Goal: Transaction & Acquisition: Purchase product/service

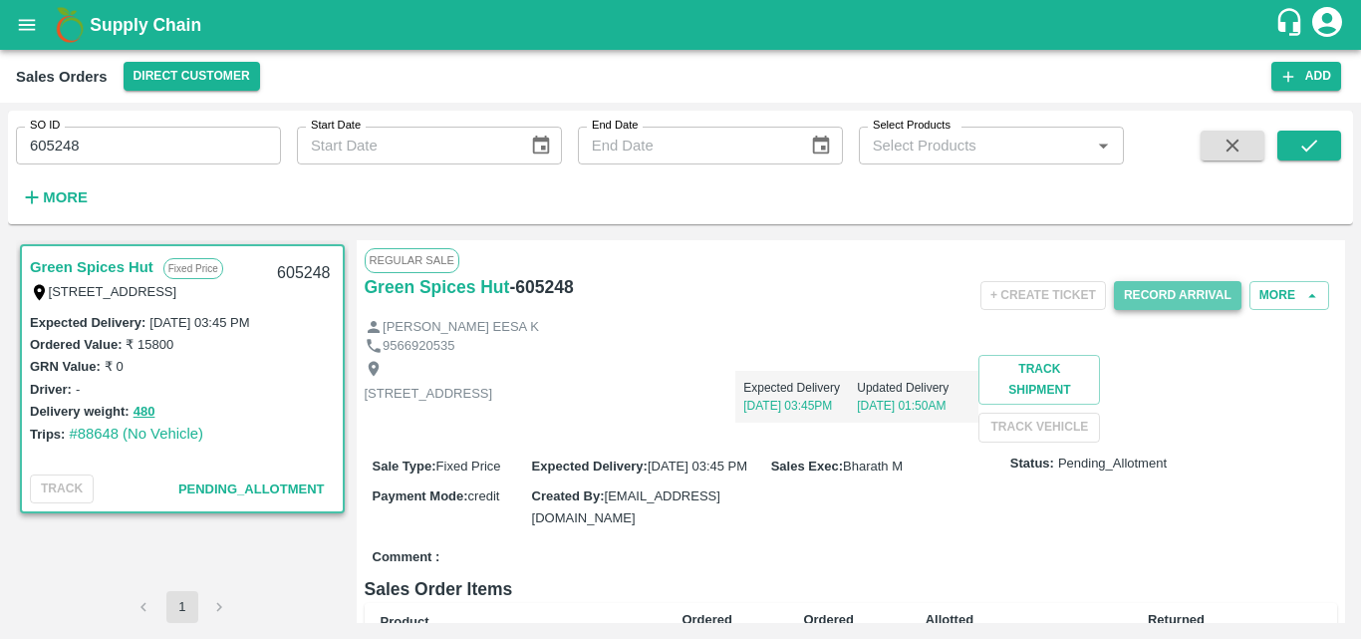
click at [1165, 301] on button "Record Arrival" at bounding box center [1178, 295] width 128 height 29
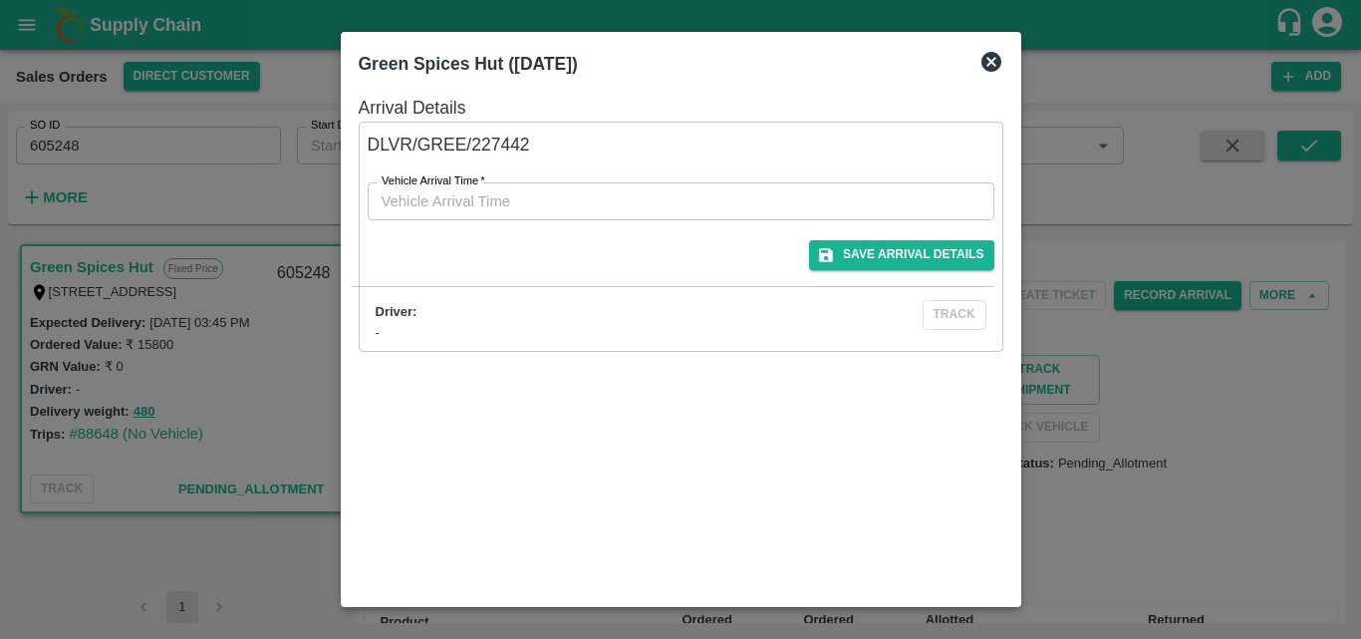
type input "DD/MM/YYYY hh:mm aa"
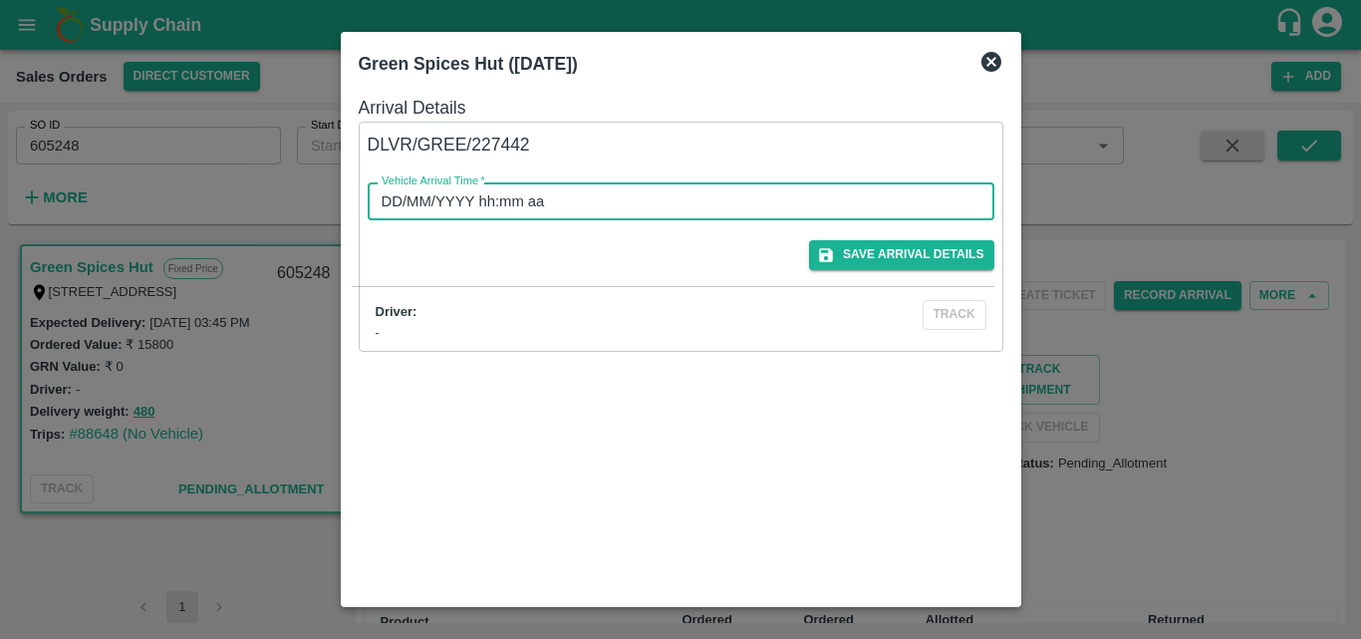
click at [670, 199] on input "DD/MM/YYYY hh:mm aa" at bounding box center [674, 201] width 613 height 38
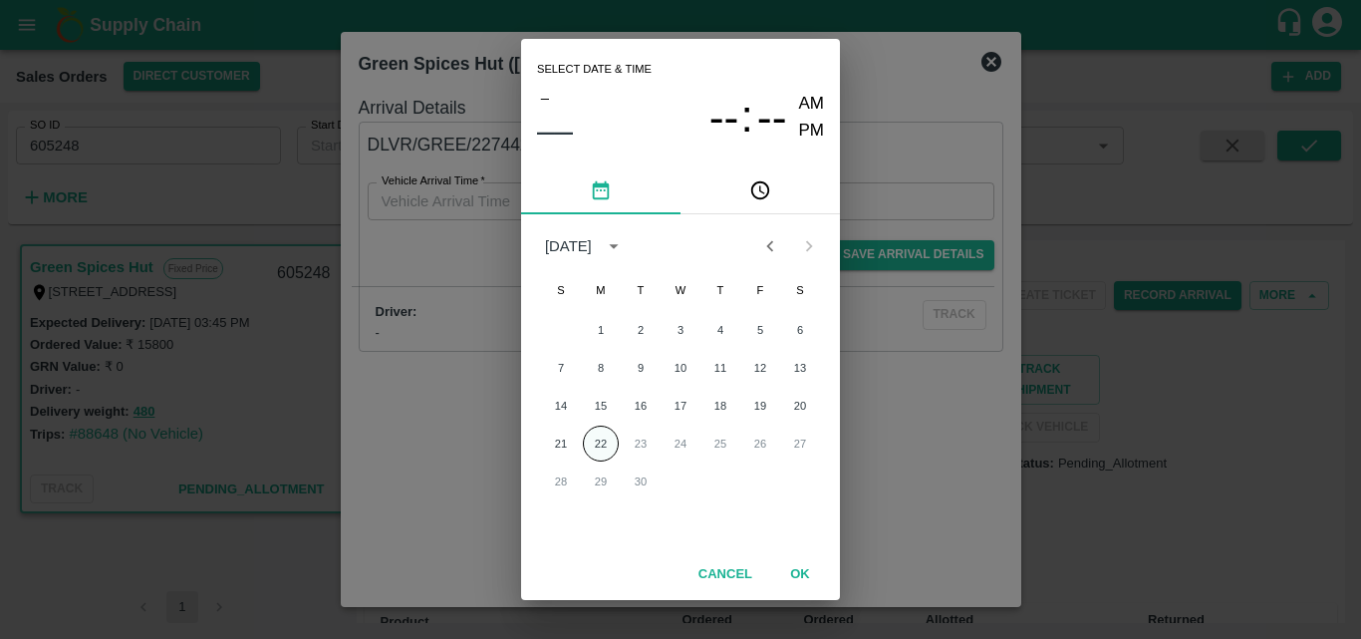
click at [596, 443] on button "22" at bounding box center [601, 444] width 36 height 36
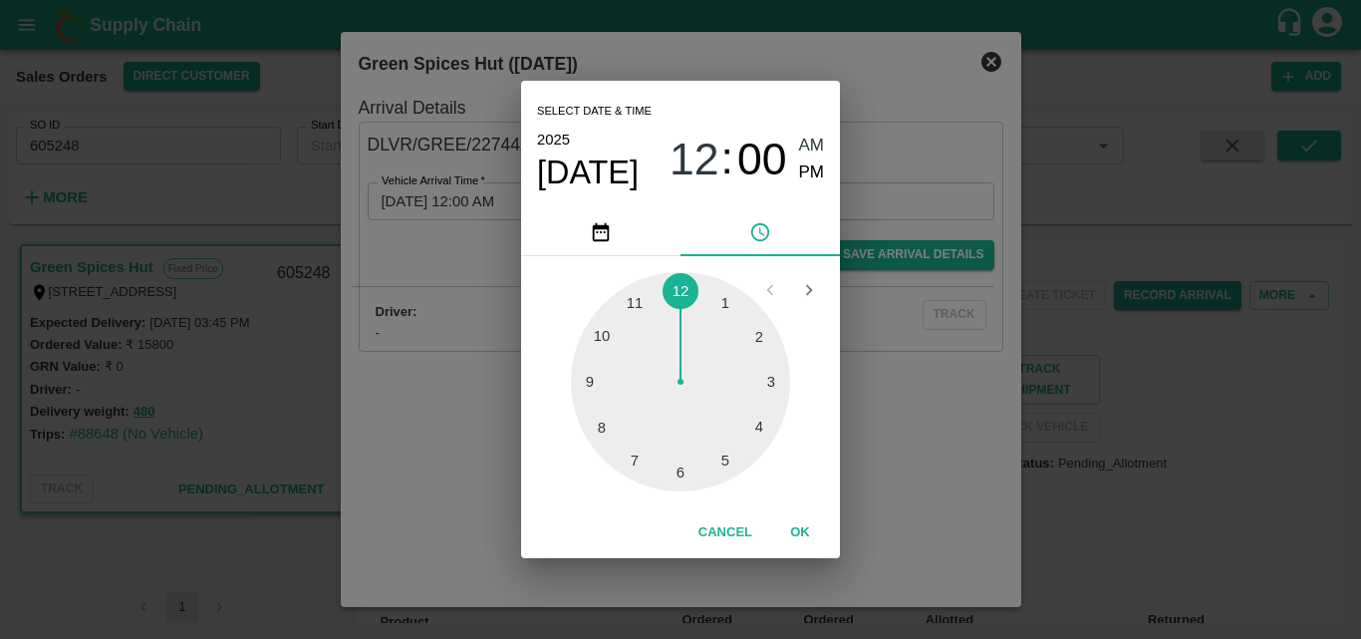
click at [802, 172] on span "PM" at bounding box center [812, 172] width 26 height 27
type input "[DATE] 12:00 PM"
click at [813, 519] on button "OK" at bounding box center [800, 532] width 64 height 35
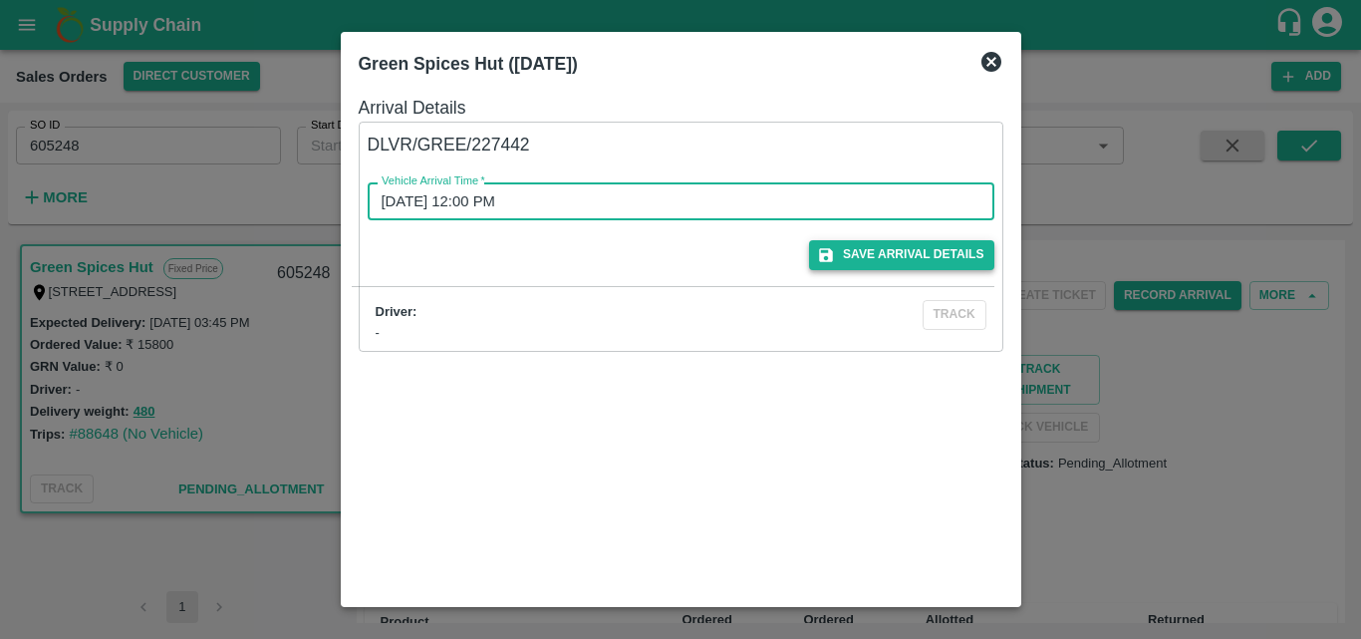
click at [914, 244] on button "Save Arrival Details" at bounding box center [901, 254] width 184 height 29
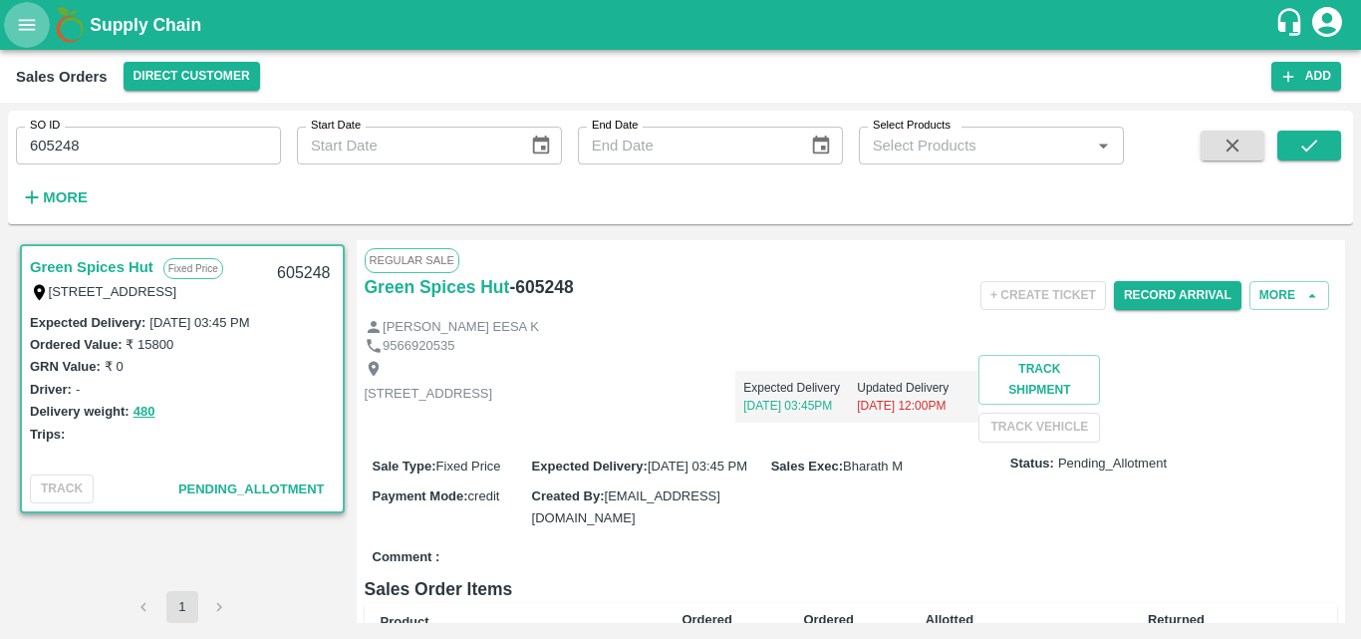
click at [25, 28] on icon "open drawer" at bounding box center [27, 25] width 22 height 22
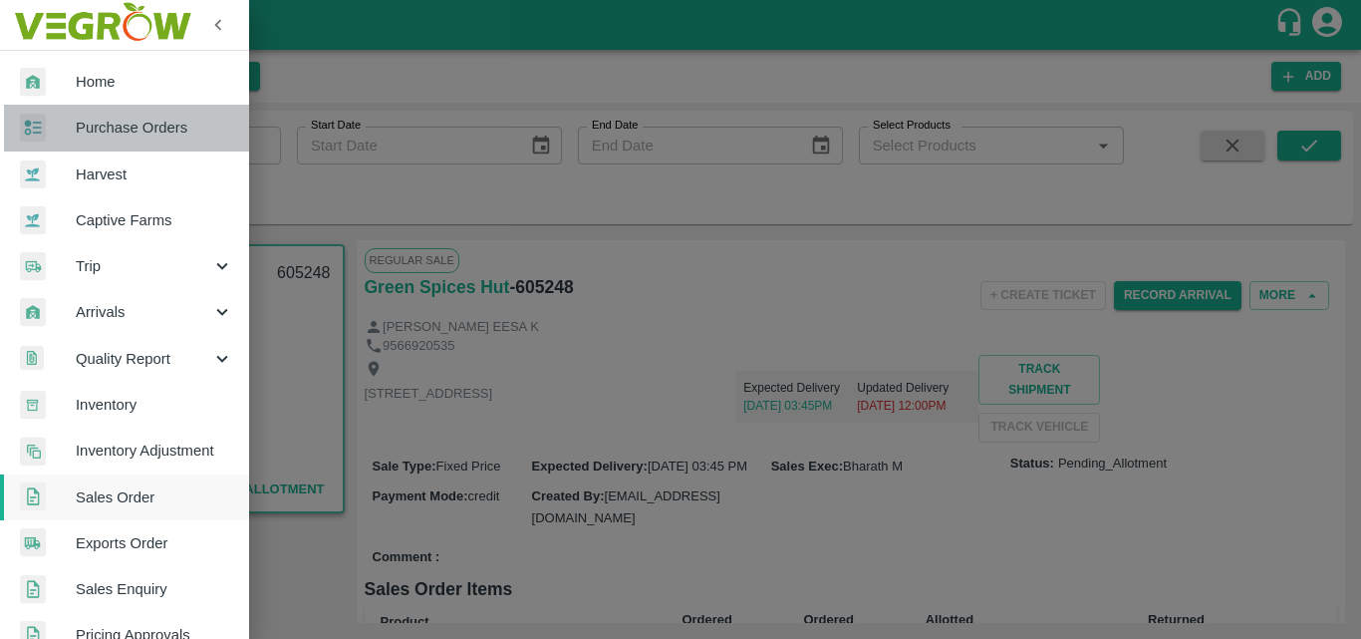
click at [134, 116] on link "Purchase Orders" at bounding box center [124, 128] width 249 height 46
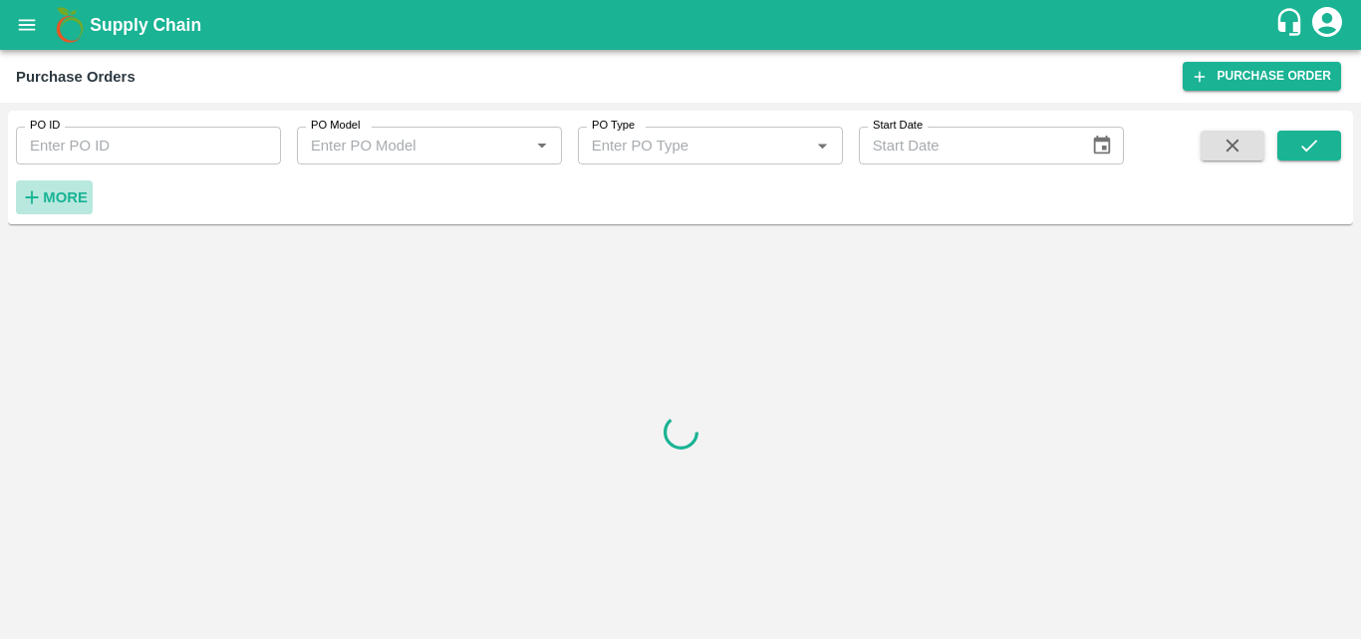
click at [62, 195] on strong "More" at bounding box center [65, 197] width 45 height 16
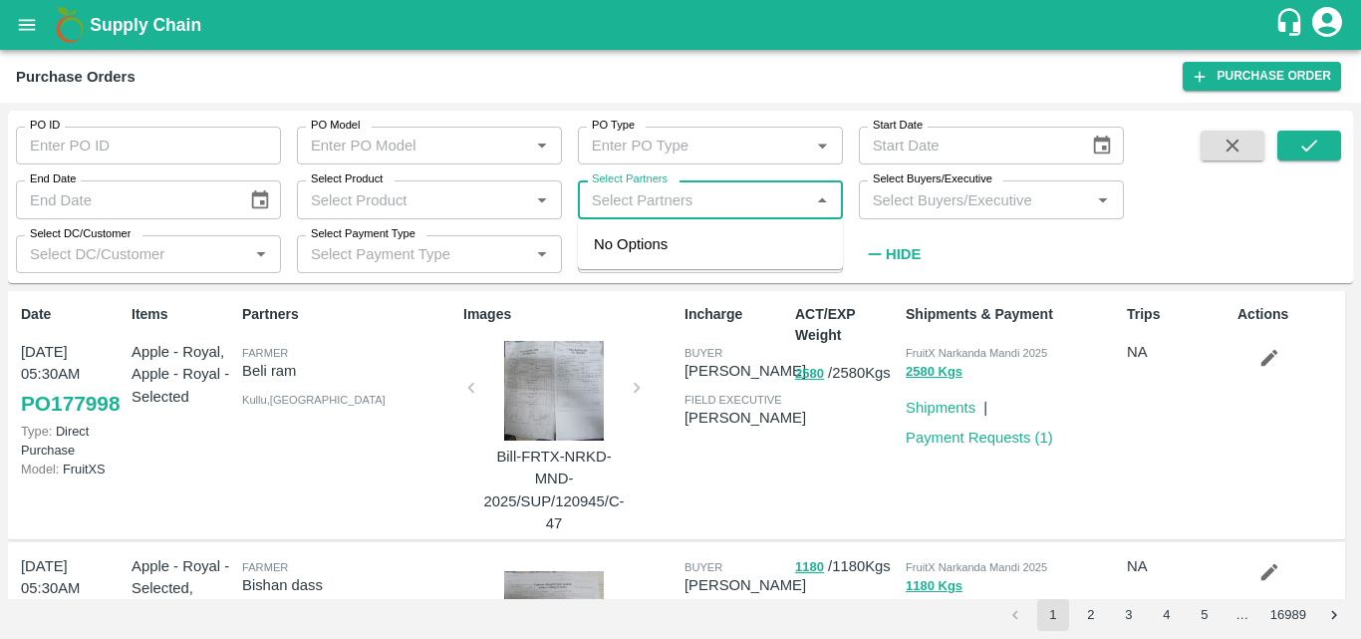
click at [726, 193] on input "Select Partners" at bounding box center [694, 199] width 220 height 26
type input "l"
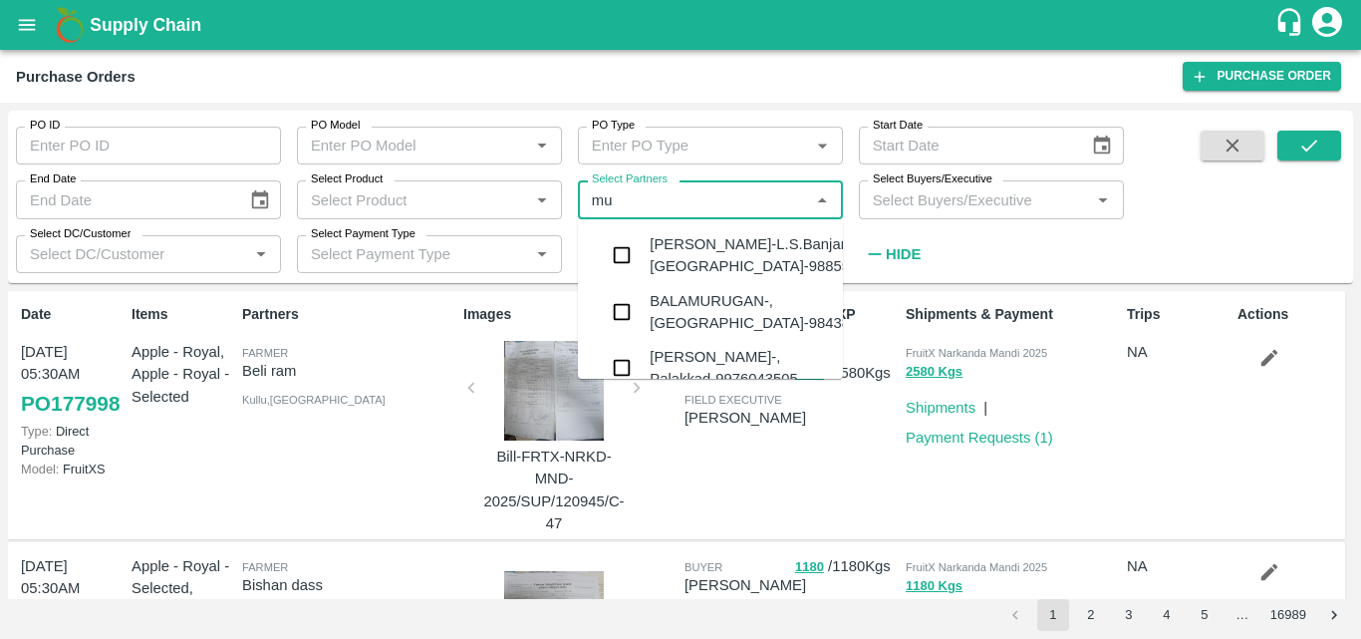
type input "m"
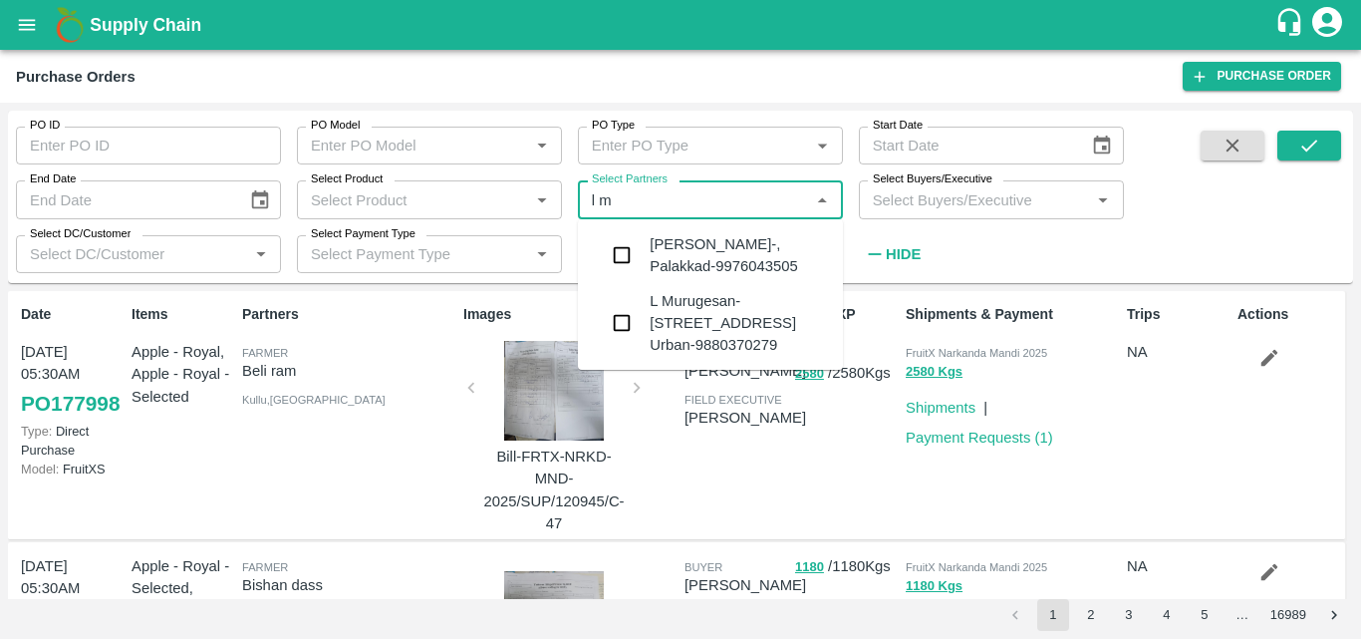
type input "l mu"
click at [614, 320] on input "checkbox" at bounding box center [622, 323] width 40 height 40
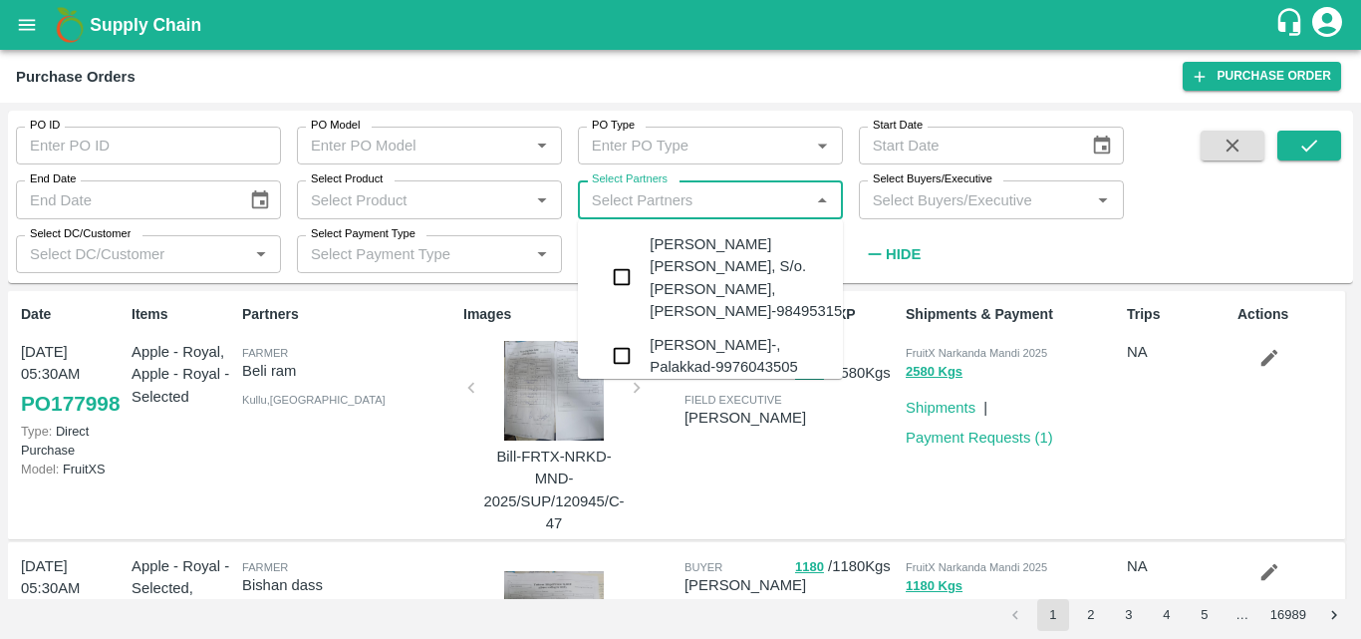
click at [640, 194] on input "Select Partners" at bounding box center [694, 199] width 220 height 26
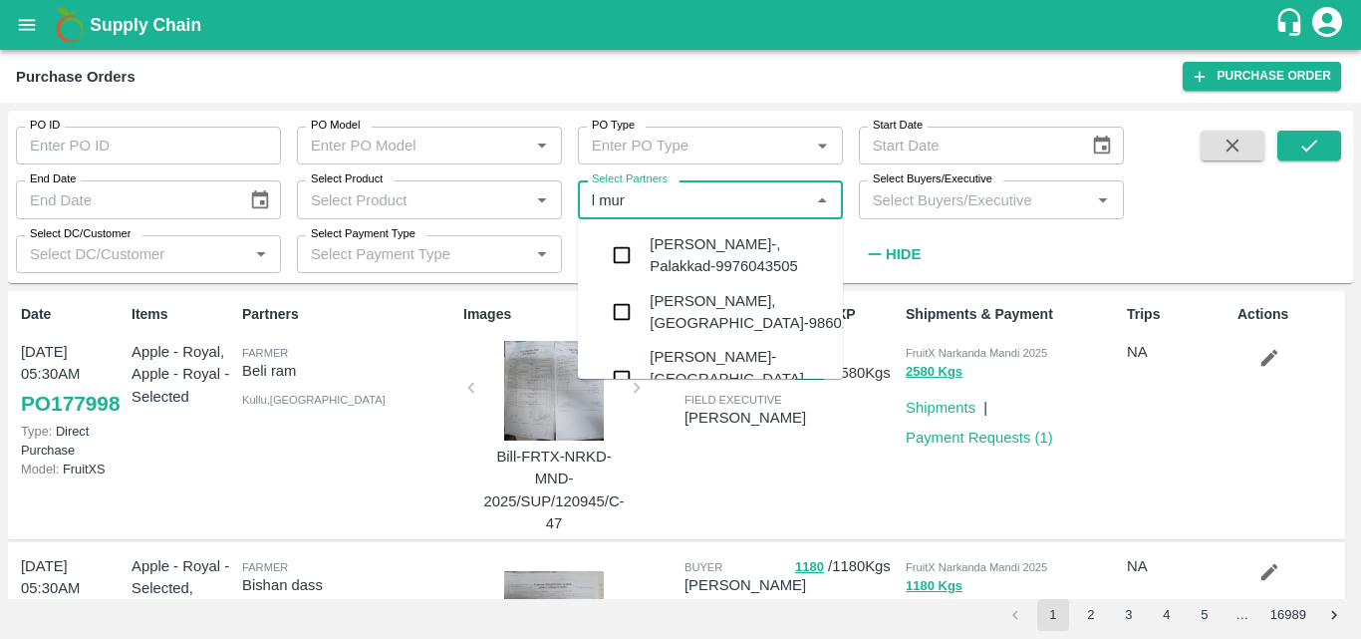
type input "l muru"
click at [614, 325] on input "checkbox" at bounding box center [622, 323] width 40 height 40
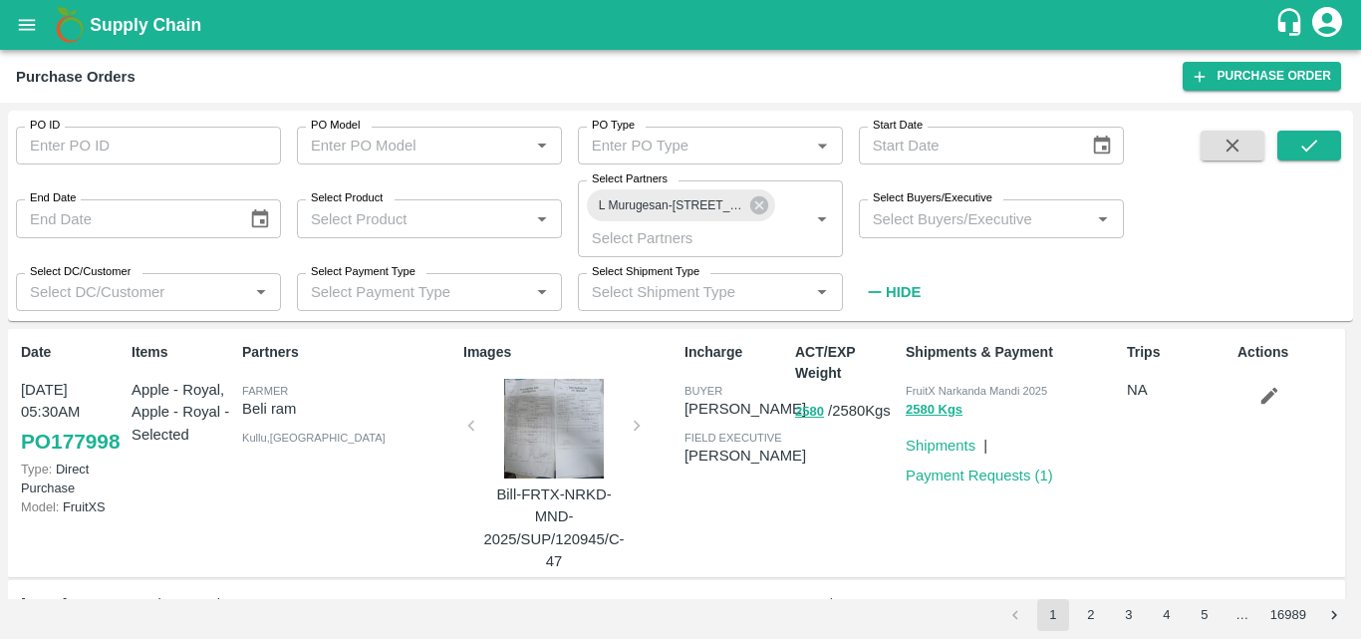
click at [1094, 289] on div "PO ID PO ID PO Model PO Model   * PO Type PO Type   * Start Date Start Date End…" at bounding box center [562, 211] width 1124 height 200
click at [1316, 151] on icon "submit" at bounding box center [1310, 146] width 22 height 22
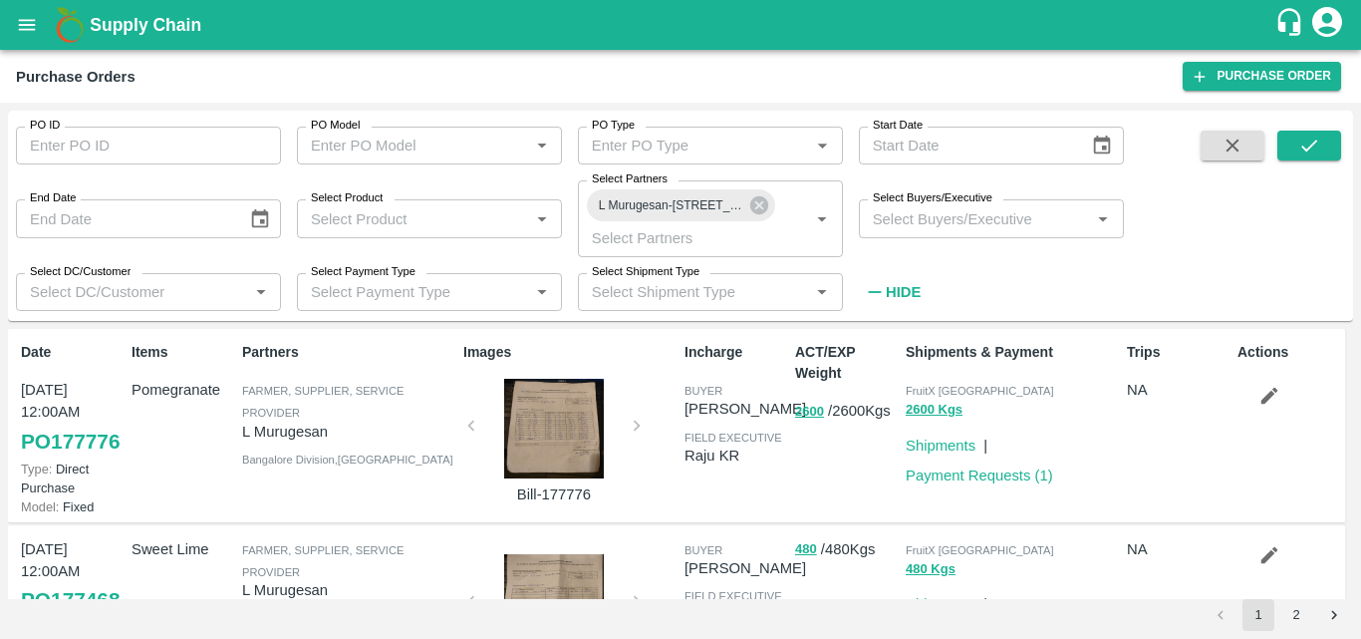
click at [527, 411] on div at bounding box center [554, 429] width 150 height 100
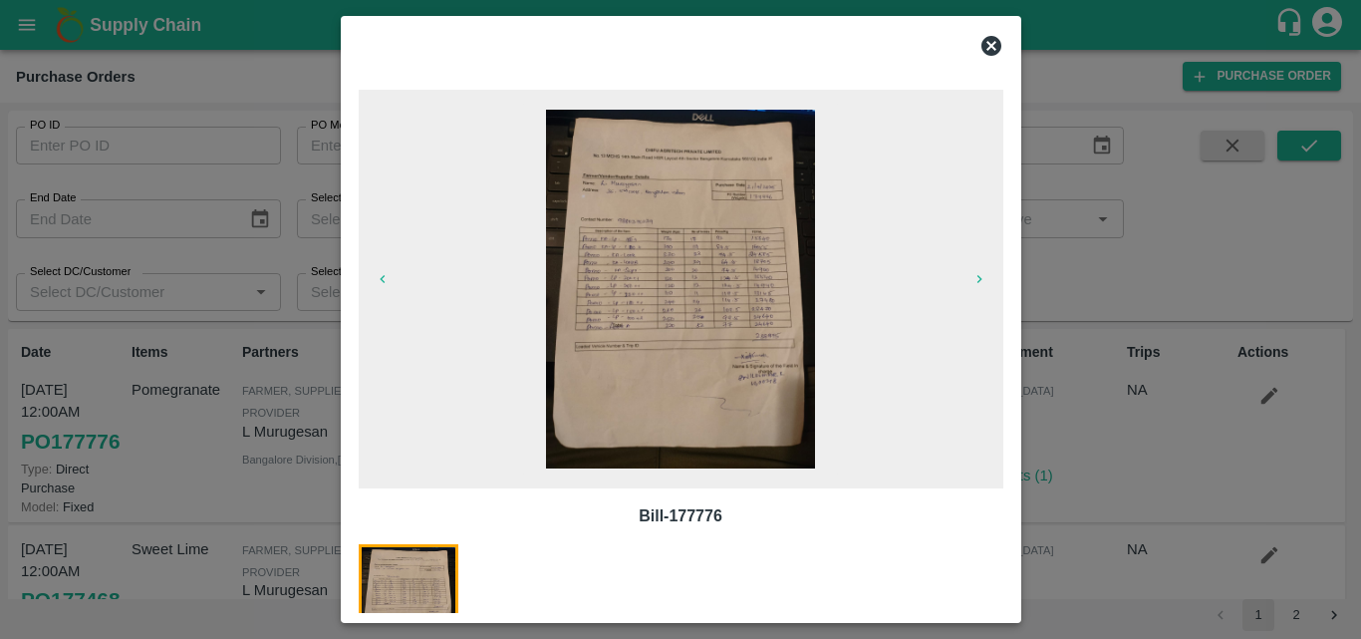
click at [709, 364] on img at bounding box center [680, 289] width 269 height 359
click at [989, 45] on icon at bounding box center [992, 46] width 20 height 20
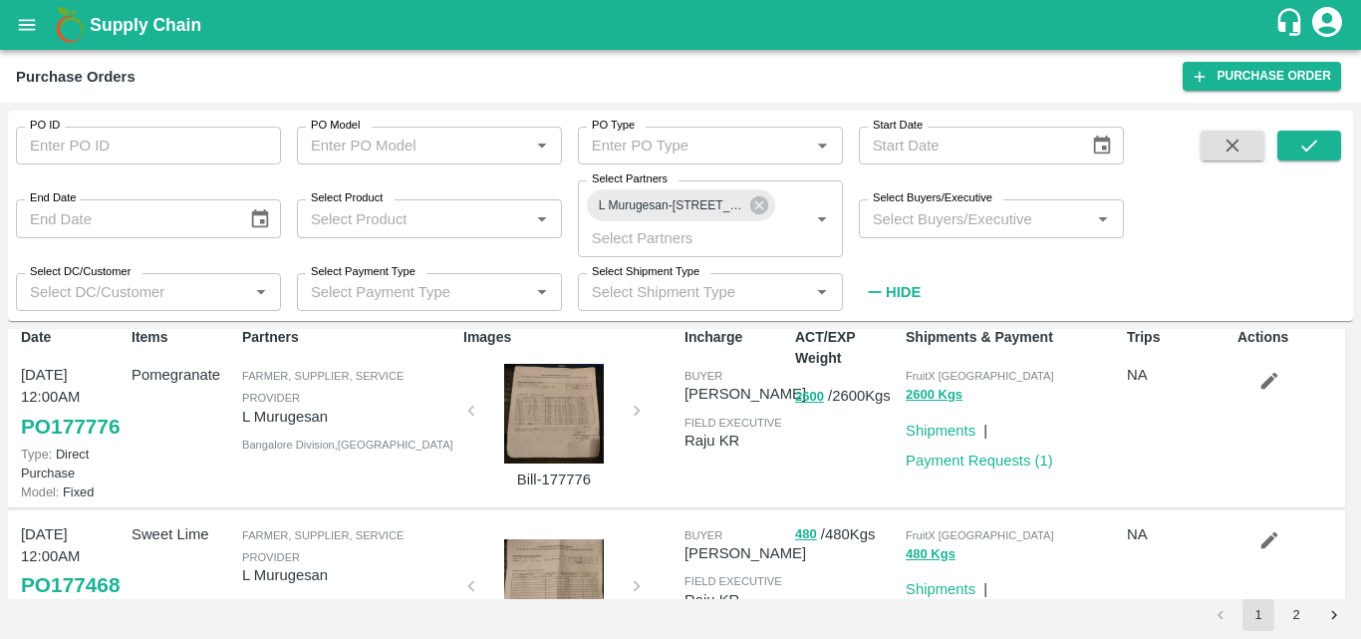
scroll to position [14, 0]
click at [1267, 380] on icon "button" at bounding box center [1270, 382] width 17 height 17
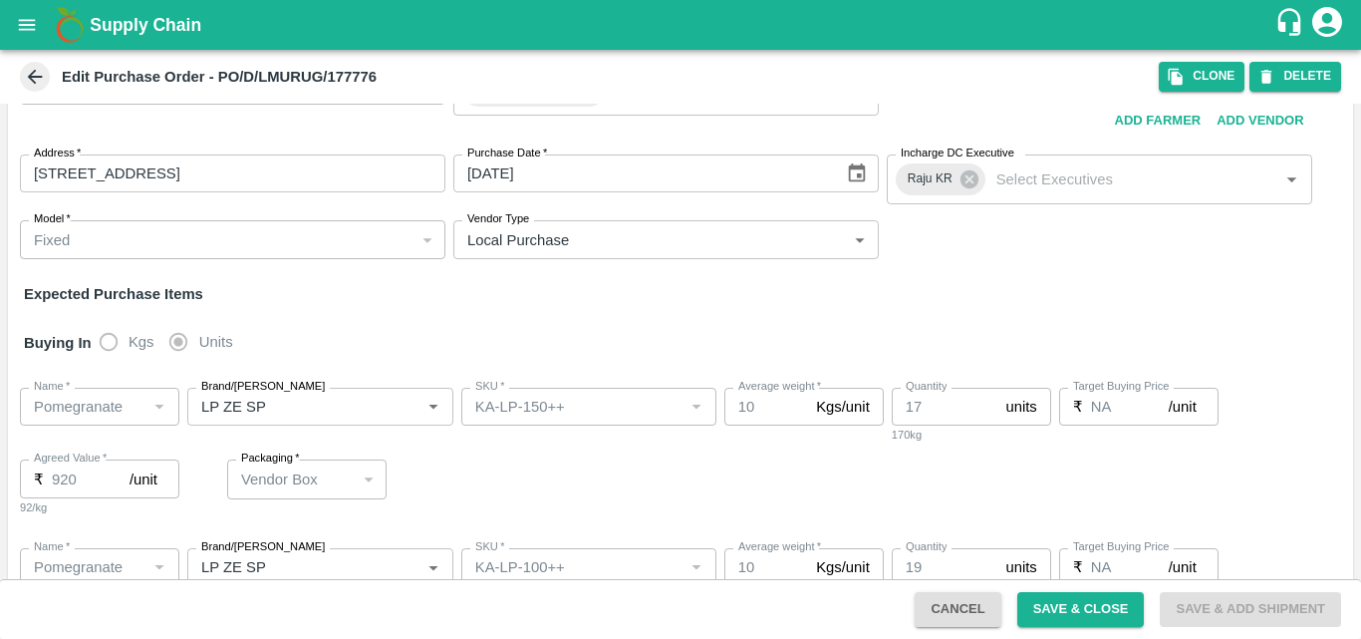
scroll to position [167, 0]
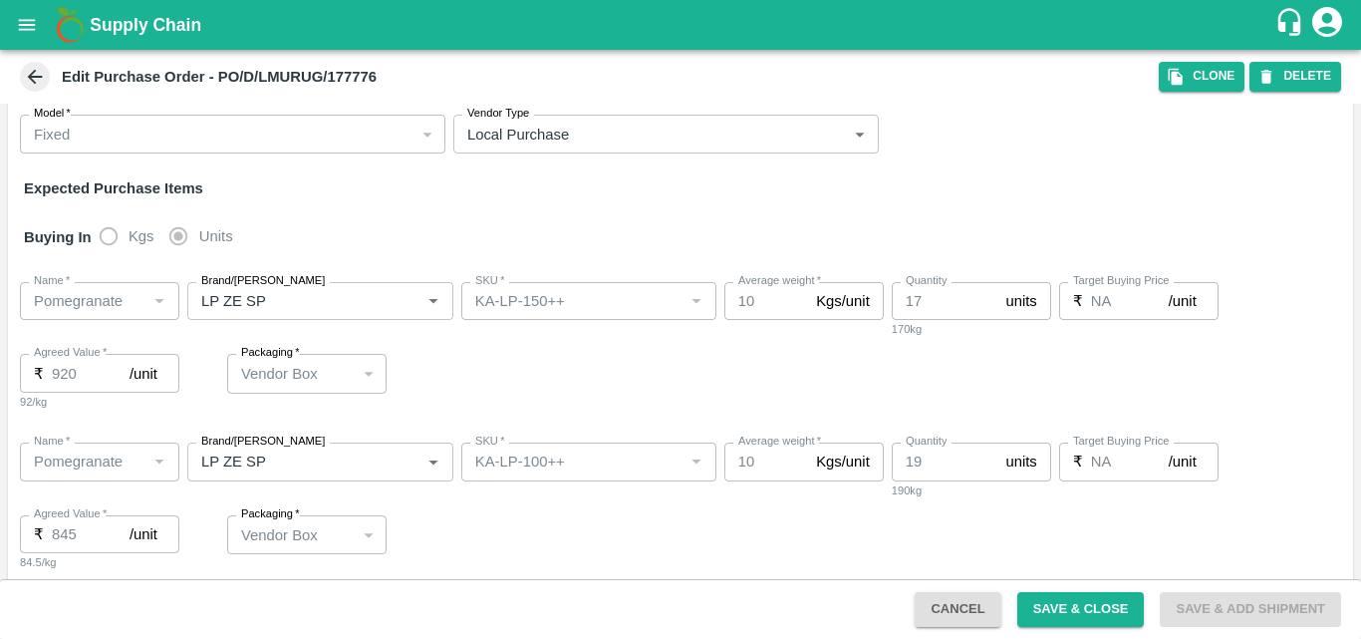
click at [1252, 375] on div "Name   * Name   * Brand/Marka Brand/Marka SKU   * SKU   * Average weight   * 10…" at bounding box center [681, 346] width 1346 height 161
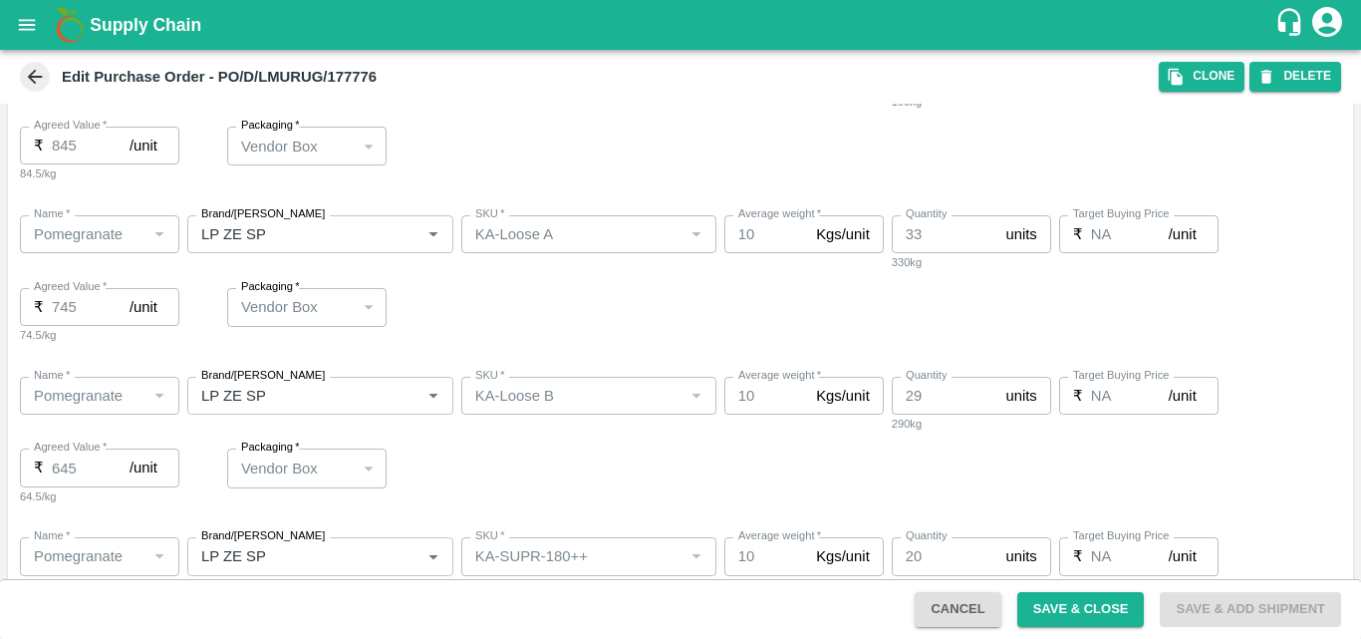
scroll to position [557, 0]
click at [38, 83] on icon at bounding box center [35, 77] width 22 height 22
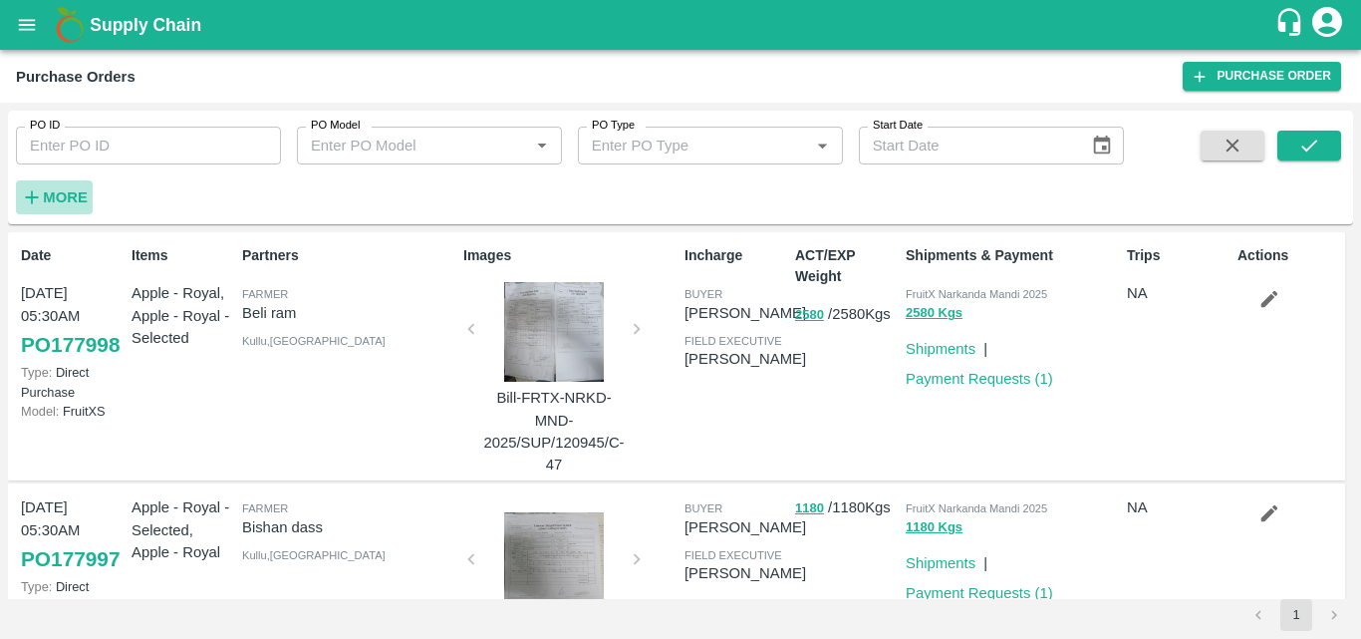
click at [79, 199] on strong "More" at bounding box center [65, 197] width 45 height 16
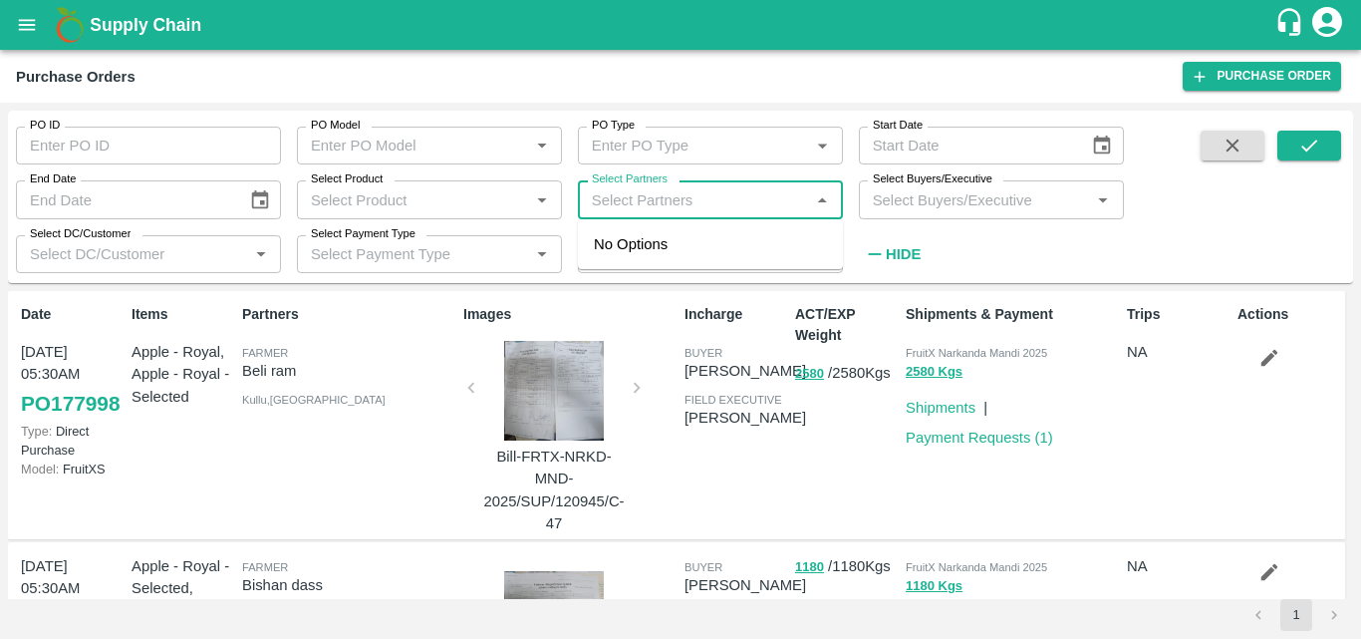
click at [700, 205] on input "Select Partners" at bounding box center [694, 199] width 220 height 26
type input "l muru"
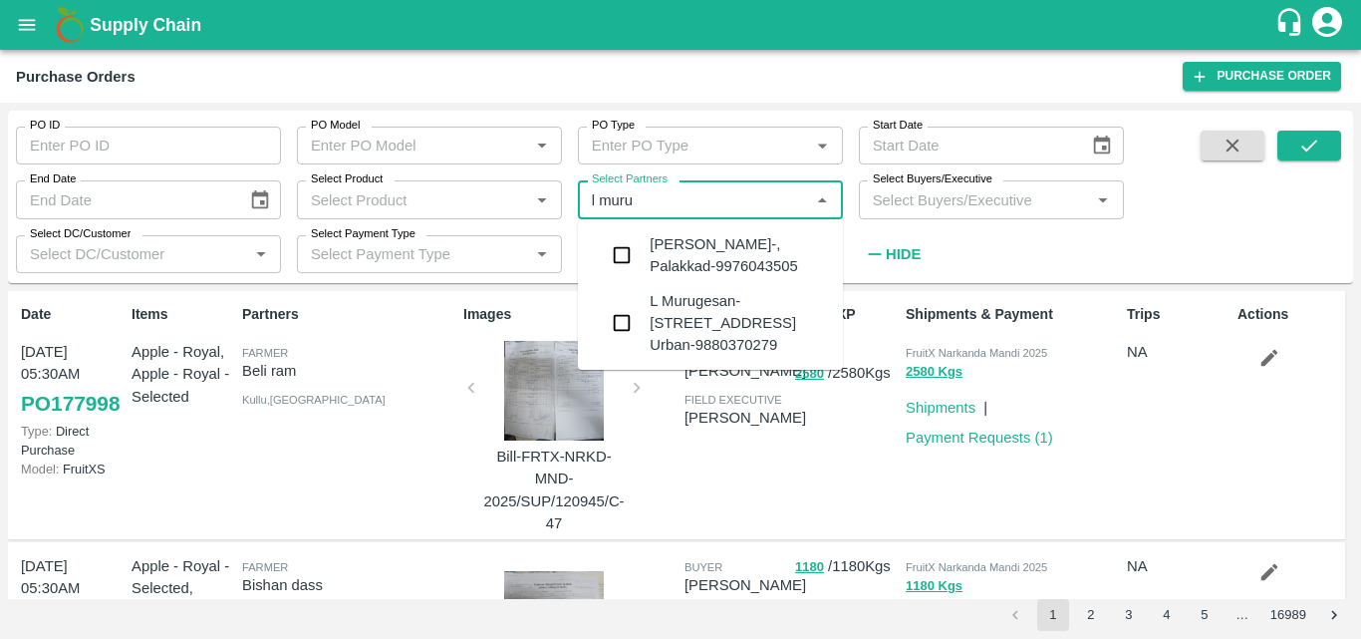
click at [618, 323] on input "checkbox" at bounding box center [622, 323] width 40 height 40
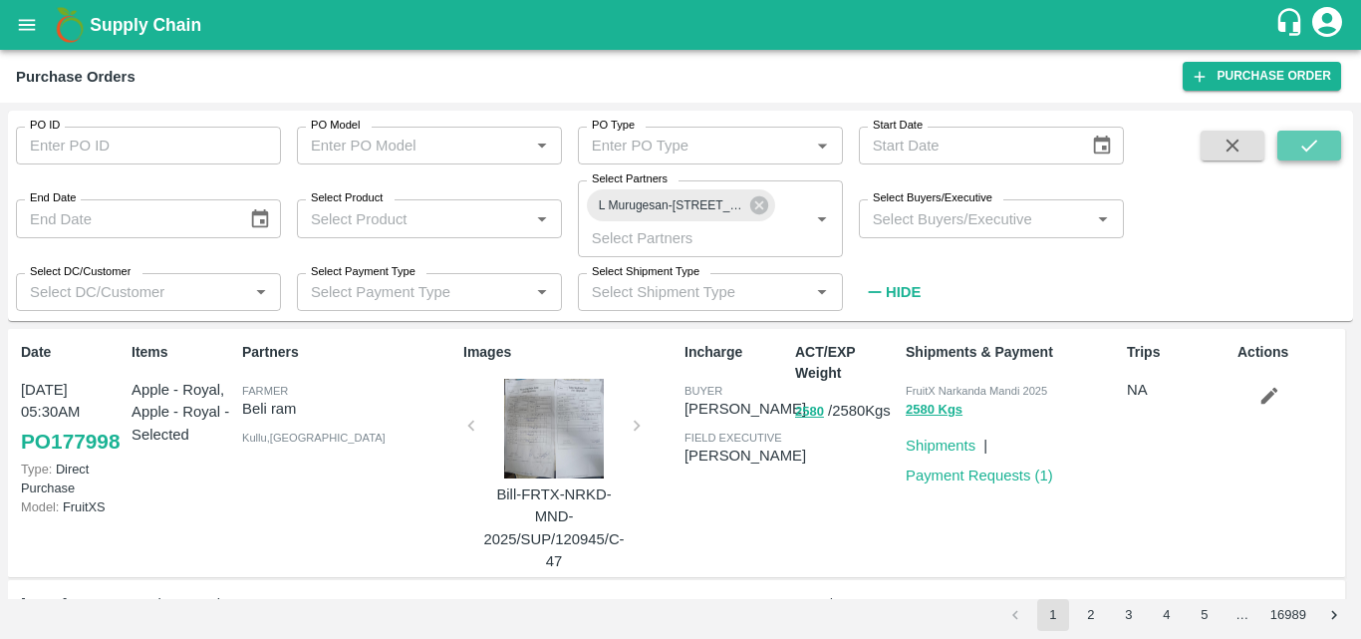
click at [1328, 141] on button "submit" at bounding box center [1310, 146] width 64 height 30
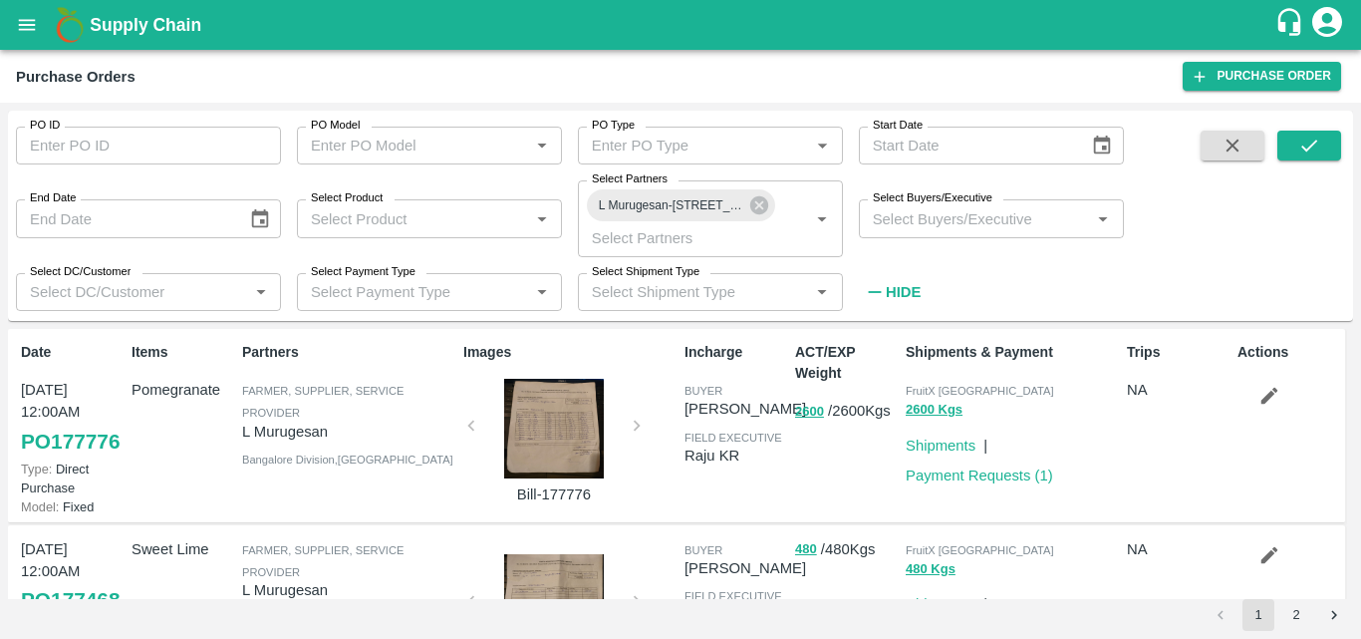
click at [558, 423] on div at bounding box center [554, 429] width 150 height 100
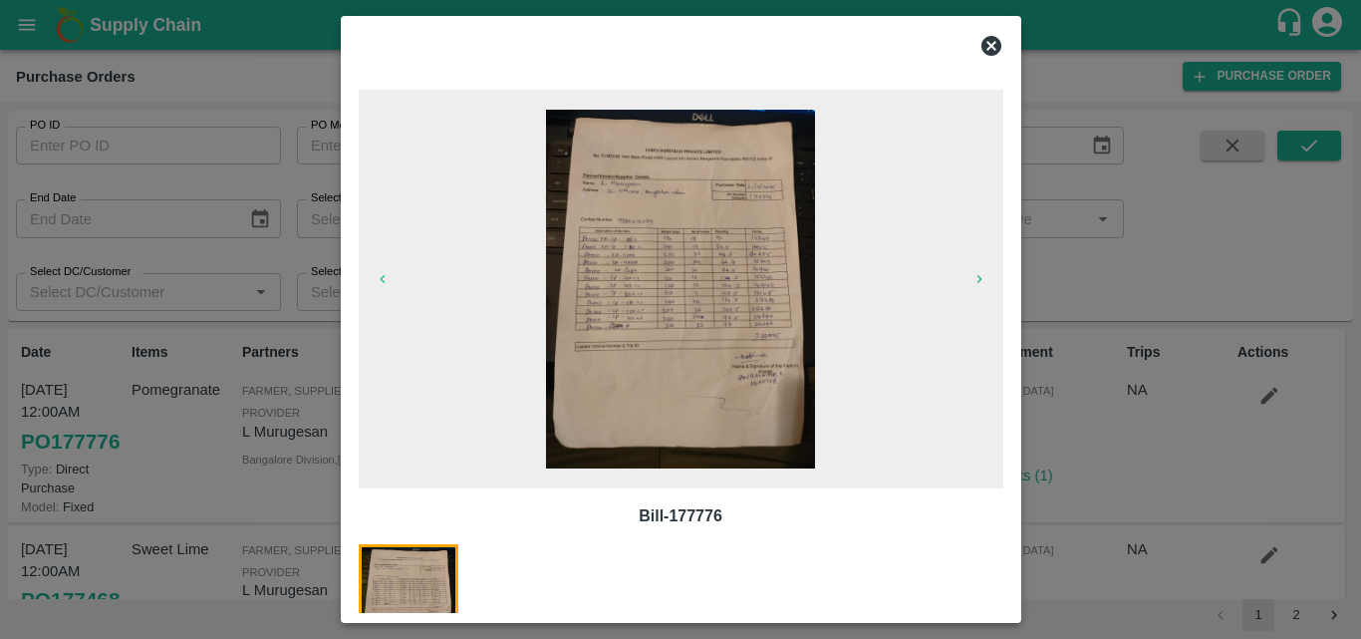
click at [701, 379] on img at bounding box center [680, 289] width 269 height 359
click at [991, 54] on icon at bounding box center [992, 46] width 20 height 20
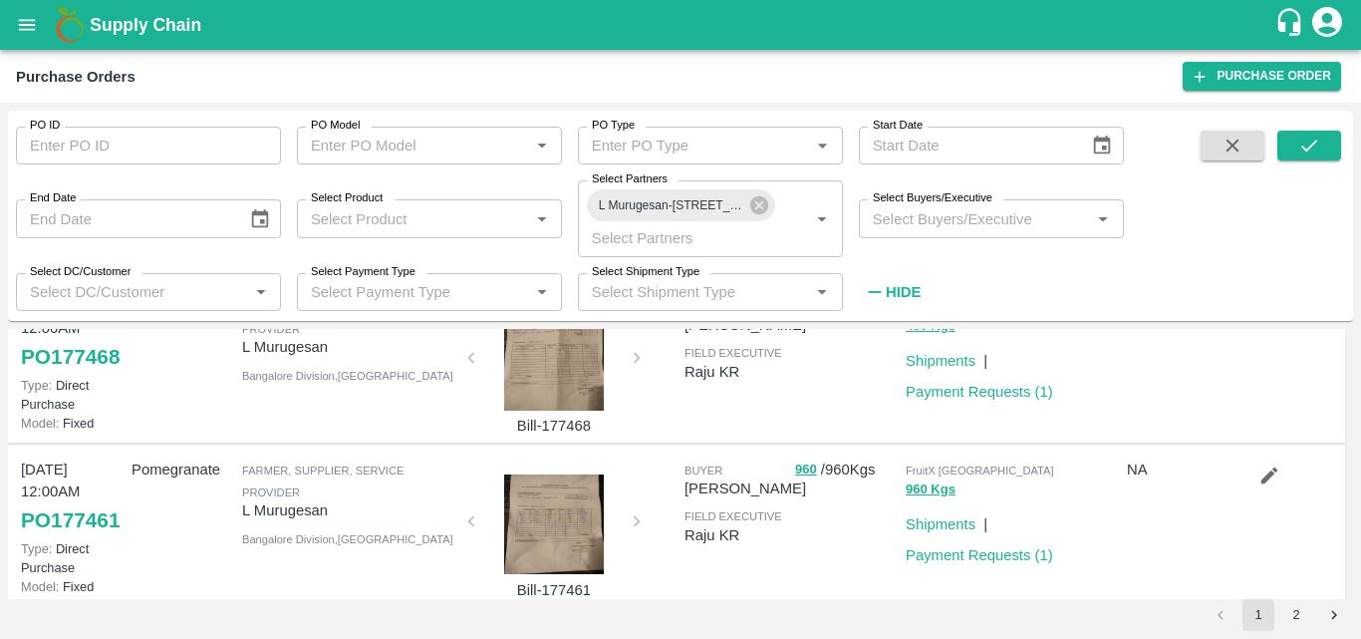
scroll to position [242, 0]
click at [576, 386] on div at bounding box center [554, 362] width 150 height 100
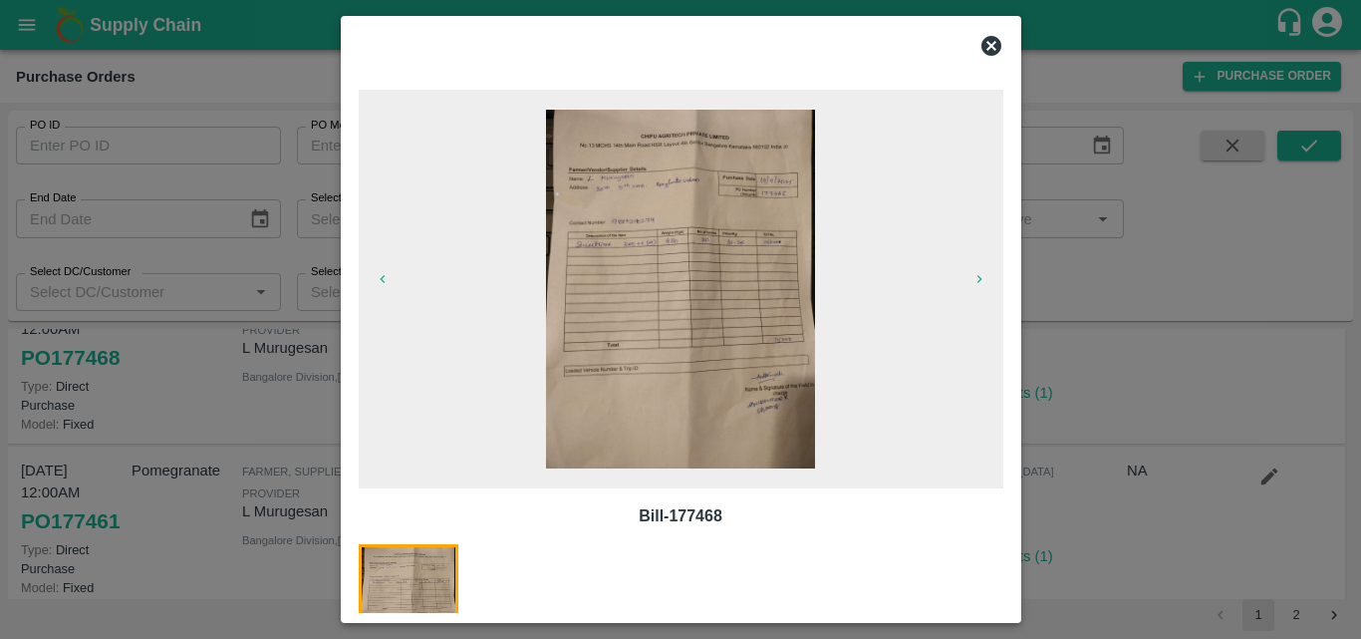
click at [661, 329] on img at bounding box center [680, 289] width 269 height 359
click at [998, 48] on icon at bounding box center [992, 46] width 20 height 20
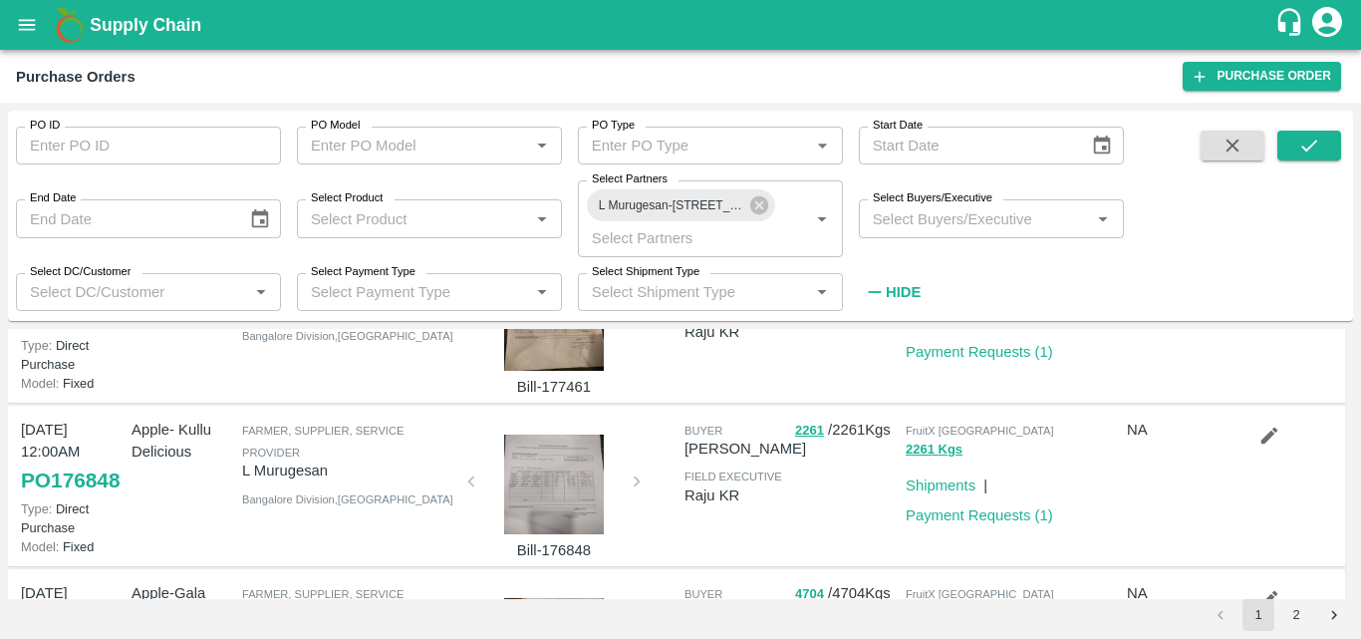
scroll to position [521, 0]
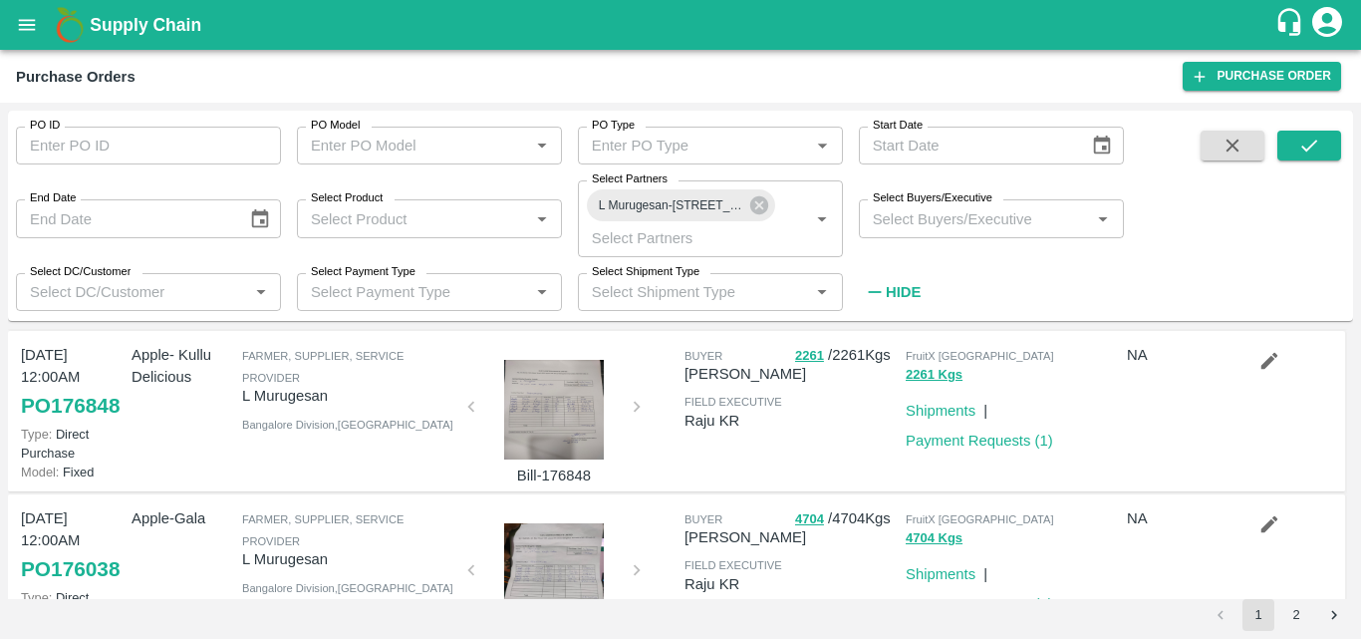
click at [571, 459] on div at bounding box center [554, 410] width 150 height 100
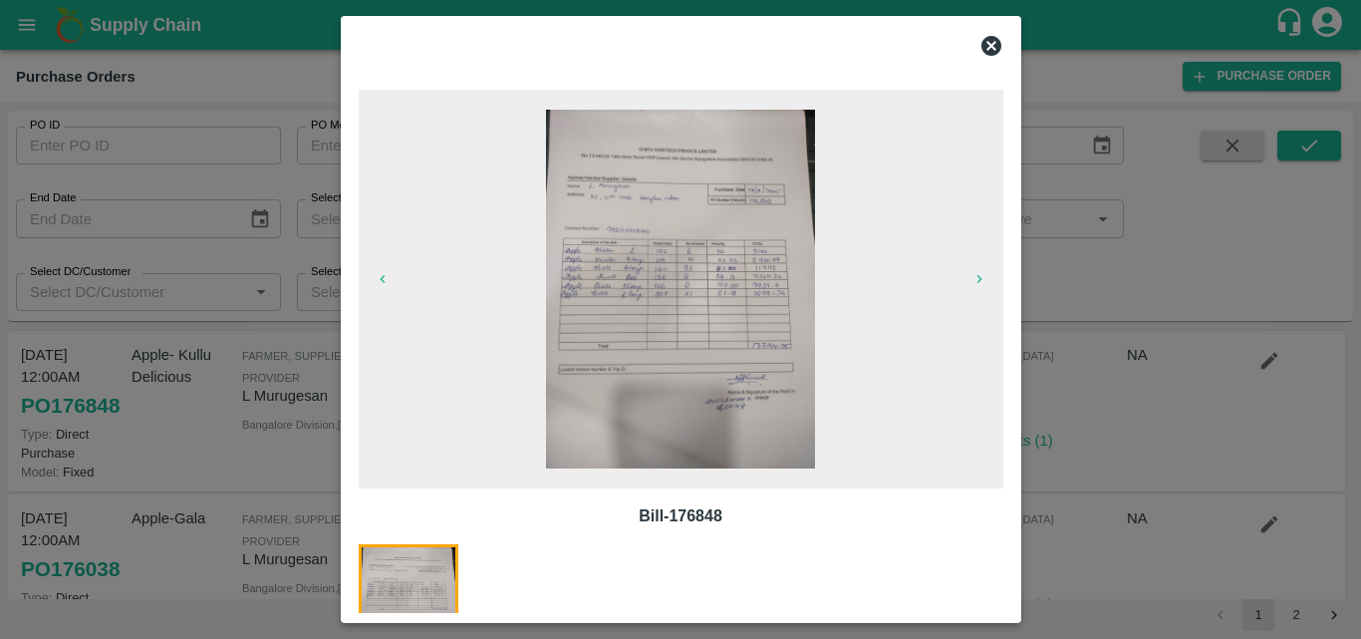
click at [680, 350] on img at bounding box center [680, 289] width 269 height 359
click at [989, 49] on icon at bounding box center [992, 46] width 24 height 24
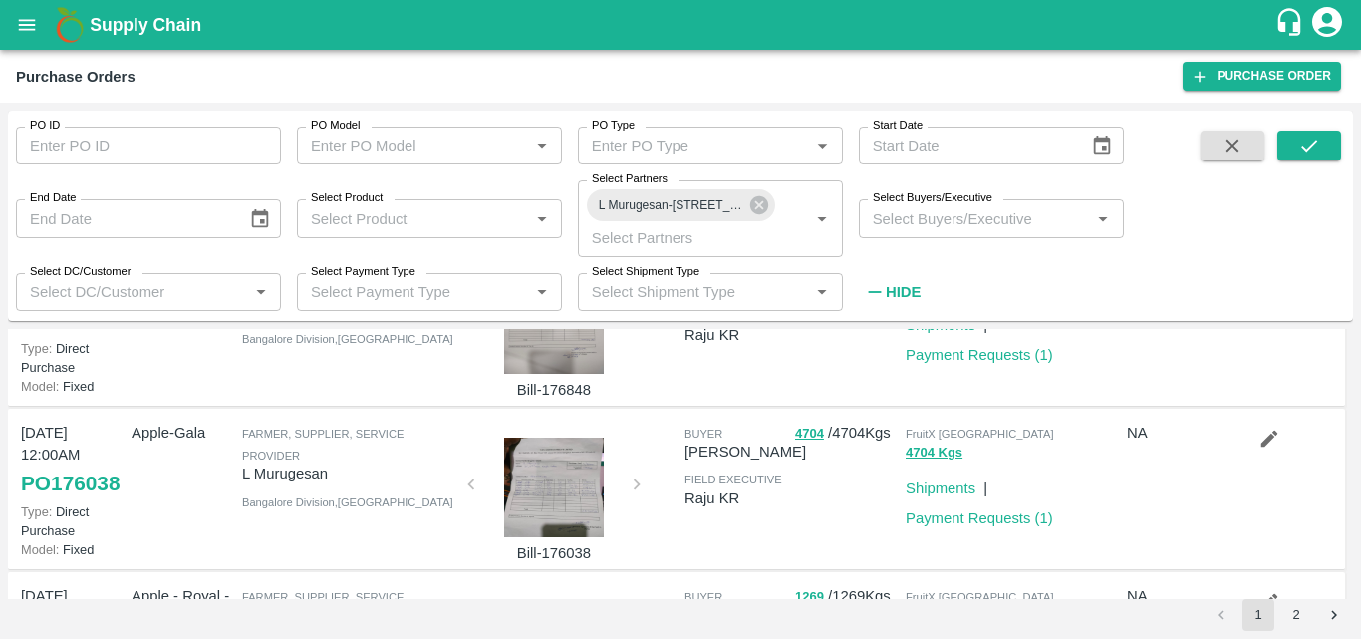
scroll to position [622, 0]
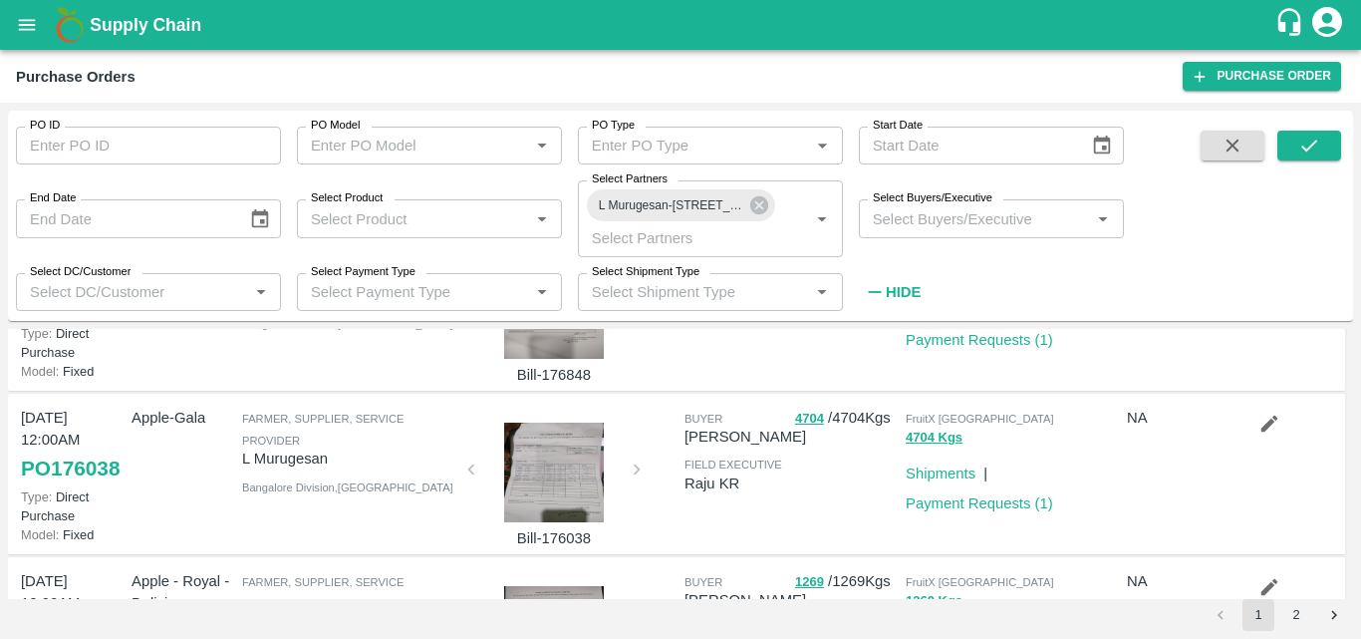
click at [1265, 269] on icon "button" at bounding box center [1270, 260] width 17 height 17
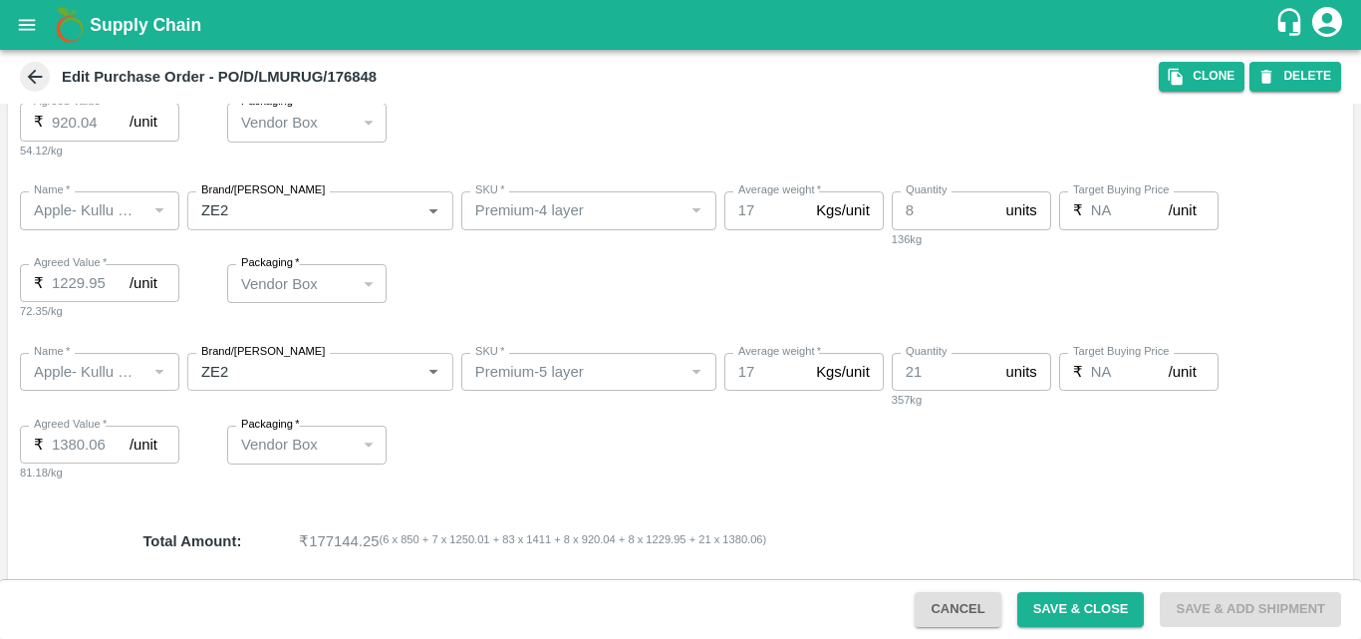
scroll to position [957, 0]
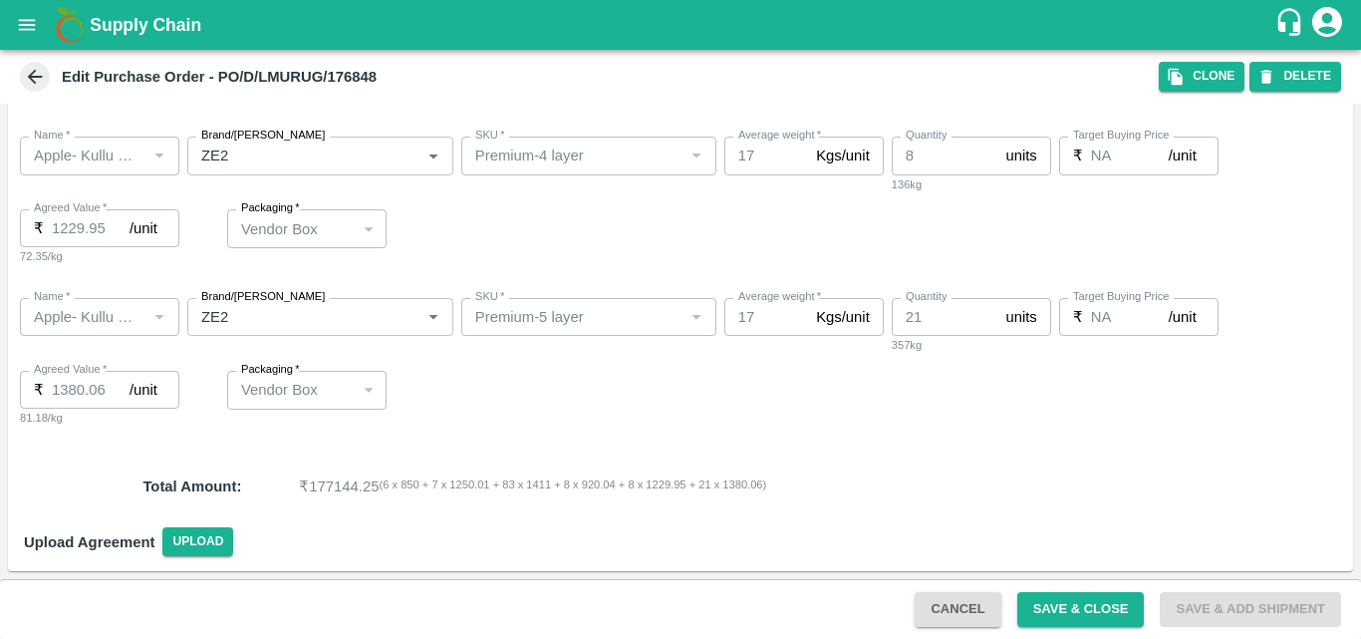
click at [43, 79] on icon at bounding box center [35, 77] width 22 height 22
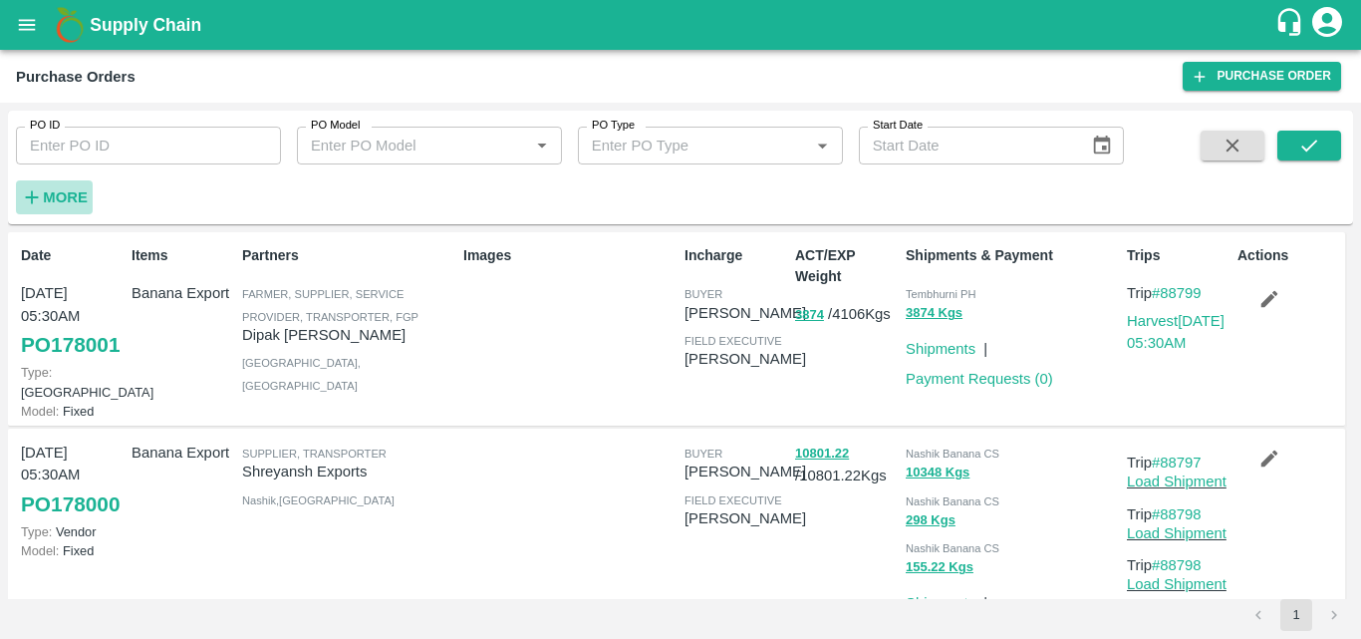
click at [57, 197] on strong "More" at bounding box center [65, 197] width 45 height 16
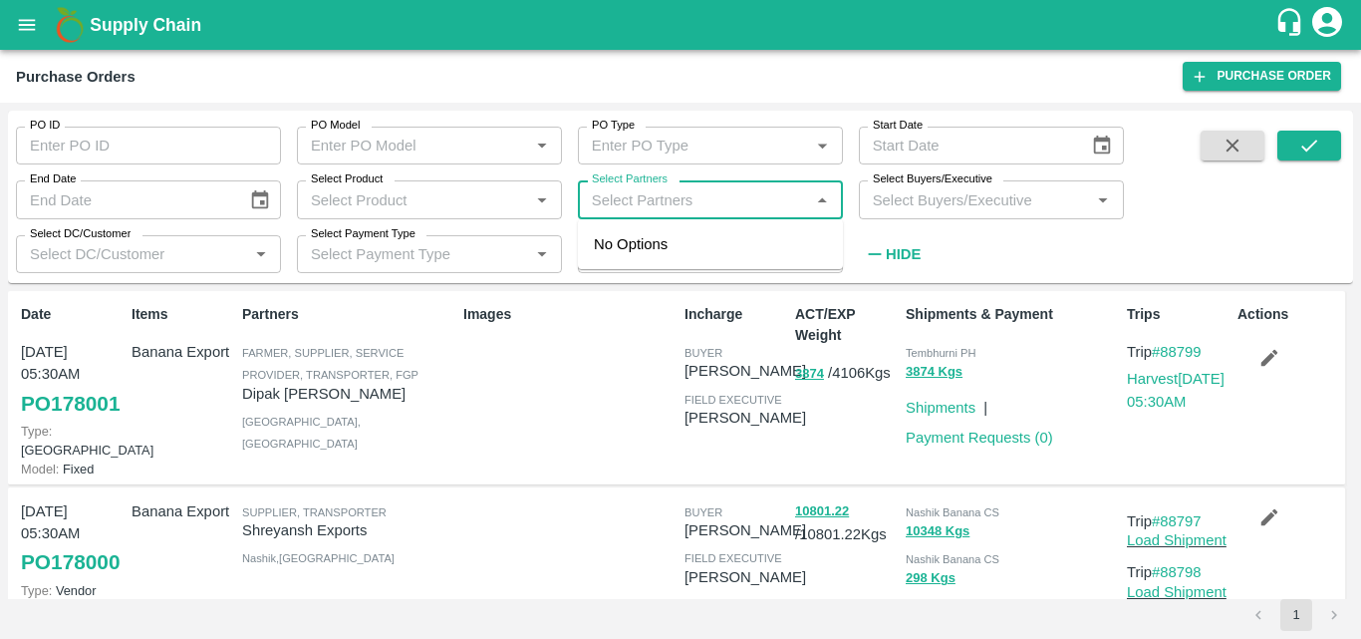
click at [649, 203] on input "Select Partners" at bounding box center [694, 199] width 220 height 26
type input "l muru"
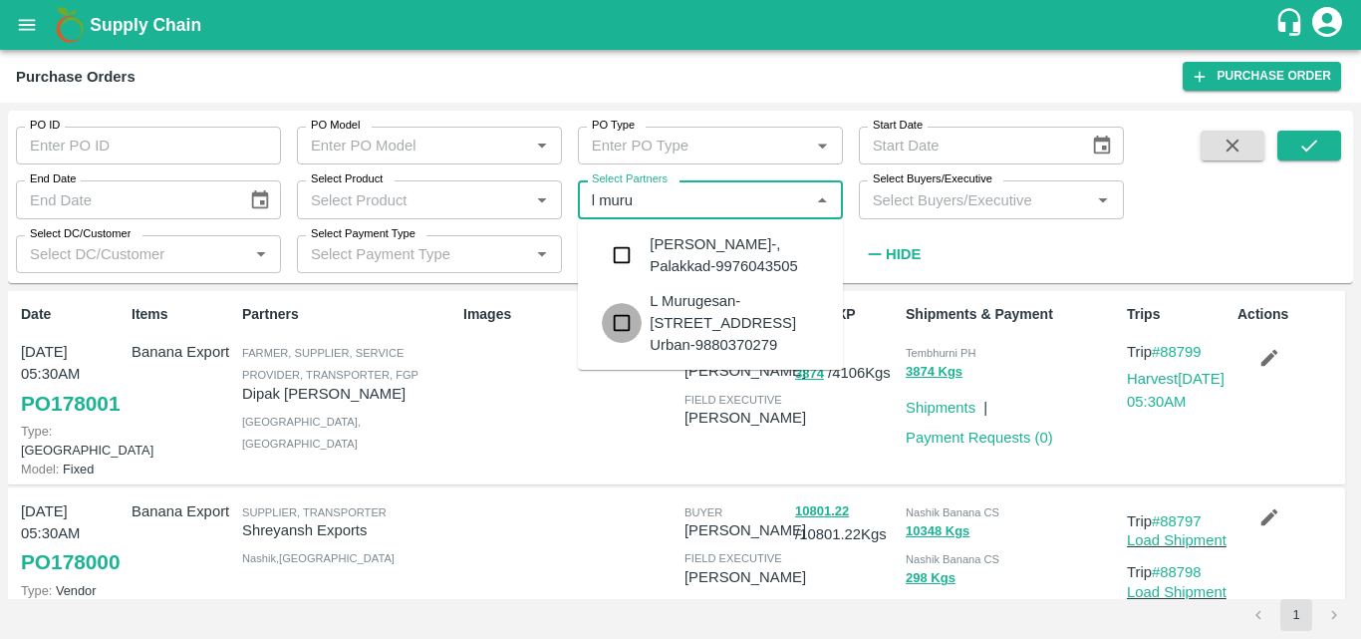
click at [623, 319] on input "checkbox" at bounding box center [622, 323] width 40 height 40
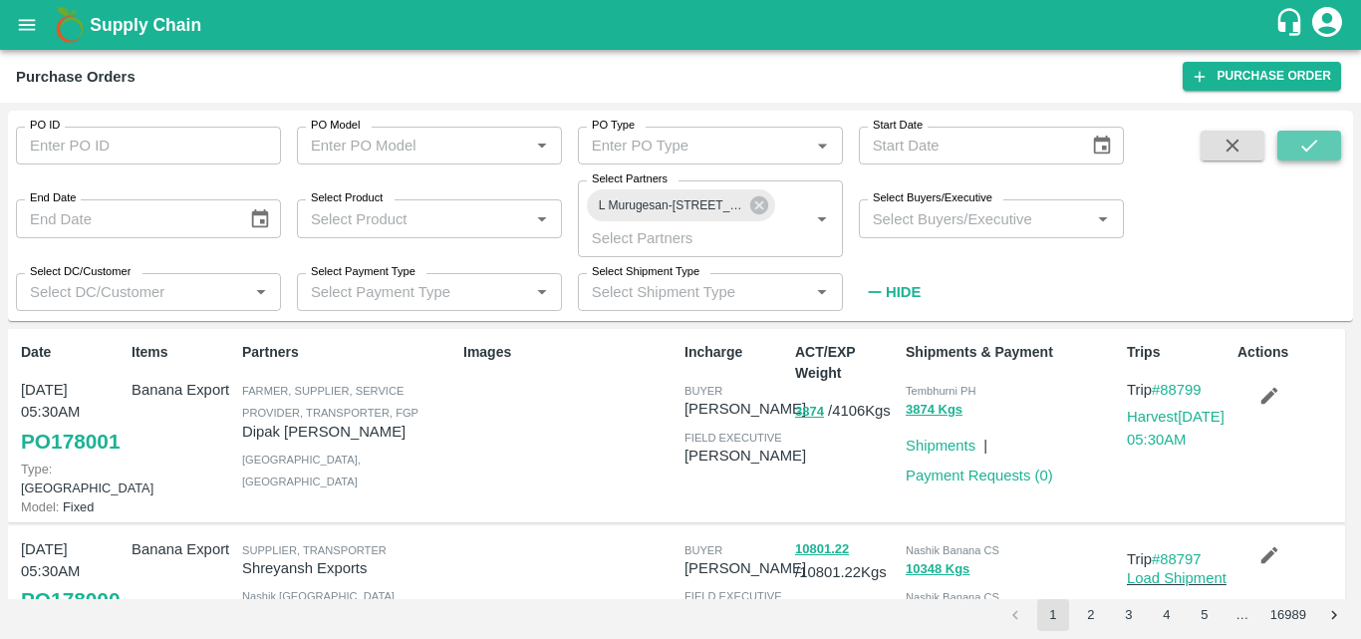
click at [1324, 142] on button "submit" at bounding box center [1310, 146] width 64 height 30
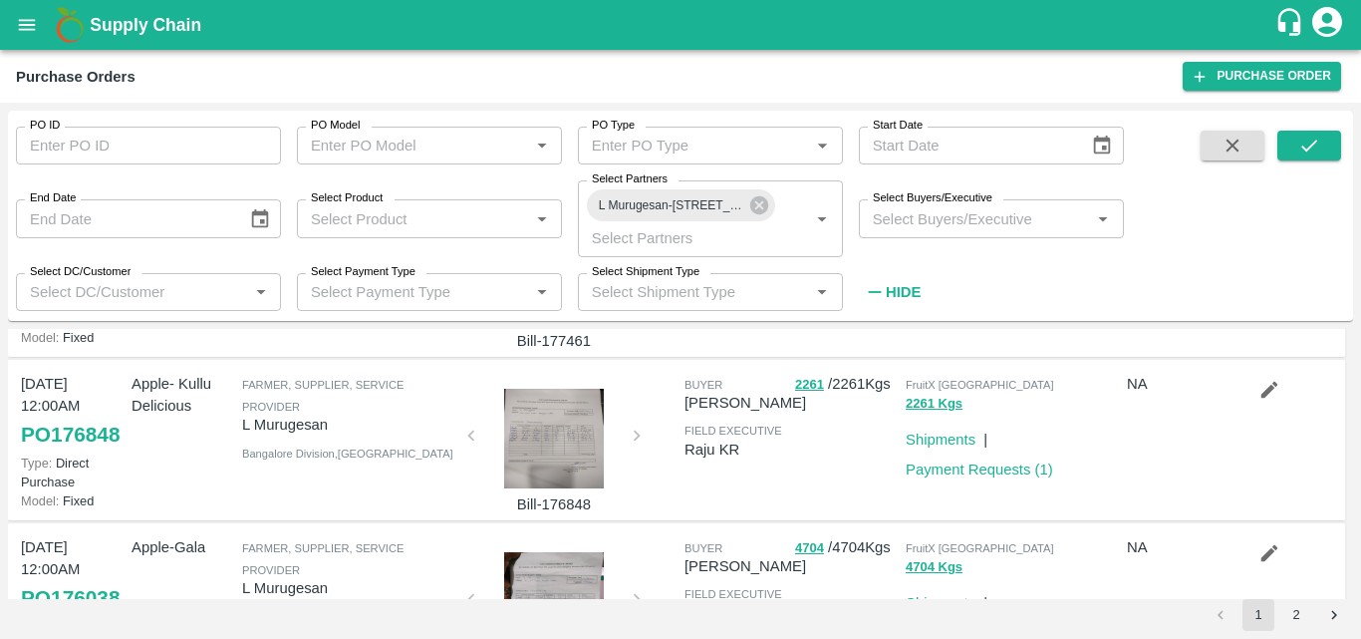
scroll to position [494, 0]
click at [563, 486] on div at bounding box center [554, 437] width 150 height 100
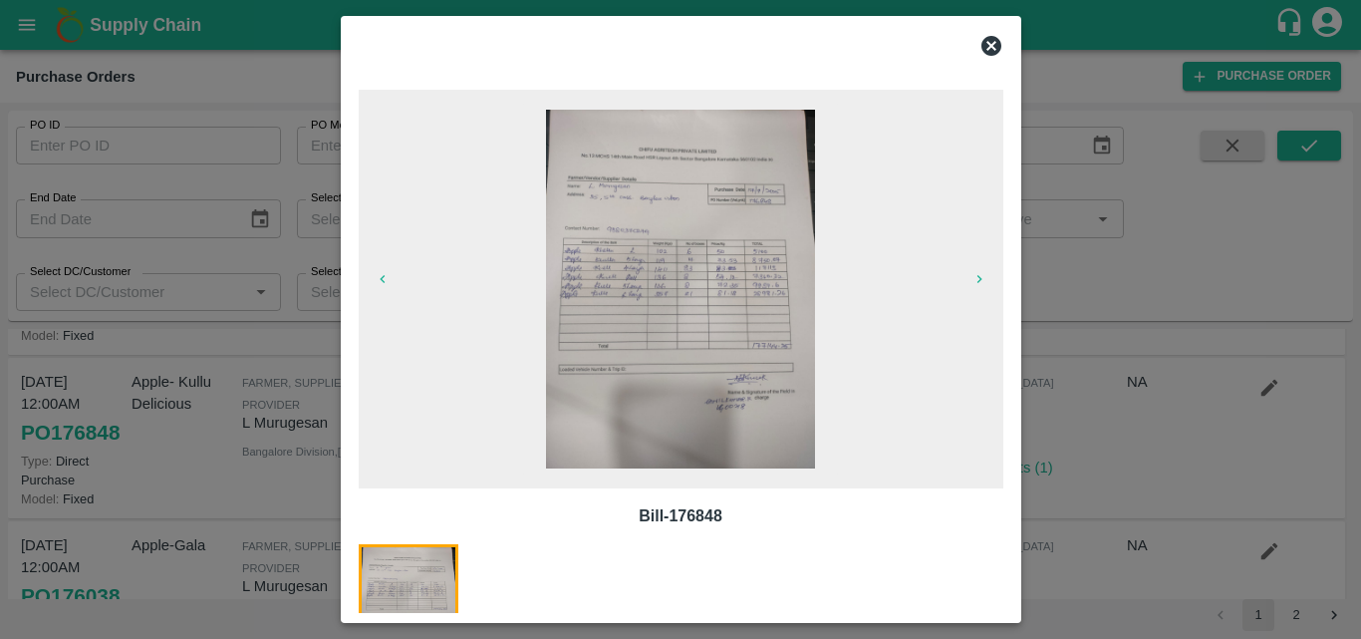
click at [680, 342] on img at bounding box center [680, 289] width 269 height 359
click at [986, 49] on icon at bounding box center [992, 46] width 20 height 20
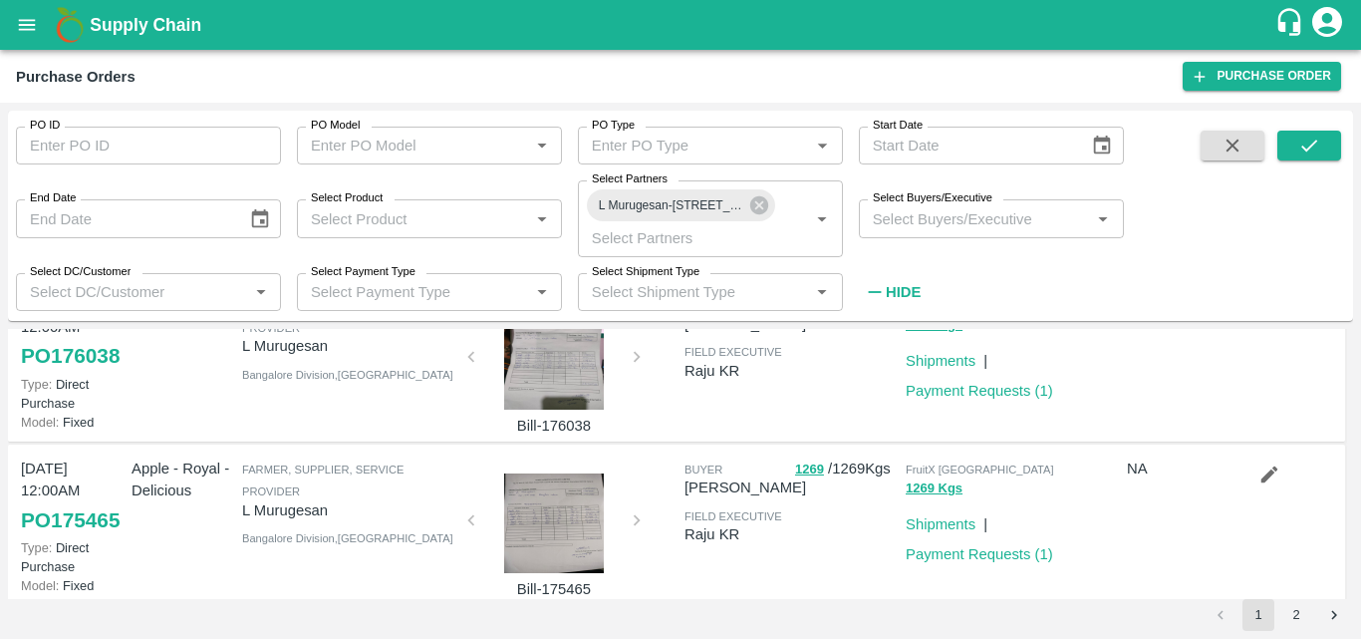
scroll to position [739, 0]
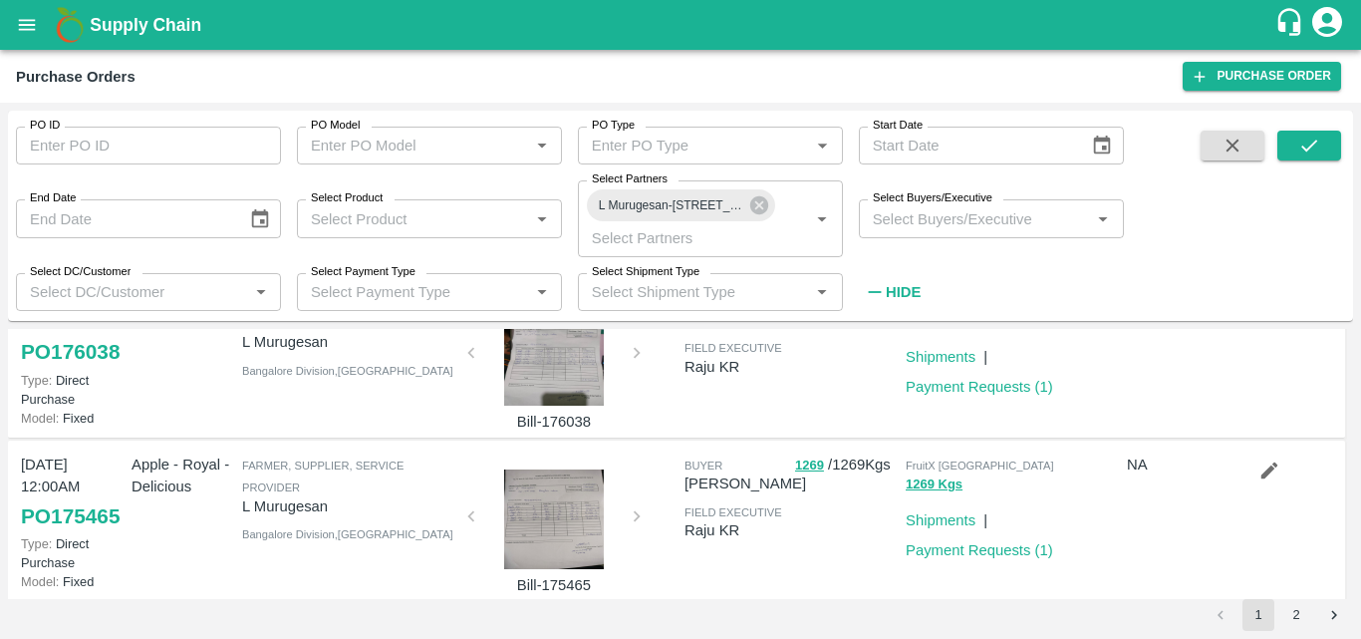
click at [570, 406] on div at bounding box center [554, 356] width 150 height 100
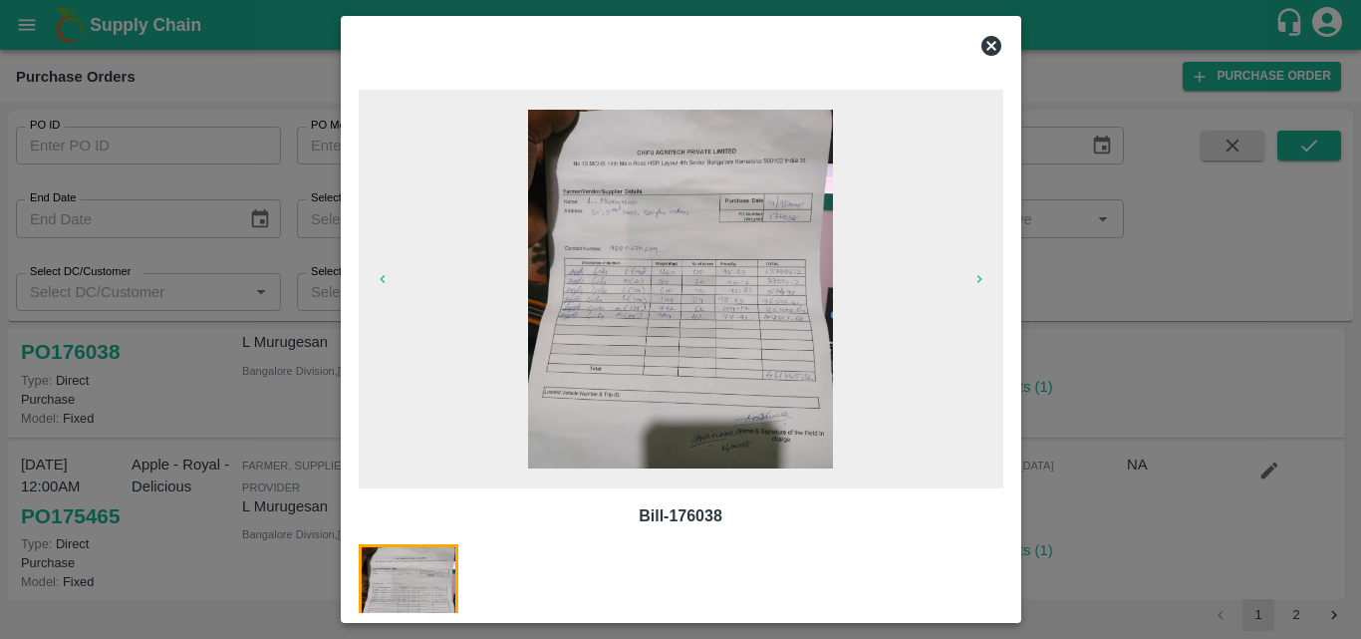
click at [723, 352] on img at bounding box center [681, 289] width 306 height 359
click at [994, 47] on icon at bounding box center [992, 46] width 20 height 20
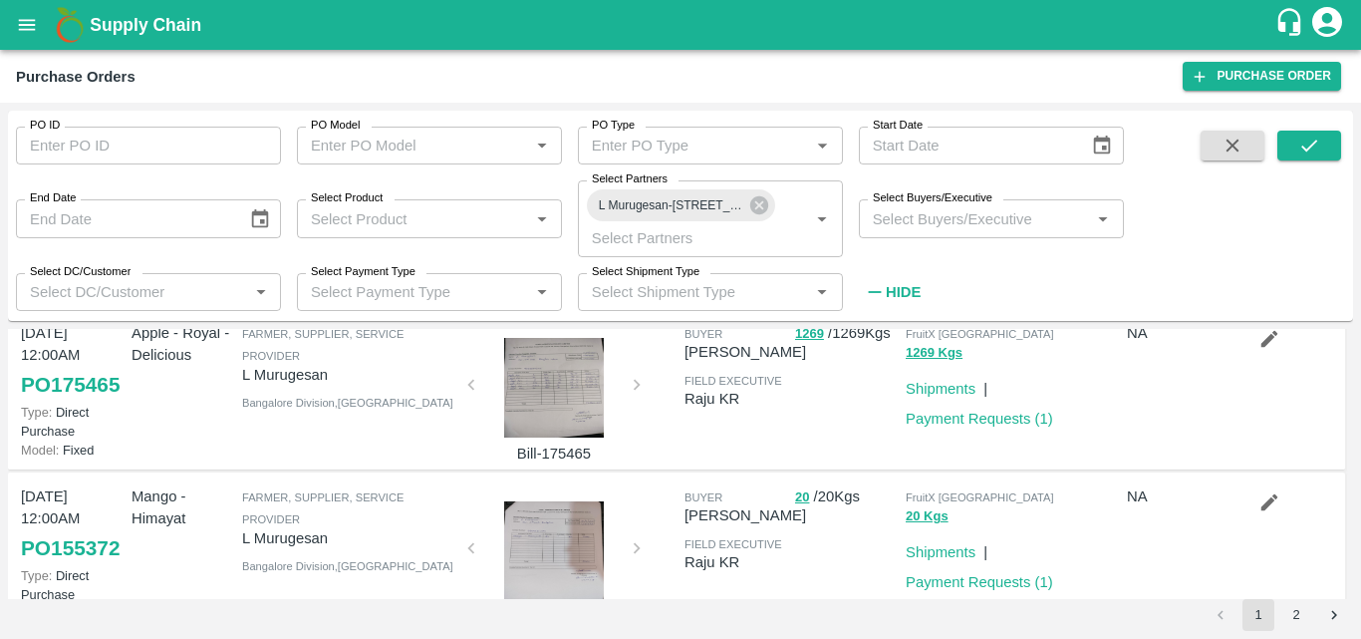
scroll to position [900, 0]
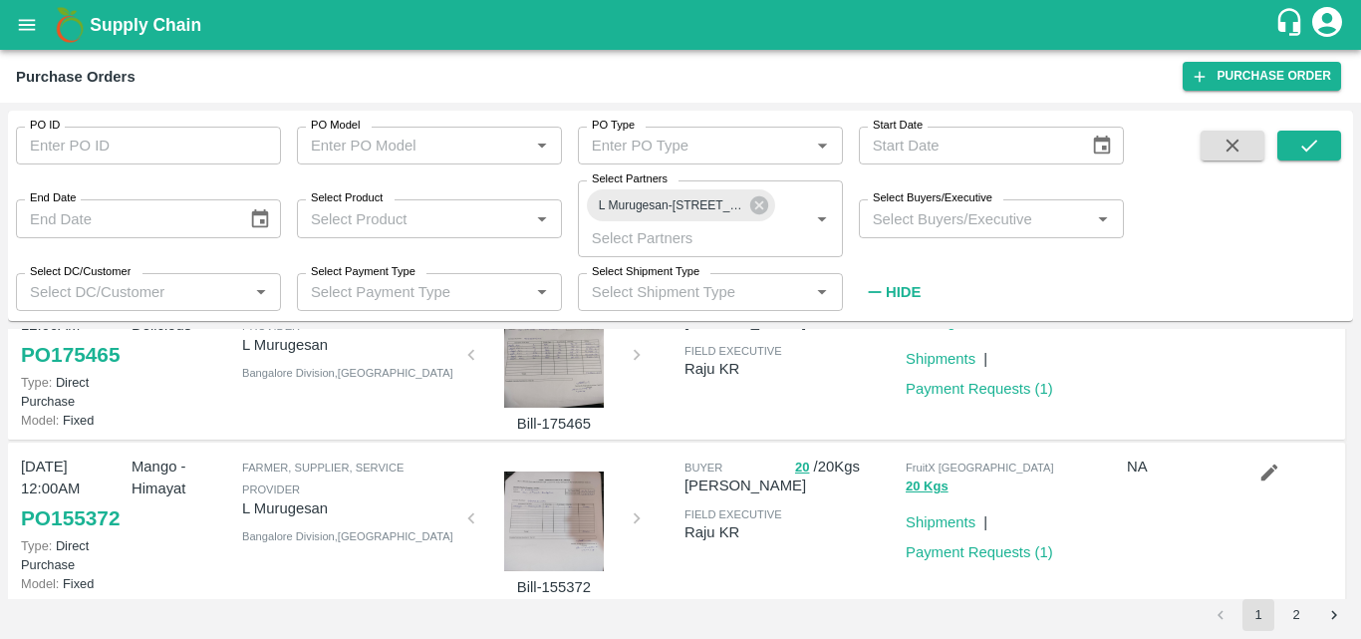
click at [572, 408] on div at bounding box center [554, 358] width 150 height 100
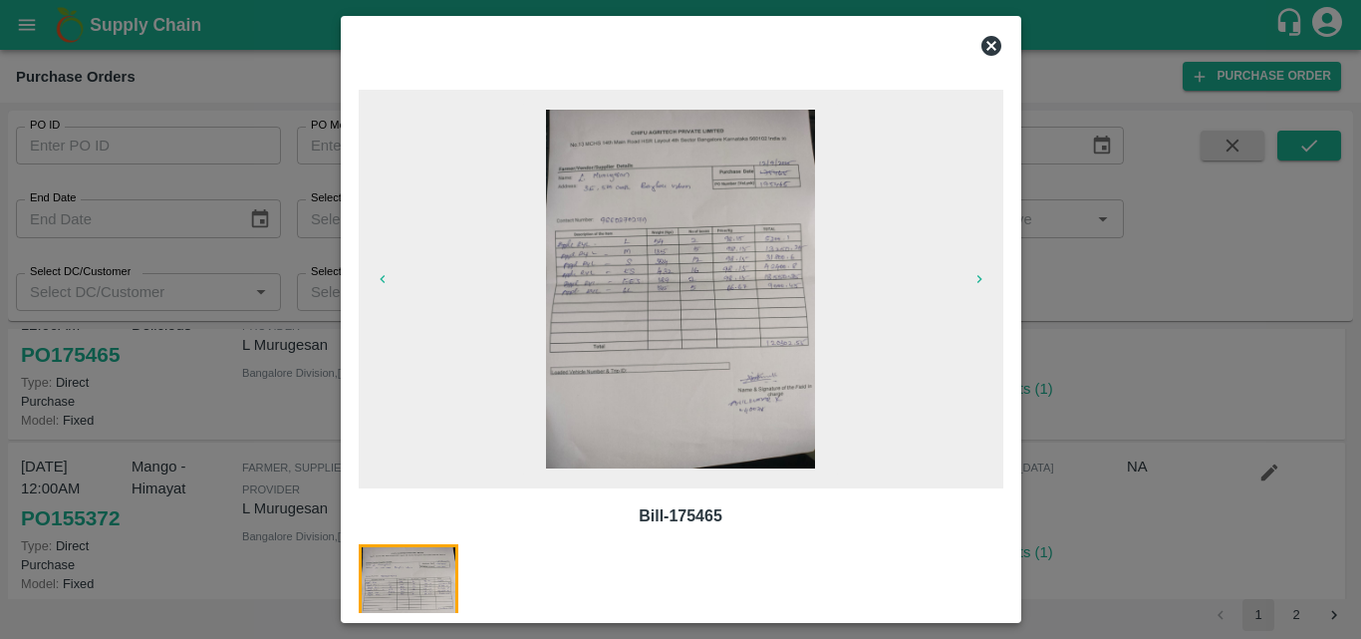
click at [661, 346] on img at bounding box center [680, 289] width 269 height 359
click at [993, 50] on icon at bounding box center [992, 46] width 20 height 20
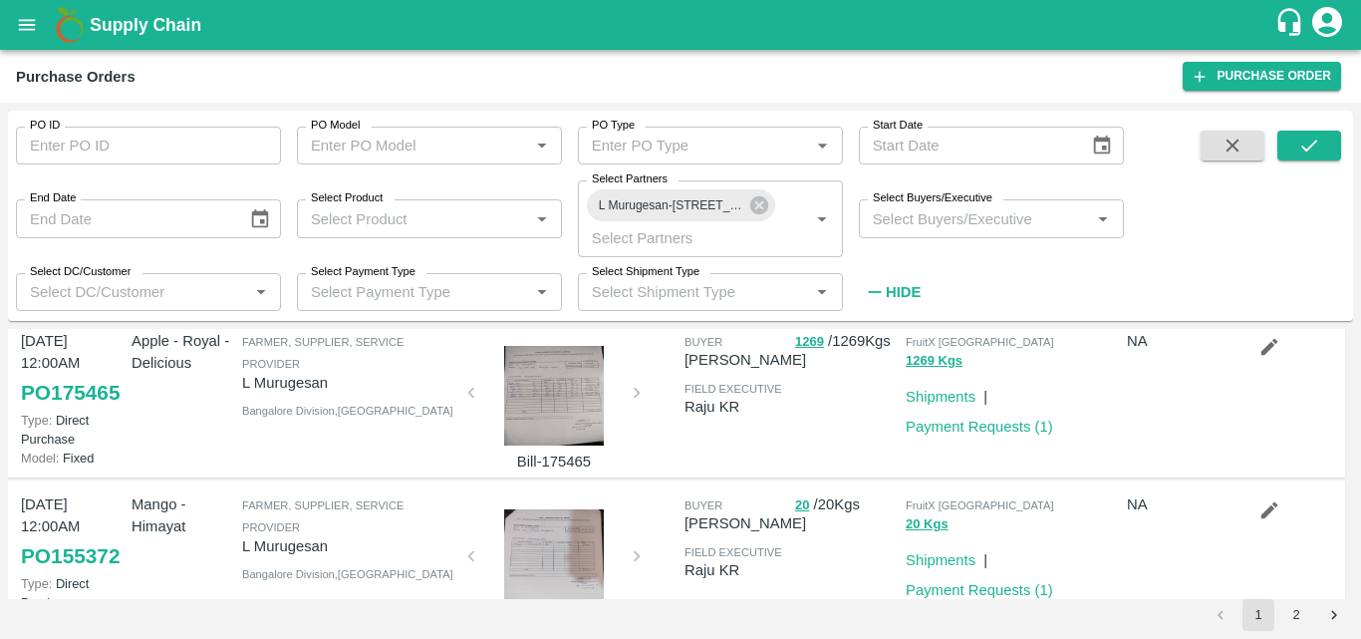
scroll to position [861, 0]
drag, startPoint x: 761, startPoint y: 478, endPoint x: 531, endPoint y: 584, distance: 253.3
click at [531, 447] on div at bounding box center [554, 397] width 150 height 100
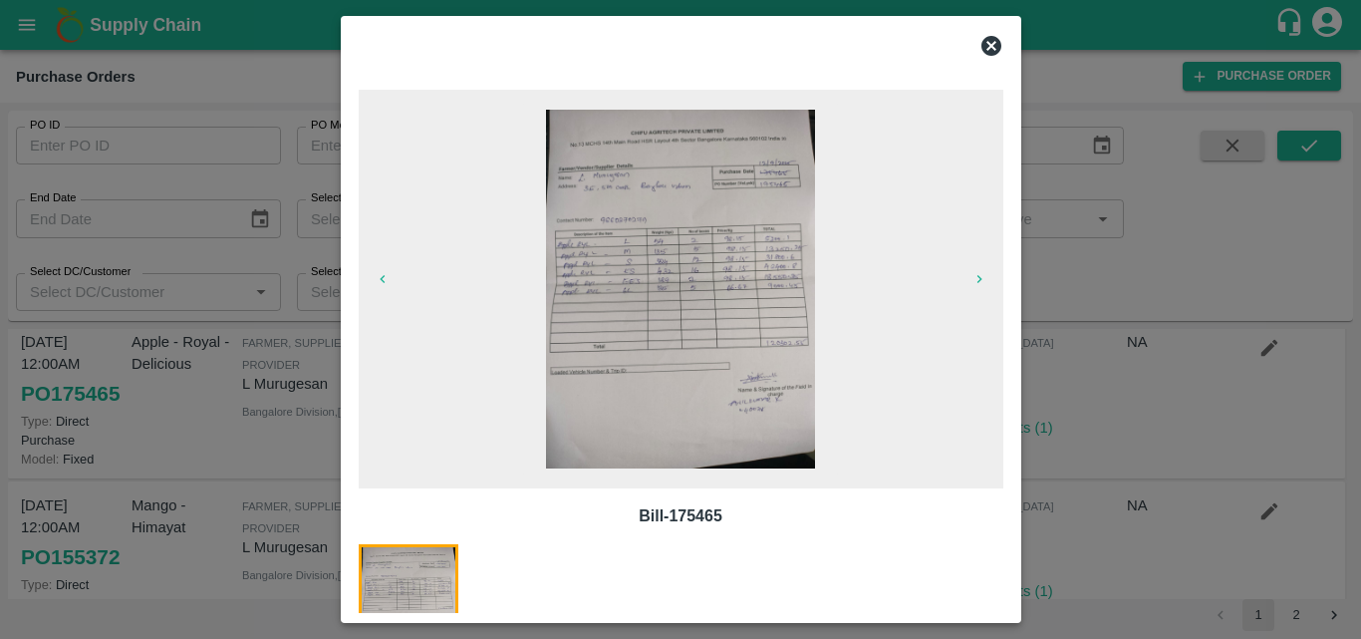
click at [996, 39] on icon at bounding box center [992, 46] width 20 height 20
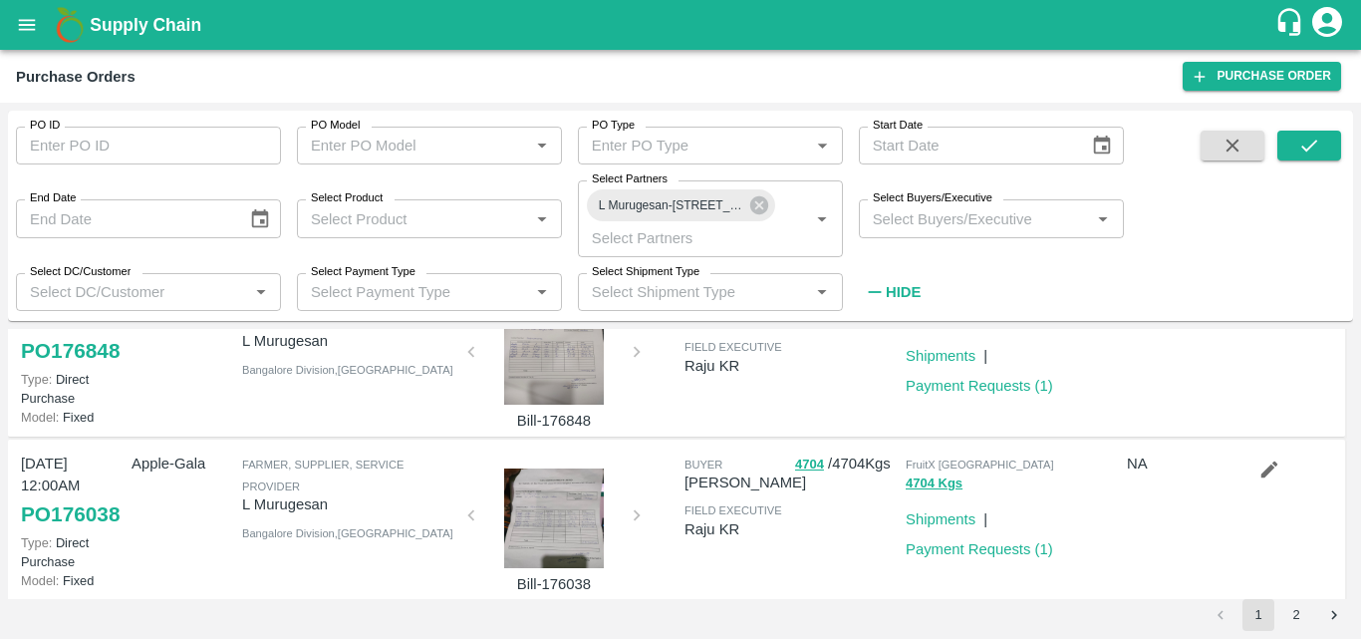
scroll to position [577, 0]
click at [564, 404] on div at bounding box center [554, 354] width 150 height 100
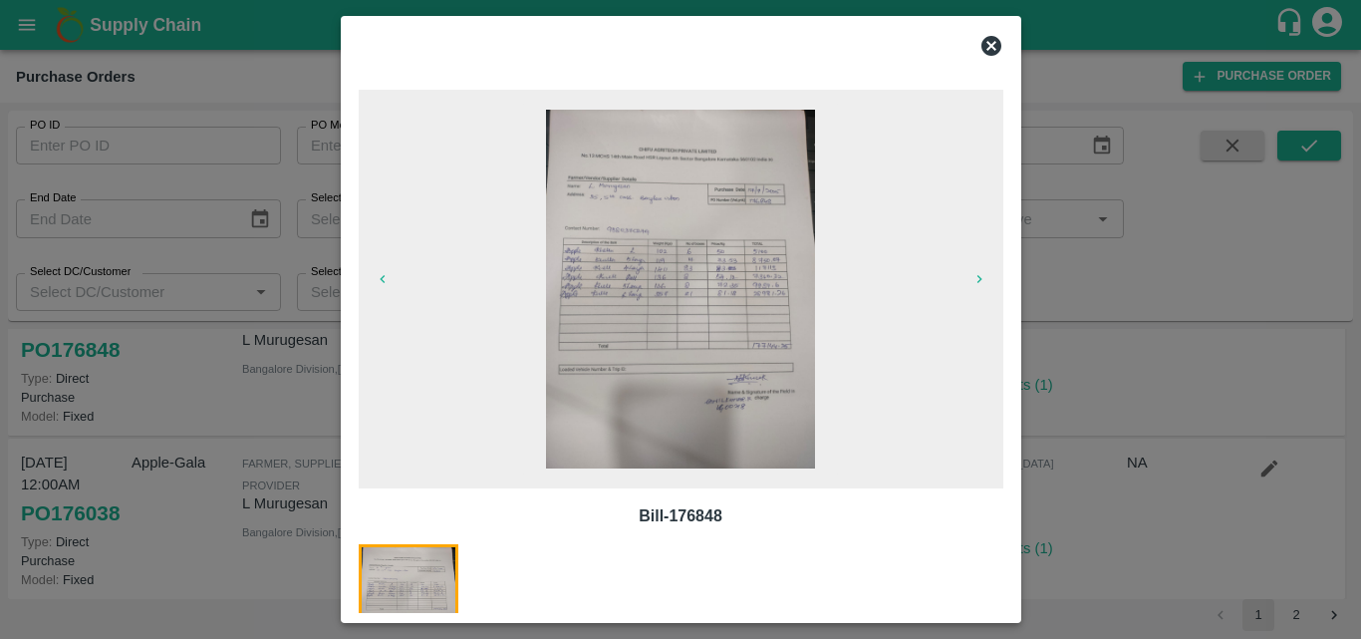
click at [989, 43] on icon at bounding box center [992, 46] width 24 height 24
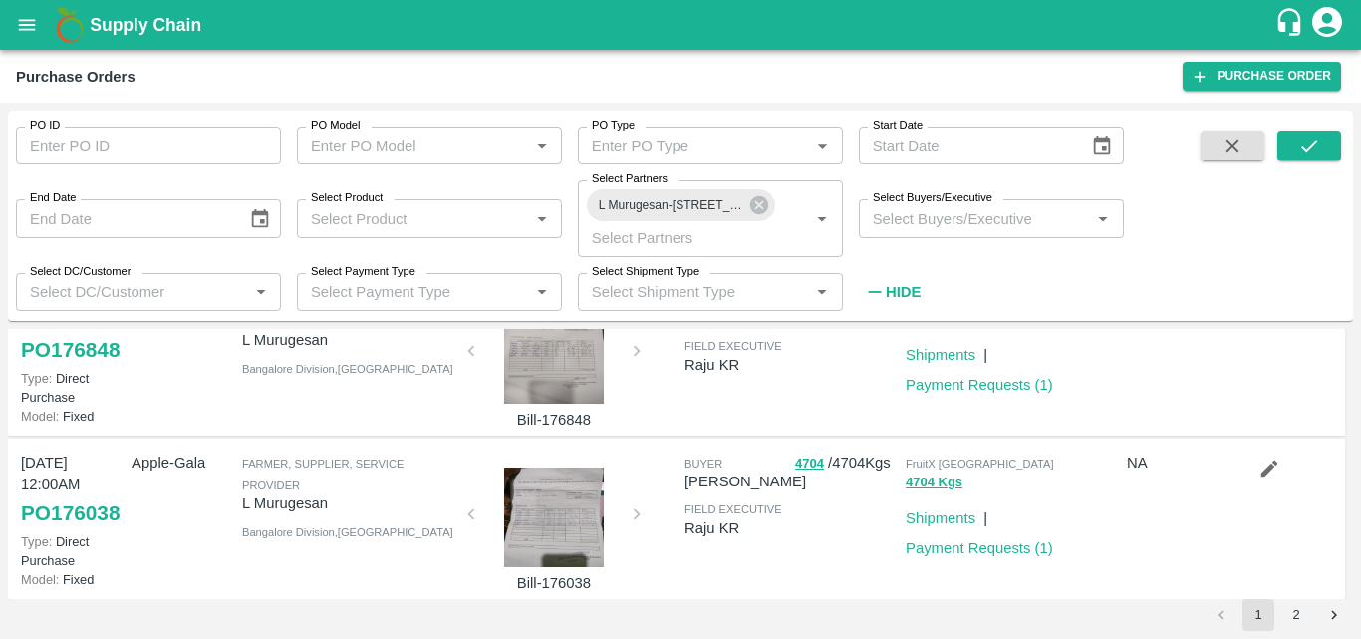
scroll to position [809, 0]
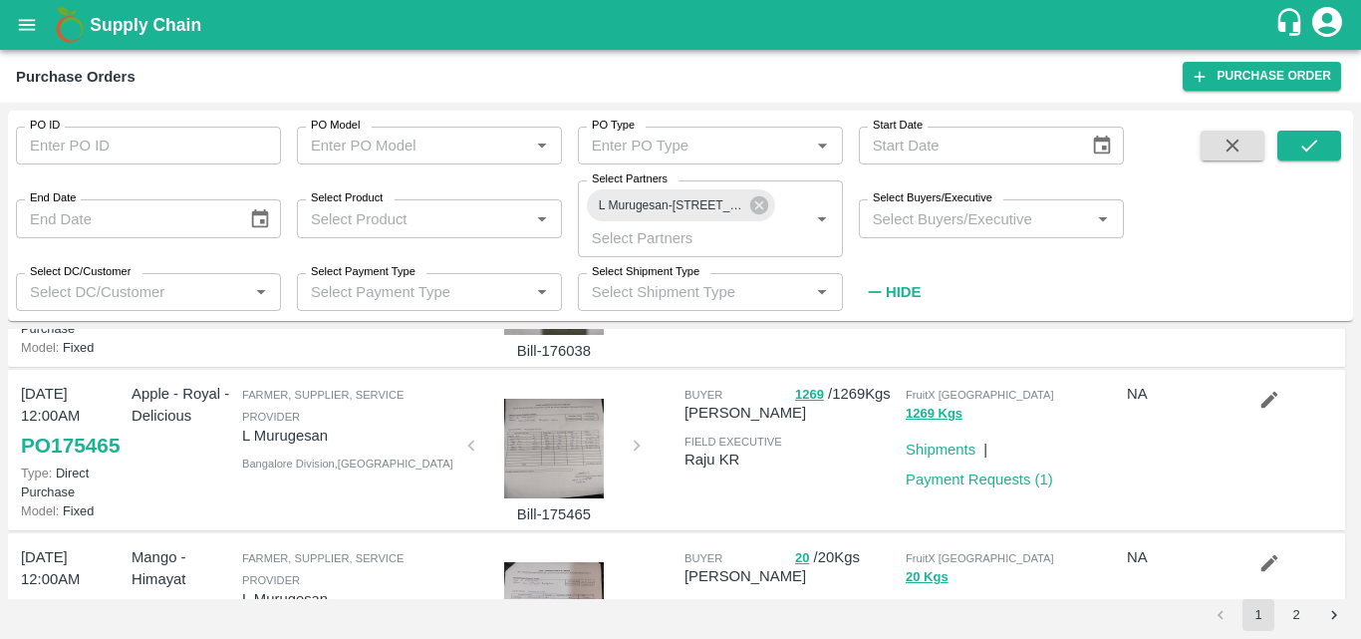
click at [574, 335] on div at bounding box center [554, 285] width 150 height 100
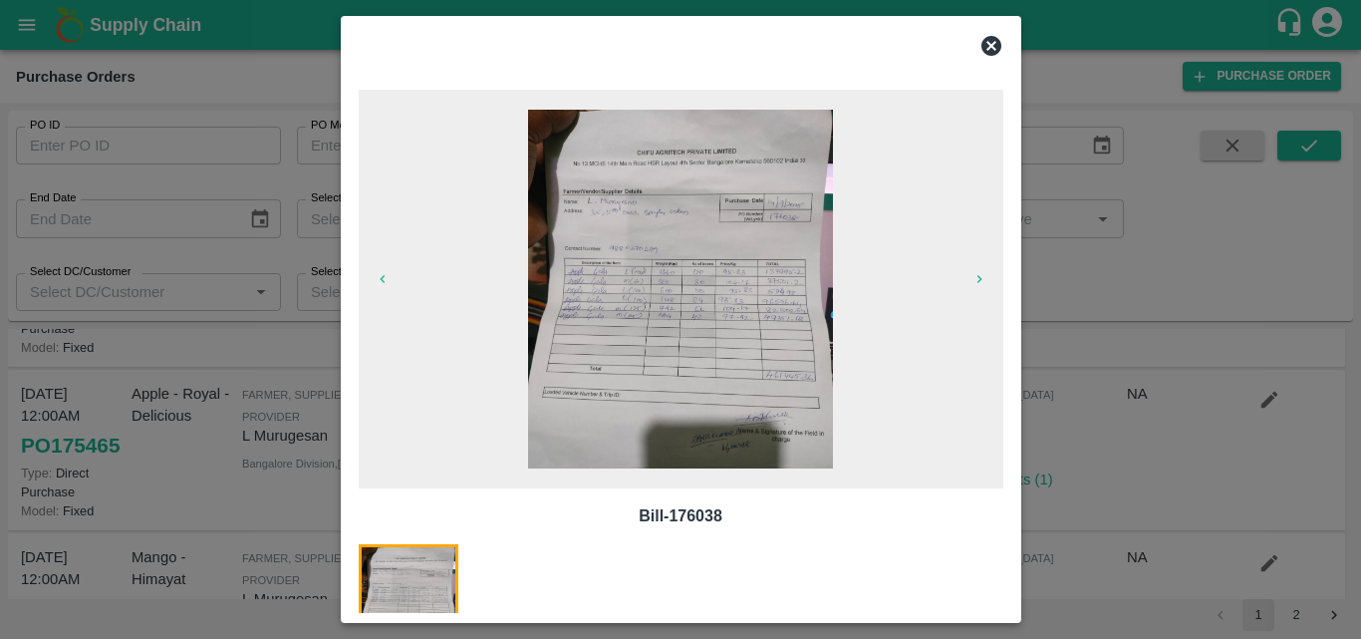
click at [996, 44] on icon at bounding box center [992, 46] width 20 height 20
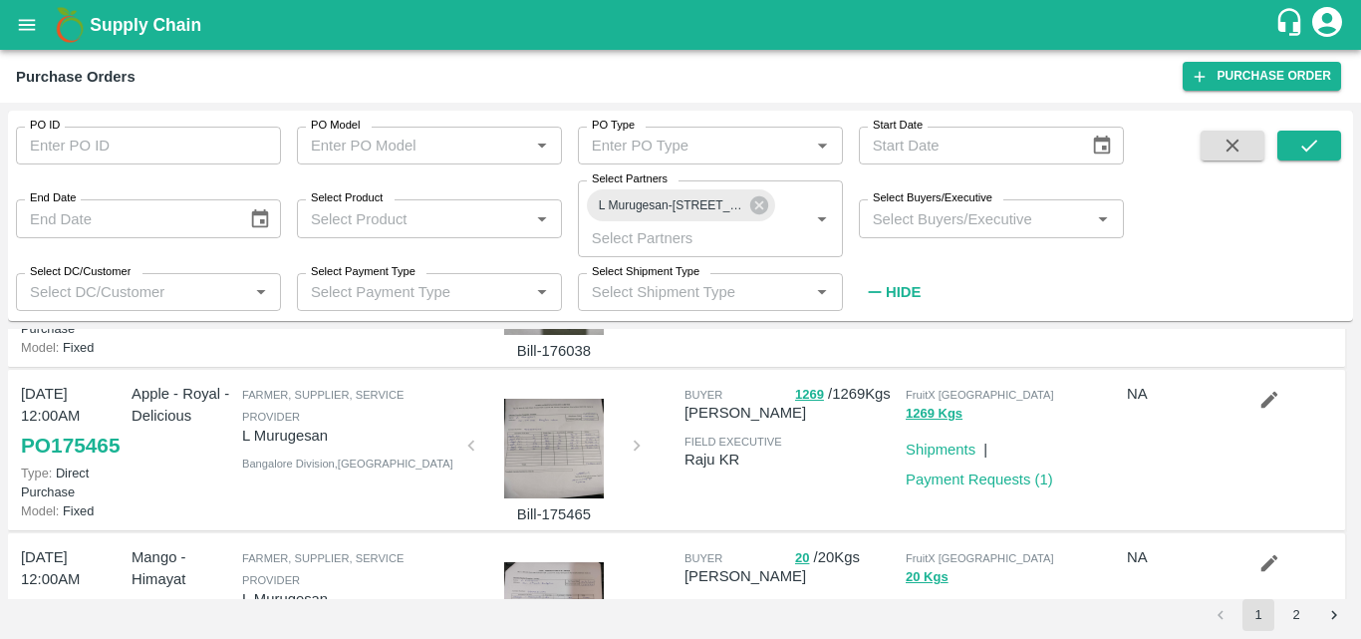
click at [1260, 247] on icon "button" at bounding box center [1270, 236] width 22 height 22
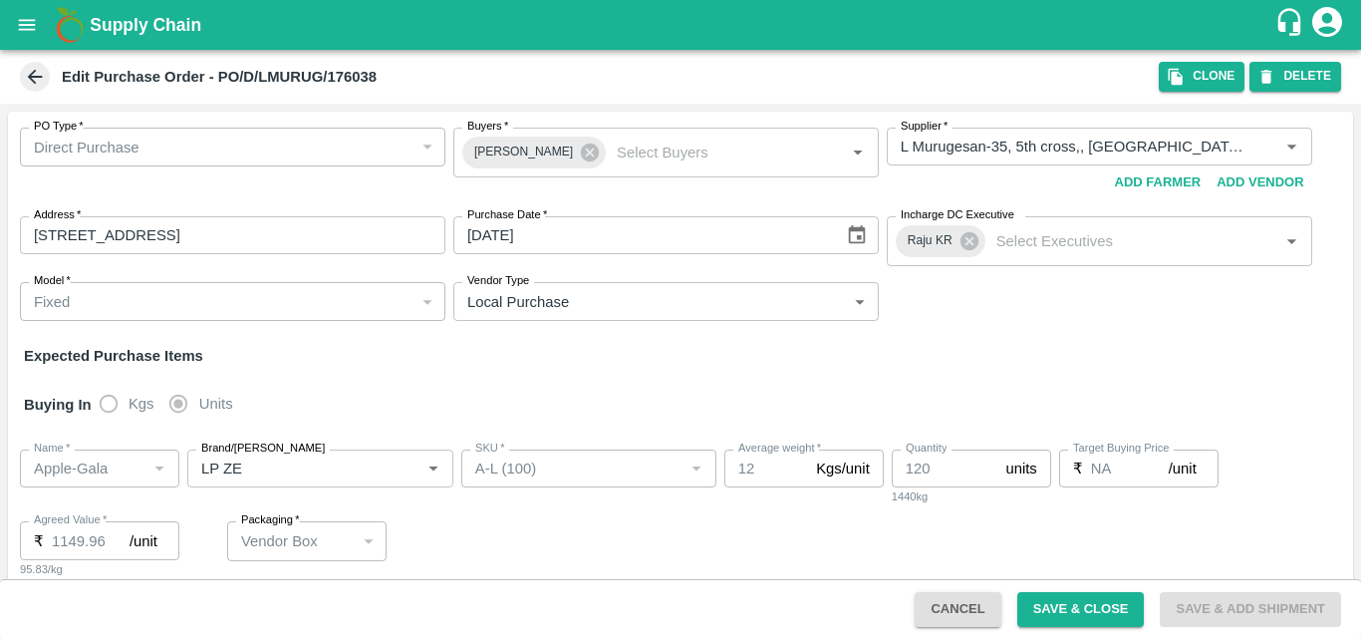
click at [544, 517] on div "Name   * Name   * Brand/Marka Brand/Marka SKU   * SKU   * Average weight   * 12…" at bounding box center [681, 514] width 1346 height 161
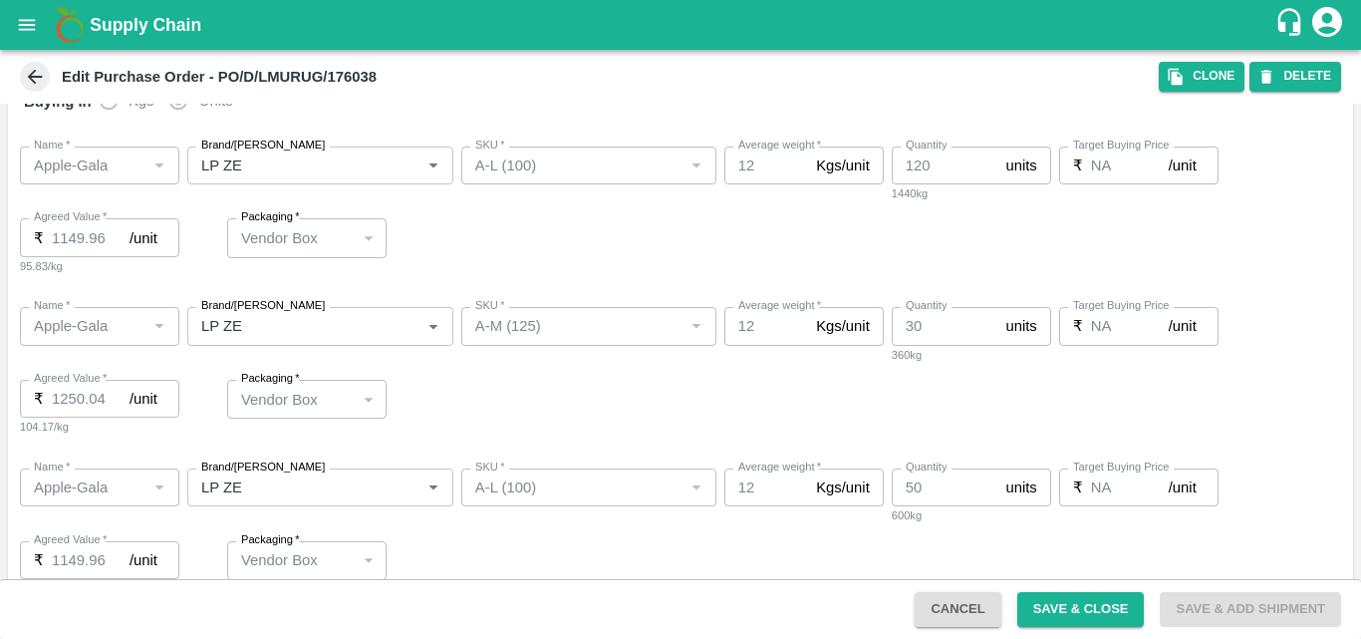
scroll to position [327, 0]
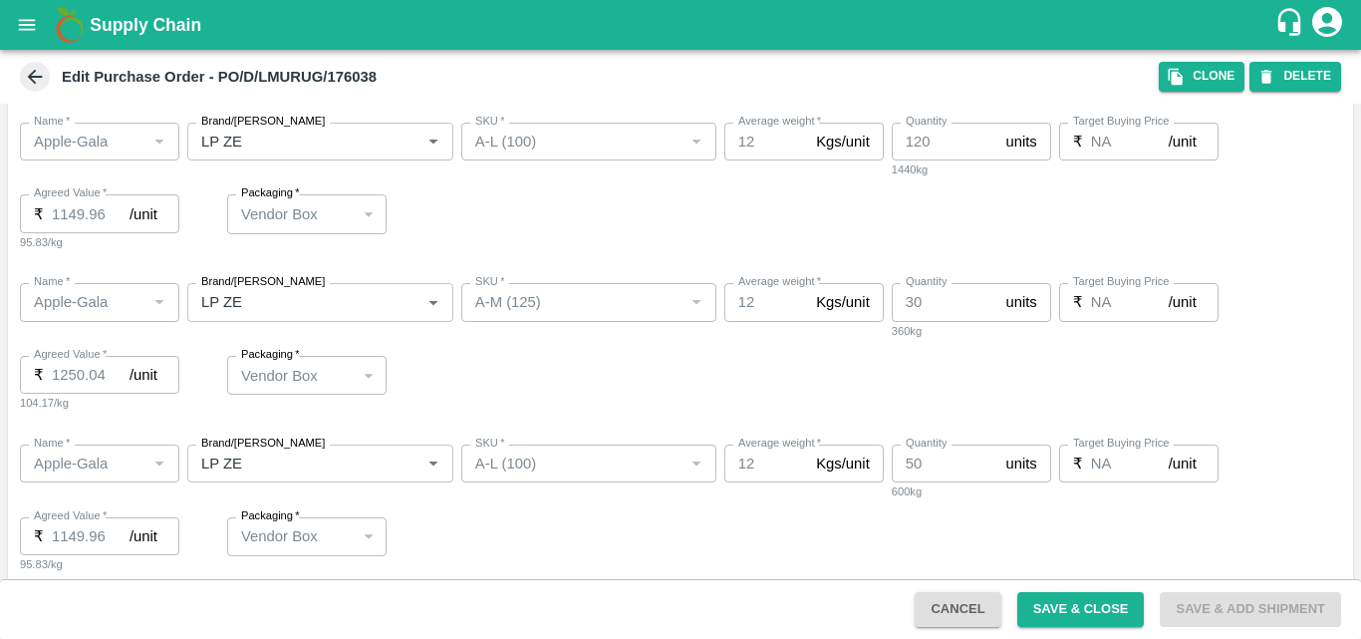
click at [716, 375] on div "Name   * Name   * Brand/Marka Brand/Marka SKU   * SKU   * Average weight   * 12…" at bounding box center [681, 347] width 1346 height 161
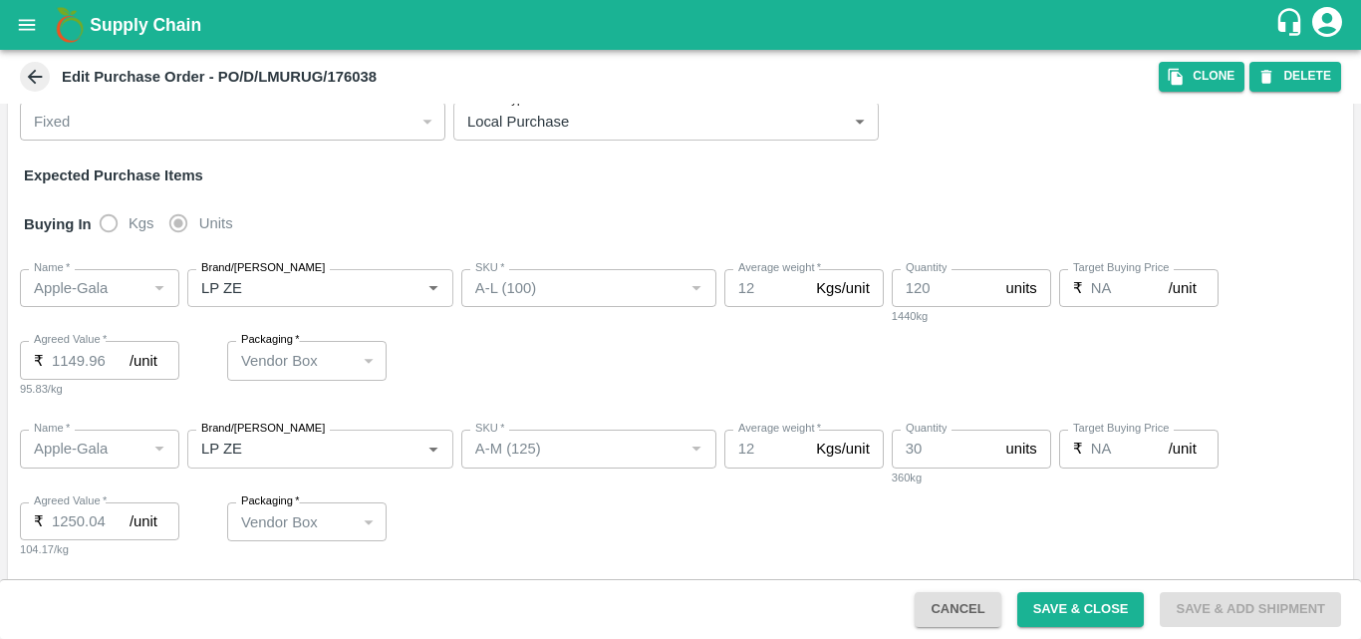
scroll to position [193, 0]
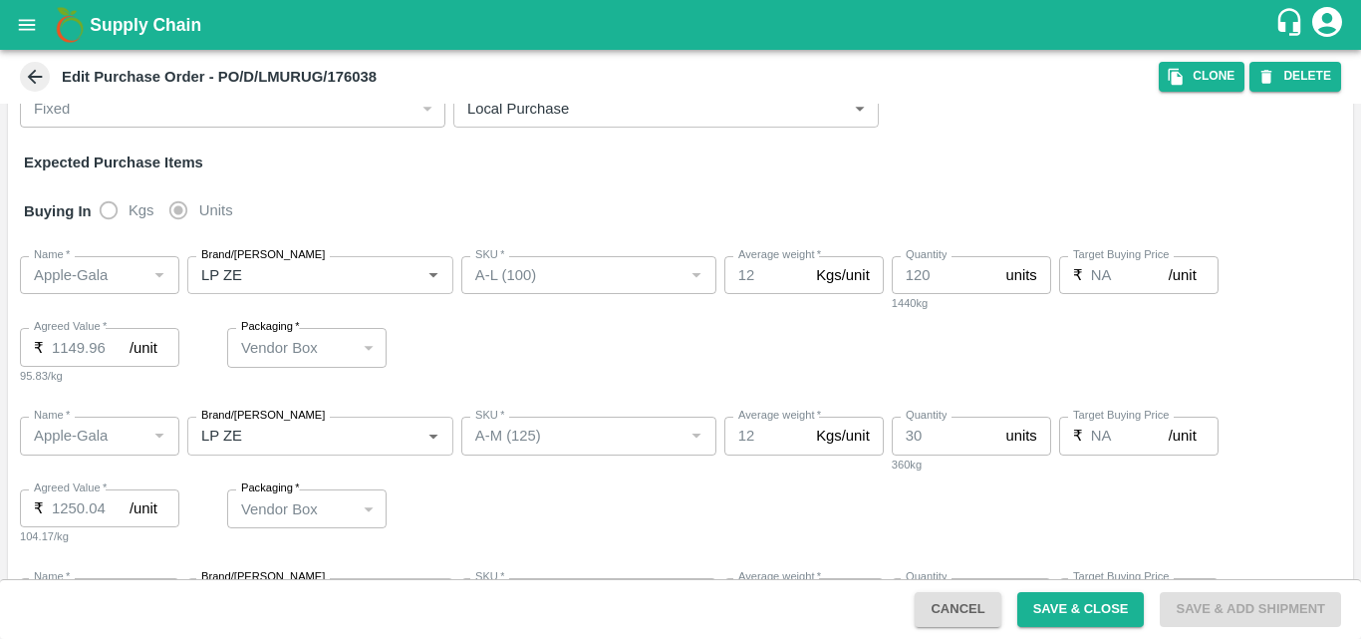
click at [1142, 372] on div "Name   * Name   * Brand/Marka Brand/Marka SKU   * SKU   * Average weight   * 12…" at bounding box center [681, 320] width 1346 height 161
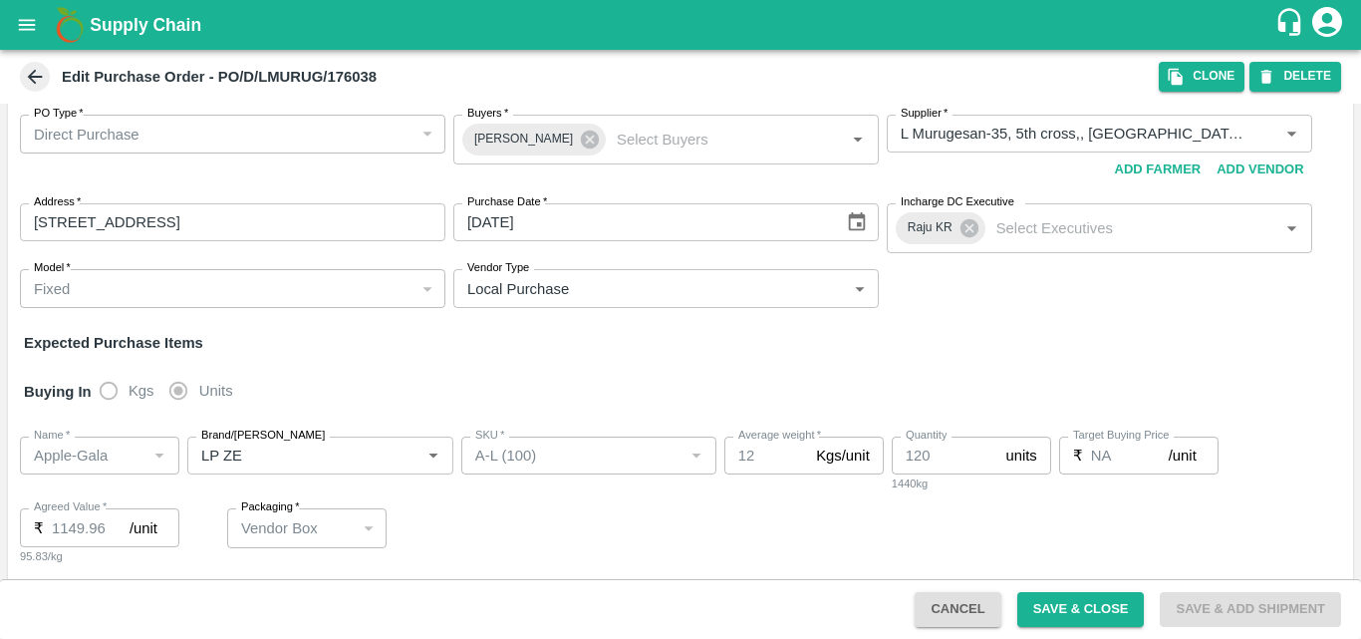
scroll to position [7, 0]
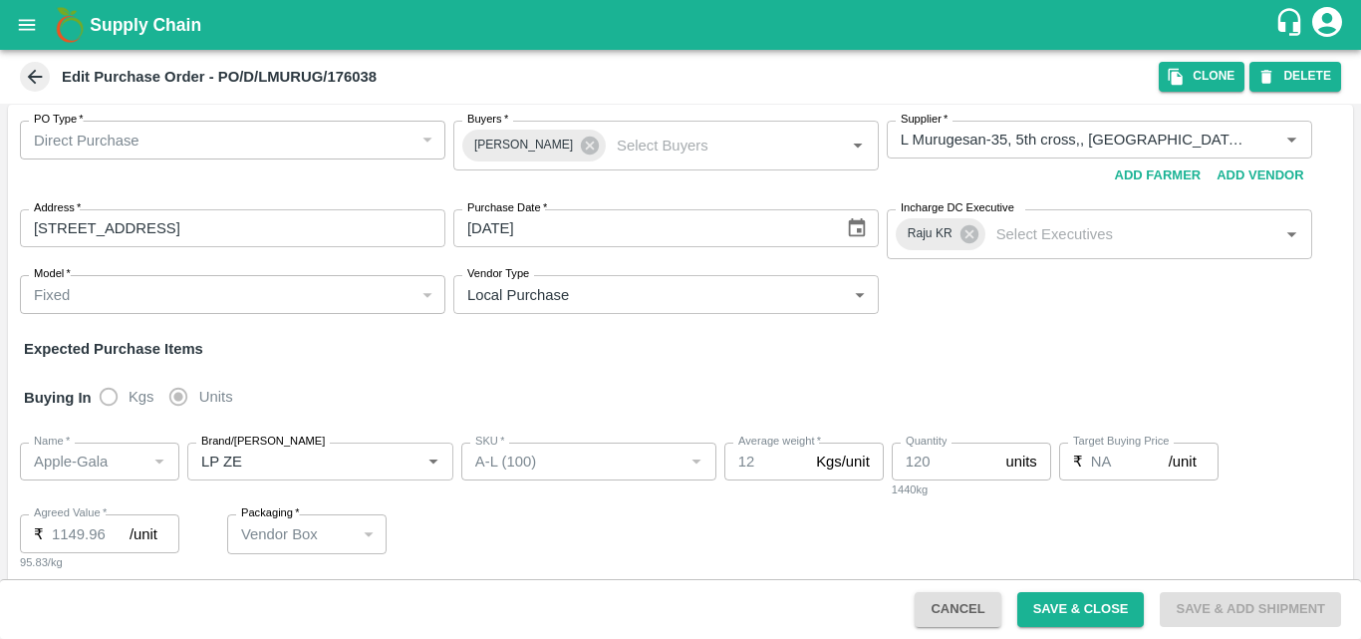
click at [38, 80] on icon at bounding box center [35, 77] width 22 height 22
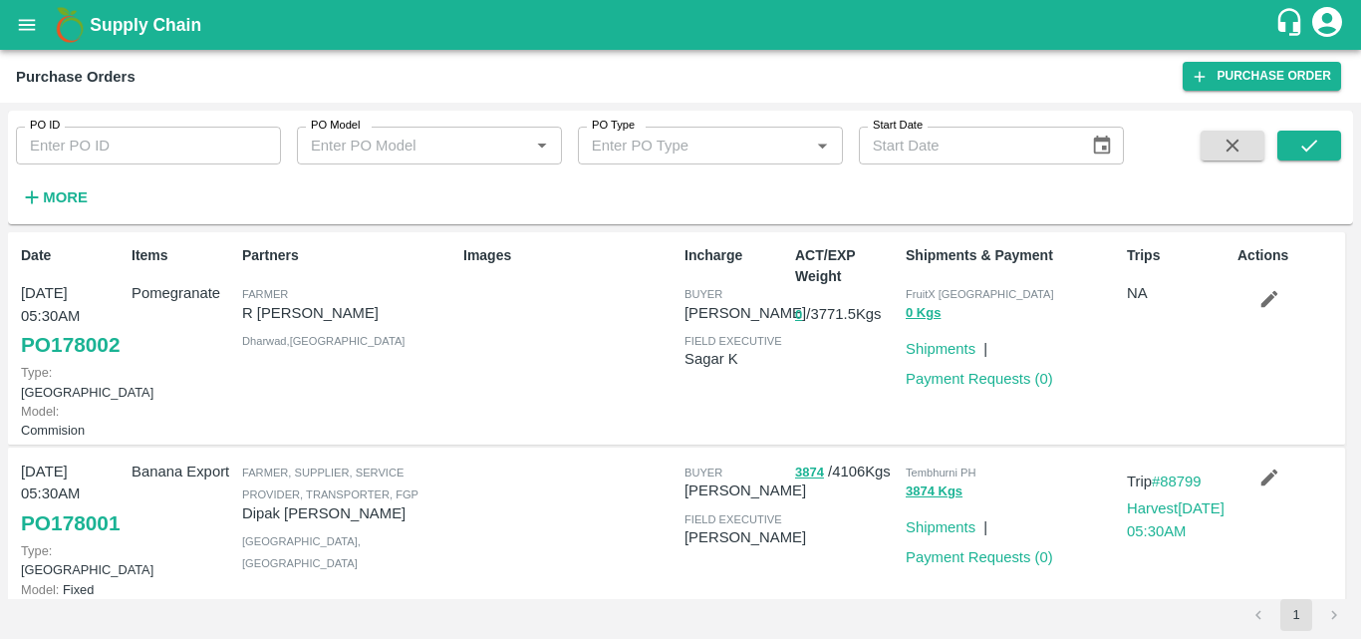
click at [94, 183] on div "PO ID PO ID PO Model PO Model   * PO Type PO Type   * Start Date Start Date More" at bounding box center [562, 163] width 1124 height 104
click at [80, 191] on strong "More" at bounding box center [65, 197] width 45 height 16
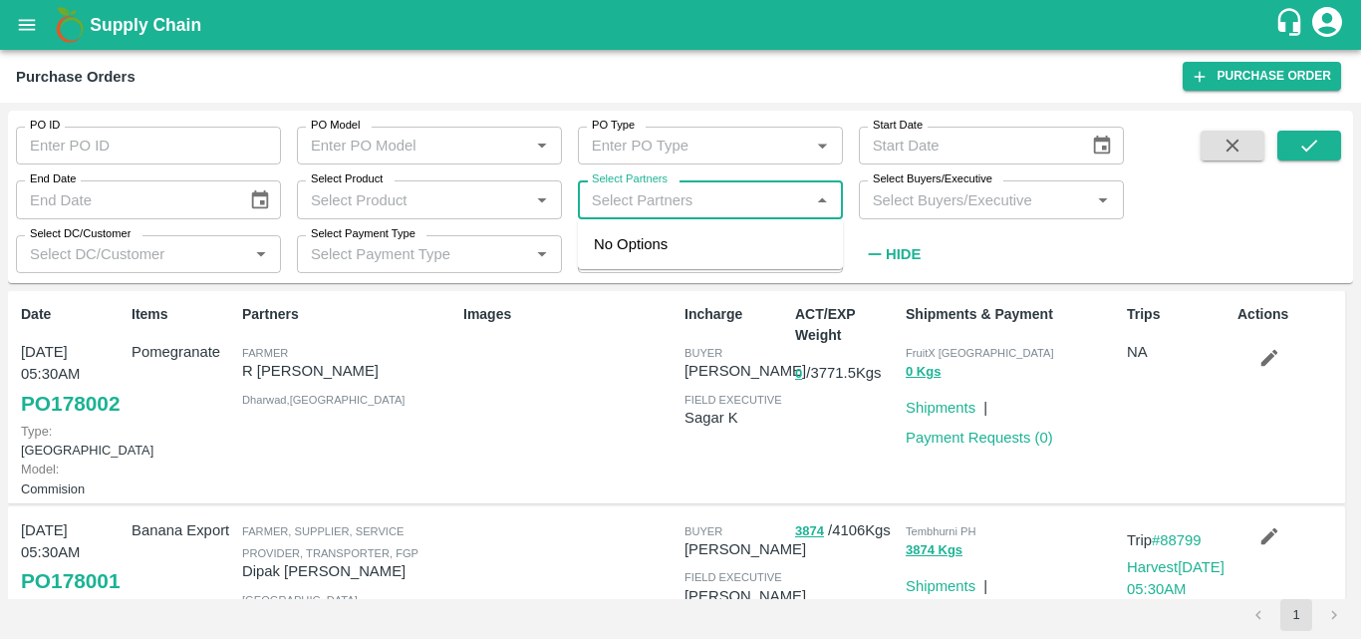
click at [731, 204] on input "Select Partners" at bounding box center [694, 199] width 220 height 26
type input "l muru"
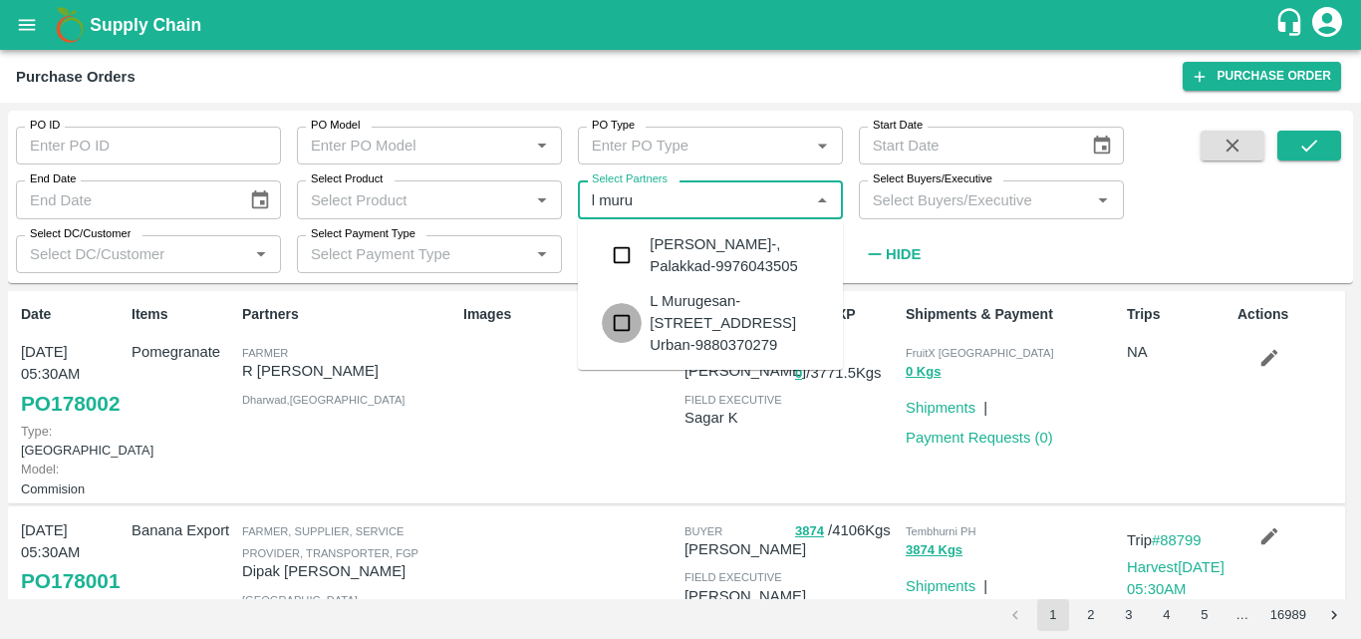
click at [622, 330] on input "checkbox" at bounding box center [622, 323] width 40 height 40
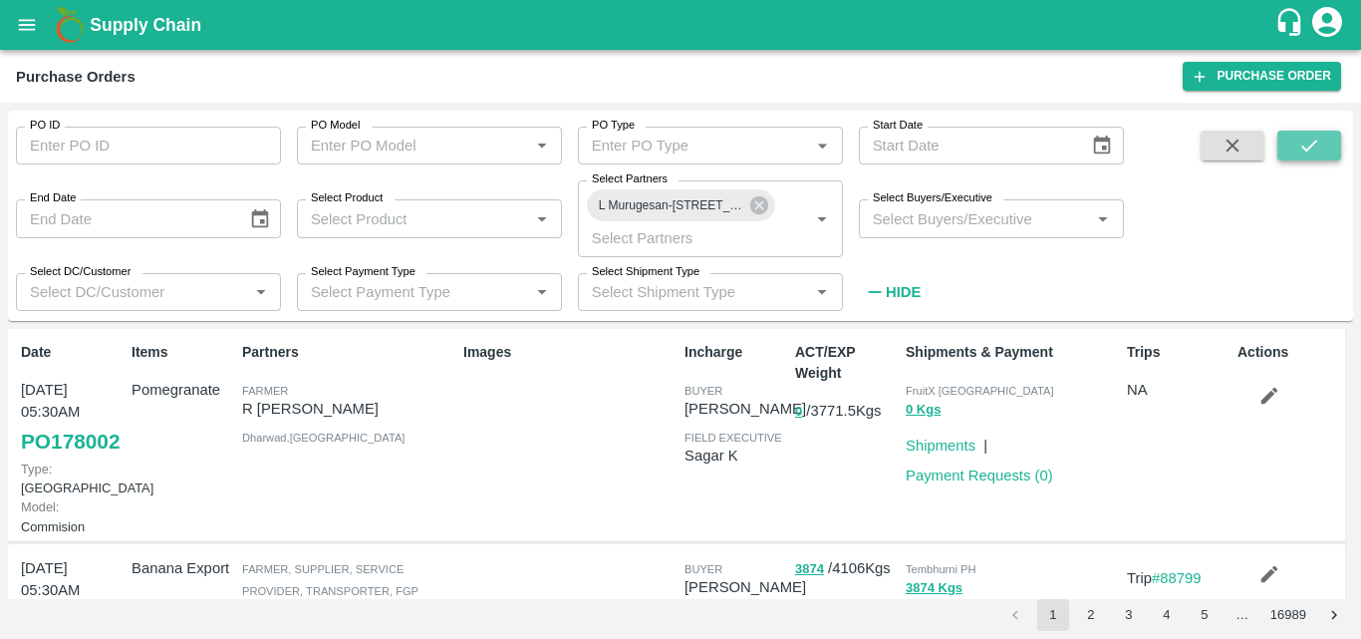
click at [1300, 148] on icon "submit" at bounding box center [1310, 146] width 22 height 22
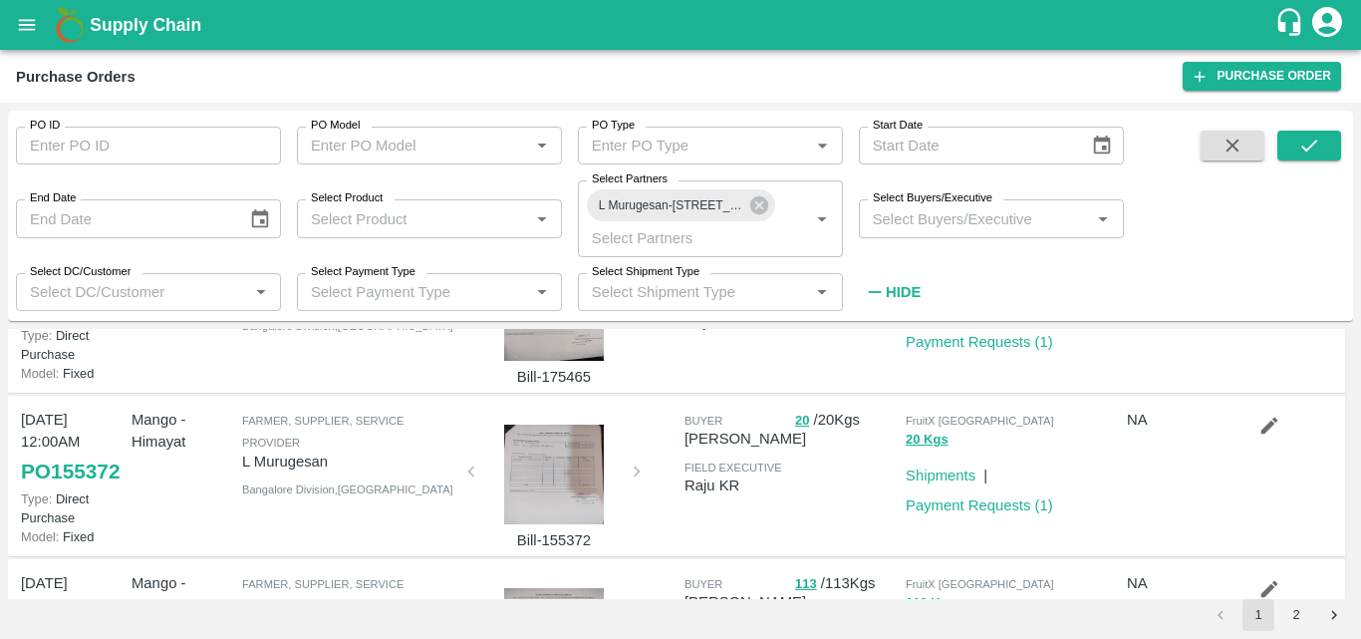
scroll to position [948, 0]
click at [564, 360] on div at bounding box center [554, 310] width 150 height 100
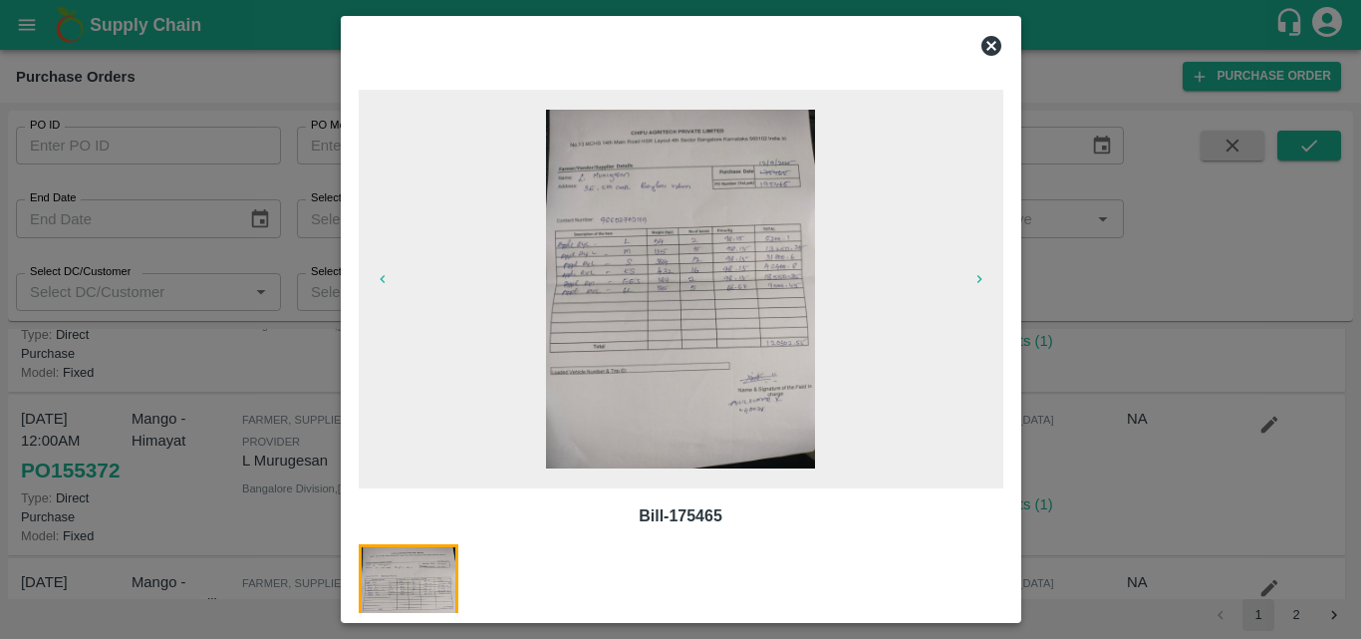
click at [745, 354] on img at bounding box center [680, 289] width 269 height 359
click at [984, 39] on icon at bounding box center [992, 46] width 24 height 24
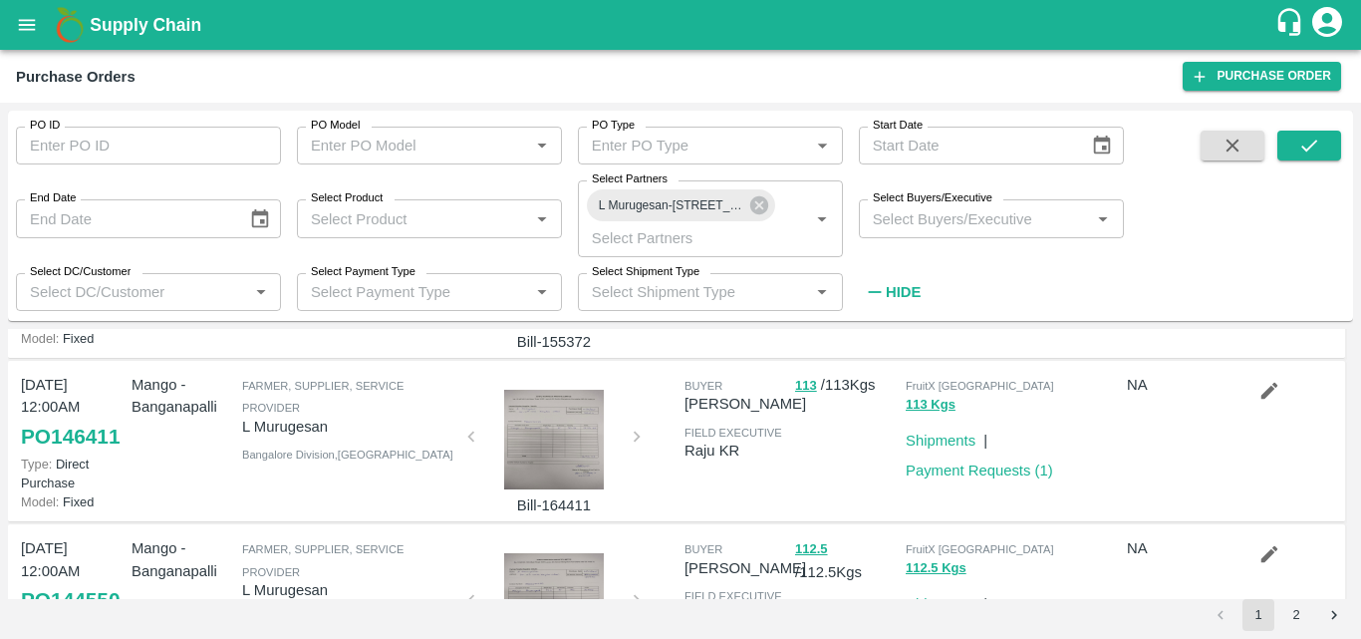
scroll to position [1146, 0]
click at [569, 325] on div at bounding box center [554, 275] width 150 height 100
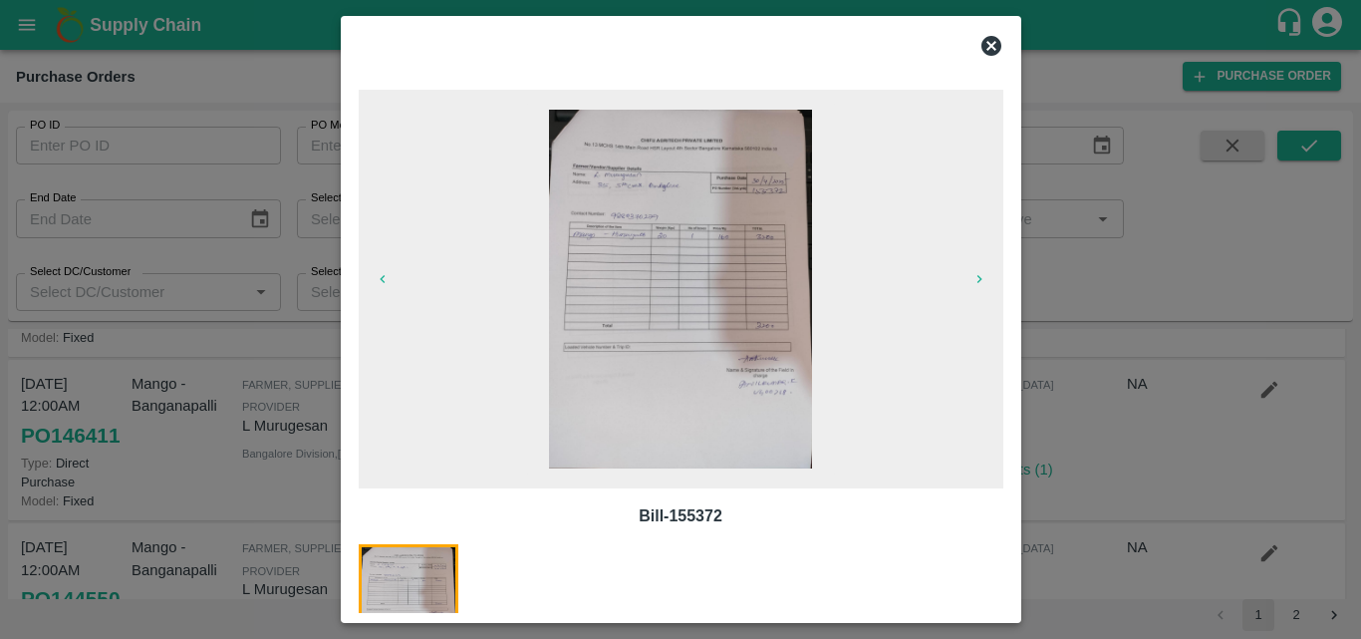
click at [667, 368] on img at bounding box center [680, 289] width 263 height 359
click at [997, 43] on icon at bounding box center [992, 46] width 20 height 20
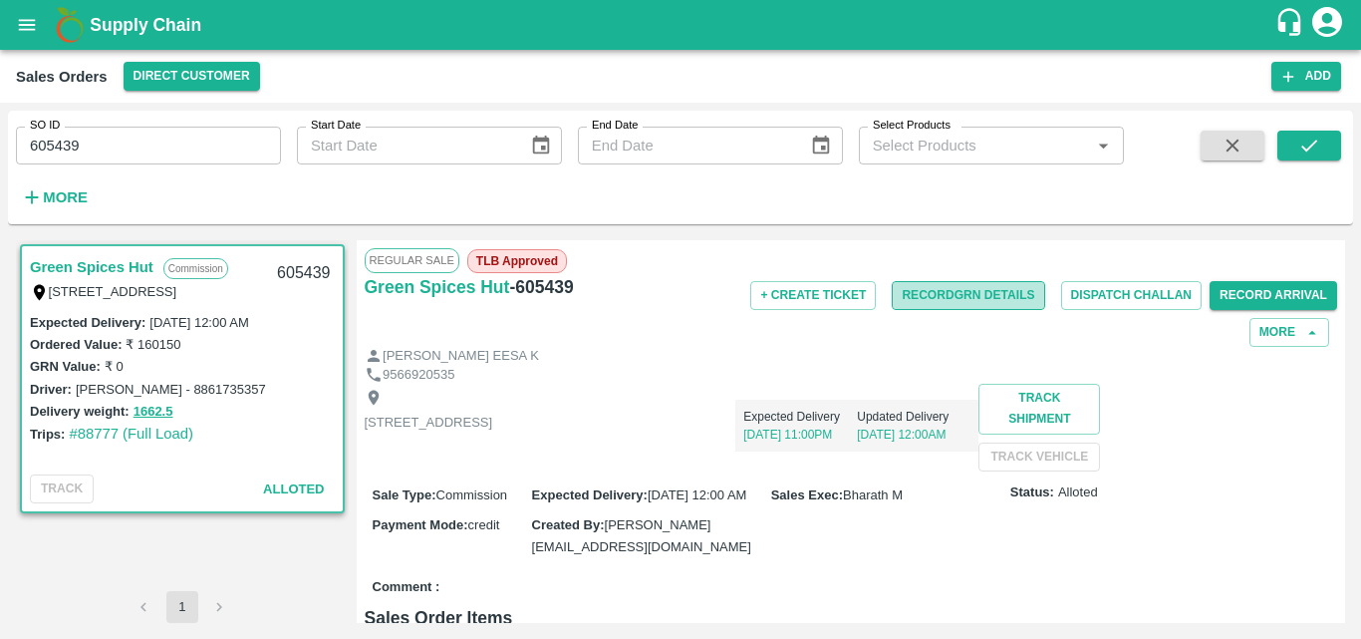
click at [962, 304] on button "Record GRN Details" at bounding box center [968, 295] width 152 height 29
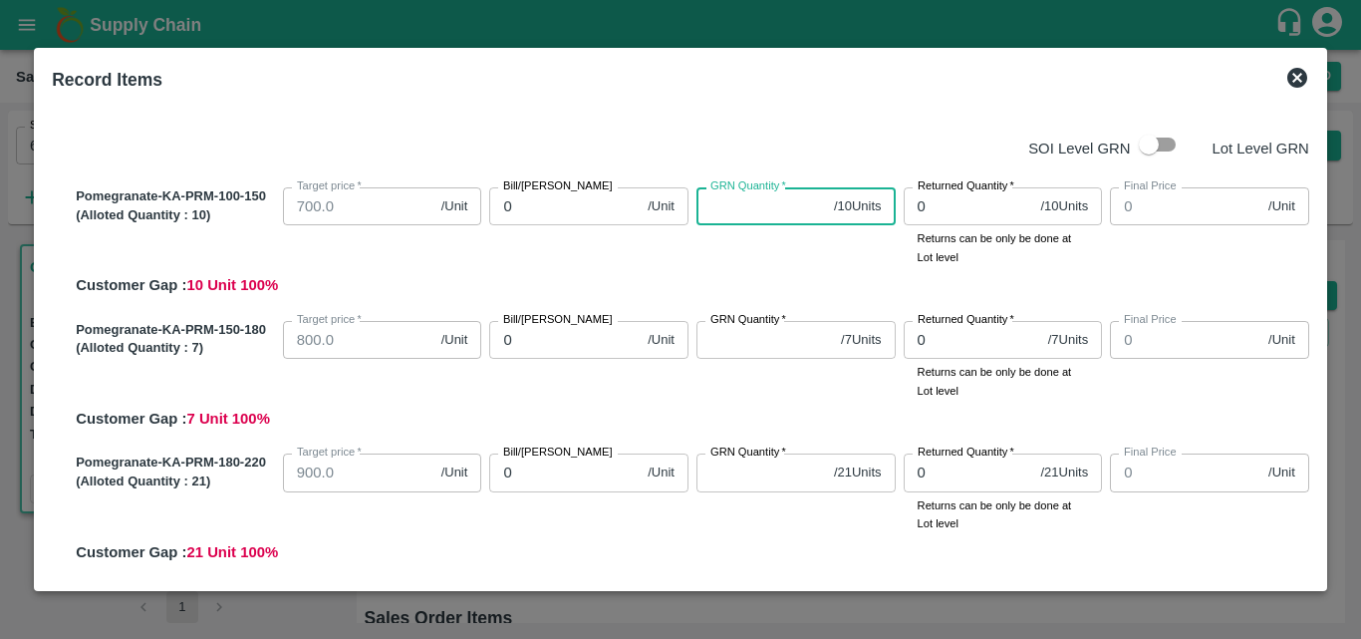
click at [733, 215] on input "GRN Quantity   *" at bounding box center [762, 206] width 130 height 38
type input "10"
click at [1298, 78] on icon at bounding box center [1298, 78] width 24 height 24
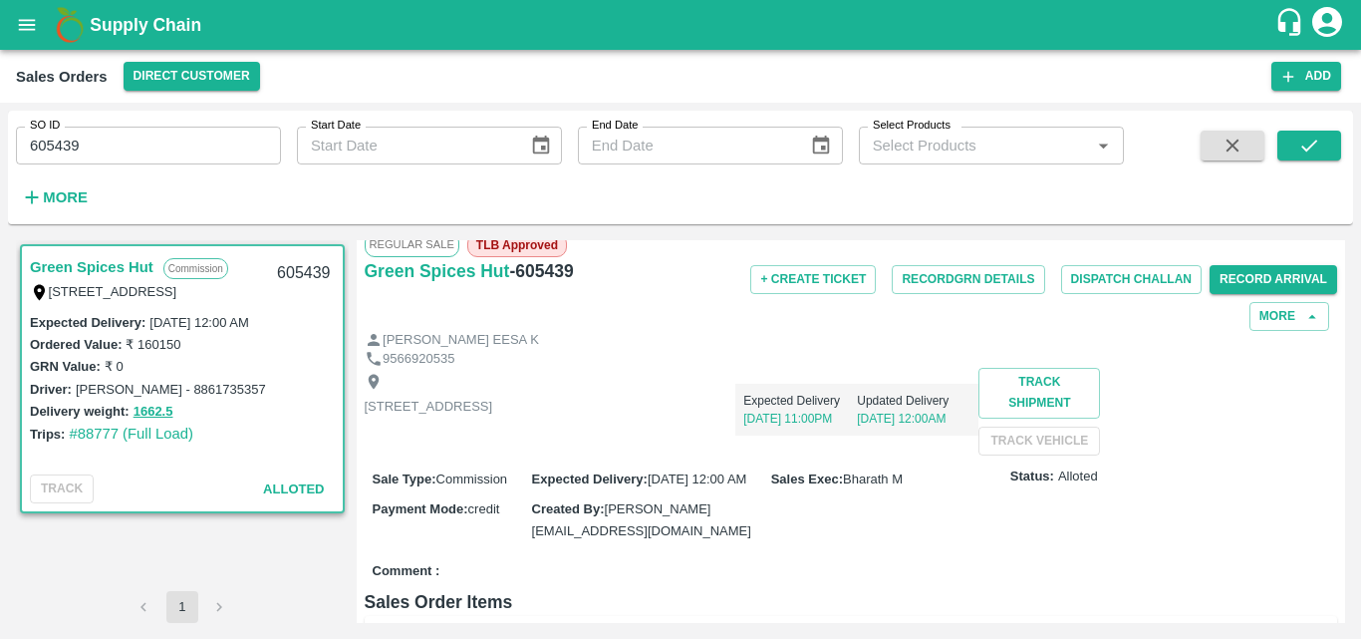
scroll to position [17, 0]
click at [1248, 272] on button "Record Arrival" at bounding box center [1274, 278] width 128 height 29
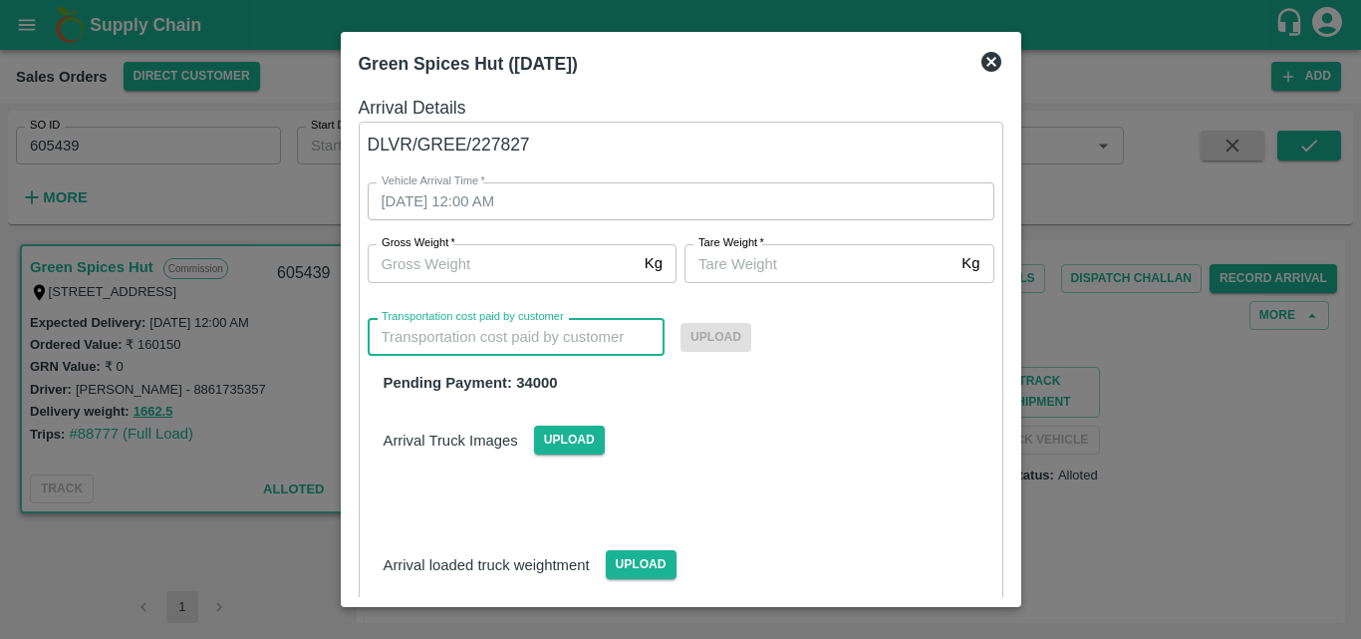
click at [490, 336] on input "Transportation cost paid by customer" at bounding box center [517, 337] width 298 height 38
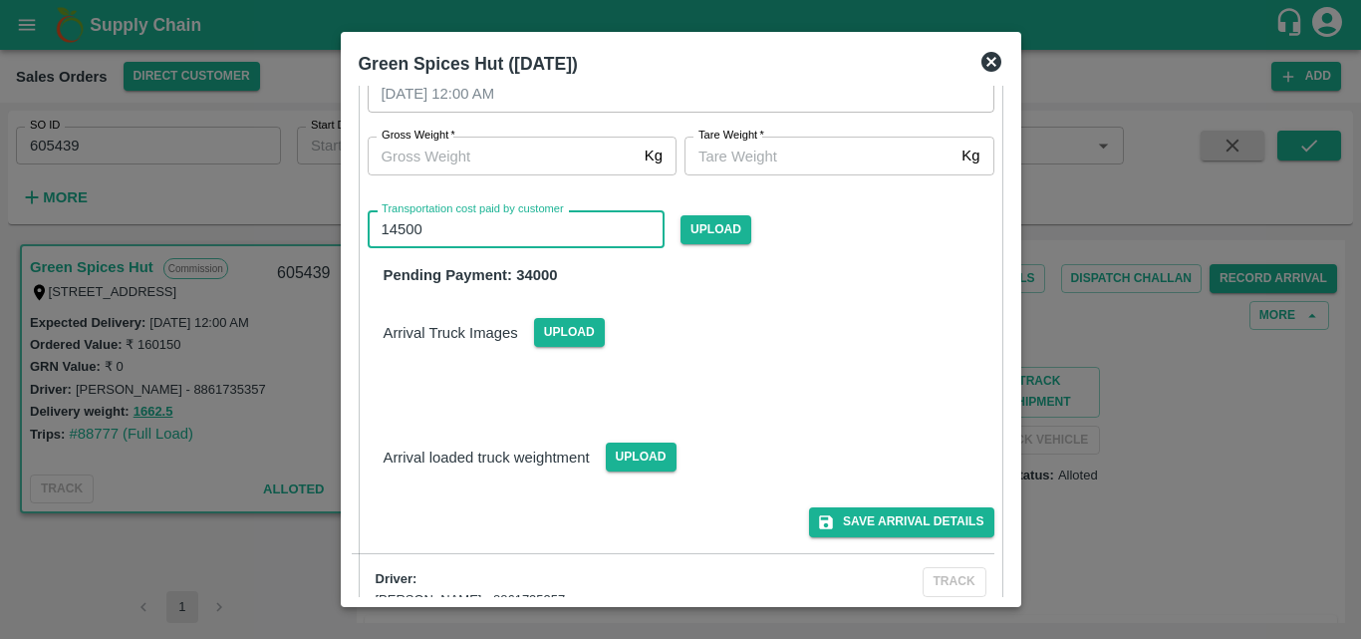
scroll to position [138, 0]
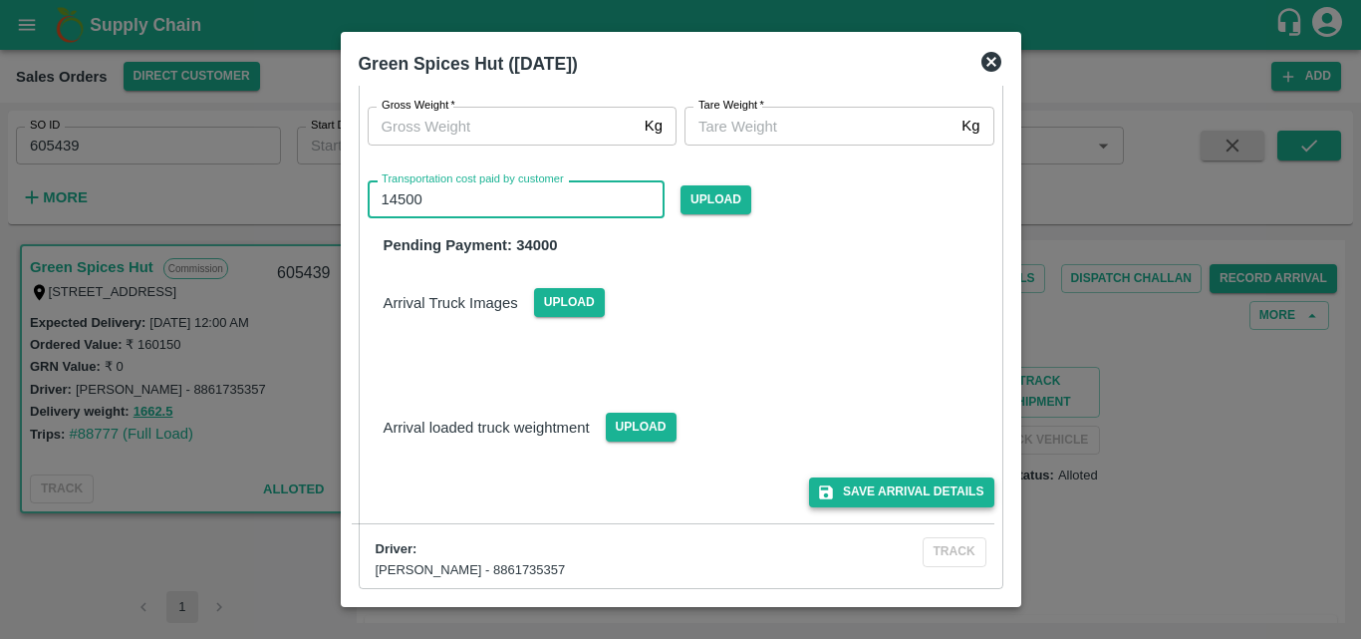
type input "14500"
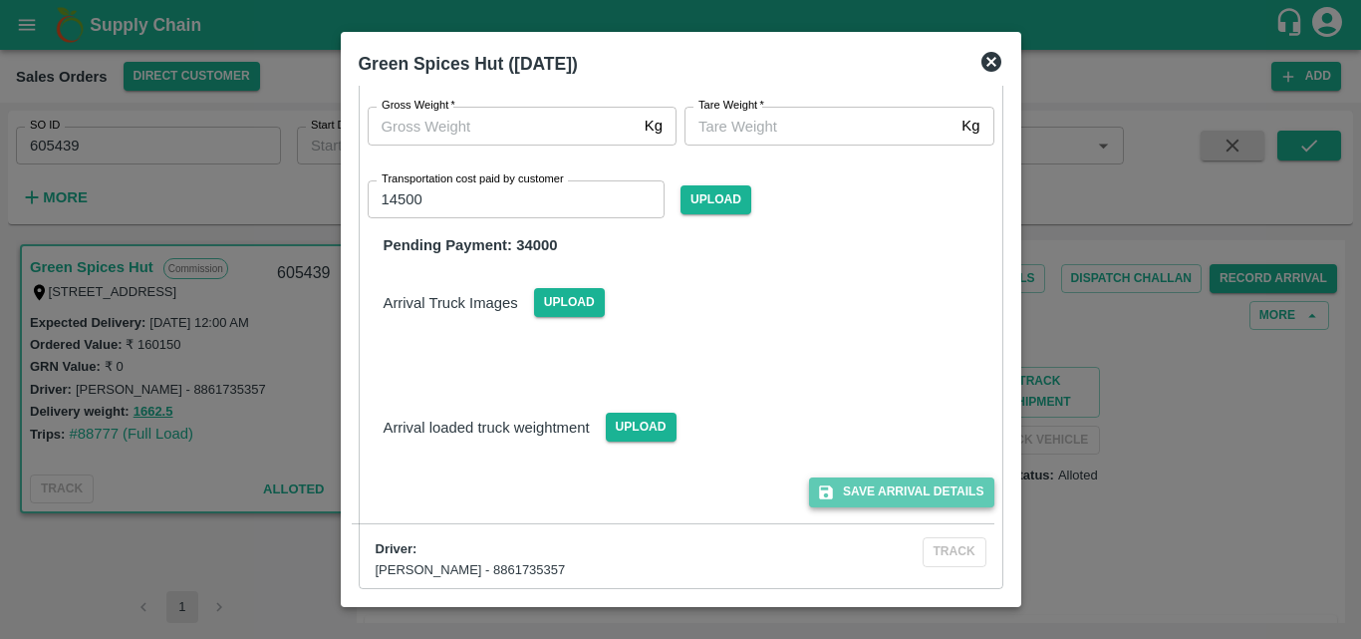
click at [878, 500] on button "Save Arrival Details" at bounding box center [901, 491] width 184 height 29
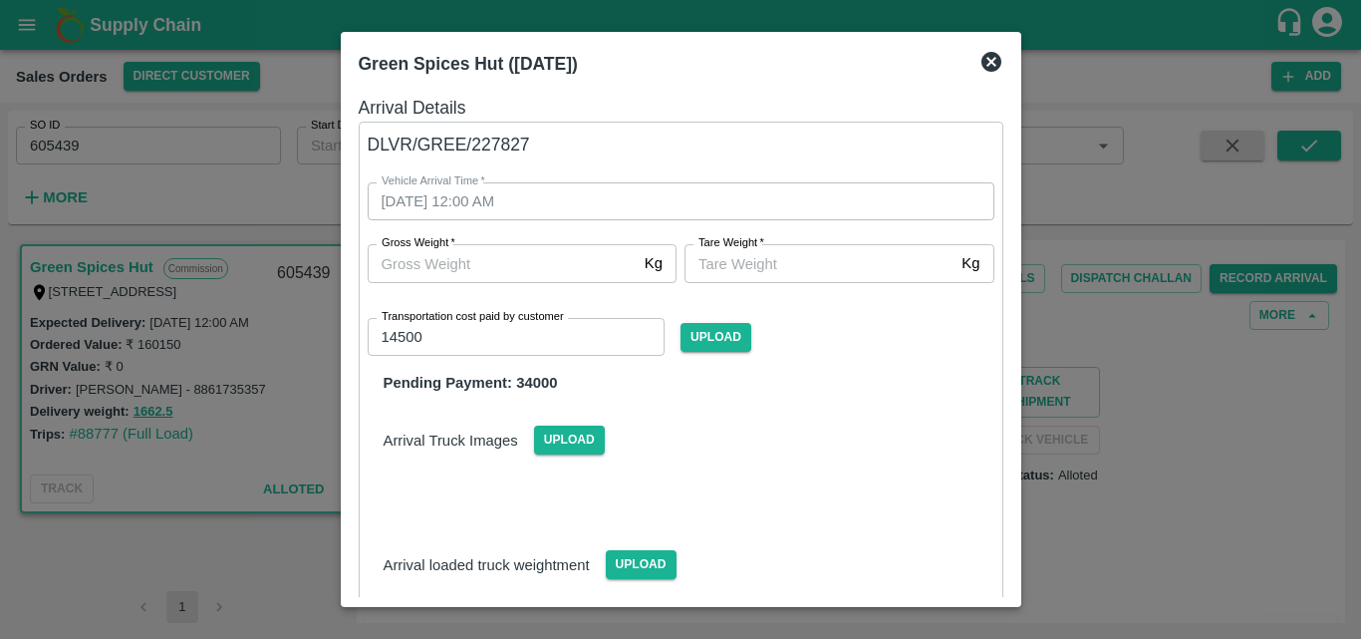
click at [993, 61] on icon at bounding box center [992, 62] width 24 height 24
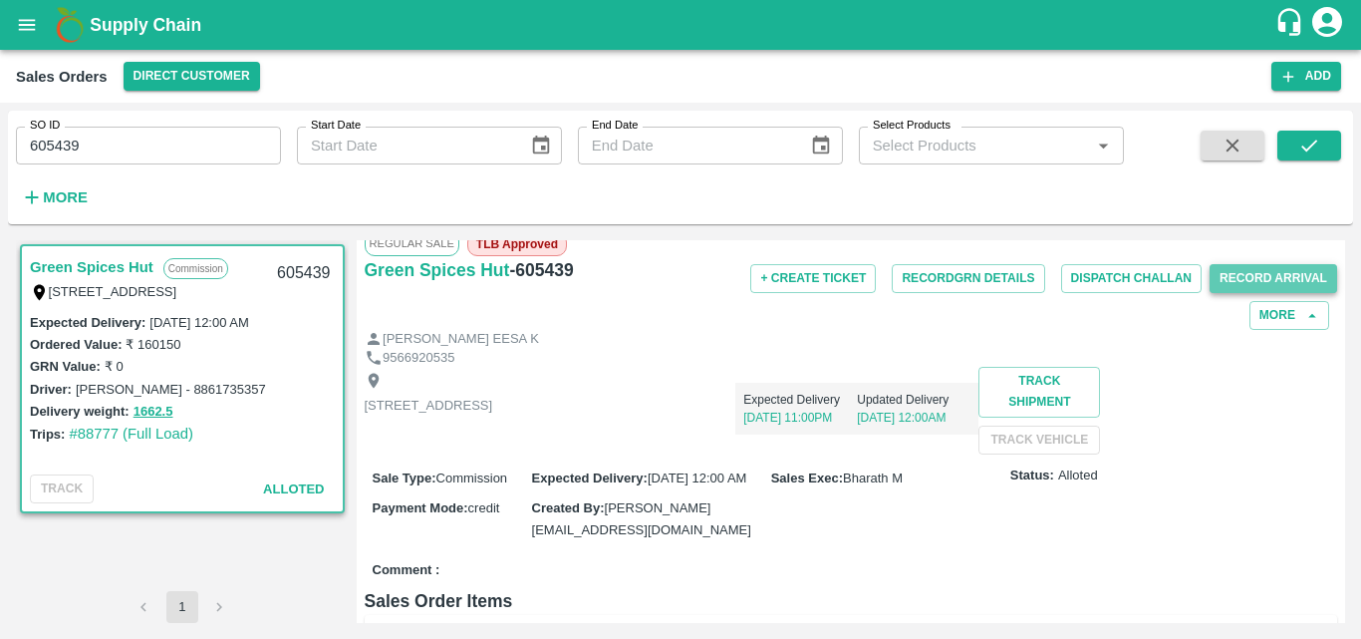
click at [1223, 280] on button "Record Arrival" at bounding box center [1274, 278] width 128 height 29
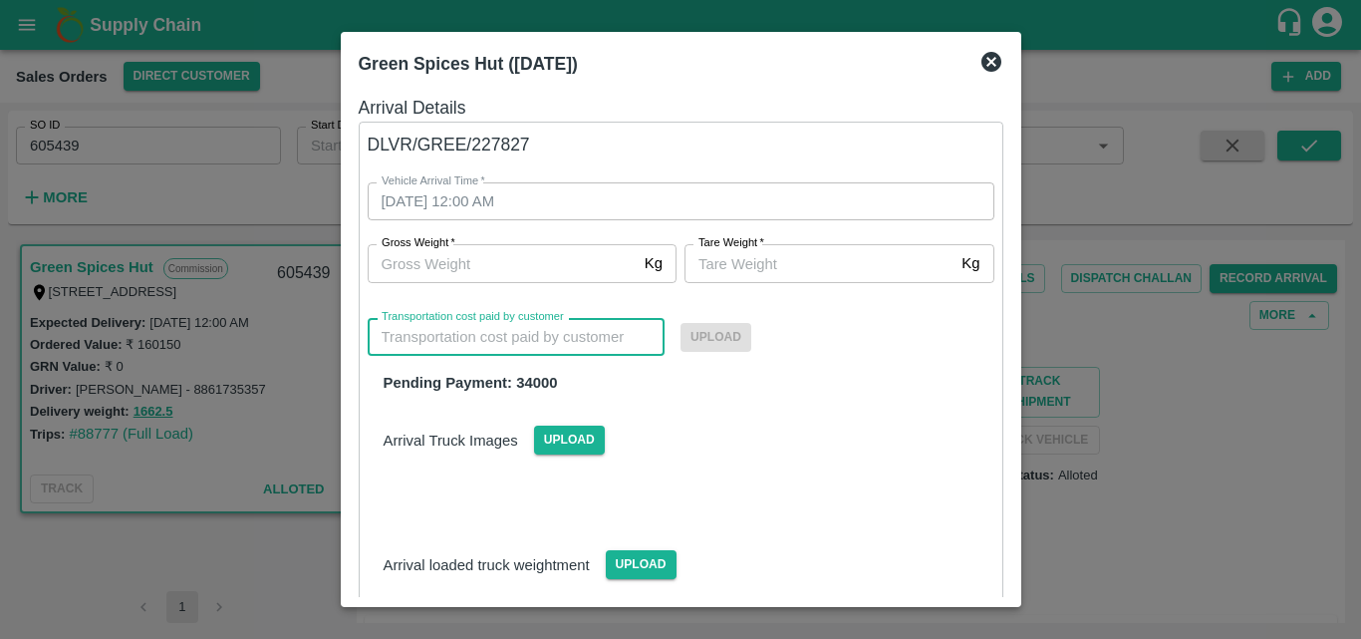
click at [565, 330] on input "Transportation cost paid by customer" at bounding box center [517, 337] width 298 height 38
type input "14500"
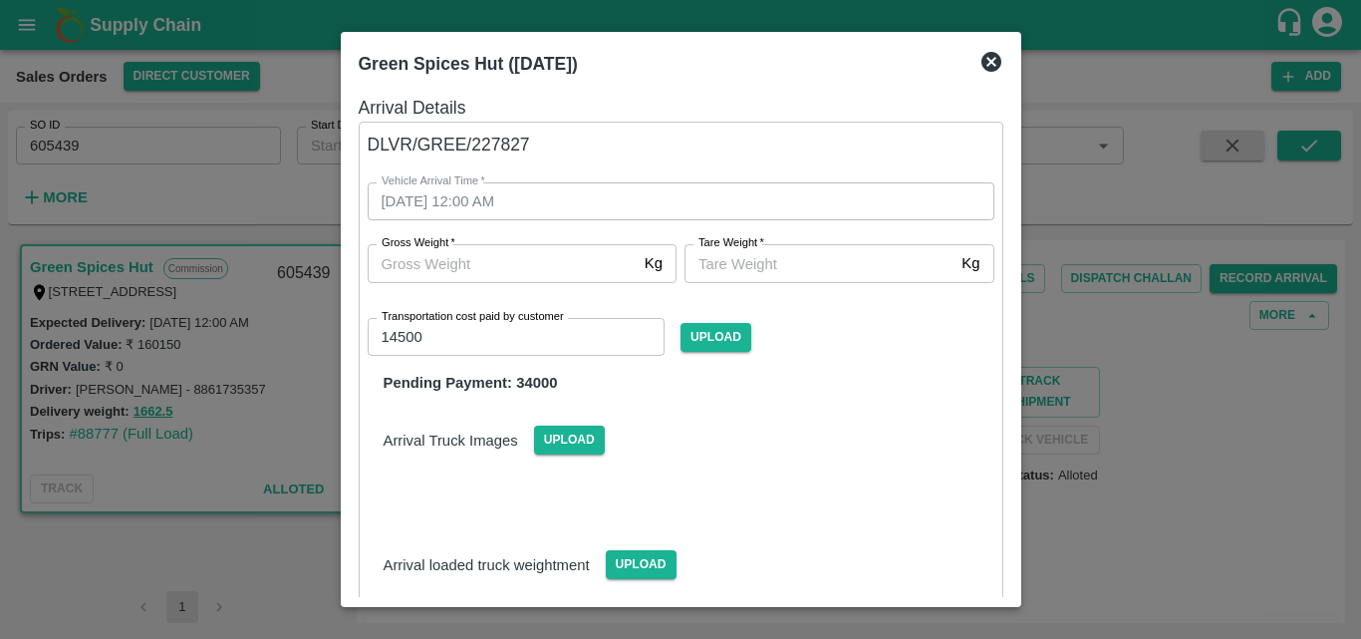
click at [832, 445] on div "Arrival Truck Images Upload" at bounding box center [681, 424] width 659 height 61
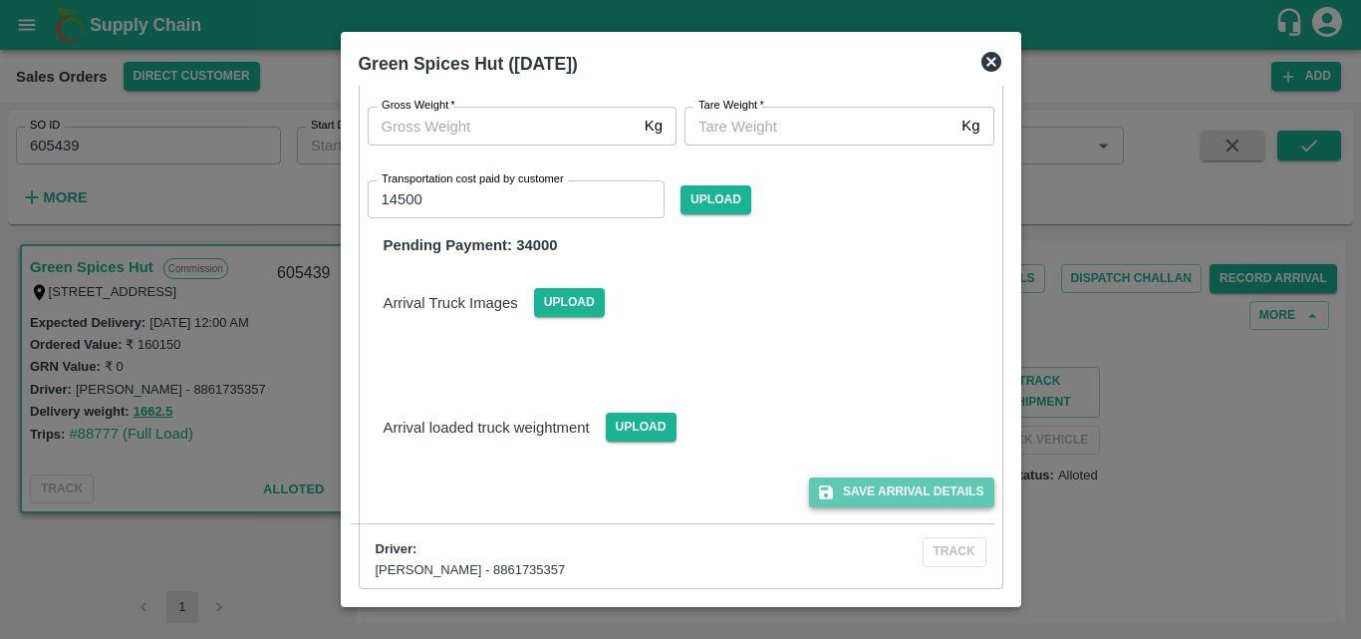
click at [908, 505] on button "Save Arrival Details" at bounding box center [901, 491] width 184 height 29
click at [990, 60] on icon at bounding box center [992, 62] width 24 height 24
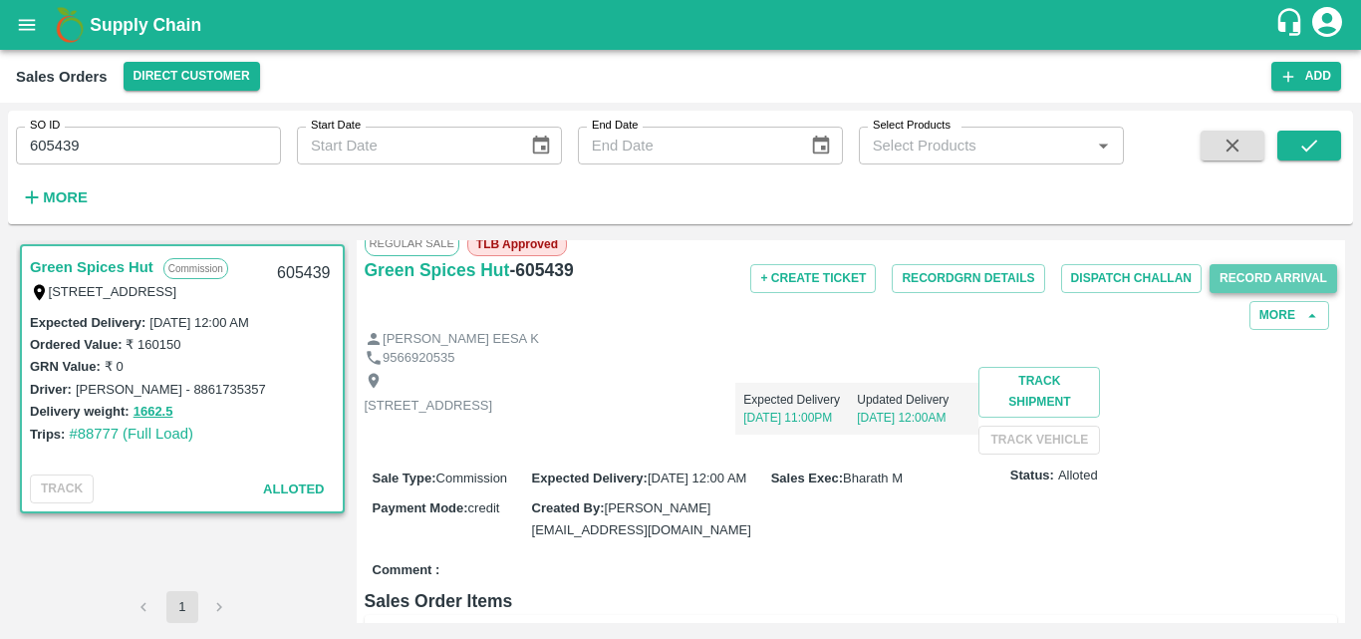
click at [1234, 282] on button "Record Arrival" at bounding box center [1274, 278] width 128 height 29
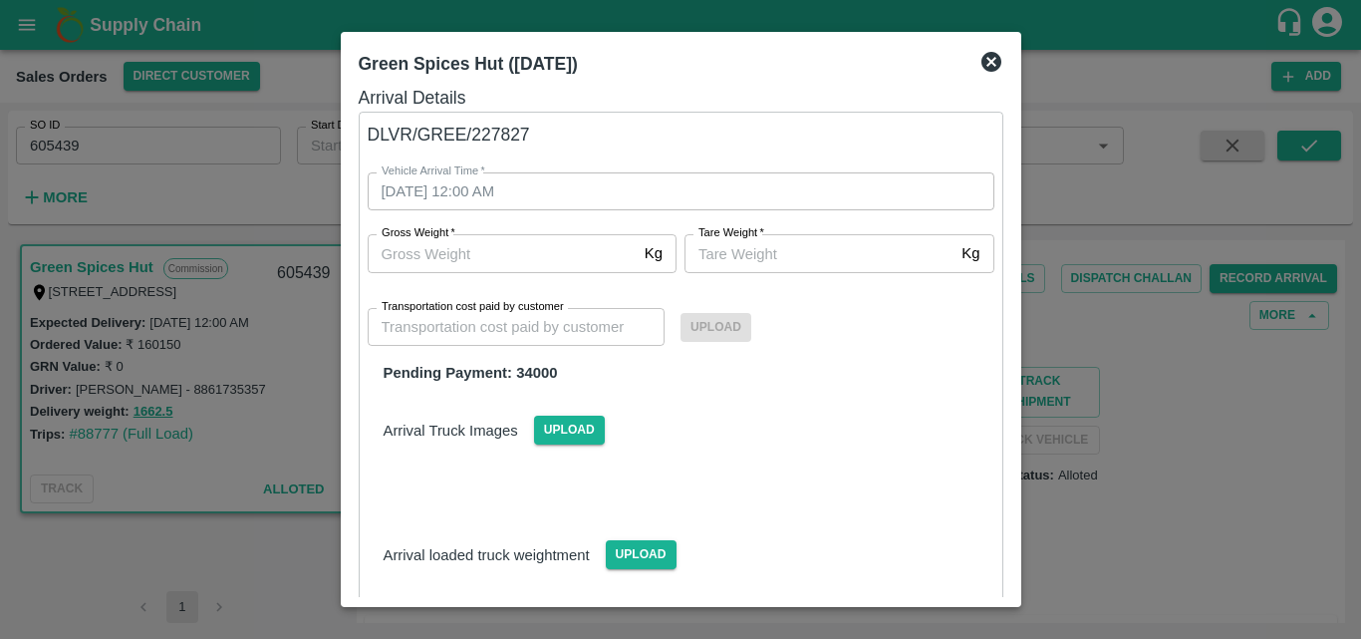
scroll to position [7, 0]
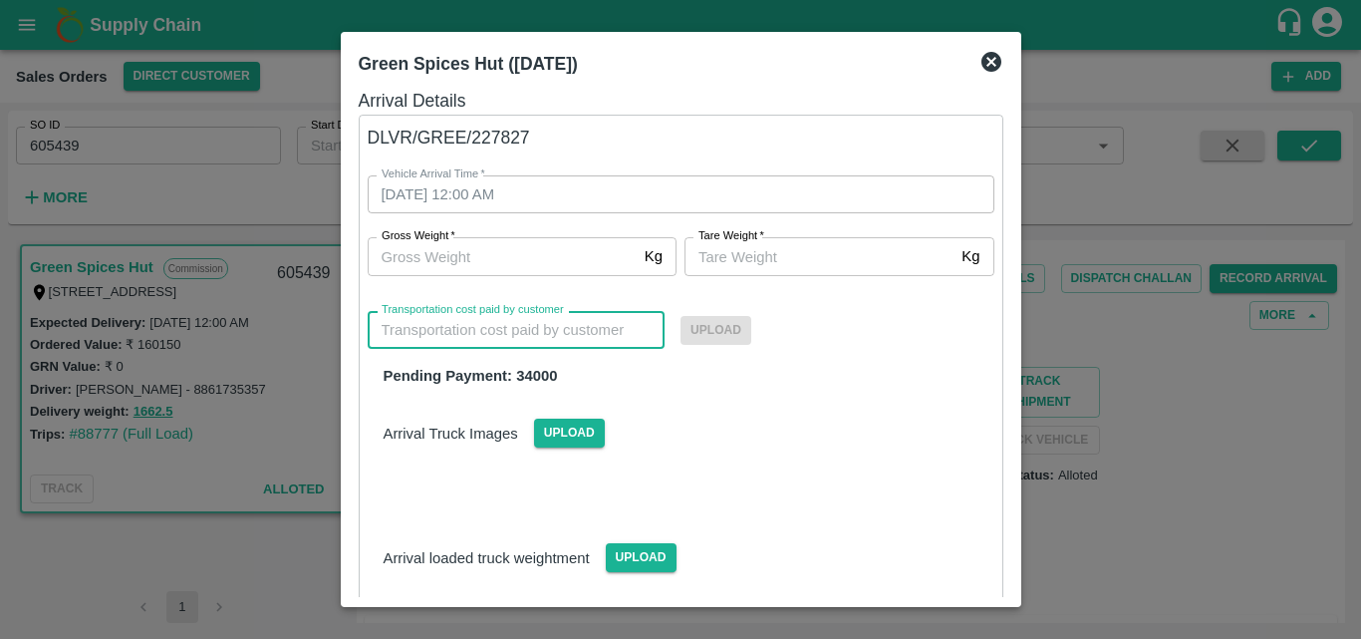
click at [547, 329] on input "Transportation cost paid by customer" at bounding box center [517, 330] width 298 height 38
click at [725, 331] on span "Upload" at bounding box center [716, 330] width 71 height 29
click at [0, 0] on input "Upload" at bounding box center [0, 0] width 0 height 0
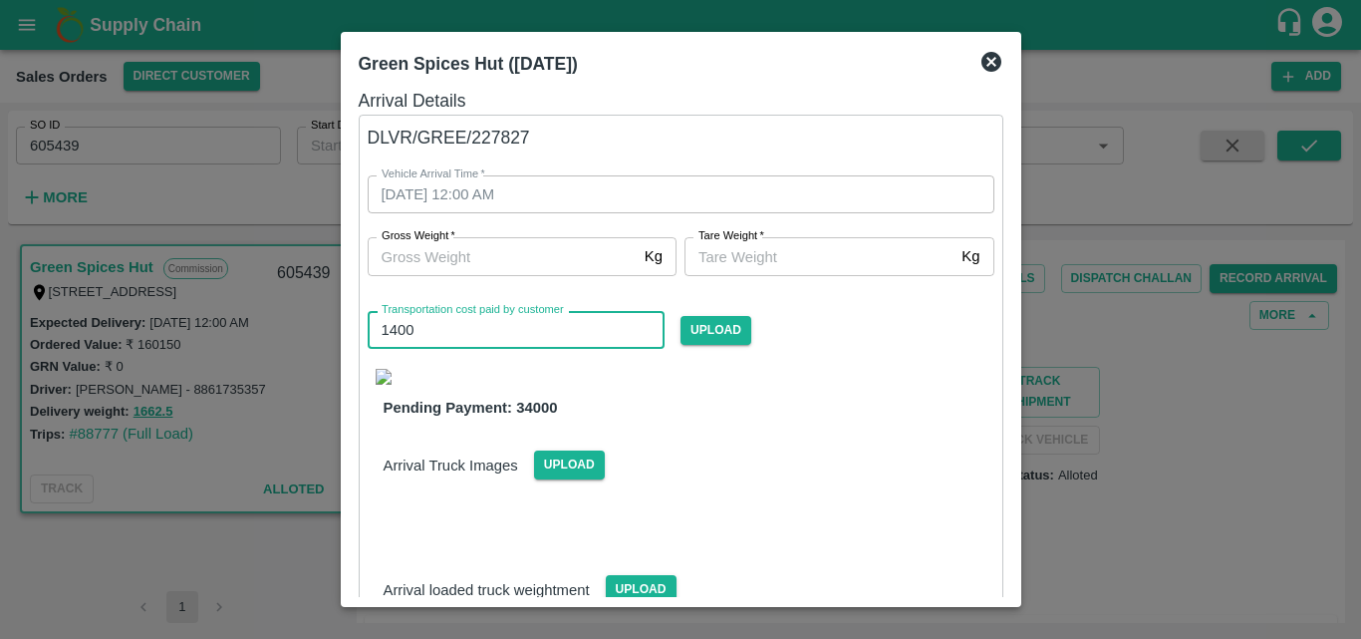
click at [402, 335] on input "1400" at bounding box center [517, 330] width 298 height 38
type input "14500"
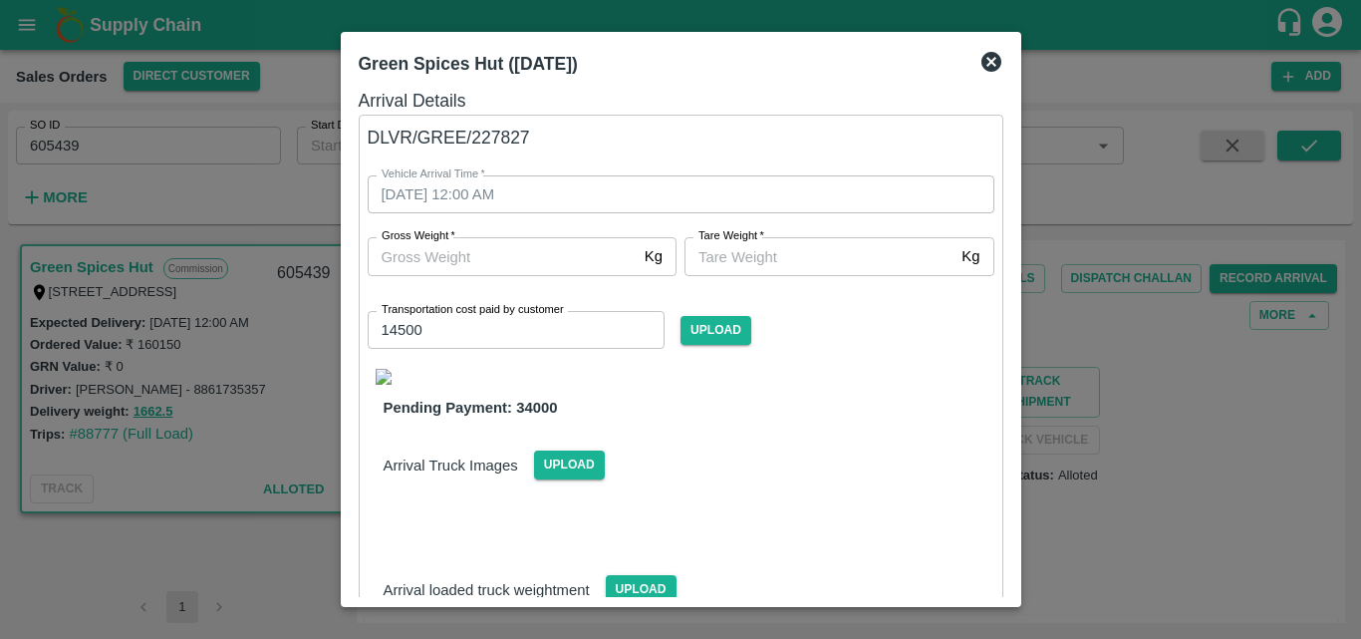
click at [704, 436] on div "Arrival Truck Images Upload" at bounding box center [681, 449] width 659 height 61
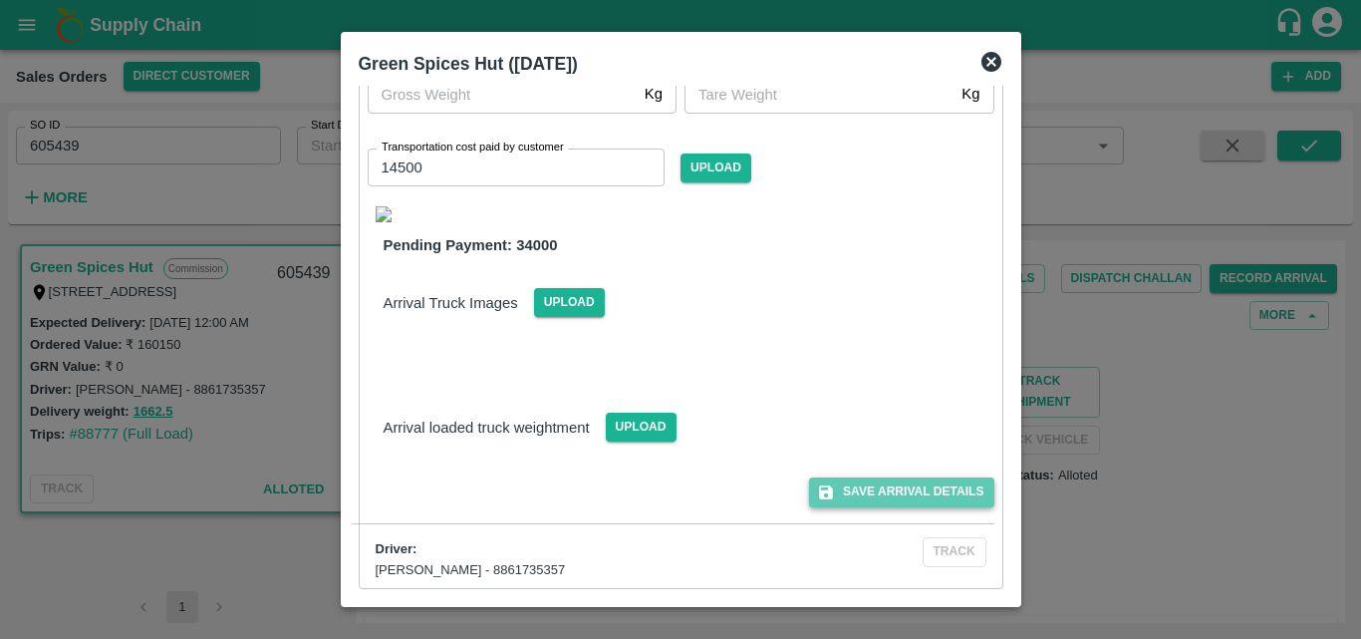
click at [882, 489] on button "Save Arrival Details" at bounding box center [901, 491] width 184 height 29
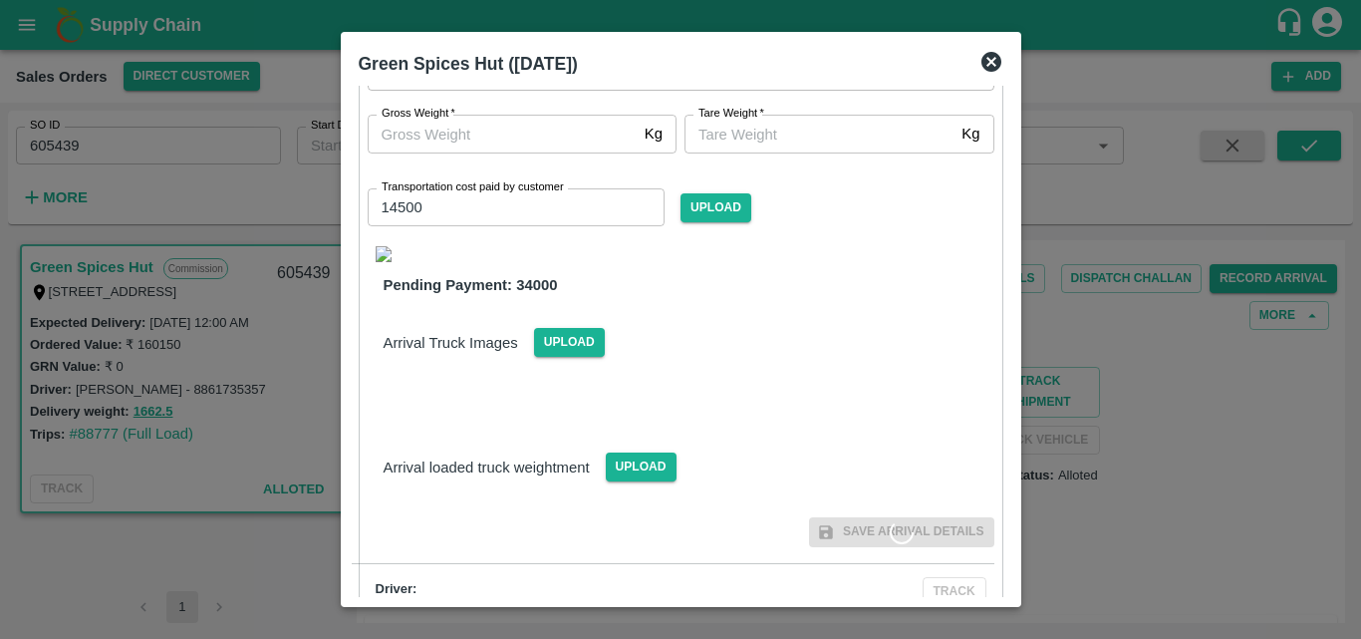
scroll to position [129, 0]
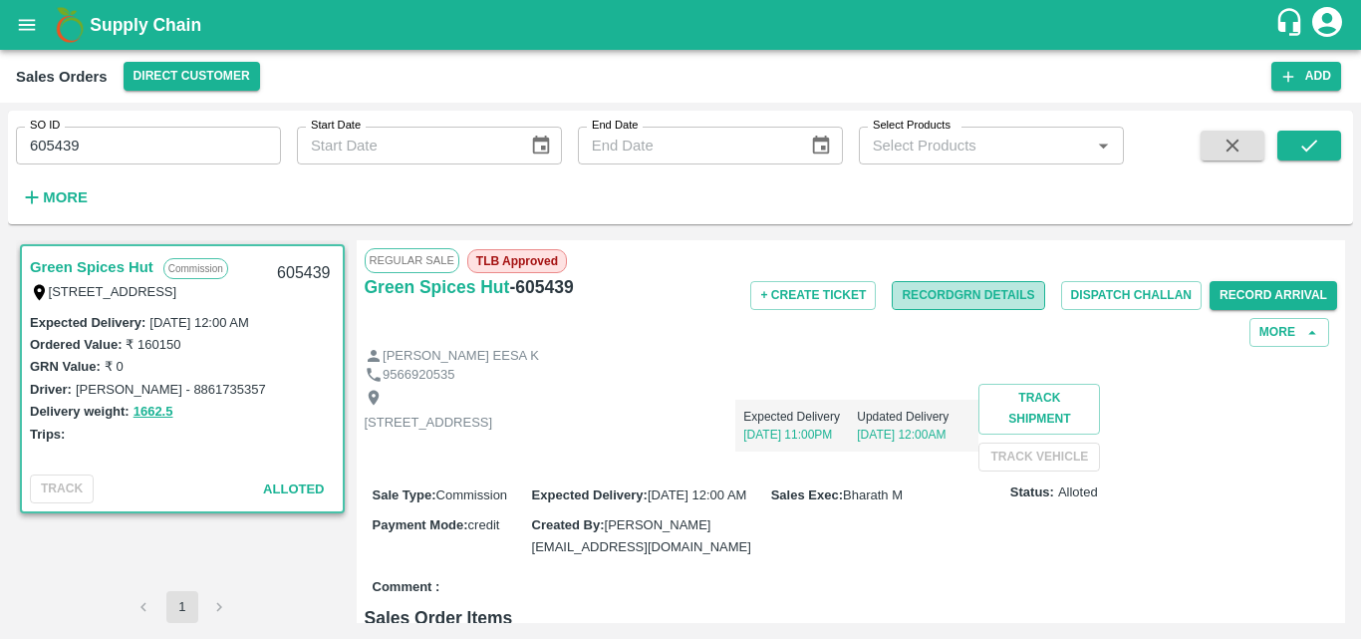
click at [978, 300] on button "Record GRN Details" at bounding box center [968, 295] width 152 height 29
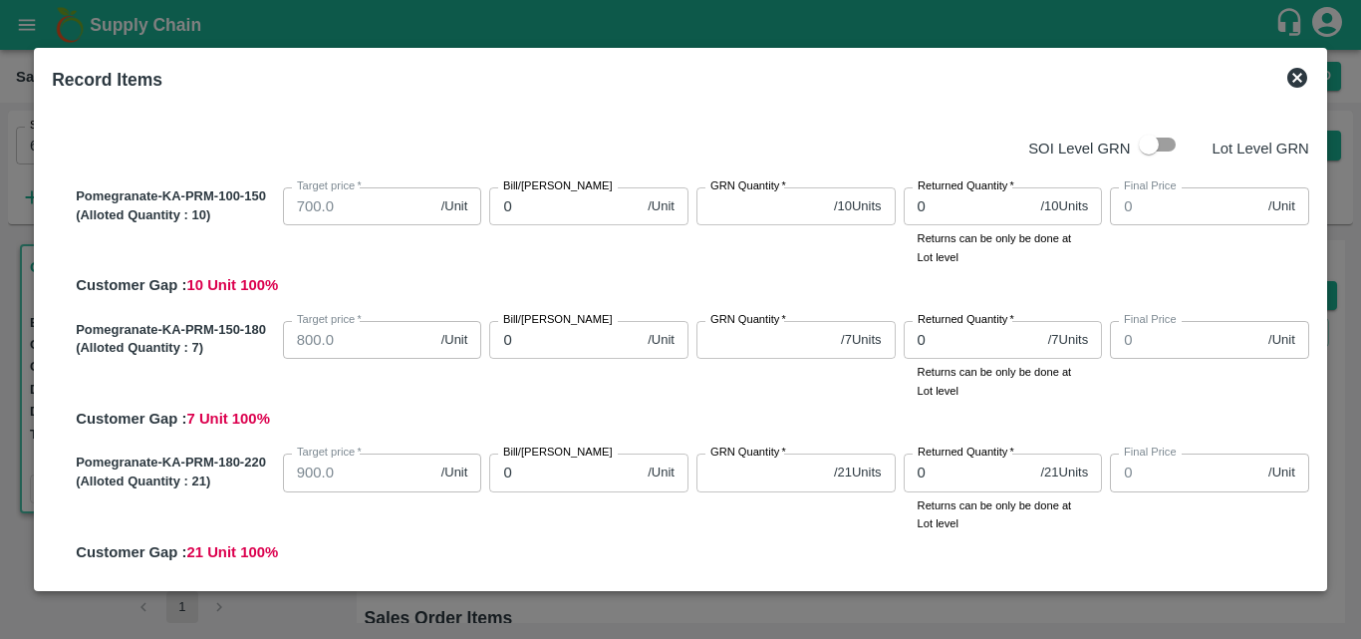
click at [717, 189] on label "GRN Quantity   *" at bounding box center [749, 186] width 76 height 16
click at [717, 189] on input "GRN Quantity   *" at bounding box center [762, 206] width 130 height 38
type input "10"
click at [753, 347] on input "GRN Quantity   *" at bounding box center [765, 340] width 137 height 38
type input "7"
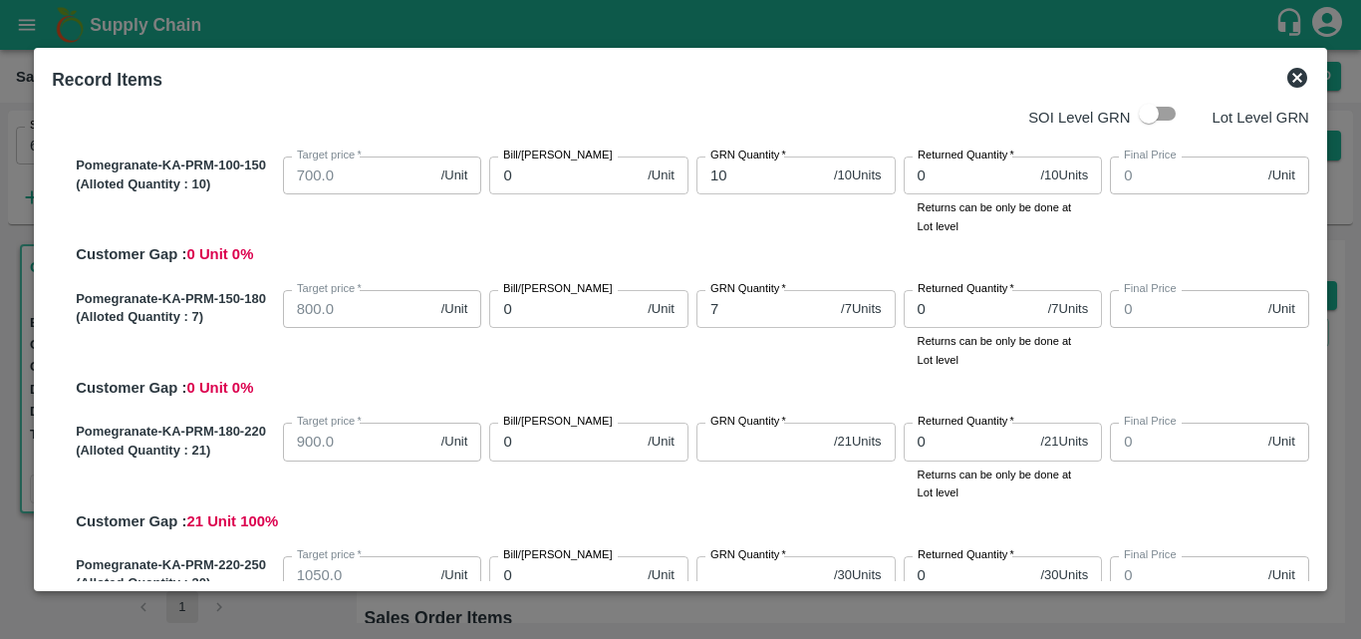
scroll to position [78, 0]
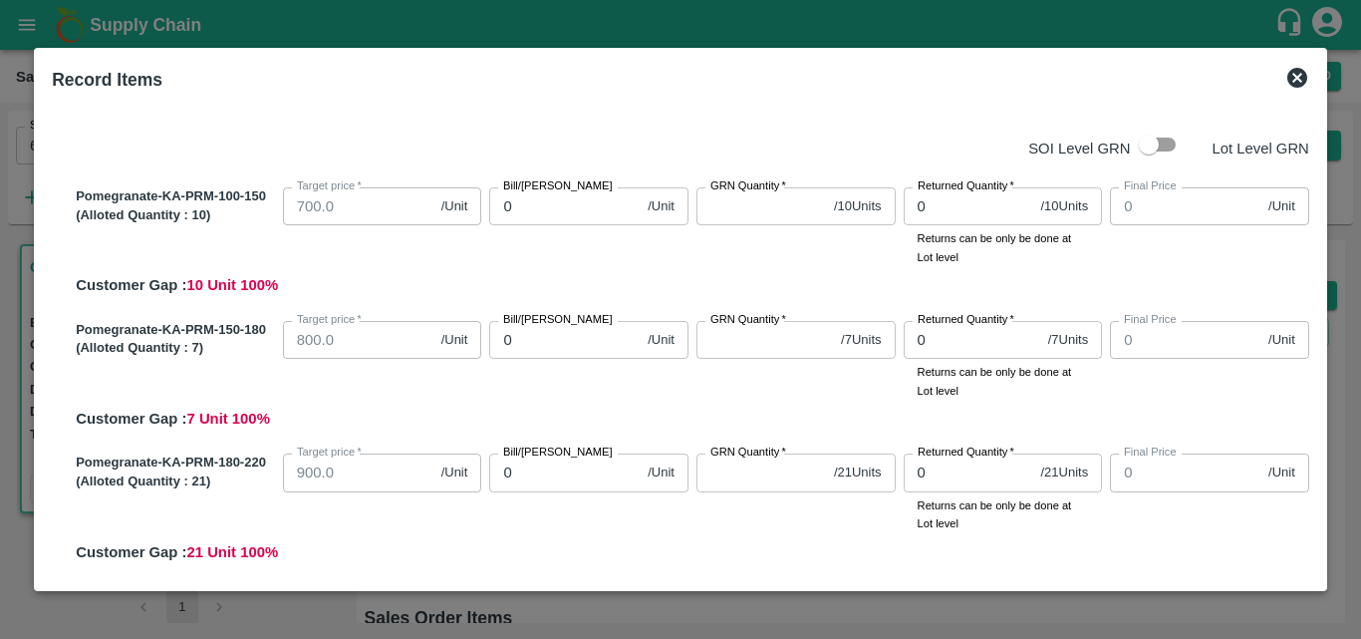
click at [1299, 81] on icon at bounding box center [1298, 78] width 20 height 20
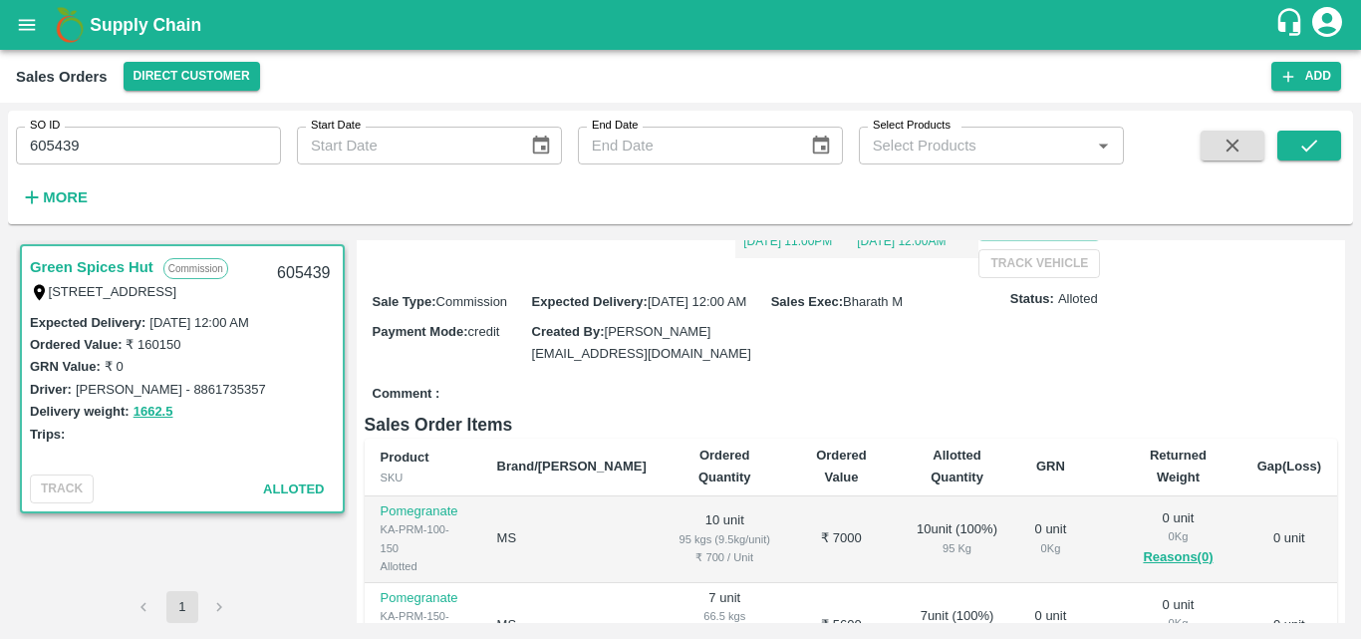
scroll to position [0, 0]
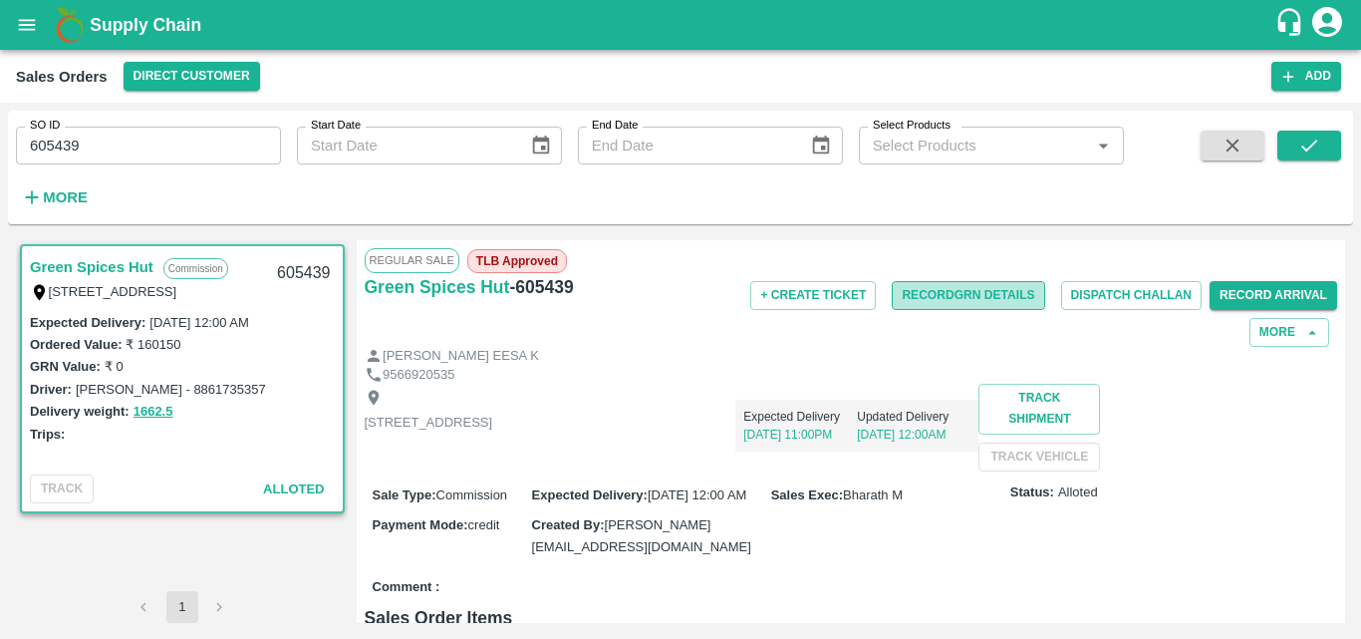
click at [981, 285] on button "Record GRN Details" at bounding box center [968, 295] width 152 height 29
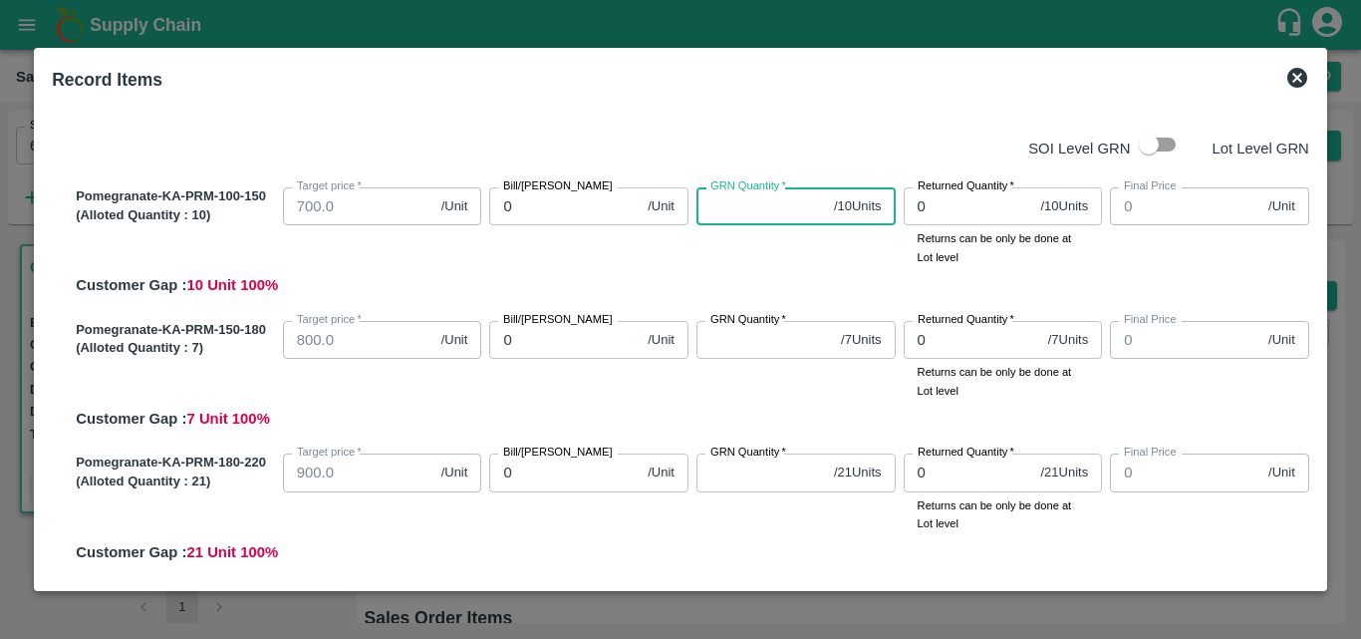
click at [726, 210] on input "GRN Quantity   *" at bounding box center [762, 206] width 130 height 38
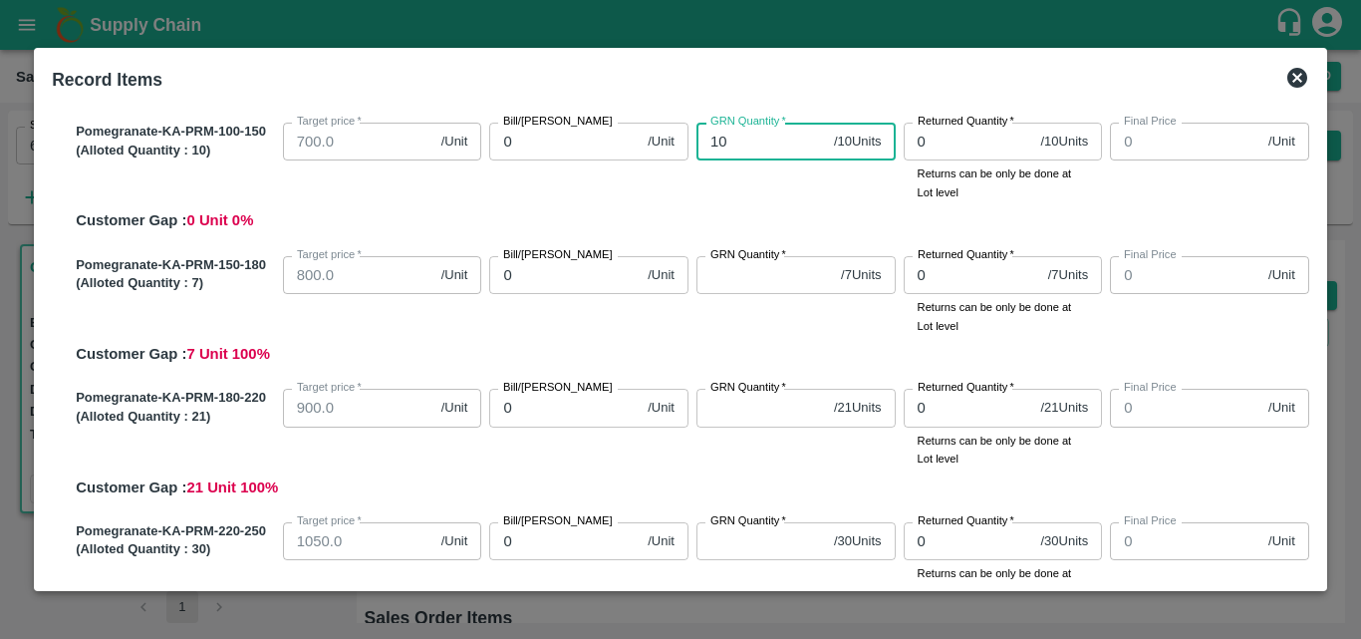
scroll to position [66, 0]
type input "10"
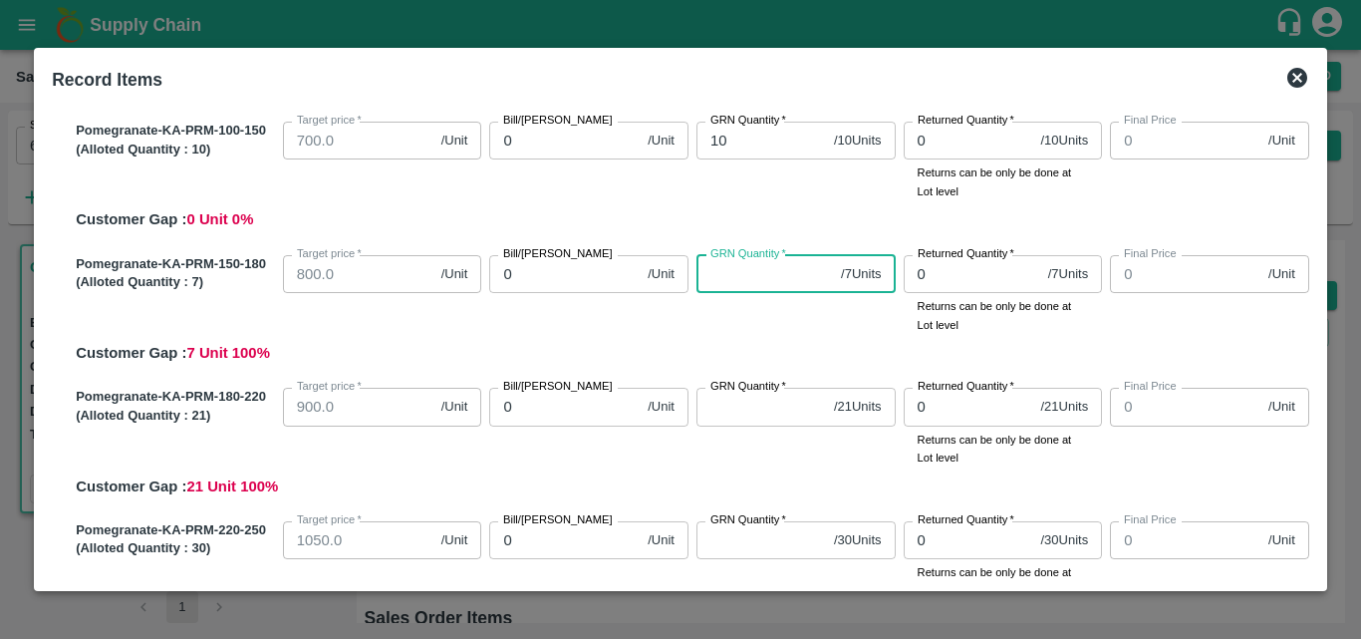
click at [765, 288] on input "GRN Quantity   *" at bounding box center [765, 274] width 137 height 38
type input "7"
click at [791, 356] on div "Pomegranate-KA-PRM-150-180 (Alloted Quantity : 7 ) Target price   * 800.0 /Unit…" at bounding box center [689, 306] width 1242 height 118
click at [739, 279] on input "GRN Quantity   *" at bounding box center [762, 273] width 130 height 38
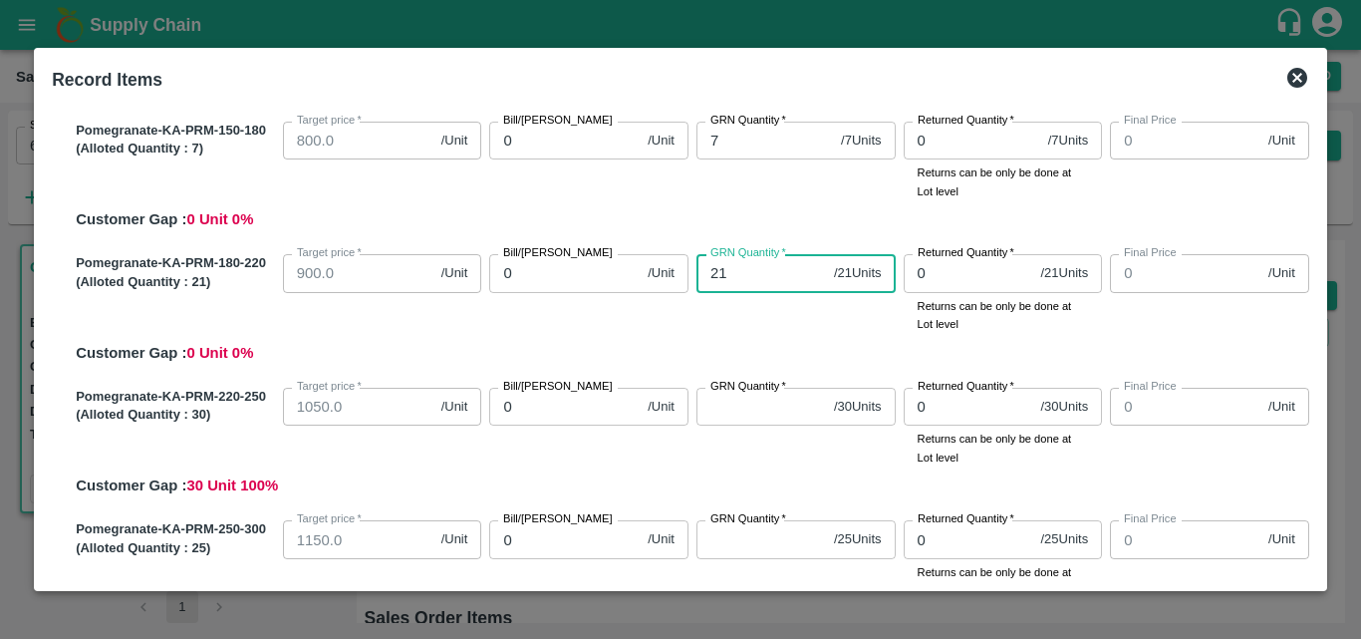
type input "21"
click at [803, 365] on div "Pomegranate-KA-PRM-100-150 (Alloted Quantity : 10 ) Target price   * 700.0 /Uni…" at bounding box center [681, 571] width 1258 height 1214
click at [780, 323] on div "GRN Quantity   * 21 / 21 Units GRN Quantity" at bounding box center [792, 289] width 207 height 87
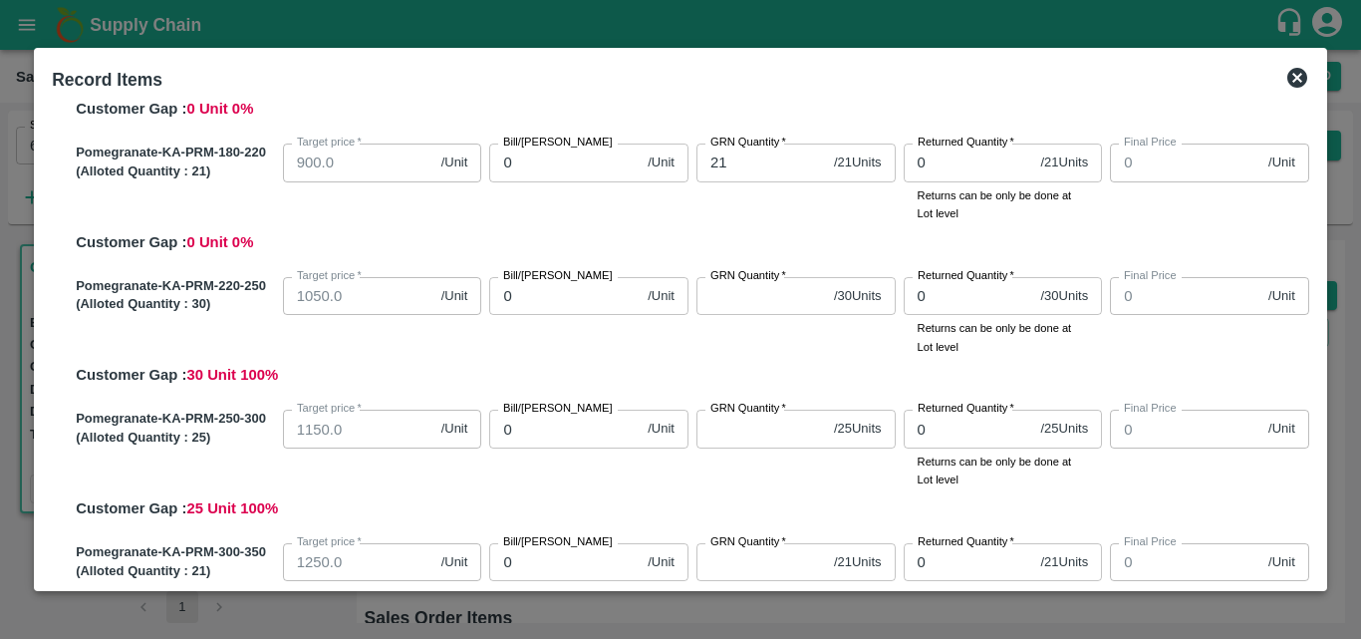
scroll to position [311, 0]
click at [724, 294] on input "GRN Quantity   *" at bounding box center [762, 295] width 130 height 38
type input "30"
click at [557, 346] on div "Bill/Patti price 0 /Unit Bill/Patti price" at bounding box center [584, 311] width 207 height 87
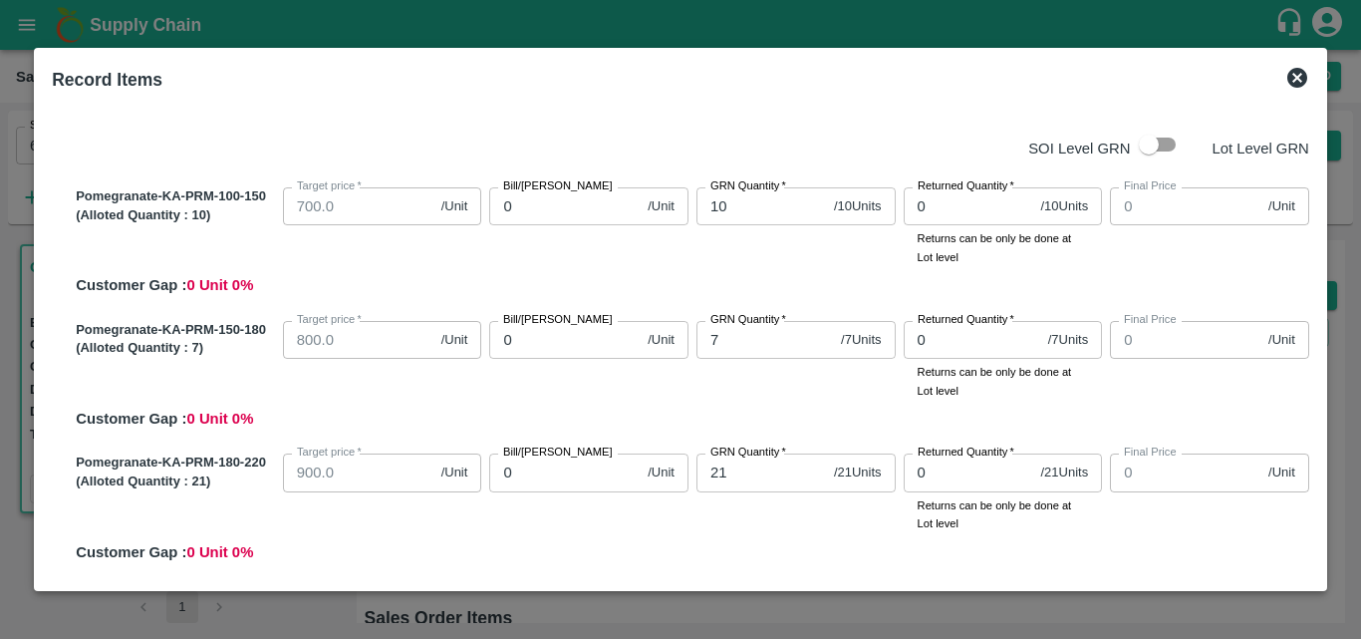
click at [545, 194] on label "Bill/Patti price" at bounding box center [558, 186] width 110 height 16
click at [545, 194] on input "0" at bounding box center [564, 206] width 150 height 38
type input "07"
type input "7"
type input "0700"
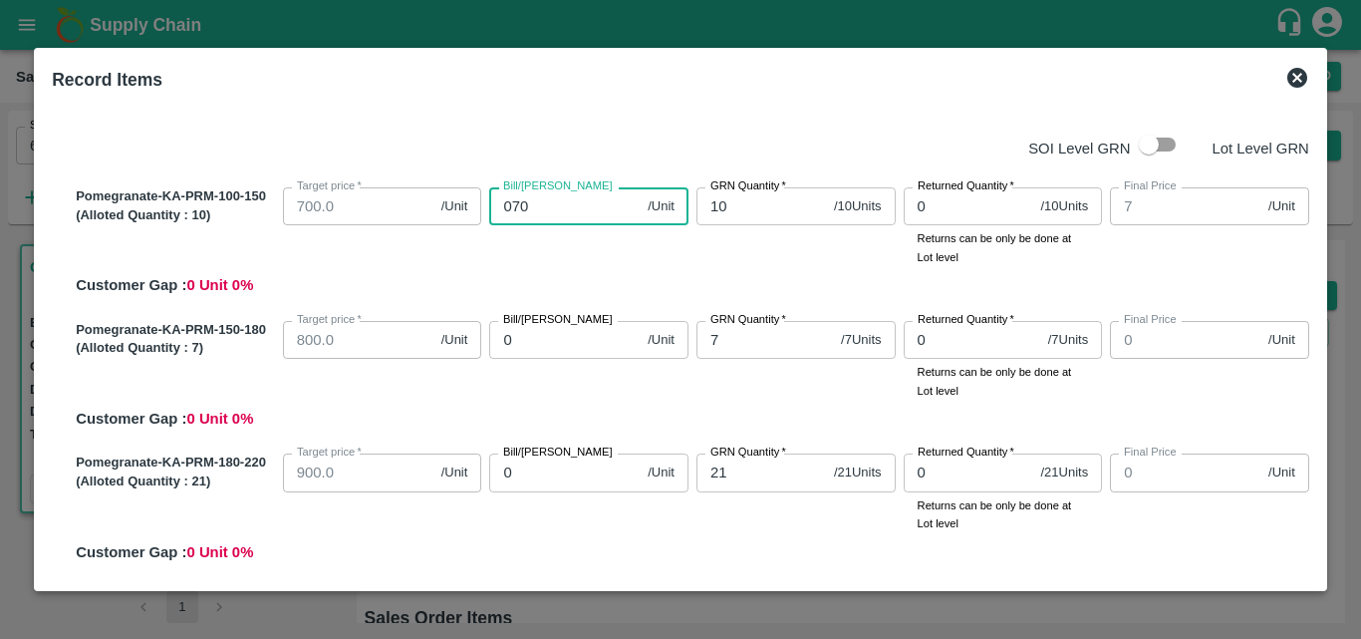
type input "700"
type input "0700"
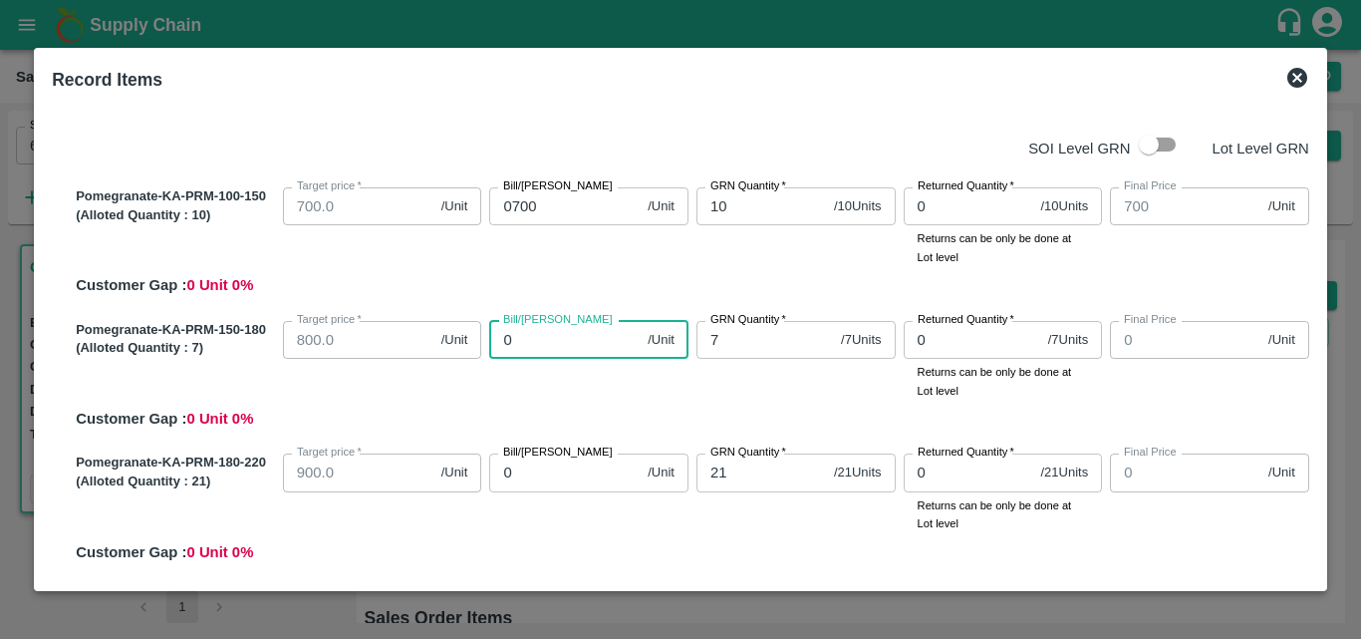
click at [554, 355] on input "0" at bounding box center [564, 340] width 150 height 38
type input "08"
type input "8"
type input "080"
type input "80"
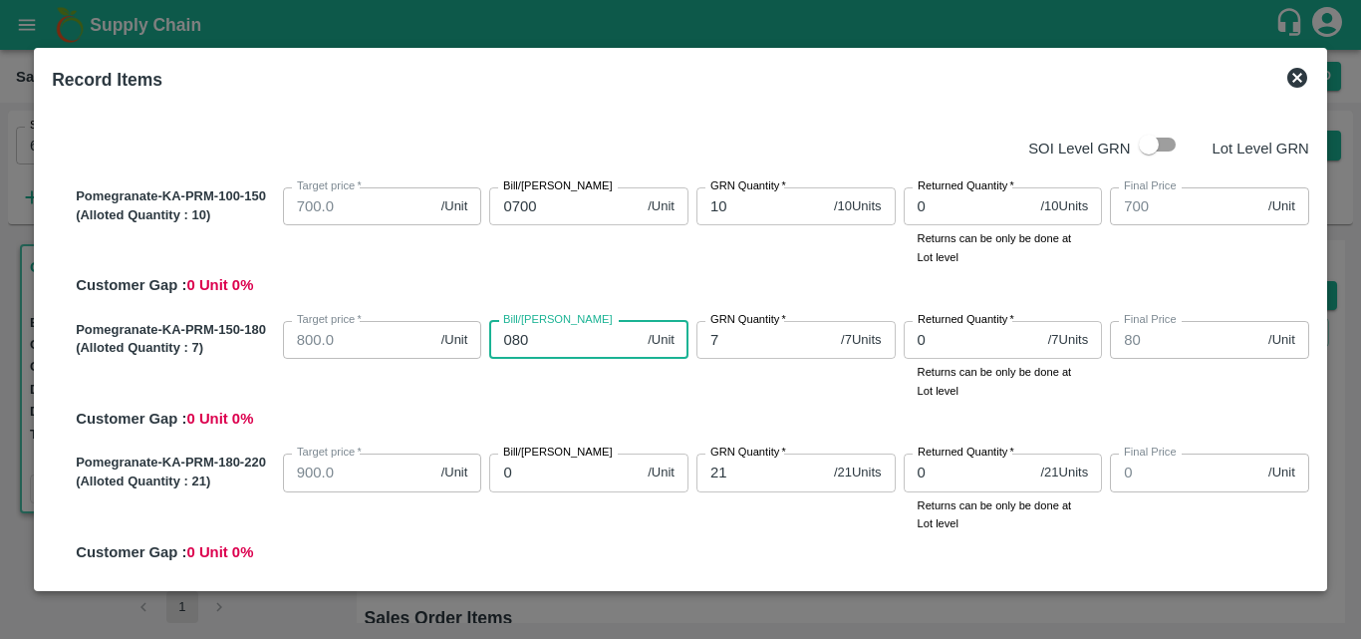
type input "0800"
type input "800"
type input "0800"
click at [582, 400] on div "Pomegranate-KA-PRM-150-180 (Alloted Quantity : 7 ) Target price   * 800.0 /Unit…" at bounding box center [689, 372] width 1242 height 118
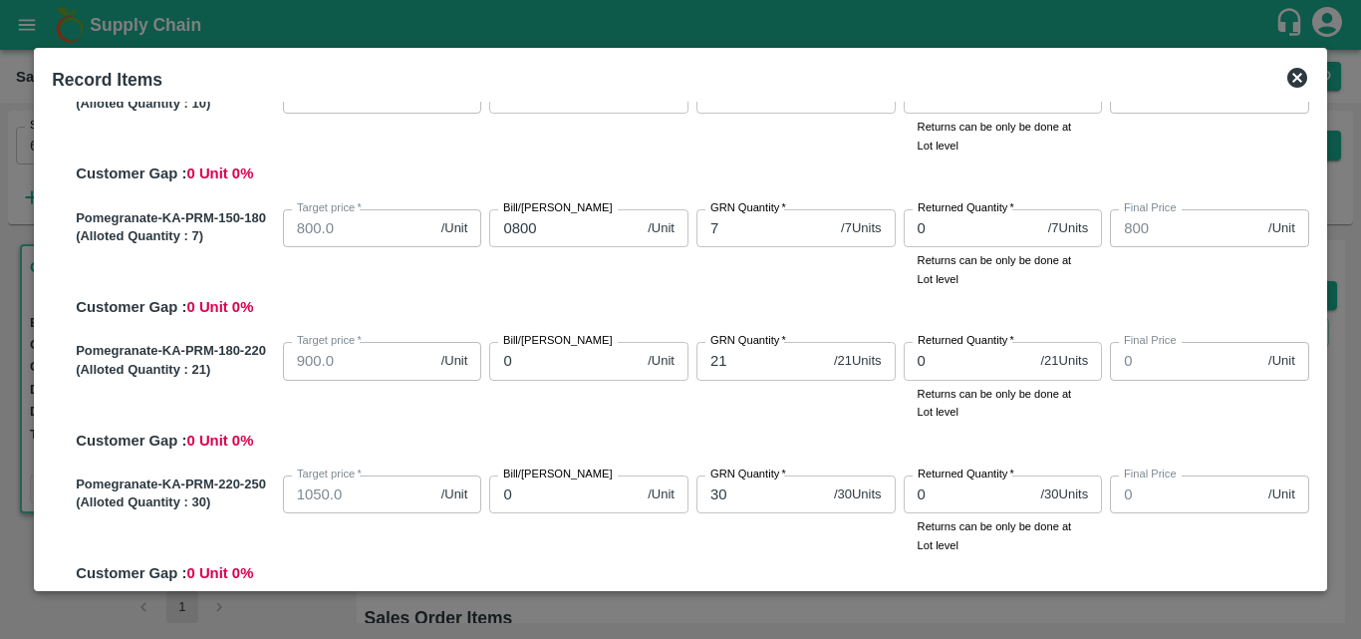
scroll to position [119, 0]
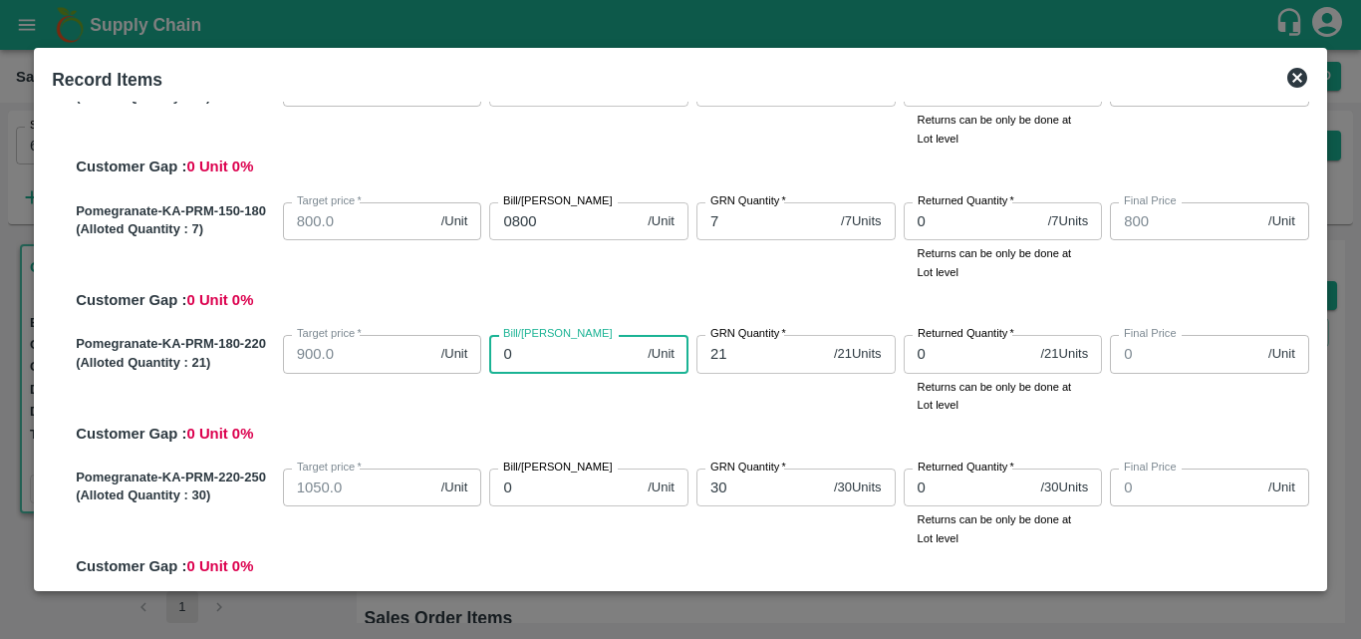
click at [558, 367] on input "0" at bounding box center [564, 354] width 150 height 38
type input "09"
type input "9"
type input "095"
type input "95"
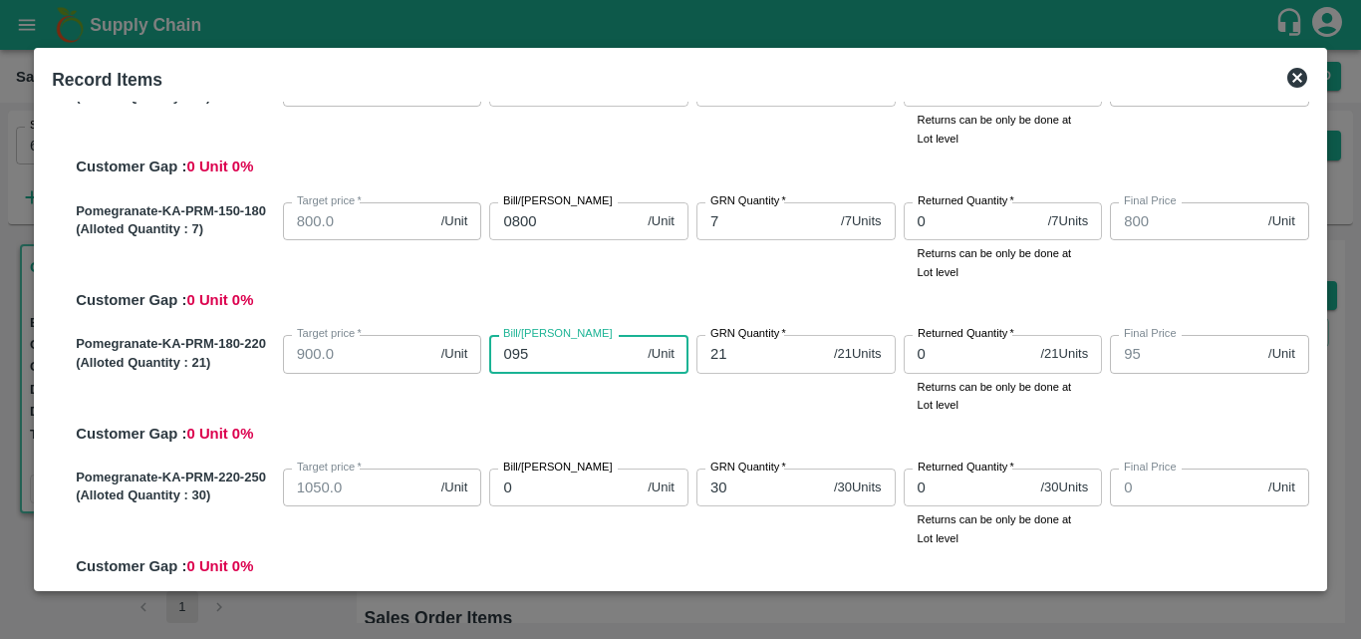
type input "0950"
type input "950"
type input "0950"
click at [588, 419] on div "Pomegranate-KA-PRM-180-220 (Alloted Quantity : 21 ) Target price   * 900.0 /Uni…" at bounding box center [689, 386] width 1242 height 118
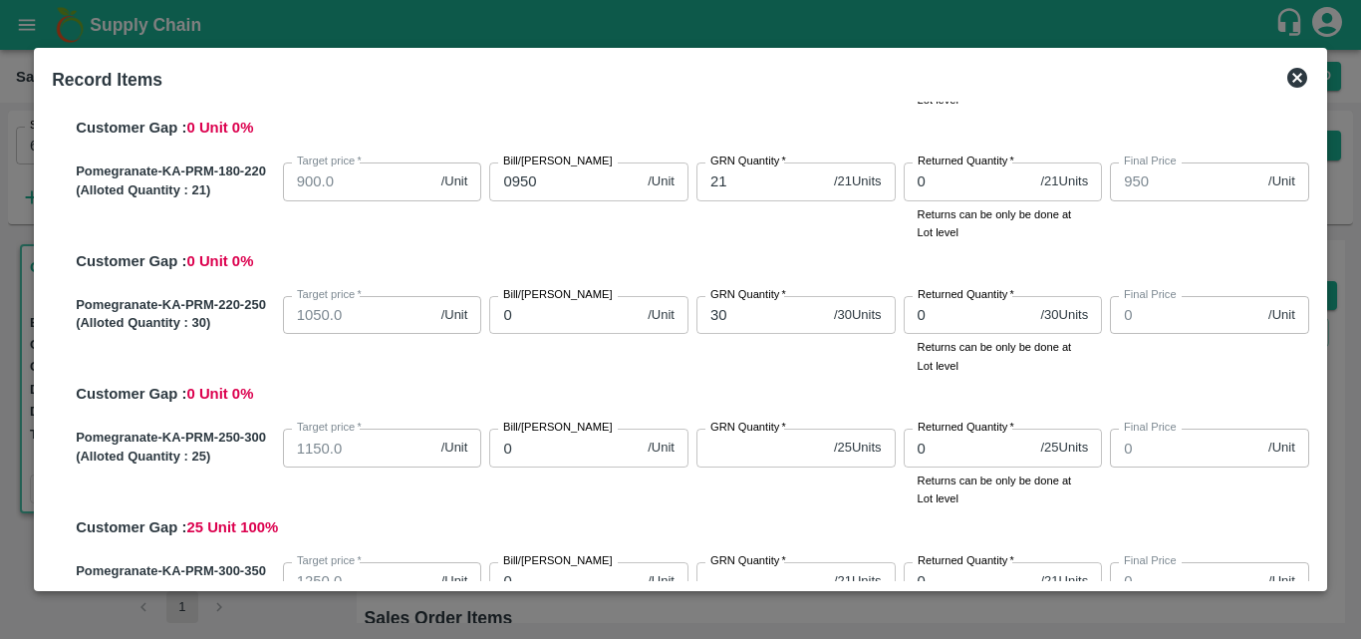
scroll to position [292, 0]
click at [532, 321] on input "0" at bounding box center [564, 314] width 150 height 38
type input "01"
type input "1"
type input "010"
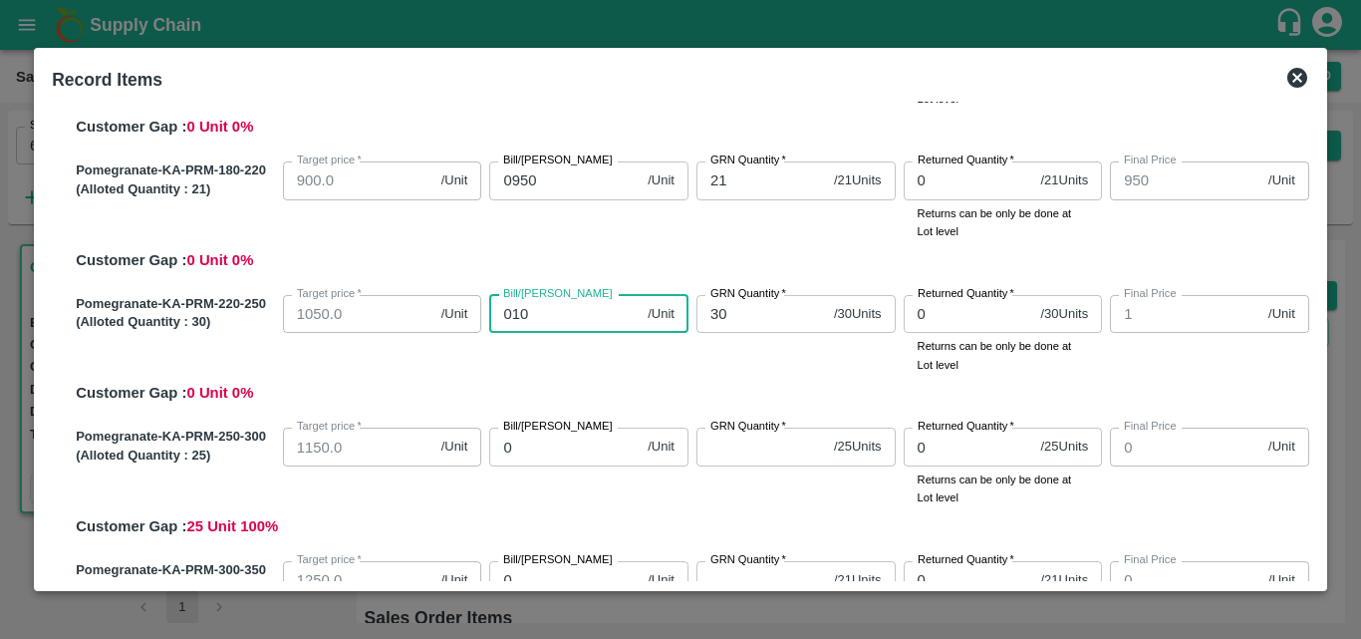
type input "10"
type input "0105"
type input "105"
type input "01050"
type input "1050"
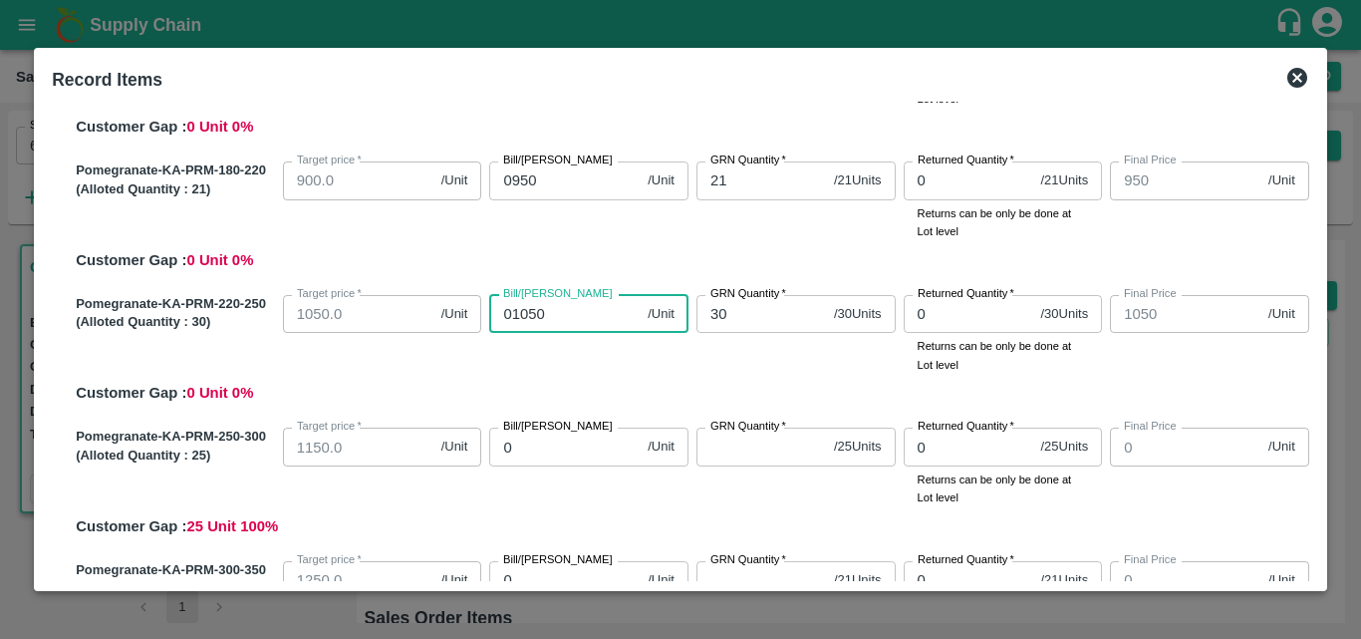
type input "01050"
click at [557, 384] on div "Pomegranate-KA-PRM-220-250 (Alloted Quantity : 30 ) Target price   * 1050.0 /Un…" at bounding box center [689, 346] width 1242 height 118
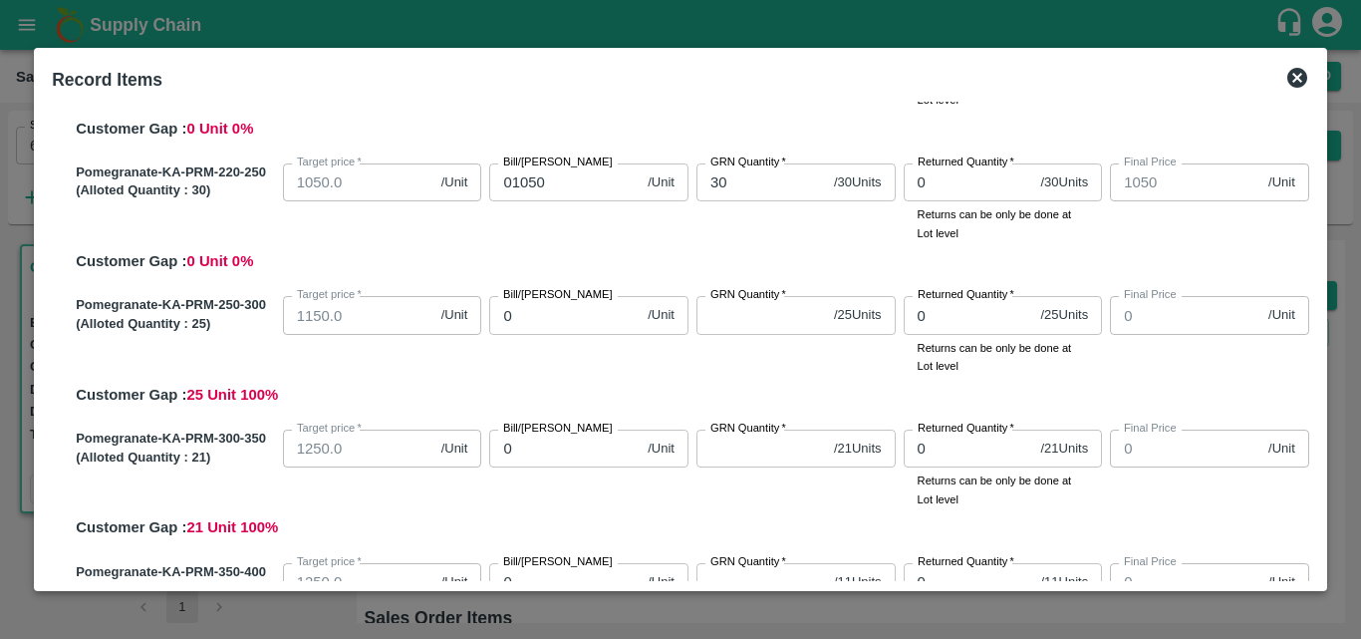
scroll to position [425, 0]
click at [541, 336] on div "Bill/Patti price 0 /Unit Bill/Patti price" at bounding box center [584, 330] width 207 height 87
click at [573, 312] on input "0" at bounding box center [564, 314] width 150 height 38
type input "01"
type input "1"
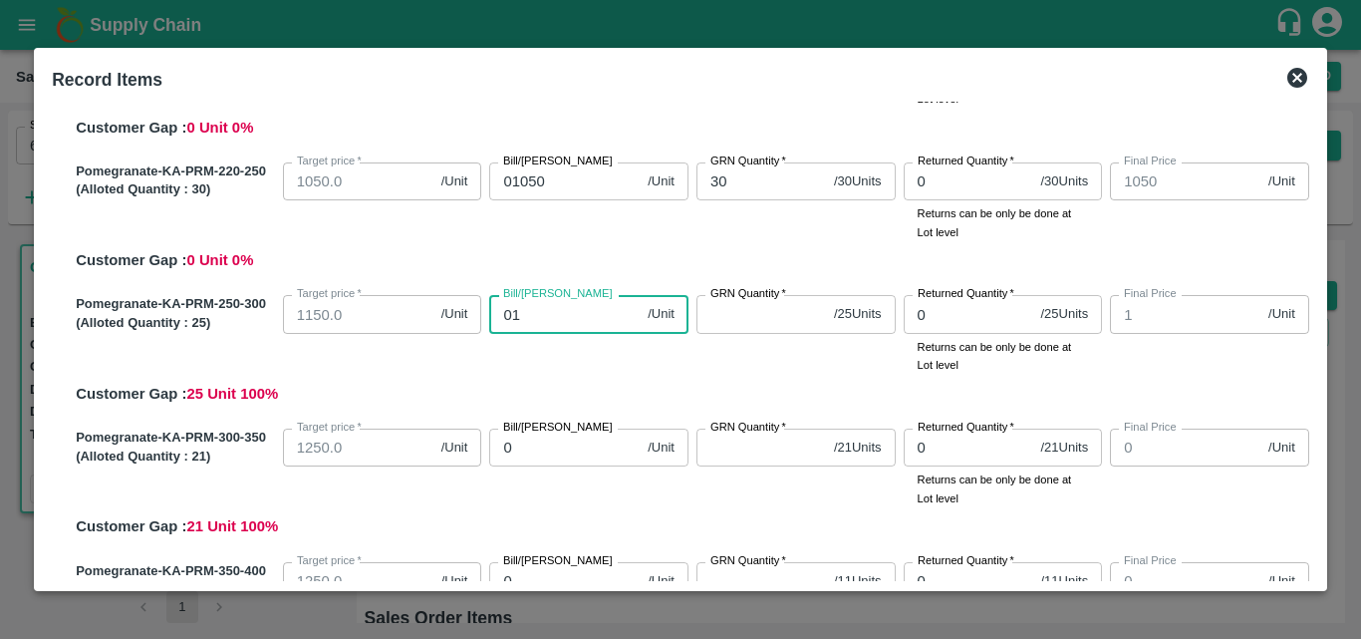
type input "011"
type input "11"
type input "0115"
type input "115"
type input "01159"
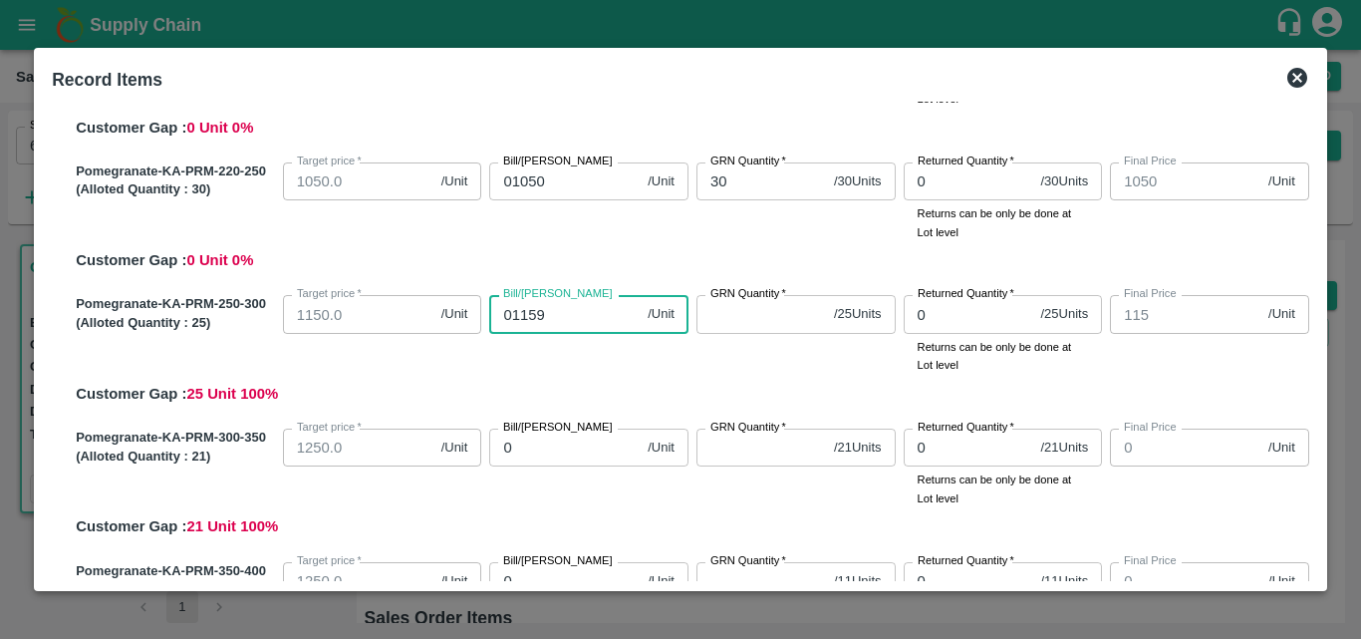
type input "1159"
type input "0115"
type input "115"
type input "01150"
type input "1150"
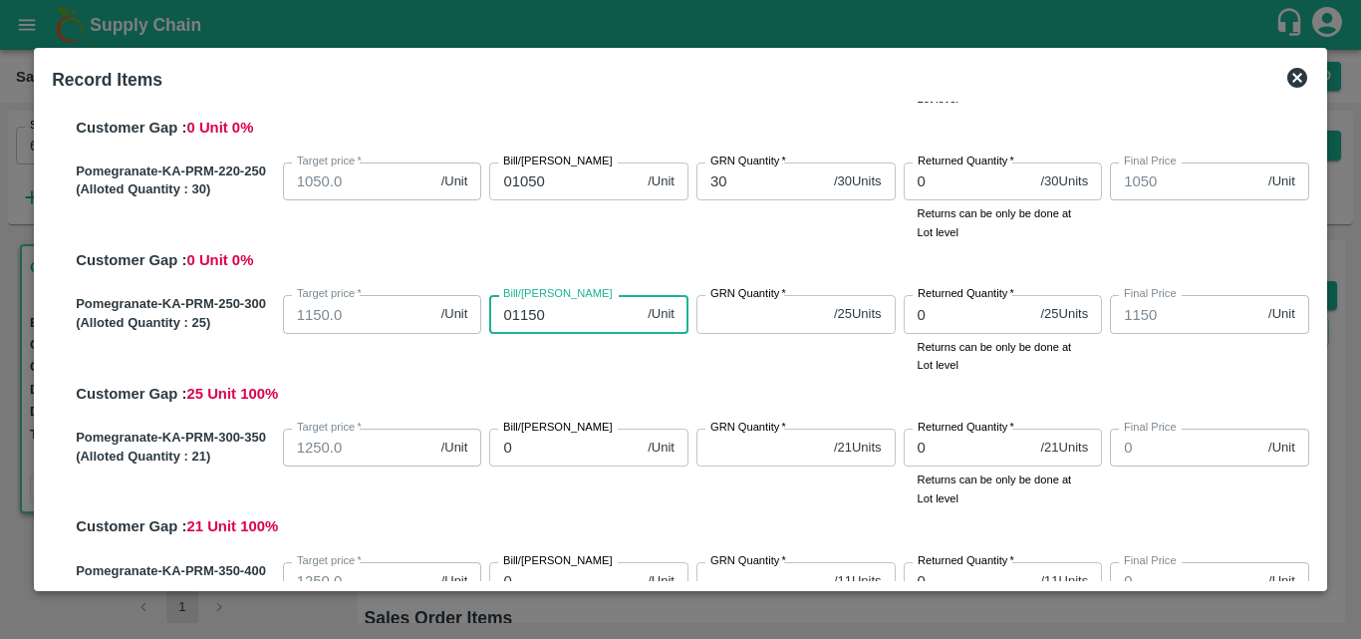
type input "01150"
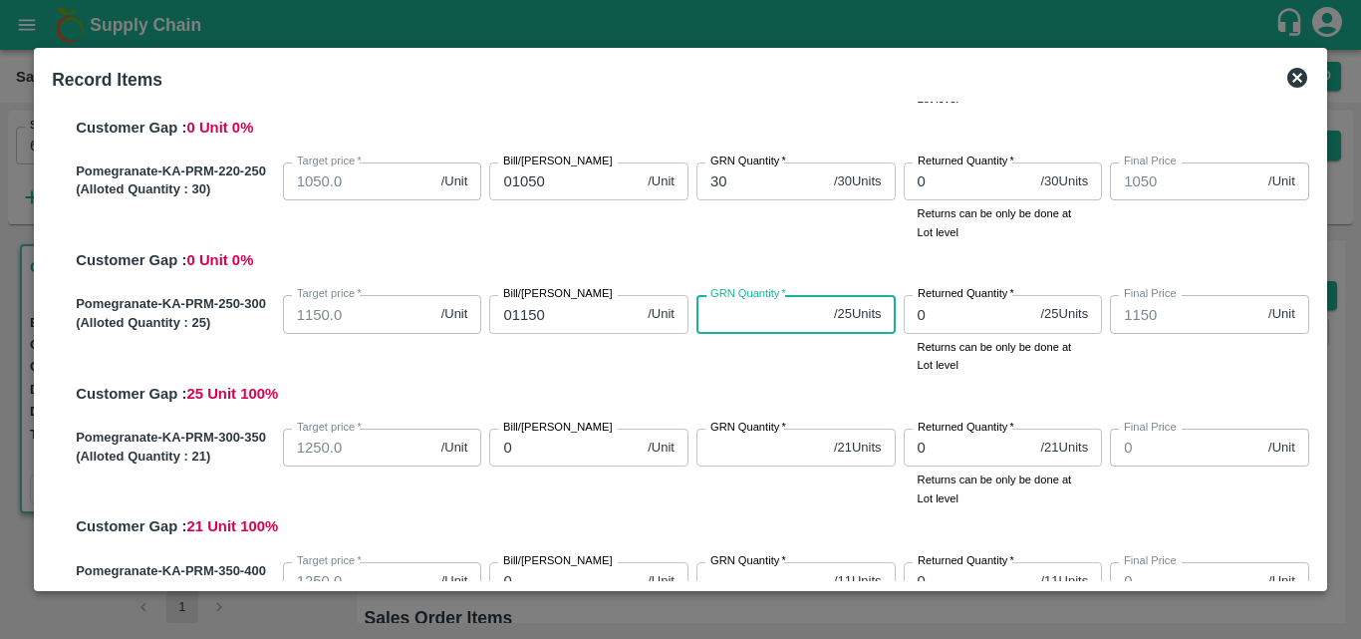
click at [748, 323] on input "GRN Quantity   *" at bounding box center [762, 314] width 130 height 38
type input "25"
click at [619, 382] on div "Pomegranate-KA-PRM-250-300 (Alloted Quantity : 25 ) Target price   * 1150.0 /Un…" at bounding box center [689, 346] width 1242 height 118
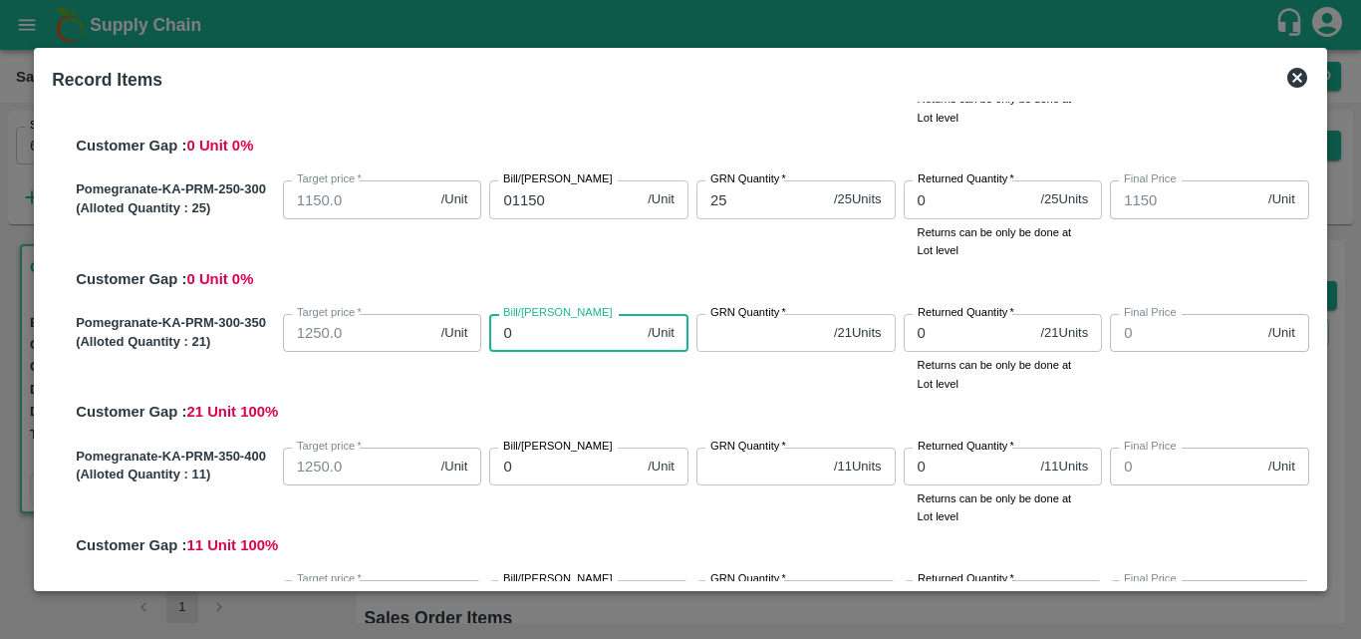
click at [572, 342] on input "0" at bounding box center [564, 333] width 150 height 38
type input "012"
type input "12"
type input "0125"
type input "125"
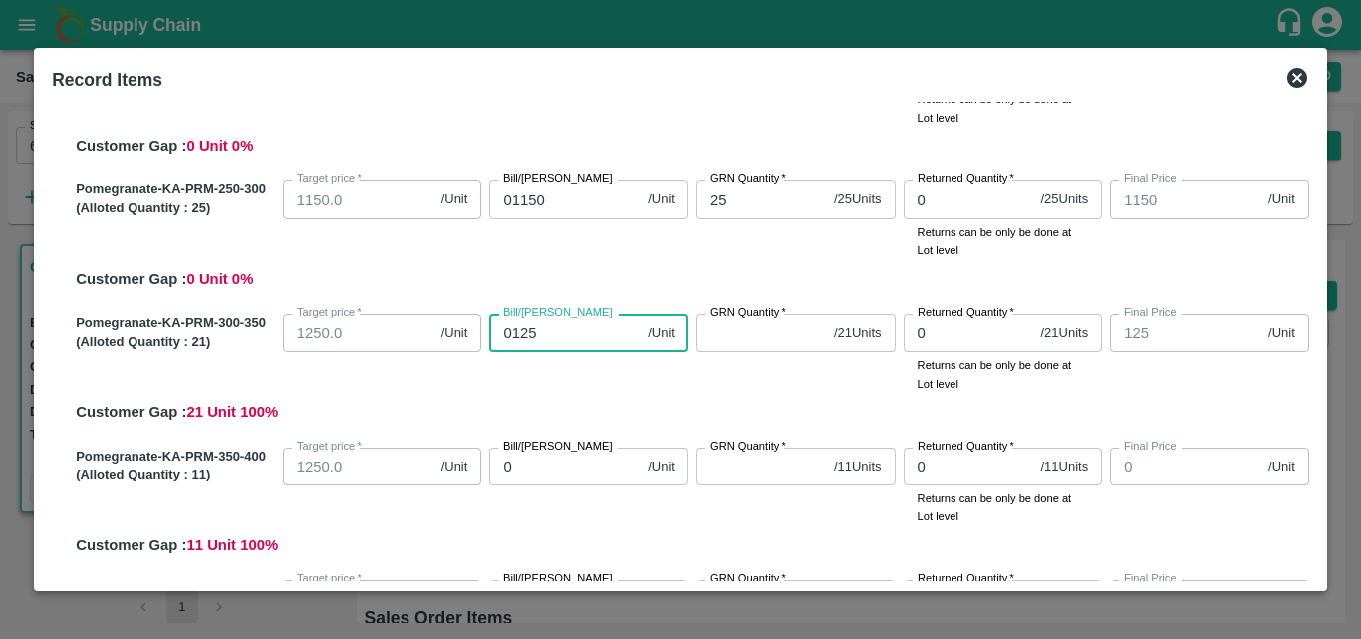
type input "01250"
type input "1250"
type input "01250"
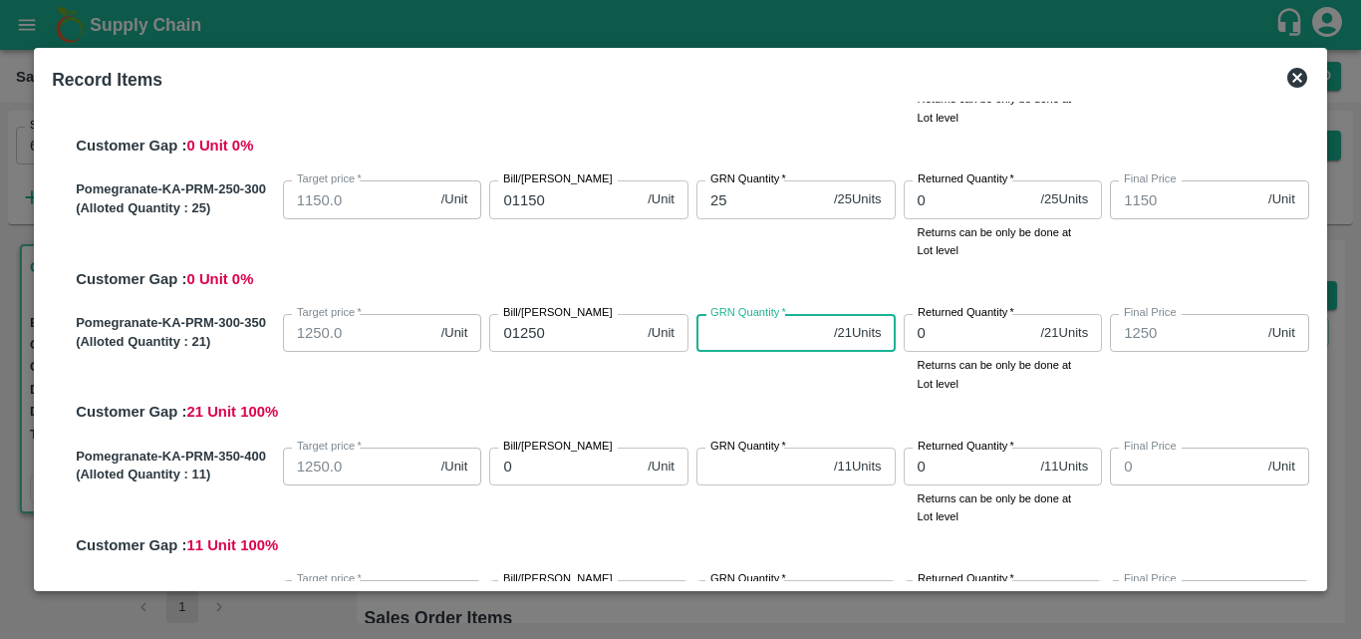
click at [776, 330] on input "GRN Quantity   *" at bounding box center [762, 333] width 130 height 38
type input "21"
click at [653, 398] on div "Pomegranate-KA-PRM-300-350 (Alloted Quantity : 21 ) Target price   * 1250.0 /Un…" at bounding box center [689, 365] width 1242 height 118
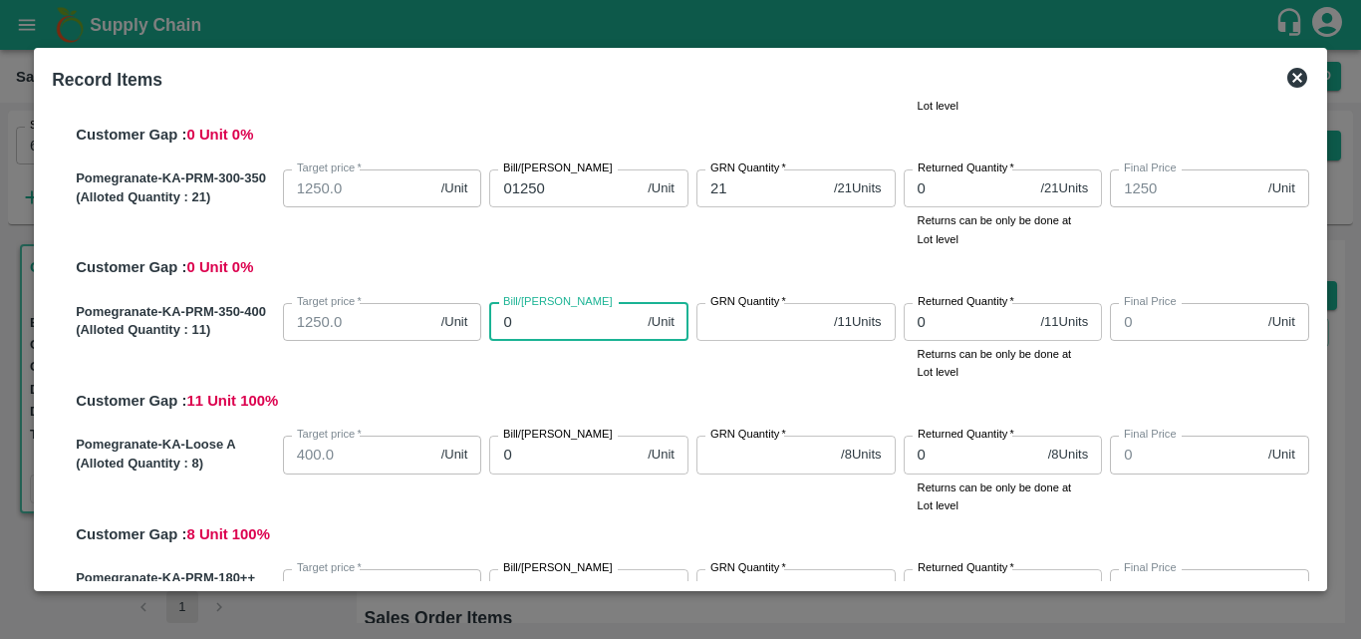
click at [597, 309] on input "0" at bounding box center [564, 322] width 150 height 38
type input "01"
type input "1"
type input "012"
type input "12"
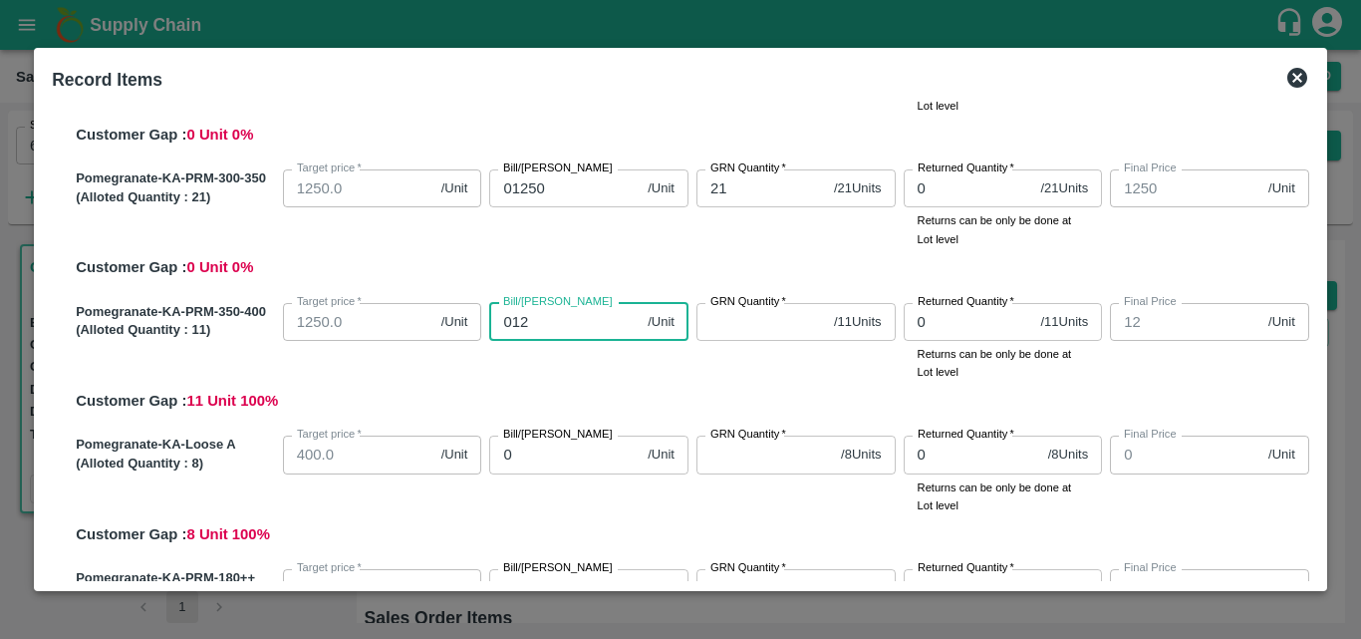
type input "0125"
type input "125"
type input "01250"
type input "1250"
type input "01250"
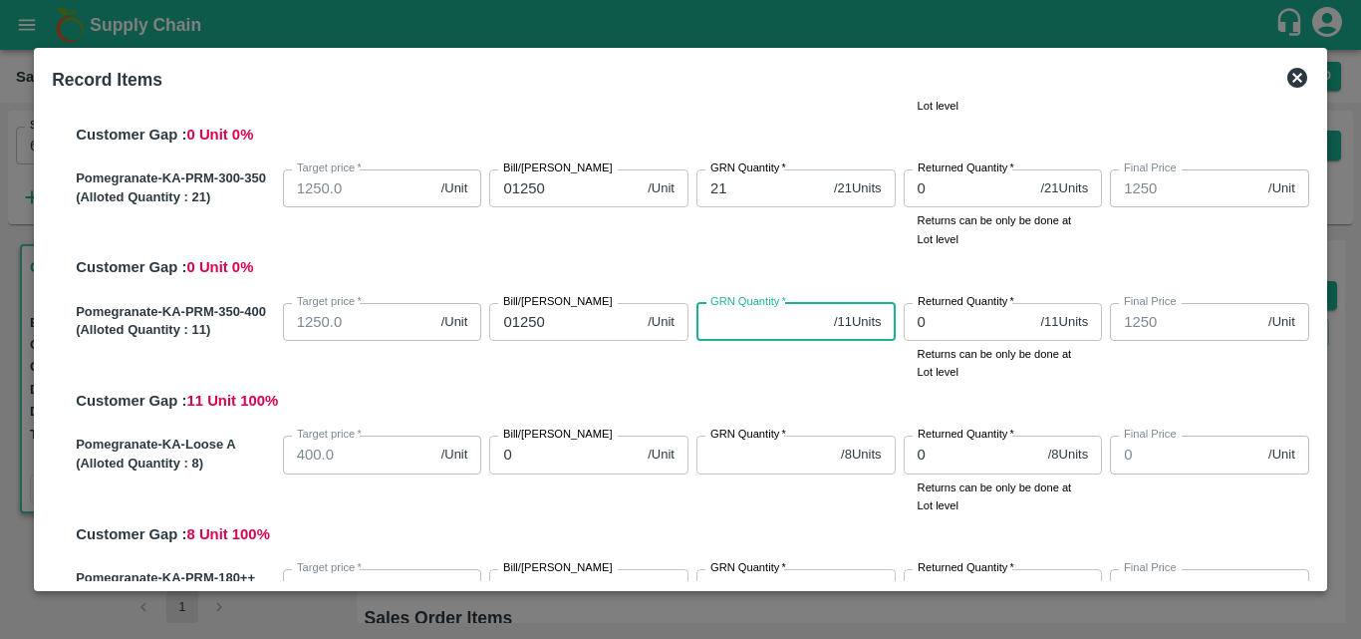
click at [751, 339] on input "GRN Quantity   *" at bounding box center [762, 322] width 130 height 38
type input "11"
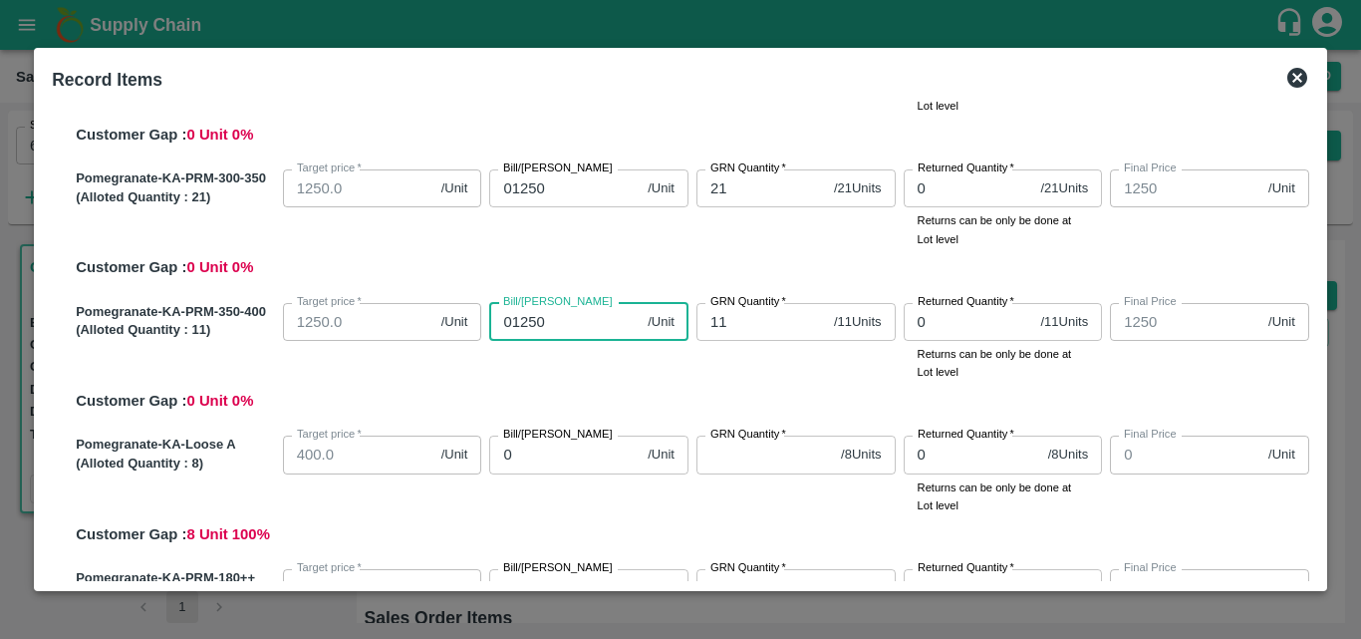
click at [611, 340] on input "01250" at bounding box center [564, 322] width 150 height 38
click at [624, 378] on div "Bill/Patti price 01250 /Unit Bill/Patti price" at bounding box center [584, 338] width 207 height 87
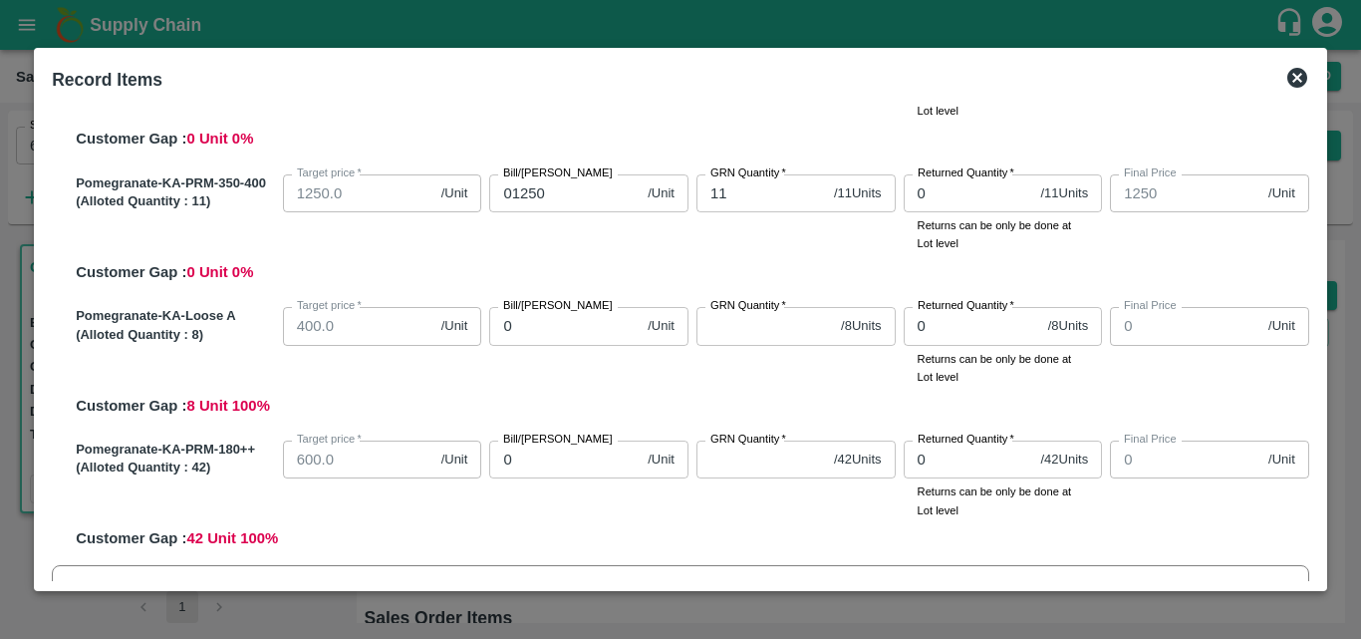
scroll to position [815, 0]
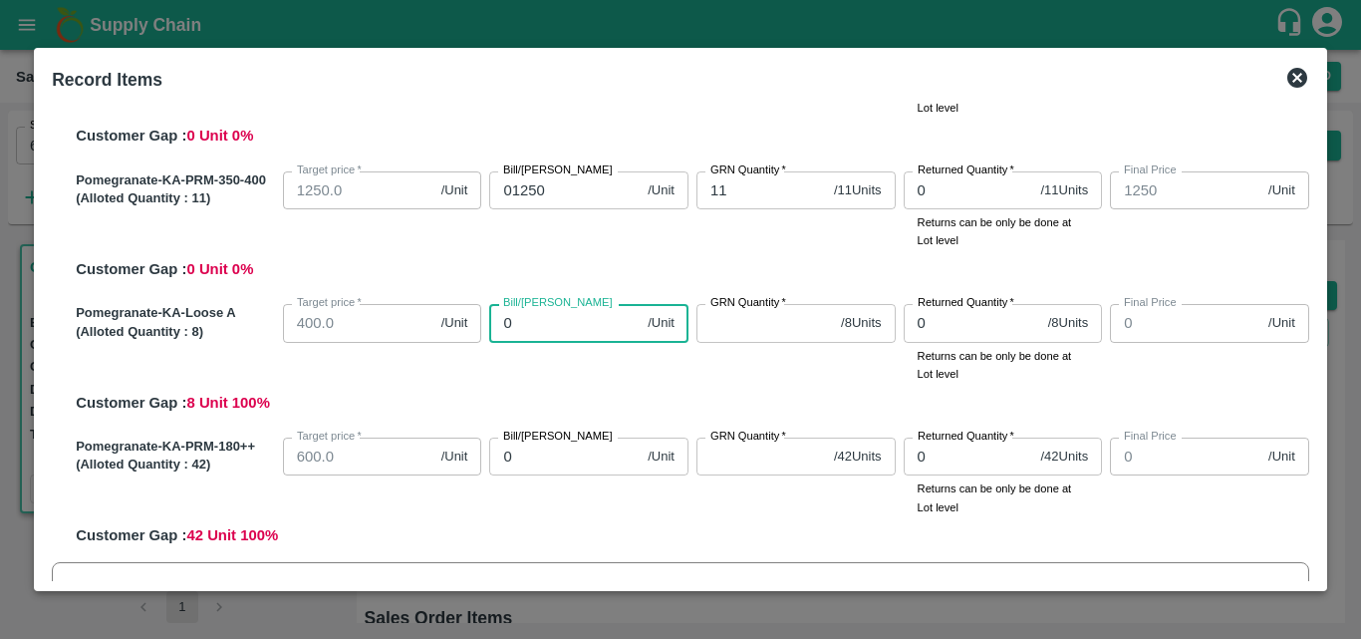
click at [589, 341] on input "0" at bounding box center [564, 323] width 150 height 38
type input "04"
type input "4"
type input "0400"
type input "400"
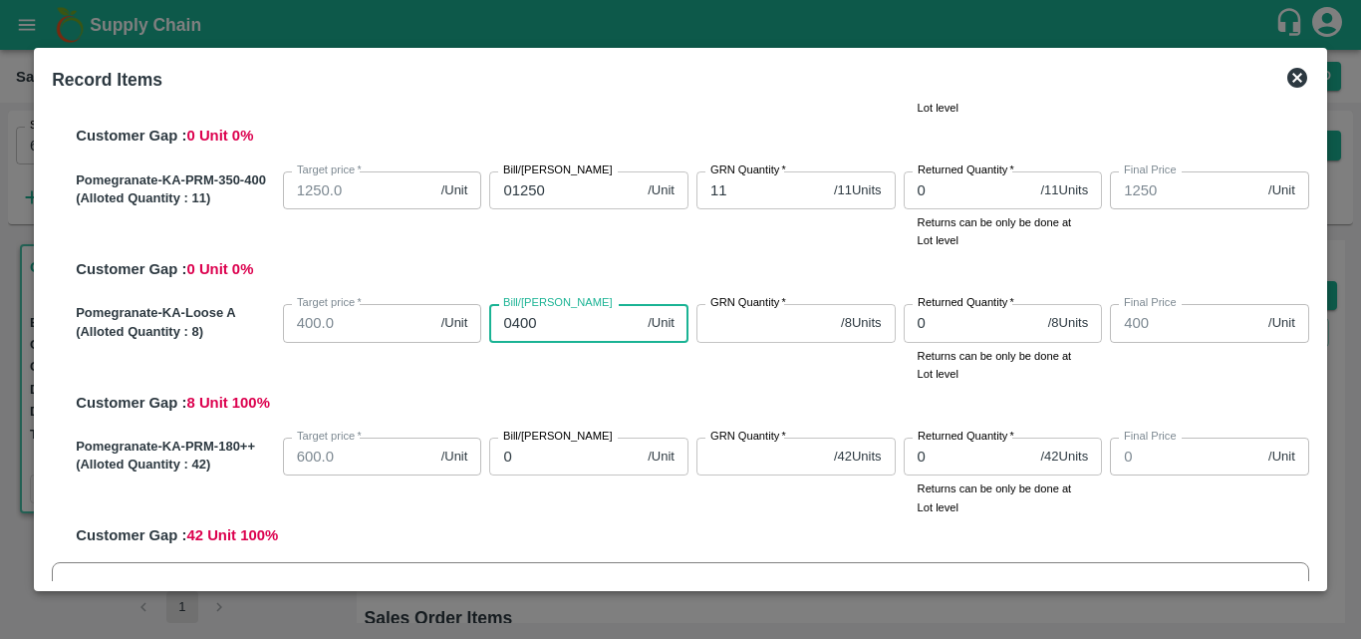
type input "0400"
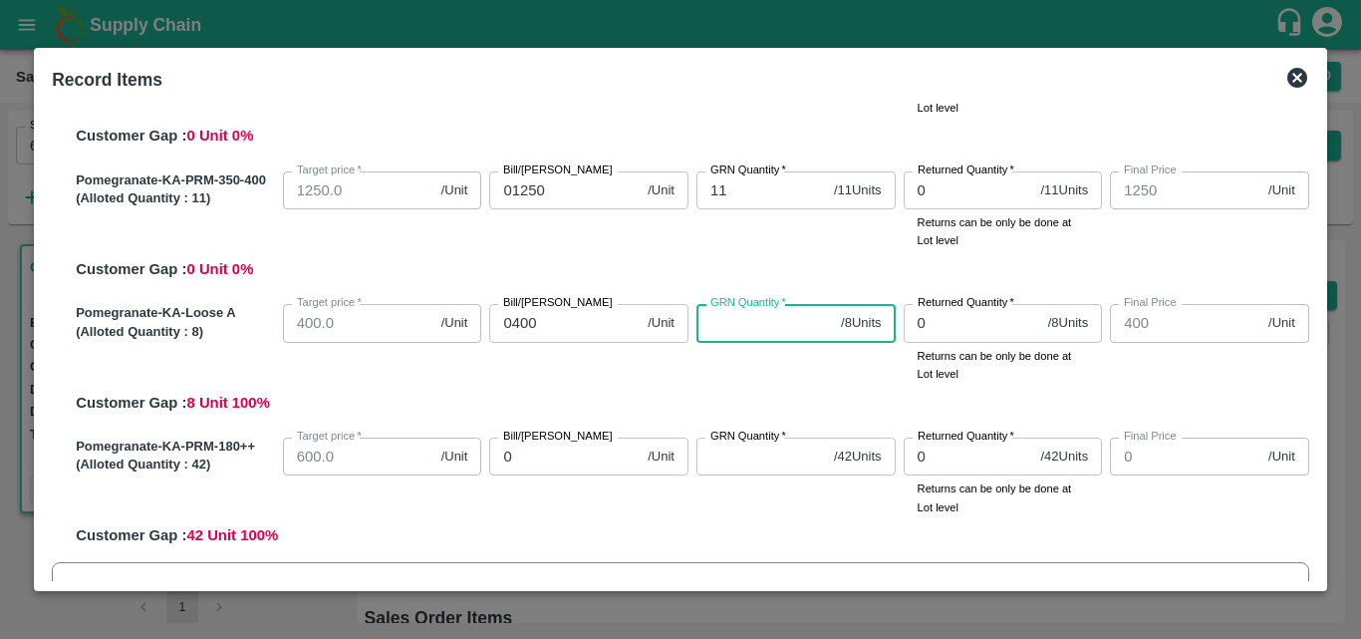
click at [753, 334] on input "GRN Quantity   *" at bounding box center [765, 323] width 137 height 38
type input "08"
click at [584, 375] on div "Bill/Patti price 0400 /Unit Bill/Patti price" at bounding box center [584, 339] width 207 height 87
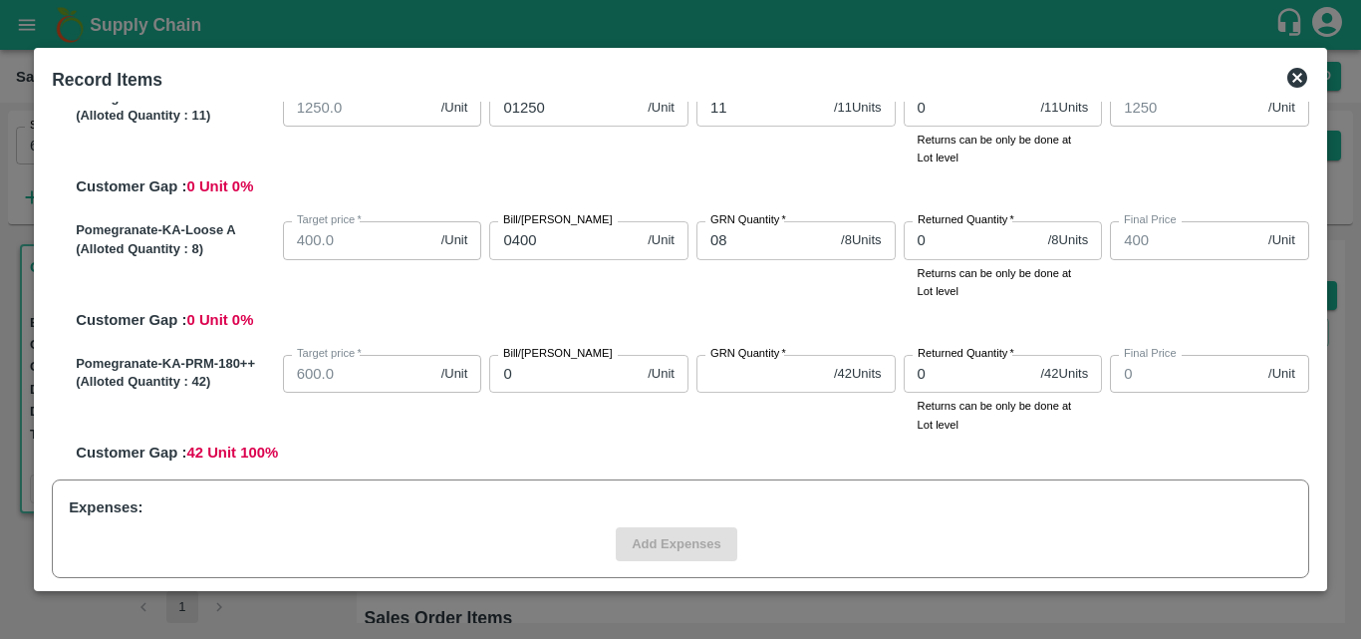
scroll to position [916, 0]
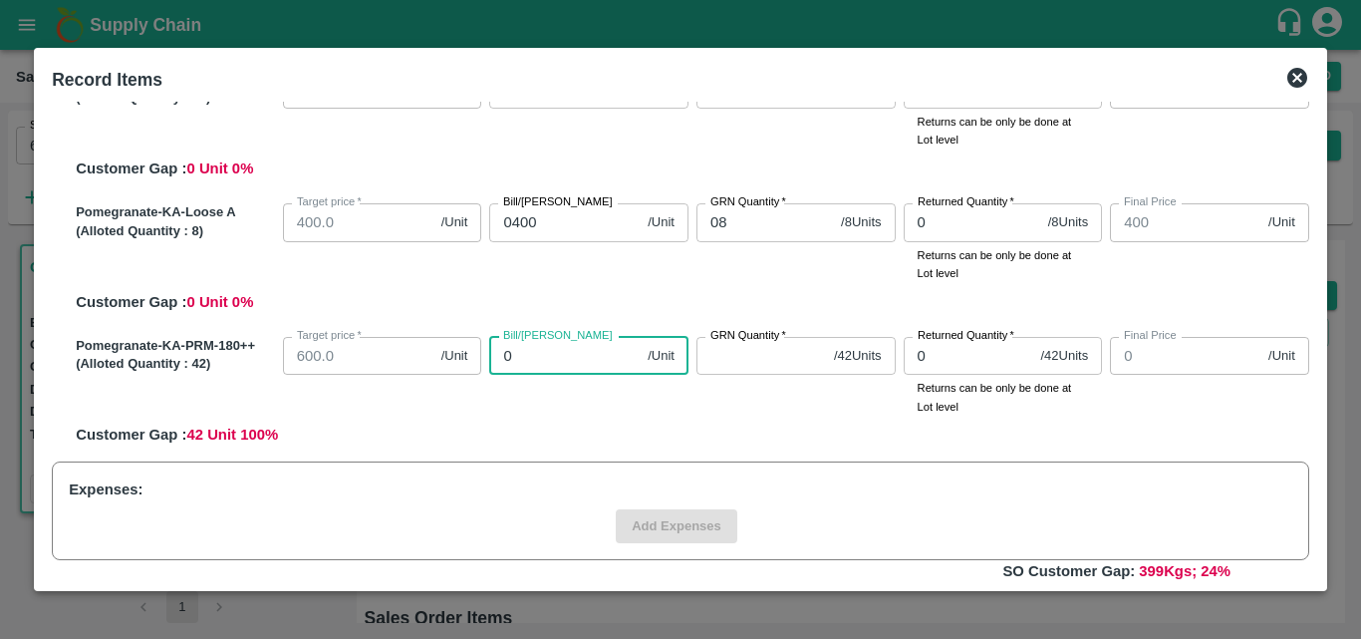
click at [555, 367] on input "0" at bounding box center [564, 356] width 150 height 38
type input "06"
type input "6"
type input "060"
type input "60"
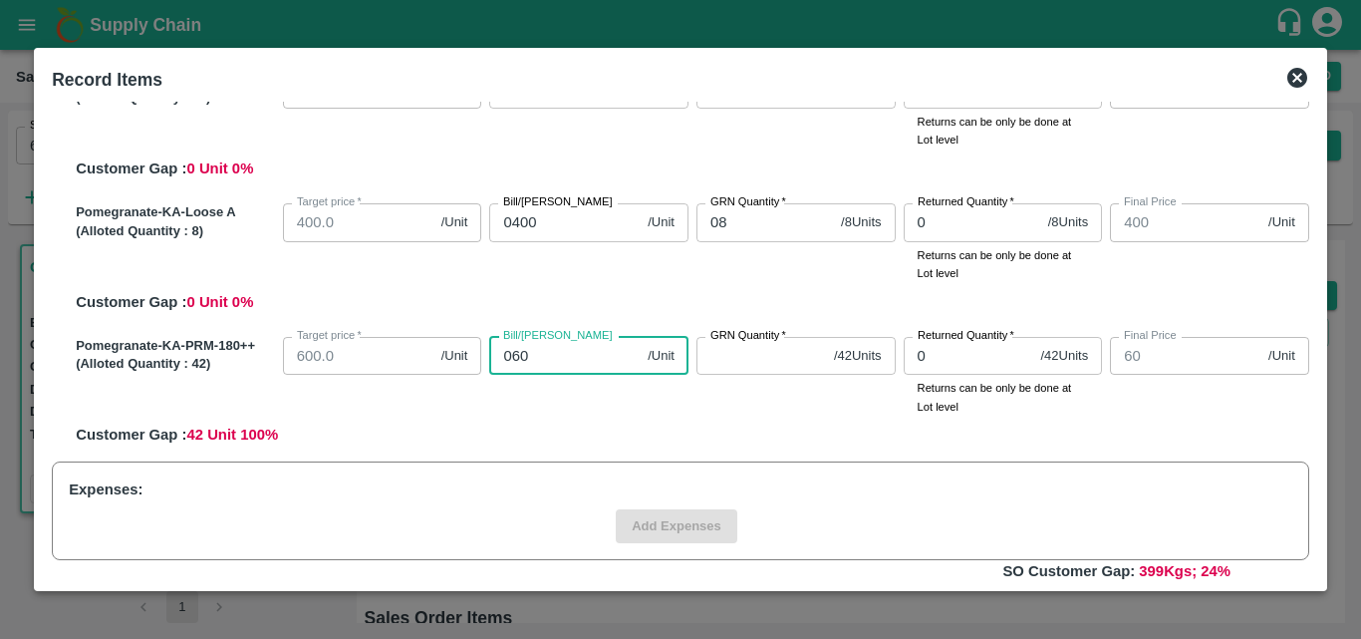
type input "0600"
type input "600"
type input "0600"
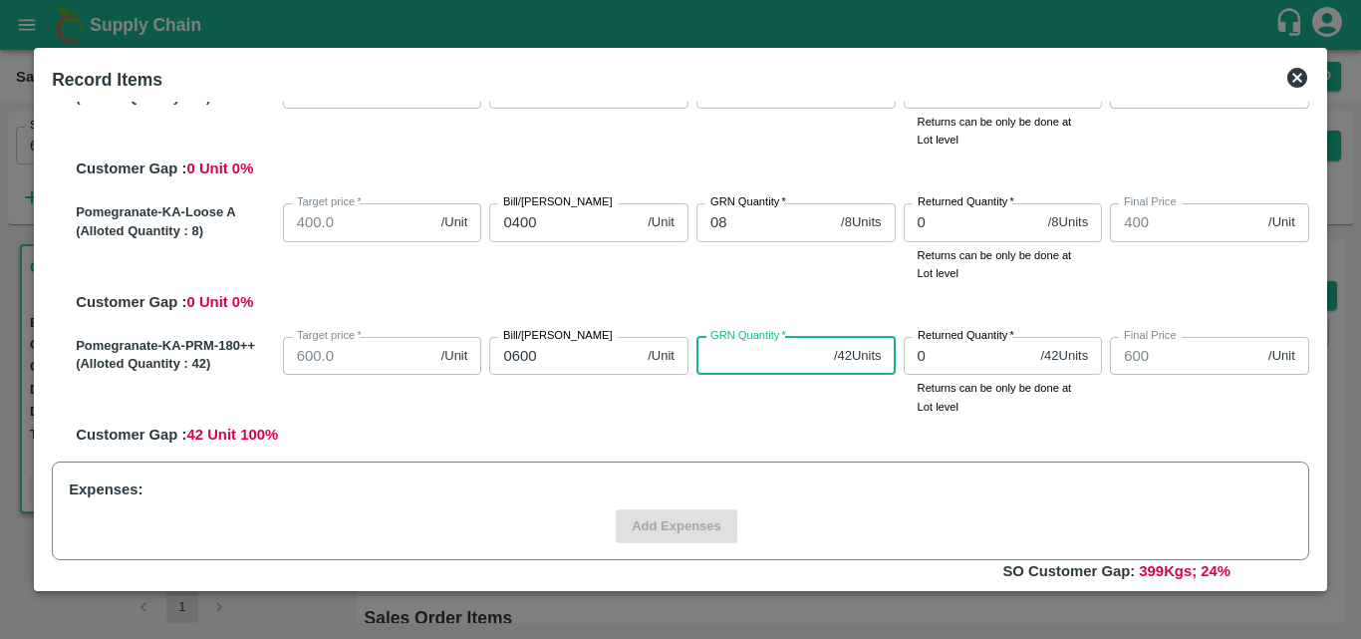
click at [775, 364] on input "GRN Quantity   *" at bounding box center [762, 356] width 130 height 38
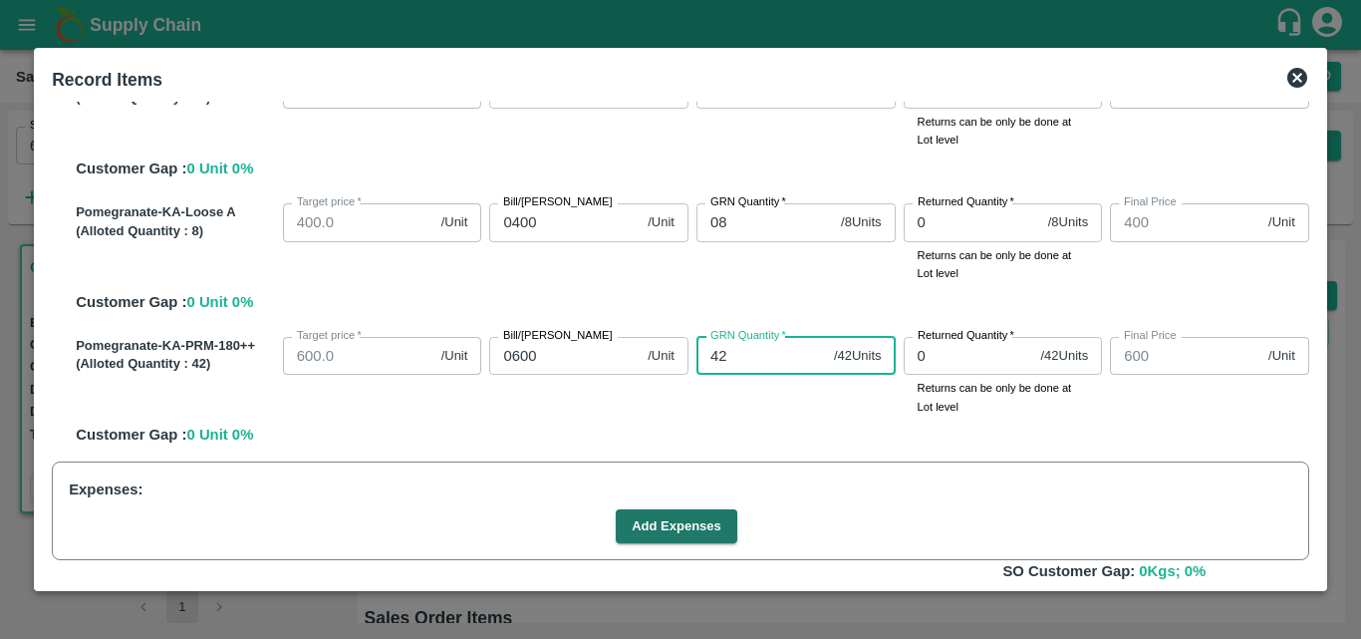
type input "42"
click at [785, 432] on div "Pomegranate-KA-PRM-180++ (Alloted Quantity : 42 ) Target price   * 600.0 /Unit …" at bounding box center [689, 388] width 1242 height 118
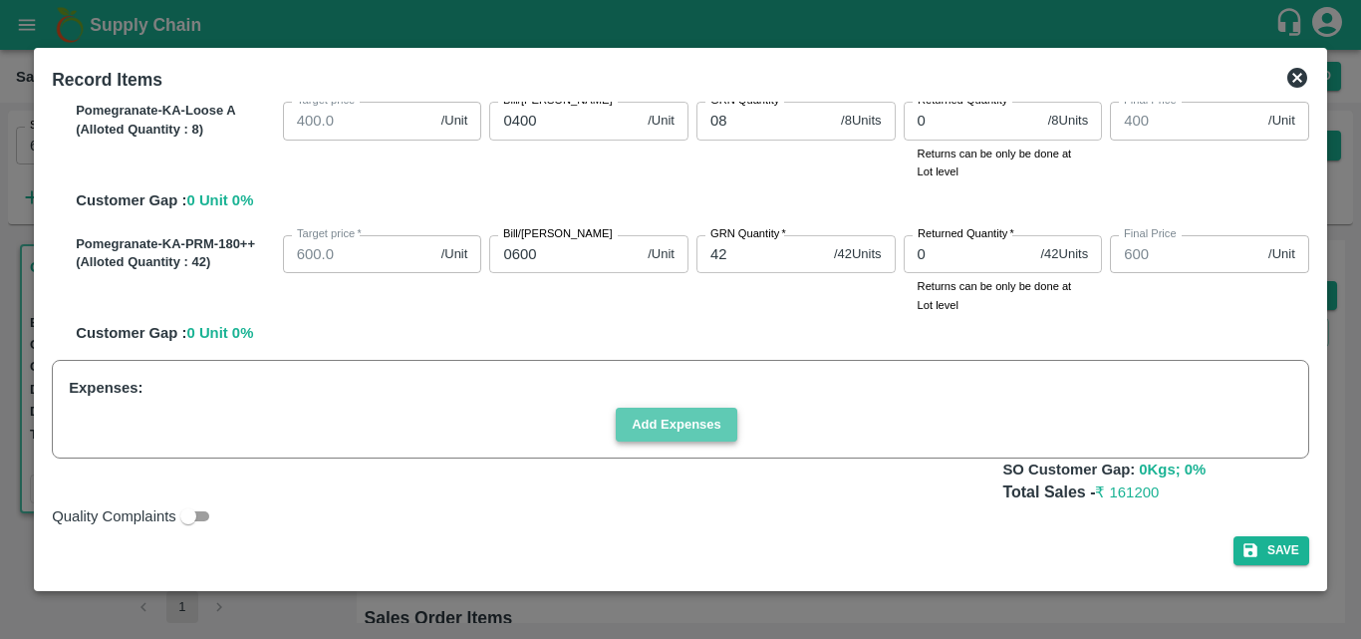
click at [682, 427] on button "Add Expenses" at bounding box center [677, 425] width 122 height 35
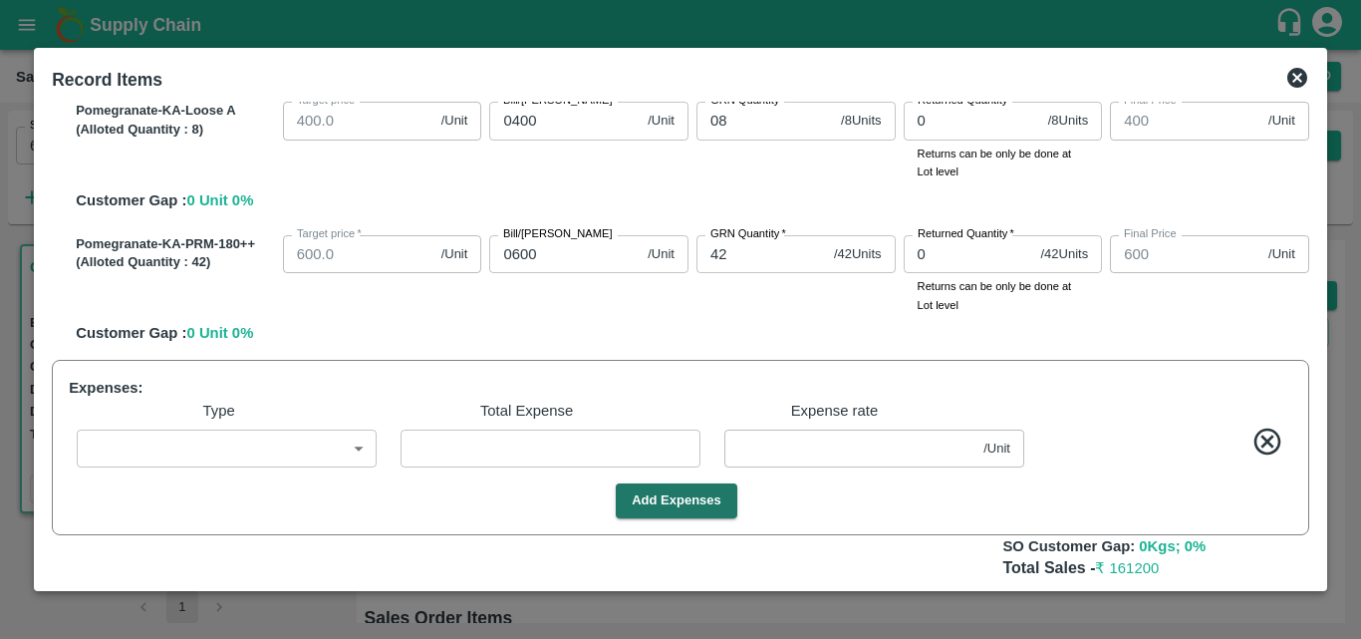
scroll to position [1093, 0]
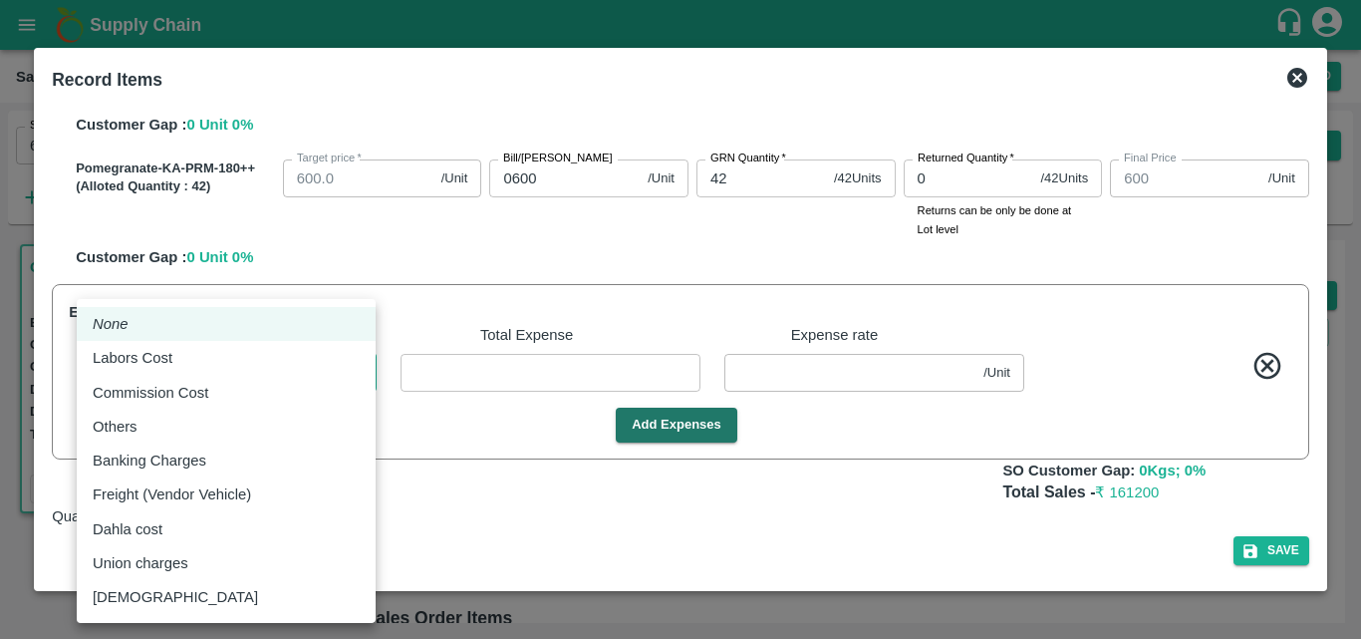
click at [361, 384] on body "Supply Chain Sales Orders Direct Customer Add SO ID 605439 SO ID Start Date Sta…" at bounding box center [680, 319] width 1361 height 639
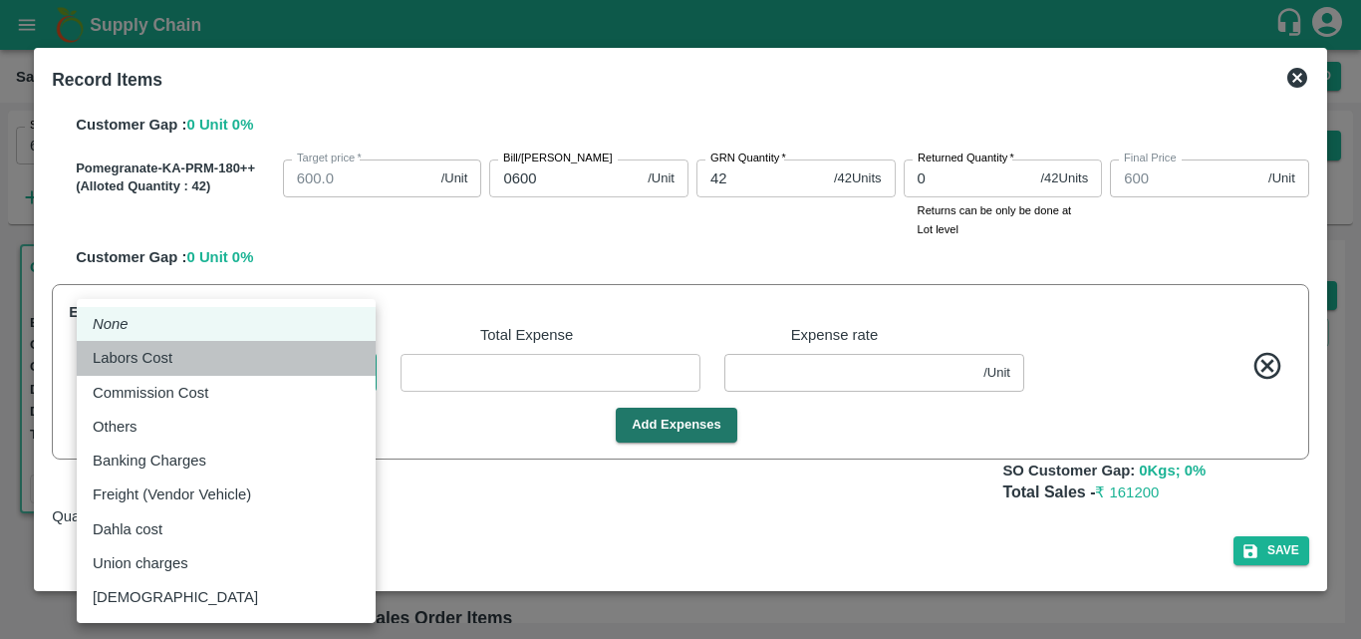
click at [119, 358] on p "Labors Cost" at bounding box center [133, 358] width 80 height 22
type input "Labors Cost"
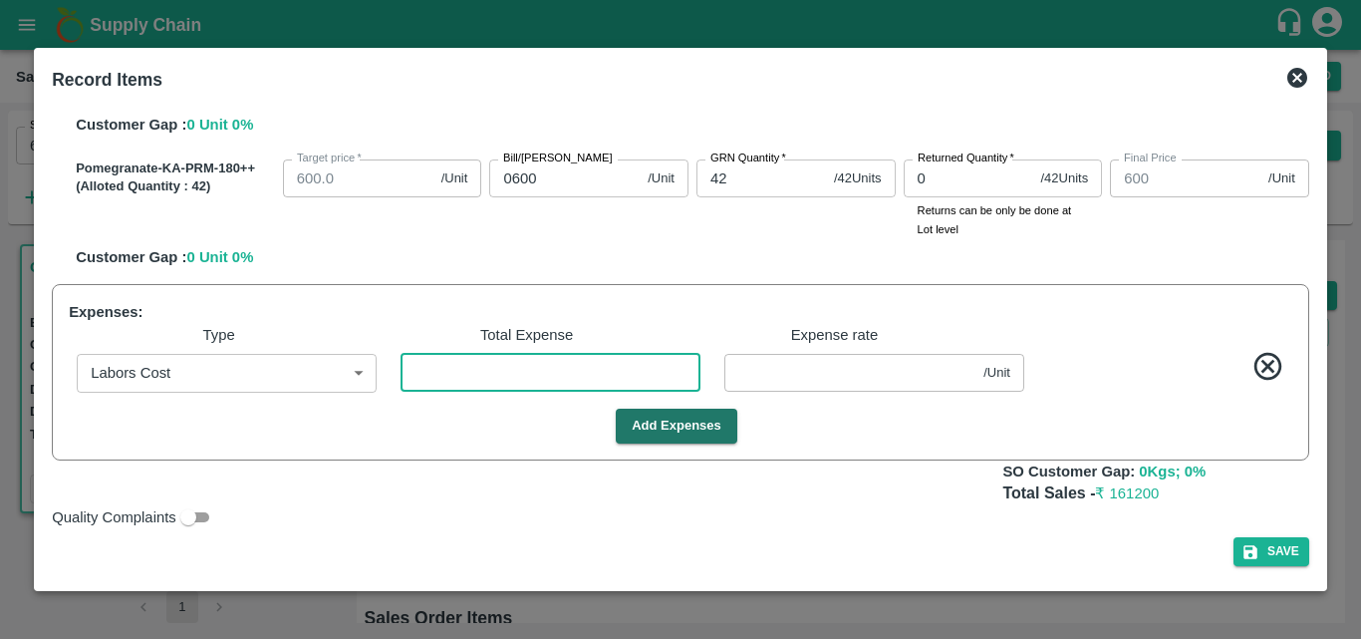
click at [522, 381] on input "number" at bounding box center [551, 373] width 300 height 38
type input "8"
type input "699.9543"
type input "799.9543"
type input "949.9543"
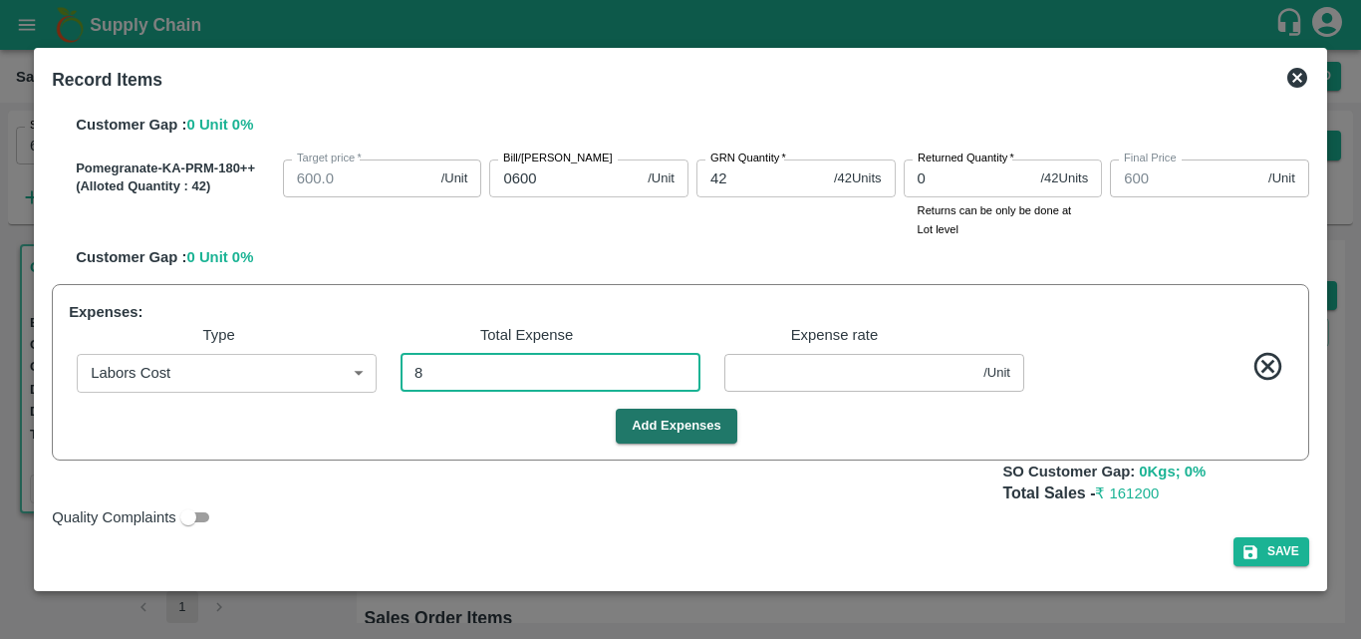
type input "1049.9543"
type input "1149.9543"
type input "1249.9543"
type input "399.9543"
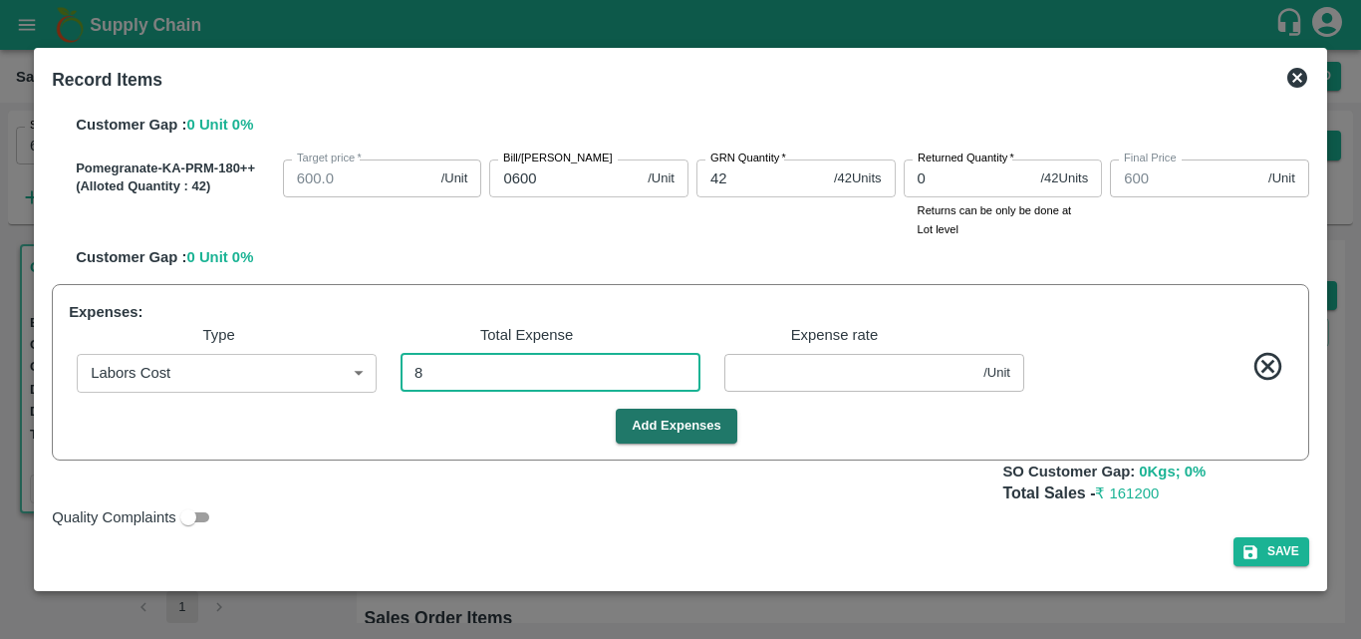
type input "599.9543"
type input "0.04571"
type input "87"
type input "699.5029"
type input "799.5029"
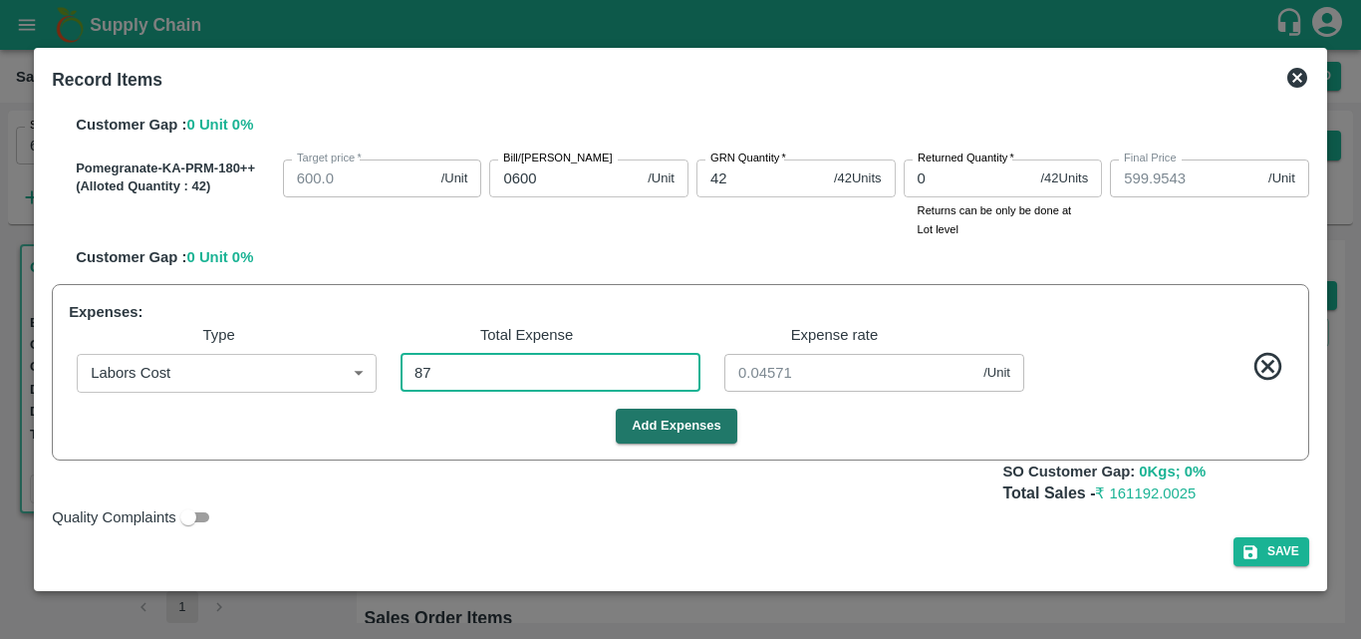
type input "949.5029"
type input "1049.5029"
type input "1149.5029"
type input "1249.5029"
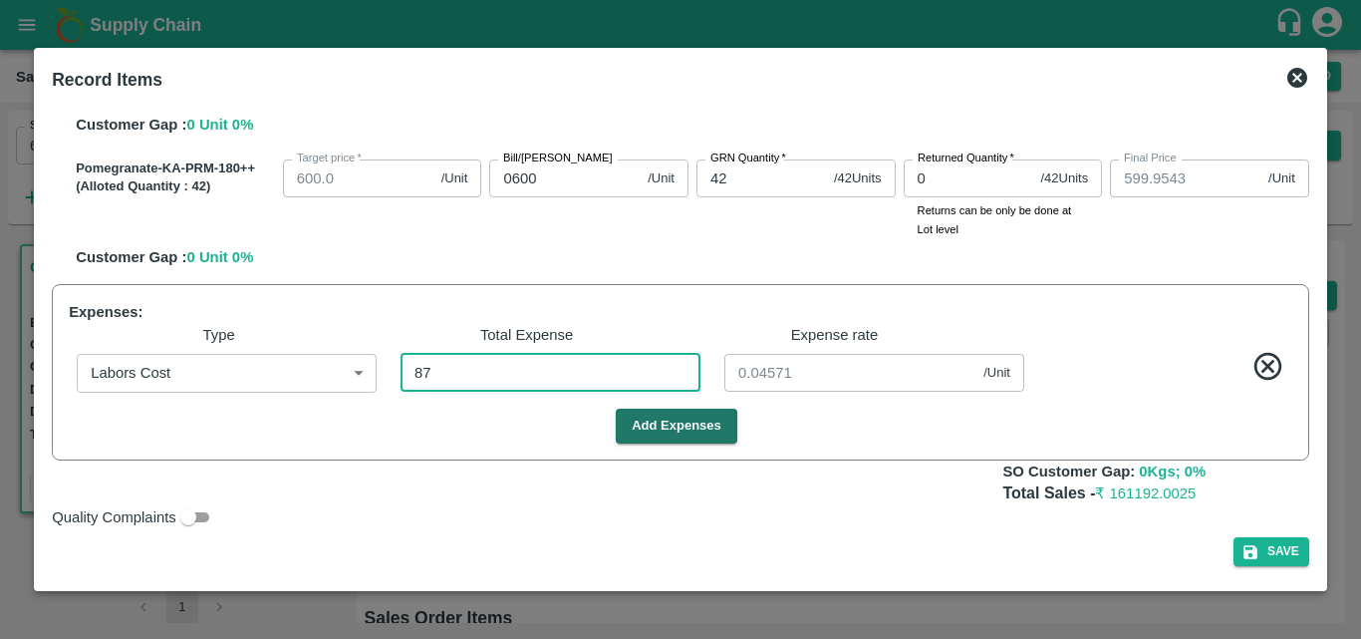
type input "399.5029"
type input "599.5029"
type input "0.49714"
type input "875"
type input "695"
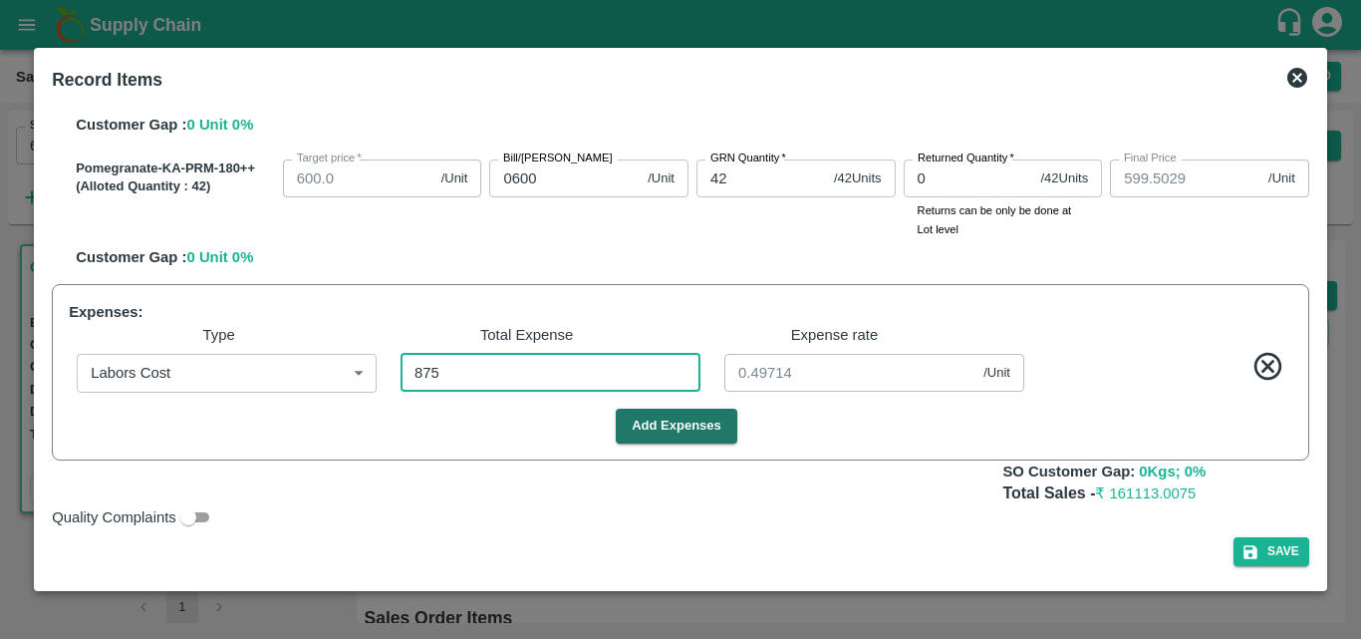
type input "795"
type input "945"
type input "1045"
type input "1145"
type input "1245"
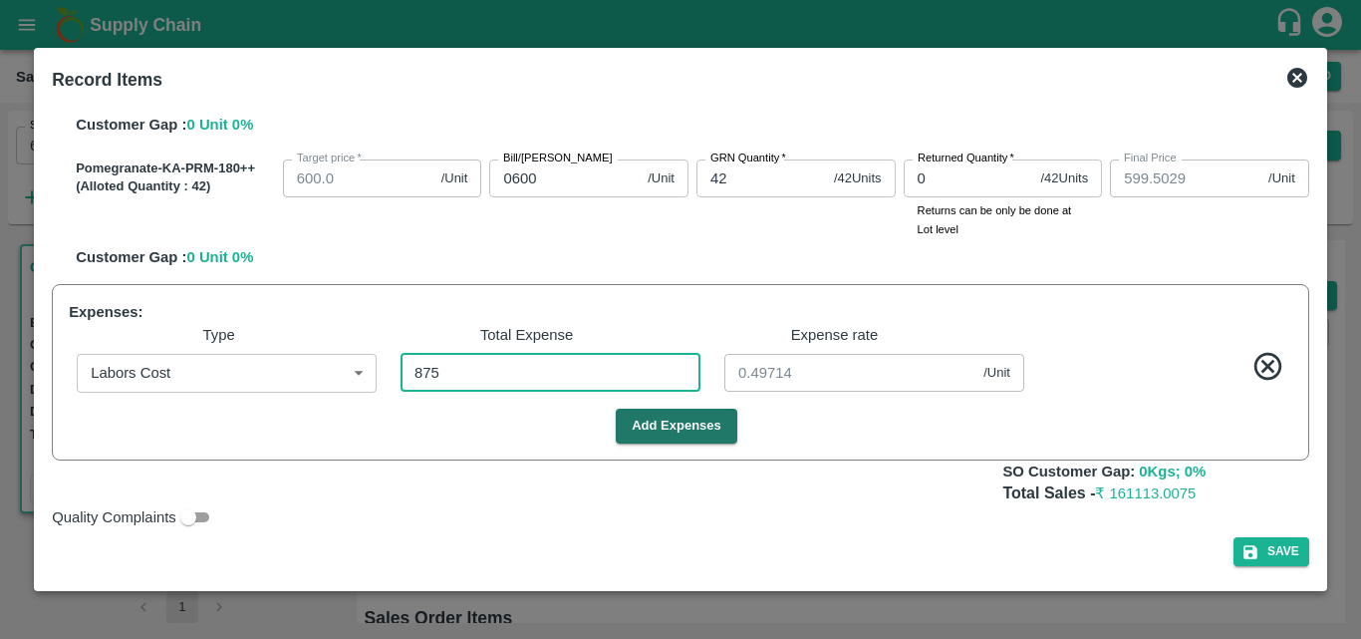
type input "1245"
type input "395"
type input "595"
type input "5"
type input "875"
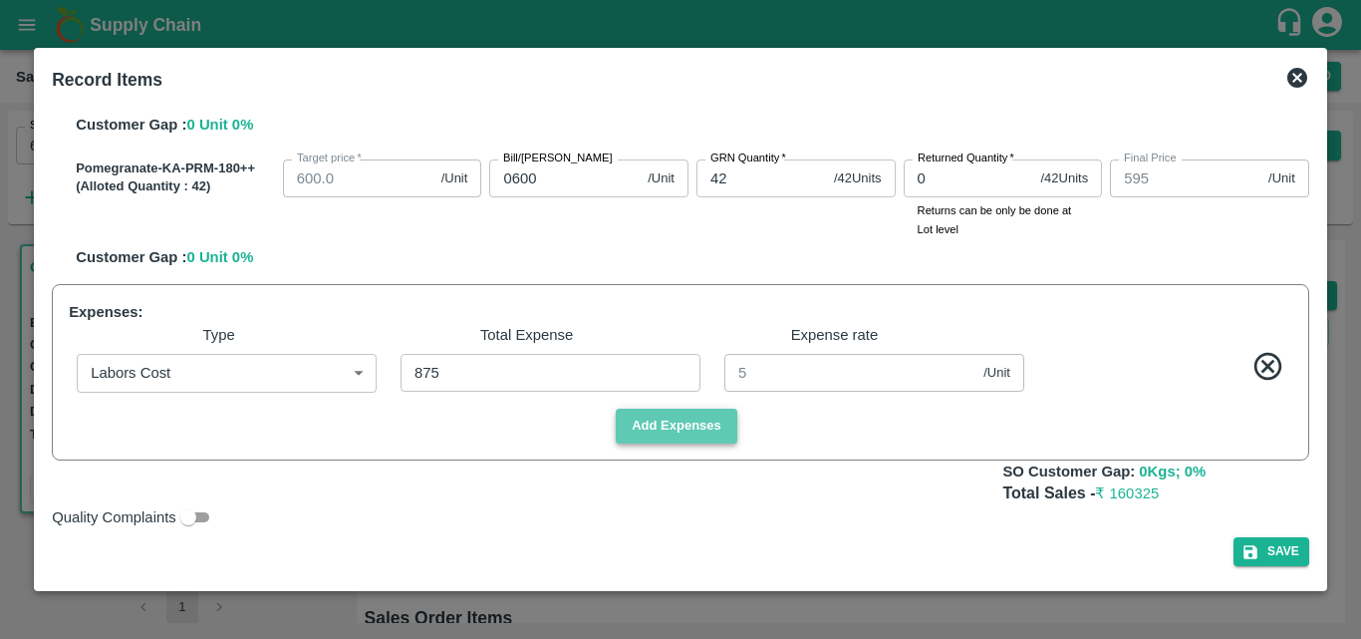
click at [718, 424] on button "Add Expenses" at bounding box center [677, 426] width 122 height 35
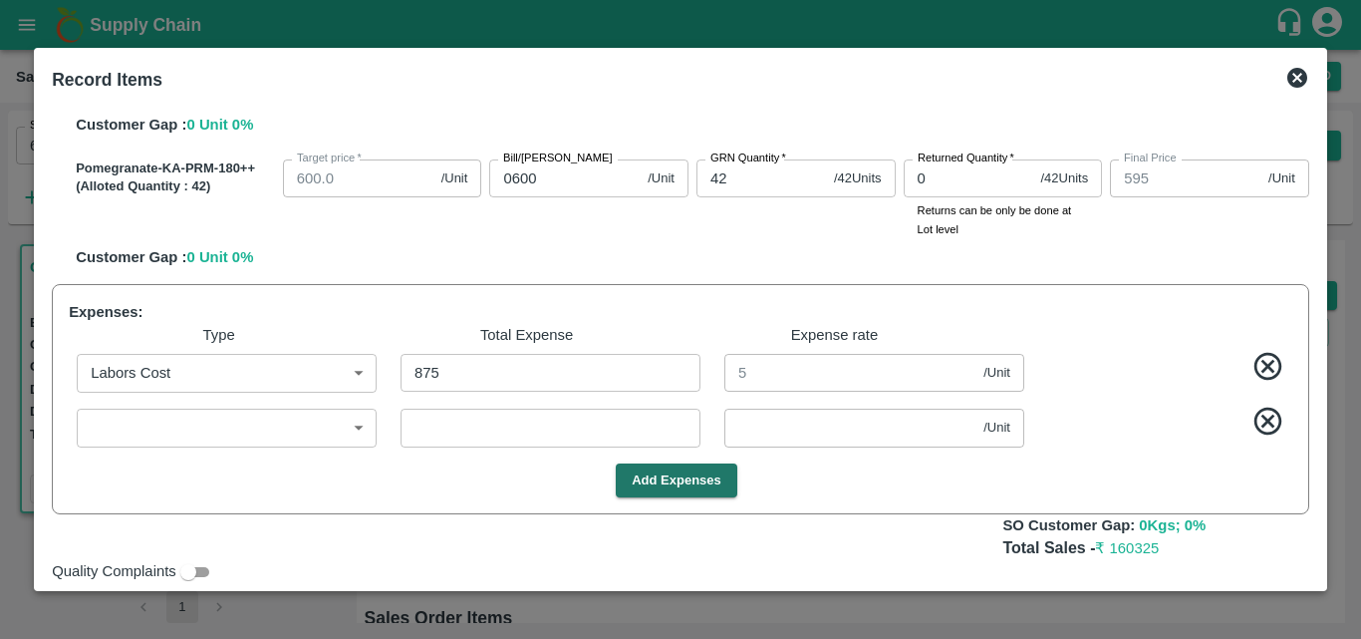
scroll to position [1149, 0]
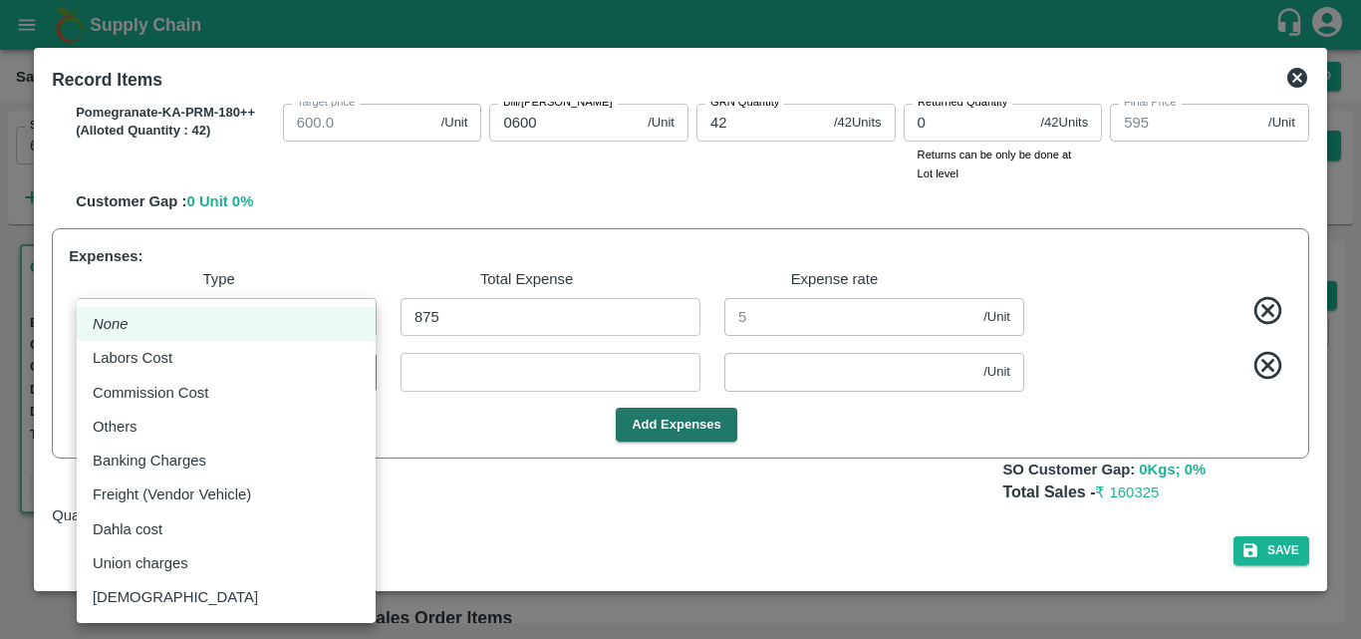
click at [338, 385] on body "Supply Chain Sales Orders Direct Customer Add SO ID 605439 SO ID Start Date Sta…" at bounding box center [680, 319] width 1361 height 639
click at [298, 433] on div "Others" at bounding box center [226, 427] width 267 height 22
type input "Others"
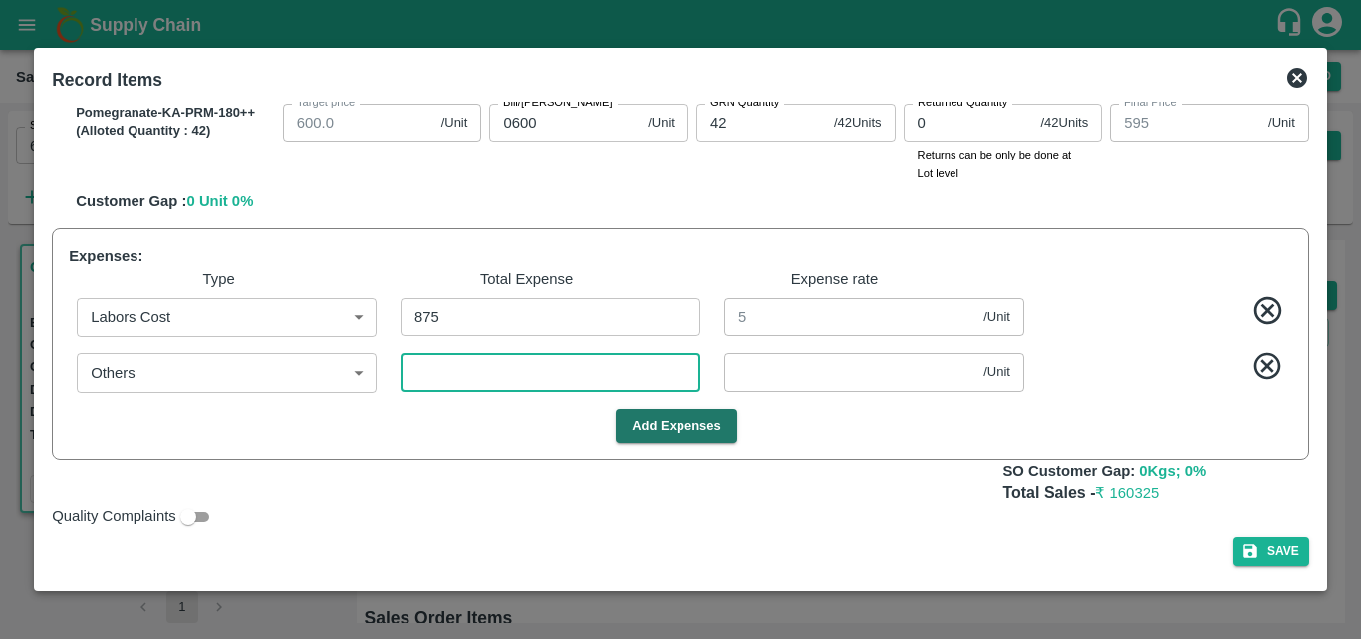
click at [486, 384] on input "number" at bounding box center [551, 372] width 300 height 38
type input "1"
type input "694.9943"
type input "794.9943"
type input "944.9943"
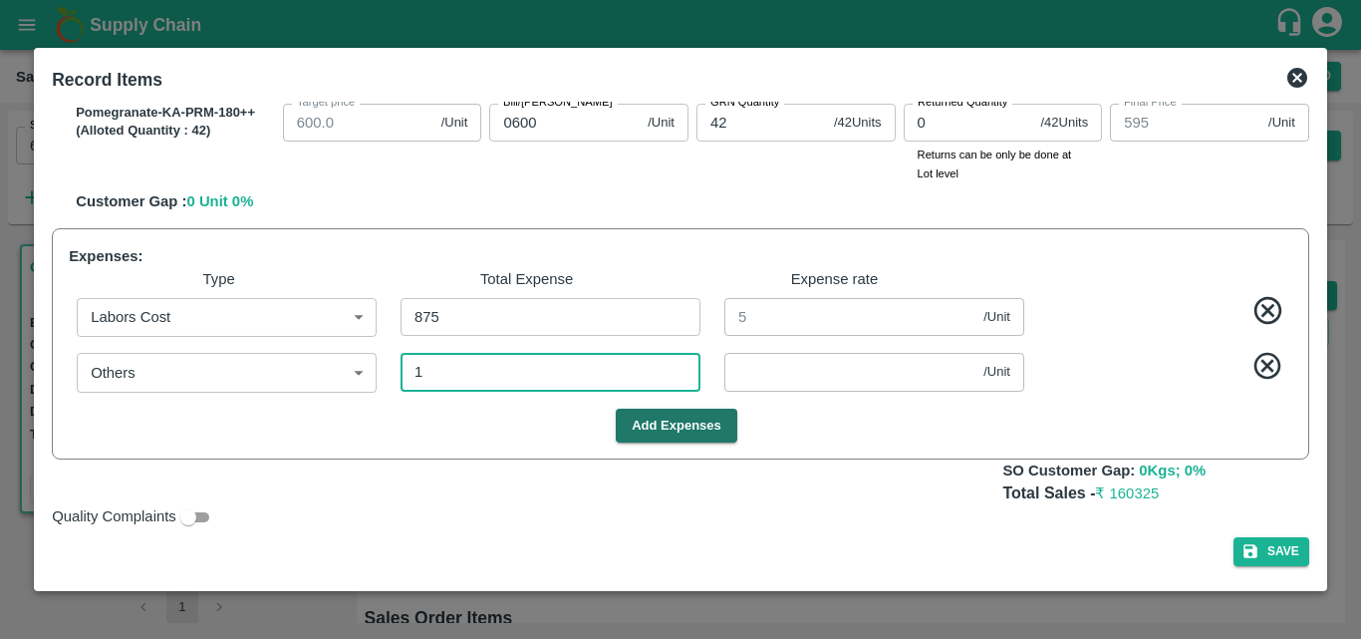
type input "1044.9943"
type input "1144.9943"
type input "1244.9943"
type input "394.9943"
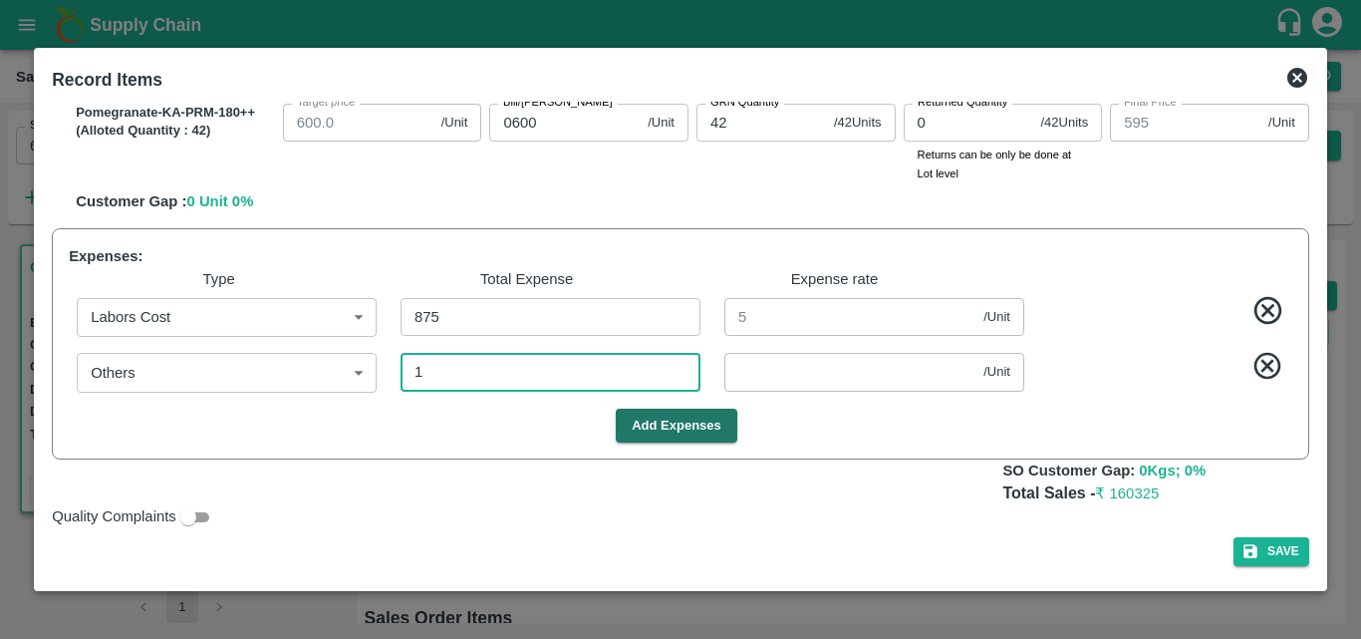
type input "594.9943"
type input "0.00571"
type input "13"
type input "694.9257"
type input "794.9257"
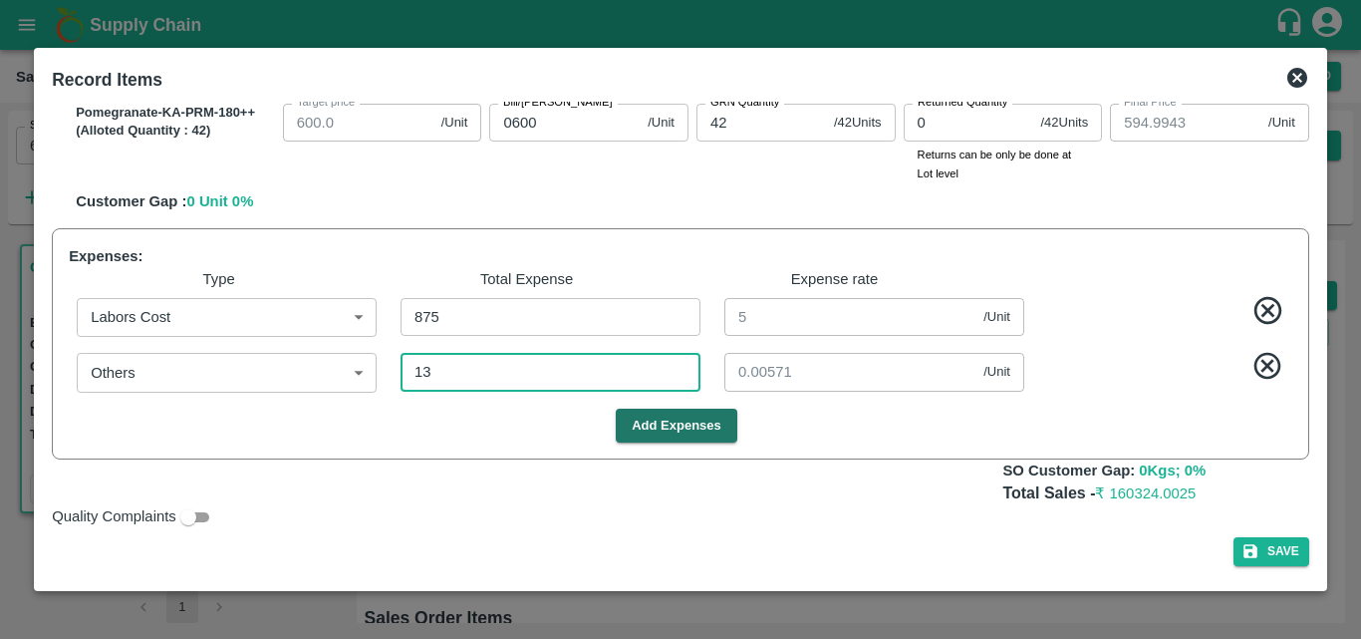
type input "944.9257"
type input "1044.9257"
type input "1144.9257"
type input "1244.9257"
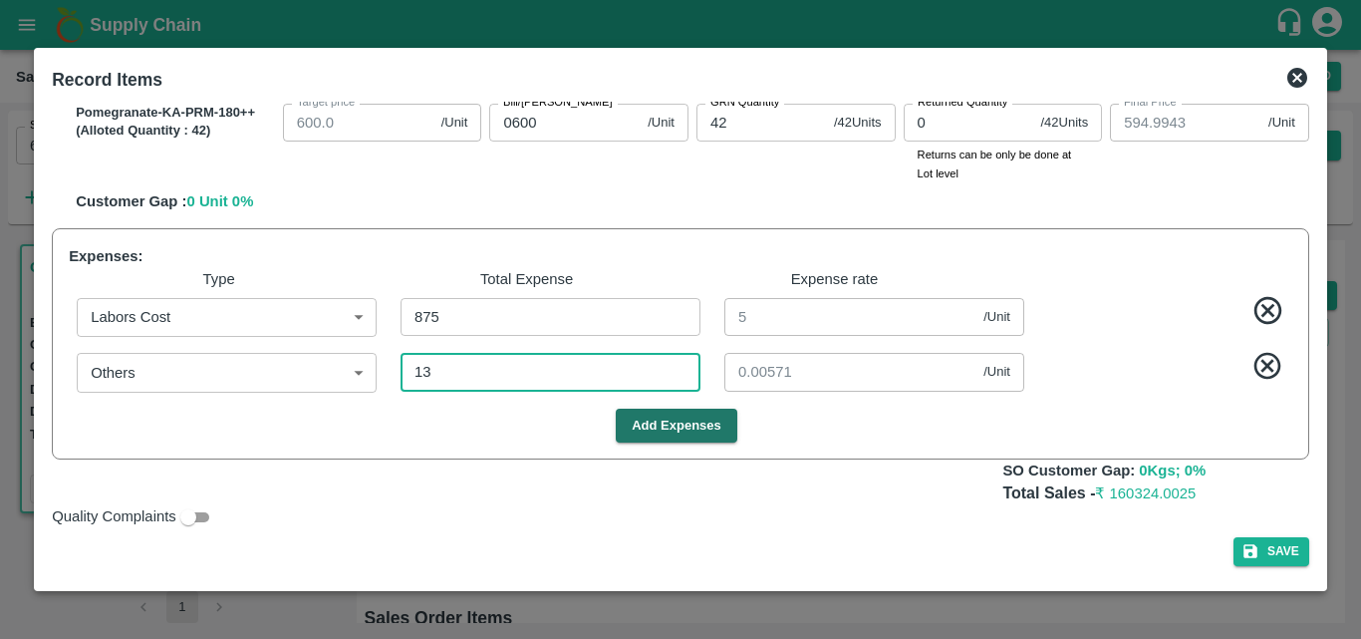
type input "394.9257"
type input "594.9257"
type input "0.07429"
type input "135"
type input "694.2286"
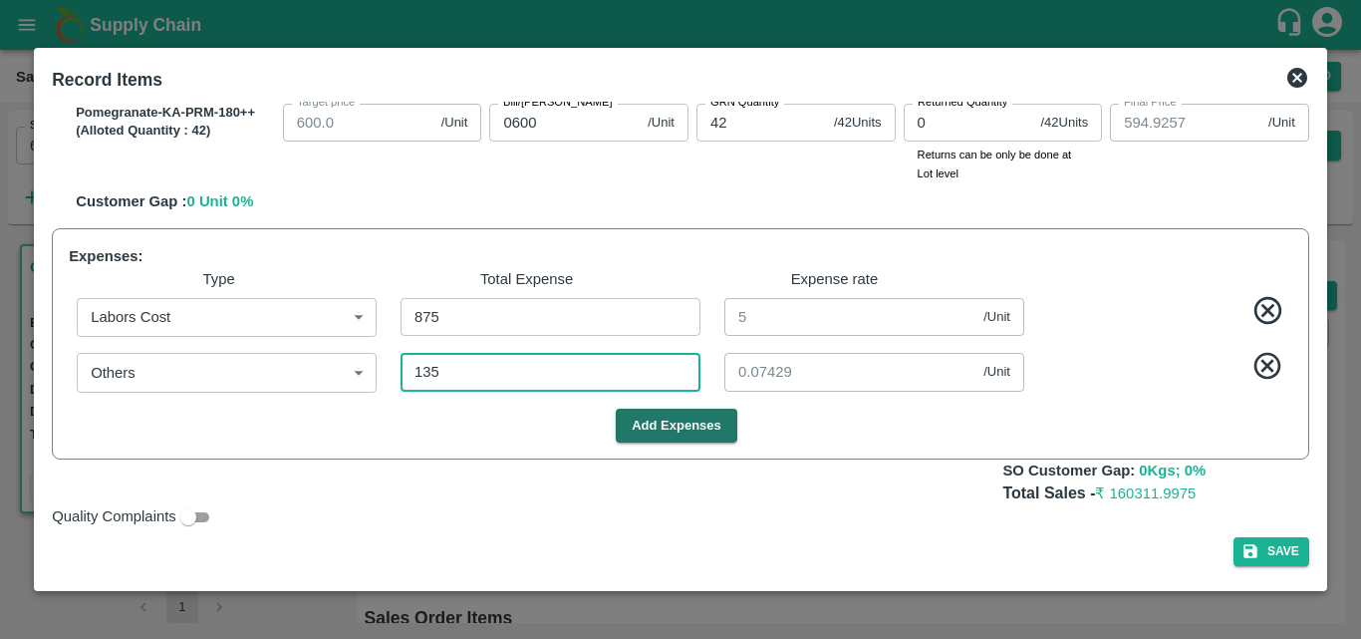
type input "794.2286"
type input "944.2286"
type input "1044.2286"
type input "1144.2286"
type input "1244.2286"
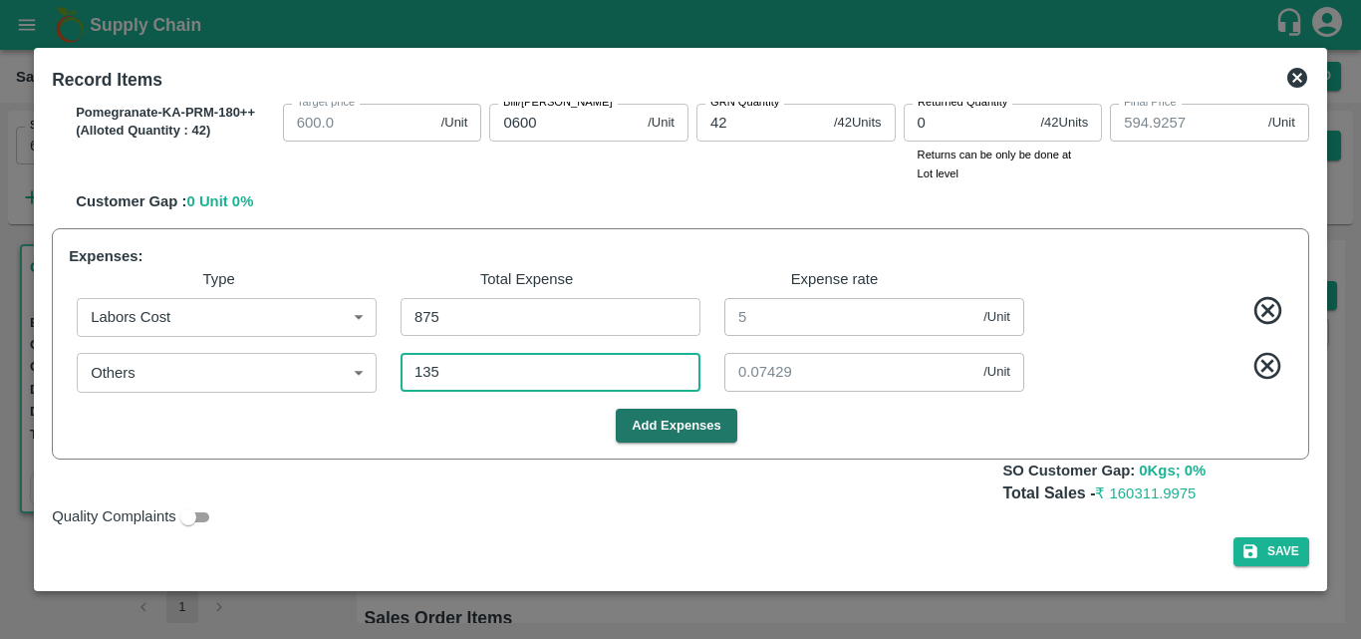
type input "1244.2286"
type input "394.2286"
type input "594.2286"
type input "0.77143"
type input "1350"
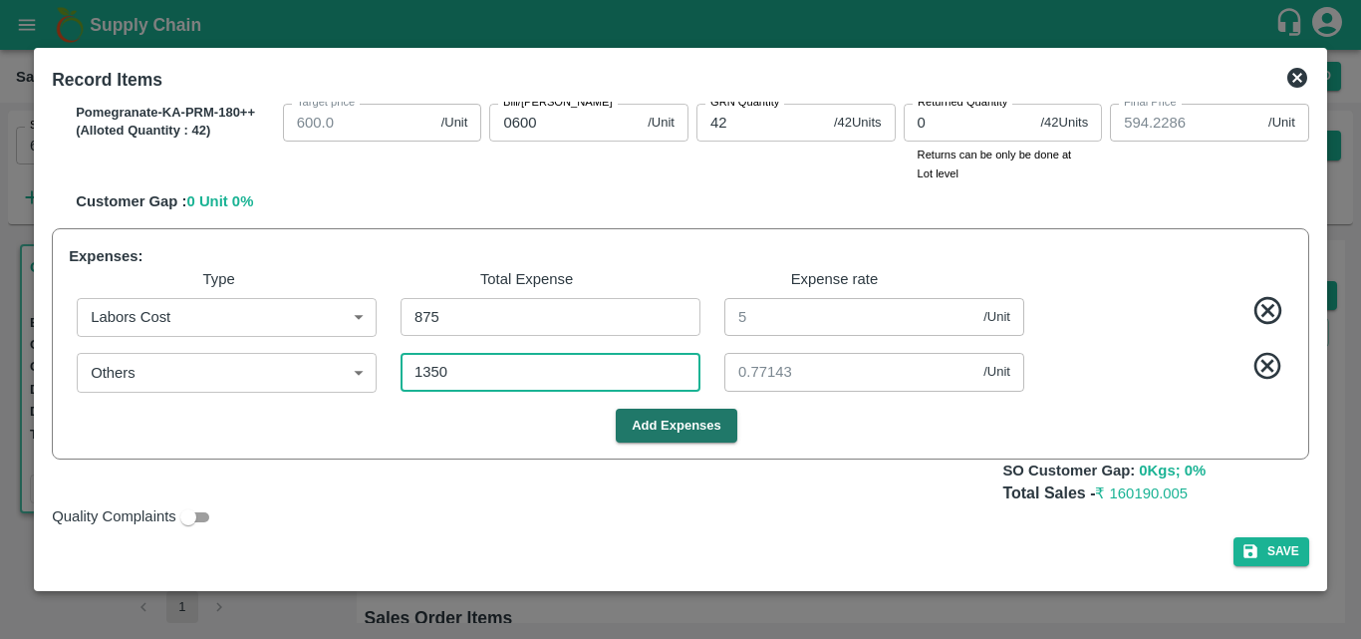
type input "687.2857"
type input "787.2857"
type input "937.2857"
type input "1037.2857"
type input "1137.2857"
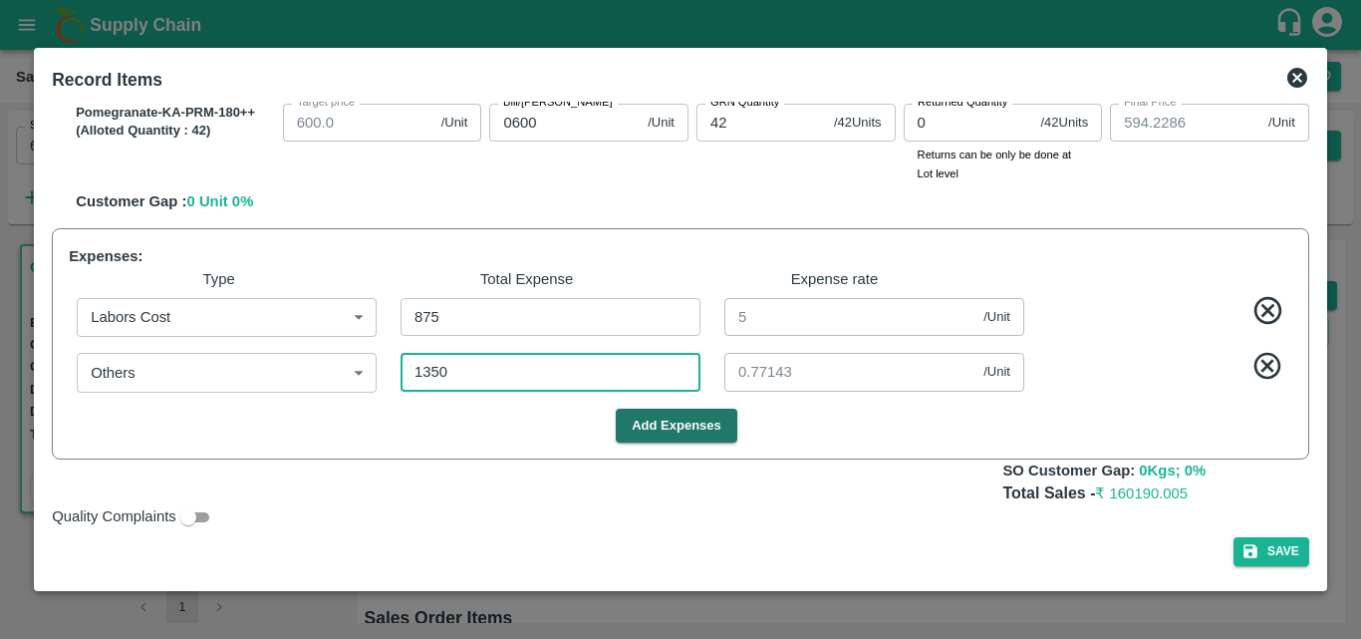
type input "1237.2857"
type input "387.2857"
type input "587.2857"
type input "7.71429"
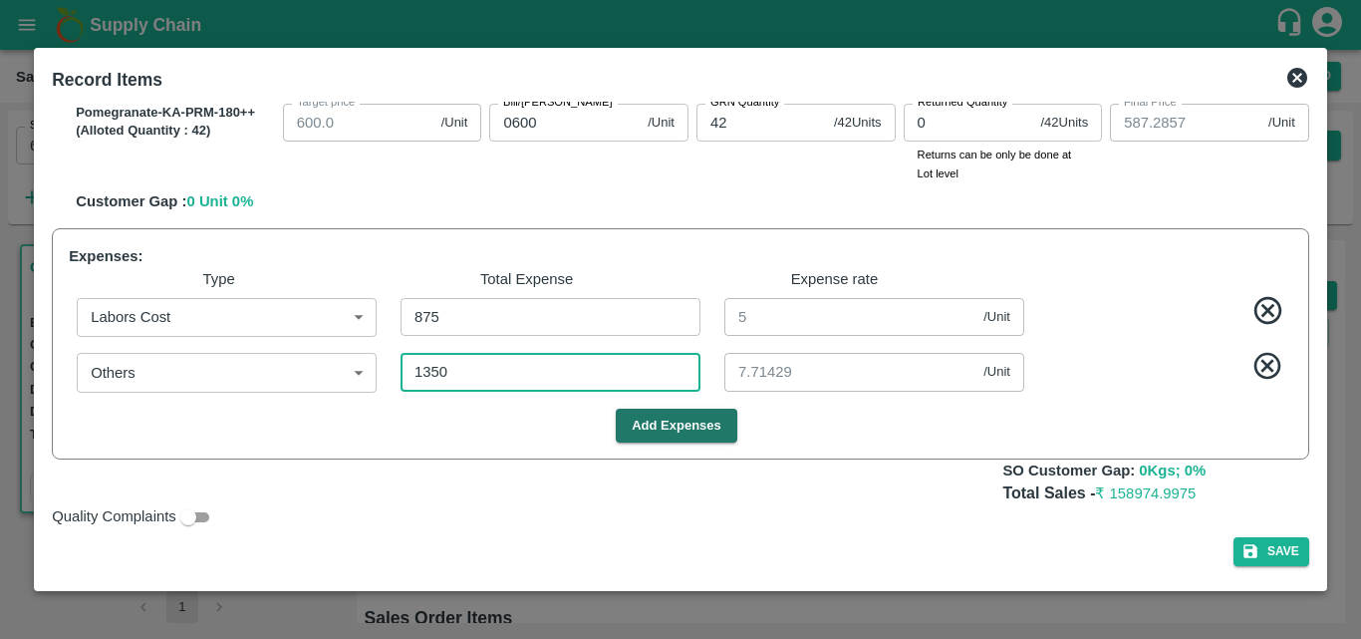
type input "1350"
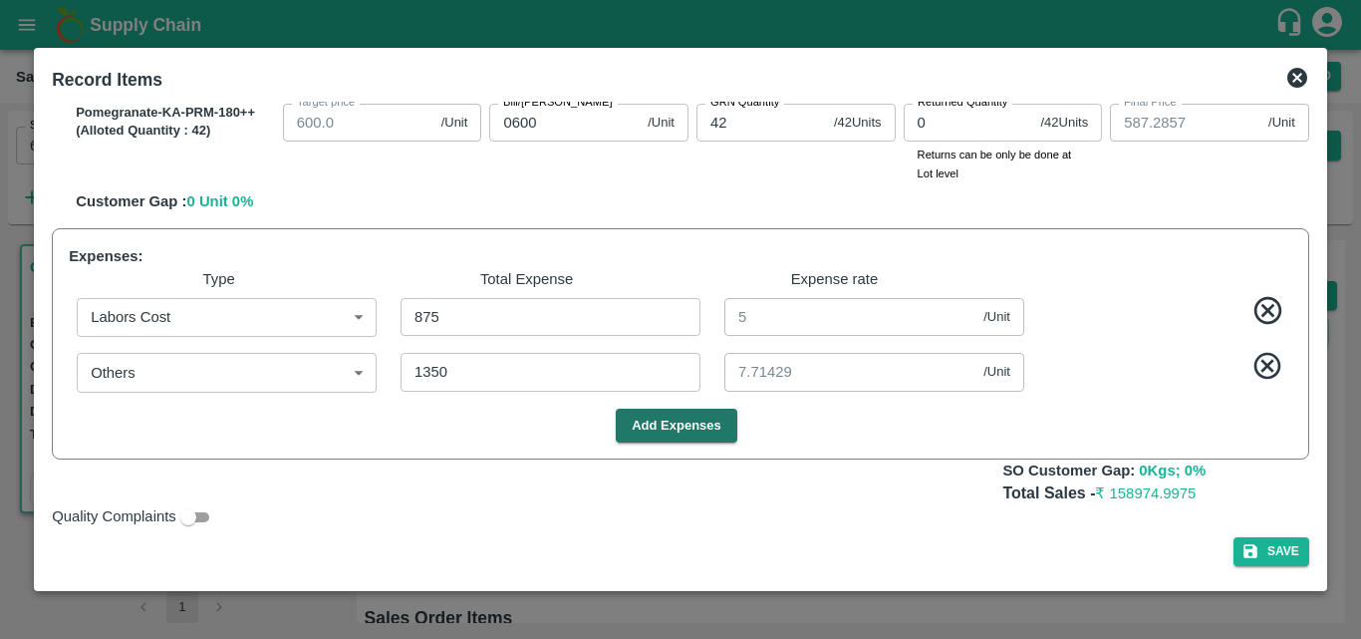
click at [878, 427] on div "Add Expenses" at bounding box center [677, 426] width 1232 height 35
click at [703, 426] on button "Add Expenses" at bounding box center [677, 426] width 122 height 35
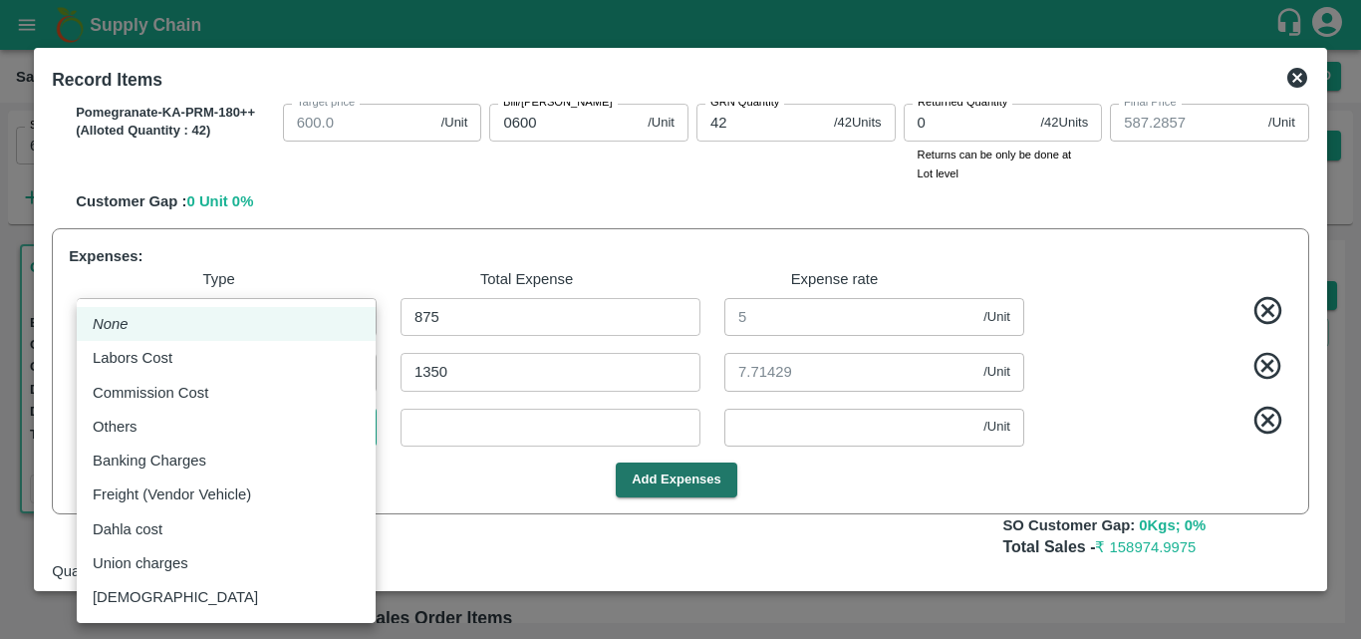
click at [307, 420] on body "Supply Chain Sales Orders Direct Customer Add SO ID 605439 SO ID Start Date Sta…" at bounding box center [680, 319] width 1361 height 639
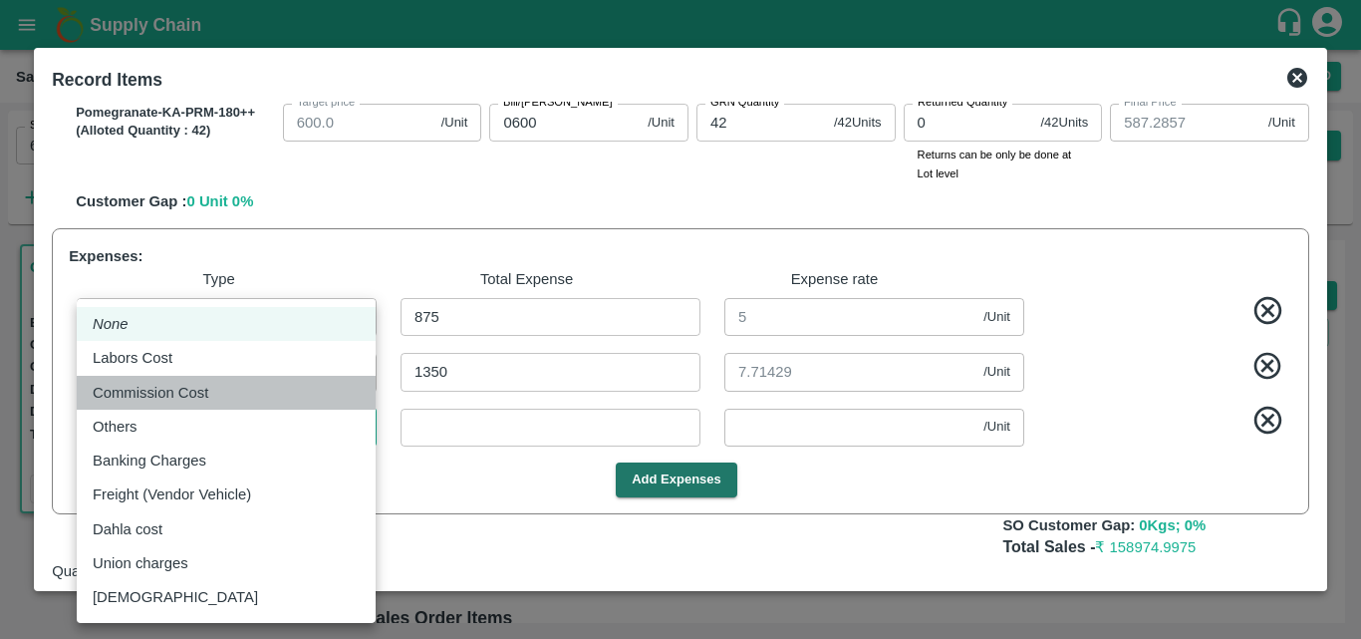
click at [168, 391] on p "Commission Cost" at bounding box center [151, 393] width 116 height 22
type input "Commission Cost"
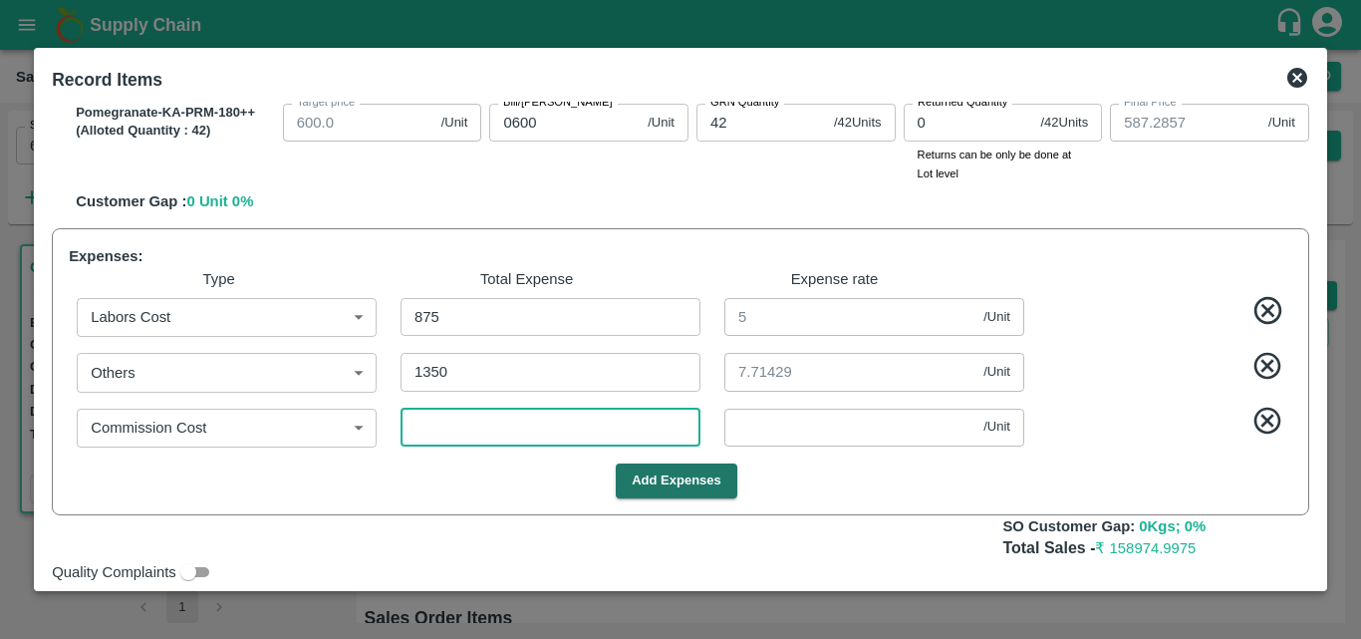
click at [462, 426] on input "number" at bounding box center [551, 428] width 300 height 38
type input "1"
type input "687.1943"
type input "787.1943"
type input "937.1943"
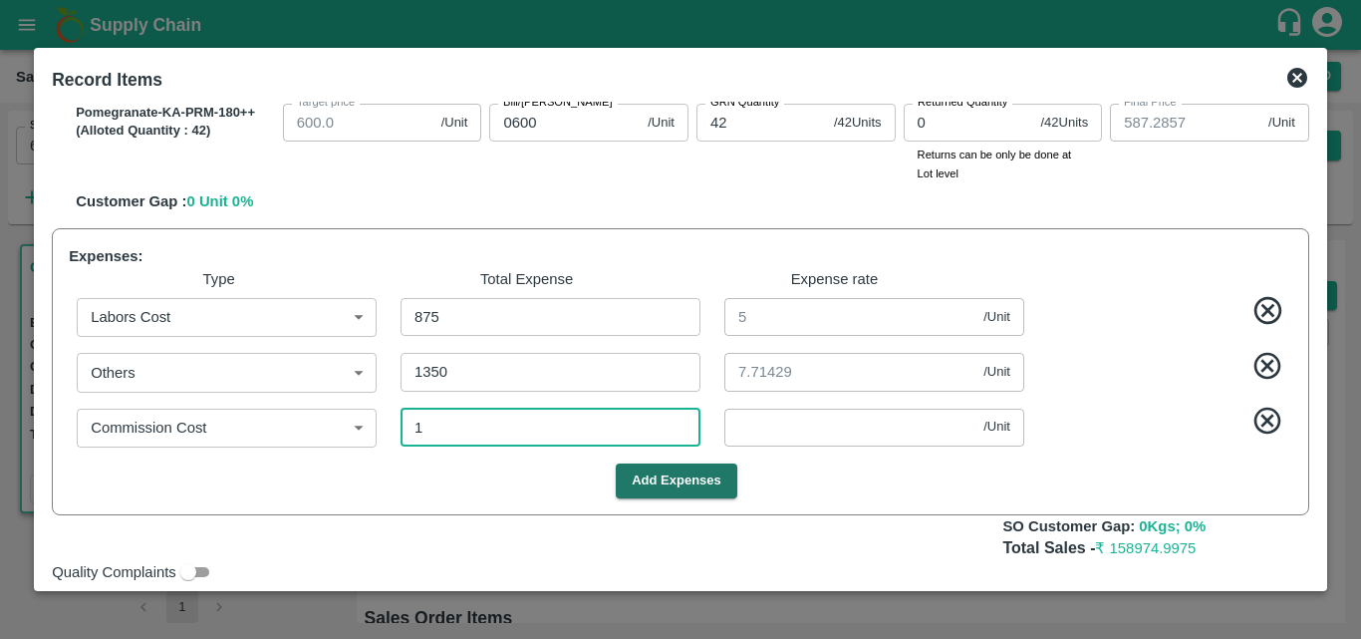
type input "1037.1943"
type input "1137.1943"
type input "1237.1943"
type input "387.1943"
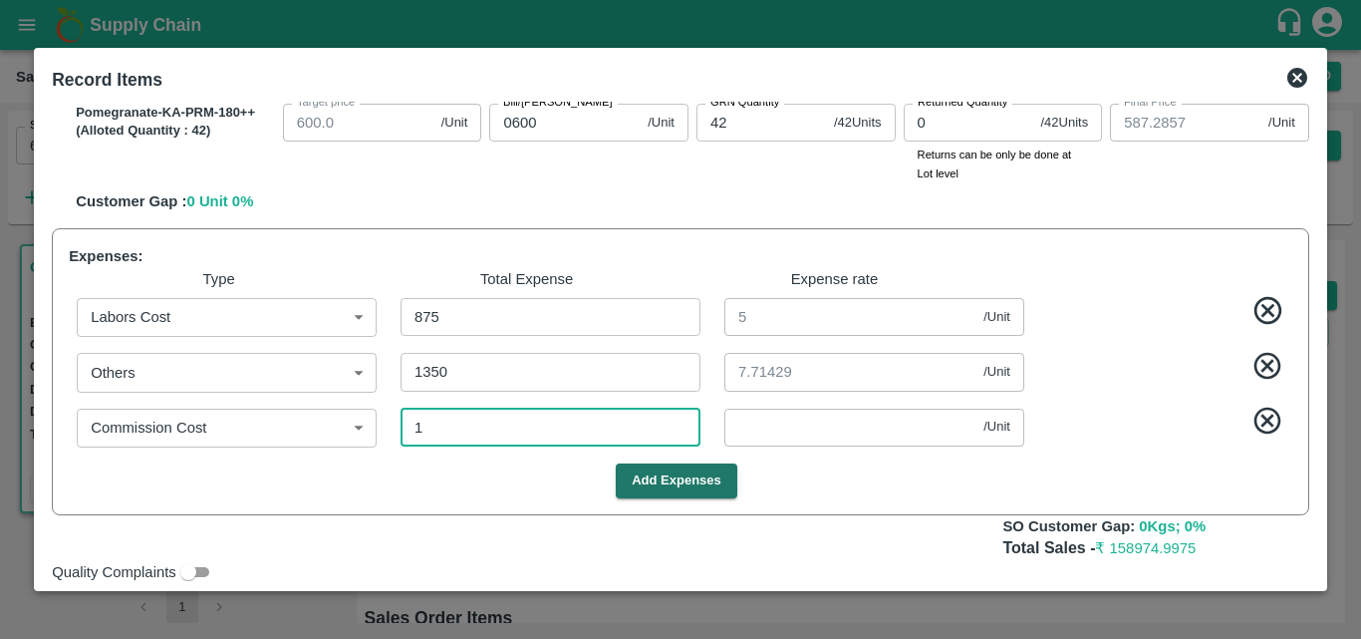
type input "587.1943"
type input "16"
type input "0.09143"
type input "162"
type input "686.36"
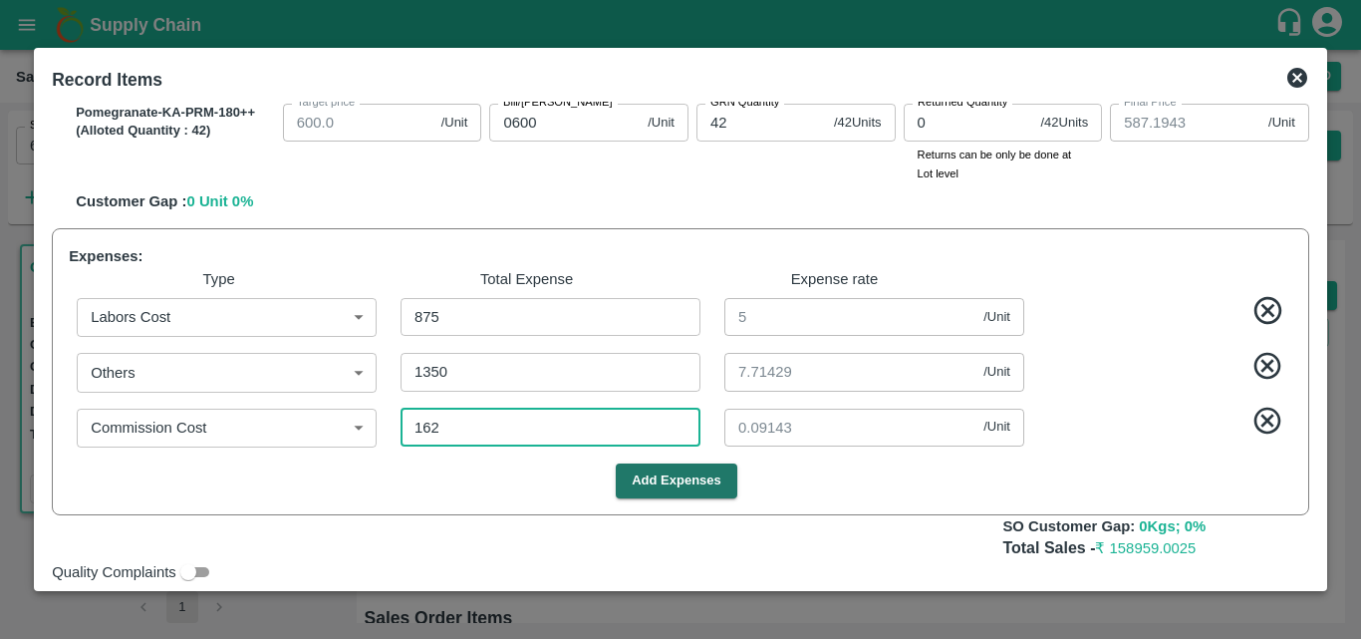
type input "786.36"
type input "936.36"
type input "1036.36"
type input "1136.36"
type input "1236.36"
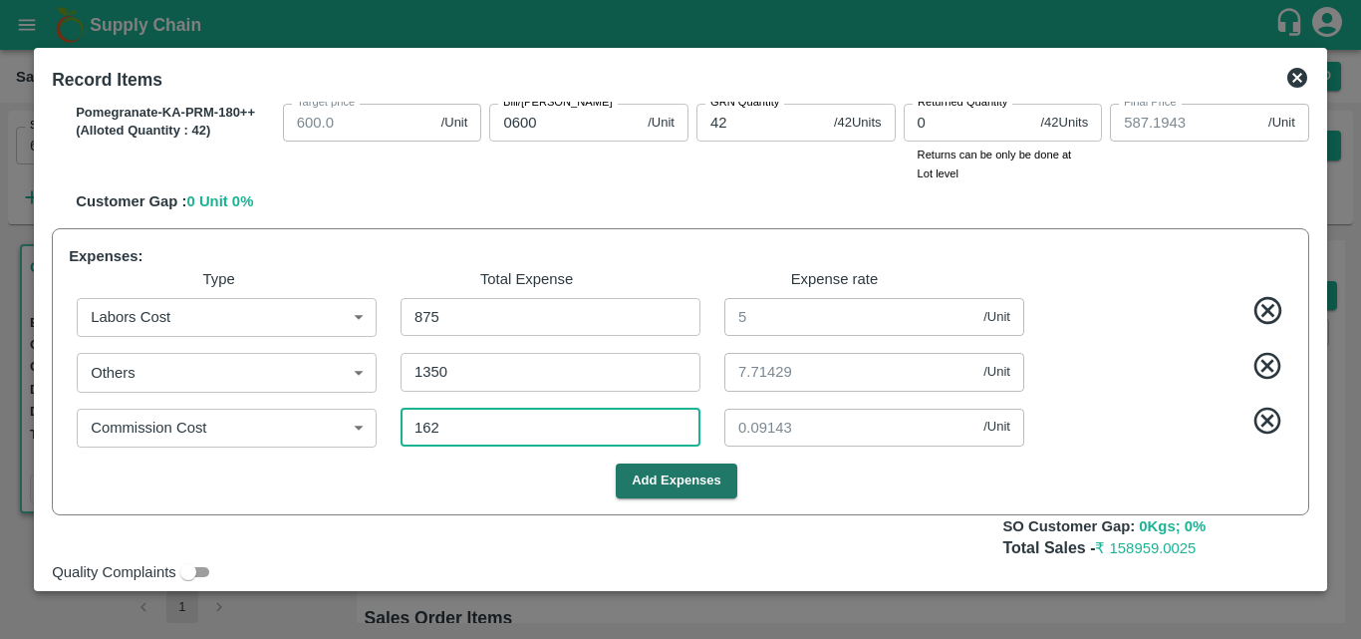
type input "1236.36"
type input "386.36"
type input "586.36"
type input "0.92571"
type input "162"
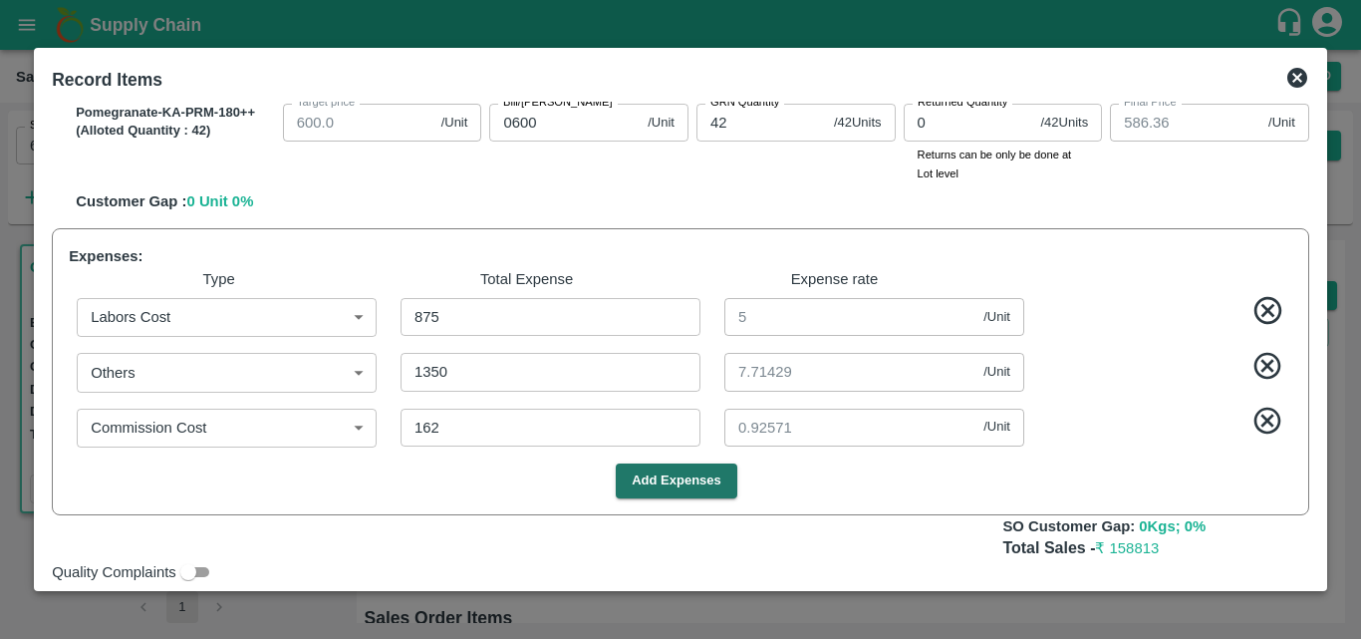
click at [874, 491] on div "Add Expenses" at bounding box center [677, 480] width 1232 height 35
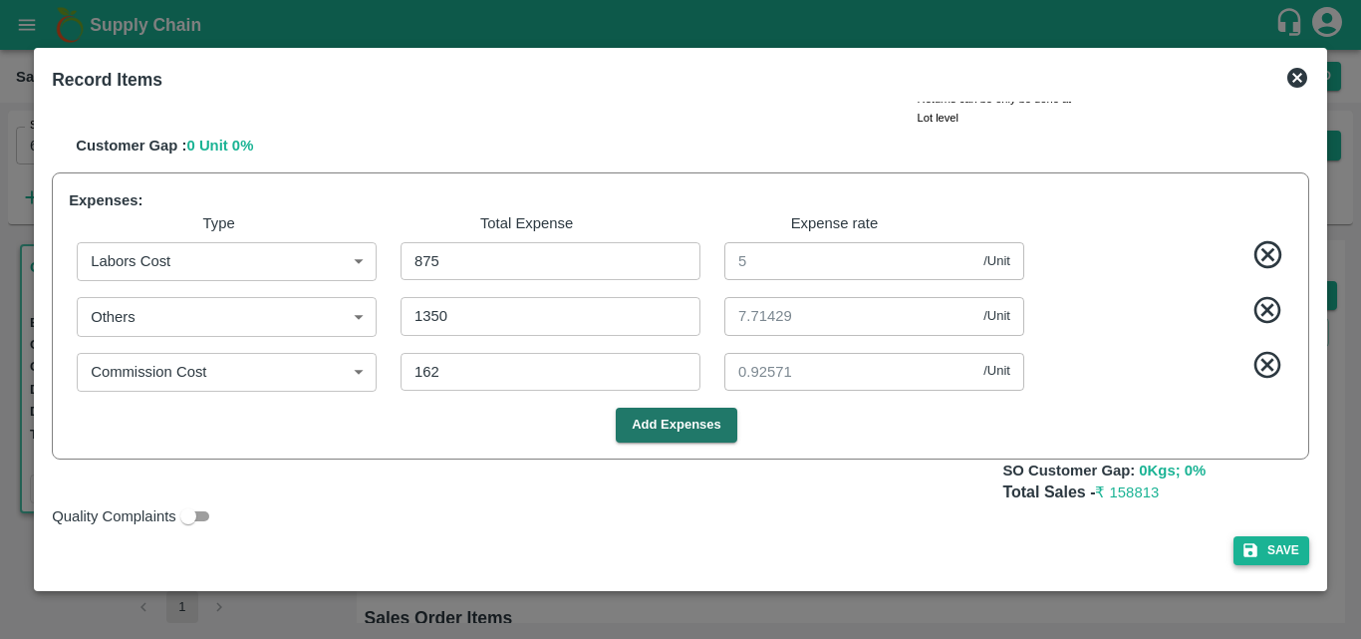
click at [1267, 555] on button "Save" at bounding box center [1272, 550] width 76 height 29
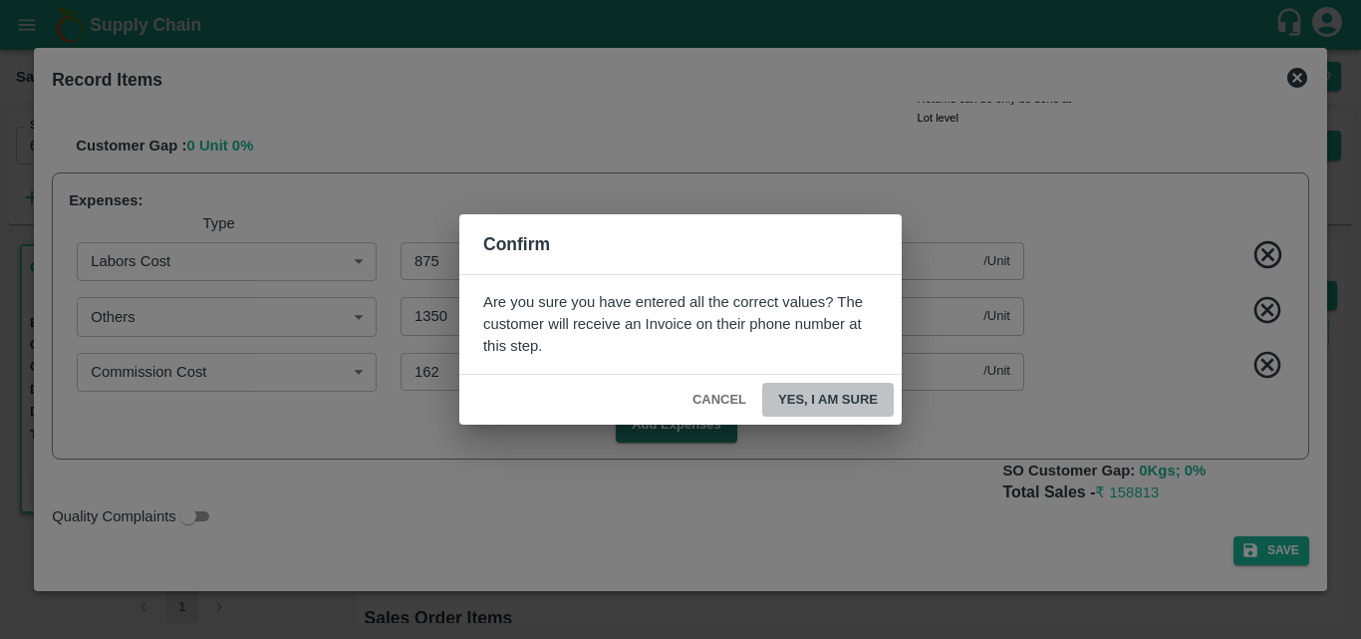
click at [840, 396] on button "Yes, I am sure" at bounding box center [828, 400] width 132 height 35
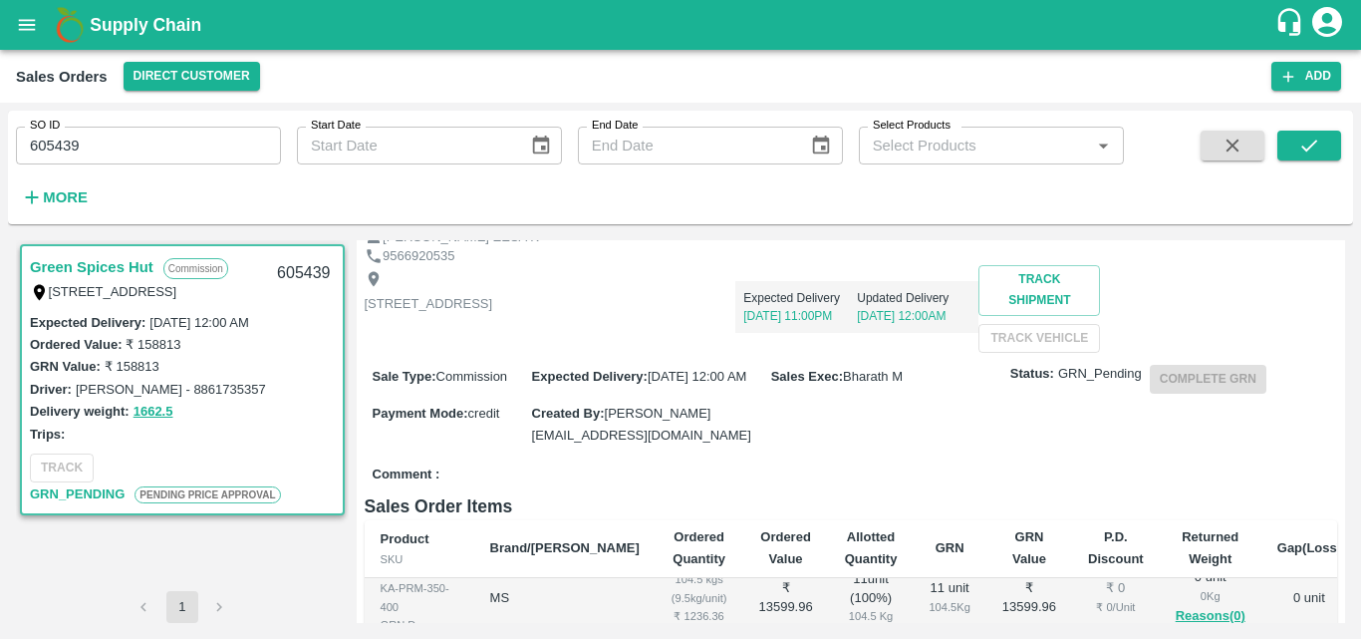
scroll to position [0, 0]
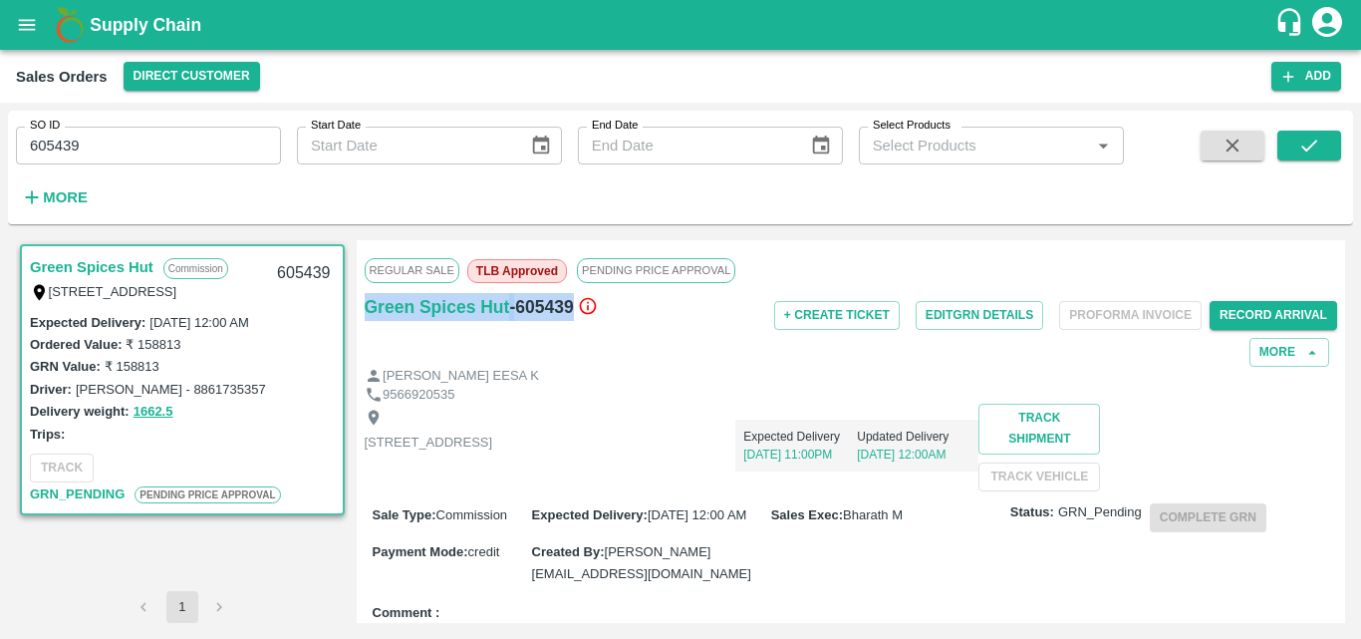
drag, startPoint x: 576, startPoint y: 307, endPoint x: 358, endPoint y: 316, distance: 218.5
click at [358, 316] on div "Regular Sale TLB Approved PENDING PRICE APPROVAL Green Spices Hut - 605439 + Cr…" at bounding box center [852, 431] width 990 height 383
copy div "Green Spices Hut - 605439"
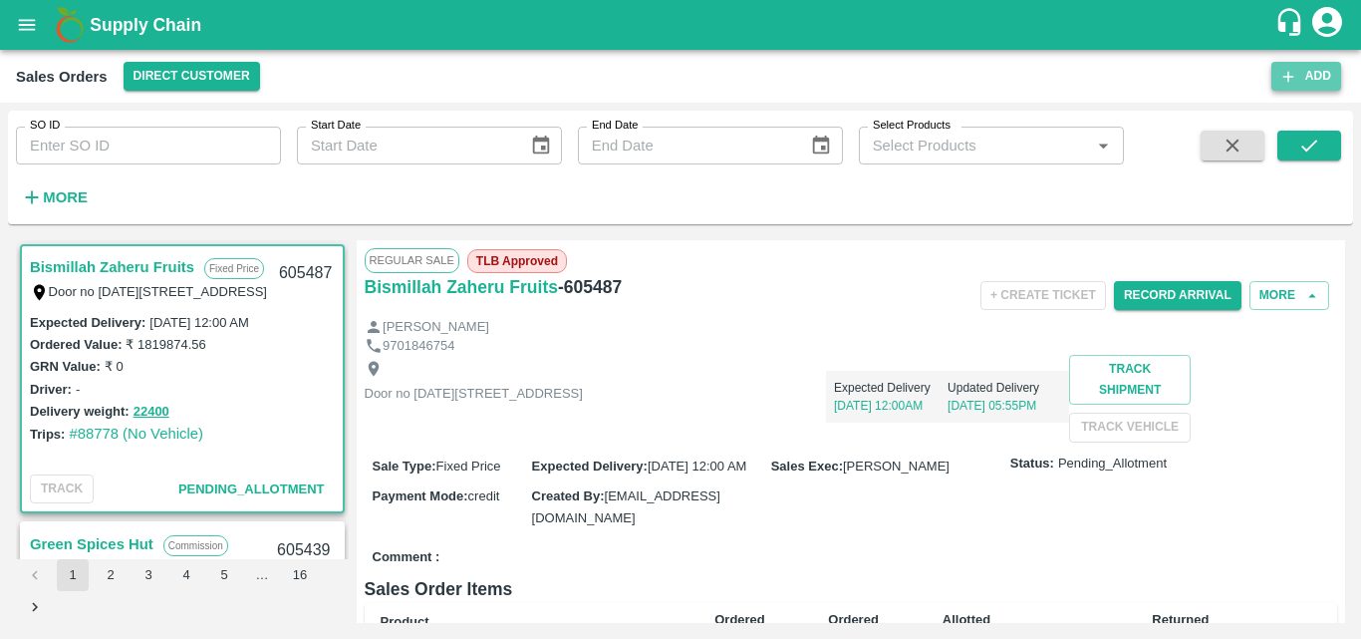
click at [1322, 72] on button "Add" at bounding box center [1307, 76] width 70 height 29
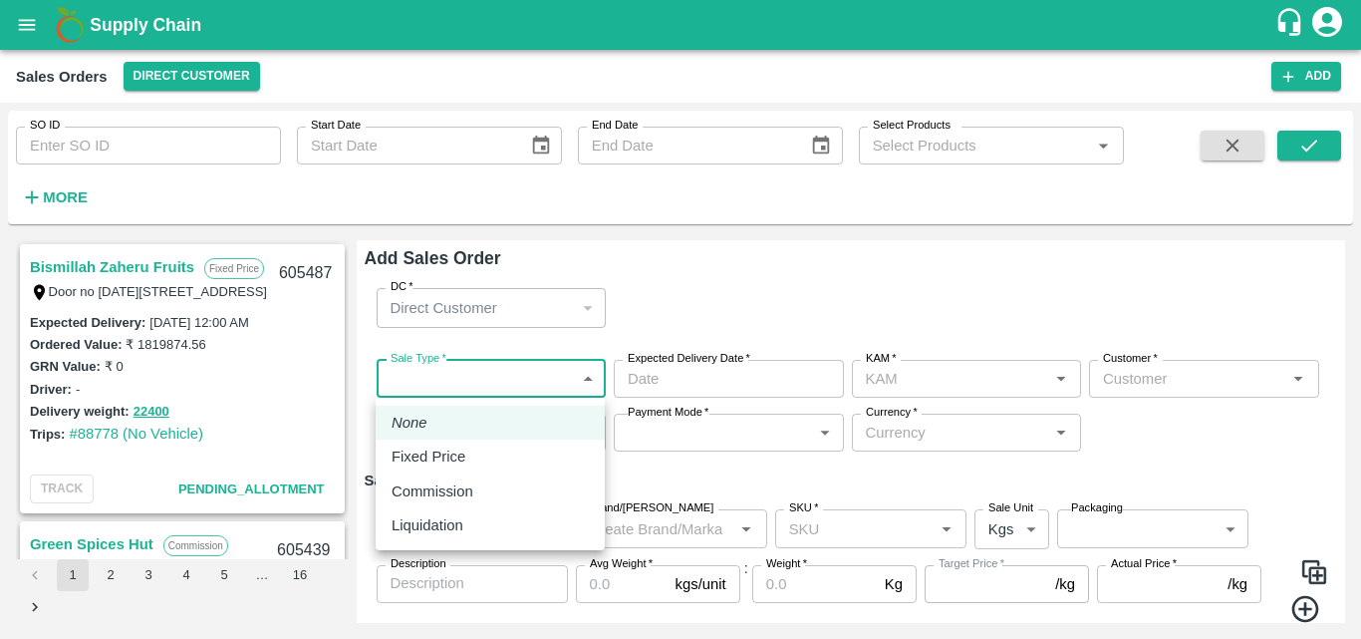
click at [578, 374] on body "Supply Chain Sales Orders Direct Customer Add SO ID SO ID Start Date Start Date…" at bounding box center [680, 319] width 1361 height 639
type input "Bharath M"
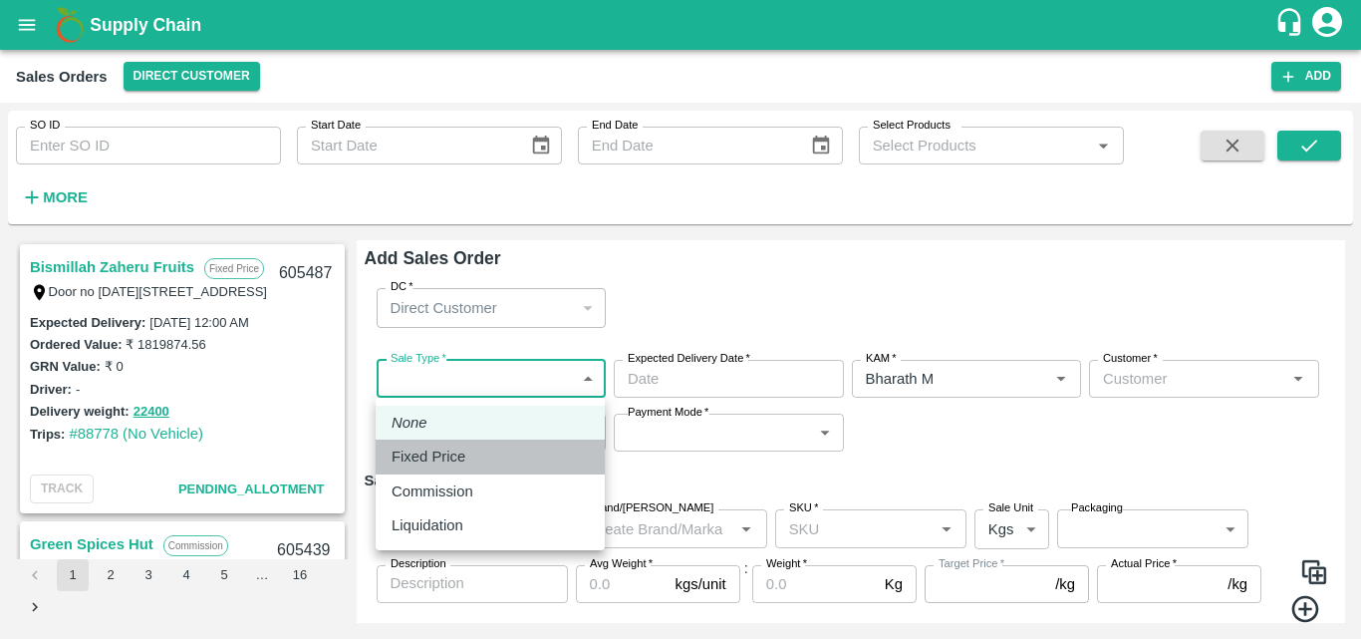
click at [451, 461] on p "Fixed Price" at bounding box center [429, 457] width 74 height 22
type input "1"
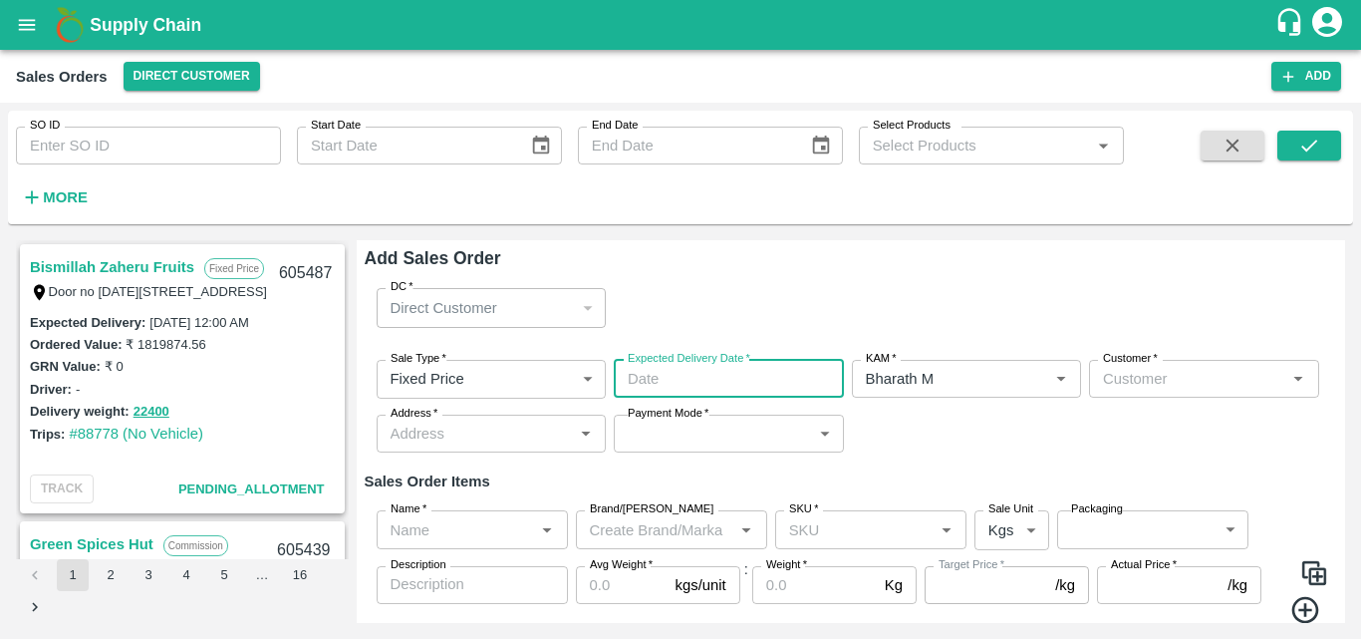
type input "DD/MM/YYYY hh:mm aa"
click at [768, 385] on input "DD/MM/YYYY hh:mm aa" at bounding box center [722, 379] width 216 height 38
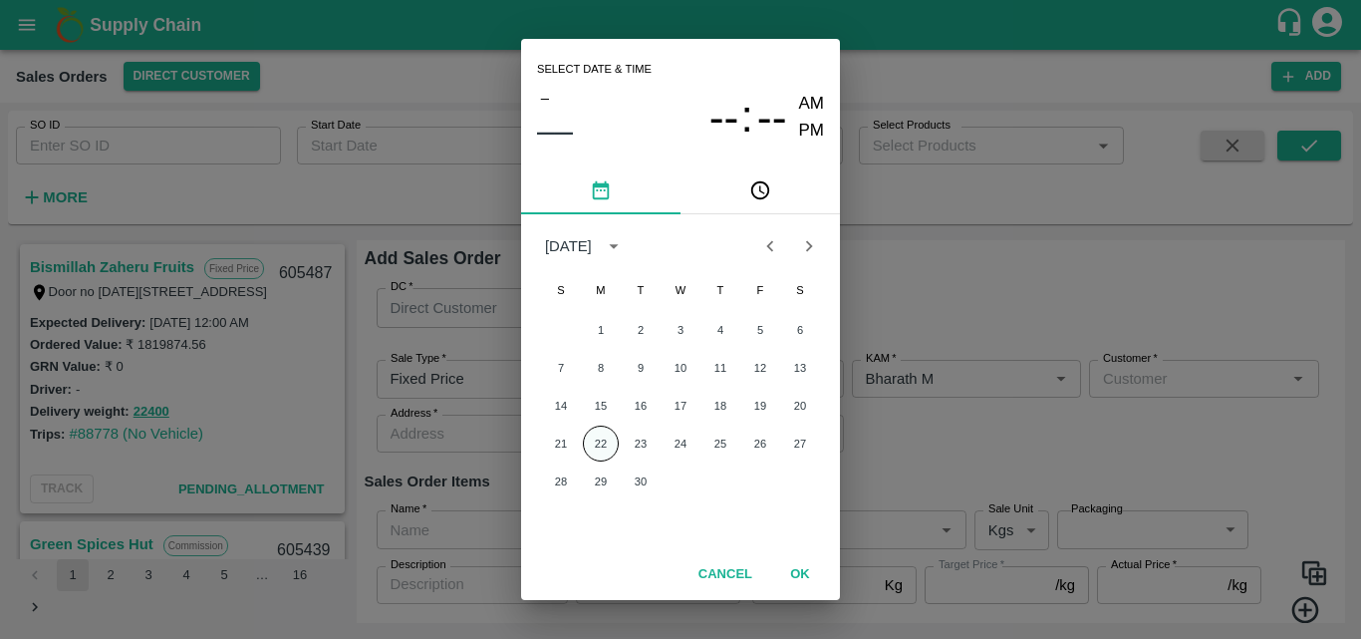
click at [600, 451] on button "22" at bounding box center [601, 444] width 36 height 36
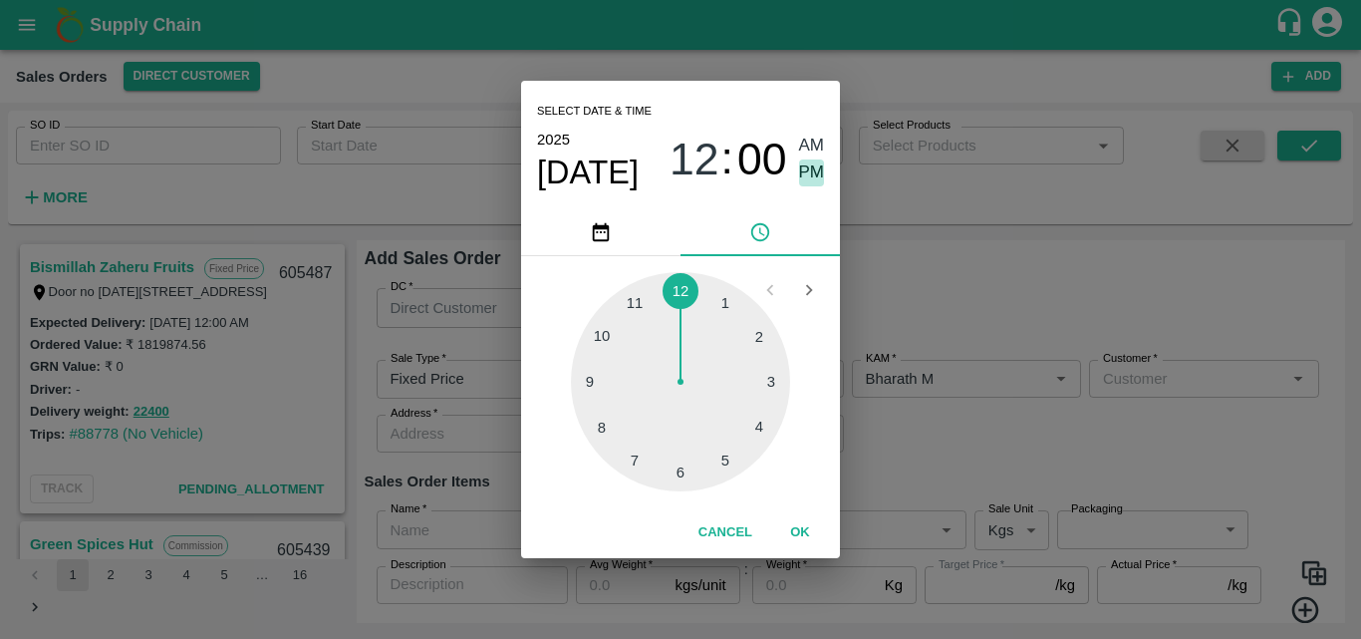
click at [815, 168] on span "PM" at bounding box center [812, 172] width 26 height 27
type input "[DATE] 12:00 PM"
click at [805, 518] on button "OK" at bounding box center [800, 532] width 64 height 35
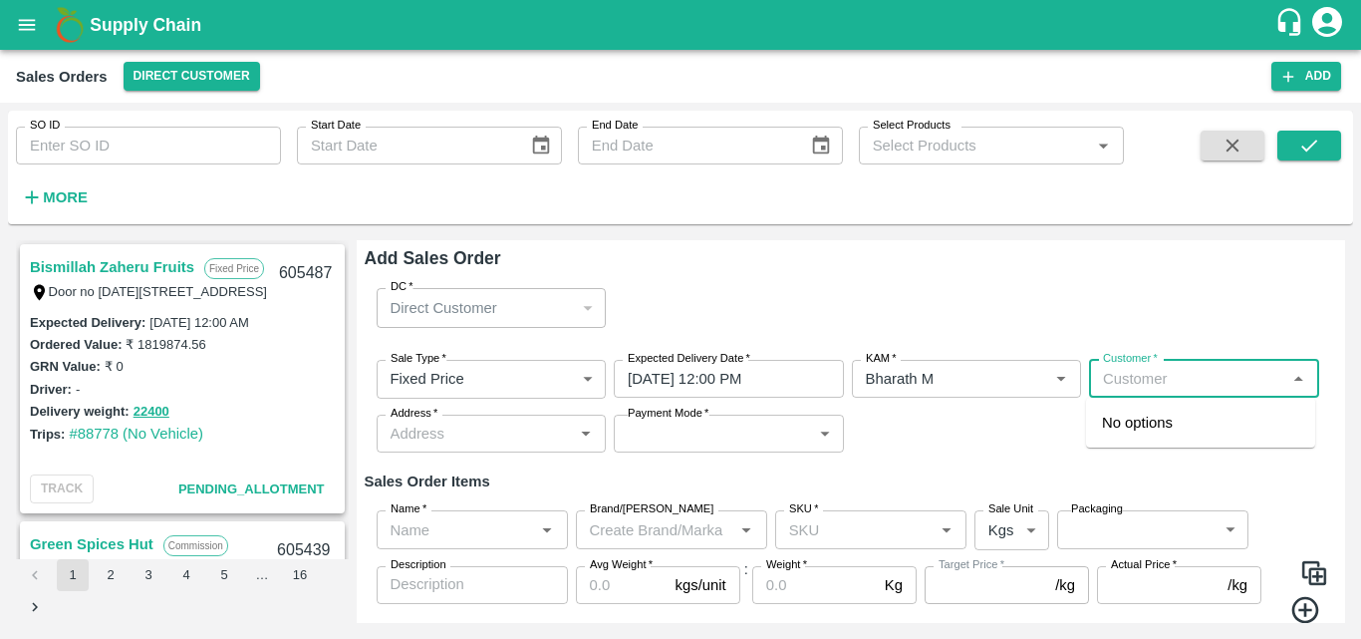
click at [1183, 388] on input "Customer   *" at bounding box center [1187, 379] width 185 height 26
click at [1190, 423] on p "Green Spices Hut" at bounding box center [1160, 423] width 117 height 22
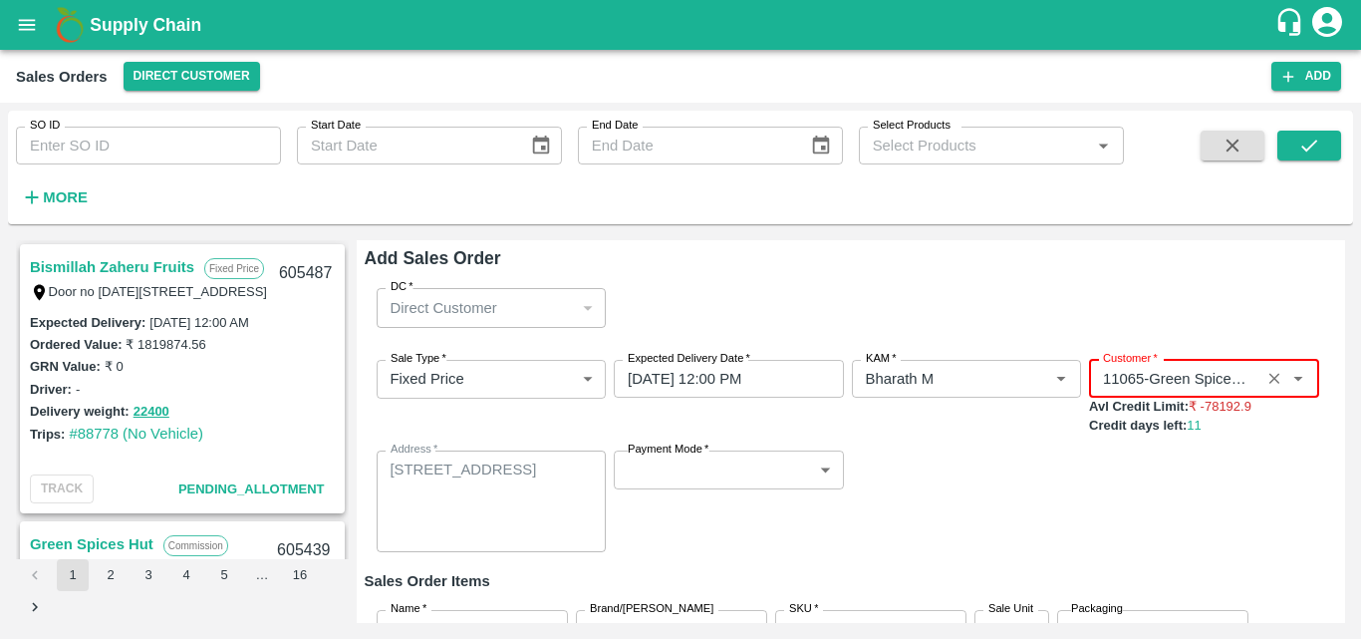
type input "11065-Green Spices Hut"
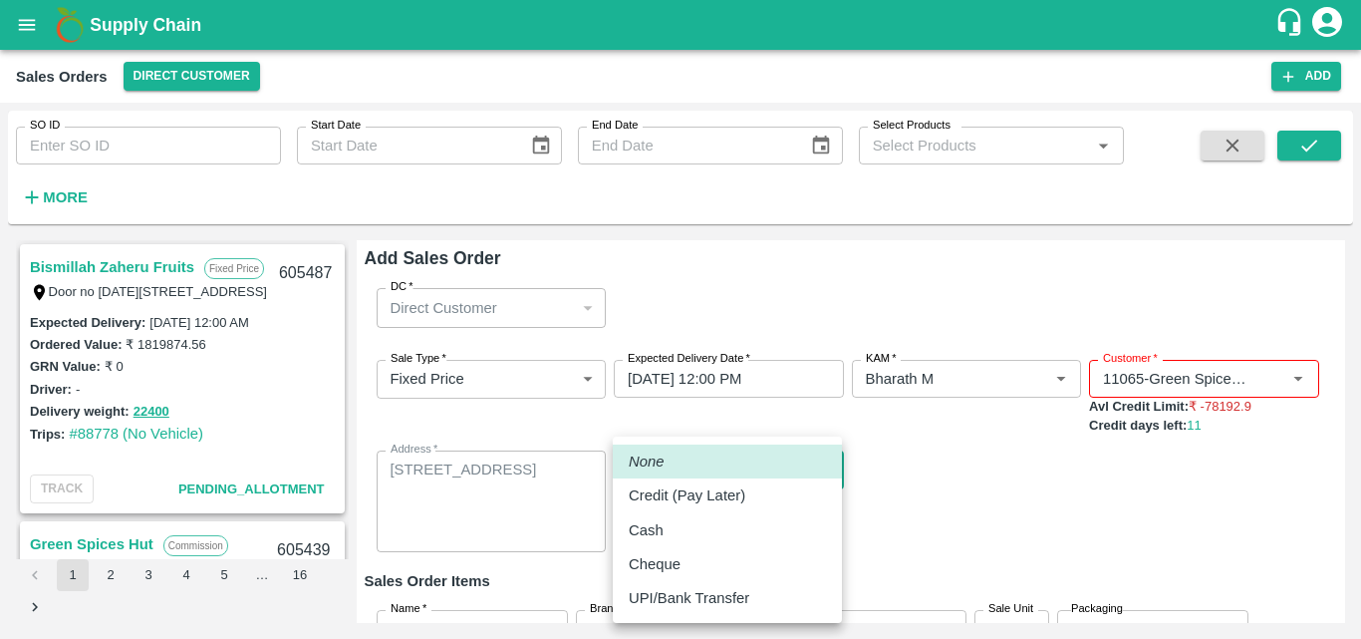
click at [827, 468] on body "Supply Chain Sales Orders Direct Customer Add SO ID SO ID Start Date Start Date…" at bounding box center [680, 319] width 1361 height 639
click at [749, 502] on div "Credit (Pay Later)" at bounding box center [692, 495] width 127 height 22
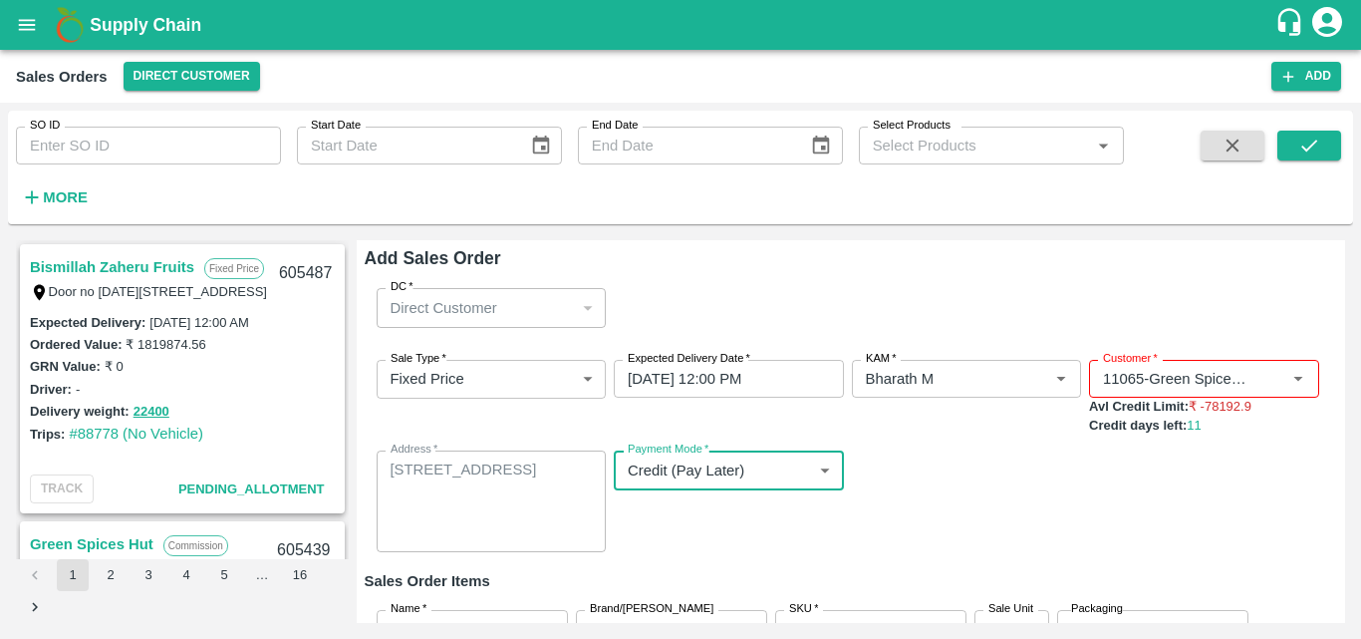
type input "credit"
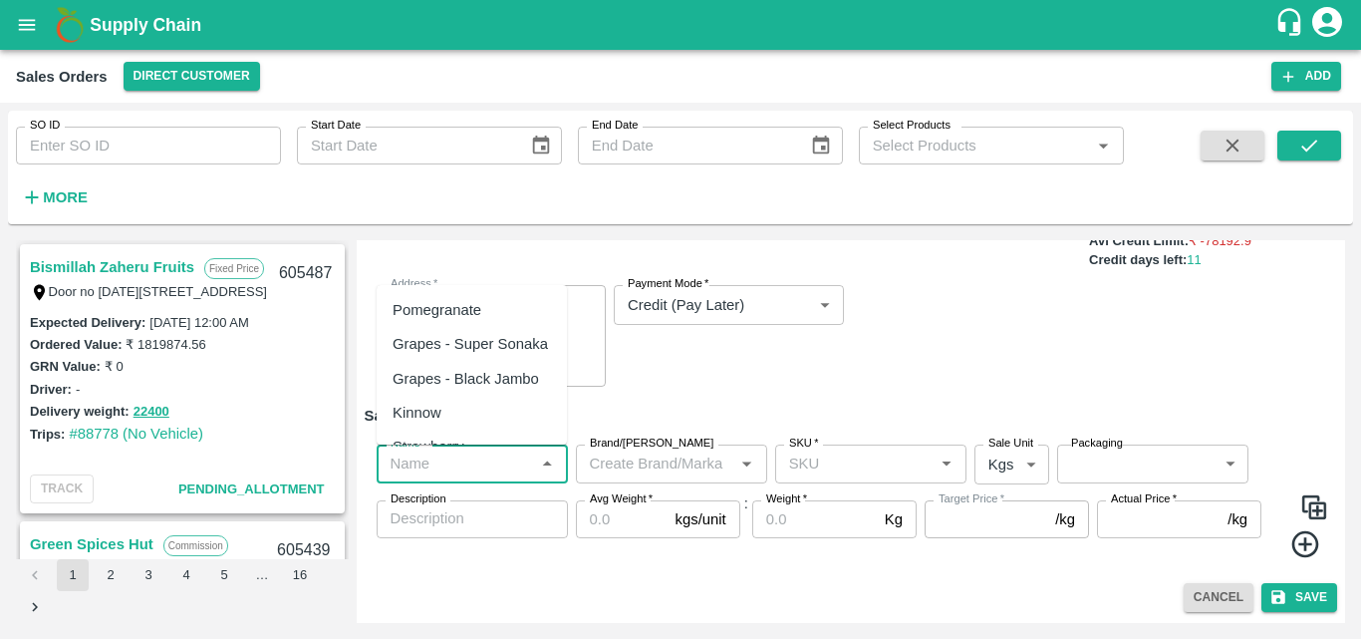
click at [516, 476] on input "Name   *" at bounding box center [456, 464] width 147 height 26
click at [469, 314] on div "Pomegranate" at bounding box center [437, 310] width 89 height 22
type input "Pomegranate"
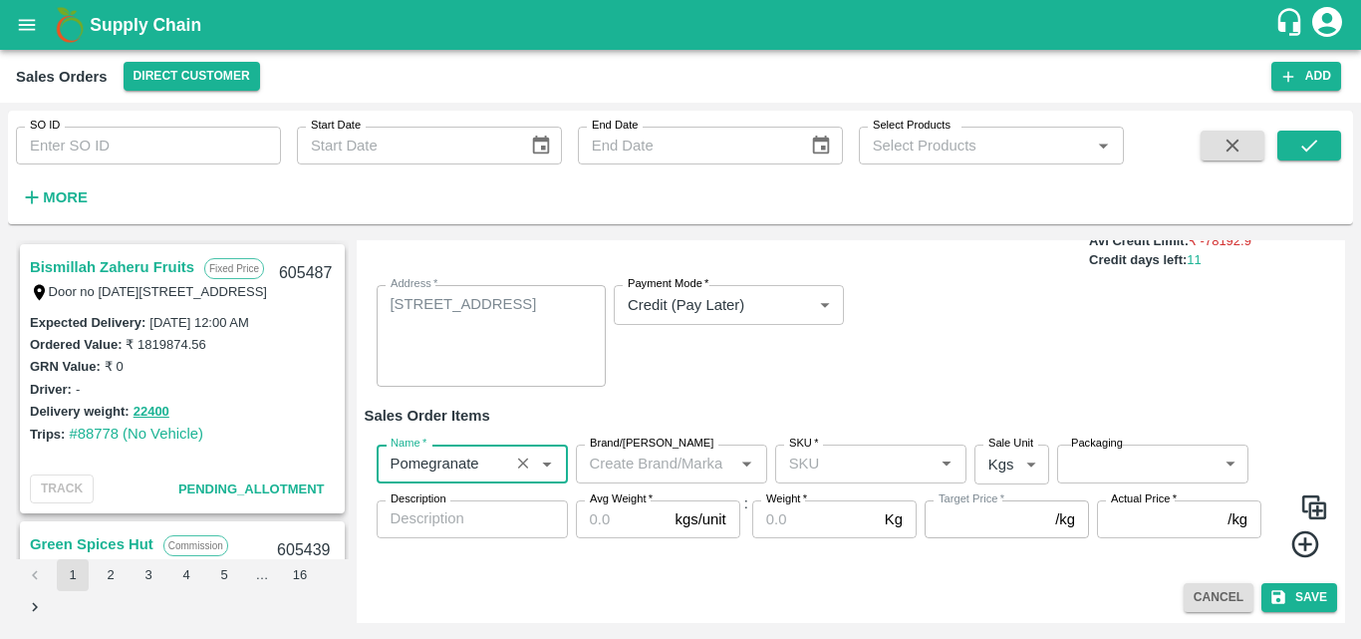
click at [704, 476] on input "Brand/[PERSON_NAME]" at bounding box center [655, 464] width 147 height 26
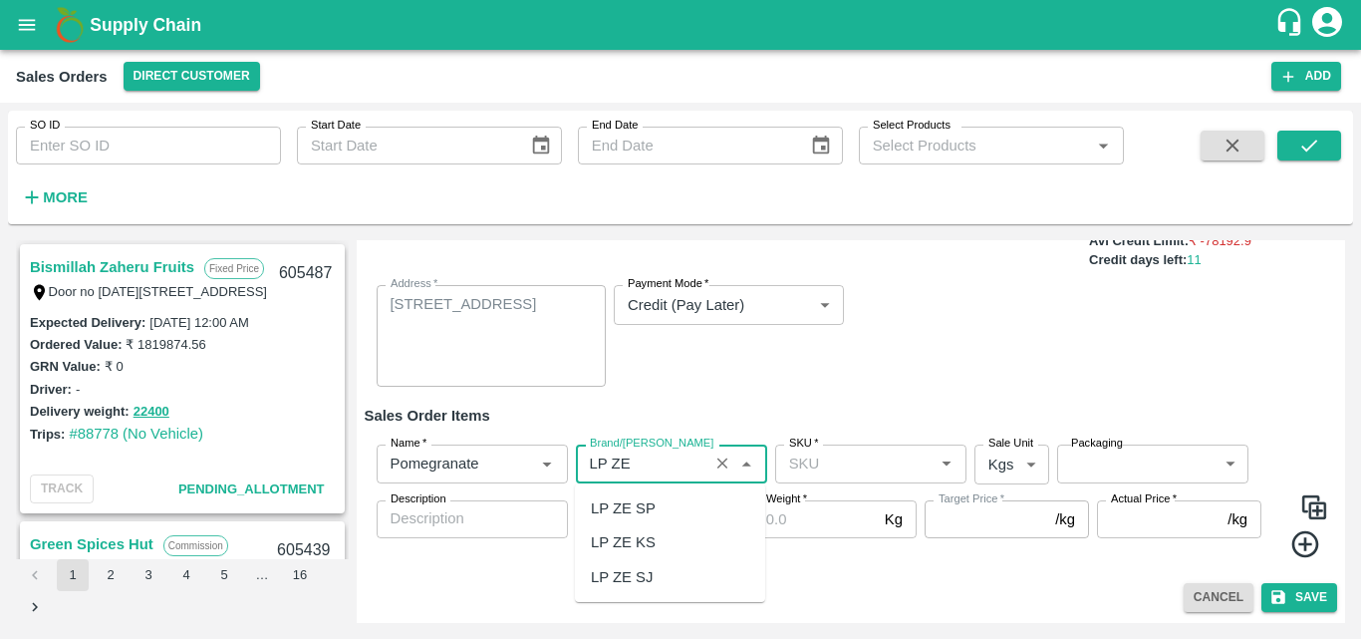
click at [655, 521] on div "LP ZE SP" at bounding box center [670, 508] width 190 height 34
type input "LP ZE SP"
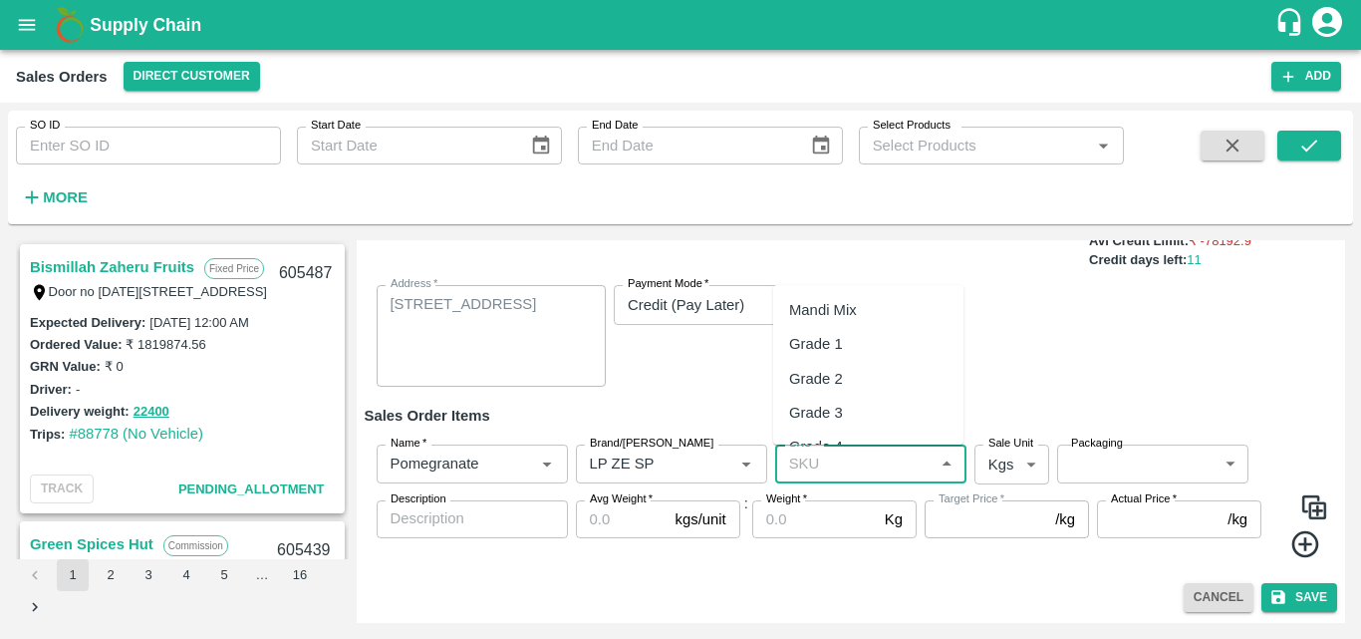
click at [809, 475] on input "SKU   *" at bounding box center [854, 464] width 147 height 26
click at [855, 528] on ul "KA-LP-100++" at bounding box center [868, 508] width 190 height 50
click at [848, 512] on div "KA-LP-100++" at bounding box center [834, 508] width 90 height 22
click at [859, 520] on div "KA-LP-150++" at bounding box center [868, 508] width 190 height 34
type input "KA-LP-150++"
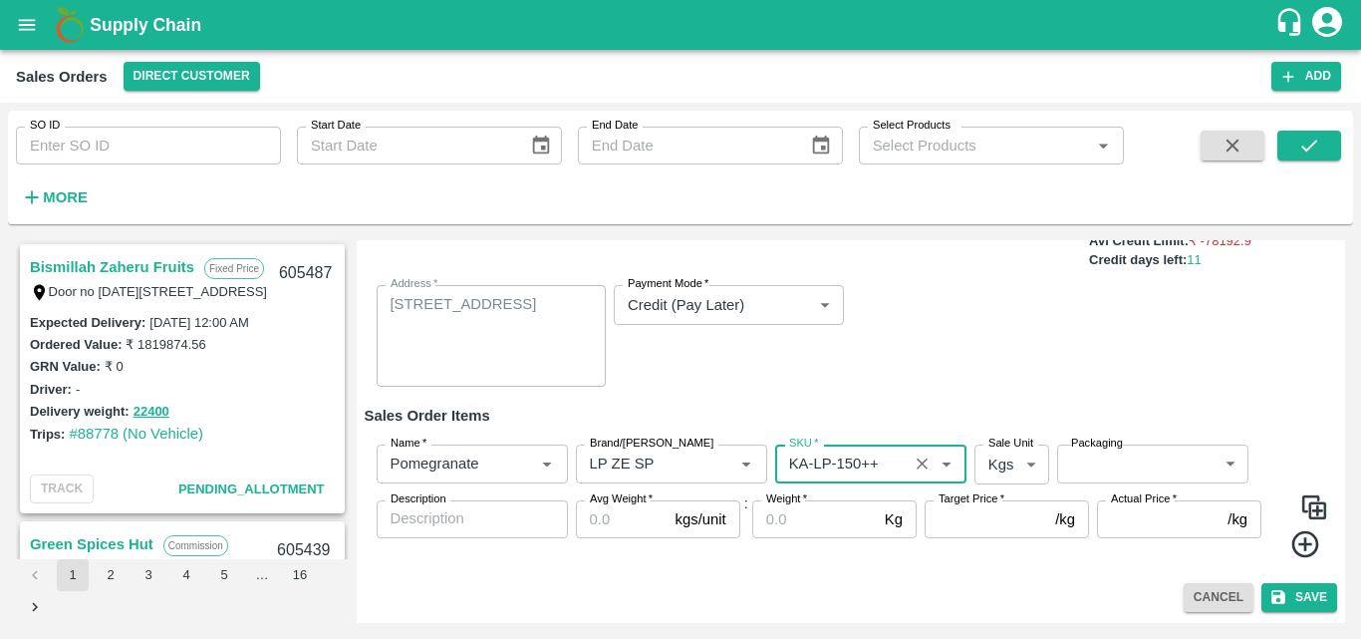
click at [1009, 461] on body "Supply Chain Sales Orders Direct Customer Add SO ID SO ID Start Date Start Date…" at bounding box center [680, 319] width 1361 height 639
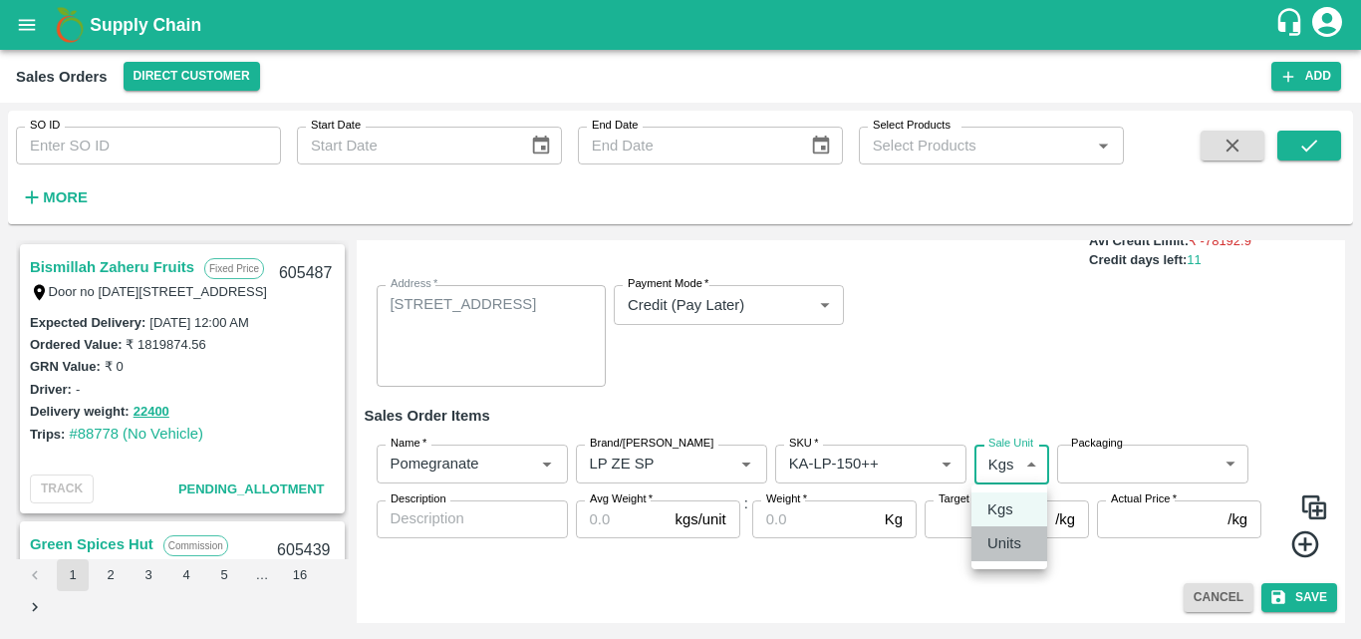
click at [1006, 541] on p "Units" at bounding box center [1005, 543] width 34 height 22
type input "2"
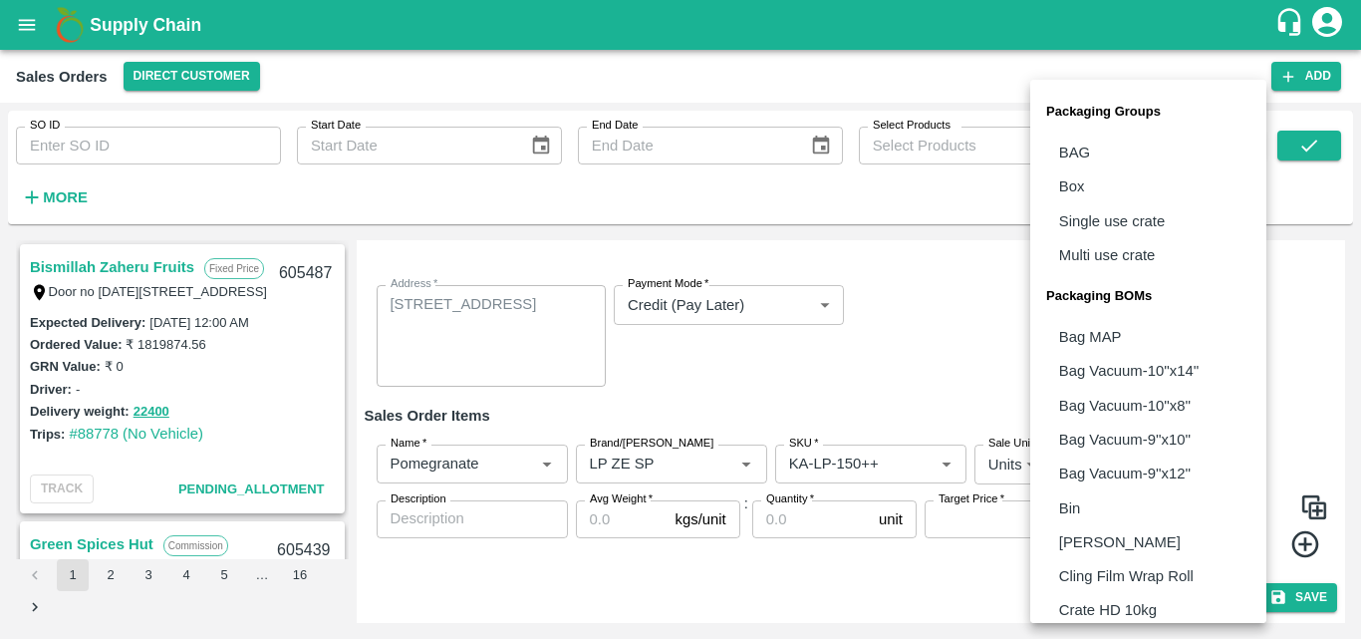
click at [1130, 477] on body "Supply Chain Sales Orders Direct Customer Add SO ID SO ID Start Date Start Date…" at bounding box center [680, 319] width 1361 height 639
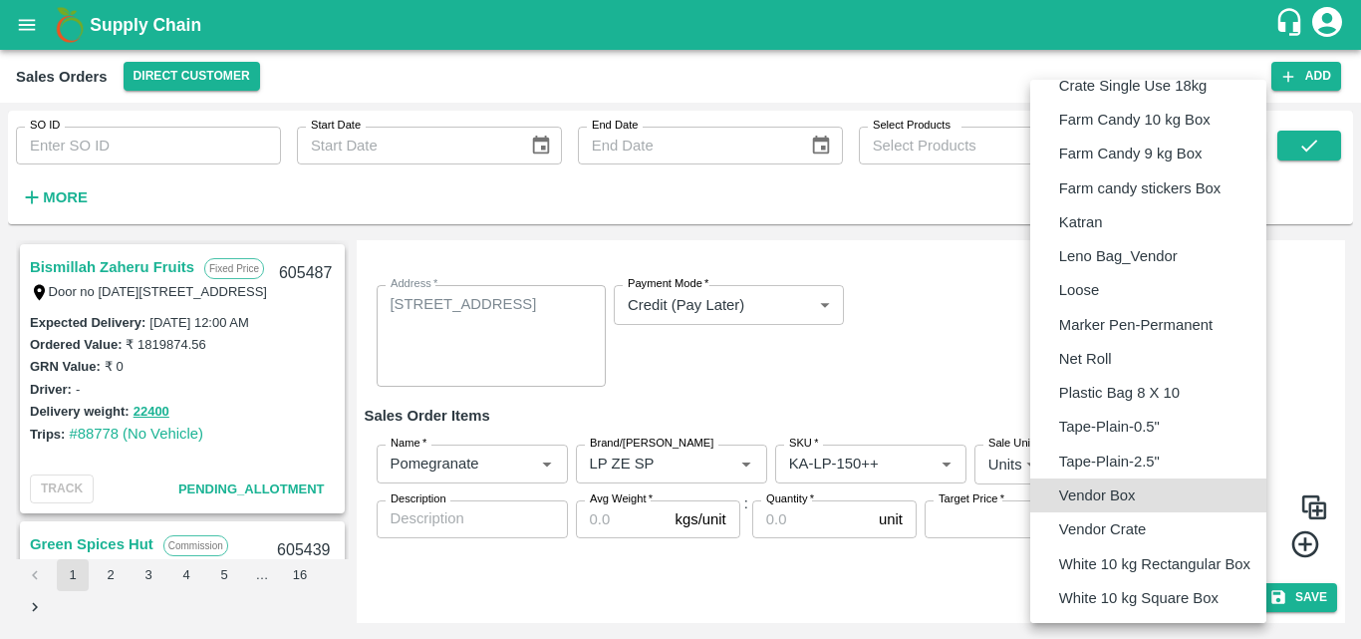
type input "BOM/276"
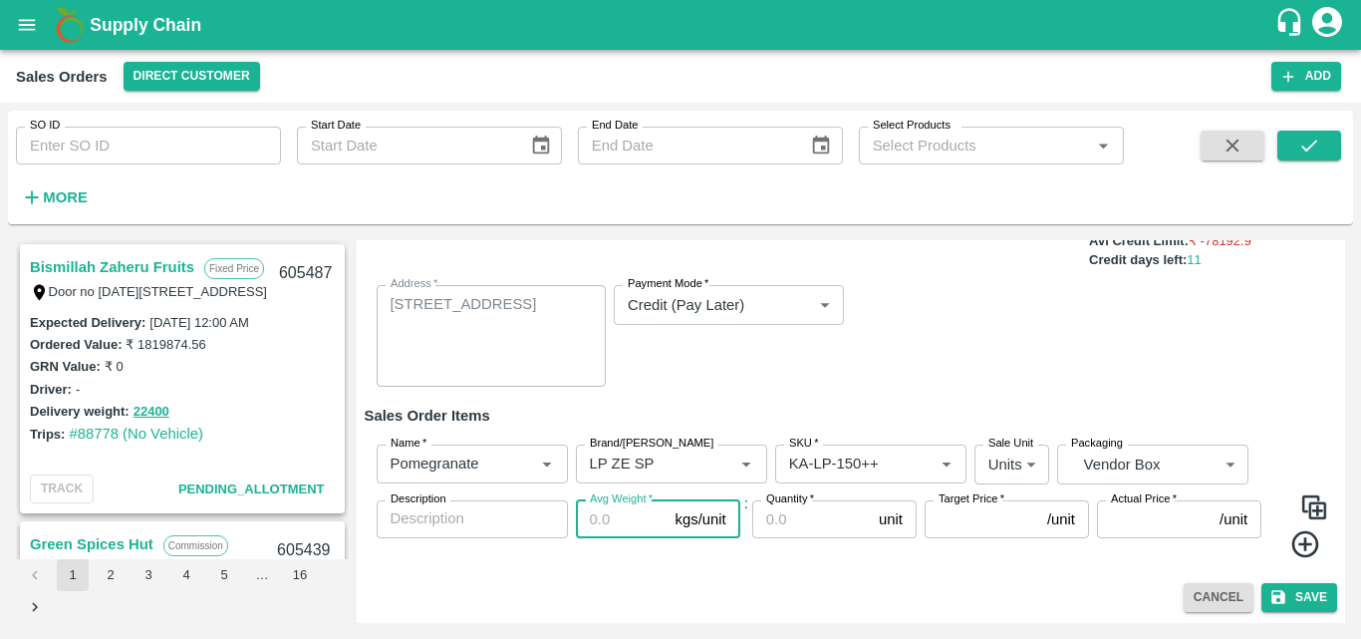
click at [608, 526] on input "Avg Weight   *" at bounding box center [622, 519] width 92 height 38
type input "10"
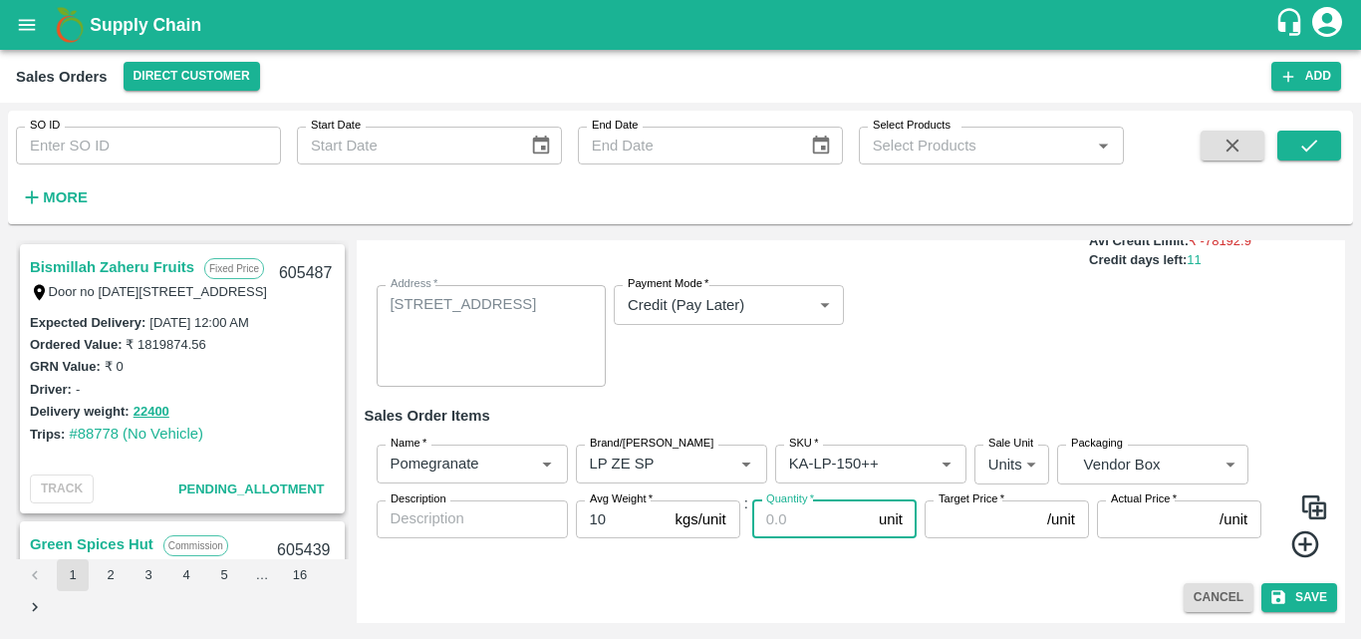
click at [826, 533] on input "Quantity   *" at bounding box center [811, 519] width 119 height 38
type input "17"
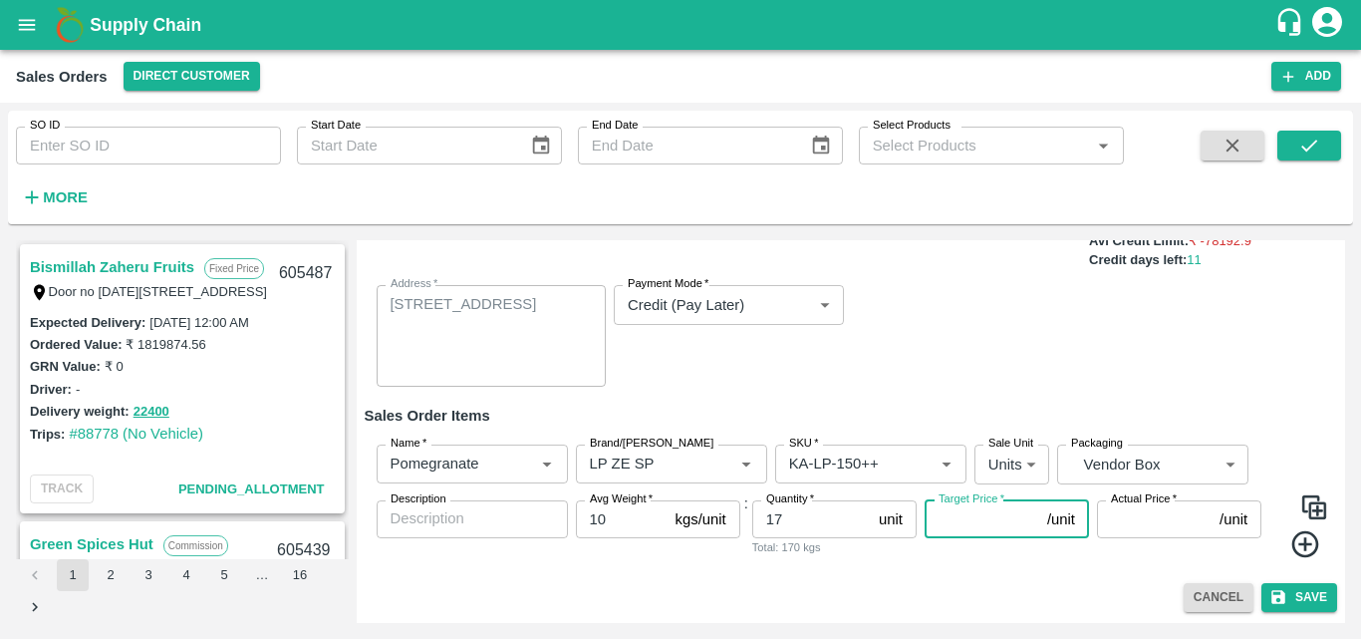
click at [974, 518] on input "Target Price   *" at bounding box center [982, 519] width 115 height 38
type input "940"
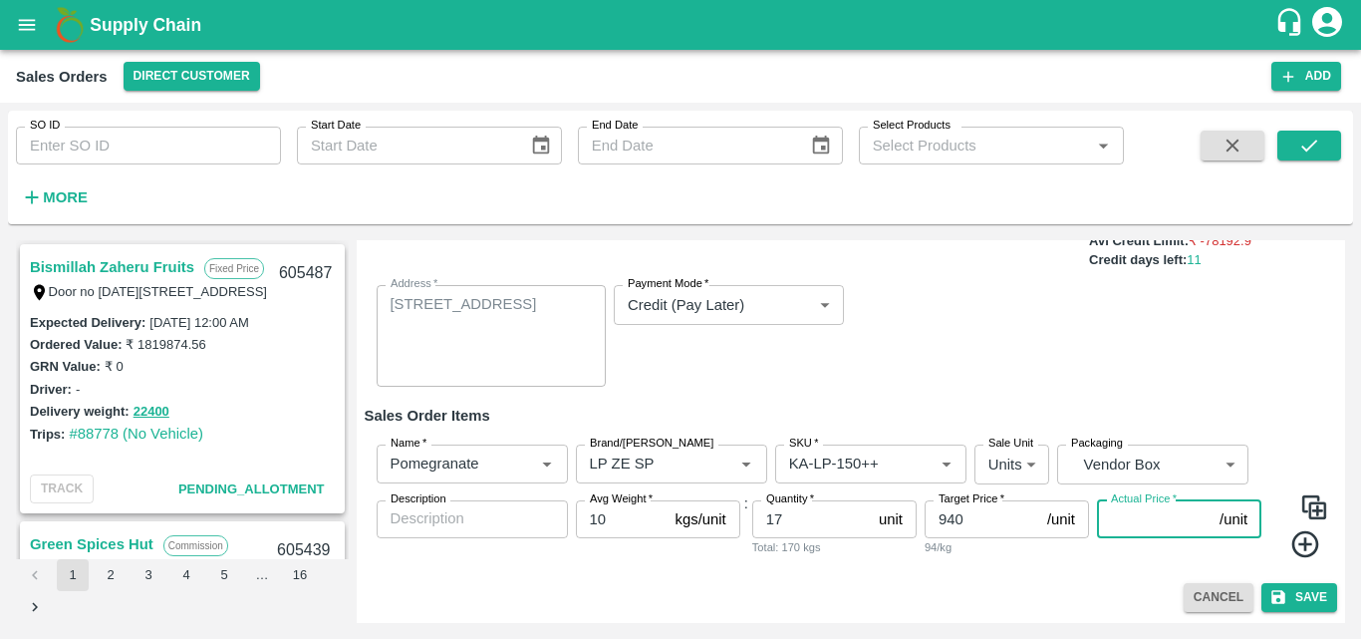
click at [1149, 525] on input "Actual Price   *" at bounding box center [1154, 519] width 115 height 38
type input "940"
click at [1123, 623] on div "Bismillah Zaheru Fruits Fixed Price Door no 18-1-55, Manga Market, Kedareswara …" at bounding box center [681, 431] width 1346 height 399
click at [1302, 539] on icon at bounding box center [1305, 544] width 27 height 27
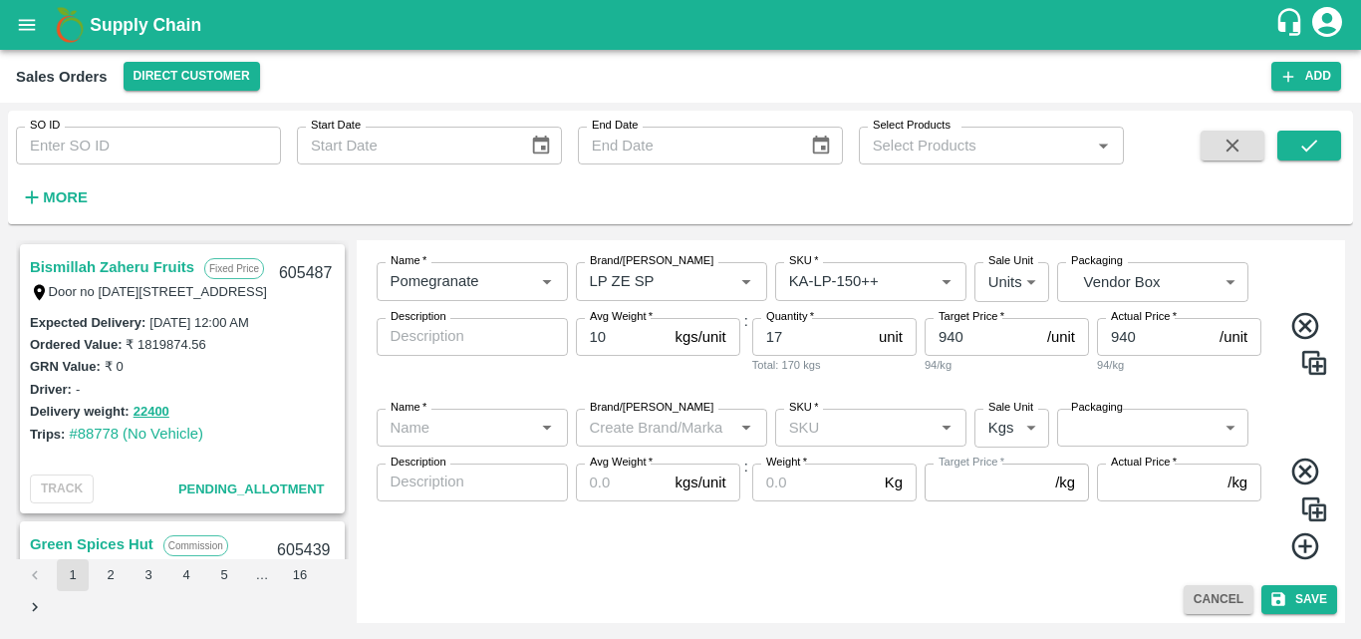
scroll to position [350, 0]
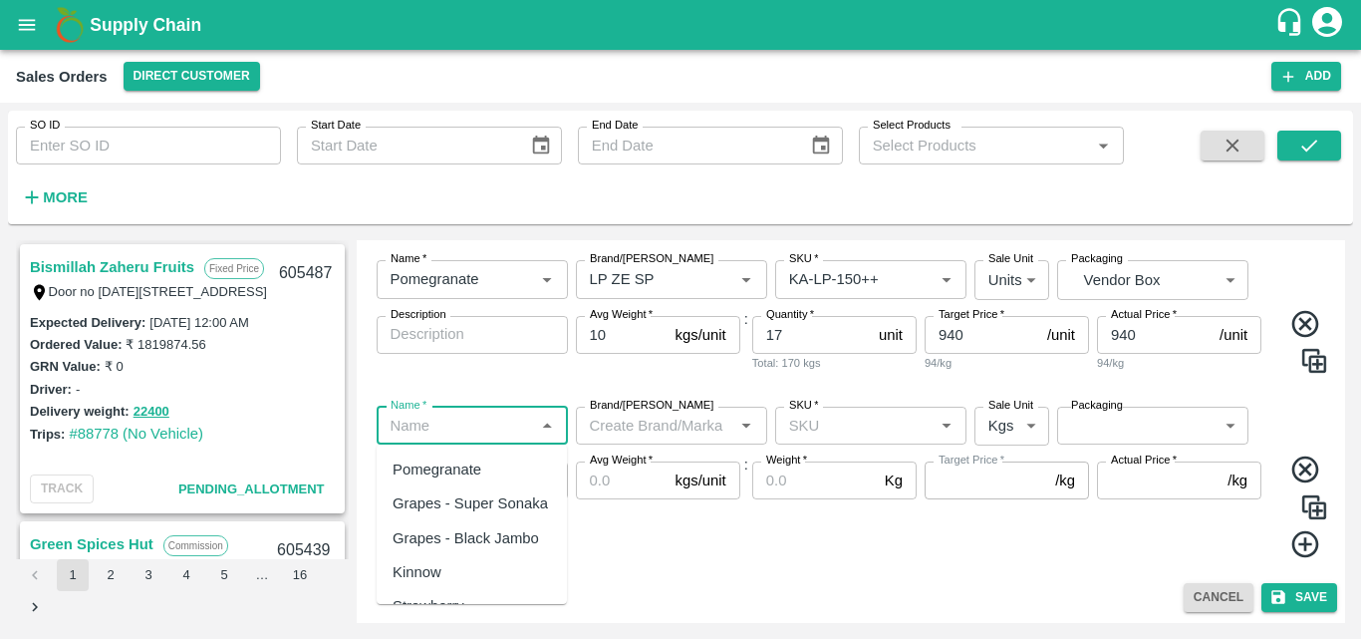
click at [479, 423] on input "Name   *" at bounding box center [456, 426] width 147 height 26
click at [476, 478] on div "Pomegranate" at bounding box center [437, 469] width 89 height 22
type input "Pomegranate"
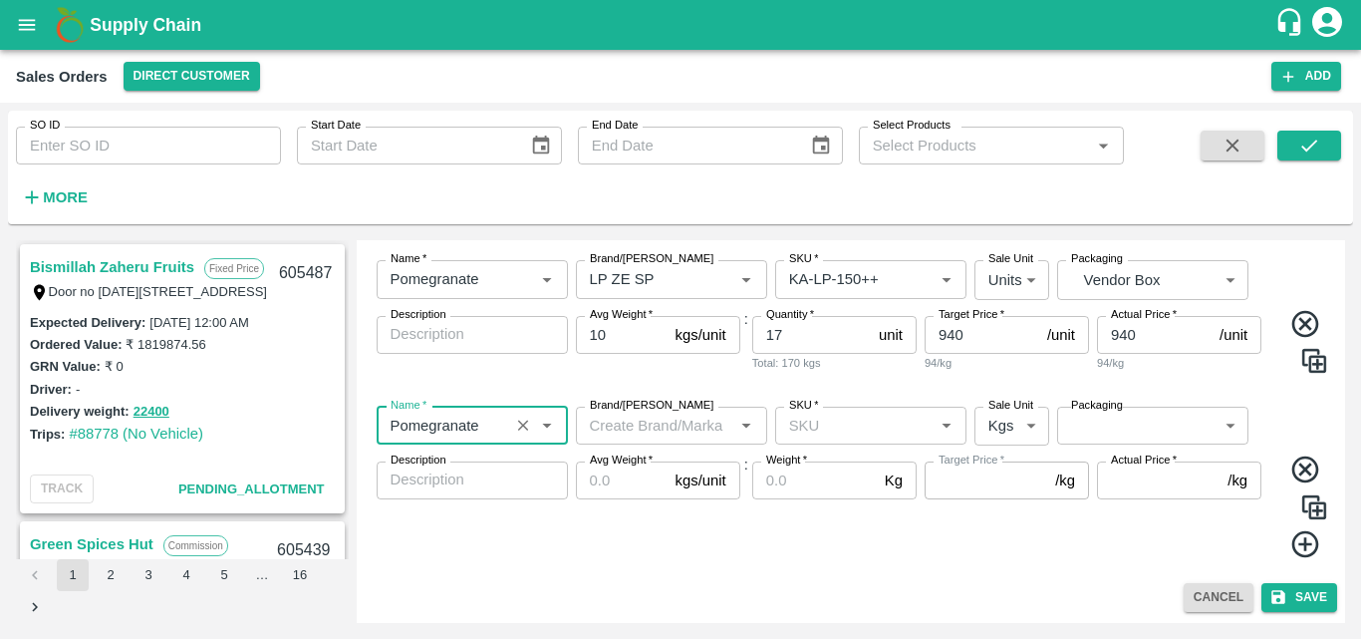
click at [665, 427] on input "Brand/[PERSON_NAME]" at bounding box center [655, 426] width 147 height 26
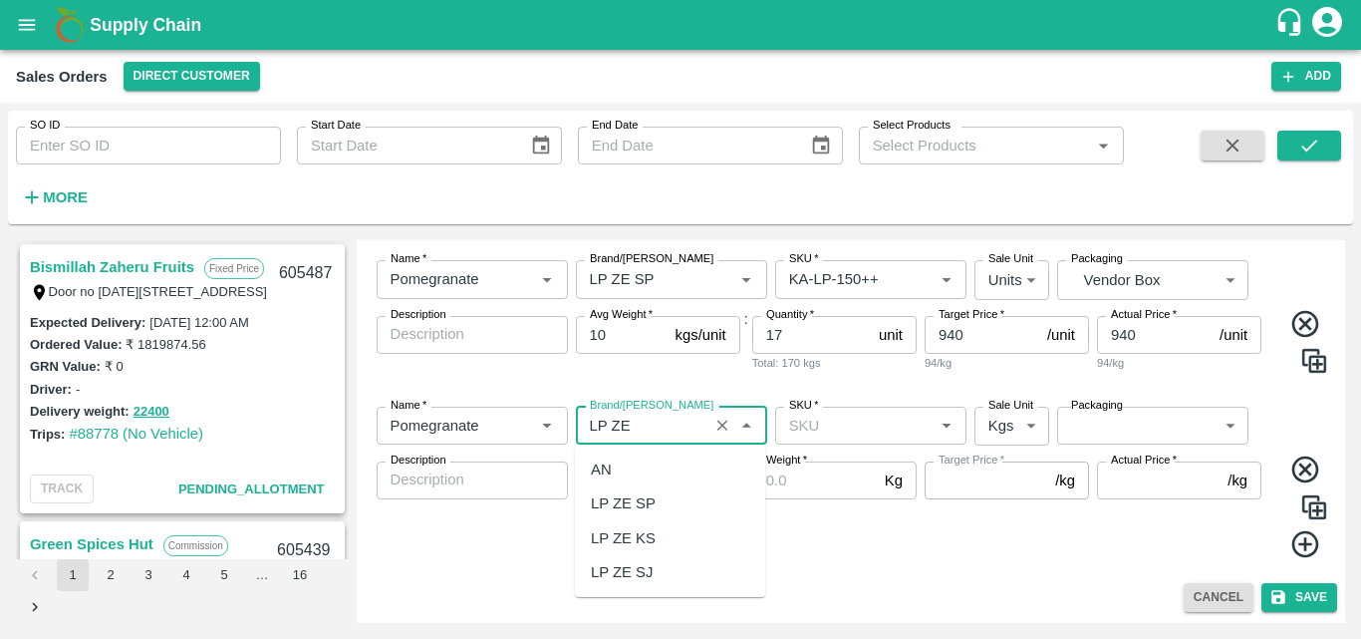
click at [658, 500] on div "LP ZE SP" at bounding box center [670, 503] width 190 height 34
click at [830, 443] on div "SKU   *" at bounding box center [870, 426] width 191 height 38
type input "LP ZE SP"
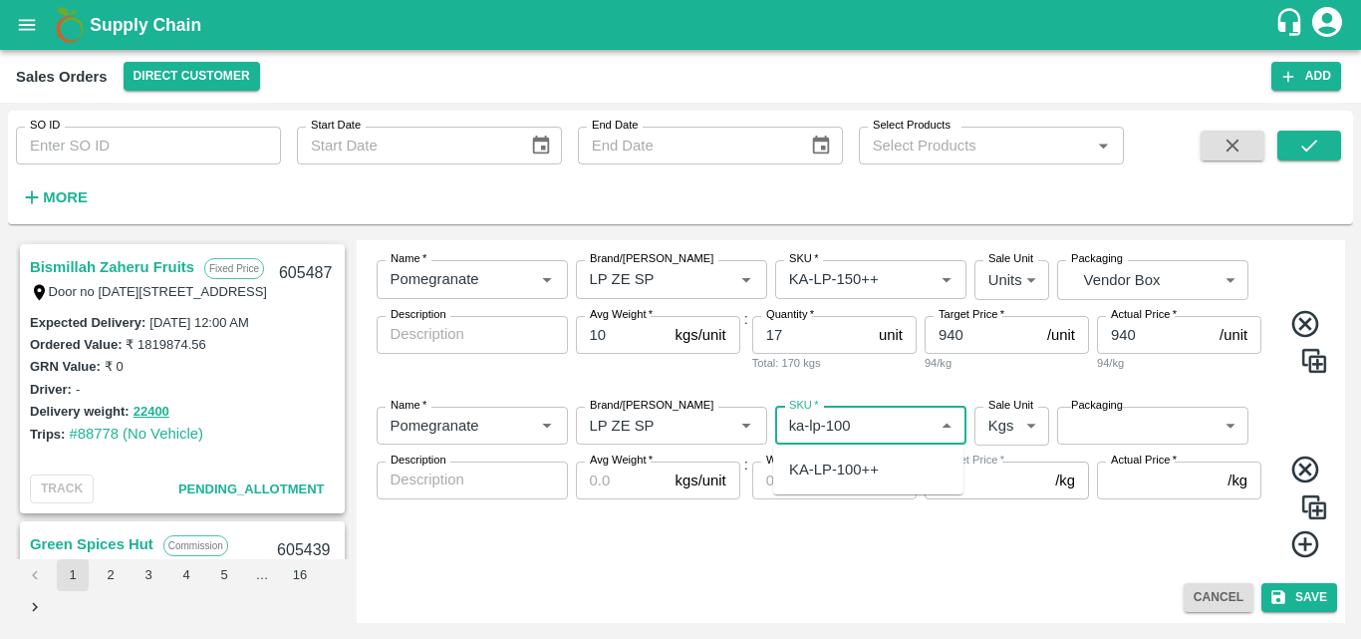
click at [861, 467] on div "KA-LP-100++" at bounding box center [834, 469] width 90 height 22
type input "KA-LP-100++"
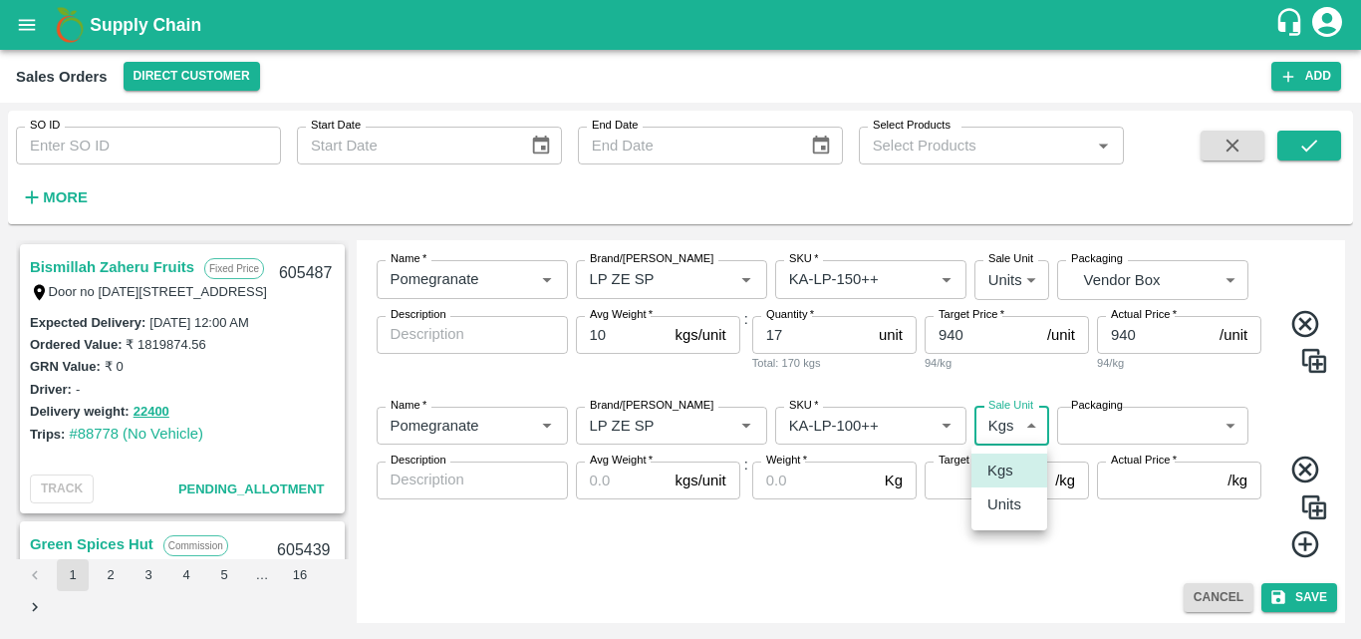
click at [1017, 424] on body "Supply Chain Sales Orders Direct Customer Add SO ID SO ID Start Date Start Date…" at bounding box center [680, 319] width 1361 height 639
click at [1009, 519] on li "Units" at bounding box center [1010, 504] width 76 height 34
type input "2"
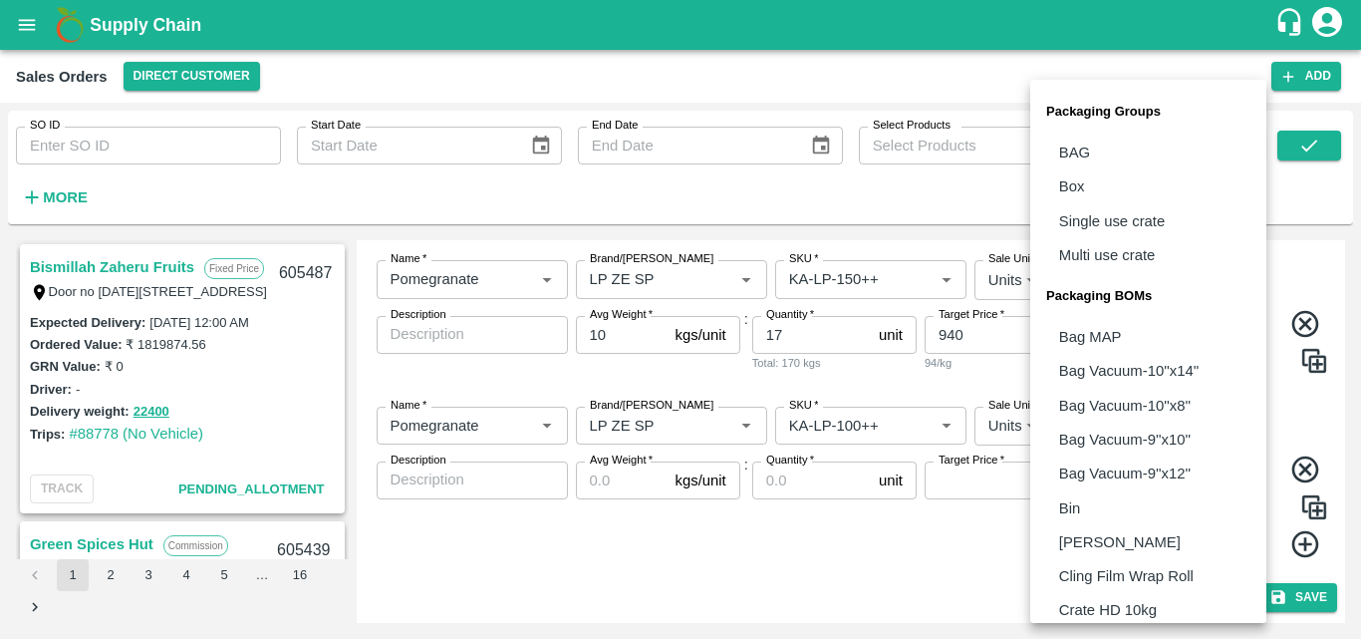
click at [1147, 443] on body "Supply Chain Sales Orders Direct Customer Add SO ID SO ID Start Date Start Date…" at bounding box center [680, 319] width 1361 height 639
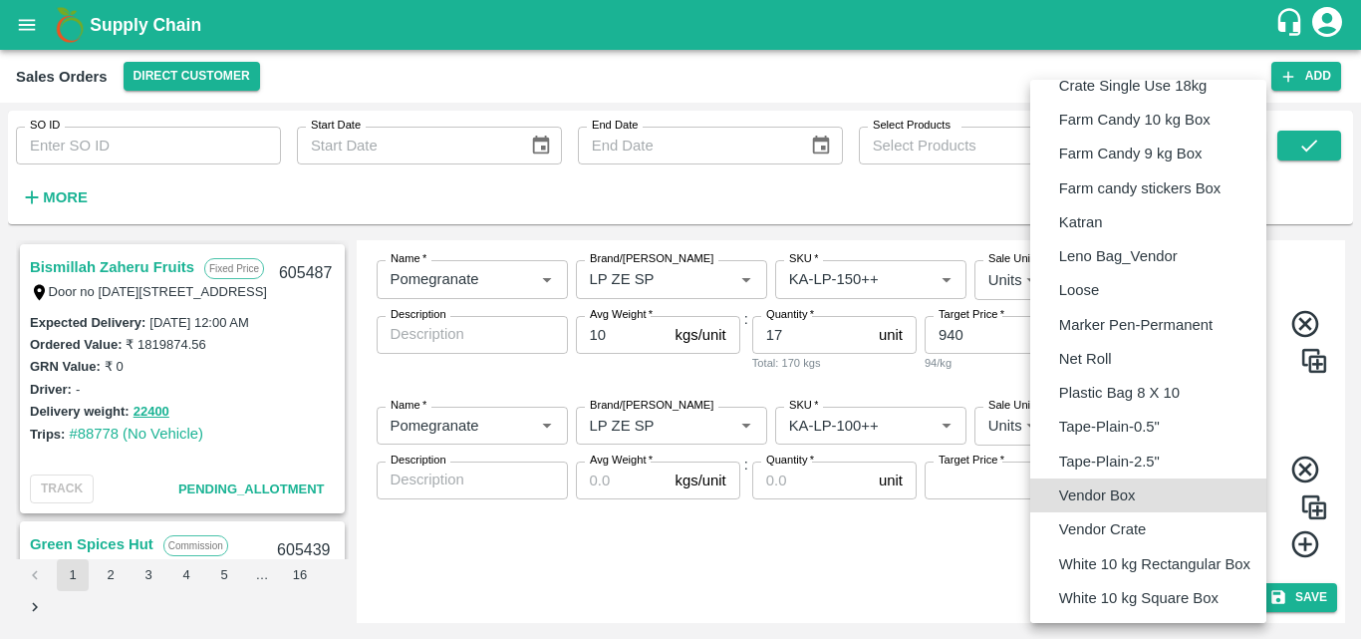
type input "BOM/276"
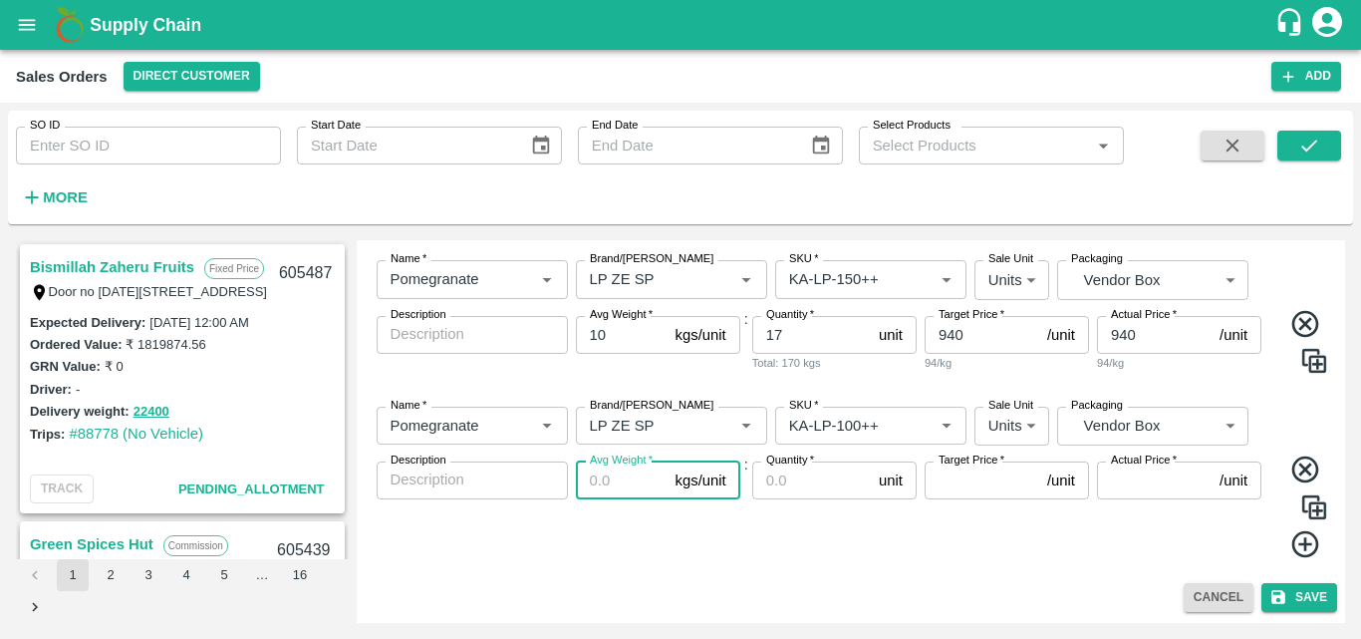
click at [605, 494] on input "Avg Weight   *" at bounding box center [622, 480] width 92 height 38
type input "10"
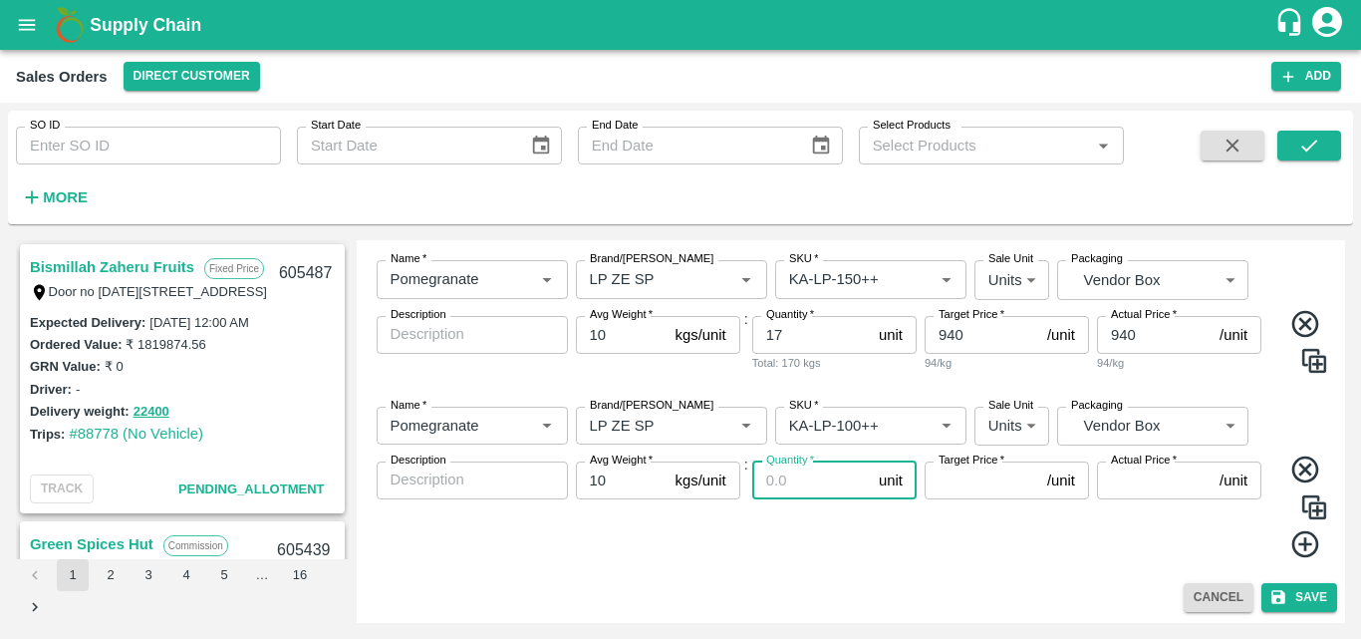
click at [793, 487] on input "Quantity   *" at bounding box center [811, 480] width 119 height 38
type input "19"
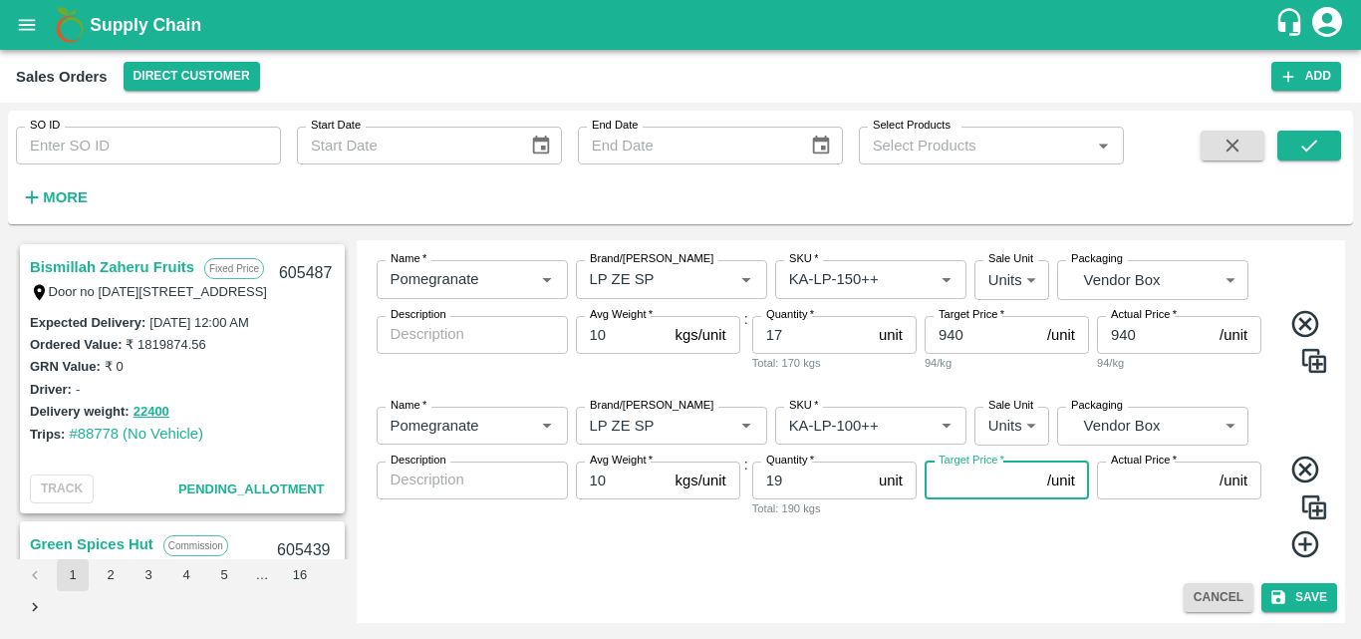
click at [955, 488] on input "Target Price   *" at bounding box center [982, 480] width 115 height 38
type input "865"
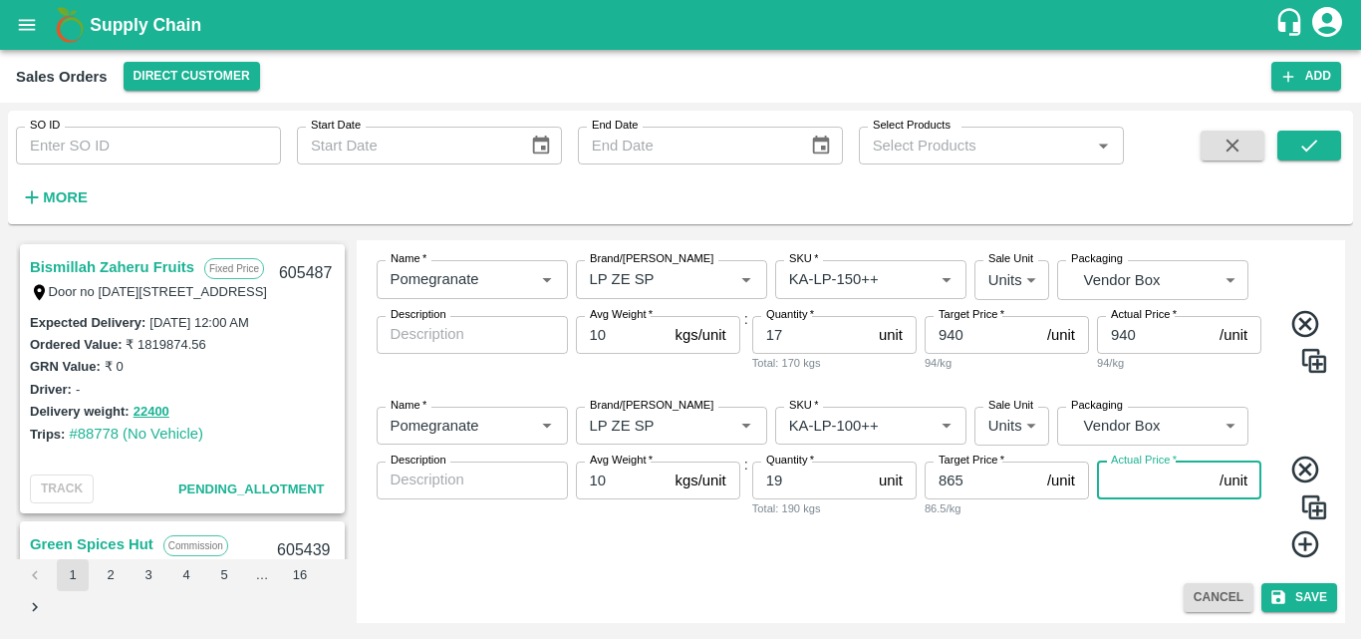
click at [1125, 486] on input "Actual Price   *" at bounding box center [1154, 480] width 115 height 38
type input "865"
click at [1122, 580] on div "Add Sales Order DC   * Direct Customer 6 DC Sale Type   * Fixed Price 1 Sale Ty…" at bounding box center [852, 431] width 990 height 383
click at [1298, 554] on icon at bounding box center [1306, 544] width 33 height 33
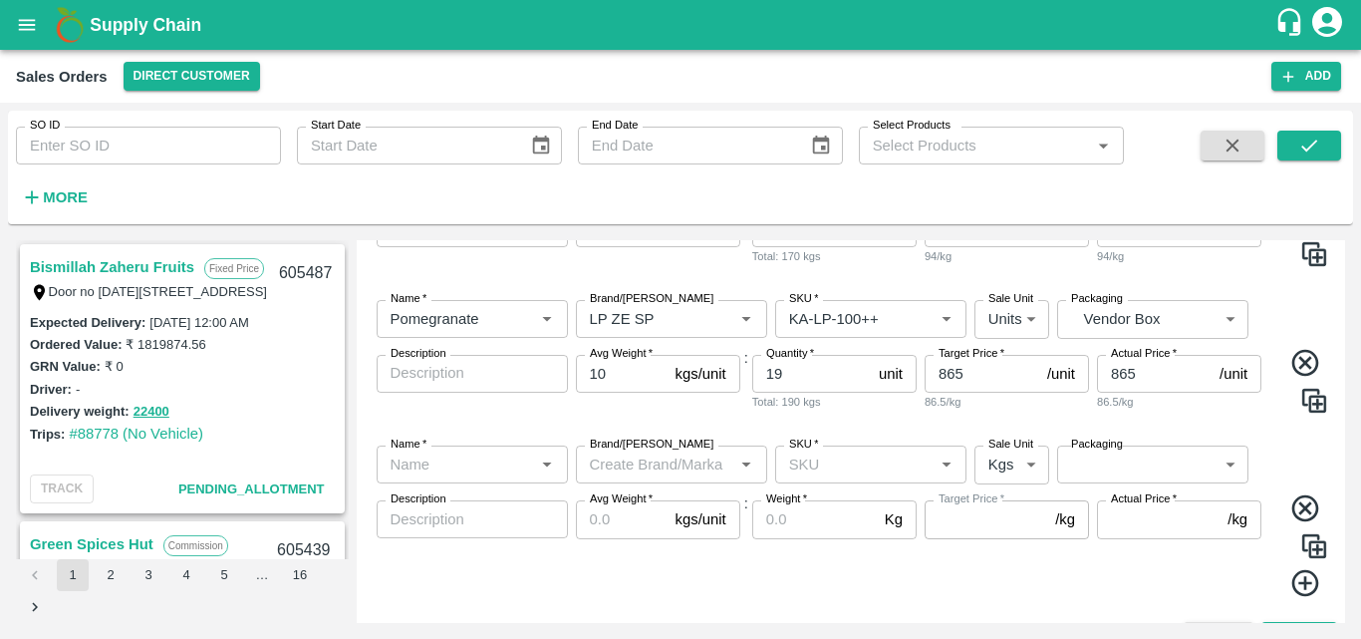
scroll to position [478, 0]
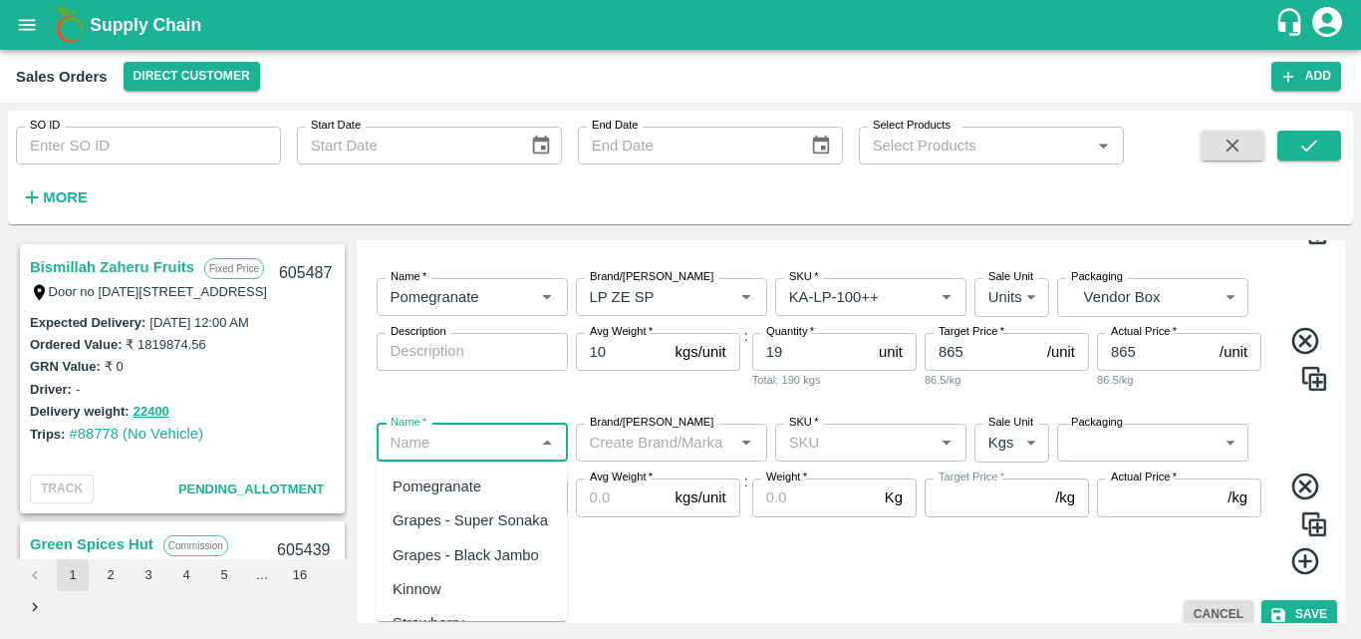
click at [482, 448] on input "Name   *" at bounding box center [456, 443] width 147 height 26
click at [472, 480] on div "Pomegranate" at bounding box center [437, 486] width 89 height 22
type input "Pomegranate"
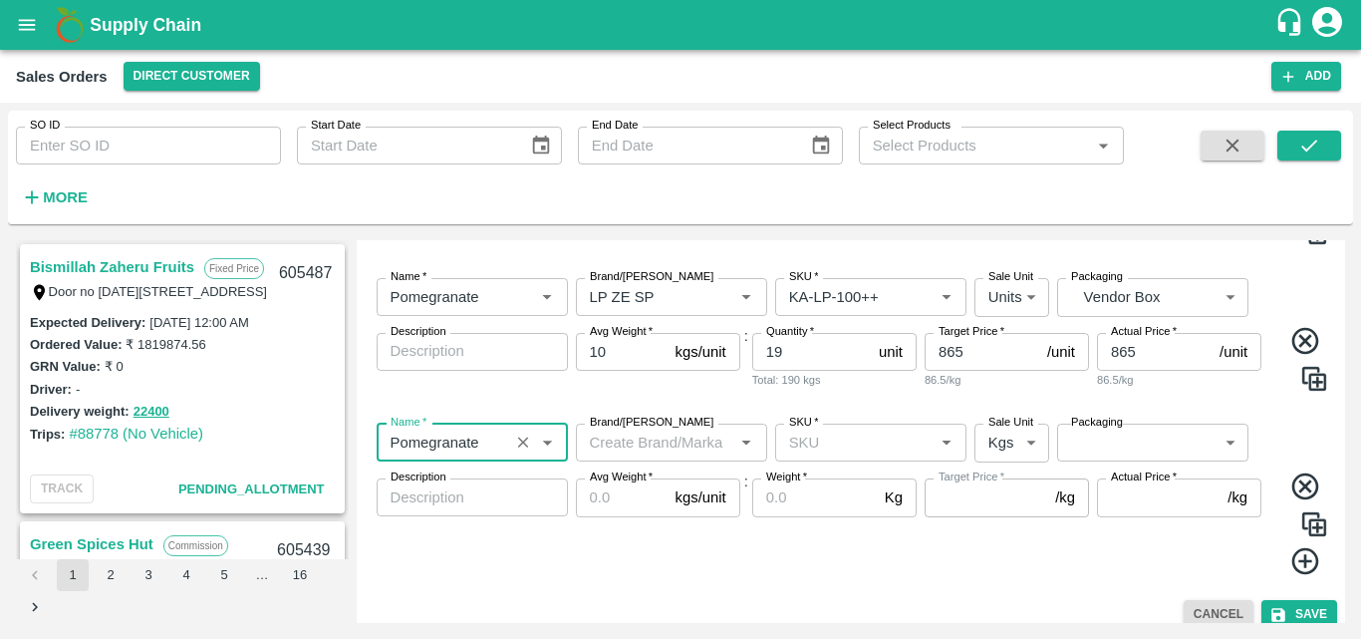
click at [626, 454] on input "Brand/[PERSON_NAME]" at bounding box center [655, 443] width 147 height 26
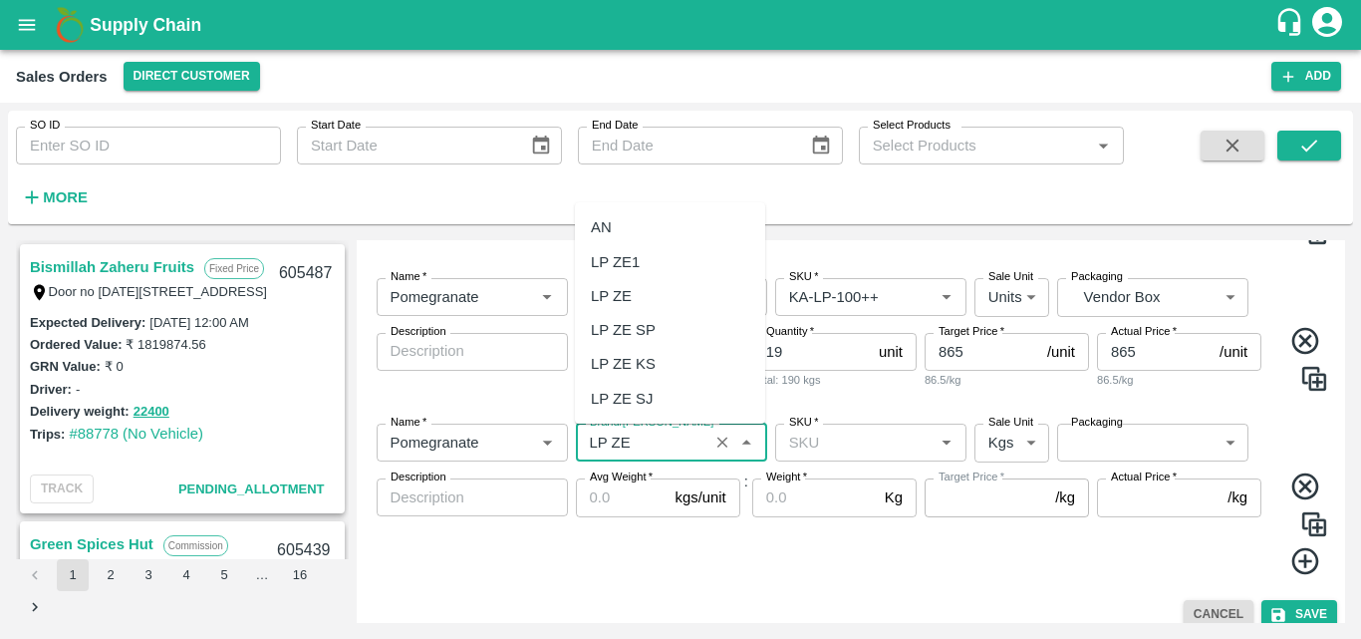
click at [669, 327] on div "LP ZE SP" at bounding box center [670, 330] width 190 height 34
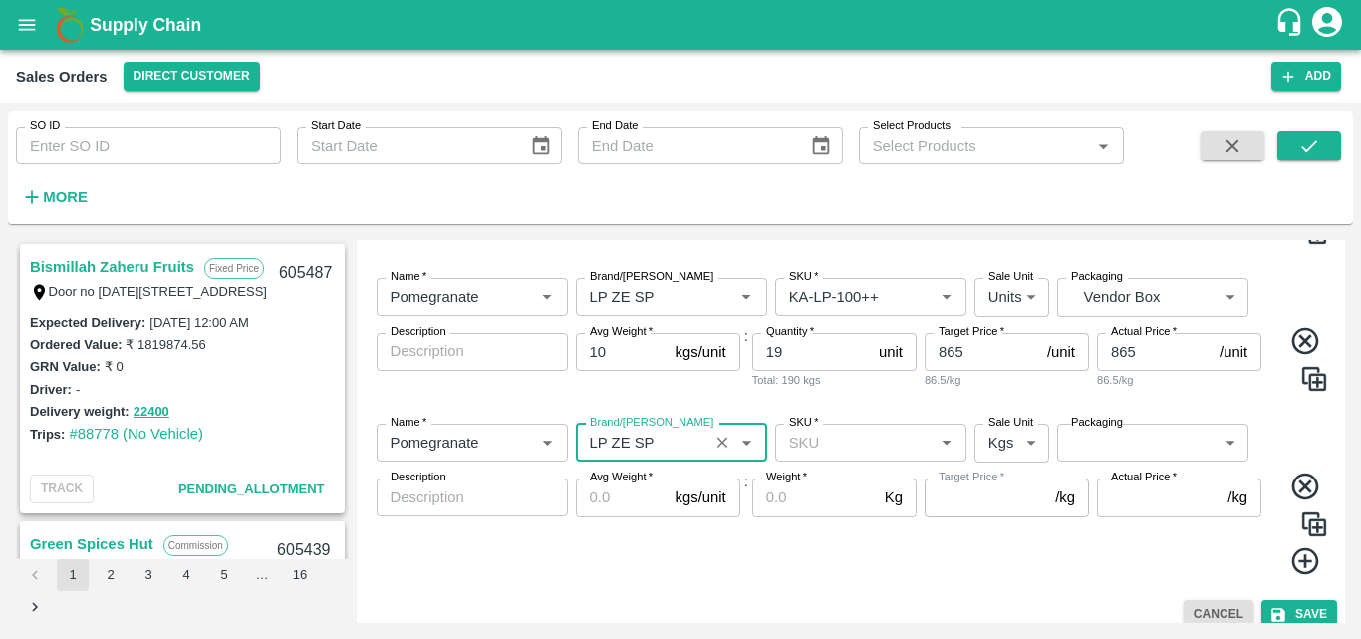
type input "LP ZE SP"
click at [854, 451] on input "SKU   *" at bounding box center [854, 443] width 147 height 26
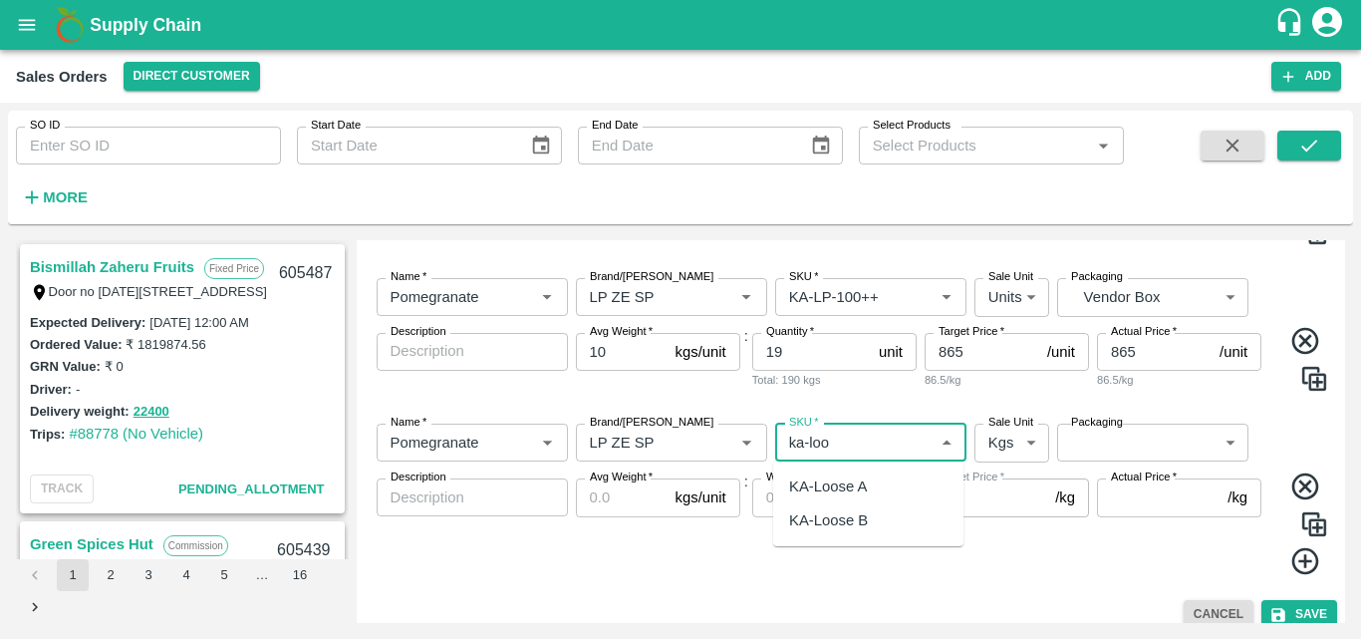
click at [865, 505] on div "KA-Loose B" at bounding box center [868, 520] width 190 height 34
click at [853, 485] on div "KA-Loose A" at bounding box center [828, 486] width 78 height 22
type input "KA-Loose A"
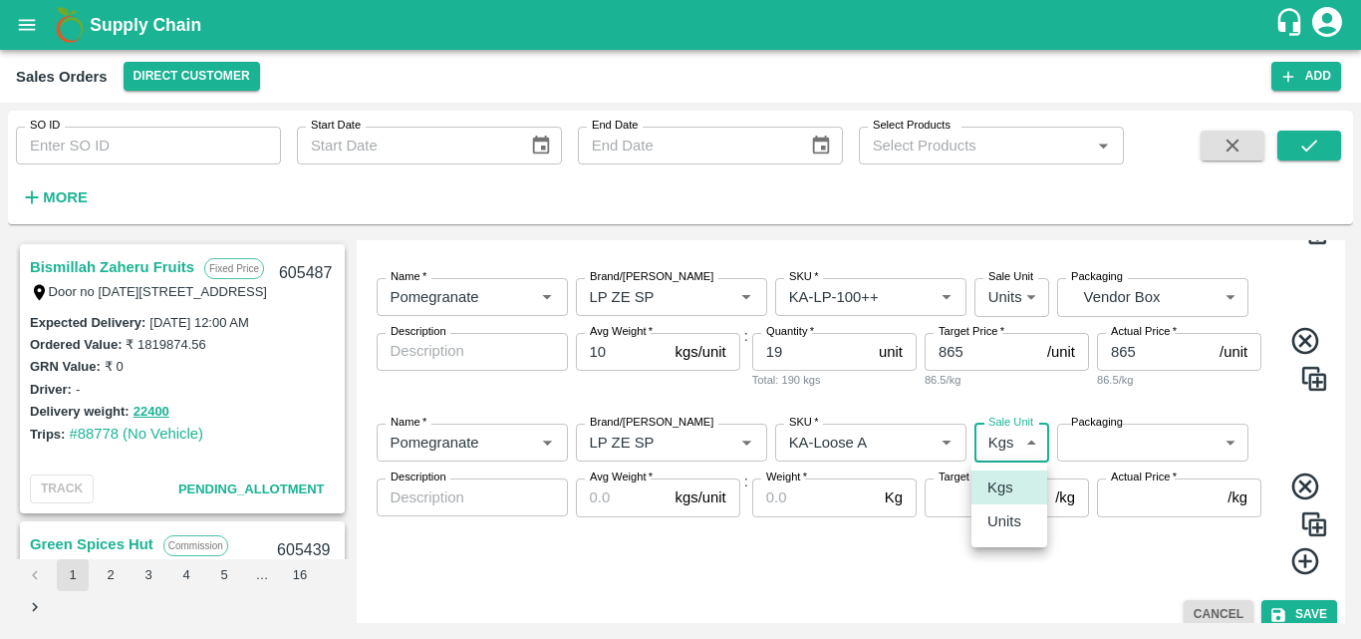
click at [994, 448] on body "Supply Chain Sales Orders Direct Customer Add SO ID SO ID Start Date Start Date…" at bounding box center [680, 319] width 1361 height 639
click at [1003, 530] on p "Units" at bounding box center [1005, 521] width 34 height 22
type input "2"
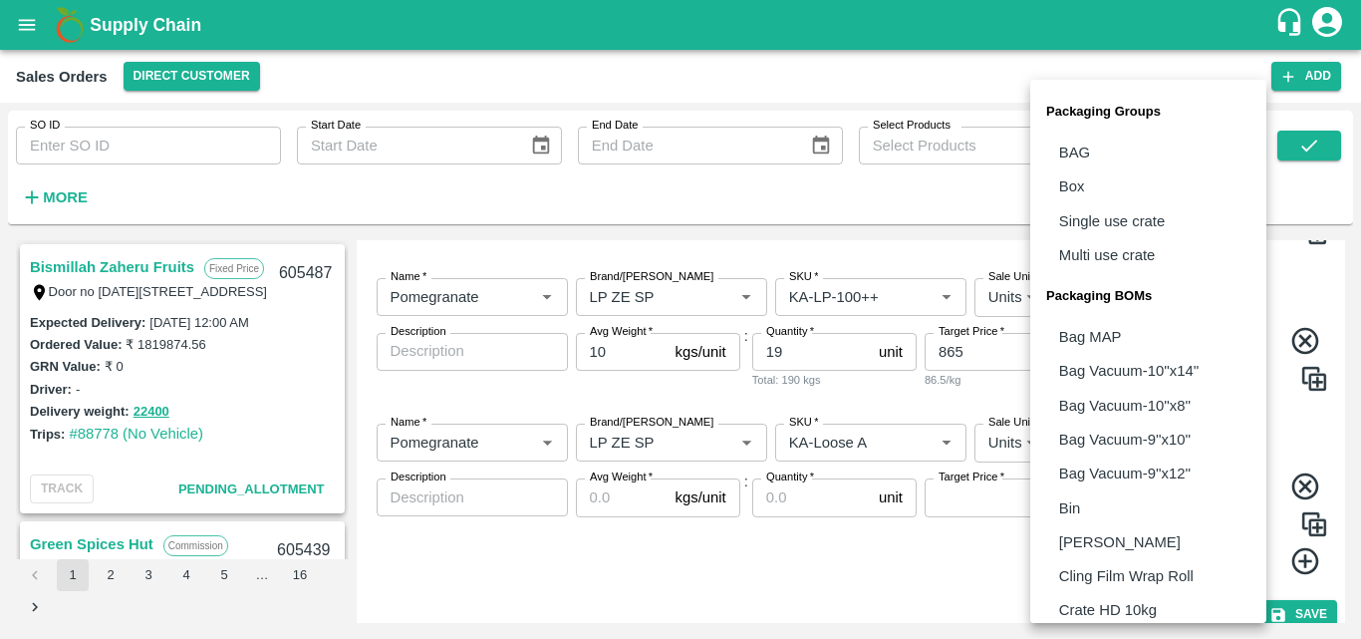
click at [1121, 457] on body "Supply Chain Sales Orders Direct Customer Add SO ID SO ID Start Date Start Date…" at bounding box center [680, 319] width 1361 height 639
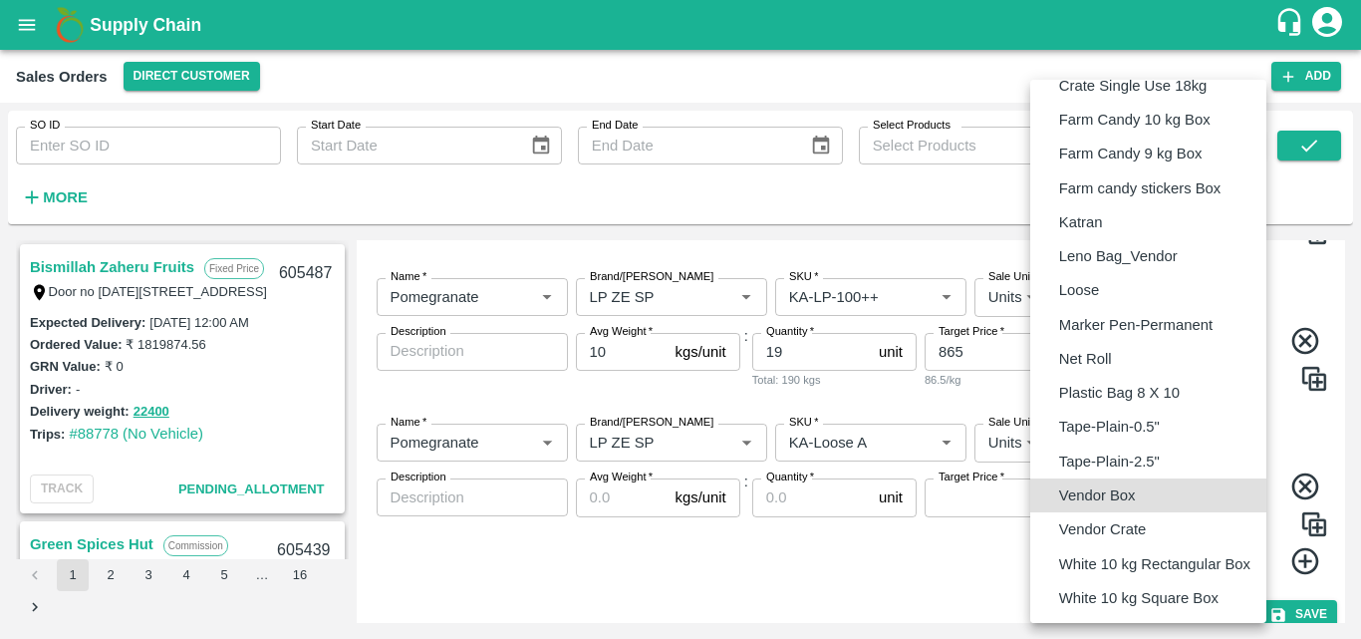
type input "BOM/276"
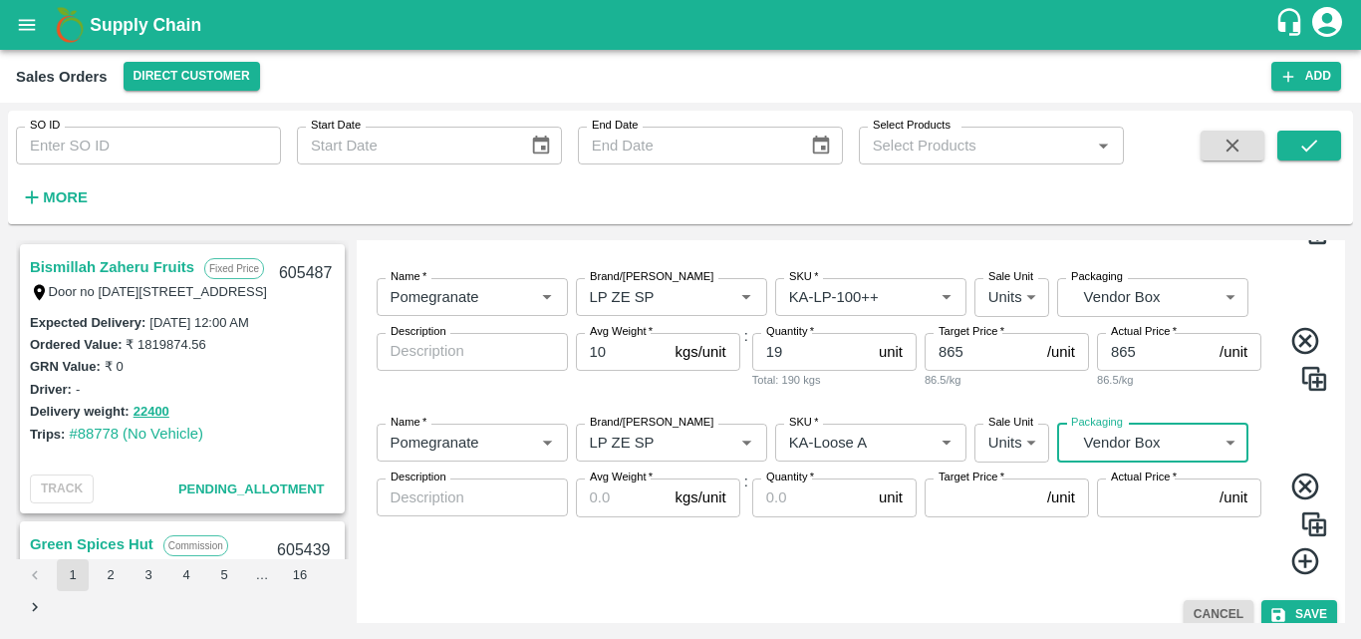
click at [598, 487] on input "Avg Weight   *" at bounding box center [622, 497] width 92 height 38
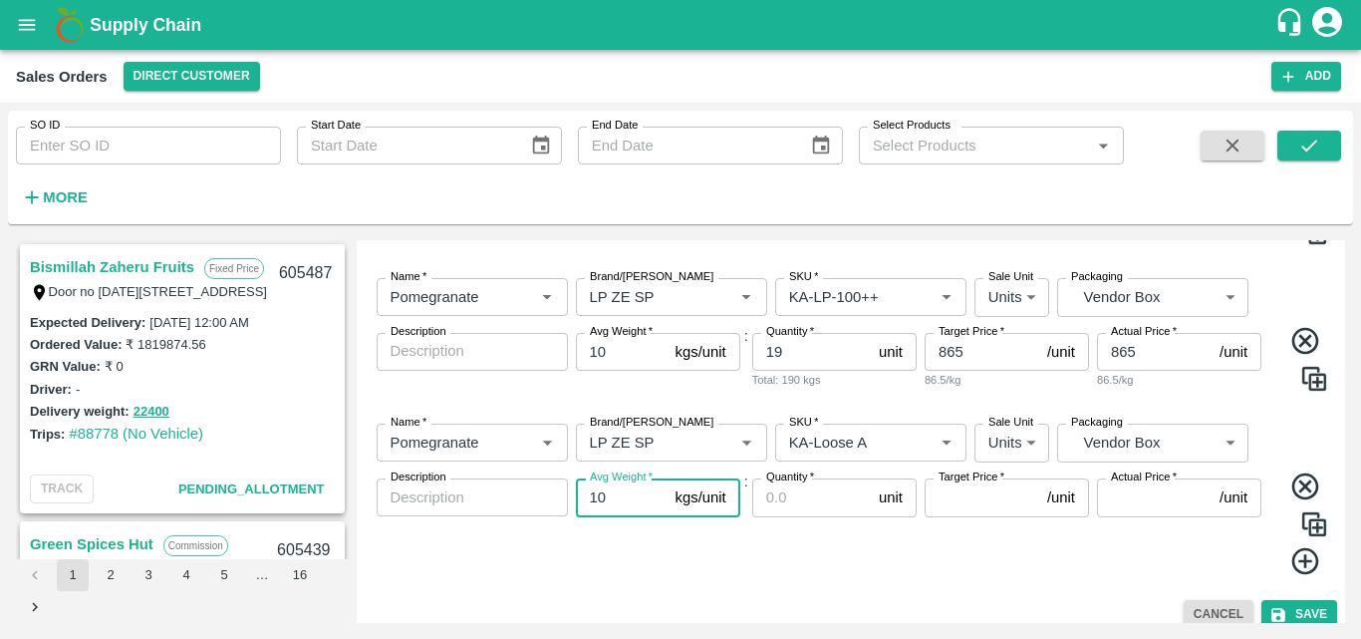
type input "10"
click at [799, 503] on input "Quantity   *" at bounding box center [811, 497] width 119 height 38
type input "33"
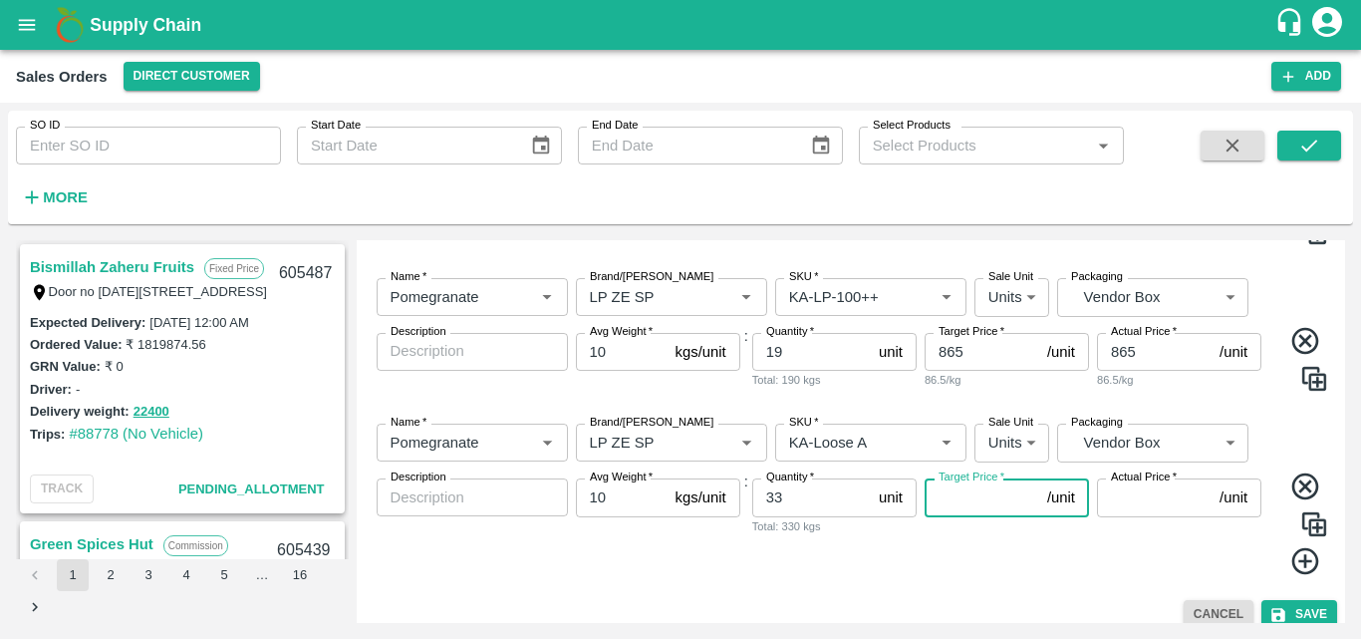
click at [971, 497] on input "Target Price   *" at bounding box center [982, 497] width 115 height 38
type input "765"
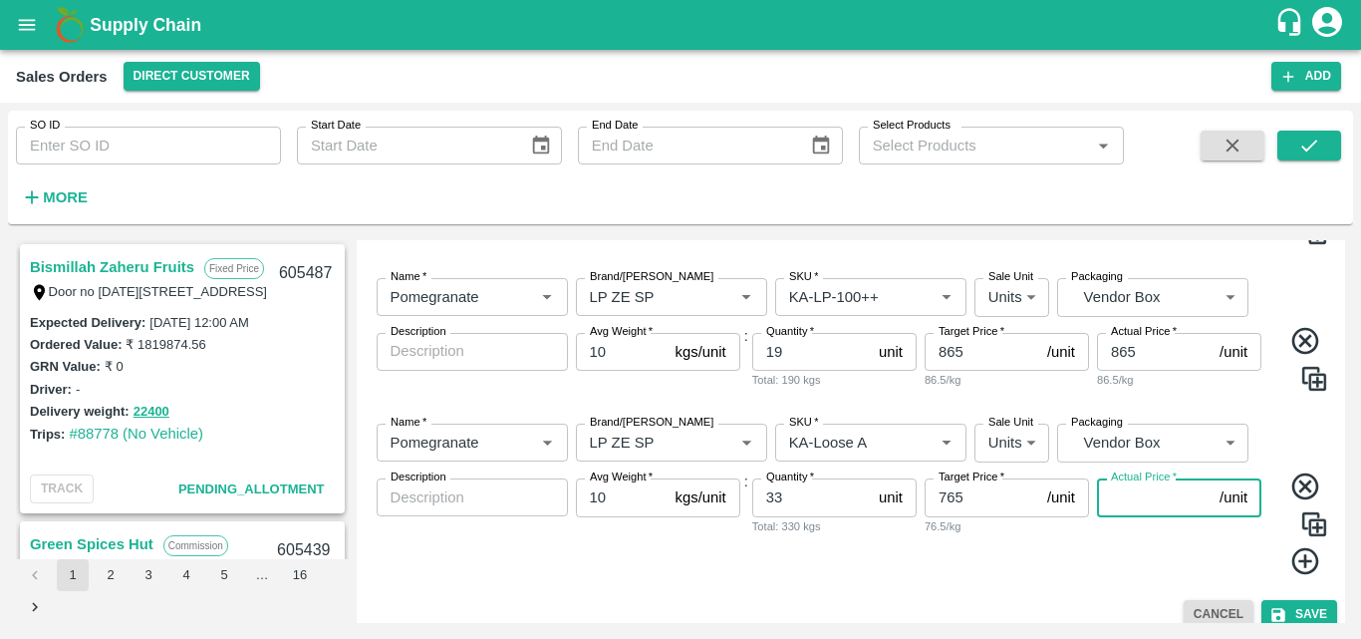
click at [1135, 497] on input "Actual Price   *" at bounding box center [1154, 497] width 115 height 38
type input "765"
click at [1203, 569] on div "Actual Price   * 765 /unit Actual Price 76.5/kg" at bounding box center [1179, 527] width 164 height 98
click at [1306, 560] on icon at bounding box center [1306, 561] width 33 height 33
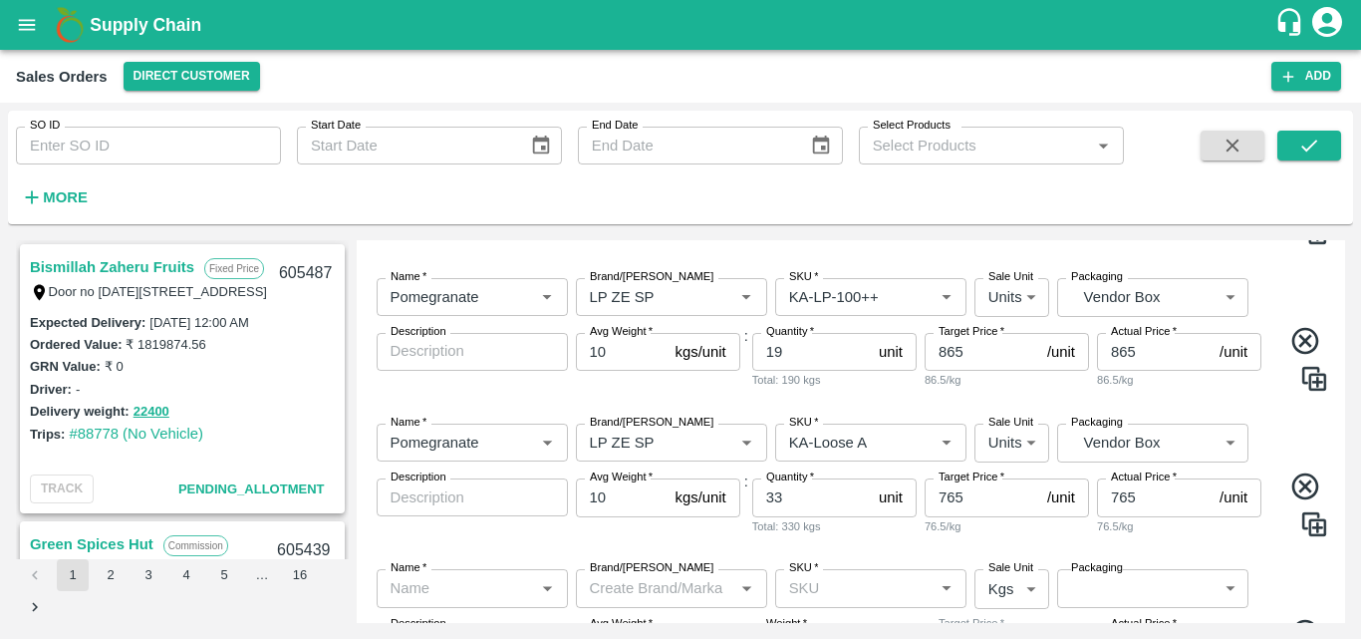
scroll to position [642, 0]
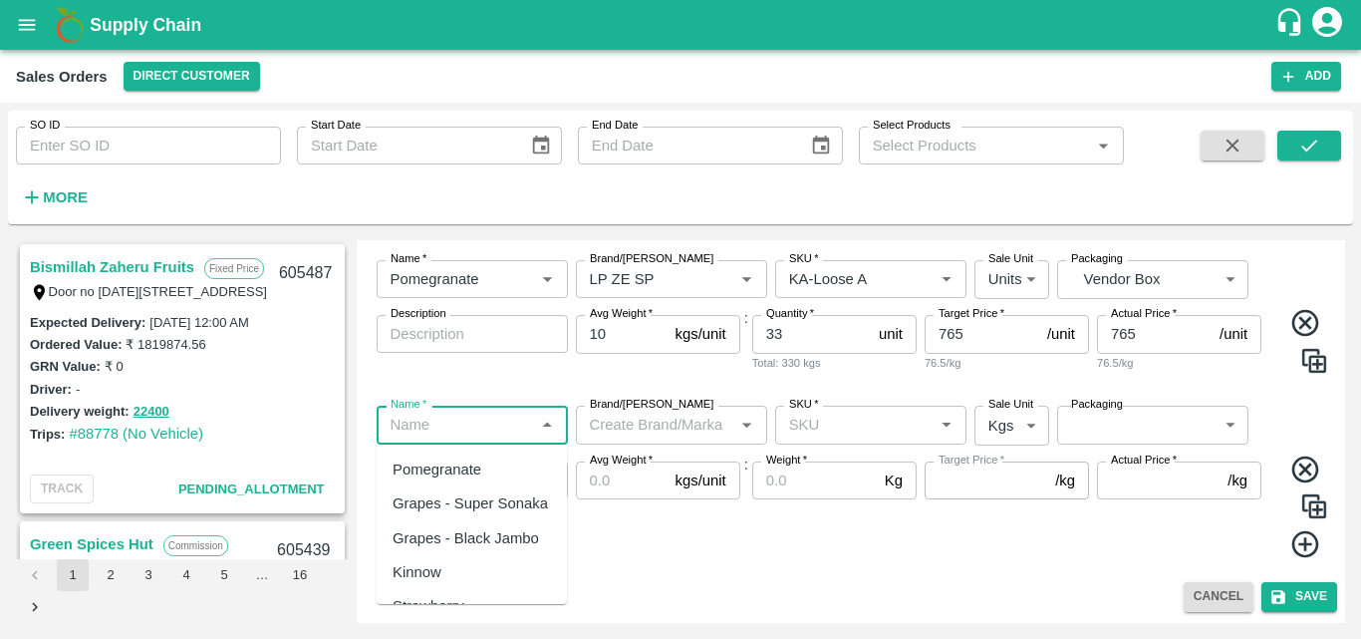
click at [508, 417] on input "Name   *" at bounding box center [456, 425] width 147 height 26
click at [468, 478] on div "Pomegranate" at bounding box center [437, 469] width 89 height 22
type input "Pomegranate"
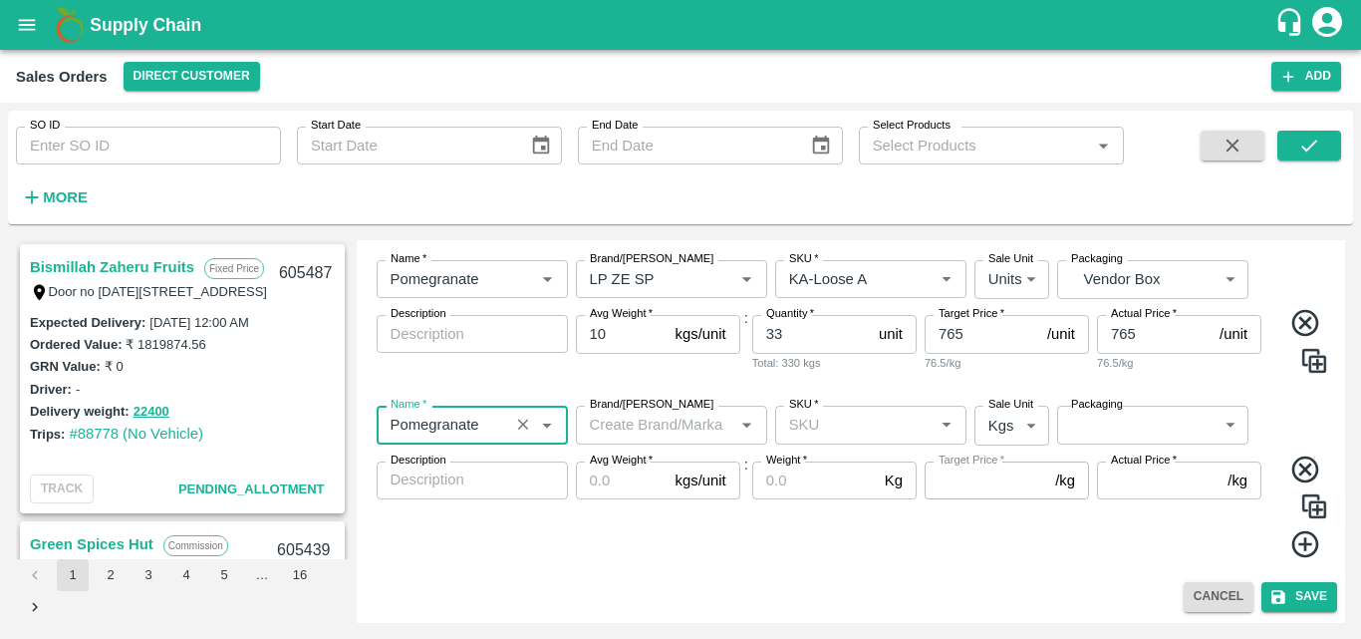
click at [662, 405] on div "Name   * Name   * Brand/Marka Brand/Marka SKU   * SKU   * Sale Unit Kgs 1 Sale …" at bounding box center [852, 482] width 974 height 184
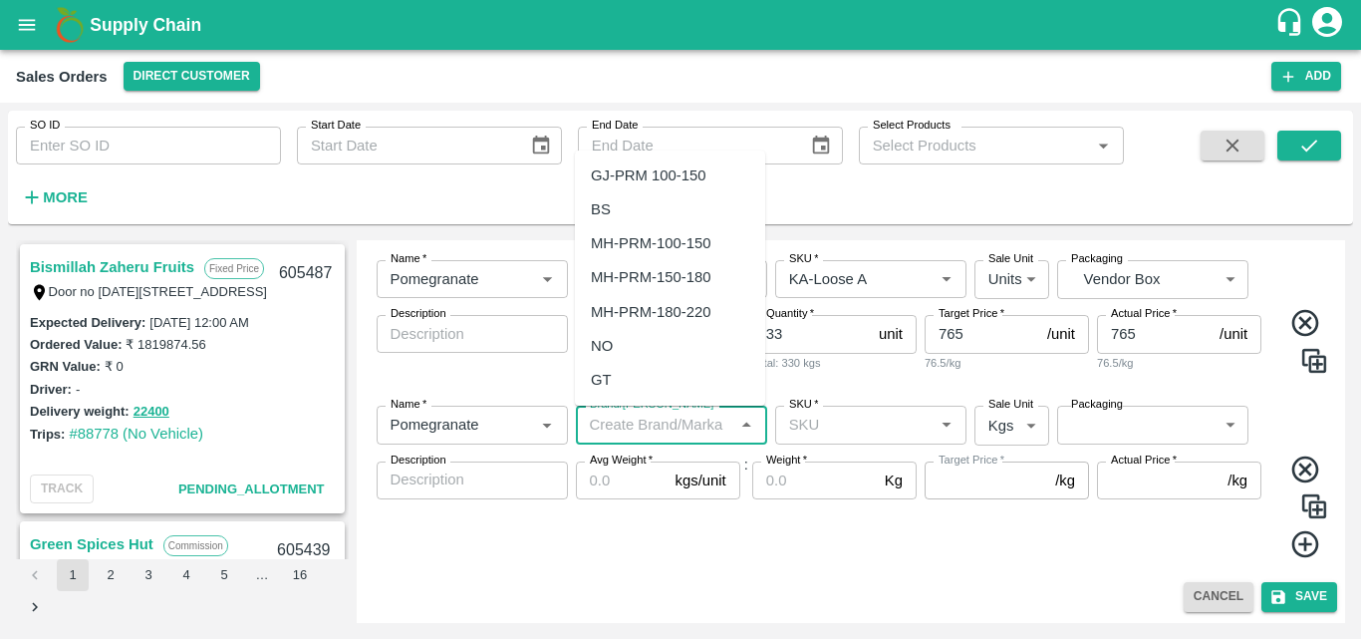
click at [664, 423] on input "Brand/[PERSON_NAME]" at bounding box center [655, 425] width 147 height 26
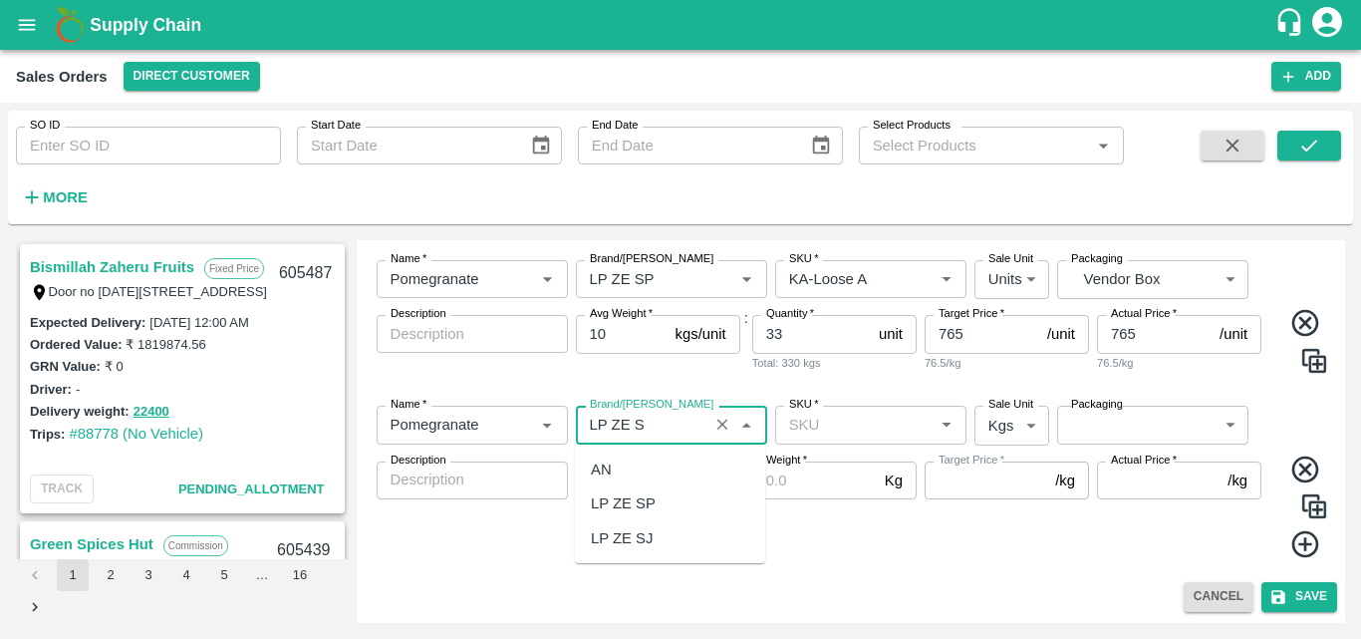
click at [658, 493] on div "LP ZE SP" at bounding box center [670, 503] width 190 height 34
type input "LP ZE SP"
click at [839, 437] on input "SKU   *" at bounding box center [854, 425] width 147 height 26
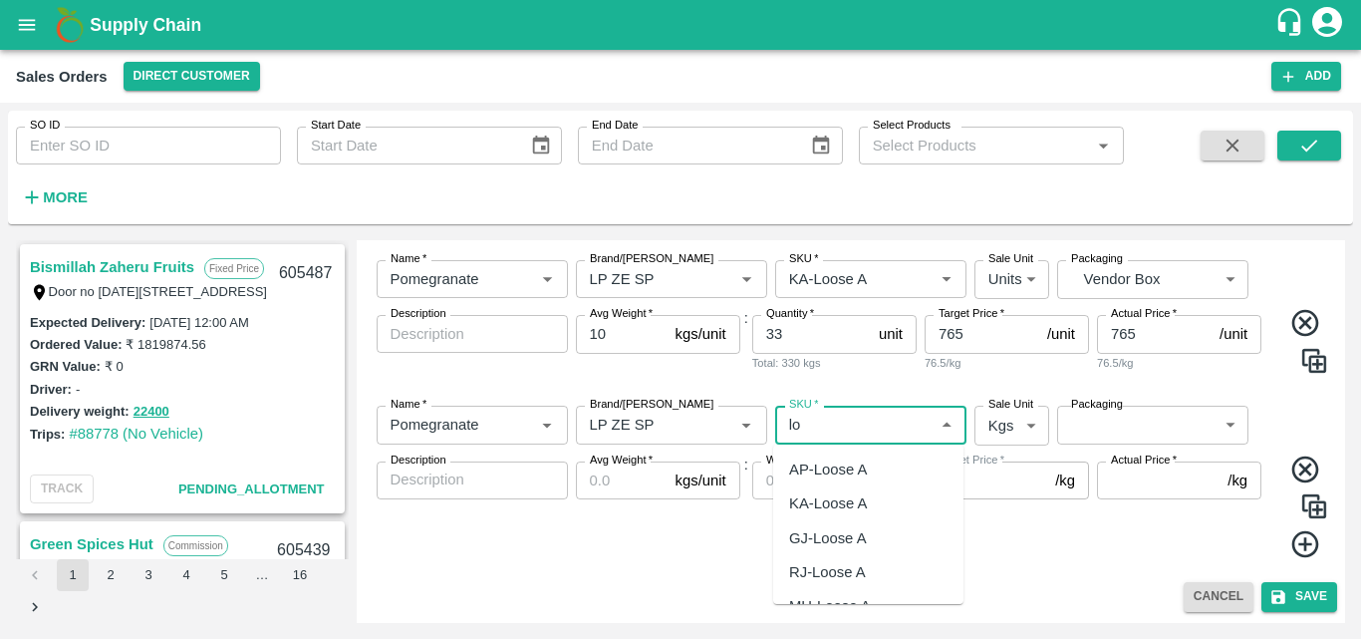
type input "l"
click at [852, 503] on div "KA-Loose B" at bounding box center [828, 503] width 79 height 22
type input "KA-Loose B"
click at [1007, 436] on body "Supply Chain Sales Orders Direct Customer Add SO ID SO ID Start Date Start Date…" at bounding box center [680, 319] width 1361 height 639
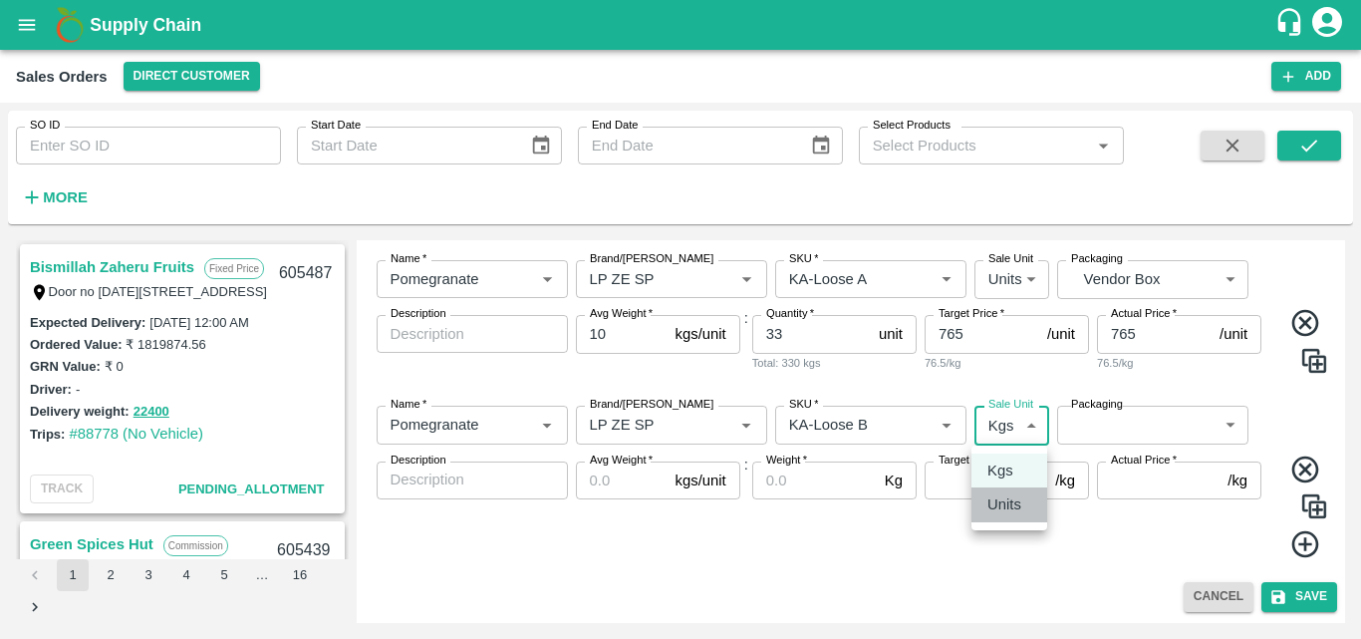
click at [1007, 514] on p "Units" at bounding box center [1005, 504] width 34 height 22
type input "2"
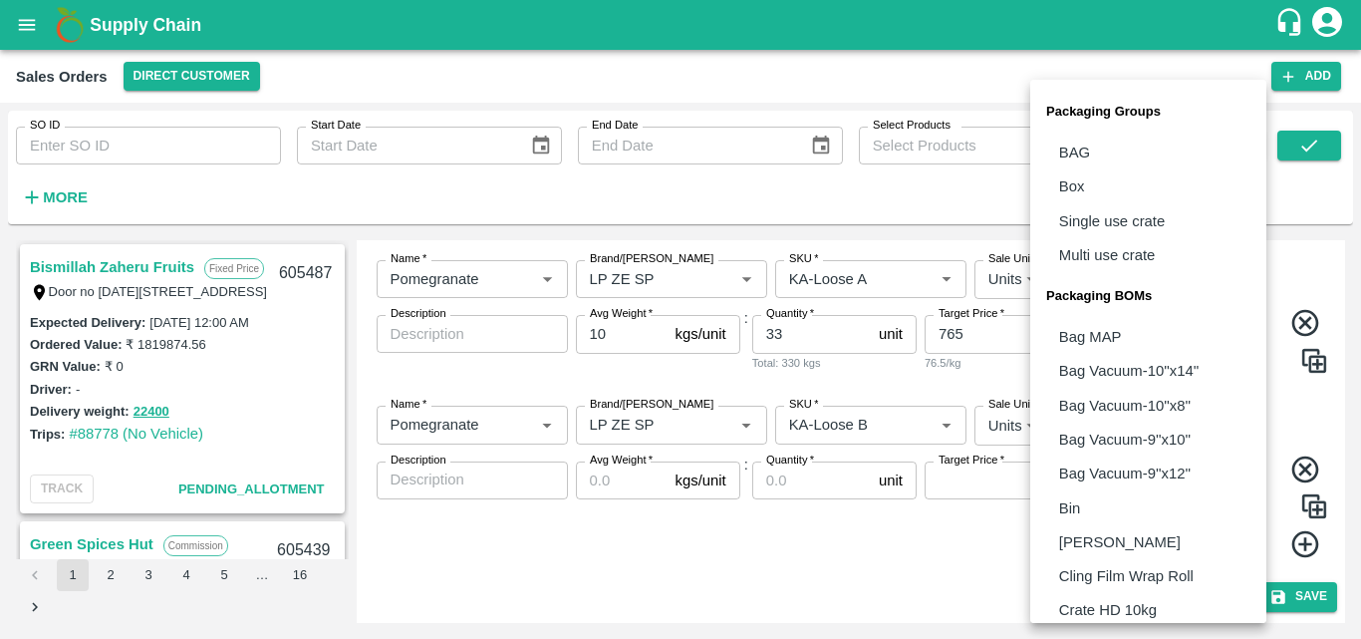
click at [1134, 432] on body "Supply Chain Sales Orders Direct Customer Add SO ID SO ID Start Date Start Date…" at bounding box center [680, 319] width 1361 height 639
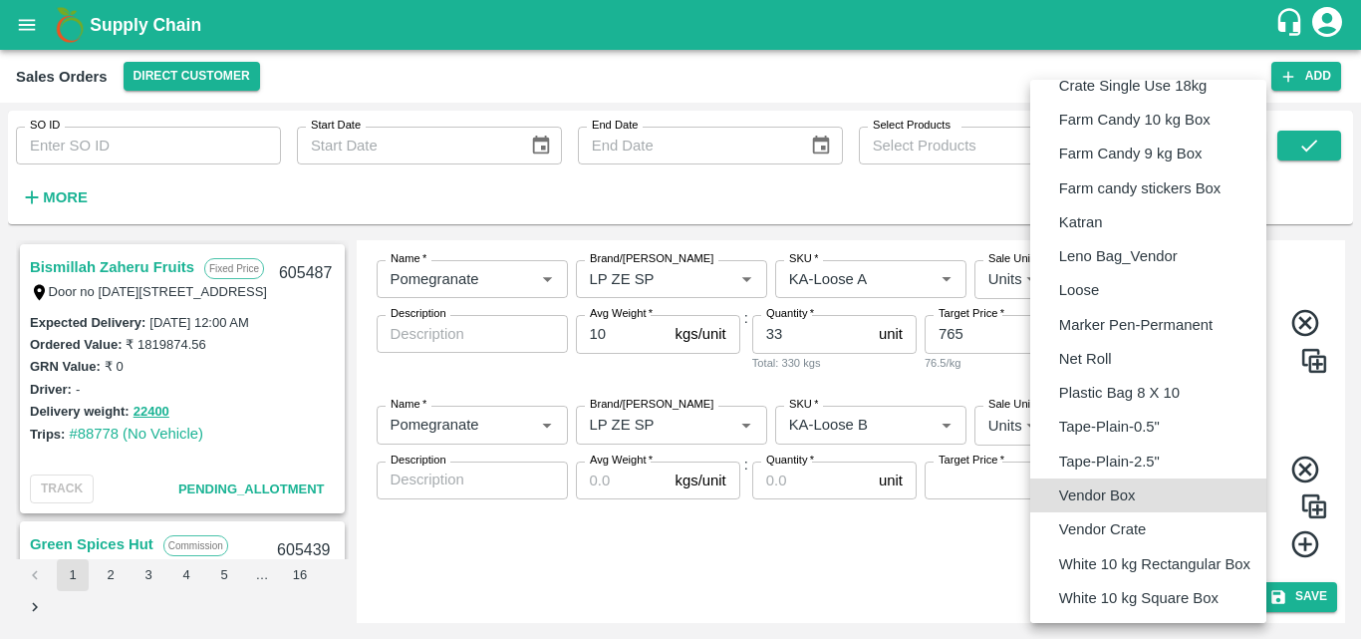
type input "BOM/276"
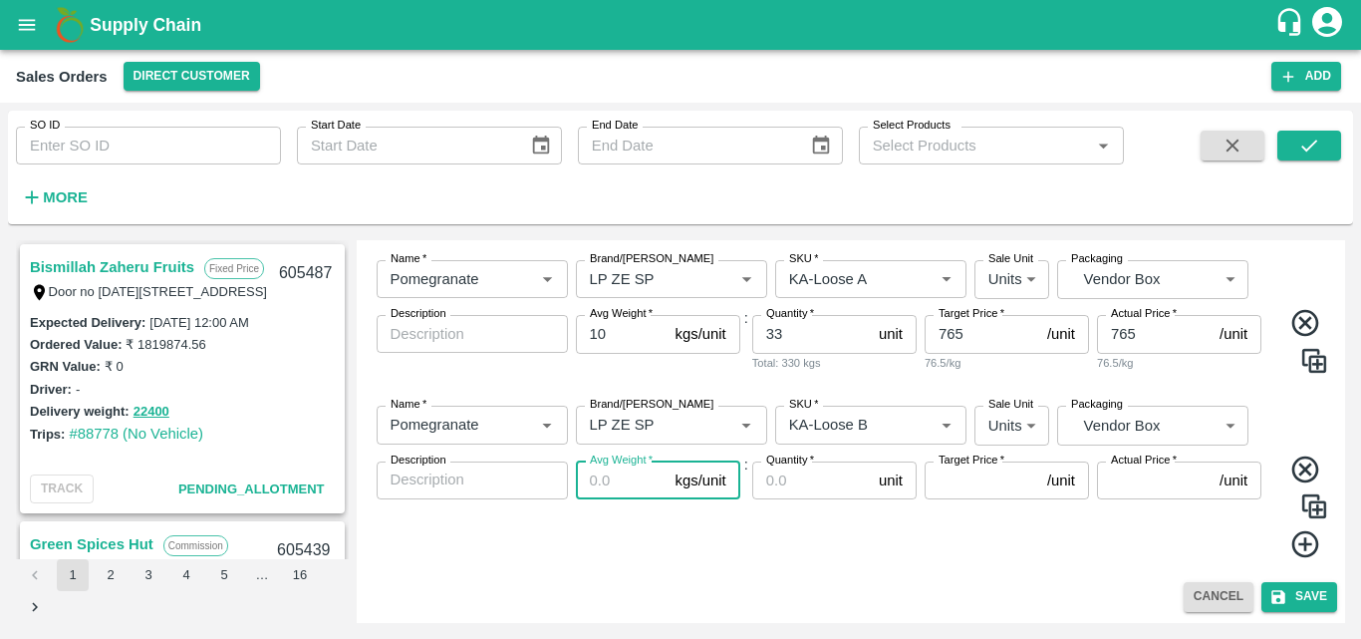
click at [600, 479] on input "Avg Weight   *" at bounding box center [622, 480] width 92 height 38
type input "10"
click at [799, 473] on input "Quantity   *" at bounding box center [811, 480] width 119 height 38
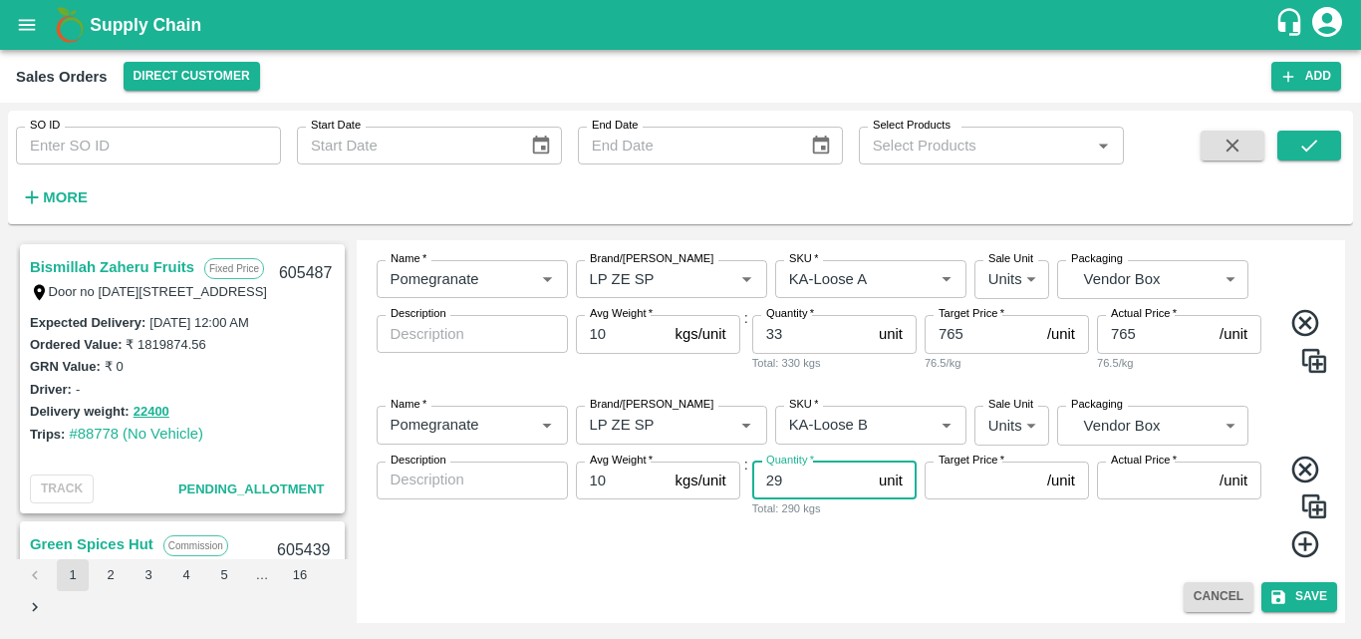
type input "29"
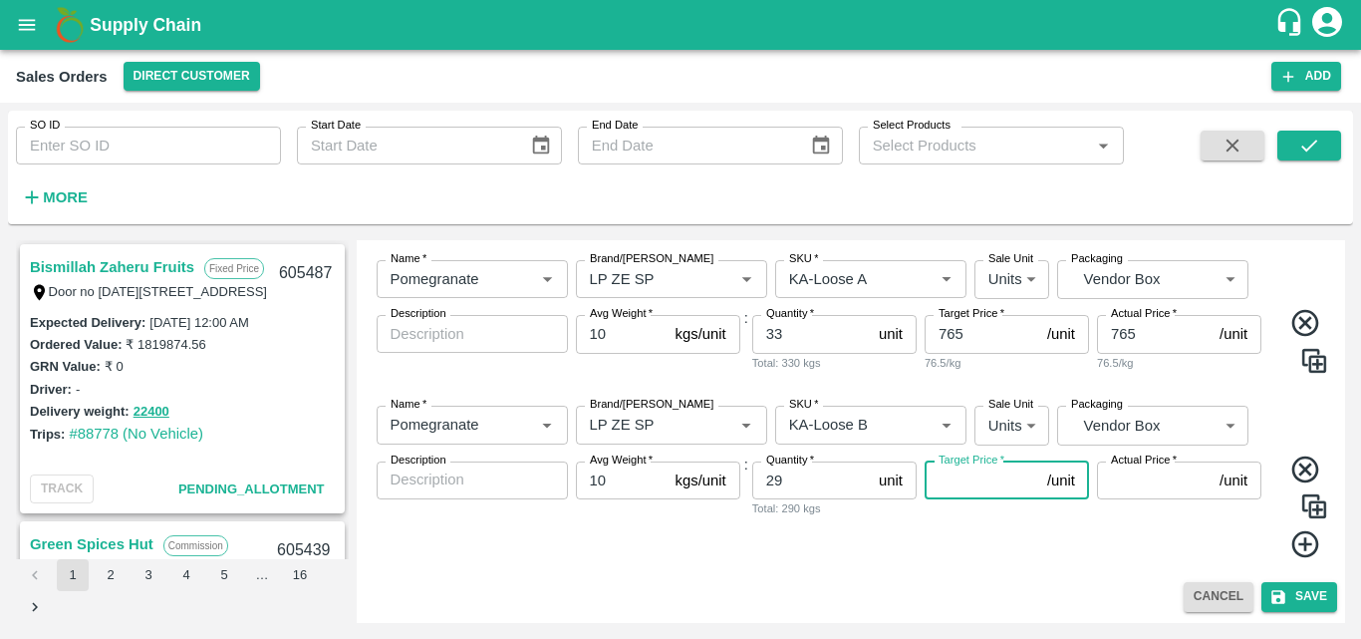
click at [967, 492] on input "Target Price   *" at bounding box center [982, 480] width 115 height 38
type input "665"
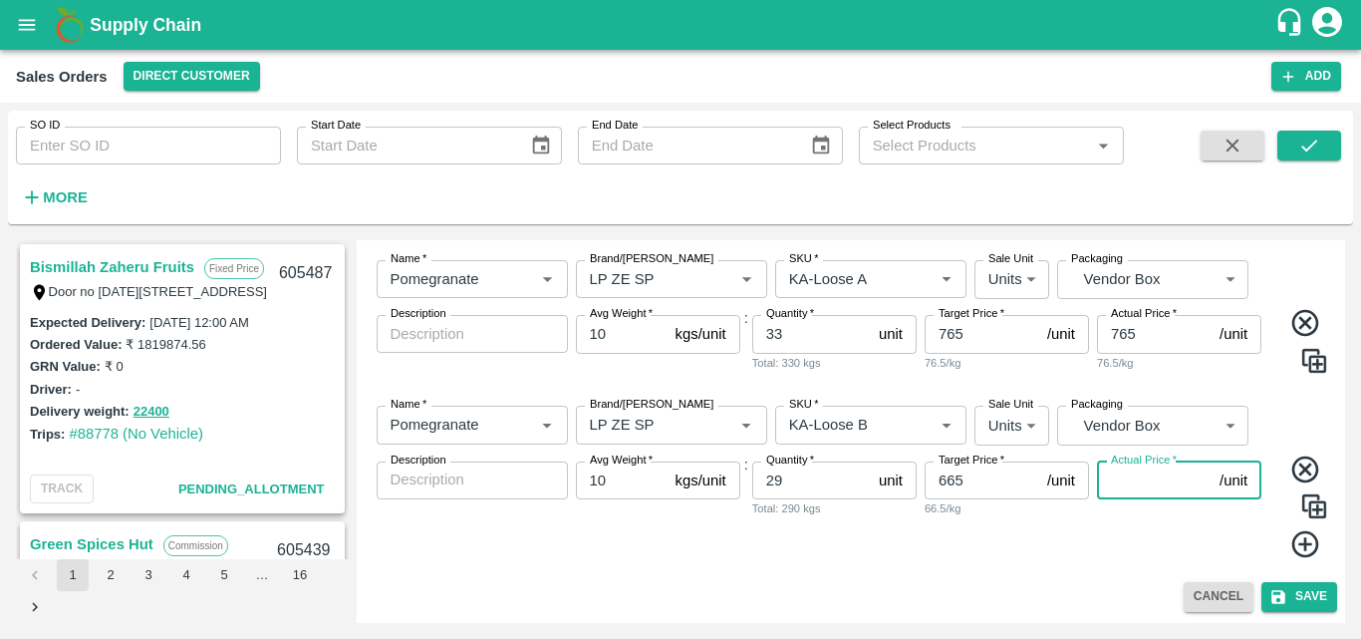
click at [1155, 488] on input "Actual Price   *" at bounding box center [1154, 480] width 115 height 38
type input "665"
click at [1298, 544] on icon at bounding box center [1305, 543] width 27 height 27
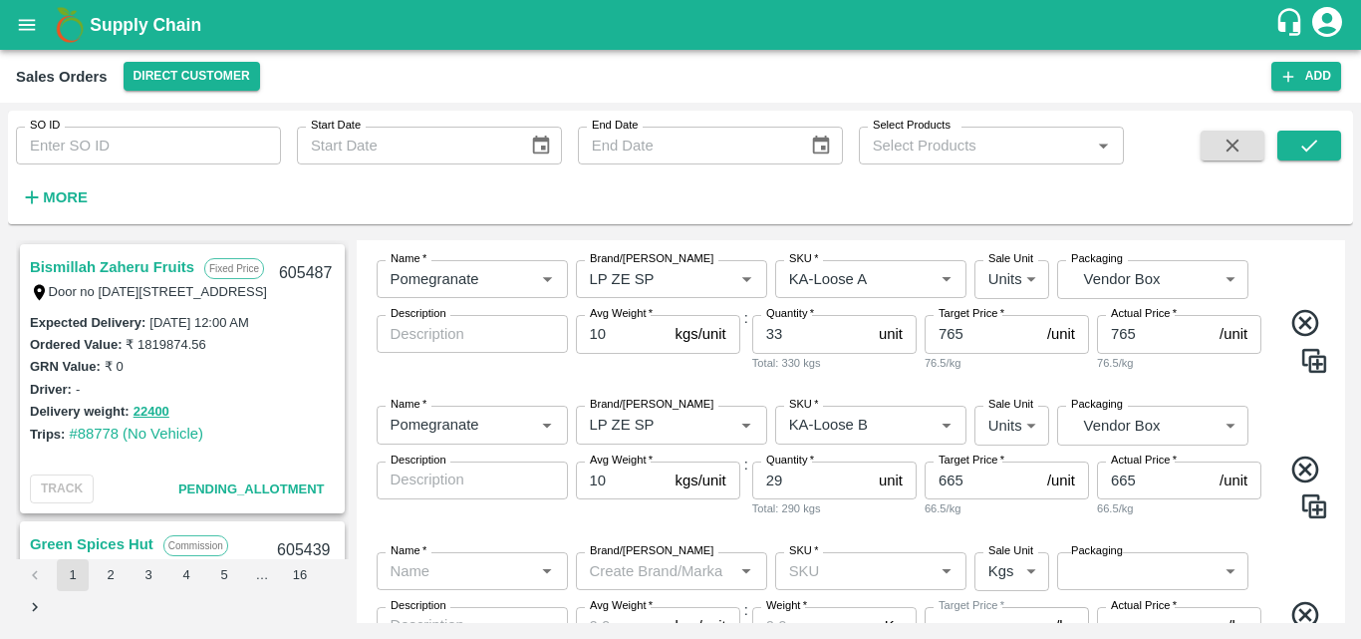
scroll to position [787, 0]
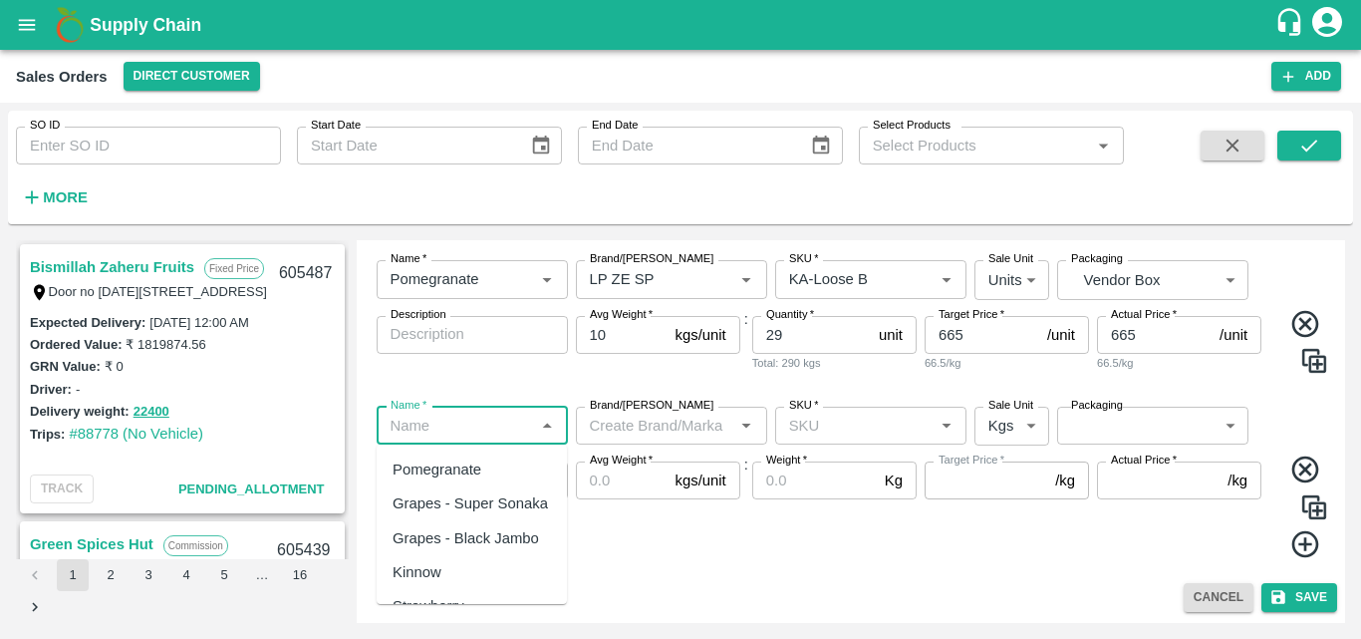
click at [484, 432] on input "Name   *" at bounding box center [456, 426] width 147 height 26
click at [474, 483] on div "Pomegranate" at bounding box center [472, 469] width 190 height 34
type input "Pomegranate"
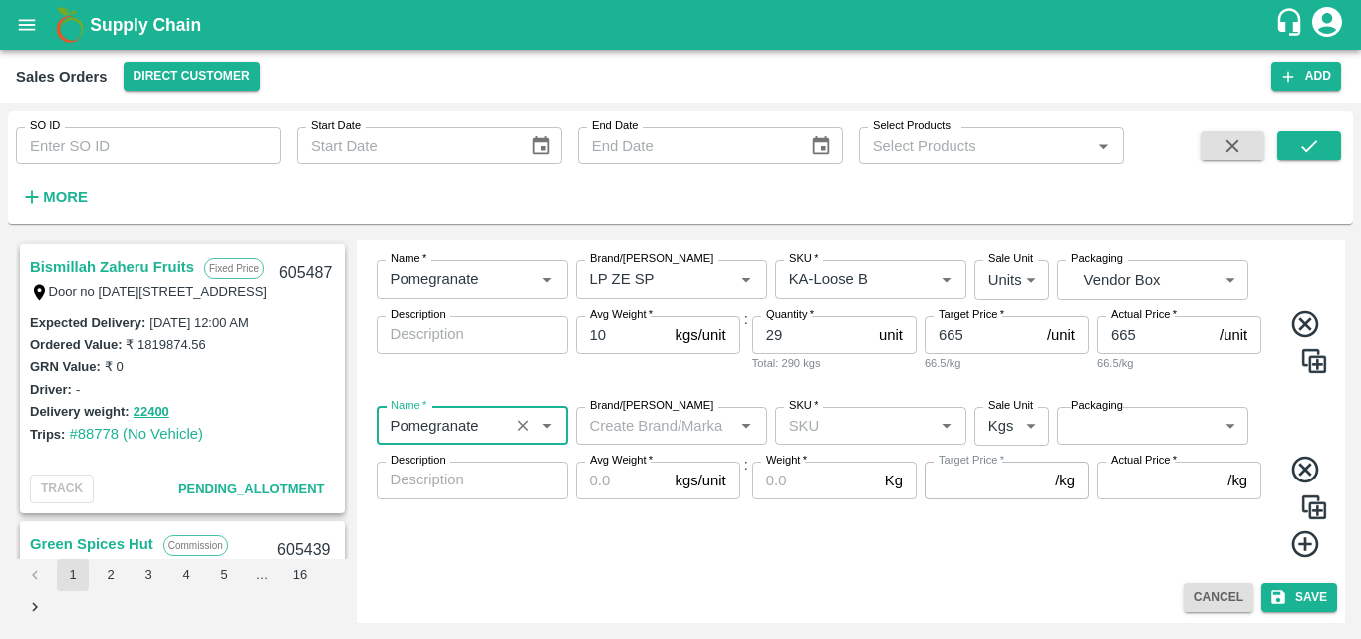
click at [619, 436] on input "Brand/[PERSON_NAME]" at bounding box center [655, 426] width 147 height 26
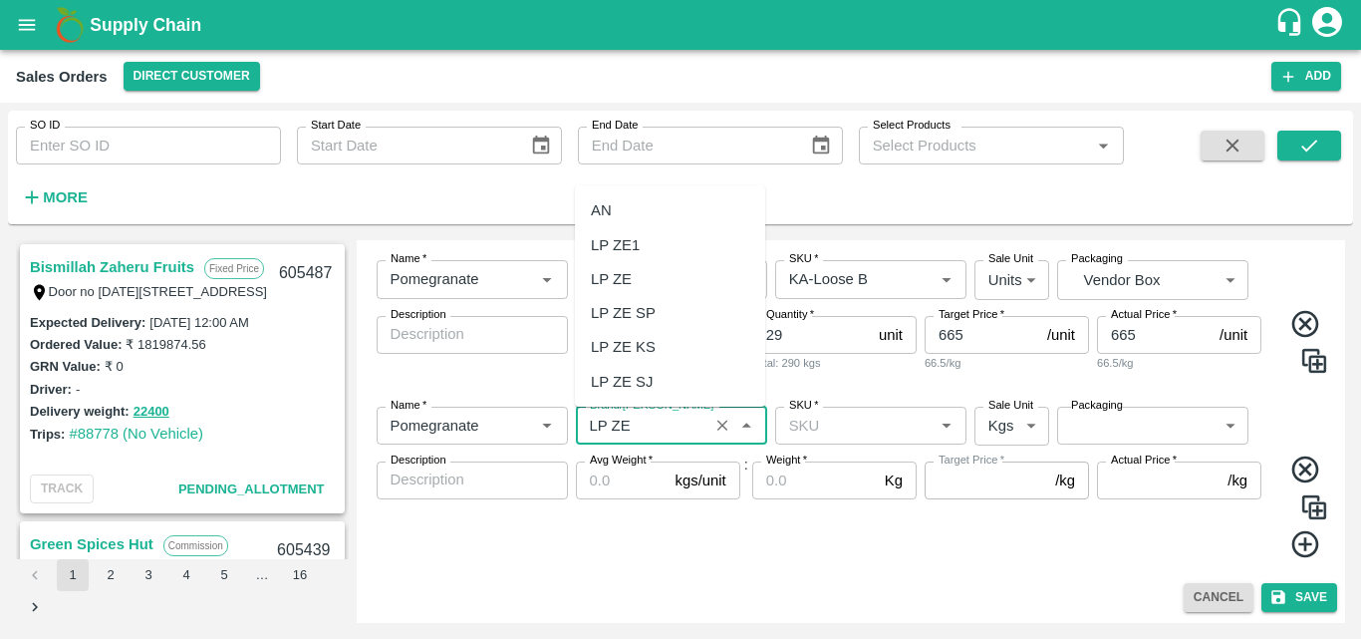
click at [651, 325] on div "LP ZE SP" at bounding box center [670, 313] width 190 height 34
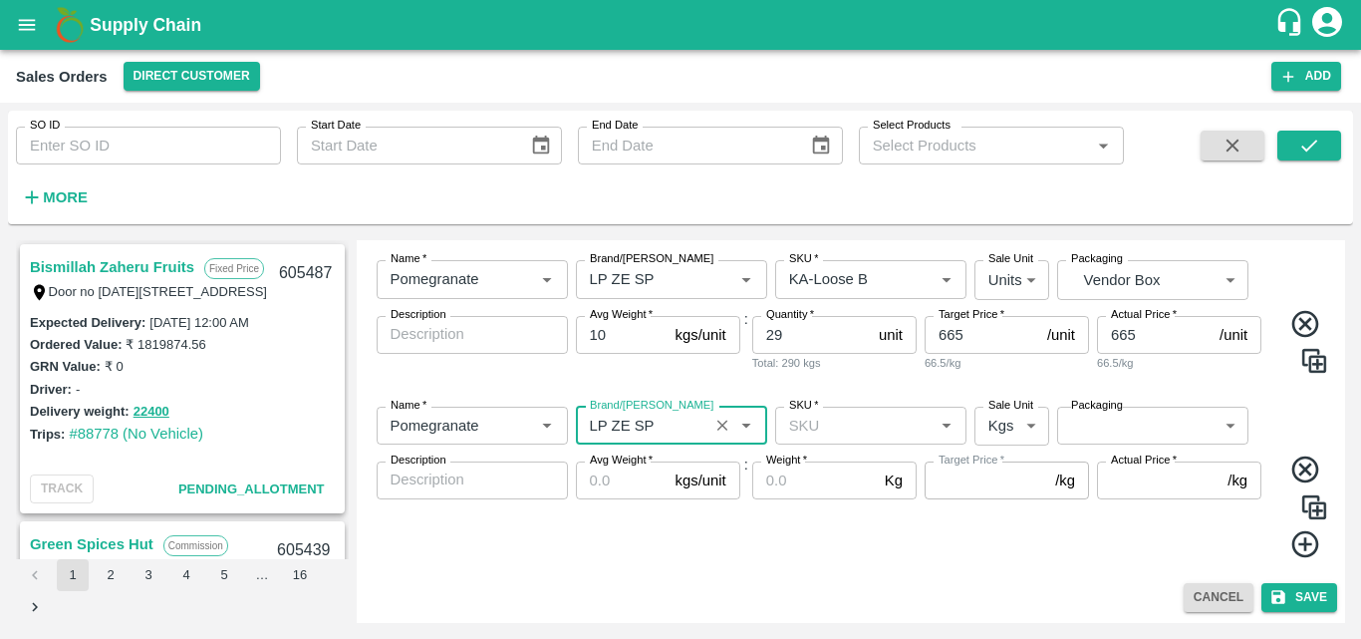
type input "LP ZE SP"
click at [836, 427] on input "SKU   *" at bounding box center [854, 426] width 147 height 26
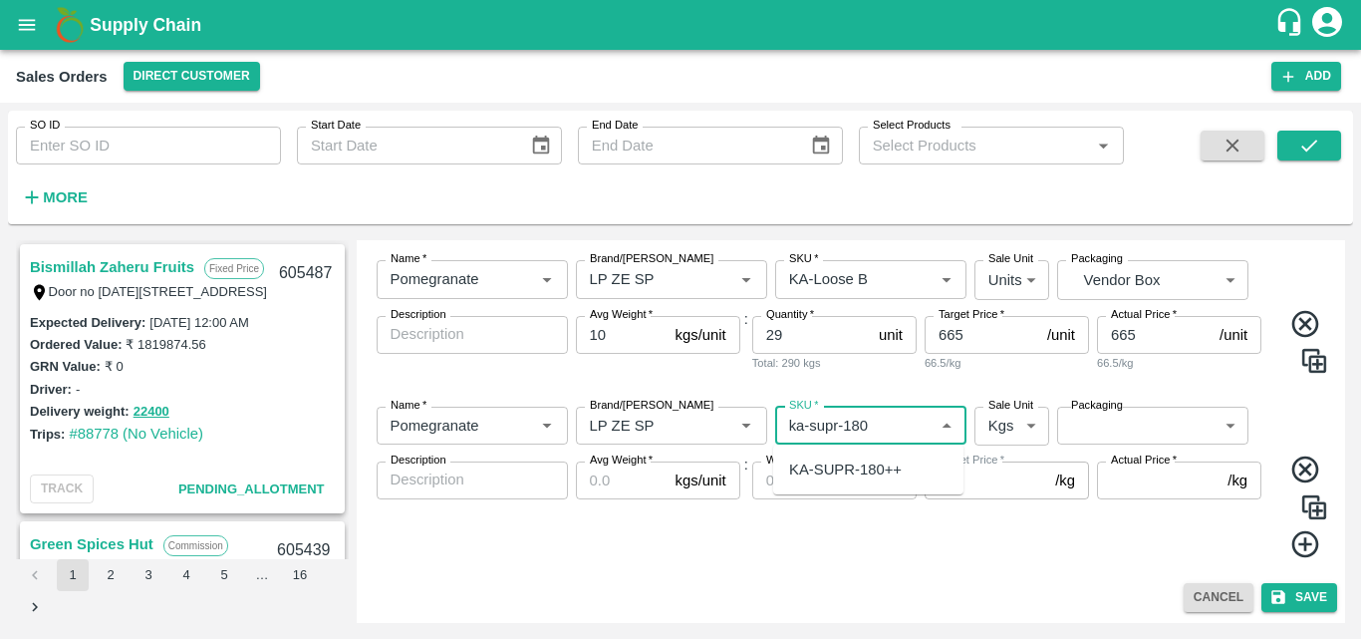
click at [846, 466] on div "KA-SUPR-180++" at bounding box center [845, 469] width 113 height 22
type input "KA-SUPR-180++"
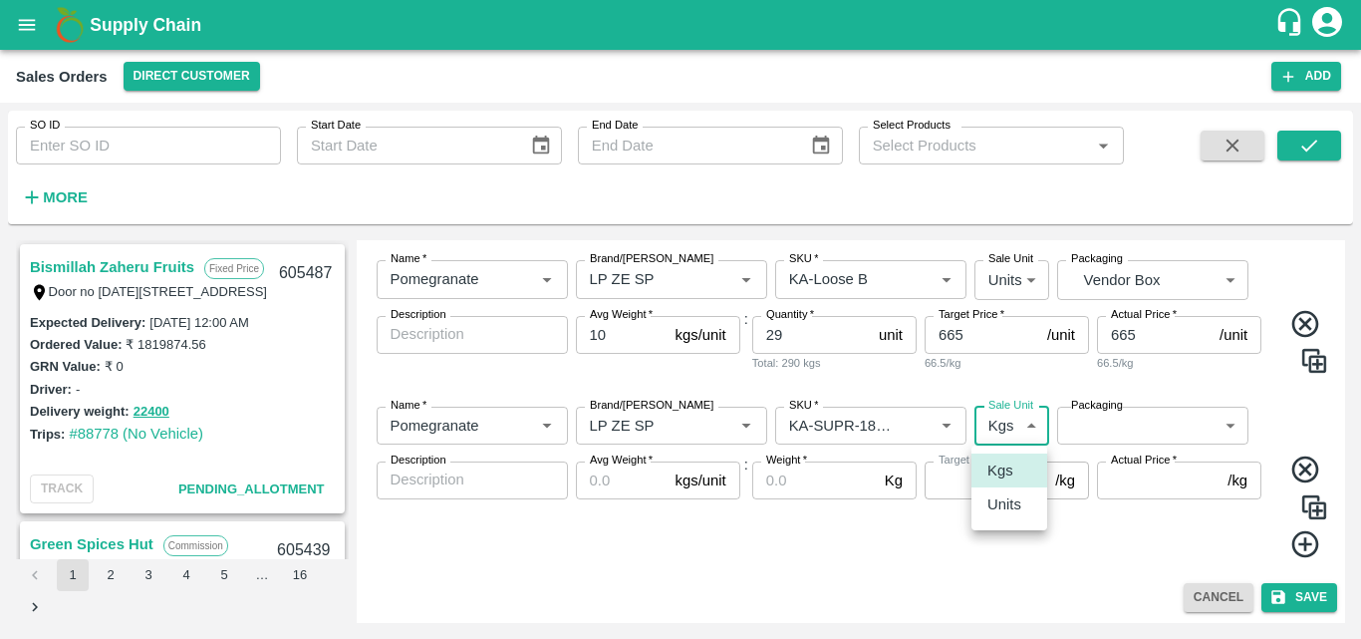
click at [1000, 428] on body "Supply Chain Sales Orders Direct Customer Add SO ID SO ID Start Date Start Date…" at bounding box center [680, 319] width 1361 height 639
click at [1003, 515] on p "Units" at bounding box center [1005, 504] width 34 height 22
type input "2"
click at [1143, 417] on body "Supply Chain Sales Orders Direct Customer Add SO ID SO ID Start Date Start Date…" at bounding box center [680, 319] width 1361 height 639
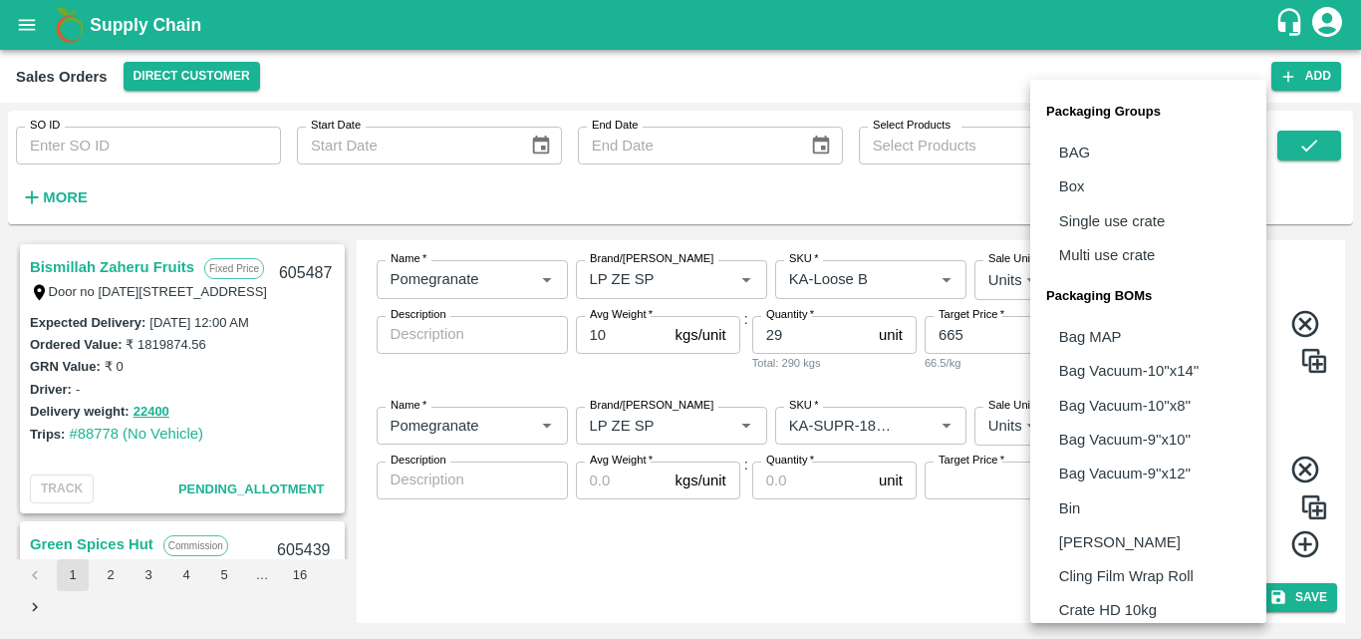
scroll to position [559, 0]
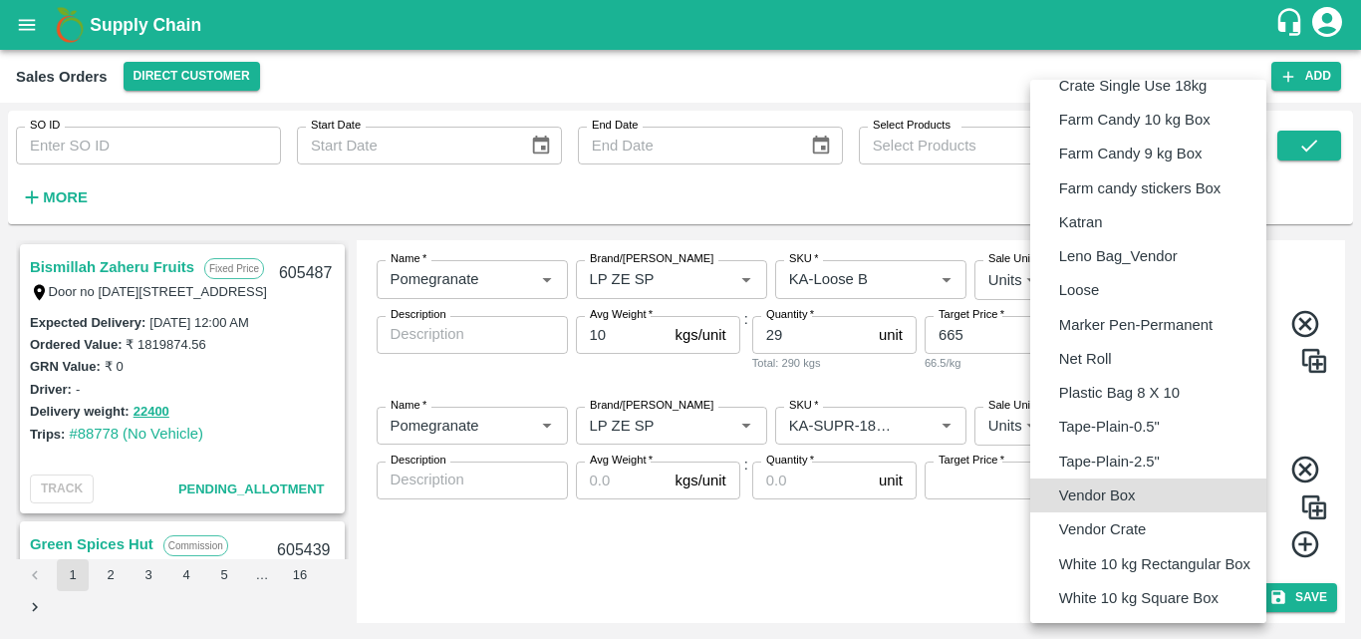
type input "BOM/276"
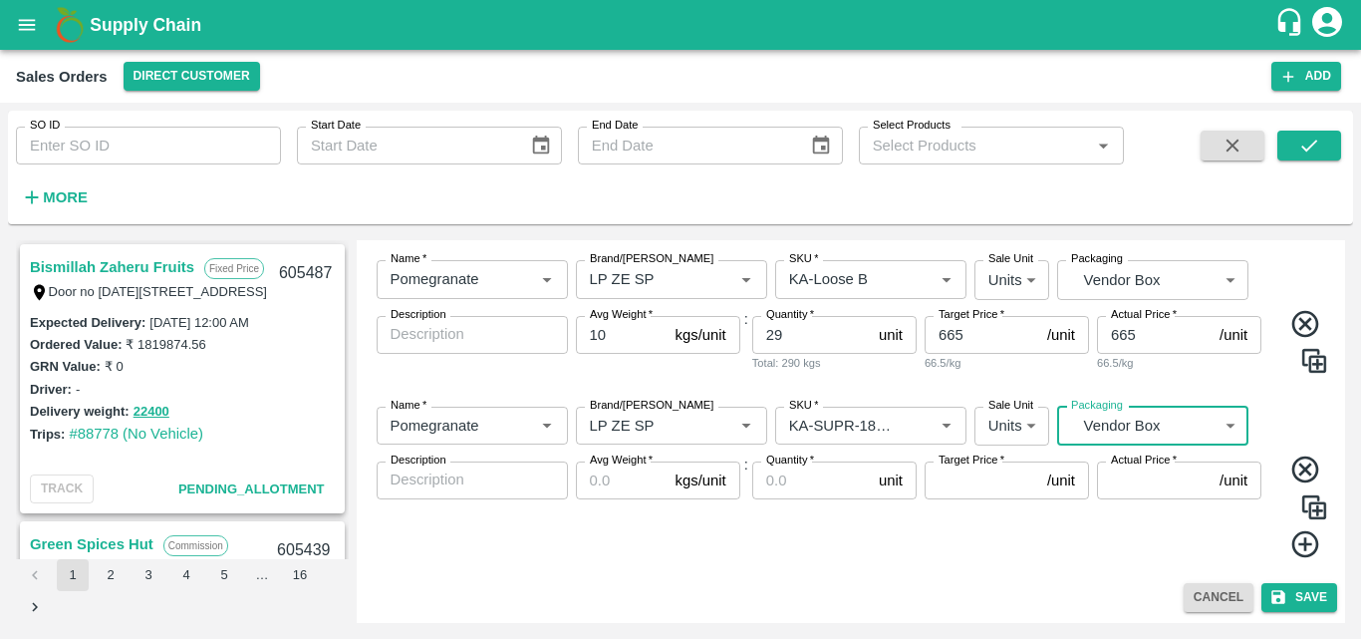
click at [577, 486] on input "Avg Weight   *" at bounding box center [622, 480] width 92 height 38
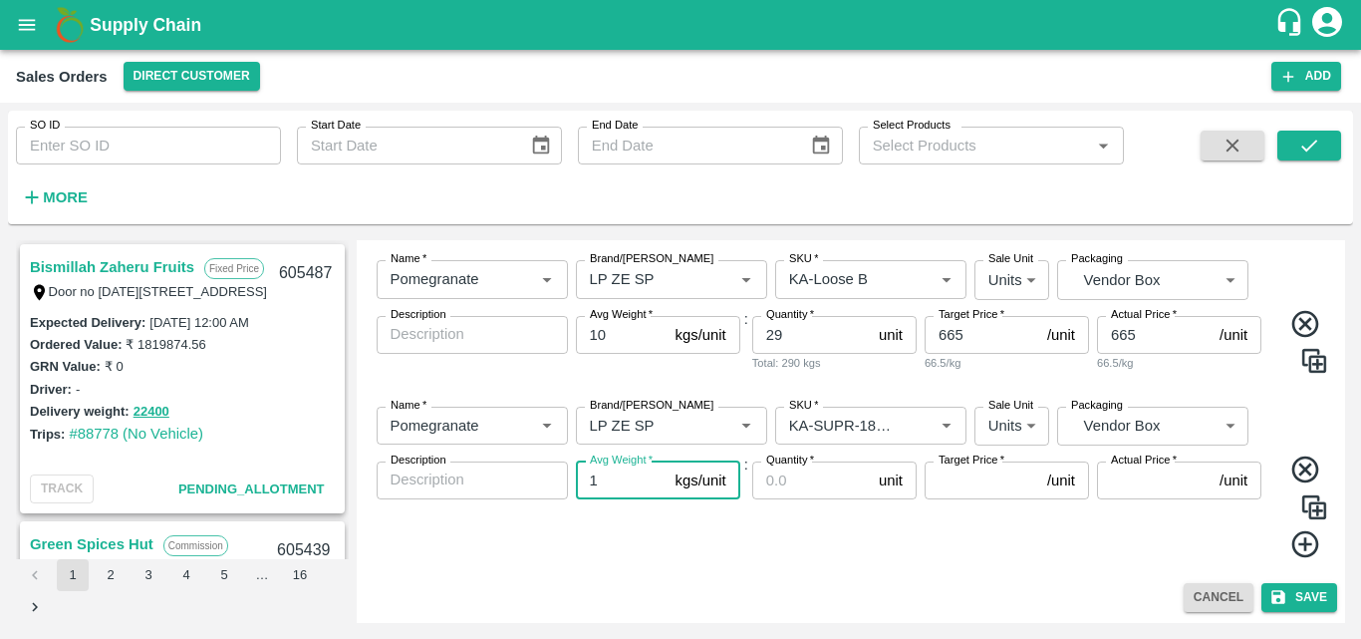
type input "10"
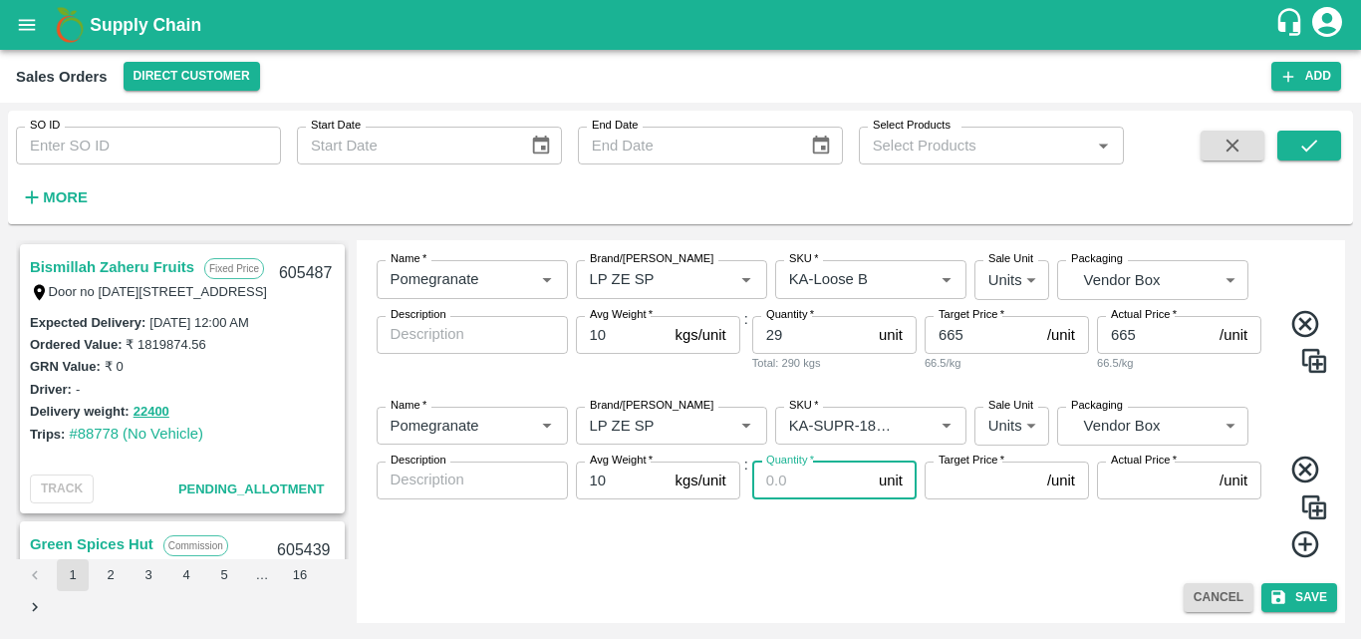
click at [812, 485] on input "Quantity   *" at bounding box center [811, 480] width 119 height 38
type input "20"
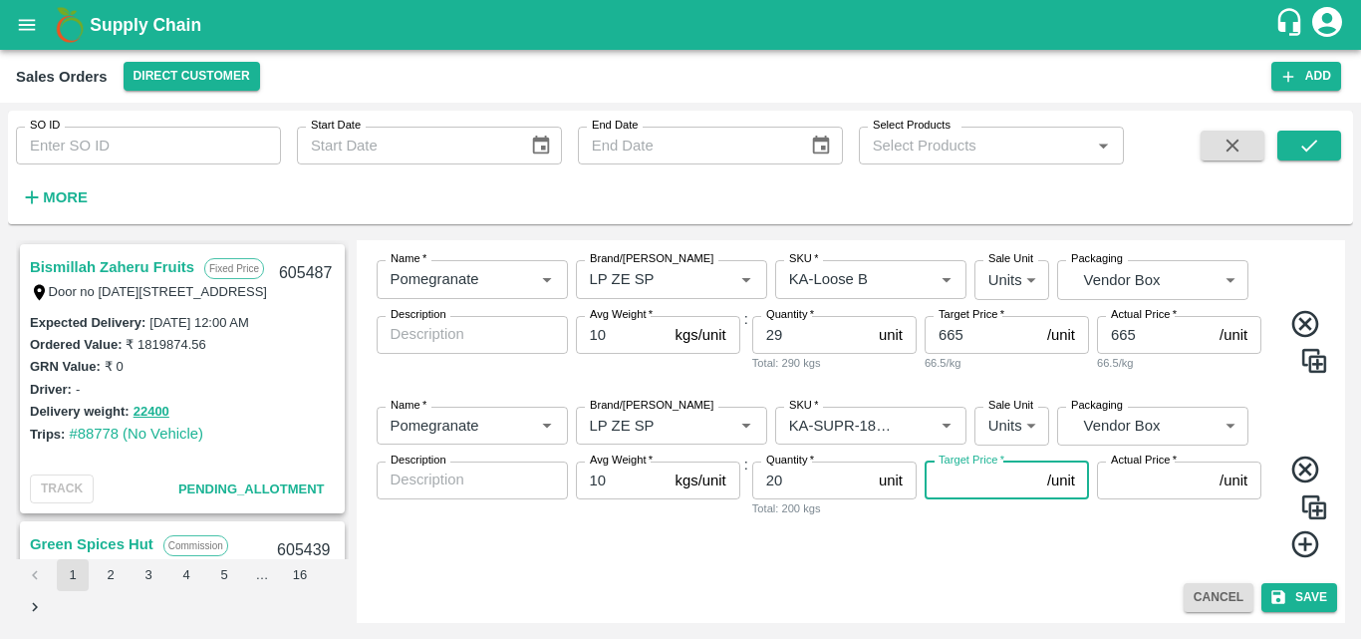
click at [951, 489] on input "Target Price   *" at bounding box center [982, 480] width 115 height 38
type input "765"
click at [1149, 487] on input "Actual Price   *" at bounding box center [1154, 480] width 115 height 38
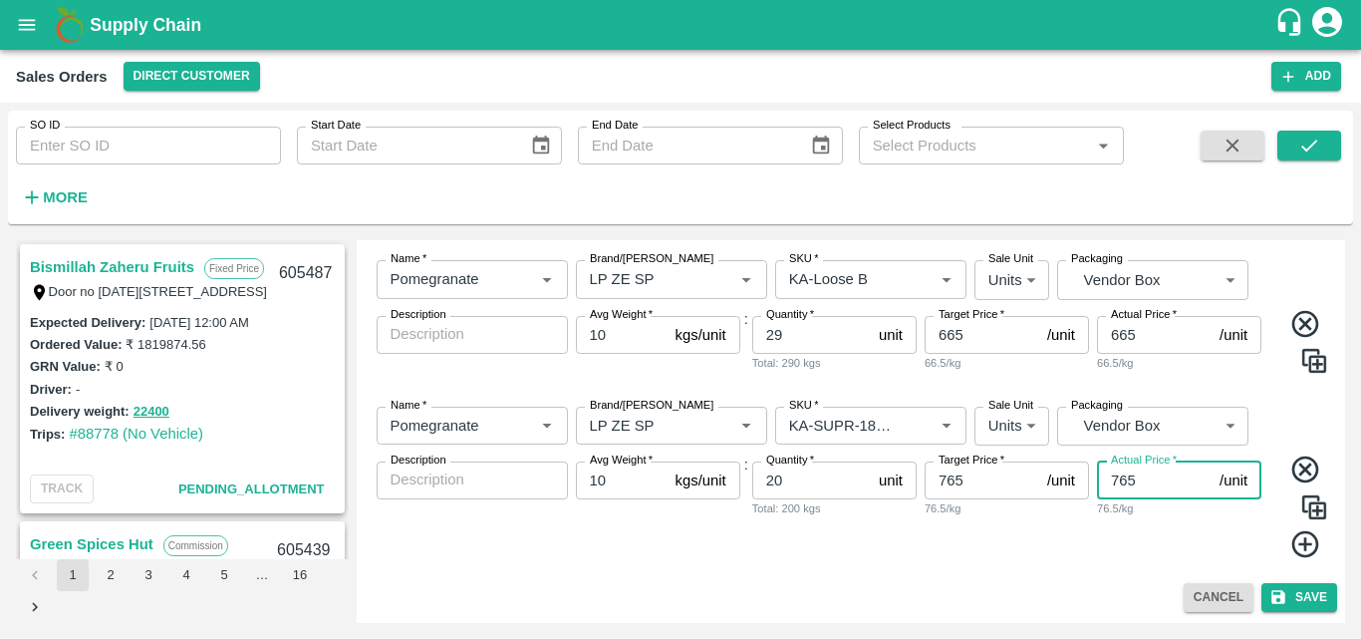
type input "765"
click at [1196, 569] on div "Name   * Name   * Brand/Marka Brand/Marka SKU   * SKU   * Sale Unit Units 2 Sal…" at bounding box center [852, 483] width 974 height 184
click at [1297, 549] on icon at bounding box center [1306, 544] width 33 height 33
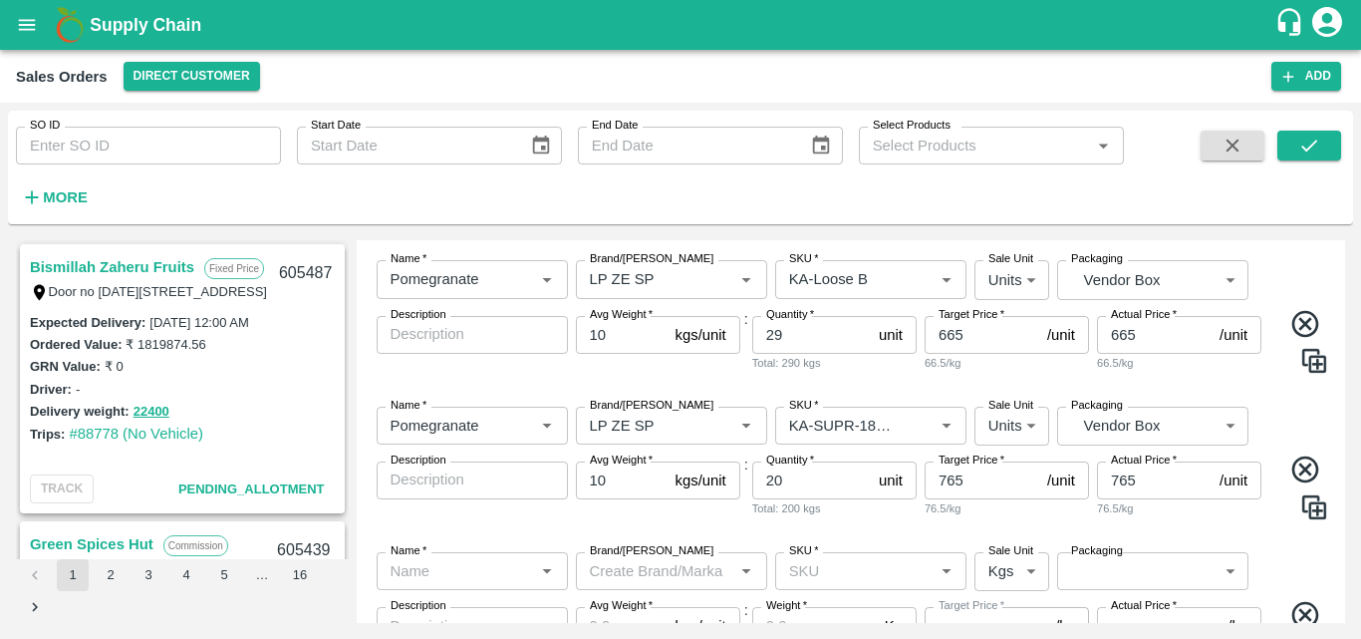
scroll to position [934, 0]
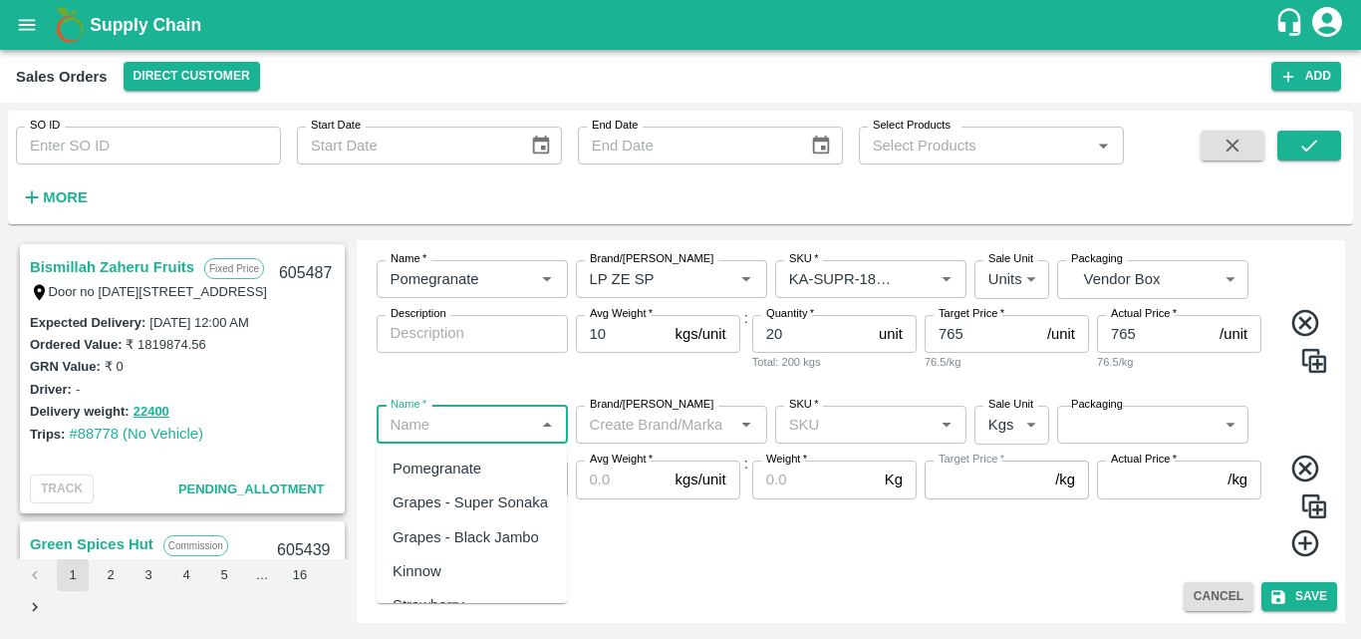
click at [507, 437] on input "Name   *" at bounding box center [456, 425] width 147 height 26
click at [479, 475] on div "Pomegranate" at bounding box center [437, 468] width 89 height 22
type input "Pomegranate"
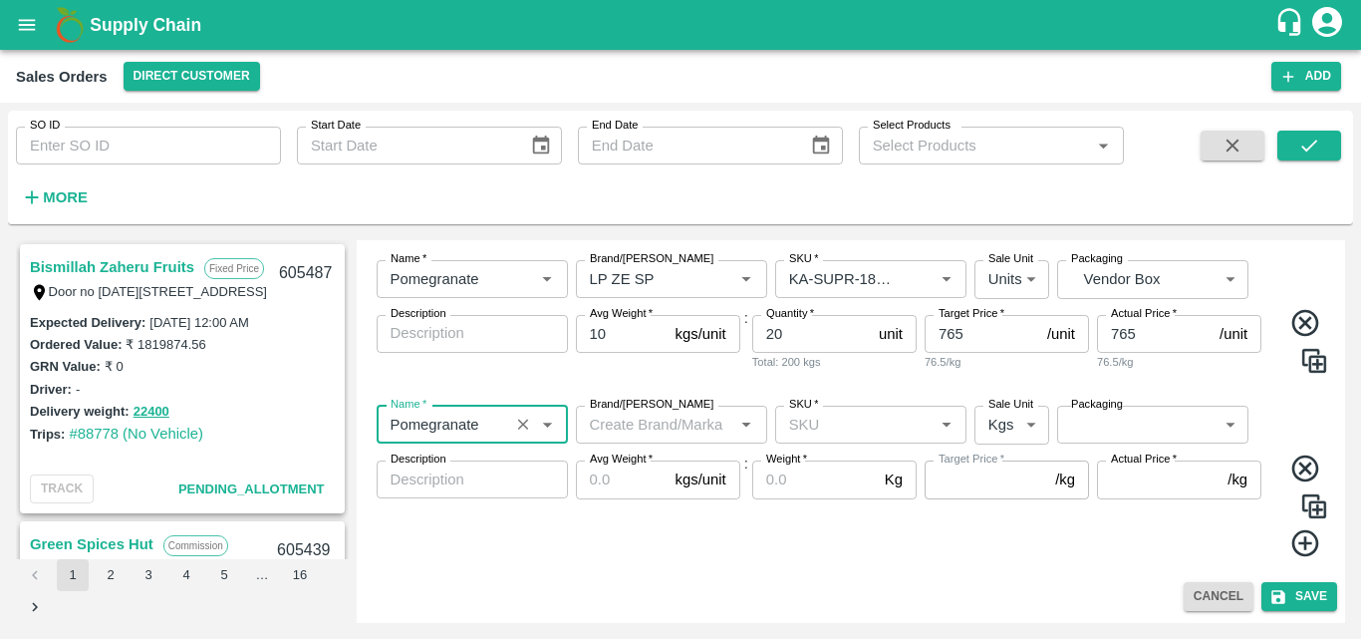
click at [646, 423] on input "Brand/[PERSON_NAME]" at bounding box center [655, 425] width 147 height 26
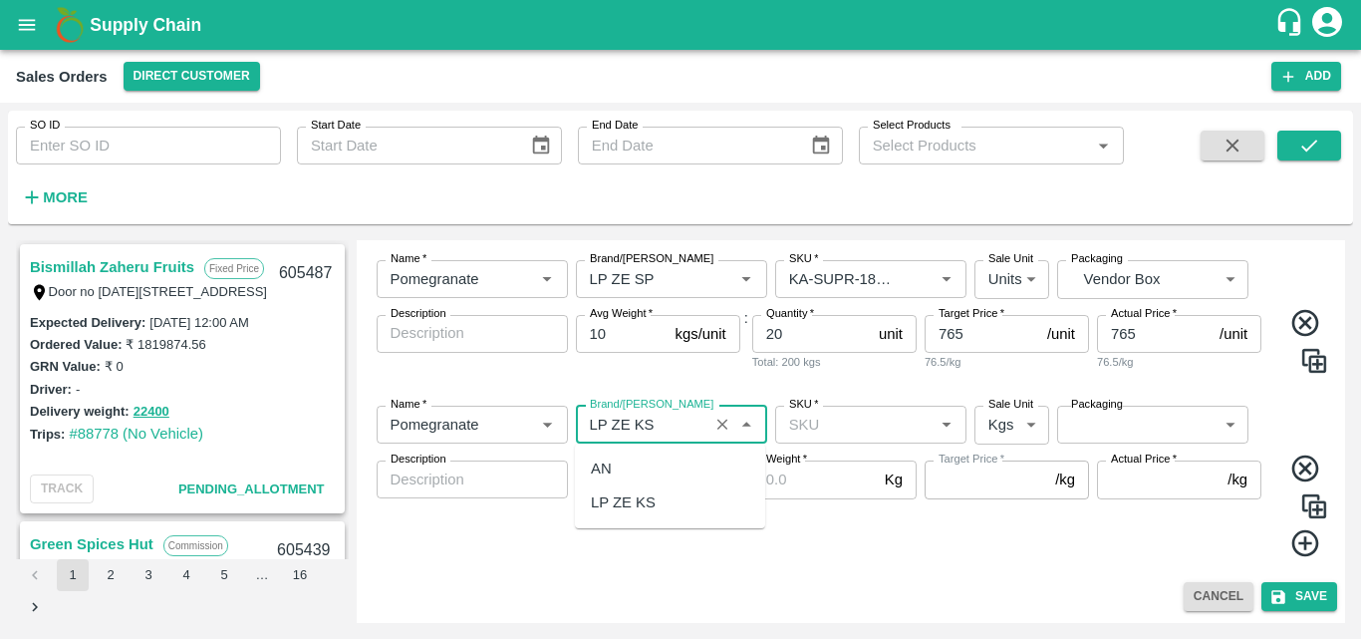
click at [639, 517] on div "LP ZE KS" at bounding box center [670, 502] width 190 height 34
type input "LP ZE KS"
click at [827, 424] on input "SKU   *" at bounding box center [854, 425] width 147 height 26
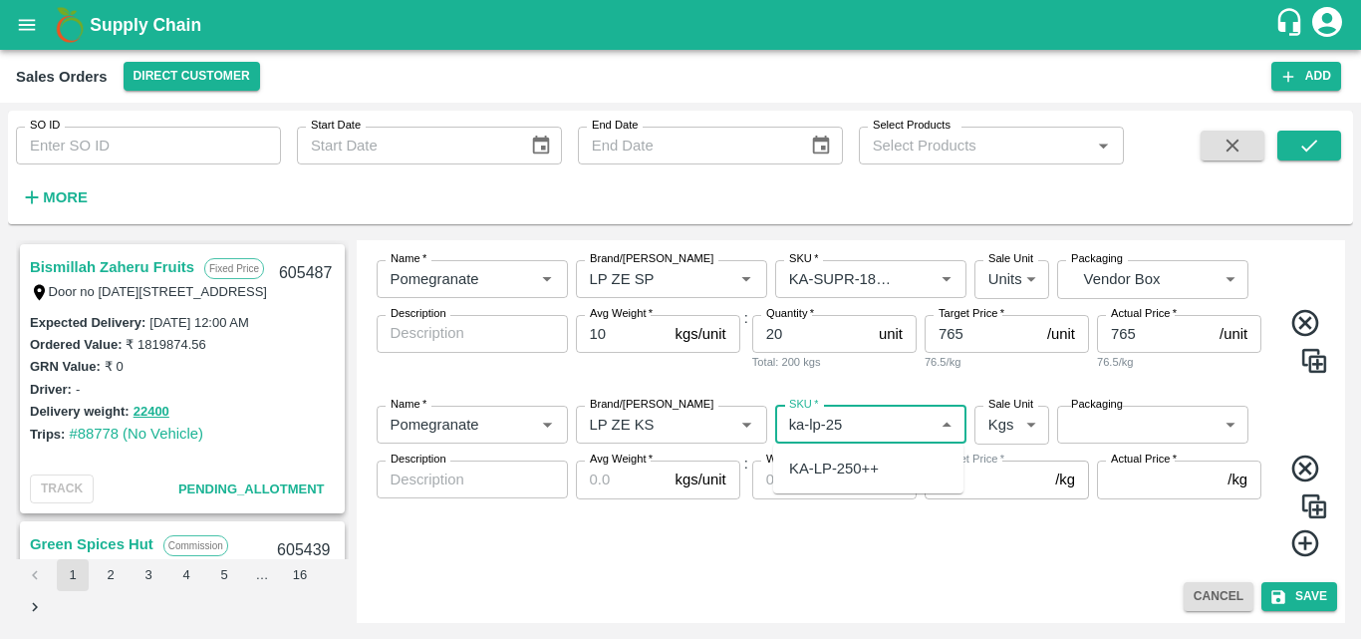
click at [853, 472] on div "KA-LP-250++" at bounding box center [834, 468] width 90 height 22
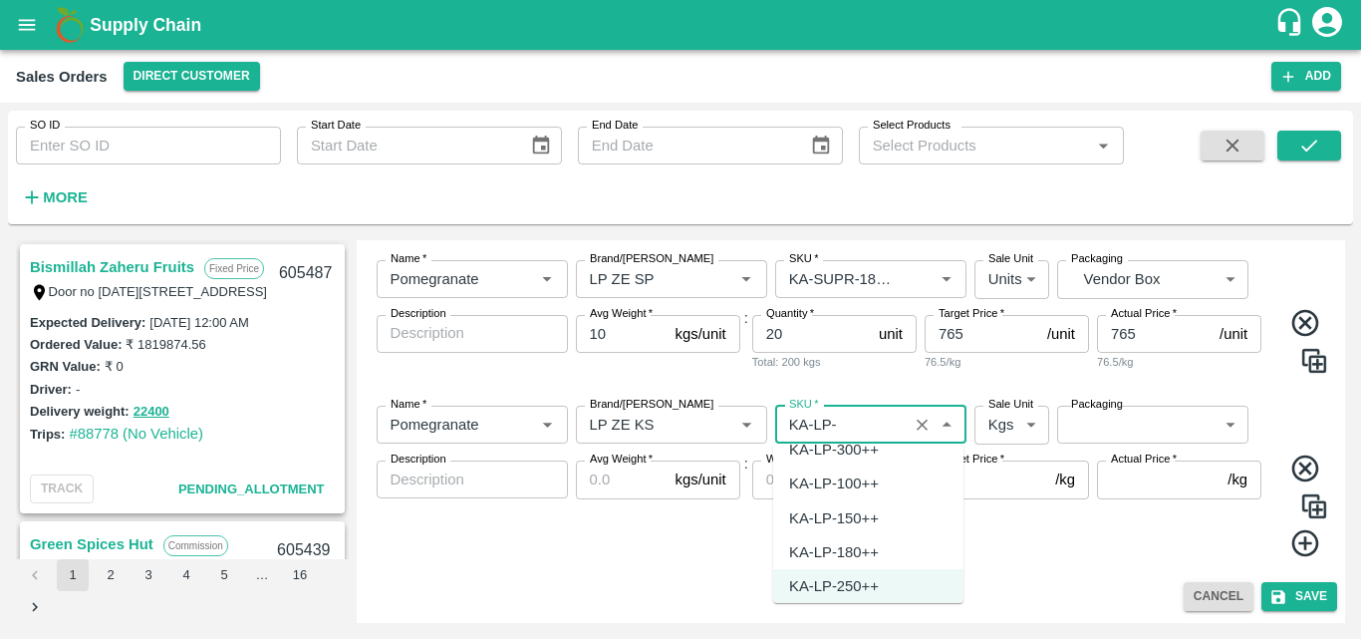
click at [847, 452] on div "KA-LP-300++" at bounding box center [834, 450] width 90 height 22
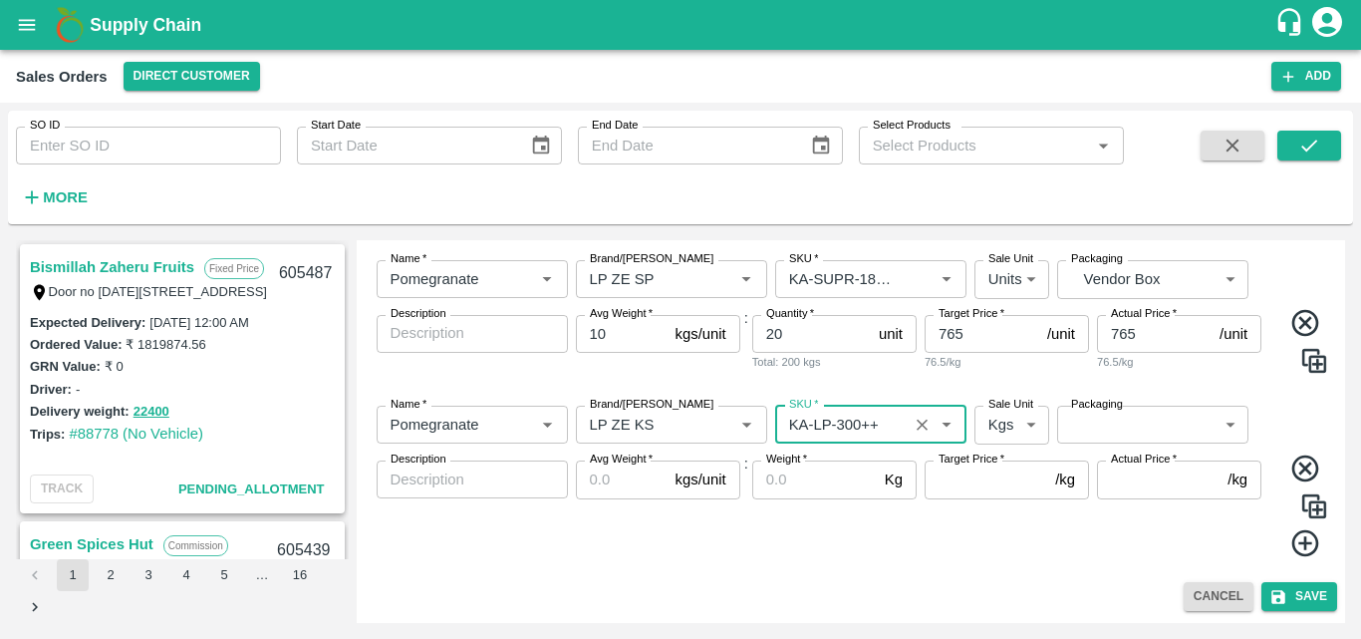
type input "KA-LP-300++"
click at [1011, 425] on body "Supply Chain Sales Orders Direct Customer Add SO ID SO ID Start Date Start Date…" at bounding box center [680, 319] width 1361 height 639
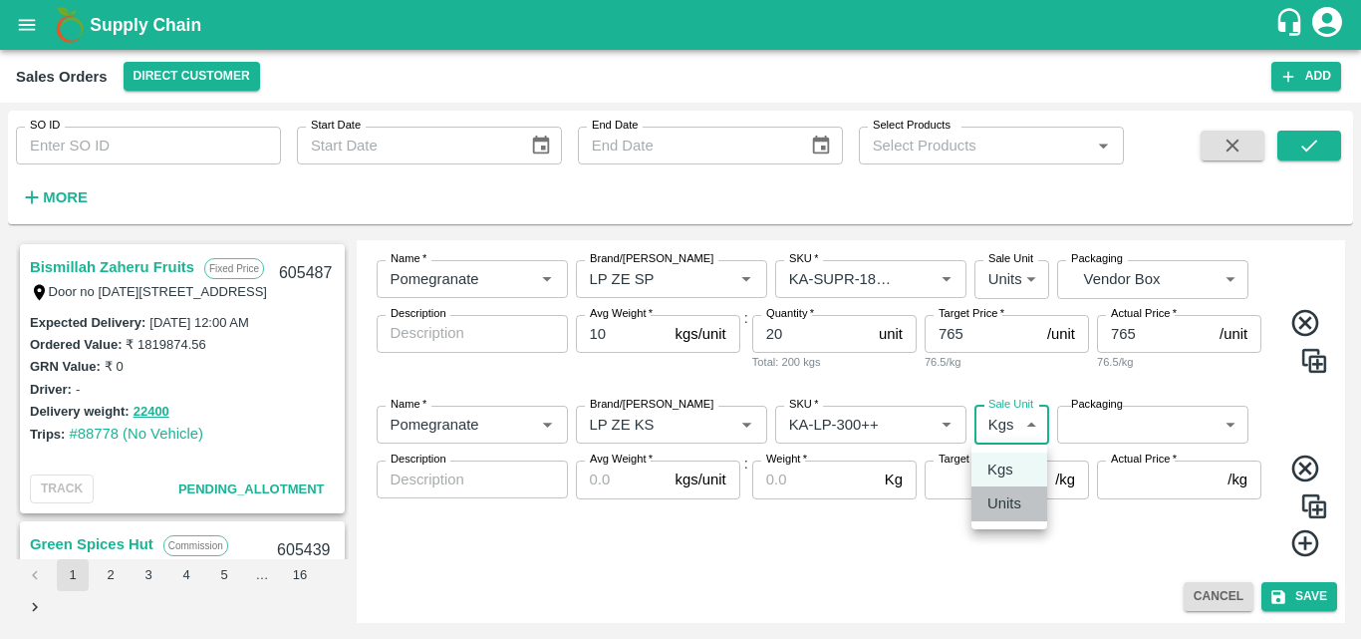
click at [1008, 516] on li "Units" at bounding box center [1010, 503] width 76 height 34
type input "2"
click at [1150, 432] on body "Supply Chain Sales Orders Direct Customer Add SO ID SO ID Start Date Start Date…" at bounding box center [680, 319] width 1361 height 639
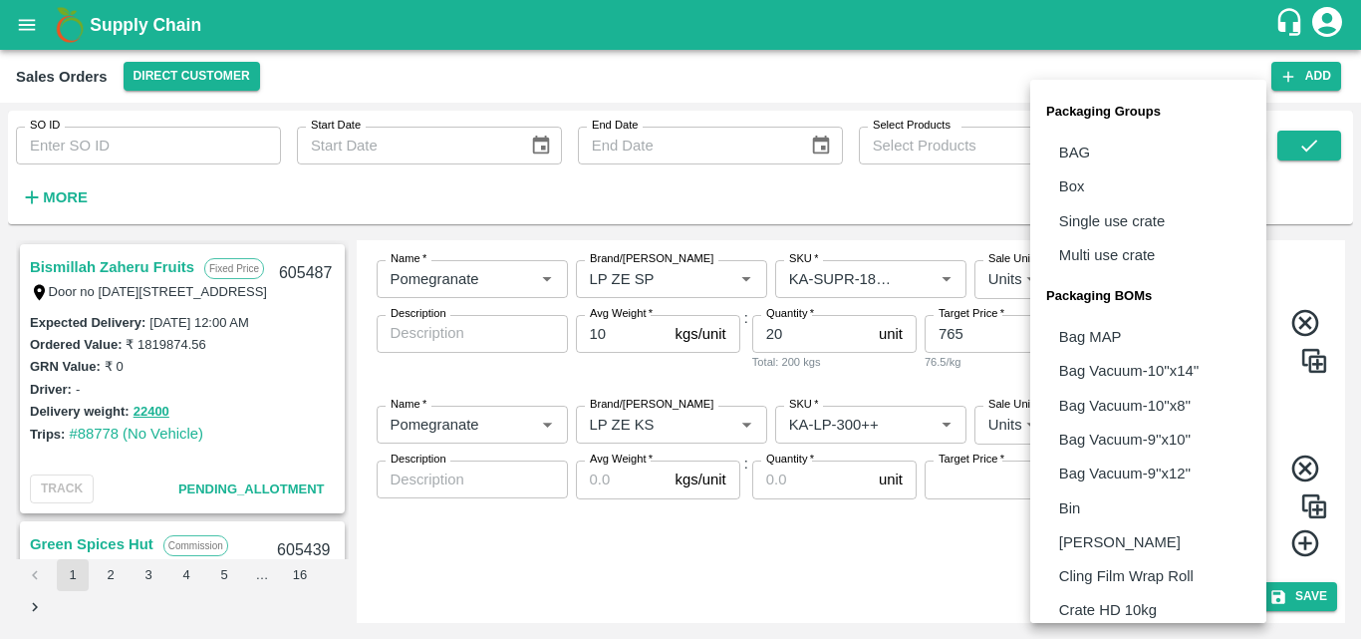
scroll to position [559, 0]
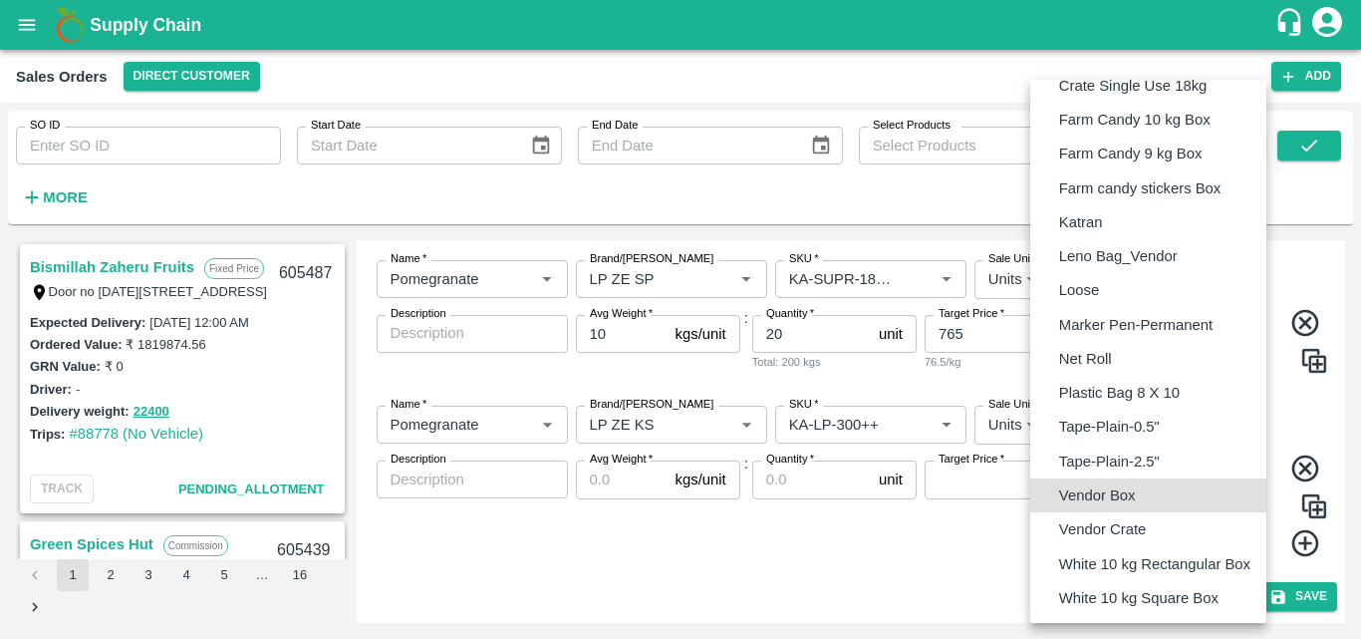
type input "BOM/276"
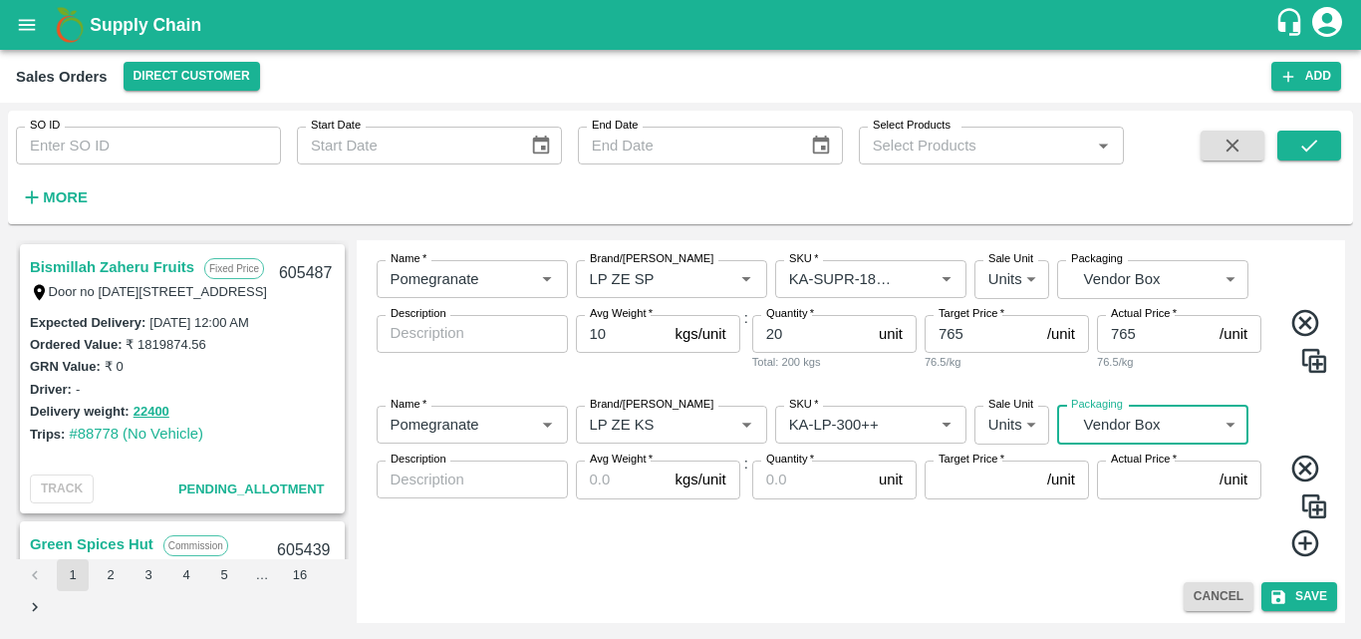
click at [622, 473] on input "Avg Weight   *" at bounding box center [622, 479] width 92 height 38
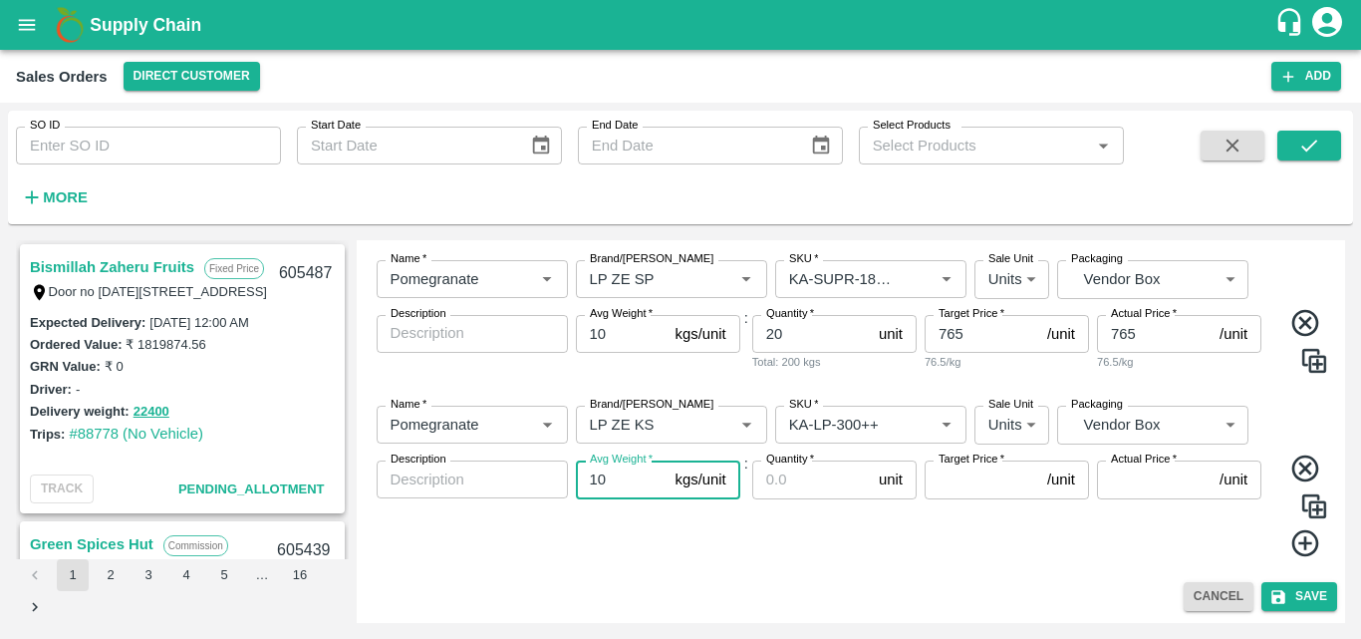
type input "10"
click at [763, 491] on input "Quantity   *" at bounding box center [811, 479] width 119 height 38
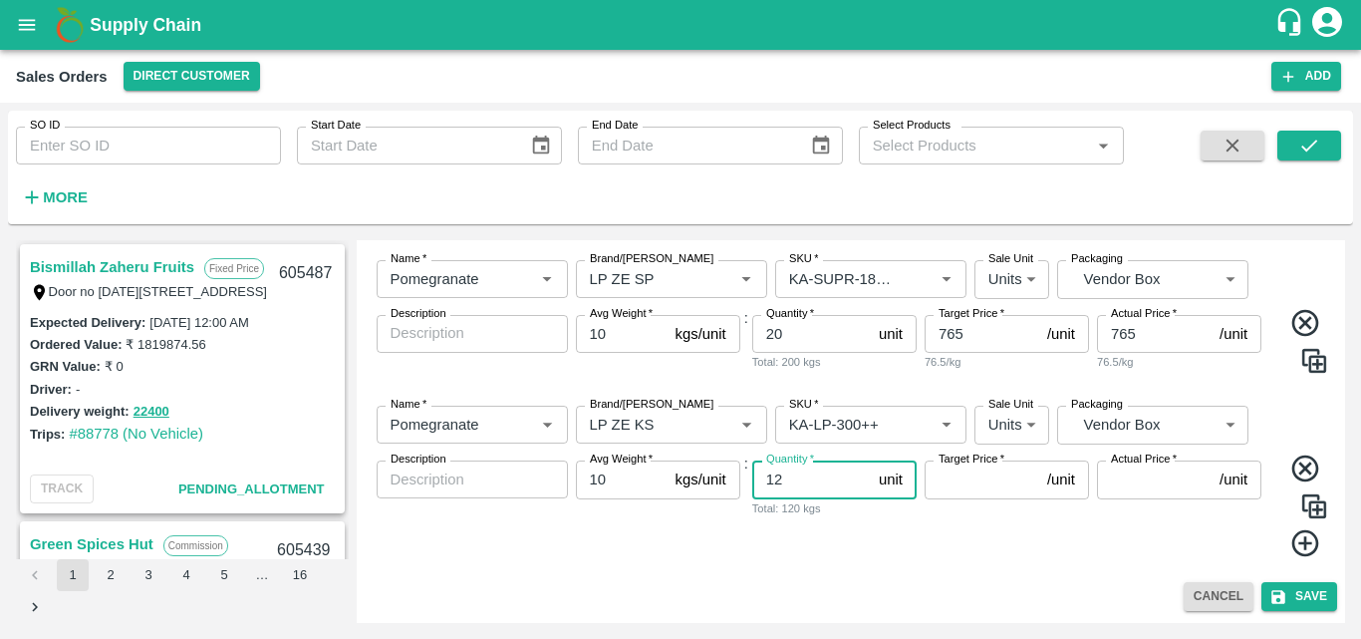
type input "12"
click at [965, 482] on input "Target Price   *" at bounding box center [982, 479] width 115 height 38
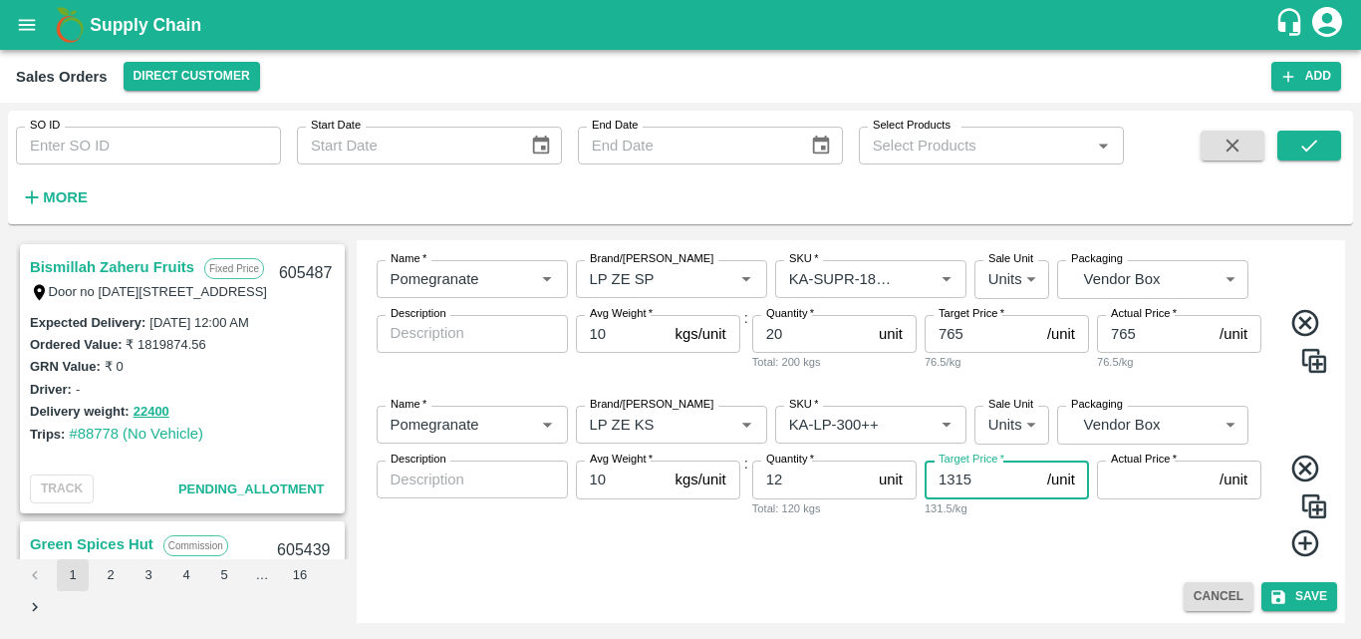
type input "1315"
click at [1136, 483] on input "Actual Price   *" at bounding box center [1154, 479] width 115 height 38
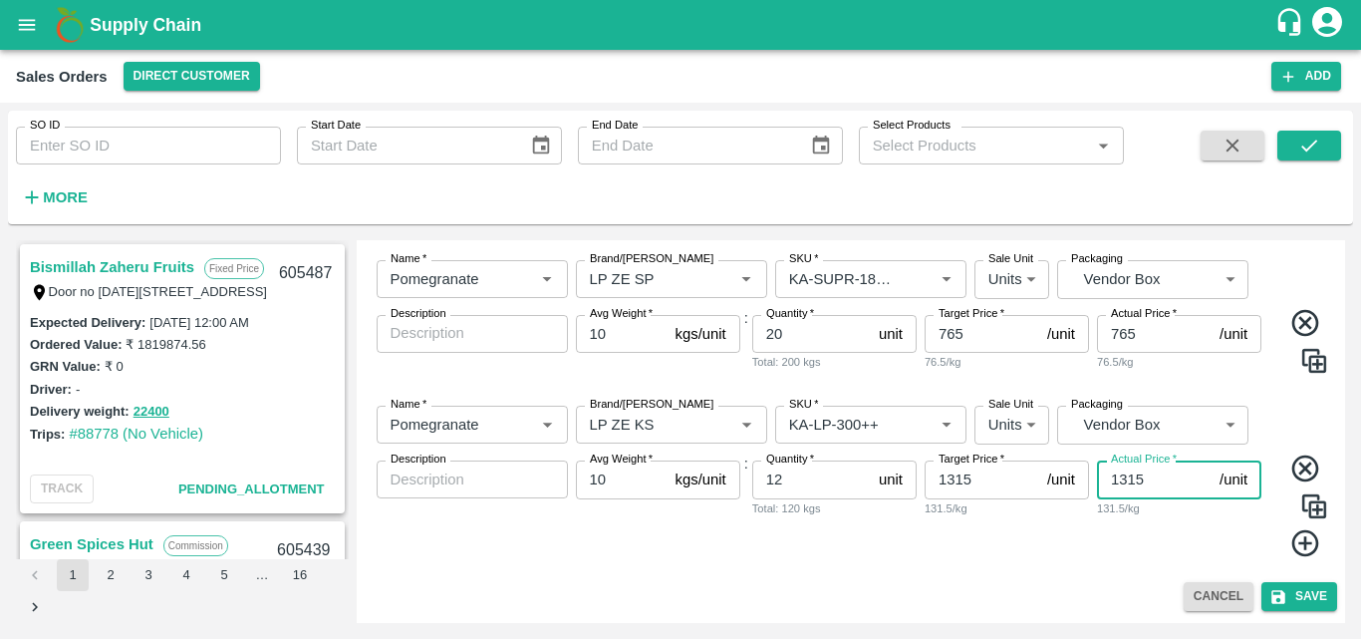
type input "1315"
click at [1301, 544] on icon at bounding box center [1305, 543] width 27 height 27
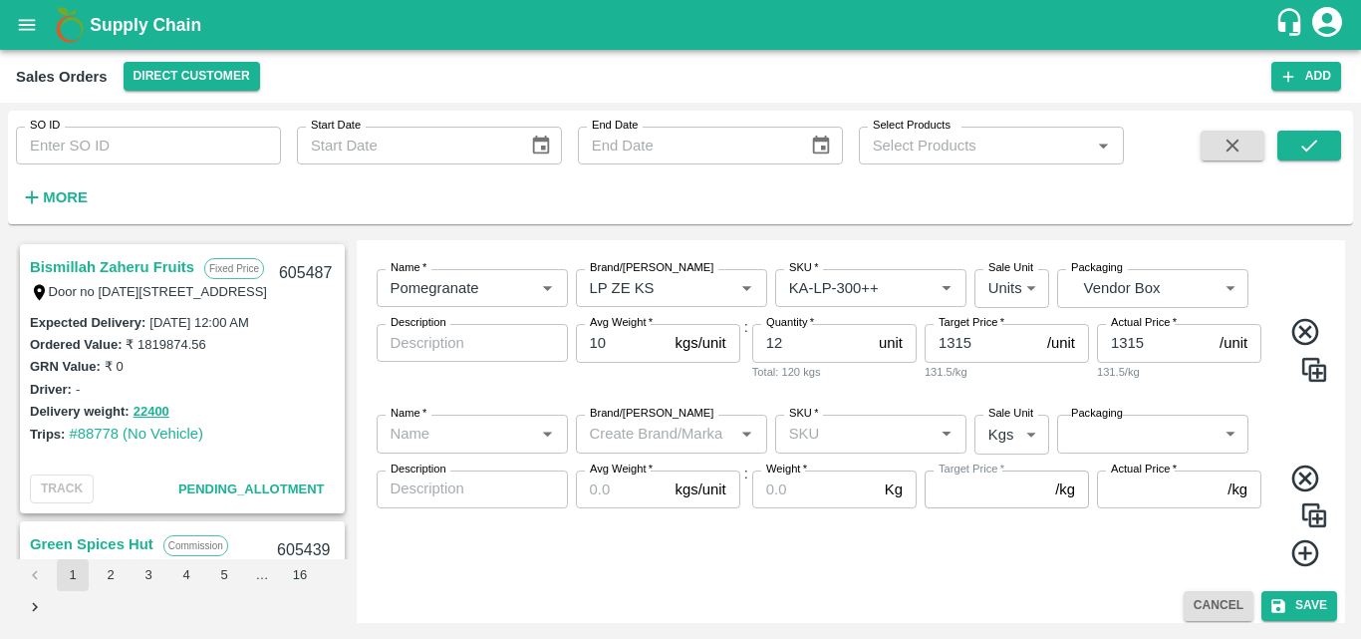
scroll to position [1079, 0]
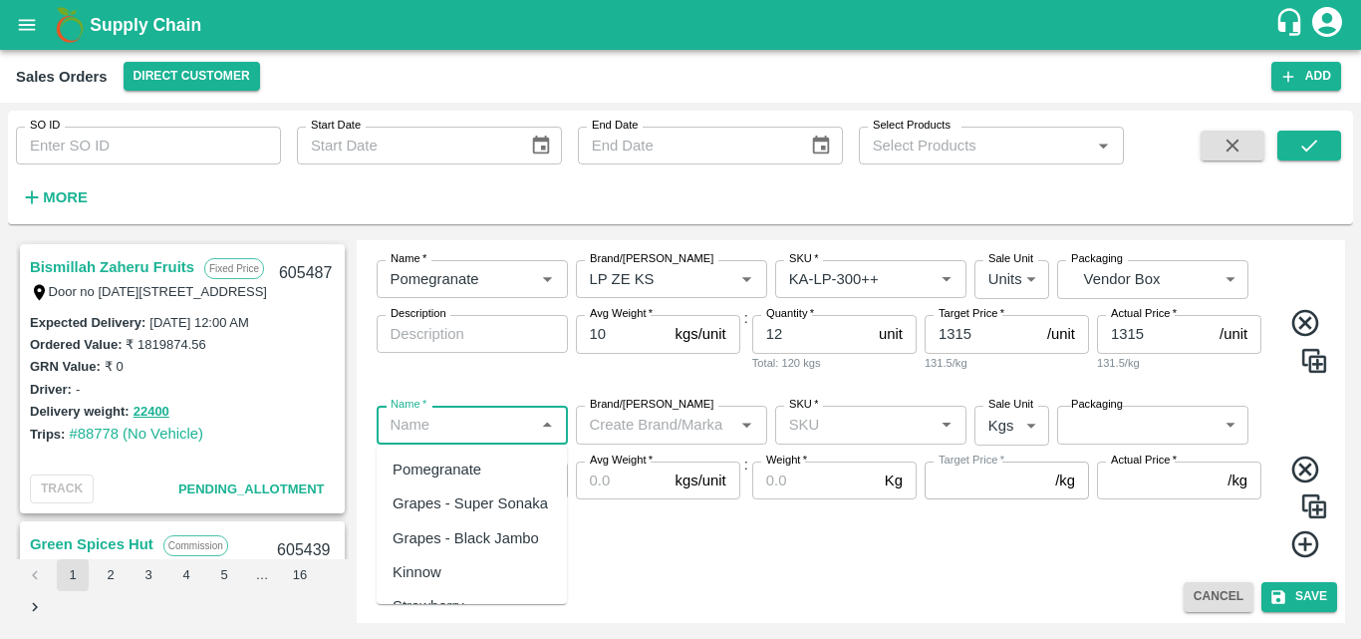
click at [505, 433] on input "Name   *" at bounding box center [456, 425] width 147 height 26
click at [464, 477] on div "Pomegranate" at bounding box center [437, 469] width 89 height 22
type input "Pomegranate"
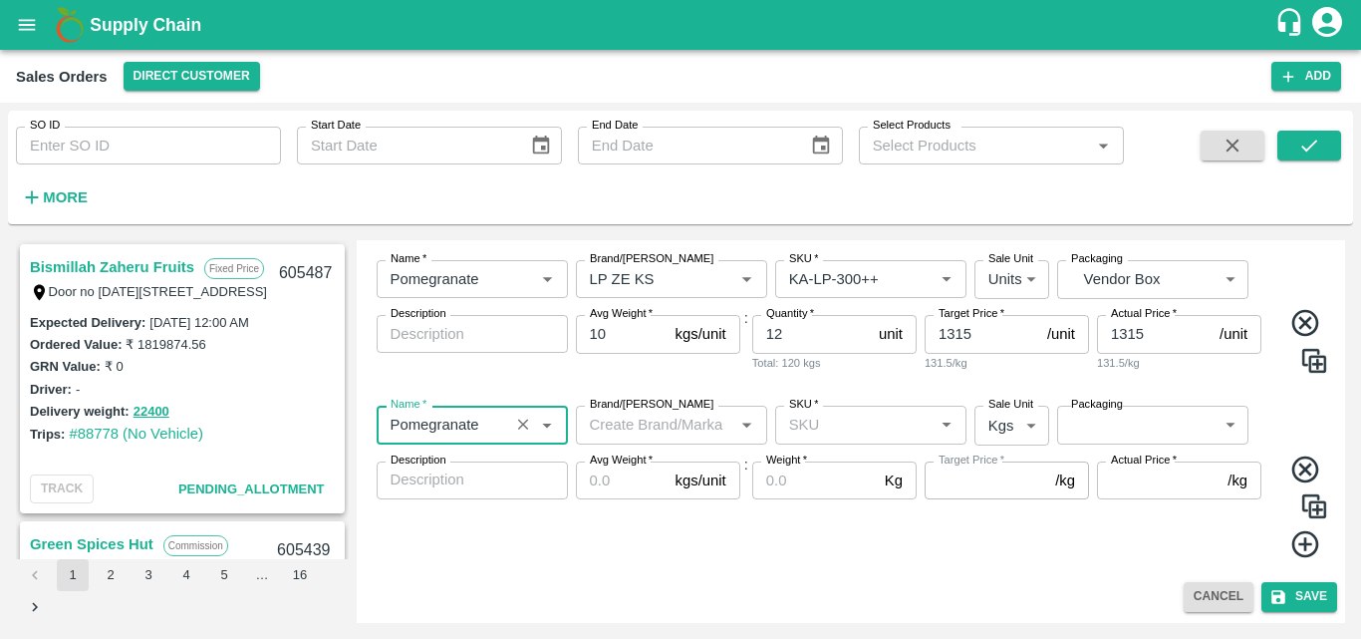
click at [626, 421] on input "Brand/[PERSON_NAME]" at bounding box center [655, 425] width 147 height 26
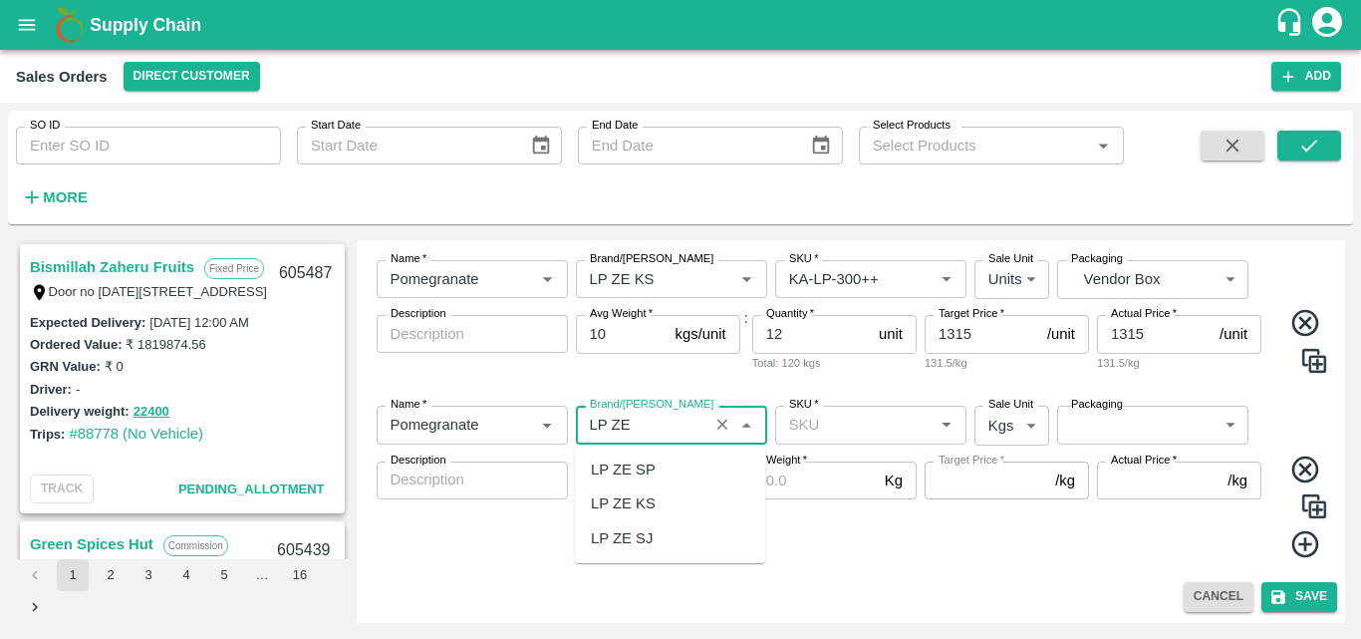
click at [661, 501] on div "LP ZE KS" at bounding box center [670, 503] width 190 height 34
type input "LP ZE KS"
click at [852, 433] on input "SKU   *" at bounding box center [854, 425] width 147 height 26
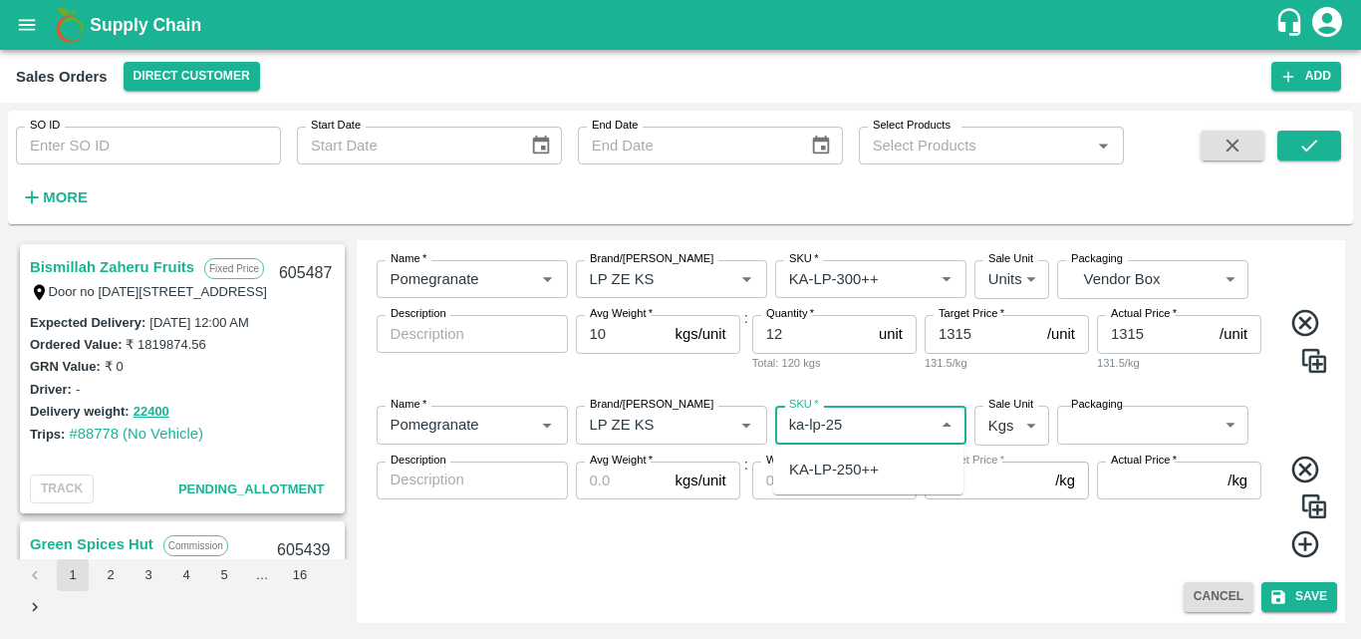
click at [869, 480] on div "KA-LP-250++" at bounding box center [834, 469] width 90 height 22
type input "KA-LP-250++"
click at [1000, 418] on body "Supply Chain Sales Orders Direct Customer Add SO ID SO ID Start Date Start Date…" at bounding box center [680, 319] width 1361 height 639
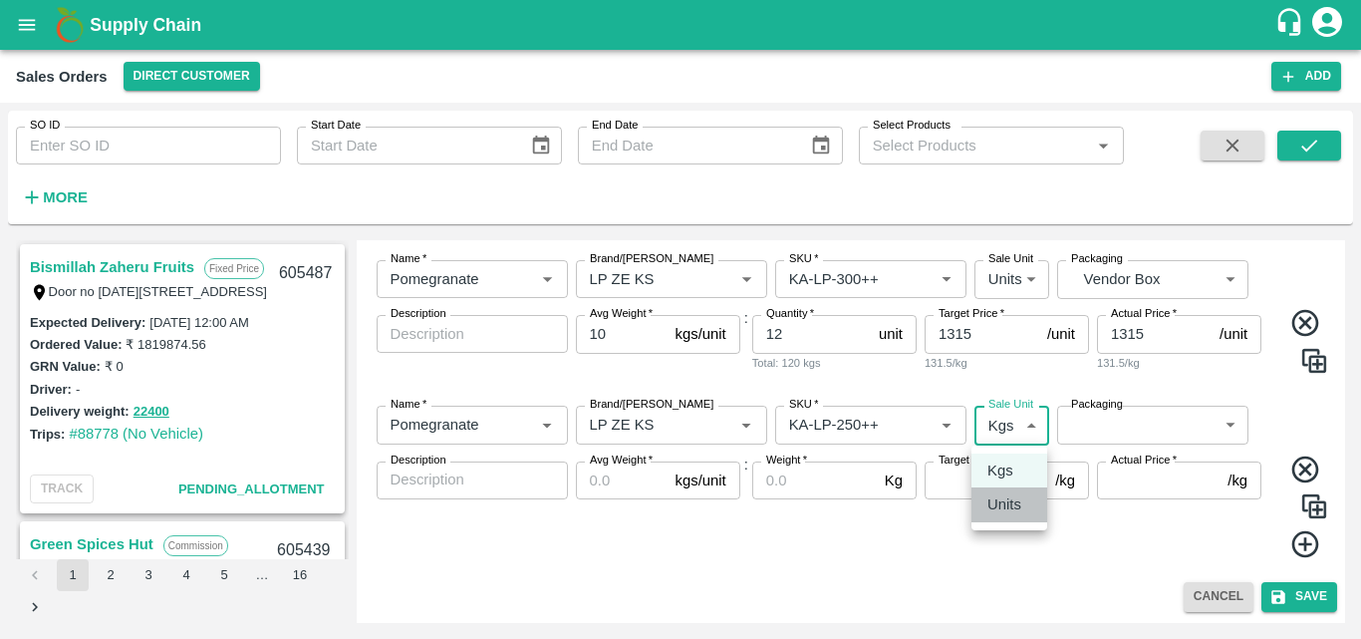
click at [990, 508] on p "Units" at bounding box center [1005, 504] width 34 height 22
type input "2"
click at [1117, 442] on body "Supply Chain Sales Orders Direct Customer Add SO ID SO ID Start Date Start Date…" at bounding box center [680, 319] width 1361 height 639
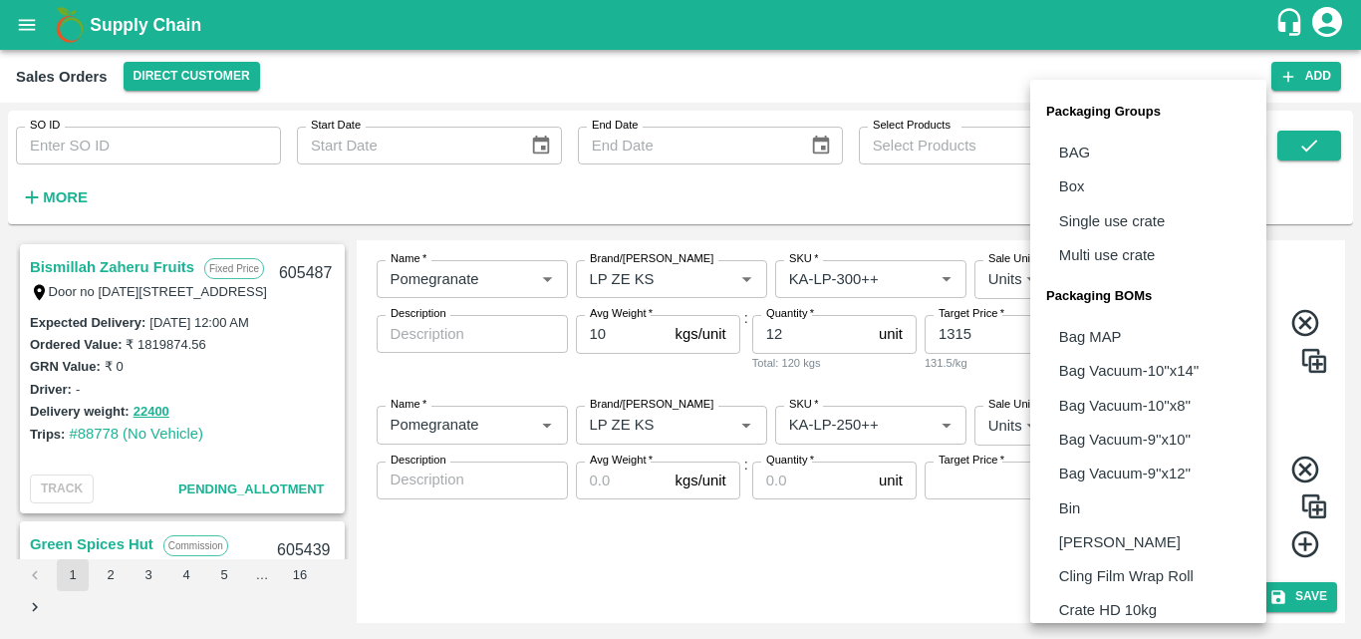
scroll to position [559, 0]
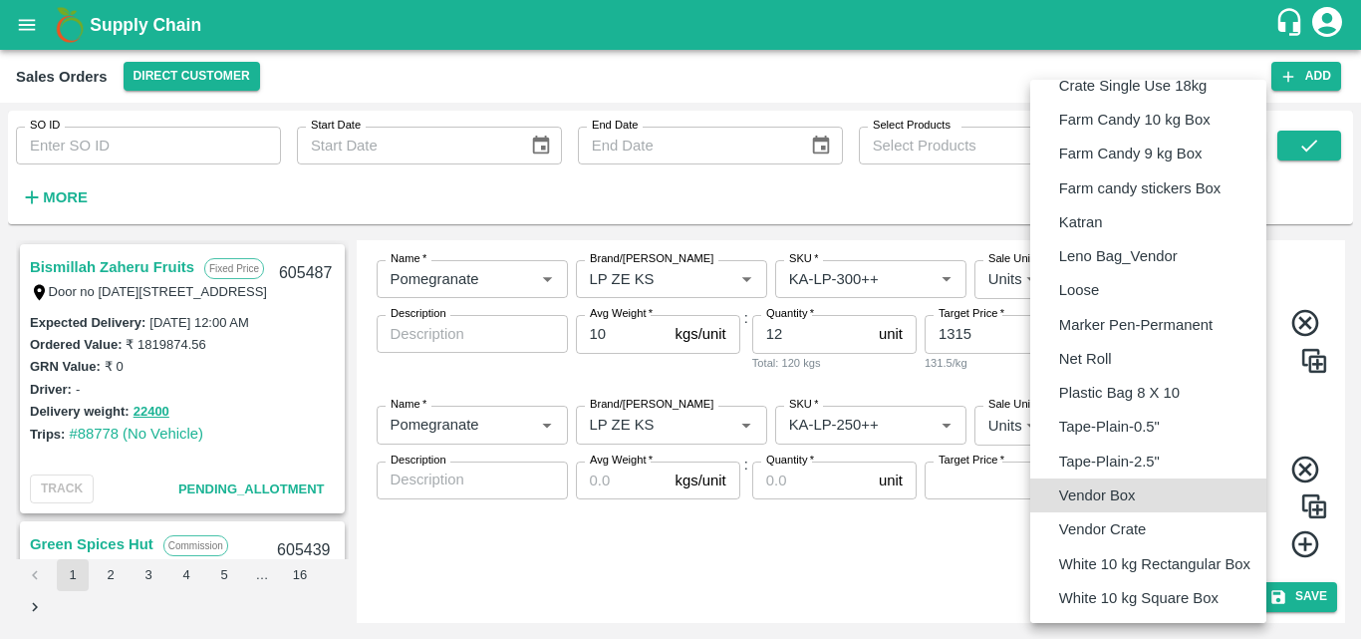
type input "BOM/276"
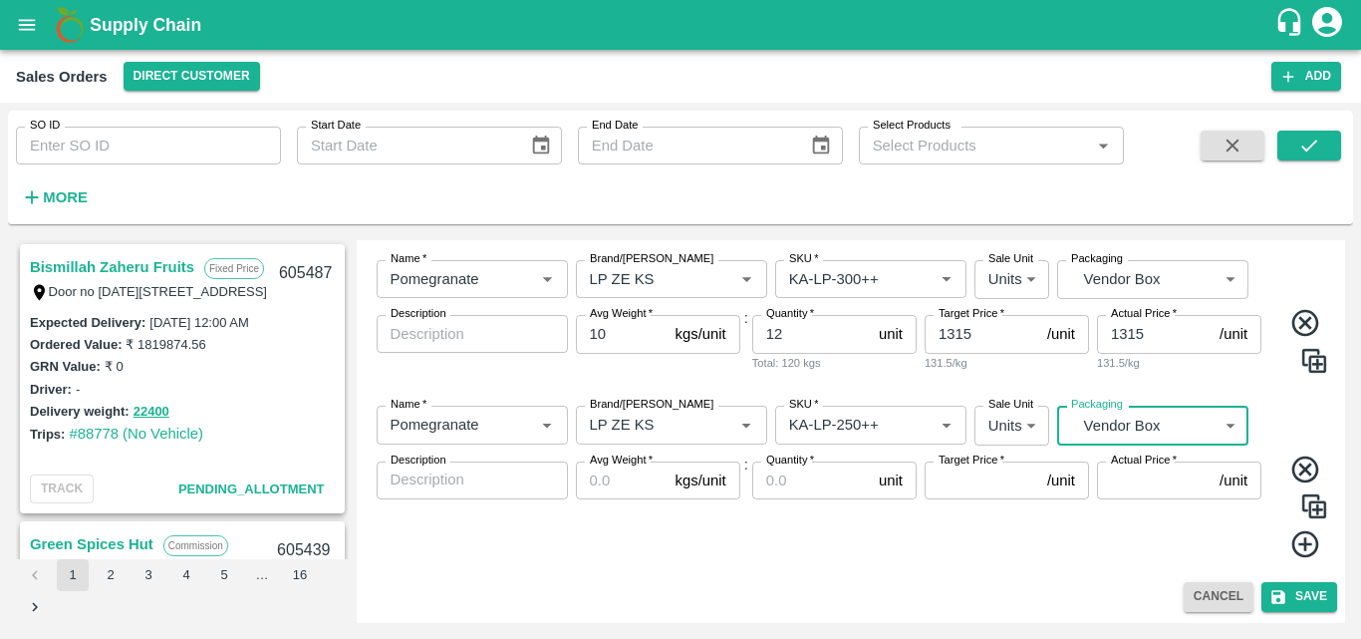
click at [594, 488] on input "Avg Weight   *" at bounding box center [622, 480] width 92 height 38
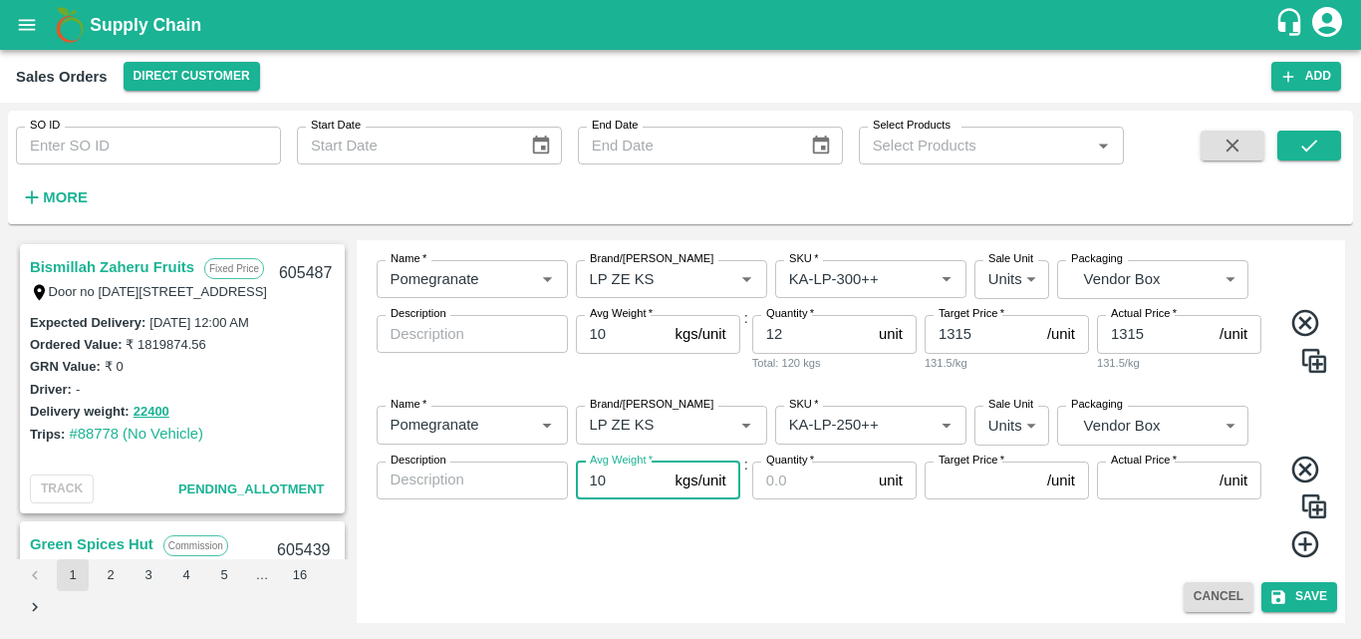
type input "10"
click at [797, 484] on input "Quantity   *" at bounding box center [811, 480] width 119 height 38
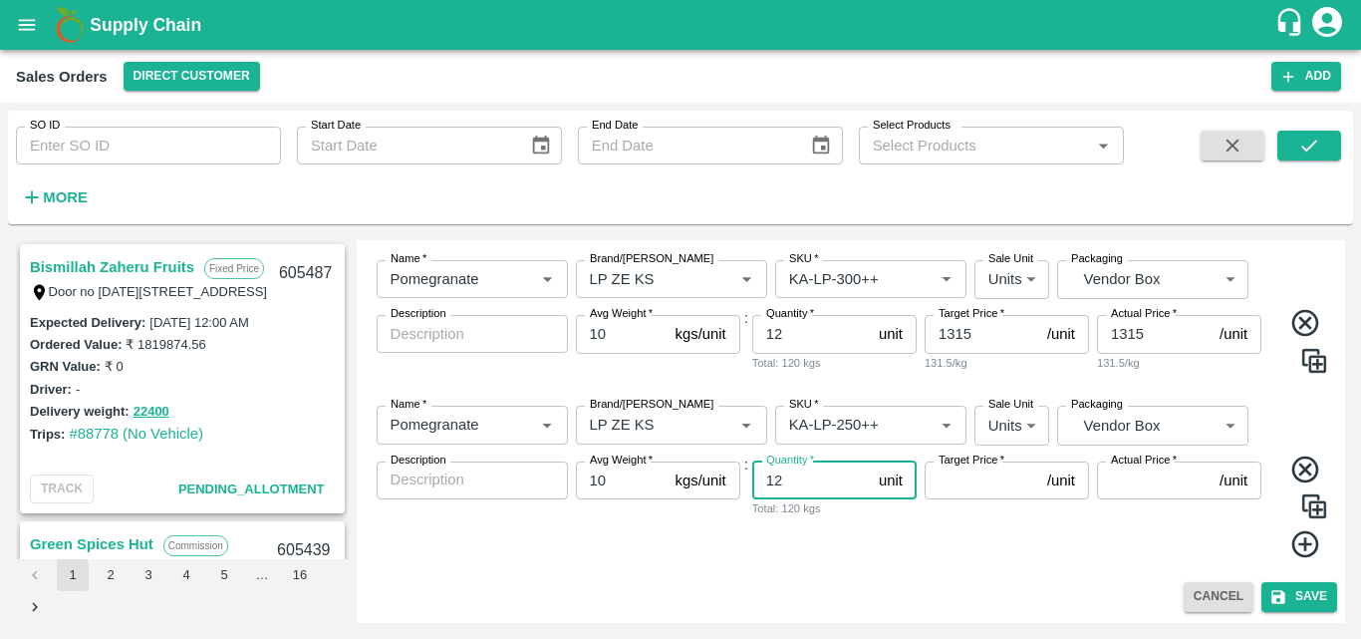
type input "12"
click at [975, 492] on input "Target Price   *" at bounding box center [982, 480] width 115 height 38
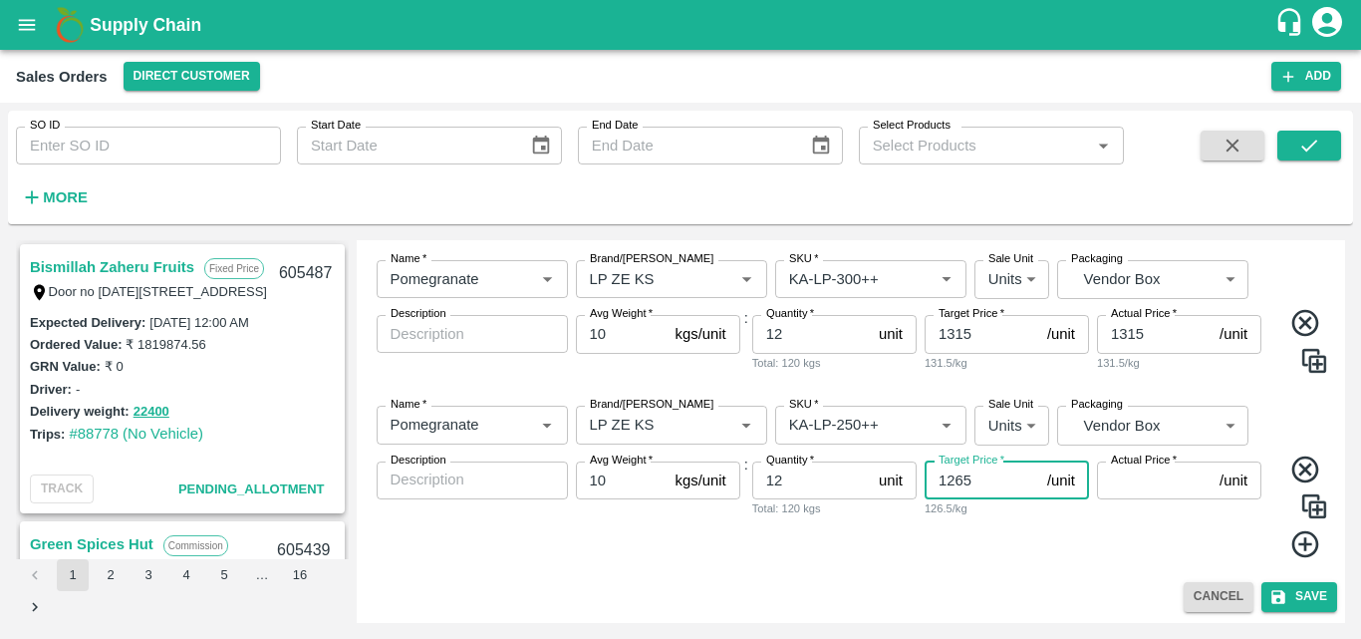
type input "1265"
click at [1154, 484] on input "Actual Price   *" at bounding box center [1154, 480] width 115 height 38
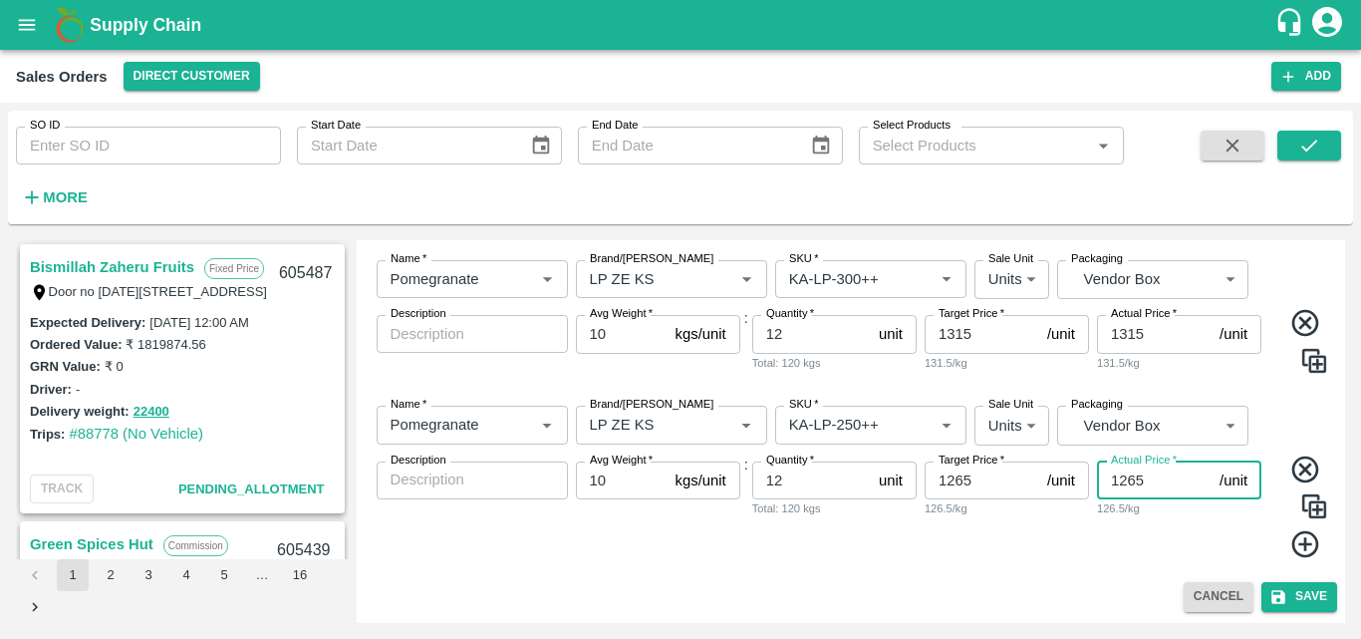
type input "1265"
click at [1141, 571] on div "Name   * Name   * Brand/Marka Brand/Marka SKU   * SKU   * Sale Unit Units 2 Sal…" at bounding box center [852, 482] width 974 height 184
click at [1309, 551] on icon at bounding box center [1306, 544] width 33 height 33
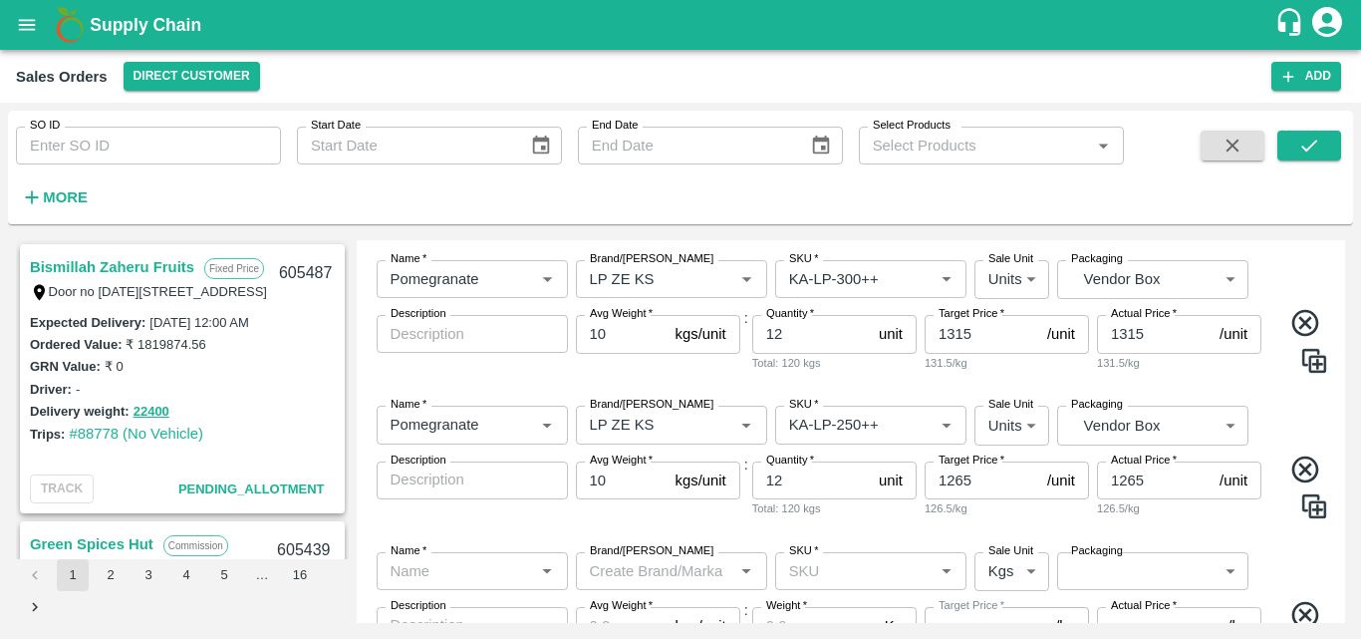
scroll to position [1225, 0]
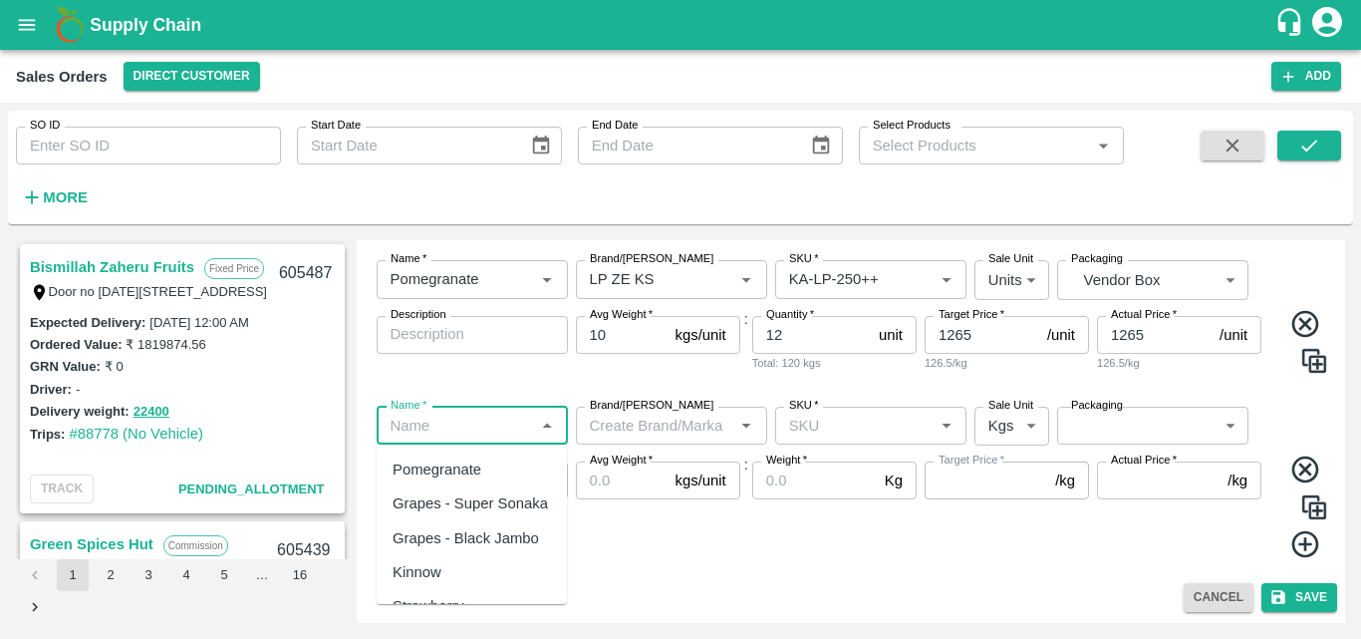
click at [497, 428] on input "Name   *" at bounding box center [456, 426] width 147 height 26
click at [461, 474] on div "Pomegranate" at bounding box center [437, 469] width 89 height 22
type input "Pomegranate"
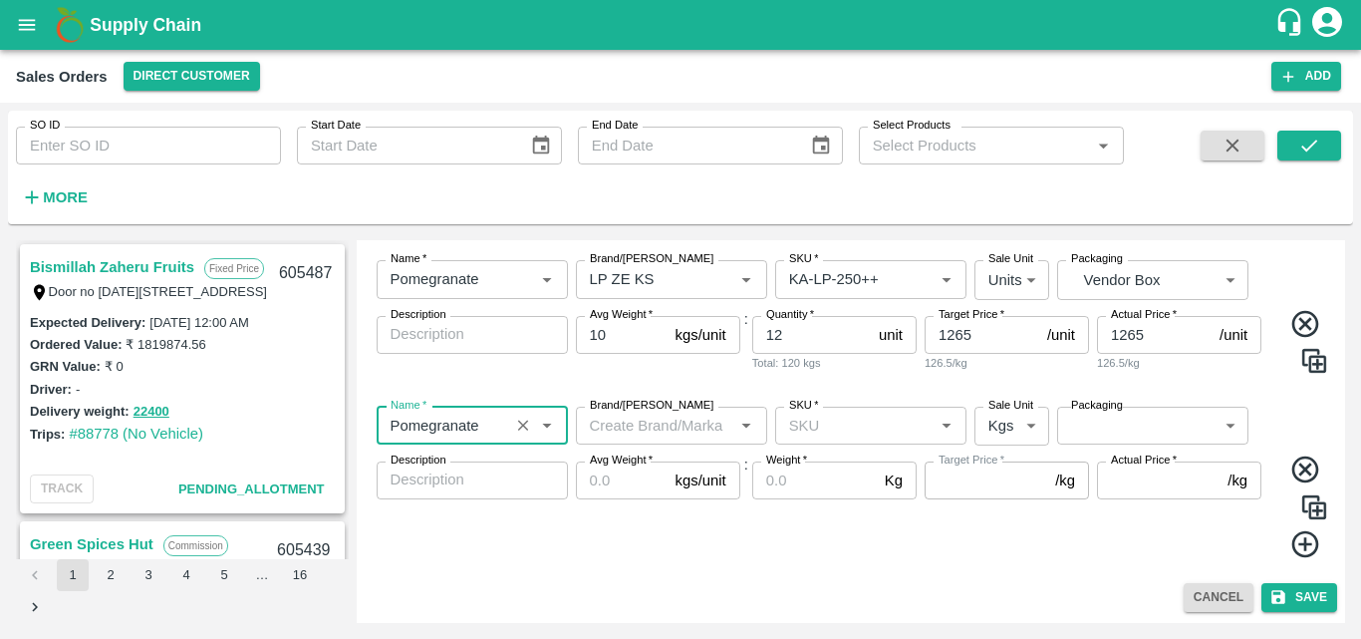
click at [639, 435] on input "Brand/[PERSON_NAME]" at bounding box center [655, 426] width 147 height 26
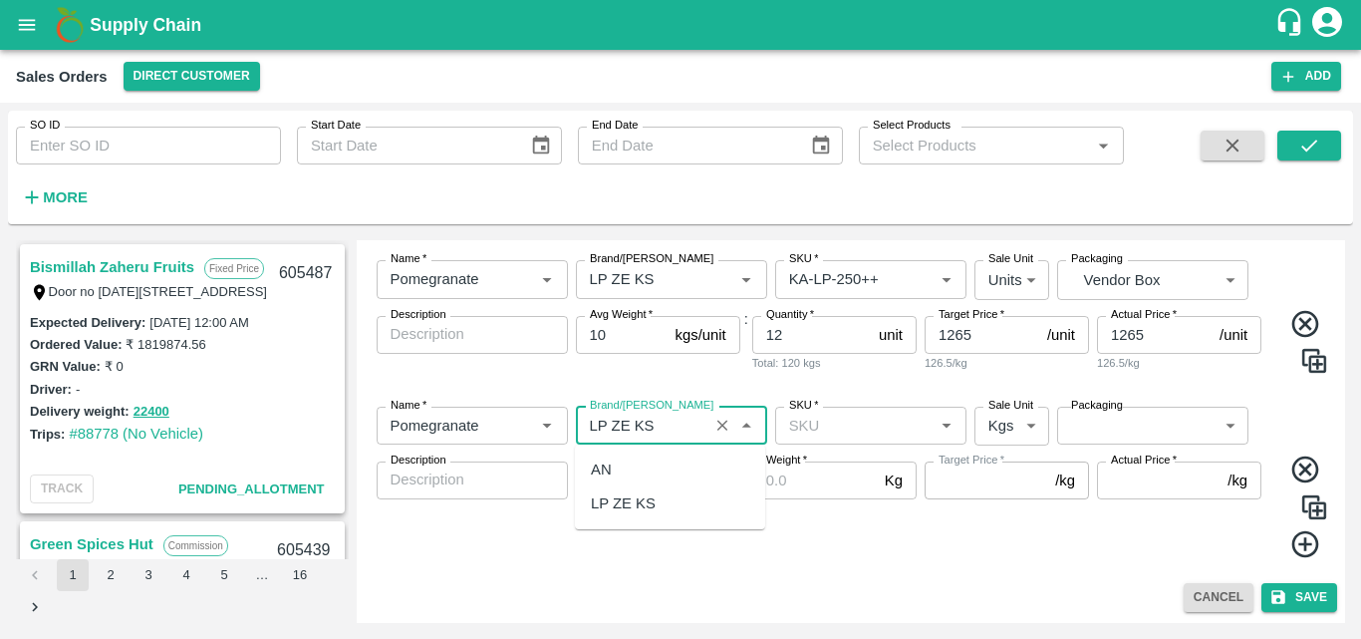
click at [643, 514] on div "LP ZE KS" at bounding box center [623, 503] width 65 height 22
type input "LP ZE KS"
click at [828, 436] on input "SKU   *" at bounding box center [854, 426] width 147 height 26
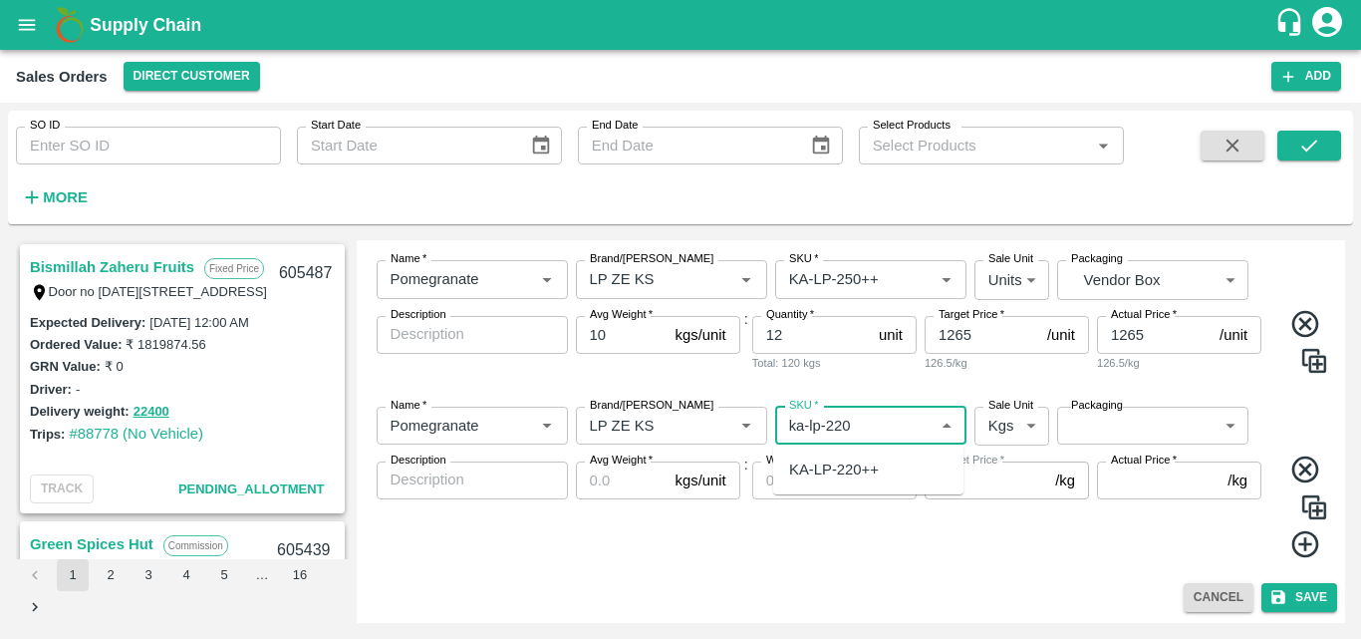
click at [866, 472] on div "KA-LP-220++" at bounding box center [834, 469] width 90 height 22
type input "KA-LP-220++"
click at [1019, 420] on body "Supply Chain Sales Orders Direct Customer Add SO ID SO ID Start Date Start Date…" at bounding box center [680, 319] width 1361 height 639
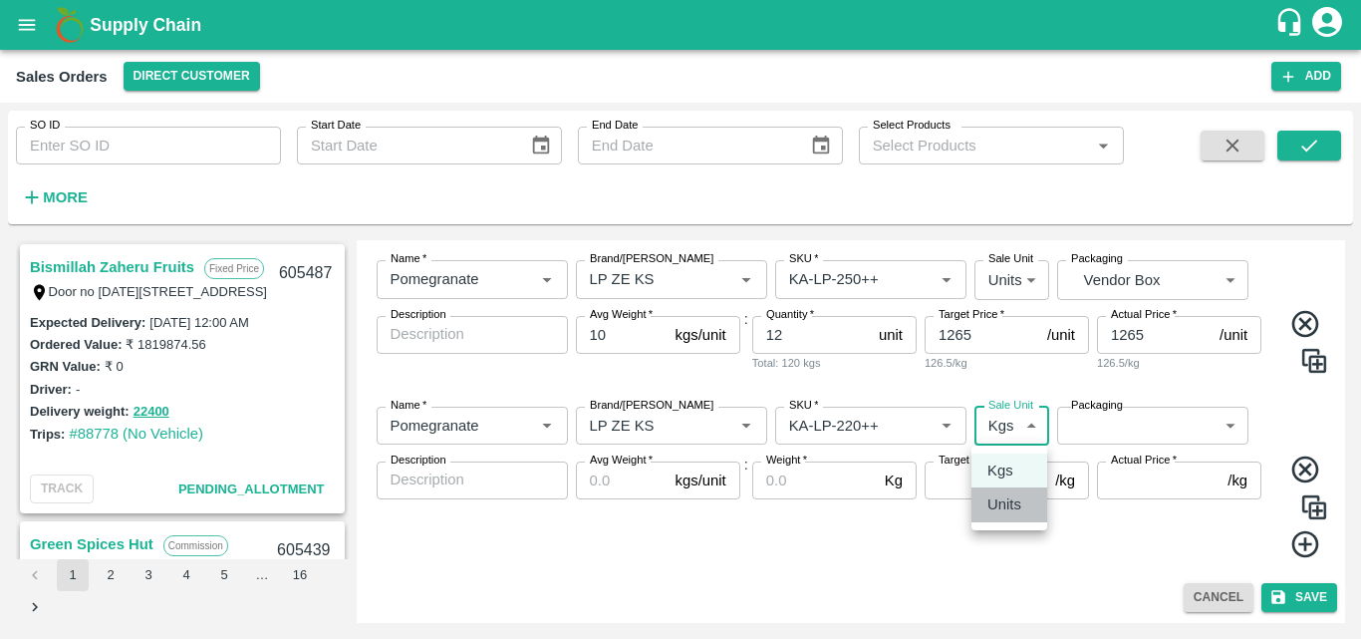
click at [1011, 490] on li "Units" at bounding box center [1010, 504] width 76 height 34
type input "2"
click at [1140, 429] on body "Supply Chain Sales Orders Direct Customer Add SO ID SO ID Start Date Start Date…" at bounding box center [680, 319] width 1361 height 639
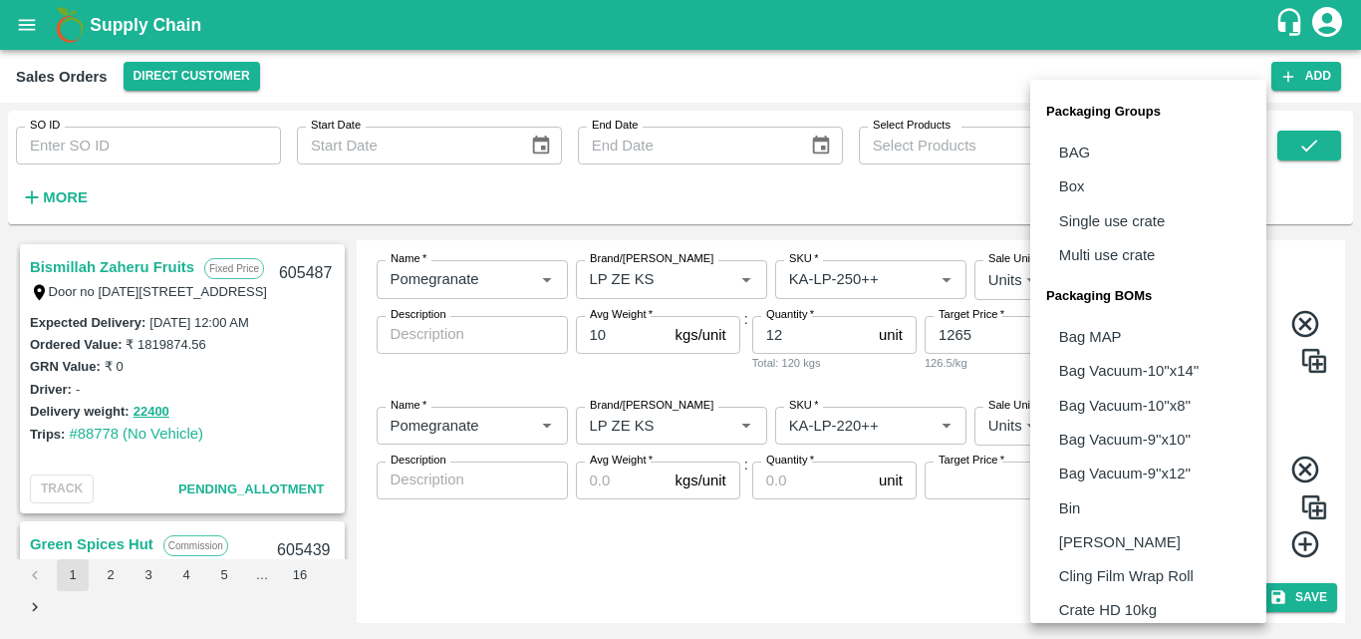
scroll to position [559, 0]
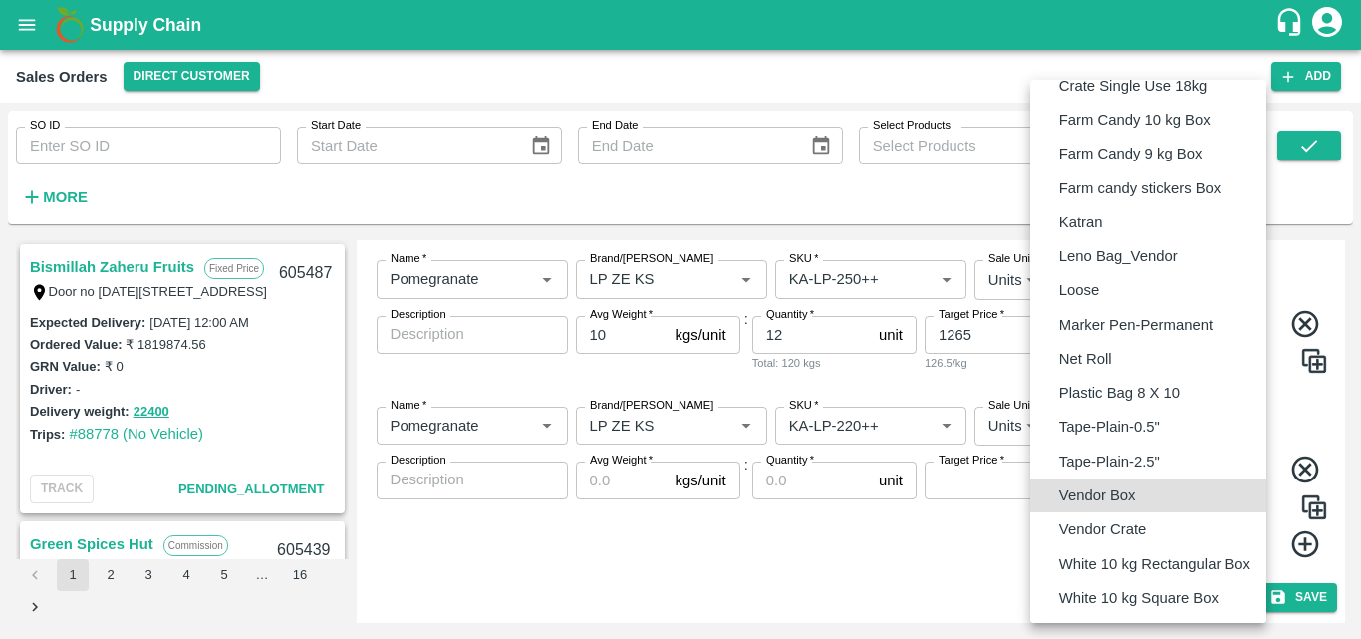
type input "BOM/276"
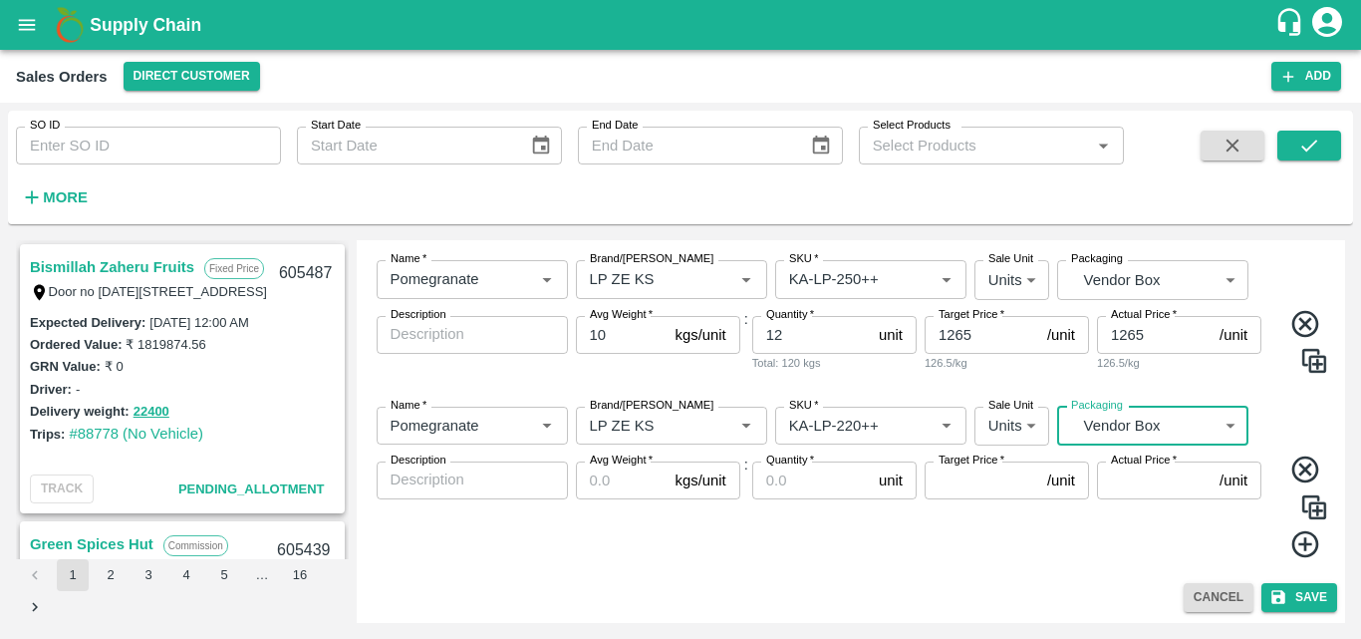
click at [597, 488] on input "Avg Weight   *" at bounding box center [622, 480] width 92 height 38
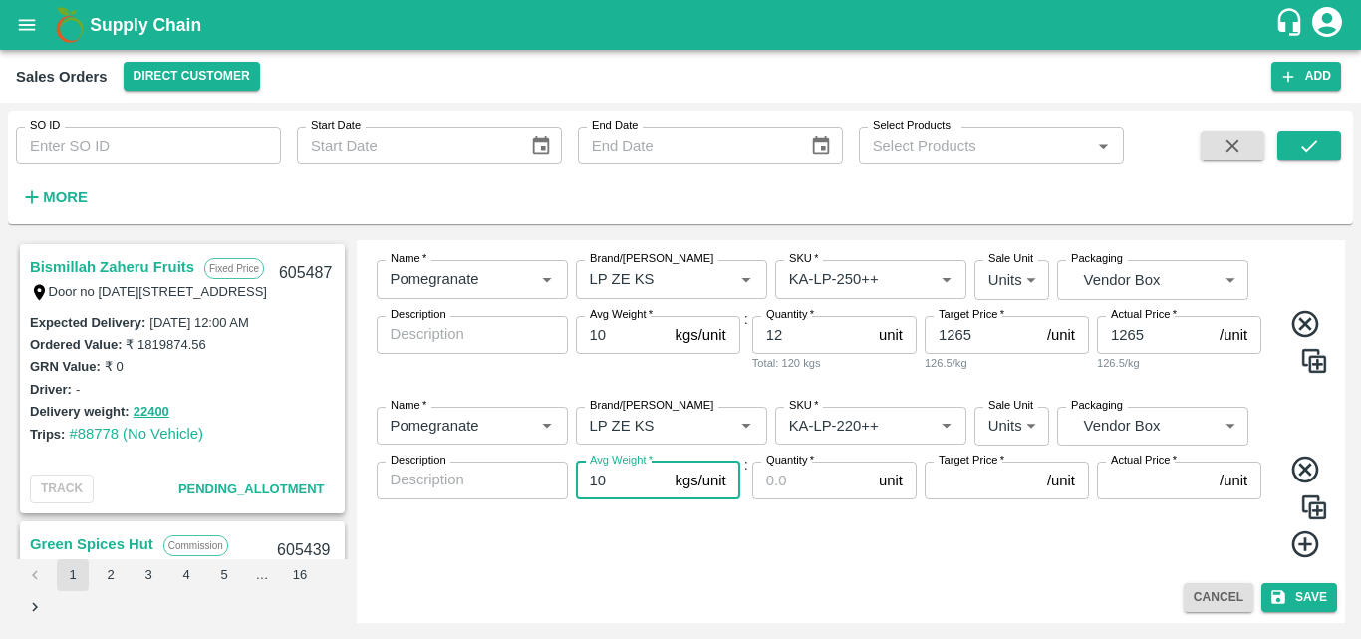
type input "10"
click at [760, 484] on input "Quantity   *" at bounding box center [811, 480] width 119 height 38
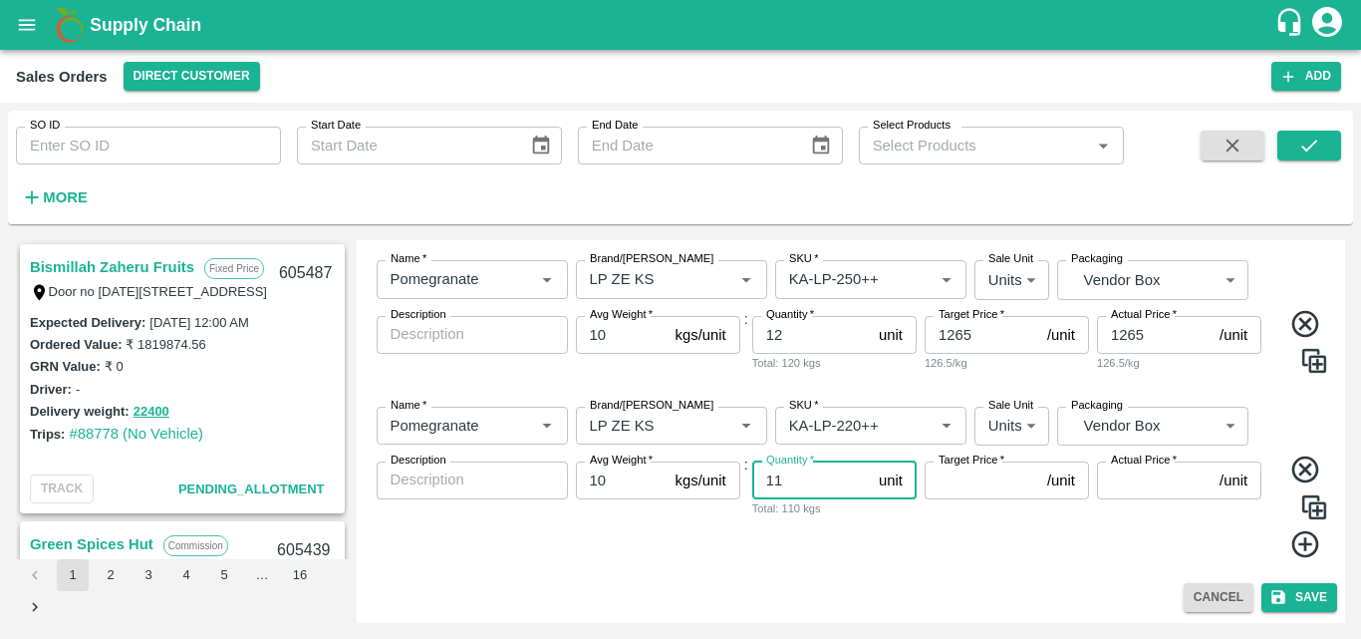
type input "11"
click at [972, 484] on input "Target Price   *" at bounding box center [982, 480] width 115 height 38
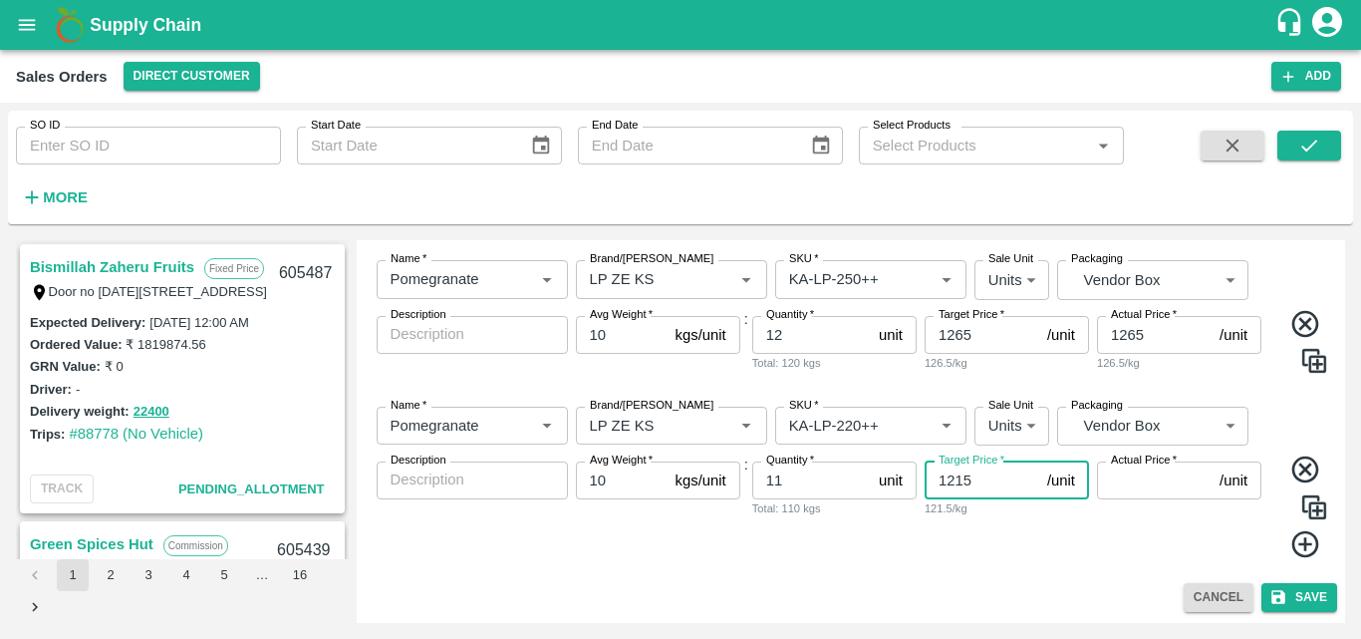
type input "1215"
click at [1122, 483] on input "Actual Price   *" at bounding box center [1154, 480] width 115 height 38
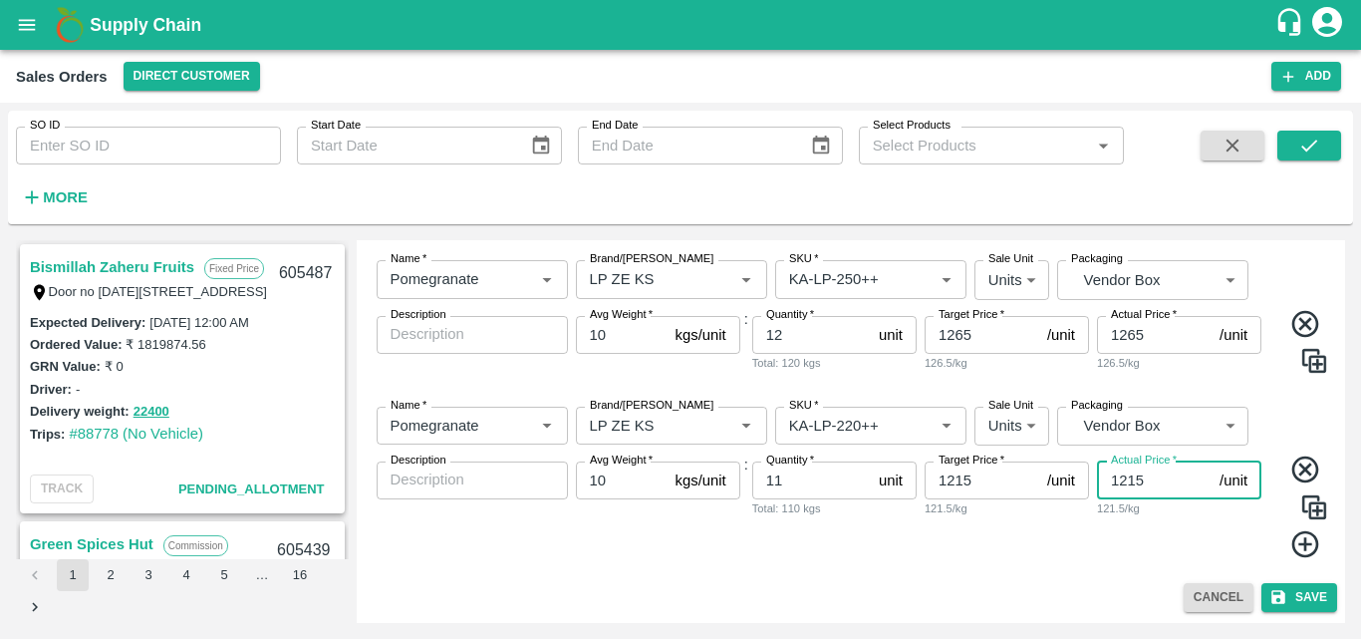
type input "1215"
click at [1215, 539] on div "Actual Price   * 1215 /unit Actual Price 121.5/kg" at bounding box center [1179, 510] width 164 height 98
click at [1304, 542] on icon at bounding box center [1306, 544] width 33 height 33
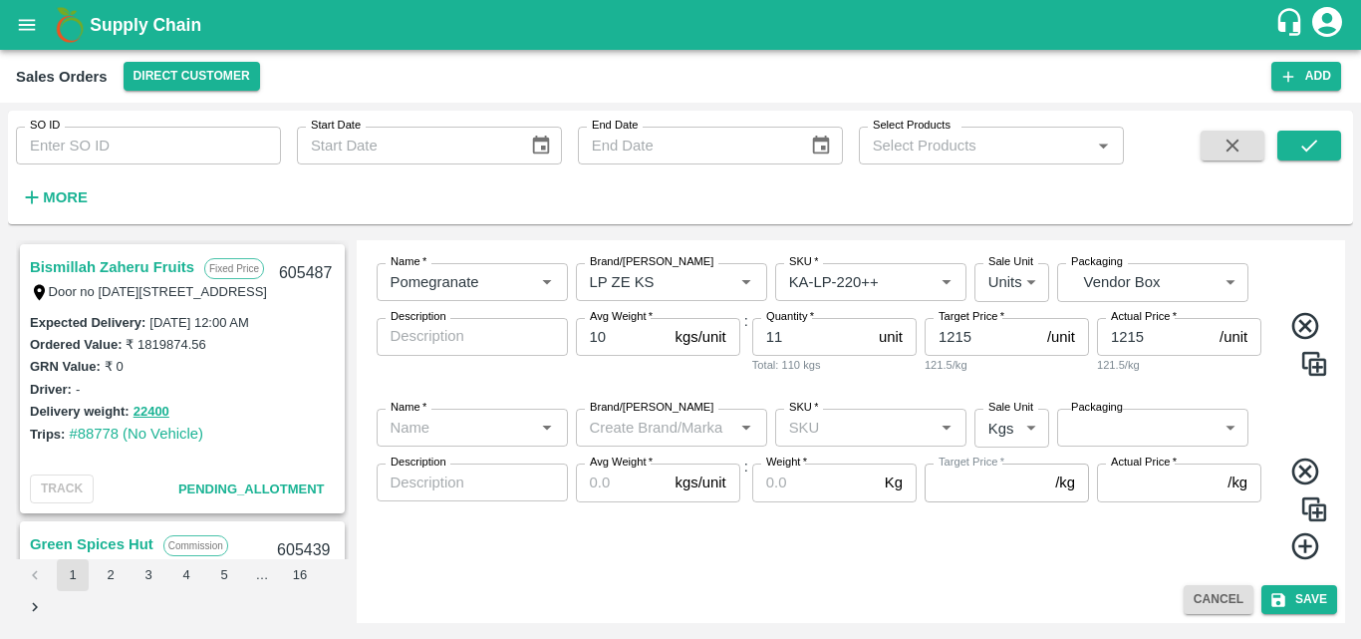
scroll to position [1371, 0]
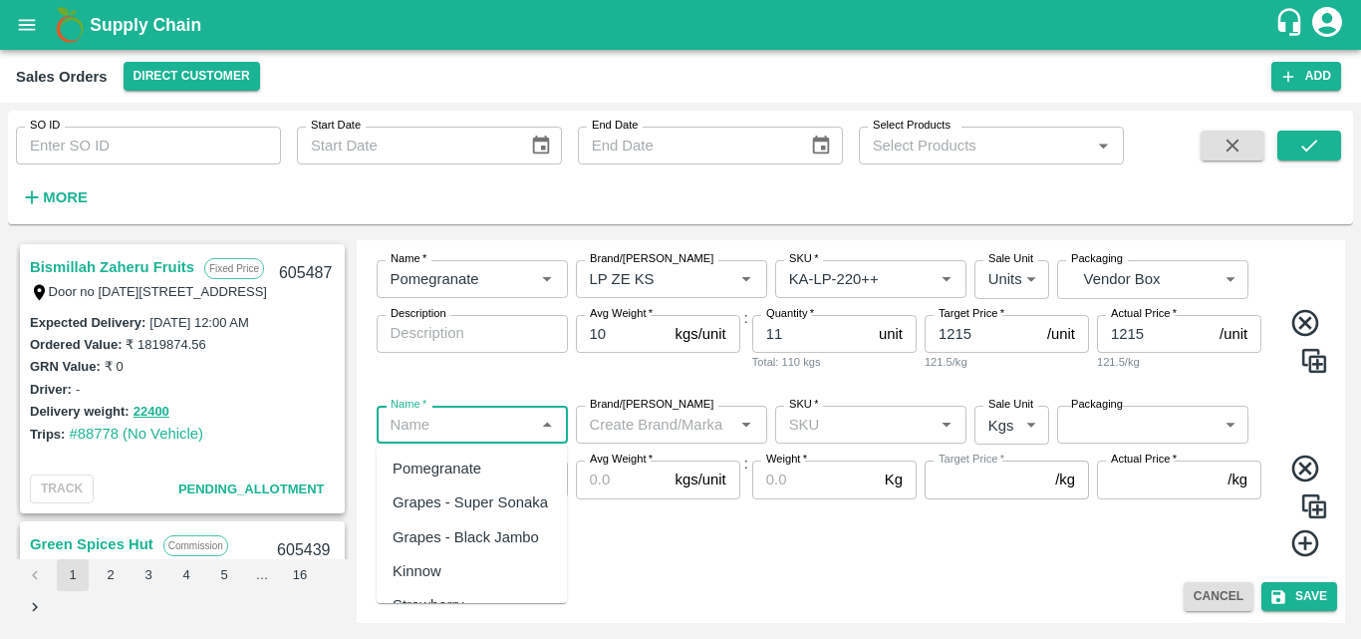
click at [488, 432] on input "Name   *" at bounding box center [456, 425] width 147 height 26
click at [457, 470] on div "Pomegranate" at bounding box center [437, 468] width 89 height 22
type input "Pomegranate"
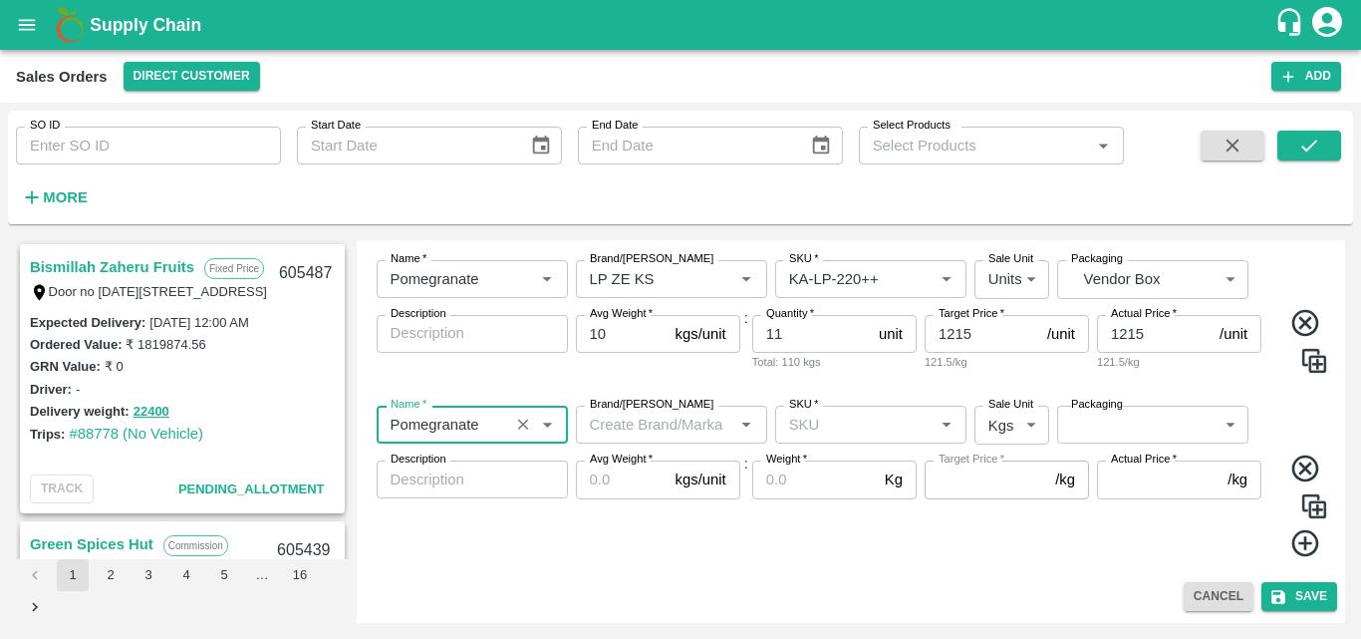
click at [639, 433] on input "Brand/[PERSON_NAME]" at bounding box center [655, 425] width 147 height 26
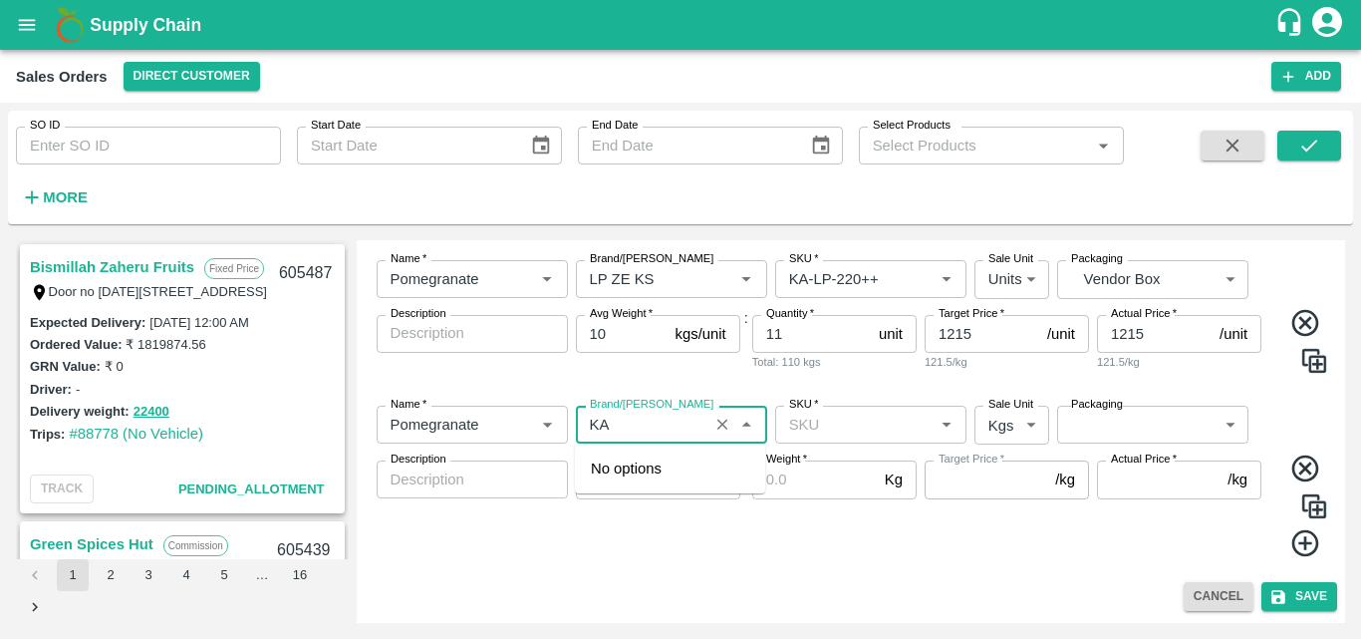
type input "K"
click at [645, 498] on div "LP ZE KS" at bounding box center [623, 502] width 65 height 22
type input "LP ZE KS"
click at [840, 418] on input "SKU   *" at bounding box center [854, 425] width 147 height 26
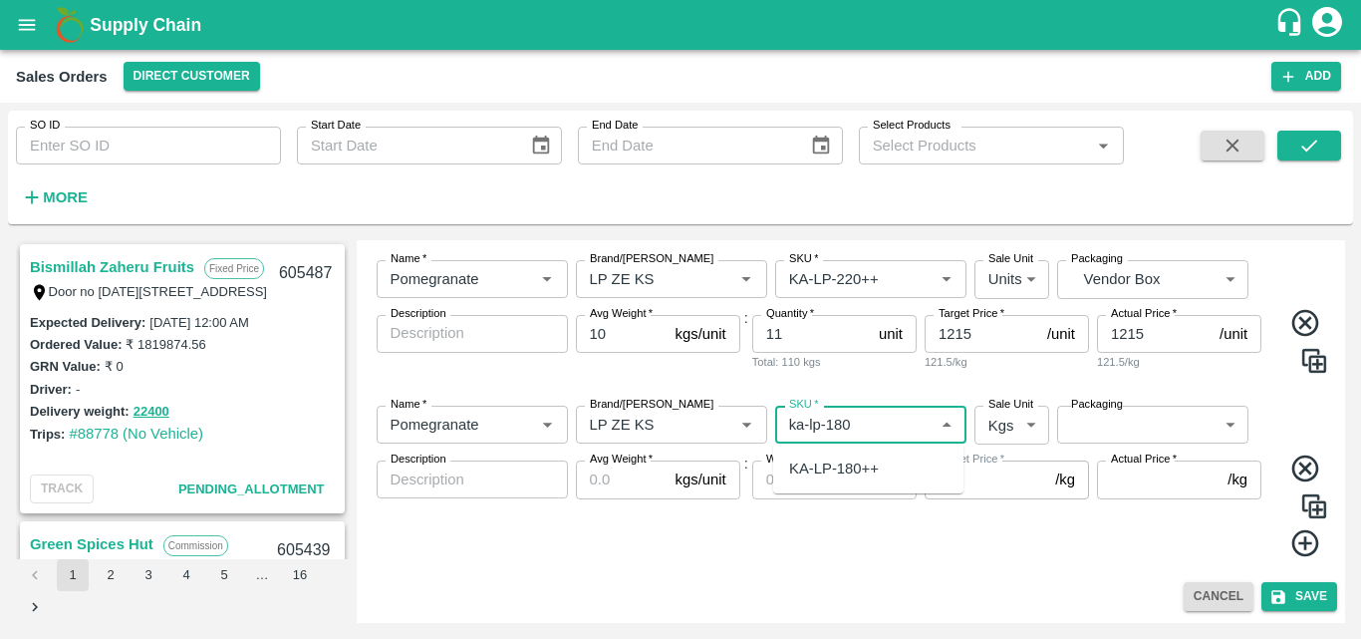
click at [874, 480] on div "KA-LP-180++" at bounding box center [868, 468] width 190 height 34
type input "KA-LP-180++"
click at [1000, 435] on body "Supply Chain Sales Orders Direct Customer Add SO ID SO ID Start Date Start Date…" at bounding box center [680, 319] width 1361 height 639
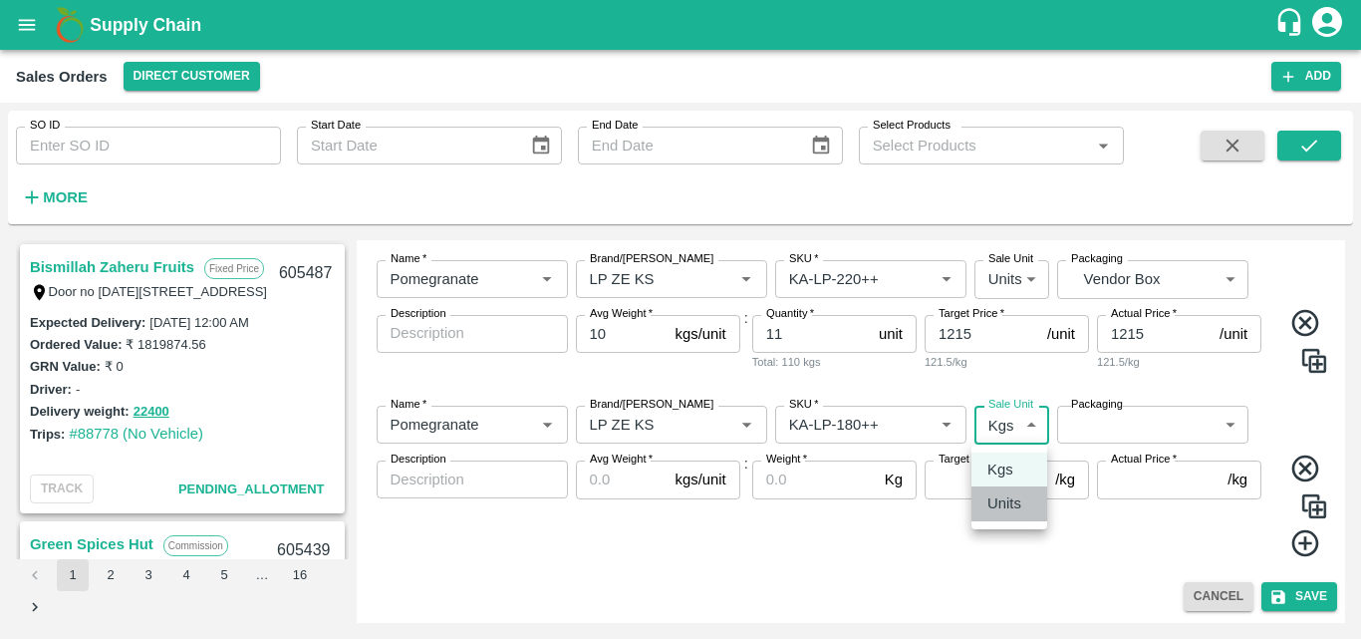
click at [1013, 519] on li "Units" at bounding box center [1010, 503] width 76 height 34
type input "2"
click at [1135, 426] on body "Supply Chain Sales Orders Direct Customer Add SO ID SO ID Start Date Start Date…" at bounding box center [680, 319] width 1361 height 639
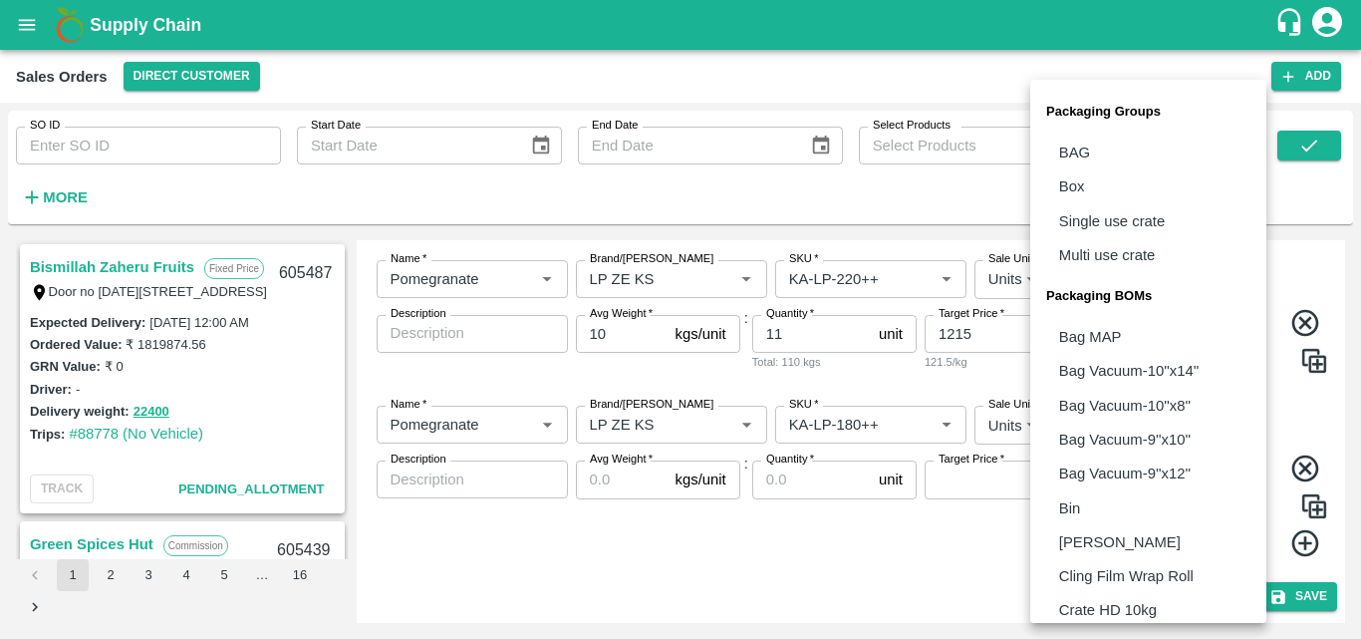
scroll to position [559, 0]
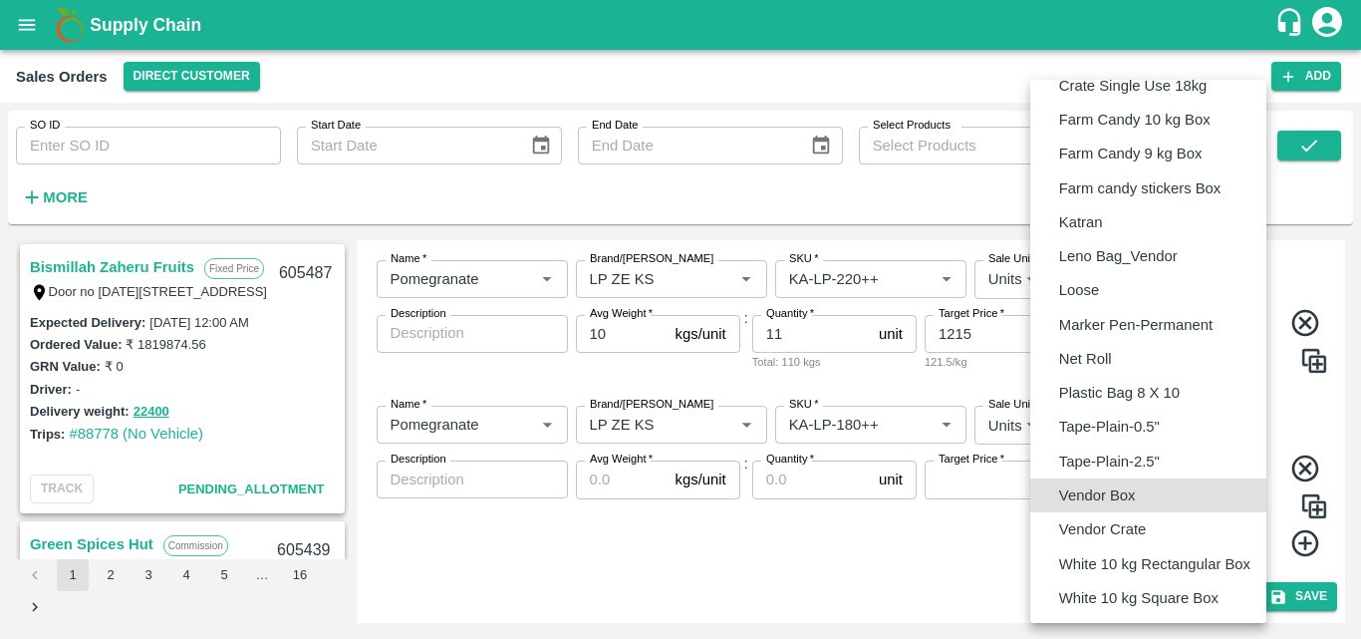
type input "BOM/276"
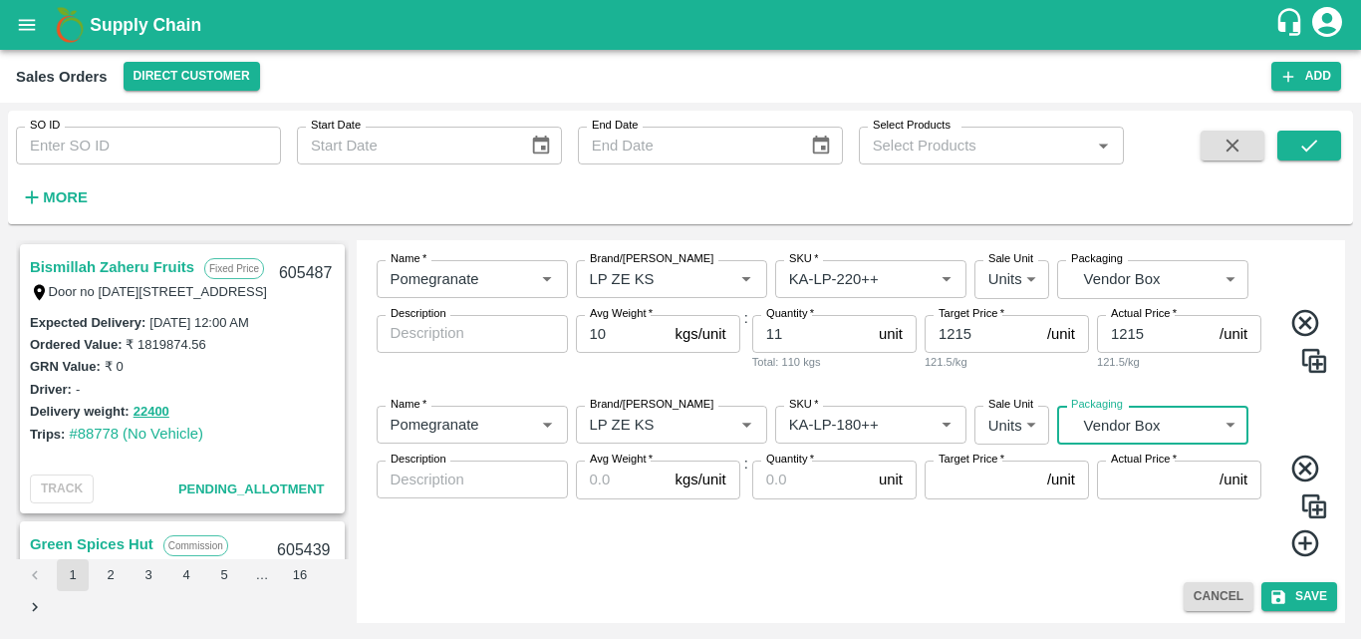
click at [605, 479] on input "Avg Weight   *" at bounding box center [622, 479] width 92 height 38
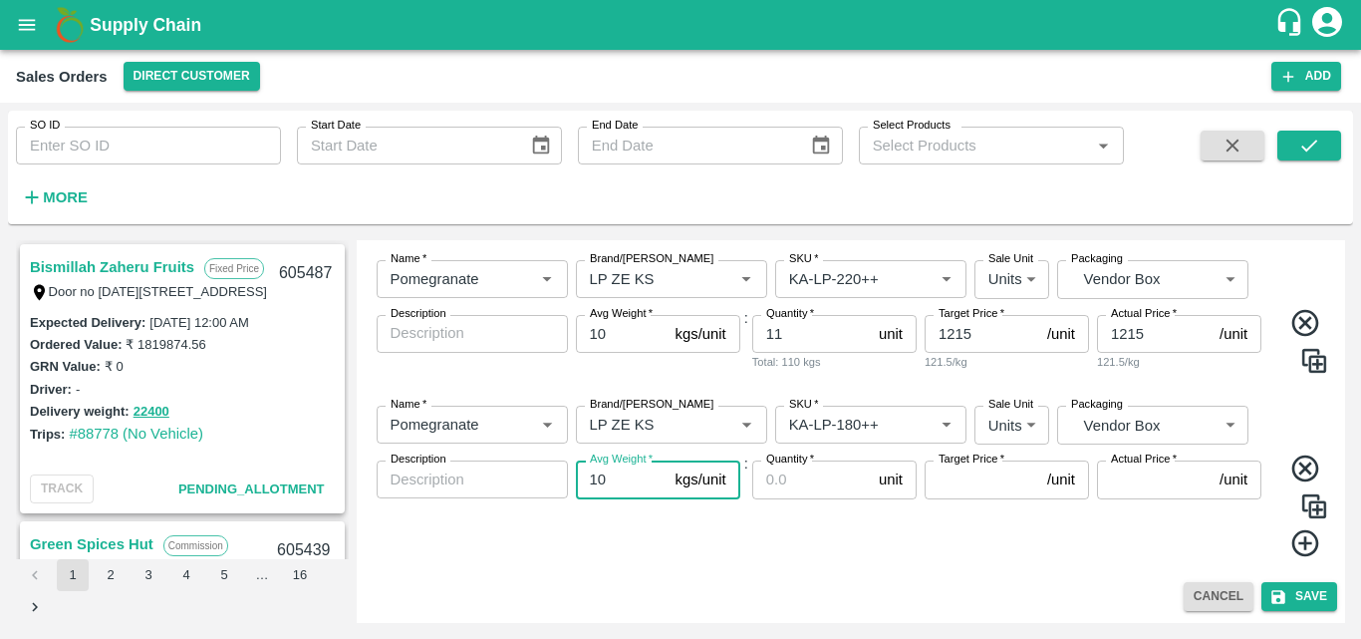
type input "10"
click at [747, 573] on div "Name   * Name   * Brand/Marka Brand/Marka SKU   * SKU   * Sale Unit Units 2 Sal…" at bounding box center [852, 482] width 974 height 184
click at [787, 469] on input "Quantity   *" at bounding box center [811, 479] width 119 height 38
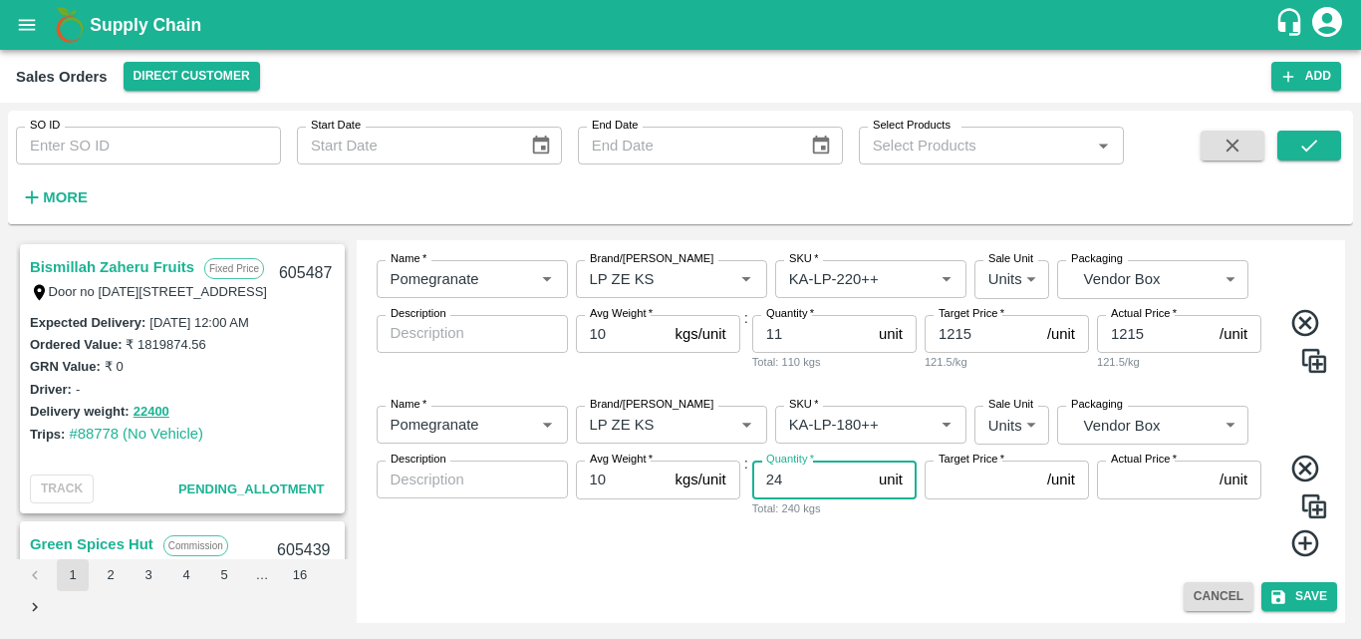
type input "24"
click at [981, 483] on input "Target Price   *" at bounding box center [982, 479] width 115 height 38
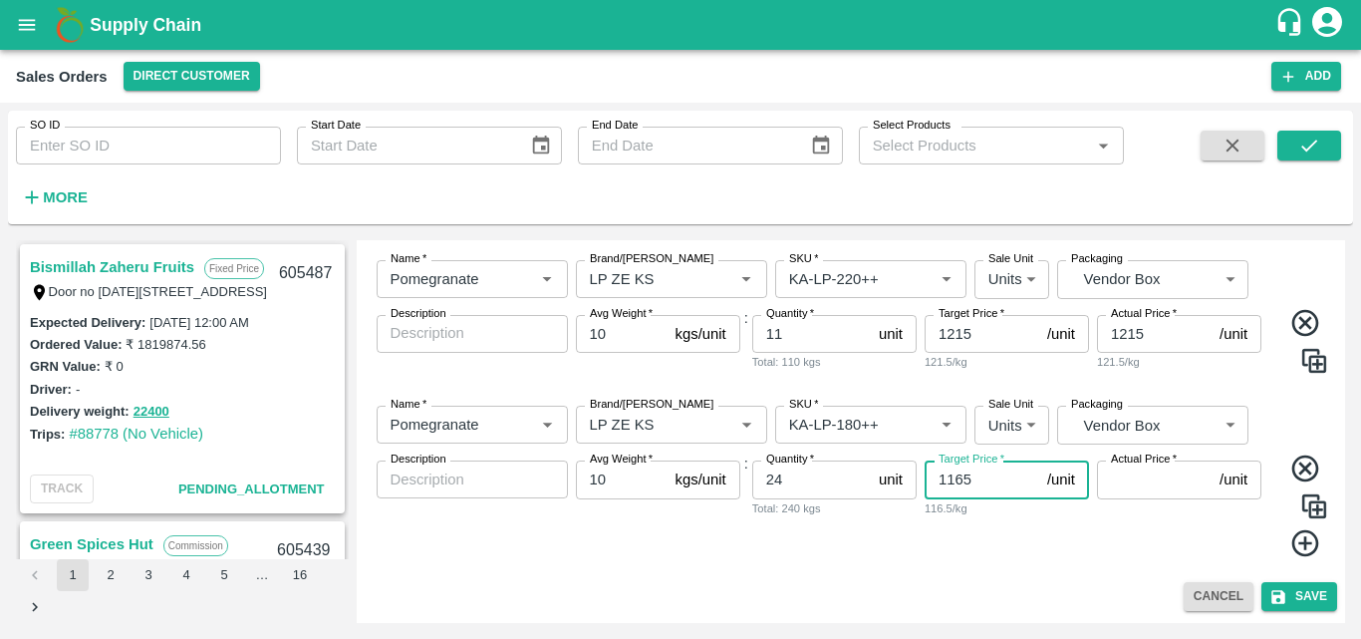
type input "1165"
click at [1107, 484] on input "Actual Price   *" at bounding box center [1154, 479] width 115 height 38
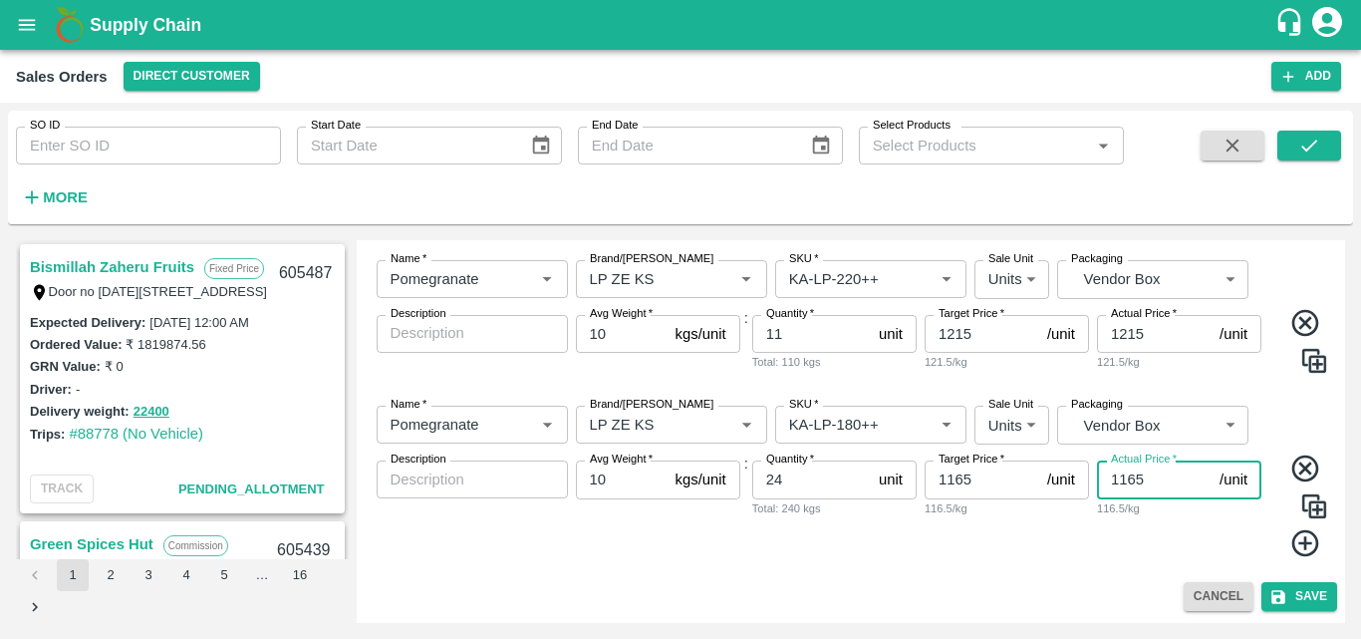
type input "1165"
click at [1251, 538] on div "Actual Price   * 1165 /unit Actual Price 116.5/kg" at bounding box center [1179, 509] width 164 height 98
click at [1301, 538] on icon at bounding box center [1305, 543] width 27 height 27
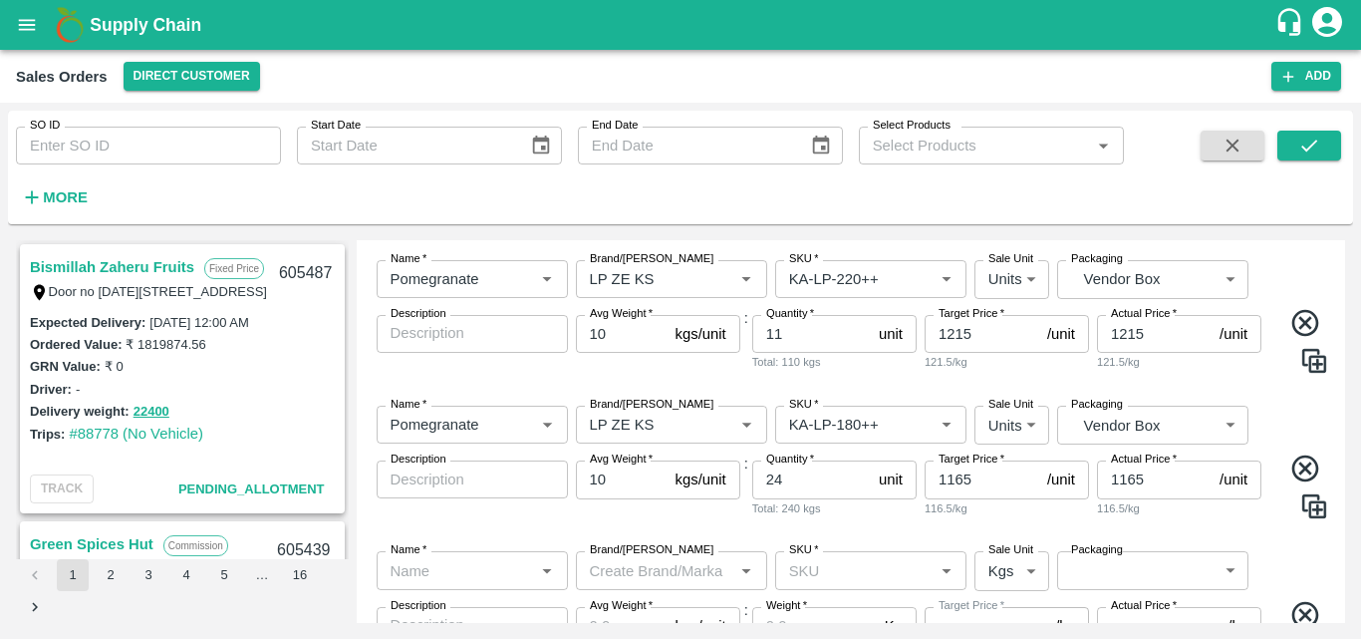
scroll to position [1517, 0]
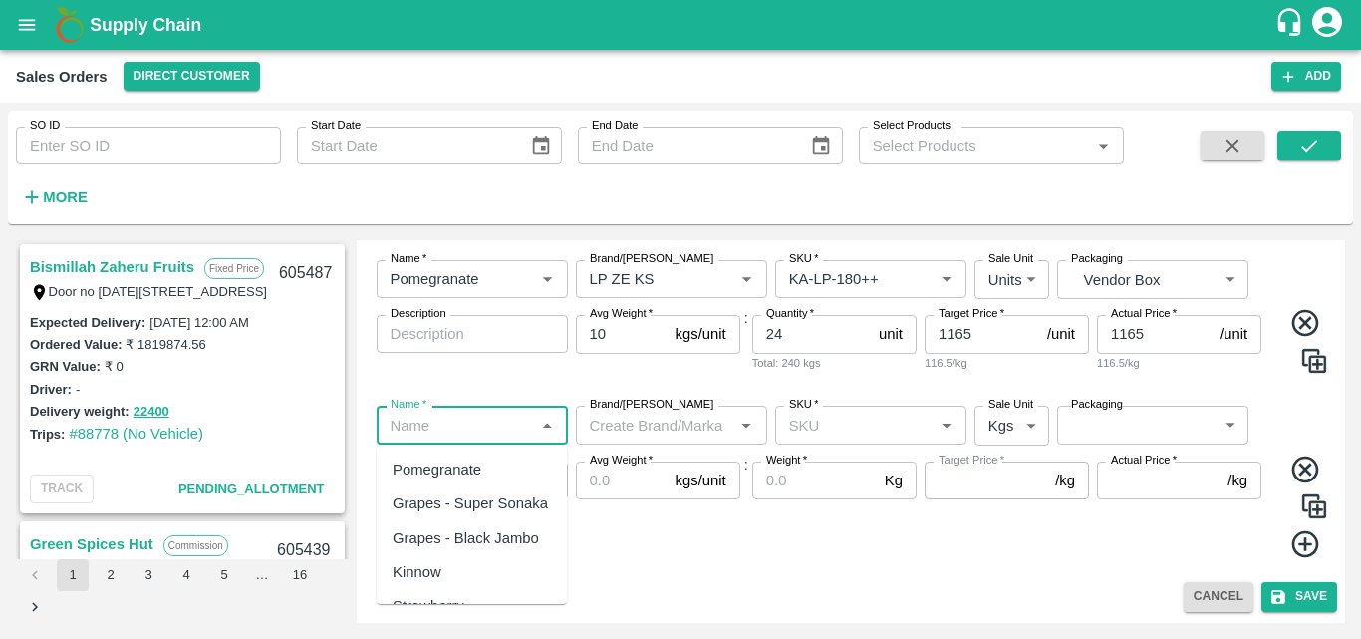
click at [518, 432] on input "Name   *" at bounding box center [456, 425] width 147 height 26
click at [469, 468] on div "Pomegranate" at bounding box center [437, 469] width 89 height 22
type input "Pomegranate"
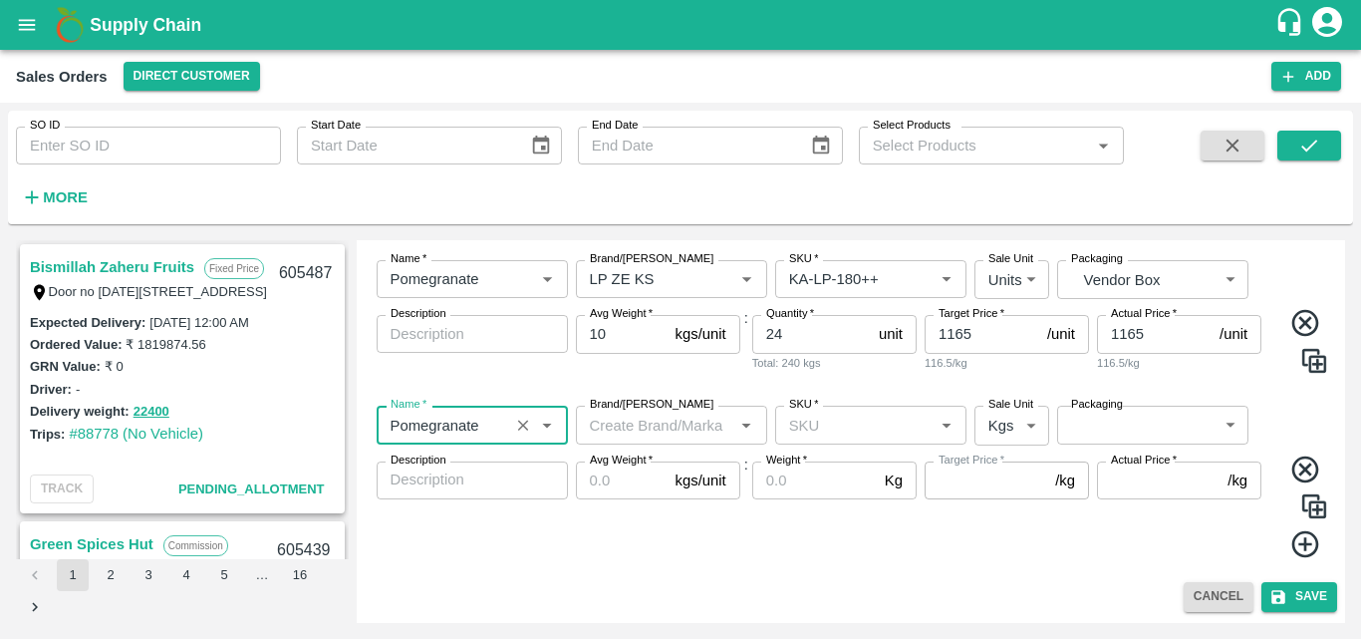
click at [655, 420] on input "Brand/[PERSON_NAME]" at bounding box center [655, 425] width 147 height 26
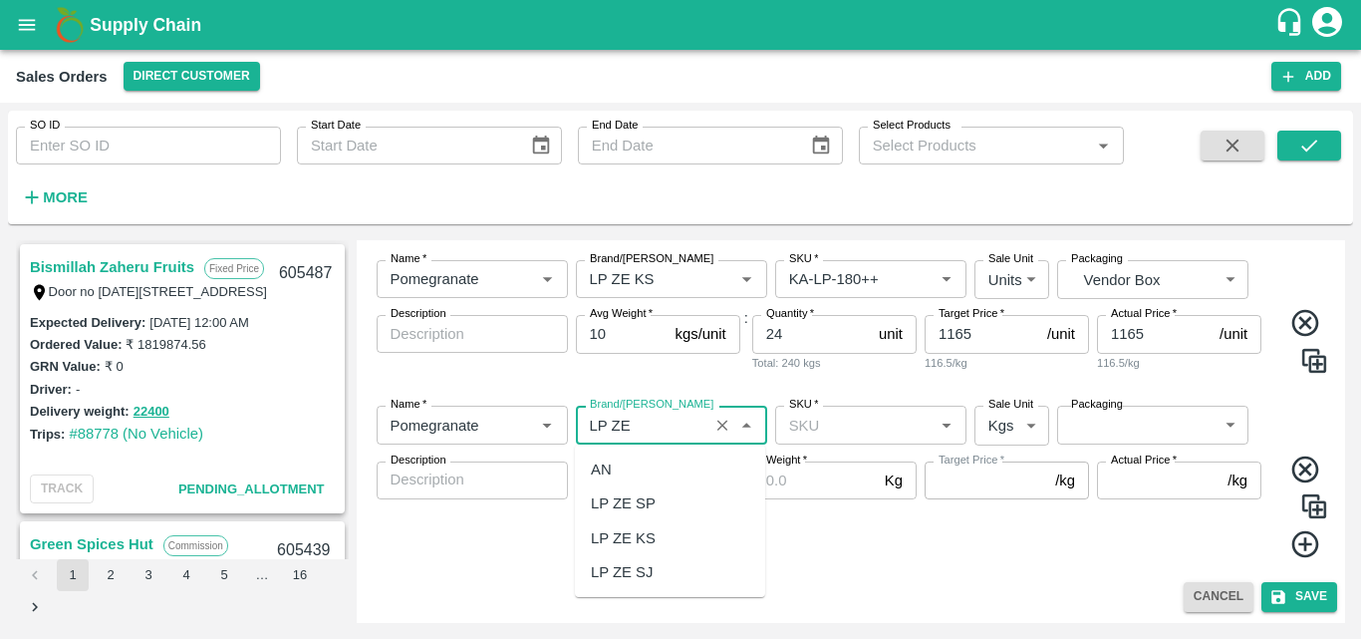
click at [654, 540] on div "LP ZE KS" at bounding box center [623, 538] width 65 height 22
type input "LP ZE KS"
click at [842, 431] on input "SKU   *" at bounding box center [854, 425] width 147 height 26
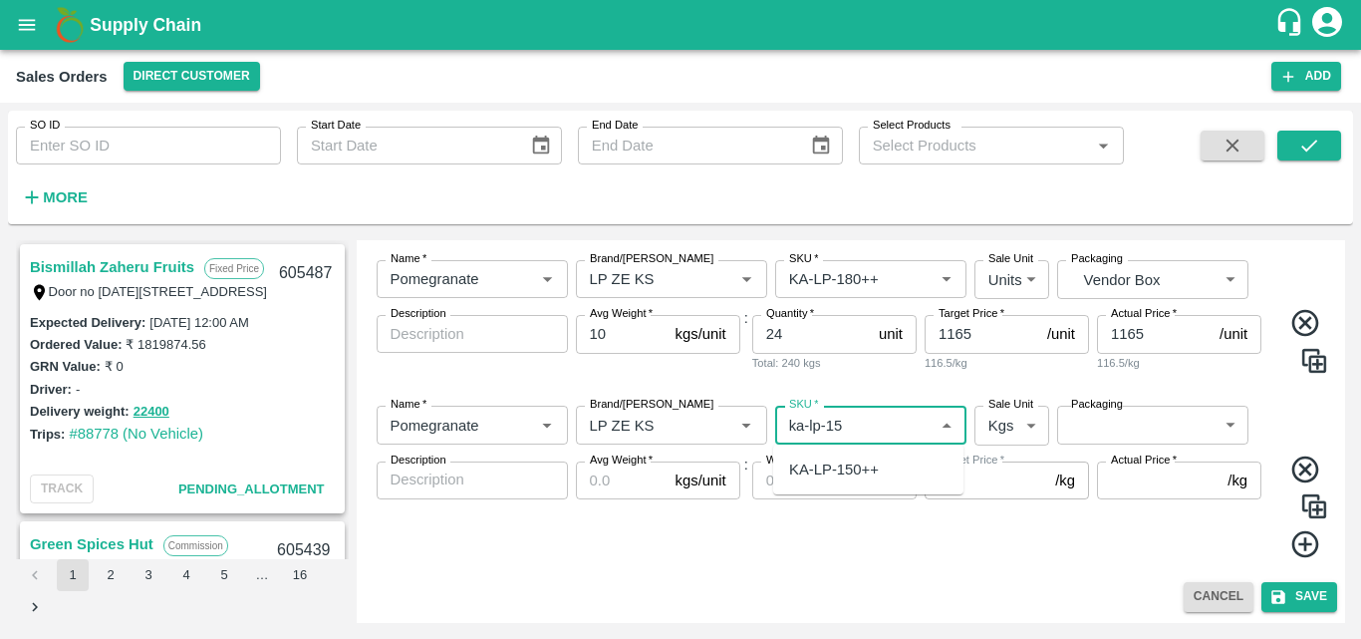
click at [875, 477] on div "KA-LP-150++" at bounding box center [834, 469] width 90 height 22
type input "KA-LP-150++"
click at [1007, 419] on body "Supply Chain Sales Orders Direct Customer Add SO ID SO ID Start Date Start Date…" at bounding box center [680, 319] width 1361 height 639
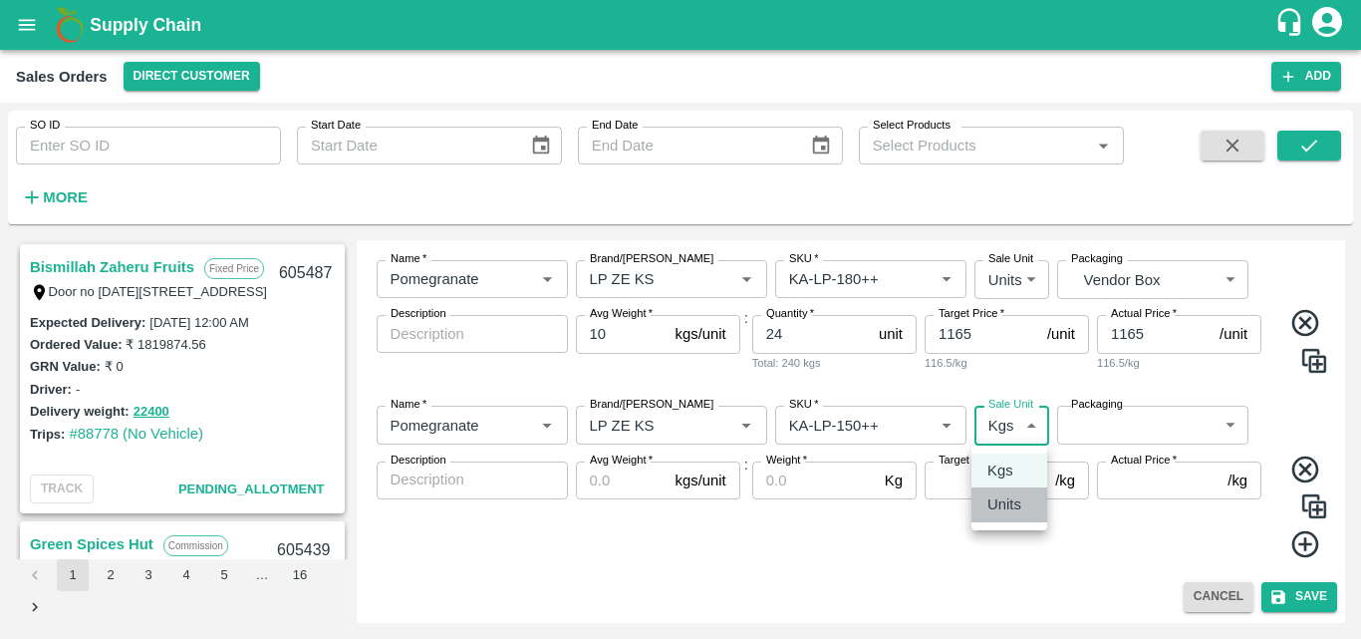
click at [1007, 516] on li "Units" at bounding box center [1010, 504] width 76 height 34
type input "2"
click at [1143, 418] on body "Supply Chain Sales Orders Direct Customer Add SO ID SO ID Start Date Start Date…" at bounding box center [680, 319] width 1361 height 639
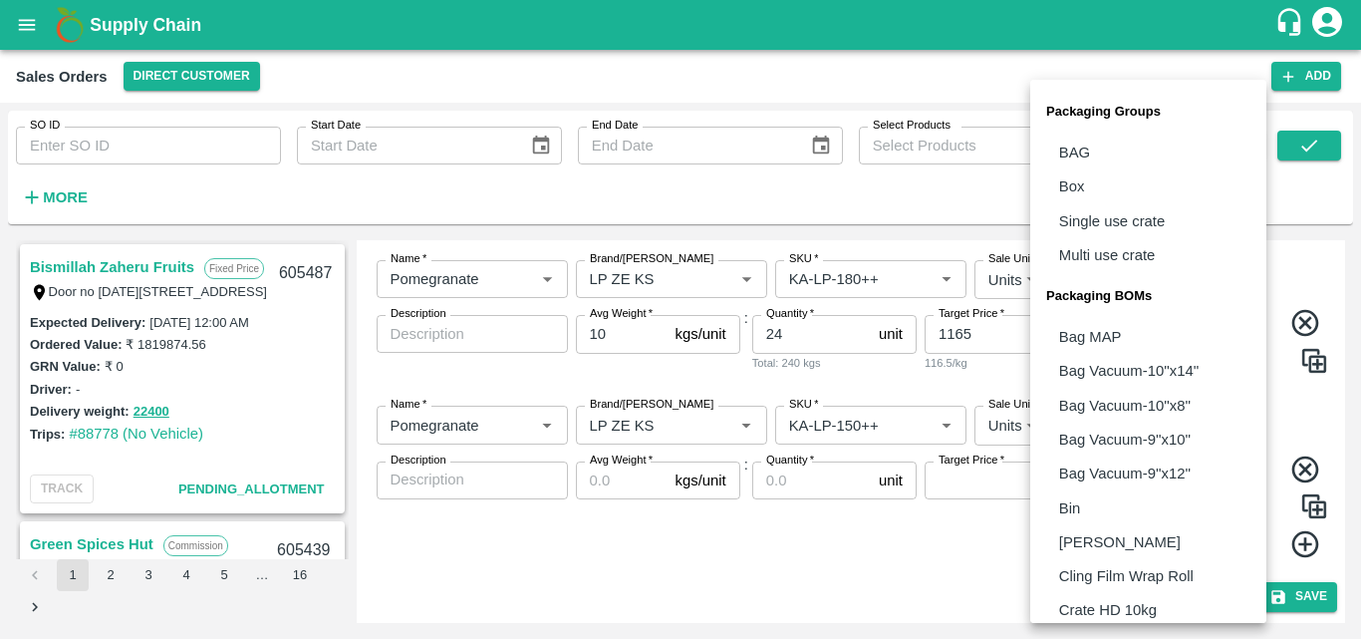
scroll to position [559, 0]
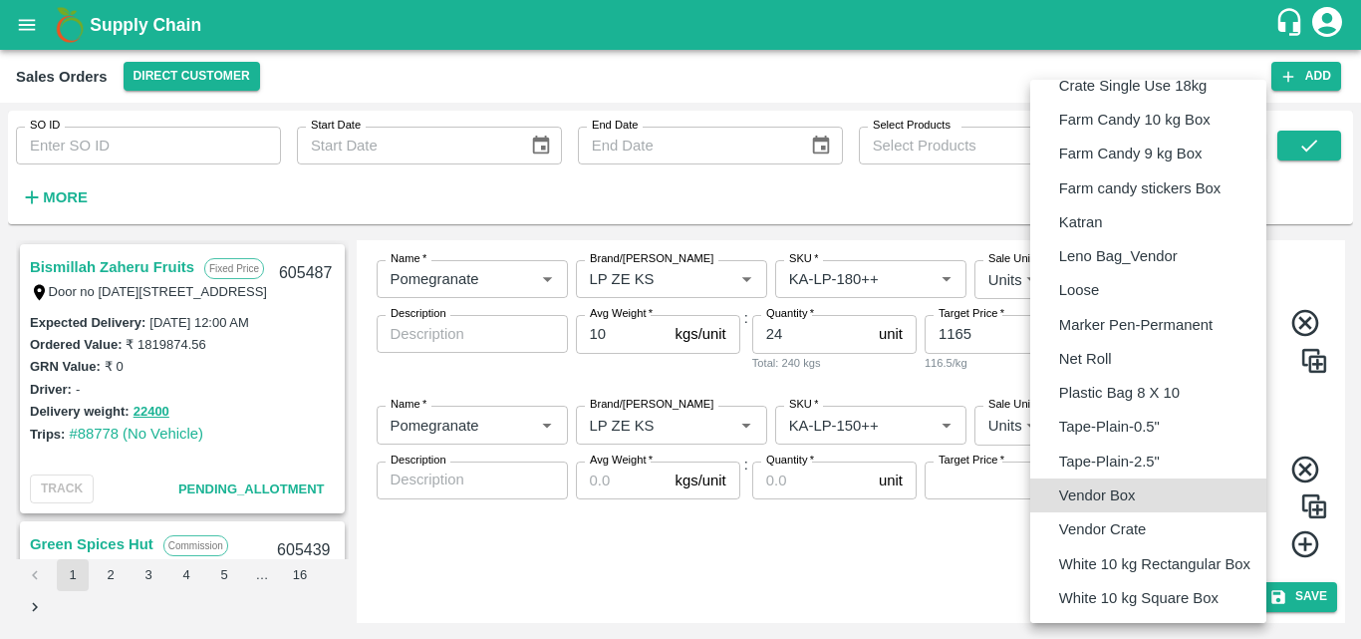
type input "BOM/276"
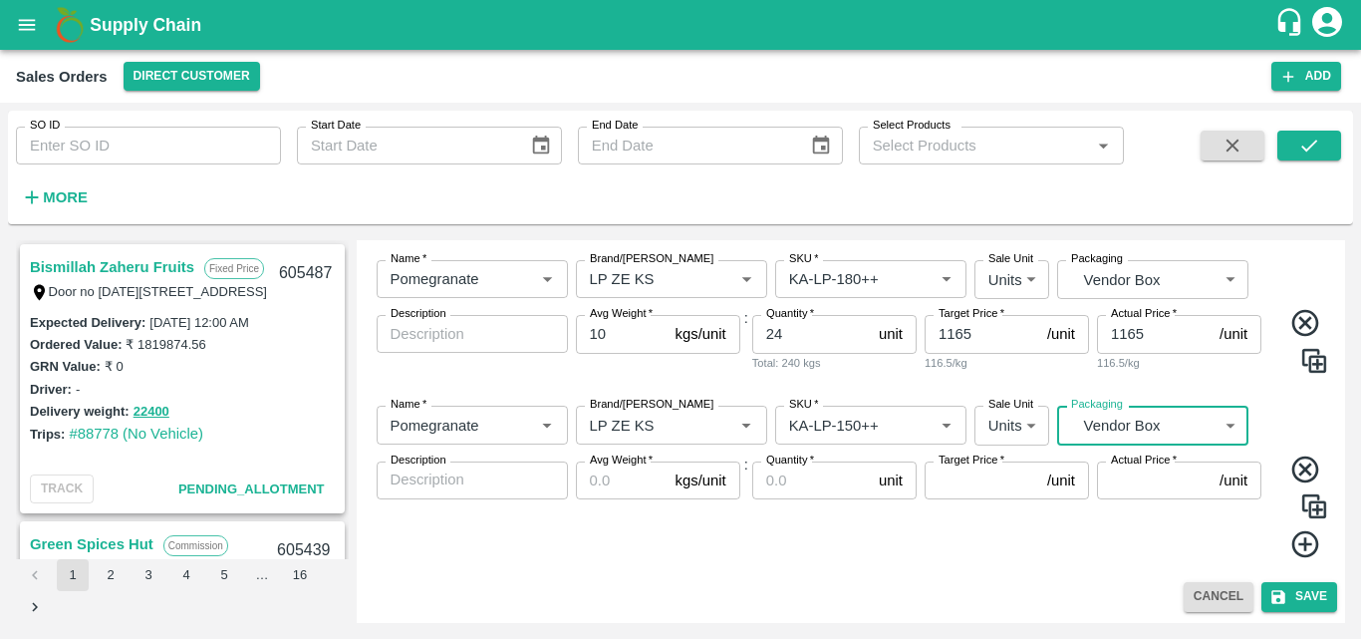
click at [638, 493] on input "Avg Weight   *" at bounding box center [622, 480] width 92 height 38
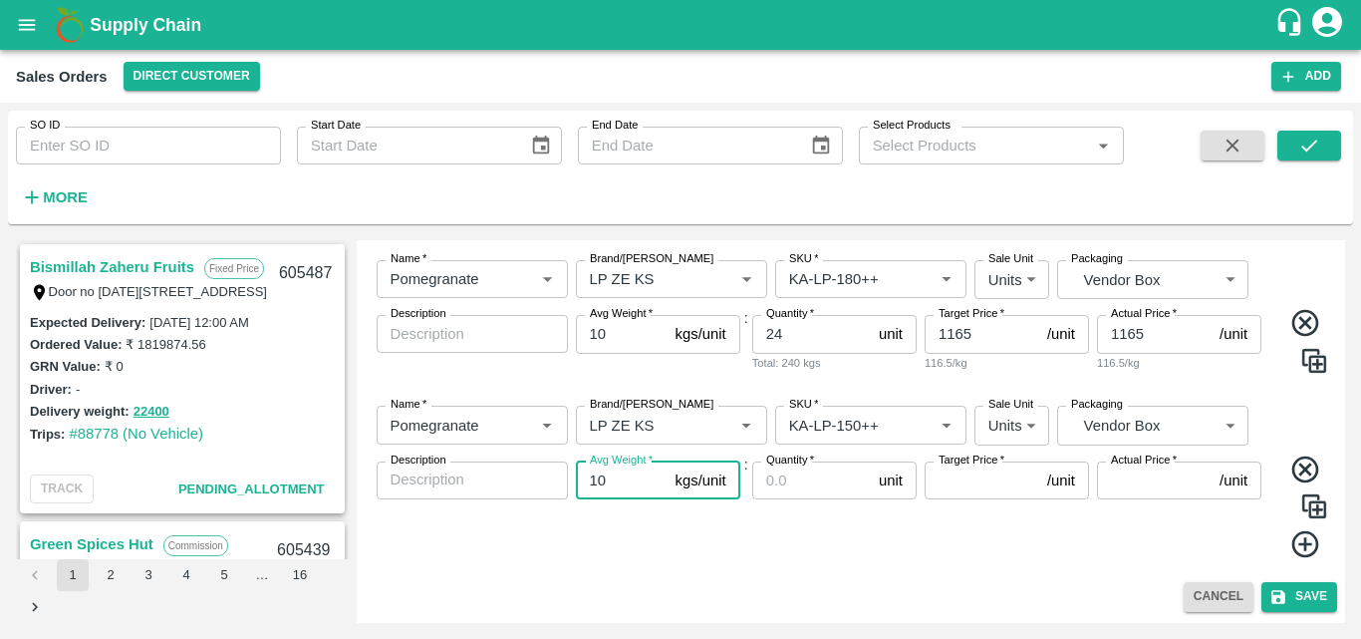
type input "10"
click at [774, 477] on input "Quantity   *" at bounding box center [811, 480] width 119 height 38
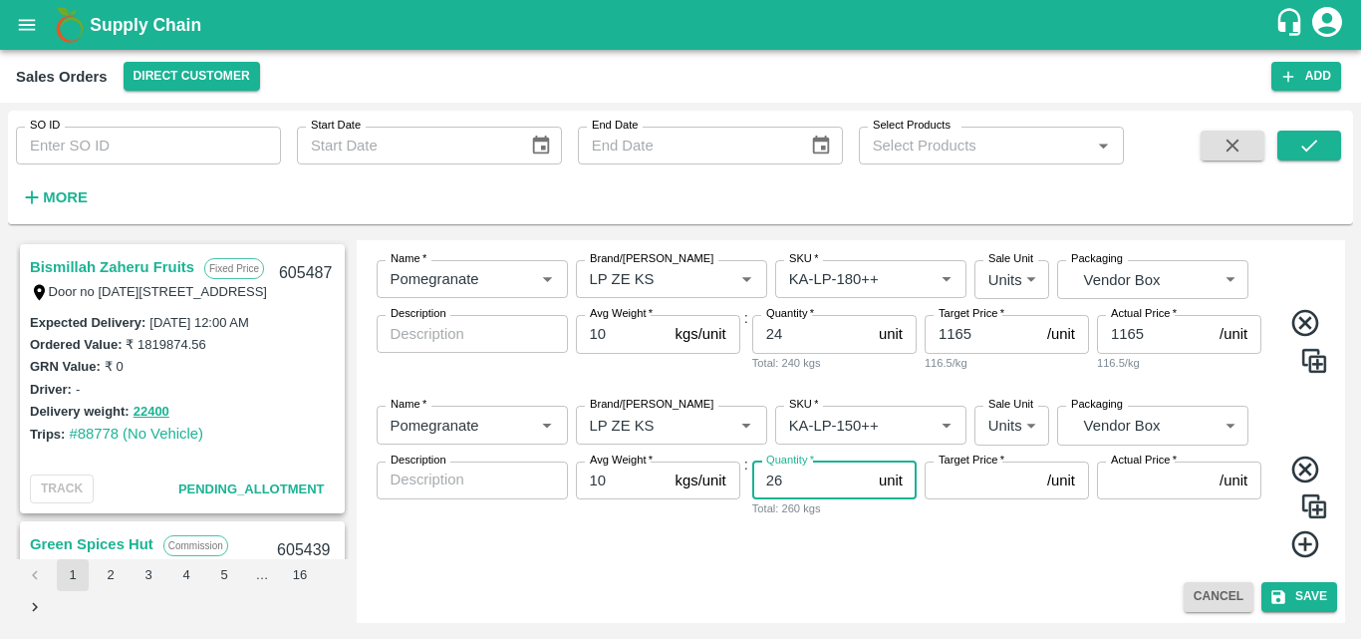
type input "26"
click at [960, 470] on input "Target Price   *" at bounding box center [982, 480] width 115 height 38
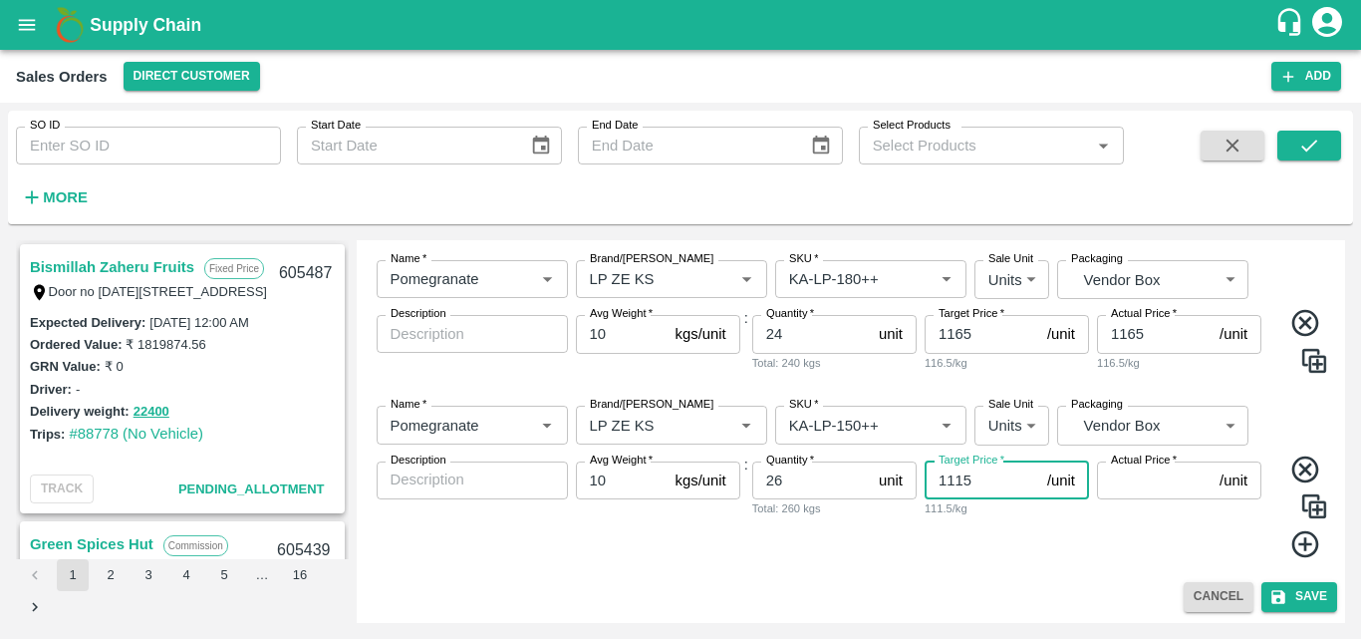
type input "1115"
click at [1133, 480] on input "Actual Price   *" at bounding box center [1154, 480] width 115 height 38
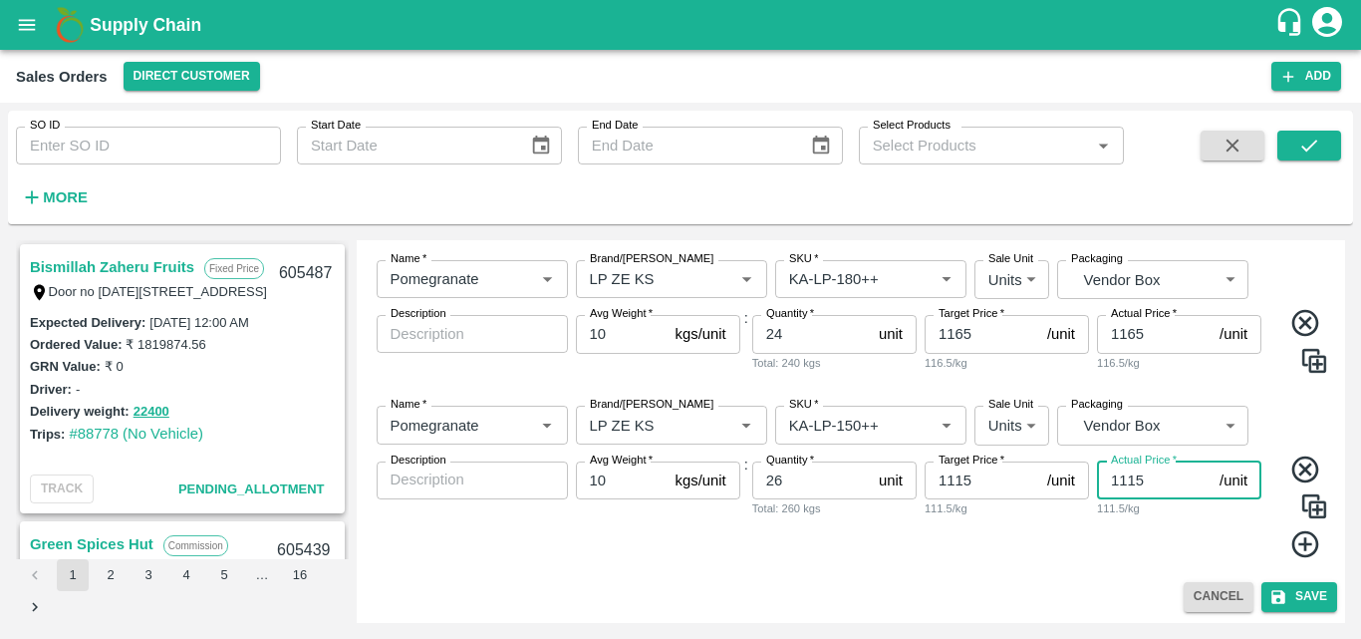
type input "1115"
click at [1304, 544] on icon at bounding box center [1305, 543] width 27 height 27
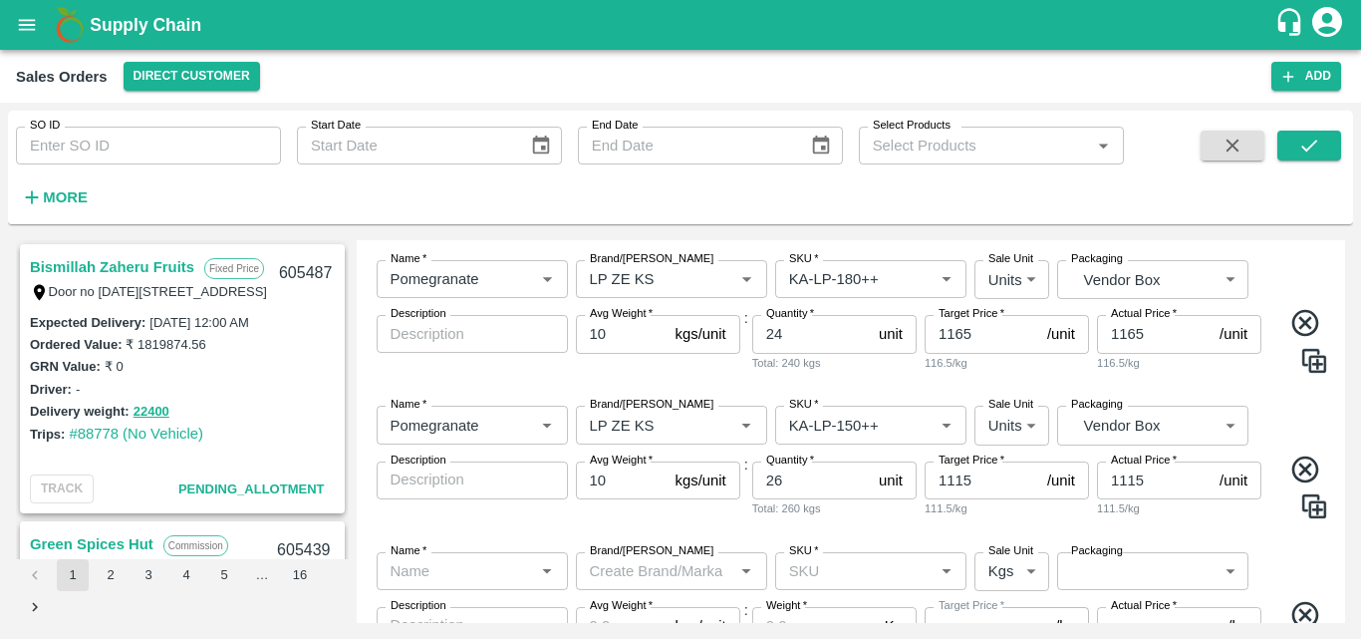
scroll to position [1662, 0]
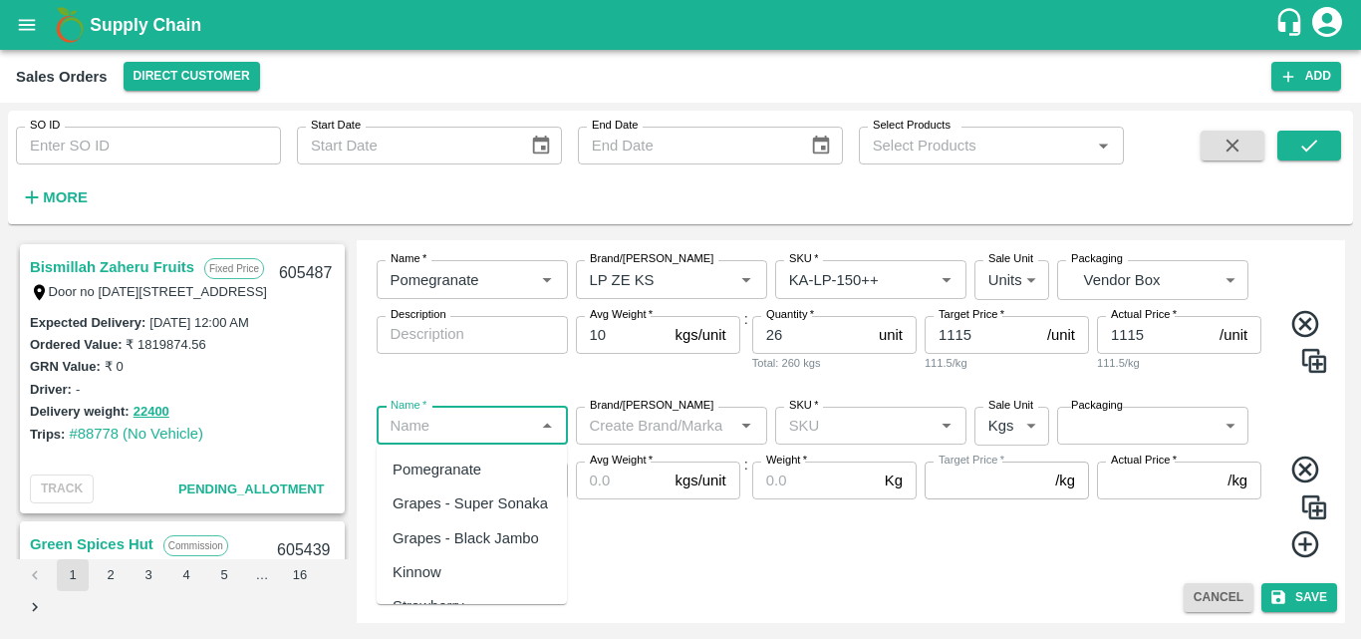
click at [511, 419] on input "Name   *" at bounding box center [456, 426] width 147 height 26
click at [461, 466] on div "Pomegranate" at bounding box center [437, 469] width 89 height 22
type input "Pomegranate"
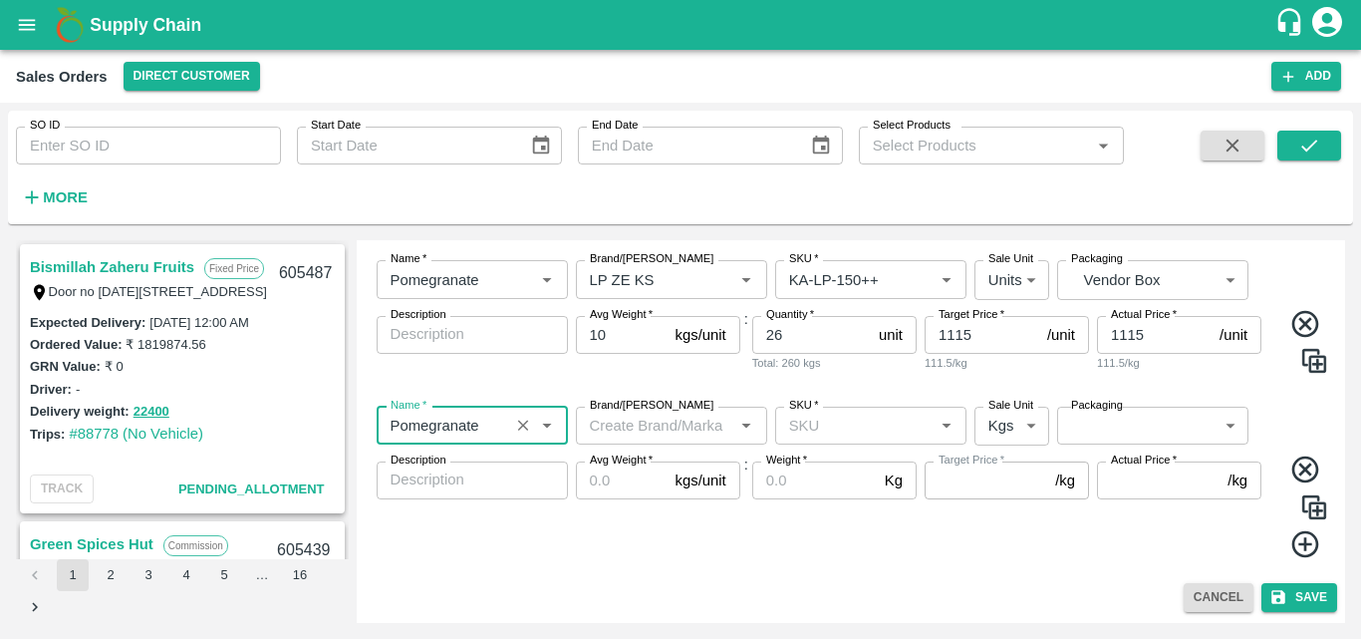
click at [642, 424] on input "Brand/[PERSON_NAME]" at bounding box center [655, 426] width 147 height 26
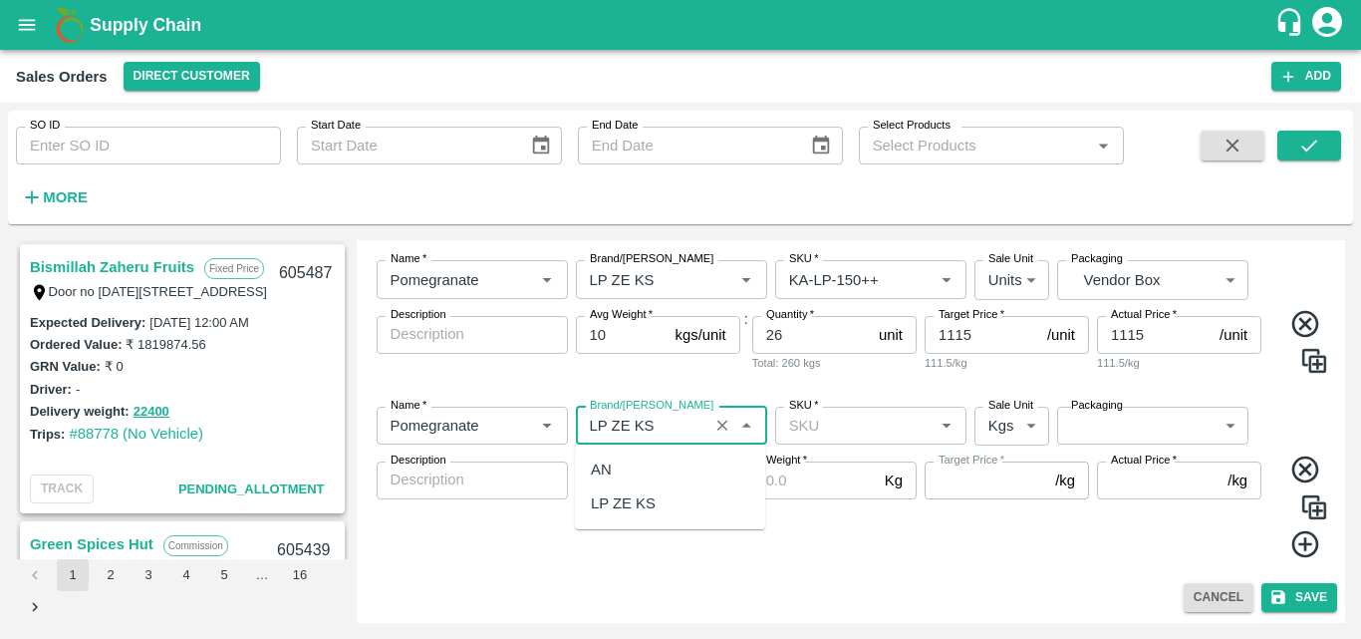
click at [644, 502] on div "LP ZE KS" at bounding box center [623, 503] width 65 height 22
type input "LP ZE KS"
click at [846, 424] on input "SKU   *" at bounding box center [854, 426] width 147 height 26
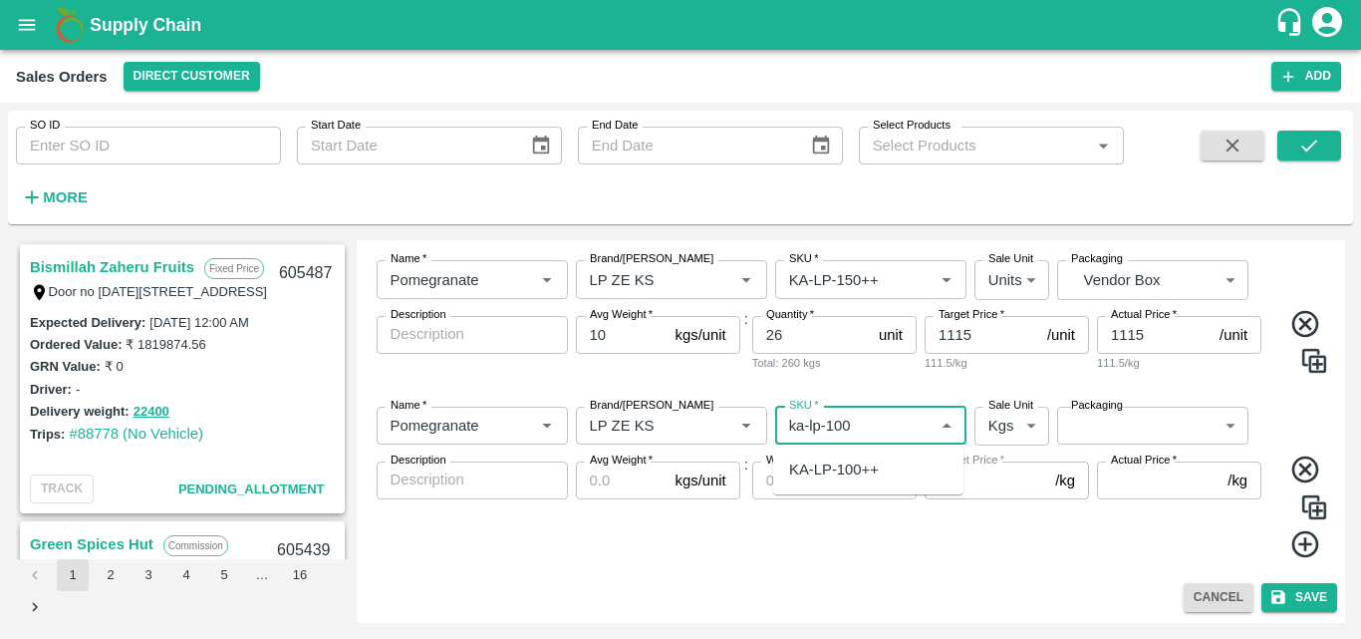
click at [882, 482] on div "KA-LP-100++" at bounding box center [868, 469] width 190 height 34
type input "KA-LP-100++"
click at [999, 433] on body "Supply Chain Sales Orders Direct Customer Add SO ID SO ID Start Date Start Date…" at bounding box center [680, 319] width 1361 height 639
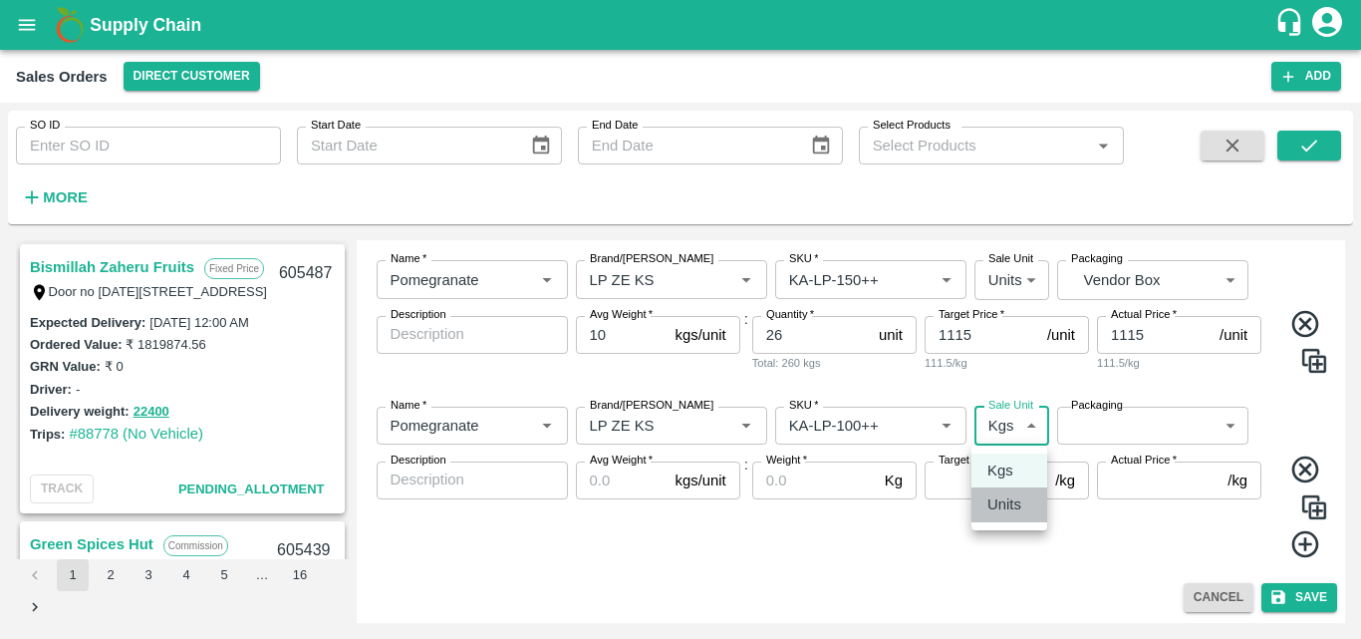
click at [1019, 511] on p "Units" at bounding box center [1005, 504] width 34 height 22
type input "2"
click at [1148, 423] on body "Supply Chain Sales Orders Direct Customer Add SO ID SO ID Start Date Start Date…" at bounding box center [680, 319] width 1361 height 639
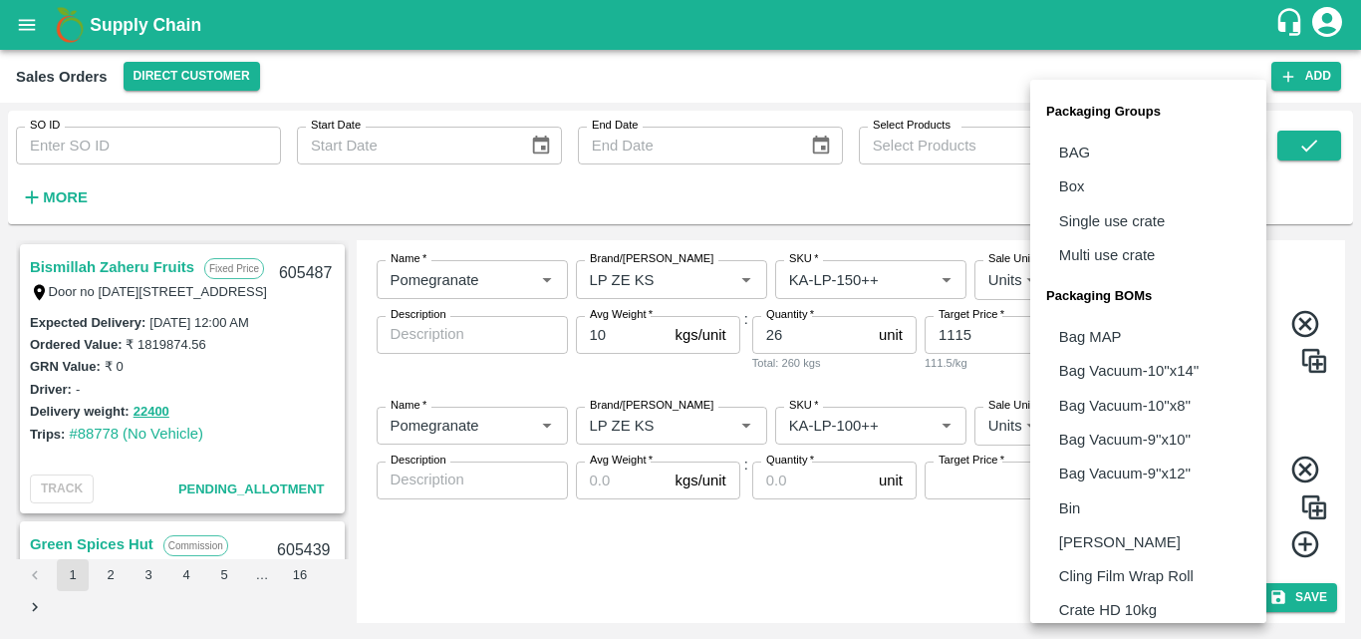
scroll to position [559, 0]
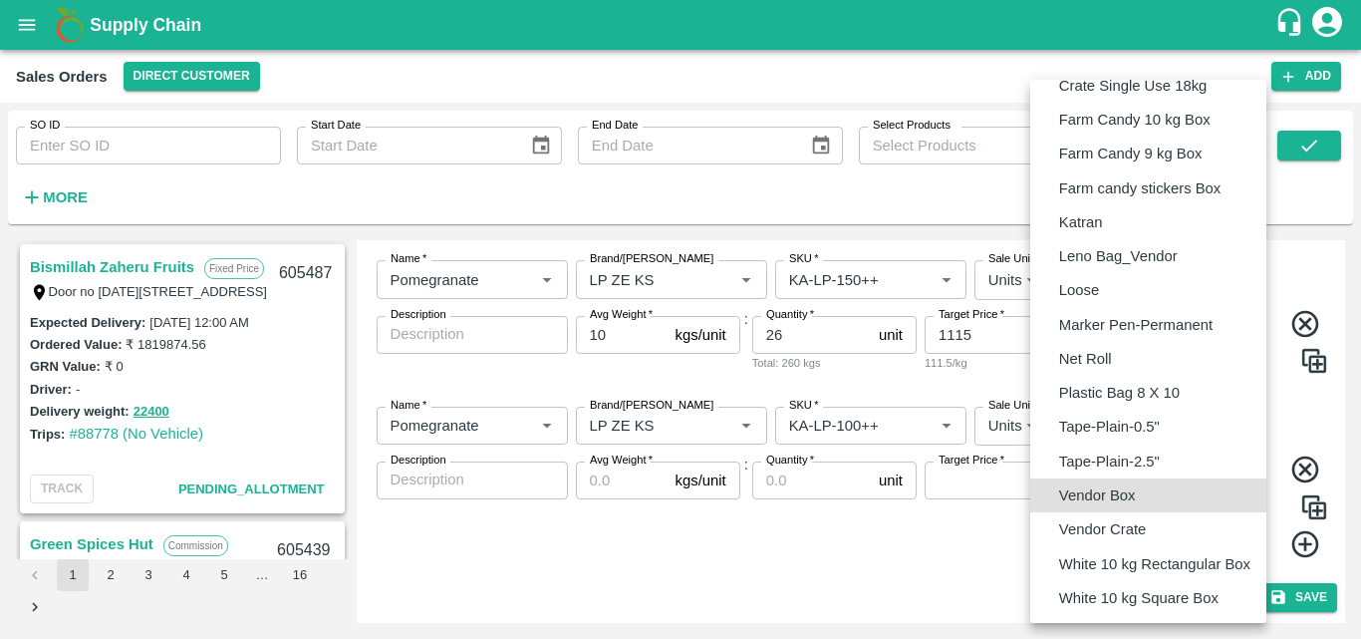
type input "BOM/276"
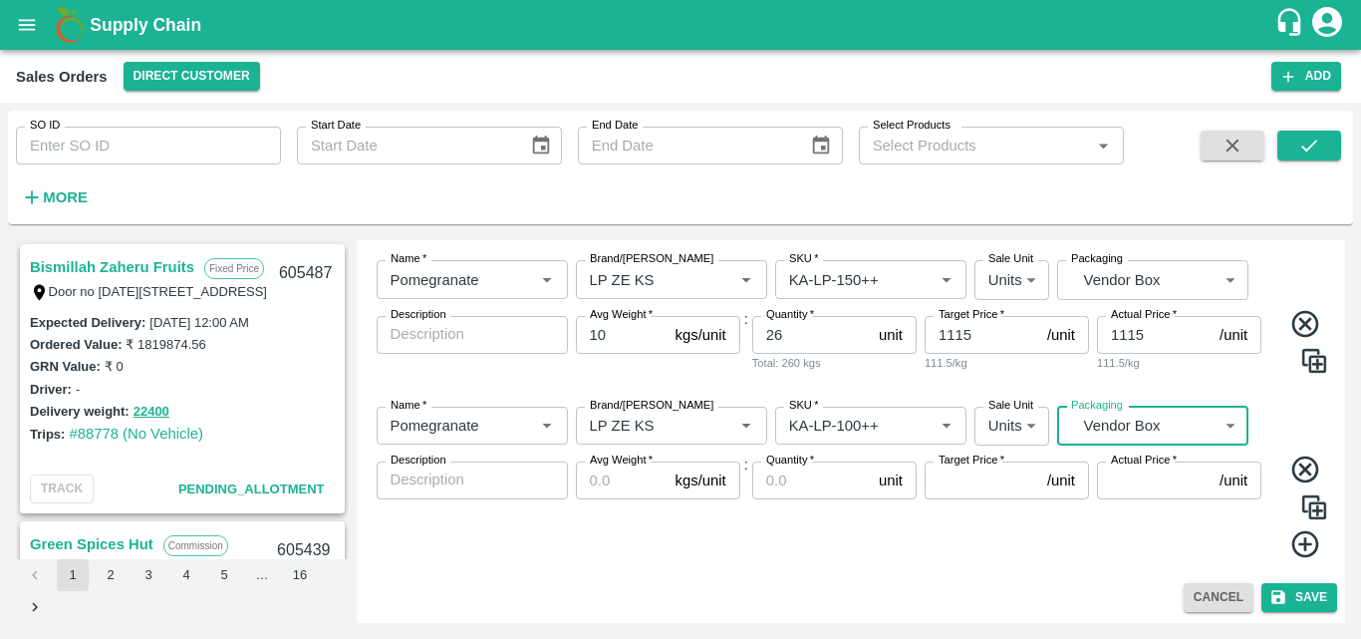
click at [600, 489] on input "Avg Weight   *" at bounding box center [622, 480] width 92 height 38
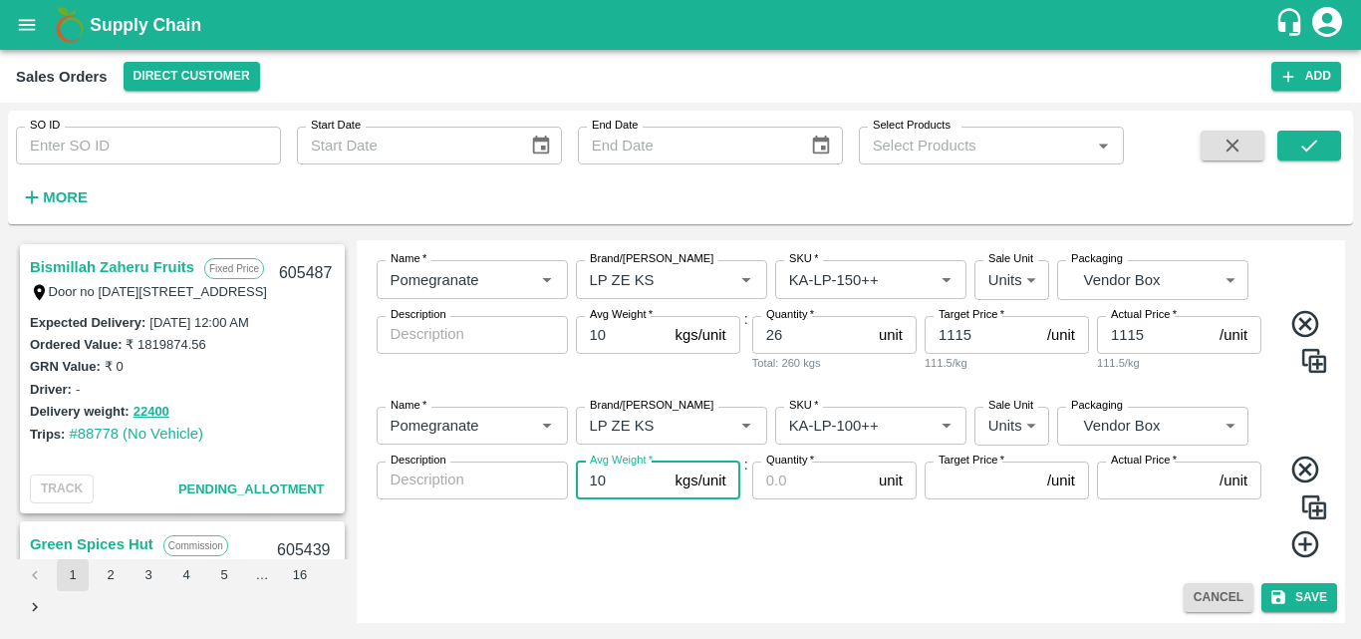
type input "10"
click at [772, 483] on input "Quantity   *" at bounding box center [811, 480] width 119 height 38
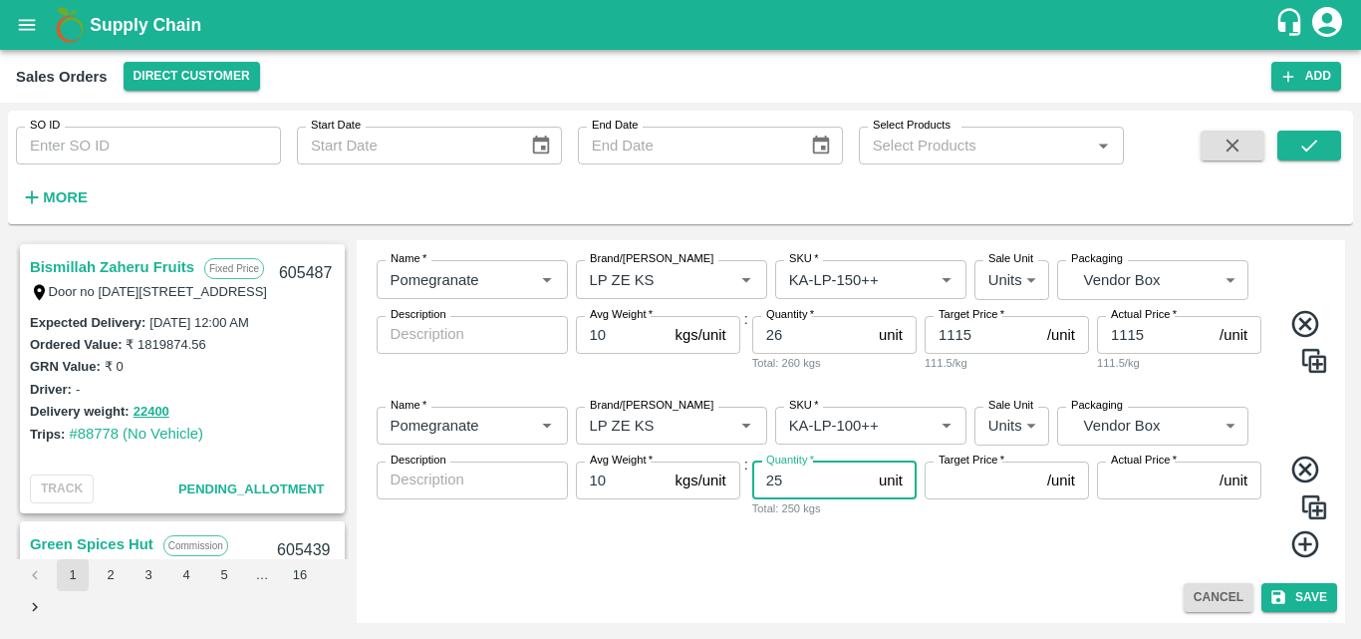
type input "25"
click at [991, 480] on input "Target Price   *" at bounding box center [982, 480] width 115 height 38
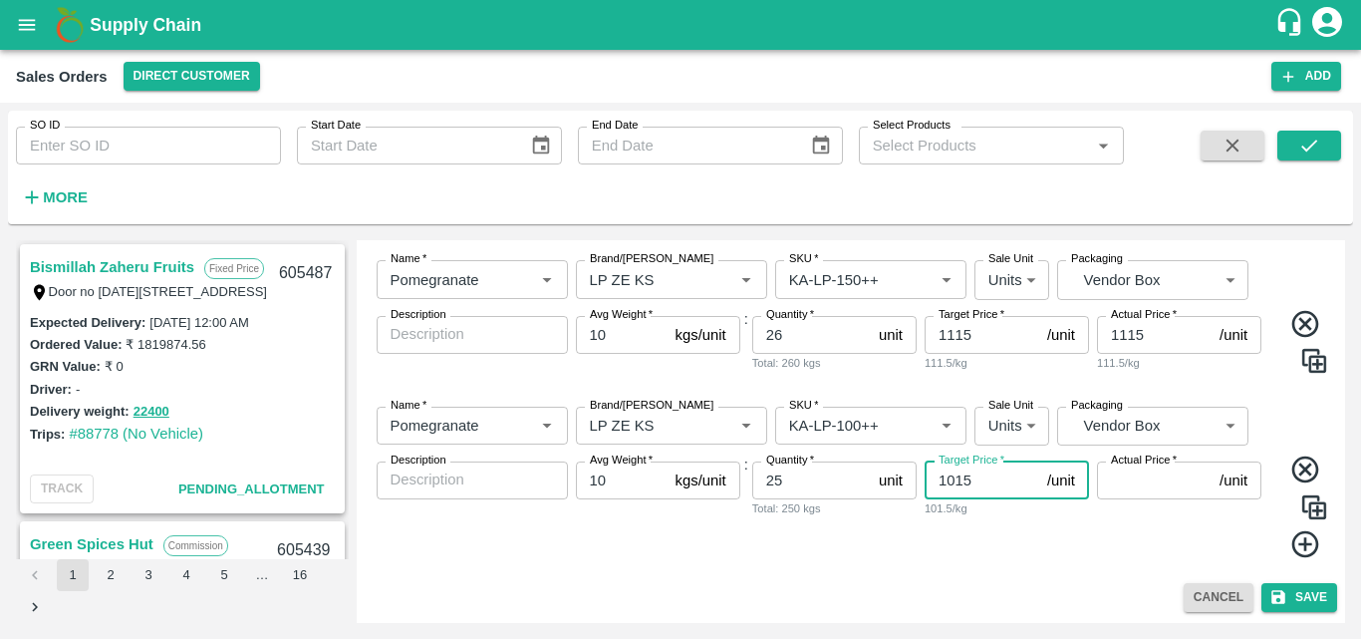
type input "1015"
click at [1118, 486] on input "Actual Price   *" at bounding box center [1154, 480] width 115 height 38
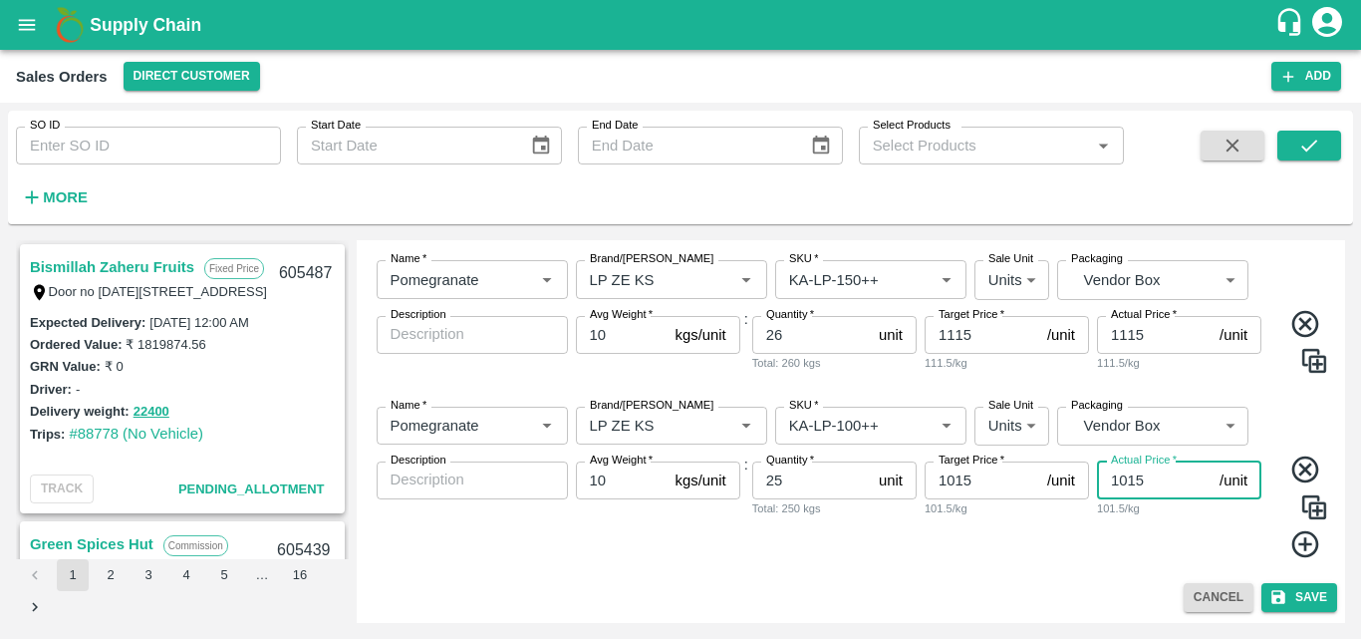
type input "1015"
click at [1302, 547] on icon at bounding box center [1305, 544] width 27 height 27
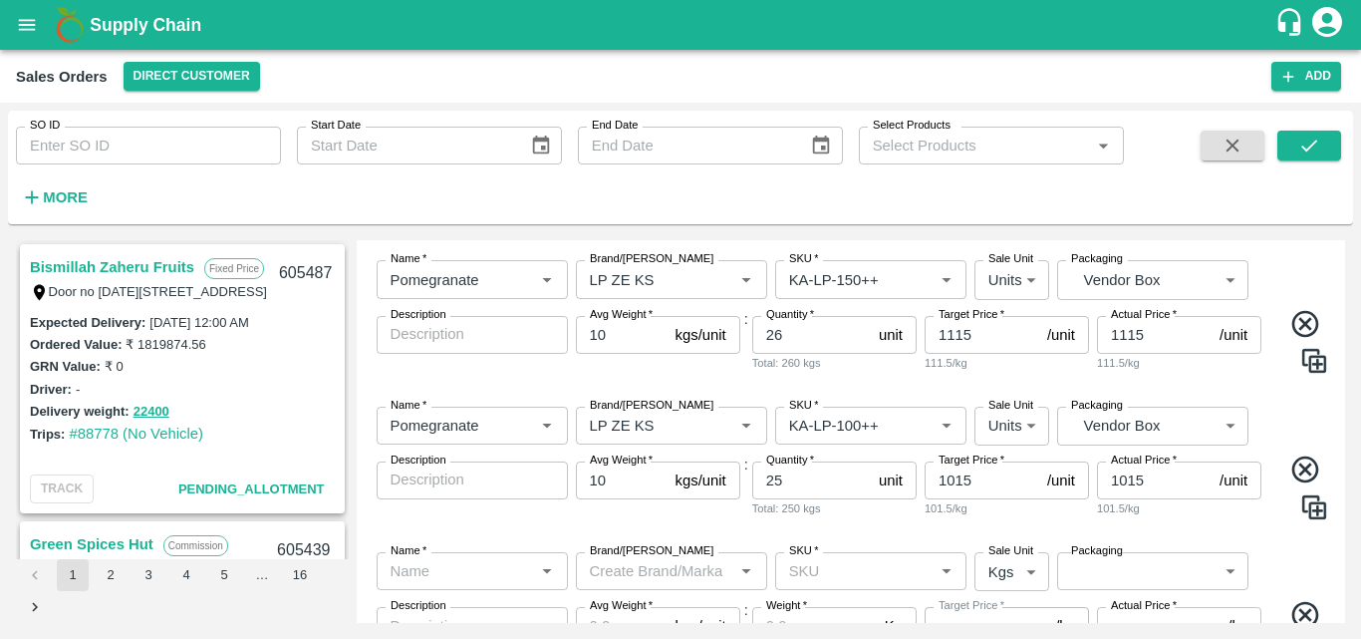
scroll to position [1809, 0]
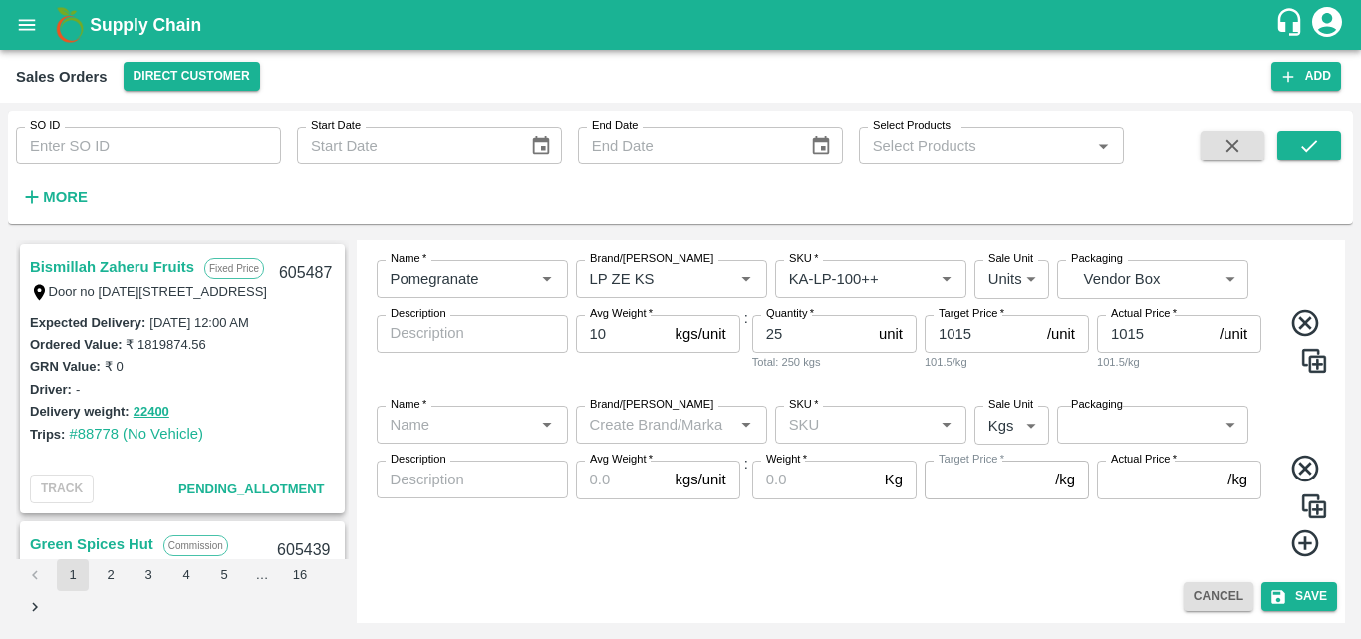
click at [502, 430] on input "Name   *" at bounding box center [456, 425] width 147 height 26
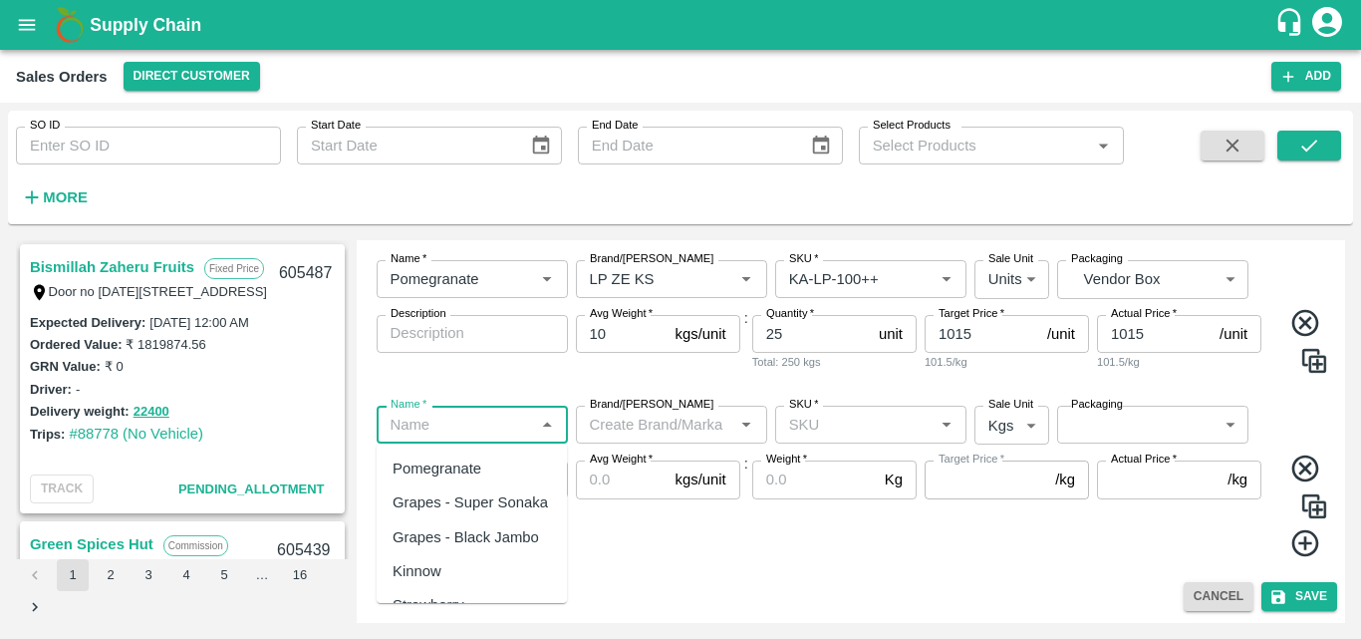
click at [465, 471] on div "Pomegranate" at bounding box center [437, 468] width 89 height 22
type input "Pomegranate"
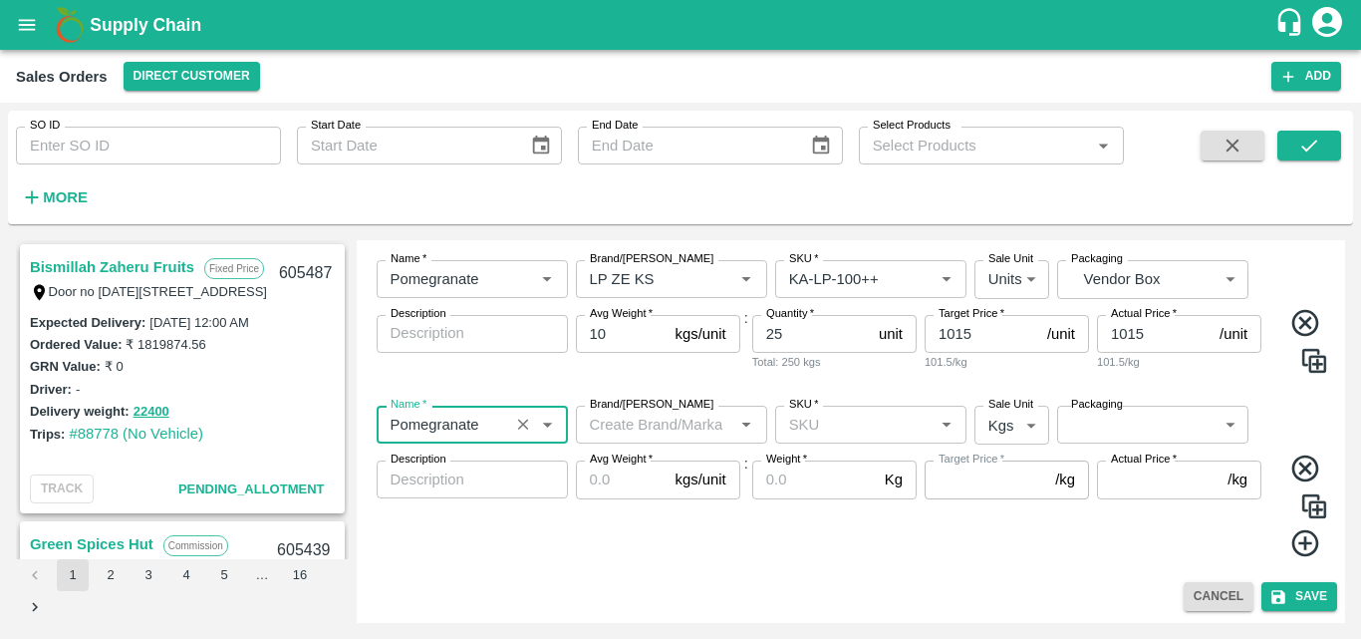
click at [688, 421] on input "Brand/[PERSON_NAME]" at bounding box center [655, 425] width 147 height 26
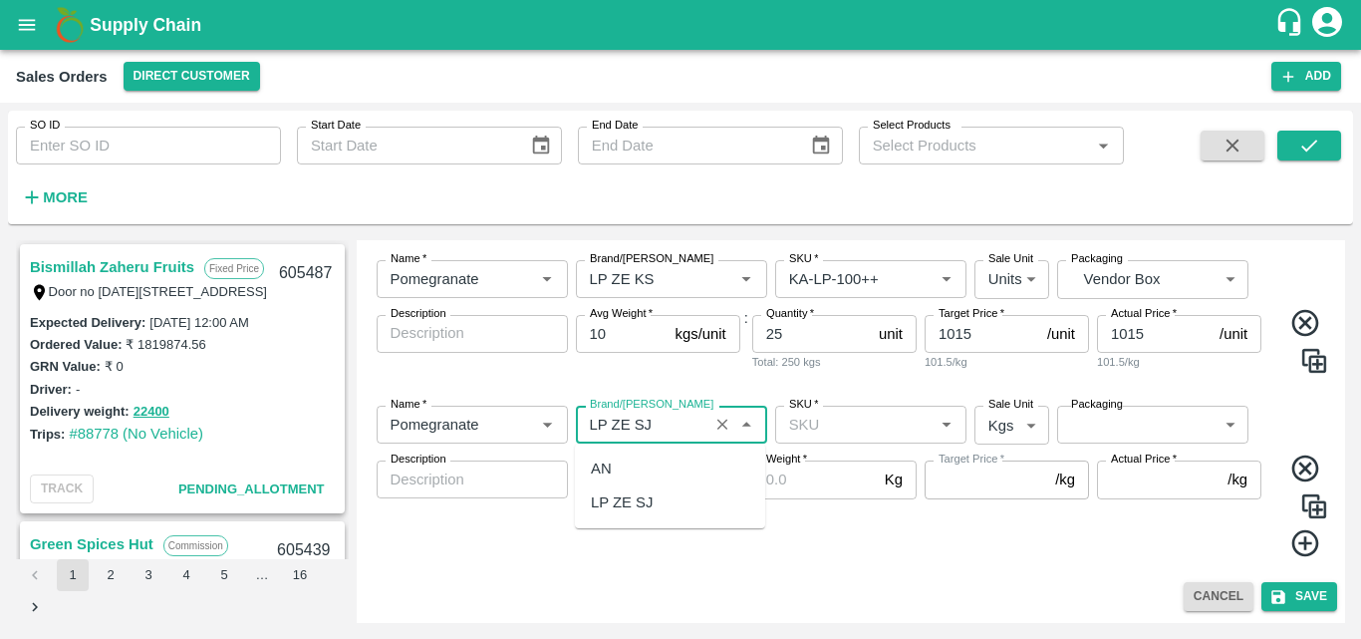
click at [645, 504] on div "LP ZE SJ" at bounding box center [622, 502] width 62 height 22
type input "LP ZE SJ"
click at [846, 412] on input "SKU   *" at bounding box center [854, 425] width 147 height 26
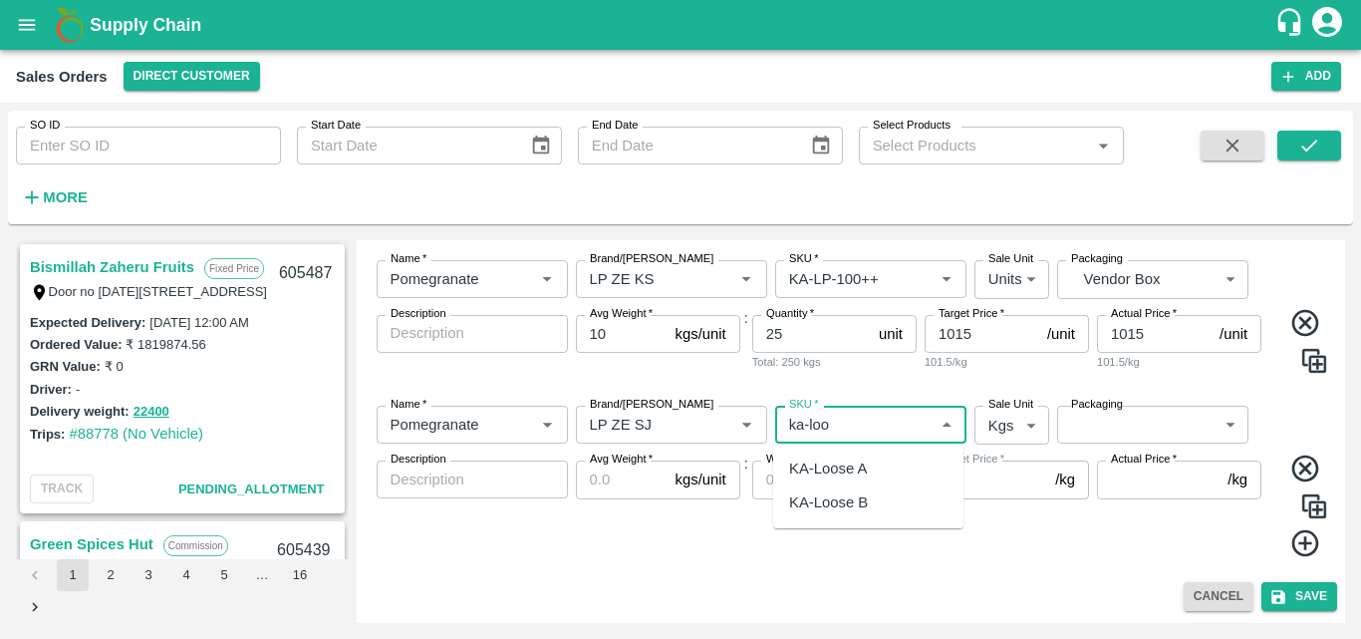
click at [850, 472] on div "KA-Loose A" at bounding box center [828, 468] width 78 height 22
type input "KA-Loose A"
click at [1022, 420] on body "Supply Chain Sales Orders Direct Customer Add SO ID SO ID Start Date Start Date…" at bounding box center [680, 319] width 1361 height 639
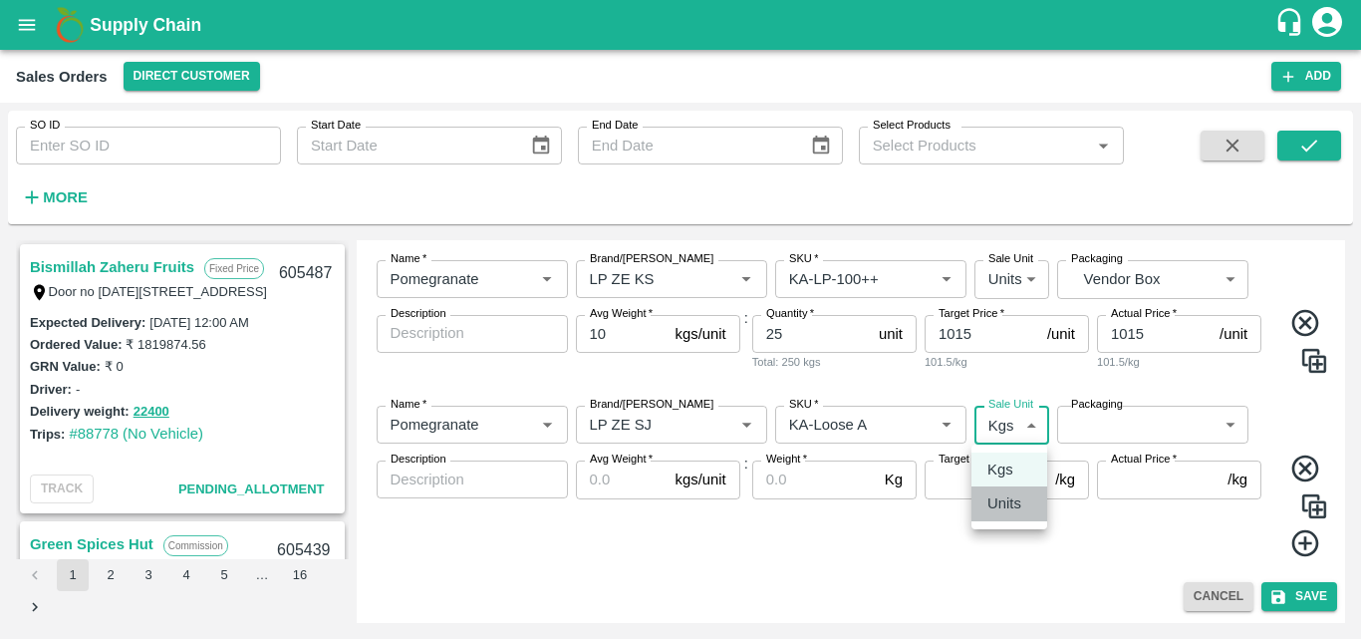
click at [999, 511] on p "Units" at bounding box center [1005, 503] width 34 height 22
type input "2"
click at [1141, 449] on div "Name   * Name   * Brand/Marka Brand/Marka SKU   * SKU   * Sale Unit Units 2 Sal…" at bounding box center [852, 482] width 974 height 184
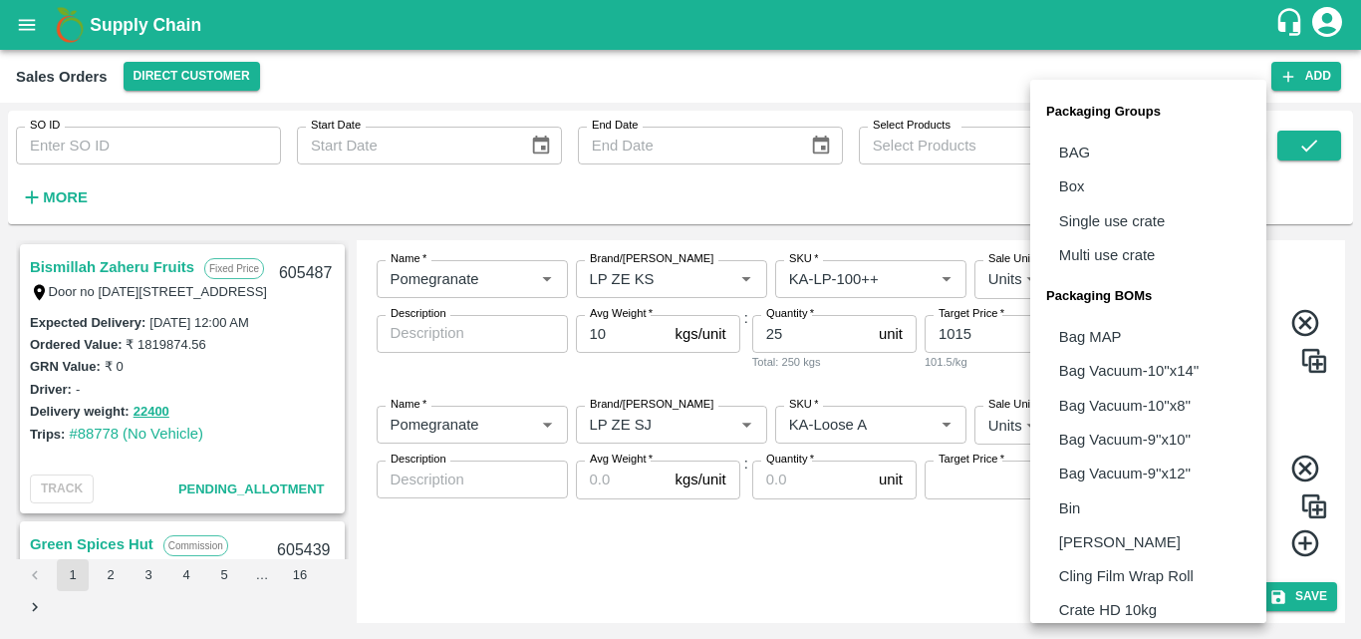
click at [1164, 436] on body "Supply Chain Sales Orders Direct Customer Add SO ID SO ID Start Date Start Date…" at bounding box center [680, 319] width 1361 height 639
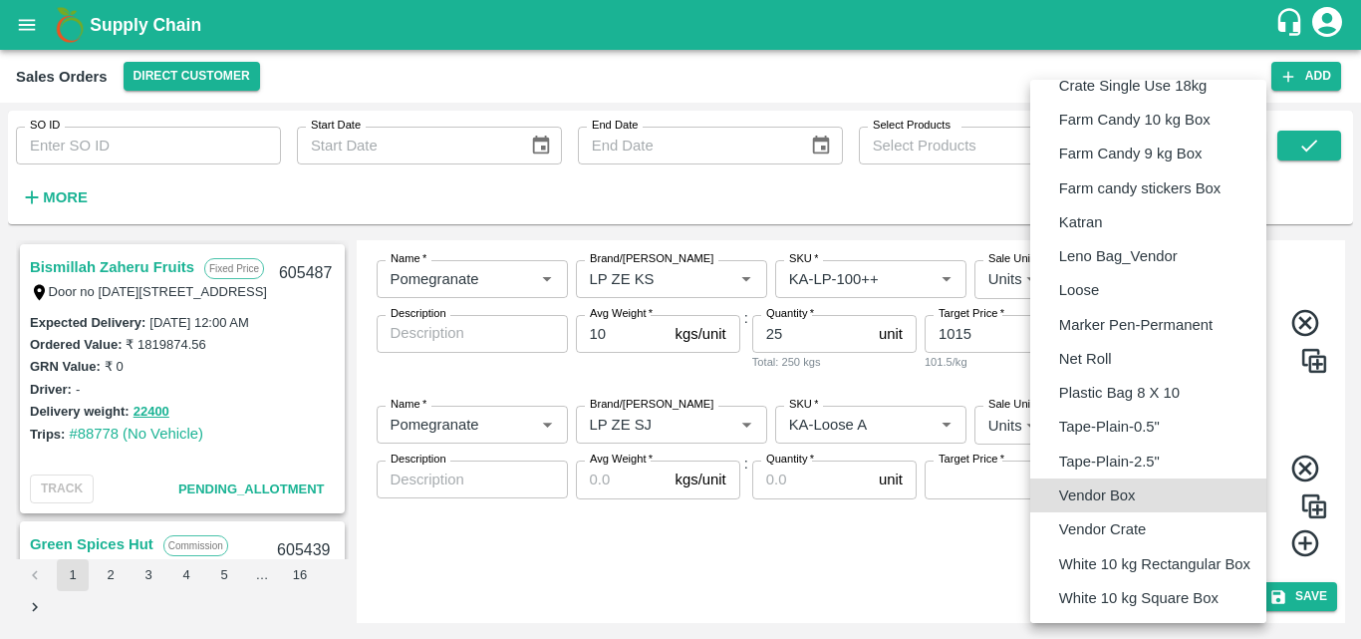
type input "BOM/276"
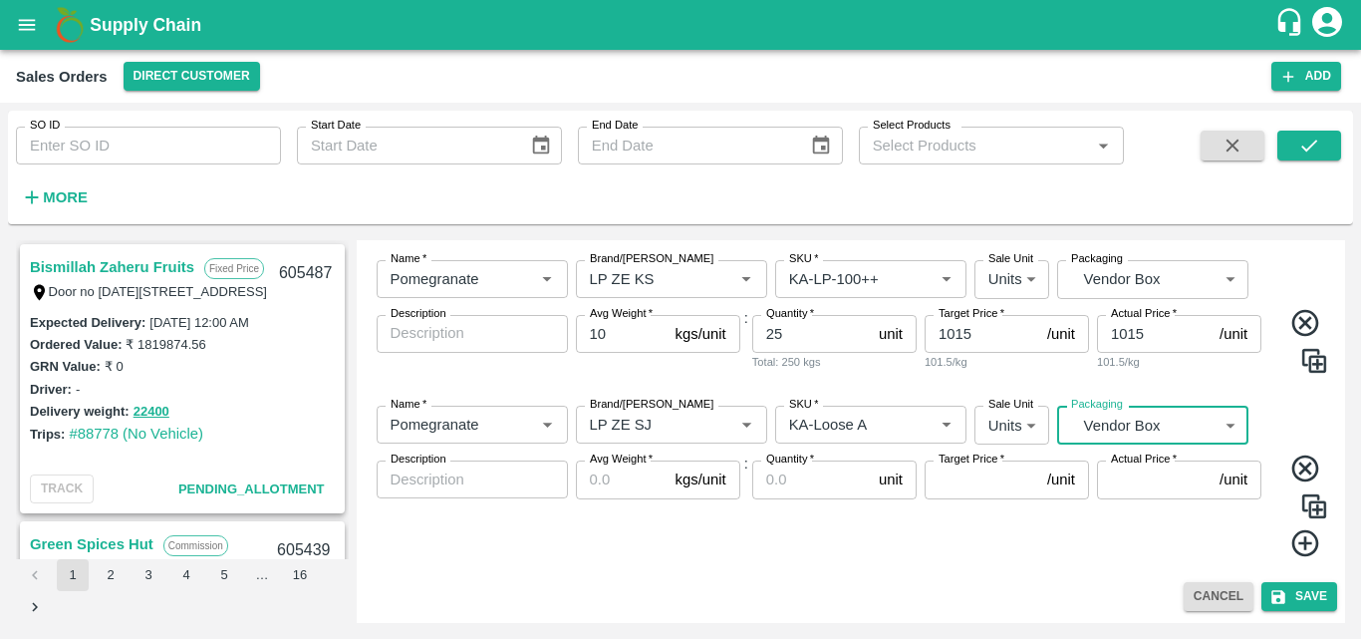
click at [606, 481] on input "Avg Weight   *" at bounding box center [622, 479] width 92 height 38
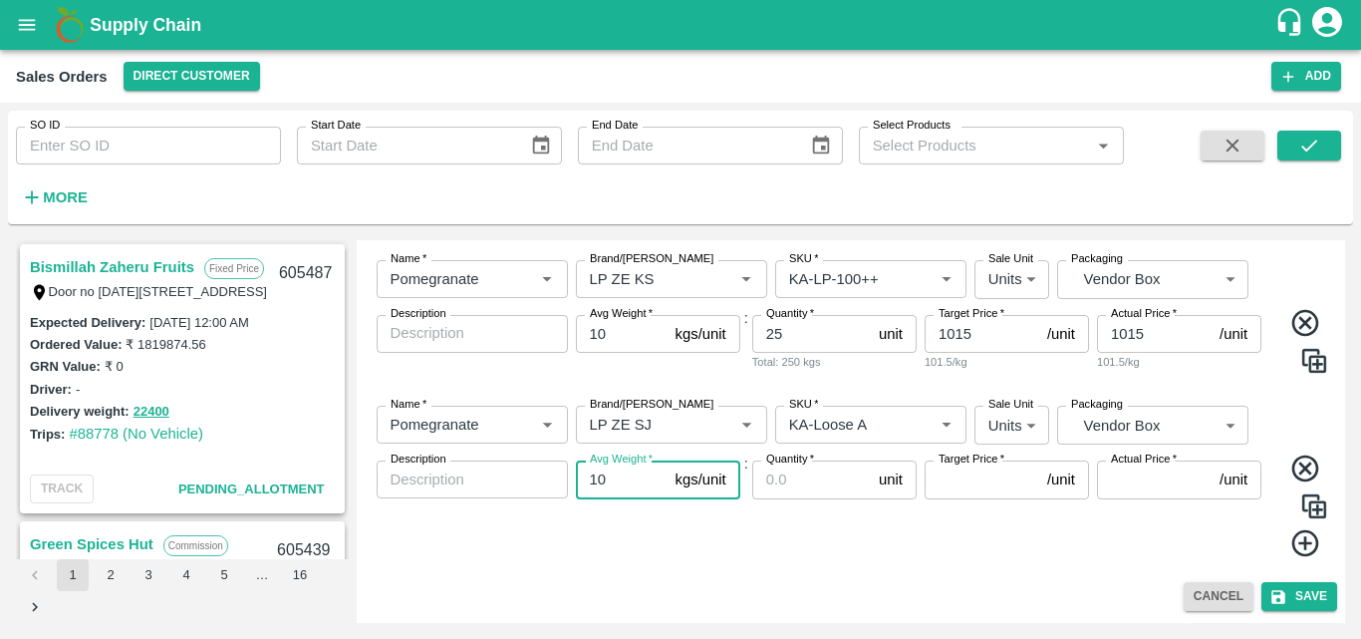
type input "10"
click at [784, 478] on input "Quantity   *" at bounding box center [811, 479] width 119 height 38
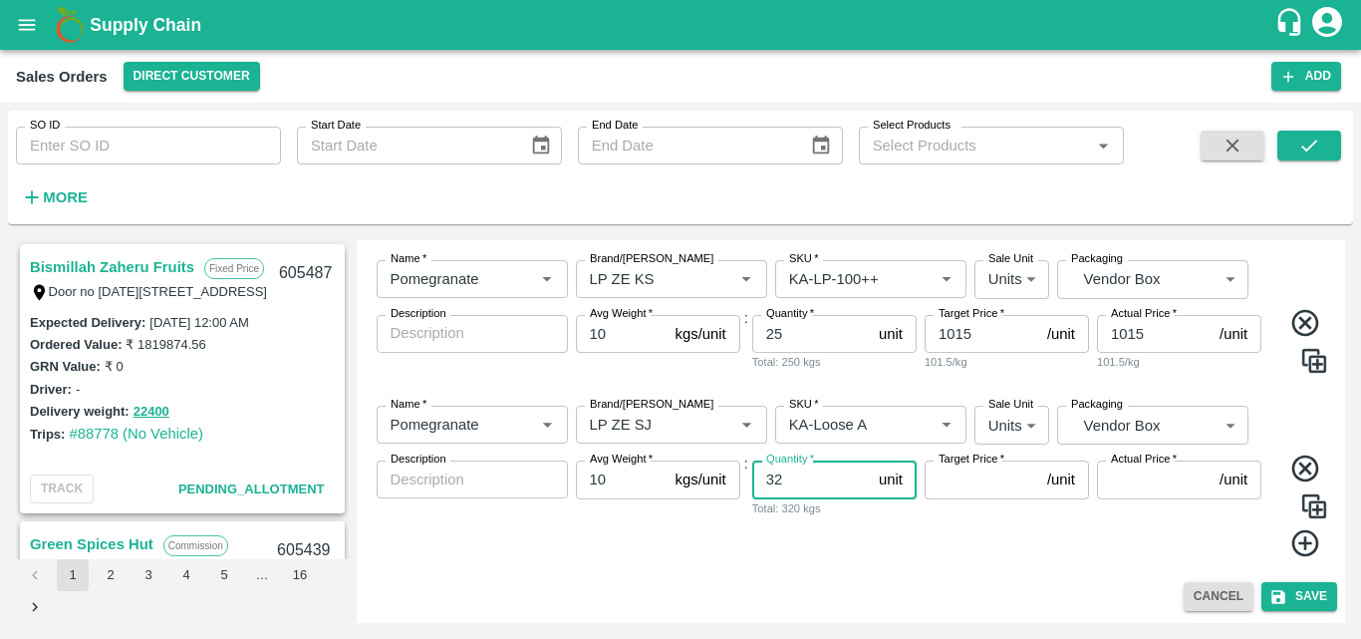
type input "32"
click at [980, 483] on input "Target Price   *" at bounding box center [982, 479] width 115 height 38
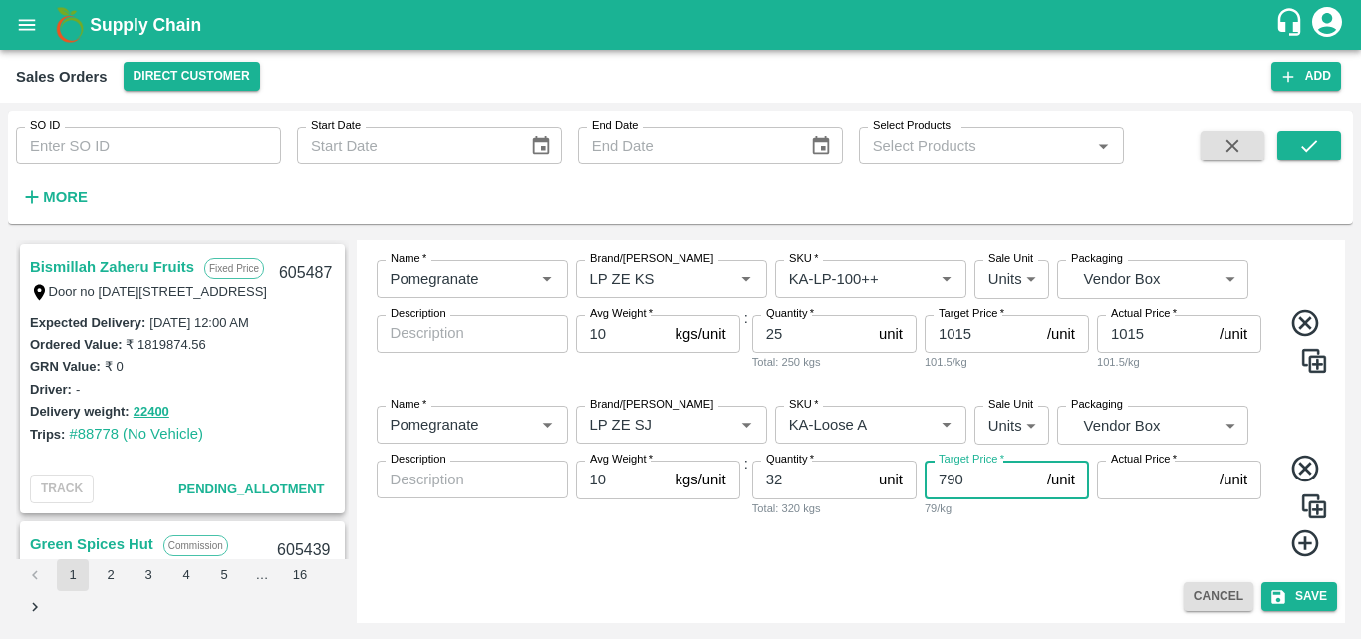
type input "790"
click at [1136, 477] on input "Actual Price   *" at bounding box center [1154, 479] width 115 height 38
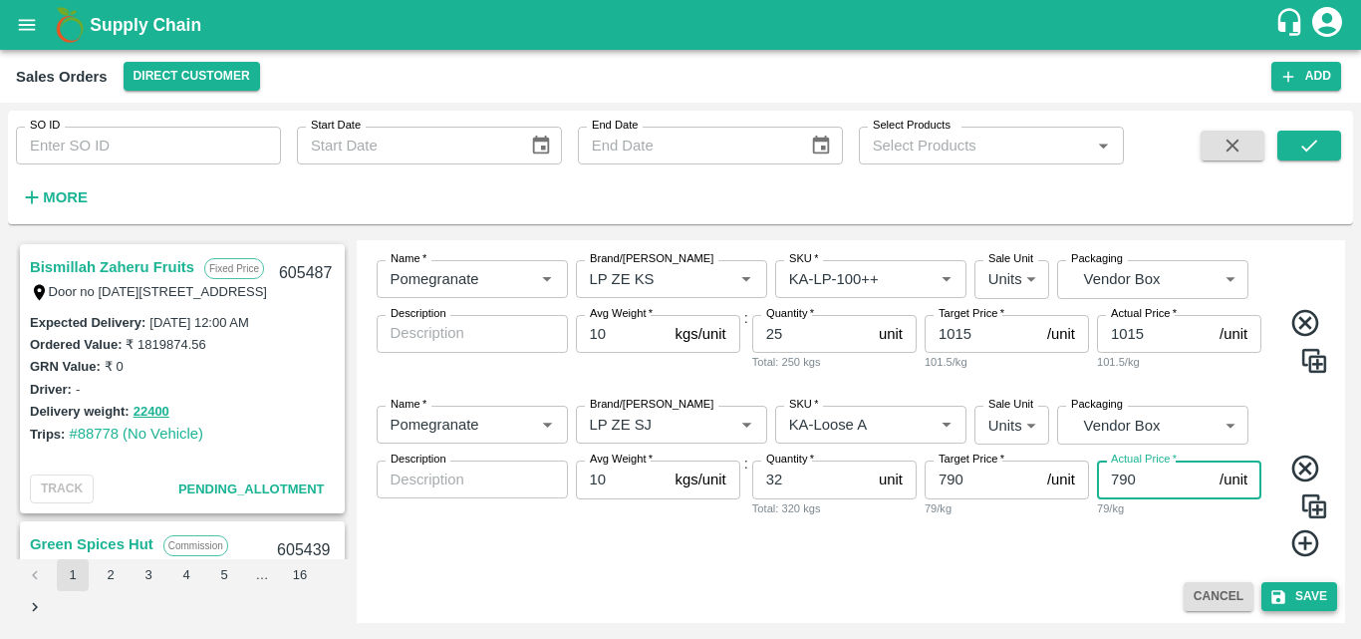
type input "790"
click at [1292, 593] on button "Save" at bounding box center [1300, 596] width 76 height 29
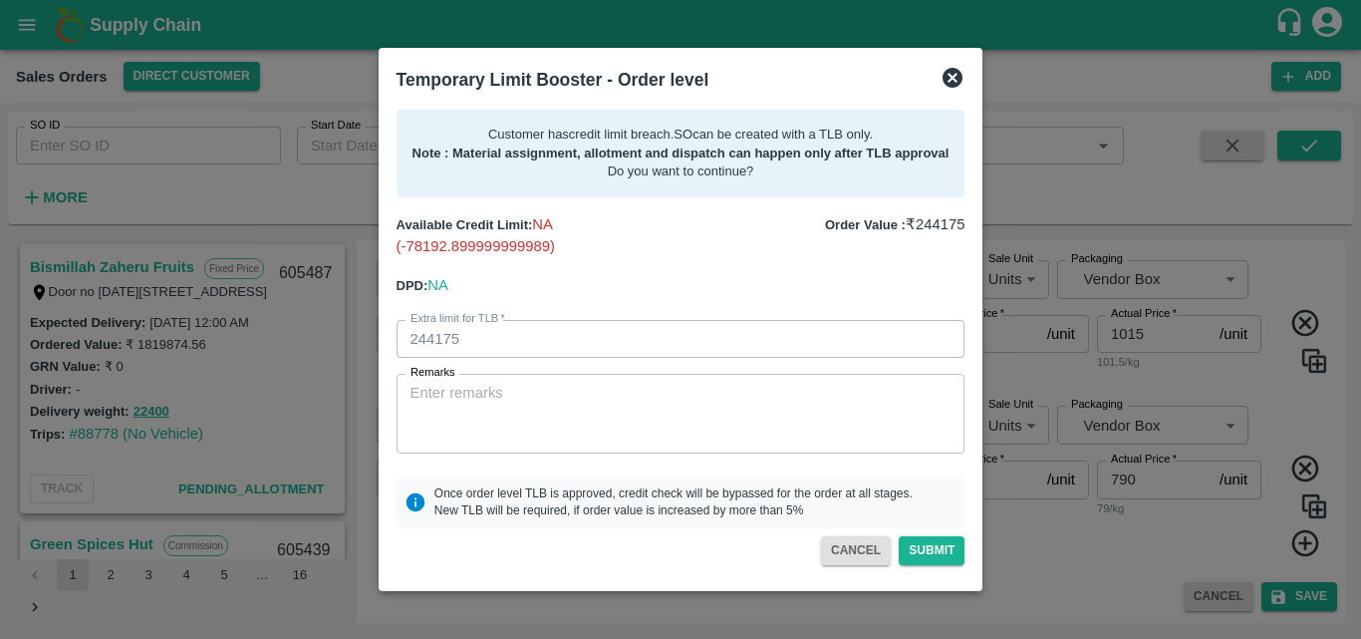
click at [1057, 544] on div at bounding box center [680, 319] width 1361 height 639
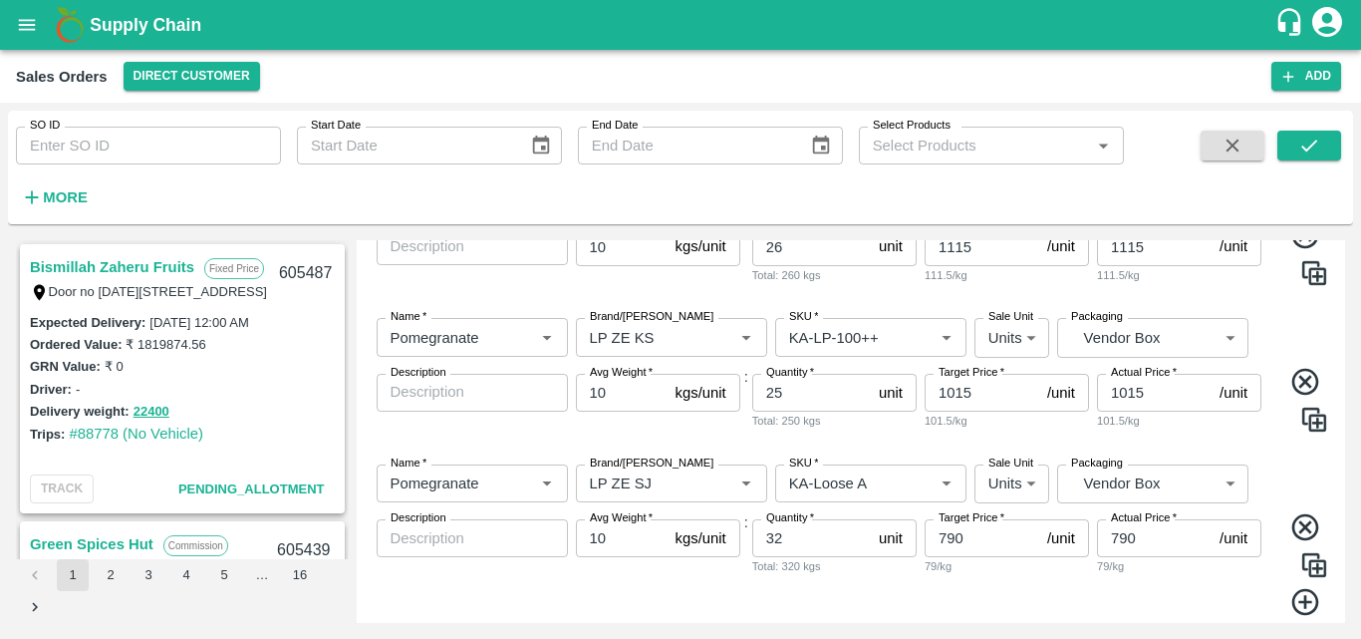
scroll to position [1773, 0]
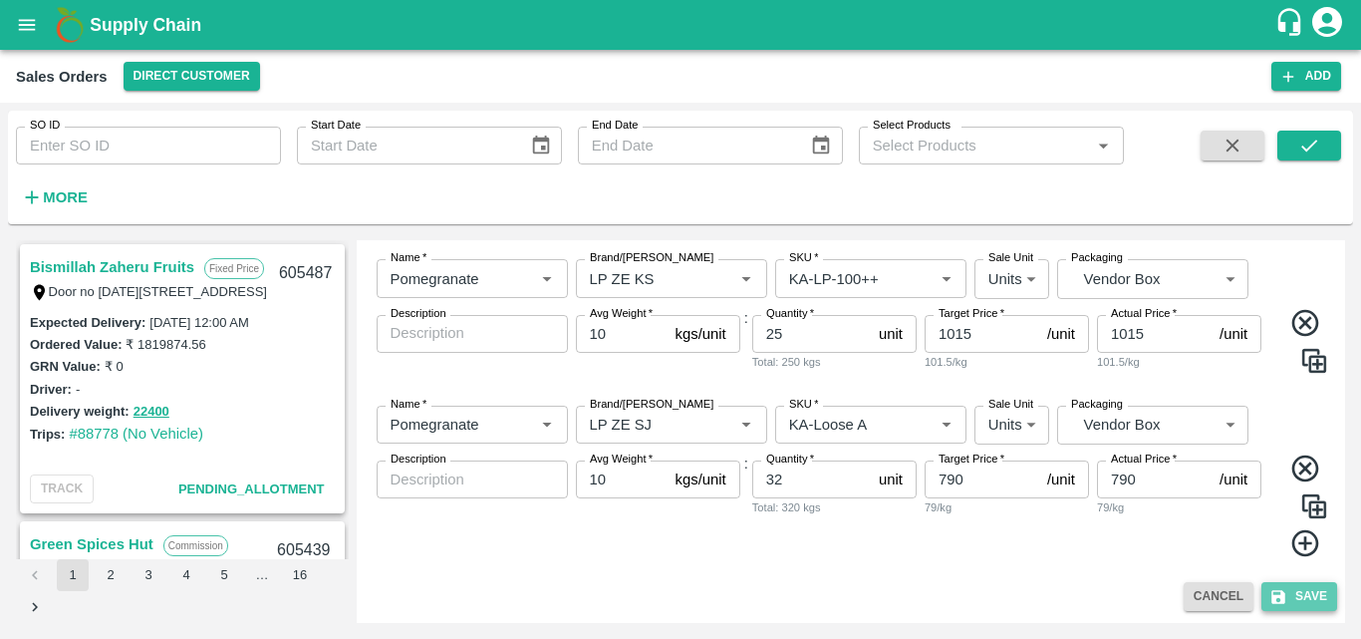
click at [1312, 587] on button "Save" at bounding box center [1300, 596] width 76 height 29
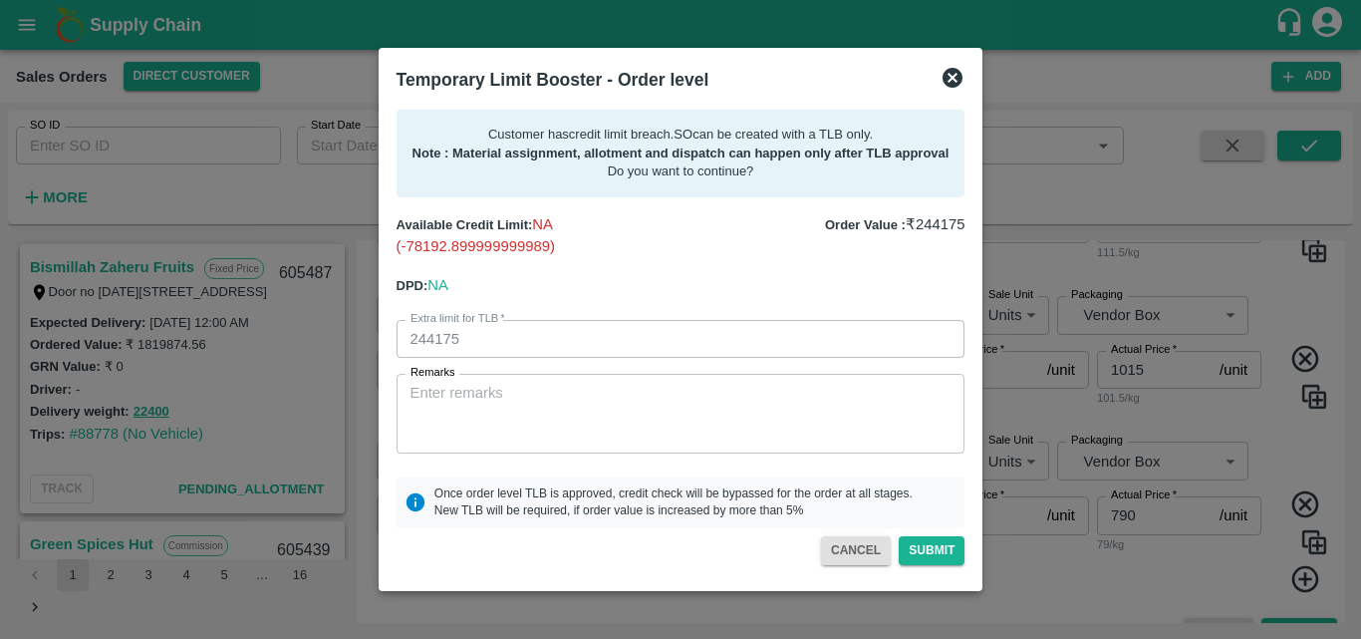
scroll to position [1809, 0]
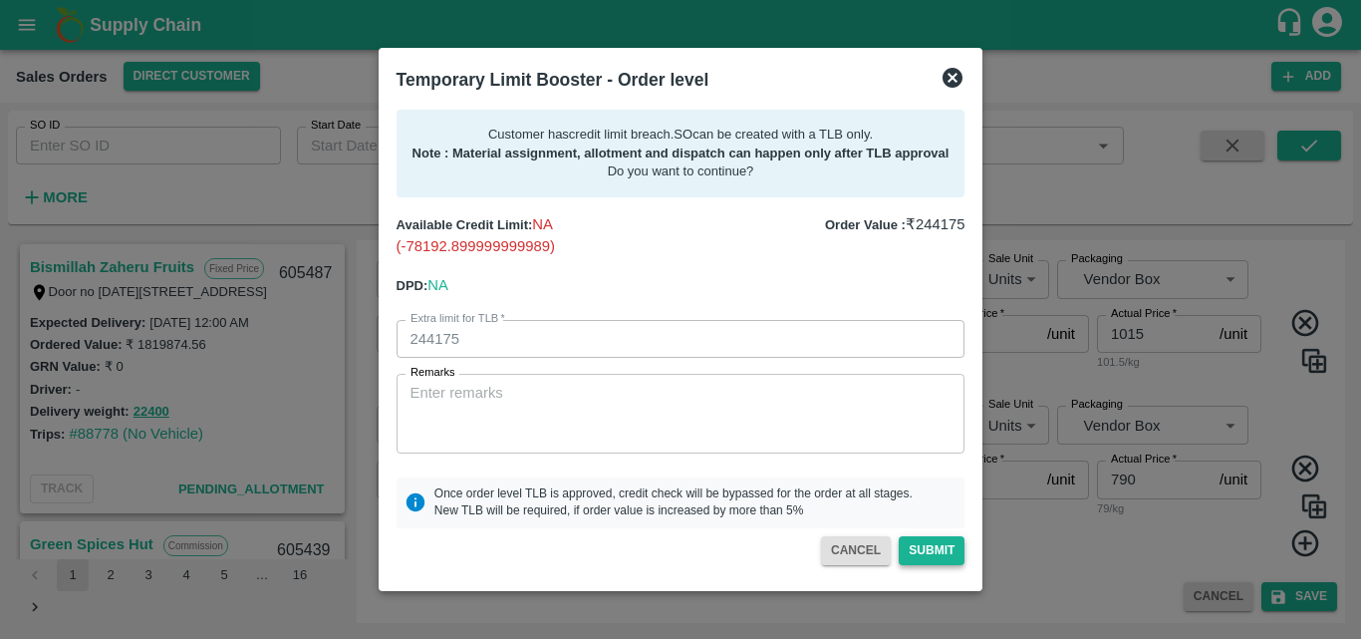
click at [922, 555] on button "Submit" at bounding box center [932, 550] width 66 height 29
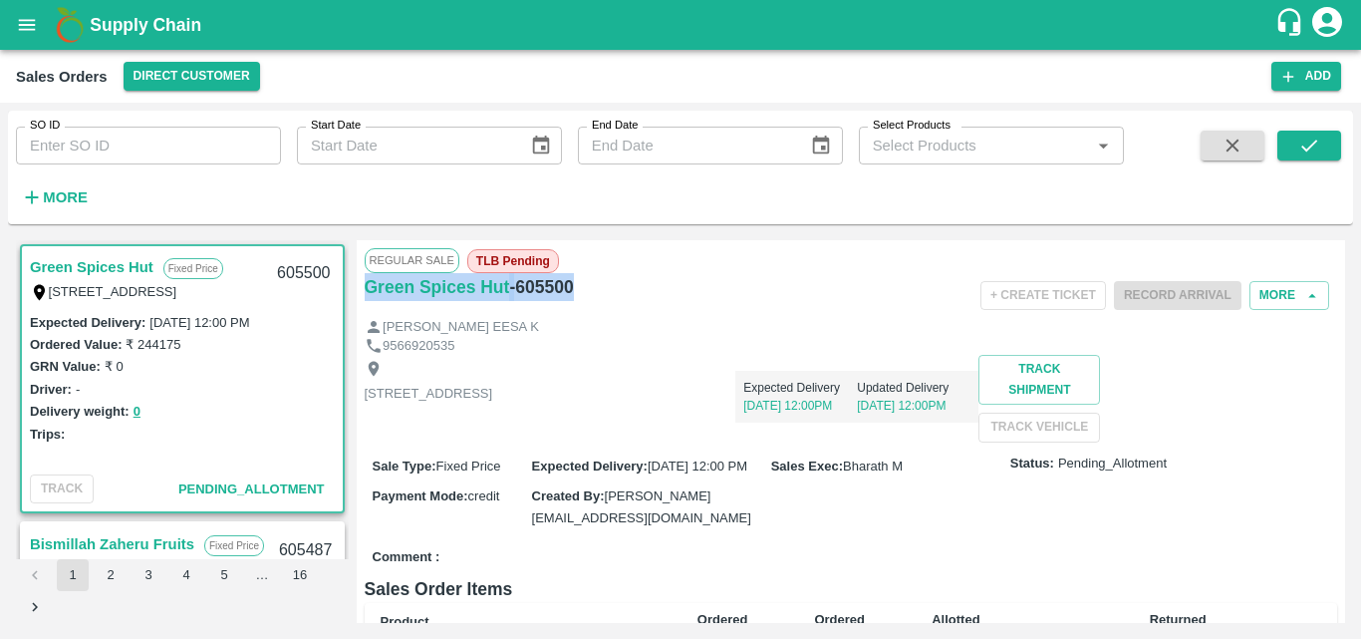
drag, startPoint x: 592, startPoint y: 287, endPoint x: 355, endPoint y: 303, distance: 237.7
click at [355, 303] on div "Green Spices Hut Fixed Price Shop no 74, MADURAI MATTUTHAVANI FRUIT MARKET, Mad…" at bounding box center [681, 431] width 1330 height 383
copy div "Green Spices Hut - 605500"
click at [1310, 73] on button "Add" at bounding box center [1307, 76] width 70 height 29
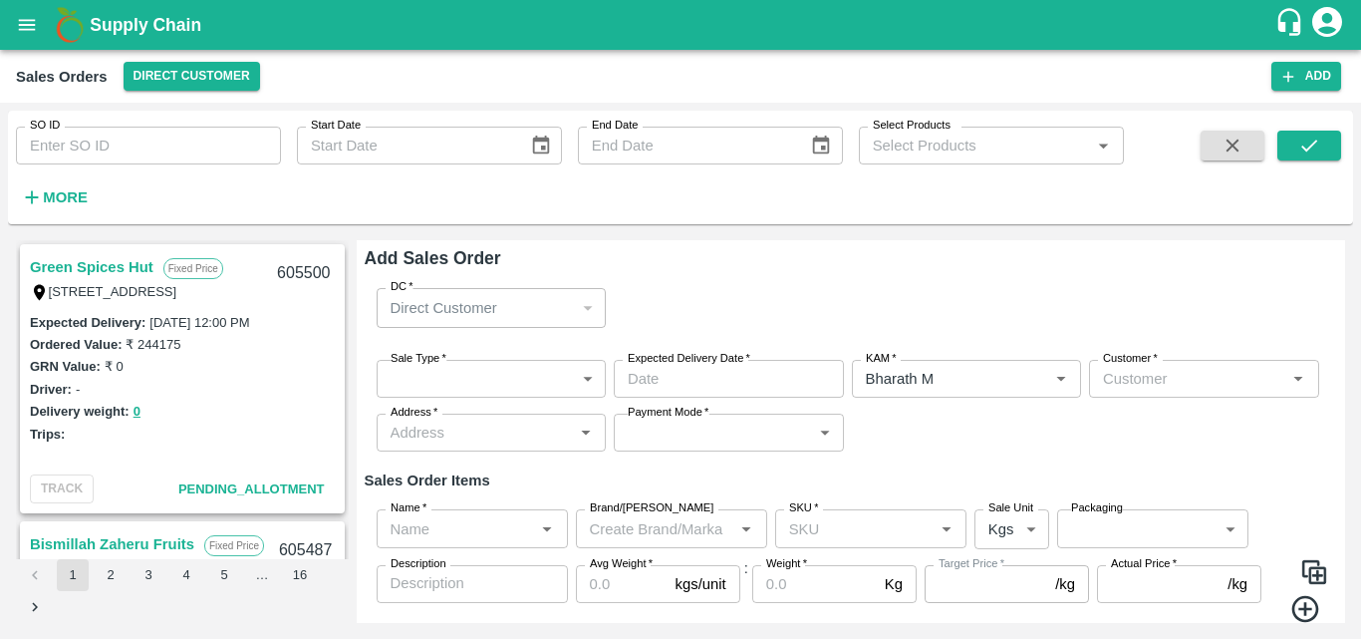
type input "Bharath M"
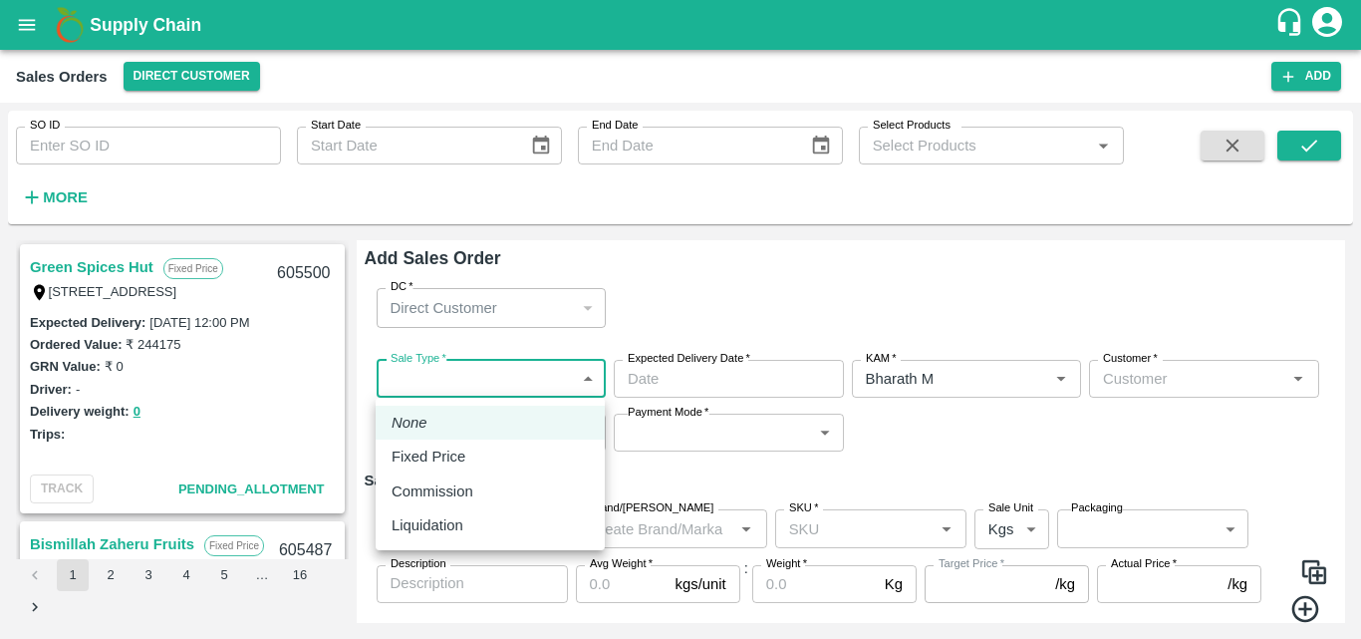
click at [562, 379] on body "Supply Chain Sales Orders Direct Customer Add SO ID SO ID Start Date Start Date…" at bounding box center [680, 319] width 1361 height 639
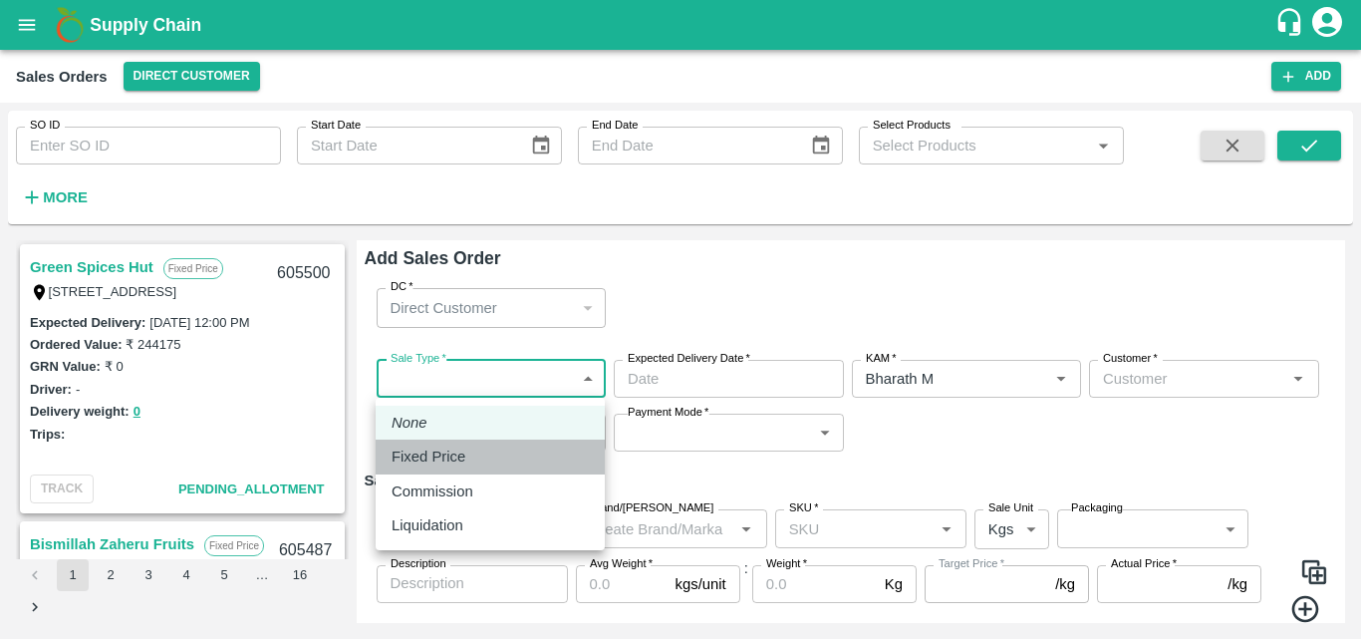
click at [454, 441] on li "Fixed Price" at bounding box center [490, 457] width 229 height 34
type input "1"
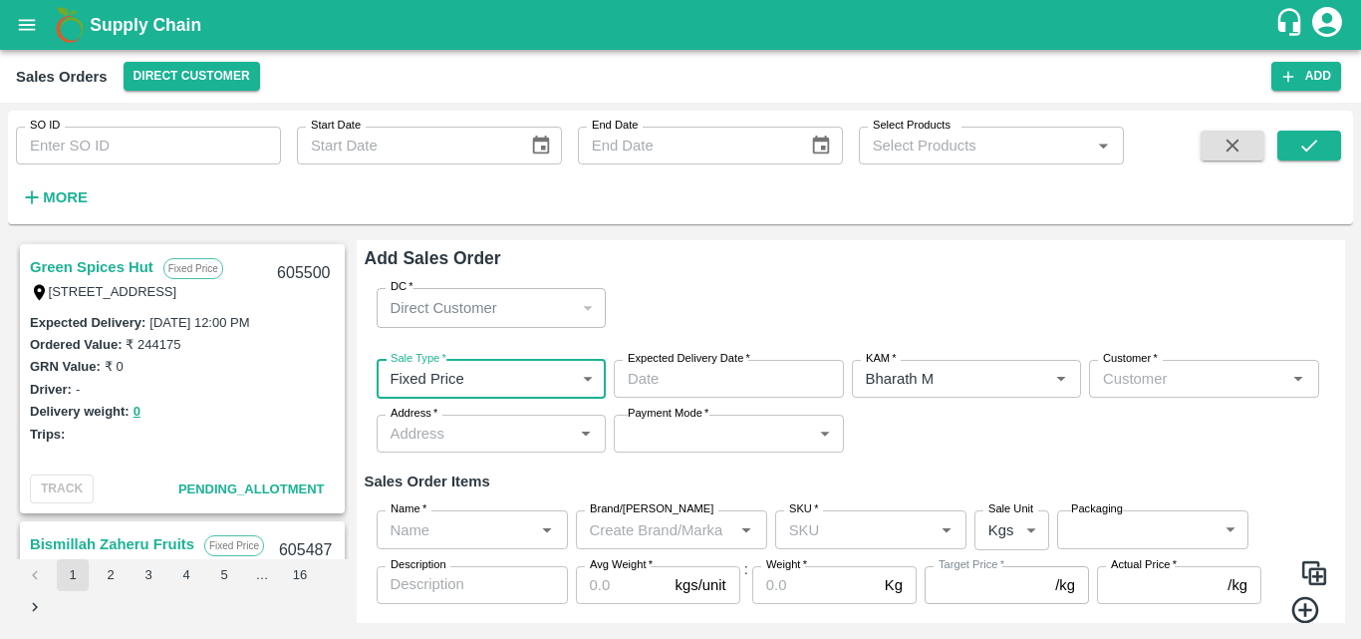
type input "DD/MM/YYYY hh:mm aa"
click at [705, 379] on input "DD/MM/YYYY hh:mm aa" at bounding box center [722, 379] width 216 height 38
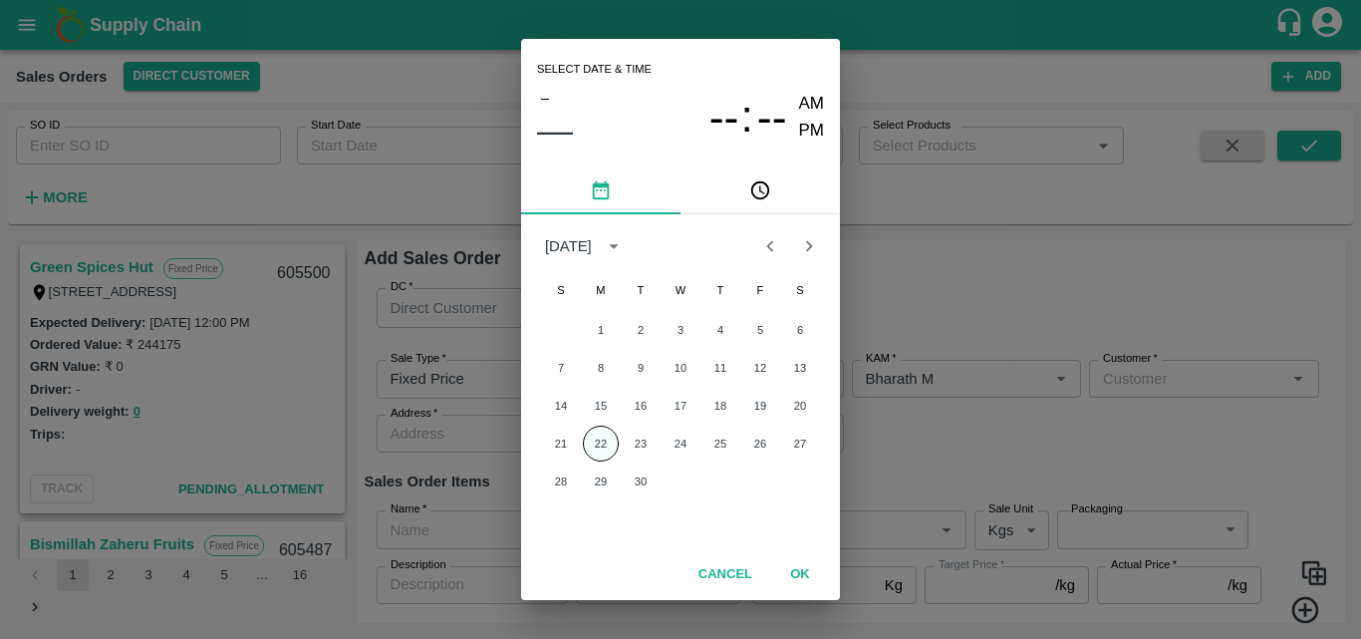
click at [599, 447] on button "22" at bounding box center [601, 444] width 36 height 36
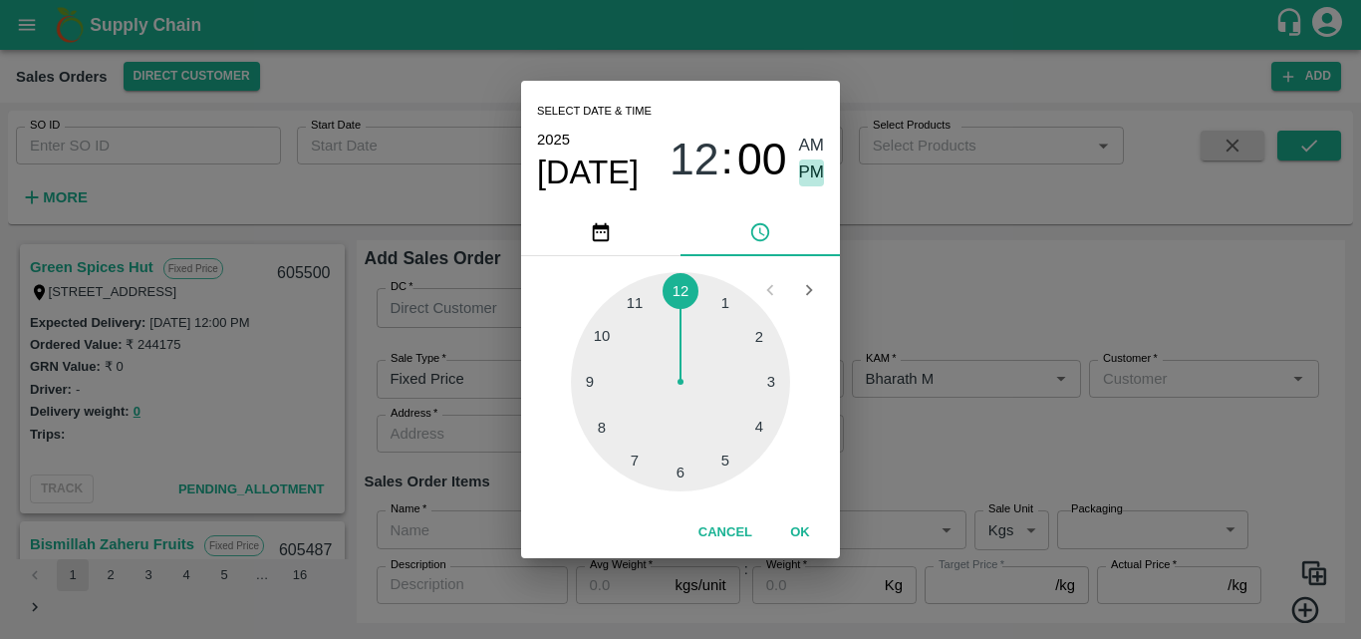
click at [809, 170] on span "PM" at bounding box center [812, 172] width 26 height 27
type input "22/09/2025 12:00 PM"
click at [802, 524] on button "OK" at bounding box center [800, 532] width 64 height 35
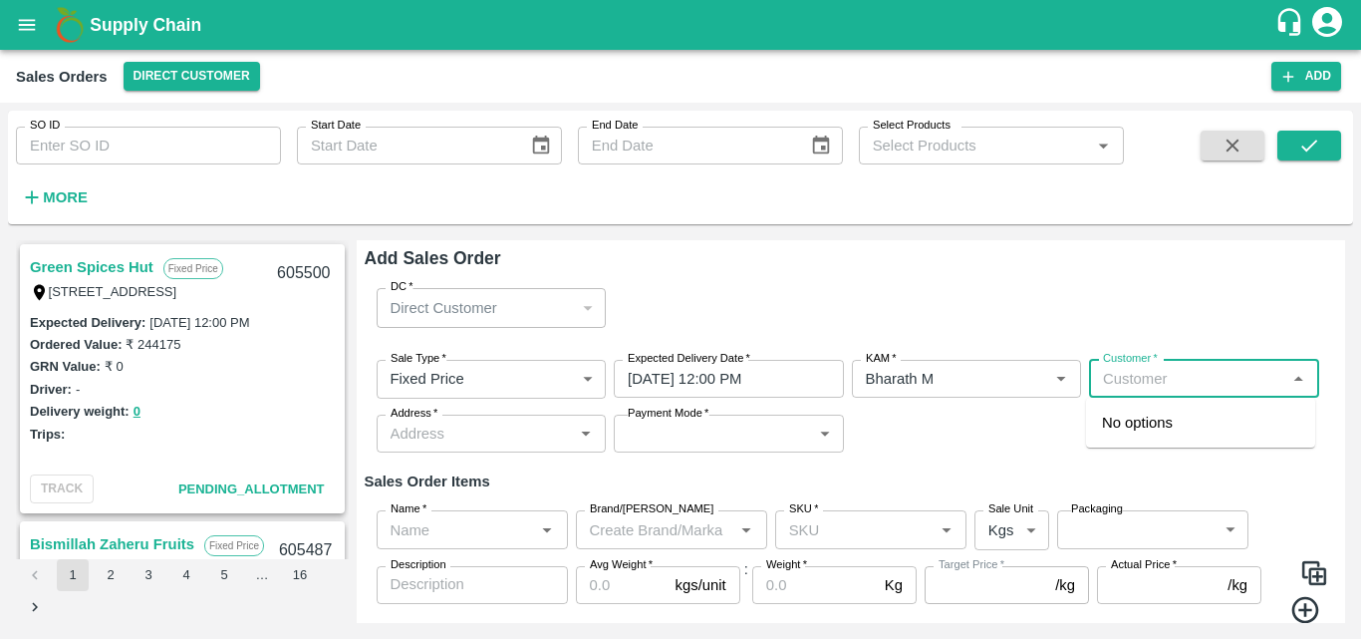
click at [1180, 376] on input "Customer   *" at bounding box center [1187, 379] width 185 height 26
click at [1192, 416] on p "Green Spices Hut" at bounding box center [1160, 423] width 117 height 22
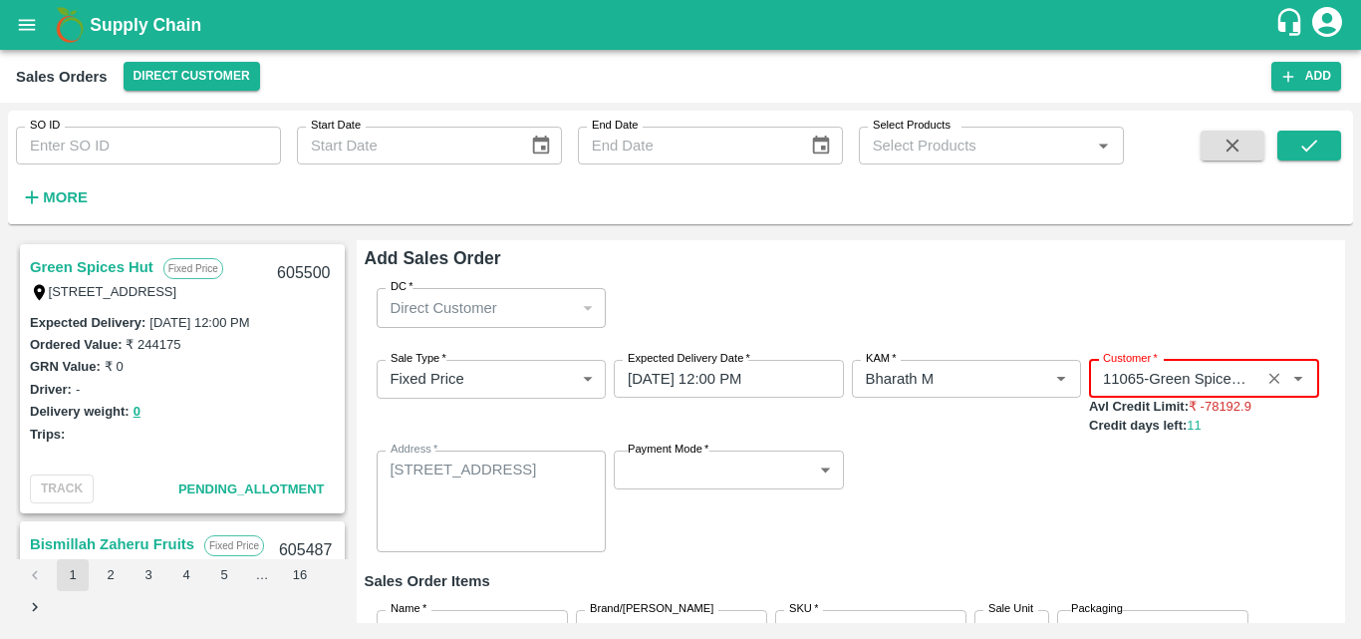
type input "11065-Green Spices Hut"
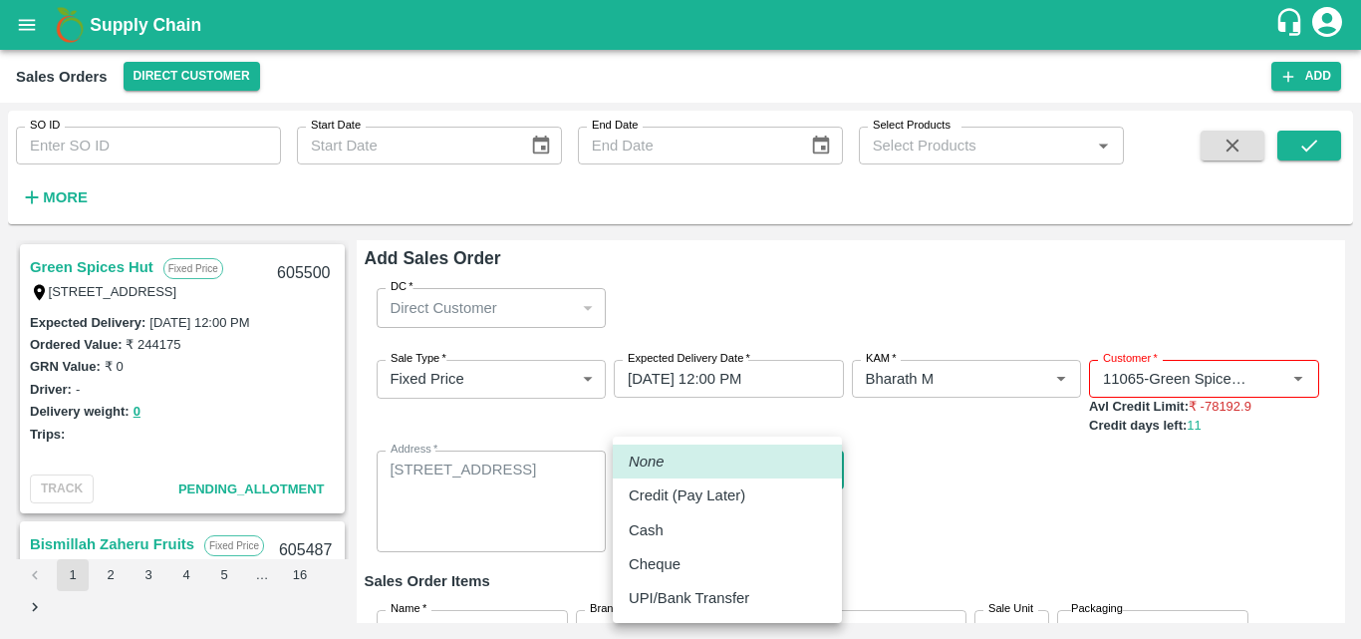
click at [803, 465] on body "Supply Chain Sales Orders Direct Customer Add SO ID SO ID Start Date Start Date…" at bounding box center [680, 319] width 1361 height 639
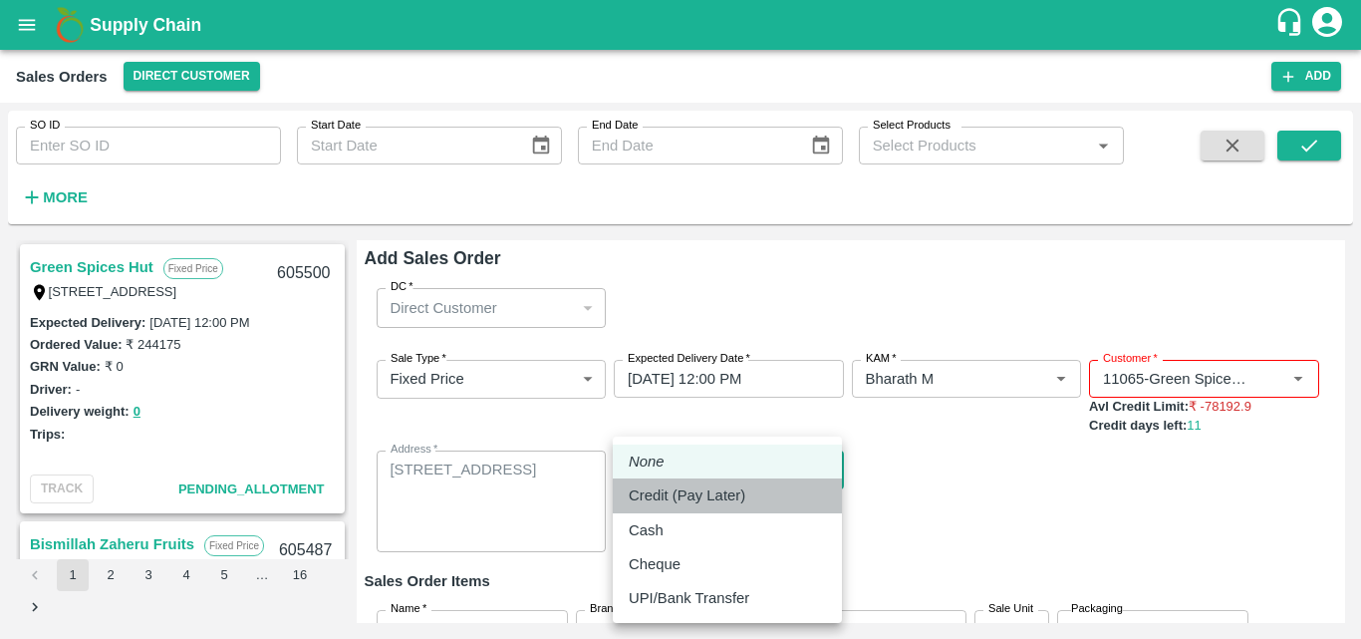
click at [719, 493] on p "Credit (Pay Later)" at bounding box center [687, 495] width 117 height 22
type input "credit"
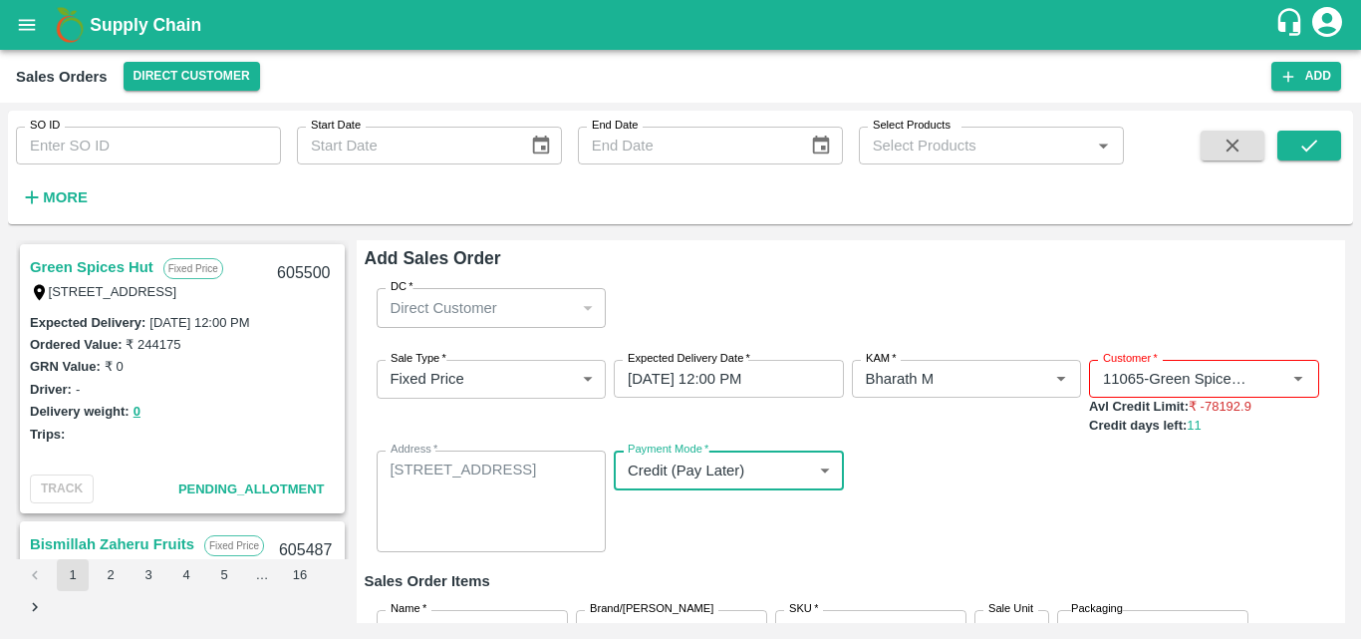
scroll to position [165, 0]
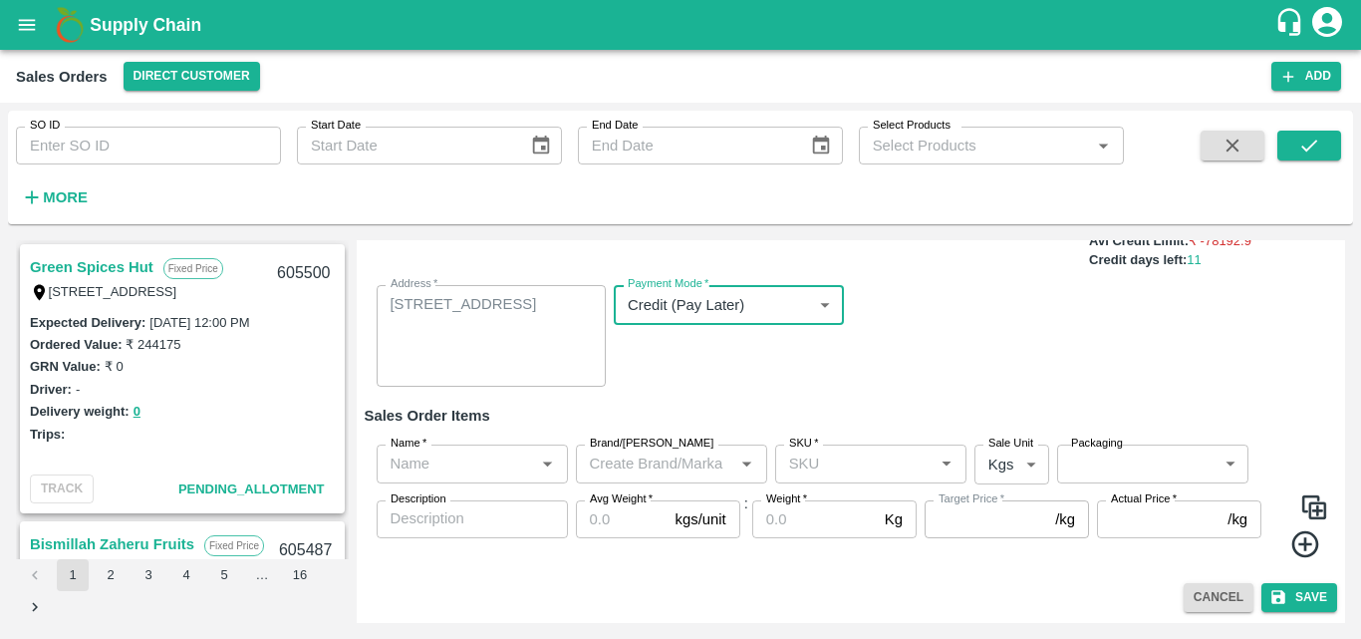
click at [509, 459] on input "Name   *" at bounding box center [456, 464] width 147 height 26
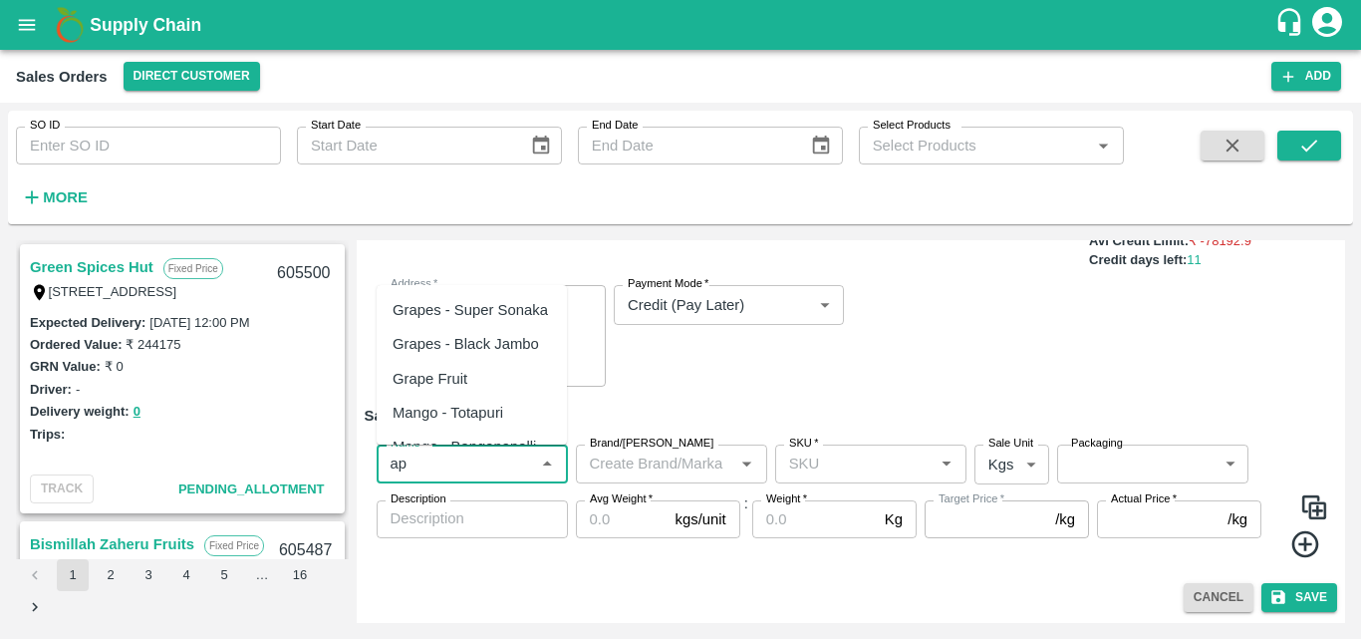
type input "a"
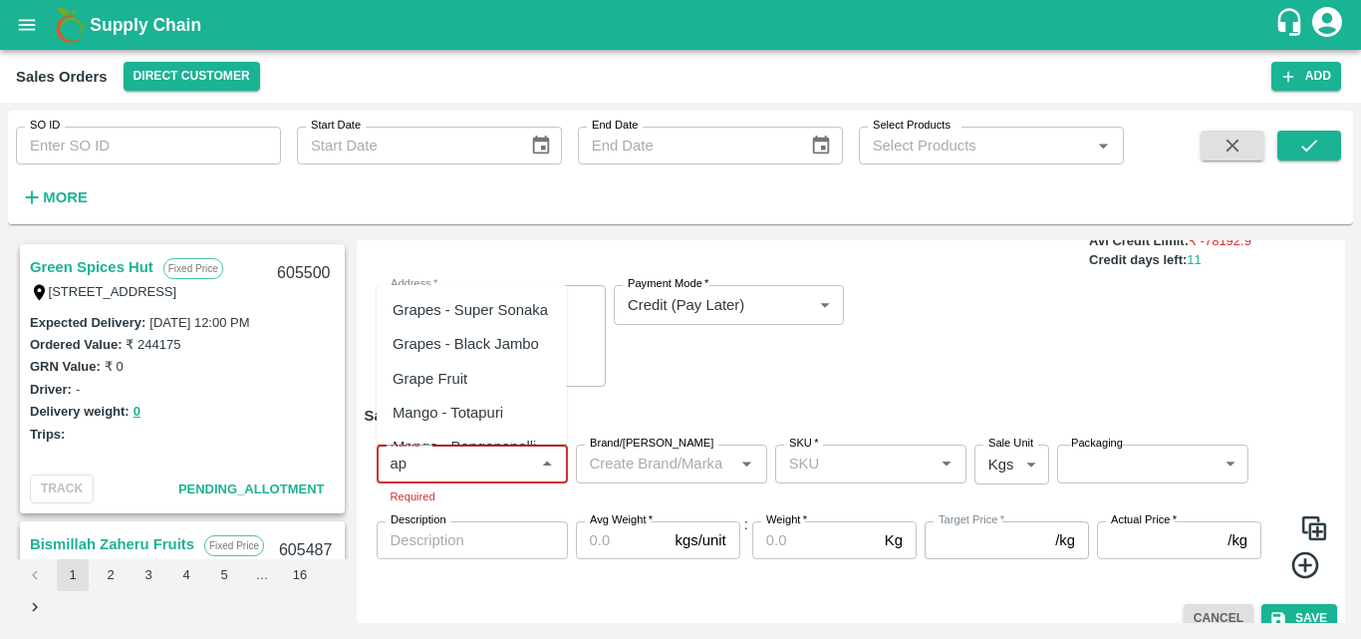
type input "a"
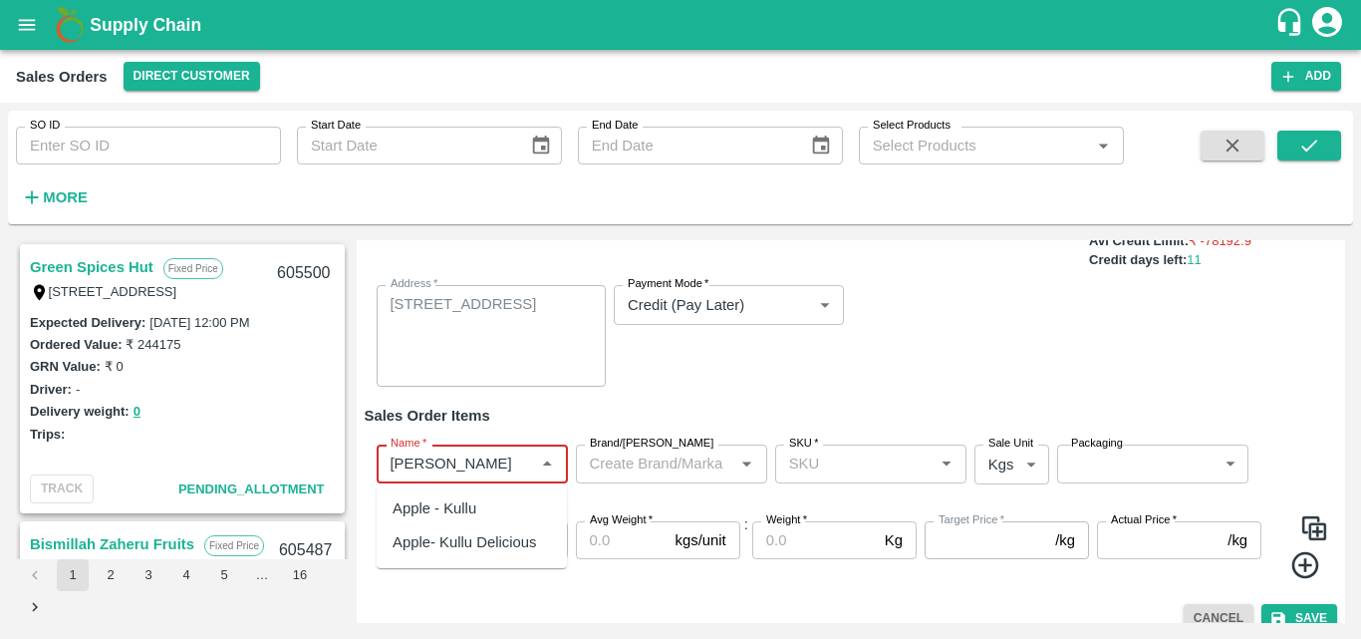
click at [465, 496] on div "Apple - Kullu" at bounding box center [472, 508] width 190 height 34
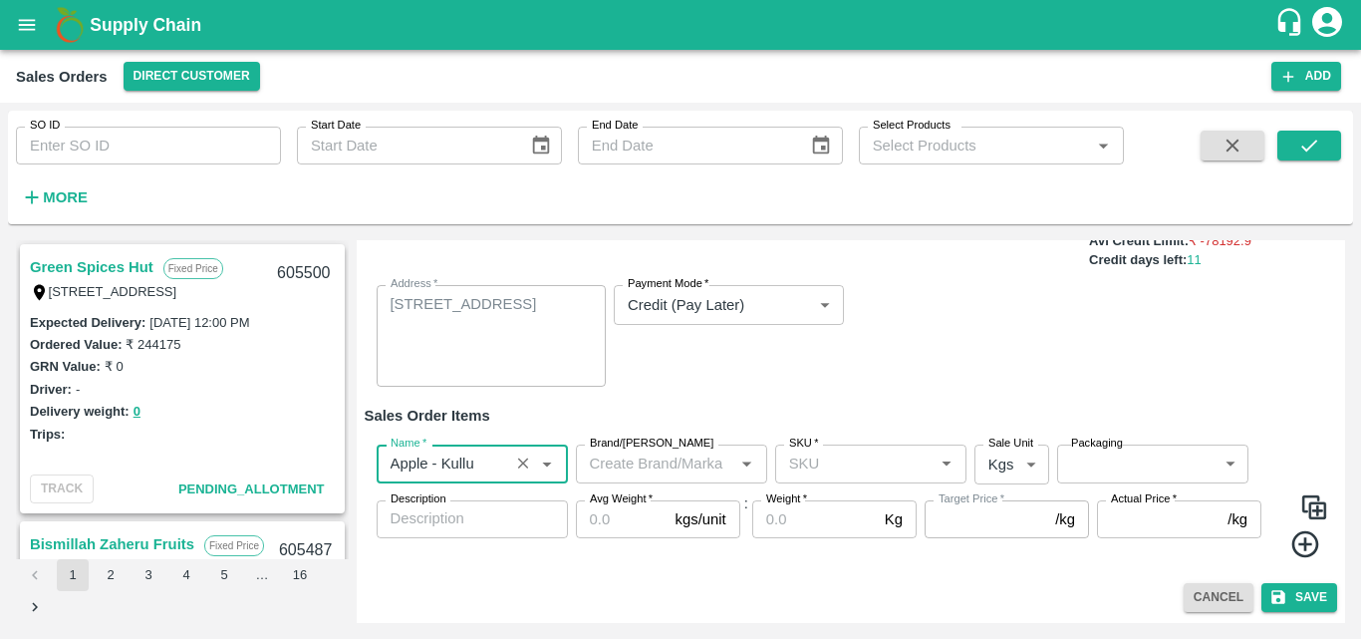
type input "Apple - Kullu"
click at [650, 468] on input "Brand/[PERSON_NAME]" at bounding box center [655, 464] width 147 height 26
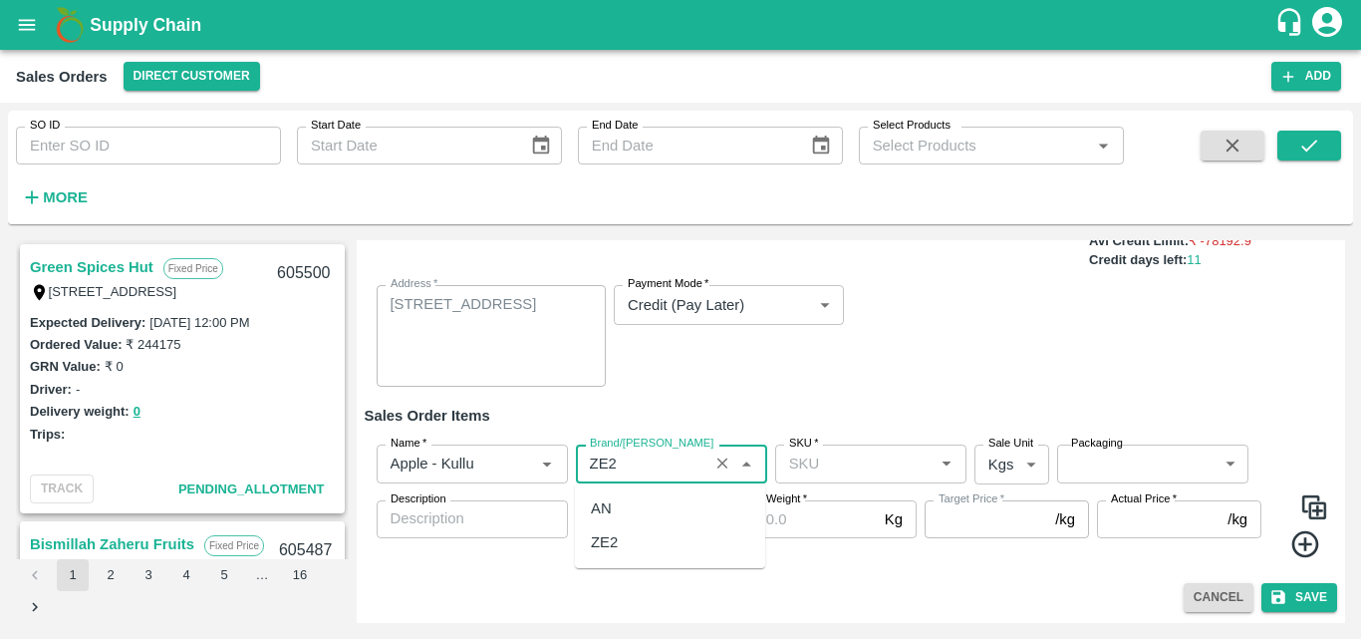
click at [605, 548] on div "ZE2" at bounding box center [604, 542] width 27 height 22
type input "ZE2"
click at [818, 474] on input "SKU   *" at bounding box center [854, 464] width 147 height 26
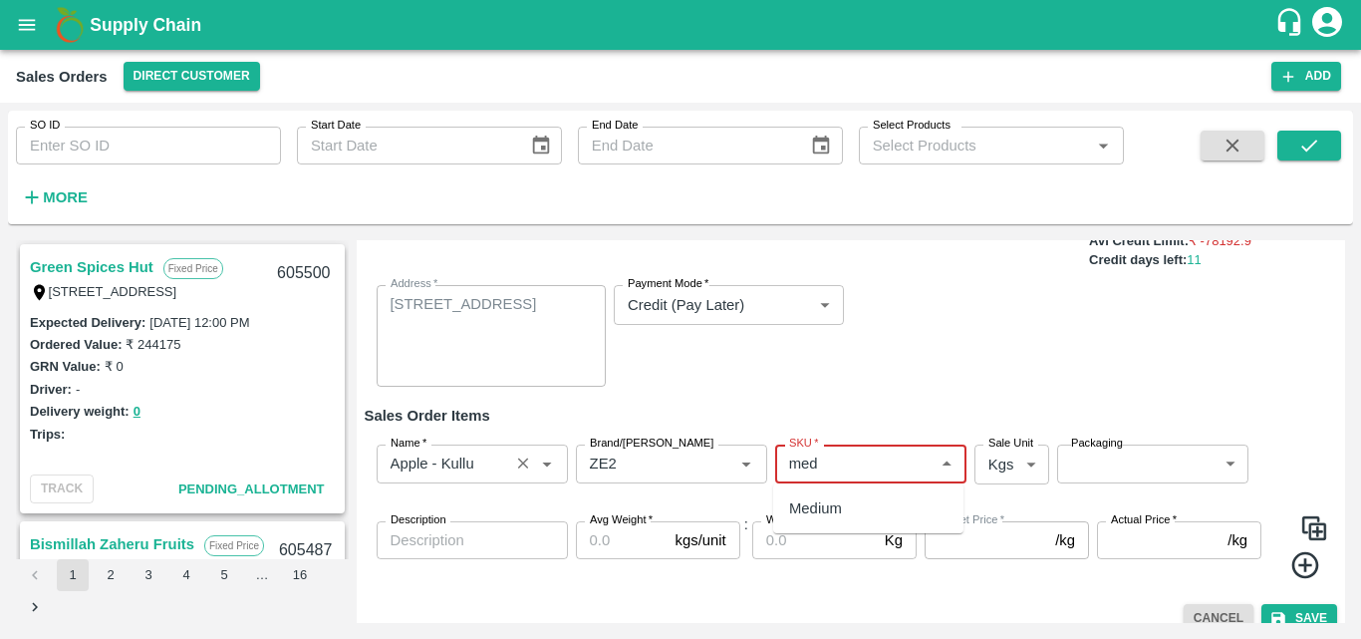
type input "med"
click at [491, 466] on input "Name   *" at bounding box center [443, 464] width 121 height 26
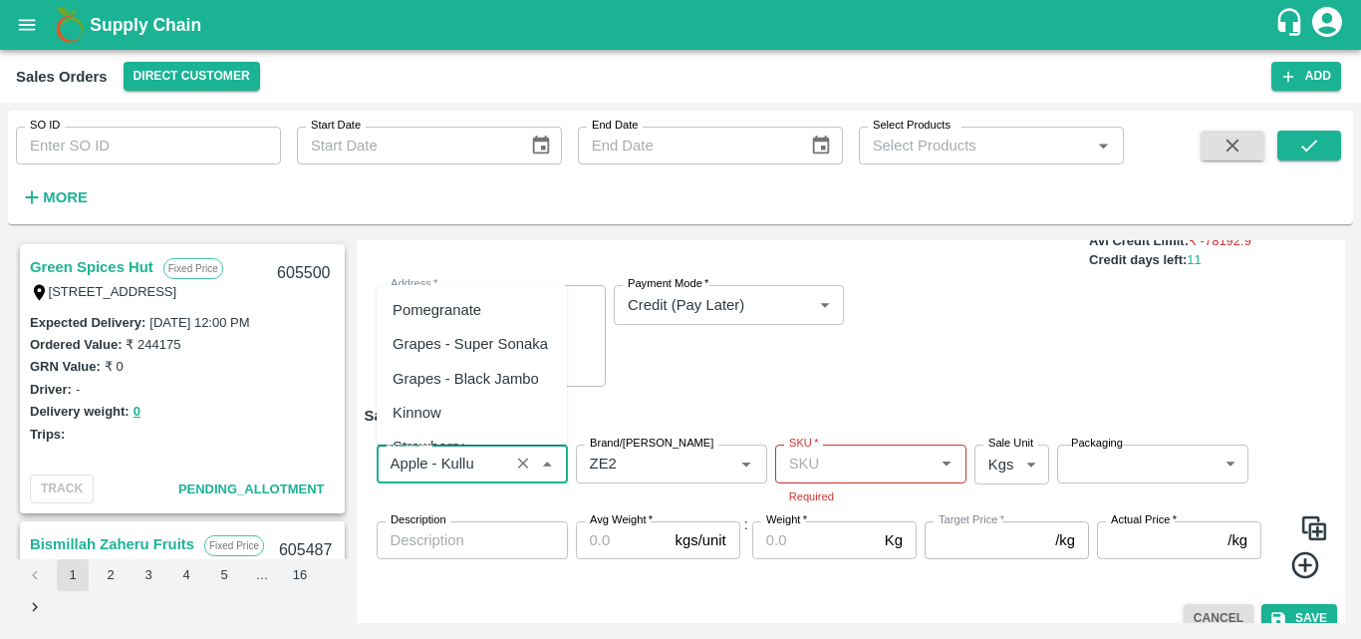
scroll to position [3895, 0]
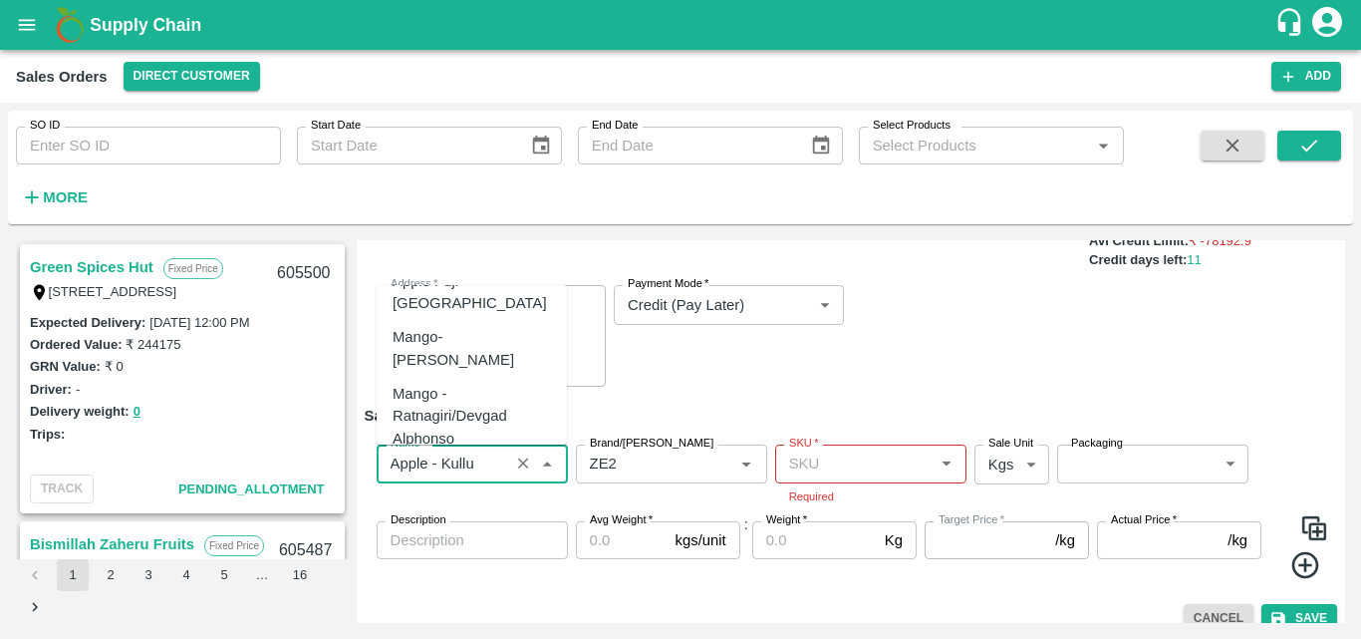
click at [491, 466] on input "Name   *" at bounding box center [443, 464] width 121 height 26
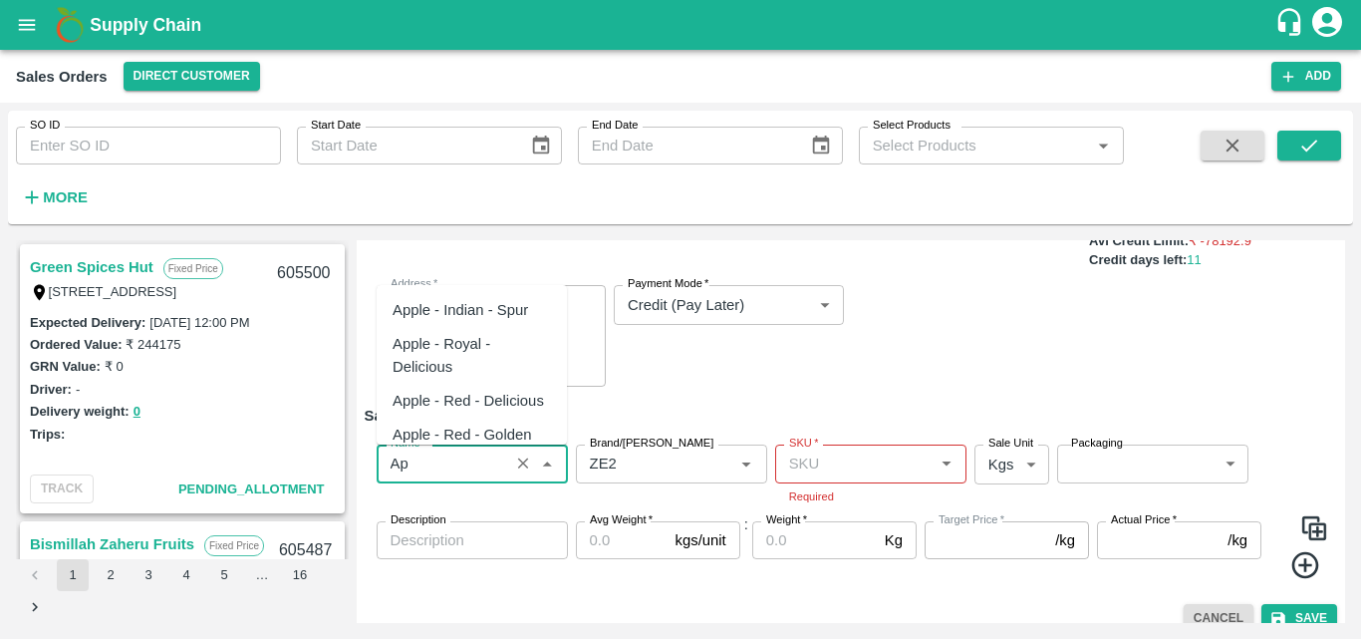
type input "A"
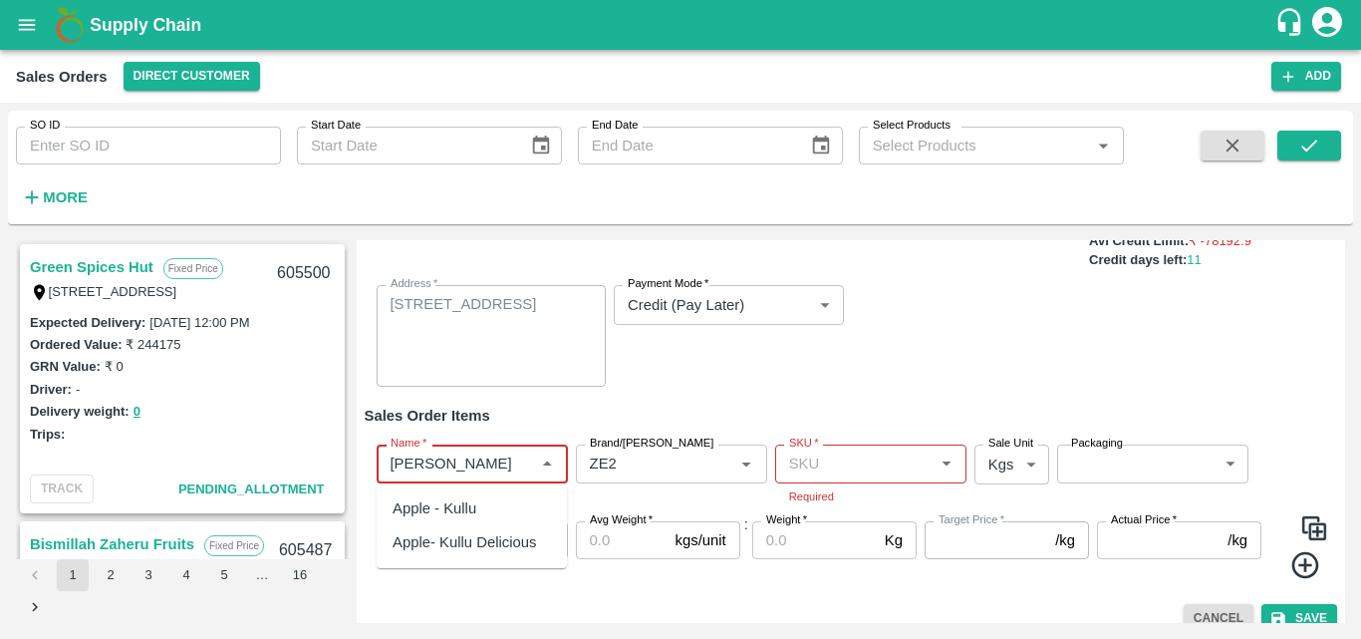
click at [489, 542] on div "Apple- Kullu Delicious" at bounding box center [465, 542] width 144 height 22
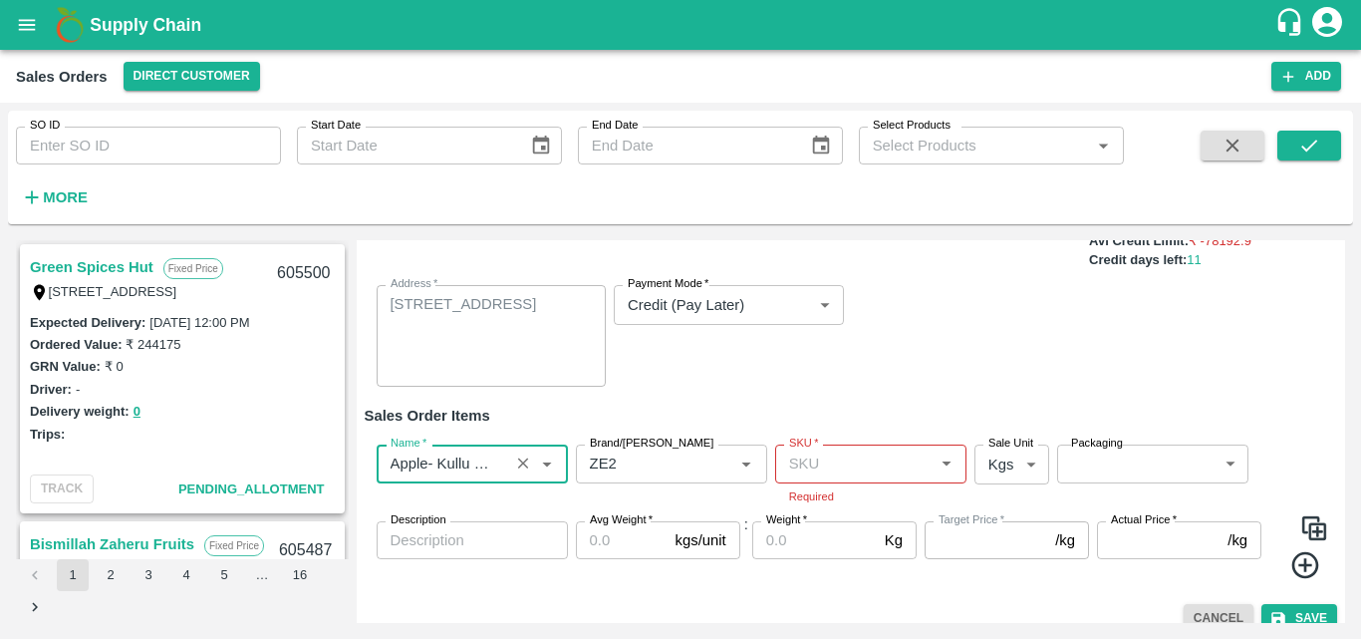
type input "Apple- Kullu Delicious"
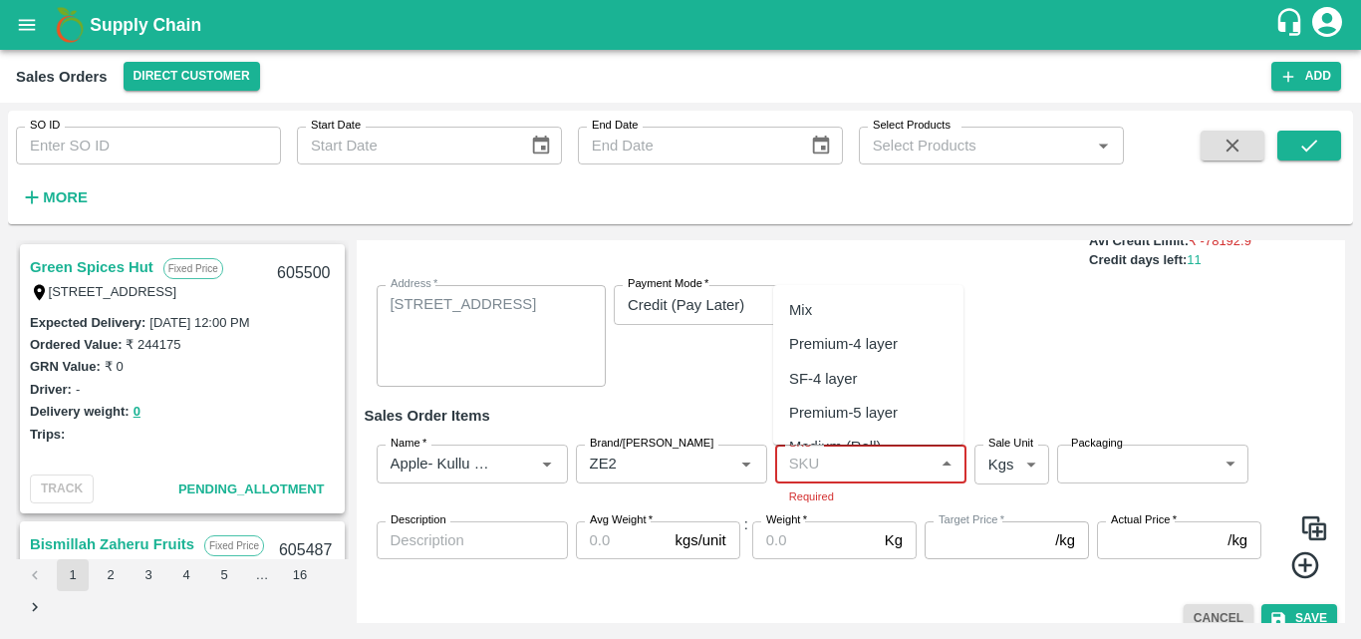
click at [799, 466] on input "SKU   *" at bounding box center [854, 464] width 147 height 26
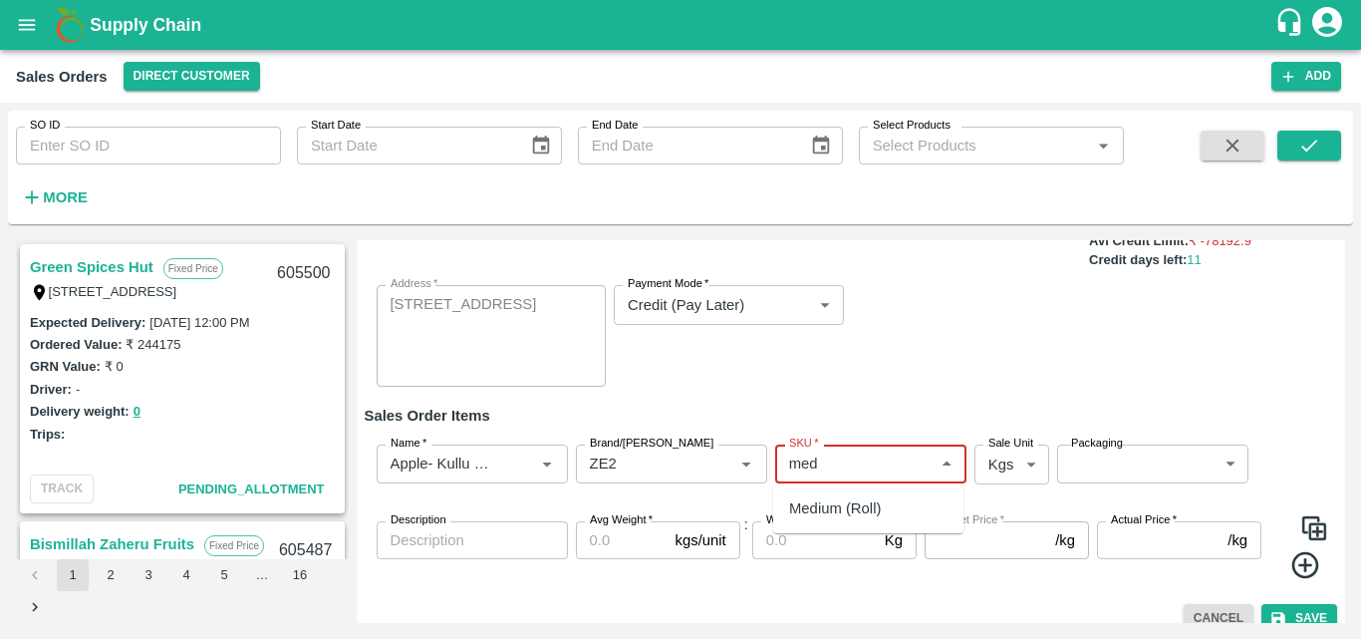
click at [843, 498] on div "Medium (Roll)" at bounding box center [835, 508] width 92 height 22
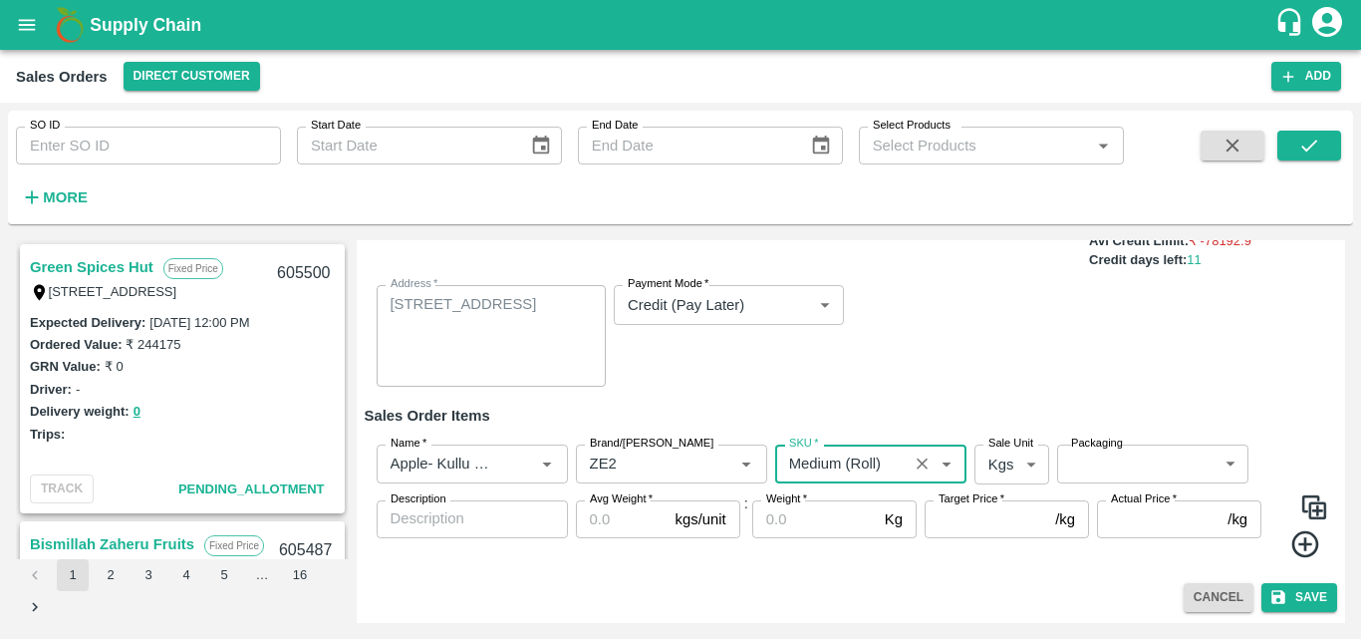
type input "Medium (Roll)"
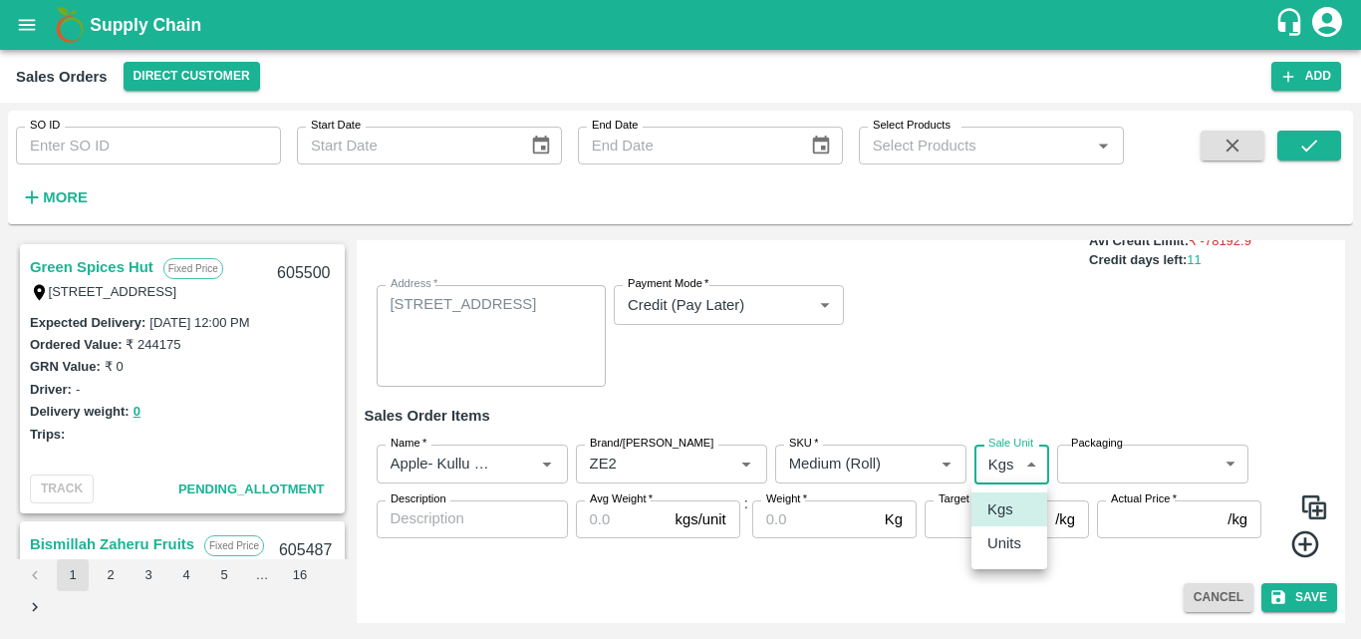
click at [1014, 459] on body "Supply Chain Sales Orders Direct Customer Add SO ID SO ID Start Date Start Date…" at bounding box center [680, 319] width 1361 height 639
click at [1015, 550] on p "Units" at bounding box center [1005, 543] width 34 height 22
type input "2"
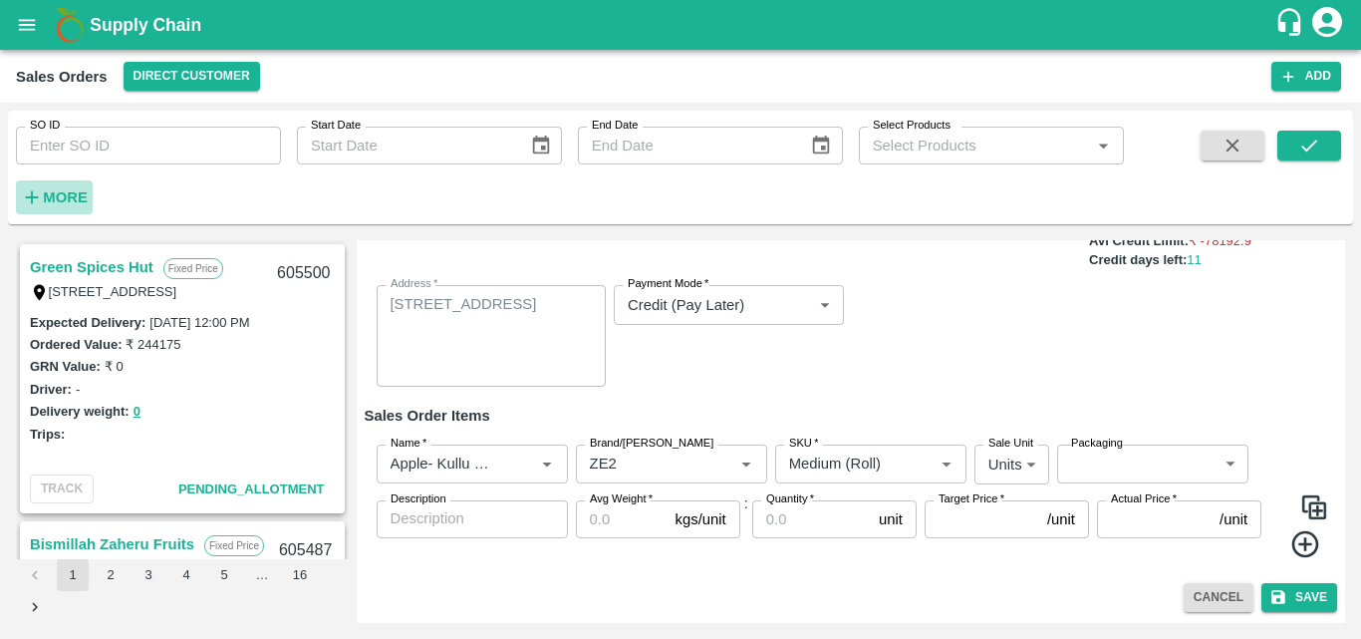
click at [57, 204] on strong "More" at bounding box center [65, 197] width 45 height 16
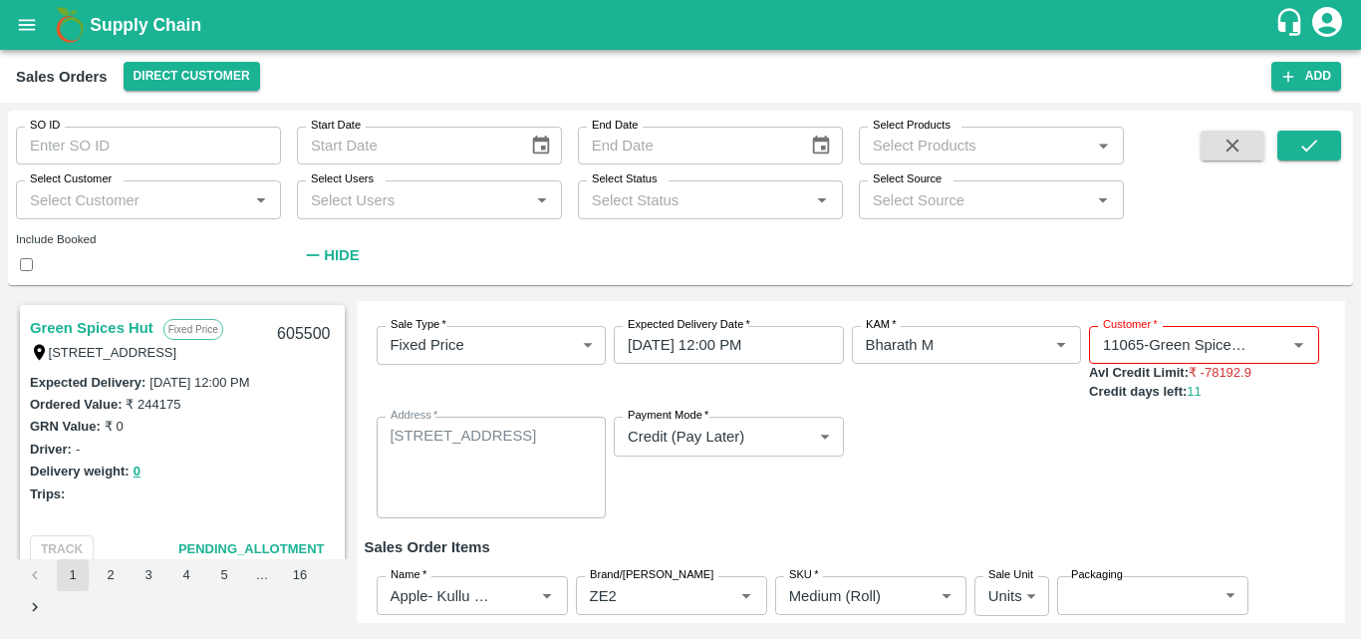
scroll to position [86, 0]
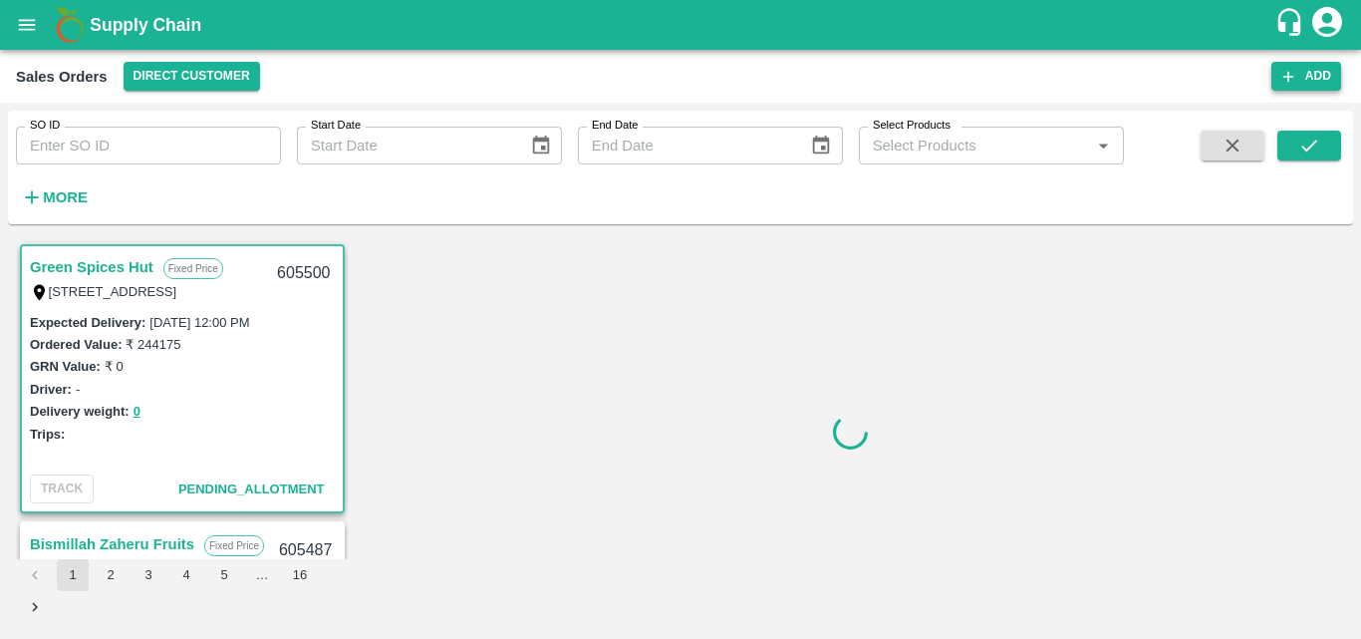
click at [1310, 81] on button "Add" at bounding box center [1307, 76] width 70 height 29
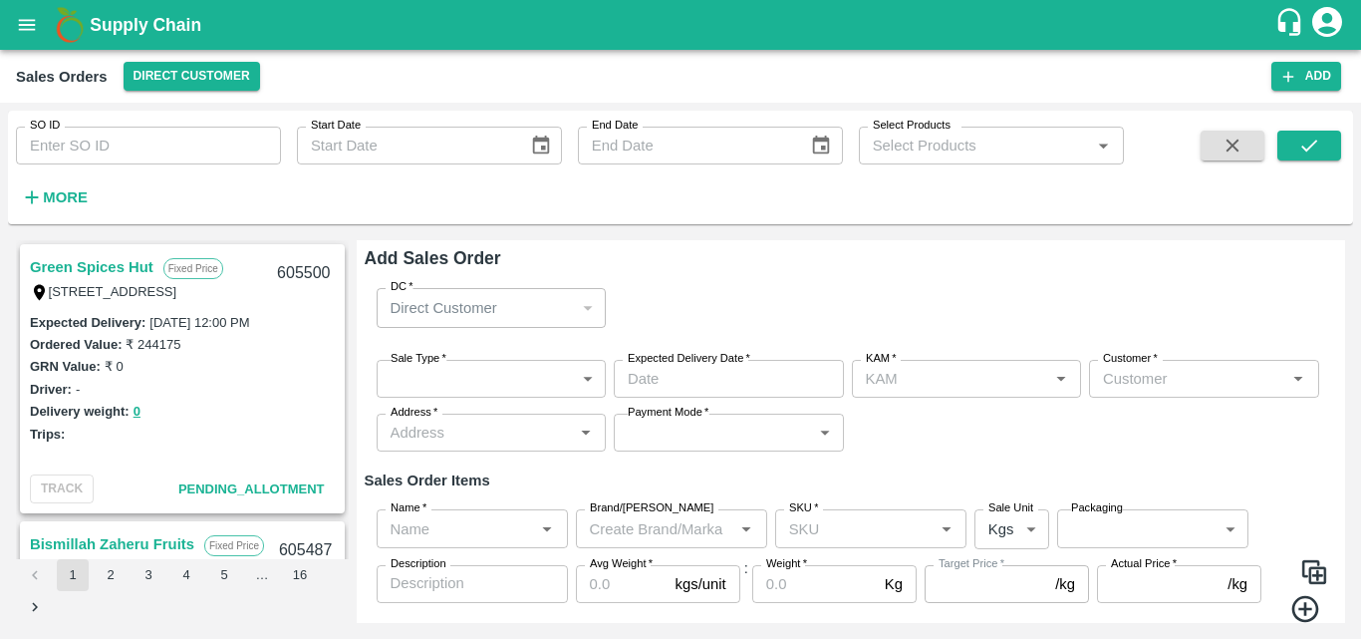
type input "Bharath M"
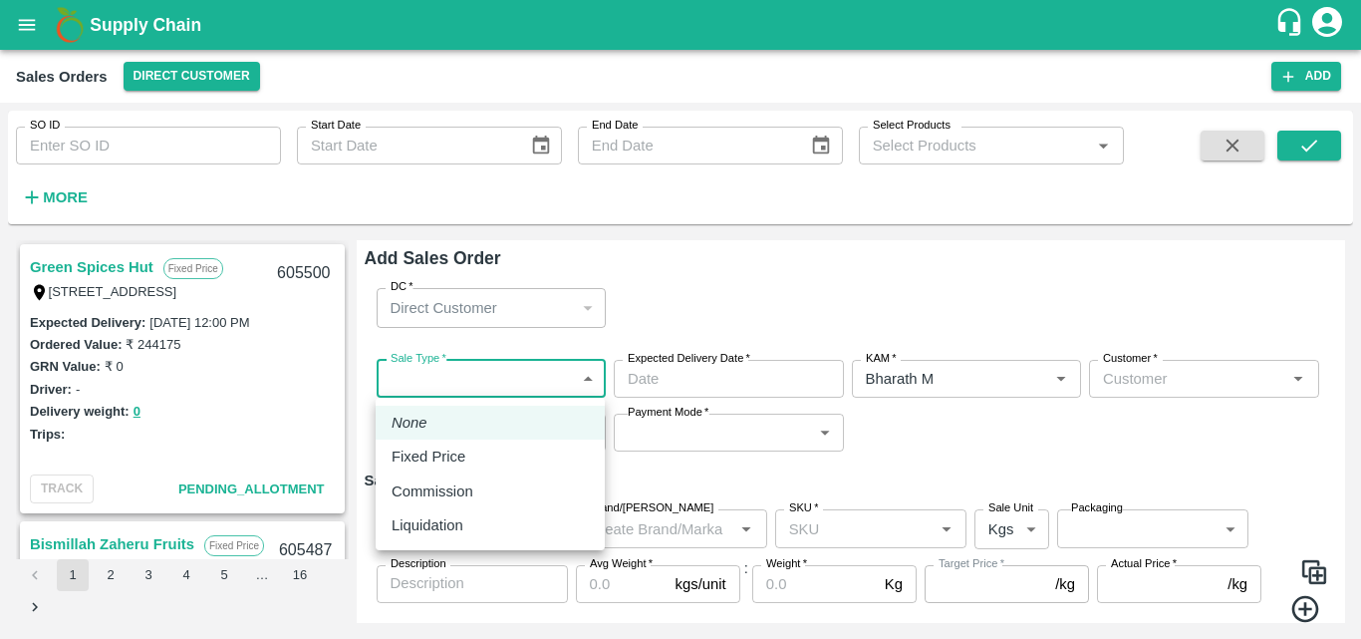
click at [577, 388] on body "Supply Chain Sales Orders Direct Customer Add SO ID SO ID Start Date Start Date…" at bounding box center [680, 319] width 1361 height 639
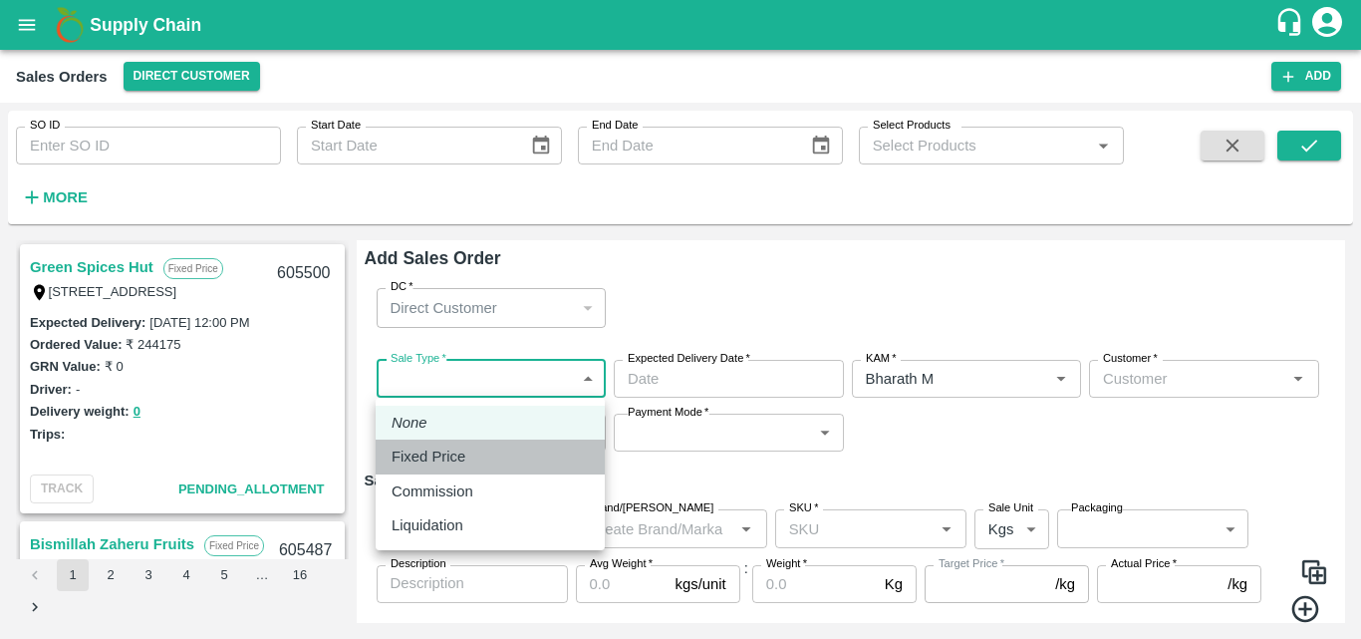
click at [443, 455] on p "Fixed Price" at bounding box center [429, 457] width 74 height 22
type input "1"
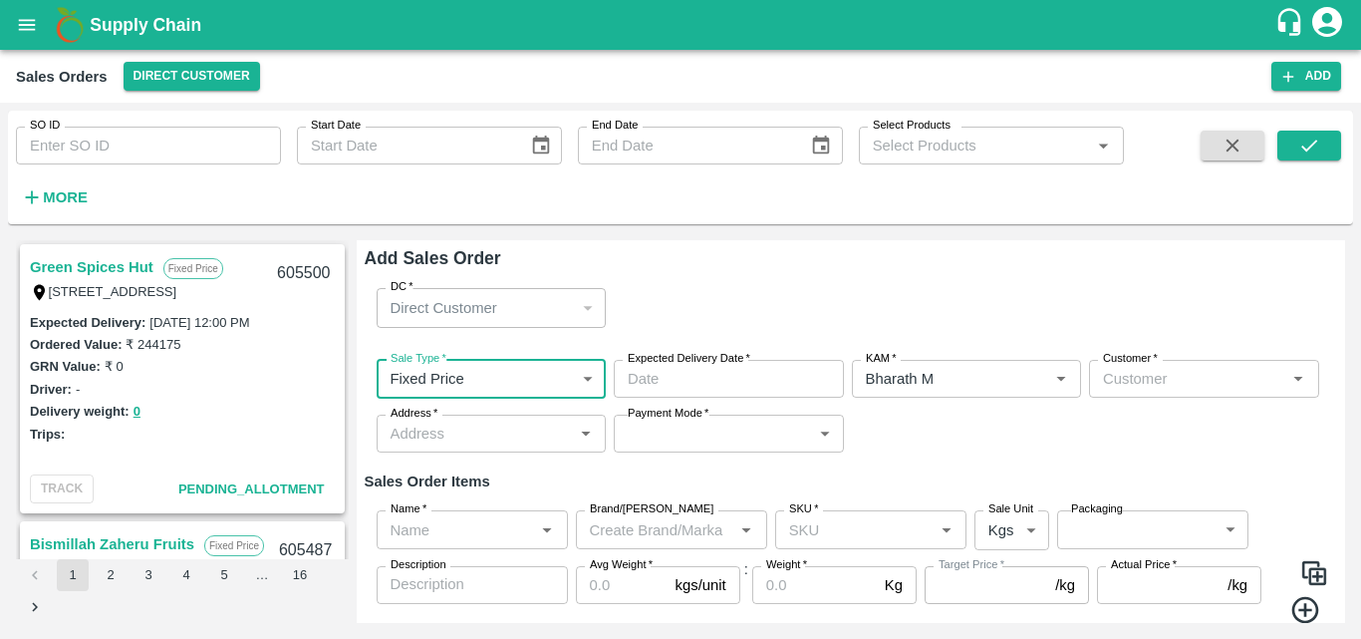
type input "DD/MM/YYYY hh:mm aa"
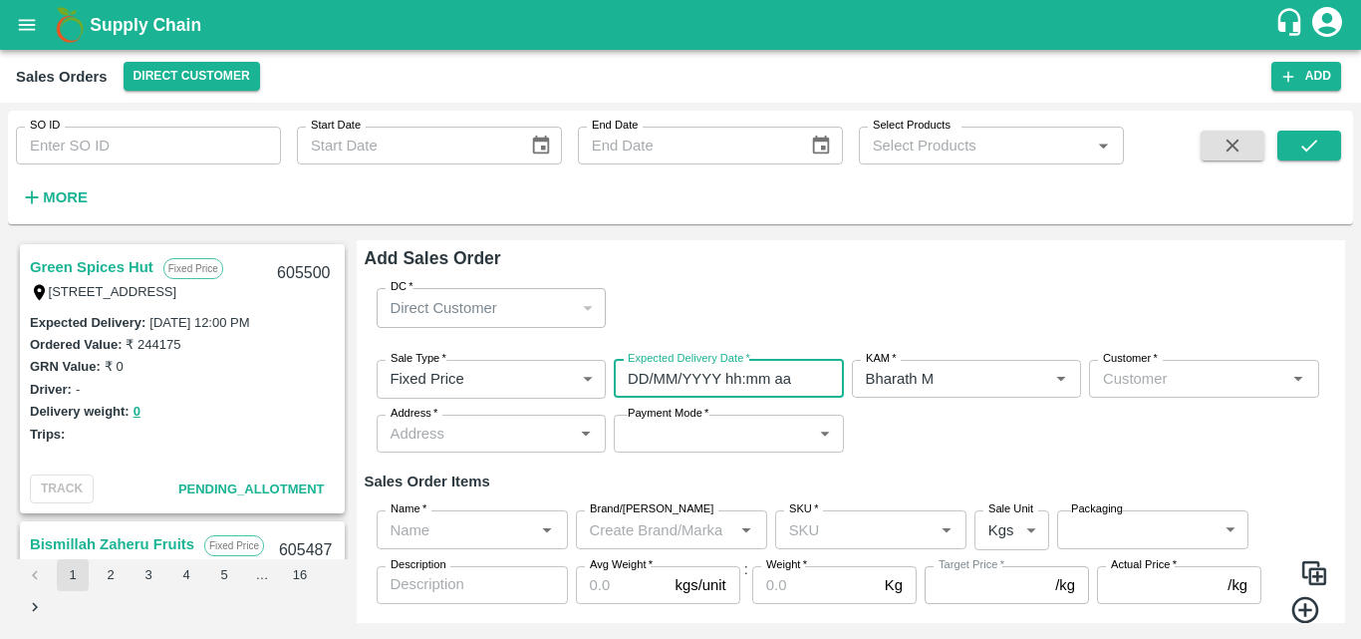
click at [755, 382] on input "DD/MM/YYYY hh:mm aa" at bounding box center [722, 379] width 216 height 38
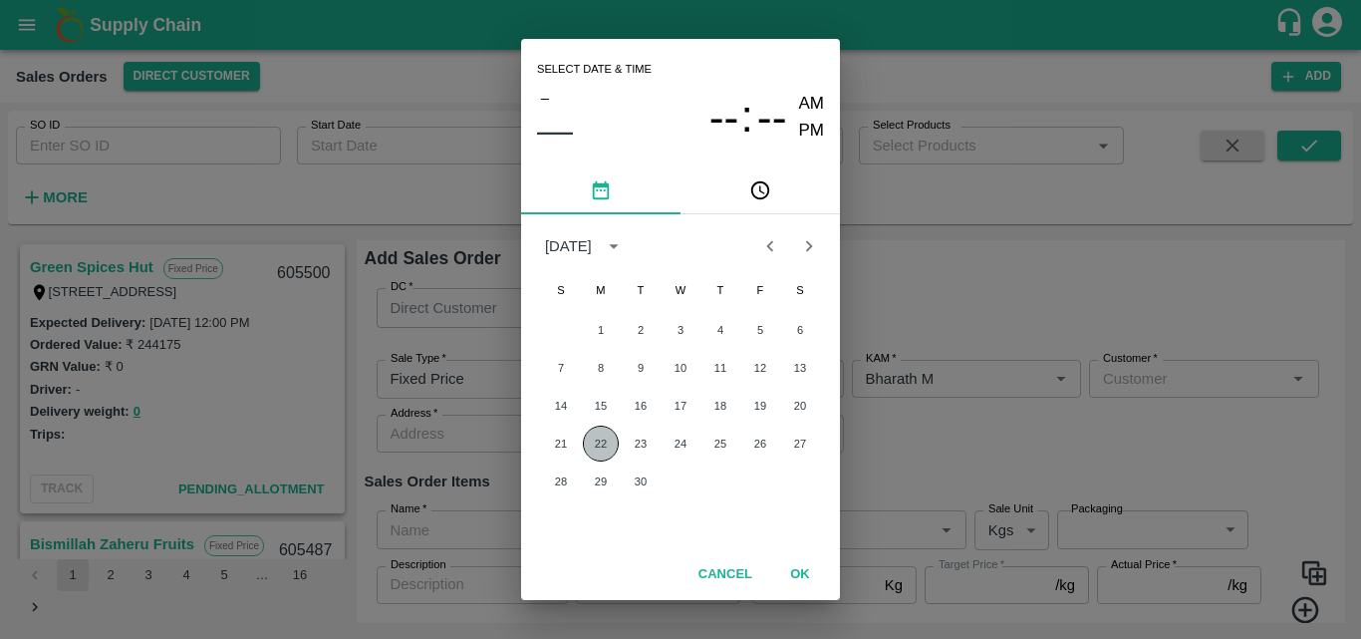
click at [588, 449] on button "22" at bounding box center [601, 444] width 36 height 36
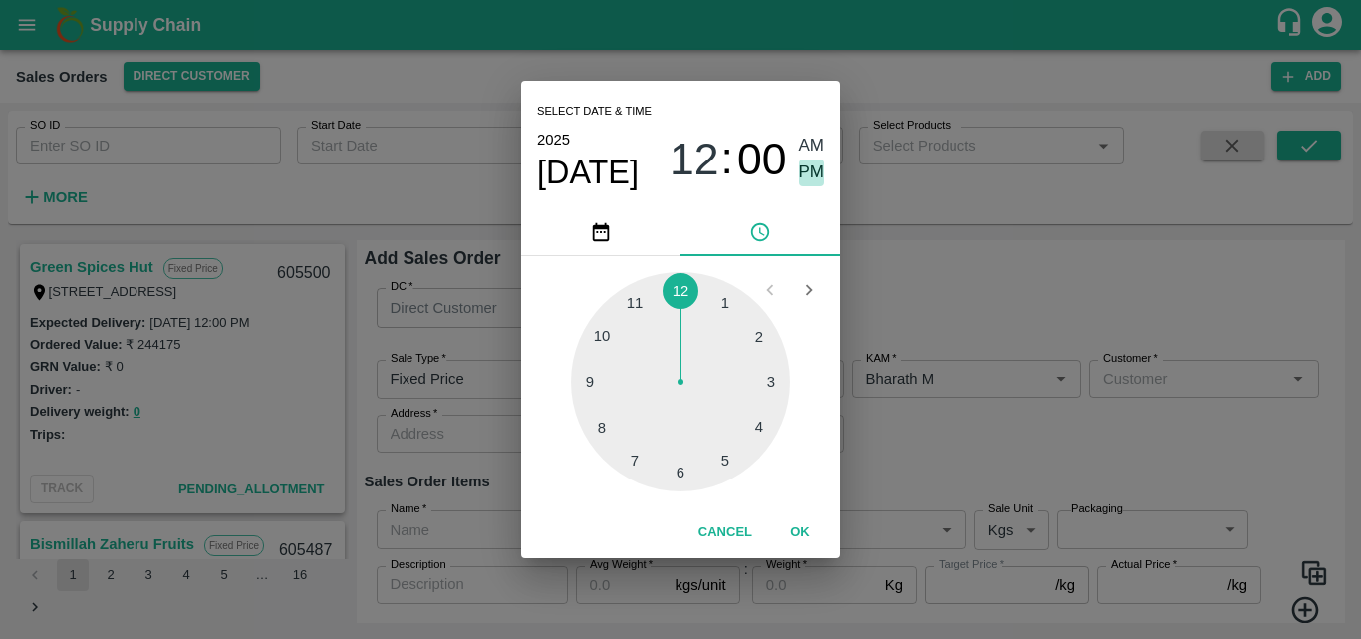
click at [809, 169] on span "PM" at bounding box center [812, 172] width 26 height 27
type input "22/09/2025 12:00 PM"
click at [796, 516] on button "OK" at bounding box center [800, 532] width 64 height 35
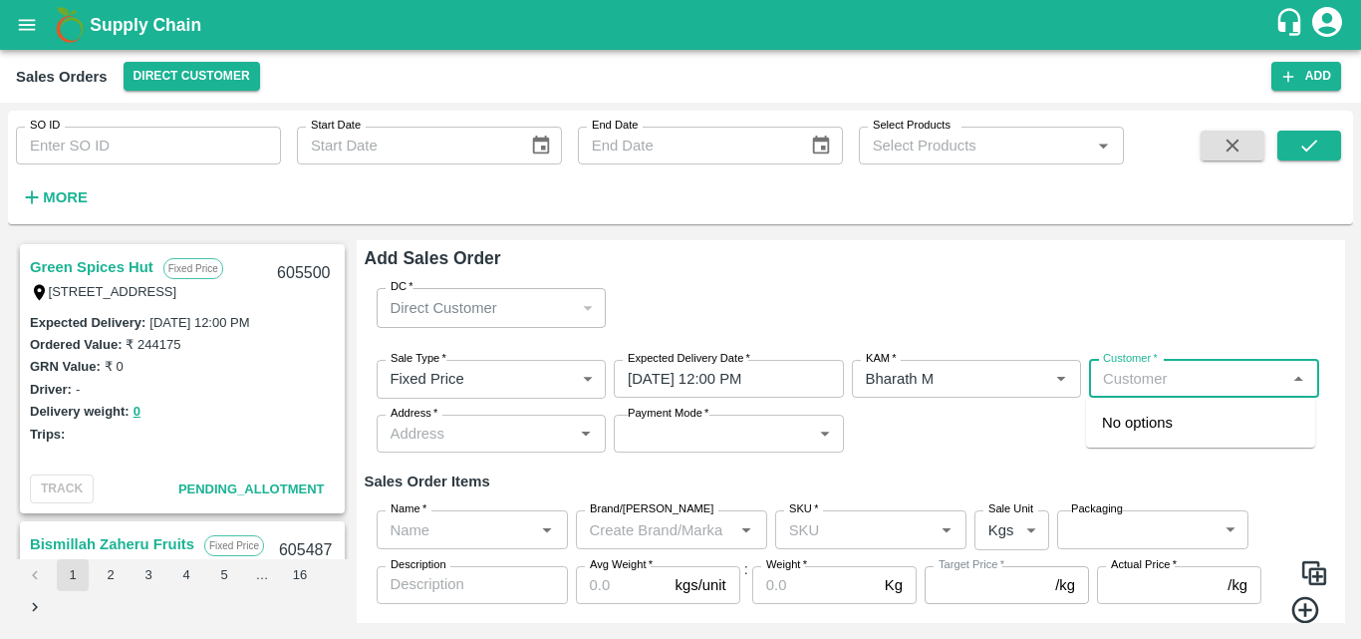
click at [1155, 374] on input "Customer   *" at bounding box center [1187, 379] width 185 height 26
click at [1176, 430] on p "Green Spices Hut" at bounding box center [1160, 423] width 117 height 22
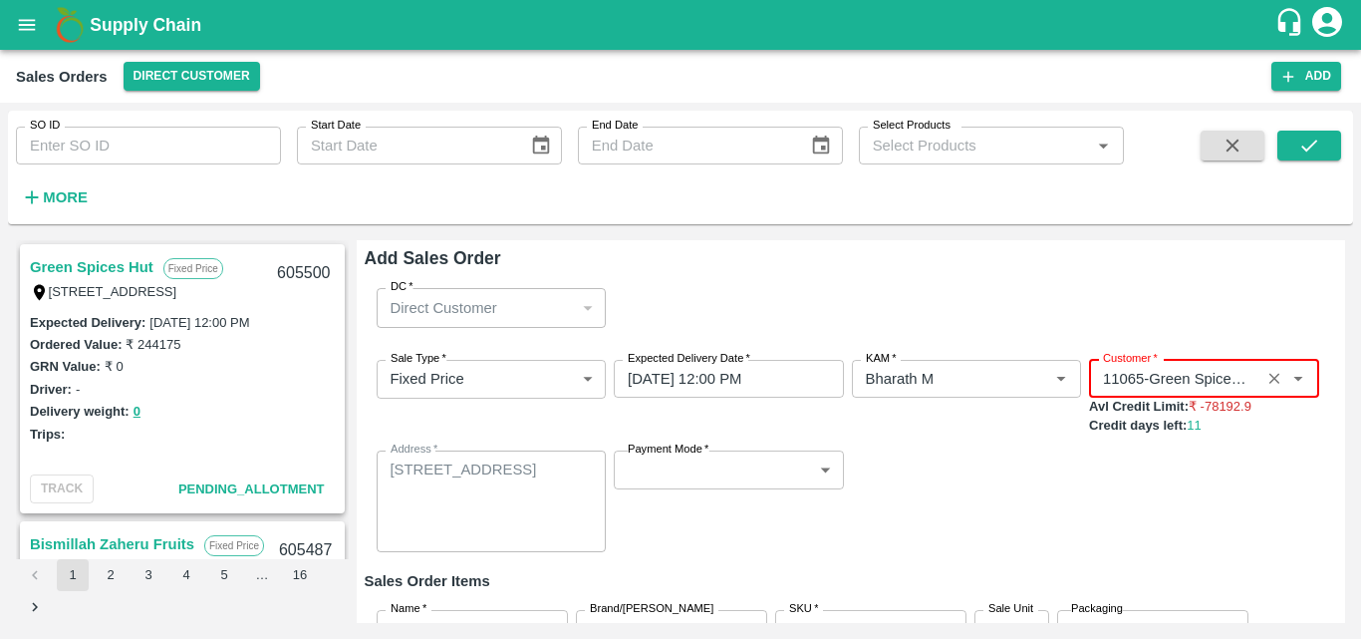
type input "11065-Green Spices Hut"
click at [838, 478] on body "Supply Chain Sales Orders Direct Customer Add SO ID SO ID Start Date Start Date…" at bounding box center [680, 319] width 1361 height 639
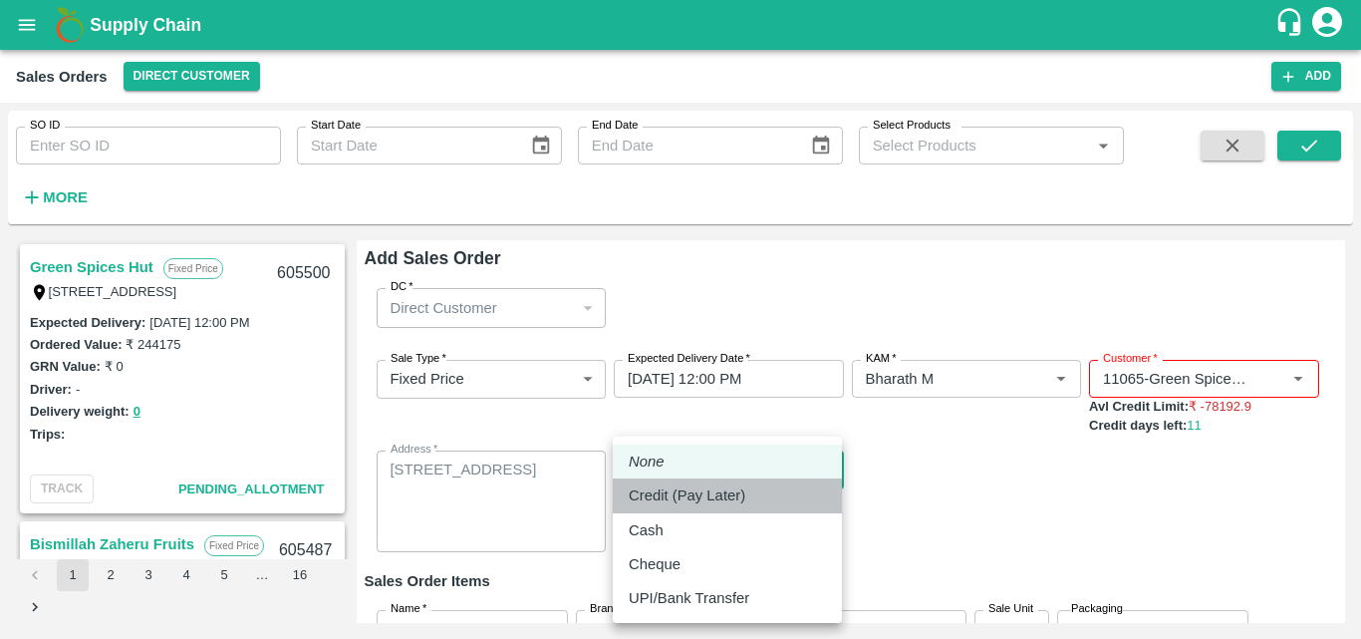
click at [717, 495] on p "Credit (Pay Later)" at bounding box center [687, 495] width 117 height 22
type input "credit"
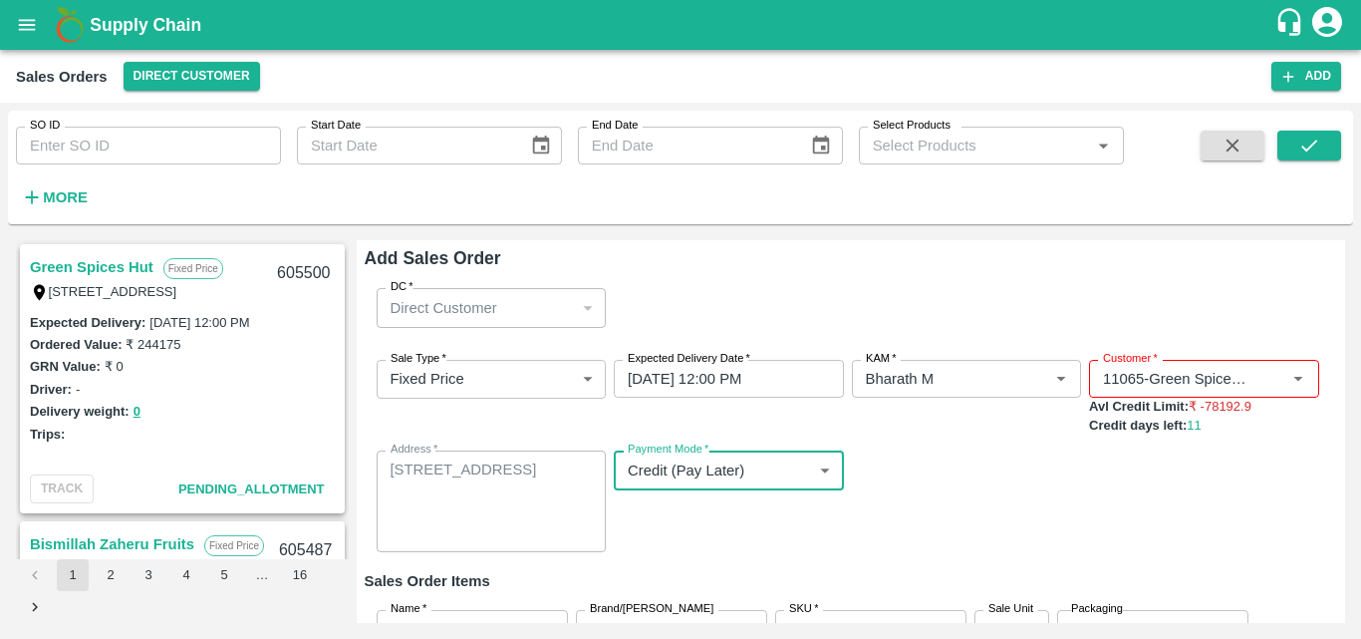
scroll to position [165, 0]
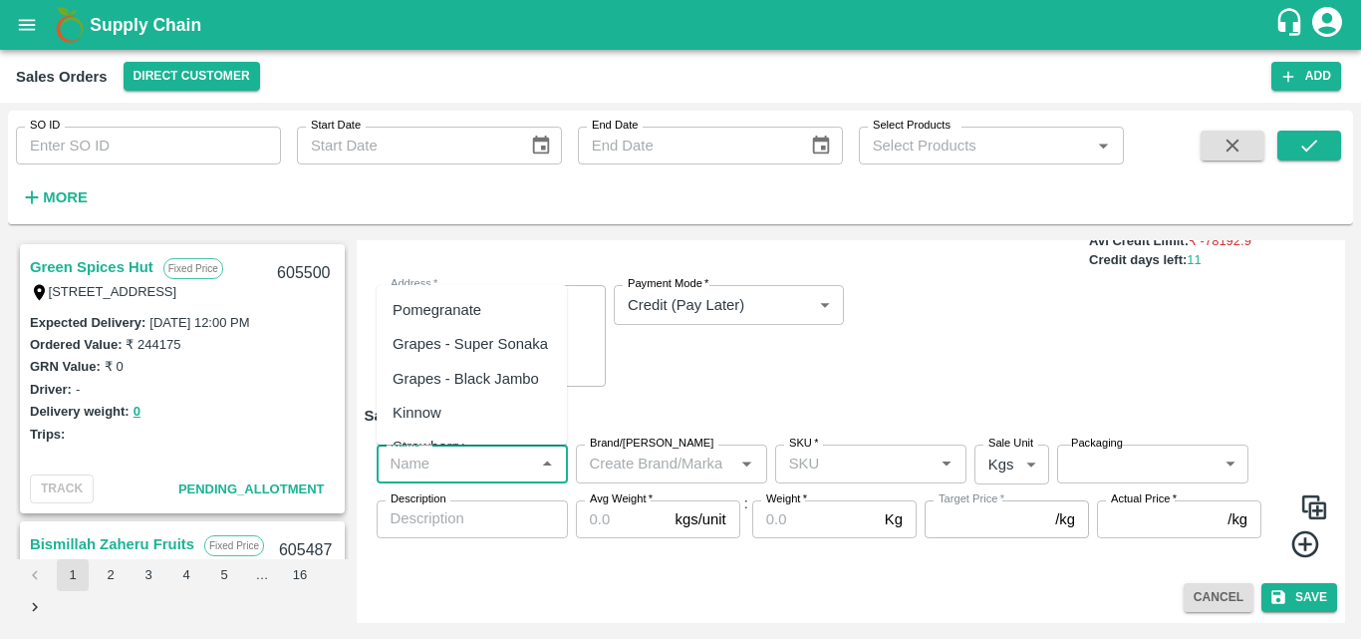
click at [518, 464] on input "Name   *" at bounding box center [456, 464] width 147 height 26
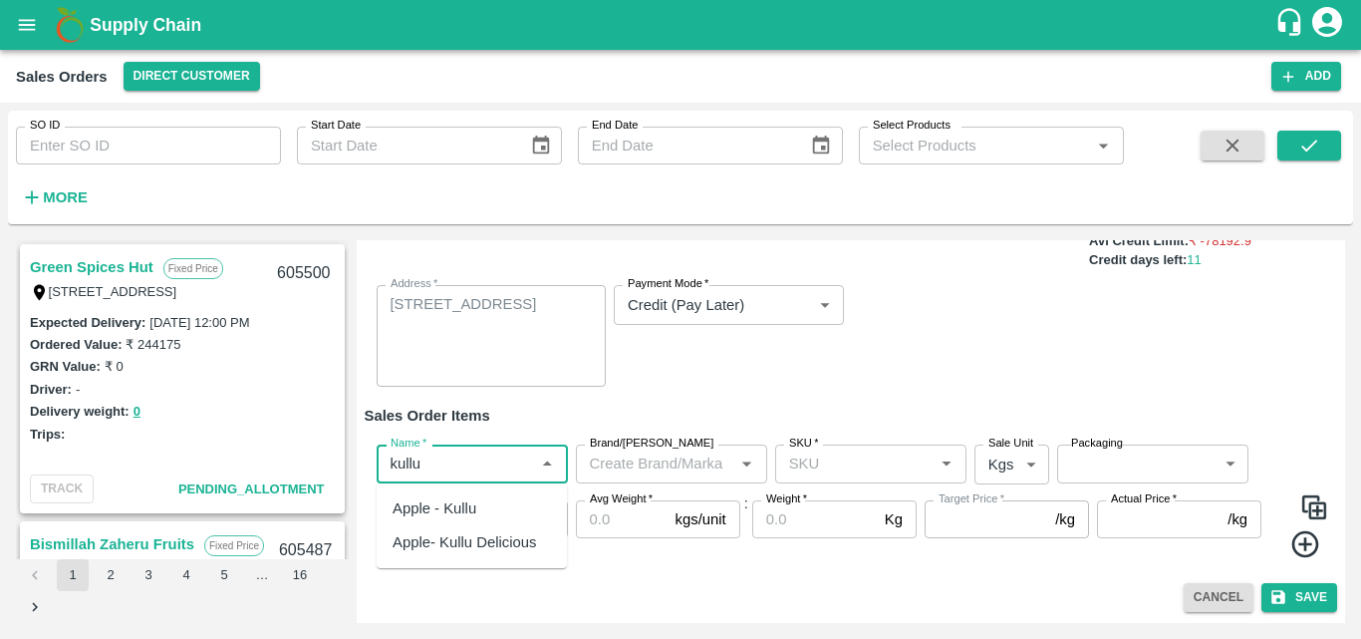
click at [518, 547] on div "Apple- Kullu Delicious" at bounding box center [465, 542] width 144 height 22
type input "Apple- Kullu Delicious"
click at [674, 470] on input "Brand/[PERSON_NAME]" at bounding box center [655, 464] width 147 height 26
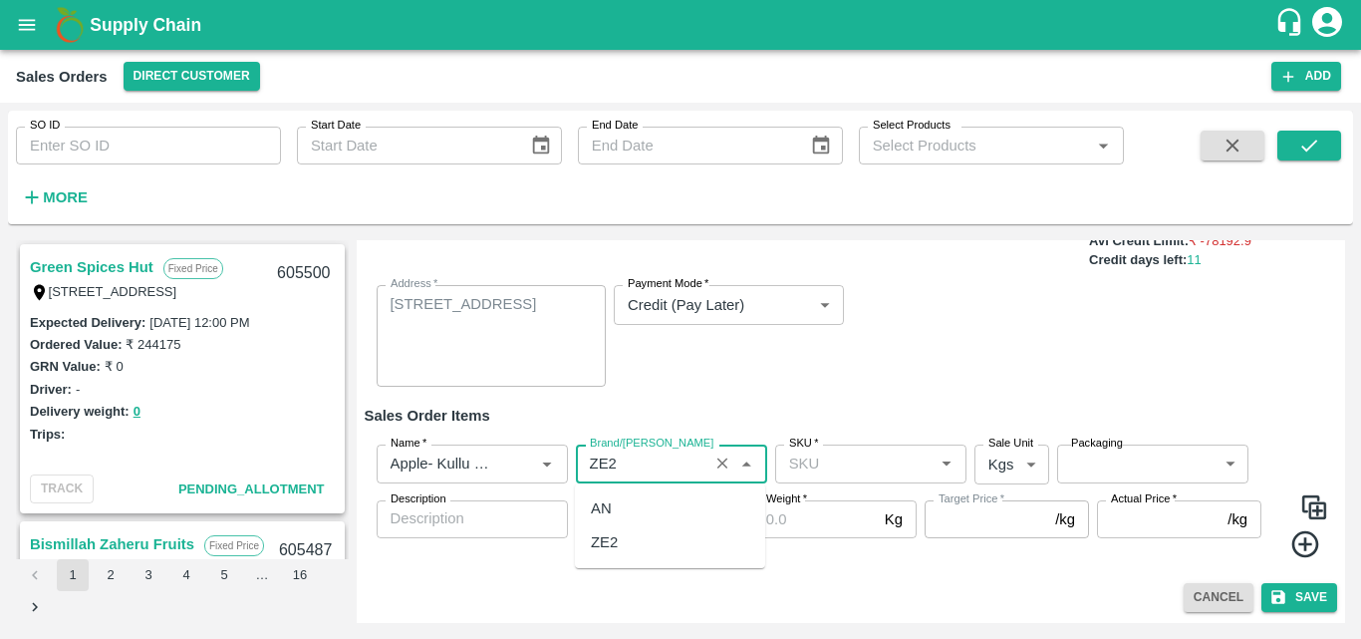
click at [622, 550] on div "ZE2" at bounding box center [670, 542] width 190 height 34
type input "ZE2"
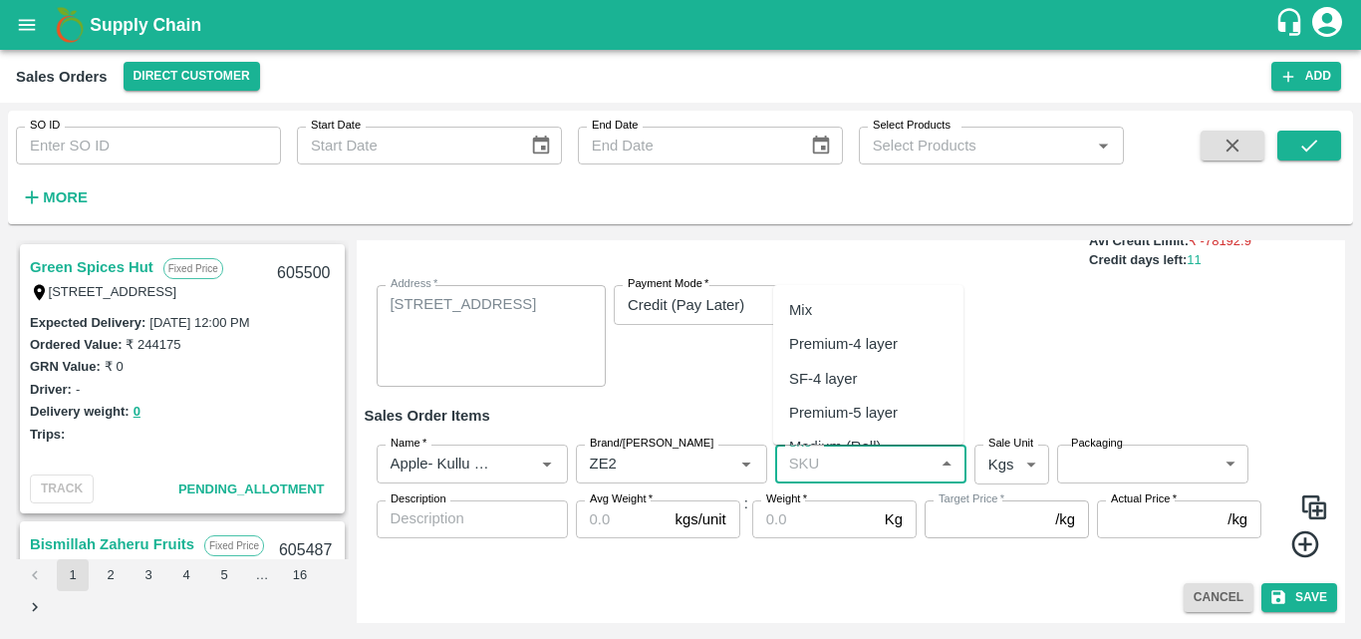
click at [824, 464] on input "SKU   *" at bounding box center [854, 464] width 147 height 26
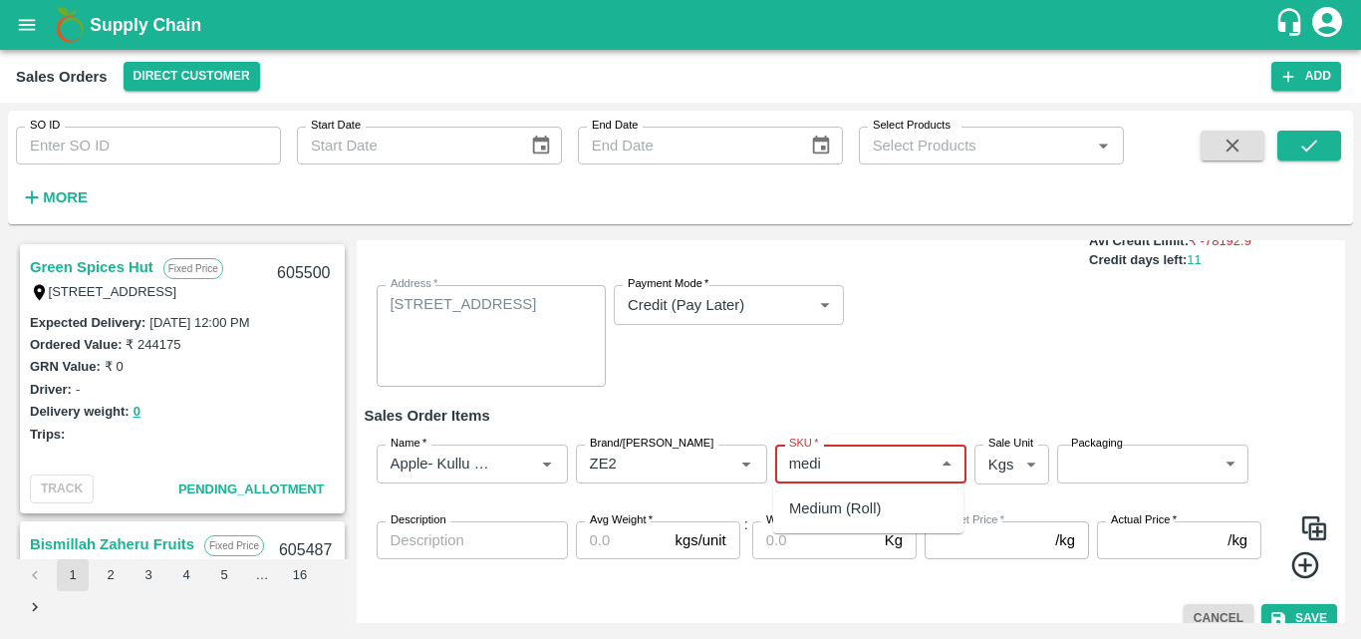
click at [873, 512] on div "Medium (Roll)" at bounding box center [835, 508] width 92 height 22
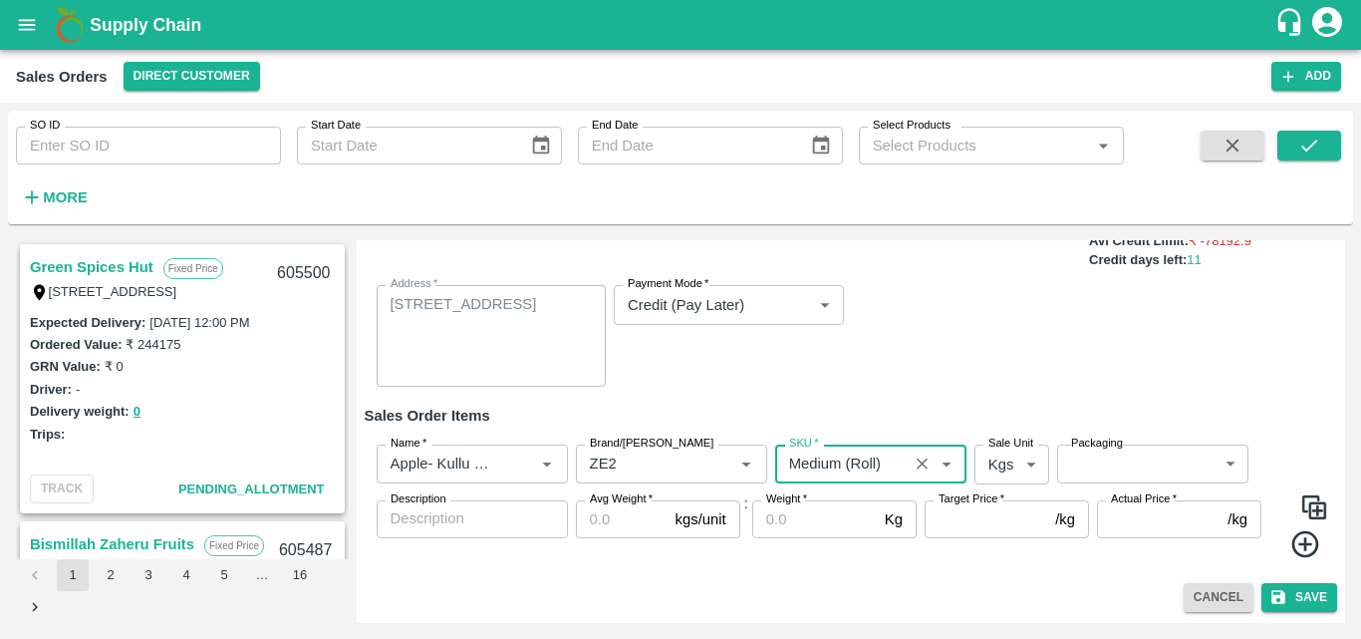
type input "Medium (Roll)"
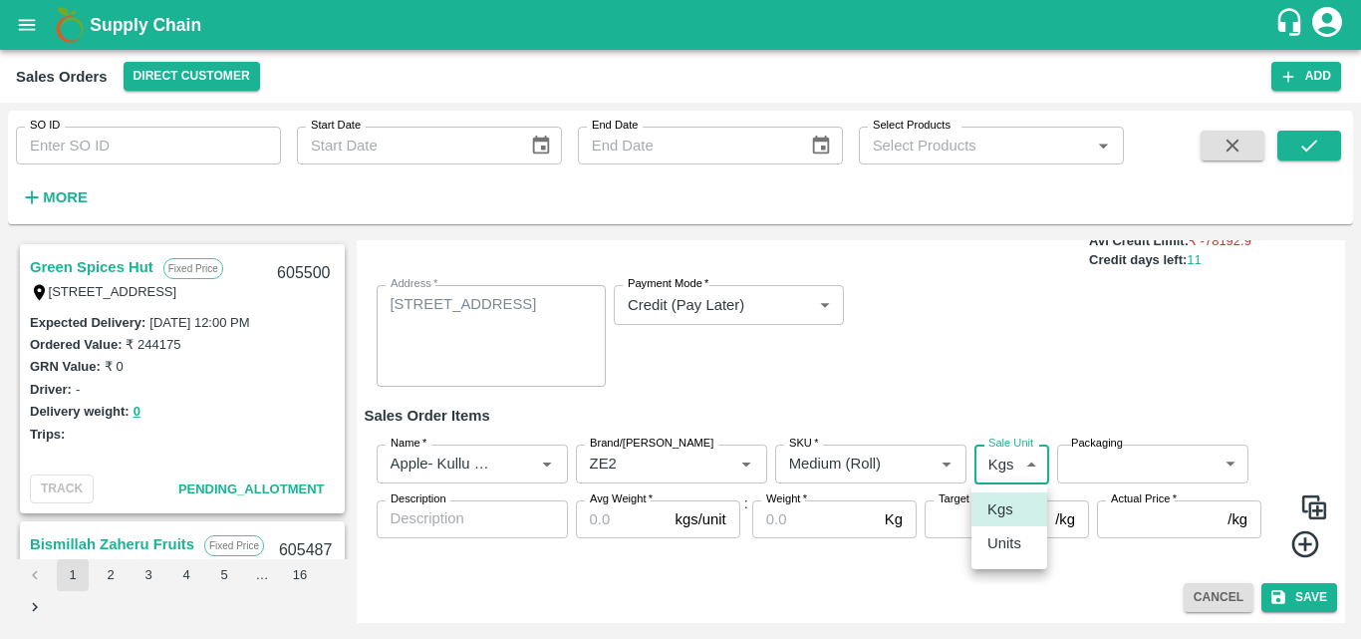
click at [1002, 461] on body "Supply Chain Sales Orders Direct Customer Add SO ID SO ID Start Date Start Date…" at bounding box center [680, 319] width 1361 height 639
click at [1021, 556] on li "Units" at bounding box center [1010, 543] width 76 height 34
type input "2"
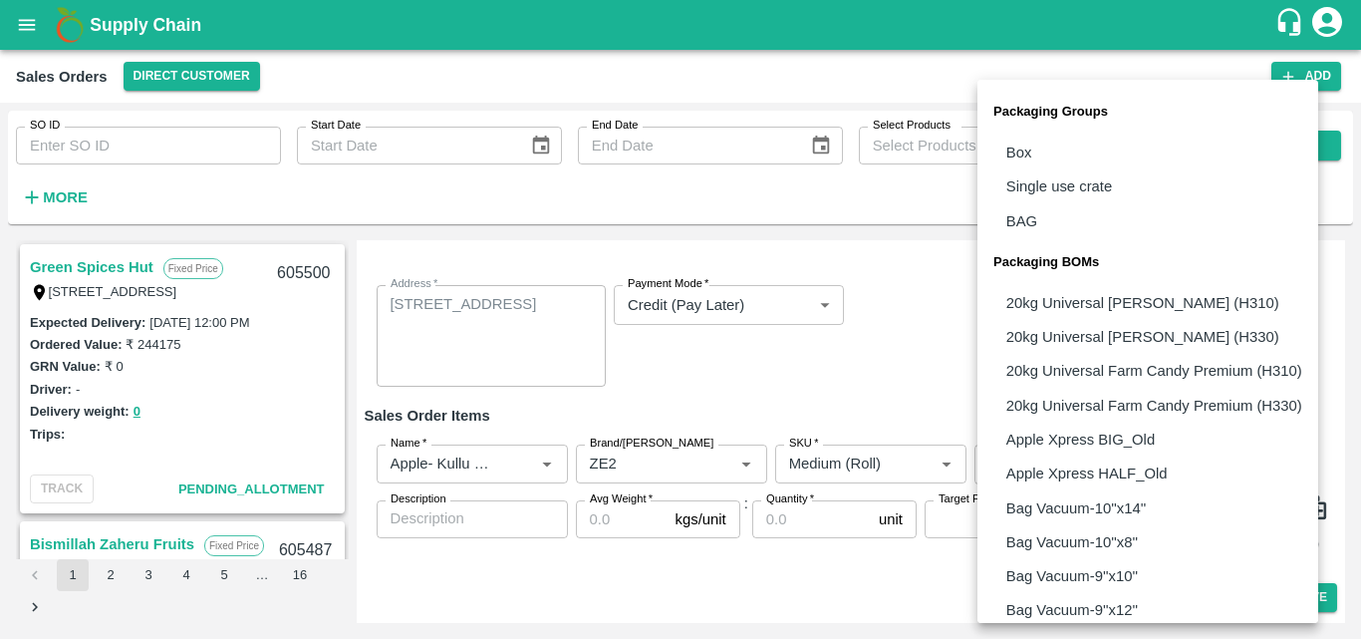
click at [1146, 477] on body "Supply Chain Sales Orders Direct Customer Add SO ID SO ID Start Date Start Date…" at bounding box center [680, 319] width 1361 height 639
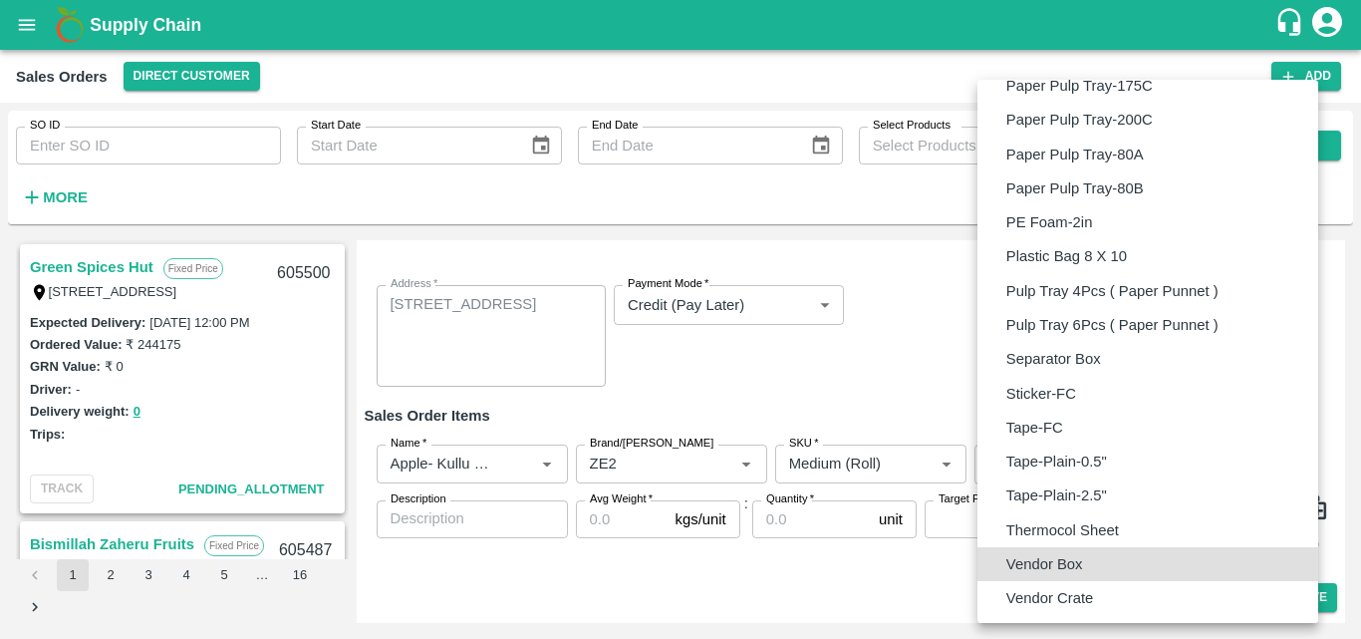
type input "BOM/276"
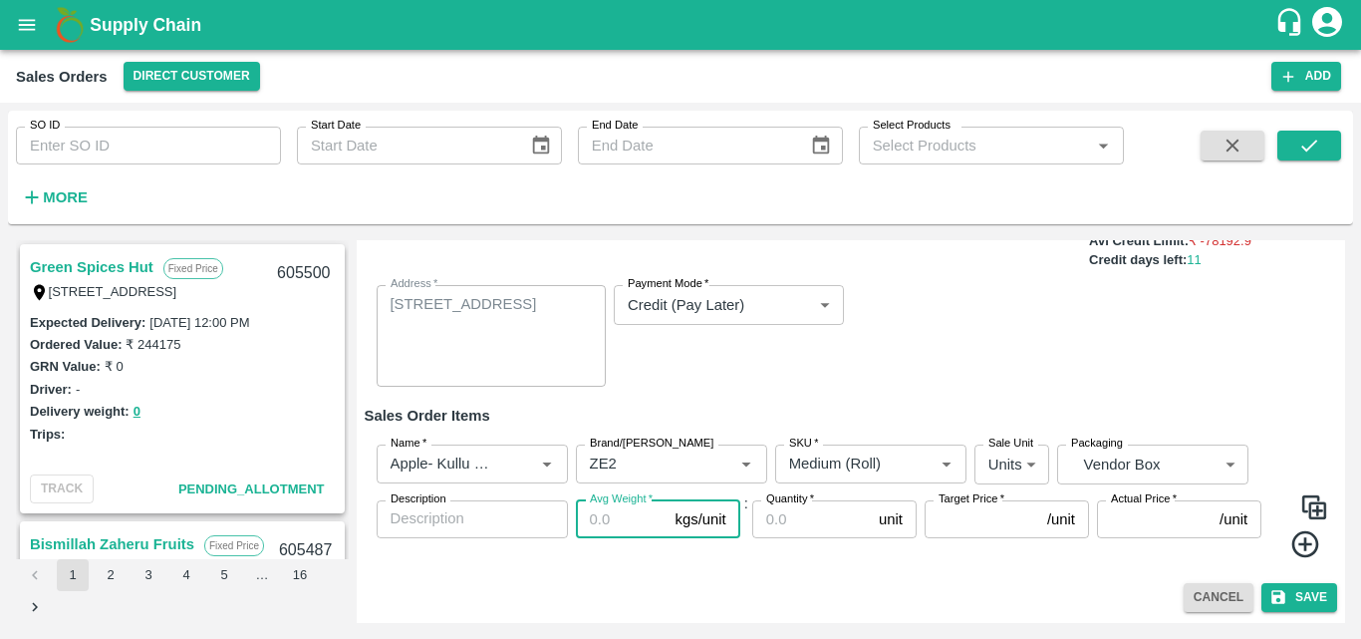
click at [621, 533] on input "Avg Weight   *" at bounding box center [622, 519] width 92 height 38
type input "17"
click at [744, 565] on div "Name   * Name   * Brand/Marka Brand/Marka SKU   * SKU   * Sale Unit Units 2 Sal…" at bounding box center [852, 502] width 974 height 146
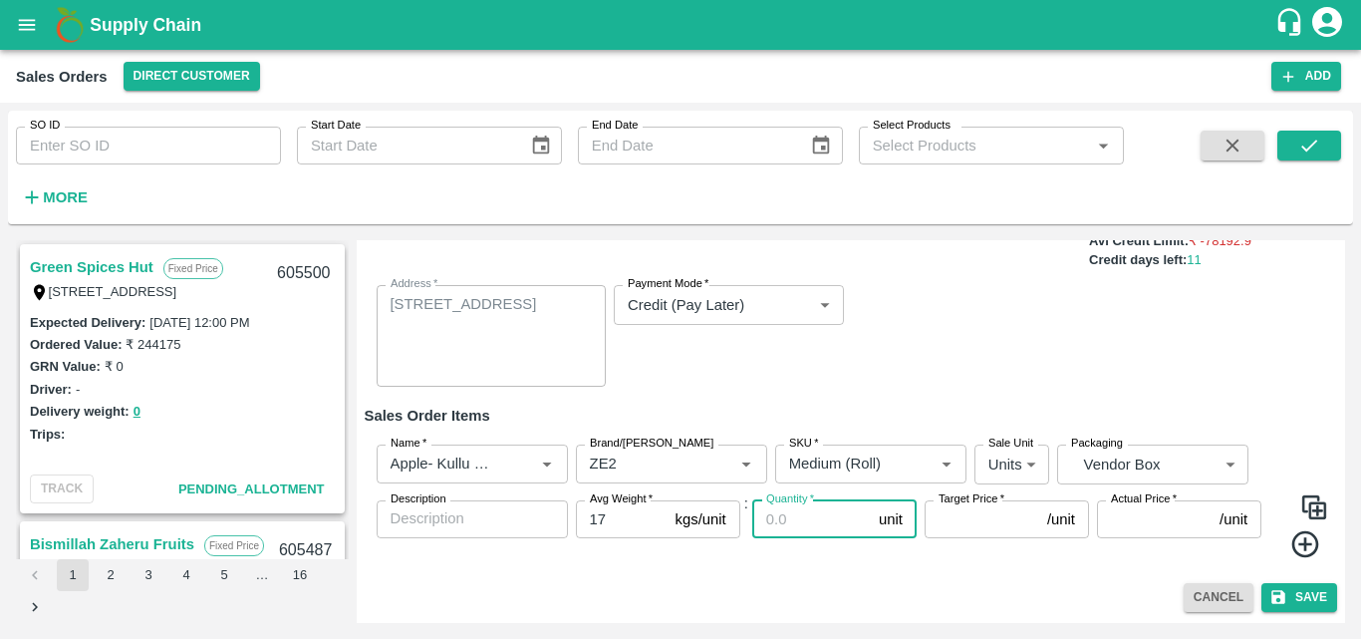
click at [800, 529] on input "Quantity   *" at bounding box center [811, 519] width 119 height 38
type input "6"
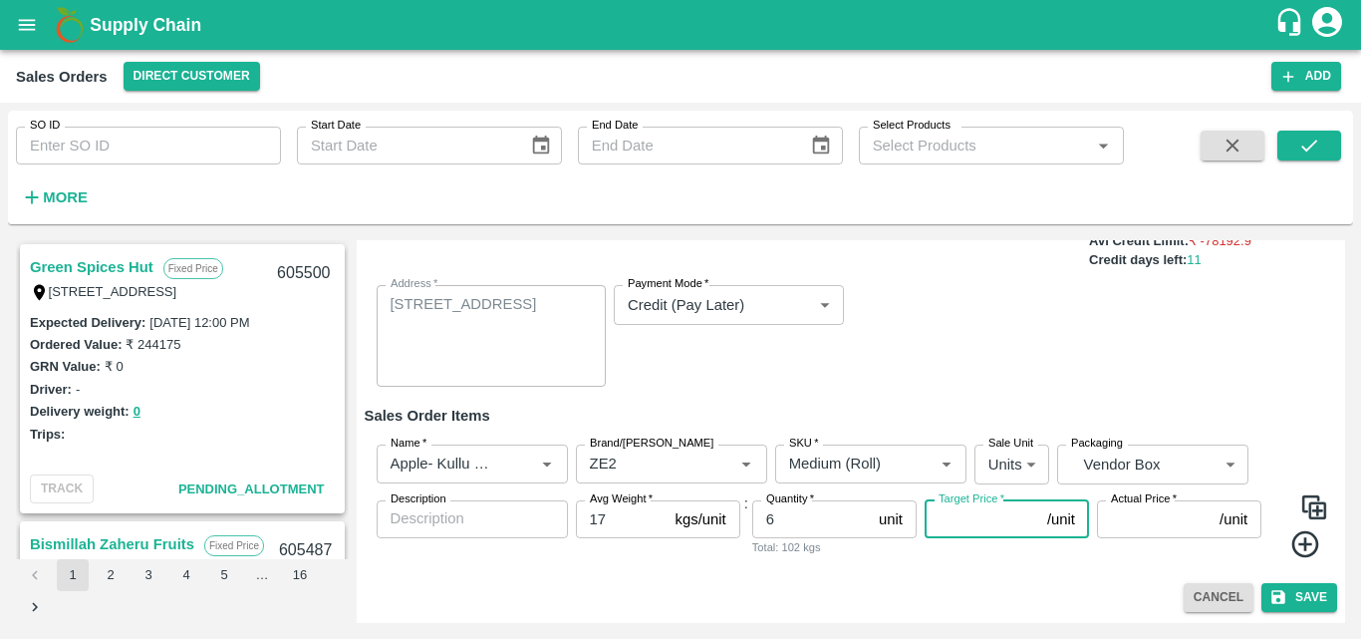
click at [989, 530] on input "Target Price   *" at bounding box center [982, 519] width 115 height 38
type input "875"
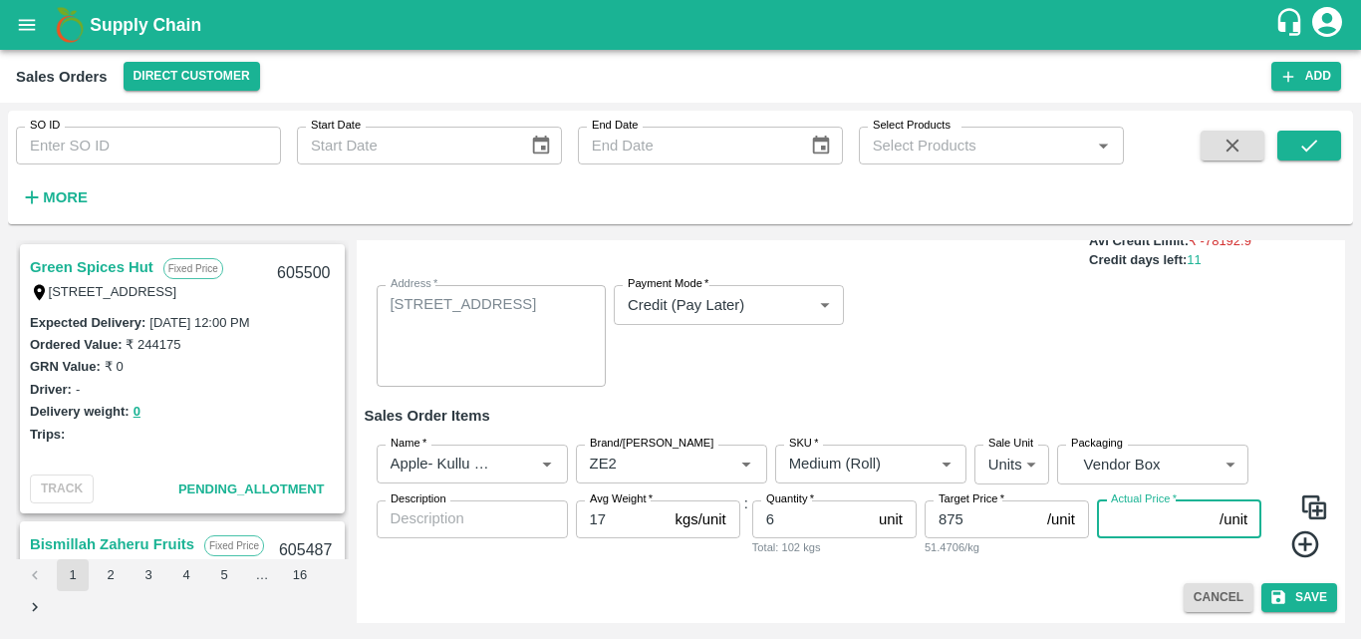
click at [1152, 524] on input "Actual Price   *" at bounding box center [1154, 519] width 115 height 38
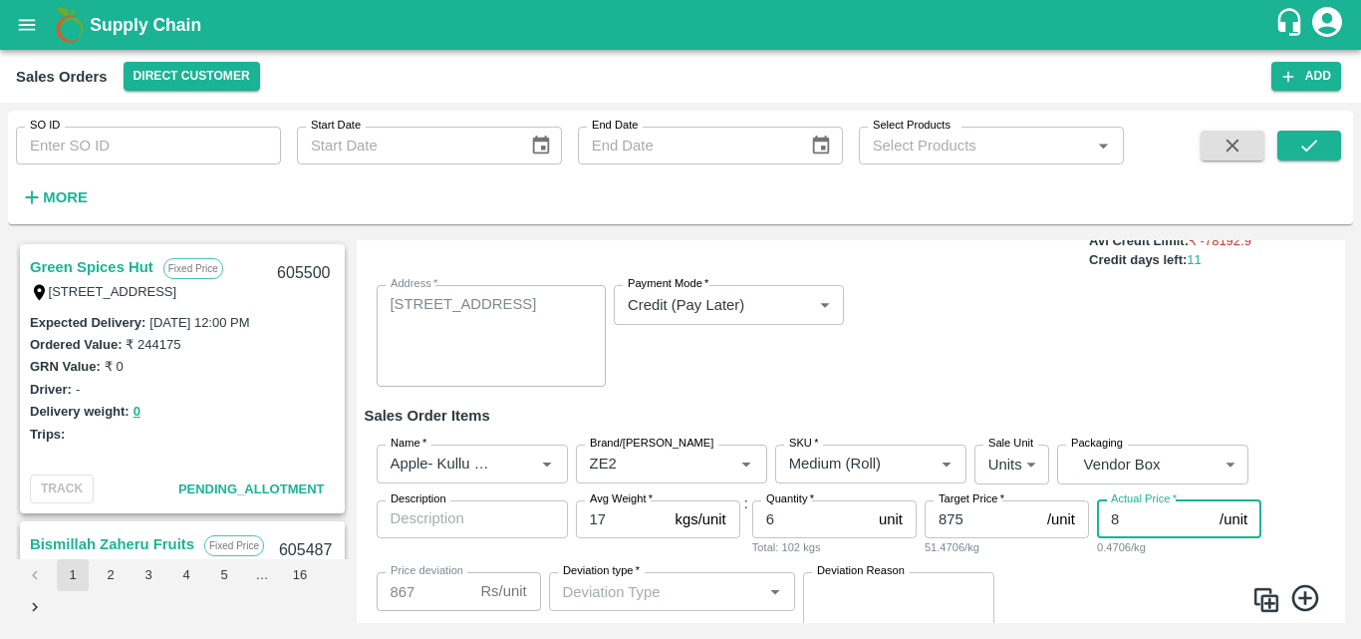
type input "87"
type input "788"
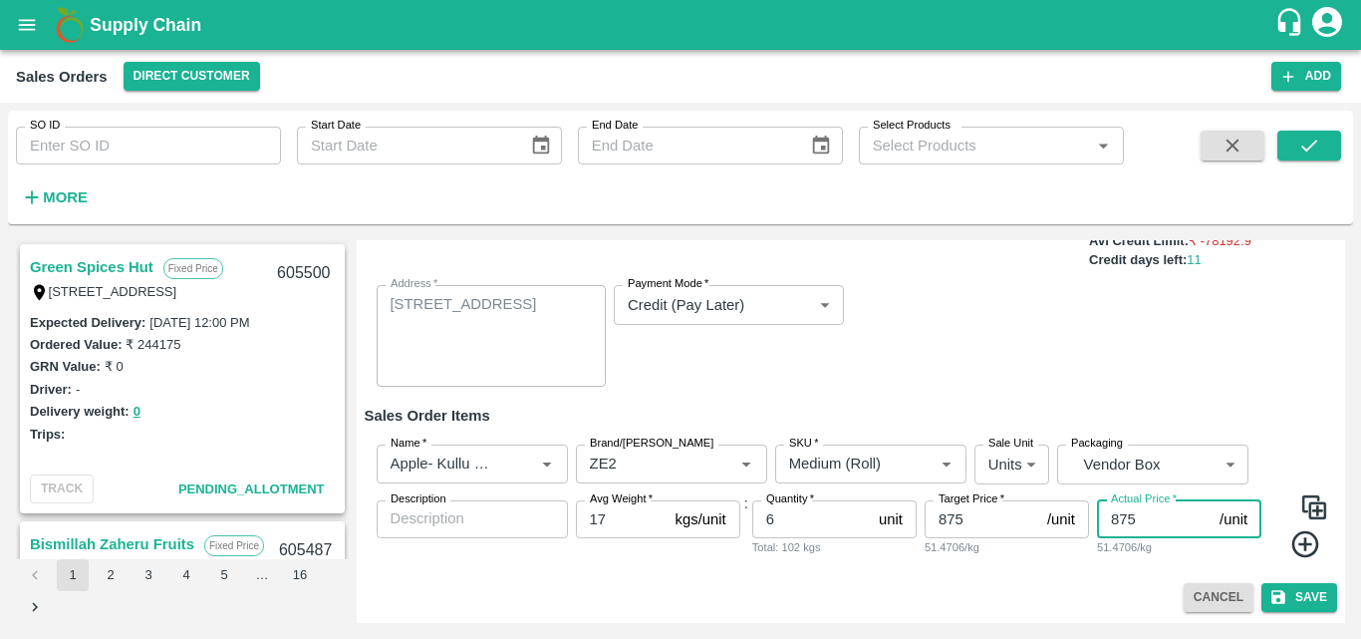
type input "875"
click at [1308, 545] on icon at bounding box center [1305, 544] width 27 height 27
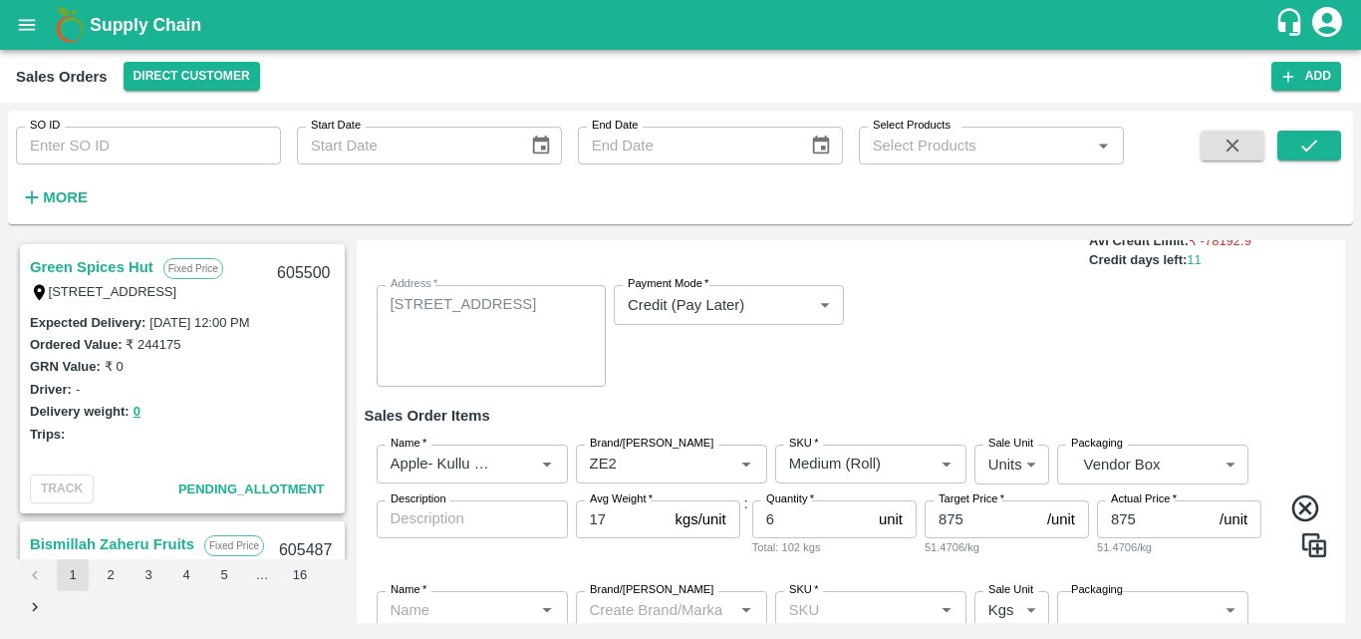
scroll to position [264, 0]
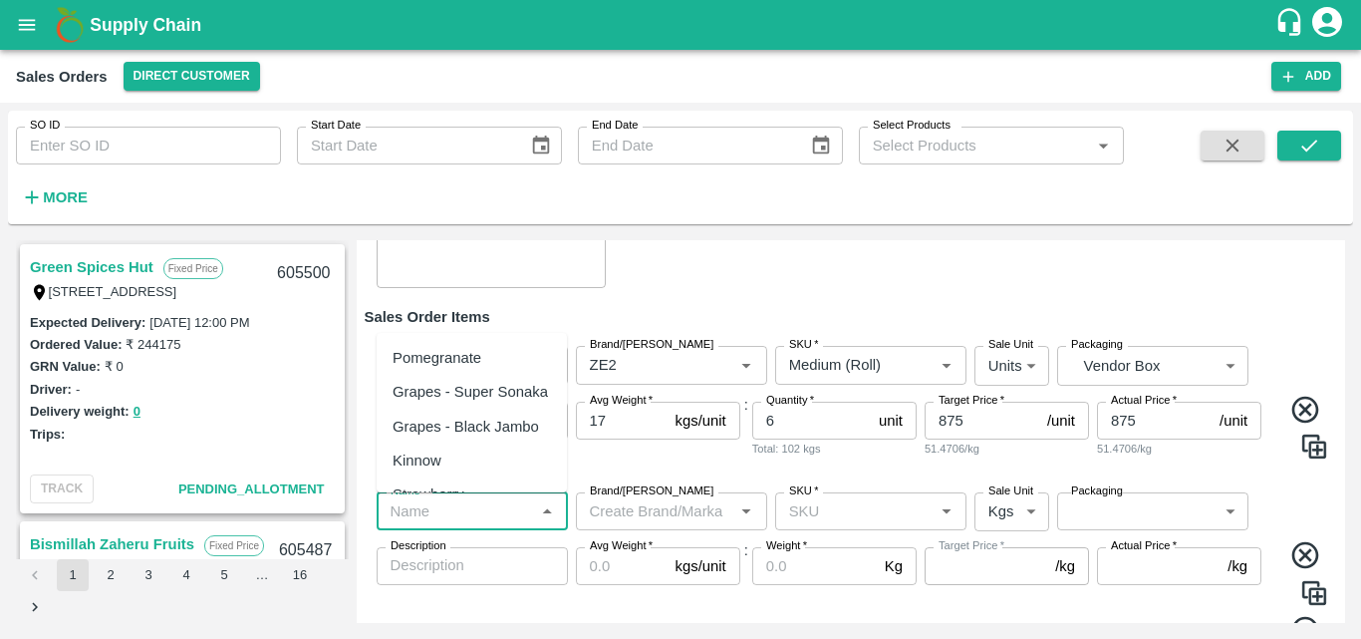
click at [458, 511] on input "Name   *" at bounding box center [456, 511] width 147 height 26
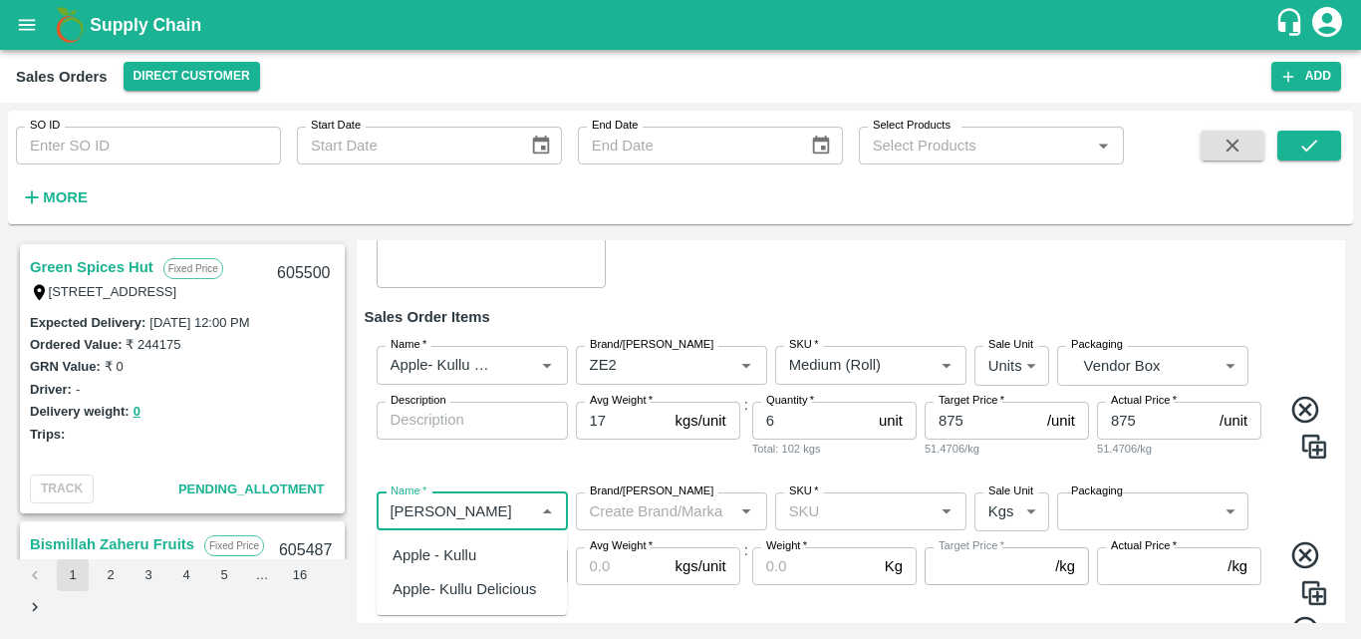
click at [532, 601] on div "Apple- Kullu Delicious" at bounding box center [472, 589] width 190 height 34
type input "Apple- Kullu Delicious"
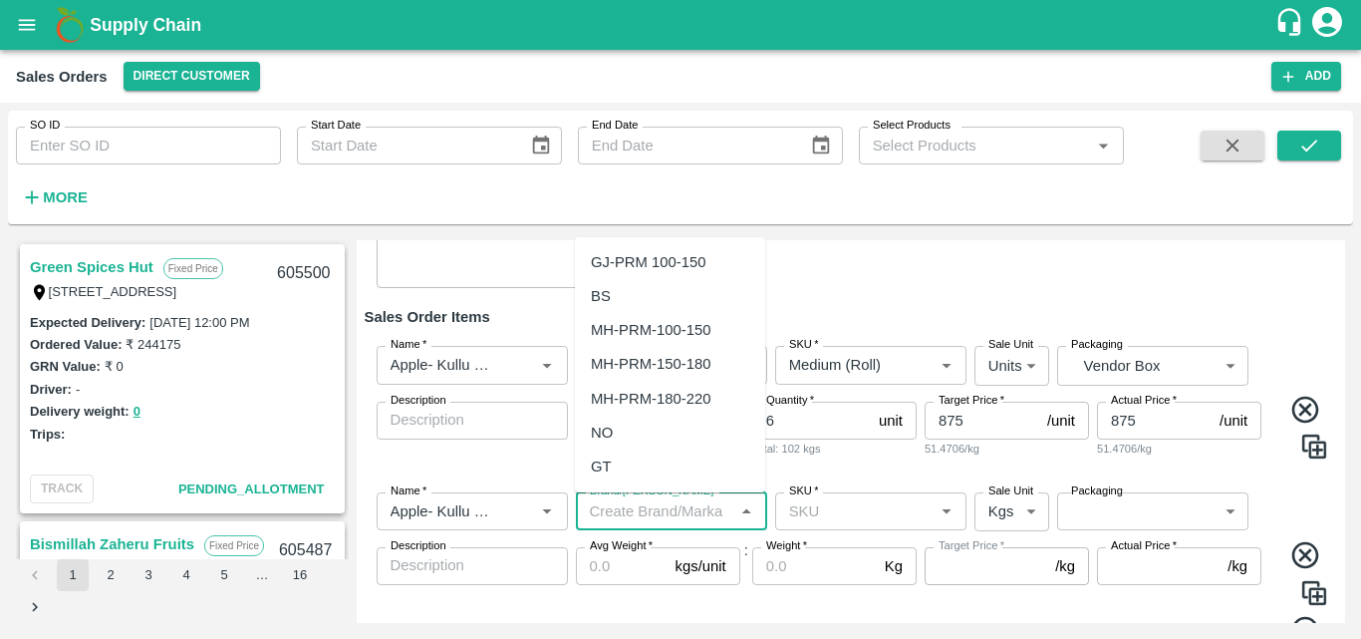
click at [676, 503] on input "Brand/[PERSON_NAME]" at bounding box center [655, 511] width 147 height 26
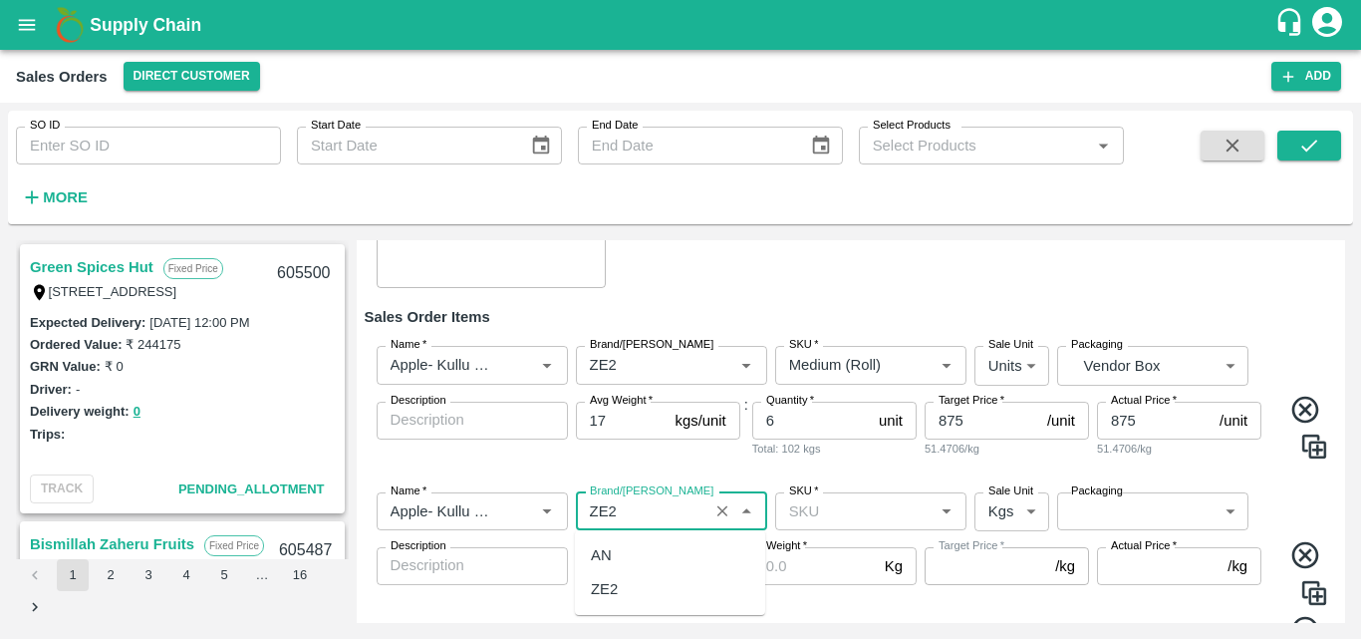
click at [626, 589] on div "ZE2" at bounding box center [670, 589] width 190 height 34
type input "ZE2"
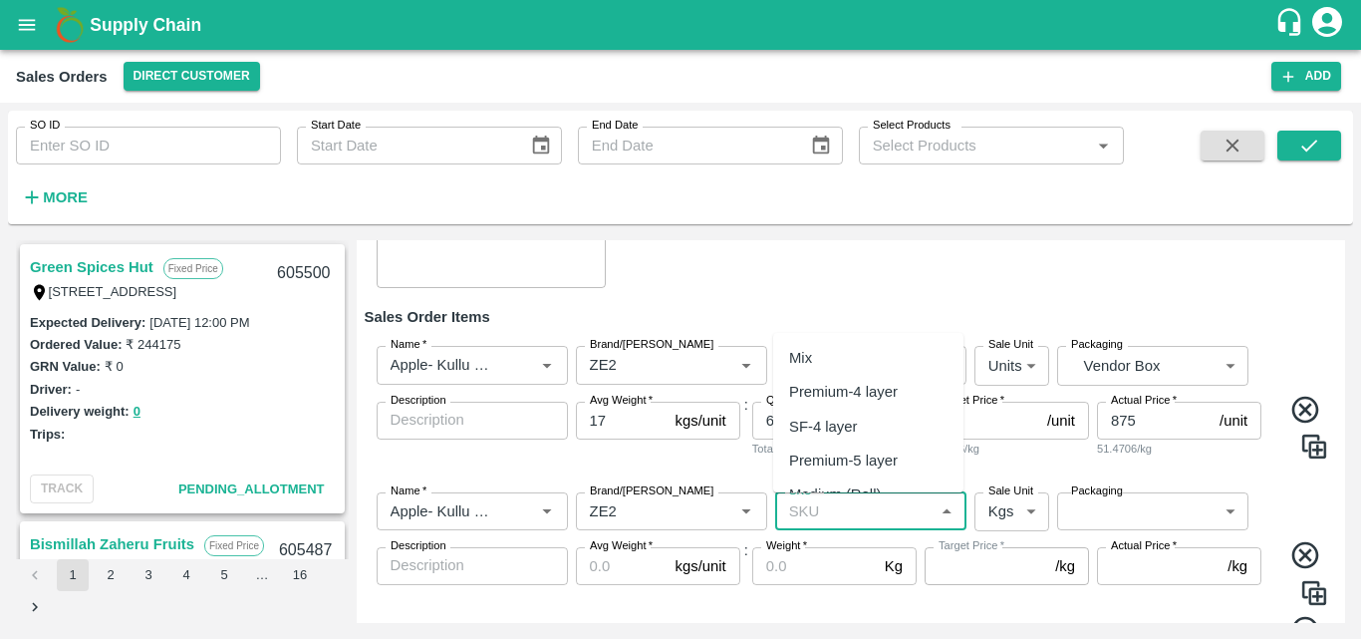
click at [840, 509] on input "SKU   *" at bounding box center [854, 511] width 147 height 26
click at [884, 381] on div "Premium-5 layer" at bounding box center [843, 392] width 109 height 22
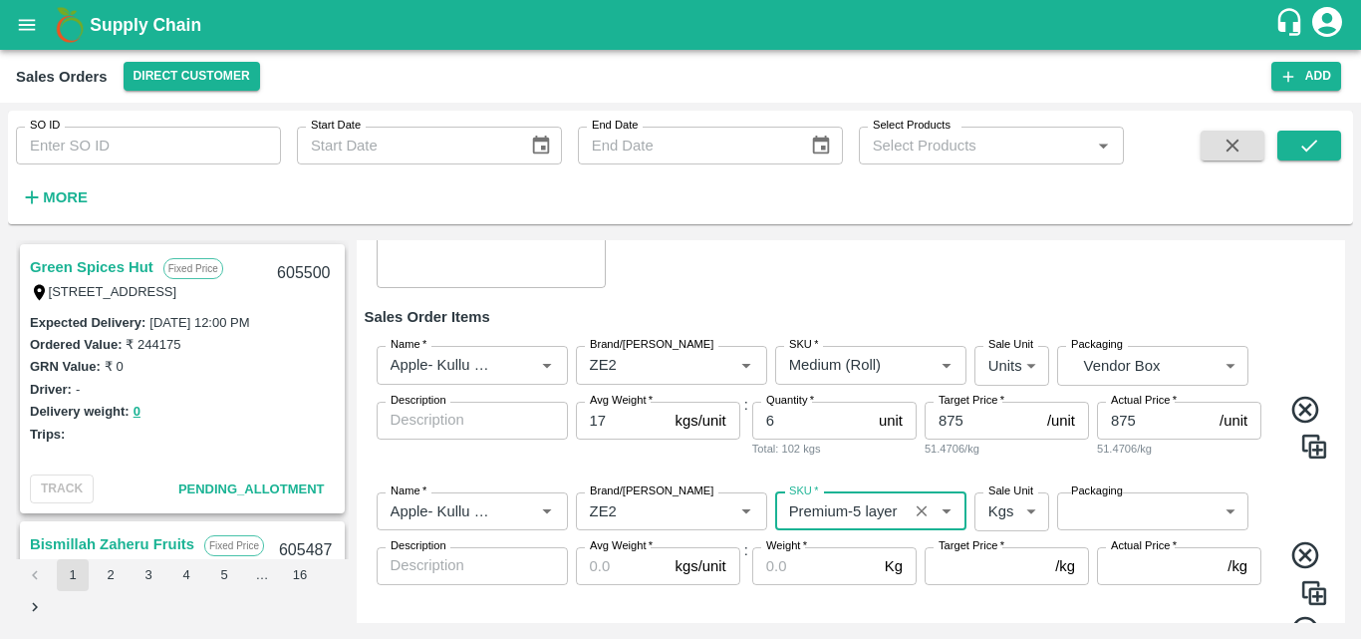
type input "Premium-5 layer"
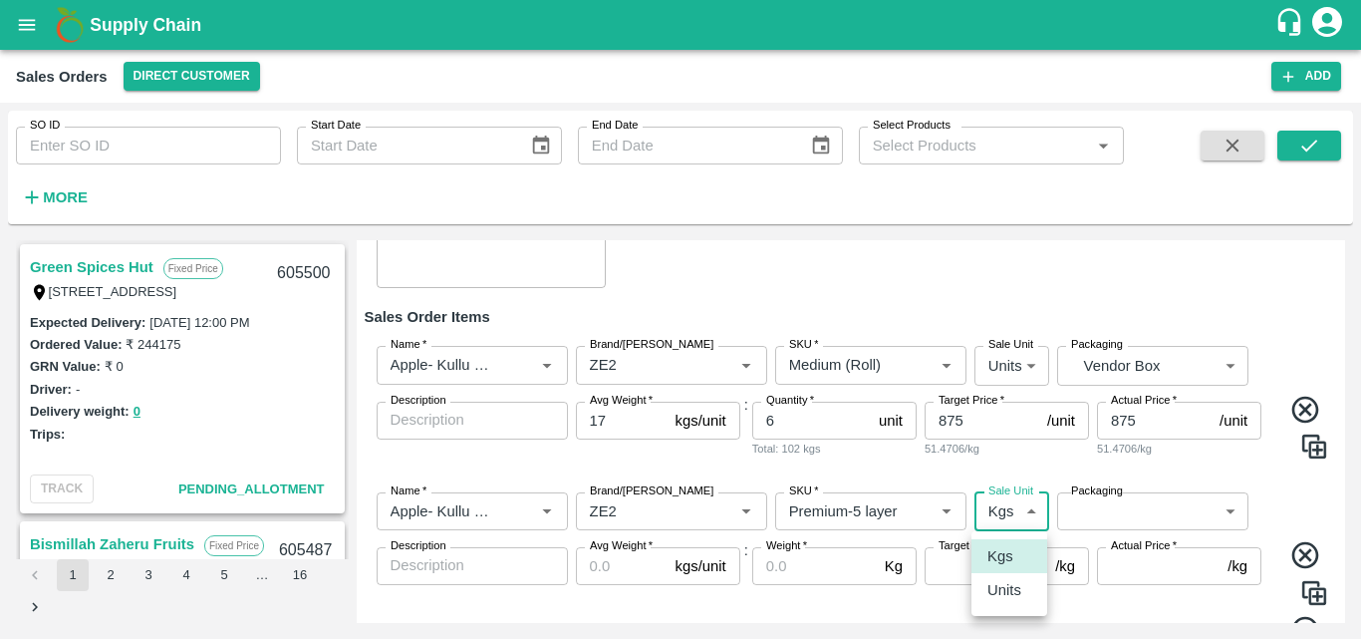
click at [1014, 514] on body "Supply Chain Sales Orders Direct Customer Add SO ID SO ID Start Date Start Date…" at bounding box center [680, 319] width 1361 height 639
click at [1018, 593] on p "Units" at bounding box center [1005, 590] width 34 height 22
type input "2"
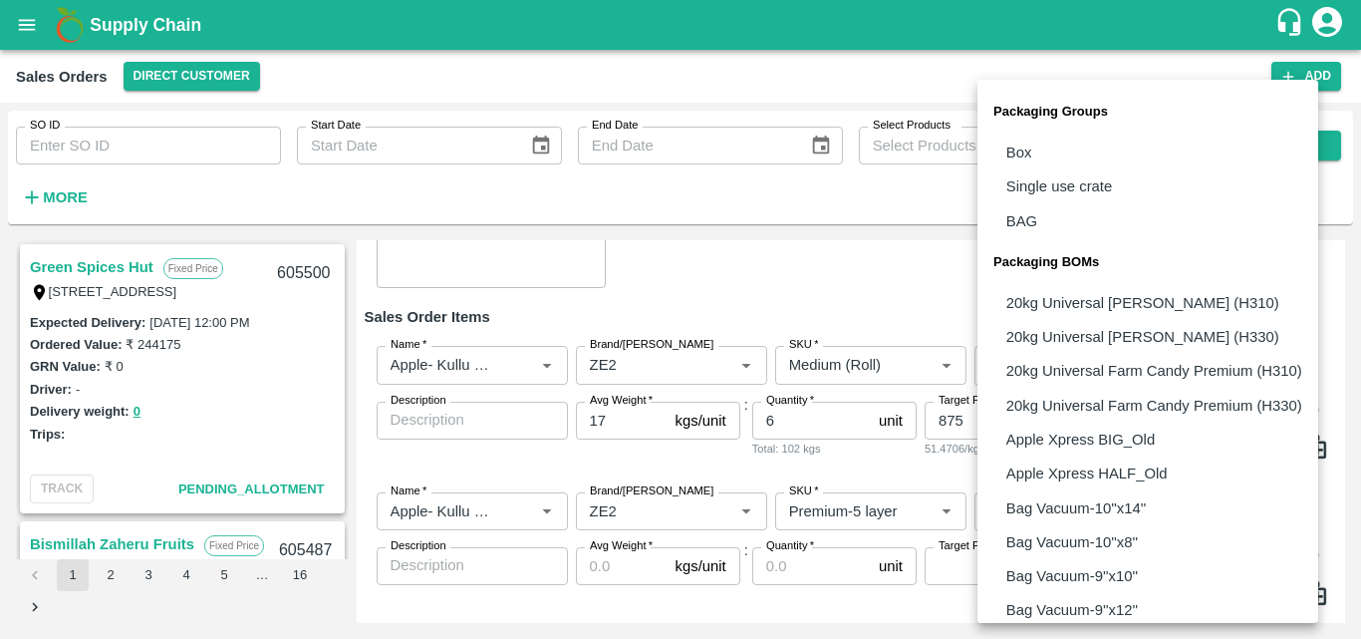
click at [1131, 522] on body "Supply Chain Sales Orders Direct Customer Add SO ID SO ID Start Date Start Date…" at bounding box center [680, 319] width 1361 height 639
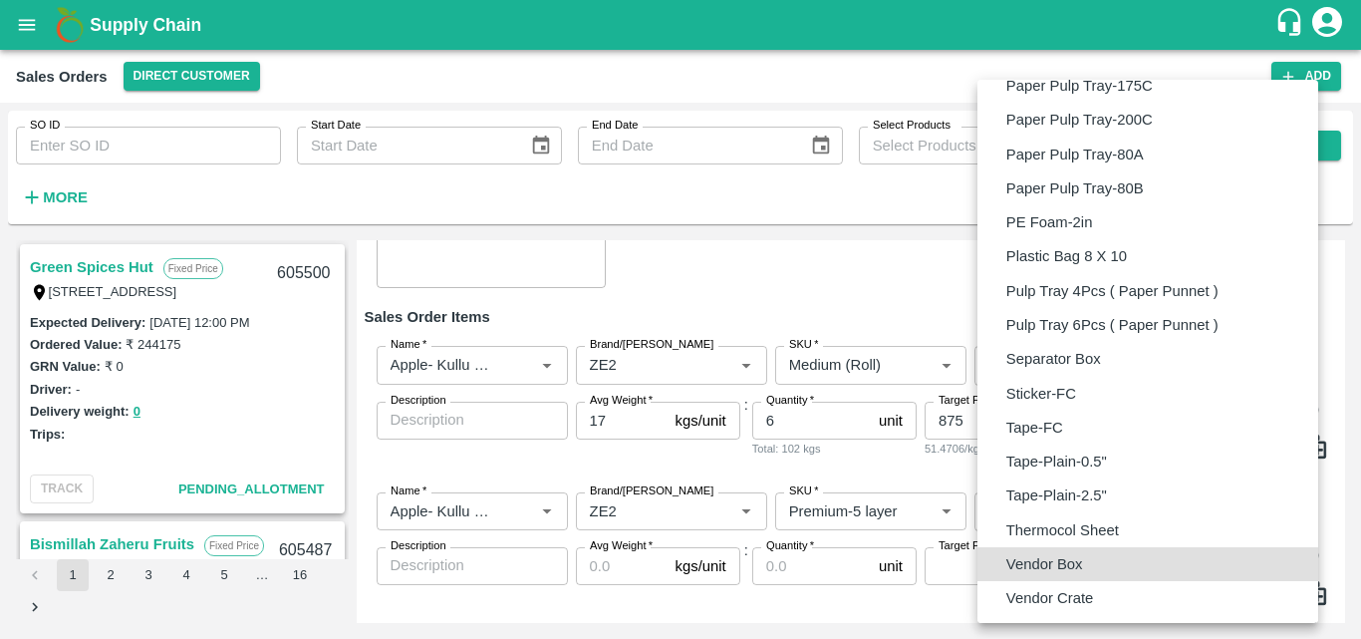
type input "BOM/276"
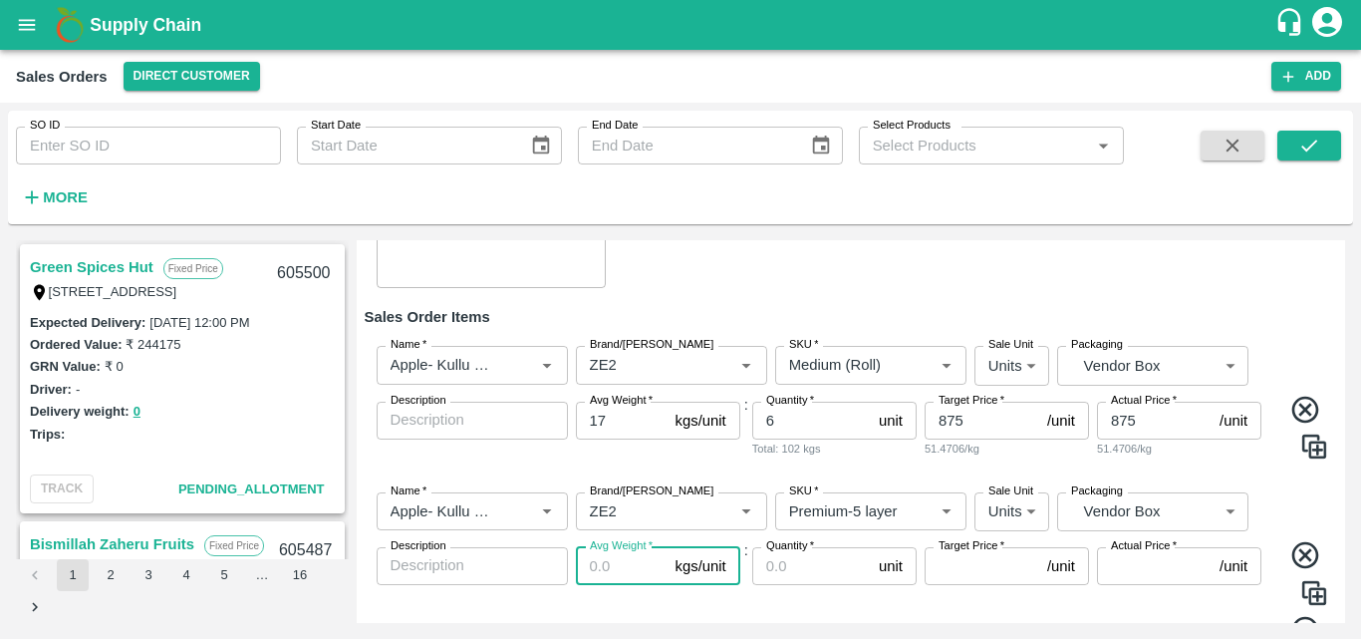
click at [588, 578] on input "Avg Weight   *" at bounding box center [622, 566] width 92 height 38
type input "17"
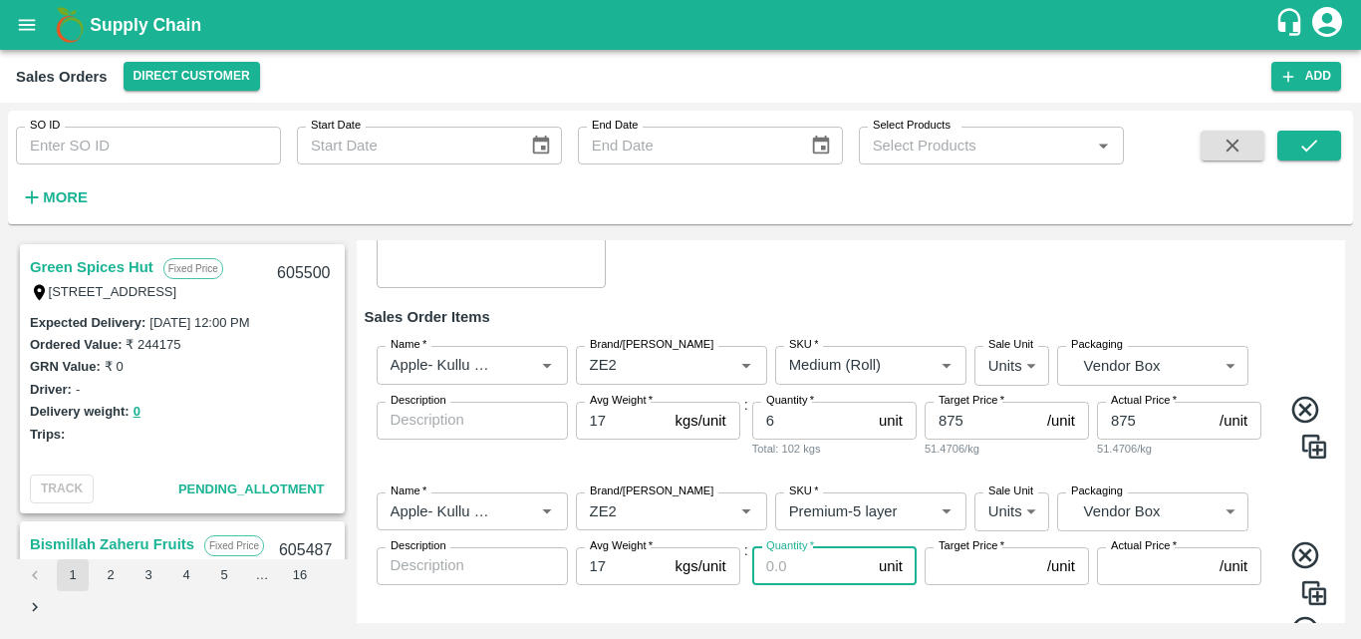
click at [781, 570] on input "Quantity   *" at bounding box center [811, 566] width 119 height 38
type input "7"
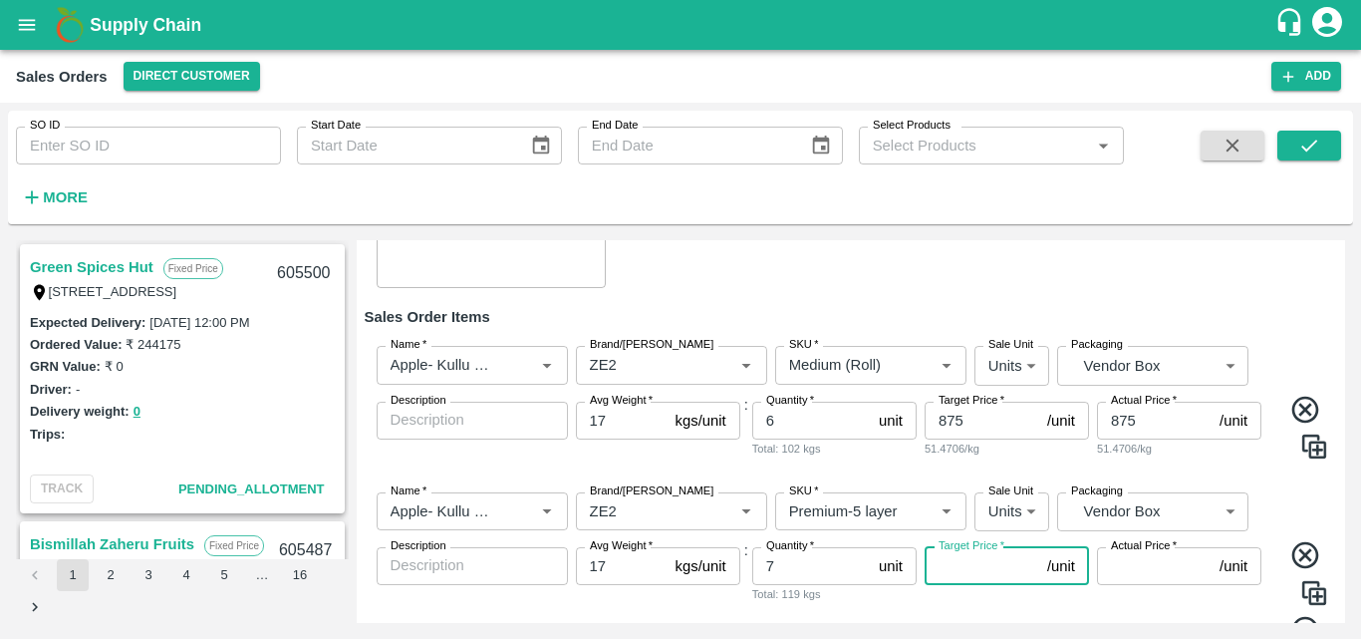
click at [964, 575] on input "Target Price   *" at bounding box center [982, 566] width 115 height 38
type input "1275.01"
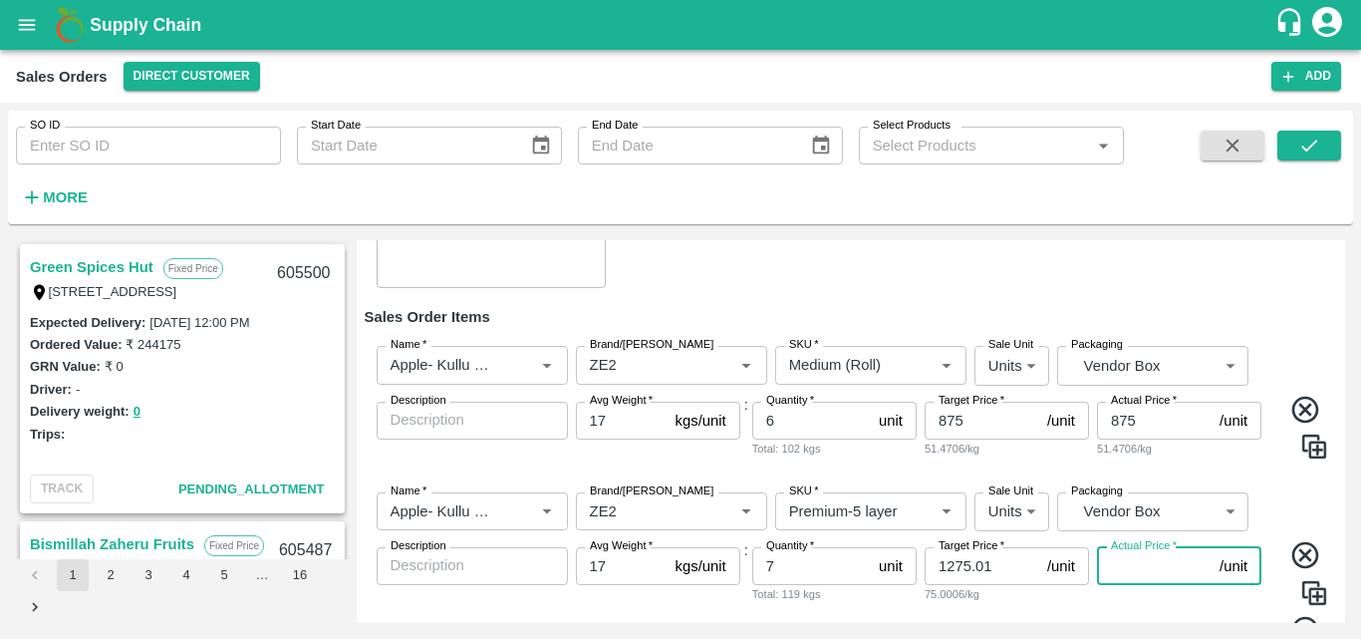
click at [1140, 557] on input "Actual Price   *" at bounding box center [1154, 566] width 115 height 38
type input "12"
type input "1263.01"
type input "127"
type input "1148.01"
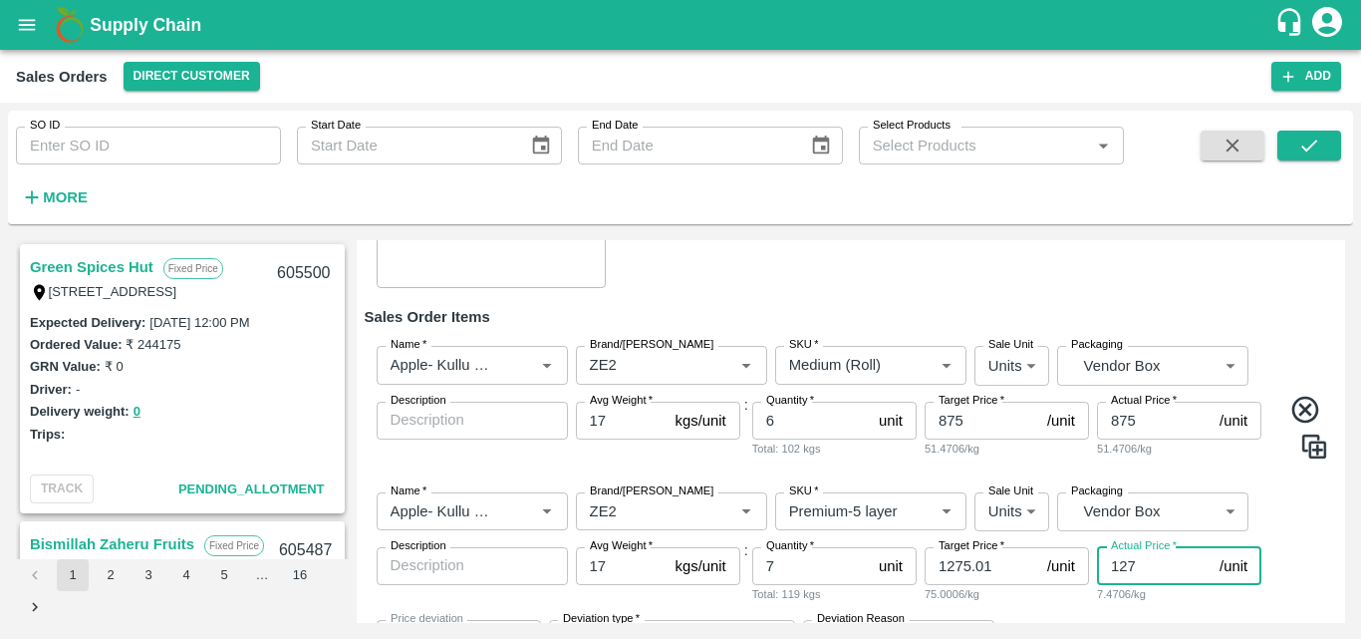
type input "1275"
type input "0.009999999999990905"
type input "1275.01"
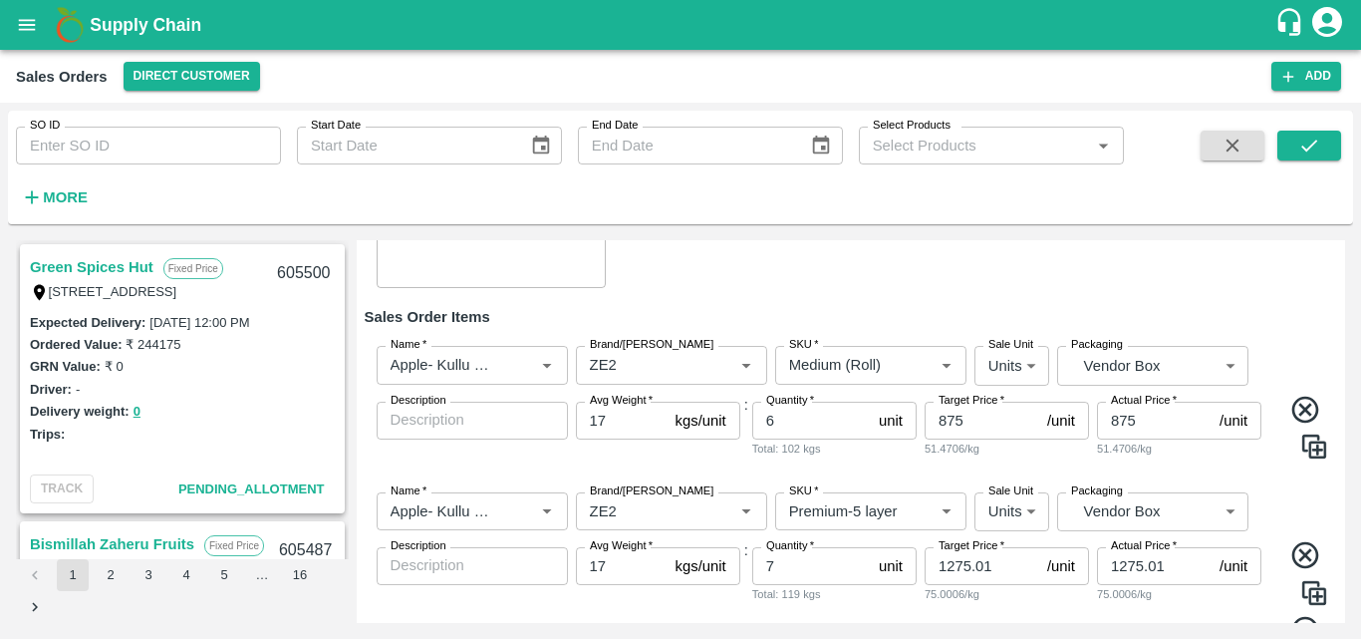
click at [1219, 621] on div "Actual Price   * 1275.01 /unit Actual Price 75.0006/kg" at bounding box center [1179, 596] width 164 height 98
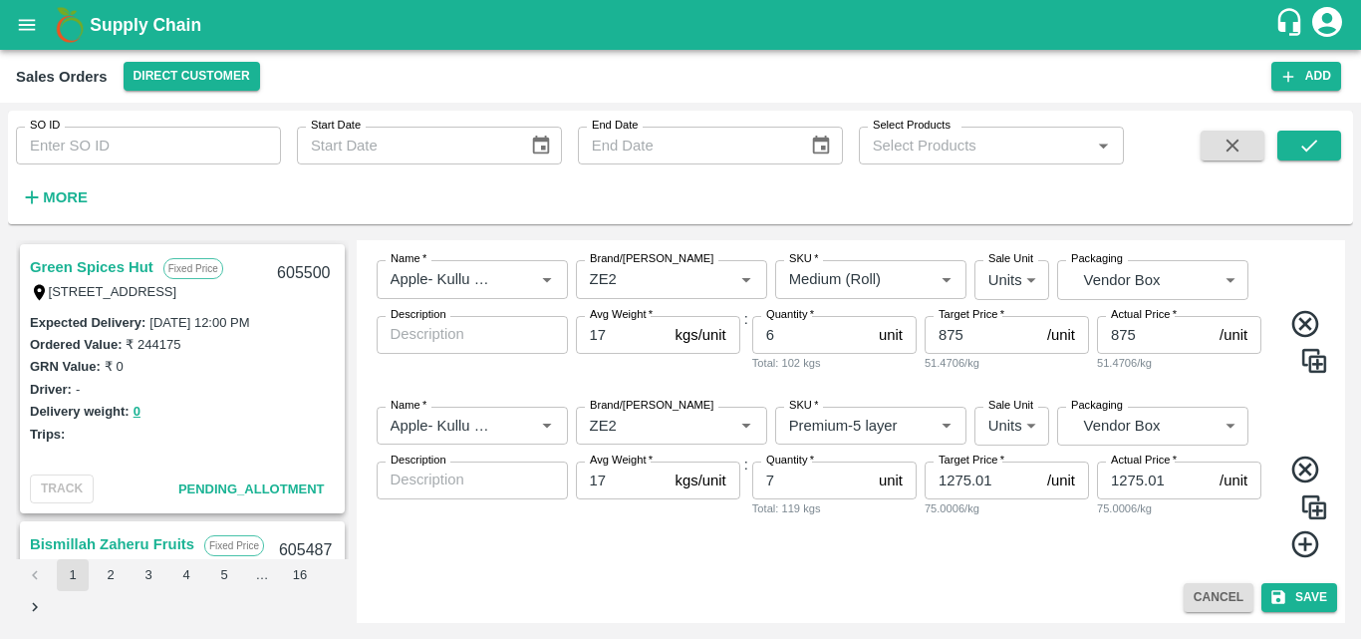
click at [1304, 538] on icon at bounding box center [1306, 544] width 33 height 33
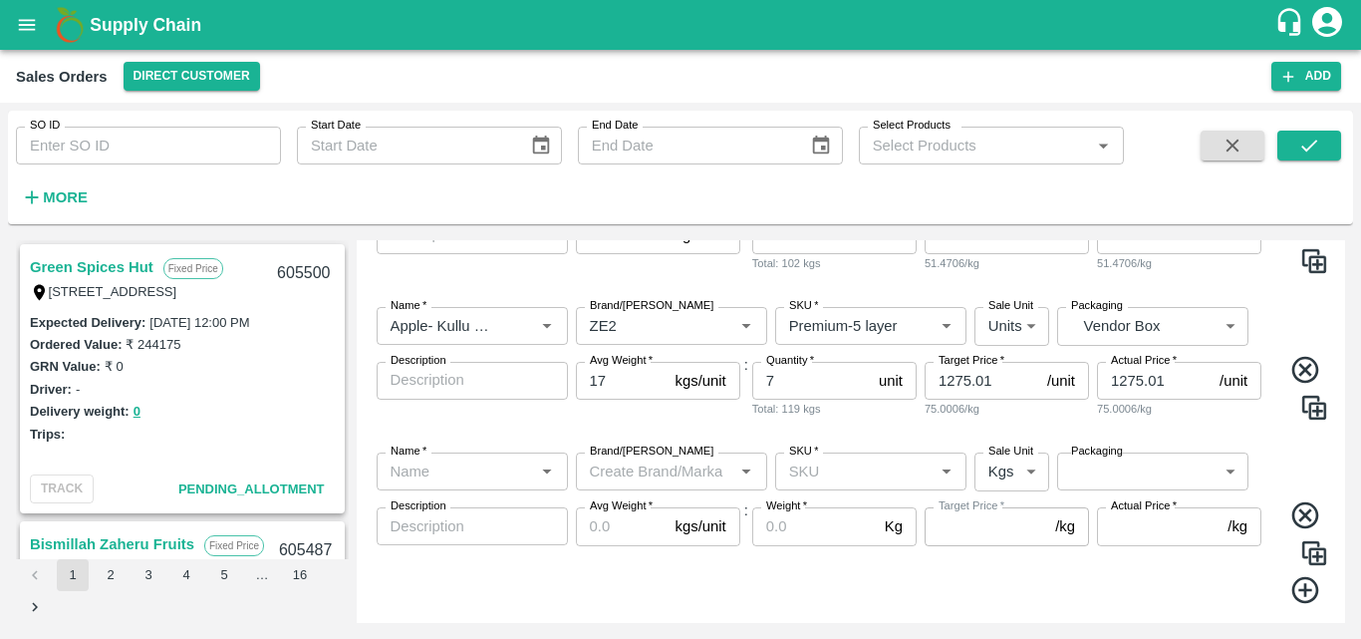
scroll to position [451, 0]
click at [471, 451] on div "Name   *" at bounding box center [472, 470] width 191 height 38
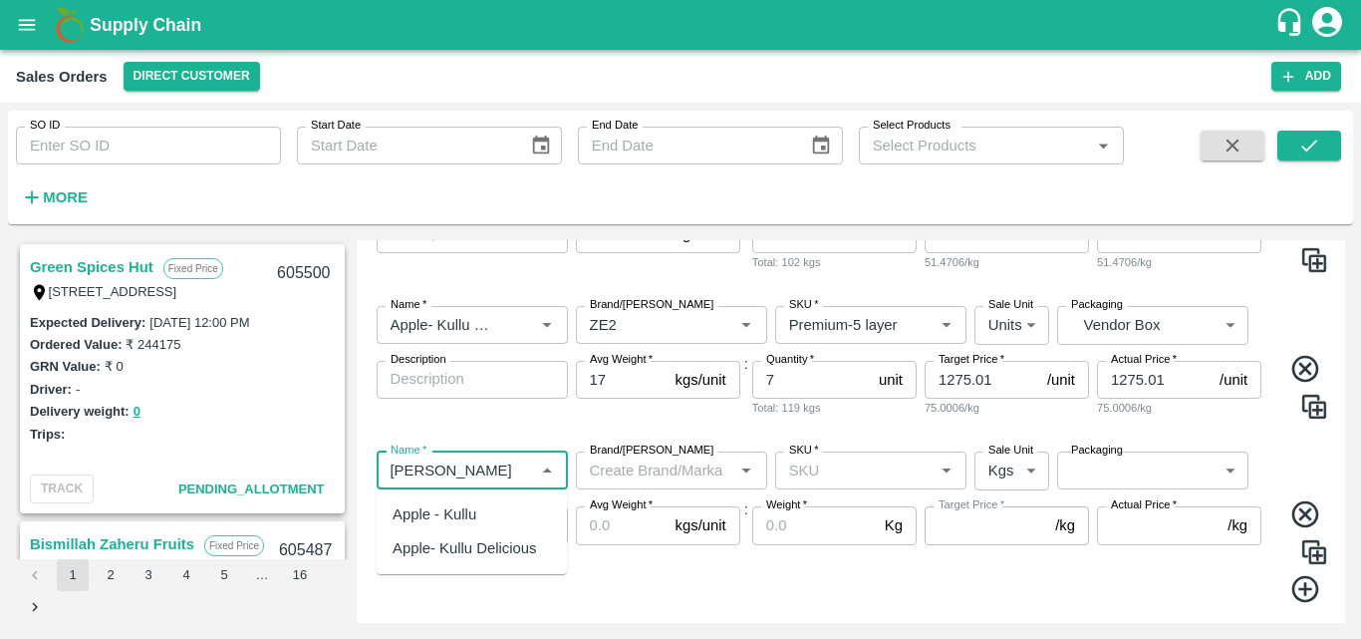
click at [525, 556] on div "Apple- Kullu Delicious" at bounding box center [465, 548] width 144 height 22
type input "Apple- Kullu Delicious"
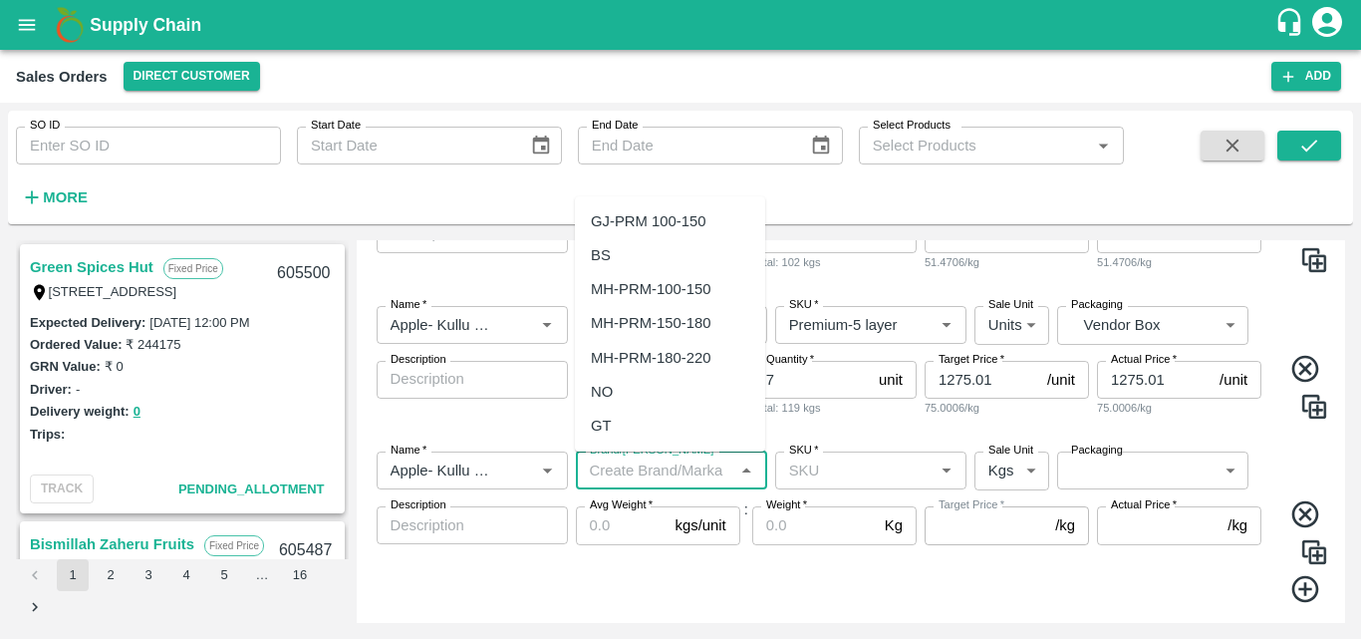
click at [672, 472] on input "Brand/[PERSON_NAME]" at bounding box center [655, 470] width 147 height 26
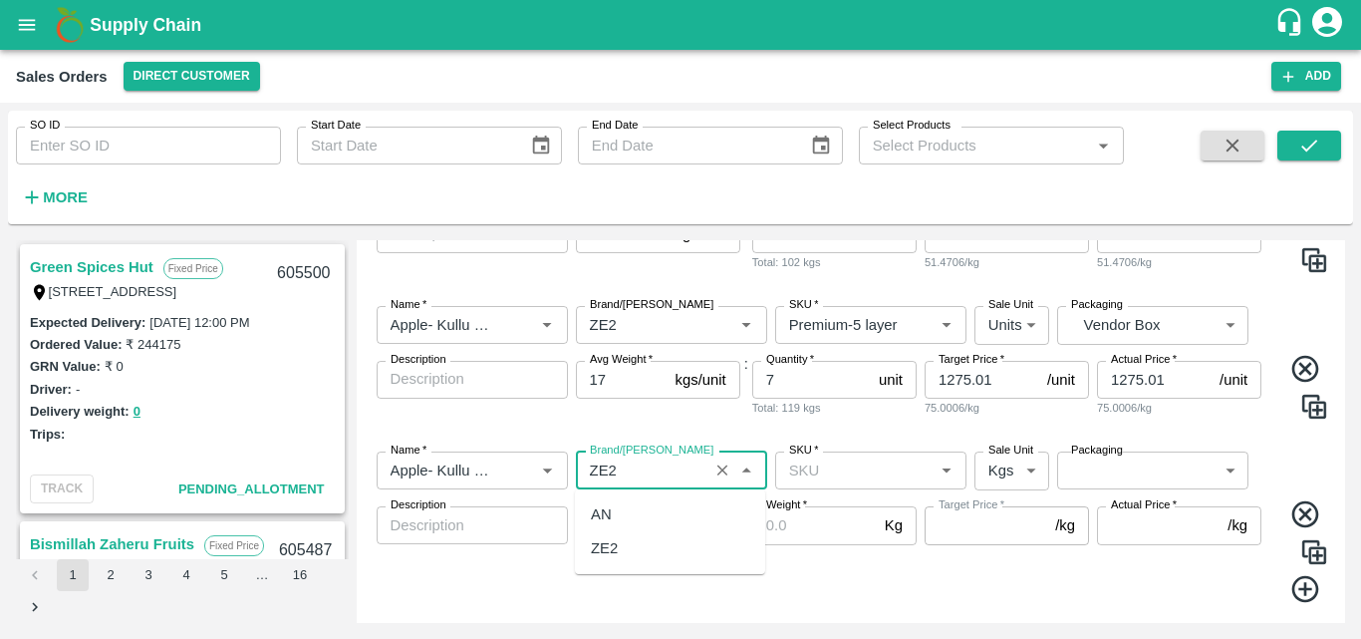
click at [617, 564] on div "ZE2" at bounding box center [670, 548] width 190 height 34
type input "ZE2"
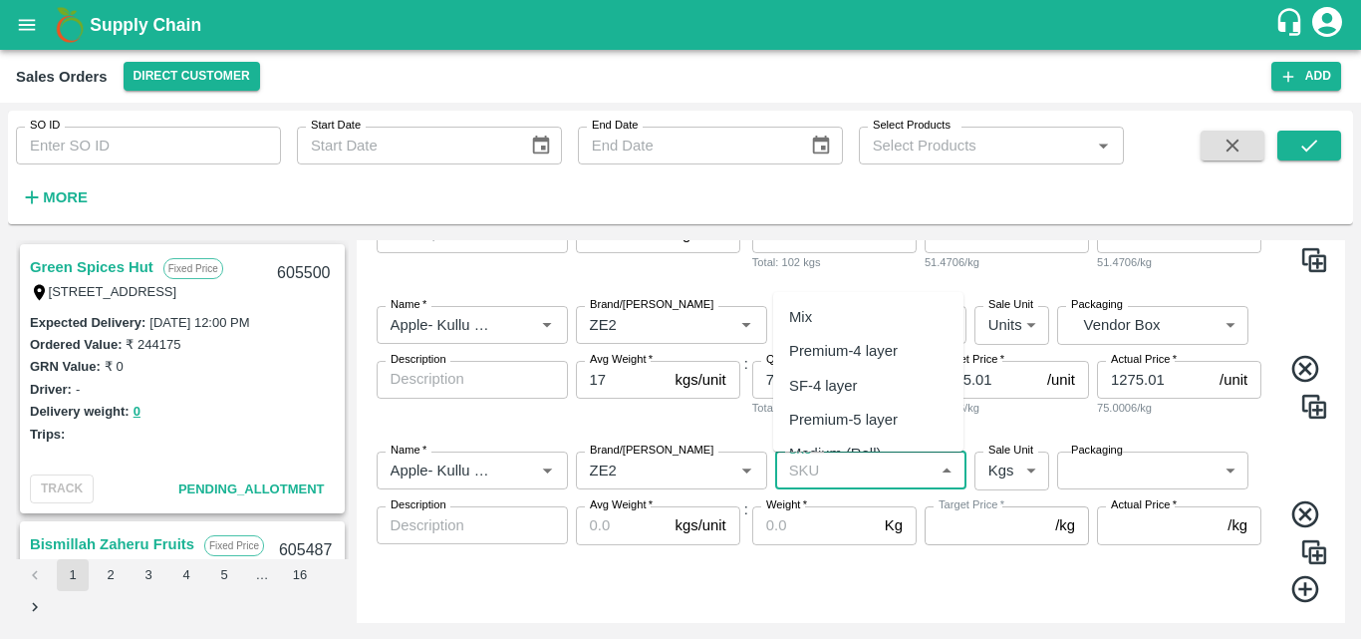
click at [856, 474] on input "SKU   *" at bounding box center [854, 470] width 147 height 26
click at [879, 312] on div "Premium-4 layer" at bounding box center [843, 317] width 109 height 22
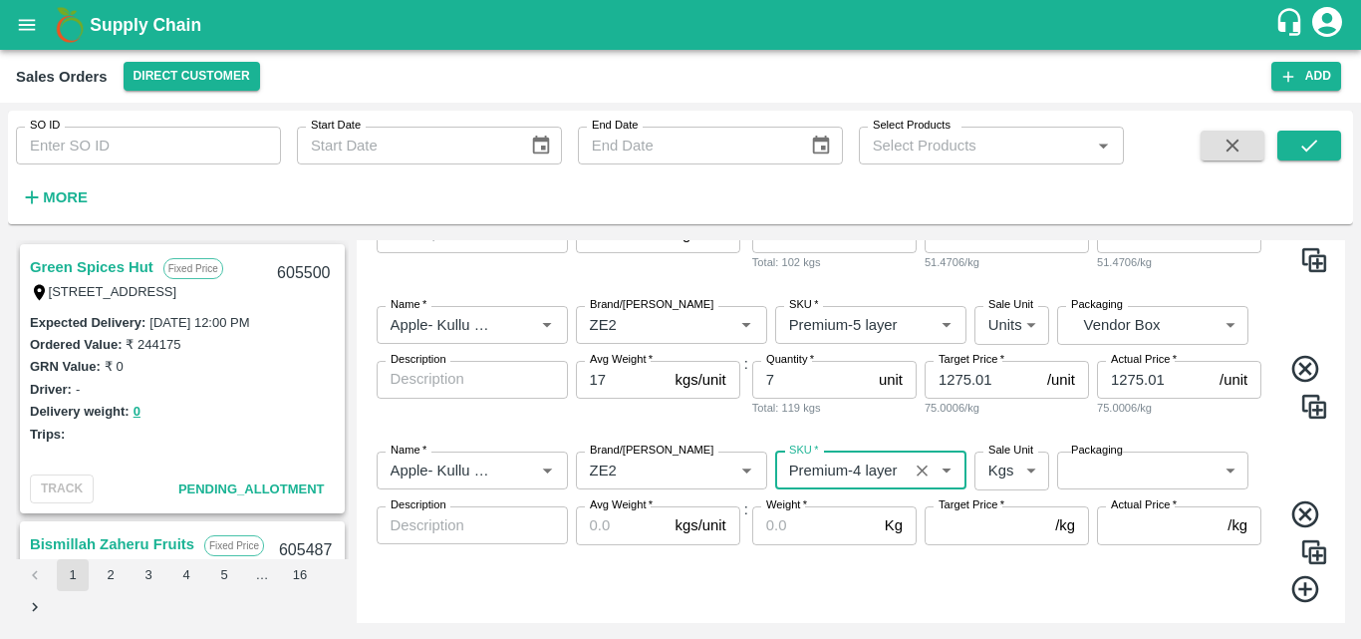
type input "Premium-4 layer"
click at [1010, 458] on label "Sale Unit" at bounding box center [1011, 451] width 45 height 16
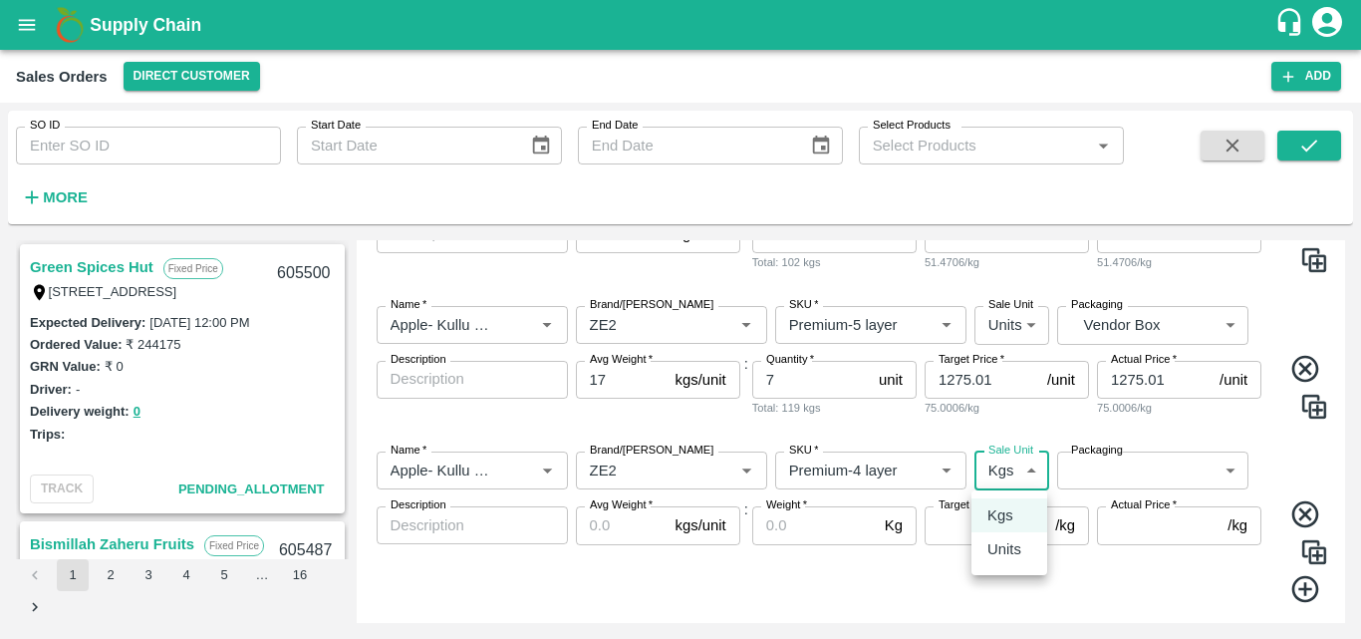
click at [1014, 467] on body "Supply Chain Sales Orders Direct Customer Add SO ID SO ID Start Date Start Date…" at bounding box center [680, 319] width 1361 height 639
click at [1016, 549] on p "Units" at bounding box center [1005, 549] width 34 height 22
type input "2"
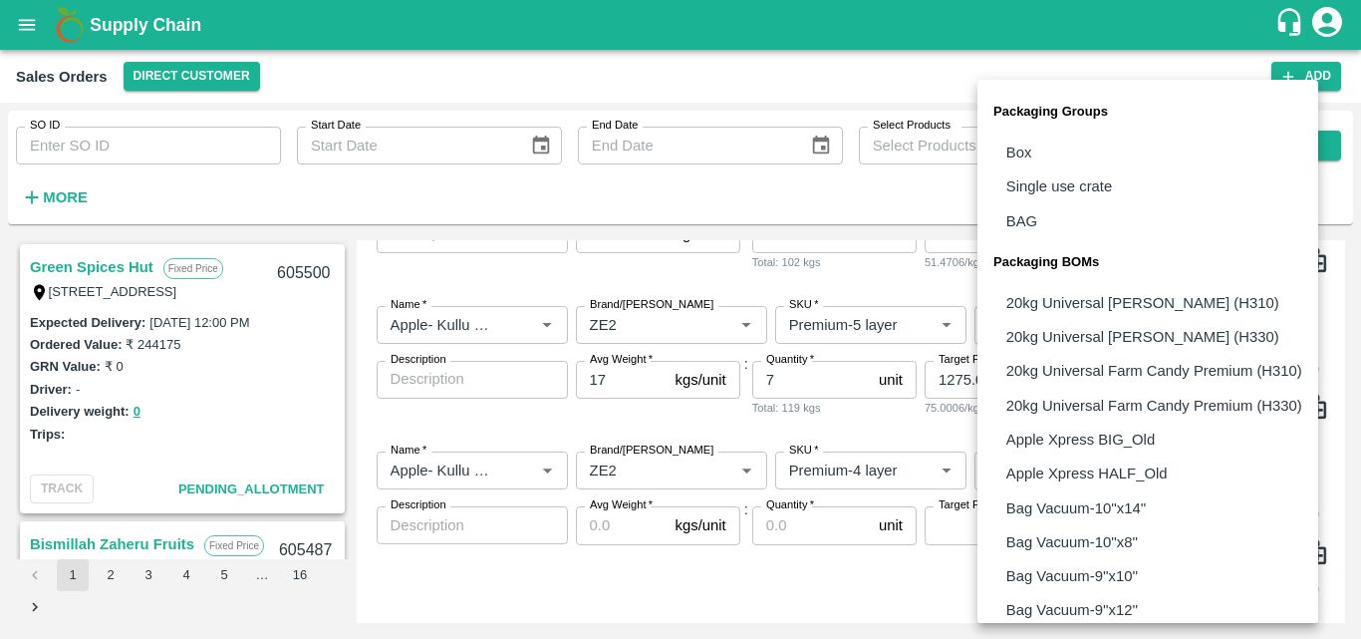
click at [1144, 467] on body "Supply Chain Sales Orders Direct Customer Add SO ID SO ID Start Date Start Date…" at bounding box center [680, 319] width 1361 height 639
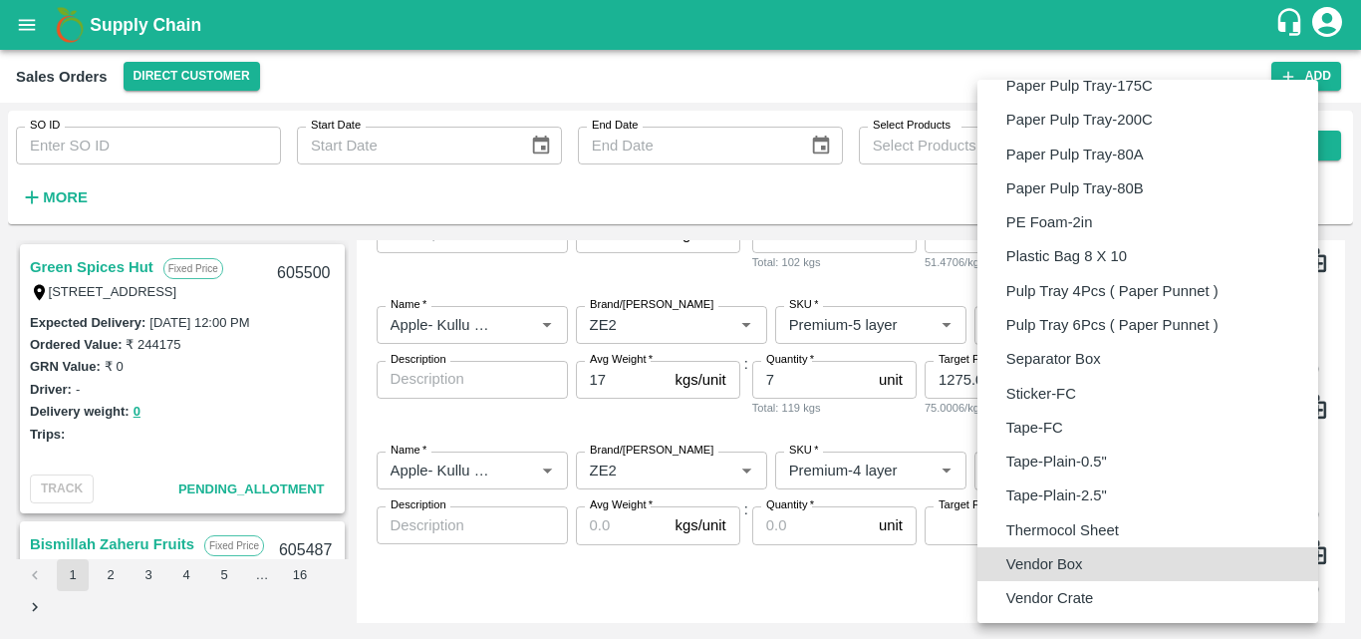
type input "BOM/276"
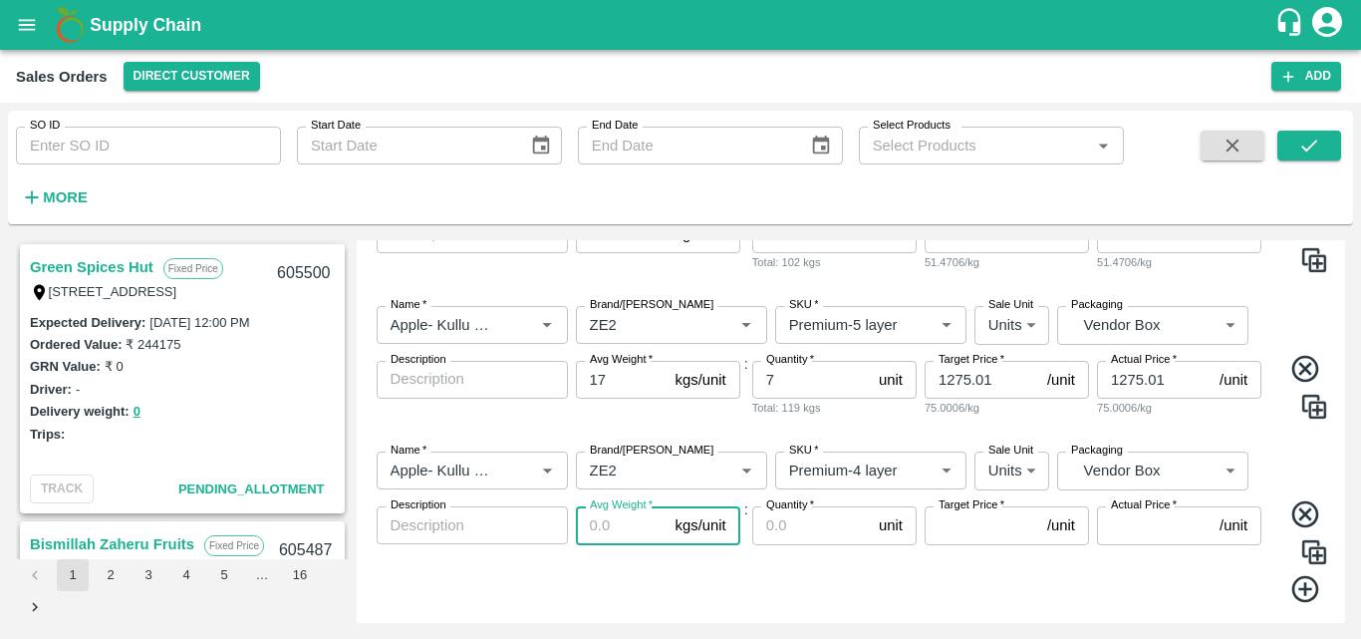
click at [608, 541] on input "Avg Weight   *" at bounding box center [622, 525] width 92 height 38
type input "17"
click at [787, 522] on input "Quantity   *" at bounding box center [811, 525] width 119 height 38
type input "83"
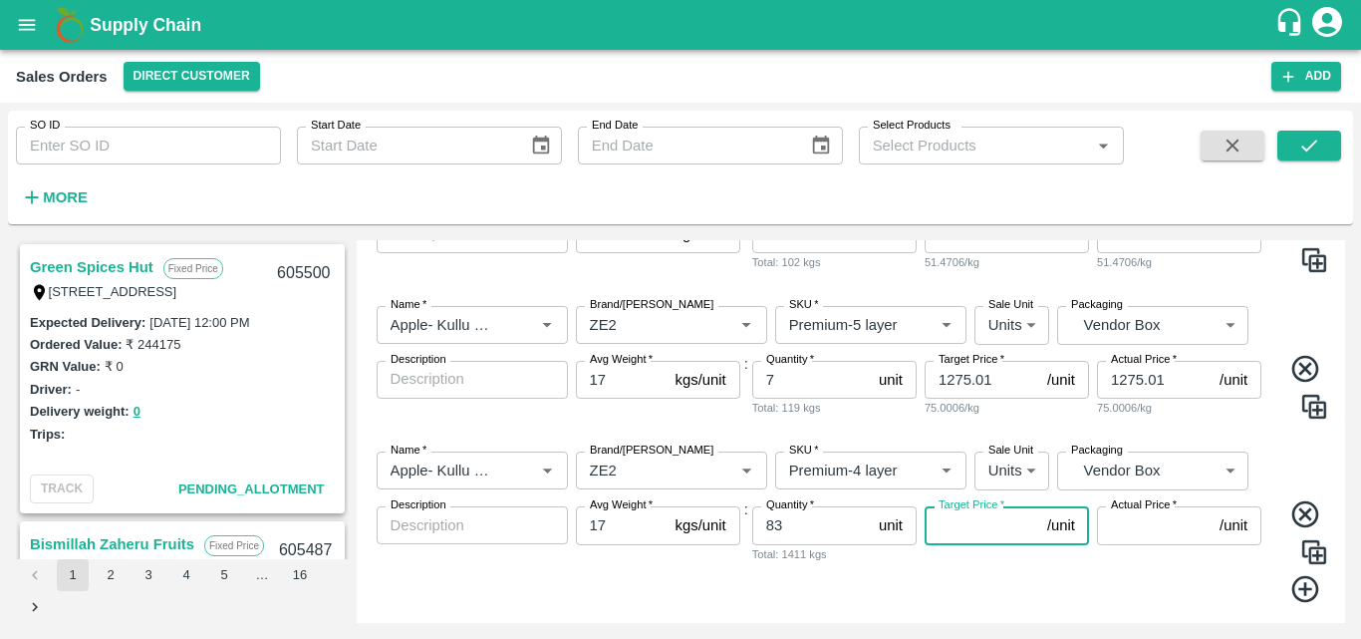
click at [956, 529] on input "Target Price   *" at bounding box center [982, 525] width 115 height 38
type input "1436"
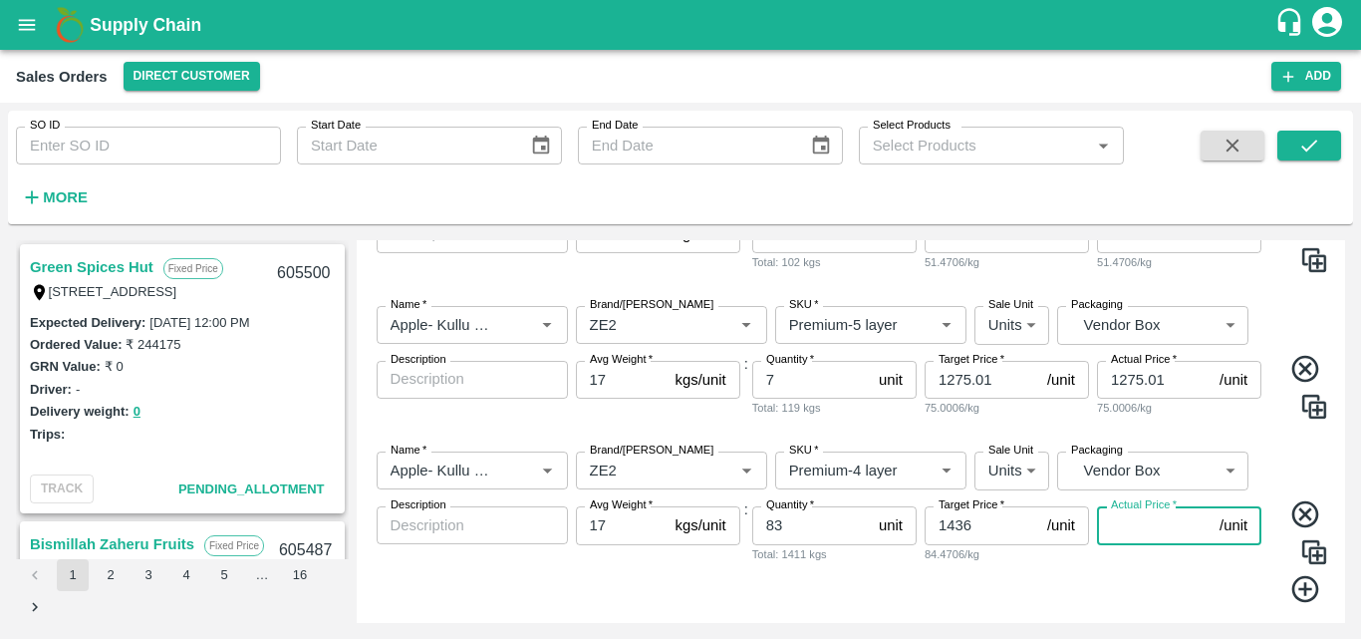
click at [1127, 531] on input "Actual Price   *" at bounding box center [1154, 525] width 115 height 38
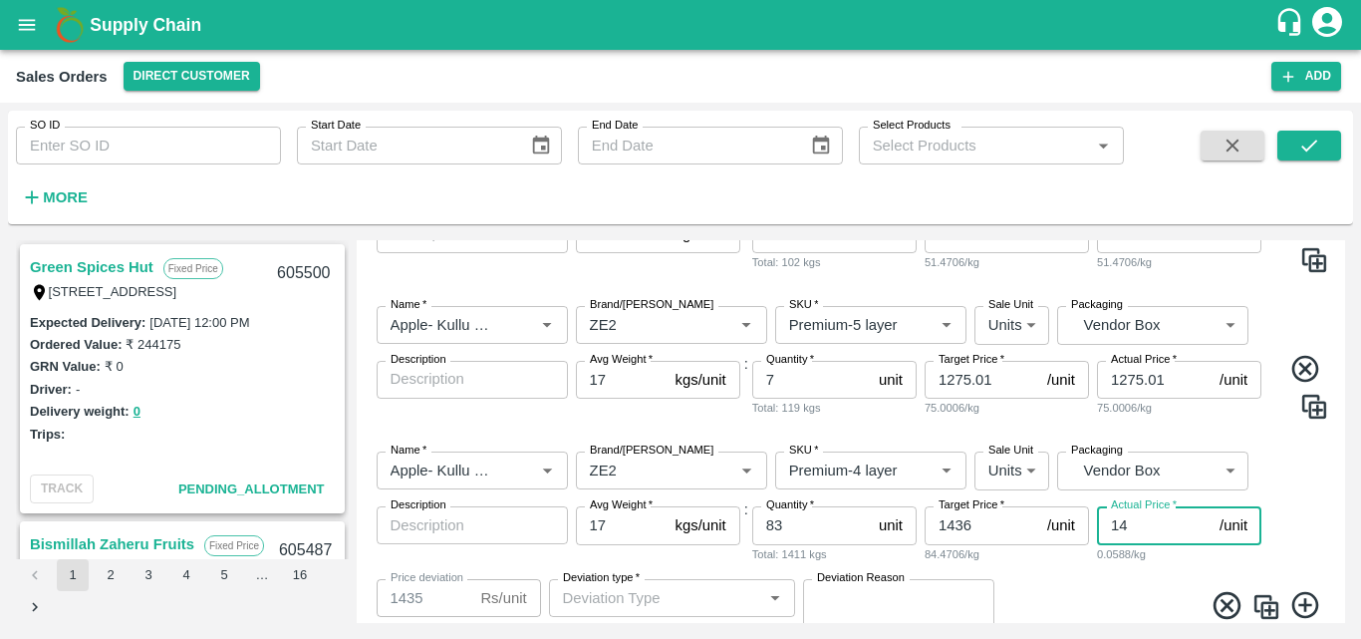
type input "143"
type input "1293"
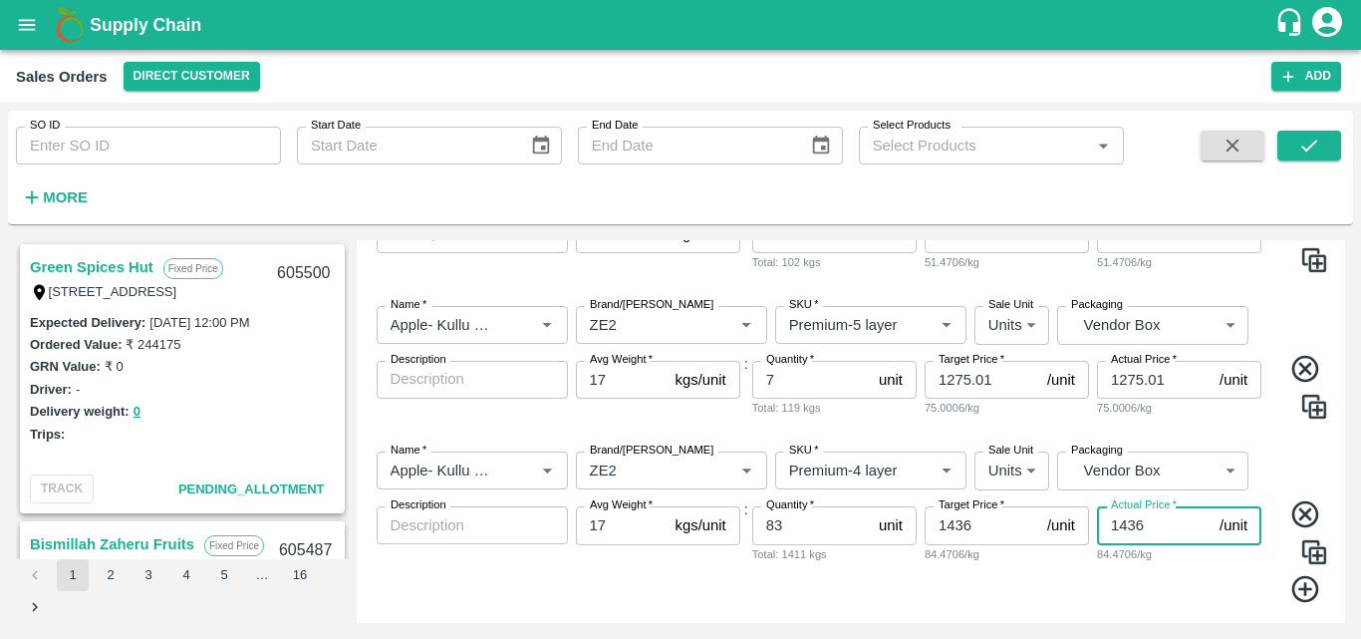
scroll to position [496, 0]
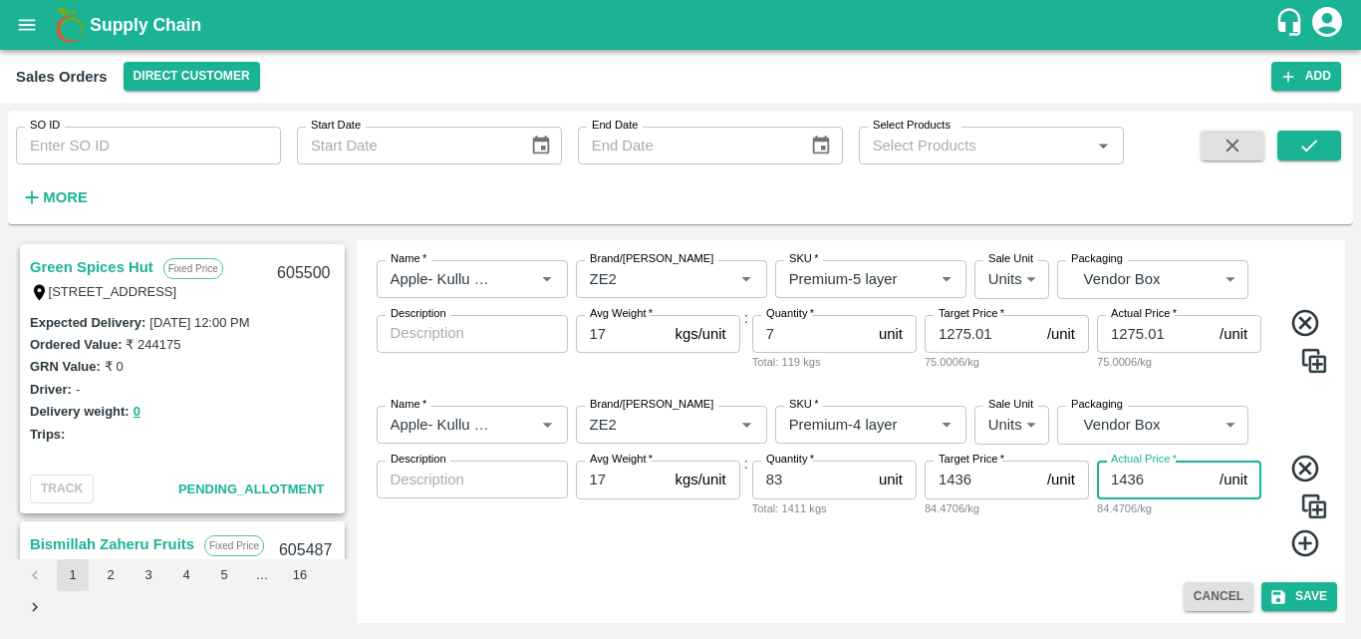
type input "1436"
click at [1292, 544] on icon at bounding box center [1306, 543] width 33 height 33
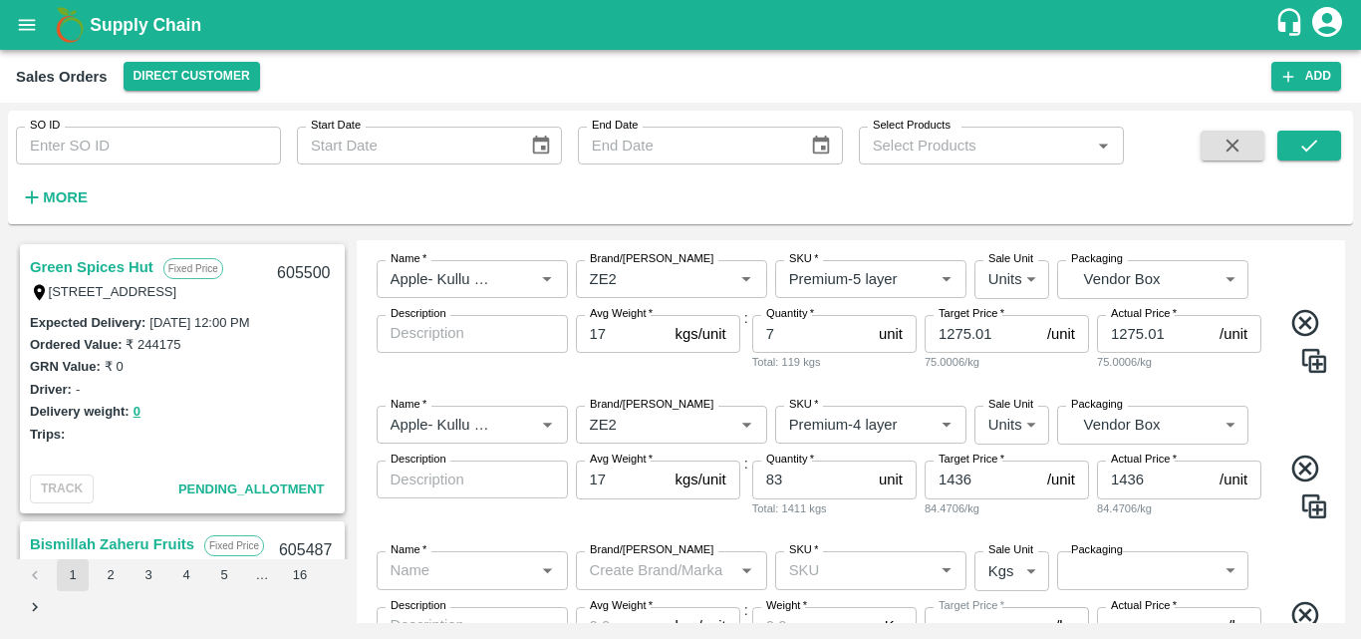
scroll to position [642, 0]
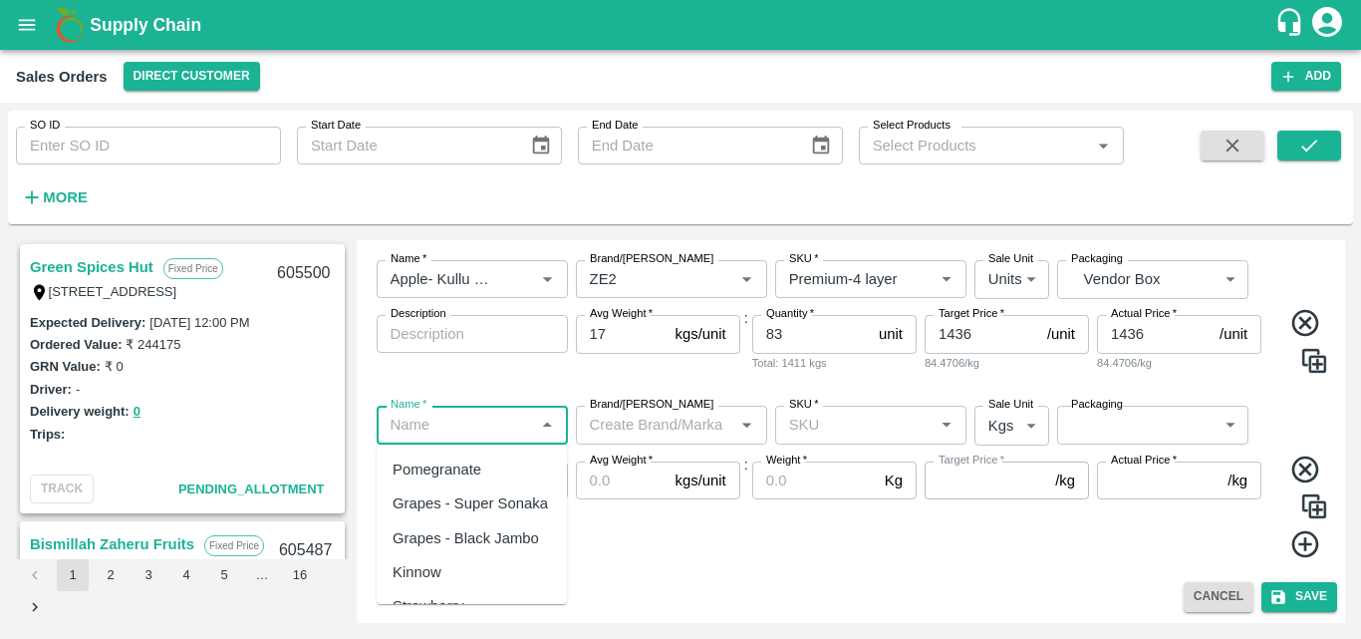
click at [488, 424] on input "Name   *" at bounding box center [456, 425] width 147 height 26
type input "j"
click at [503, 500] on div "Apple- Kullu Delicious" at bounding box center [465, 503] width 144 height 22
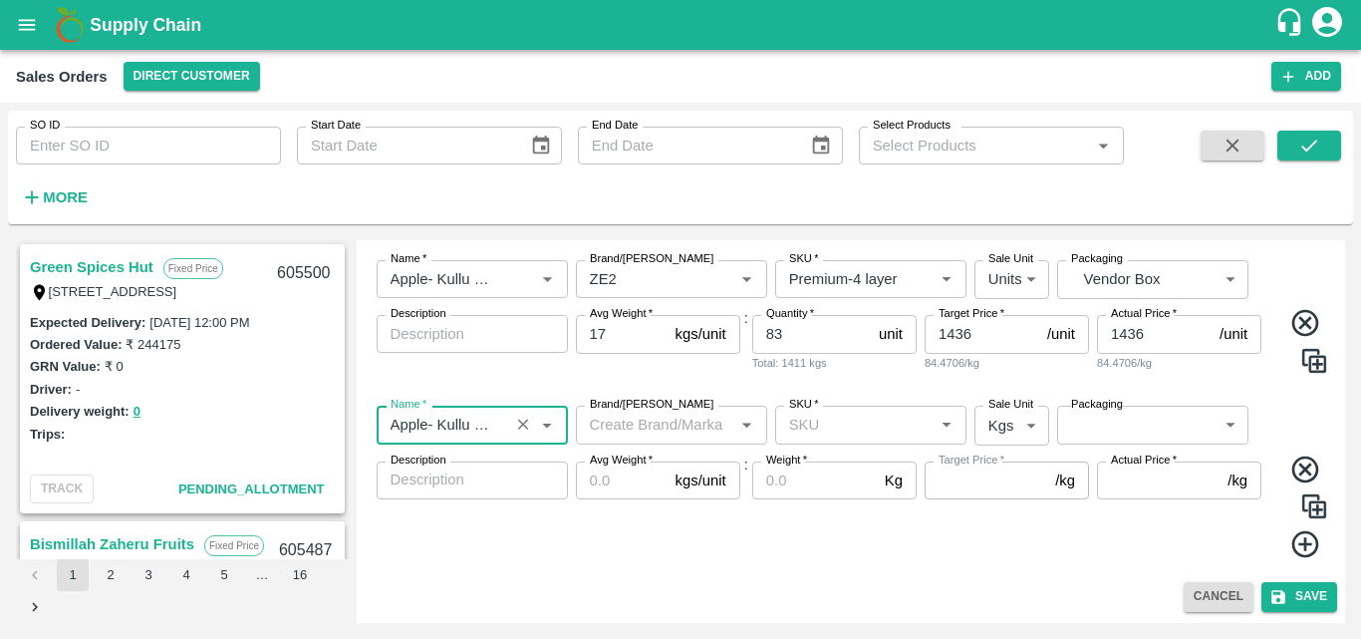
type input "Apple- Kullu Delicious"
click at [662, 436] on input "Brand/[PERSON_NAME]" at bounding box center [655, 425] width 147 height 26
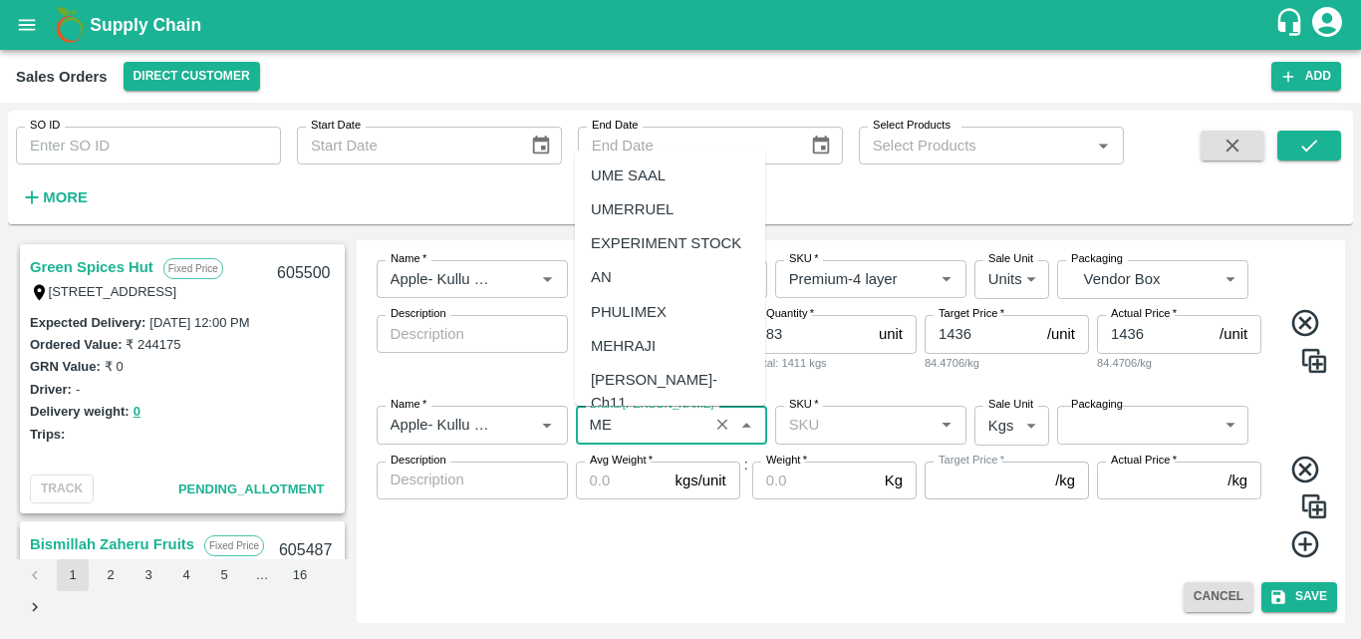
type input "M"
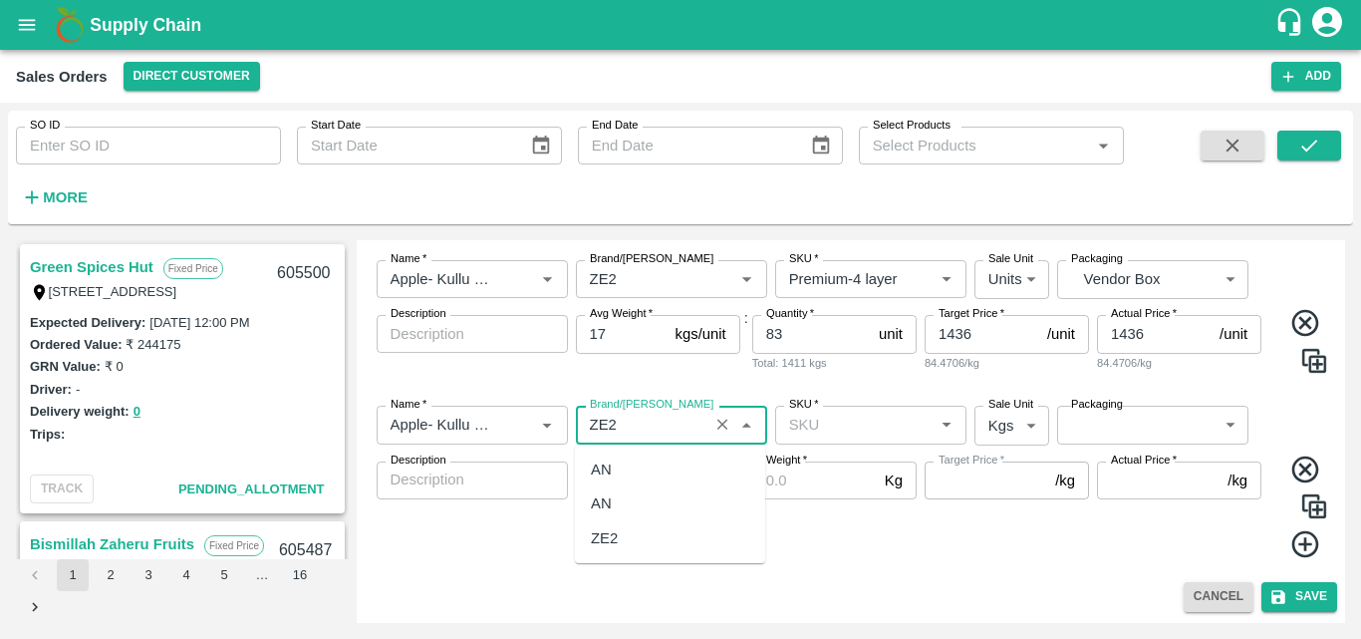
click at [612, 542] on div "ZE2" at bounding box center [604, 538] width 27 height 22
type input "ZE2"
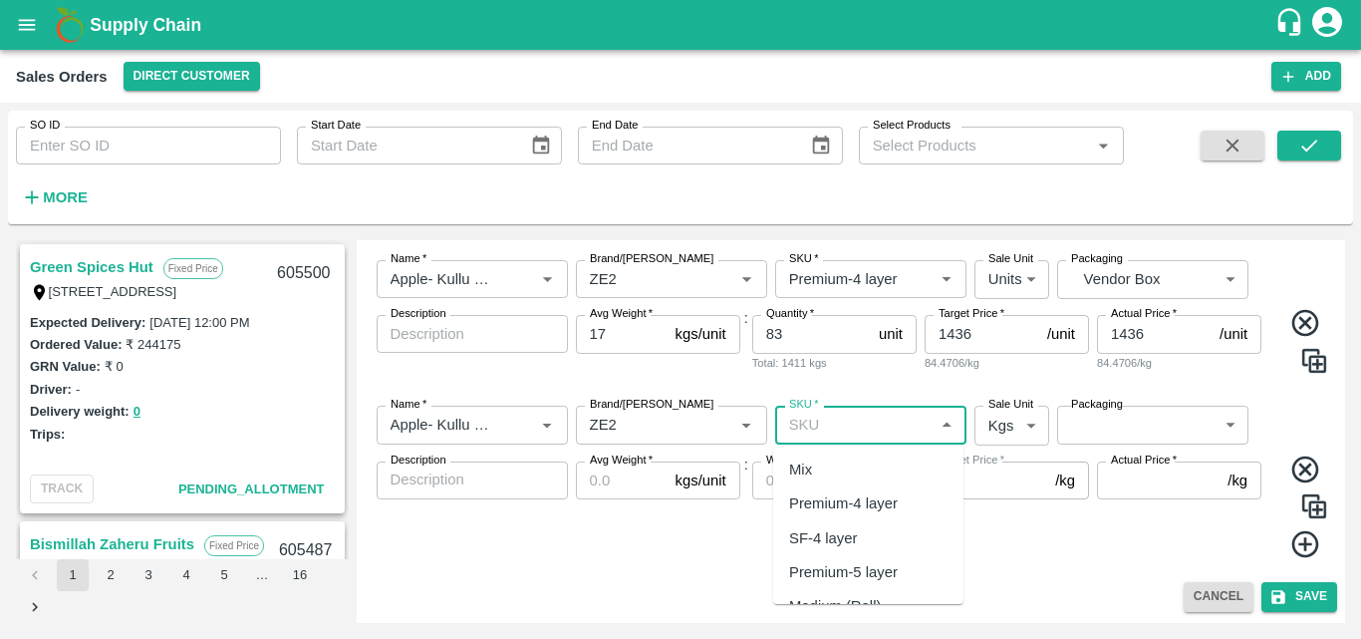
click at [858, 423] on input "SKU   *" at bounding box center [854, 425] width 147 height 26
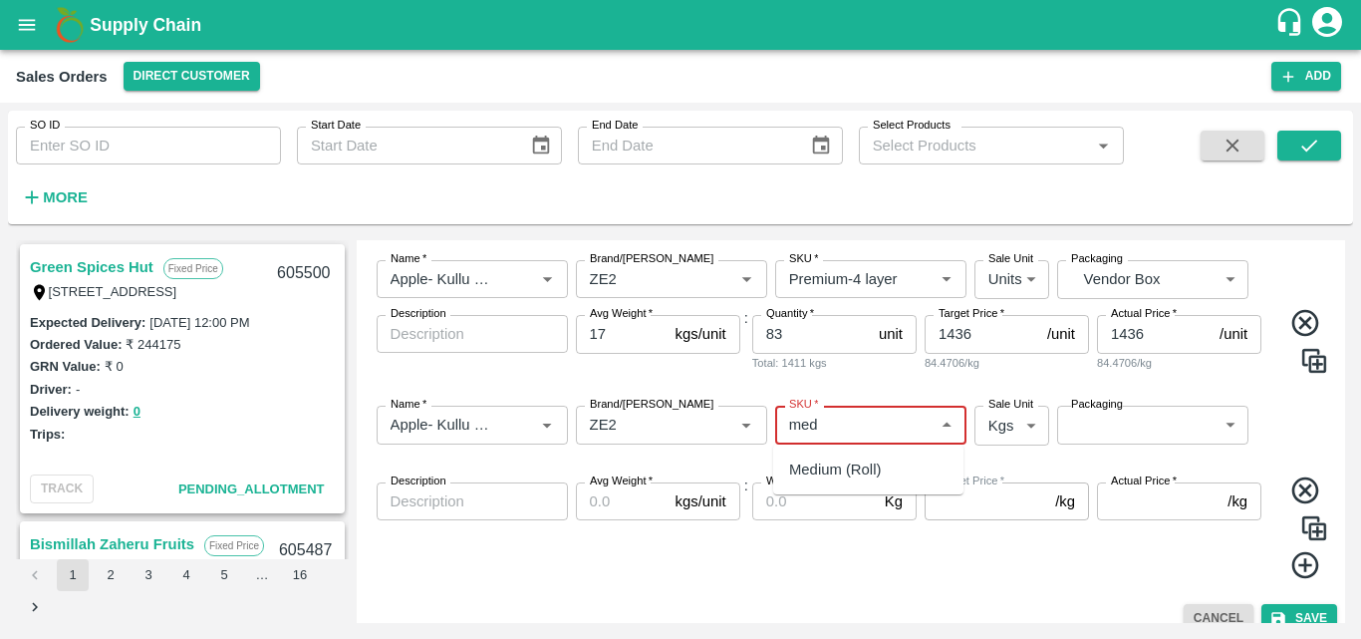
click at [858, 479] on div "Medium (Roll)" at bounding box center [835, 469] width 92 height 22
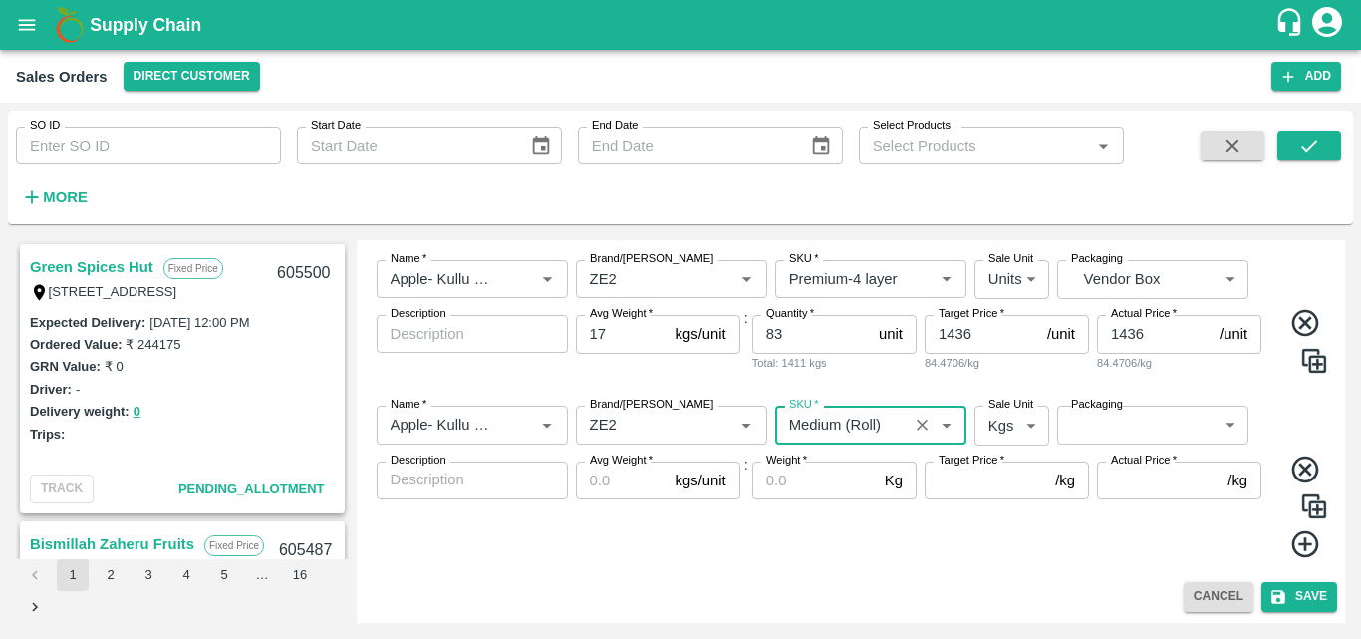
type input "Medium (Roll)"
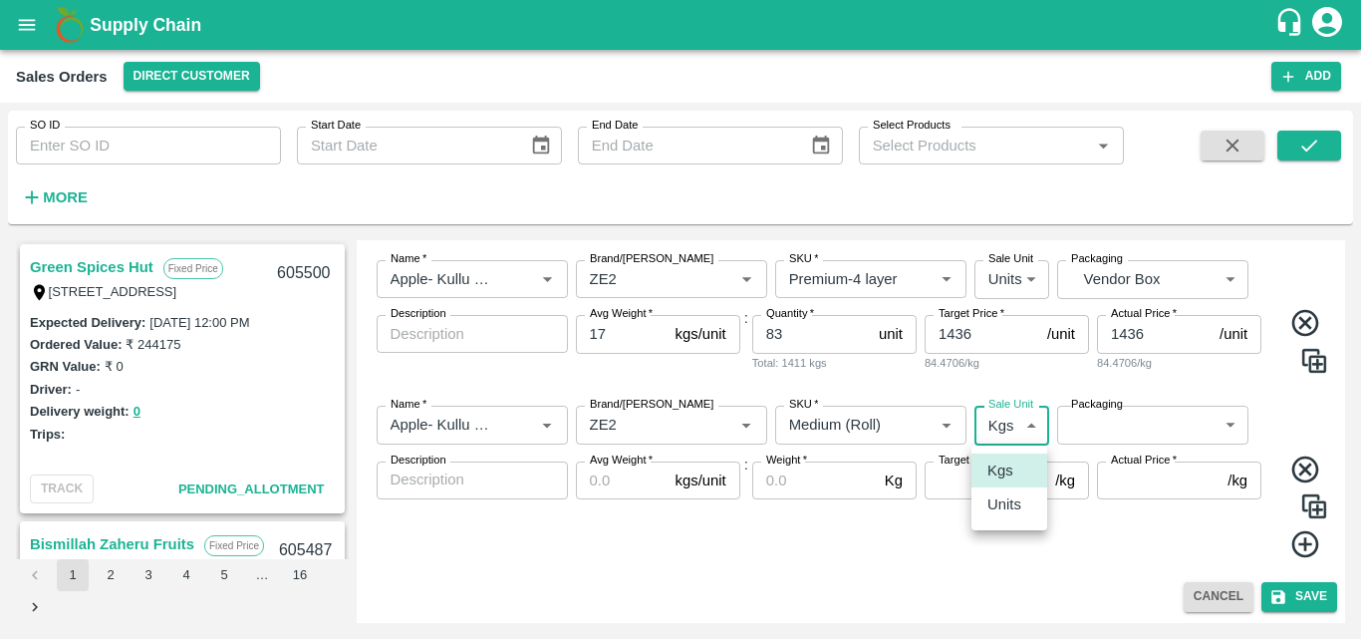
click at [1011, 431] on body "Supply Chain Sales Orders Direct Customer Add SO ID SO ID Start Date Start Date…" at bounding box center [680, 319] width 1361 height 639
click at [1017, 517] on ul "Kgs Units" at bounding box center [1010, 488] width 76 height 85
click at [1017, 517] on li "Units" at bounding box center [1010, 504] width 76 height 34
type input "2"
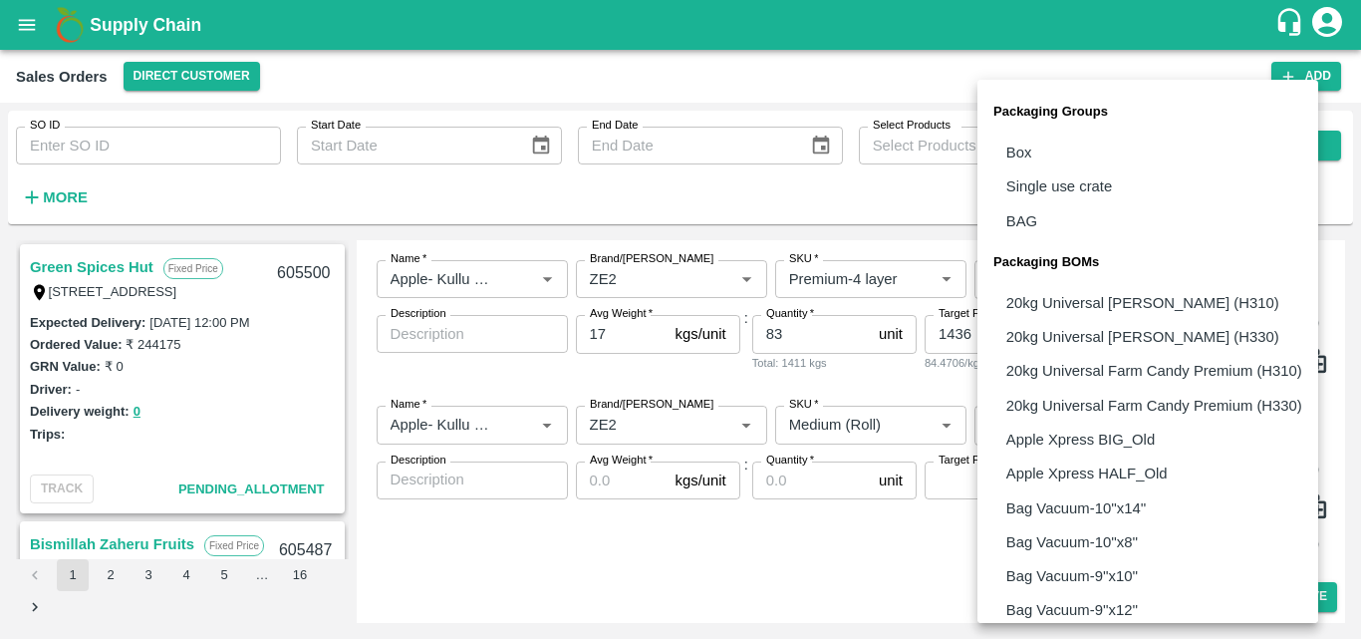
click at [1144, 421] on body "Supply Chain Sales Orders Direct Customer Add SO ID SO ID Start Date Start Date…" at bounding box center [680, 319] width 1361 height 639
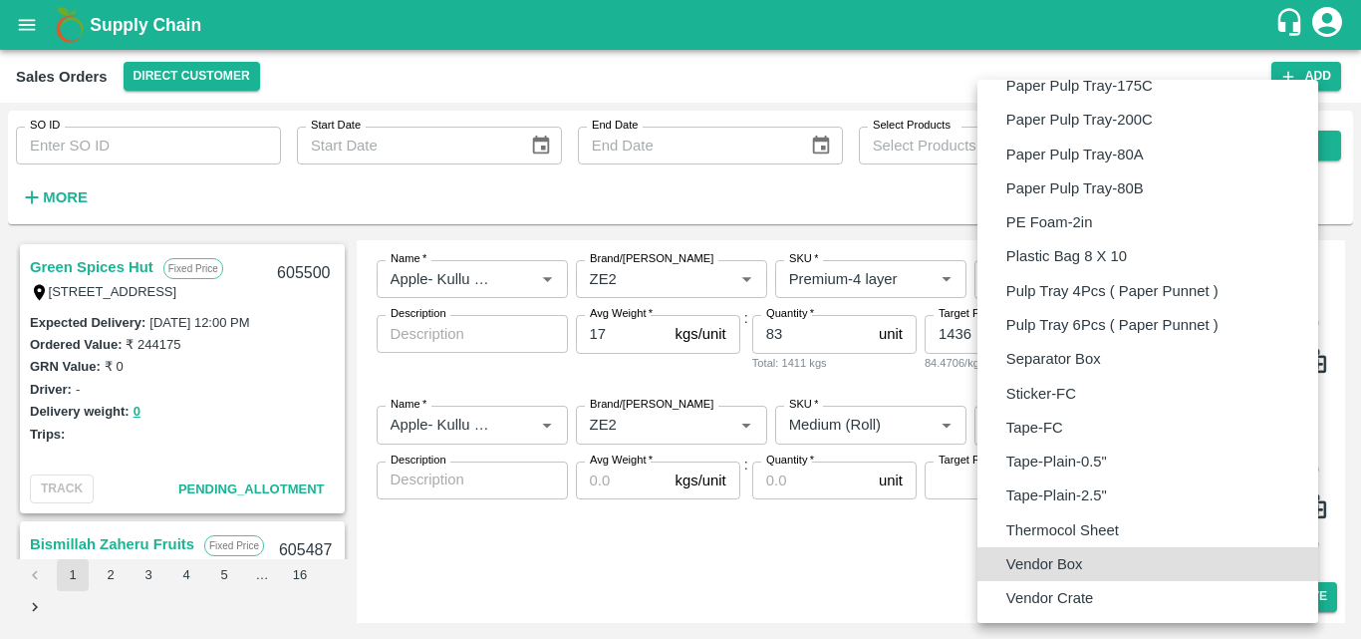
type input "BOM/276"
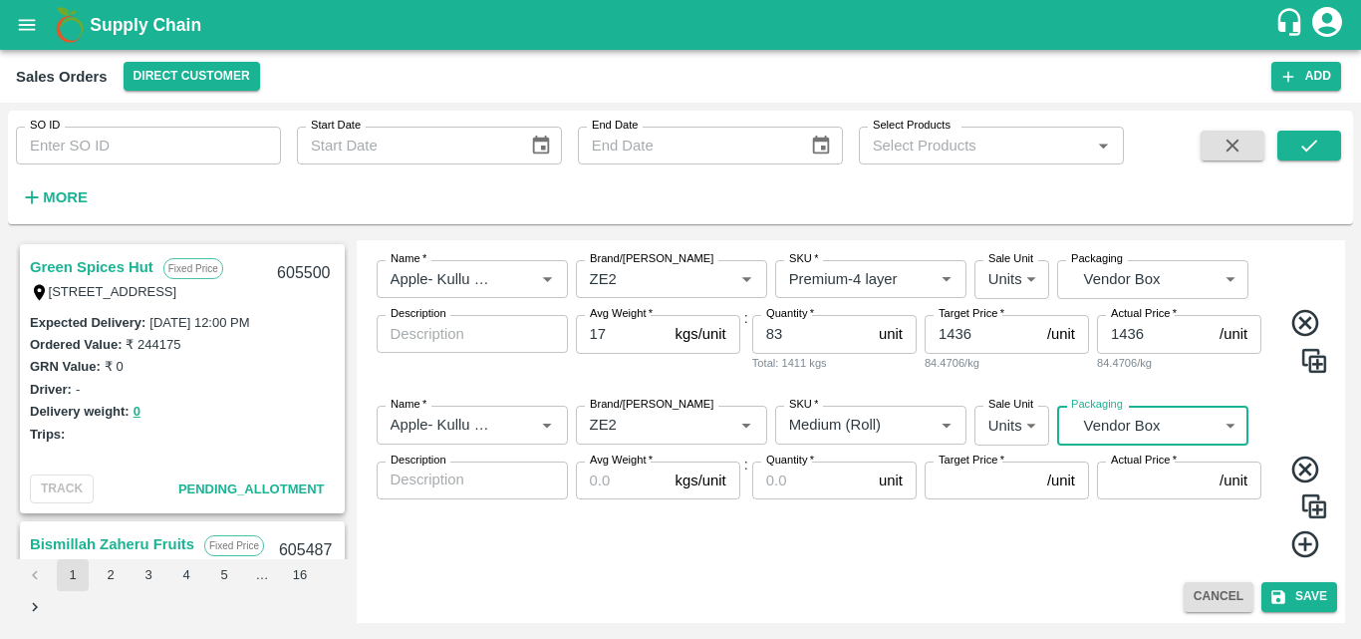
click at [609, 482] on input "Avg Weight   *" at bounding box center [622, 480] width 92 height 38
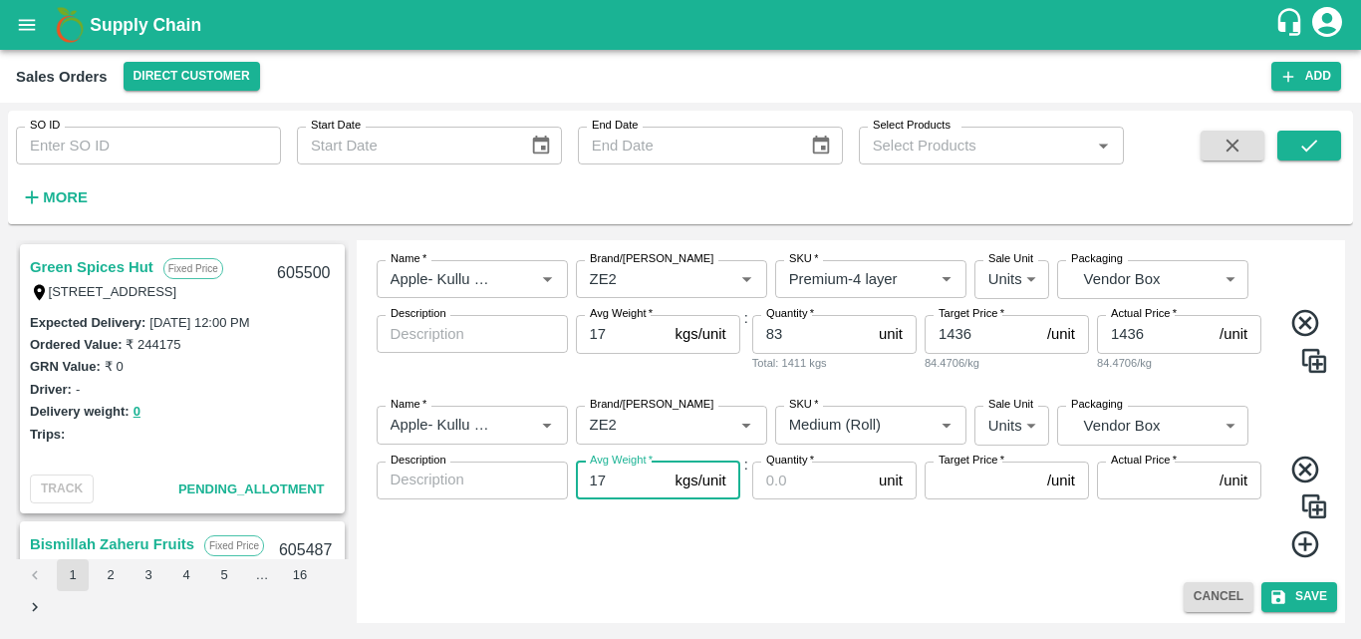
type input "17"
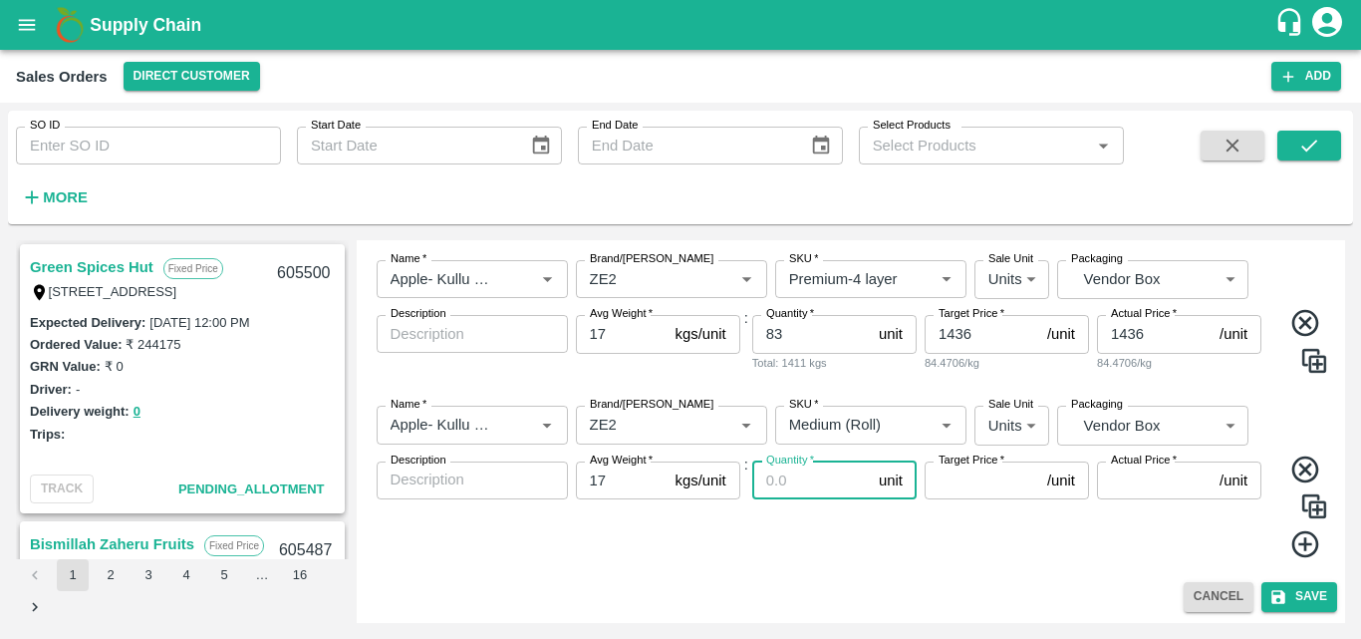
click at [806, 485] on input "Quantity   *" at bounding box center [811, 480] width 119 height 38
type input "17"
click at [963, 491] on input "Target Price   *" at bounding box center [982, 480] width 115 height 38
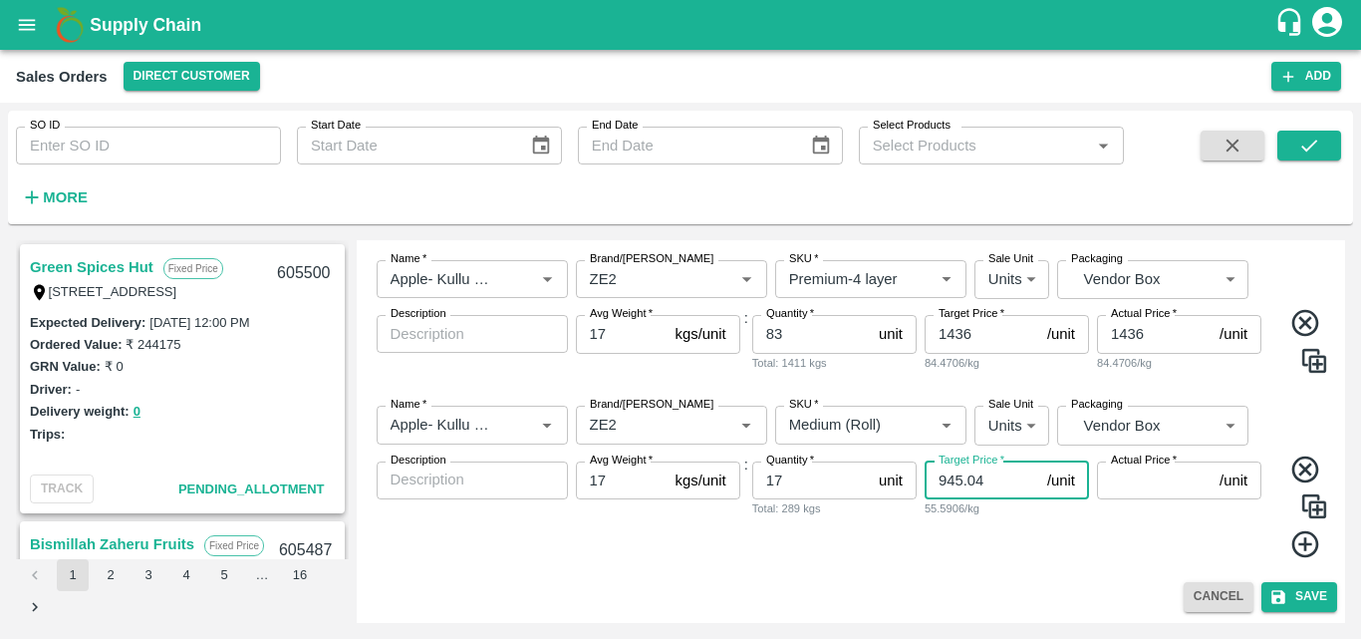
type input "945.04"
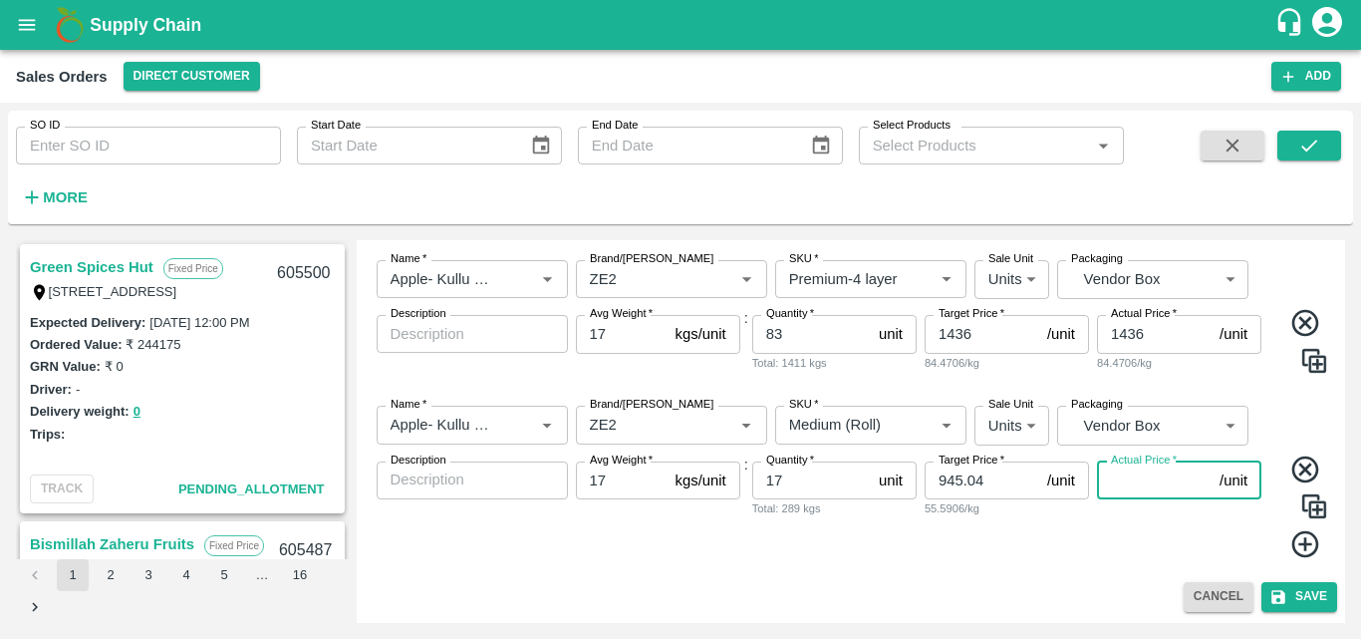
click at [1131, 479] on input "Actual Price   *" at bounding box center [1154, 480] width 115 height 38
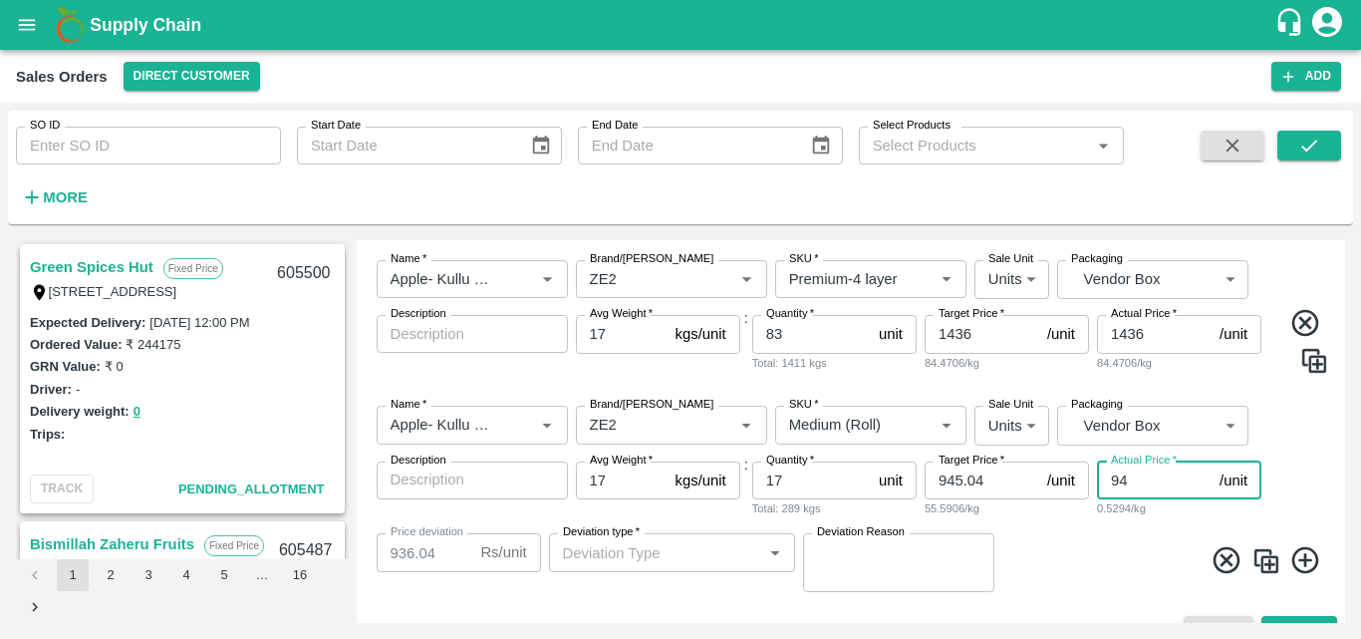
type input "945"
type input "0.03999999999996362"
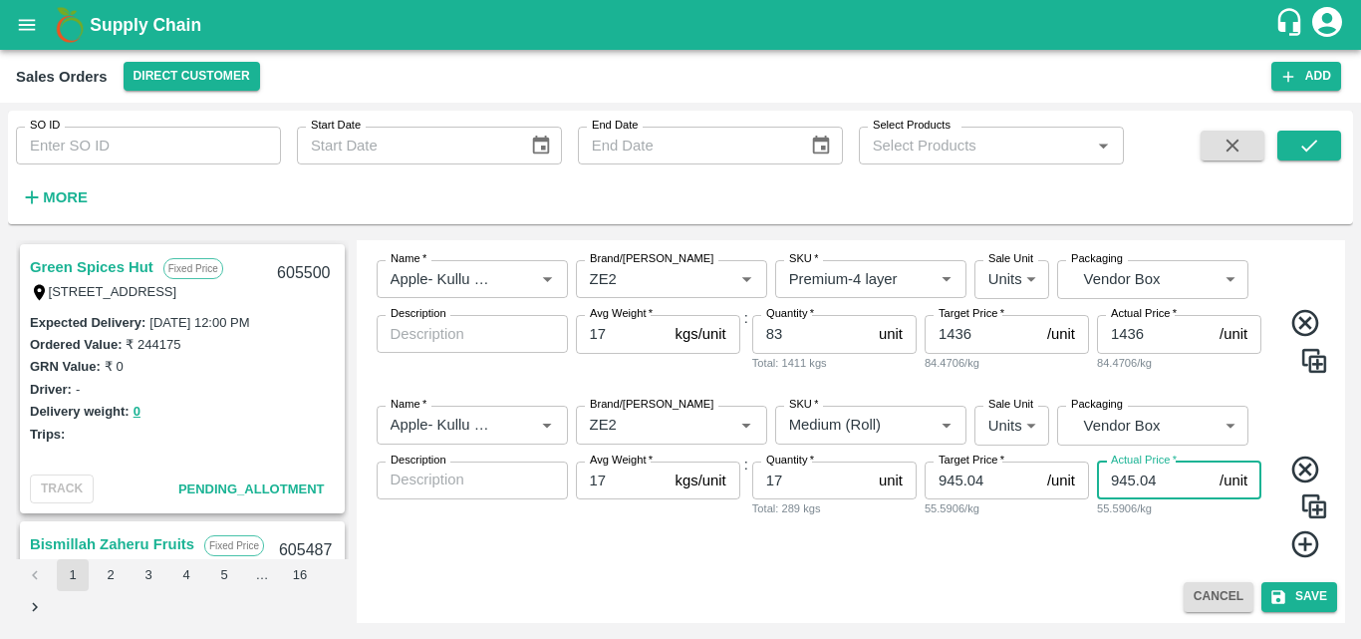
type input "945.04"
click at [1122, 558] on div "Actual Price   * 945.04 /unit Actual Price 55.5906/kg" at bounding box center [1179, 510] width 164 height 98
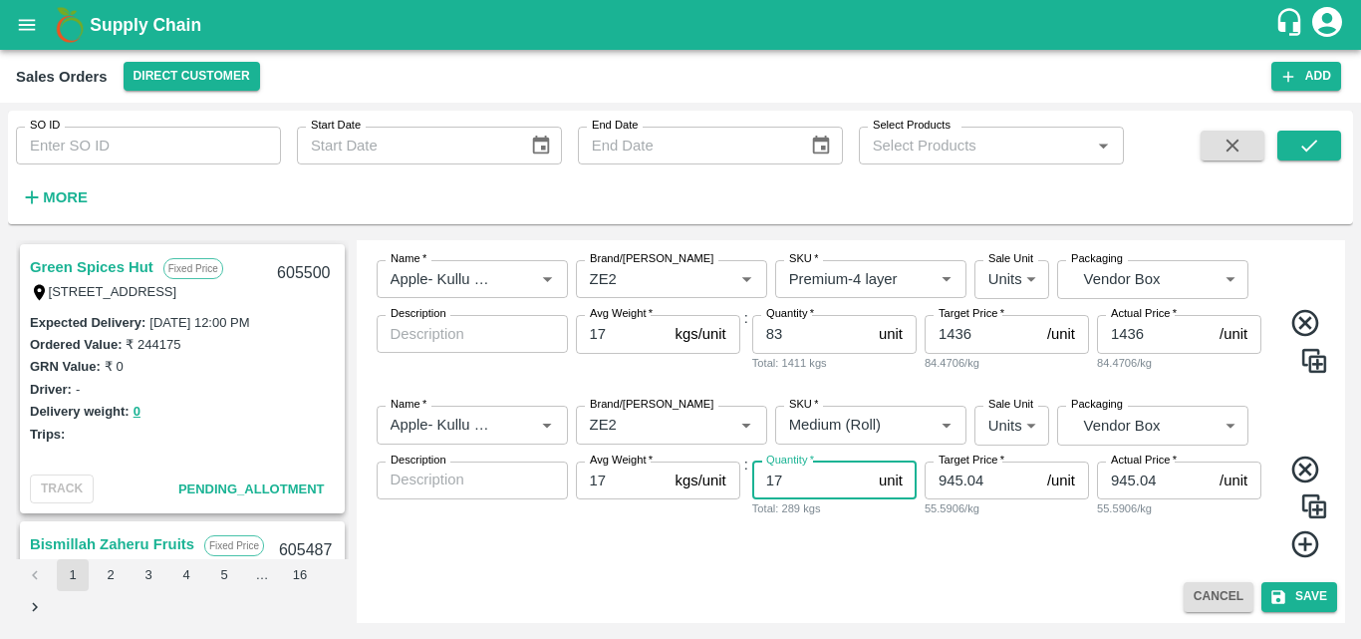
click at [801, 485] on input "17" at bounding box center [811, 480] width 119 height 38
type input "1"
type input "8"
click at [1300, 545] on icon at bounding box center [1305, 543] width 27 height 27
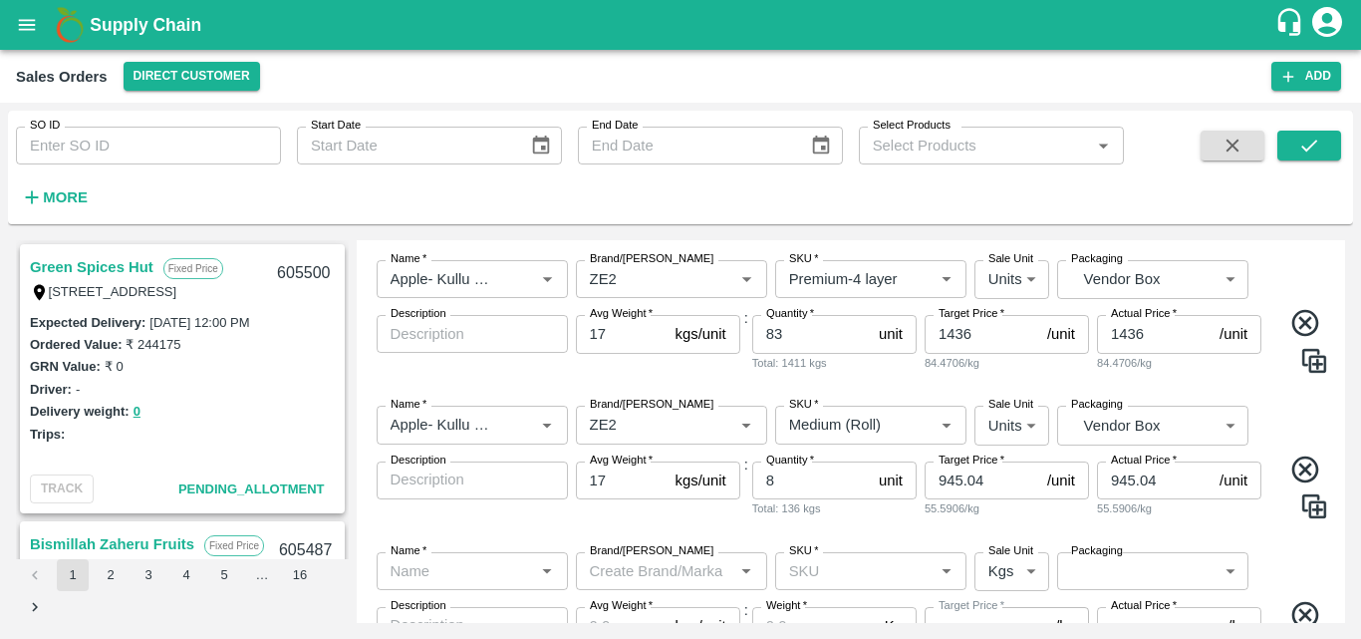
scroll to position [787, 0]
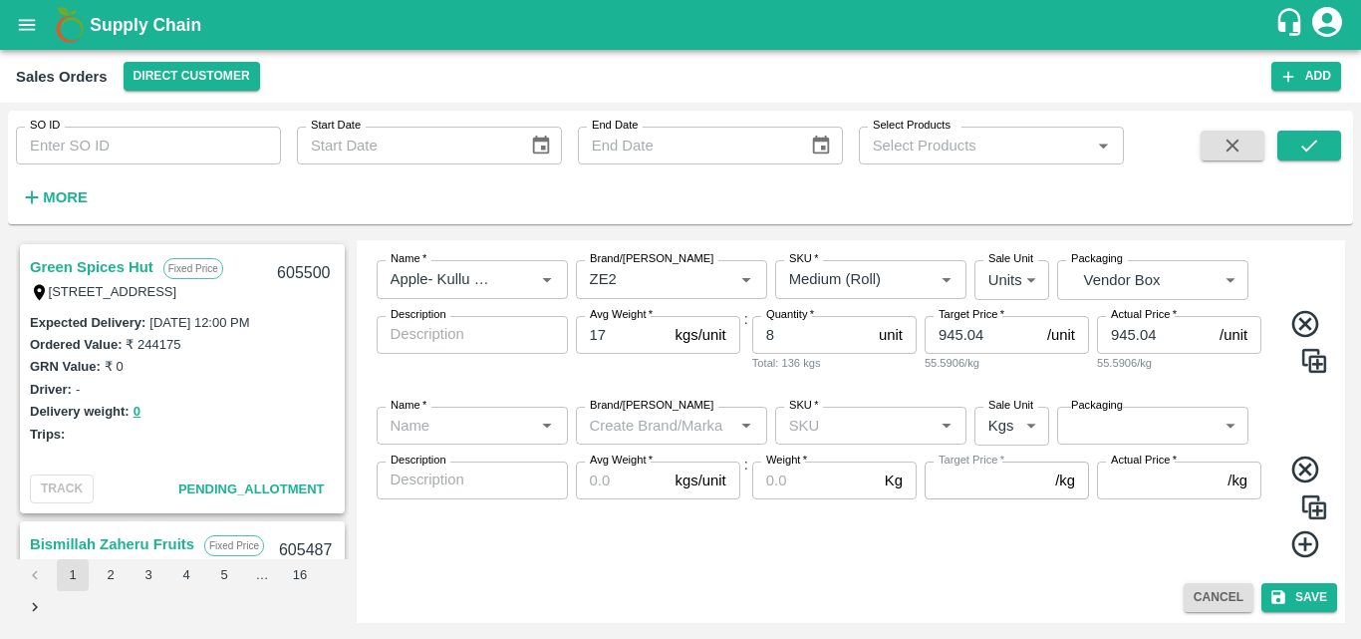
click at [448, 407] on div "Name   *" at bounding box center [472, 426] width 191 height 38
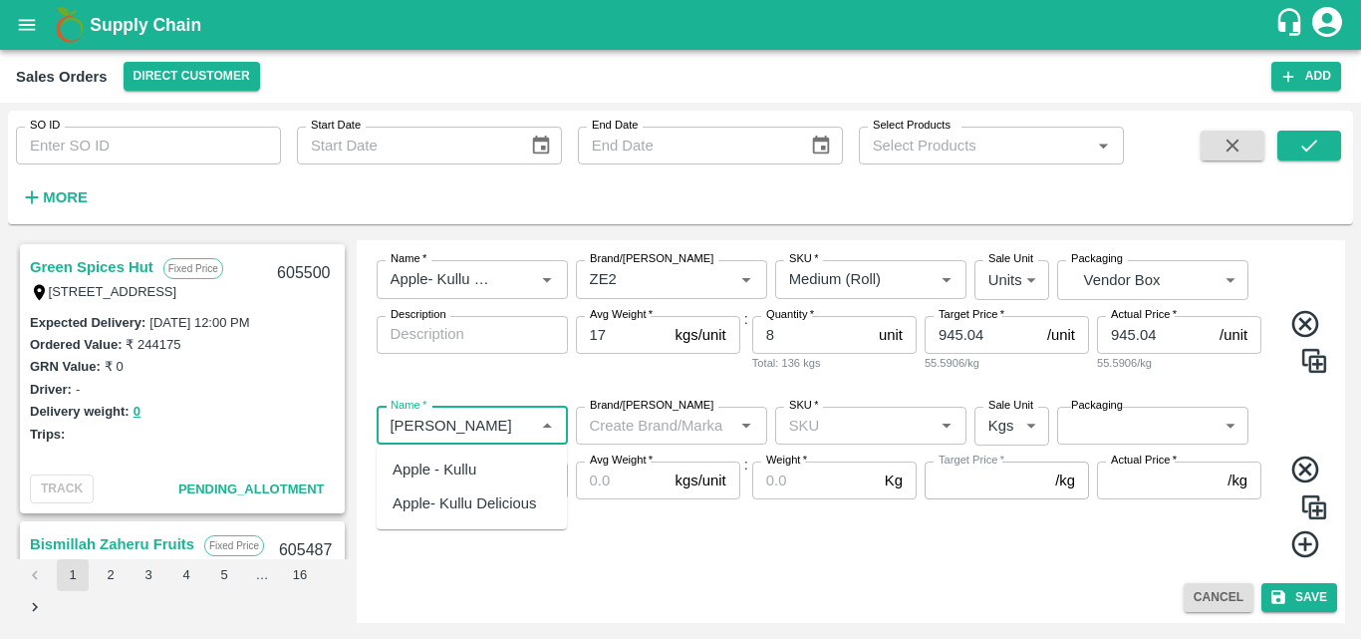
click at [489, 512] on div "Apple- Kullu Delicious" at bounding box center [465, 503] width 144 height 22
type input "Apple- Kullu Delicious"
click at [622, 433] on input "Brand/[PERSON_NAME]" at bounding box center [655, 426] width 147 height 26
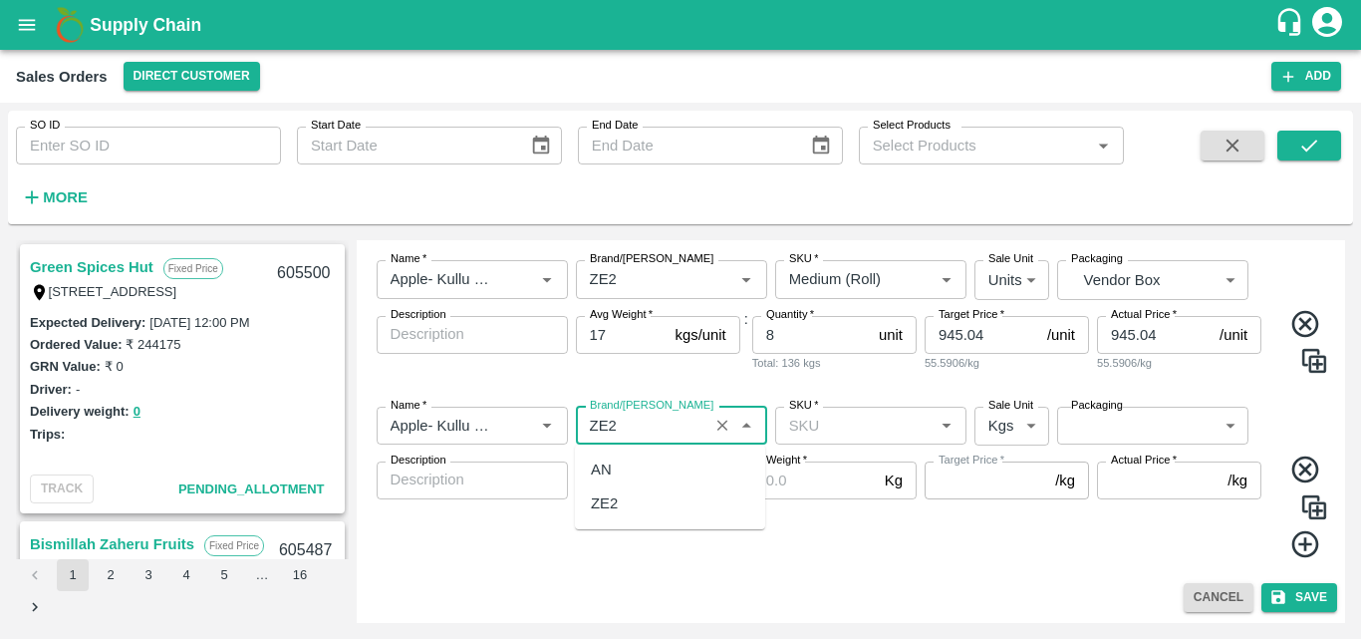
click at [622, 495] on div "ZE2" at bounding box center [670, 503] width 190 height 34
type input "ZE2"
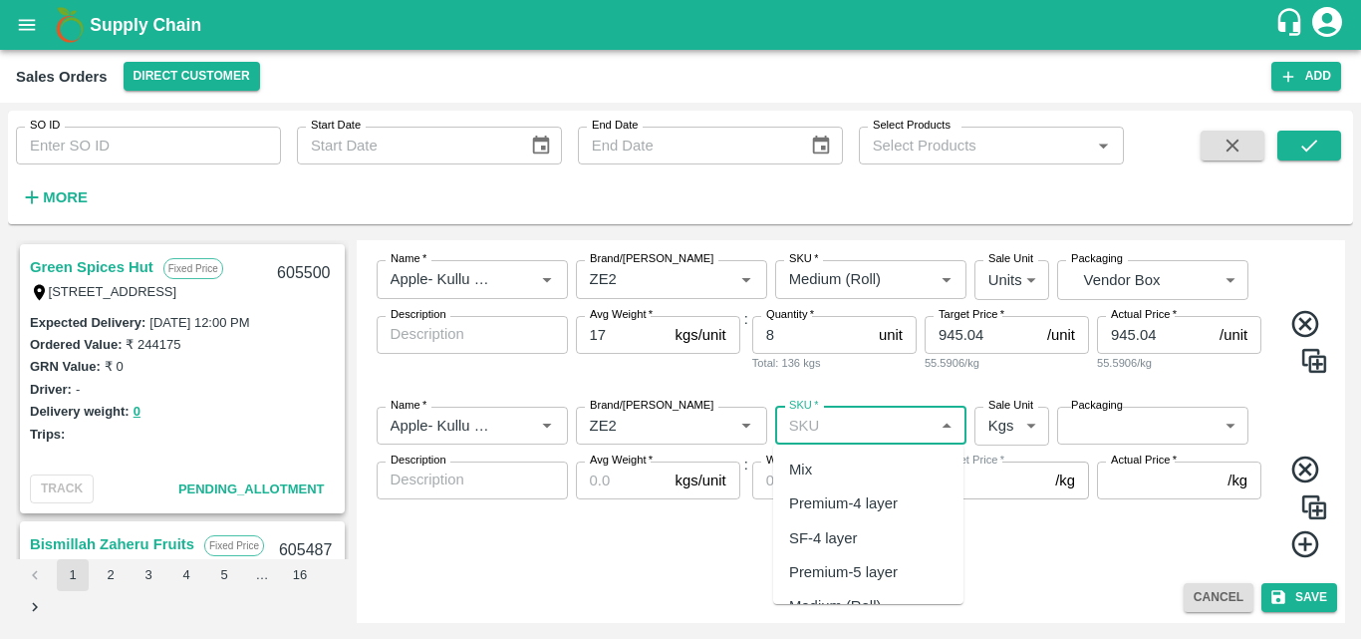
click at [872, 431] on input "SKU   *" at bounding box center [854, 426] width 147 height 26
click at [874, 500] on div "Premium-4 layer" at bounding box center [843, 503] width 109 height 22
type input "Premium-4 layer"
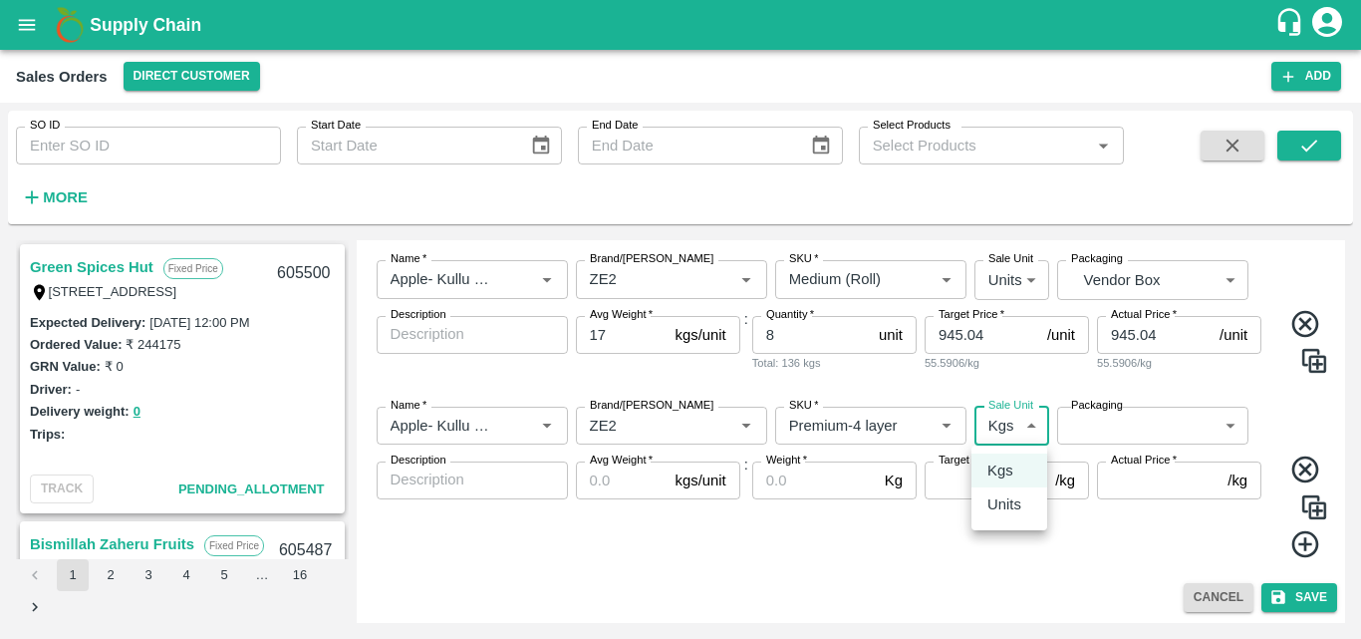
click at [1002, 430] on body "Supply Chain Sales Orders Direct Customer Add SO ID SO ID Start Date Start Date…" at bounding box center [680, 319] width 1361 height 639
click at [1016, 501] on p "Units" at bounding box center [1005, 504] width 34 height 22
type input "2"
click at [1150, 418] on body "Supply Chain Sales Orders Direct Customer Add SO ID SO ID Start Date Start Date…" at bounding box center [680, 319] width 1361 height 639
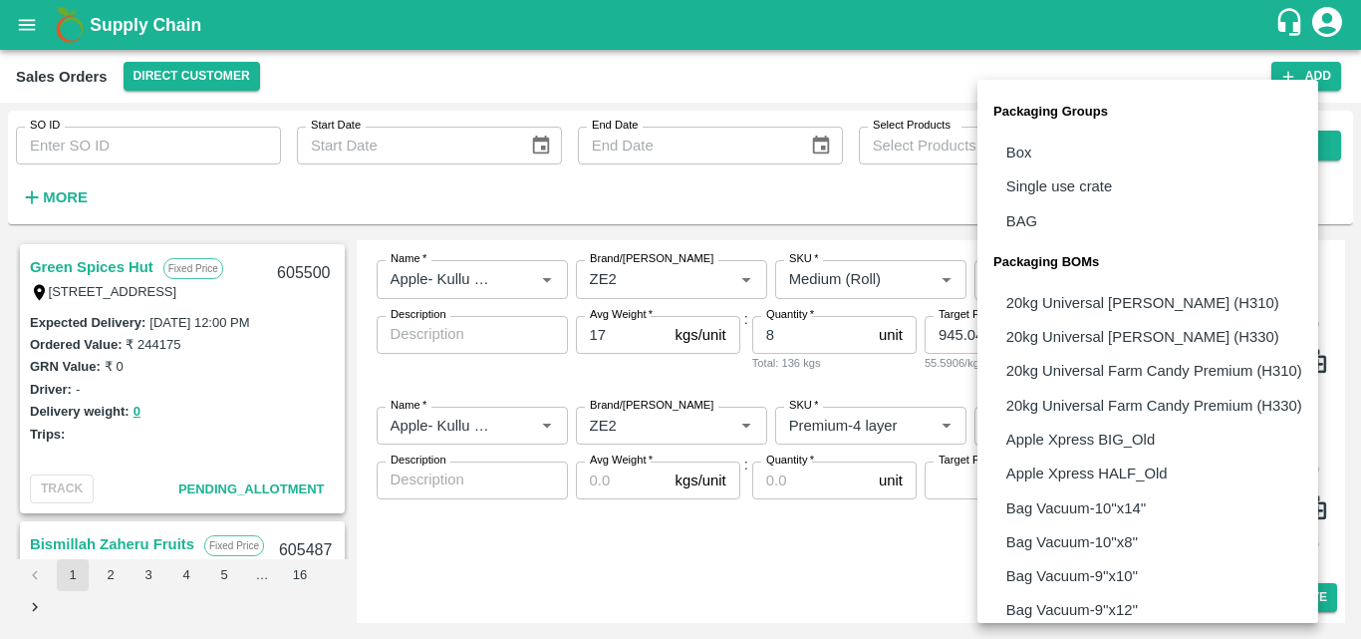
scroll to position [1447, 0]
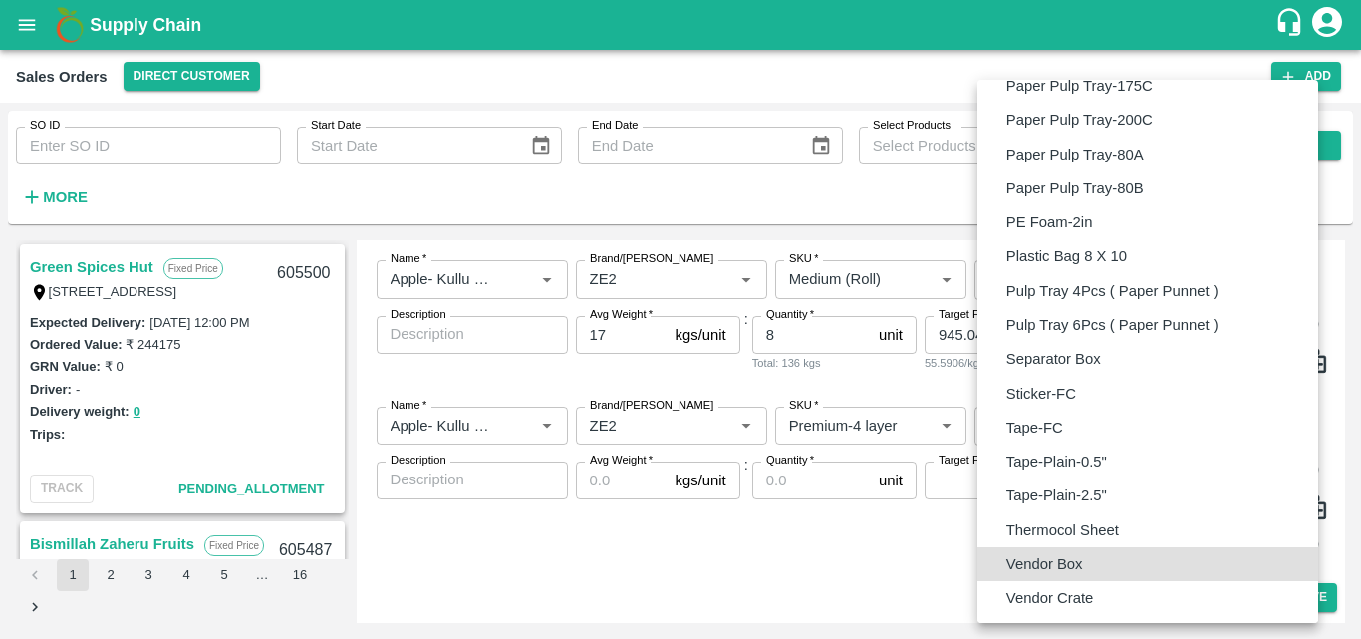
type input "BOM/276"
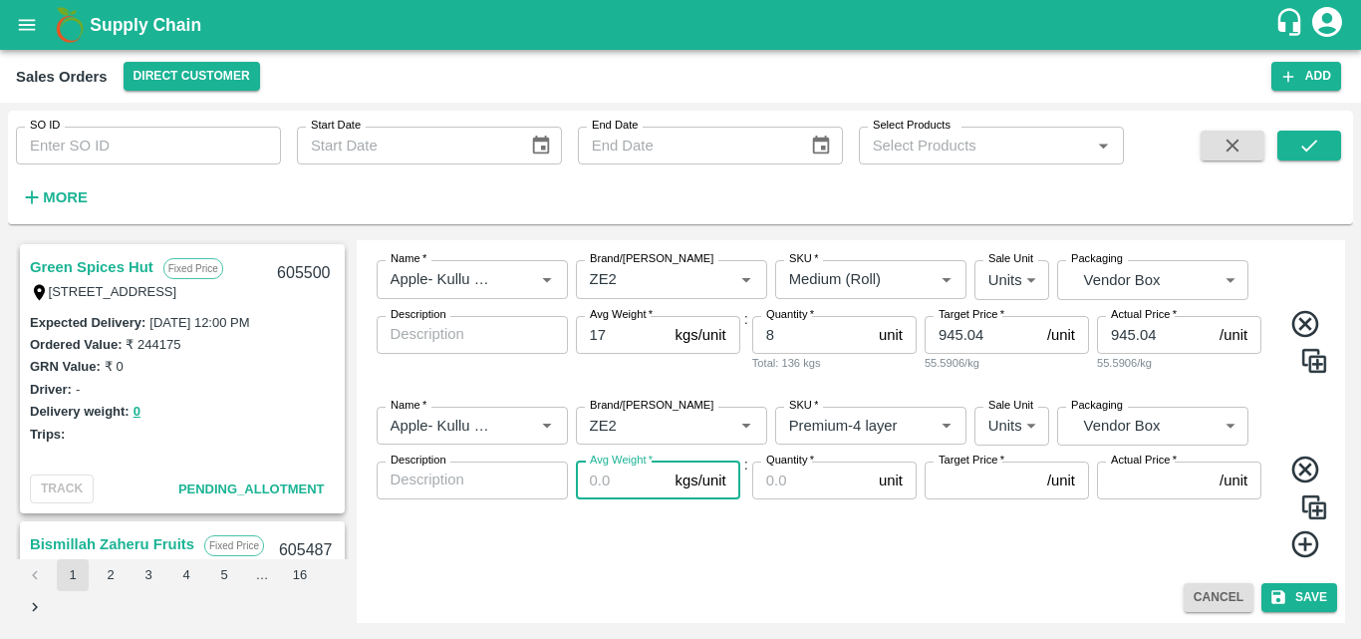
click at [623, 497] on input "Avg Weight   *" at bounding box center [622, 480] width 92 height 38
type input "17"
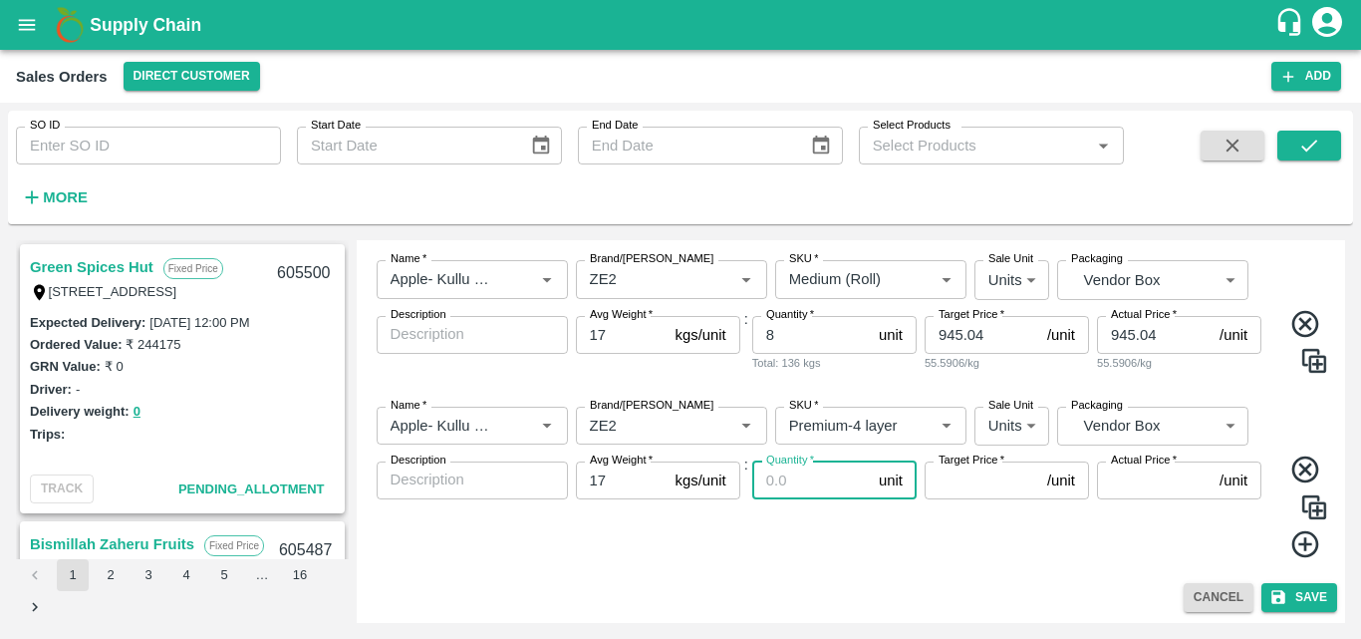
click at [791, 482] on input "Quantity   *" at bounding box center [811, 480] width 119 height 38
type input "8"
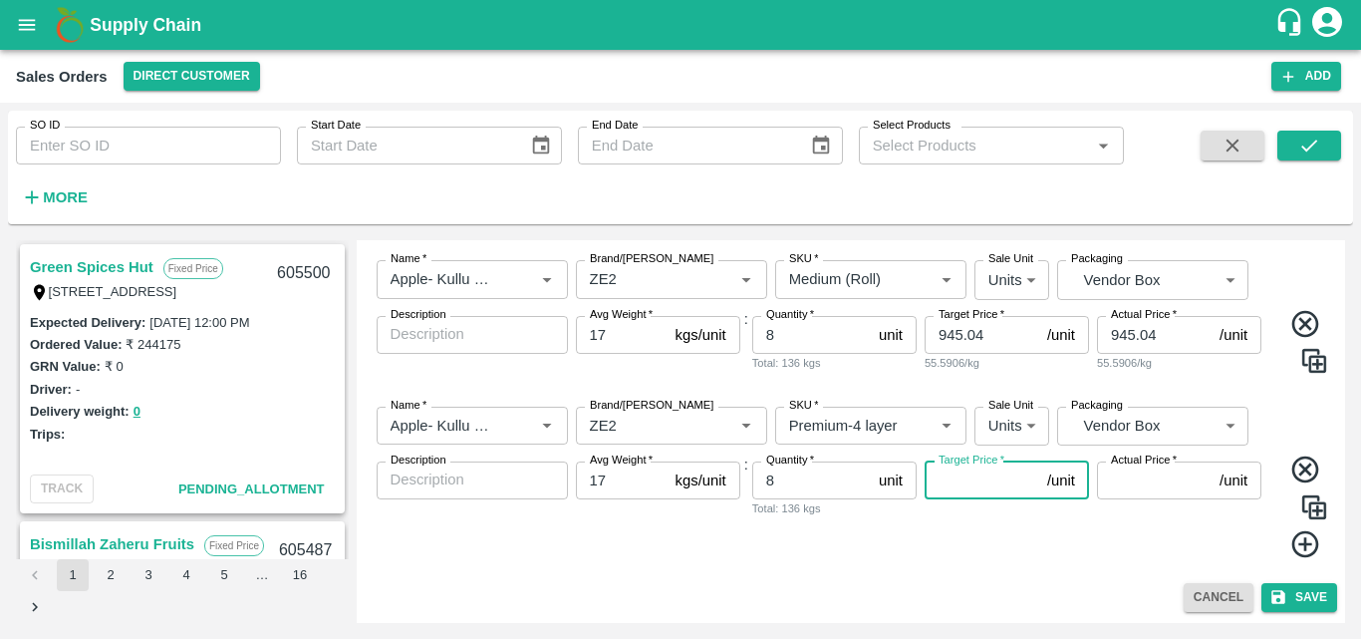
click at [968, 490] on input "Target Price   *" at bounding box center [982, 480] width 115 height 38
click at [999, 564] on div "Name   * Name   * Brand/Marka Brand/Marka SKU   * SKU   * Sale Unit Units 2 Sal…" at bounding box center [852, 483] width 974 height 184
click at [963, 477] on input "Target Price   *" at bounding box center [982, 480] width 115 height 38
type input "1254.95"
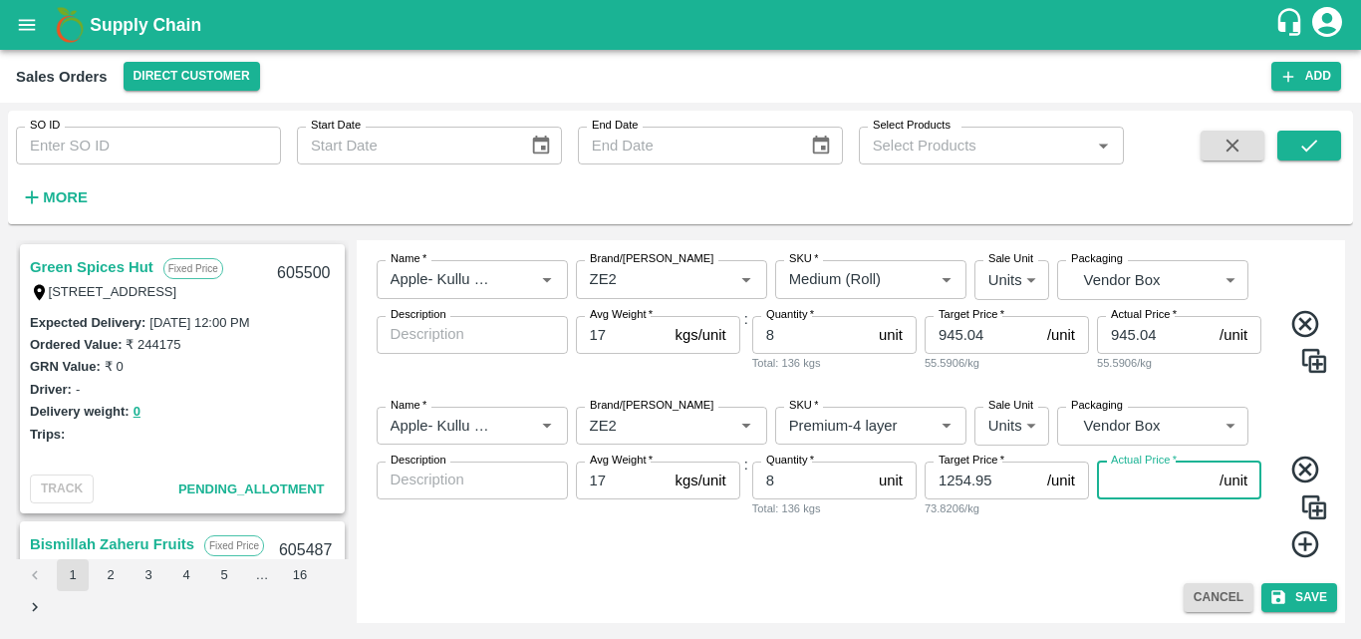
click at [1133, 489] on input "Actual Price   *" at bounding box center [1154, 480] width 115 height 38
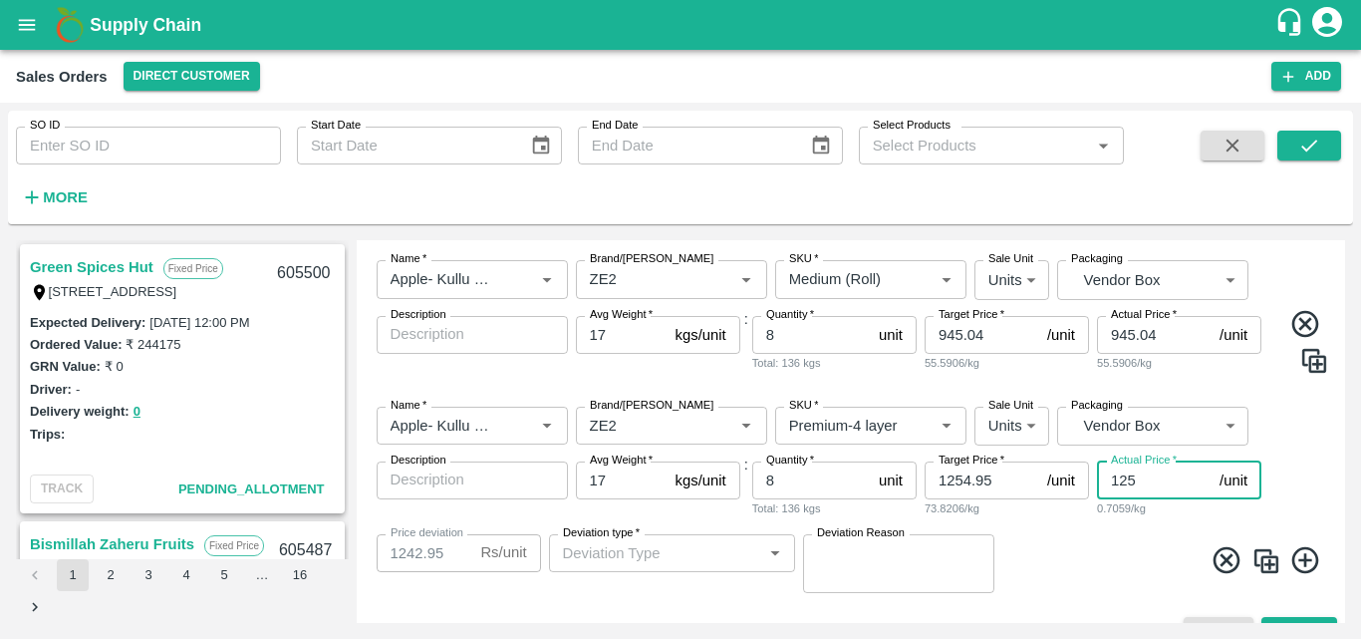
type input "1254"
type input "0.9500000000000455"
type input "1254.9"
type input "0.049999999999954525"
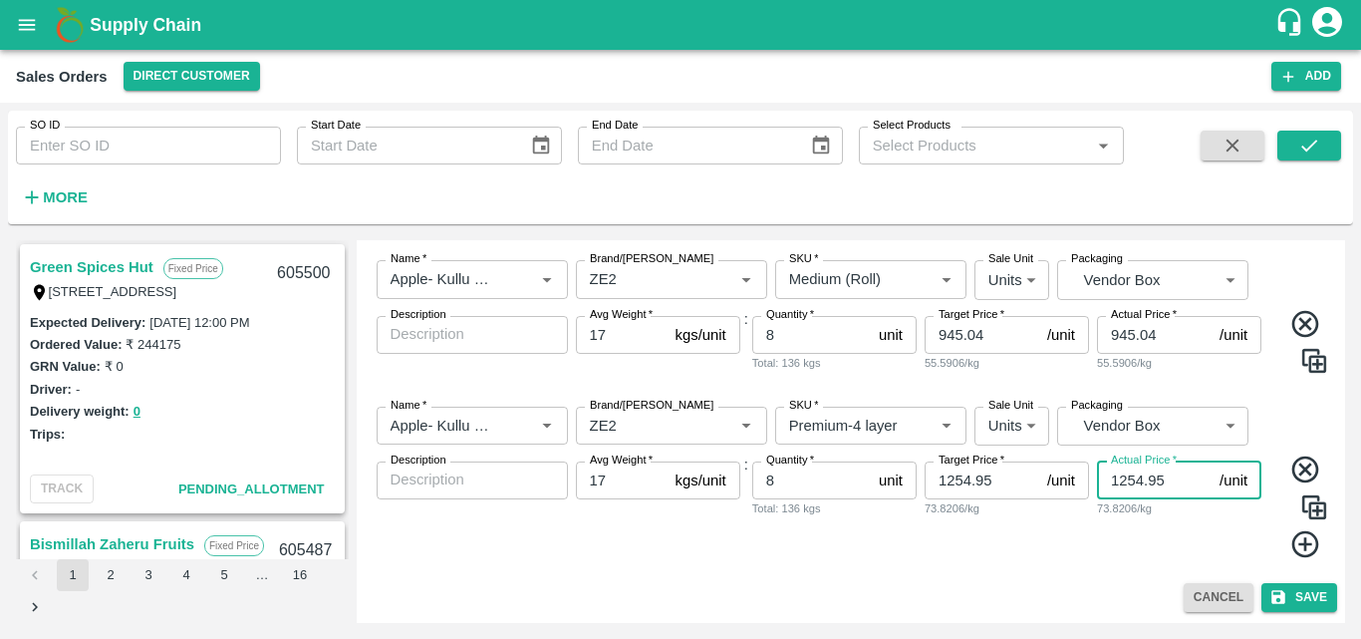
type input "1254.95"
click at [1295, 539] on icon at bounding box center [1306, 544] width 33 height 33
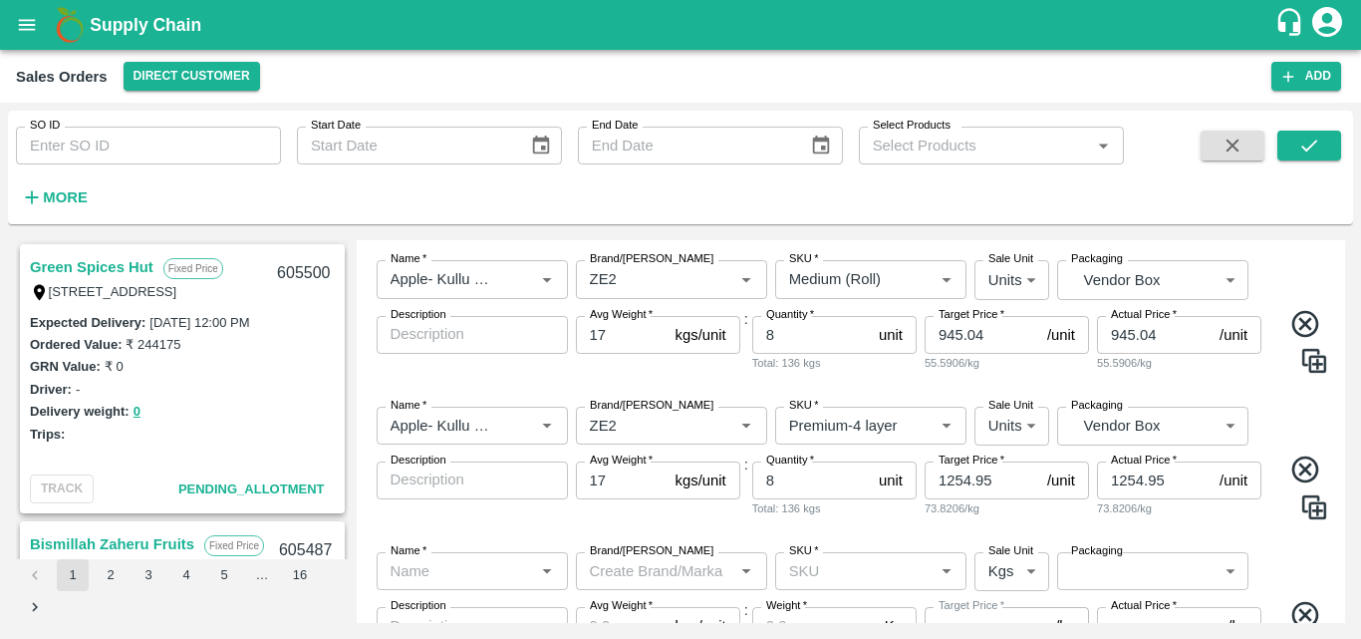
scroll to position [934, 0]
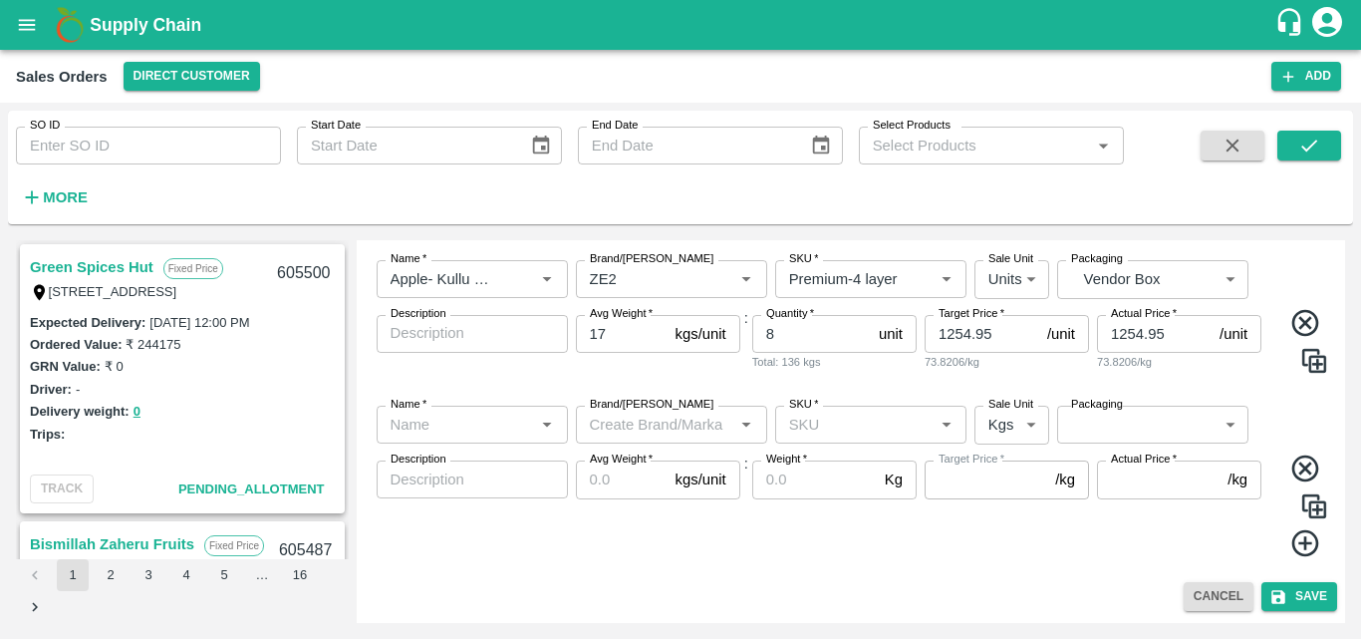
click at [530, 424] on div "Name   *" at bounding box center [472, 425] width 191 height 38
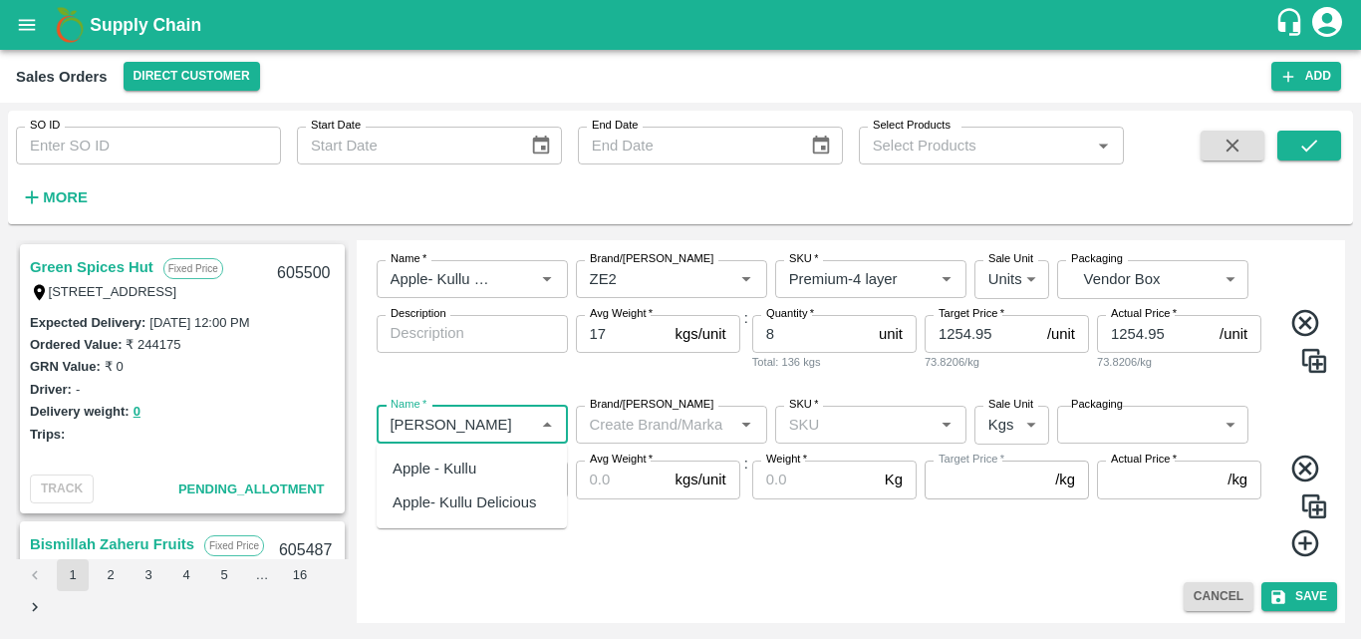
click at [516, 504] on div "Apple- Kullu Delicious" at bounding box center [465, 502] width 144 height 22
type input "Apple- Kullu Delicious"
click at [668, 431] on input "Brand/[PERSON_NAME]" at bounding box center [655, 425] width 147 height 26
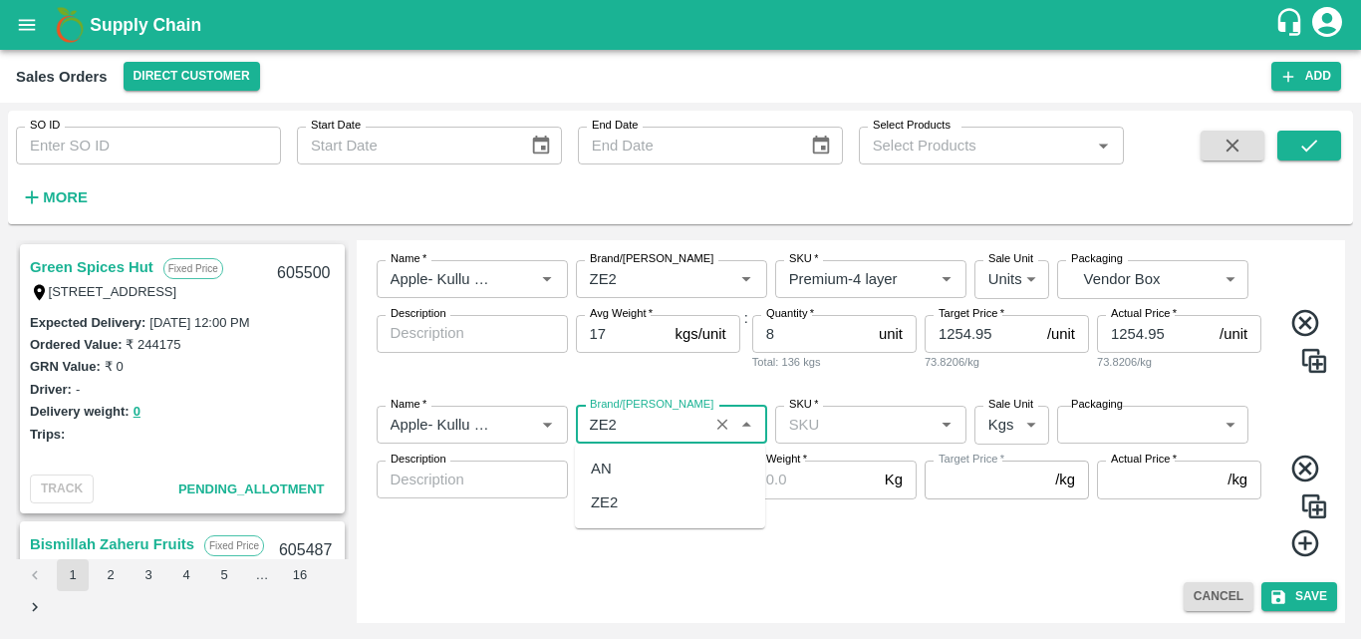
click at [636, 501] on div "ZE2" at bounding box center [670, 502] width 190 height 34
type input "ZE2"
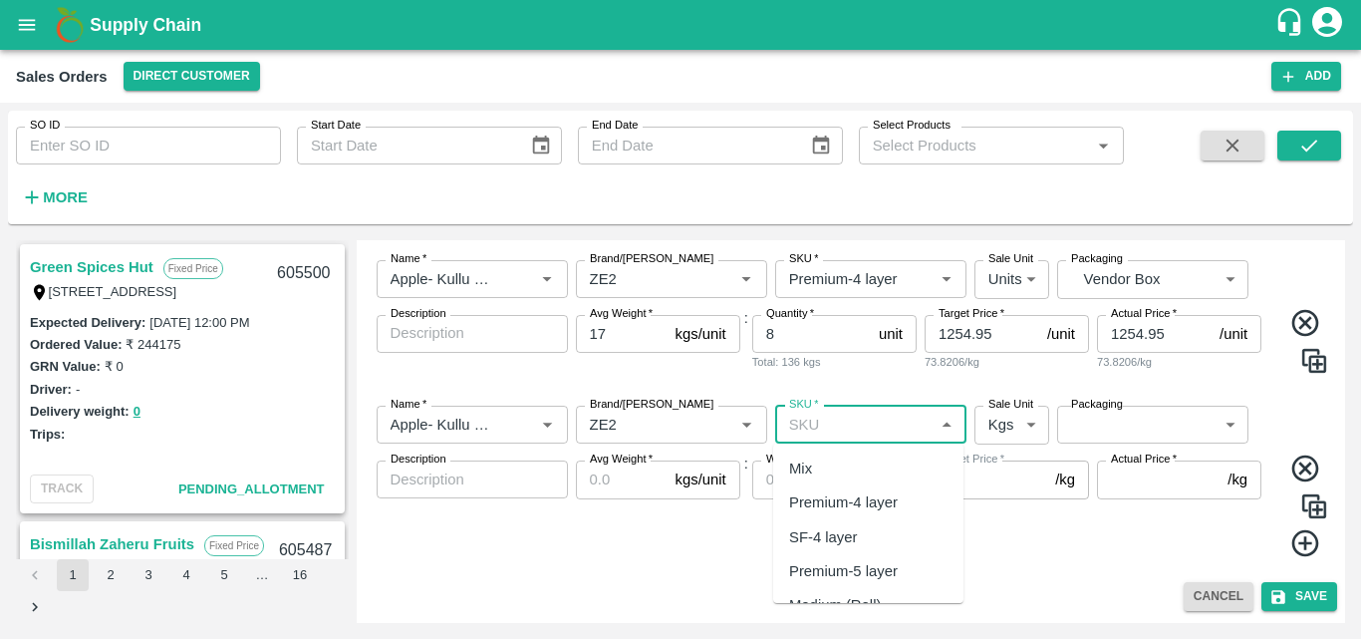
click at [838, 430] on input "SKU   *" at bounding box center [854, 425] width 147 height 26
click at [875, 570] on div "Premium-5 layer" at bounding box center [843, 571] width 109 height 22
type input "Premium-5 layer"
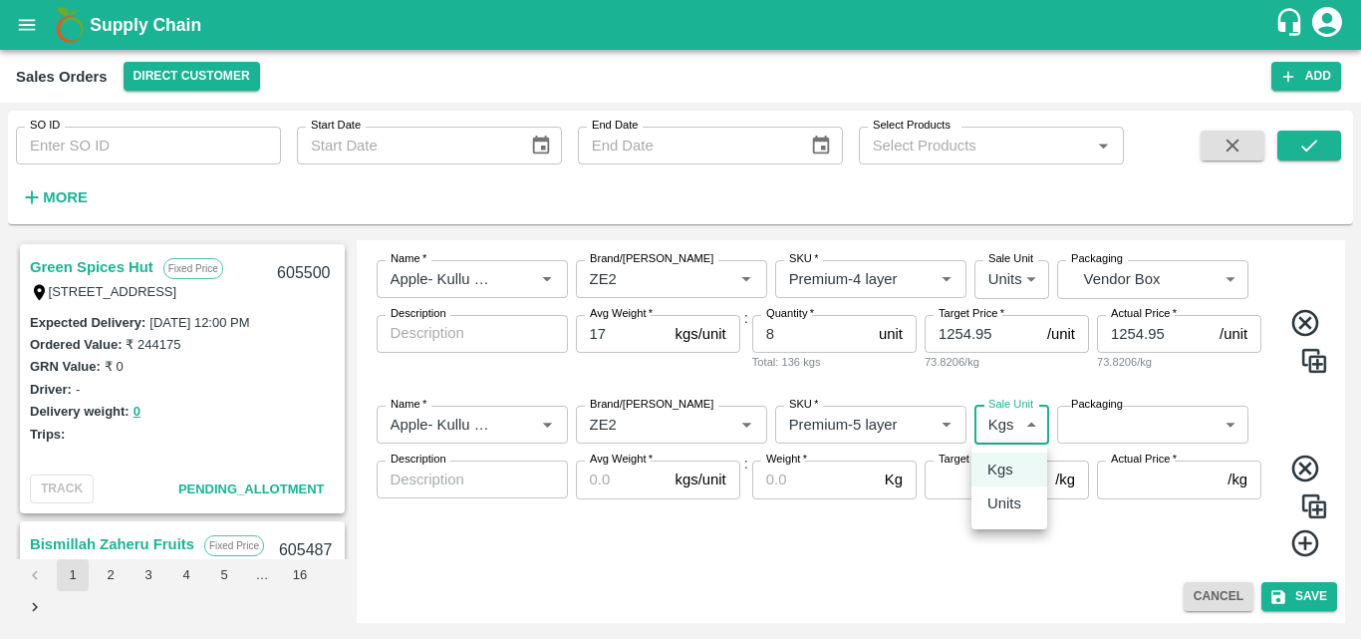
click at [994, 435] on body "Supply Chain Sales Orders Direct Customer Add SO ID SO ID Start Date Start Date…" at bounding box center [680, 319] width 1361 height 639
click at [1013, 499] on p "Units" at bounding box center [1005, 503] width 34 height 22
type input "2"
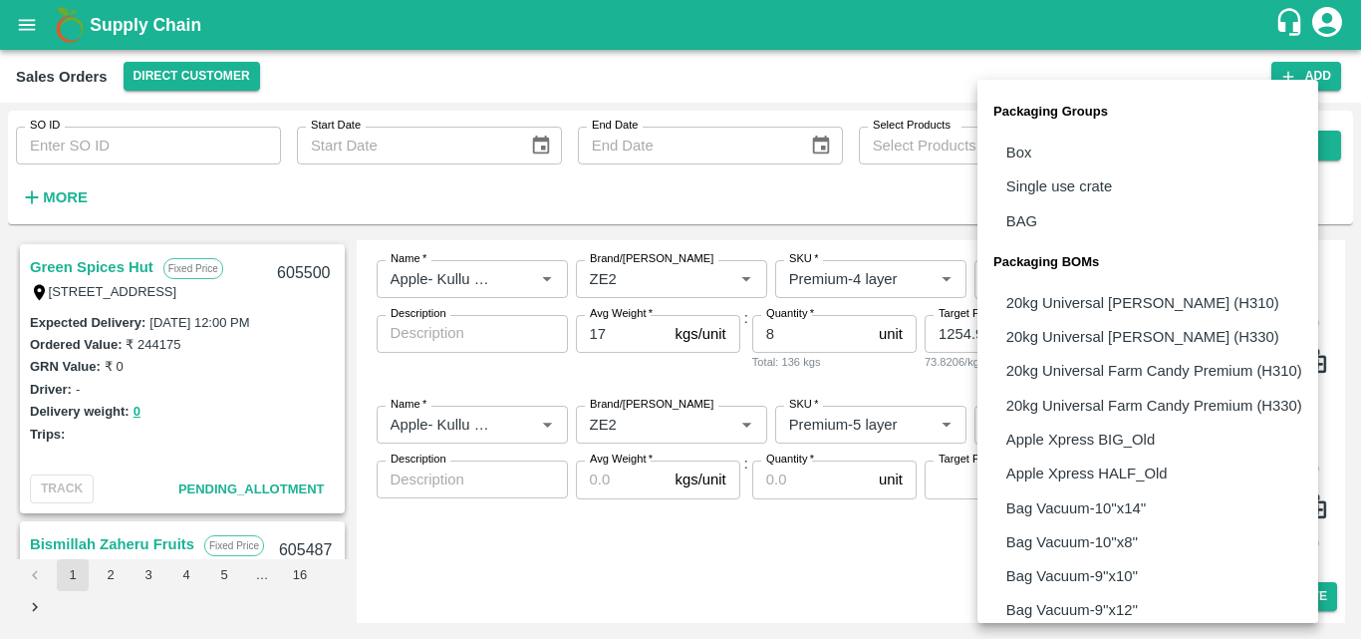
click at [1140, 417] on body "Supply Chain Sales Orders Direct Customer Add SO ID SO ID Start Date Start Date…" at bounding box center [680, 319] width 1361 height 639
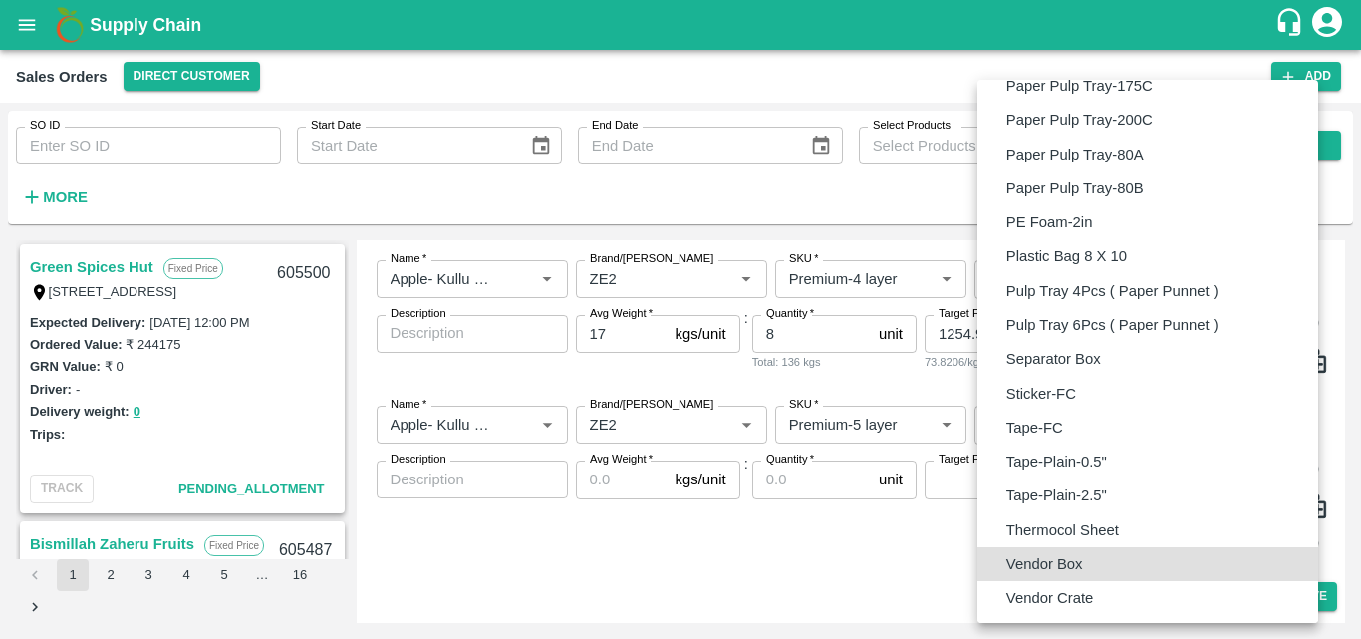
type input "BOM/276"
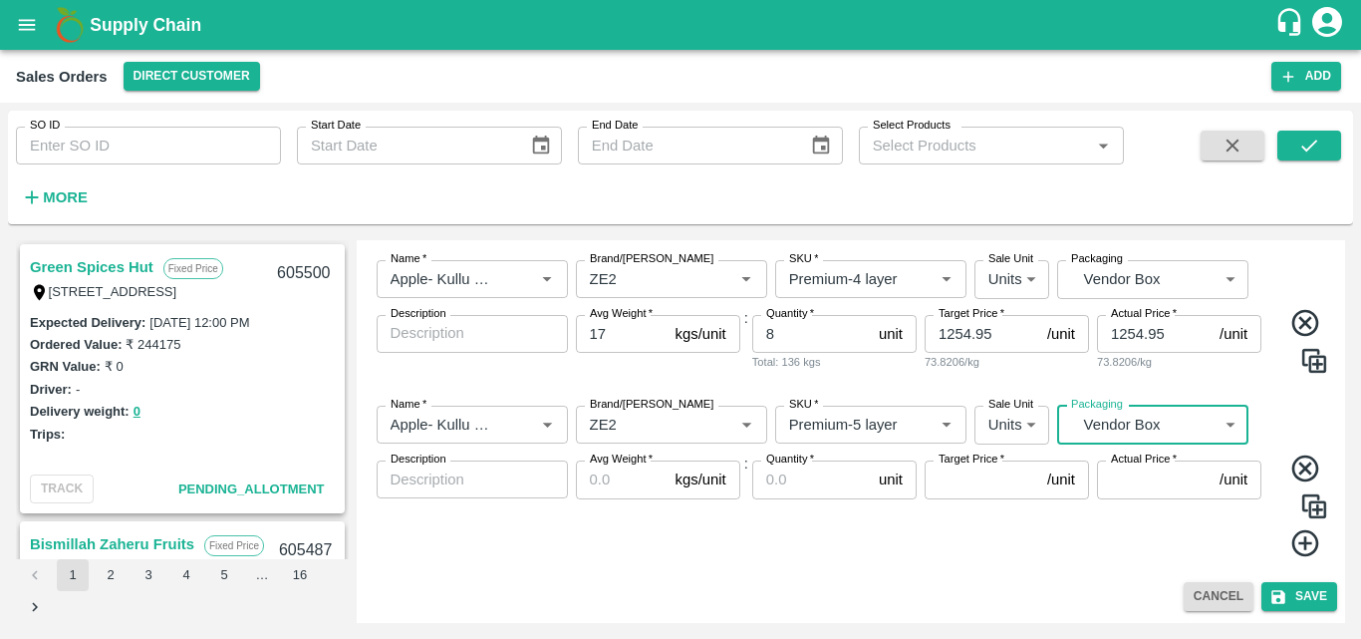
click at [595, 477] on input "Avg Weight   *" at bounding box center [622, 479] width 92 height 38
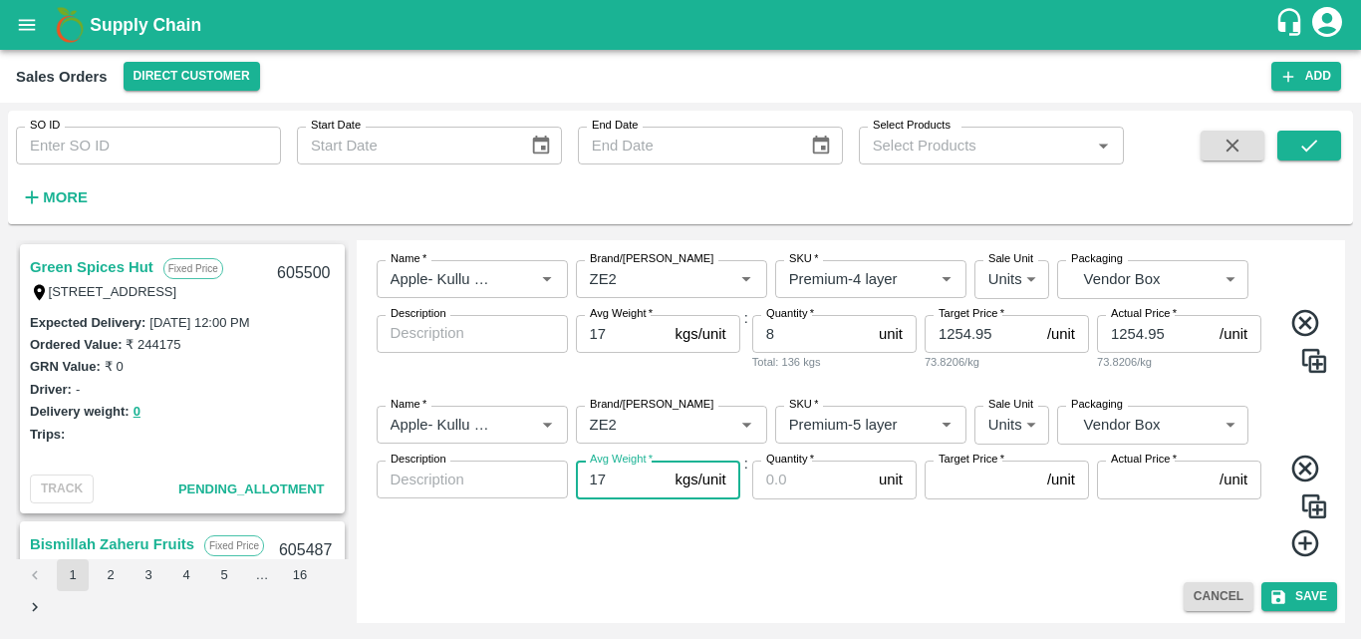
type input "17"
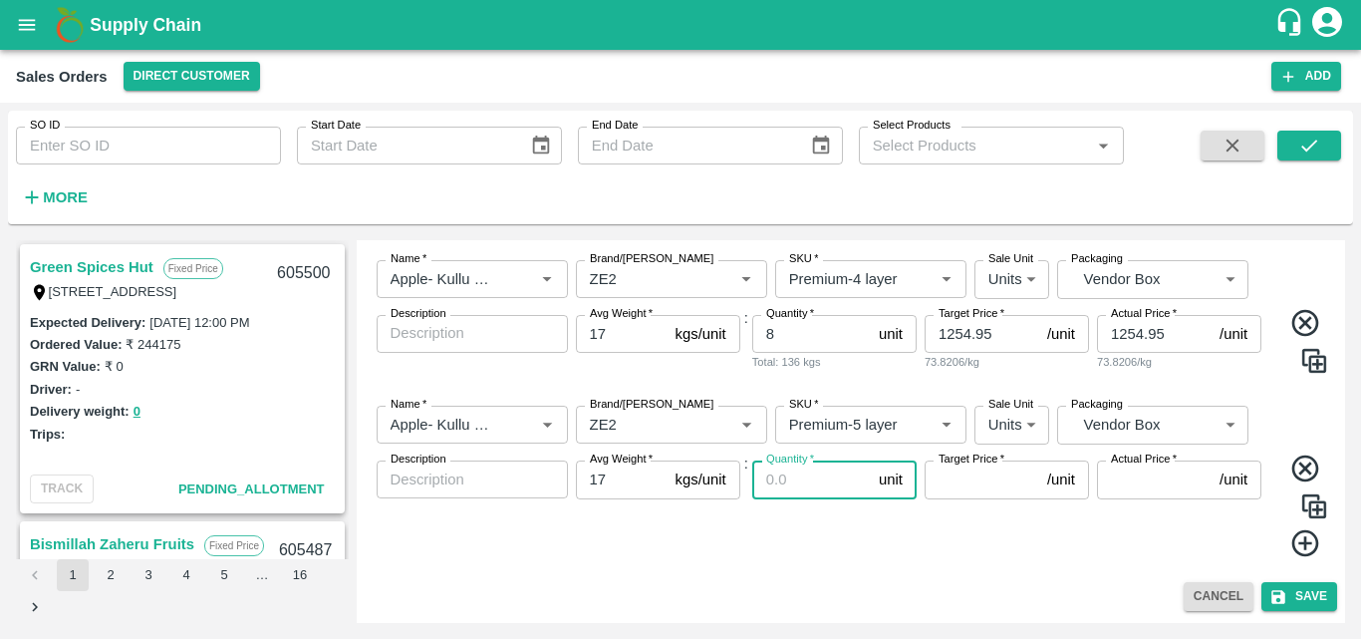
click at [795, 487] on input "Quantity   *" at bounding box center [811, 479] width 119 height 38
type input "21"
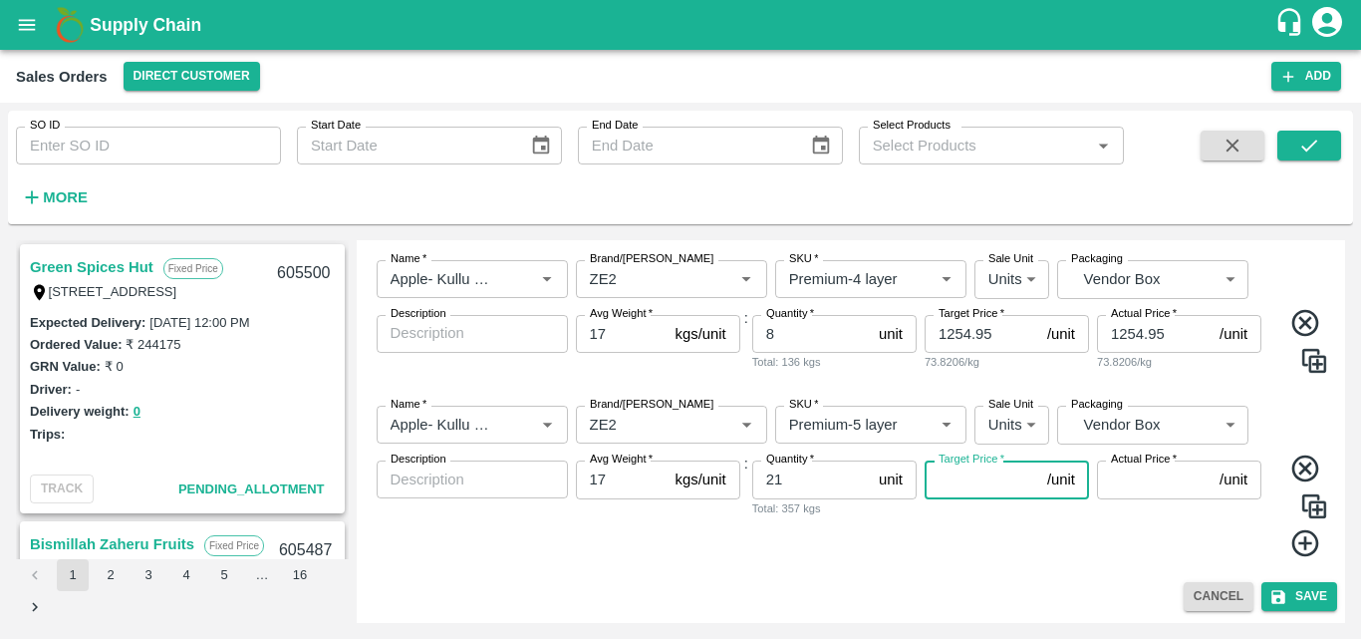
click at [975, 478] on input "Target Price   *" at bounding box center [982, 479] width 115 height 38
type input "1405.06"
click at [1140, 481] on input "Actual Price   *" at bounding box center [1154, 479] width 115 height 38
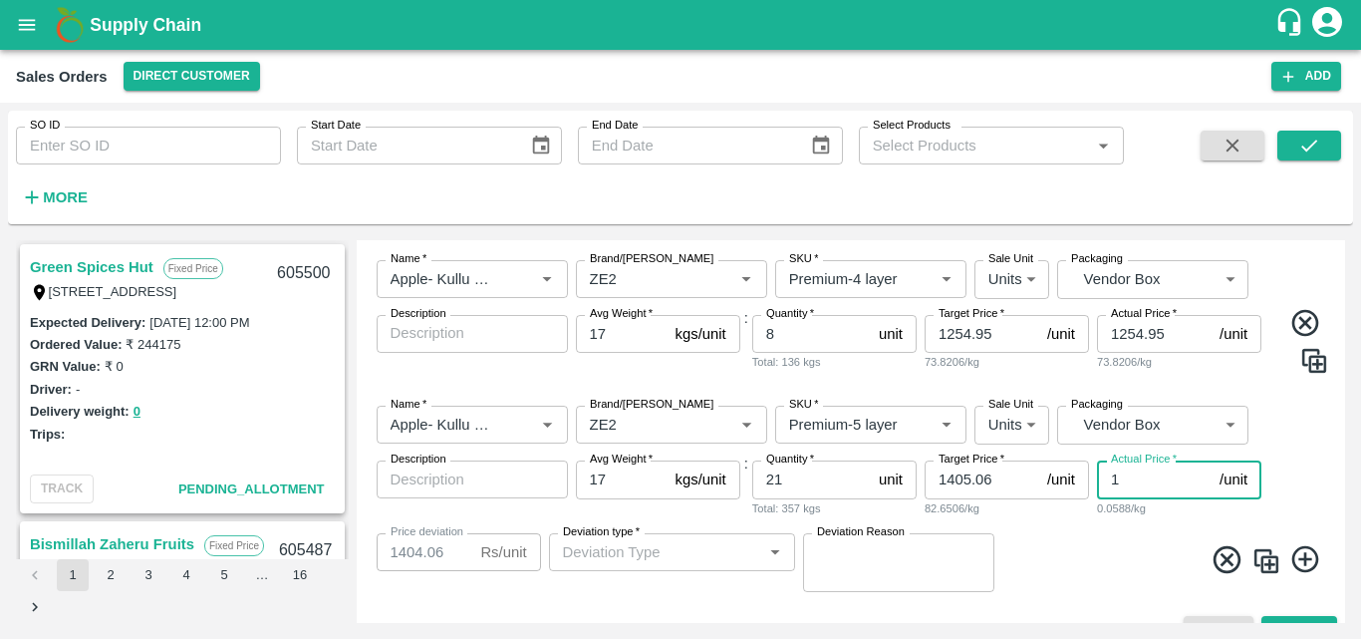
type input "14"
type input "1391.06"
type input "140"
type input "1265.06"
type input "1405"
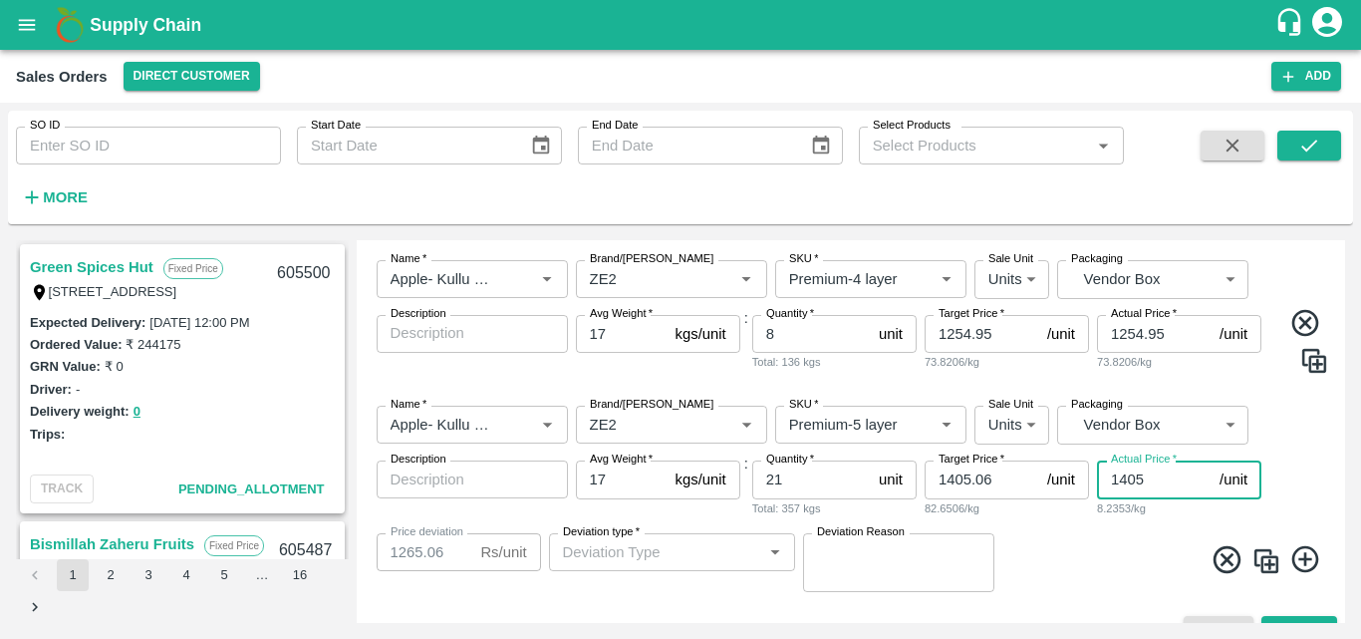
type input "0.05999999999994543"
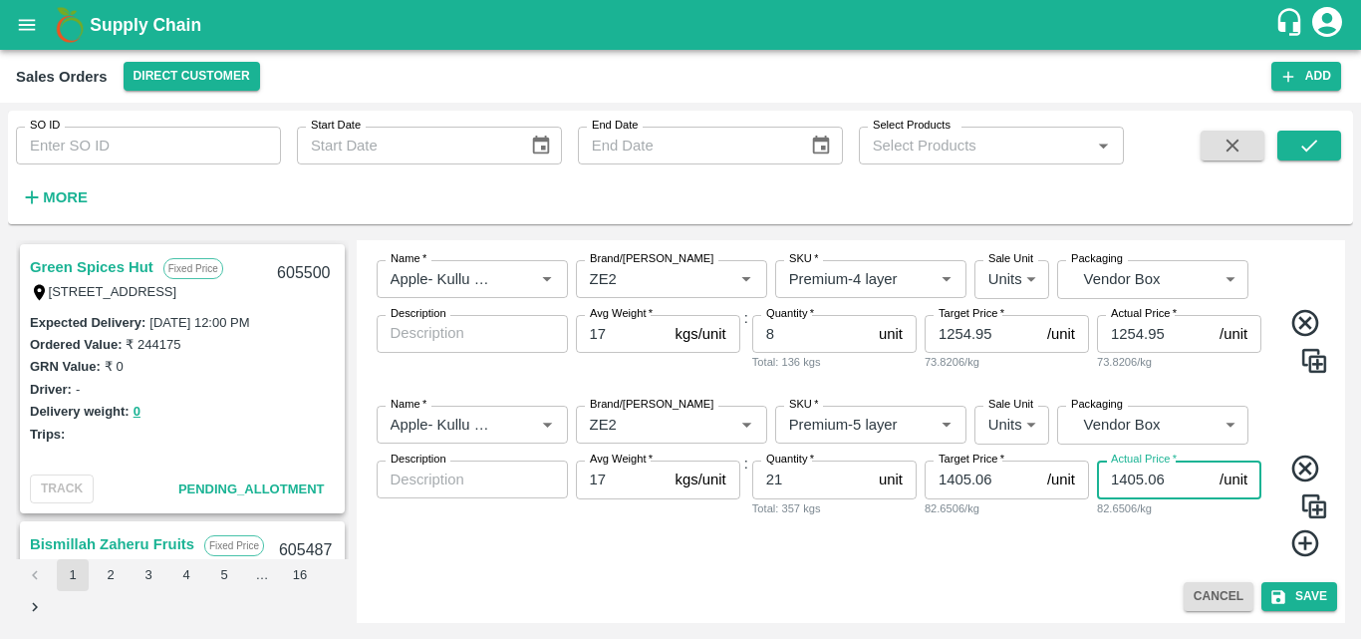
type input "1405.06"
click at [978, 577] on div "Add Sales Order DC   * Direct Customer 6 DC Sale Type   * Fixed Price 1 Sale Ty…" at bounding box center [852, 431] width 990 height 383
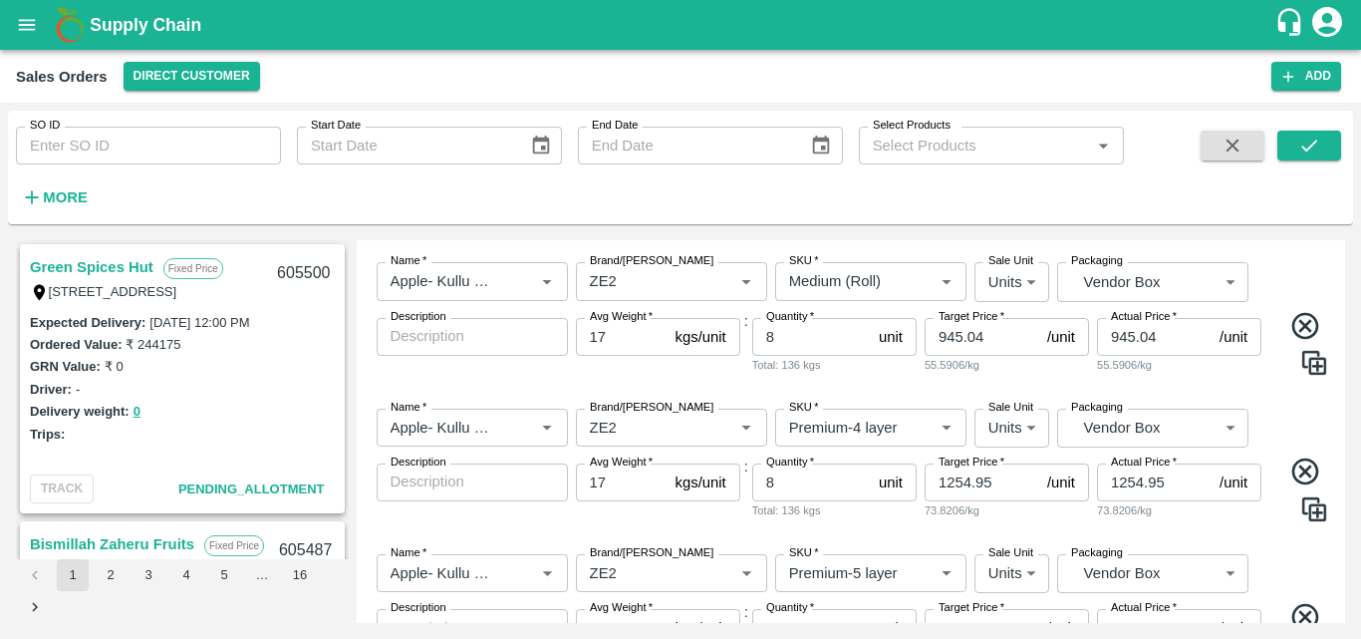
scroll to position [934, 0]
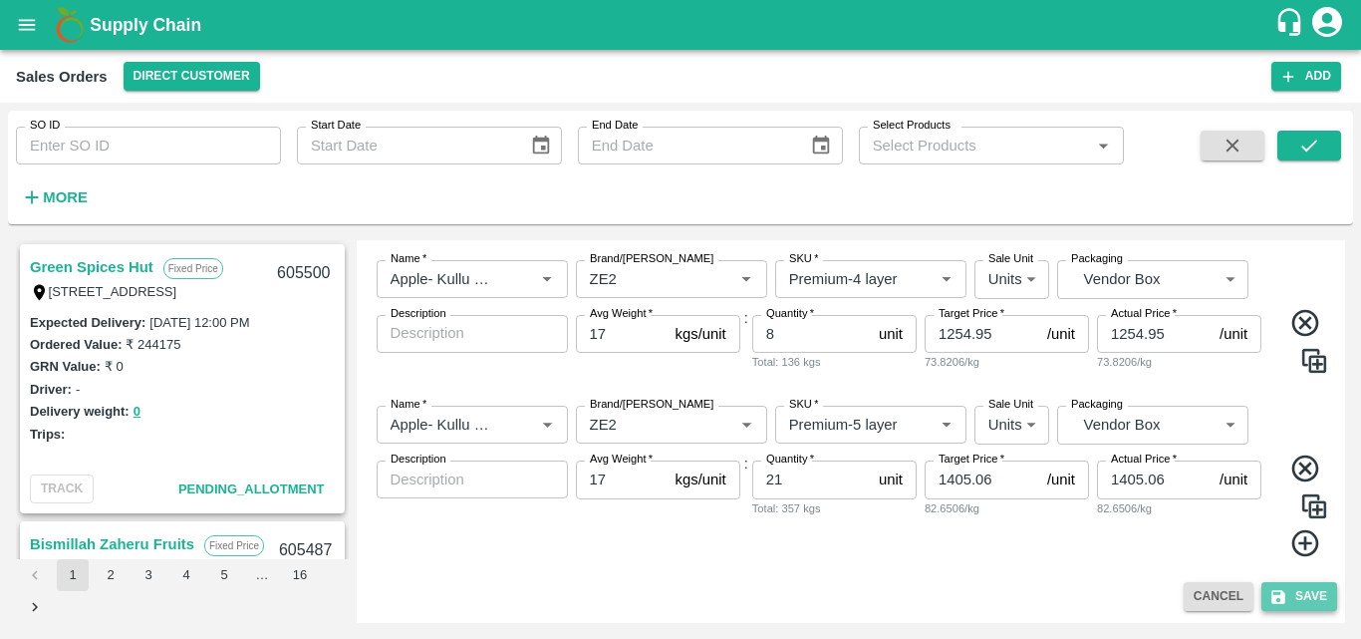
click at [1295, 589] on button "Save" at bounding box center [1300, 596] width 76 height 29
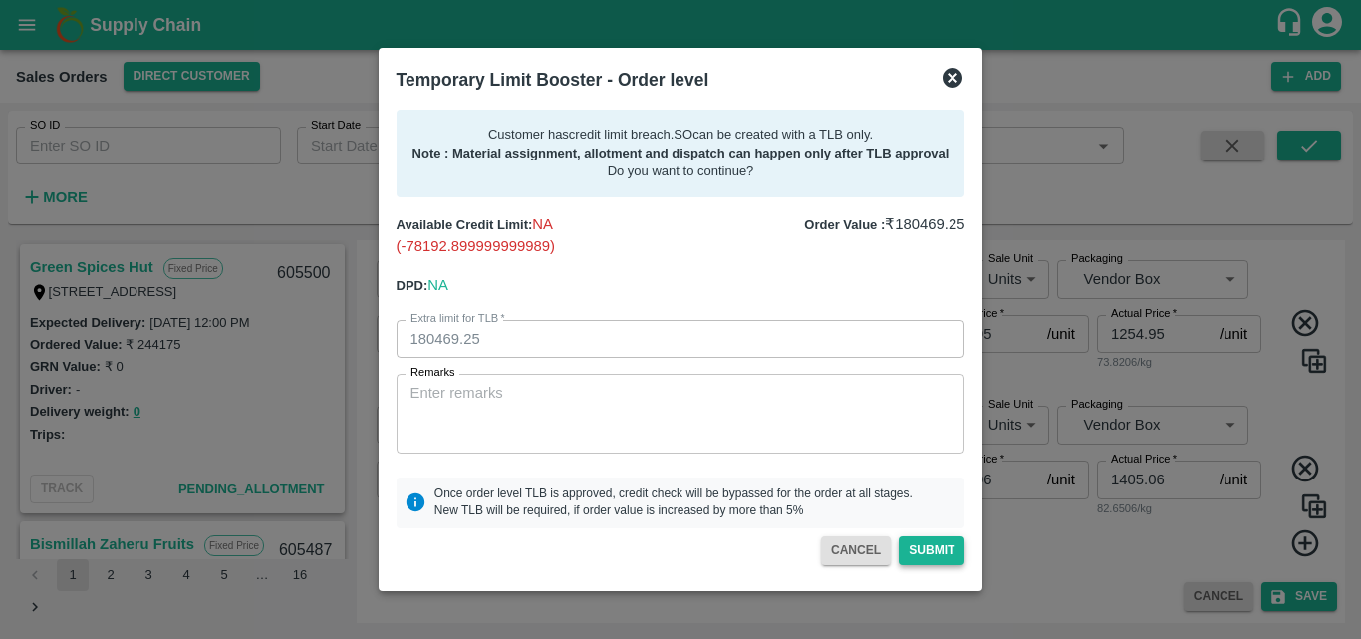
click at [949, 557] on button "Submit" at bounding box center [932, 550] width 66 height 29
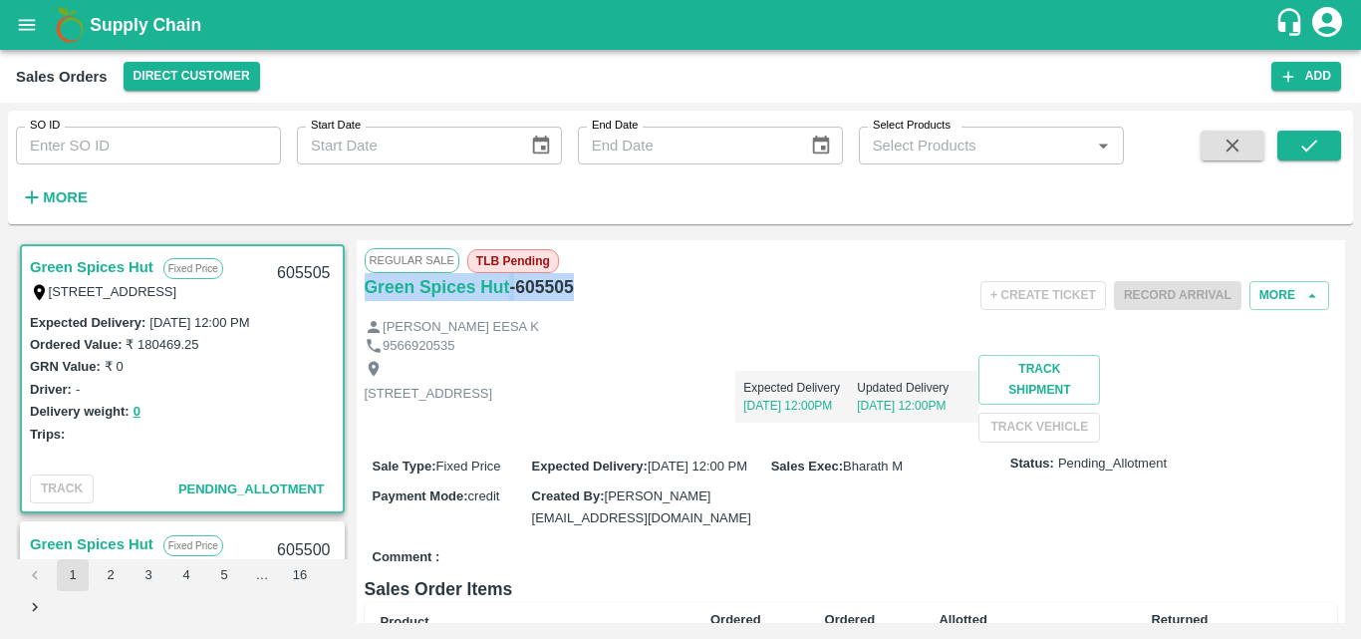
drag, startPoint x: 596, startPoint y: 291, endPoint x: 365, endPoint y: 307, distance: 231.8
click at [365, 307] on div "Green Spices Hut - 605505" at bounding box center [527, 295] width 324 height 45
copy div "Green Spices Hut - 605505"
click at [867, 332] on div "[PERSON_NAME] EESA K" at bounding box center [852, 327] width 974 height 19
click at [1302, 75] on button "Add" at bounding box center [1307, 76] width 70 height 29
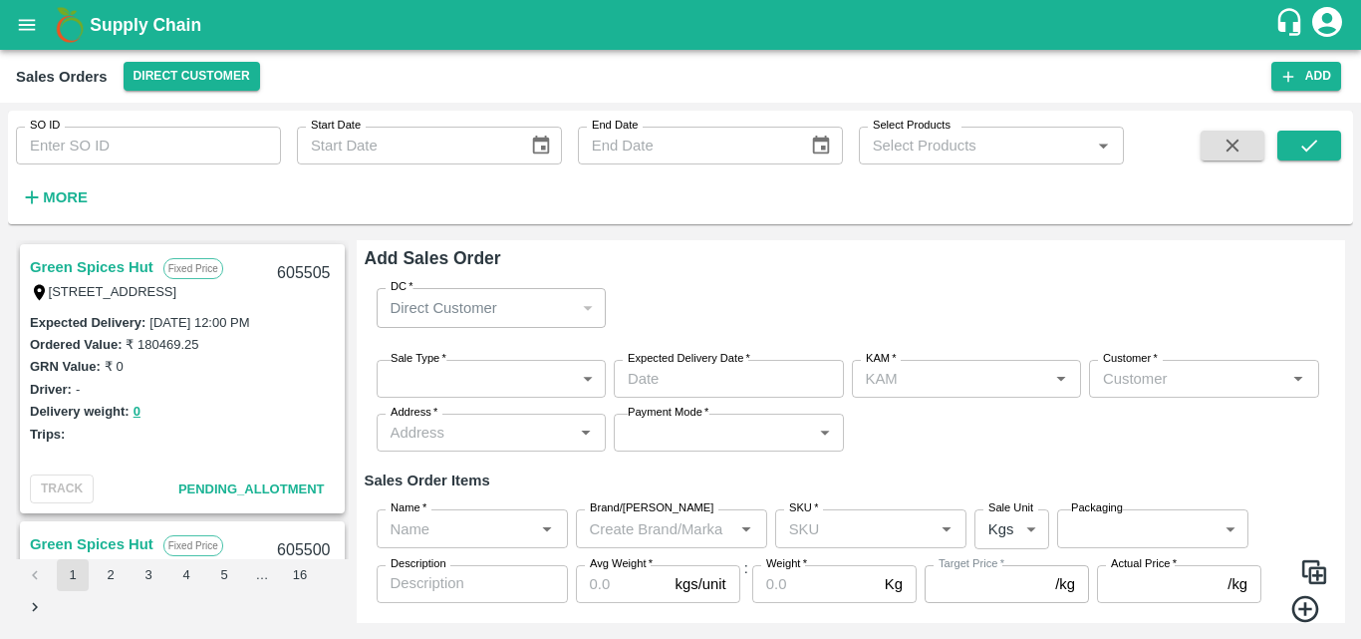
type input "Bharath M"
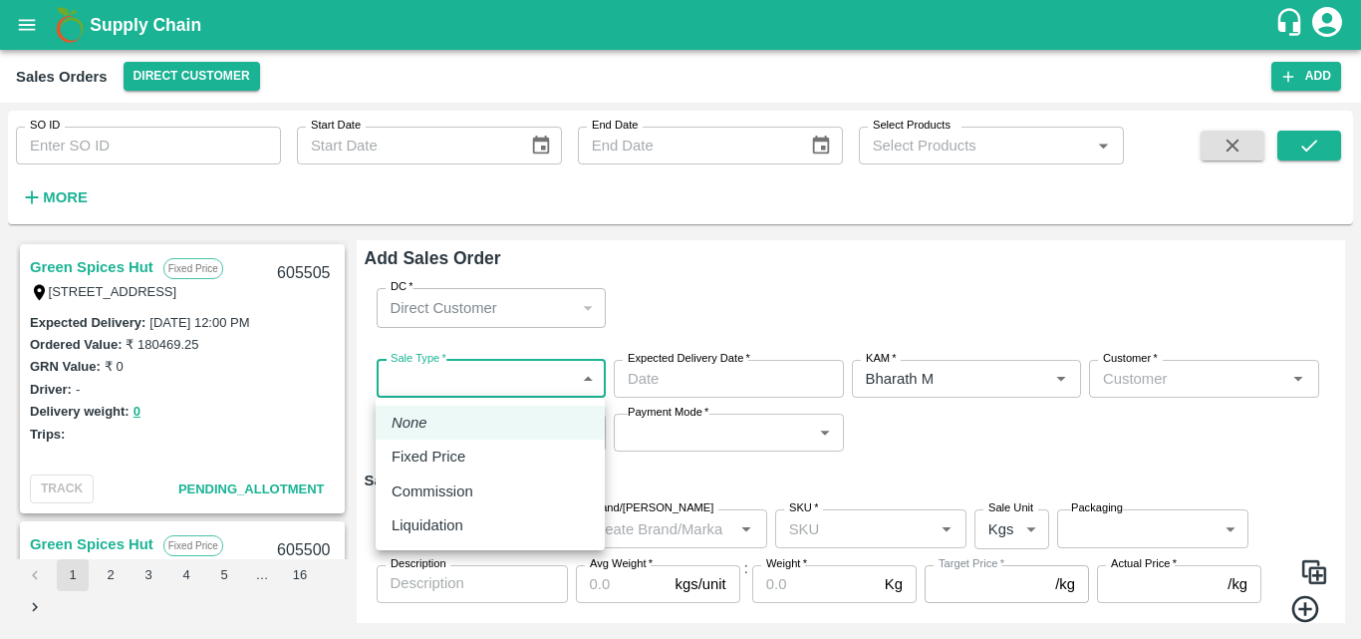
click at [594, 376] on body "Supply Chain Sales Orders Direct Customer Add SO ID SO ID Start Date Start Date…" at bounding box center [680, 319] width 1361 height 639
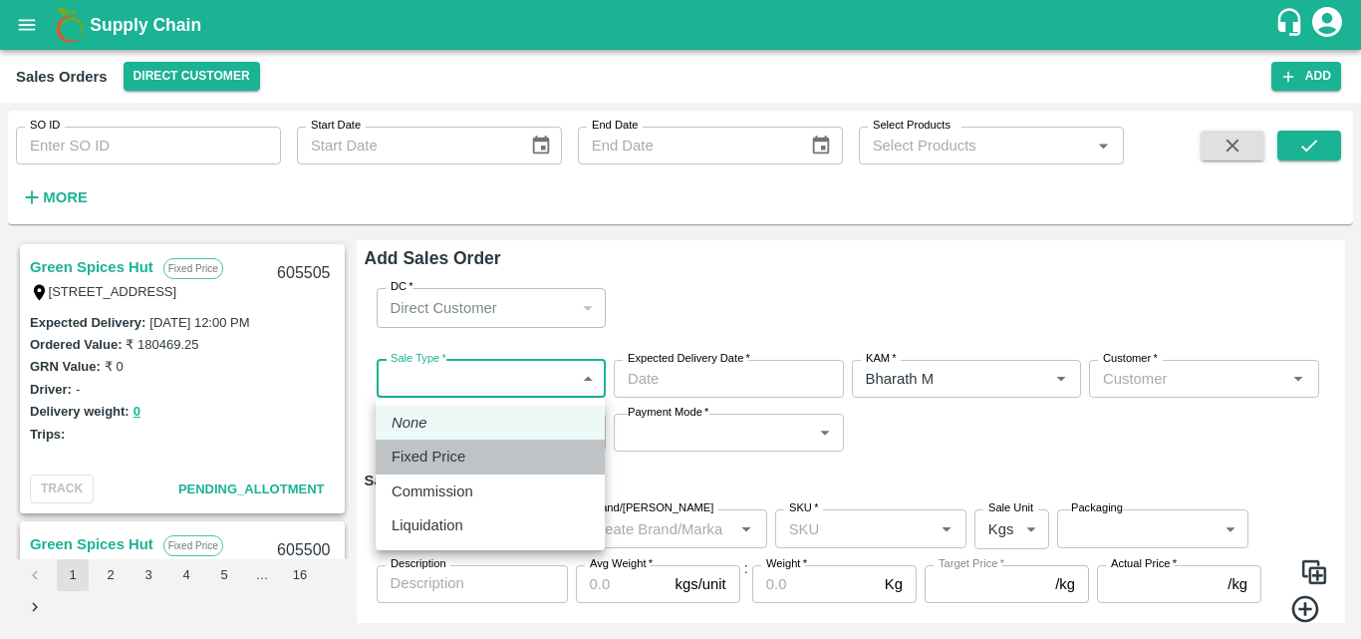
click at [412, 469] on li "Fixed Price" at bounding box center [490, 457] width 229 height 34
type input "1"
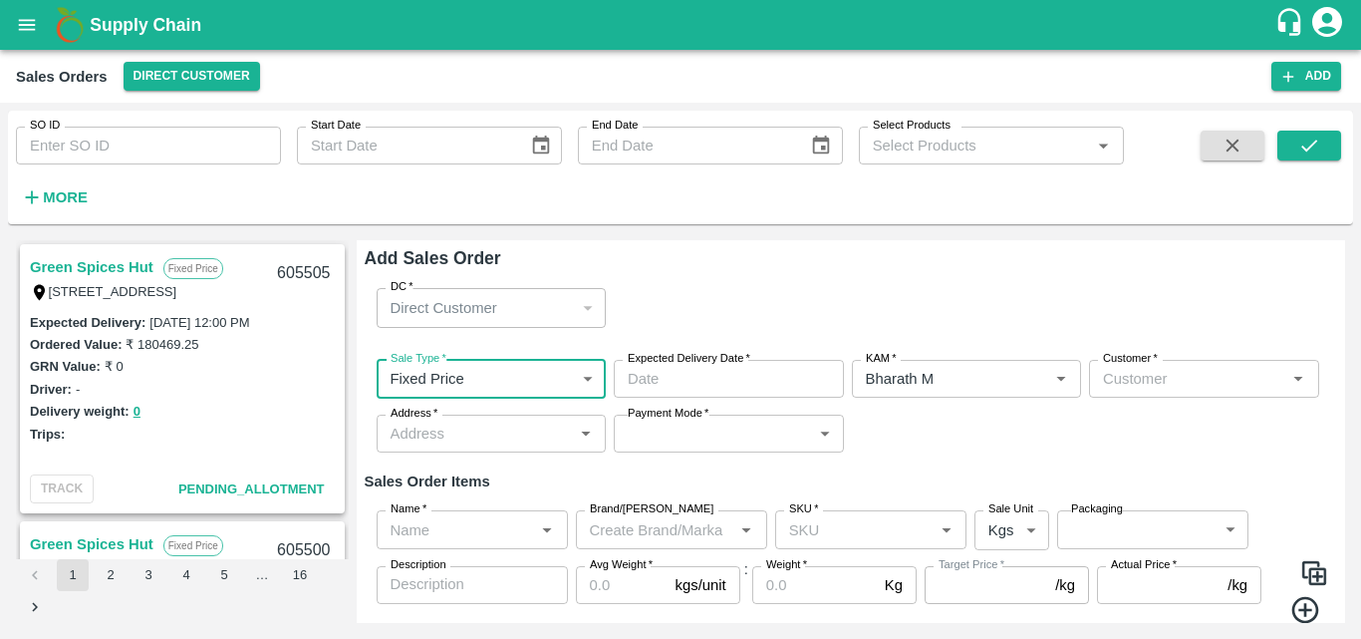
type input "DD/MM/YYYY hh:mm aa"
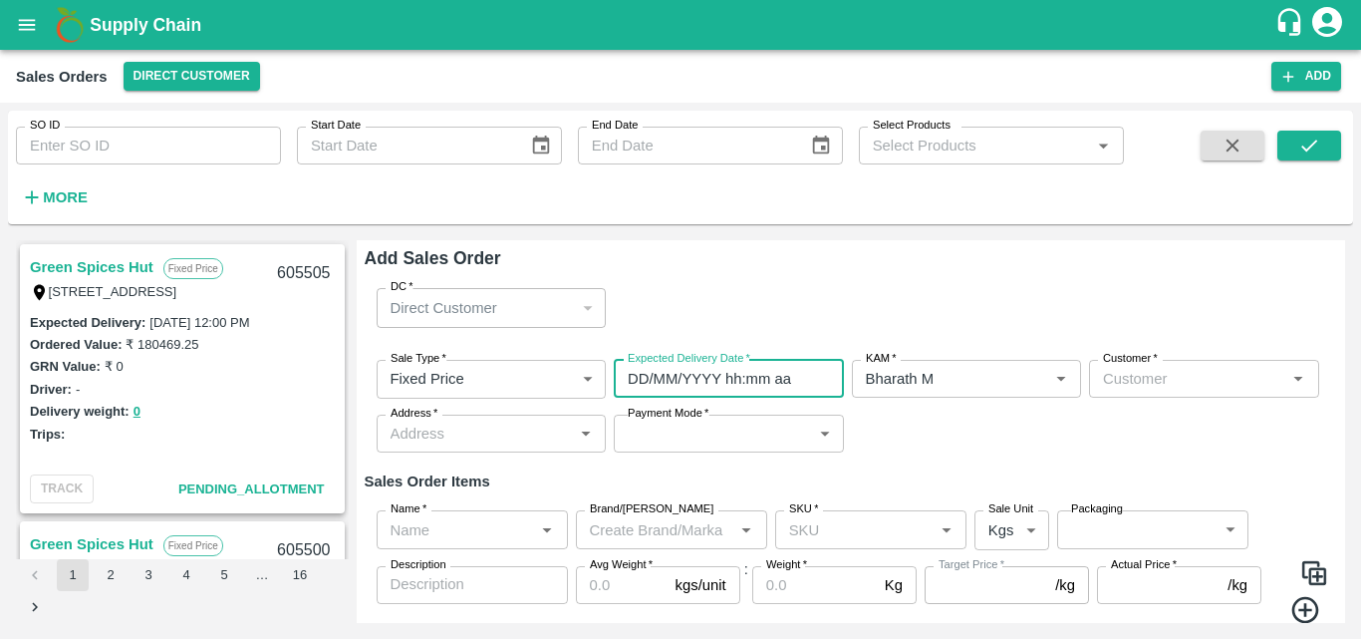
click at [754, 387] on input "DD/MM/YYYY hh:mm aa" at bounding box center [722, 379] width 216 height 38
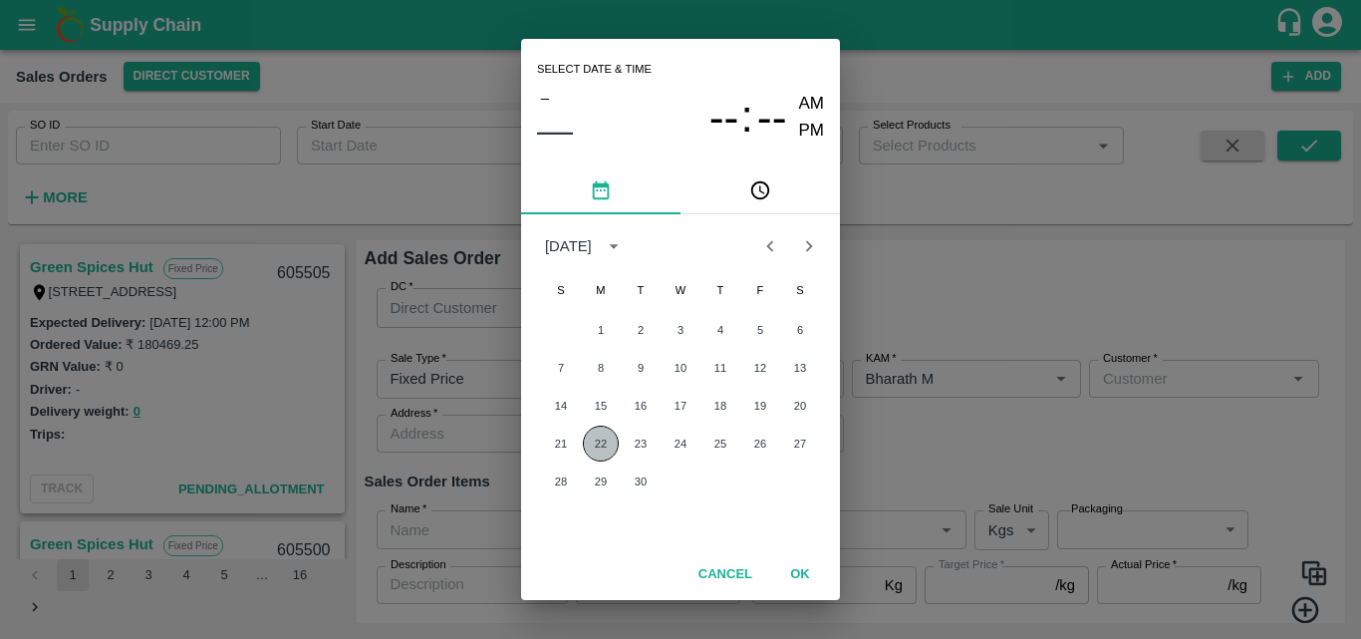
click at [598, 442] on button "22" at bounding box center [601, 444] width 36 height 36
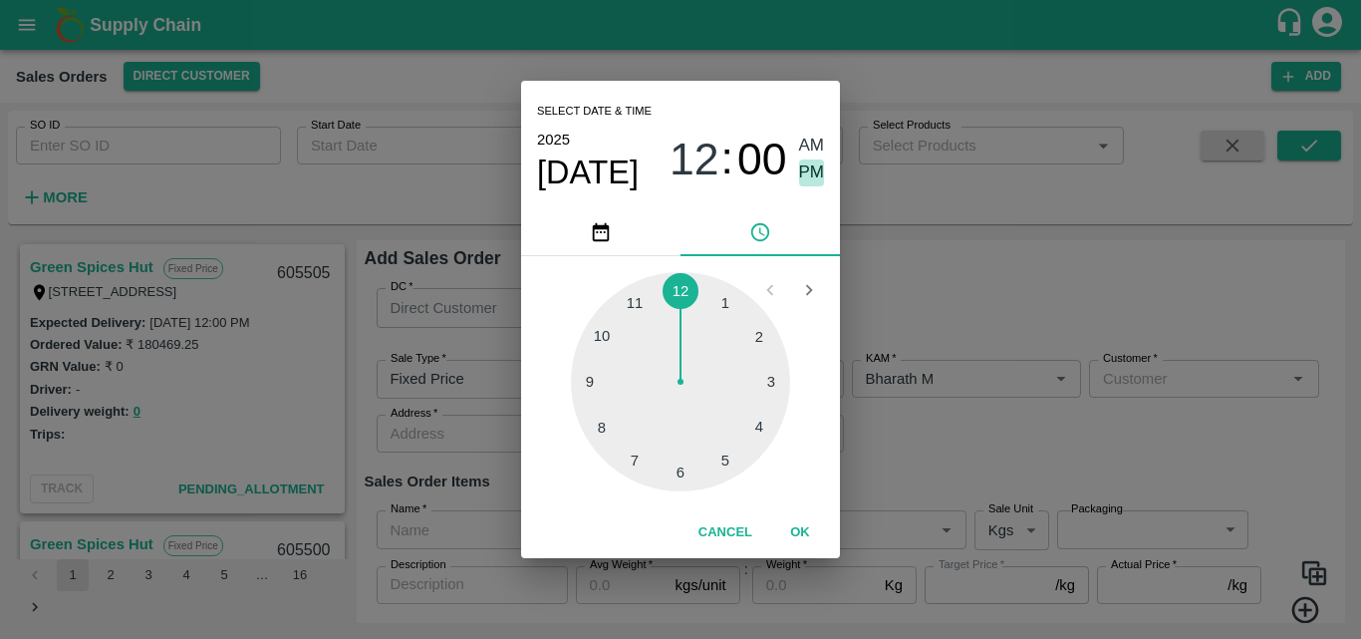
click at [815, 174] on span "PM" at bounding box center [812, 172] width 26 height 27
type input "22/09/2025 12:00 PM"
click at [801, 516] on button "OK" at bounding box center [800, 532] width 64 height 35
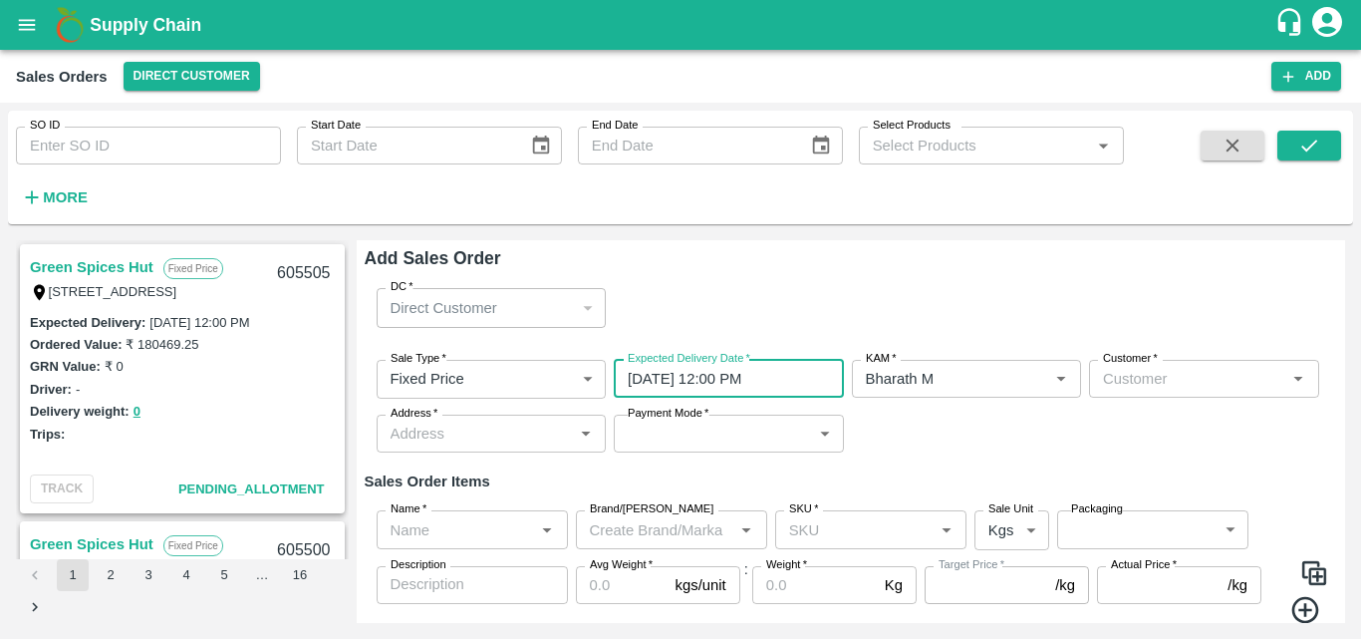
click at [1190, 395] on div "Customer   *" at bounding box center [1204, 379] width 230 height 38
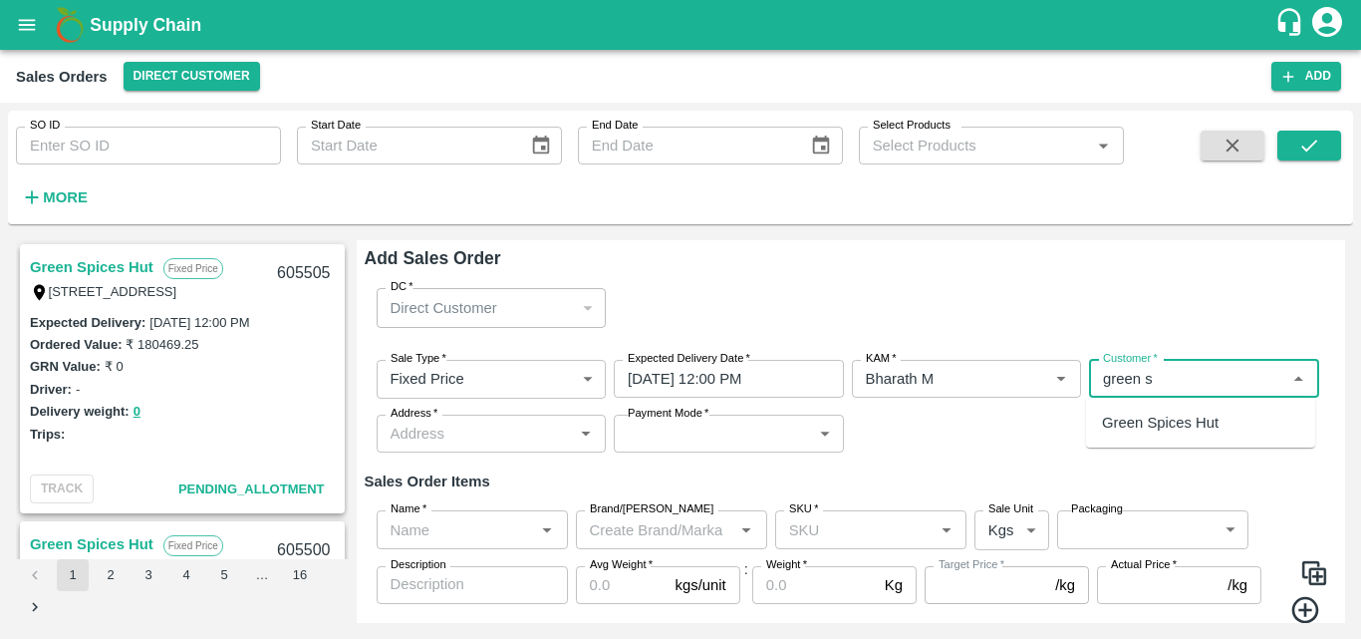
click at [1192, 417] on p "Green Spices Hut" at bounding box center [1160, 423] width 117 height 22
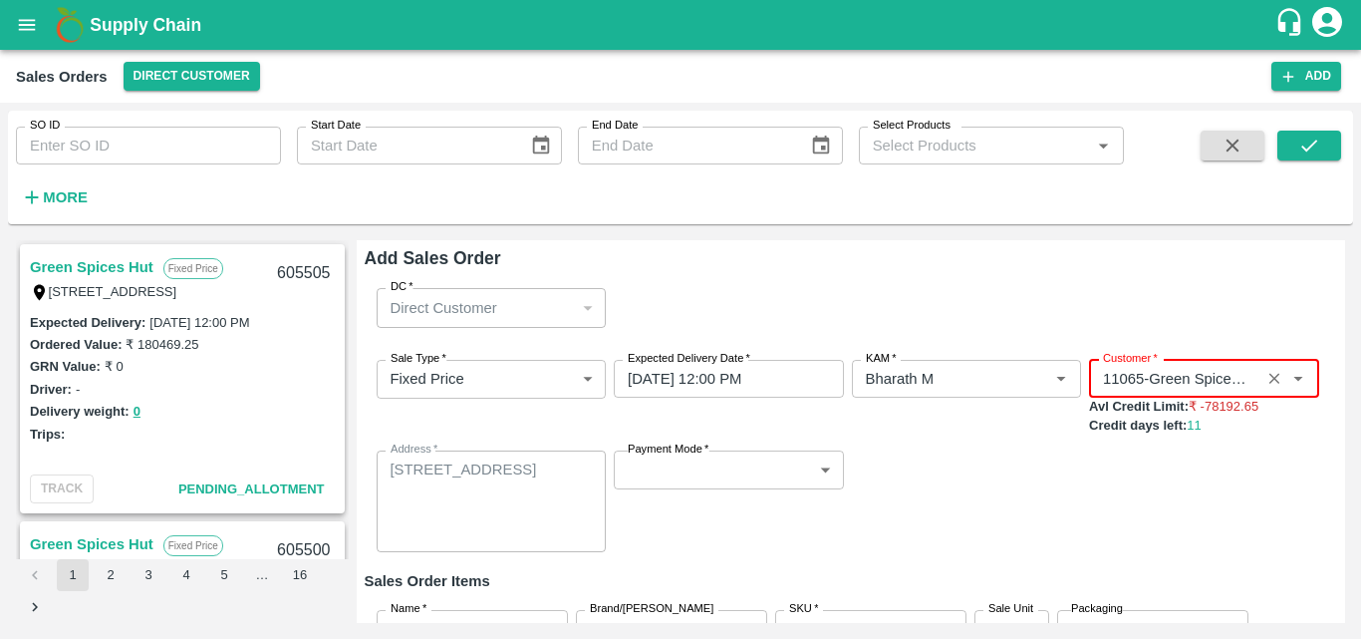
type input "11065-Green Spices Hut"
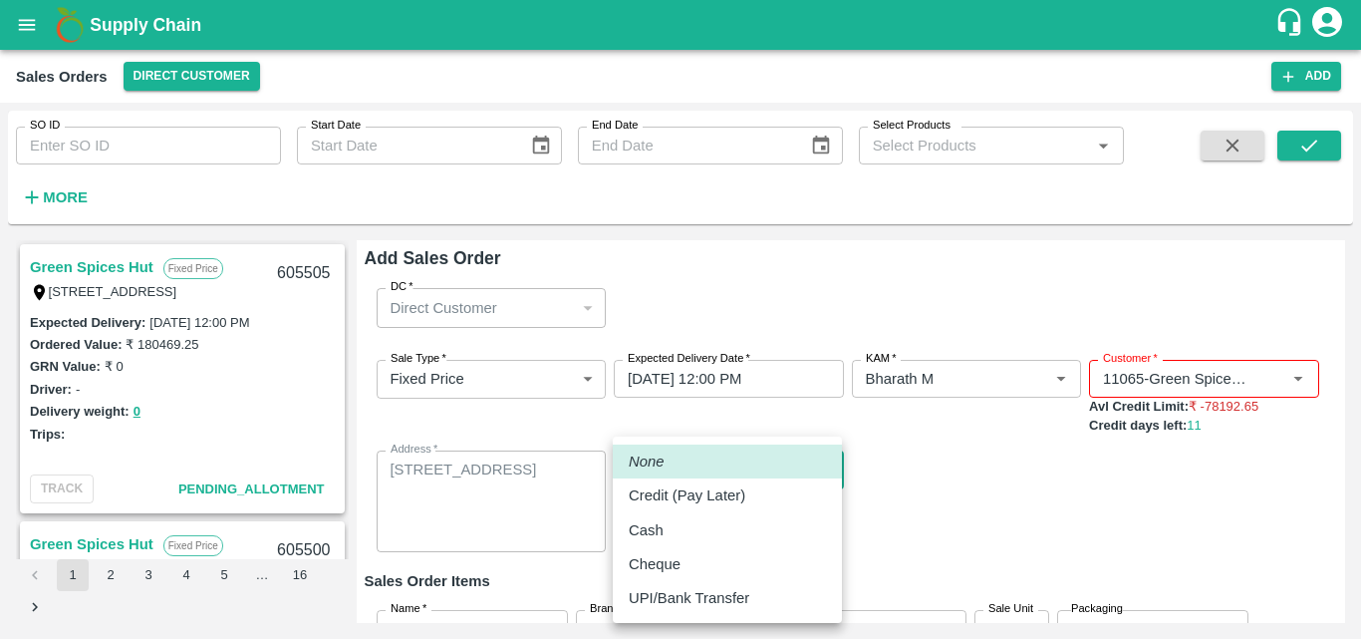
click at [823, 471] on body "Supply Chain Sales Orders Direct Customer Add SO ID SO ID Start Date Start Date…" at bounding box center [680, 319] width 1361 height 639
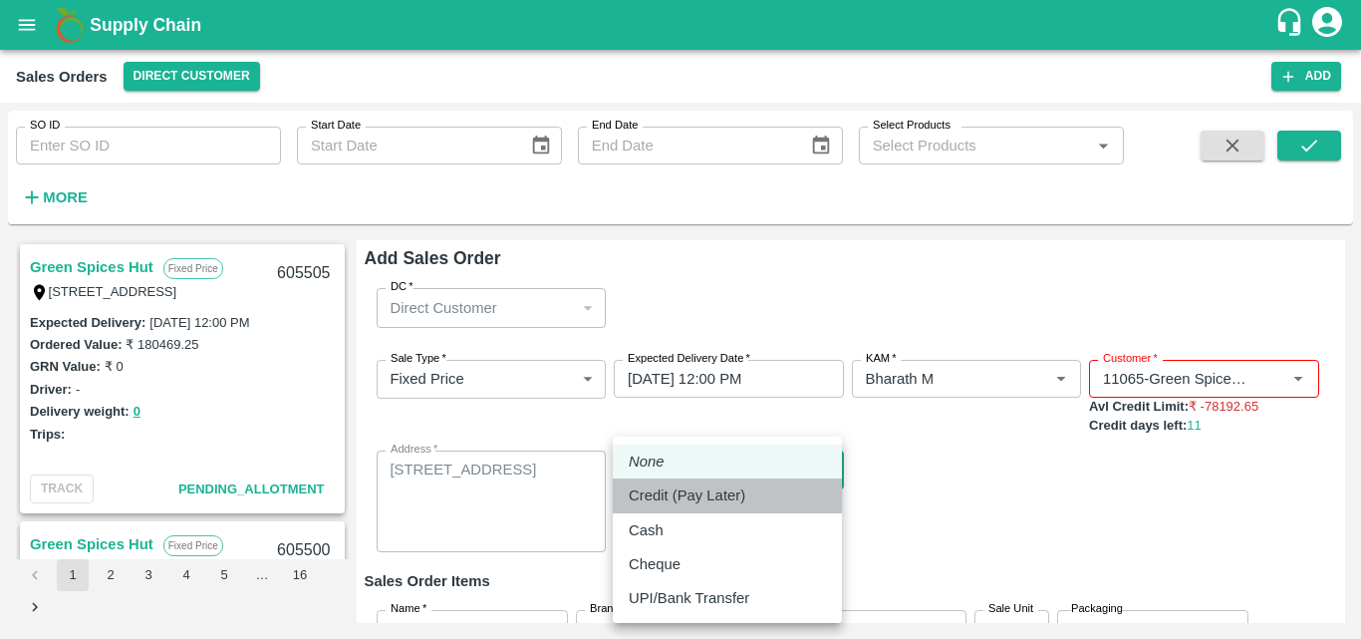
click at [750, 491] on div "Credit (Pay Later)" at bounding box center [692, 495] width 127 height 22
type input "credit"
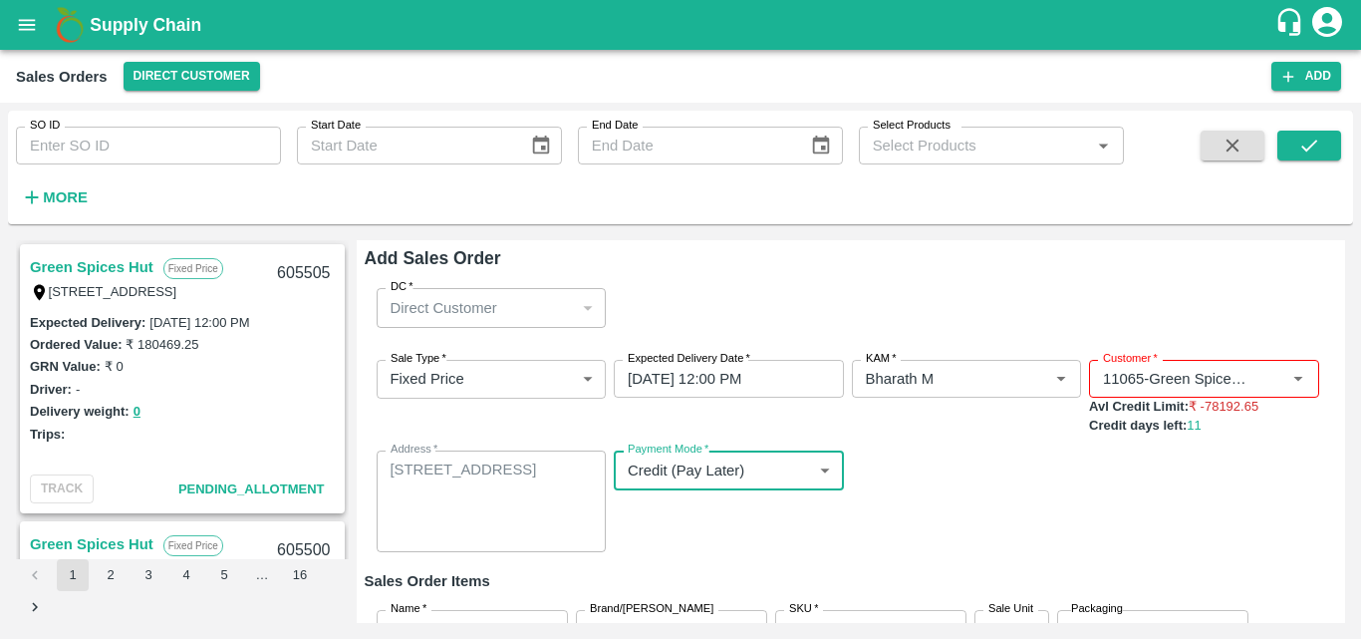
scroll to position [165, 0]
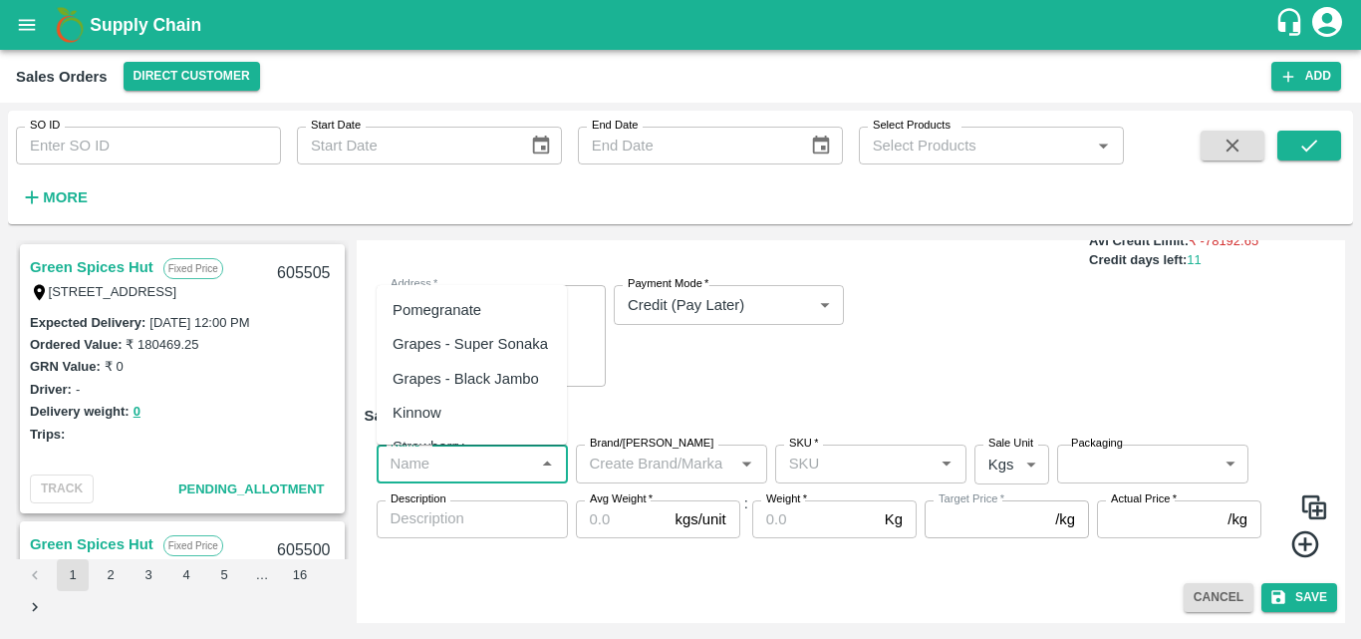
click at [466, 461] on input "Name   *" at bounding box center [456, 464] width 147 height 26
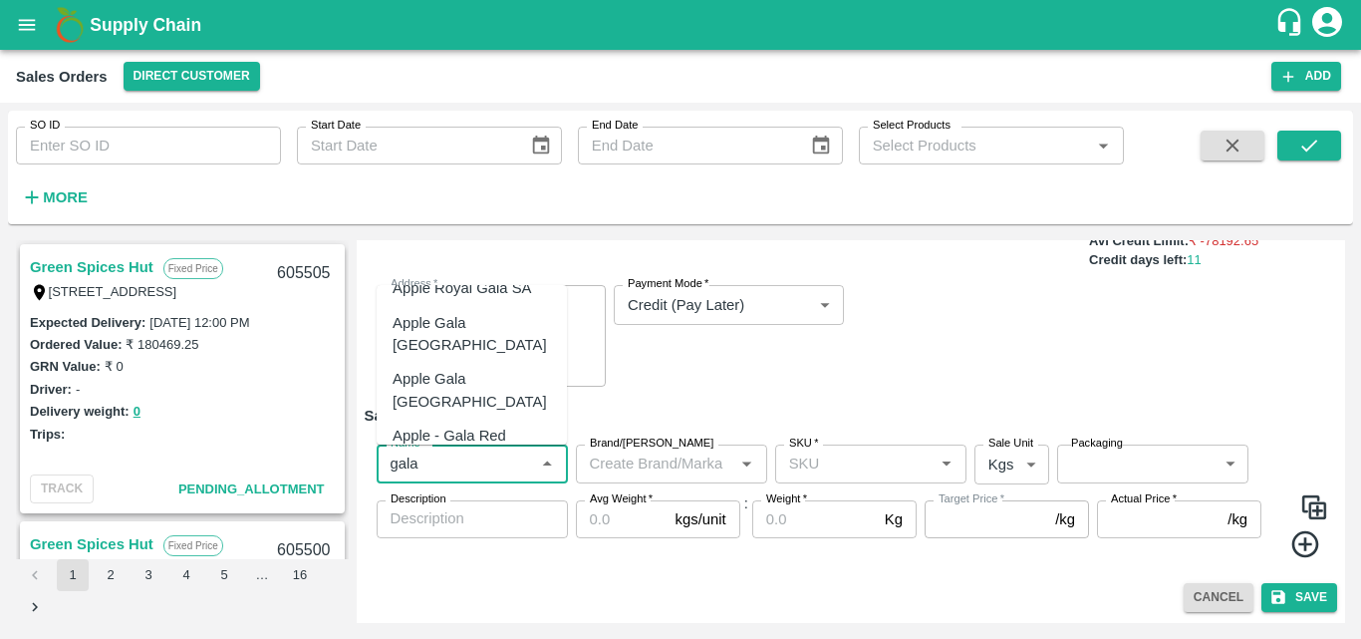
scroll to position [365, 0]
click at [481, 414] on div "Apple - Gala Red" at bounding box center [472, 431] width 190 height 34
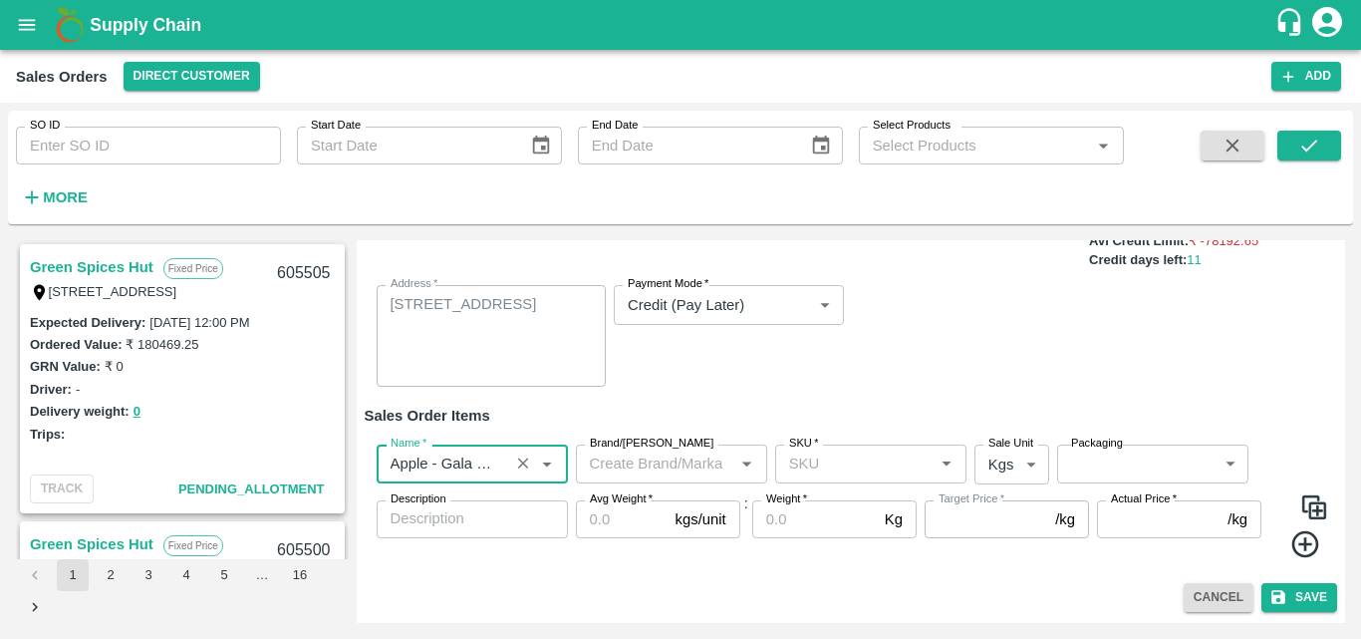
type input "Apple - Gala Red"
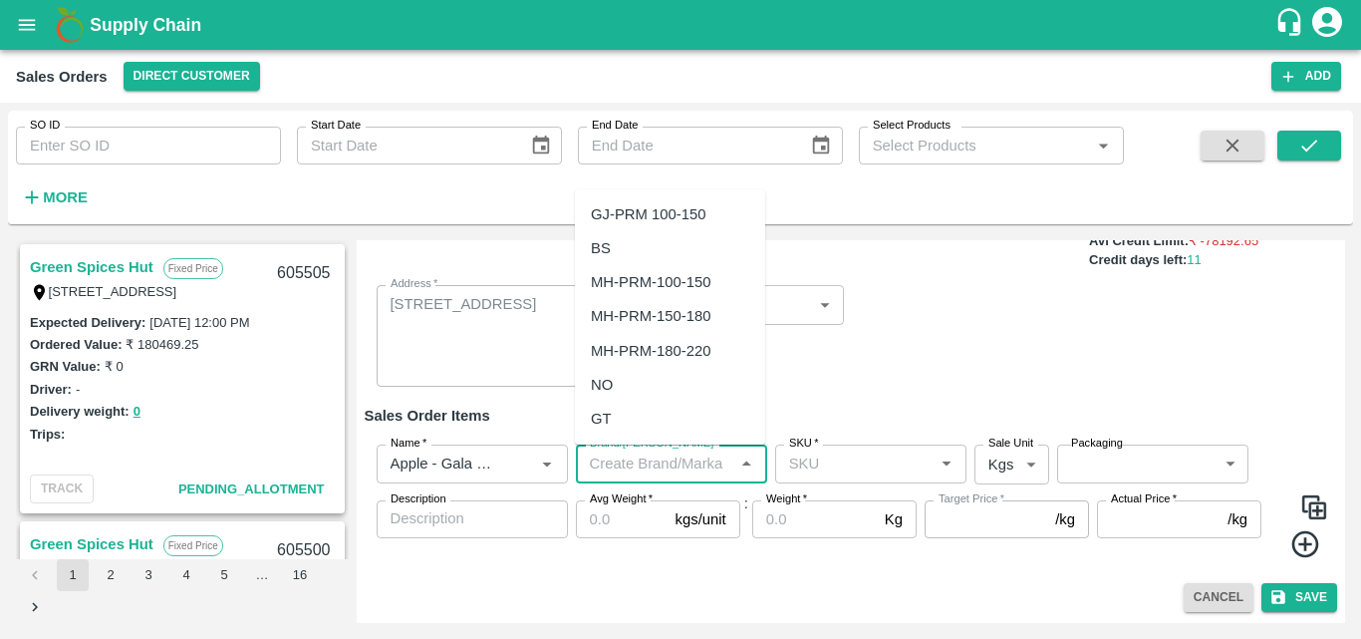
click at [642, 465] on input "Brand/[PERSON_NAME]" at bounding box center [655, 464] width 147 height 26
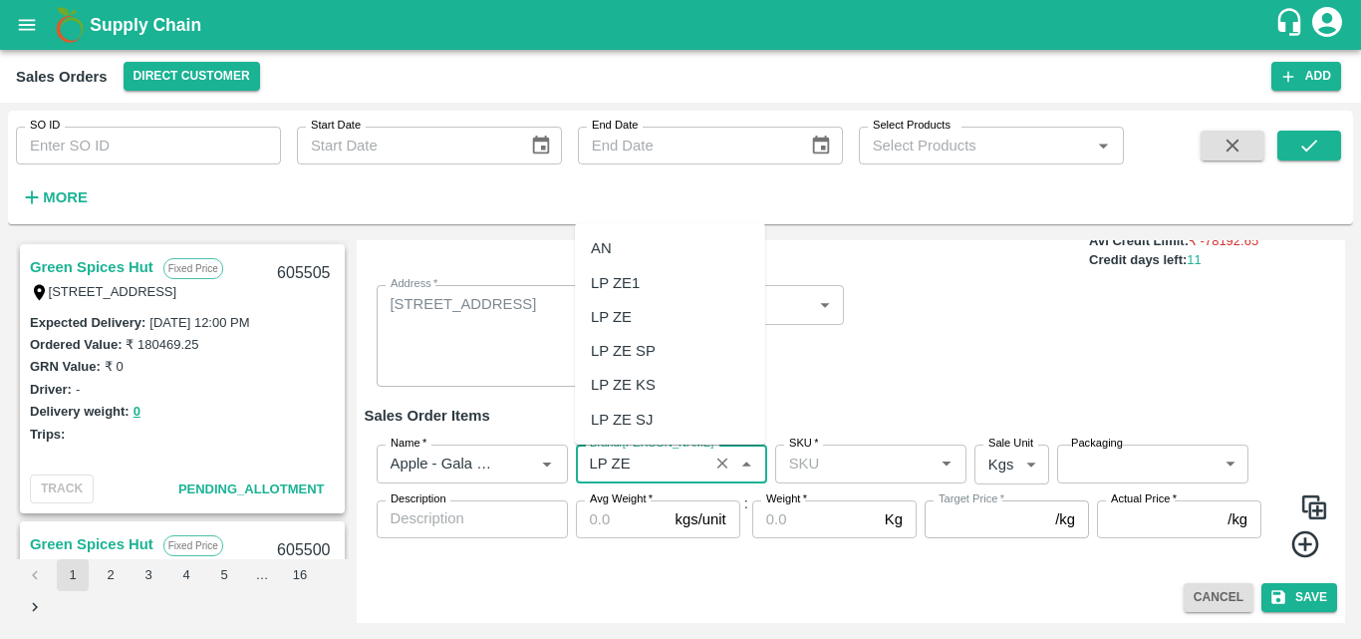
click at [632, 323] on div "LP ZE" at bounding box center [670, 317] width 190 height 34
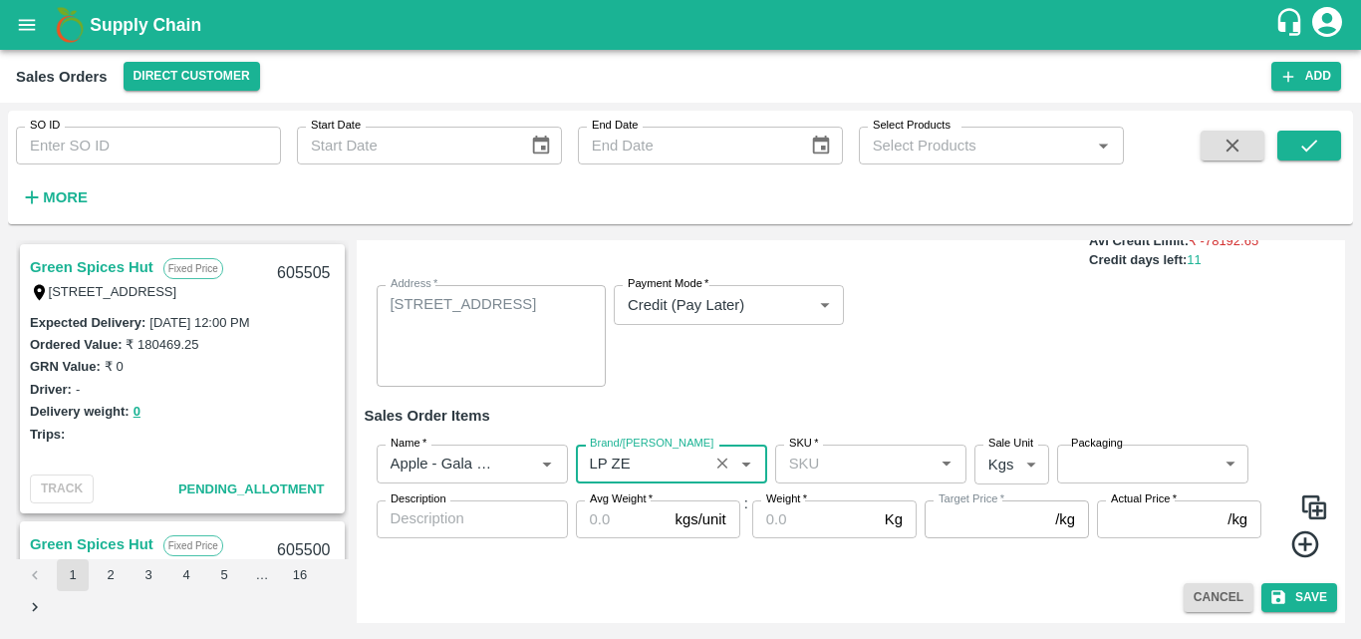
type input "LP ZE"
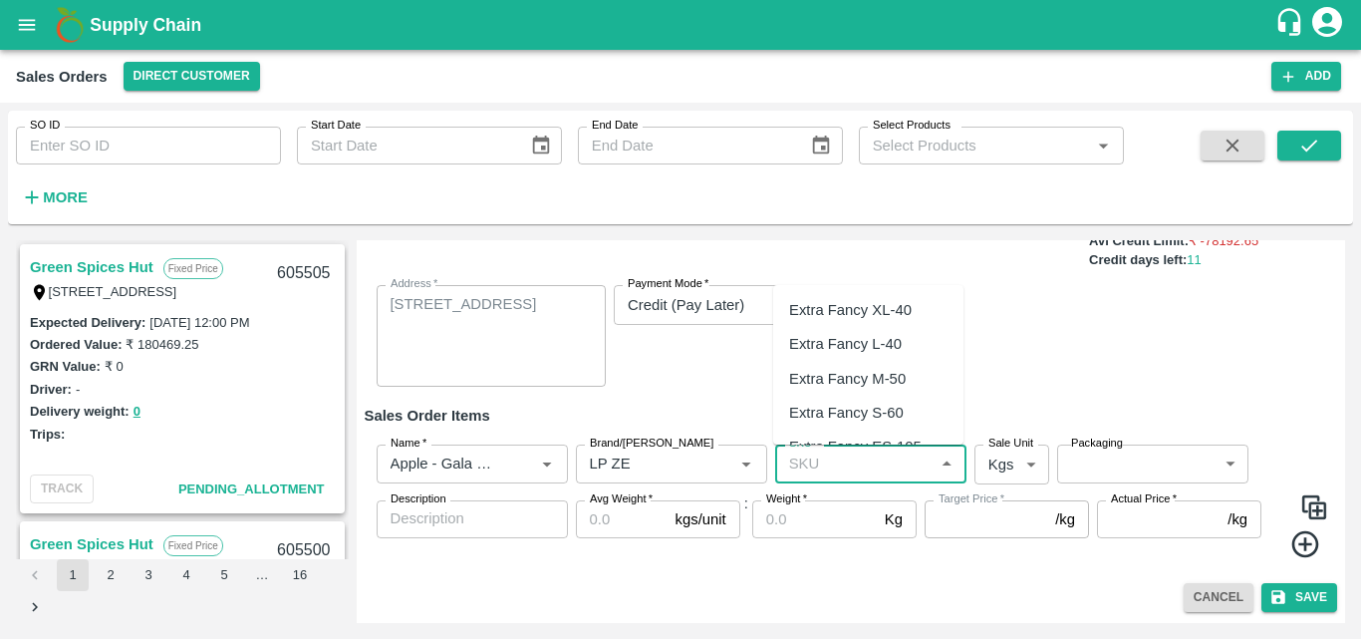
click at [831, 454] on input "SKU   *" at bounding box center [854, 464] width 147 height 26
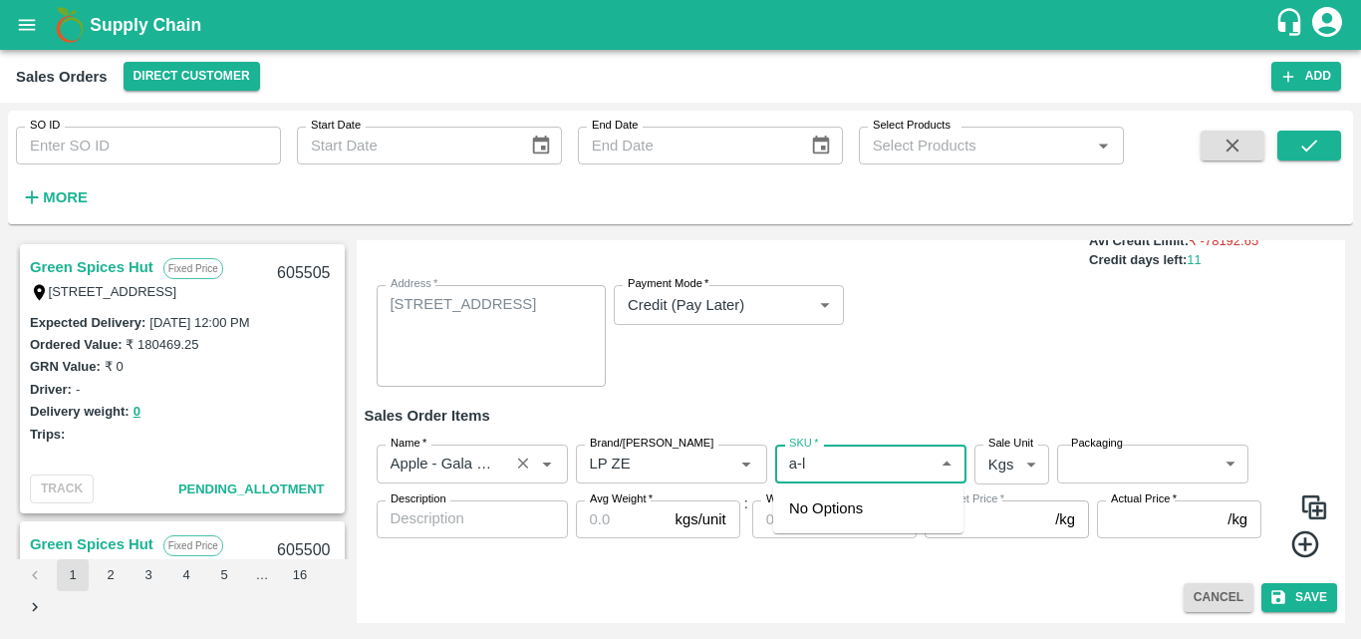
type input "a-l"
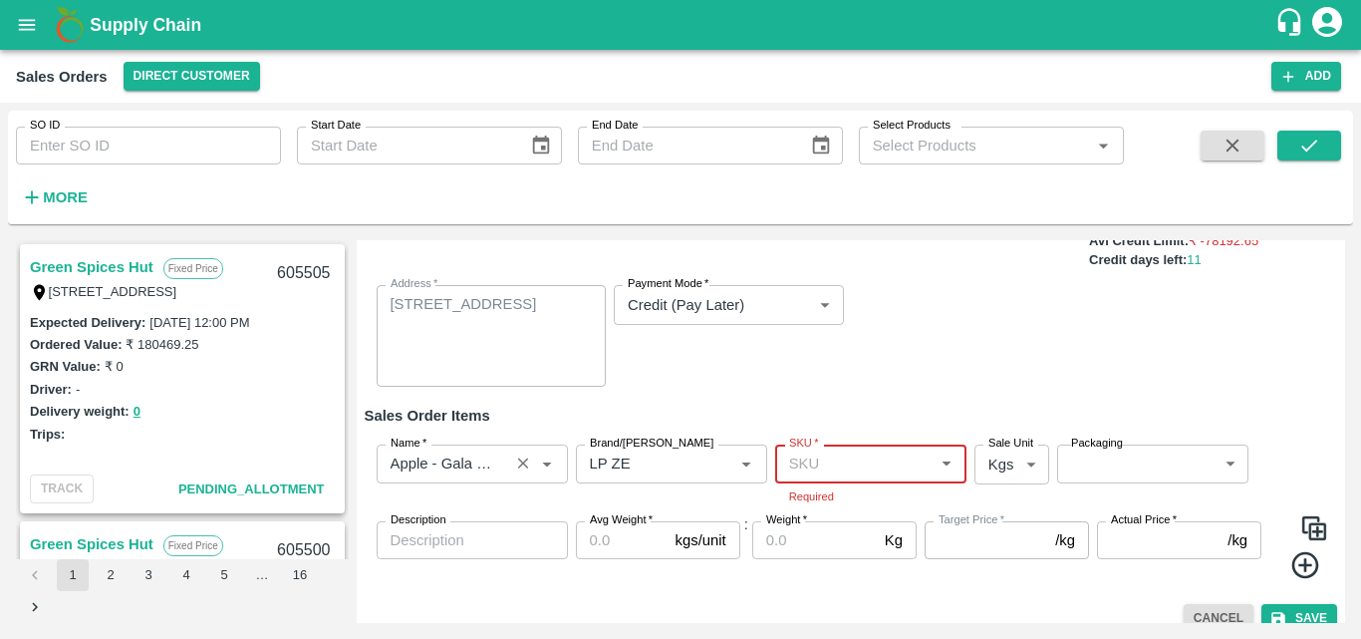
click at [504, 470] on div "Name   *" at bounding box center [472, 464] width 191 height 38
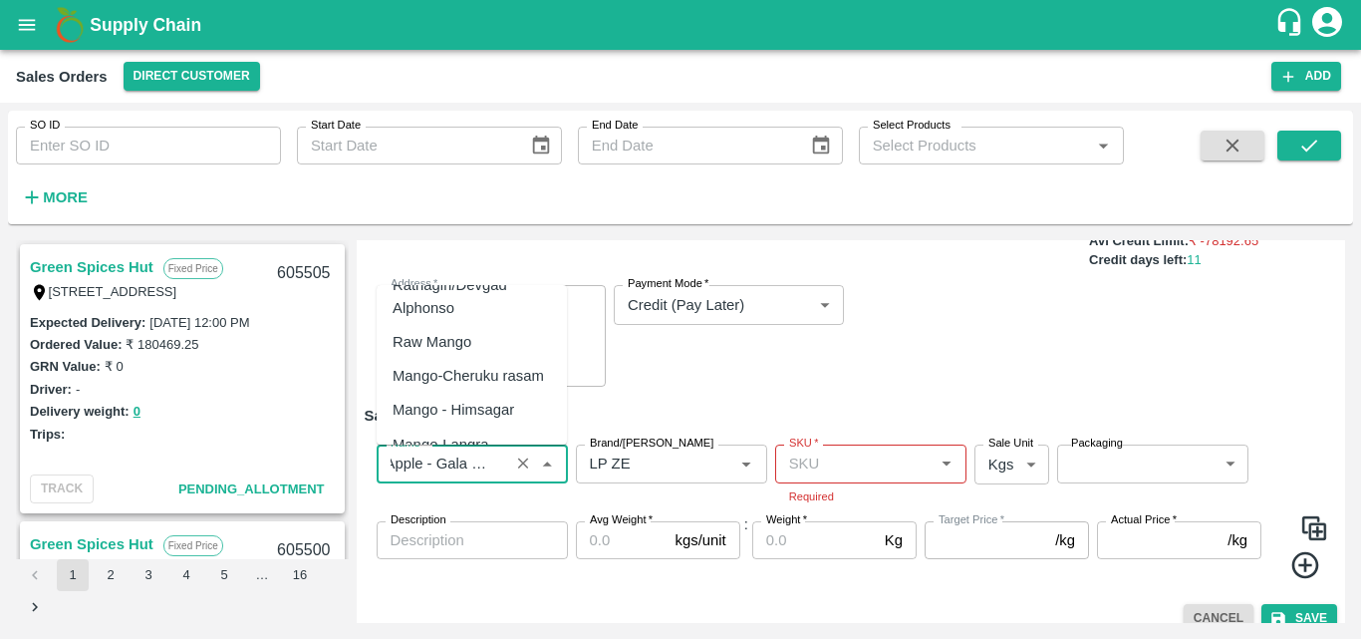
scroll to position [4029, 0]
type input "Apple - Gala Stripped"
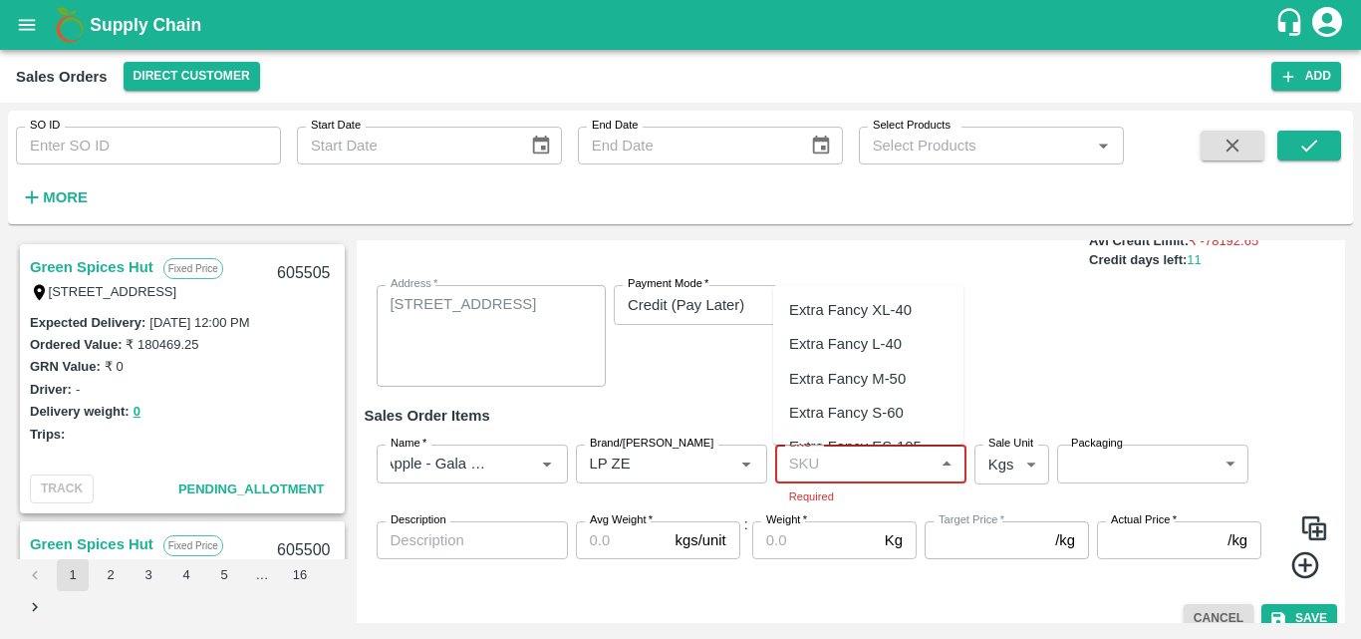
scroll to position [0, 0]
click at [875, 468] on input "SKU   *" at bounding box center [854, 464] width 147 height 26
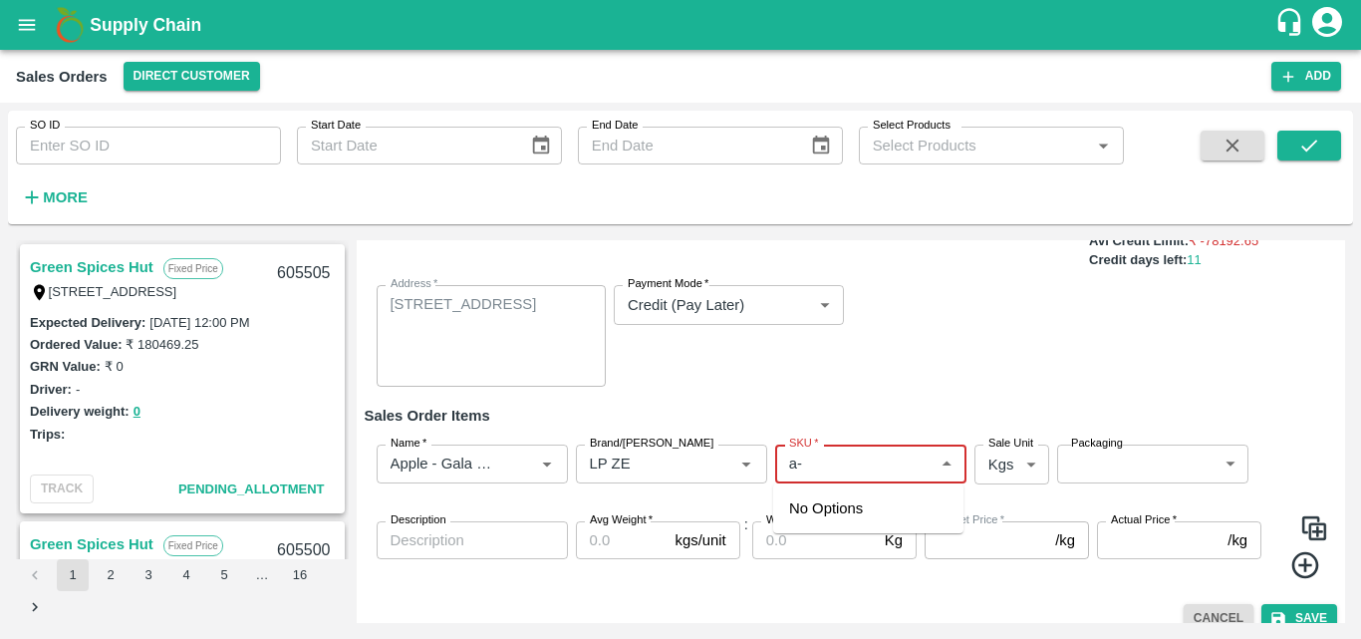
type input "a"
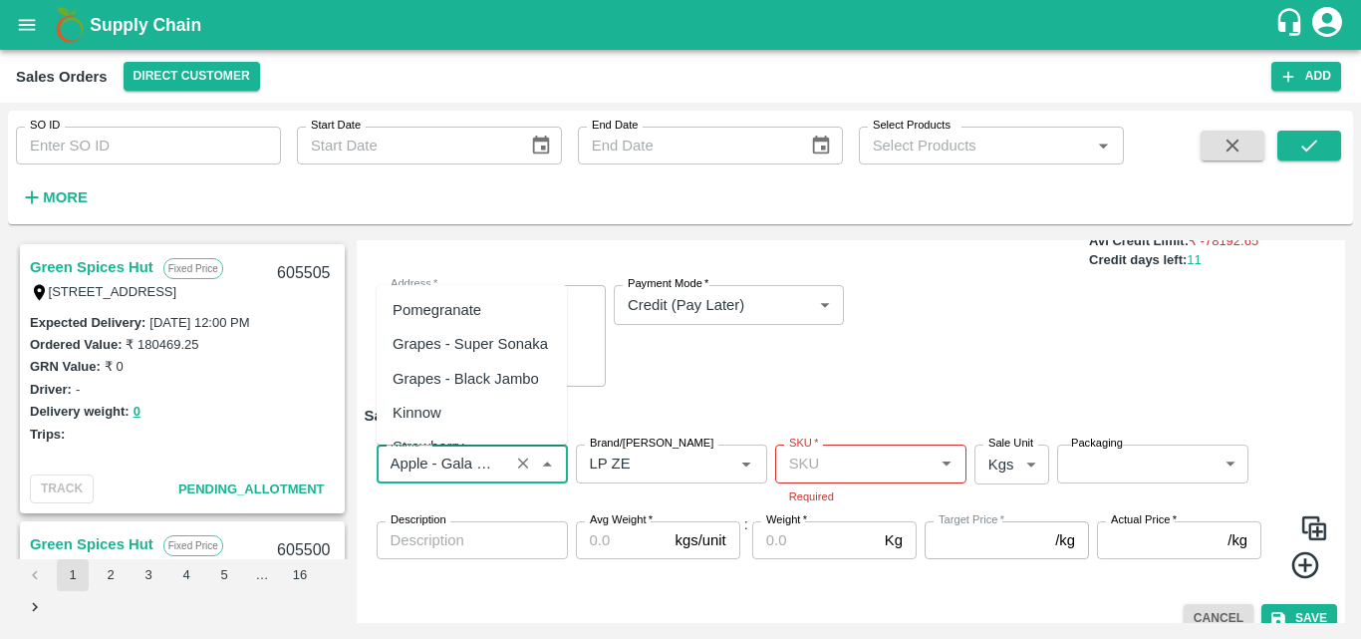
click at [468, 466] on input "Name   *" at bounding box center [443, 464] width 121 height 26
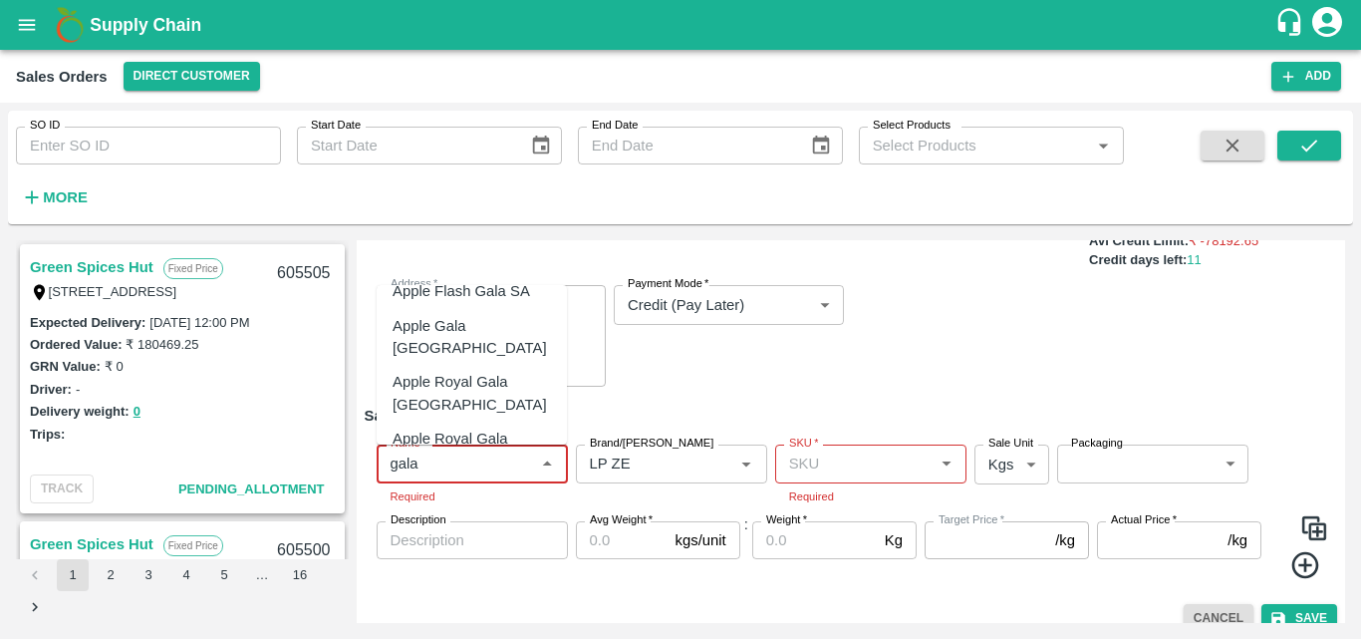
scroll to position [691, 0]
click at [419, 613] on div "Apple-Gala" at bounding box center [430, 624] width 74 height 22
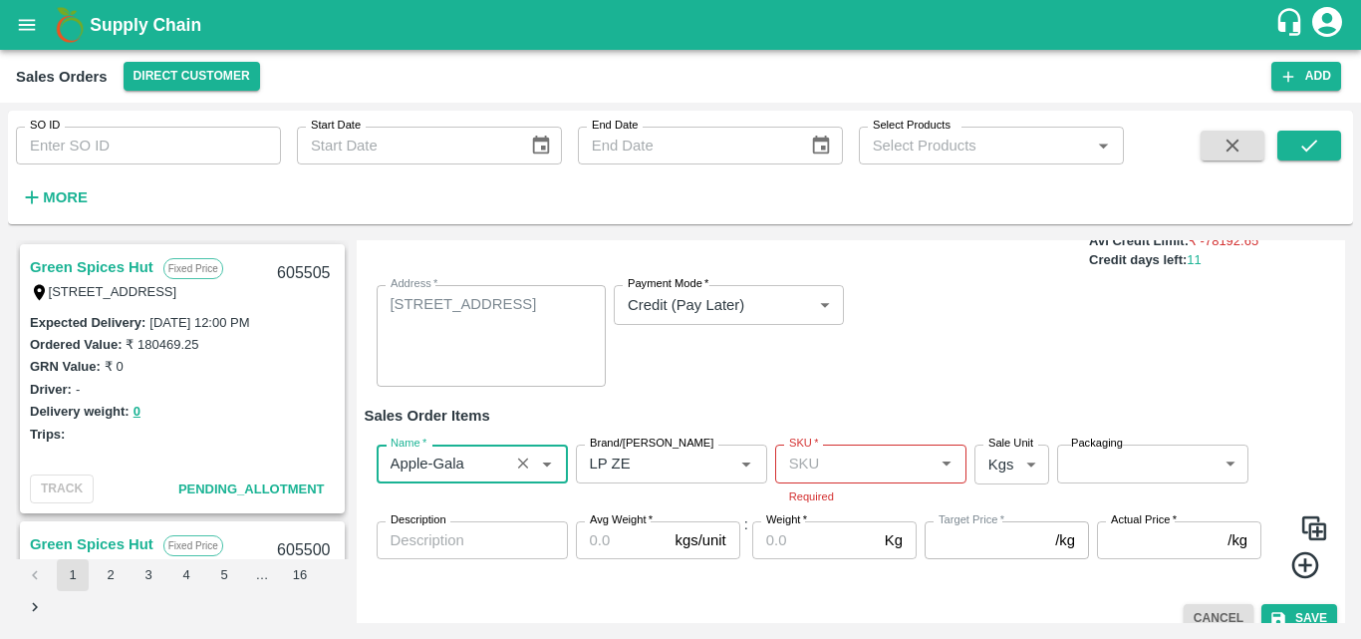
click at [891, 479] on div "SKU   *" at bounding box center [870, 464] width 191 height 38
type input "Apple-Gala"
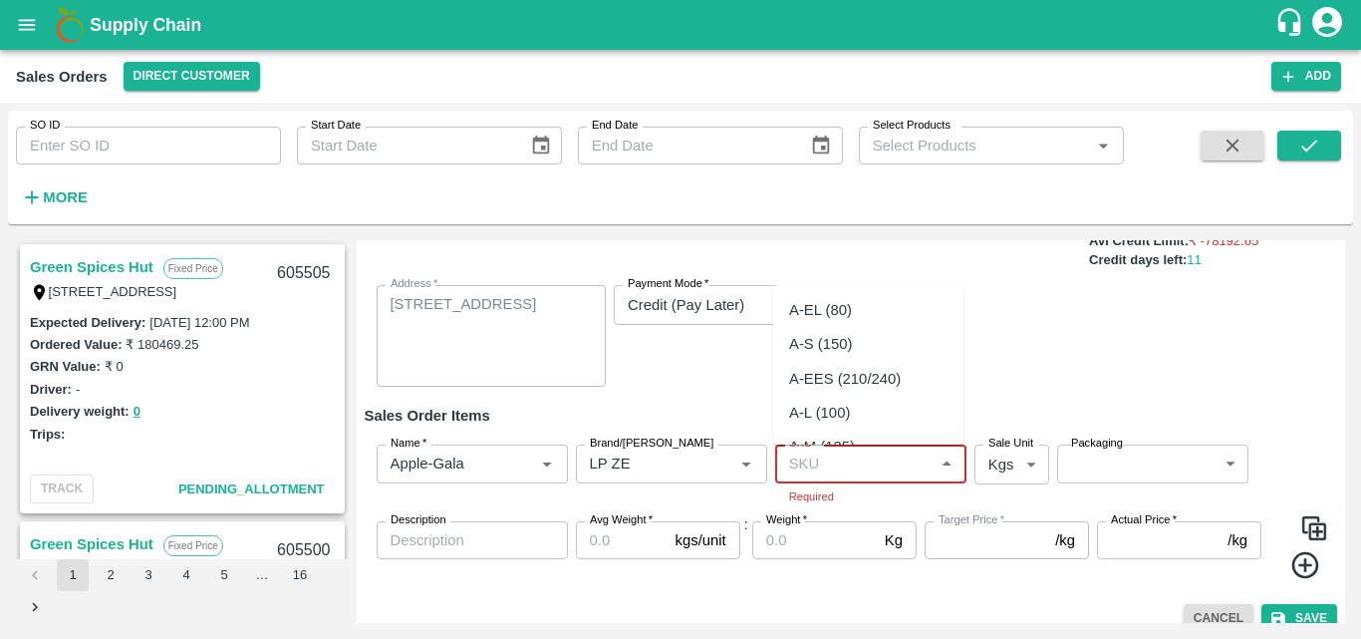
click at [843, 464] on input "SKU   *" at bounding box center [854, 464] width 147 height 26
click at [825, 418] on div "A-L (100)" at bounding box center [819, 413] width 61 height 22
type input "A-L (100)"
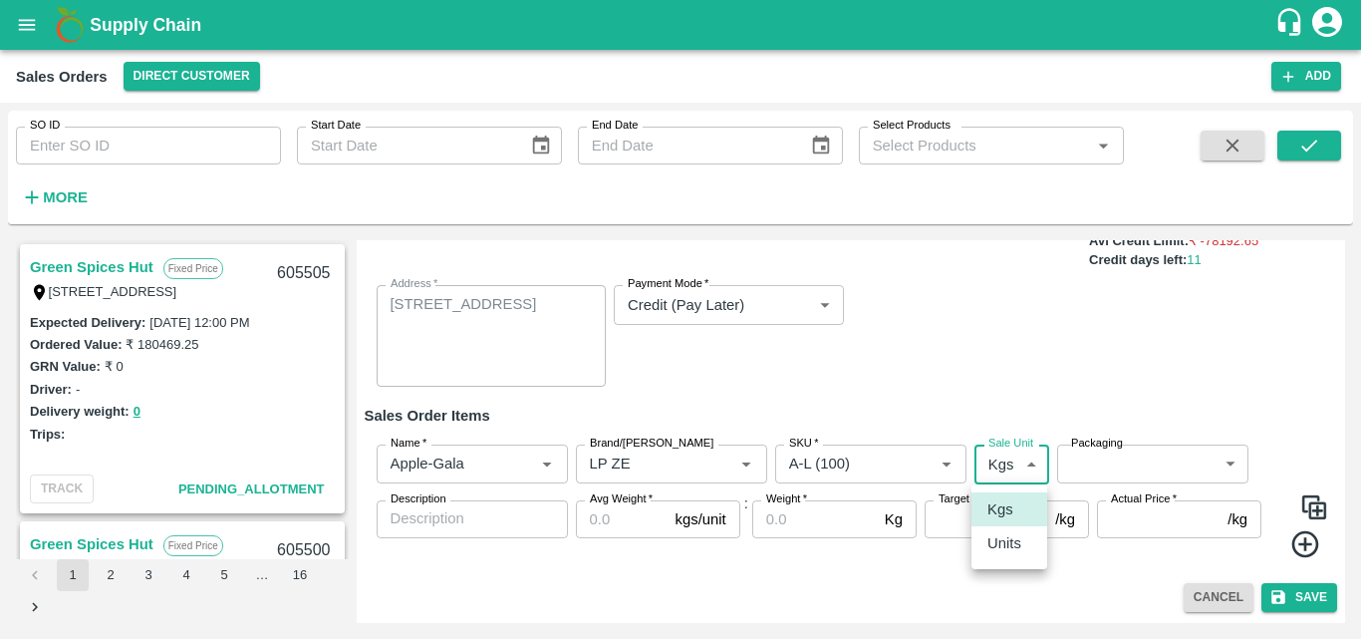
click at [1017, 468] on body "Supply Chain Sales Orders Direct Customer Add SO ID SO ID Start Date Start Date…" at bounding box center [680, 319] width 1361 height 639
click at [1020, 556] on li "Units" at bounding box center [1010, 543] width 76 height 34
type input "2"
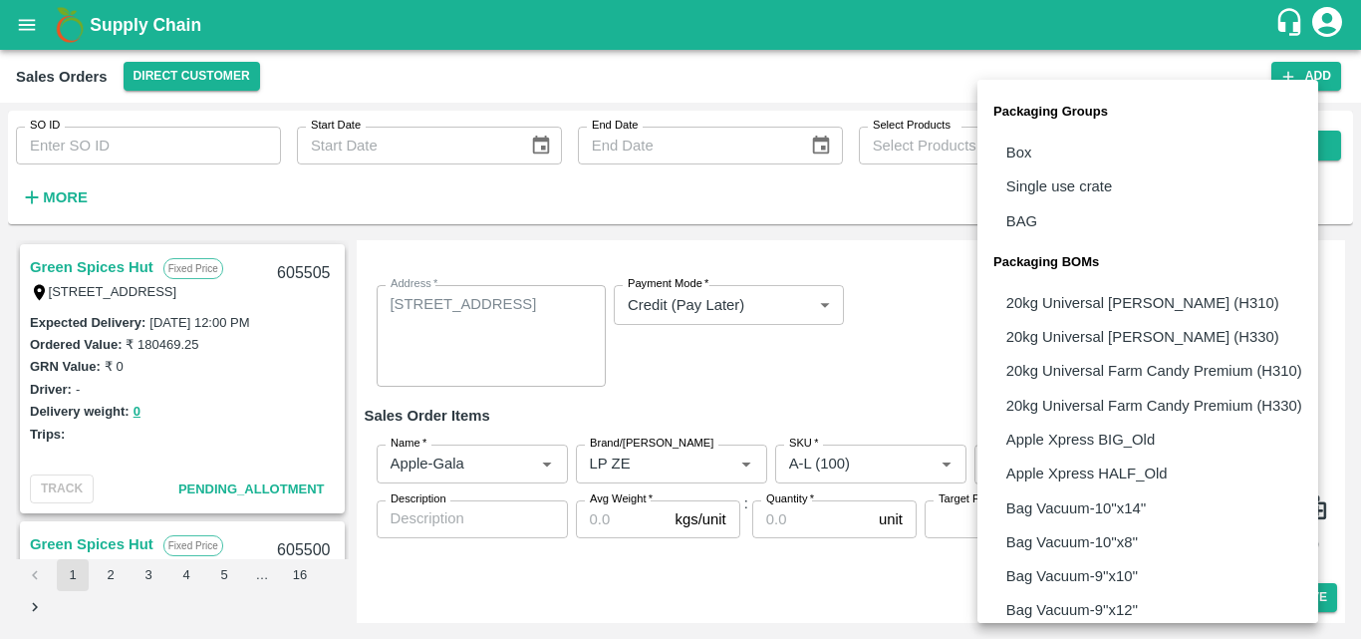
click at [1130, 472] on body "Supply Chain Sales Orders Direct Customer Add SO ID SO ID Start Date Start Date…" at bounding box center [680, 319] width 1361 height 639
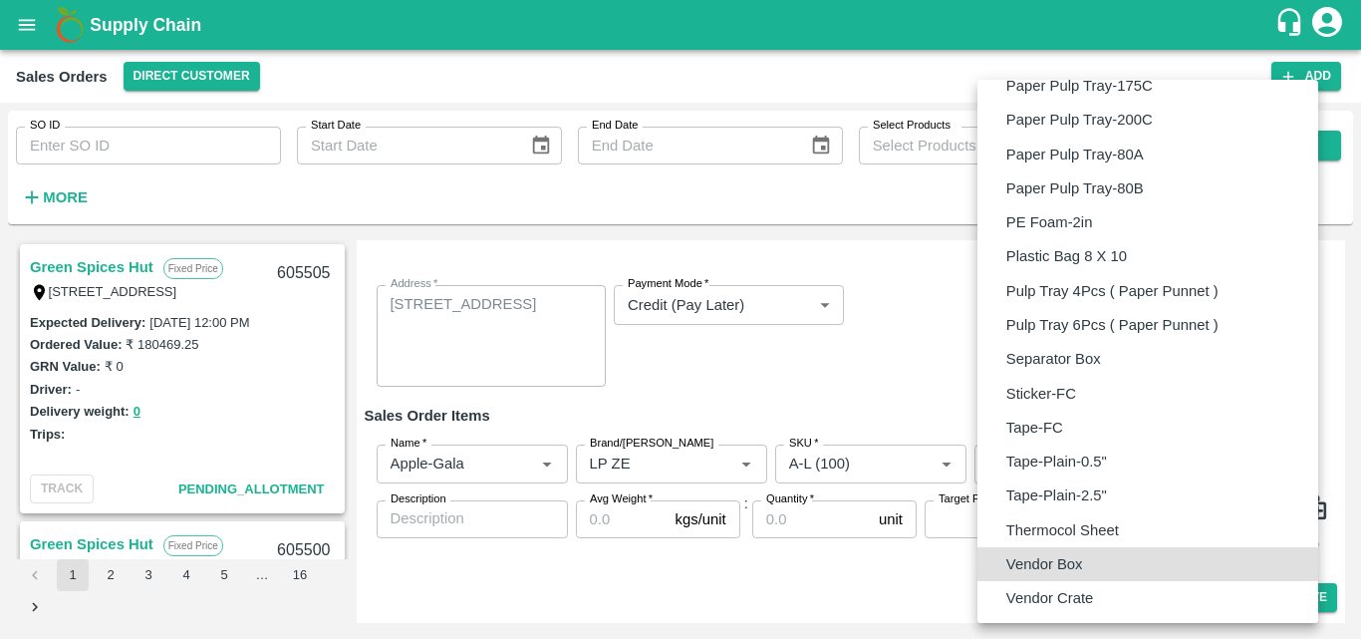
type input "BOM/276"
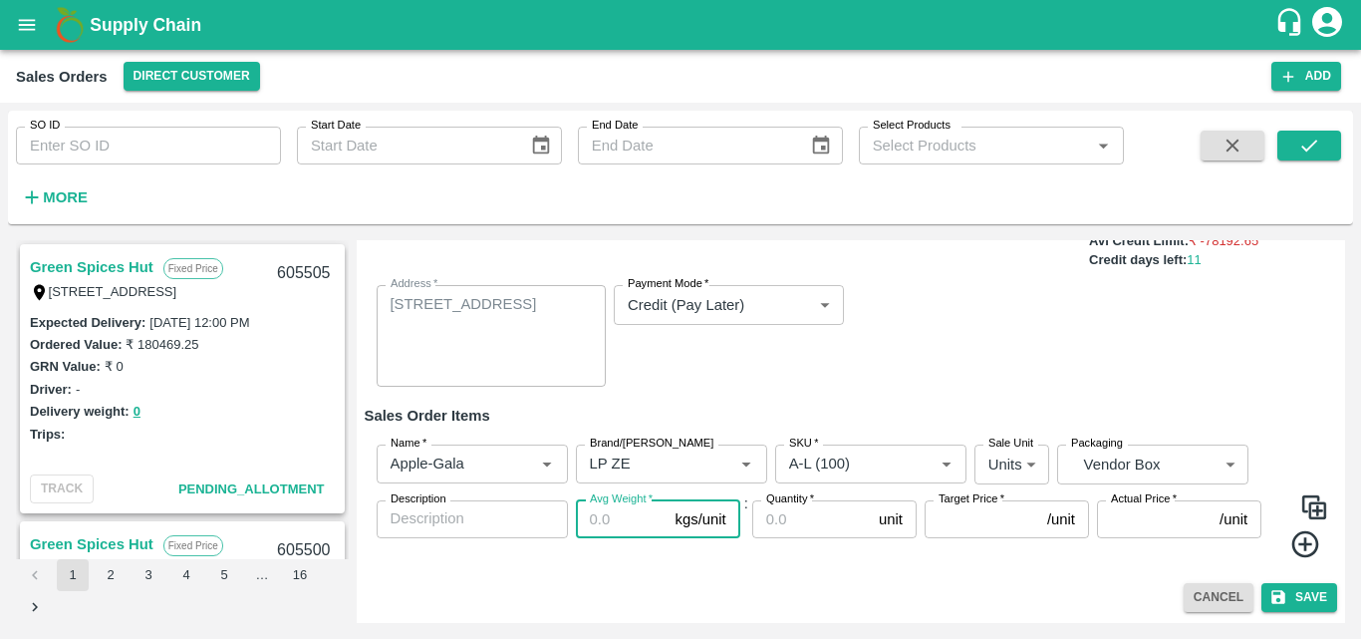
click at [620, 518] on input "Avg Weight   *" at bounding box center [622, 519] width 92 height 38
type input "12"
click at [797, 531] on input "Quantity   *" at bounding box center [811, 519] width 119 height 38
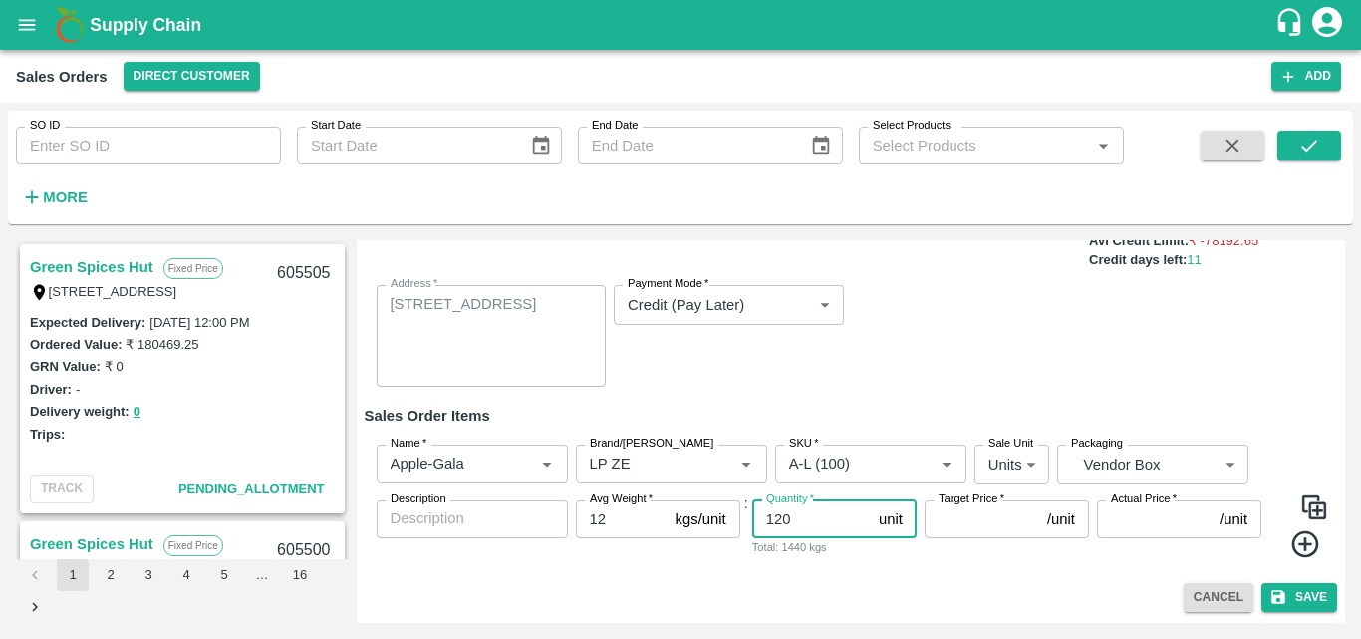
type input "120"
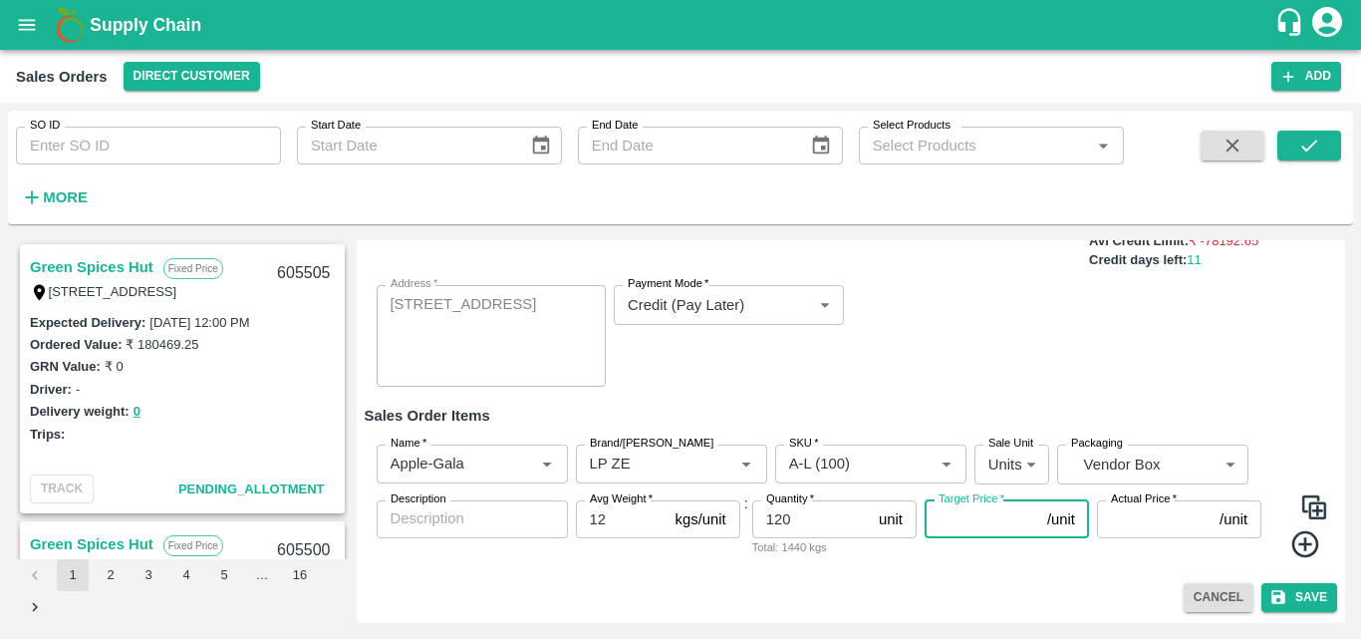
click at [1002, 519] on input "Target Price   *" at bounding box center [982, 519] width 115 height 38
type input "1174.96"
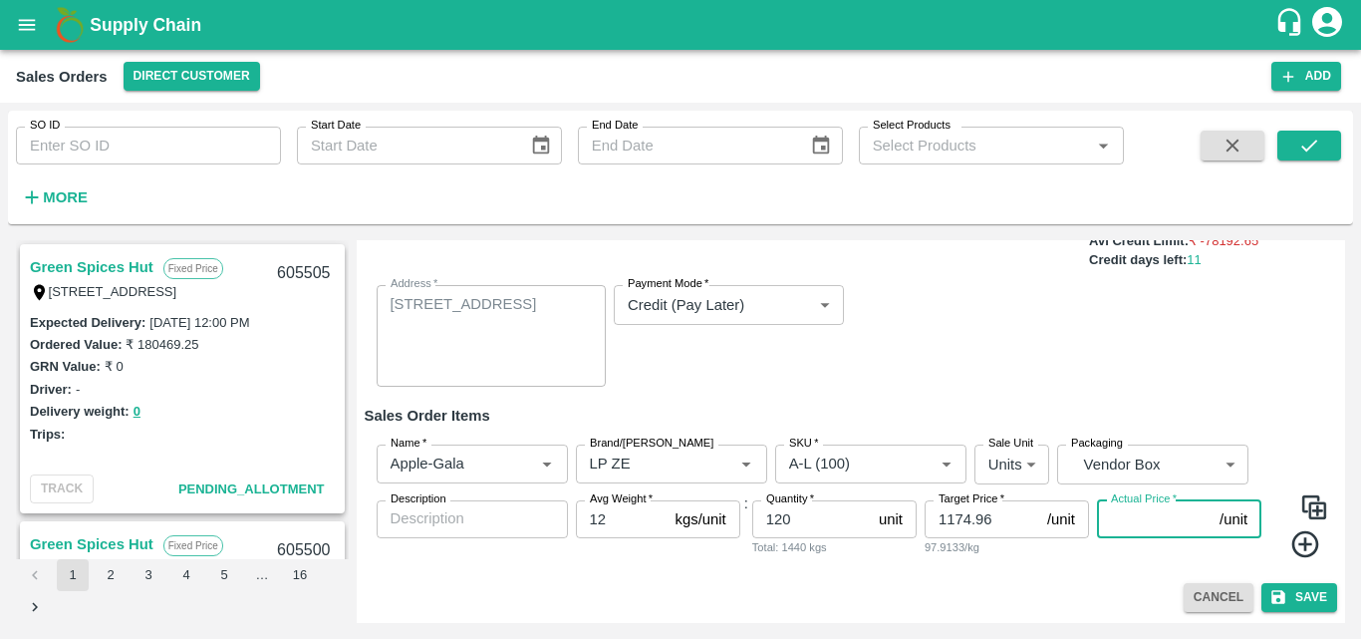
click at [1125, 530] on input "Actual Price   *" at bounding box center [1154, 519] width 115 height 38
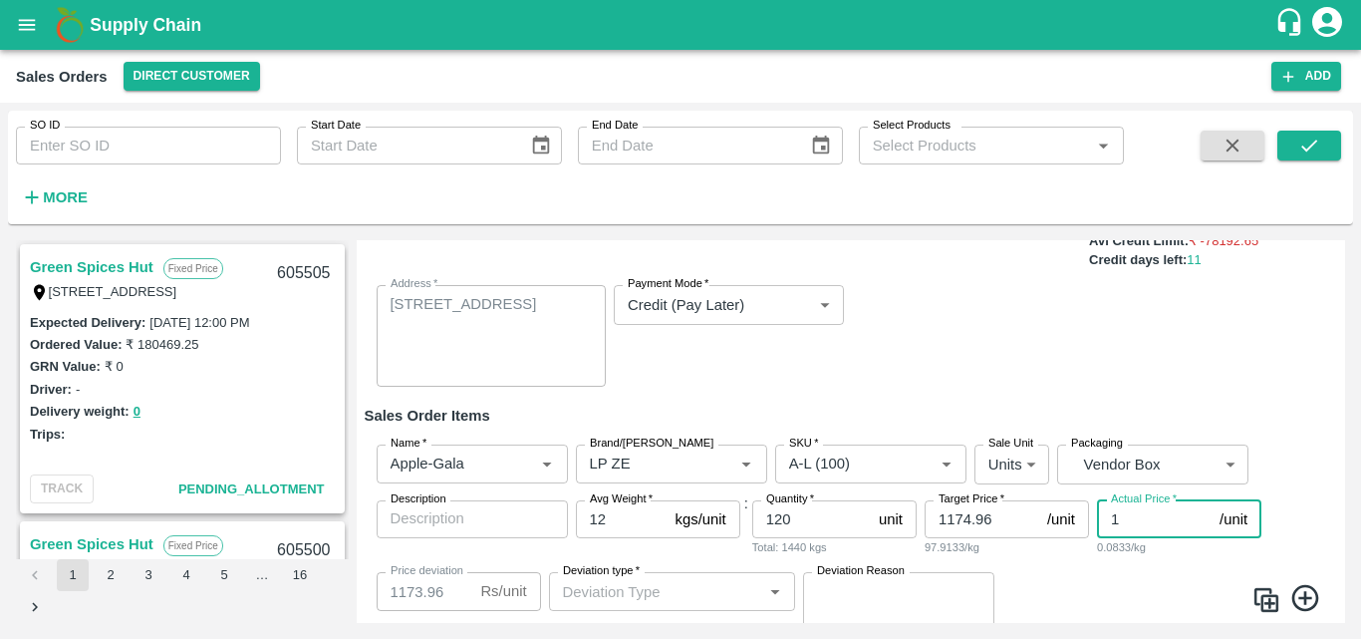
type input "11"
type input "1163.96"
type input "117"
type input "1057.96"
type input "1174"
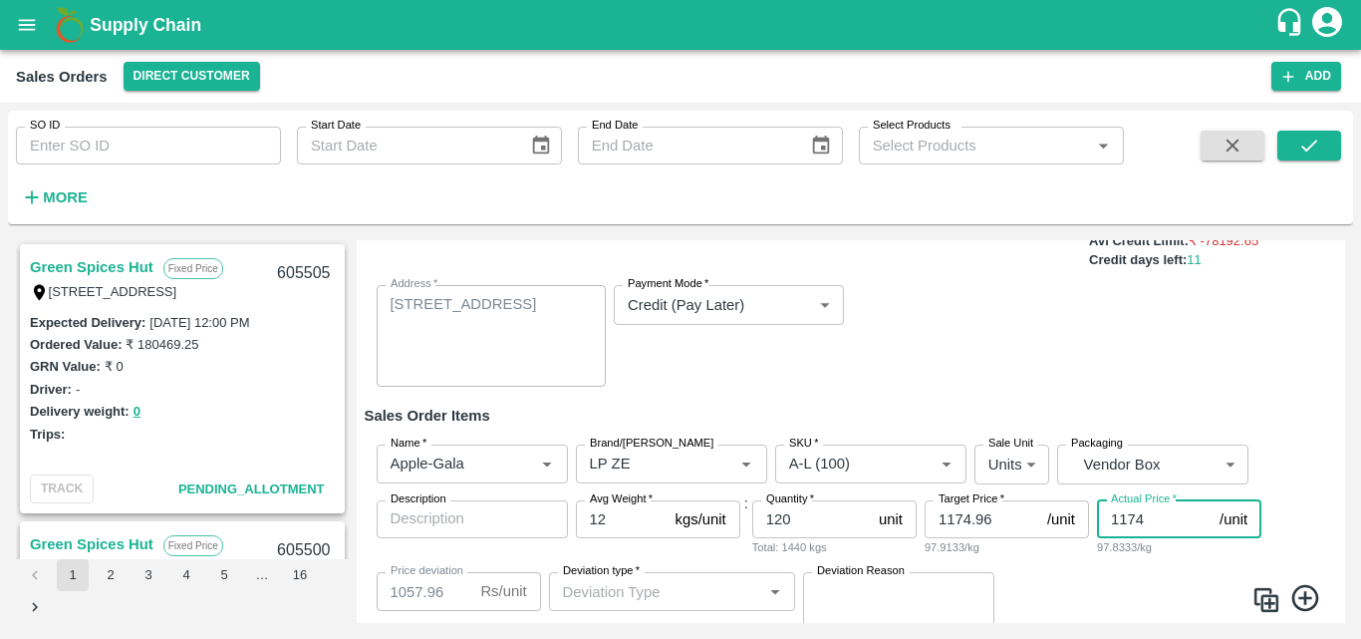
type input "0.9600000000000364"
type input "1174.9"
type input "0.05999999999994543"
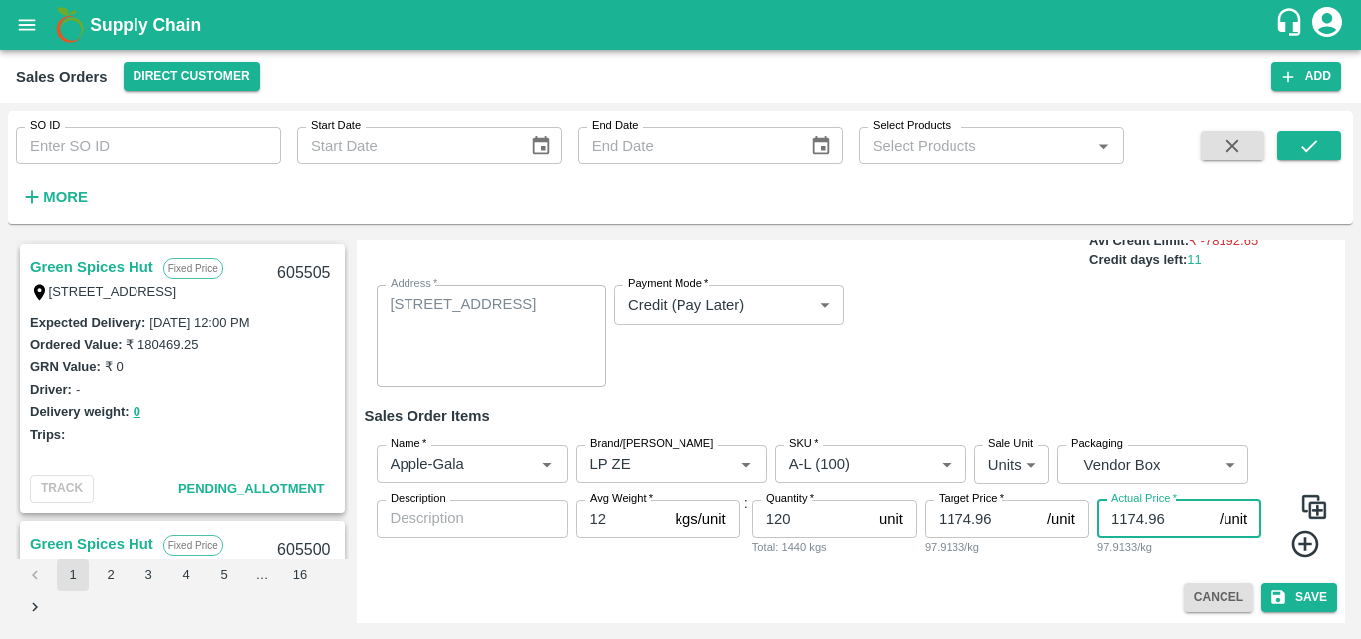
type input "1174.96"
click at [1112, 579] on div "Add Sales Order DC   * Direct Customer 6 DC Sale Type   * Fixed Price 1 Sale Ty…" at bounding box center [852, 431] width 990 height 383
click at [1309, 542] on icon at bounding box center [1306, 544] width 33 height 33
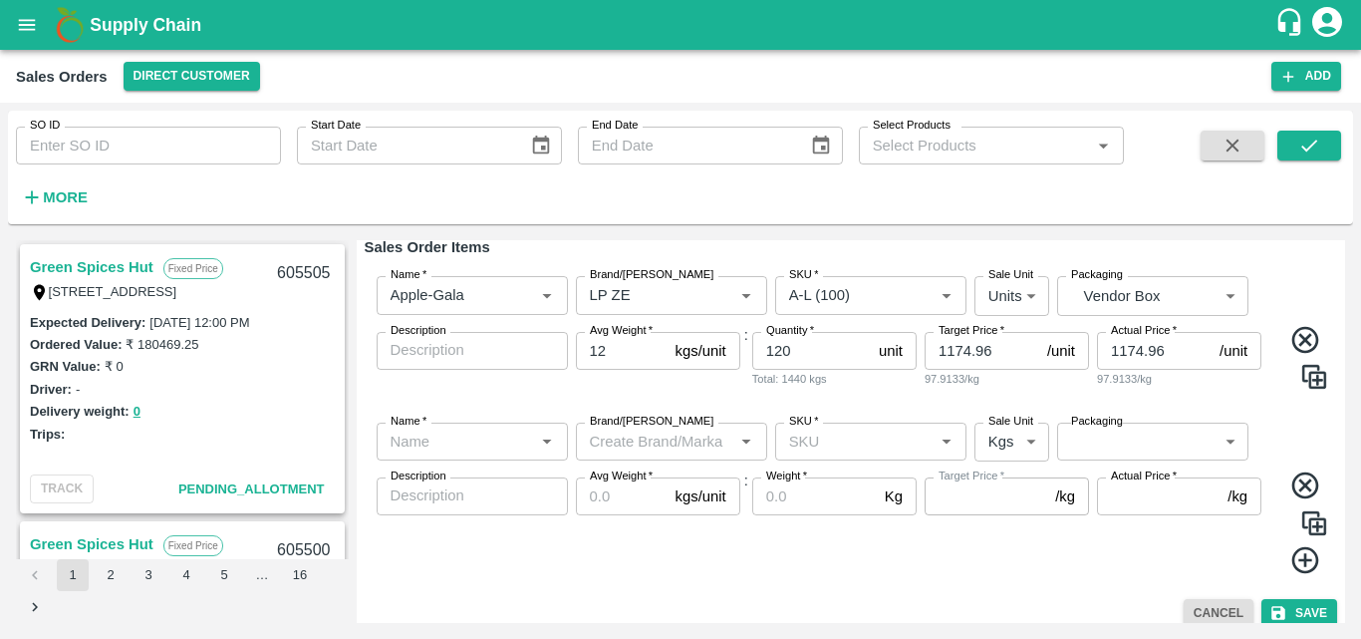
scroll to position [350, 0]
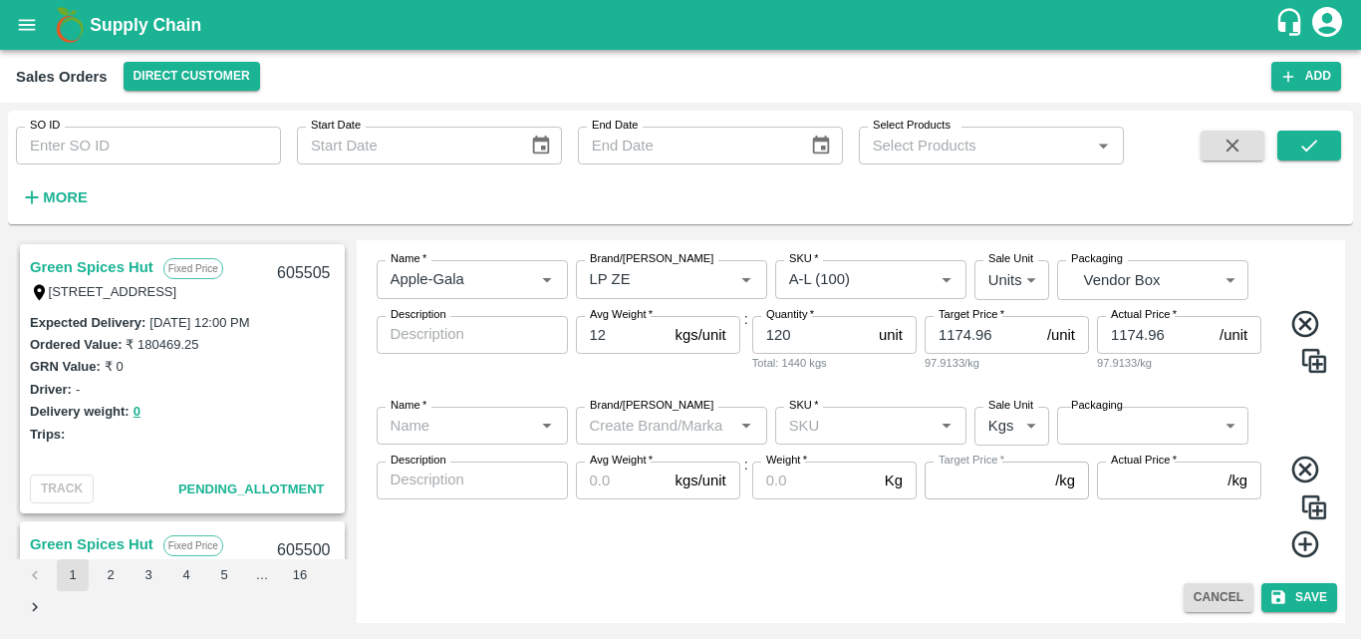
click at [1108, 565] on div "Name   * Name   * Brand/Marka Brand/Marka SKU   * SKU   * Sale Unit Kgs 1 Sale …" at bounding box center [852, 483] width 974 height 184
click at [522, 426] on input "Name   *" at bounding box center [456, 426] width 147 height 26
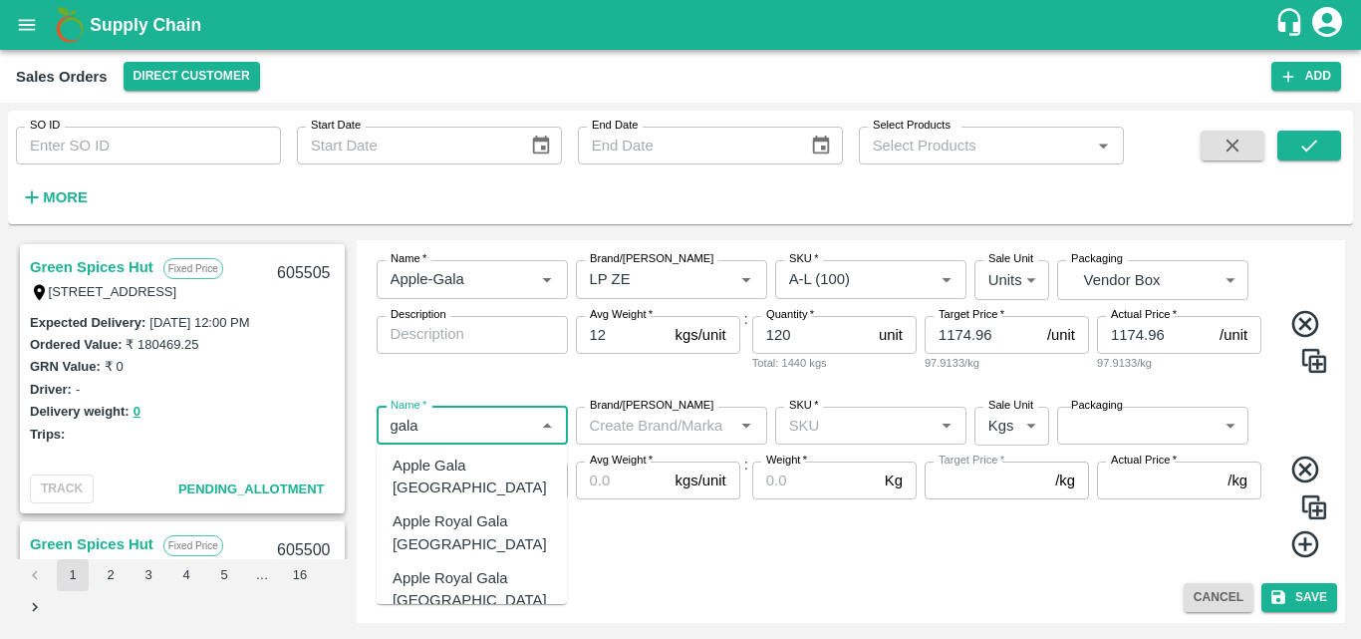
scroll to position [708, 0]
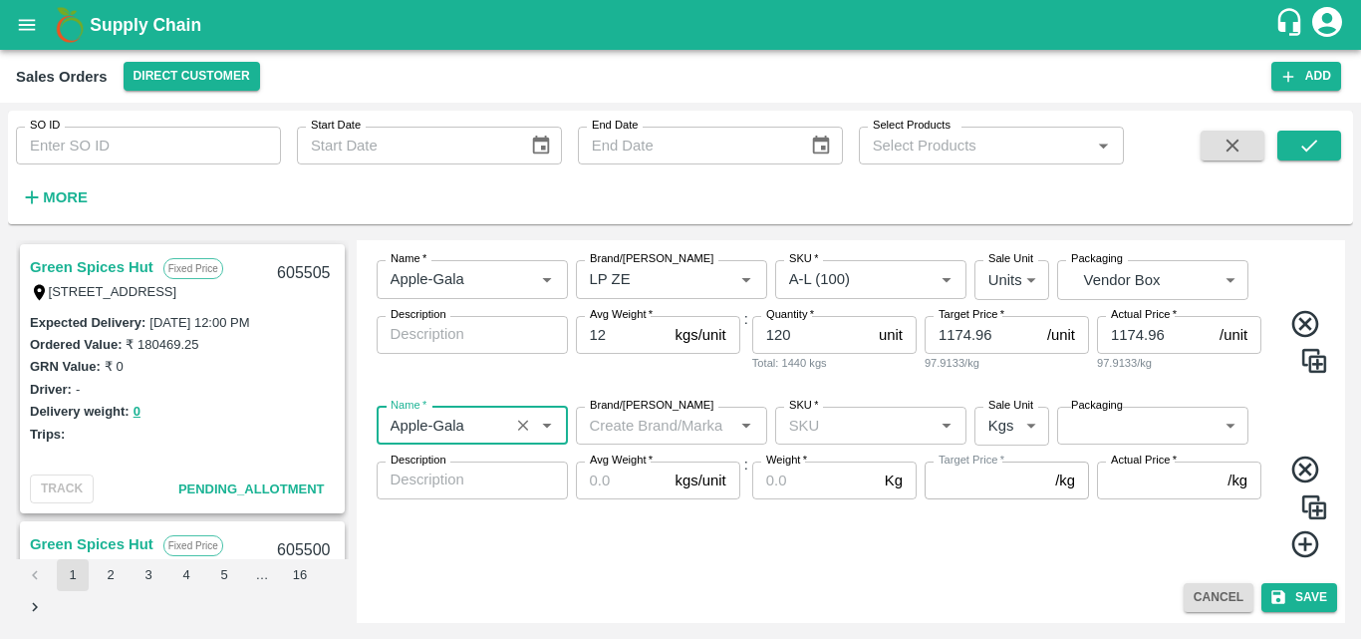
type input "Apple-Gala"
click at [656, 436] on input "Brand/[PERSON_NAME]" at bounding box center [655, 426] width 147 height 26
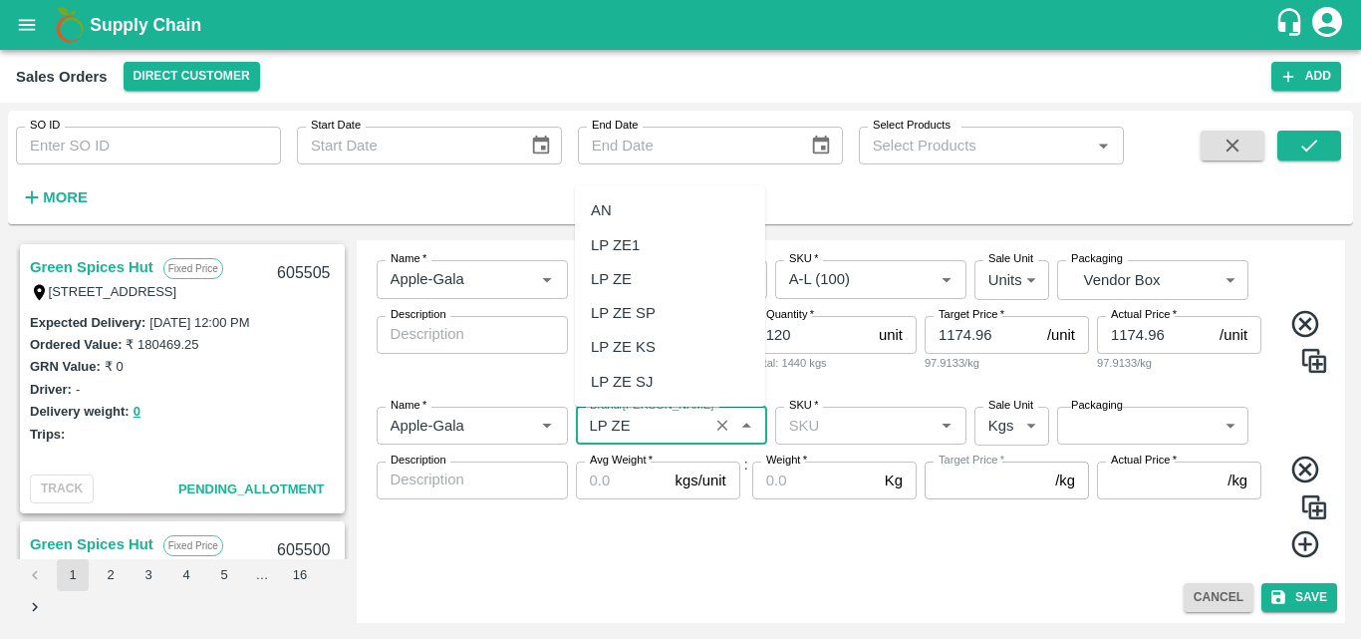
click at [615, 278] on div "LP ZE" at bounding box center [611, 279] width 41 height 22
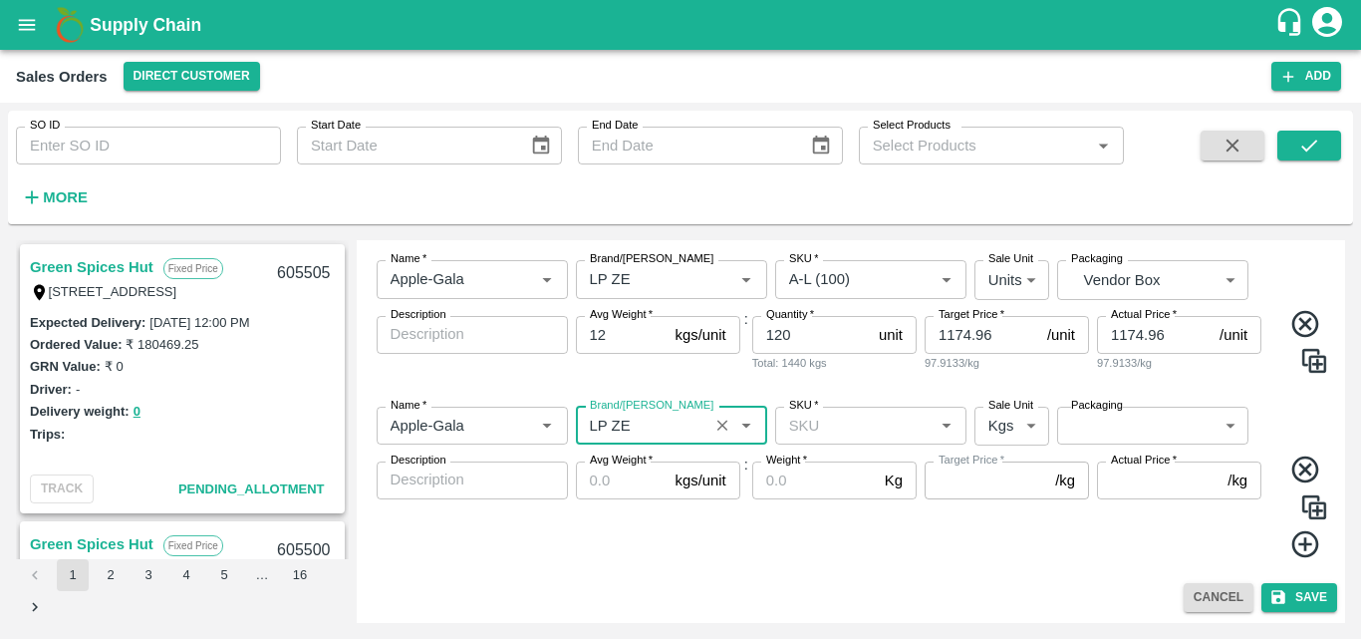
type input "LP ZE"
click at [838, 545] on div "Weight   * Kg Weight" at bounding box center [834, 510] width 164 height 98
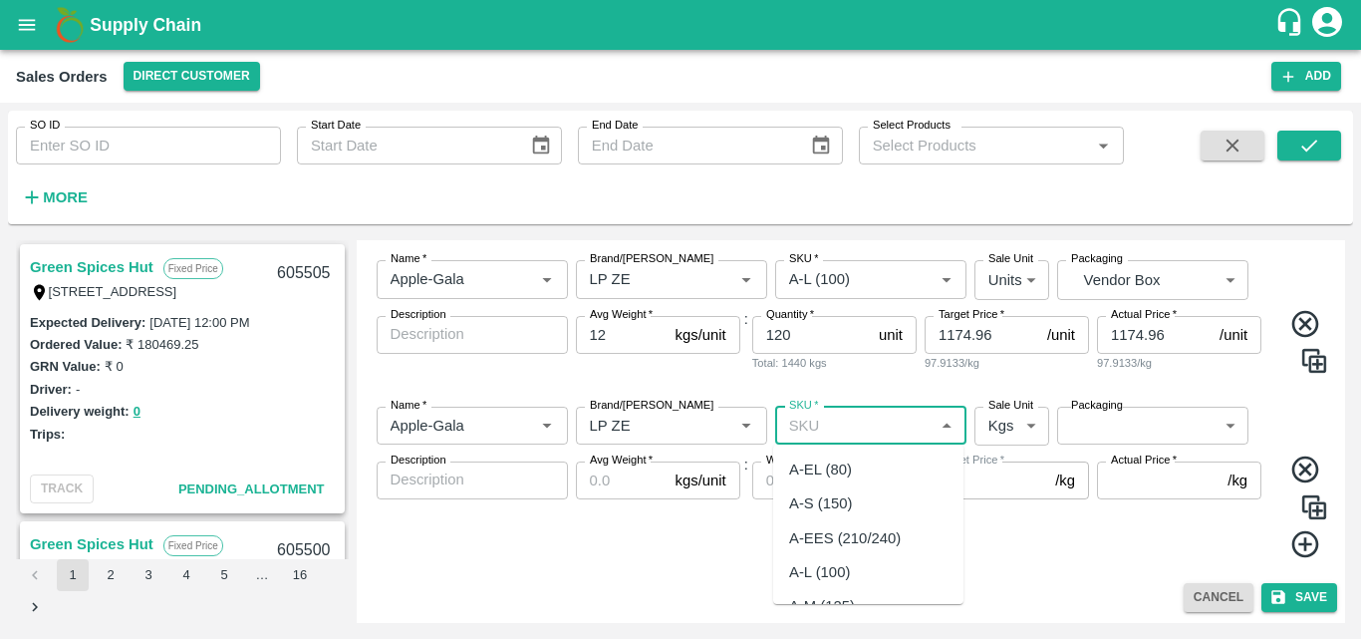
click at [842, 430] on input "SKU   *" at bounding box center [854, 426] width 147 height 26
click at [847, 457] on div "A-M (125)" at bounding box center [868, 469] width 190 height 34
type input "A-M (125)"
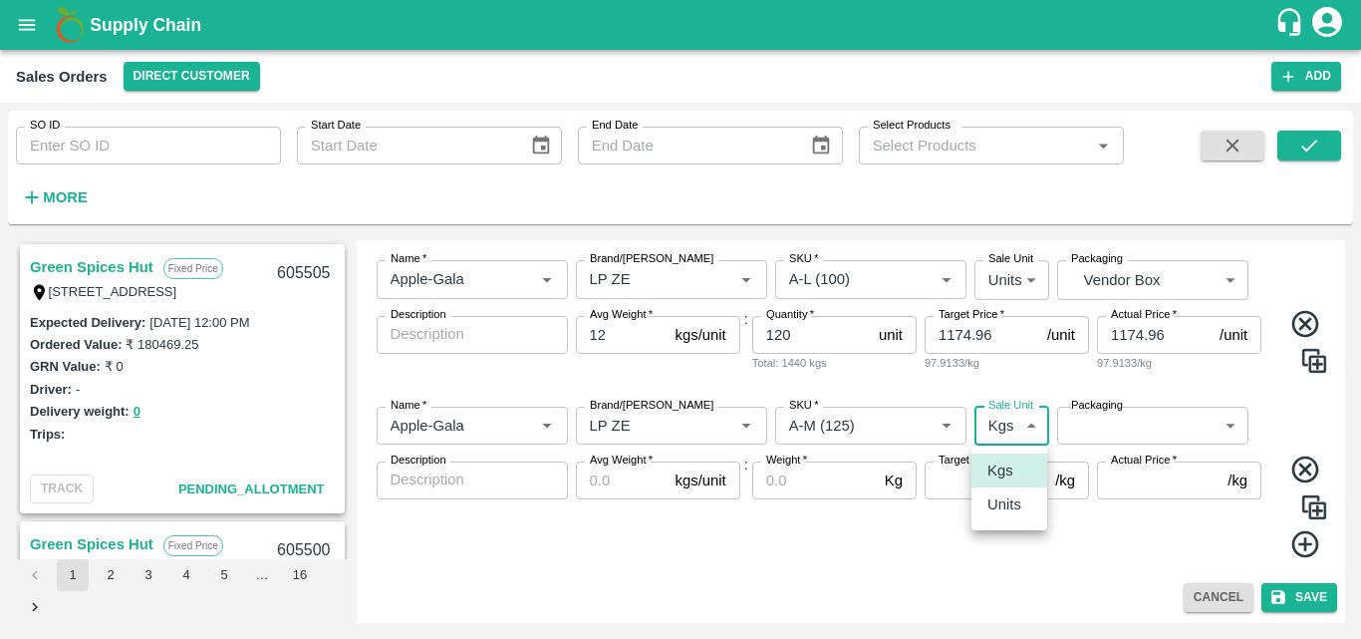
click at [1004, 418] on body "Supply Chain Sales Orders Direct Customer Add SO ID SO ID Start Date Start Date…" at bounding box center [680, 319] width 1361 height 639
click at [1011, 514] on p "Units" at bounding box center [1005, 504] width 34 height 22
type input "2"
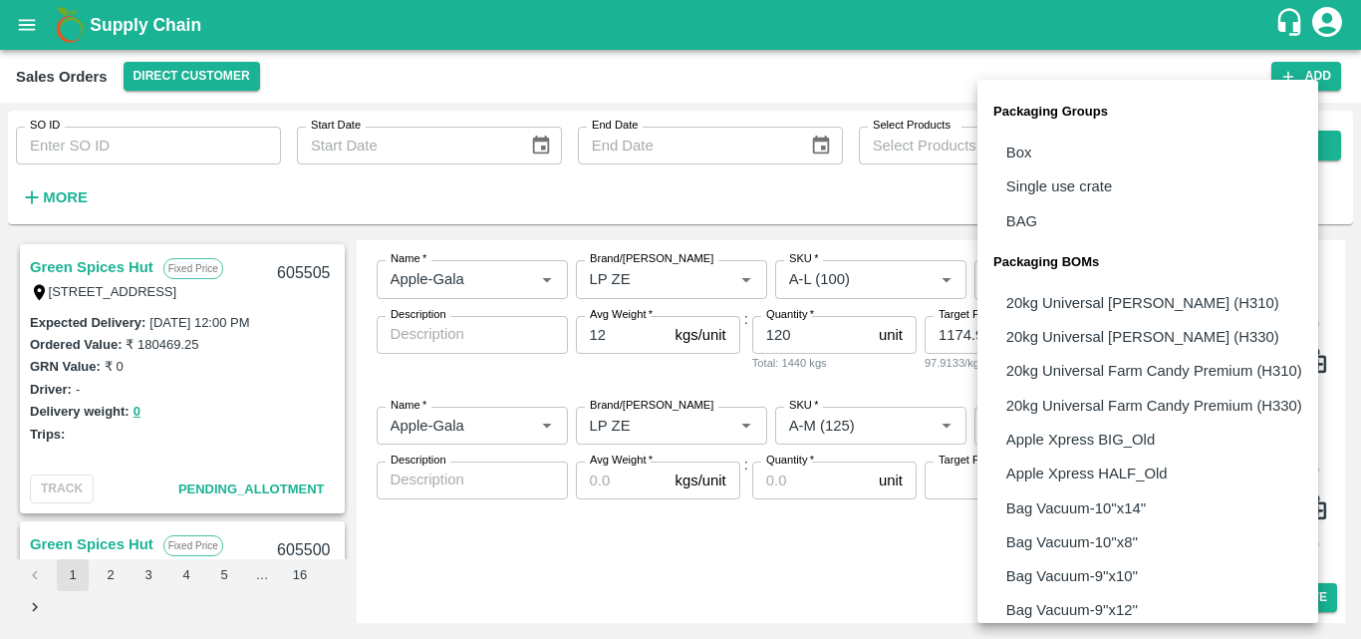
click at [1136, 444] on body "Supply Chain Sales Orders Direct Customer Add SO ID SO ID Start Date Start Date…" at bounding box center [680, 319] width 1361 height 639
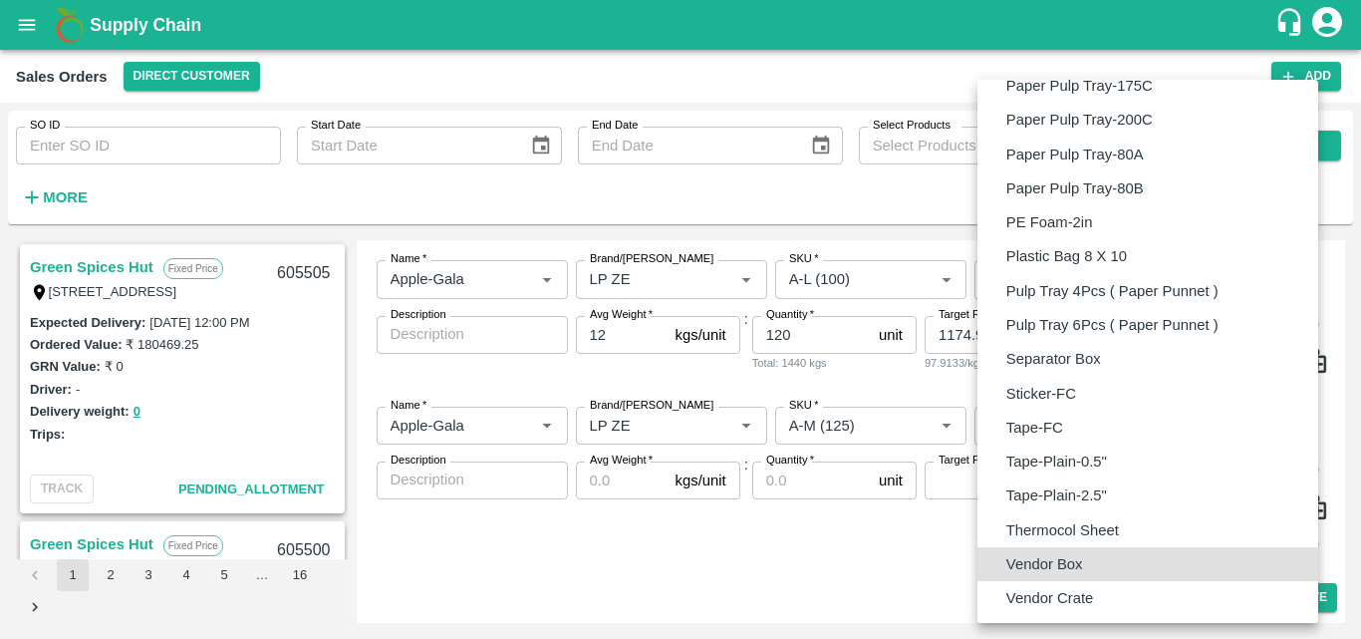
type input "BOM/276"
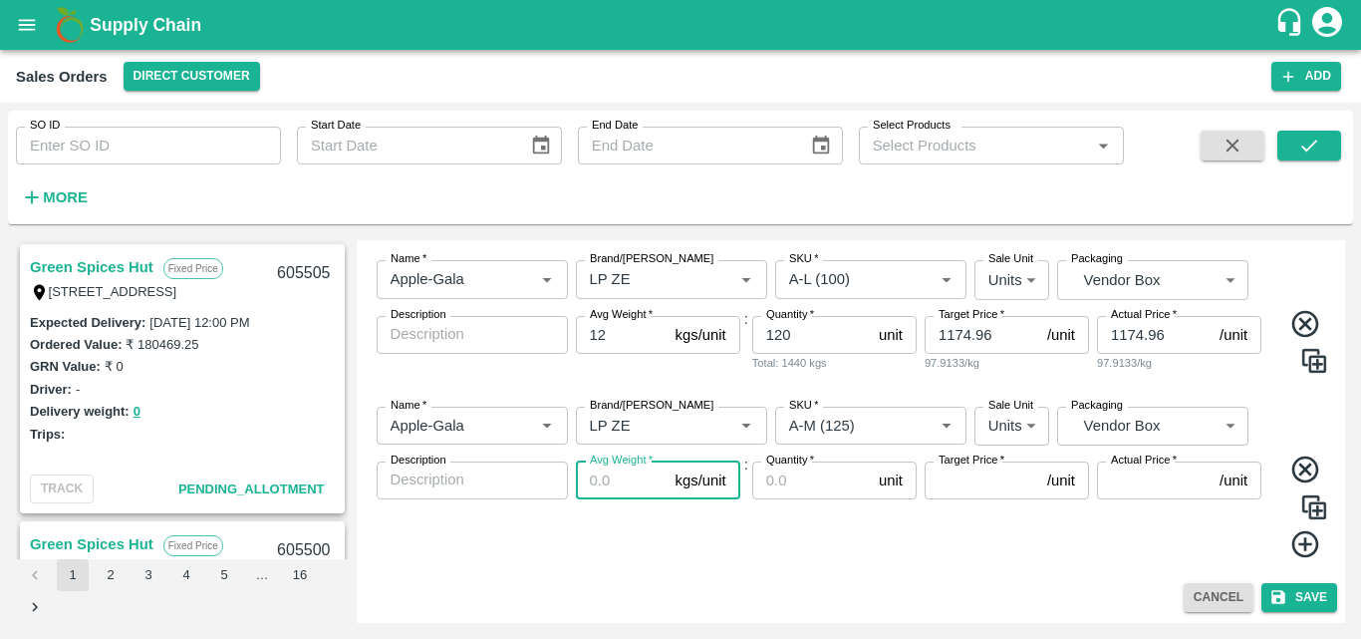
click at [628, 480] on input "Avg Weight   *" at bounding box center [622, 480] width 92 height 38
type input "12"
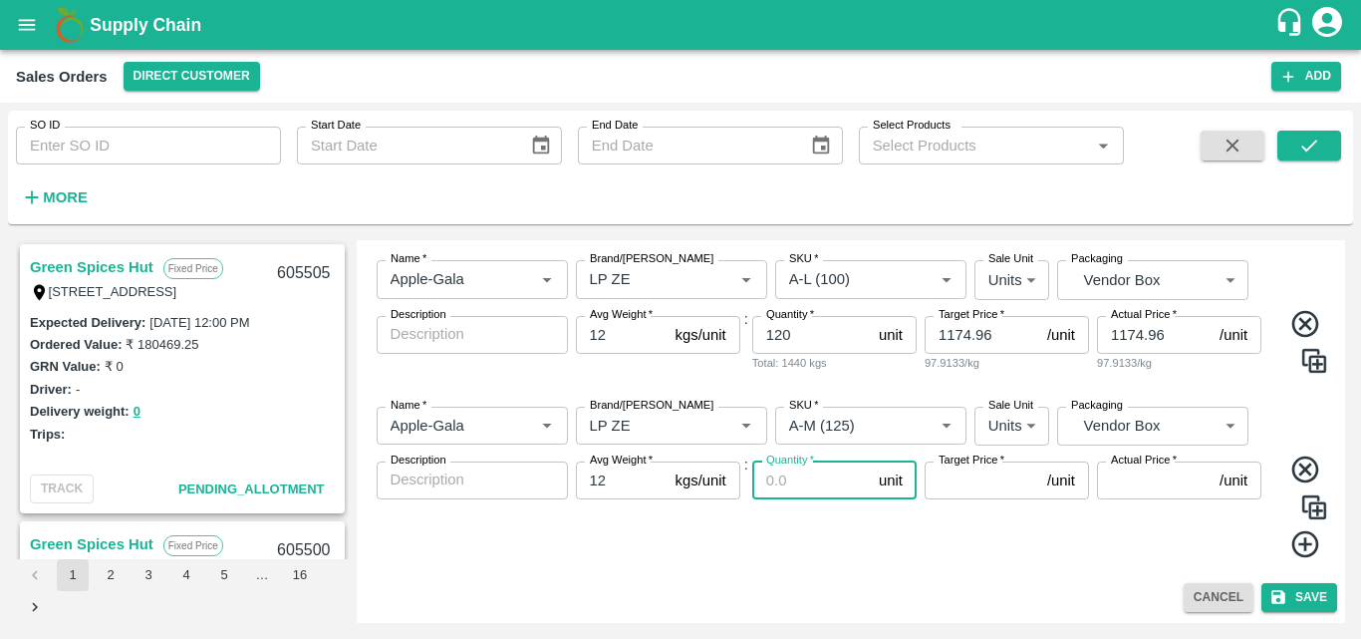
click at [792, 496] on input "Quantity   *" at bounding box center [811, 480] width 119 height 38
type input "30"
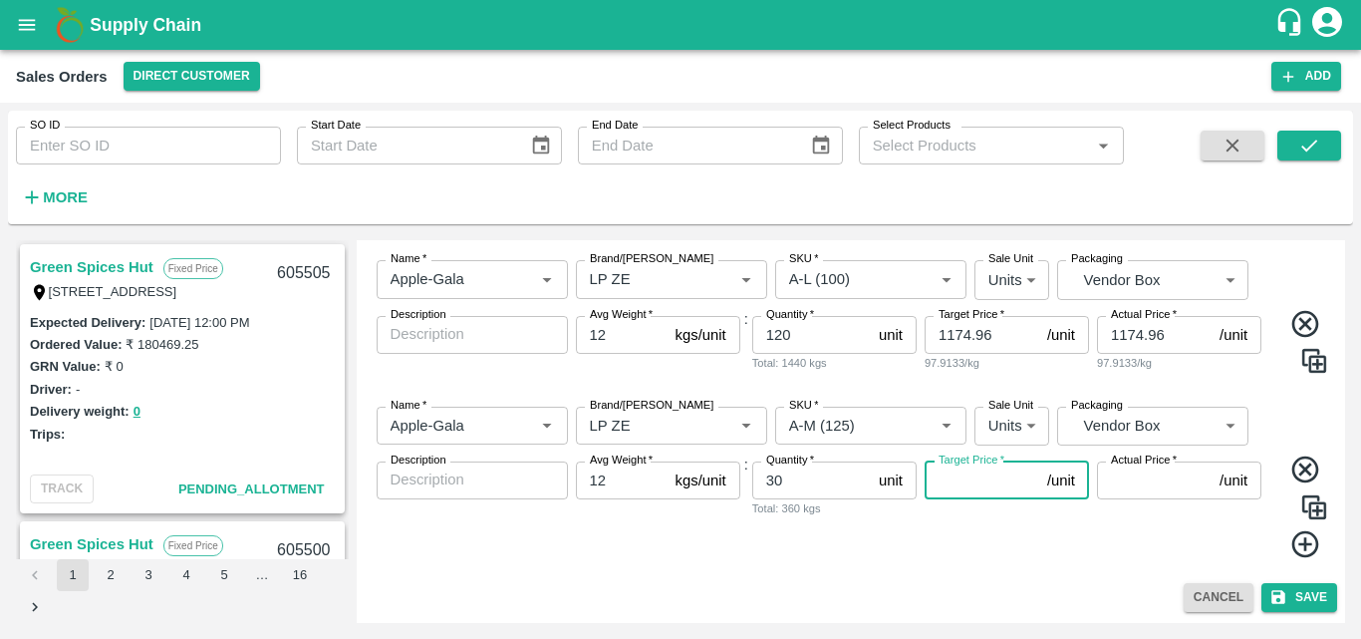
click at [956, 489] on input "Target Price   *" at bounding box center [982, 480] width 115 height 38
type input "1275.04"
click at [1127, 485] on input "Actual Price   *" at bounding box center [1154, 480] width 115 height 38
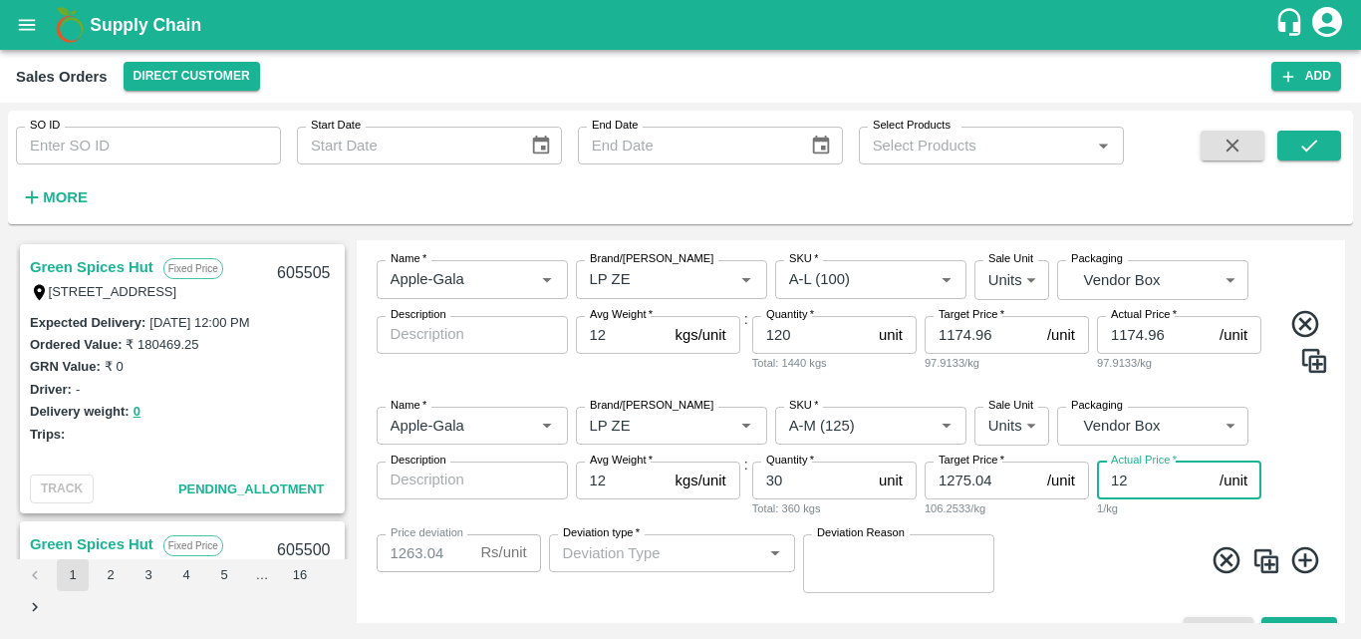
type input "127"
type input "1148.04"
type input "1275"
type input "0.03999999999996362"
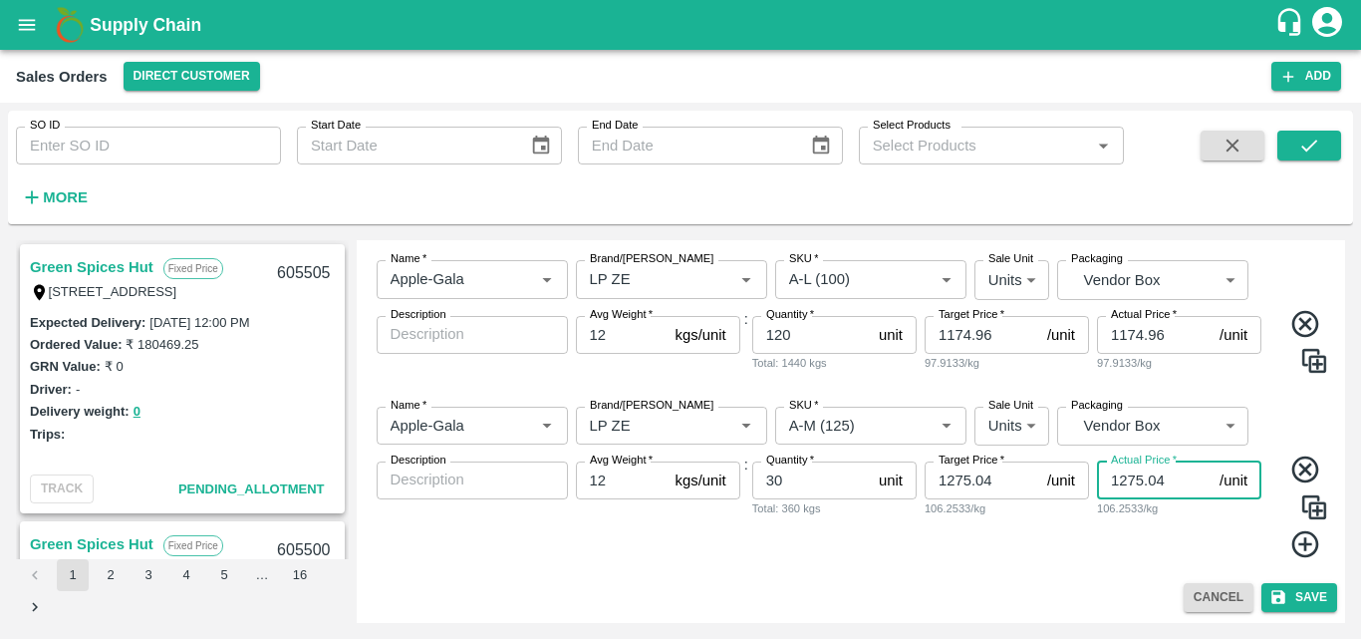
type input "1275.04"
click at [1137, 570] on div "Name   * Name   * Brand/Marka Brand/Marka SKU   * SKU   * Sale Unit Units 2 Sal…" at bounding box center [852, 483] width 974 height 184
click at [1300, 552] on icon at bounding box center [1306, 544] width 33 height 33
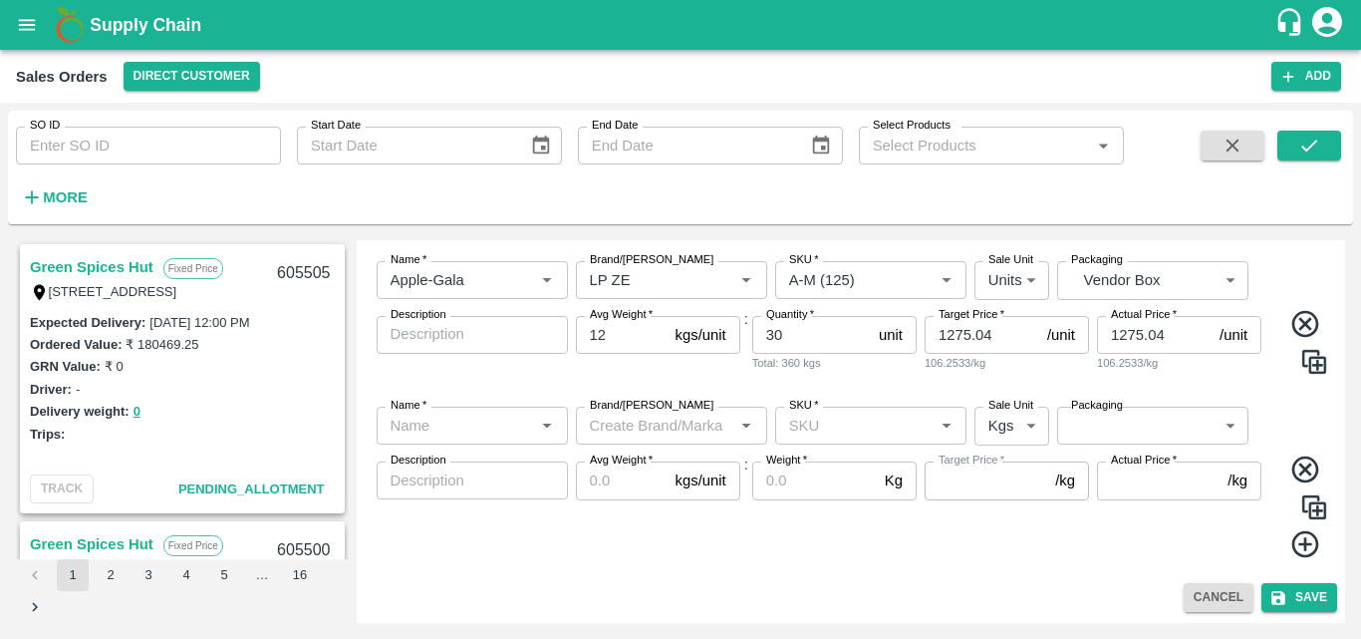
scroll to position [496, 0]
click at [1028, 546] on div "Target Price   * /kg Target Price" at bounding box center [1007, 509] width 164 height 98
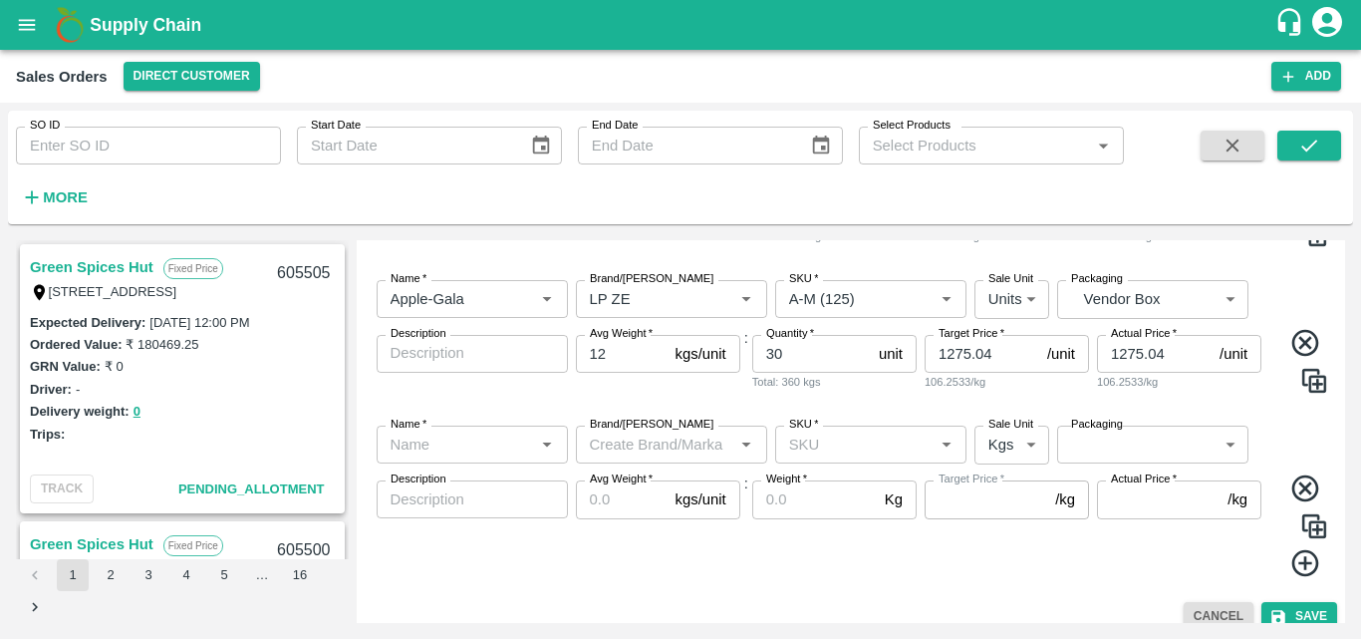
scroll to position [480, 0]
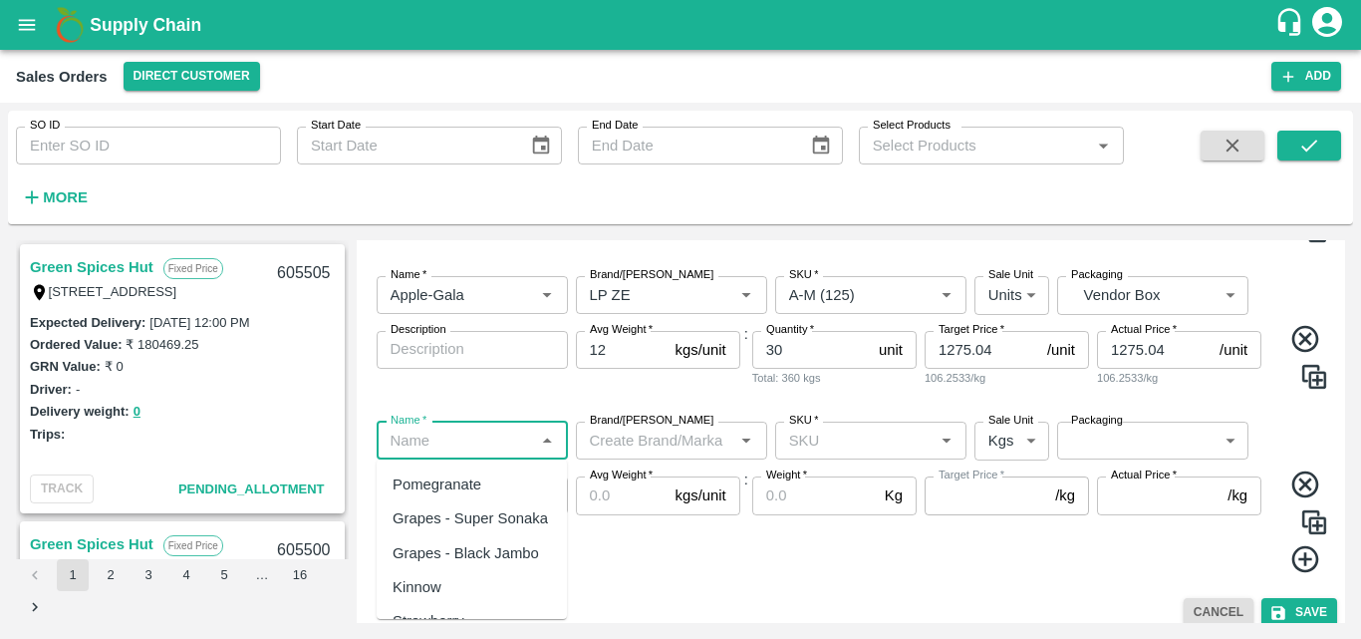
click at [486, 449] on input "Name   *" at bounding box center [456, 441] width 147 height 26
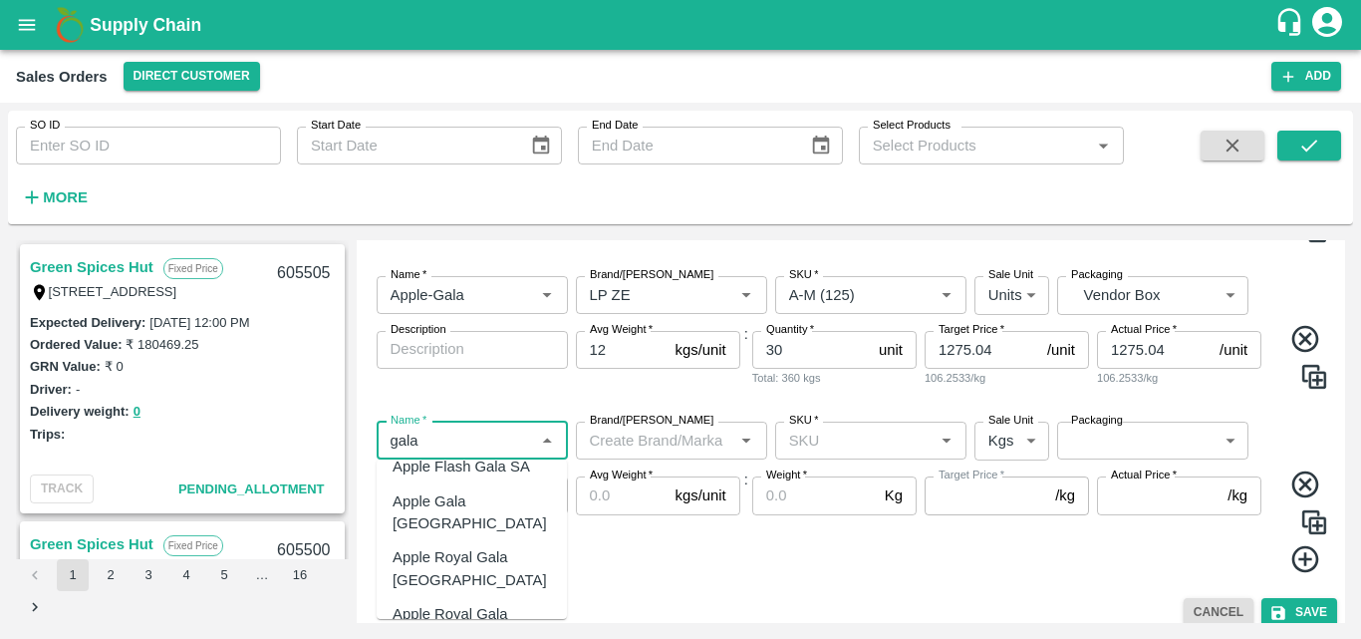
scroll to position [708, 0]
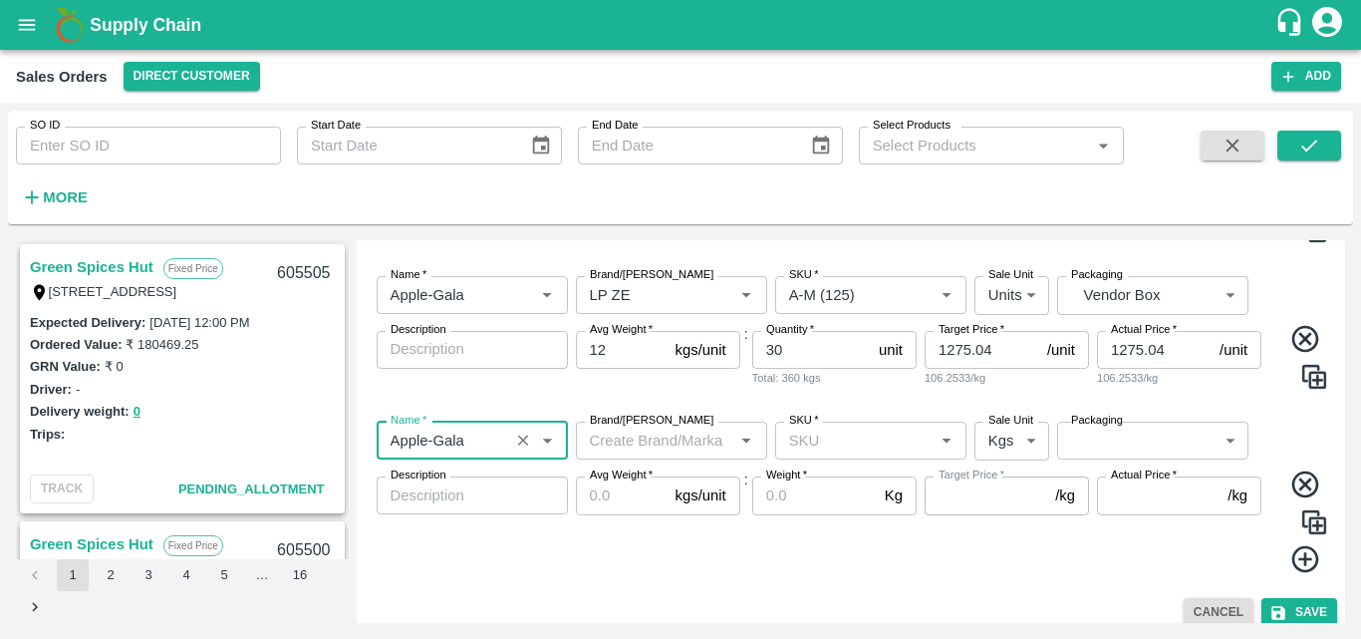
type input "Apple-Gala"
click at [653, 449] on input "Brand/[PERSON_NAME]" at bounding box center [655, 441] width 147 height 26
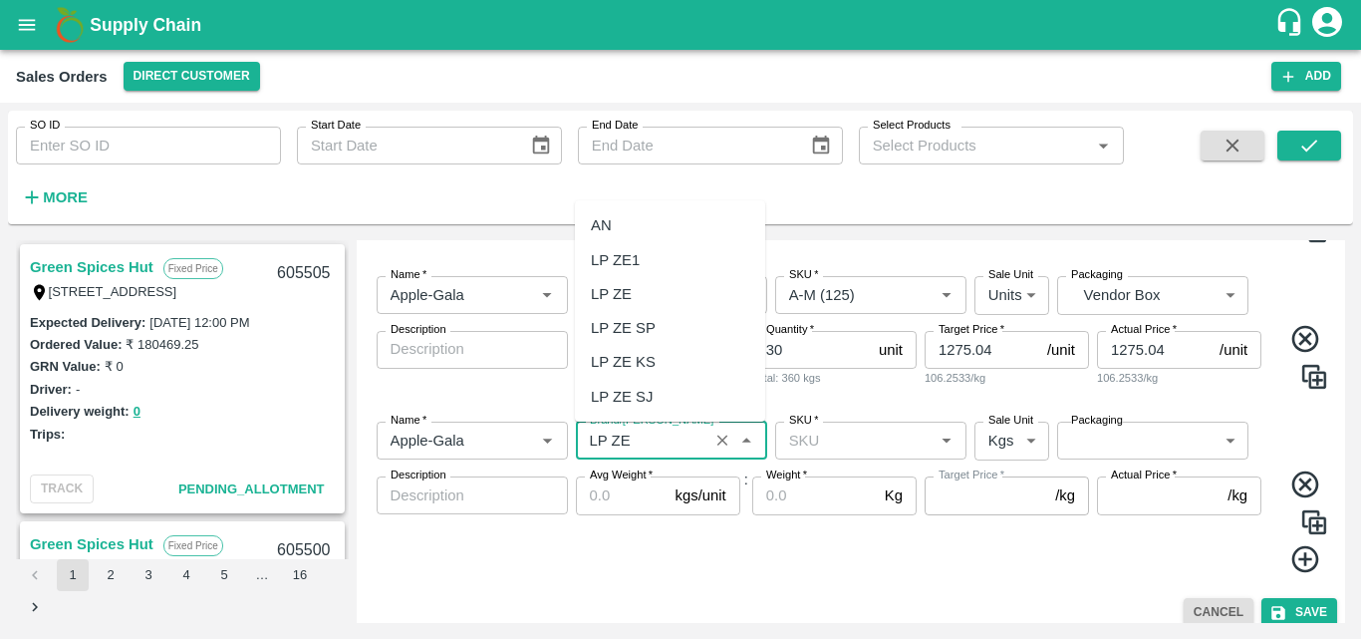
click at [614, 288] on div "LP ZE" at bounding box center [611, 294] width 41 height 22
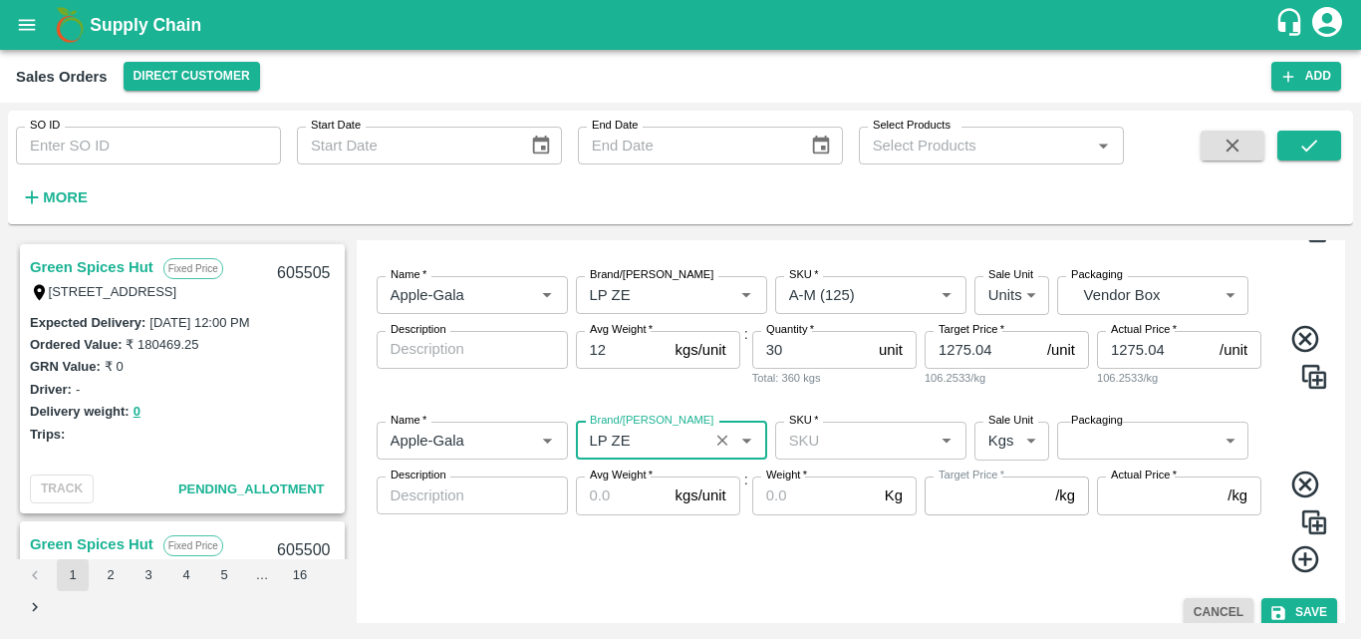
type input "LP ZE"
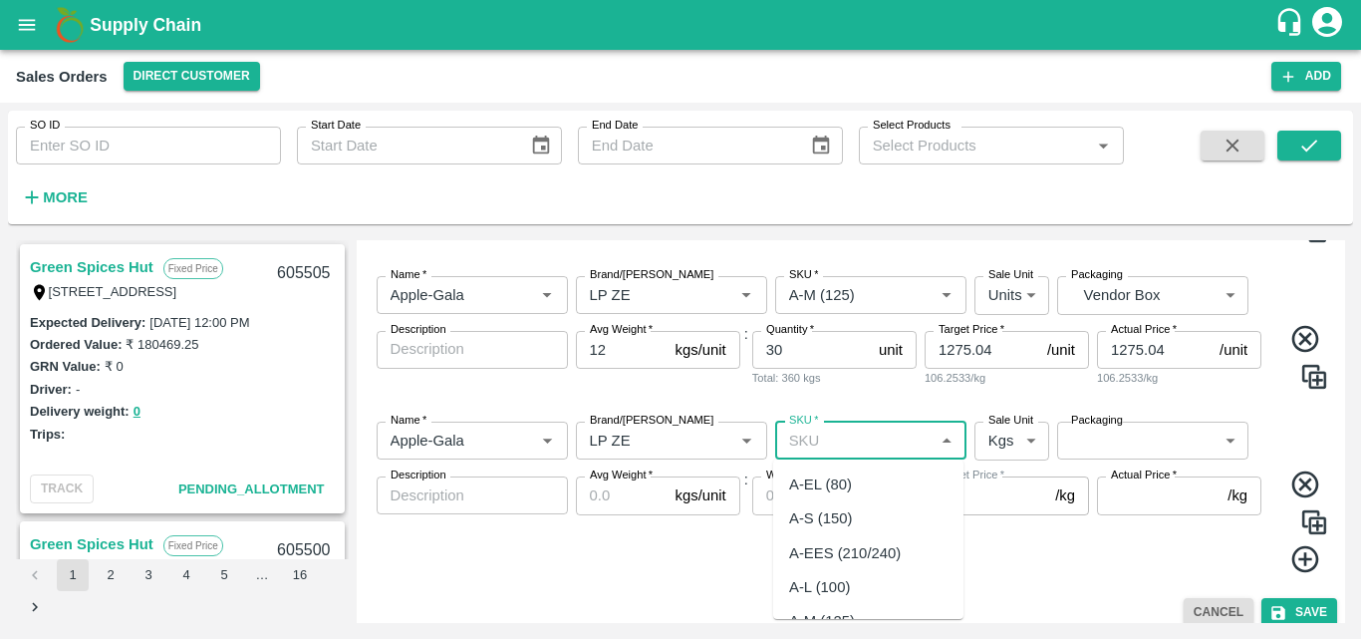
click at [848, 437] on input "SKU   *" at bounding box center [854, 441] width 147 height 26
click at [844, 492] on div "A-L (100)" at bounding box center [819, 484] width 61 height 22
type input "A-L (100)"
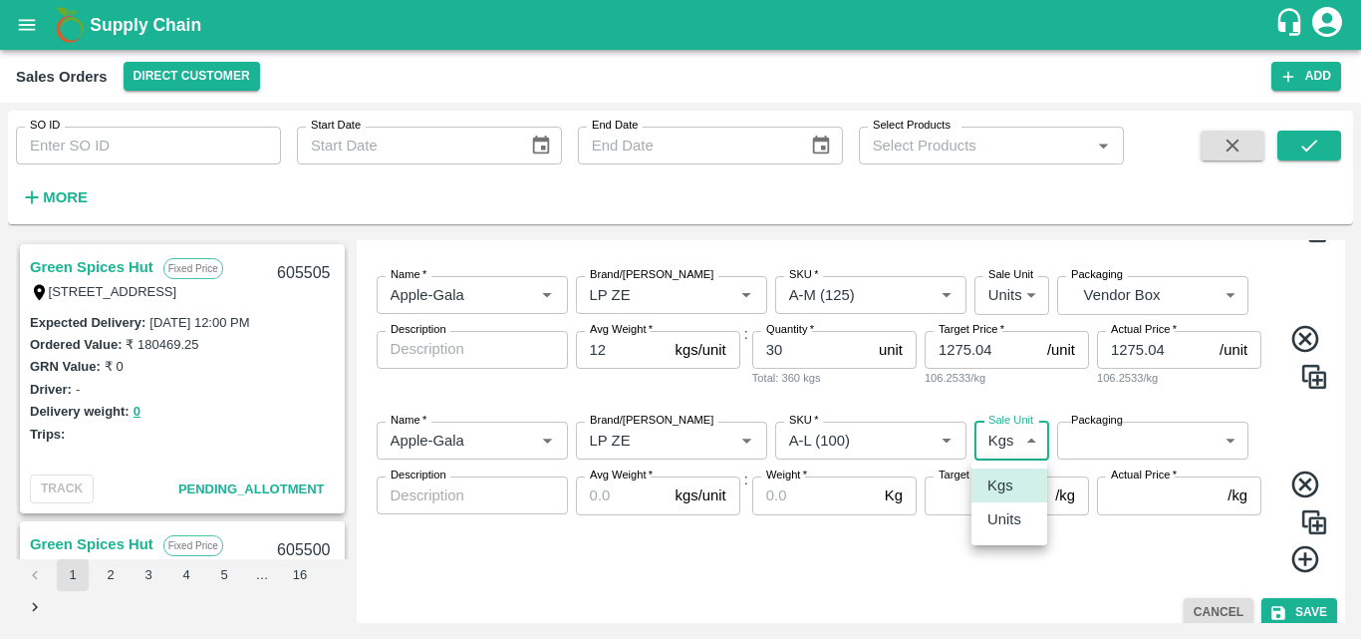
click at [1000, 444] on body "Supply Chain Sales Orders Direct Customer Add SO ID SO ID Start Date Start Date…" at bounding box center [680, 319] width 1361 height 639
click at [1017, 533] on li "Units" at bounding box center [1010, 519] width 76 height 34
type input "2"
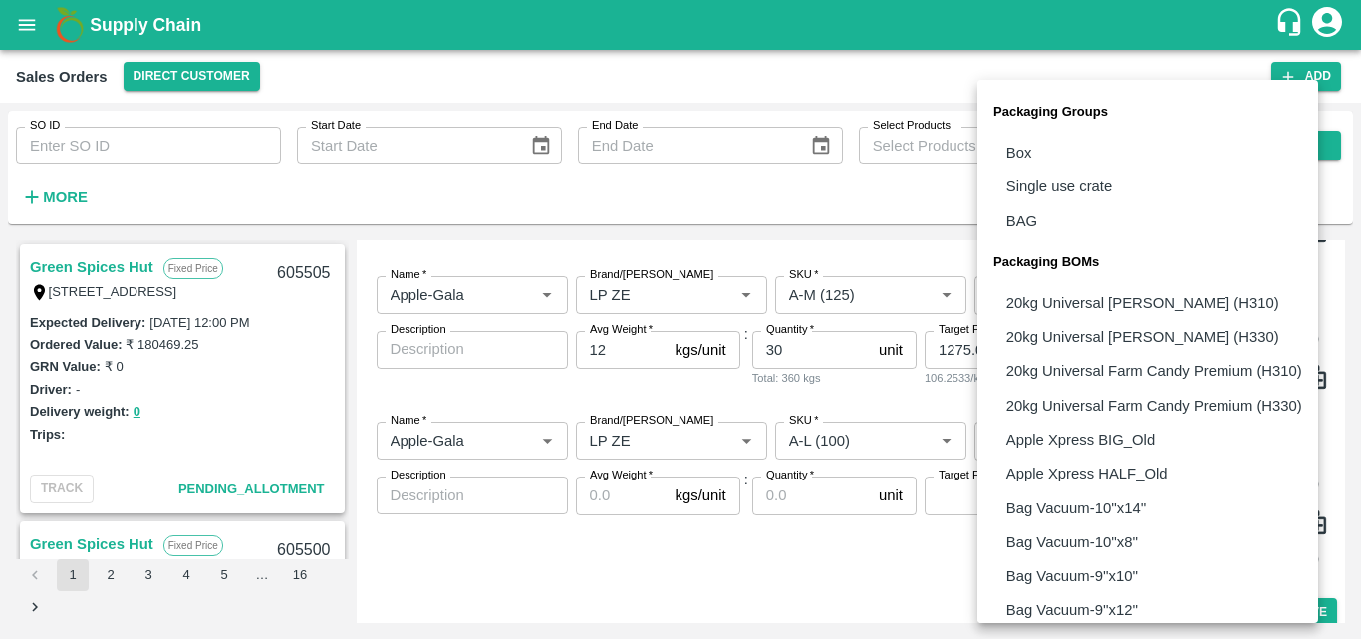
click at [1131, 445] on body "Supply Chain Sales Orders Direct Customer Add SO ID SO ID Start Date Start Date…" at bounding box center [680, 319] width 1361 height 639
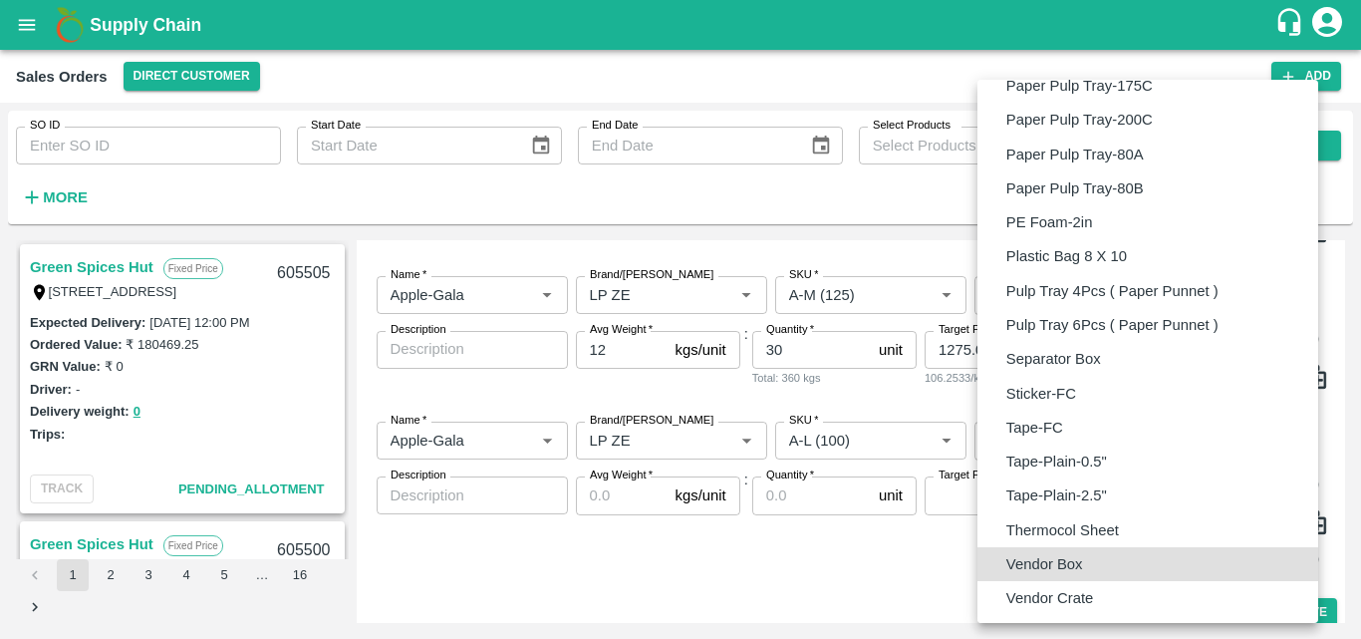
type input "BOM/276"
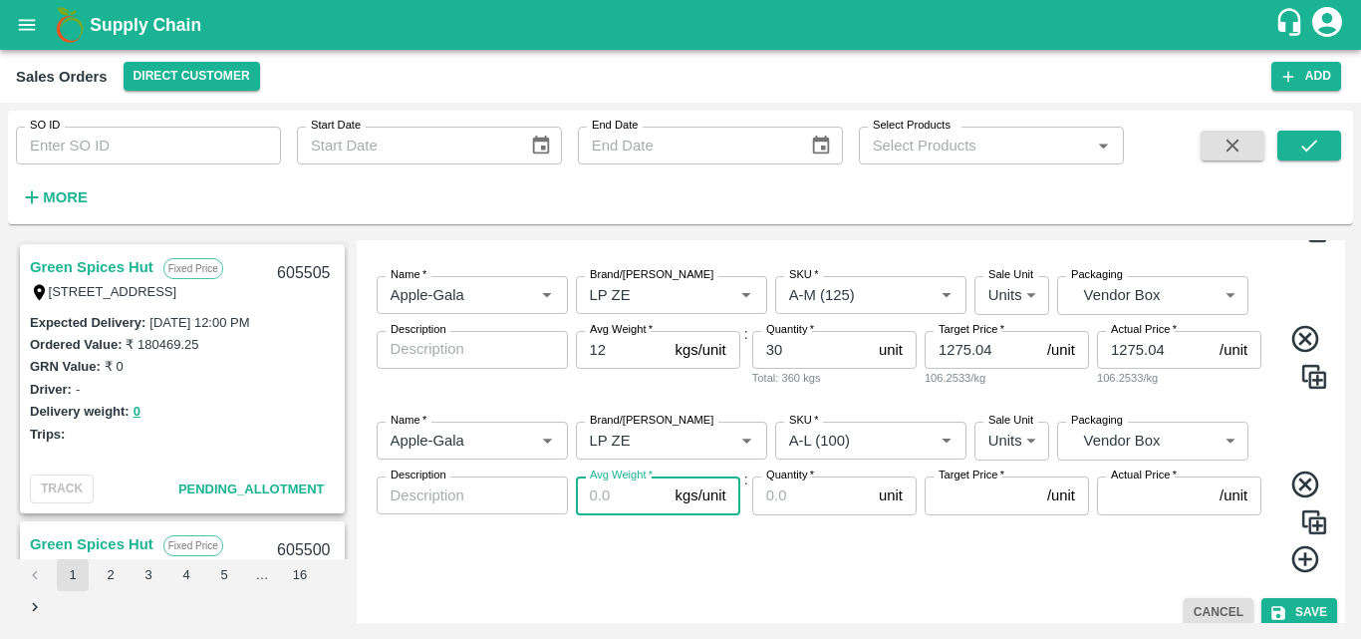
click at [595, 492] on input "Avg Weight   *" at bounding box center [622, 495] width 92 height 38
type input "12"
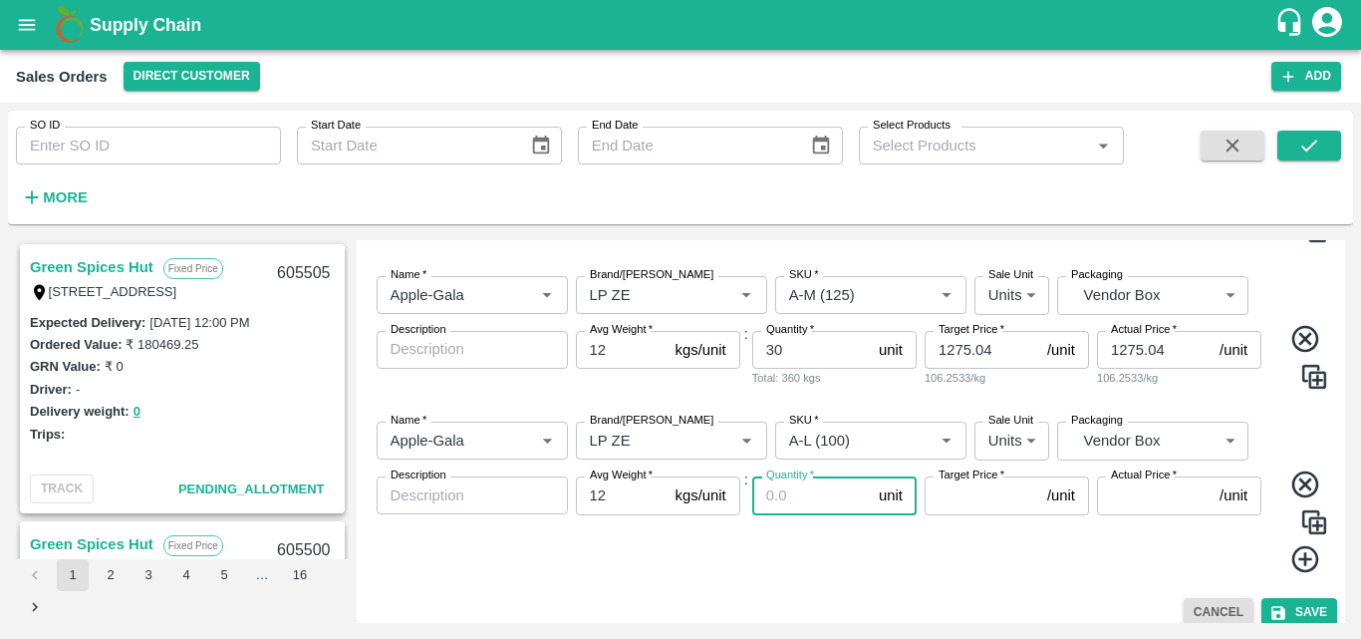
click at [793, 501] on input "Quantity   *" at bounding box center [811, 495] width 119 height 38
type input "50"
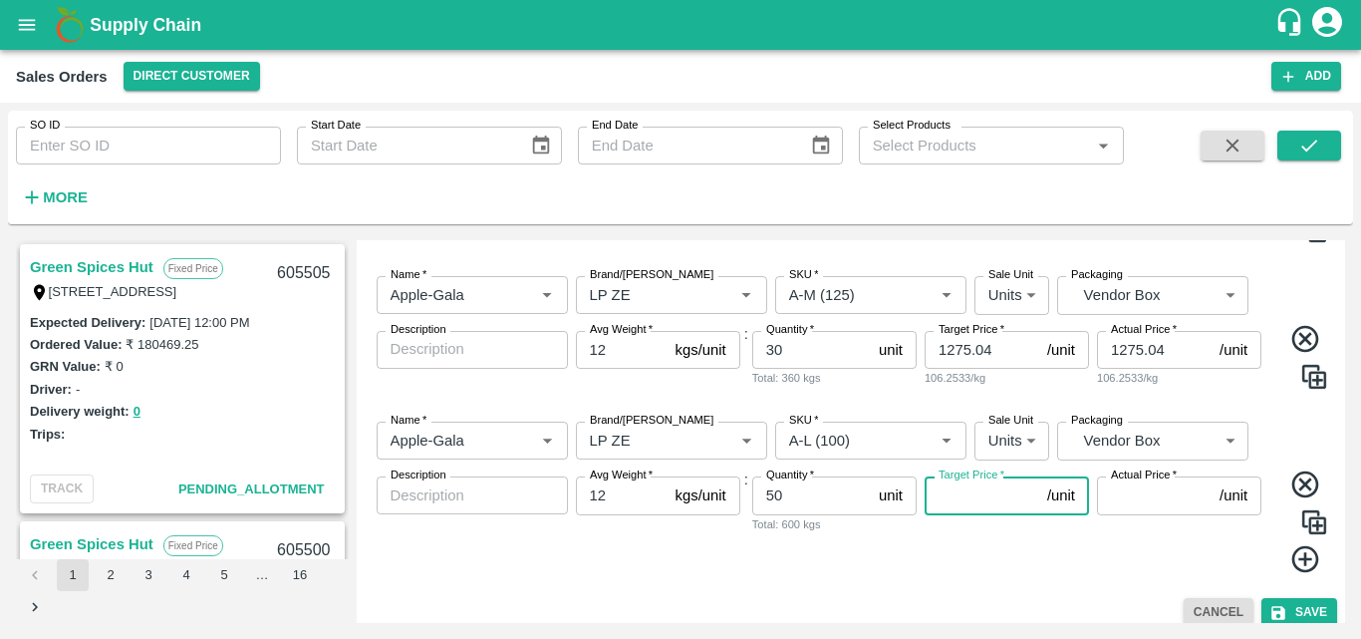
click at [977, 499] on input "Target Price   *" at bounding box center [982, 495] width 115 height 38
click at [1038, 579] on div "Name   * Name   * Brand/Marka Brand/Marka SKU   * SKU   * Sale Unit Units 2 Sal…" at bounding box center [852, 498] width 974 height 184
click at [971, 484] on input "Target Price   *" at bounding box center [982, 495] width 115 height 38
type input "1189.96"
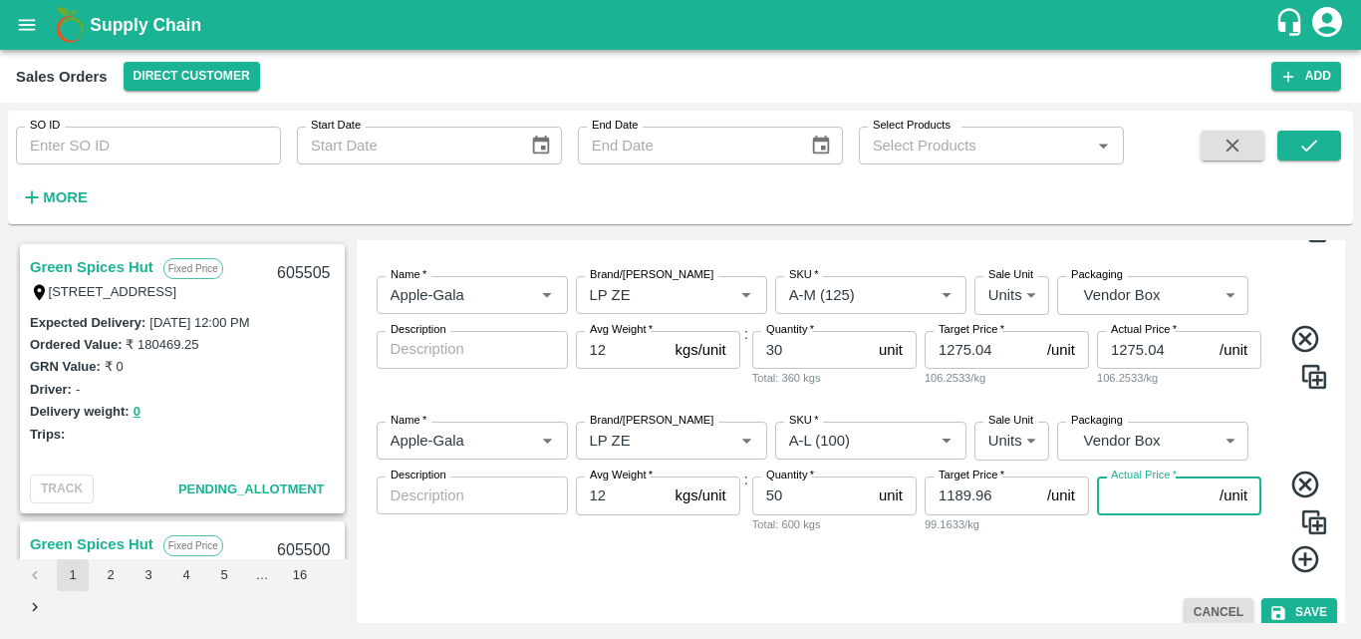
click at [1120, 497] on input "Actual Price   *" at bounding box center [1154, 495] width 115 height 38
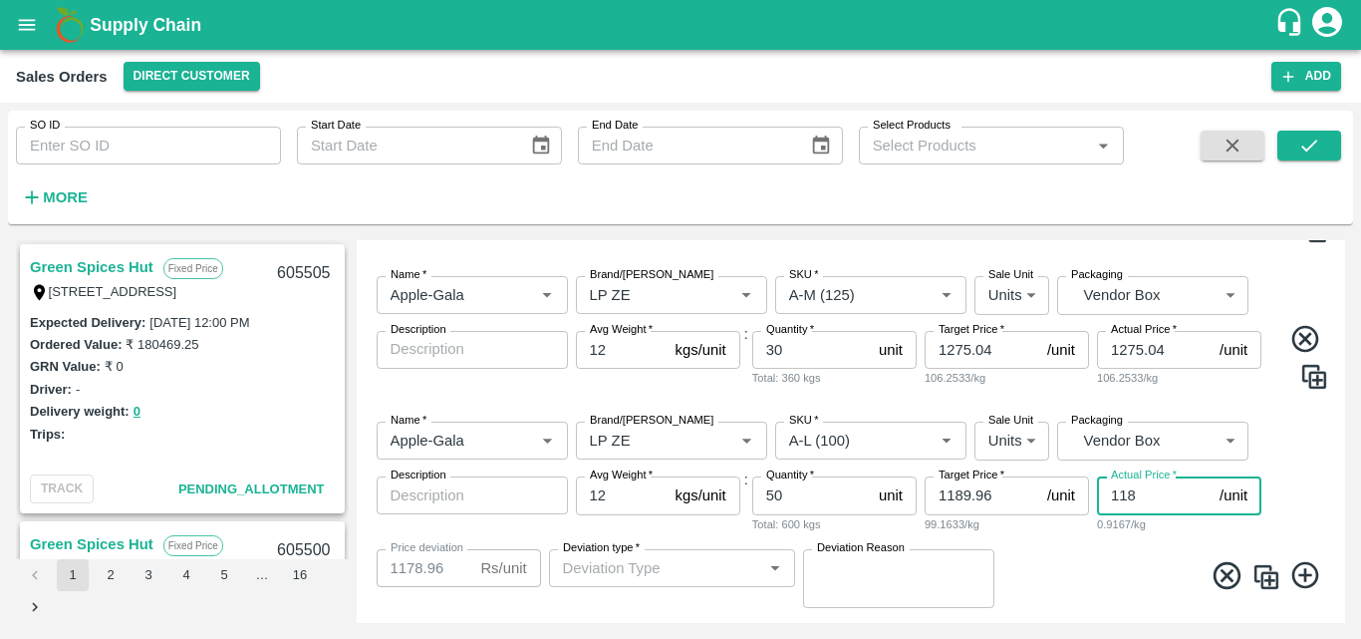
type input "1189"
type input "0.9600000000000364"
type input "1189.9"
type input "0.05999999999994543"
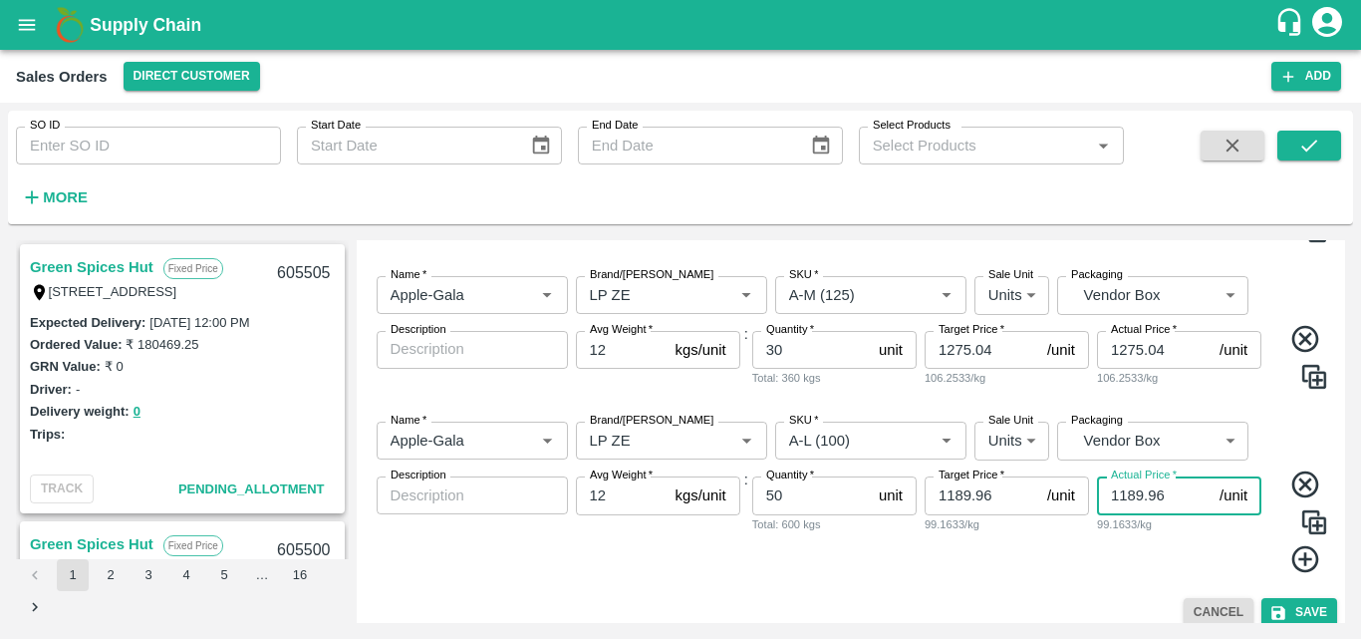
type input "1189.96"
click at [1128, 579] on div "Name   * Name   * Brand/Marka Brand/Marka SKU   * SKU   * Sale Unit Units 2 Sal…" at bounding box center [852, 498] width 974 height 184
click at [1308, 562] on icon at bounding box center [1306, 559] width 33 height 33
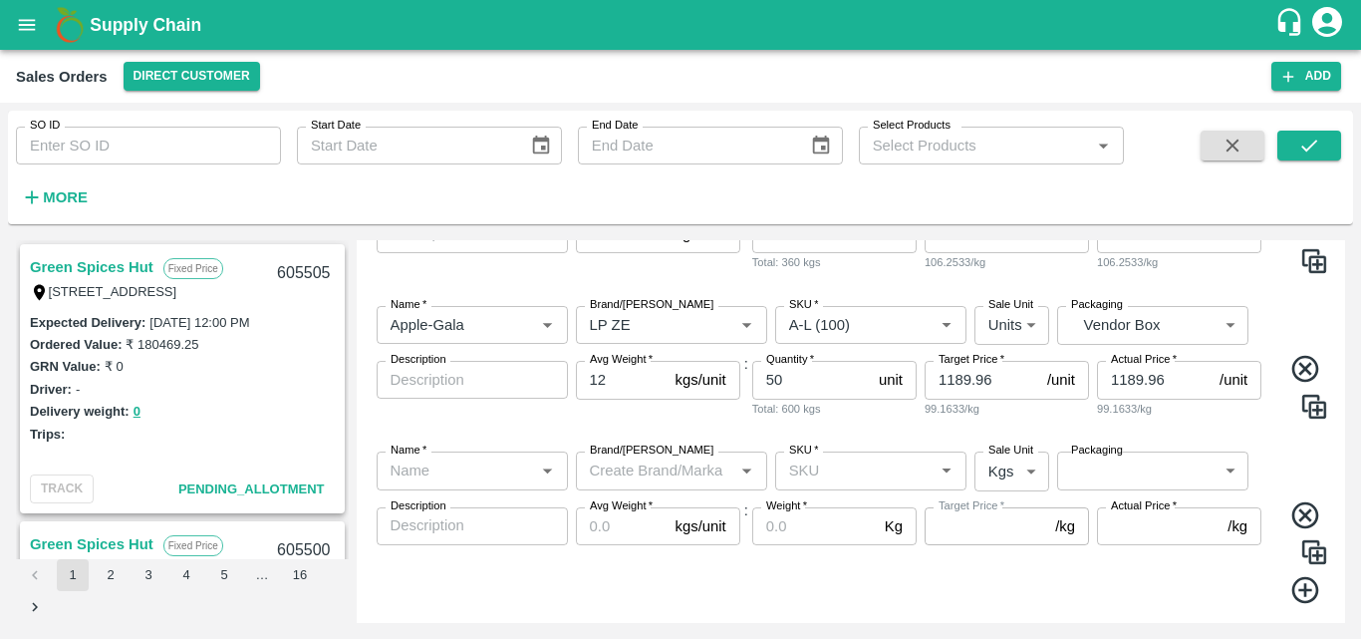
scroll to position [642, 0]
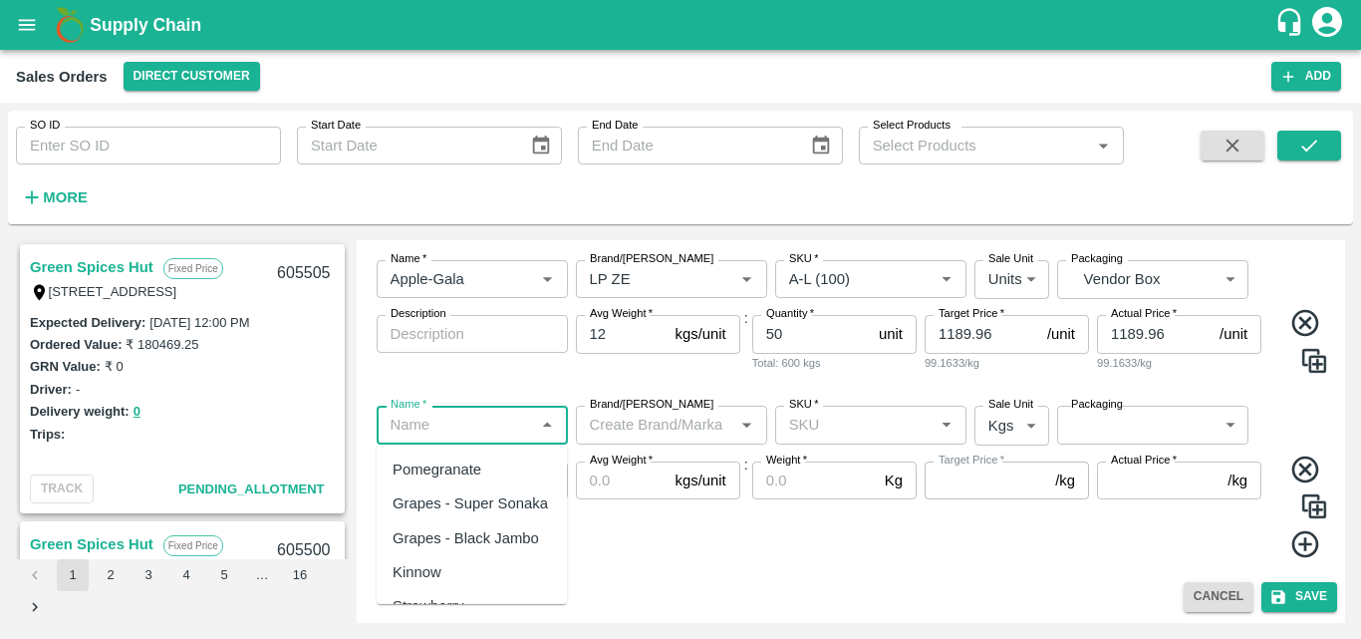
click at [512, 427] on input "Name   *" at bounding box center [456, 425] width 147 height 26
click at [491, 470] on div "Apple-Gala" at bounding box center [472, 469] width 190 height 34
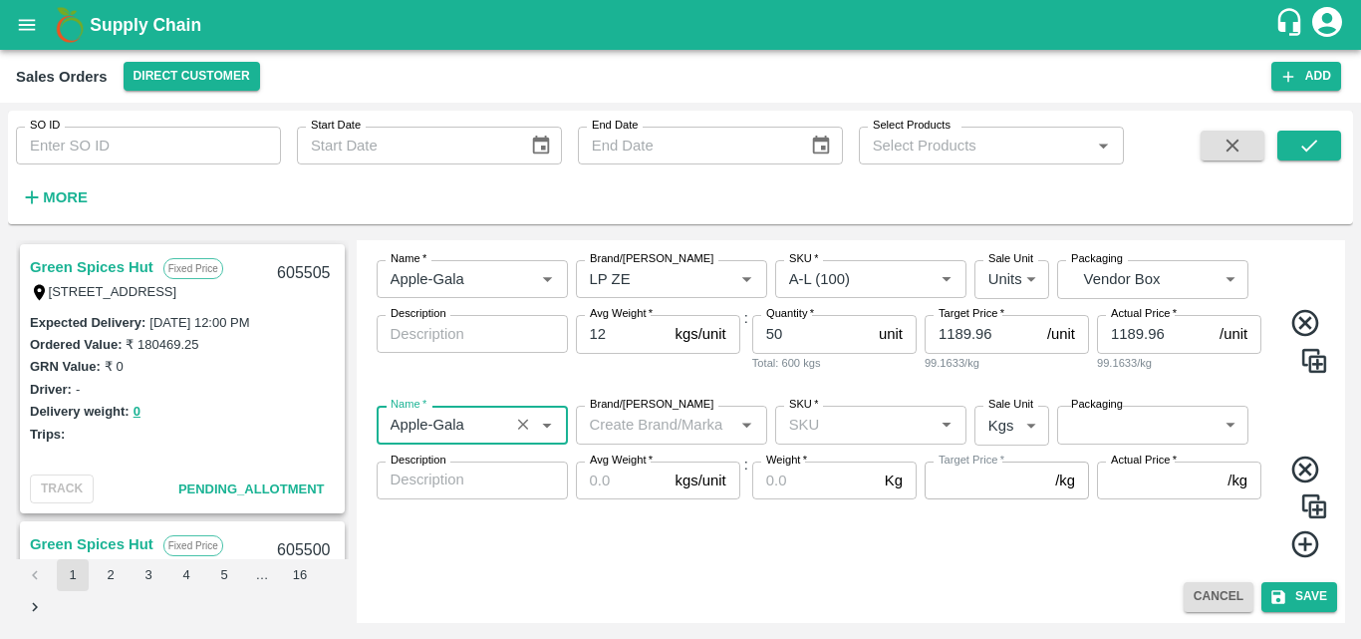
type input "Apple-Gala"
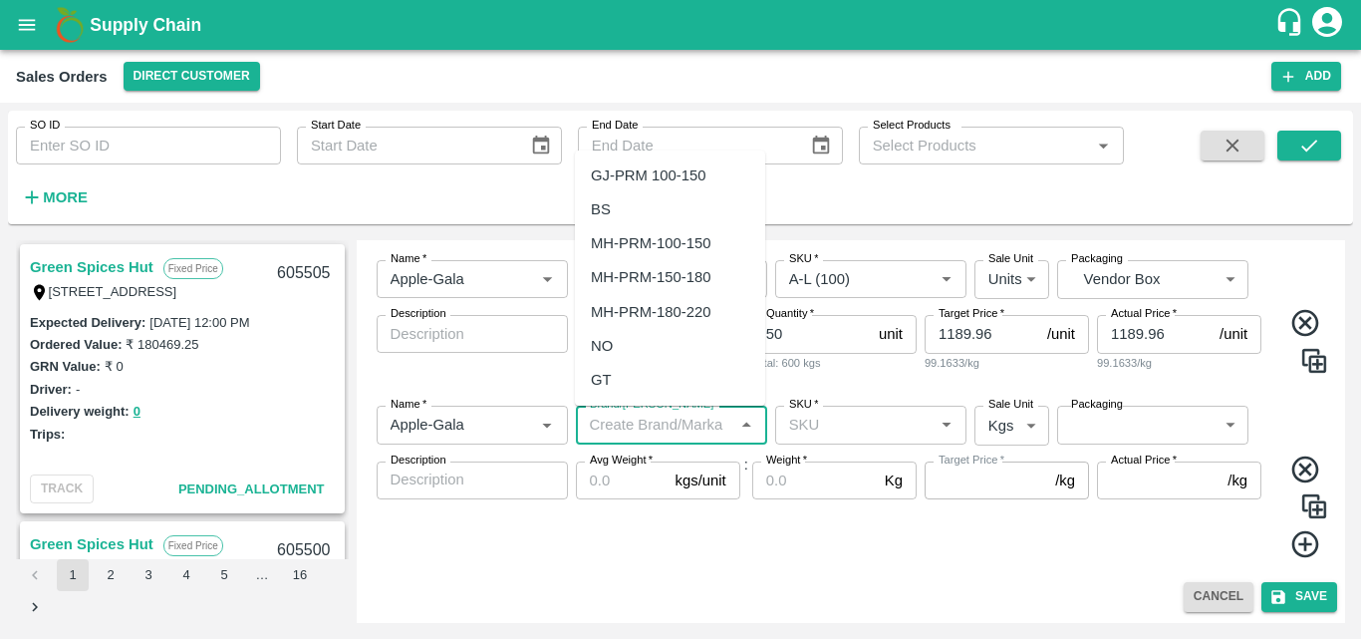
click at [659, 420] on input "Brand/[PERSON_NAME]" at bounding box center [655, 425] width 147 height 26
click at [617, 279] on div "LP ZE" at bounding box center [611, 278] width 41 height 22
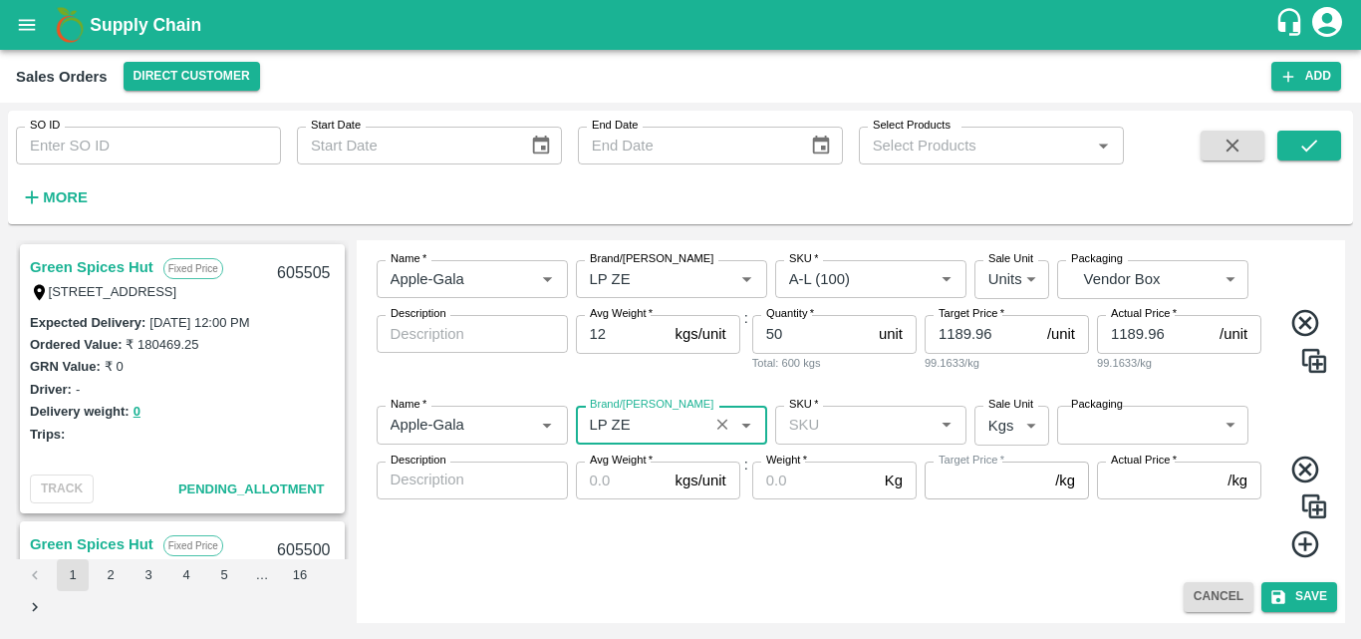
type input "LP ZE"
click at [868, 440] on div "SKU   *" at bounding box center [870, 425] width 191 height 38
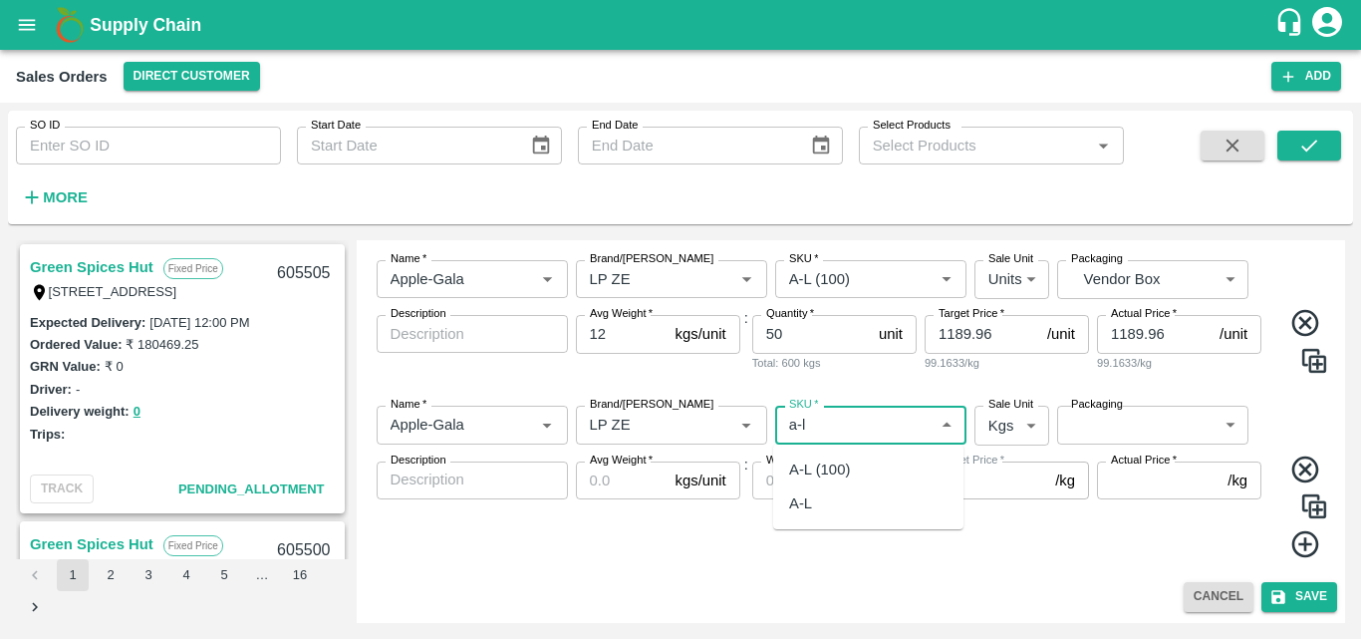
click at [845, 474] on div "A-L (100)" at bounding box center [819, 469] width 61 height 22
type input "A-L (100)"
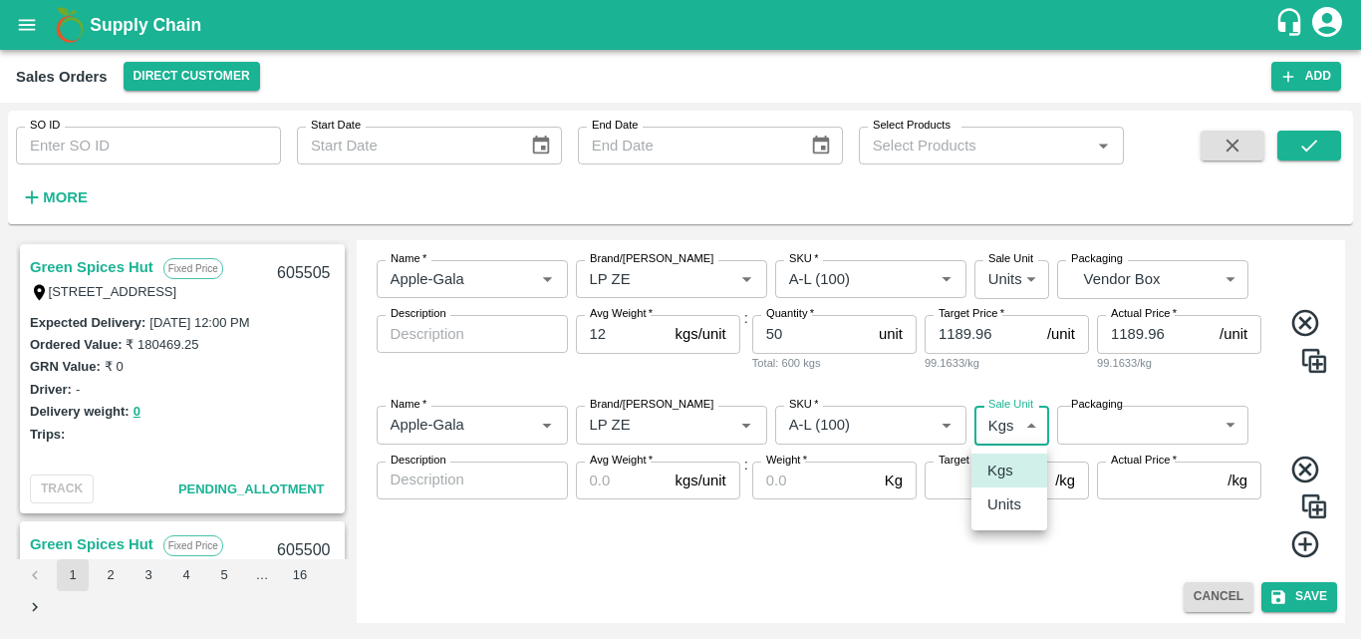
click at [996, 426] on body "Supply Chain Sales Orders Direct Customer Add SO ID SO ID Start Date Start Date…" at bounding box center [680, 319] width 1361 height 639
click at [1016, 503] on p "Units" at bounding box center [1005, 504] width 34 height 22
type input "2"
click at [1133, 434] on body "Supply Chain Sales Orders Direct Customer Add SO ID SO ID Start Date Start Date…" at bounding box center [680, 319] width 1361 height 639
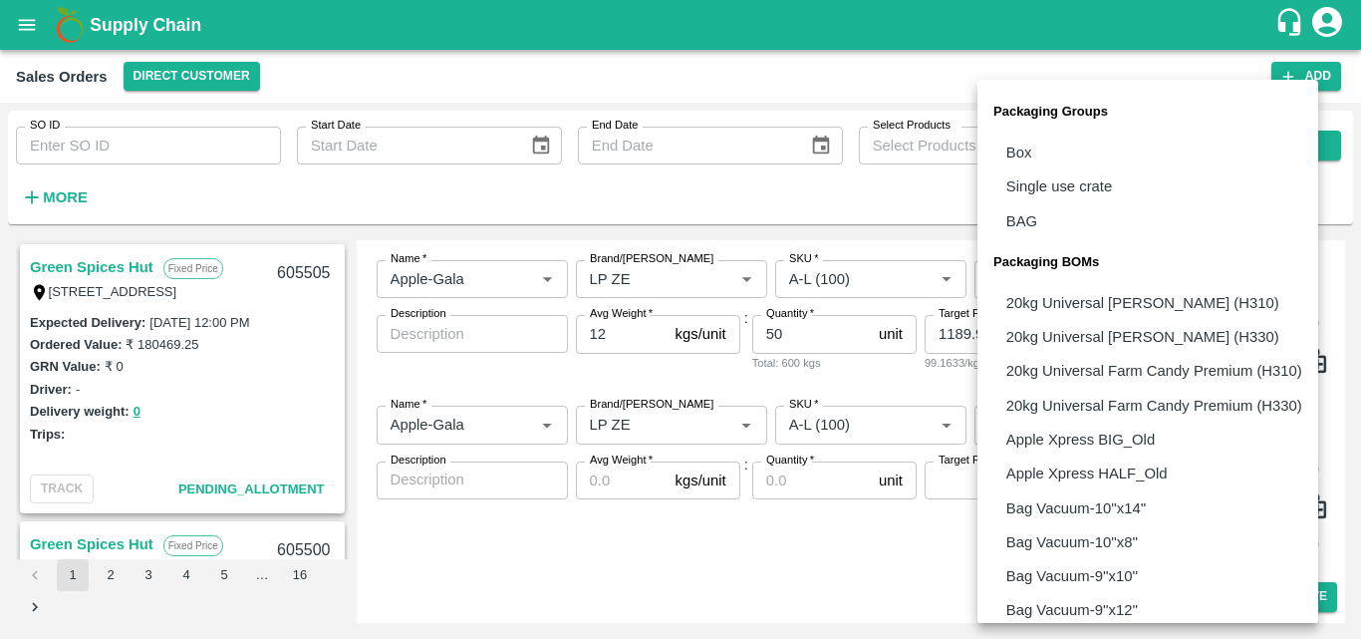
scroll to position [1447, 0]
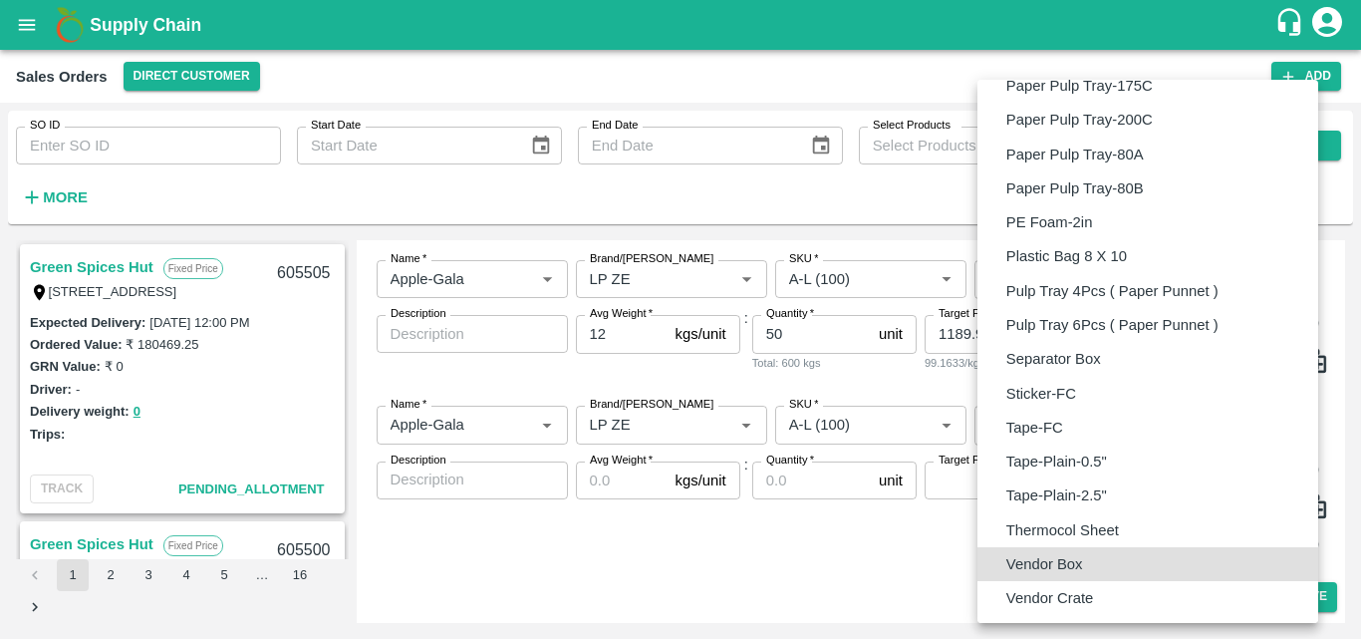
type input "BOM/276"
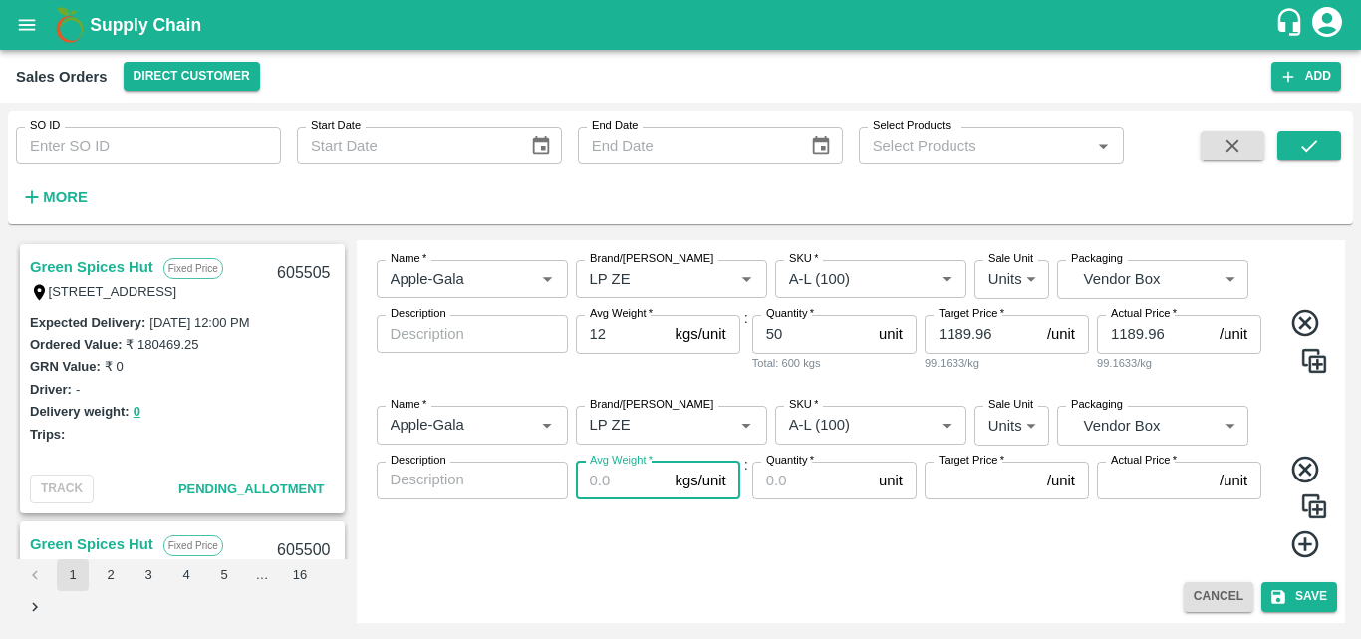
click at [628, 490] on input "Avg Weight   *" at bounding box center [622, 480] width 92 height 38
type input "12"
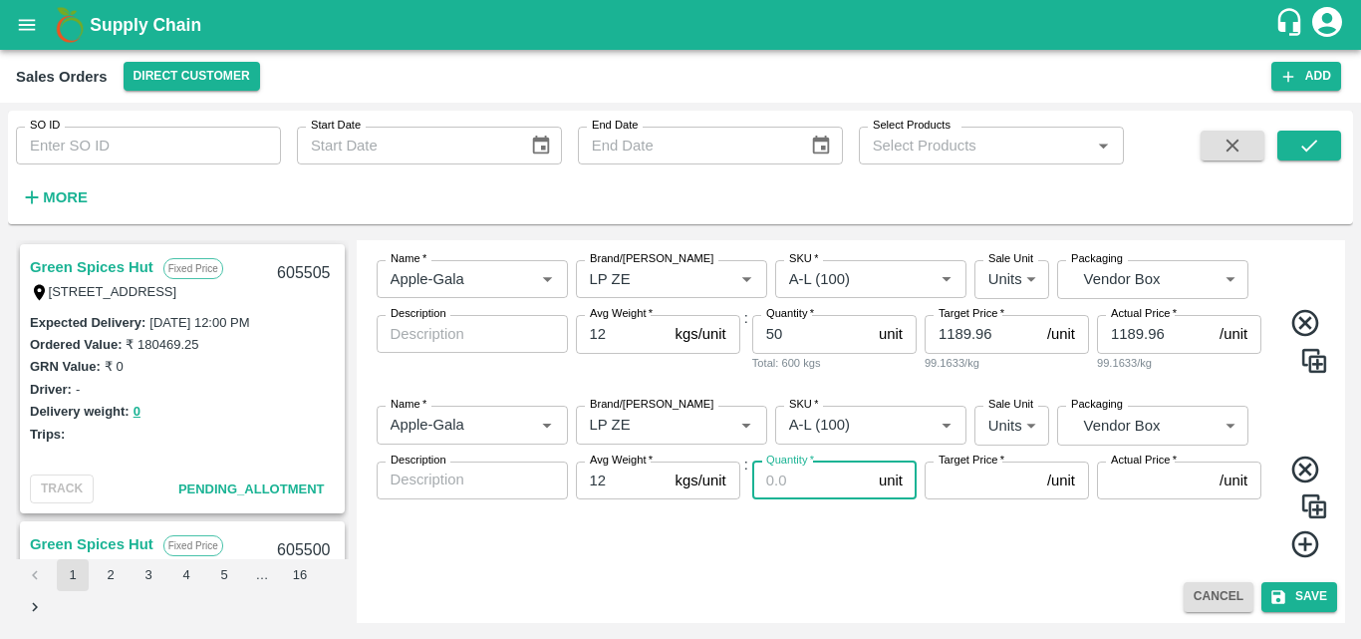
click at [764, 493] on input "Quantity   *" at bounding box center [811, 480] width 119 height 38
type input "84"
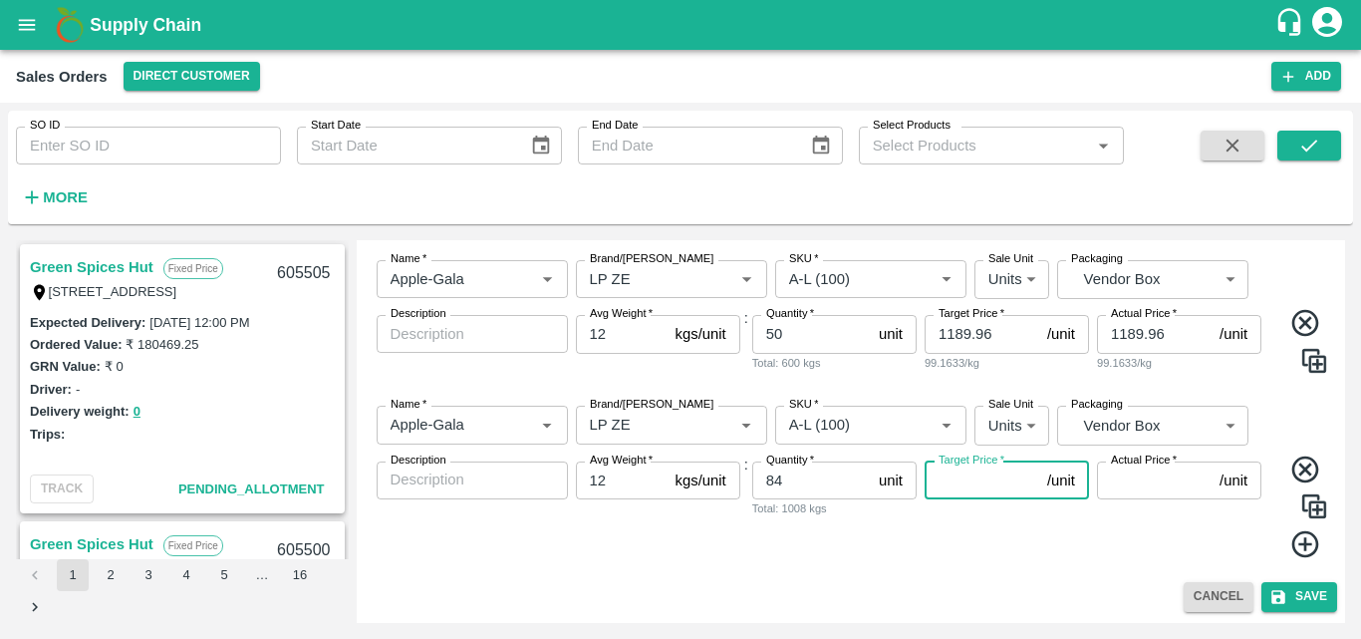
click at [970, 494] on input "Target Price   *" at bounding box center [982, 480] width 115 height 38
type input "1189.96"
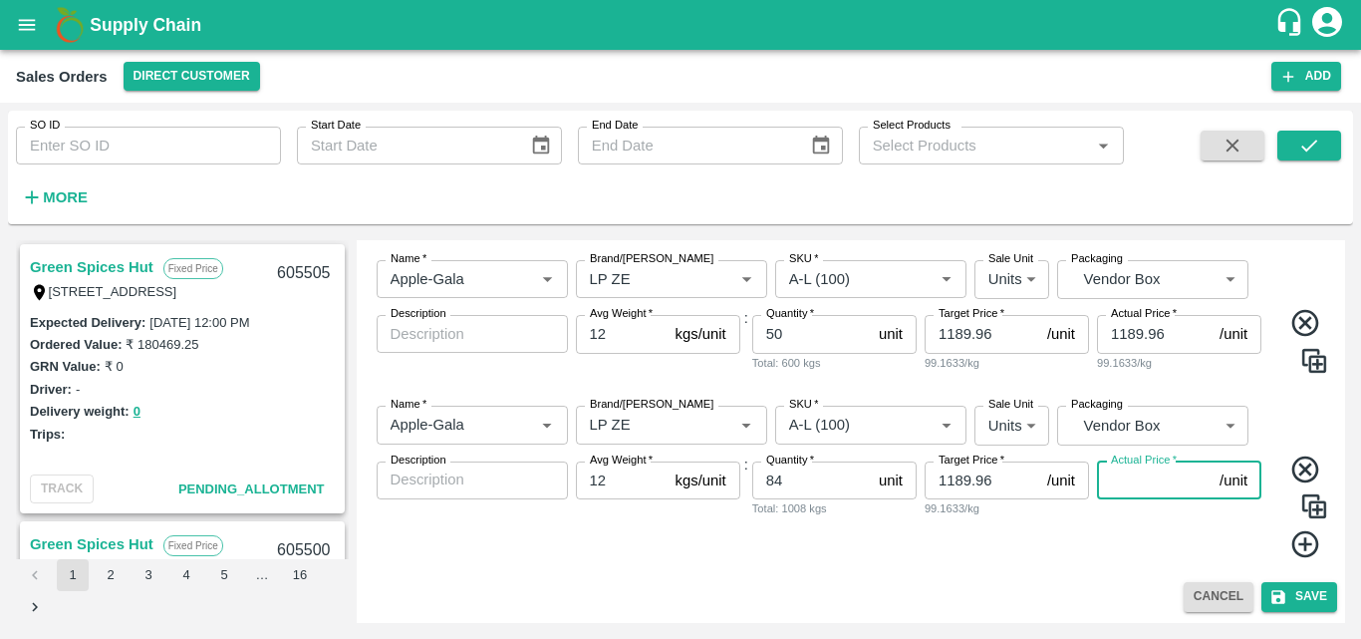
click at [1121, 492] on input "Actual Price   *" at bounding box center [1154, 480] width 115 height 38
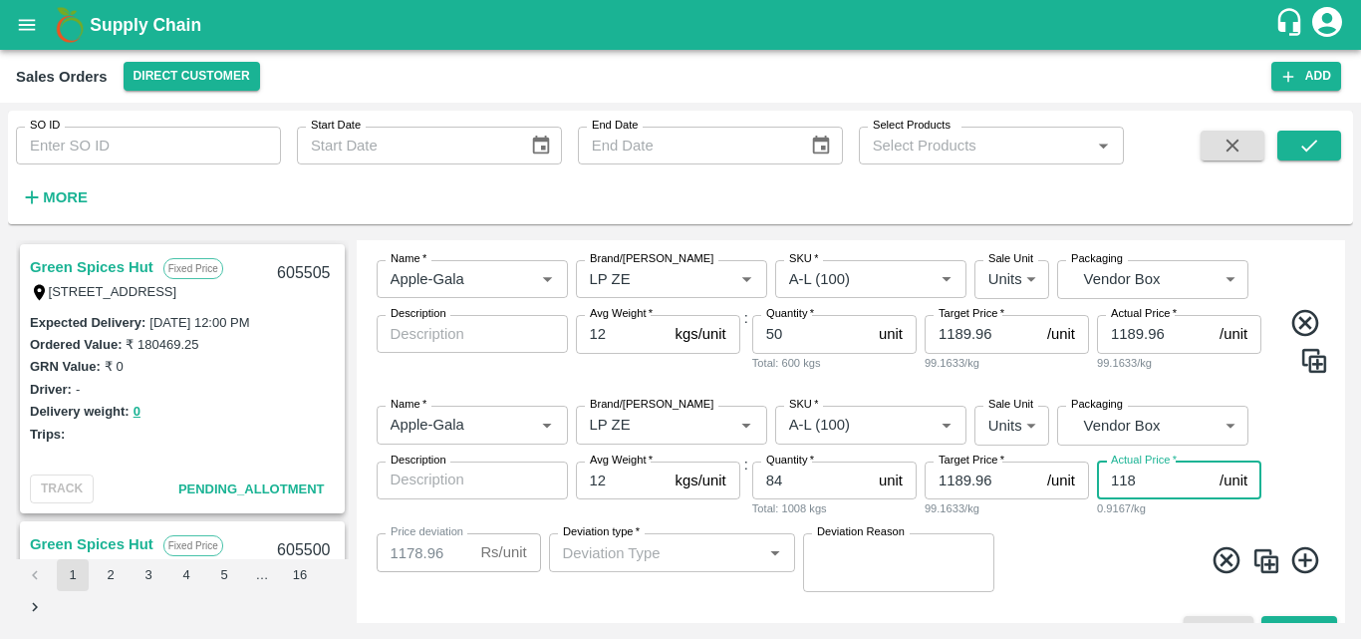
type input "1189"
type input "0.9600000000000364"
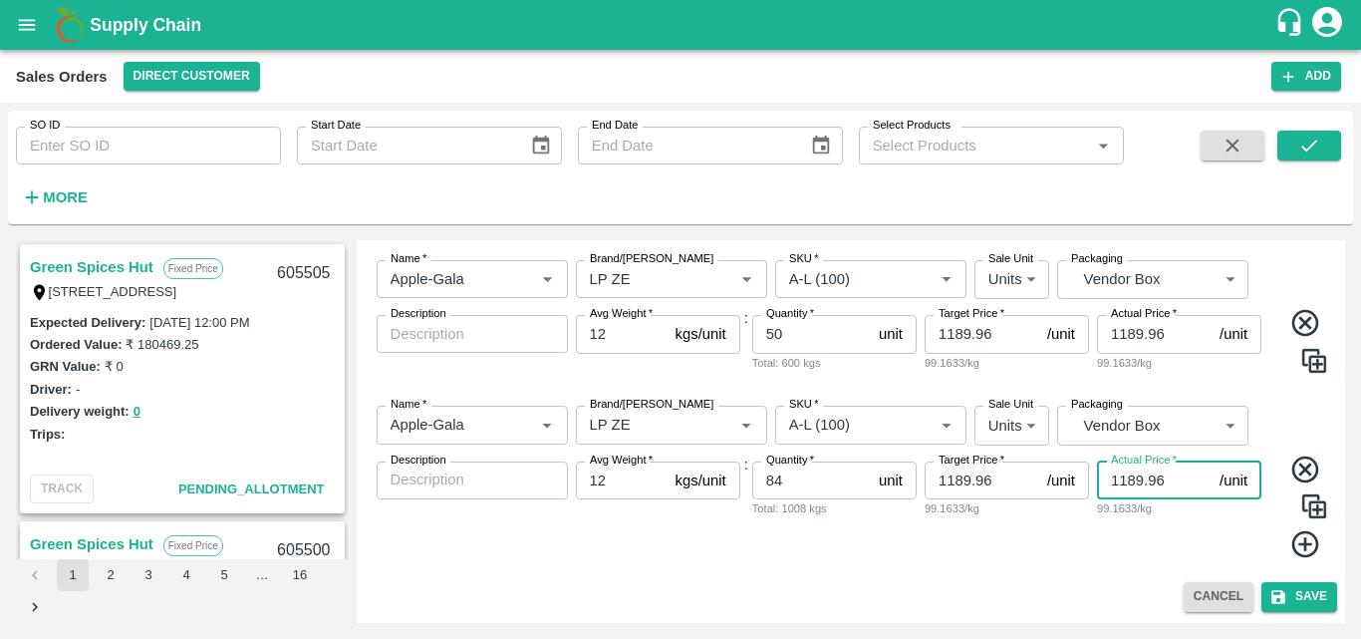
type input "1189.96"
click at [1304, 544] on icon at bounding box center [1305, 543] width 27 height 27
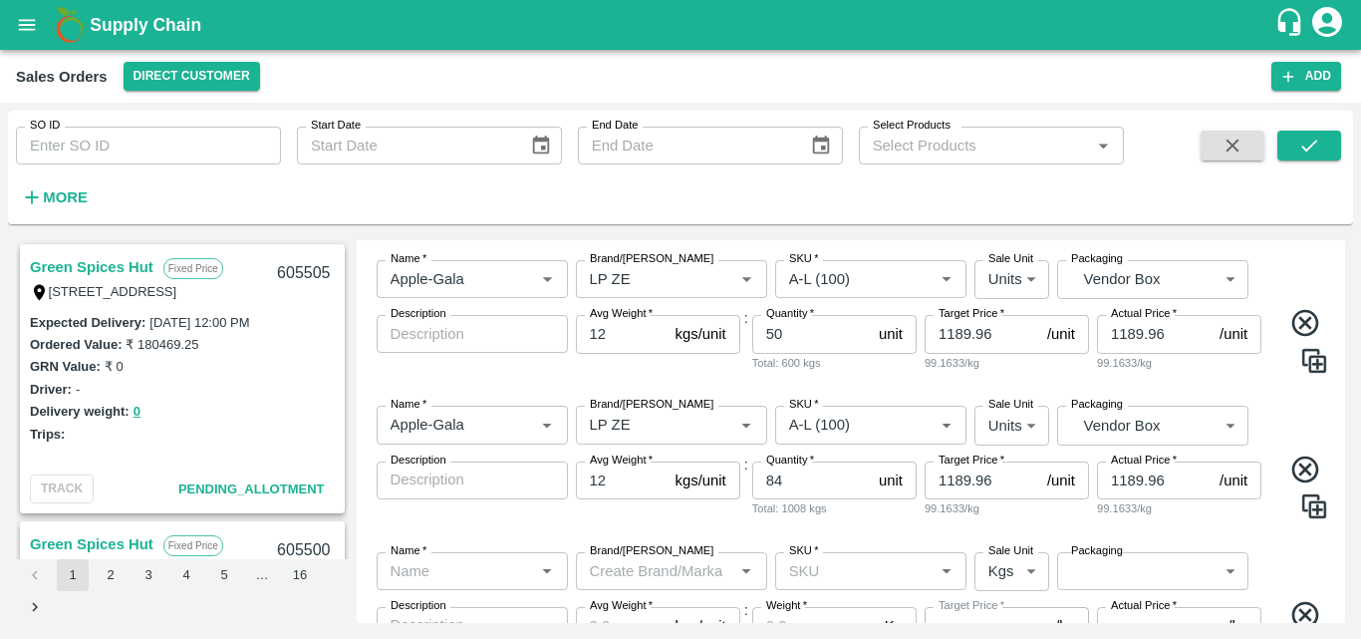
scroll to position [787, 0]
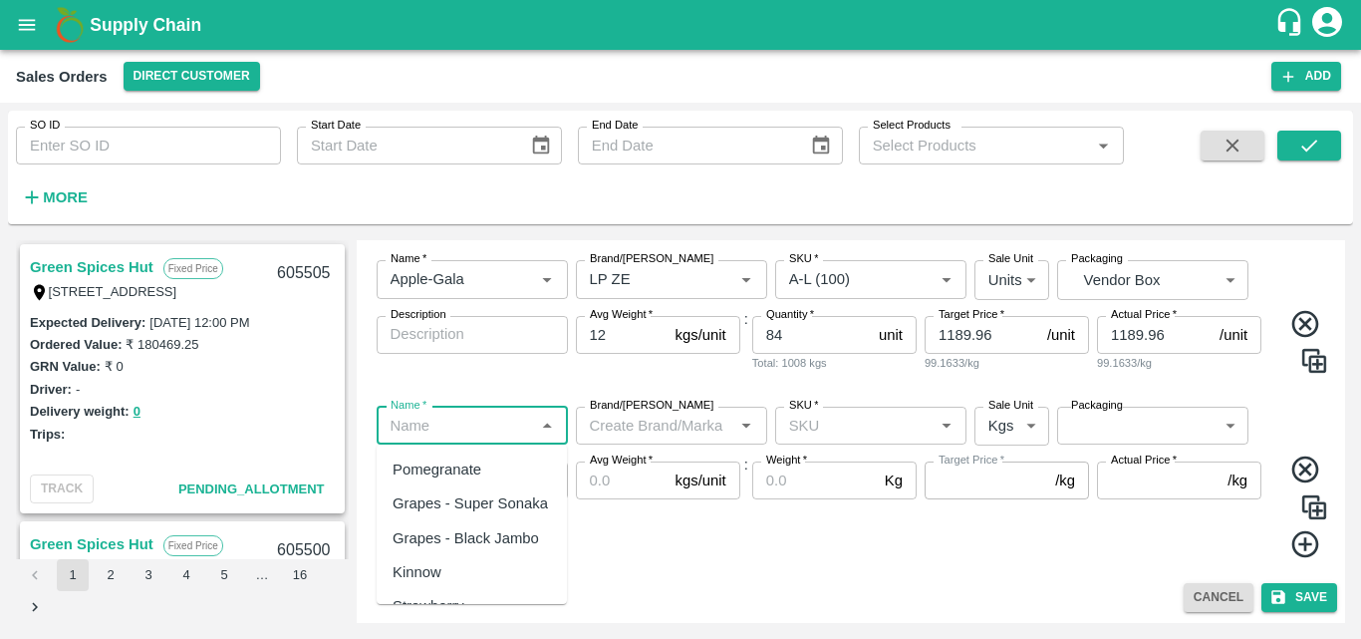
click at [515, 435] on input "Name   *" at bounding box center [456, 426] width 147 height 26
click at [485, 465] on div "Apple-Gala" at bounding box center [472, 469] width 190 height 34
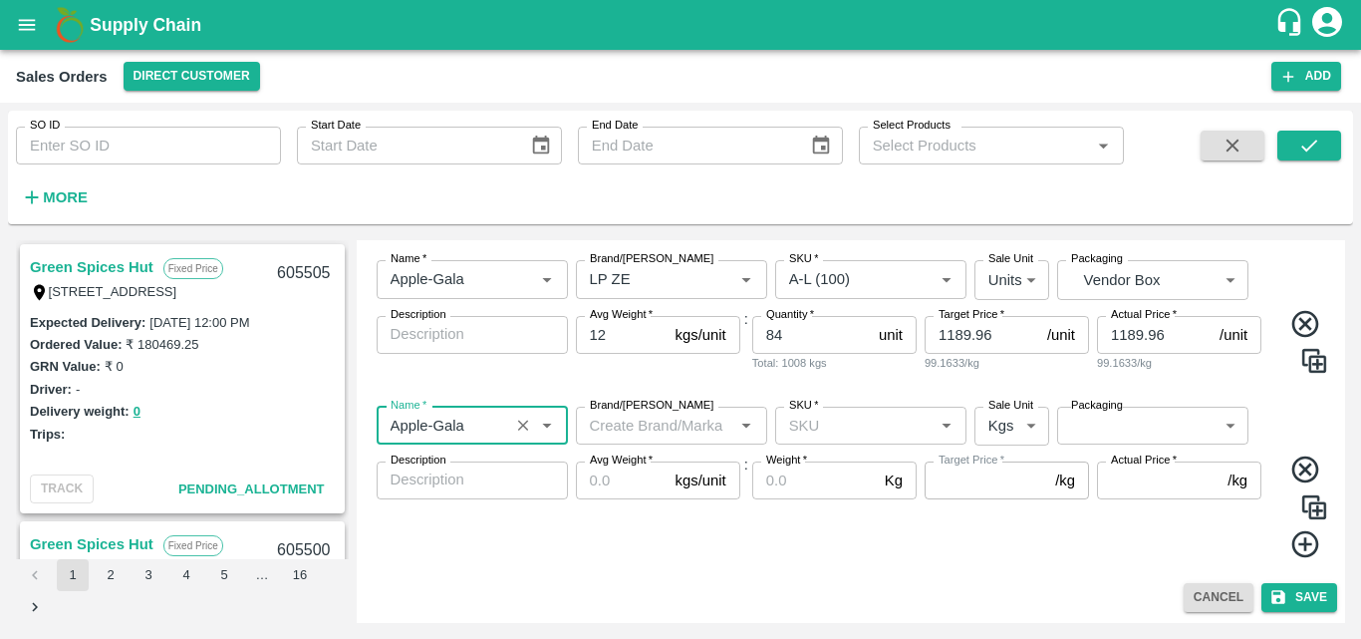
type input "Apple-Gala"
click at [643, 427] on input "Brand/[PERSON_NAME]" at bounding box center [655, 426] width 147 height 26
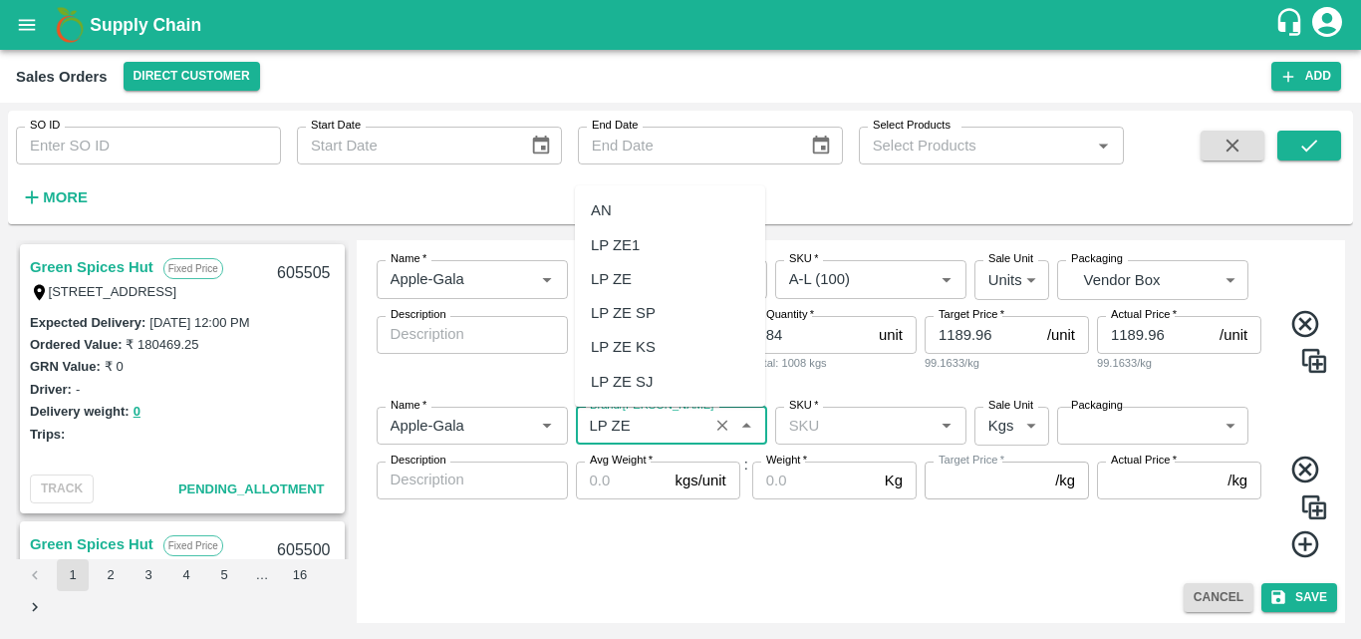
click at [629, 274] on div "LP ZE" at bounding box center [611, 279] width 41 height 22
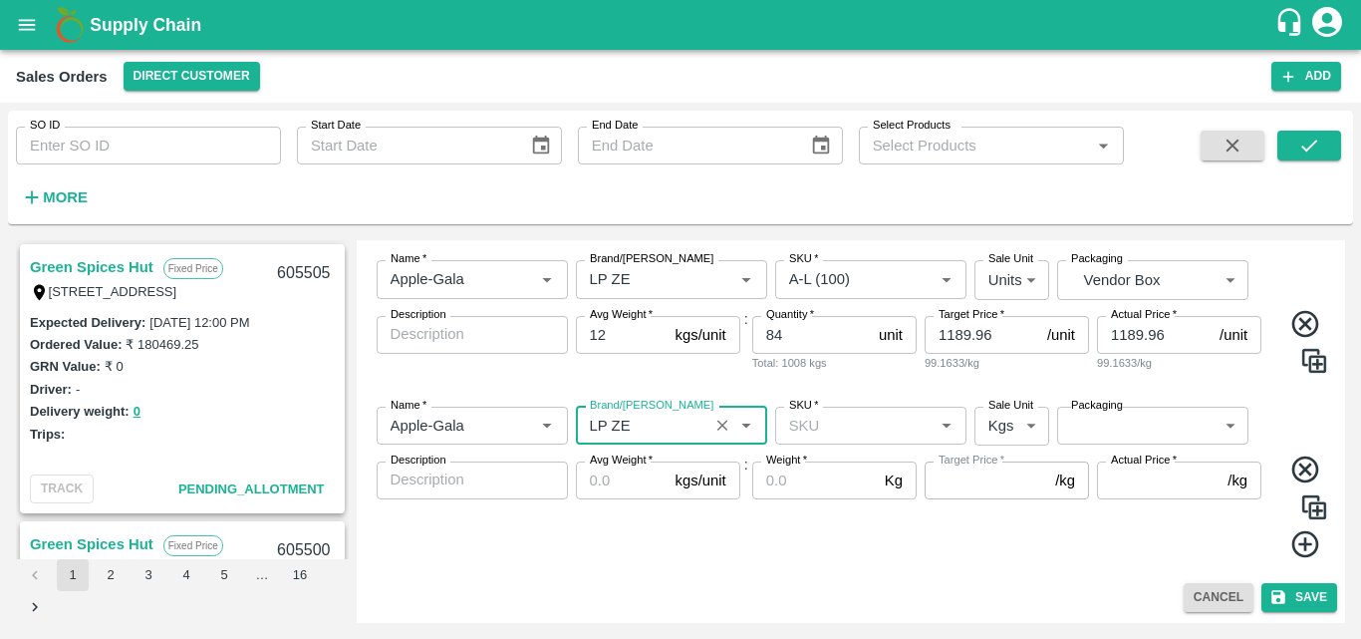
type input "LP ZE"
click at [835, 517] on div "Weight   * Kg Weight" at bounding box center [834, 510] width 164 height 98
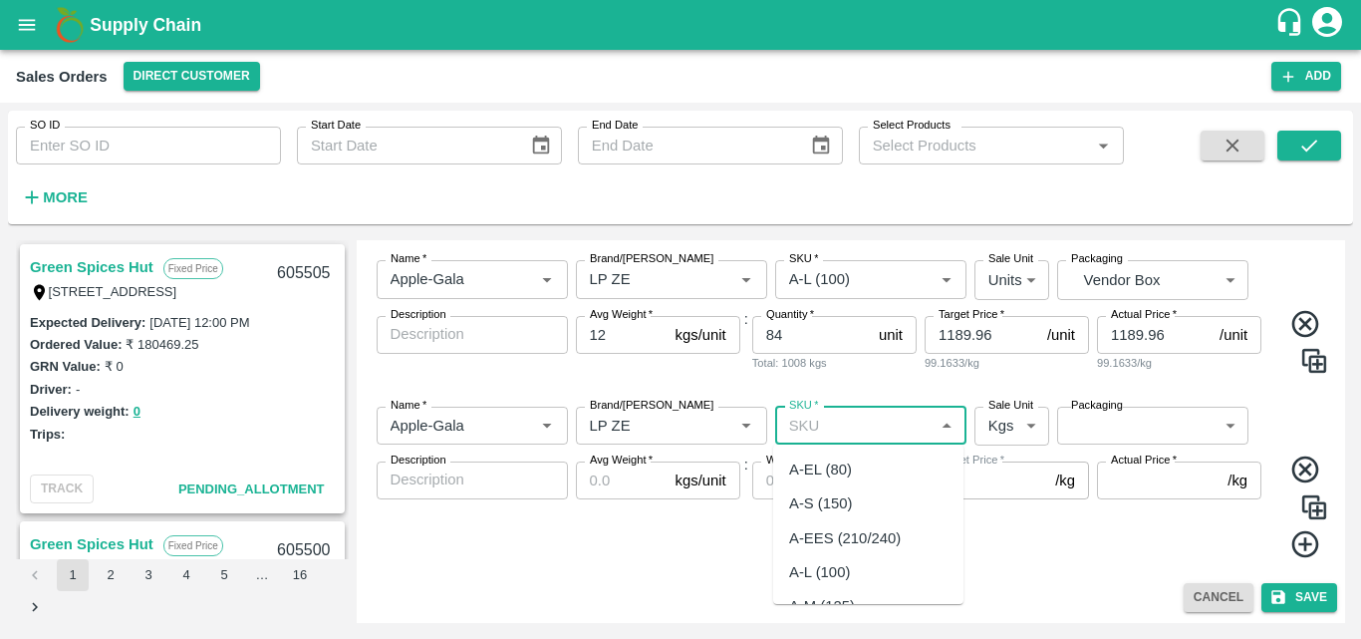
click at [862, 420] on input "SKU   *" at bounding box center [854, 426] width 147 height 26
click at [857, 469] on div "A-M (125)" at bounding box center [868, 469] width 190 height 34
type input "A-M (125)"
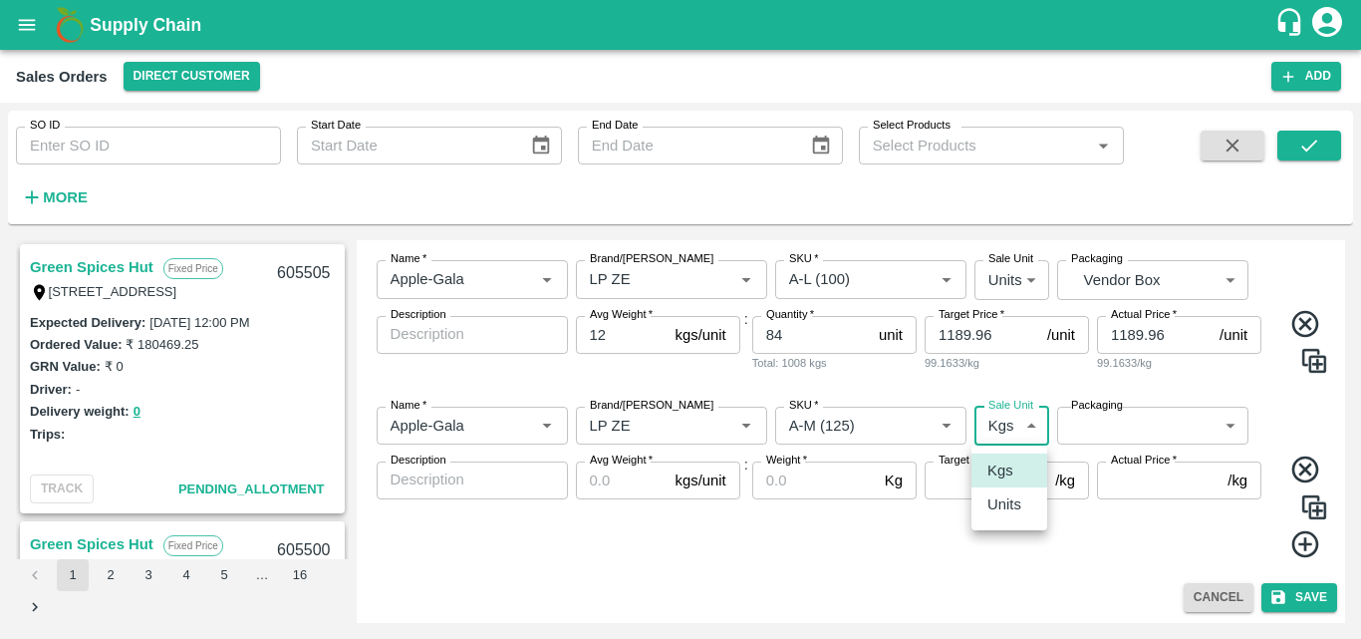
click at [990, 426] on body "Supply Chain Sales Orders Direct Customer Add SO ID SO ID Start Date Start Date…" at bounding box center [680, 319] width 1361 height 639
click at [1013, 512] on p "Units" at bounding box center [1005, 504] width 34 height 22
type input "2"
click at [1163, 426] on body "Supply Chain Sales Orders Direct Customer Add SO ID SO ID Start Date Start Date…" at bounding box center [680, 319] width 1361 height 639
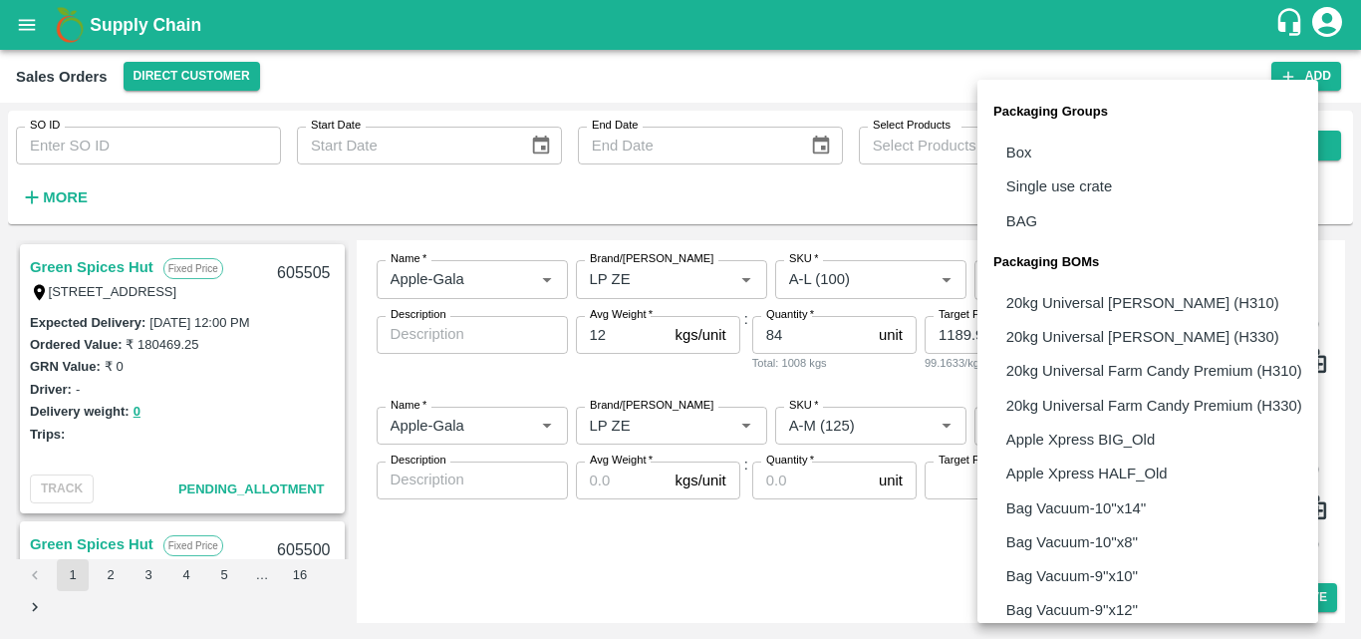
scroll to position [1447, 0]
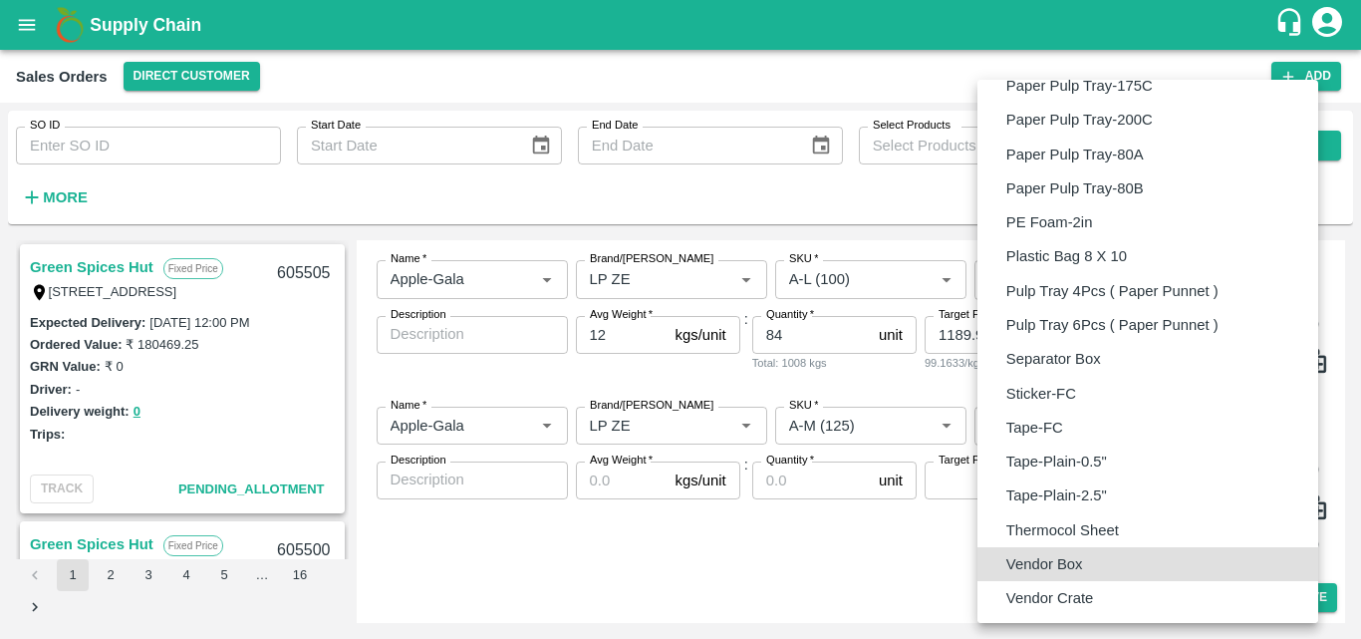
type input "BOM/276"
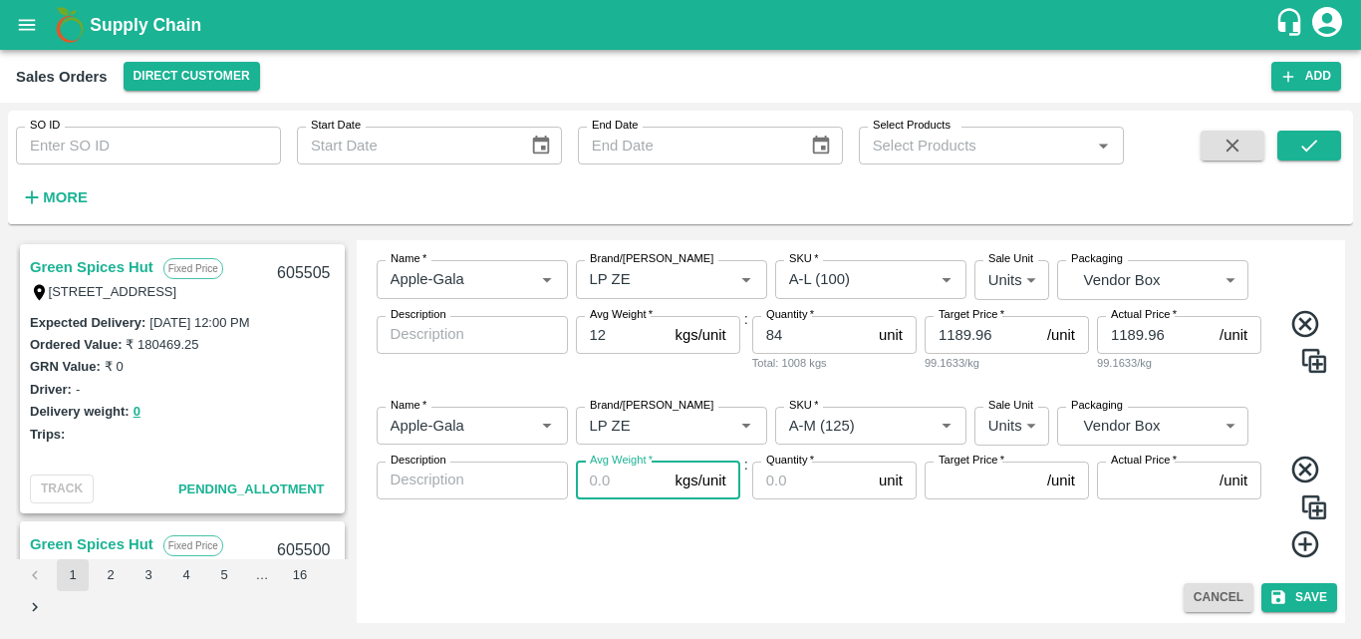
click at [644, 479] on input "Avg Weight   *" at bounding box center [622, 480] width 92 height 38
type input "12"
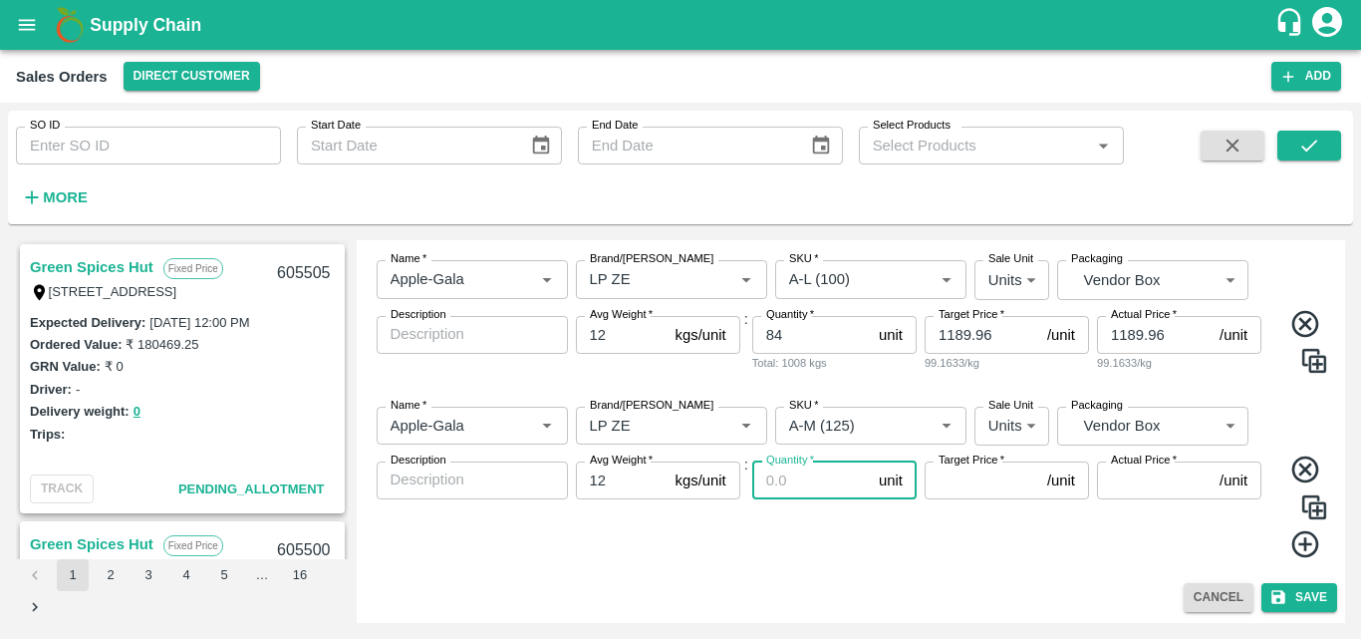
click at [798, 485] on input "Quantity   *" at bounding box center [811, 480] width 119 height 38
type input "66"
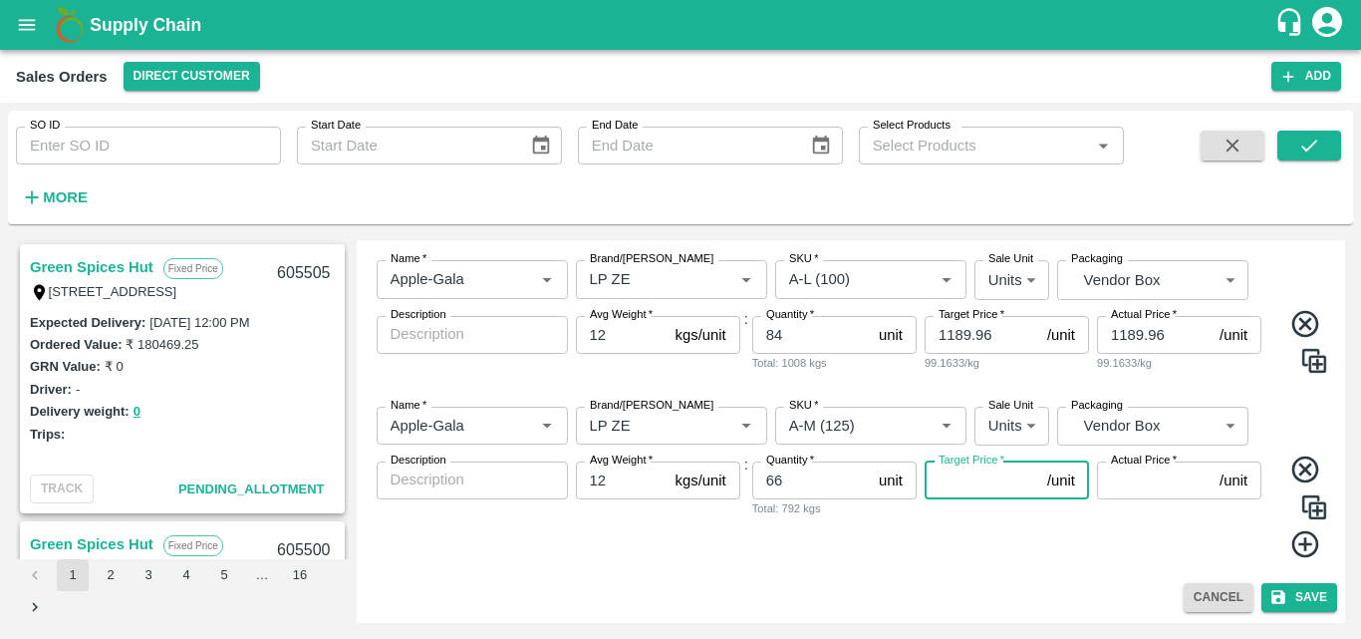
click at [958, 483] on input "Target Price   *" at bounding box center [982, 480] width 115 height 38
type input "1290.04"
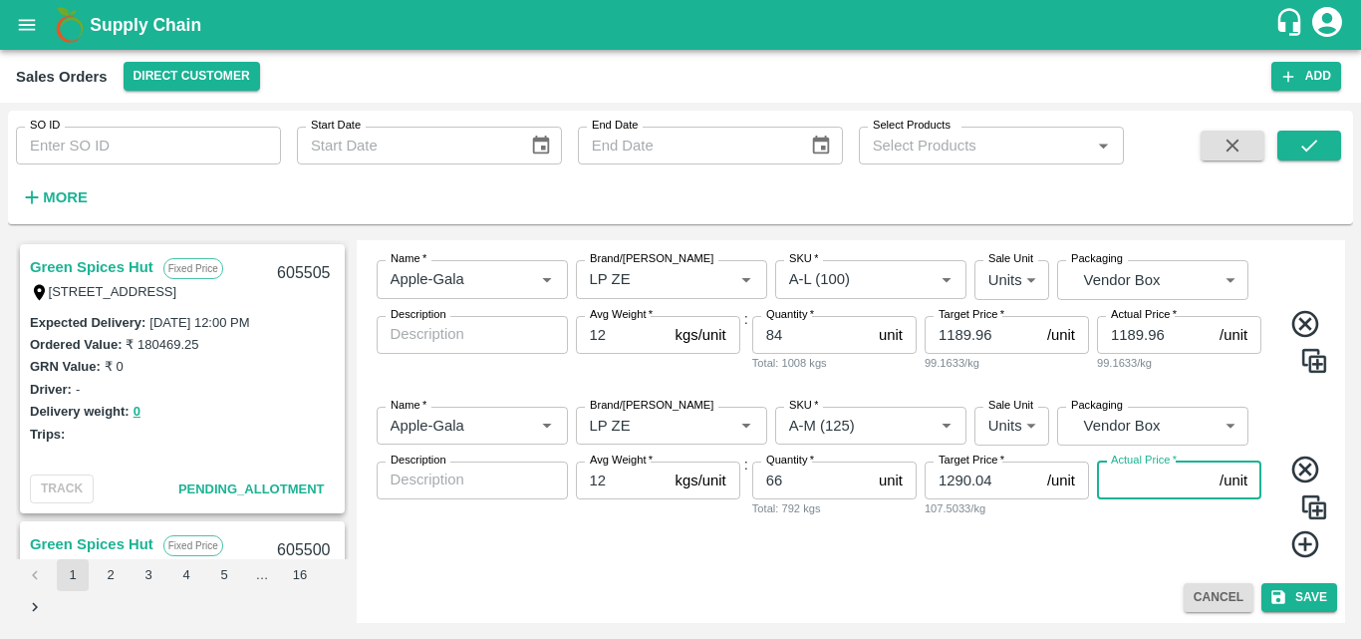
click at [1138, 484] on input "Actual Price   *" at bounding box center [1154, 480] width 115 height 38
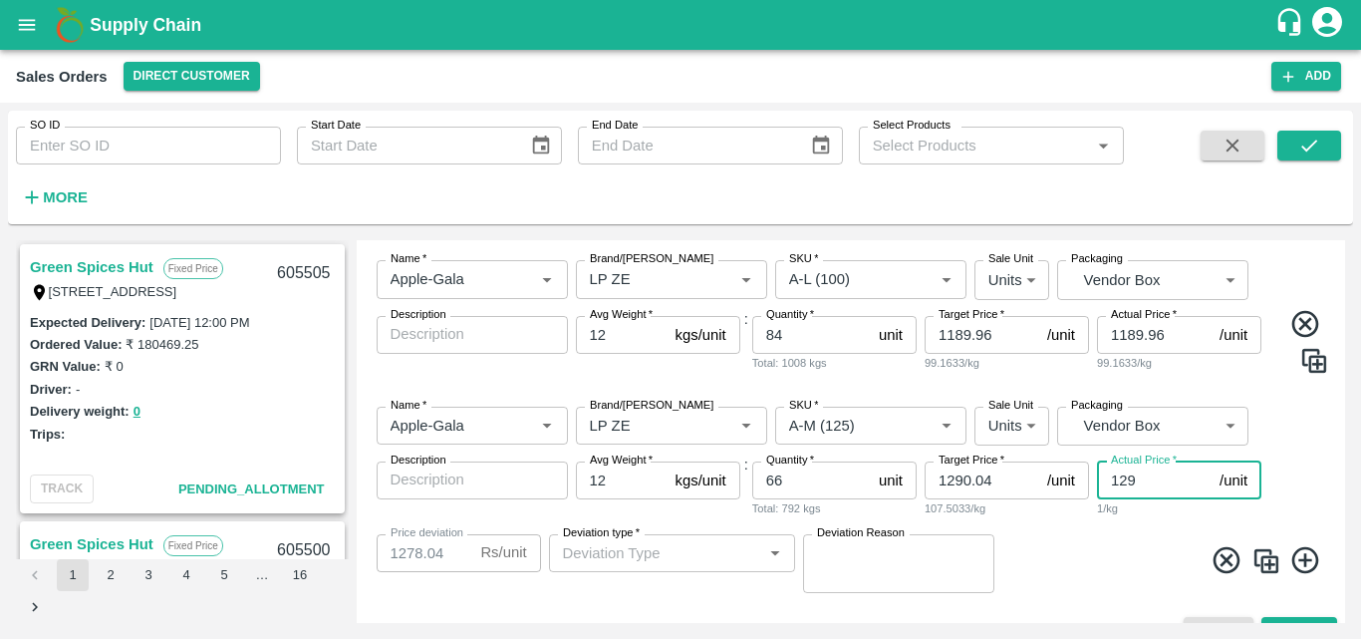
type input "1290"
type input "0.03999999999996362"
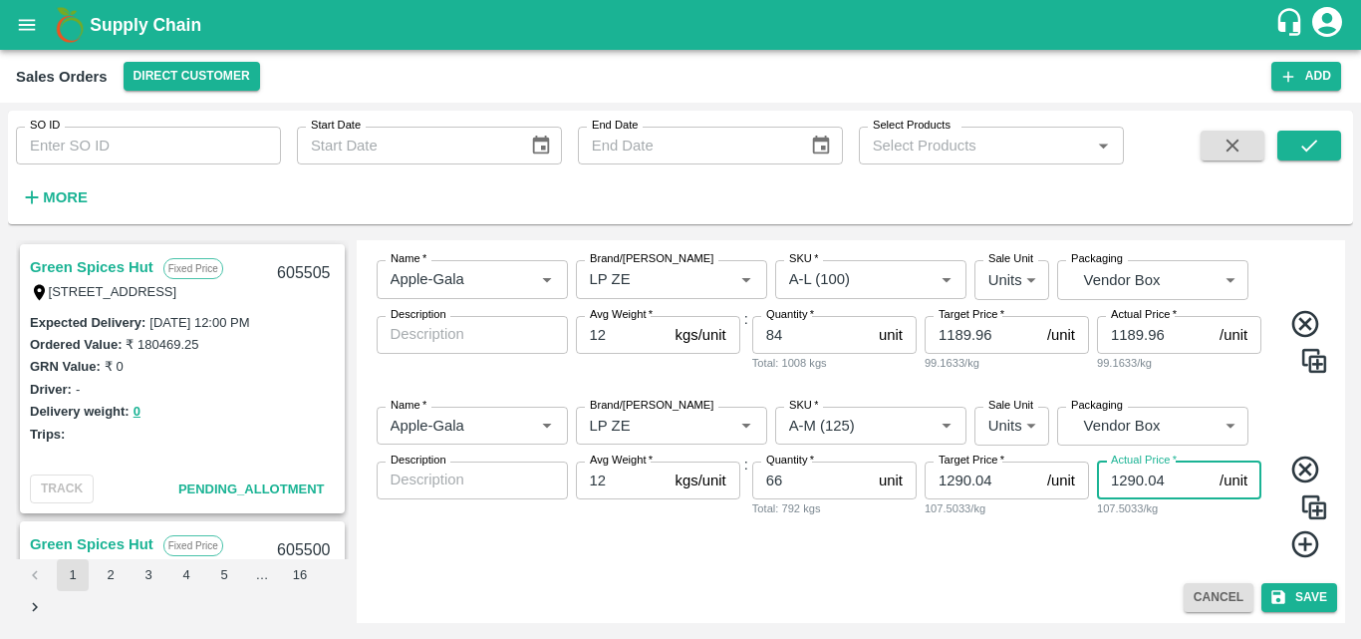
type input "1290.04"
click at [1303, 540] on icon at bounding box center [1305, 544] width 27 height 27
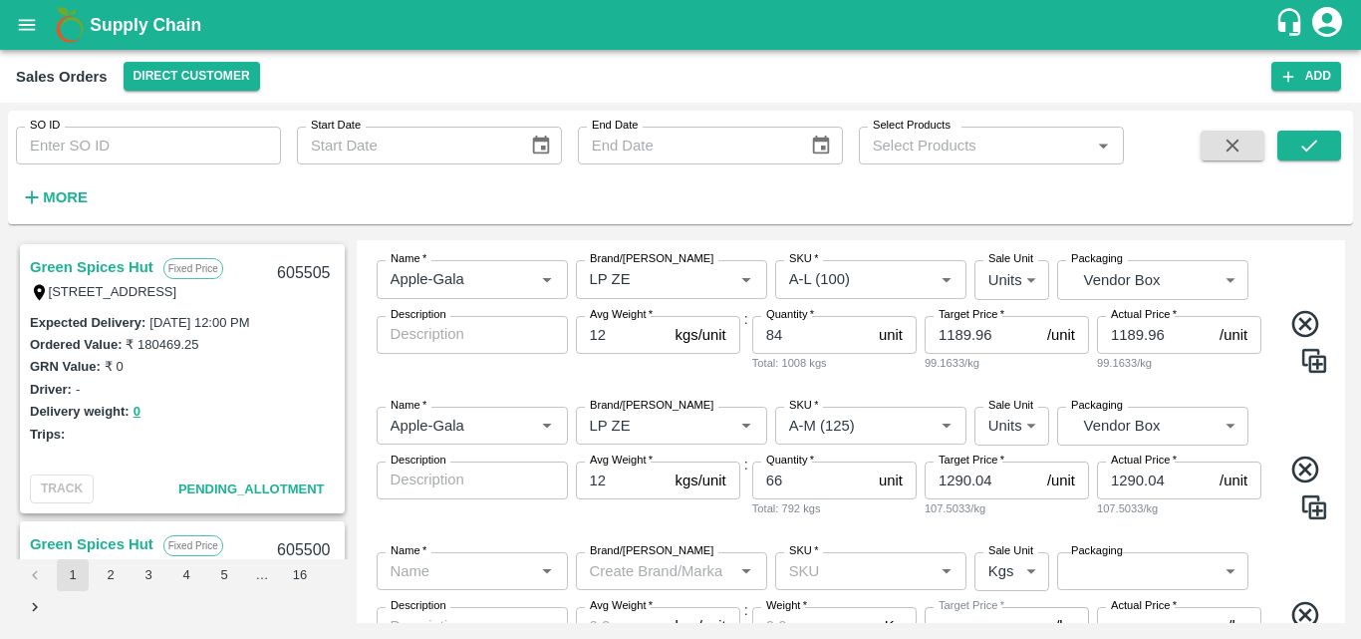
scroll to position [934, 0]
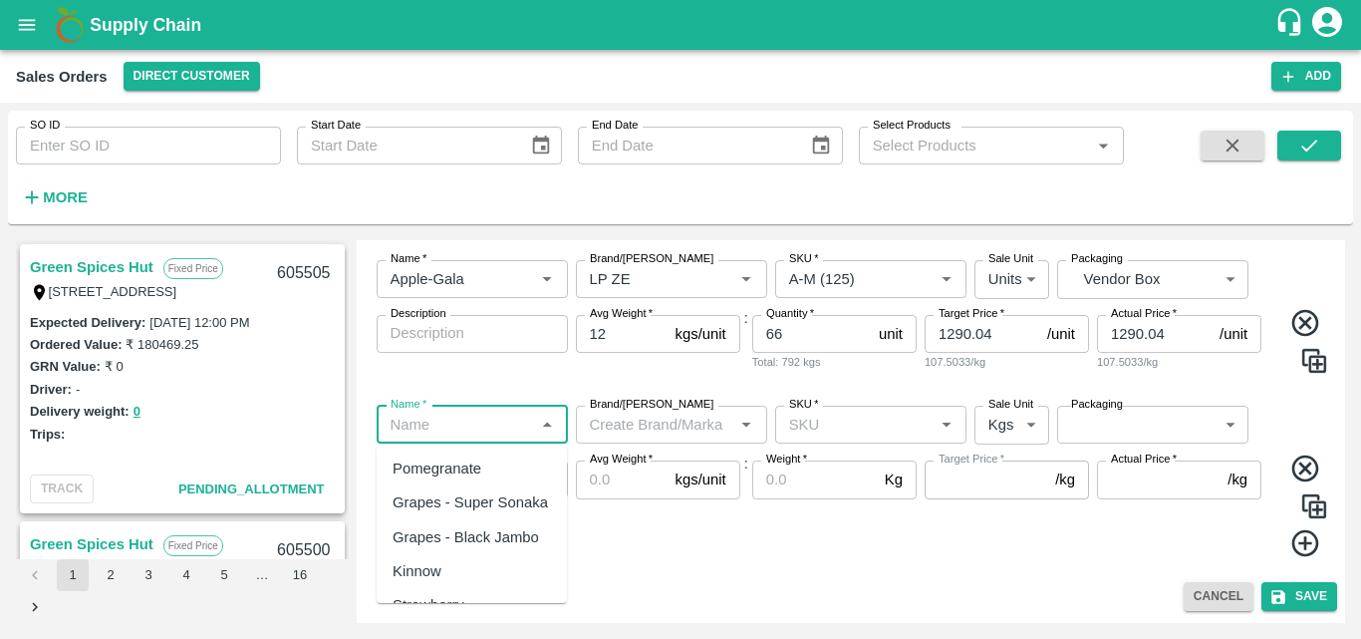
click at [488, 422] on input "Name   *" at bounding box center [456, 425] width 147 height 26
click at [464, 469] on div "Apple-Gala" at bounding box center [430, 468] width 74 height 22
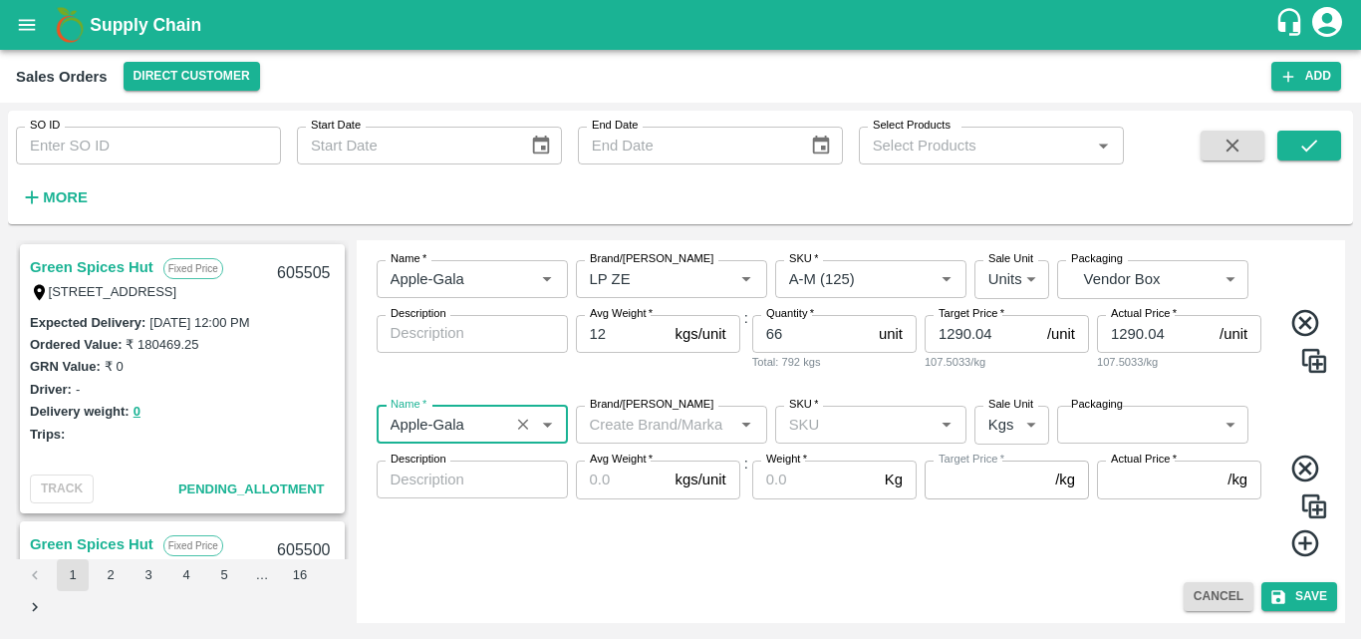
type input "Apple-Gala"
click at [658, 427] on input "Brand/[PERSON_NAME]" at bounding box center [655, 425] width 147 height 26
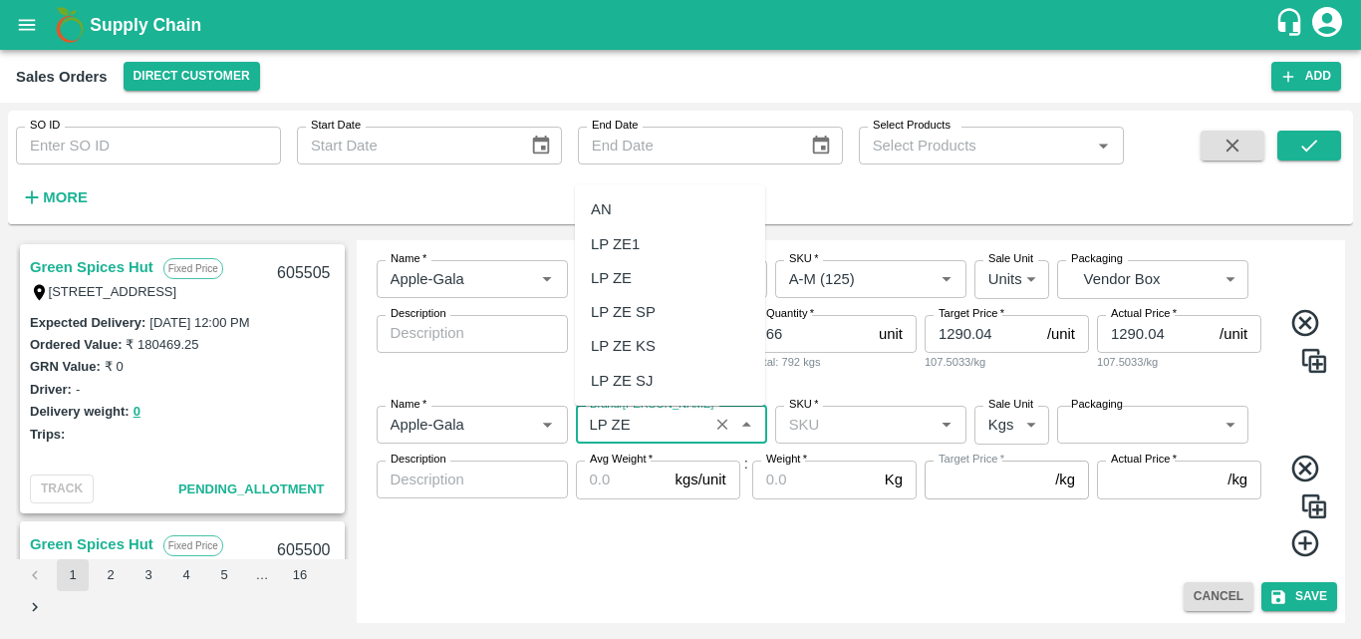
click at [620, 261] on div "LP ZE" at bounding box center [670, 278] width 190 height 34
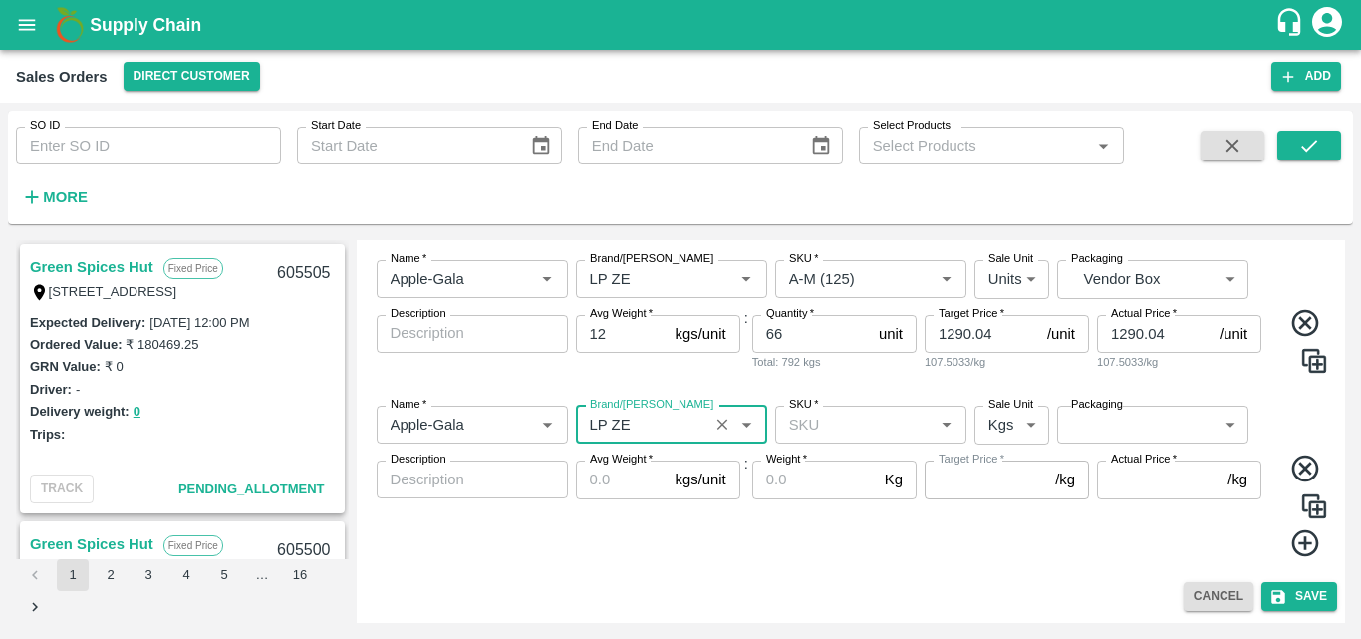
type input "LP ZE"
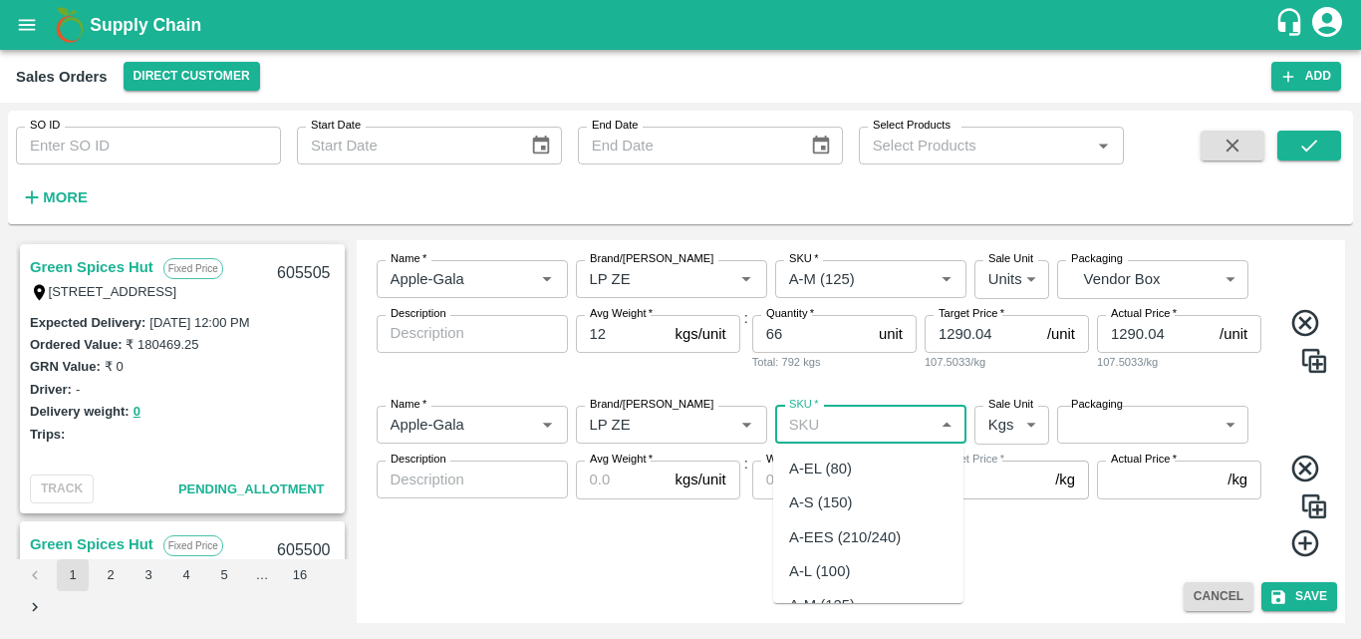
click at [847, 426] on input "SKU   *" at bounding box center [854, 425] width 147 height 26
click at [855, 469] on div "A-M (125)" at bounding box center [822, 468] width 66 height 22
type input "A-M (125)"
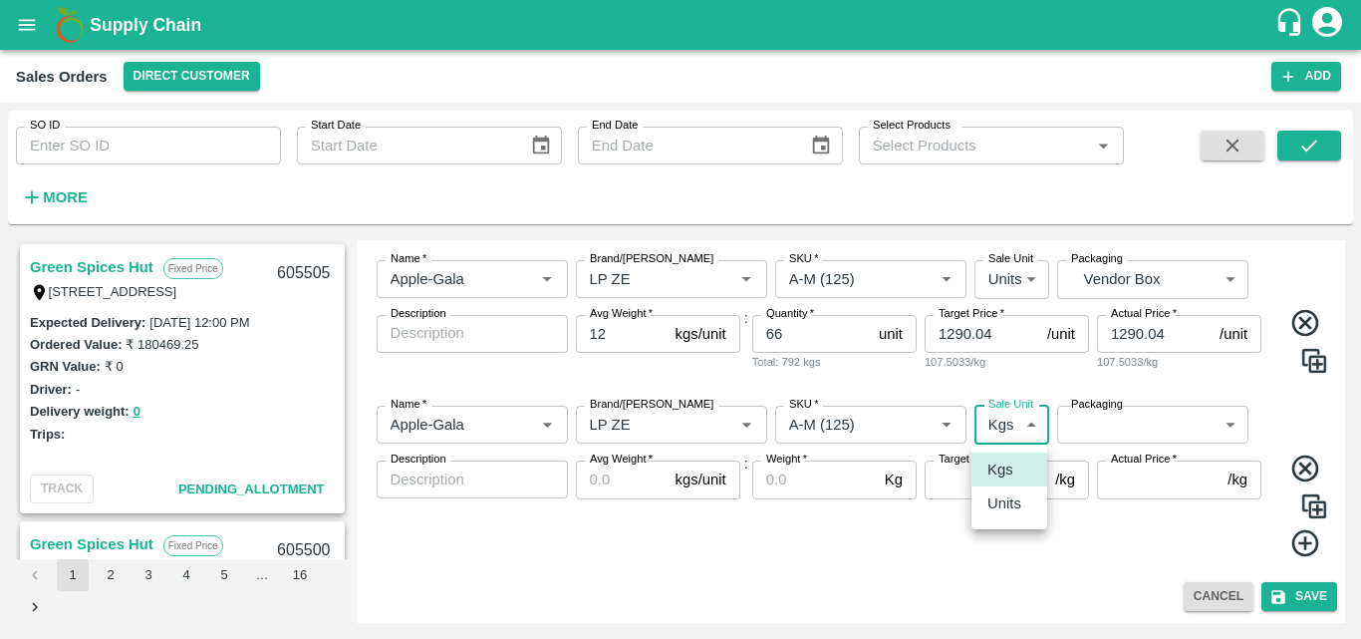
click at [1018, 420] on body "Supply Chain Sales Orders Direct Customer Add SO ID SO ID Start Date Start Date…" at bounding box center [680, 319] width 1361 height 639
click at [1012, 512] on p "Units" at bounding box center [1005, 503] width 34 height 22
type input "2"
click at [1132, 421] on body "Supply Chain Sales Orders Direct Customer Add SO ID SO ID Start Date Start Date…" at bounding box center [680, 319] width 1361 height 639
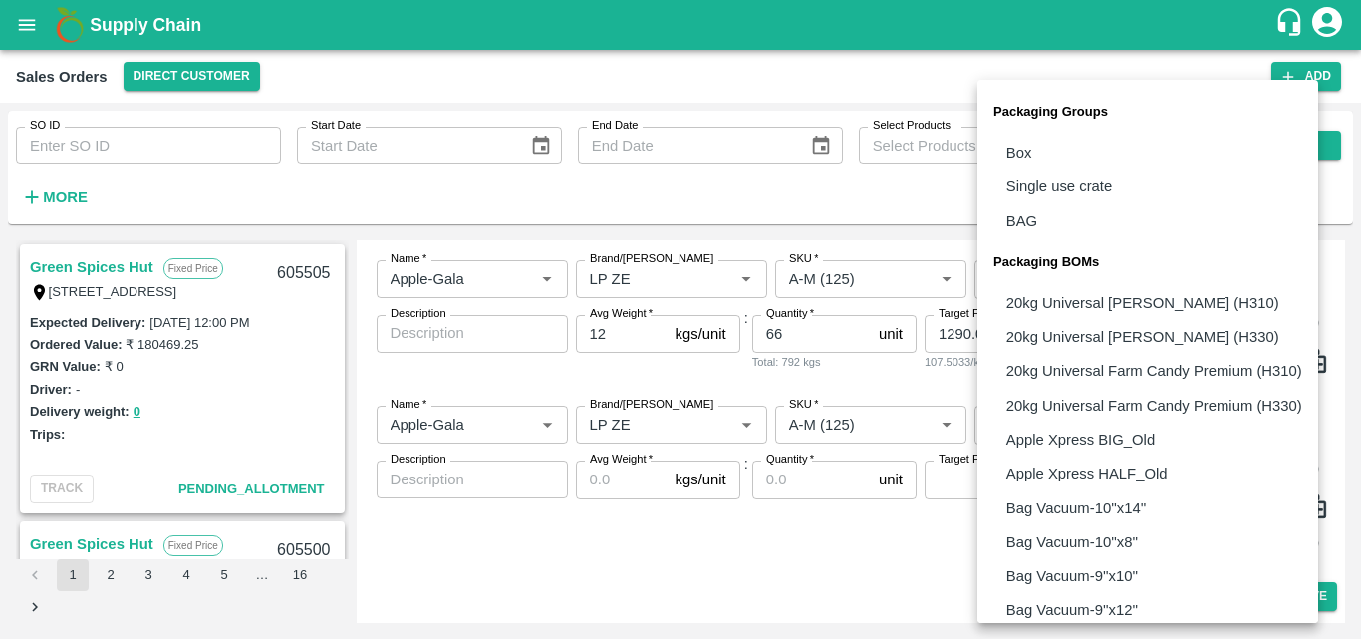
scroll to position [1447, 0]
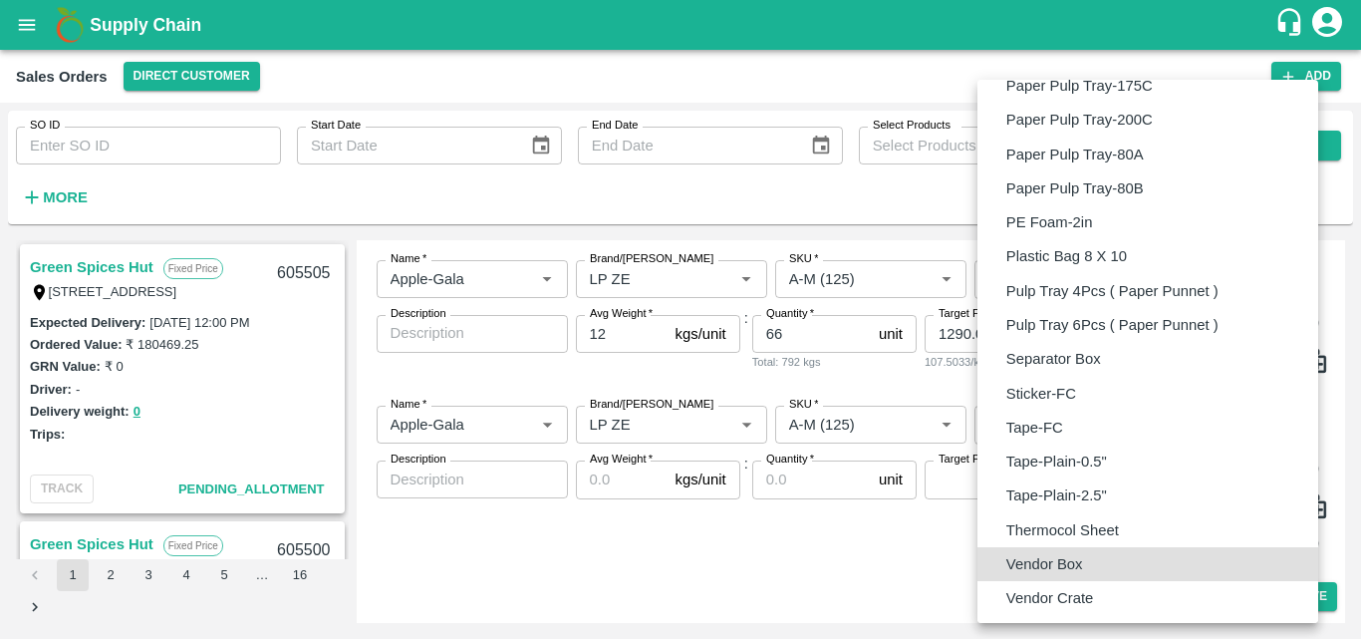
type input "BOM/276"
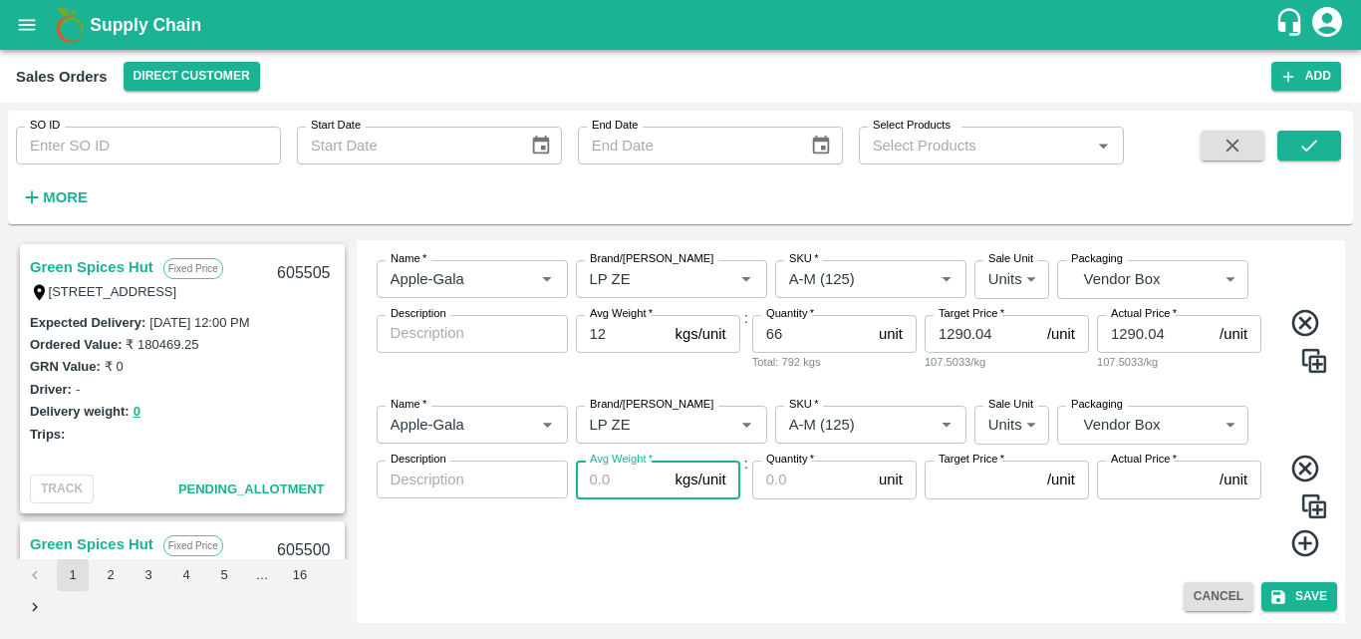
click at [612, 497] on input "Avg Weight   *" at bounding box center [622, 479] width 92 height 38
type input "12"
drag, startPoint x: 740, startPoint y: 497, endPoint x: 780, endPoint y: 494, distance: 41.0
click at [780, 494] on div "Name   * Name   * Brand/Marka Brand/Marka SKU   * SKU   * Sale Unit Units 2 Sal…" at bounding box center [852, 482] width 974 height 184
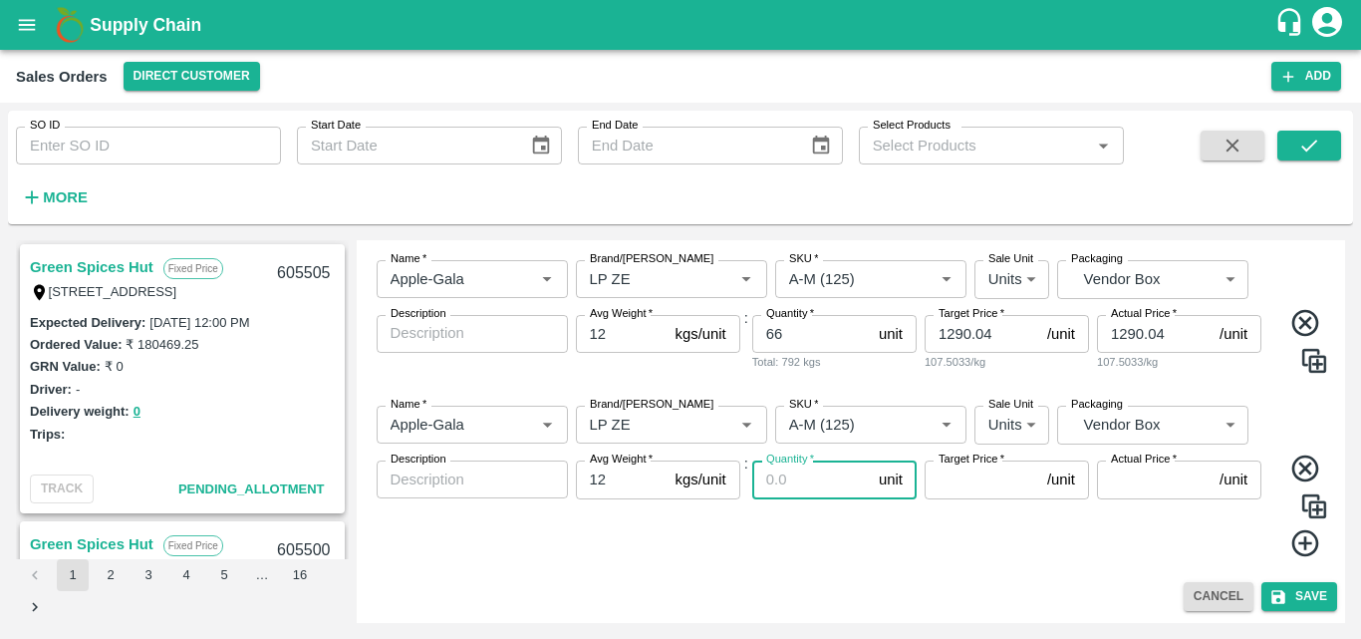
click at [780, 494] on input "Quantity   *" at bounding box center [811, 479] width 119 height 38
type input "42"
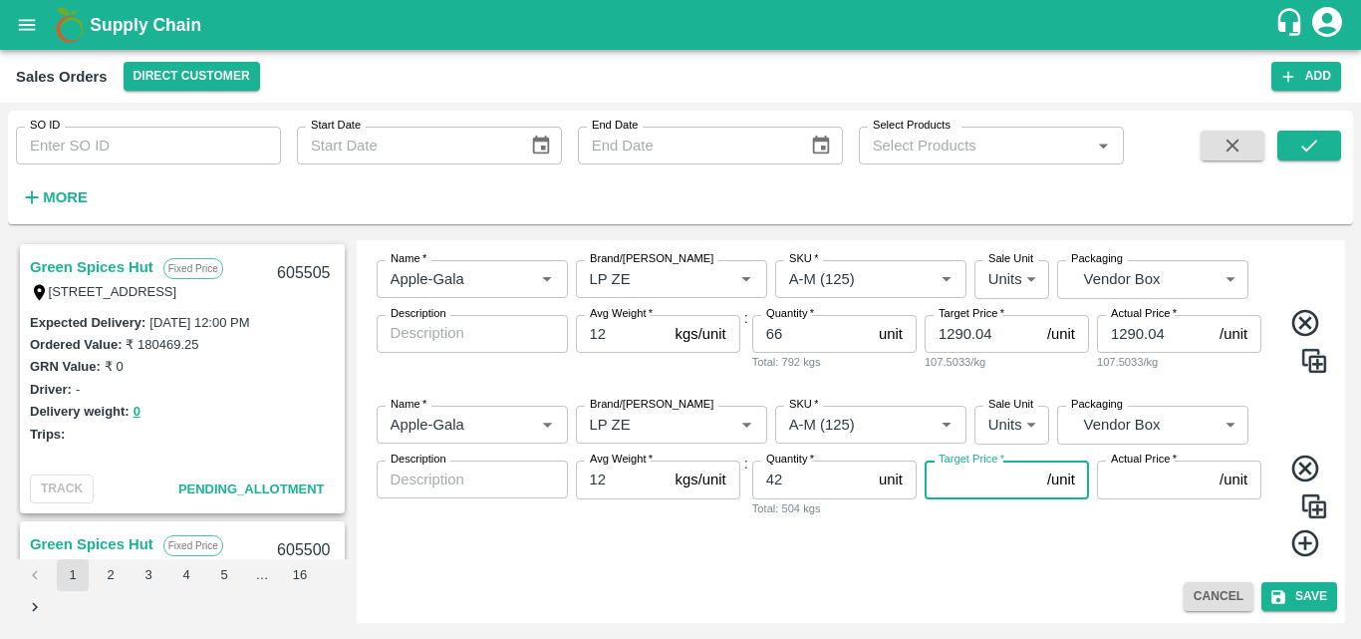
click at [991, 476] on input "Target Price   *" at bounding box center [982, 479] width 115 height 38
type input "1200.04"
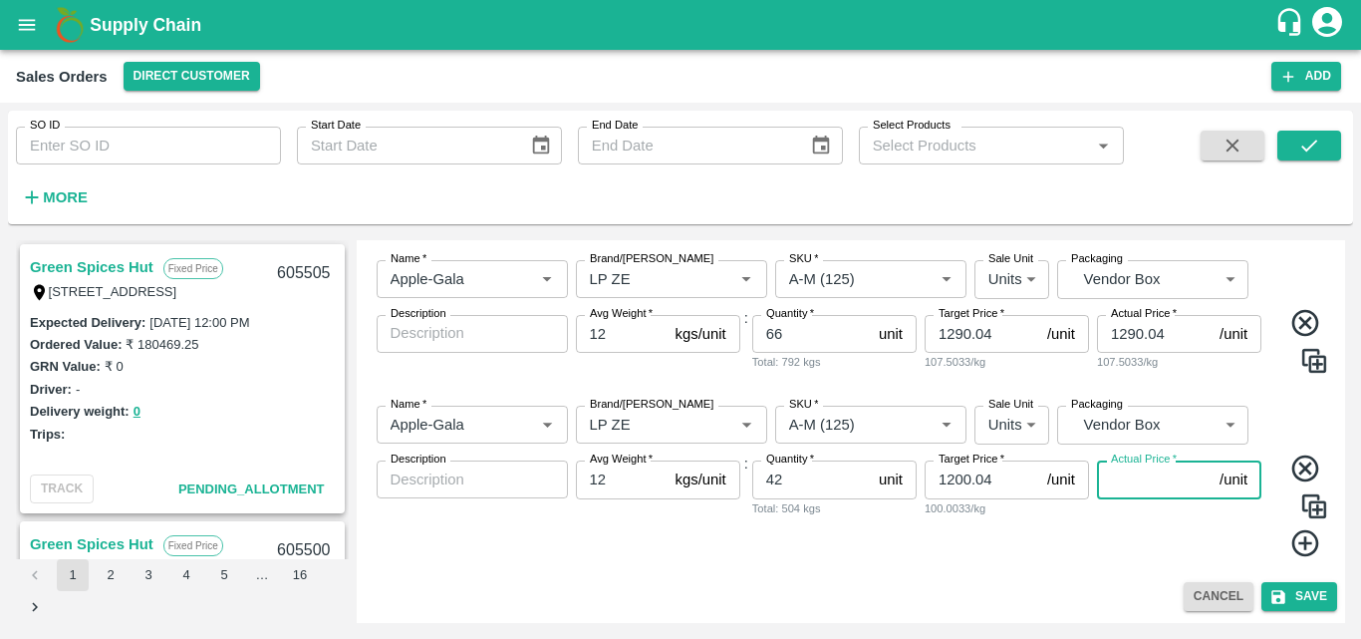
click at [1140, 492] on input "Actual Price   *" at bounding box center [1154, 479] width 115 height 38
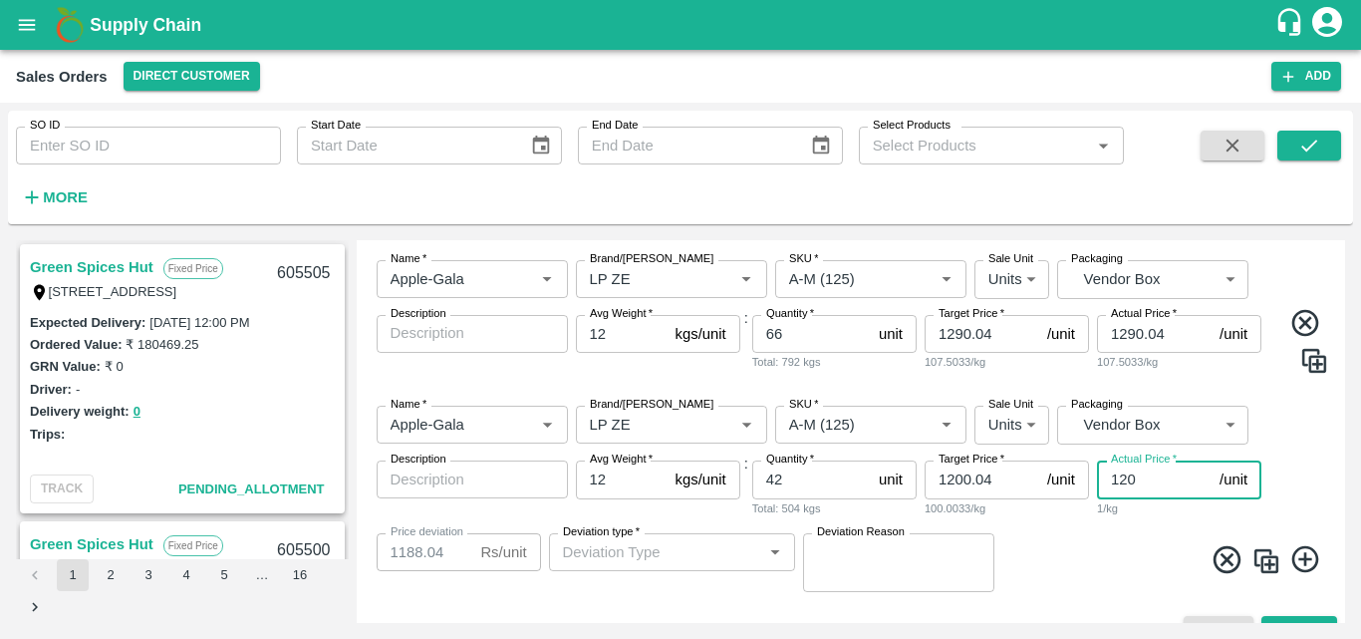
type input "1200"
type input "0.03999999999996362"
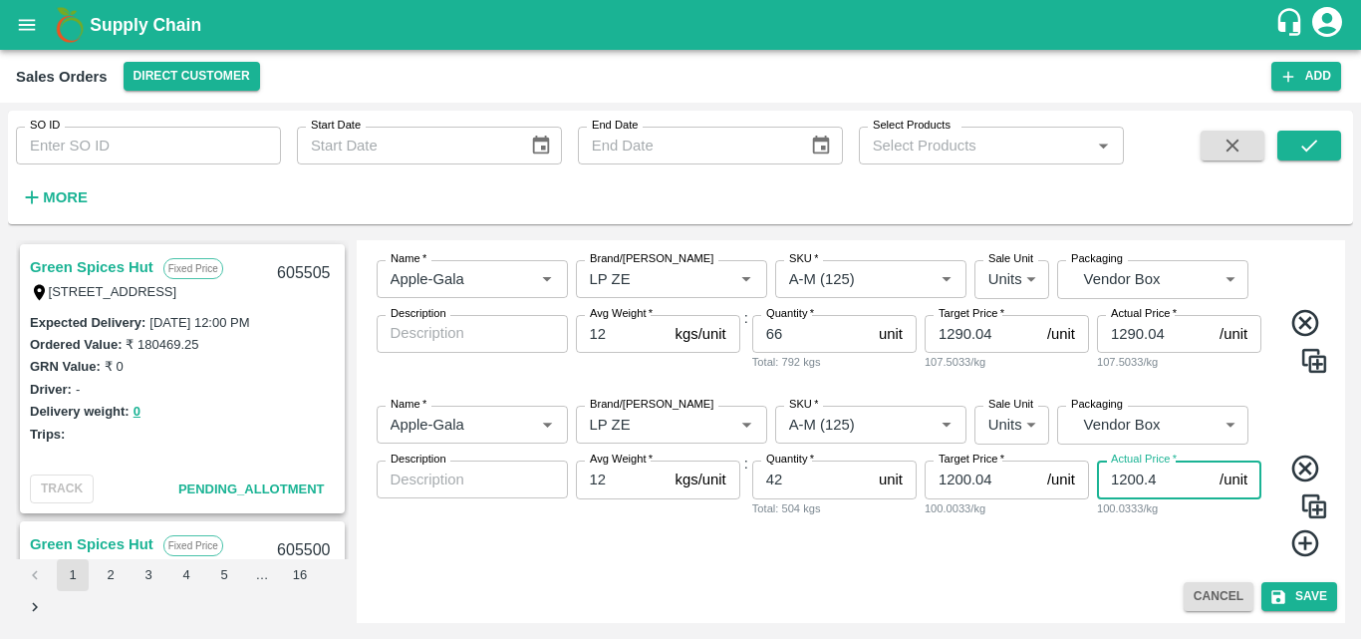
type input "1200.4"
click at [1017, 579] on div "Add Sales Order DC   * Direct Customer 6 DC Sale Type   * Fixed Price 1 Sale Ty…" at bounding box center [852, 431] width 990 height 383
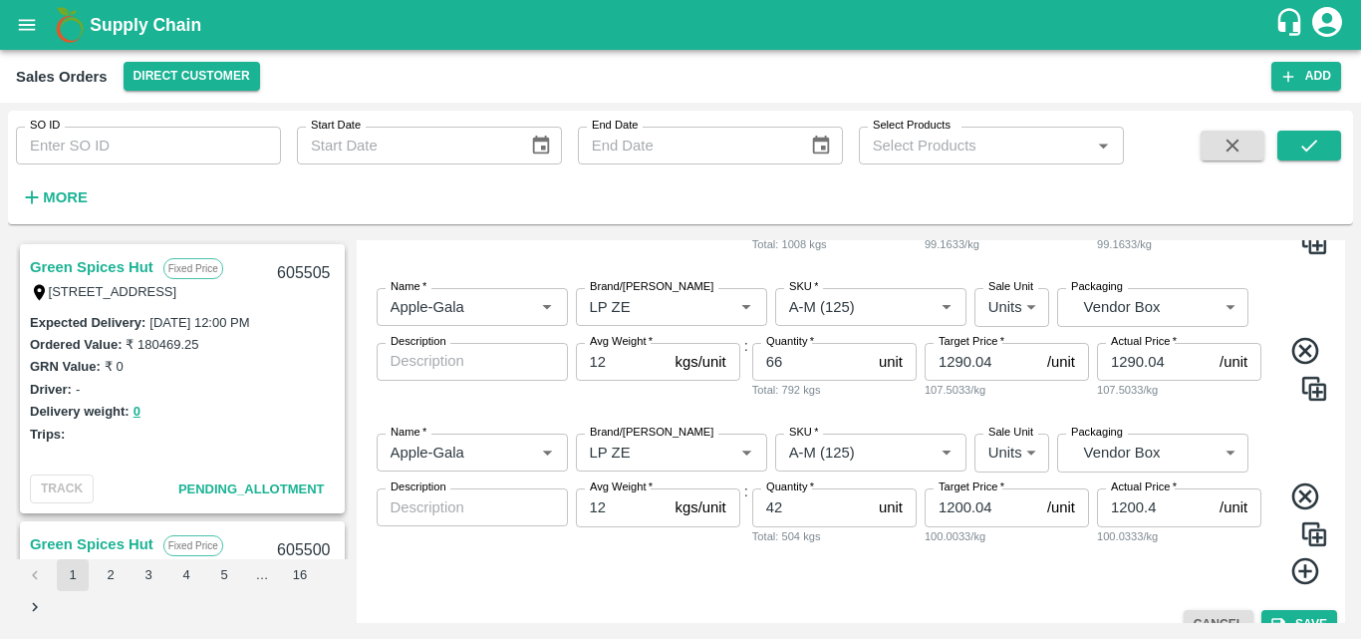
scroll to position [934, 0]
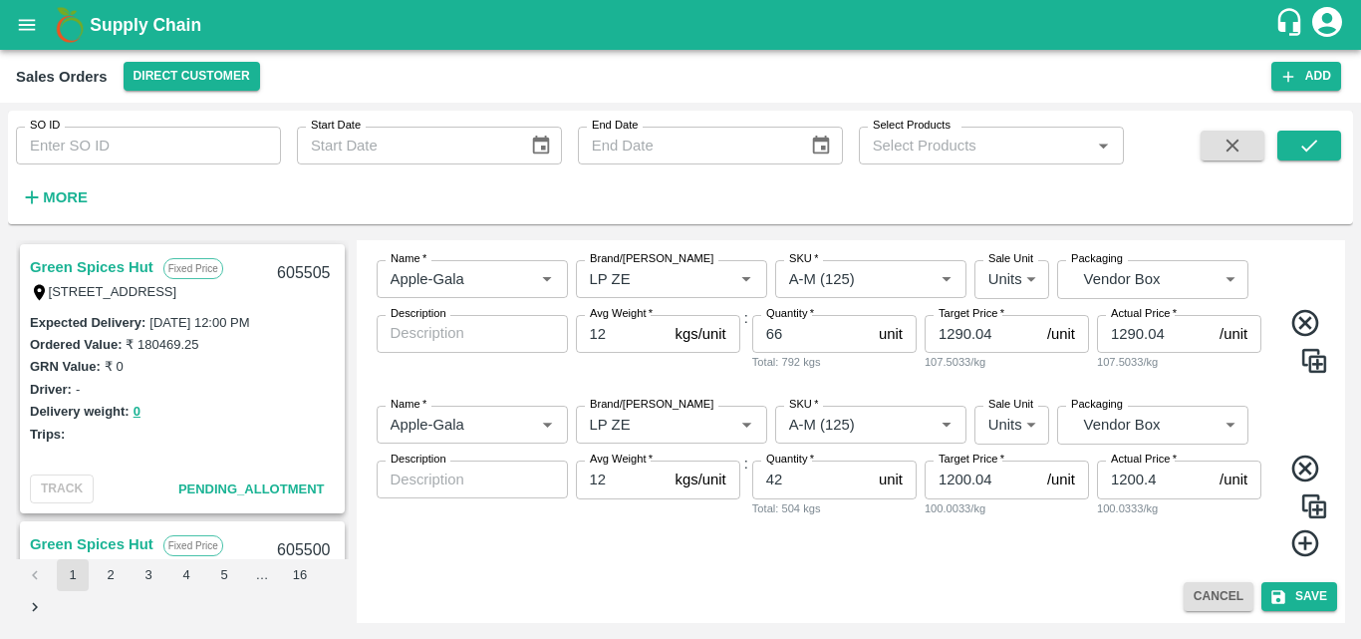
click at [891, 575] on div "Add Sales Order DC   * Direct Customer 6 DC Sale Type   * Fixed Price 1 Sale Ty…" at bounding box center [852, 431] width 990 height 383
click at [1304, 597] on button "Save" at bounding box center [1300, 596] width 76 height 29
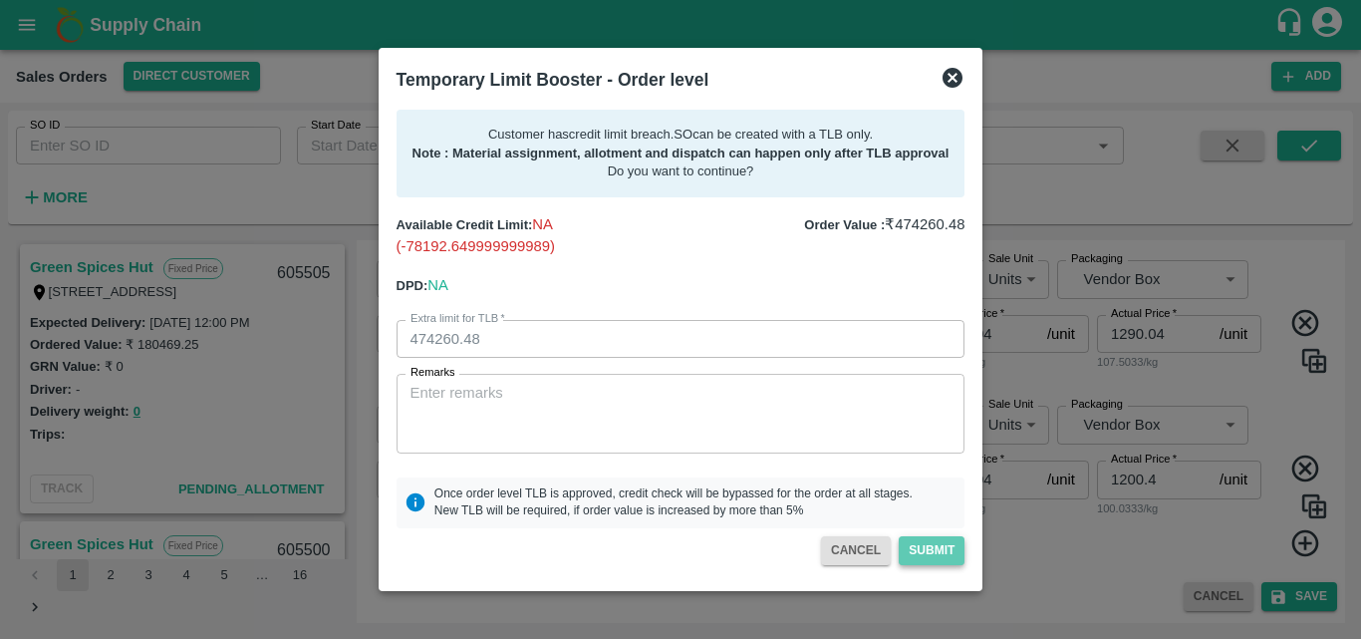
click at [950, 550] on button "Submit" at bounding box center [932, 550] width 66 height 29
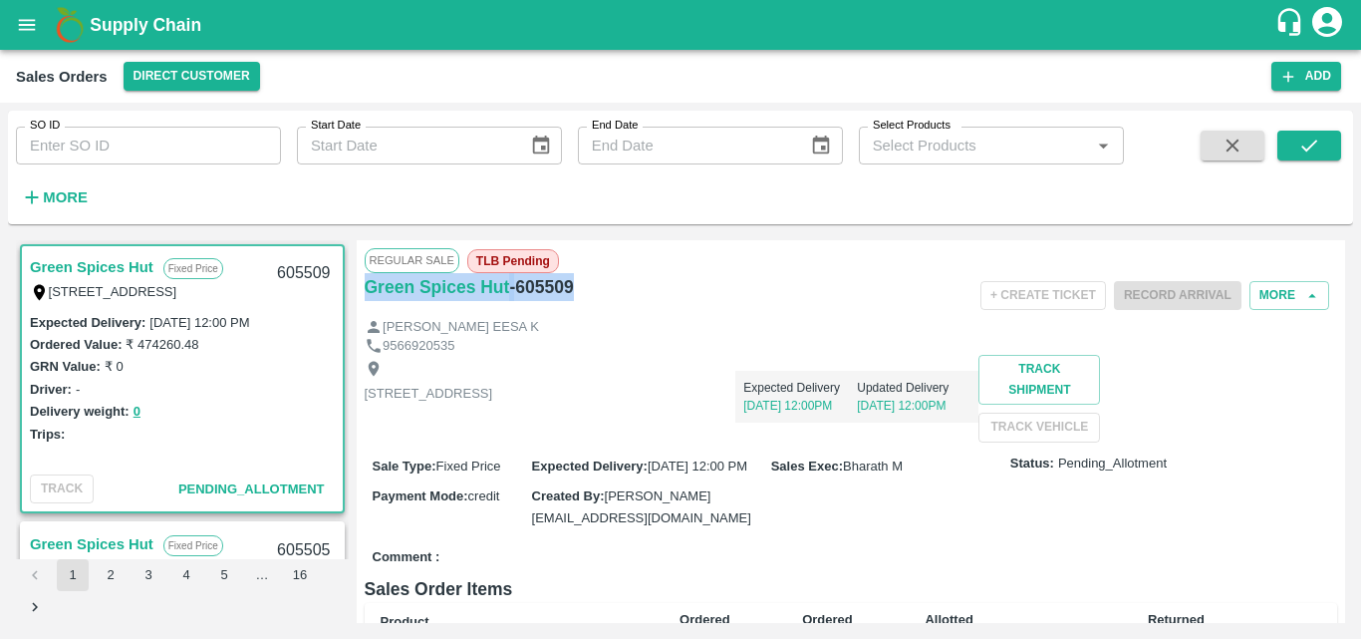
drag, startPoint x: 588, startPoint y: 295, endPoint x: 357, endPoint y: 299, distance: 231.3
click at [357, 299] on div "Regular Sale TLB Pending Green Spices Hut - 605509 + Create Ticket Record Arriv…" at bounding box center [852, 431] width 990 height 383
copy div "Green Spices Hut - 605509"
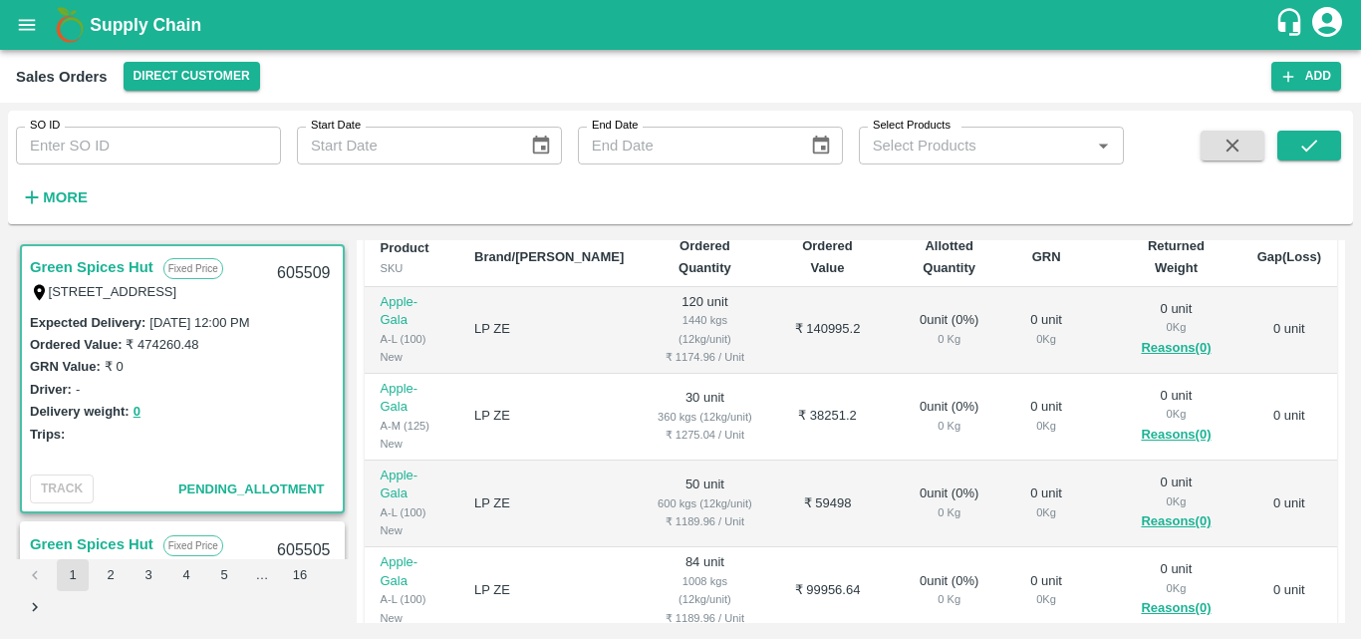
scroll to position [126, 0]
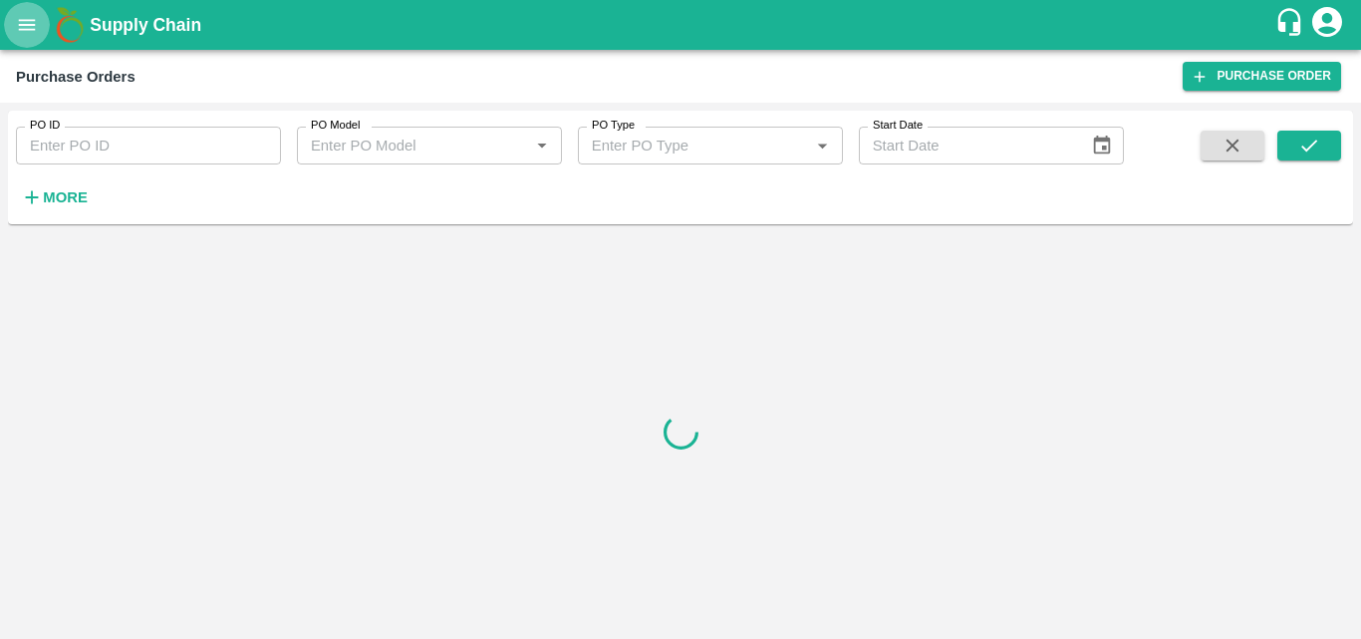
click at [30, 28] on icon "open drawer" at bounding box center [27, 25] width 22 height 22
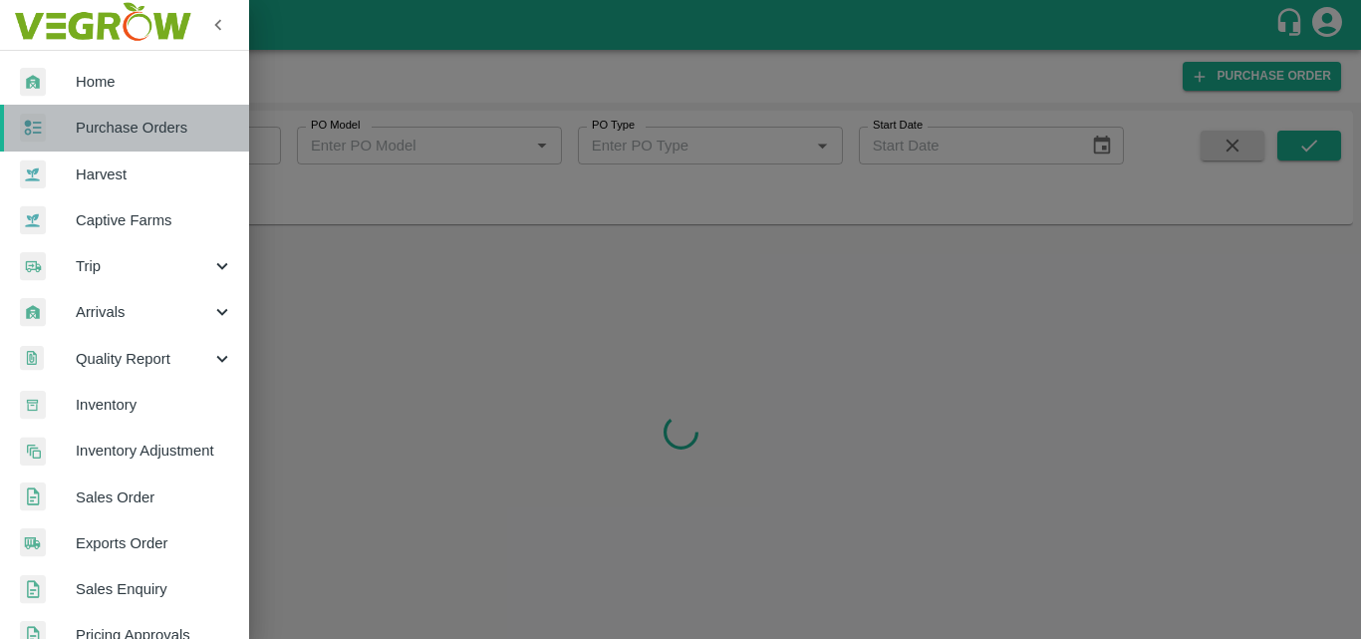
click at [152, 112] on link "Purchase Orders" at bounding box center [124, 128] width 249 height 46
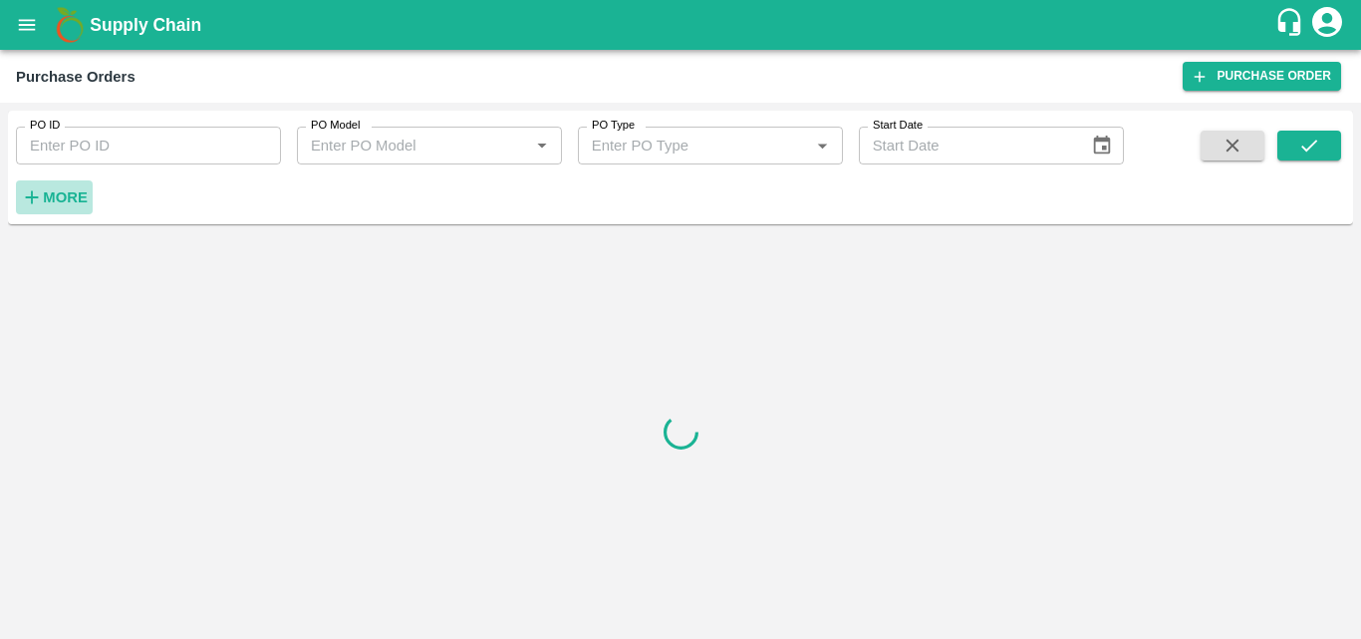
click at [73, 203] on strong "More" at bounding box center [65, 197] width 45 height 16
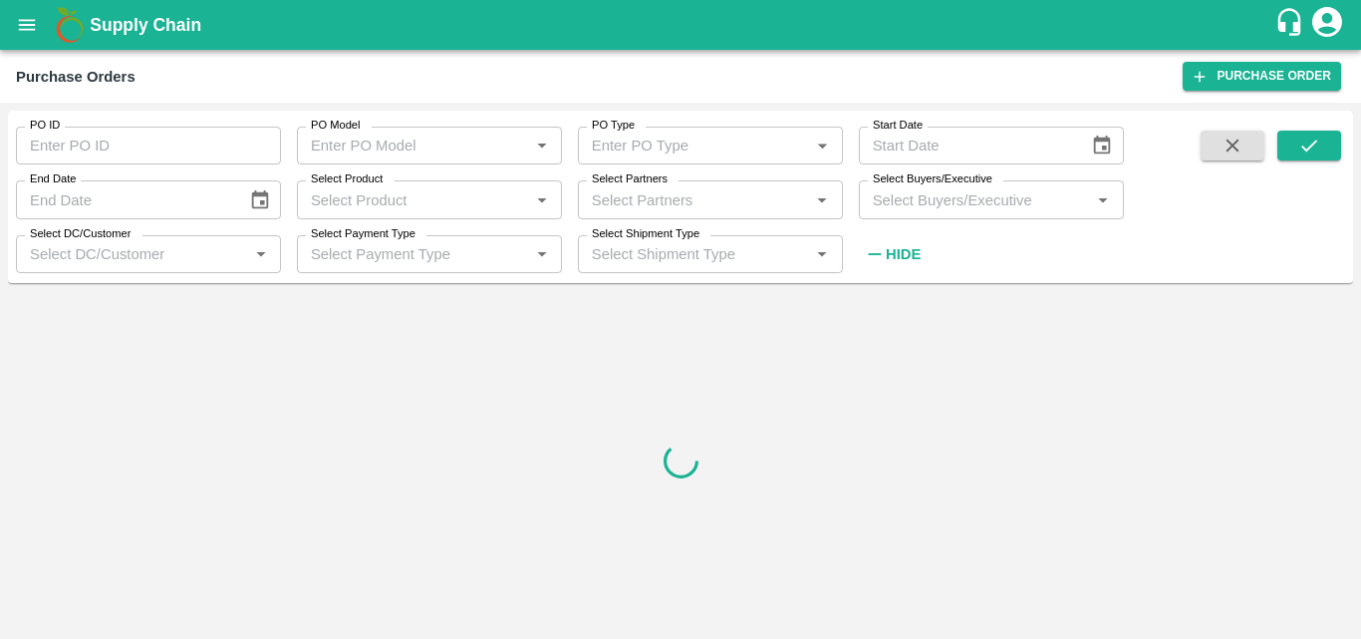
click at [744, 211] on input "Select Partners" at bounding box center [694, 199] width 220 height 26
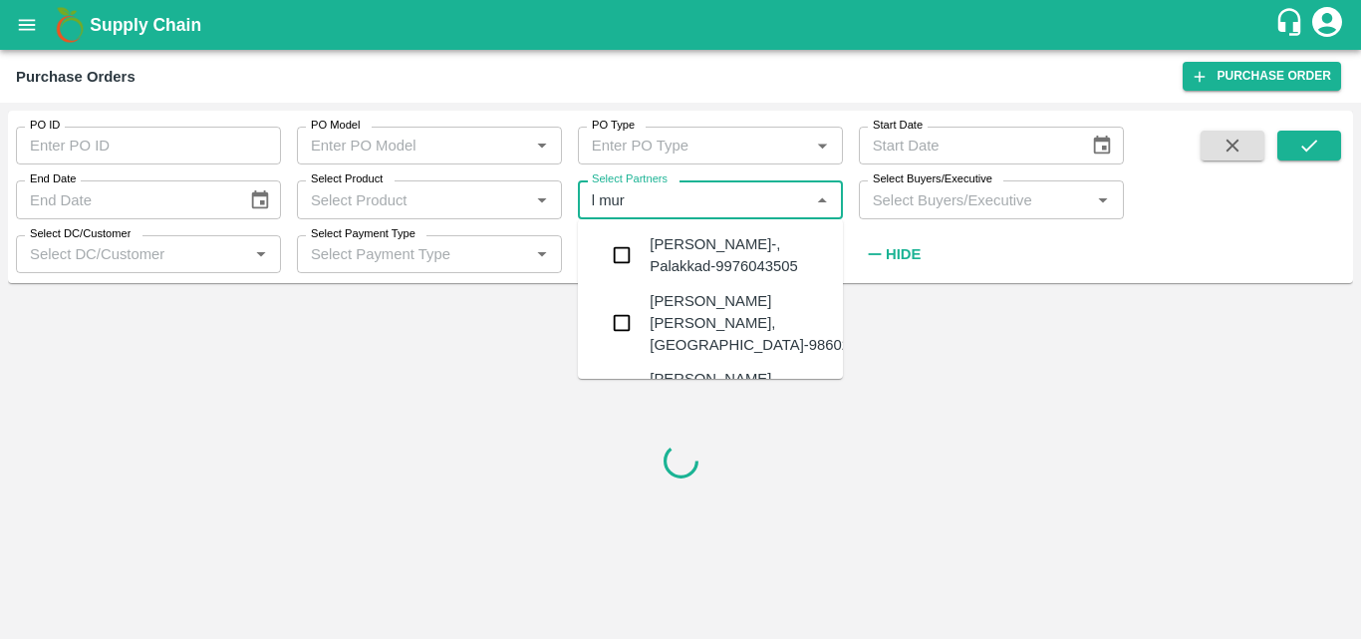
type input "l muru"
click at [619, 327] on input "checkbox" at bounding box center [622, 323] width 40 height 40
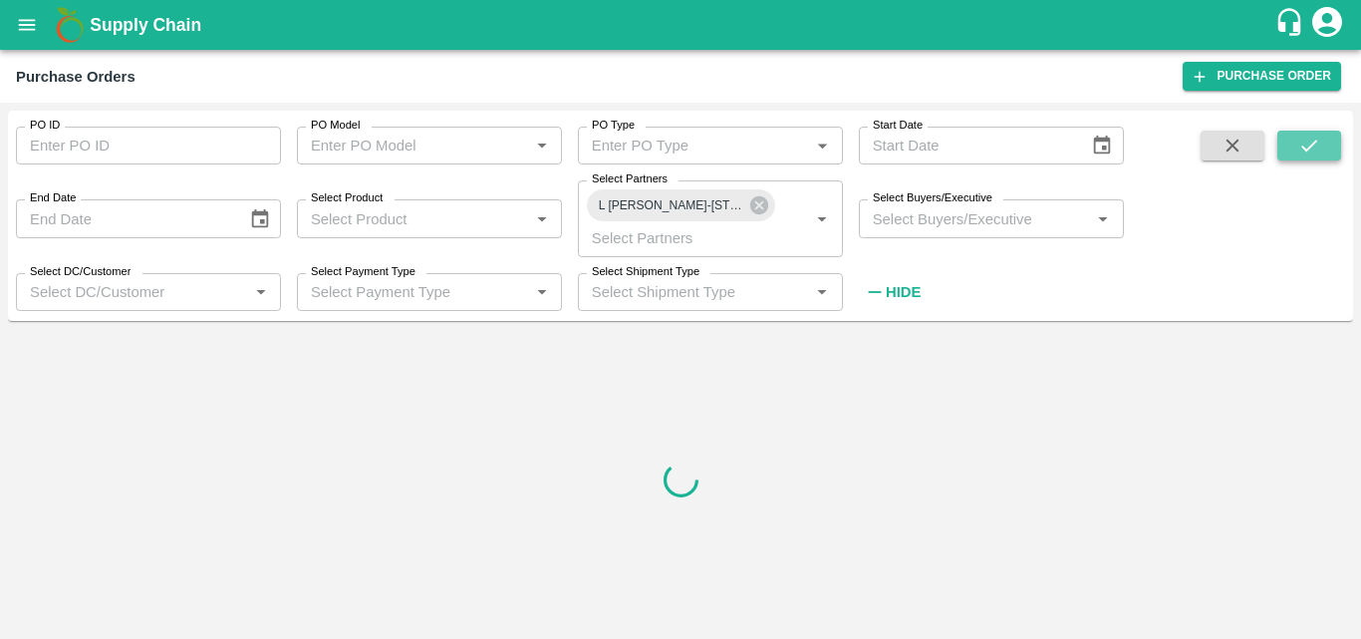
click at [1322, 146] on button "submit" at bounding box center [1310, 146] width 64 height 30
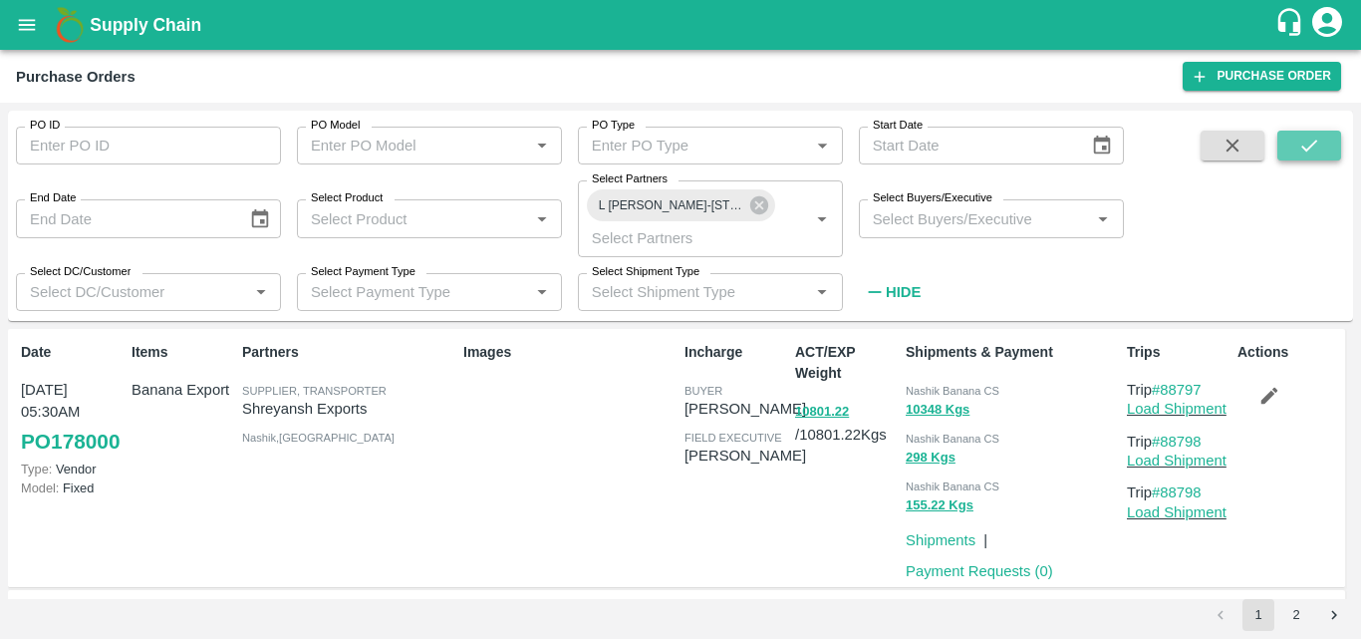
click at [1319, 146] on icon "submit" at bounding box center [1310, 146] width 22 height 22
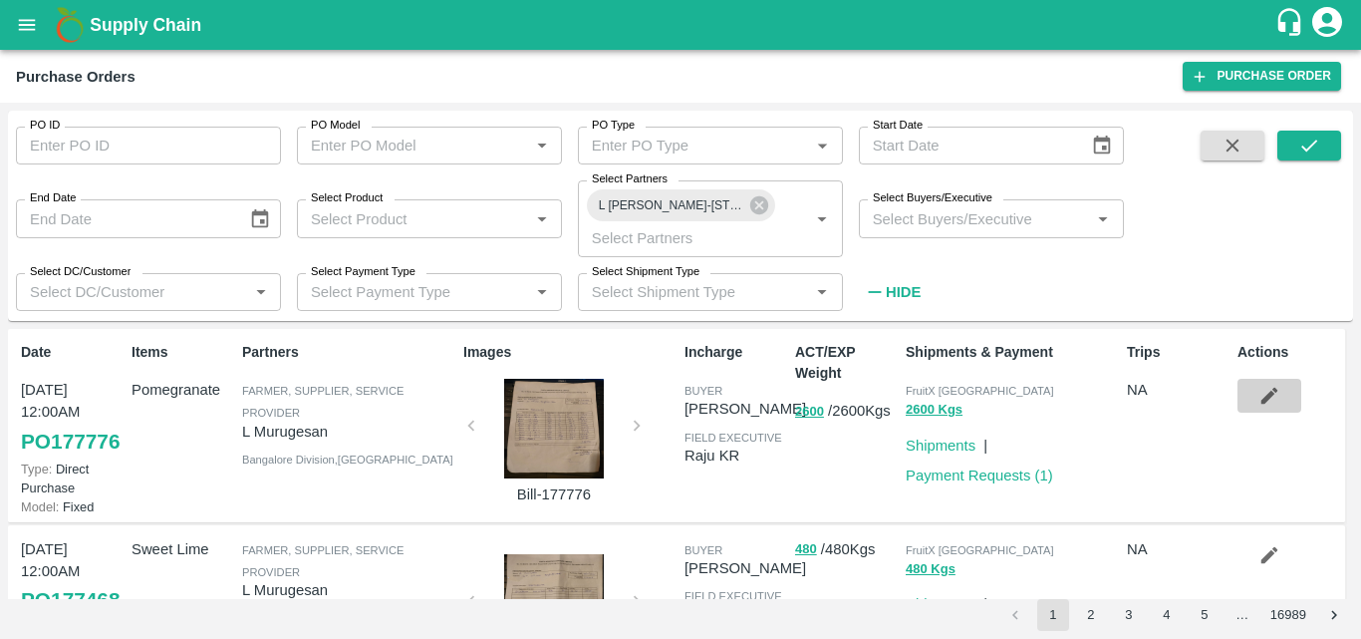
click at [1260, 397] on icon "button" at bounding box center [1270, 396] width 22 height 22
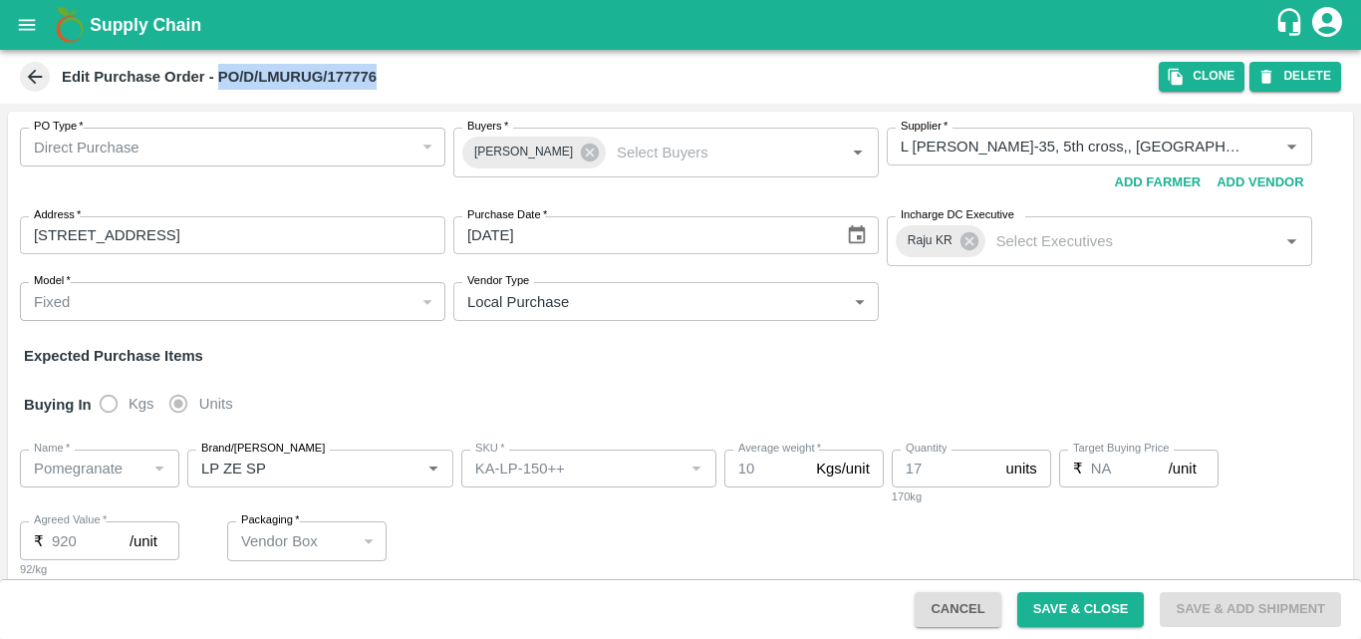
drag, startPoint x: 428, startPoint y: 78, endPoint x: 218, endPoint y: 89, distance: 209.6
click at [218, 89] on div "Edit Purchase Order - PO/D/LMURUG/177776" at bounding box center [587, 77] width 1143 height 30
copy b "PO/D/LMURUG/177776"
click at [477, 355] on div "Expected Purchase Items" at bounding box center [681, 356] width 1314 height 22
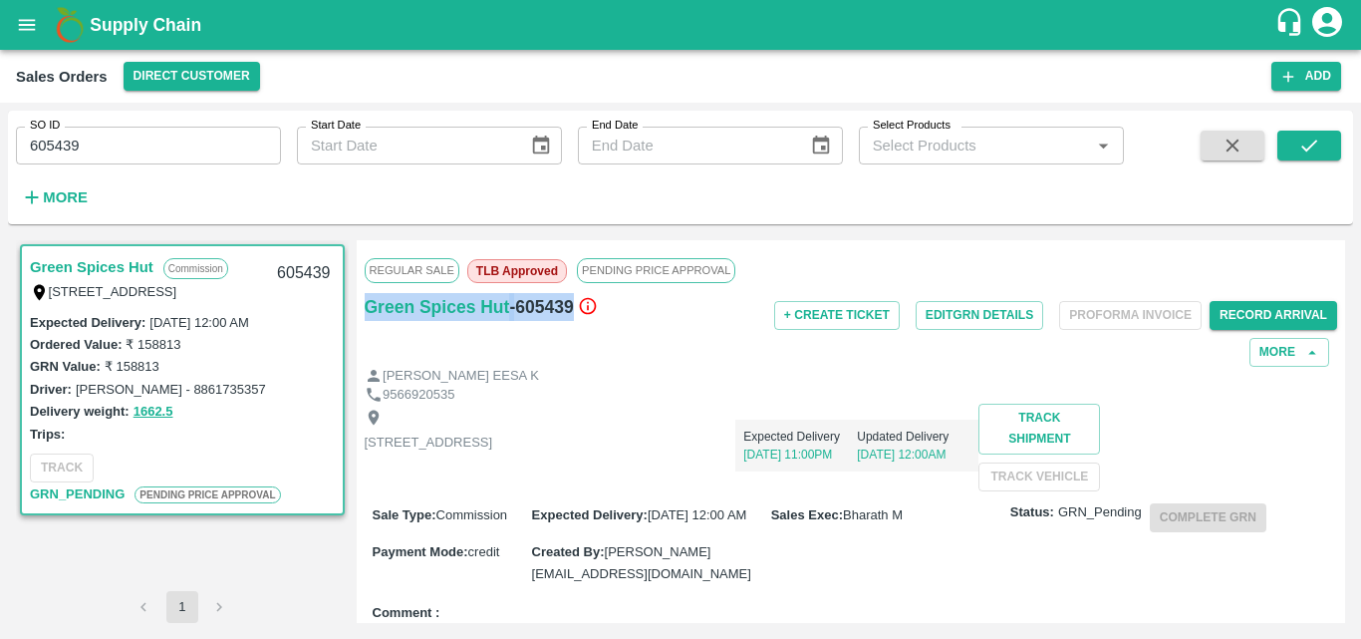
scroll to position [663, 0]
click at [67, 198] on strong "More" at bounding box center [65, 197] width 45 height 16
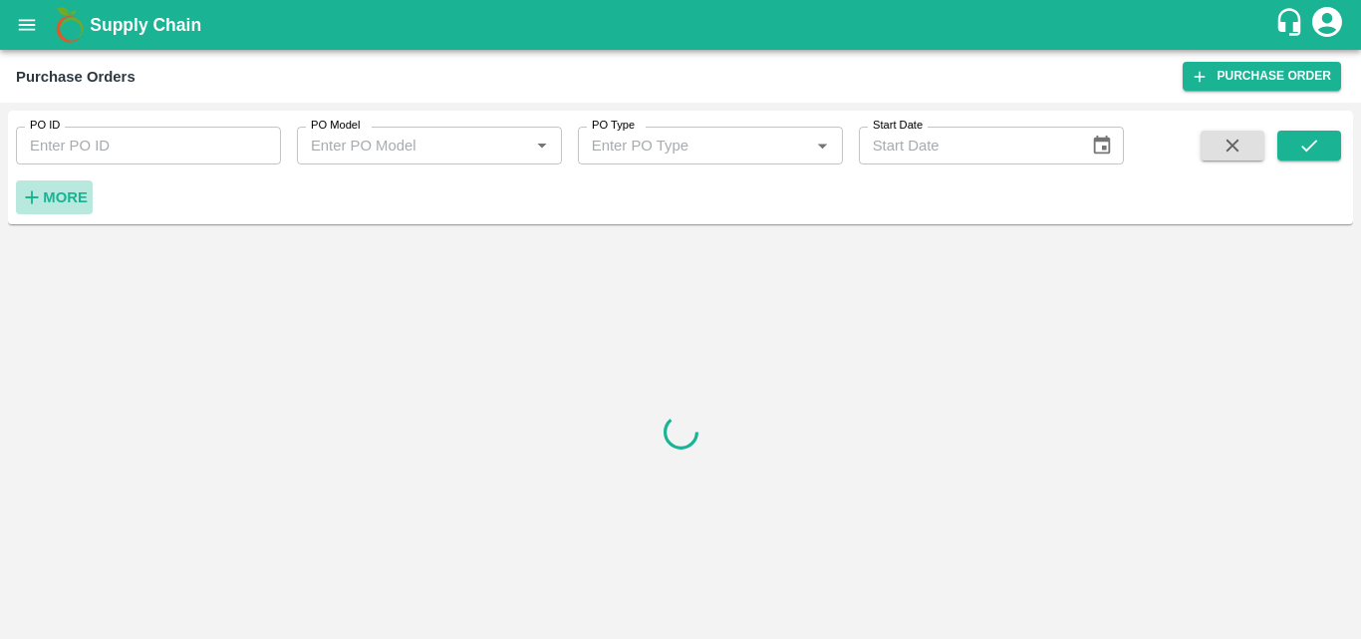
click at [56, 203] on strong "More" at bounding box center [65, 197] width 45 height 16
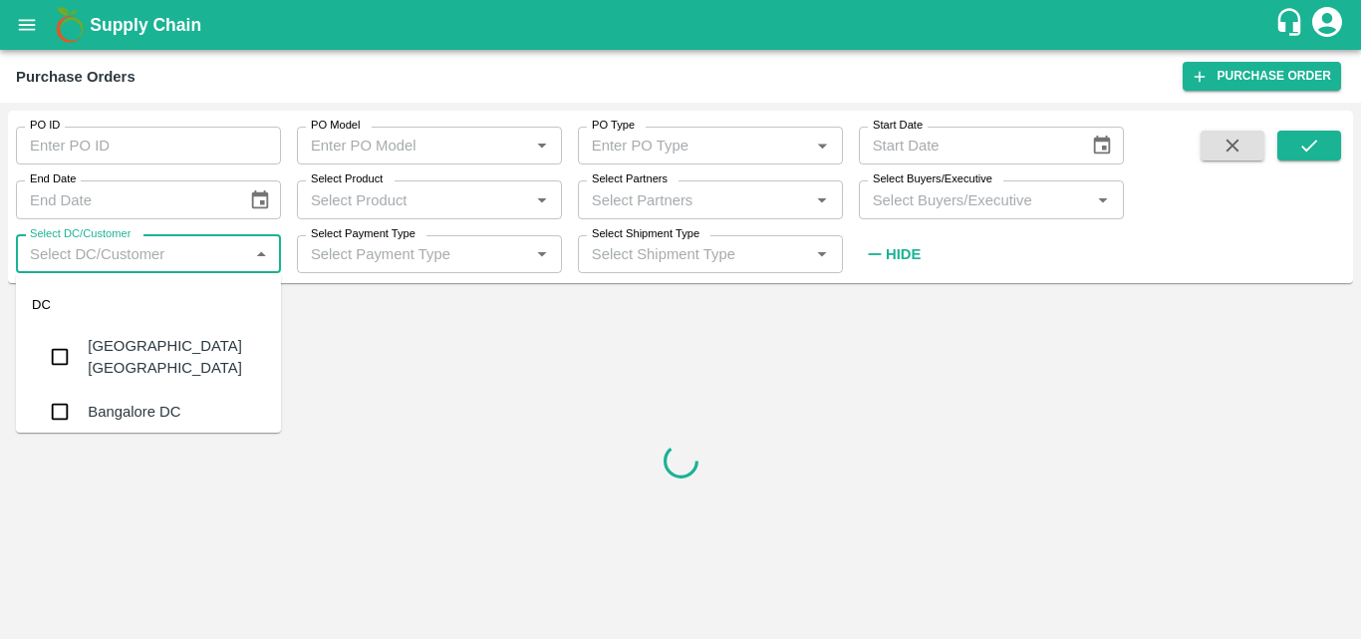
click at [158, 244] on input "Select DC/Customer" at bounding box center [132, 254] width 220 height 26
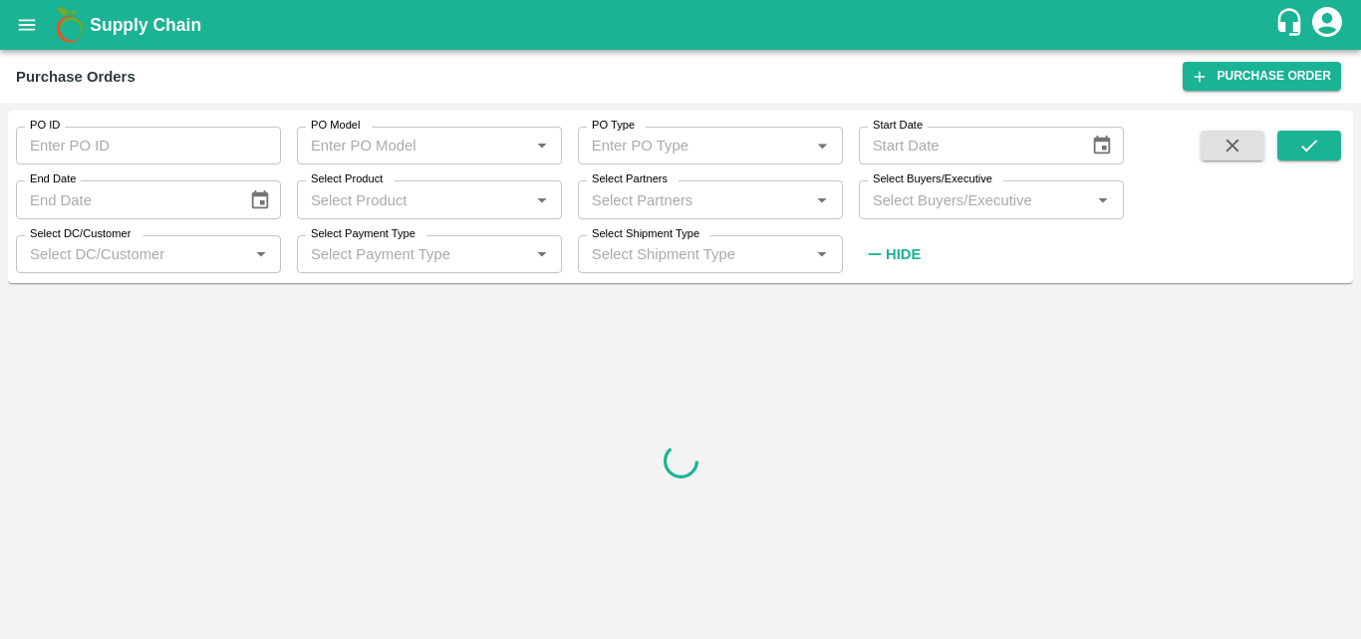
click at [481, 331] on div at bounding box center [681, 461] width 1346 height 340
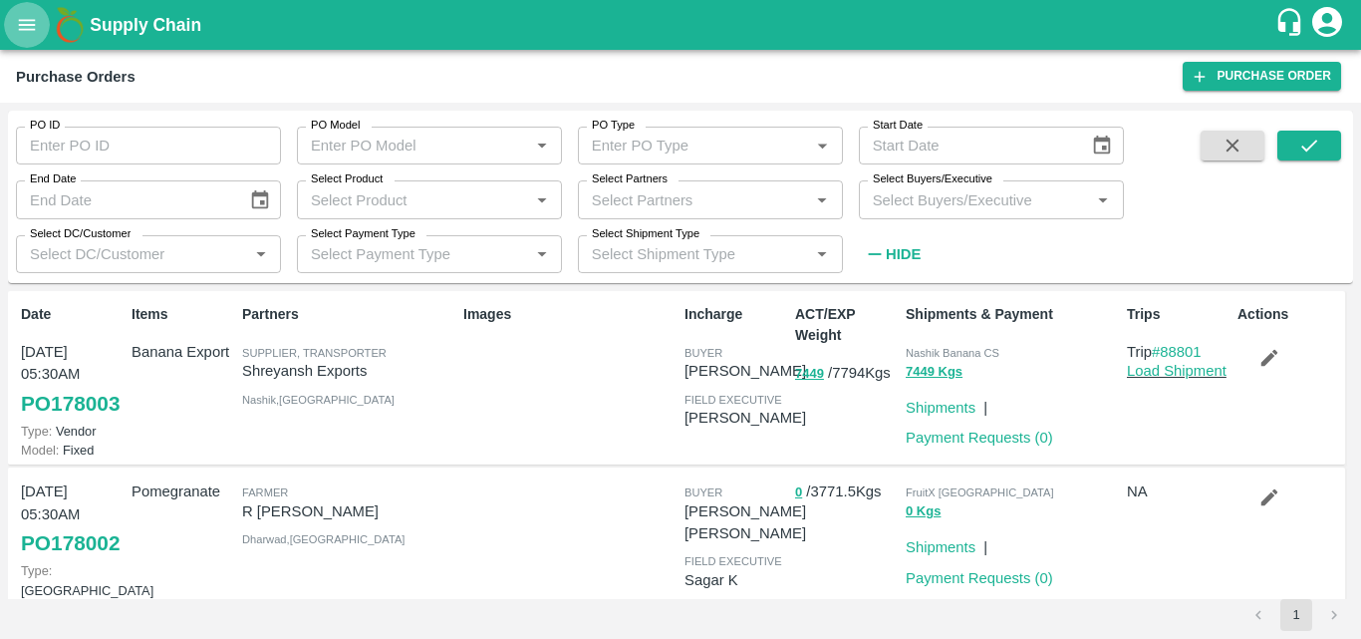
click at [31, 31] on icon "open drawer" at bounding box center [27, 25] width 22 height 22
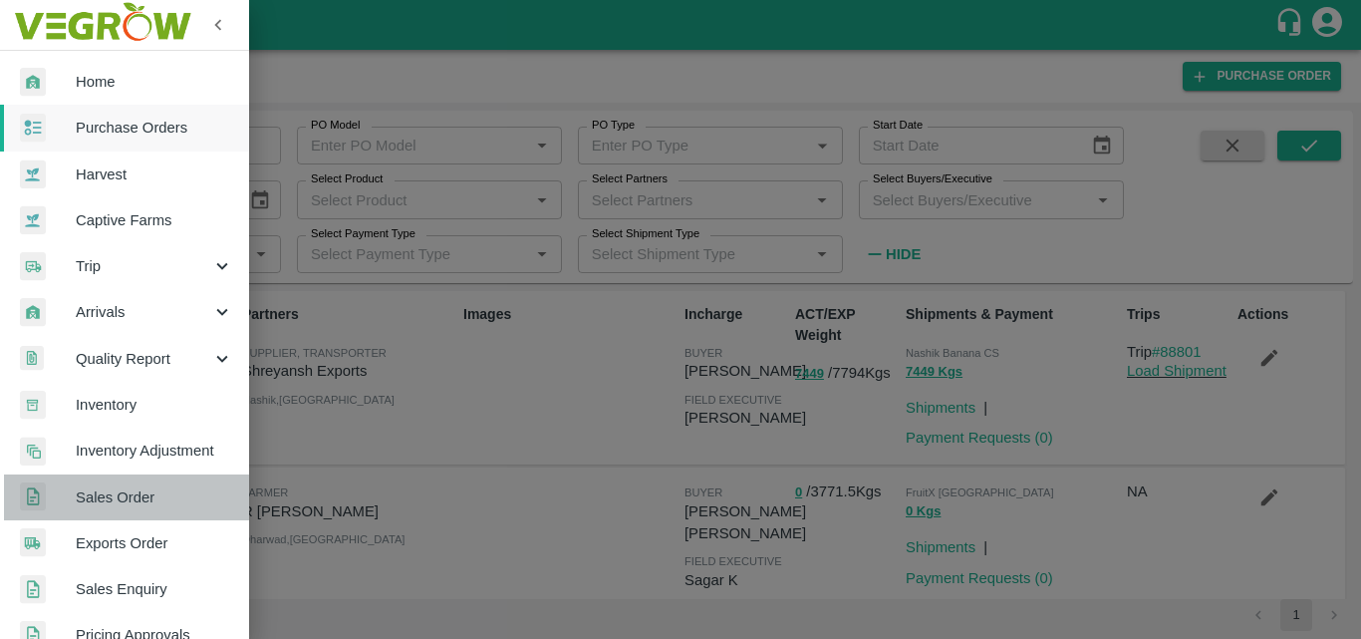
click at [142, 493] on span "Sales Order" at bounding box center [154, 497] width 157 height 22
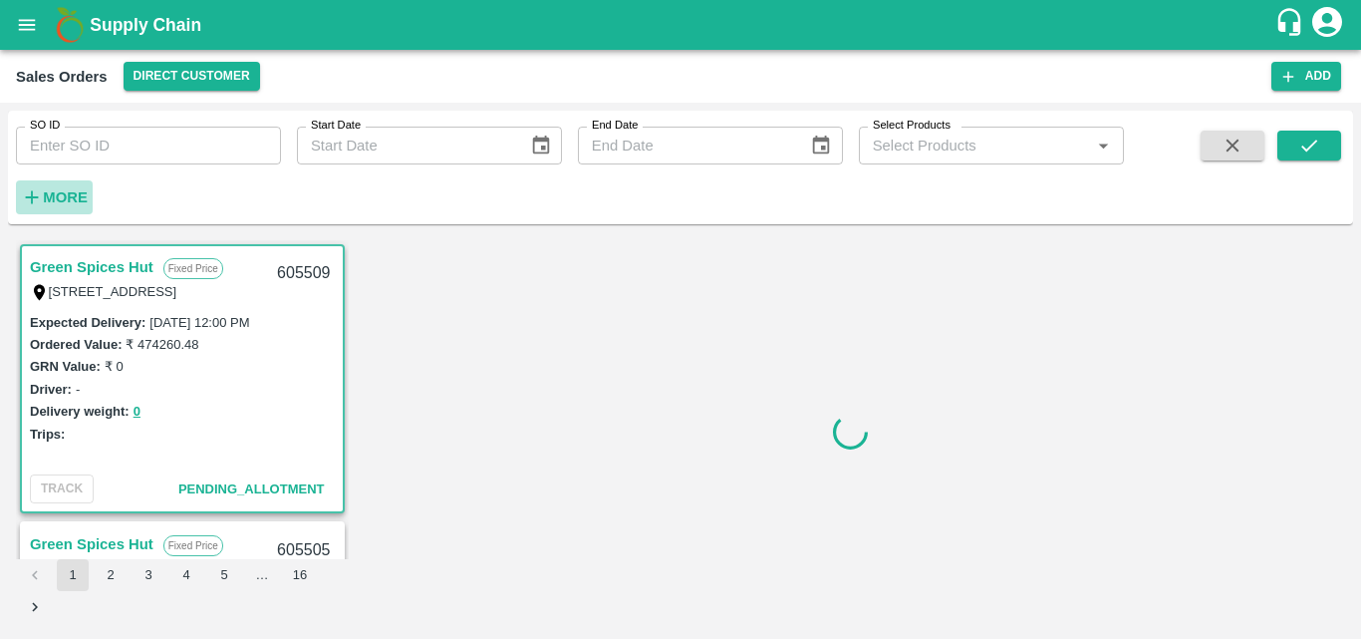
click at [59, 203] on strong "More" at bounding box center [65, 197] width 45 height 16
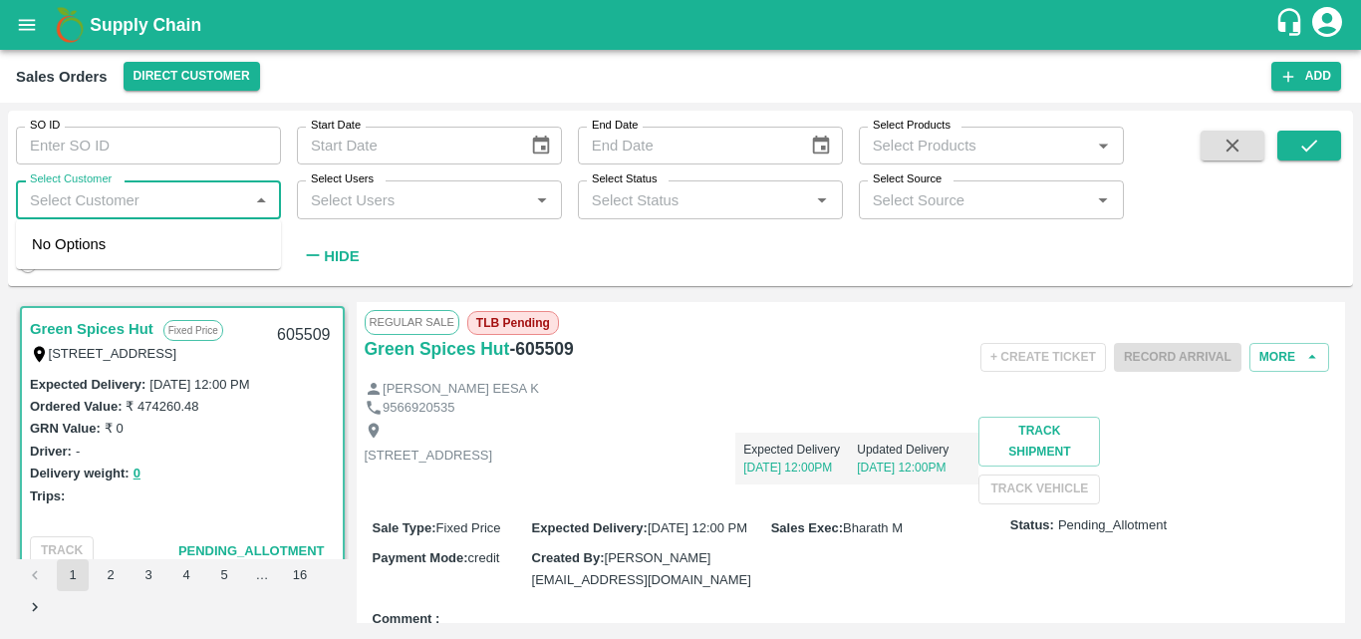
click at [124, 203] on input "Select Customer" at bounding box center [132, 199] width 220 height 26
type input "green sp"
click at [68, 241] on input "checkbox" at bounding box center [52, 253] width 40 height 40
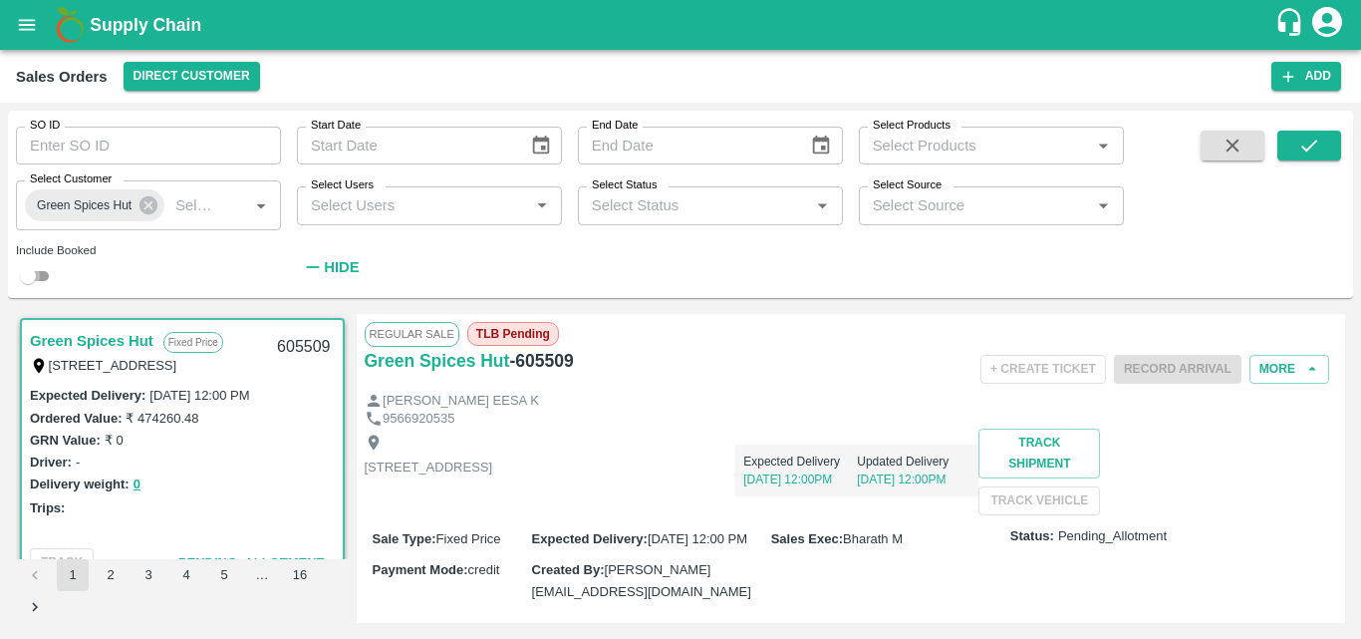
click at [44, 279] on input "checkbox" at bounding box center [28, 276] width 72 height 24
checkbox input "true"
click at [1315, 150] on icon "submit" at bounding box center [1310, 146] width 22 height 22
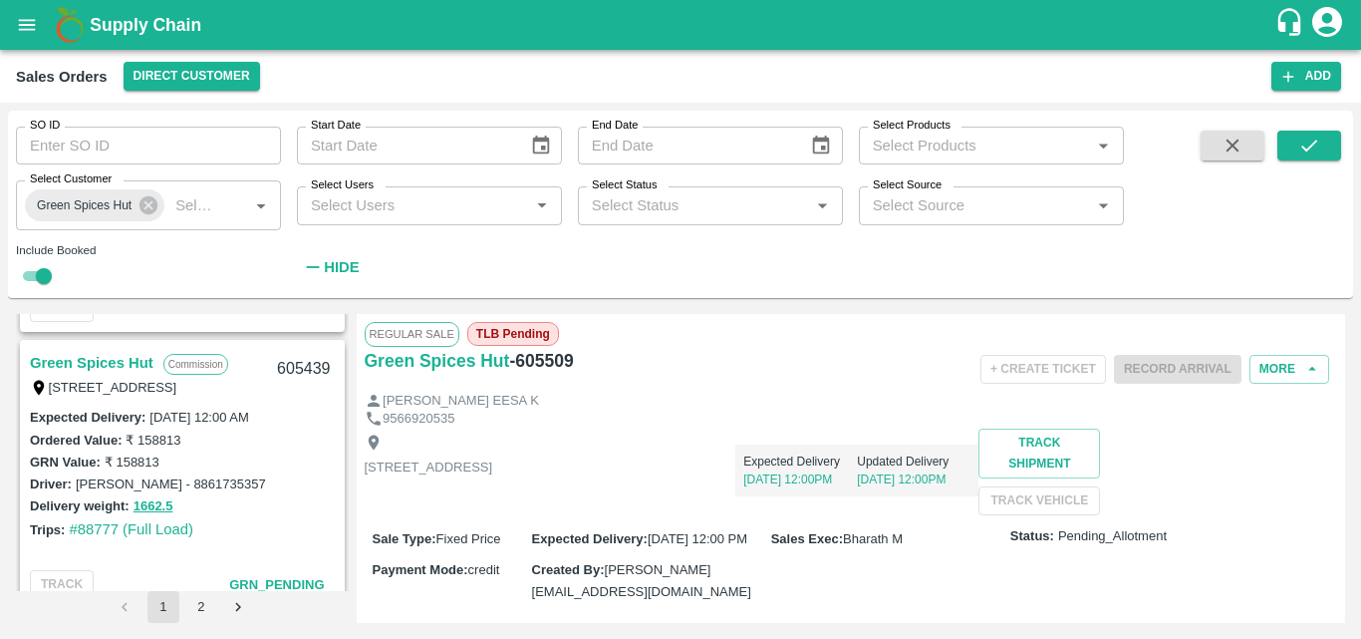
scroll to position [806, 0]
click at [115, 358] on link "Green Spices Hut" at bounding box center [92, 366] width 124 height 26
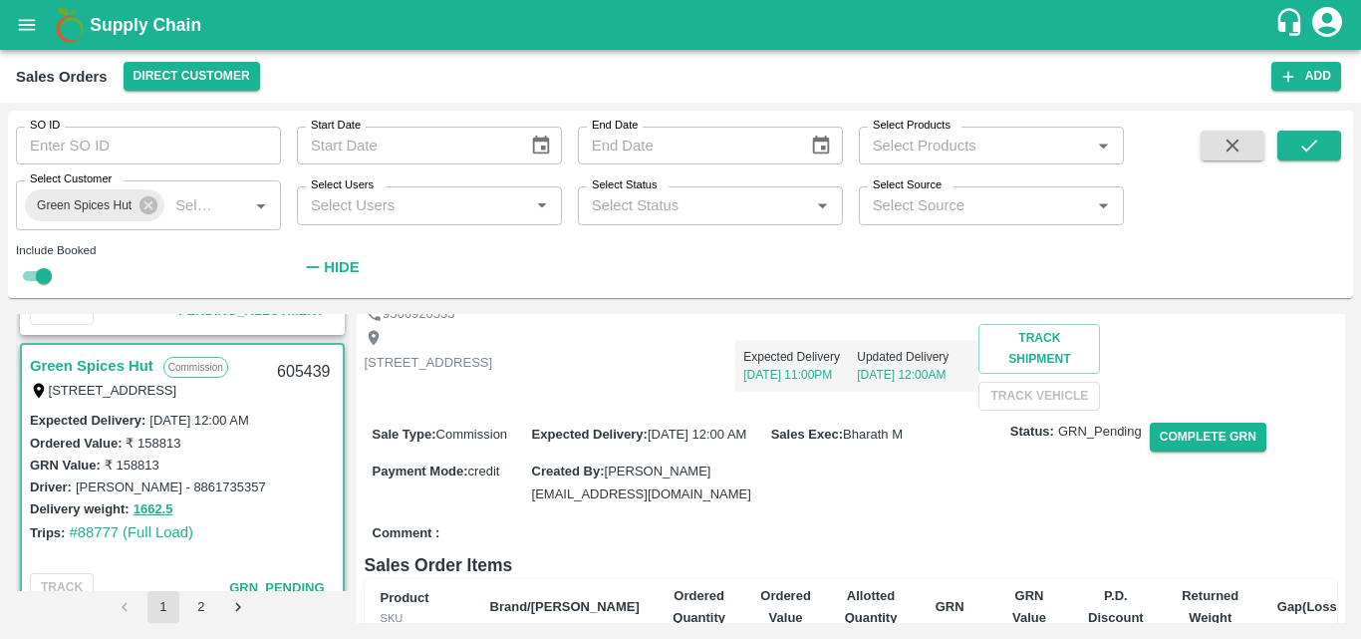
scroll to position [133, 0]
click at [1231, 452] on button "Complete GRN" at bounding box center [1208, 438] width 117 height 29
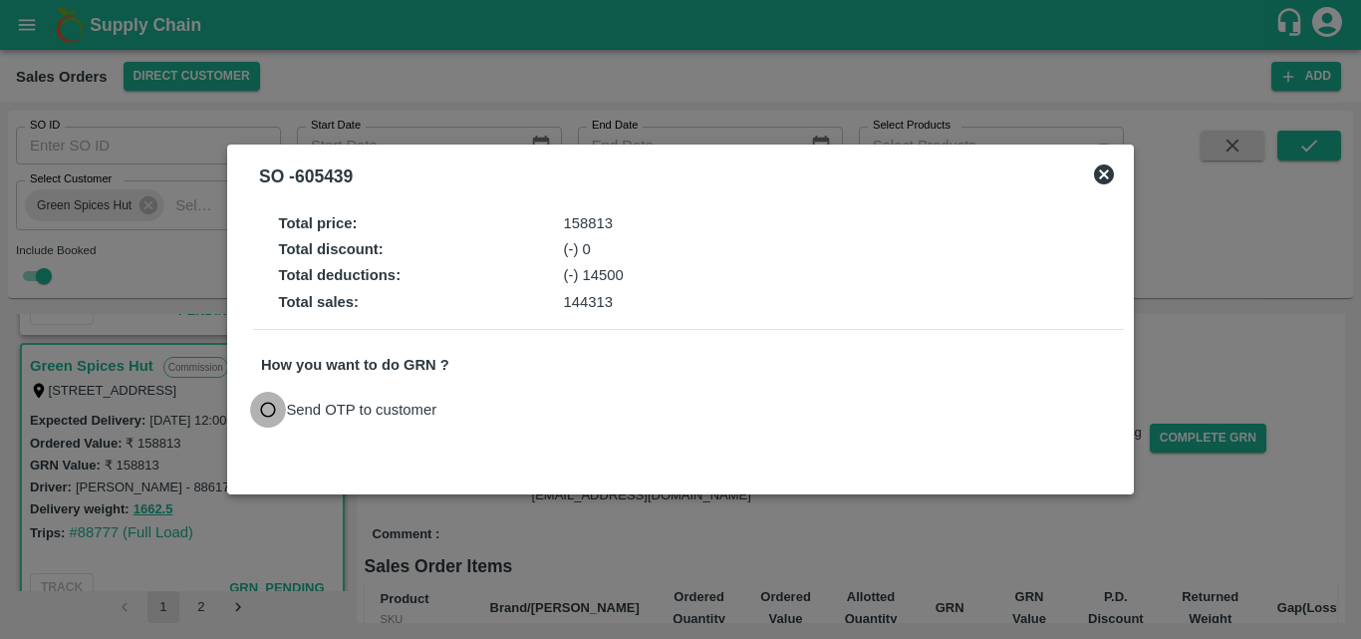
click at [260, 410] on input "Send OTP to customer" at bounding box center [268, 410] width 37 height 37
radio input "true"
click at [505, 408] on button "Send OTP" at bounding box center [493, 410] width 82 height 29
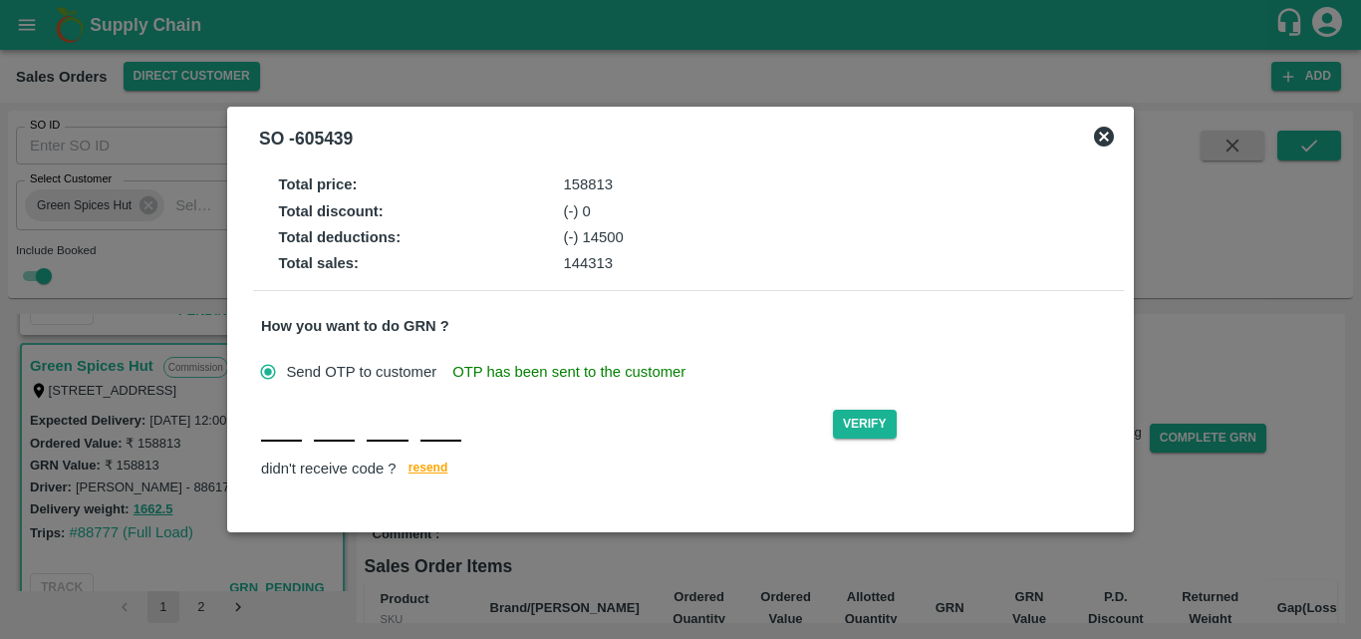
click at [282, 444] on div "Verify didn't receive code ? [GEOGRAPHIC_DATA]" at bounding box center [688, 444] width 855 height 77
type input "R"
type input "O"
type input "Y"
type input "E"
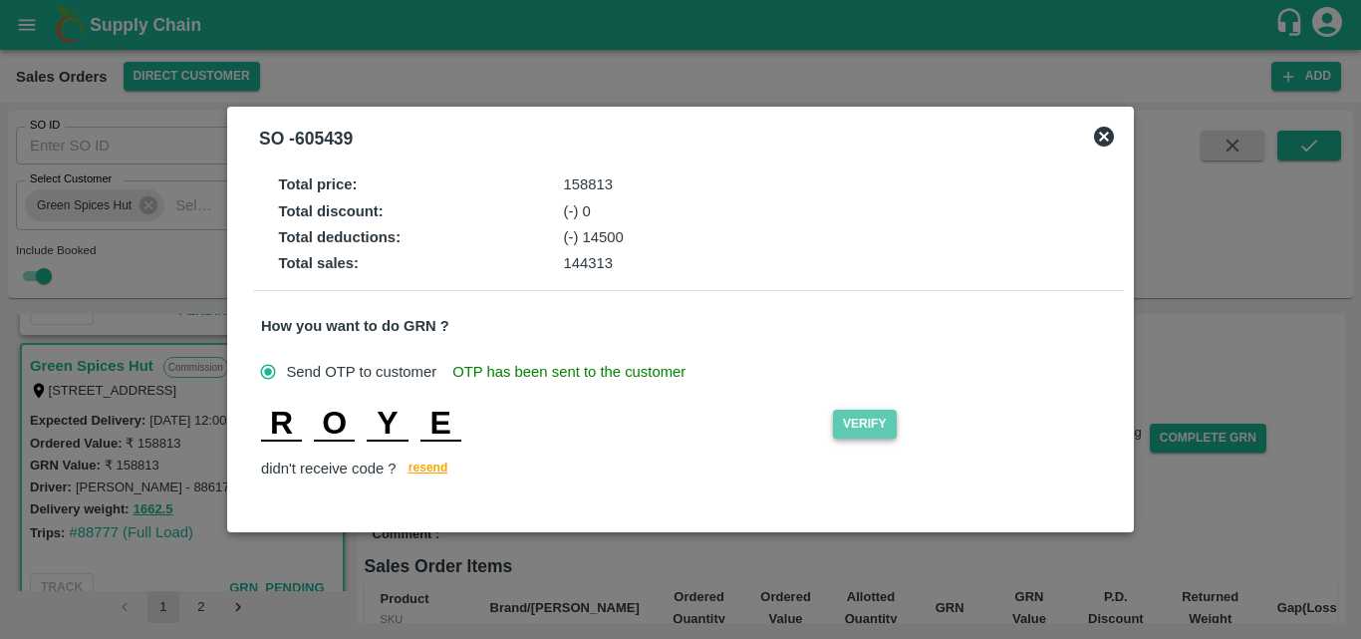
click at [856, 426] on button "Verify" at bounding box center [865, 424] width 64 height 29
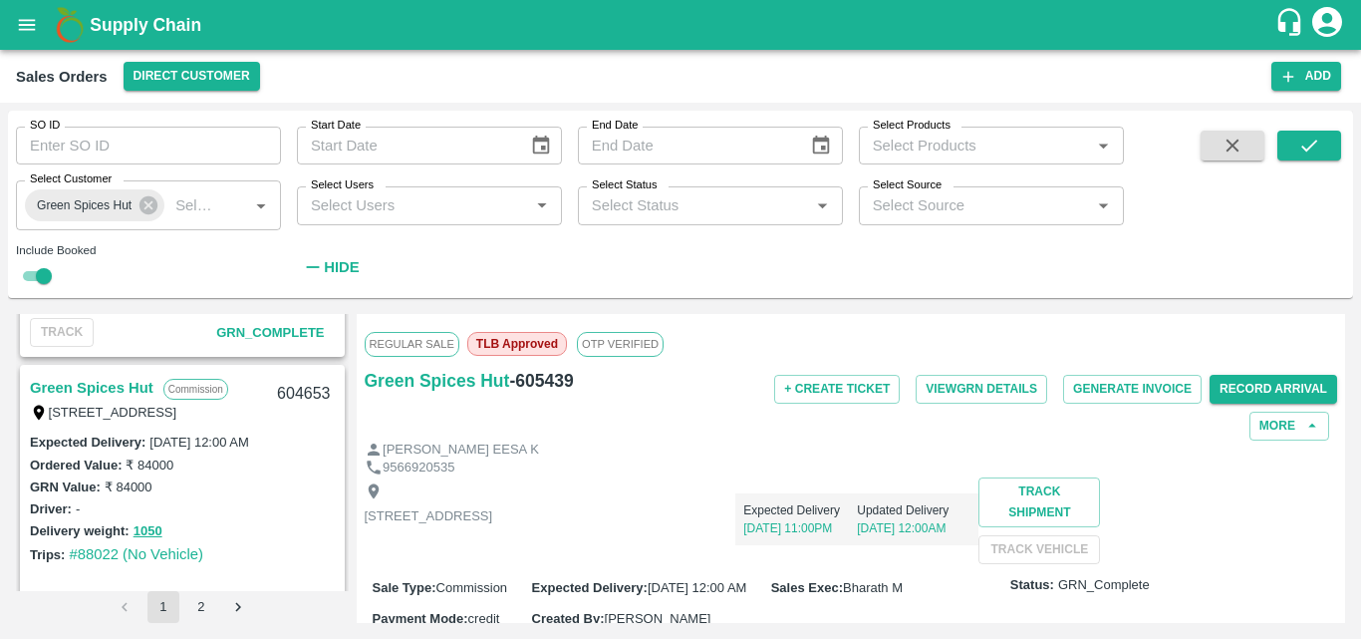
scroll to position [3831, 0]
click at [104, 382] on link "Green Spices Hut" at bounding box center [92, 389] width 124 height 26
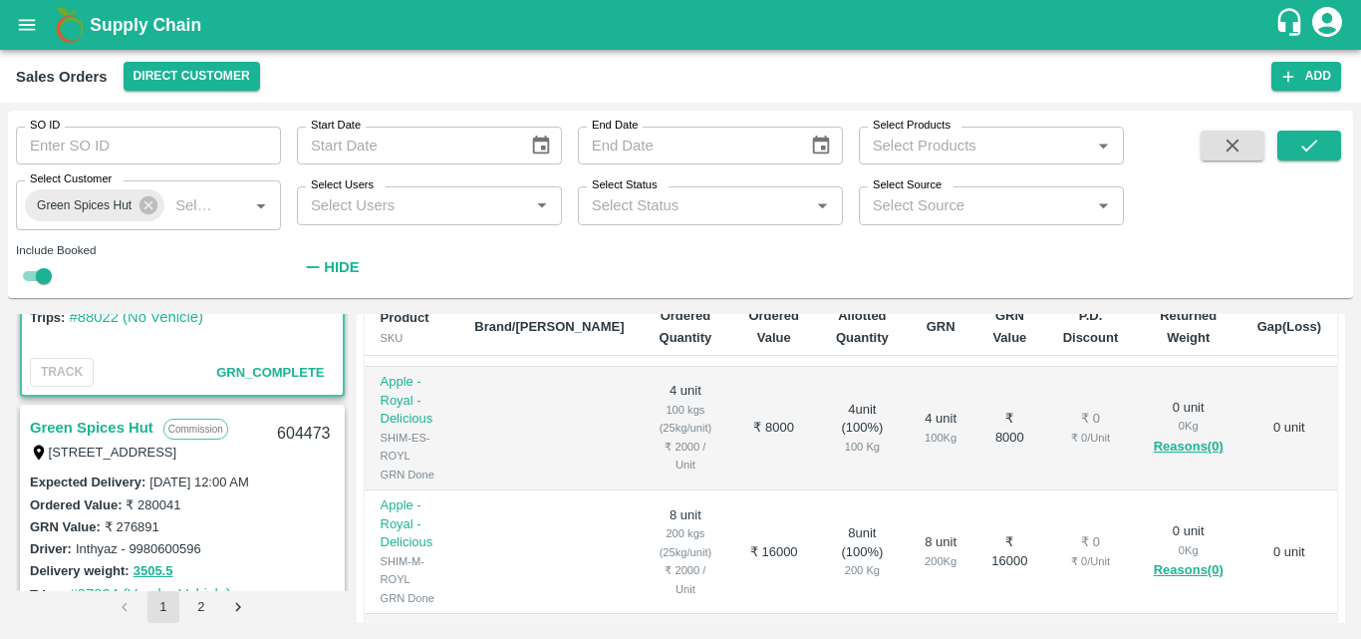
scroll to position [4069, 0]
click at [125, 428] on link "Green Spices Hut" at bounding box center [92, 428] width 124 height 26
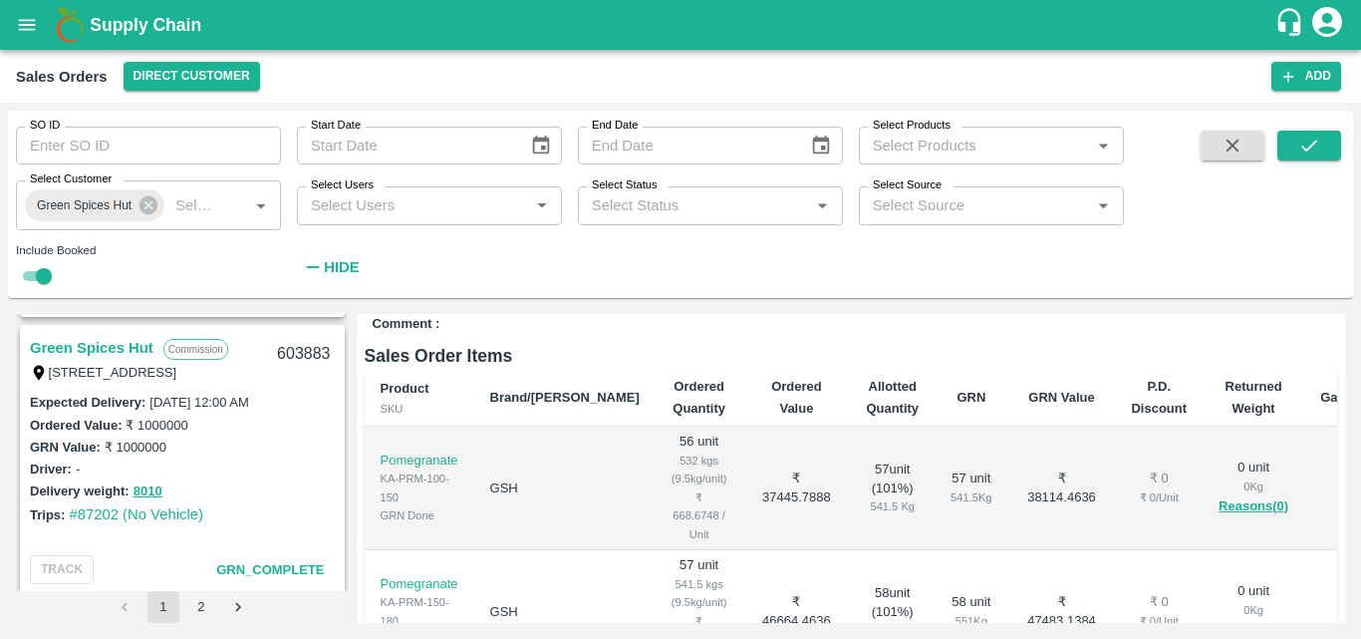
scroll to position [4978, 0]
click at [104, 346] on link "Green Spices Hut" at bounding box center [92, 350] width 124 height 26
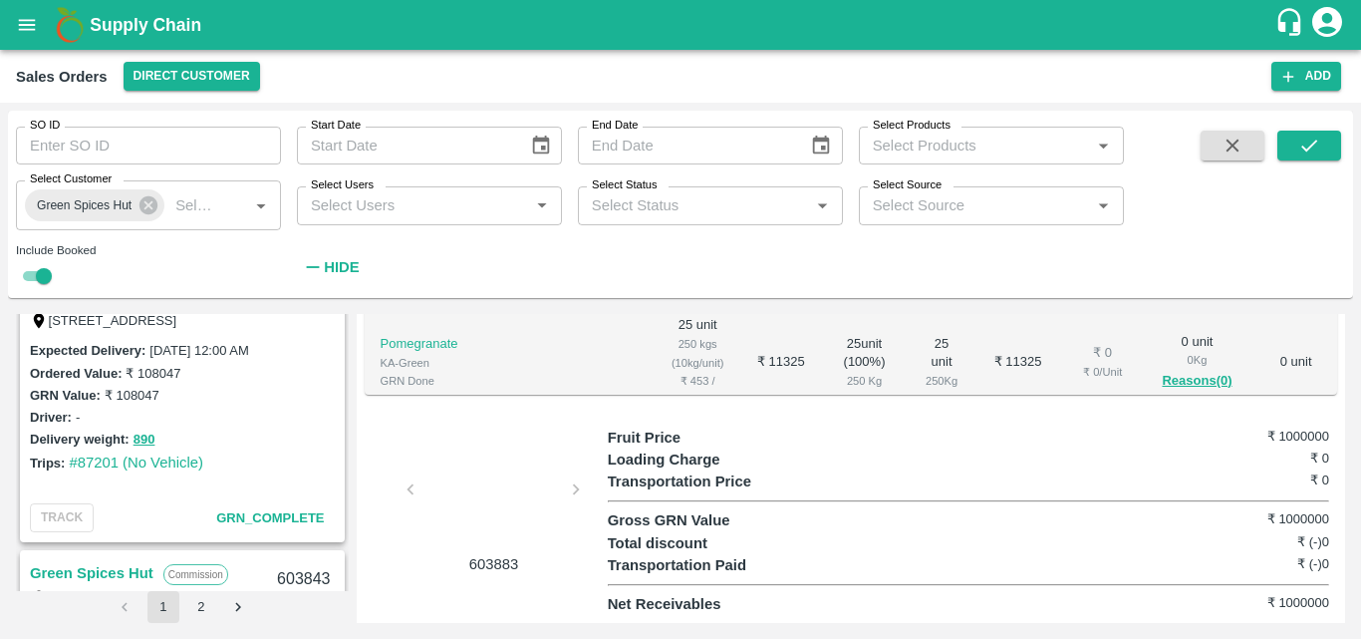
scroll to position [5246, 0]
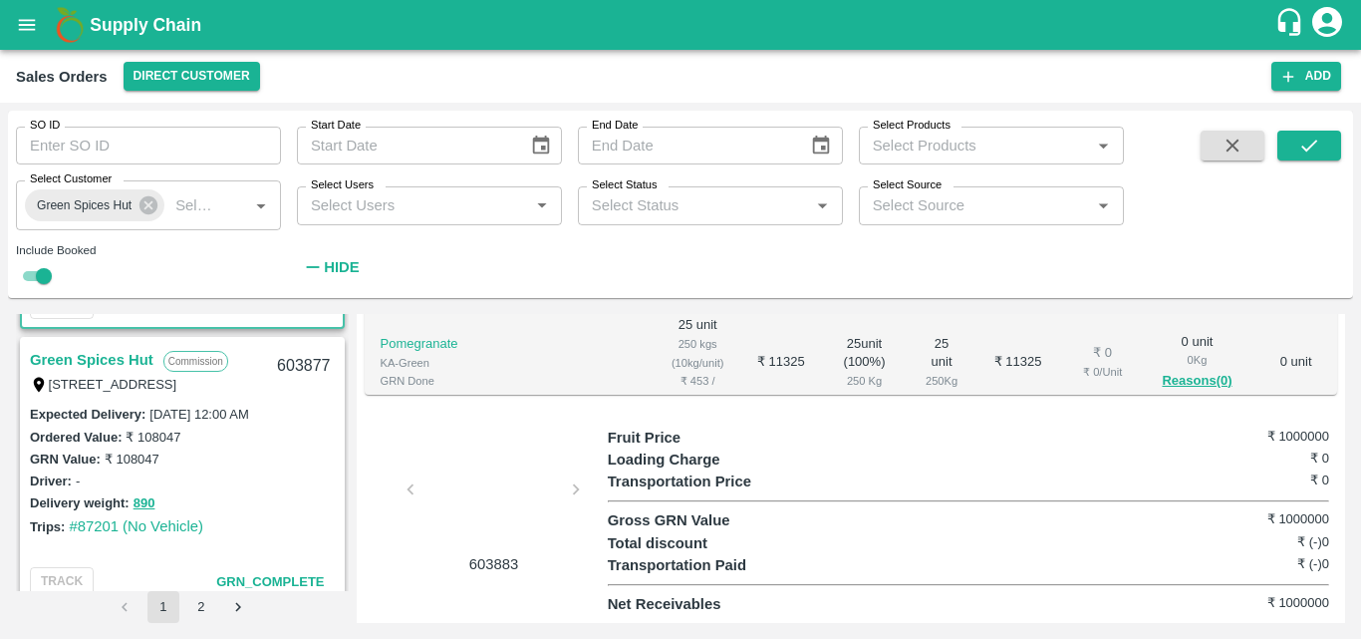
click at [119, 354] on link "Green Spices Hut" at bounding box center [92, 360] width 124 height 26
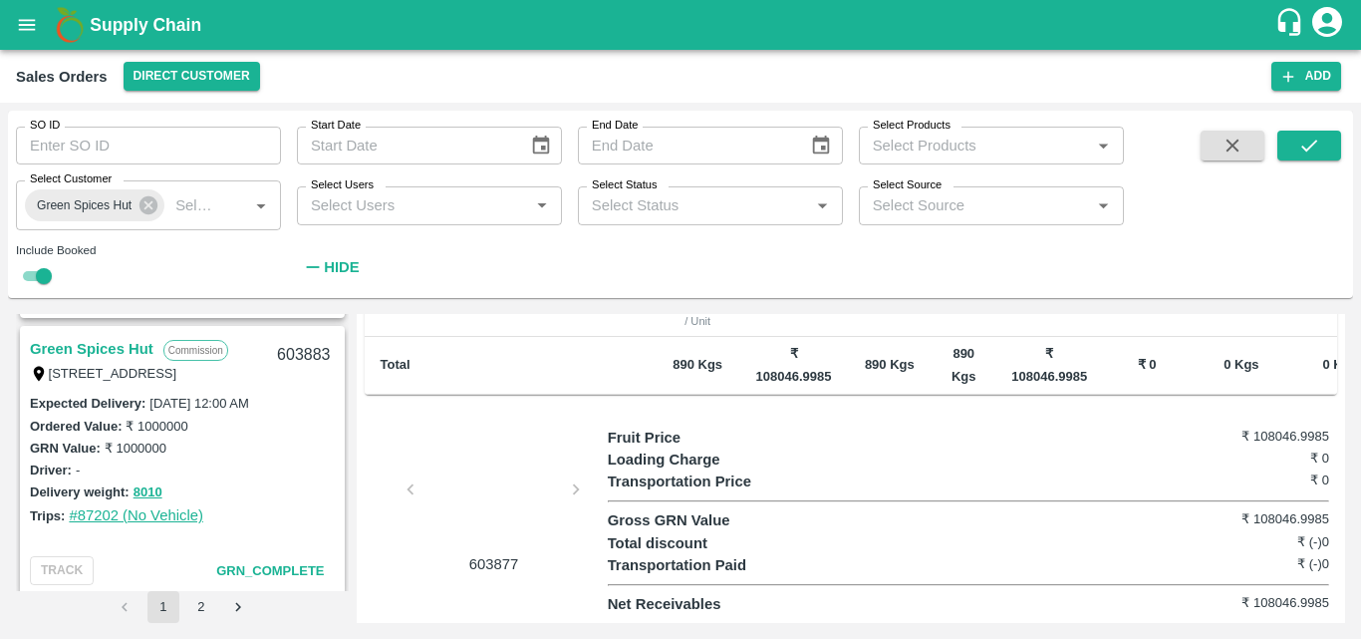
scroll to position [4978, 0]
click at [113, 352] on link "Green Spices Hut" at bounding box center [92, 350] width 124 height 26
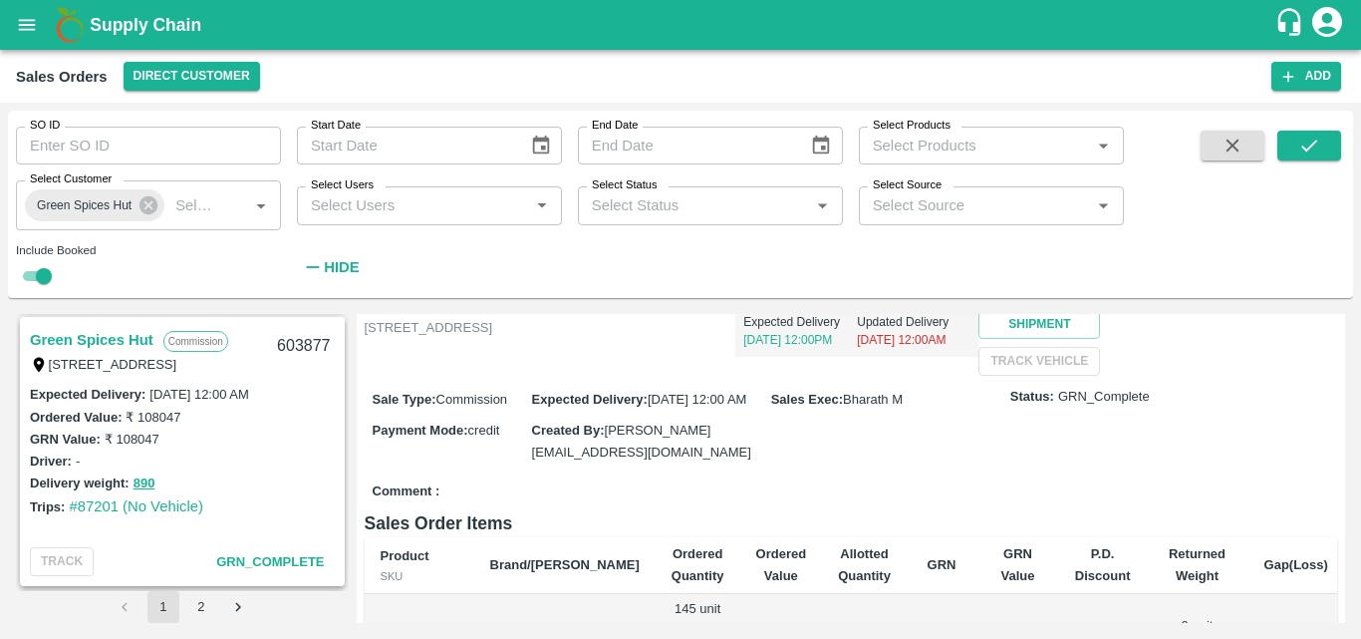
scroll to position [5249, 0]
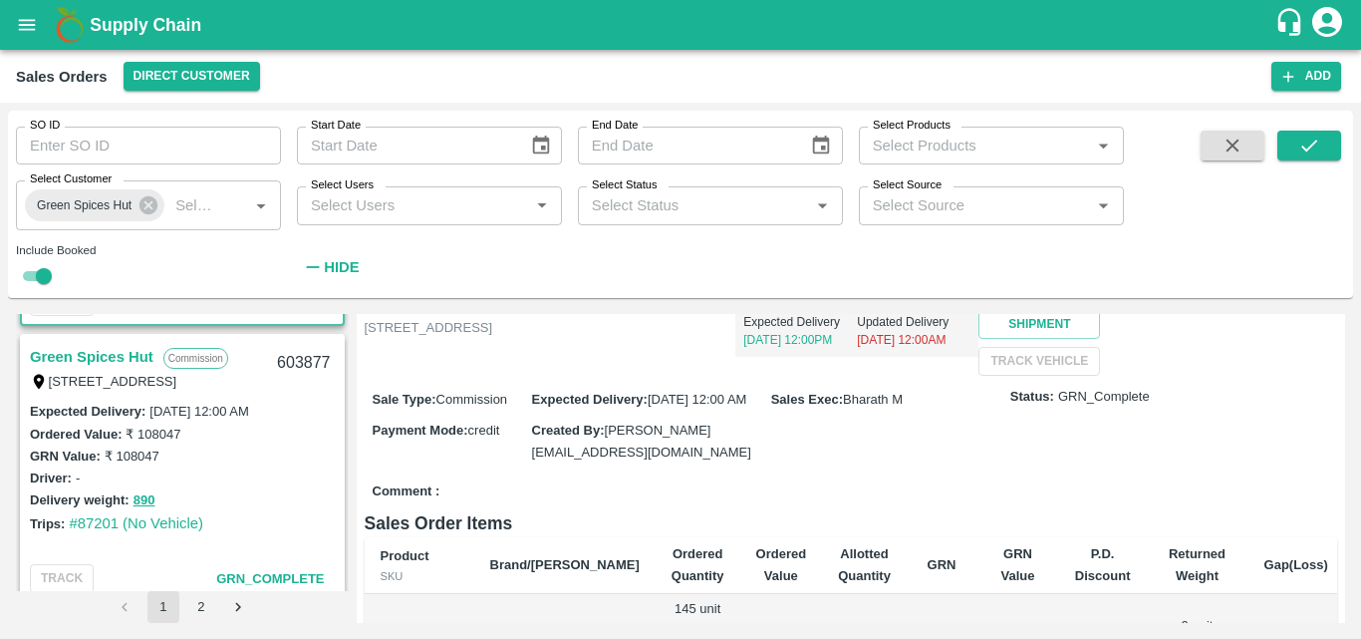
click at [109, 354] on link "Green Spices Hut" at bounding box center [92, 357] width 124 height 26
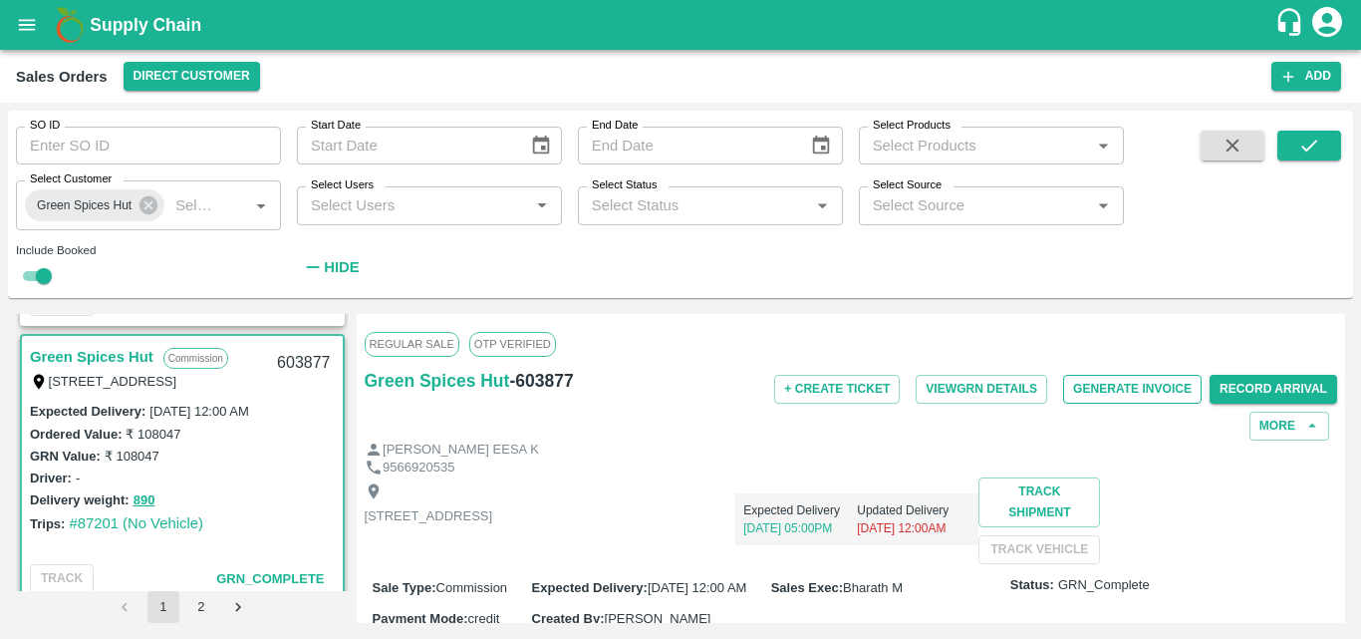
click at [1093, 393] on button "Generate Invoice" at bounding box center [1132, 389] width 139 height 29
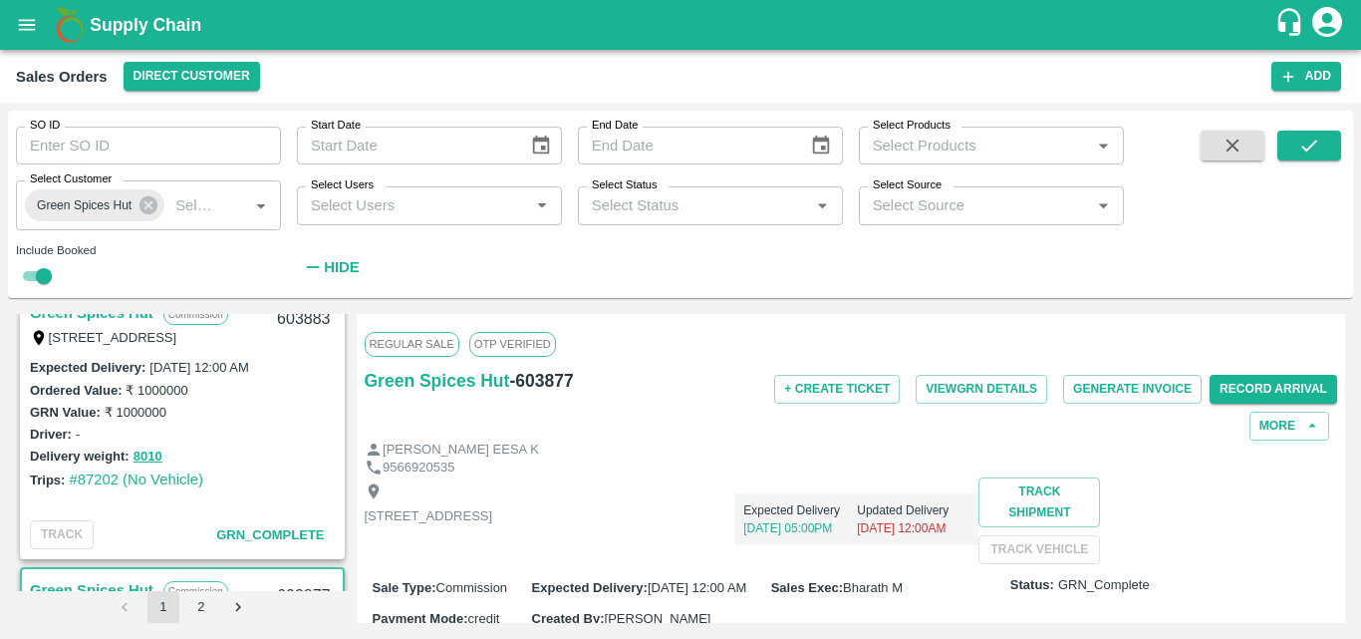
scroll to position [4988, 0]
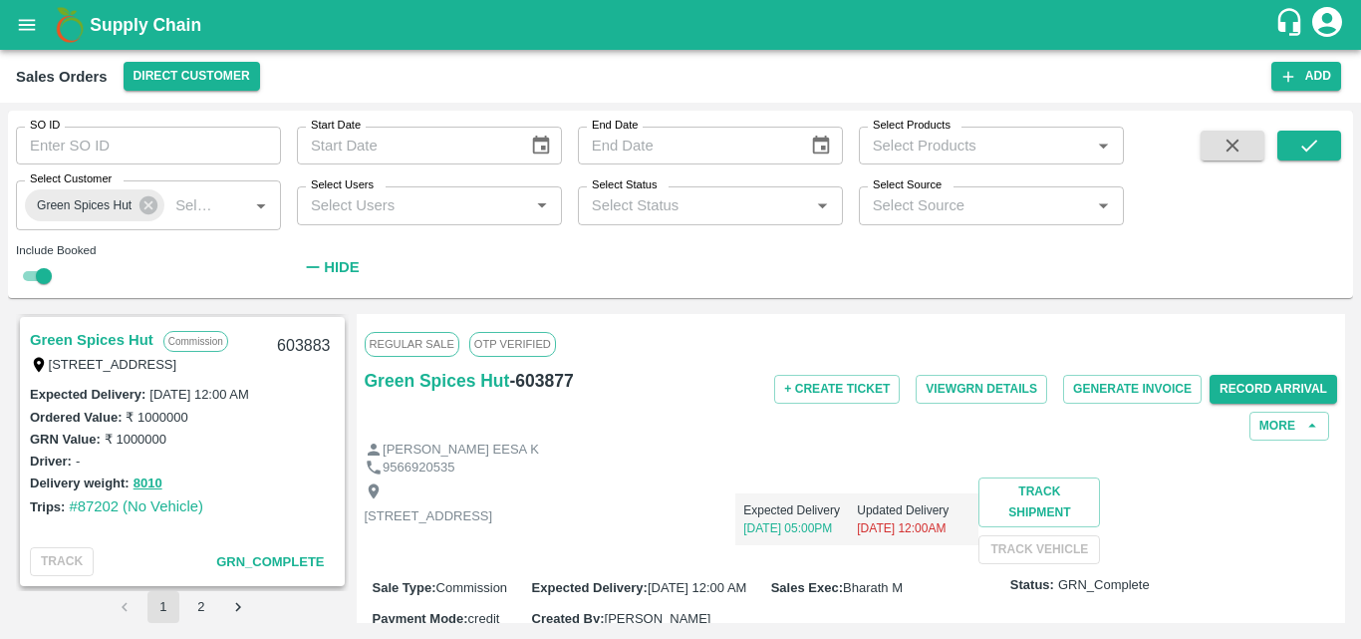
click at [103, 348] on link "Green Spices Hut" at bounding box center [92, 340] width 124 height 26
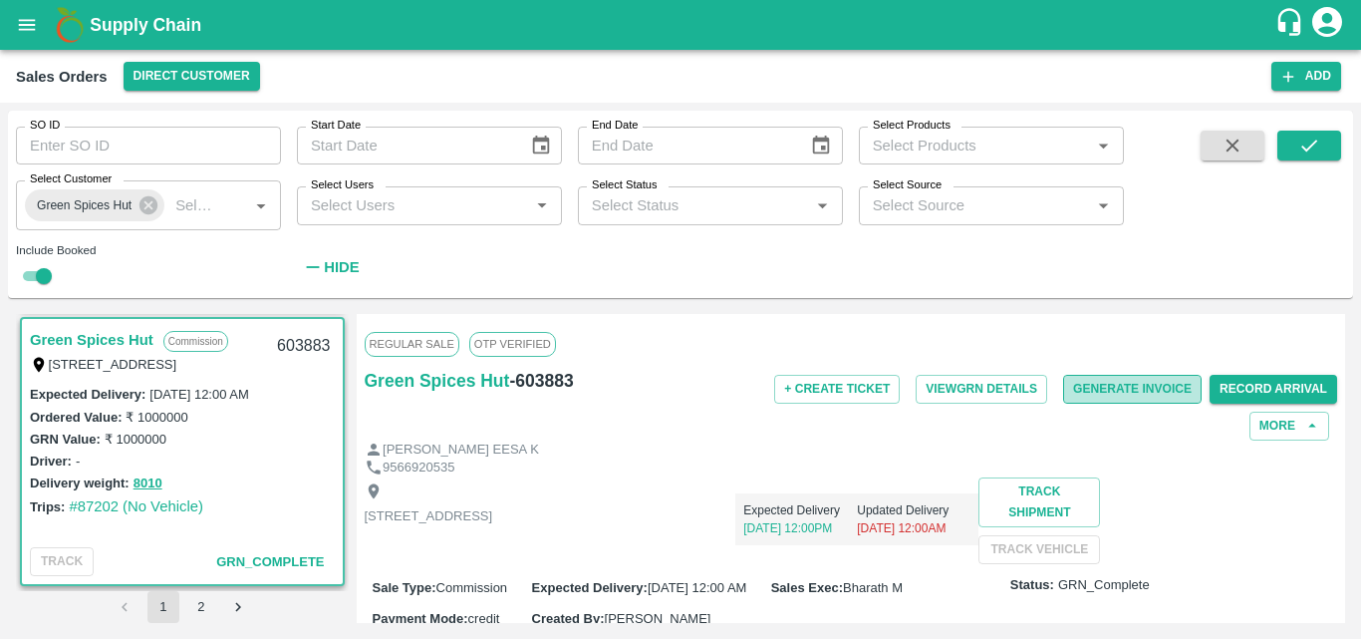
click at [1155, 398] on button "Generate Invoice" at bounding box center [1132, 389] width 139 height 29
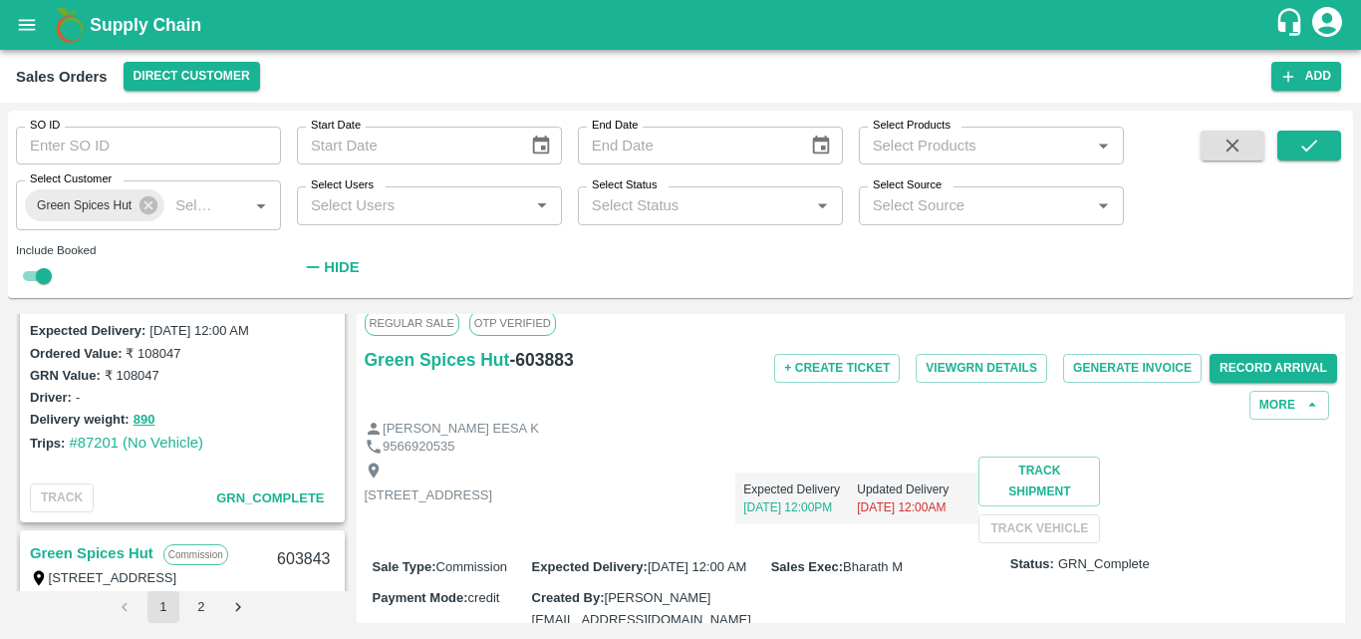
scroll to position [5176, 0]
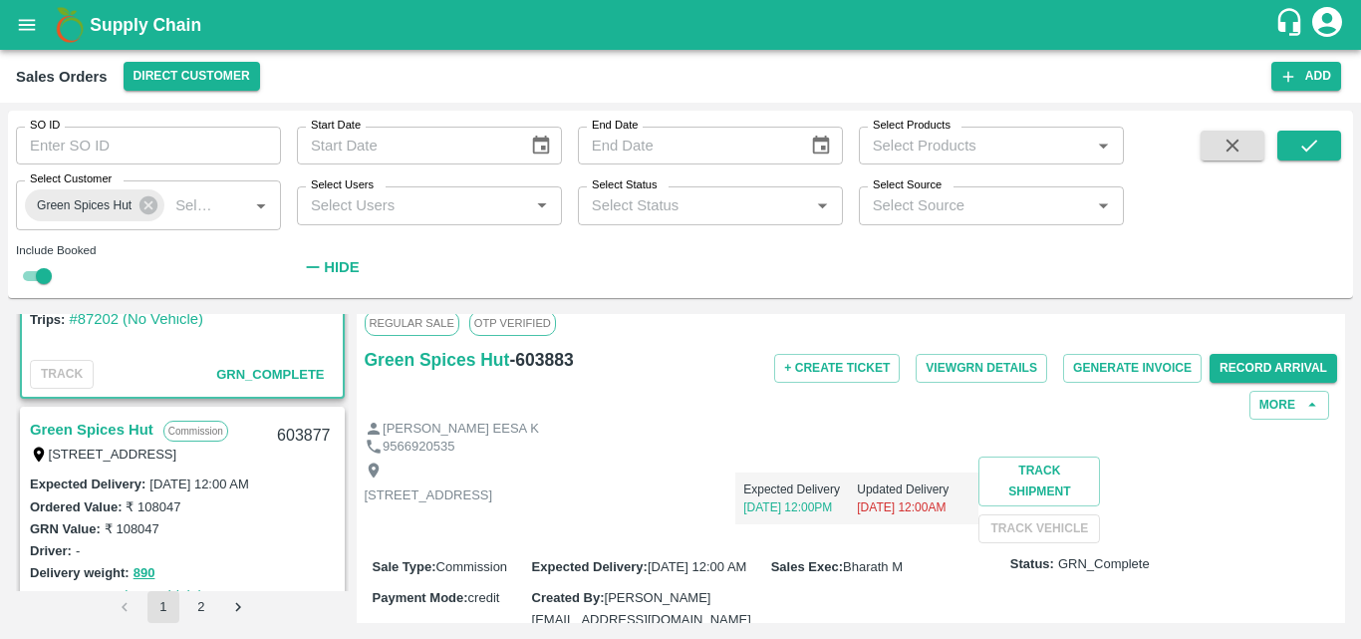
click at [107, 429] on link "Green Spices Hut" at bounding box center [92, 430] width 124 height 26
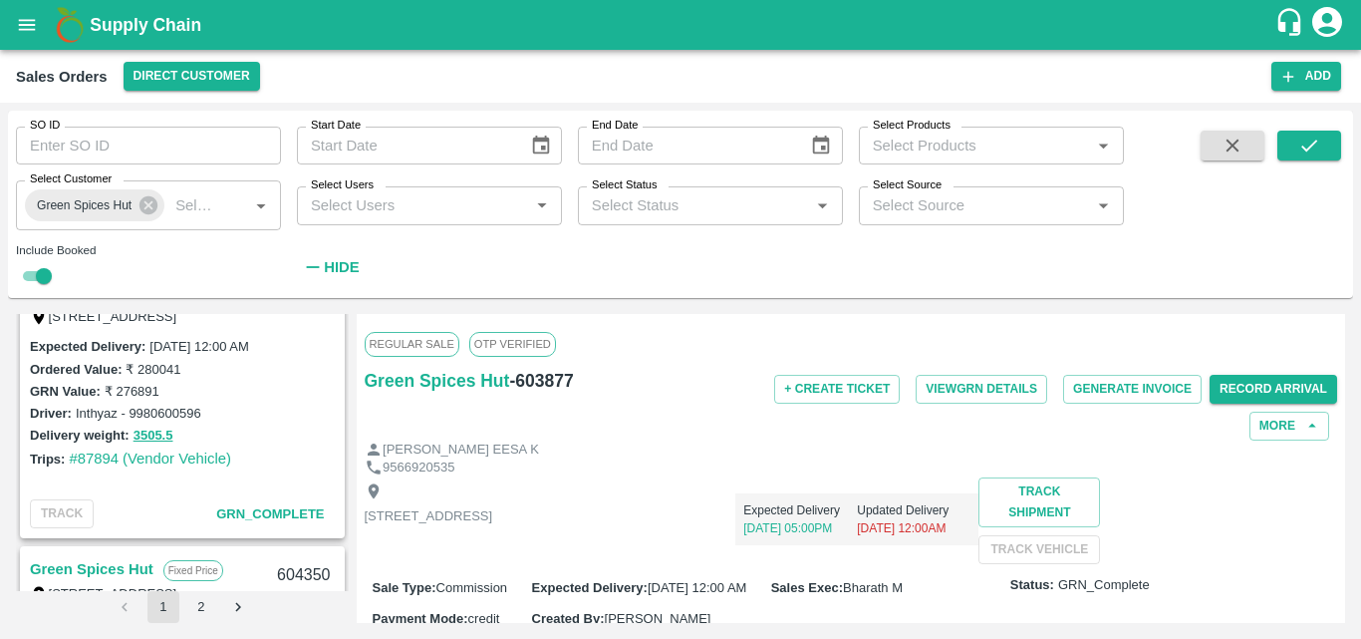
scroll to position [4155, 0]
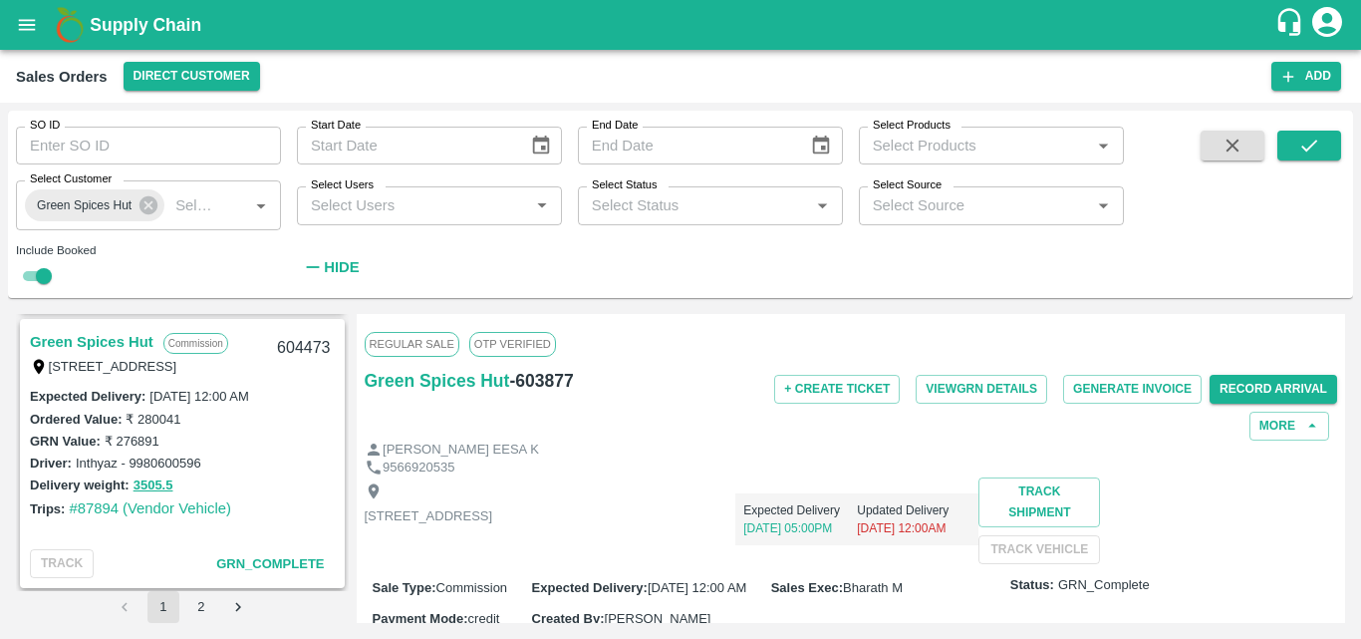
click at [105, 344] on link "Green Spices Hut" at bounding box center [92, 342] width 124 height 26
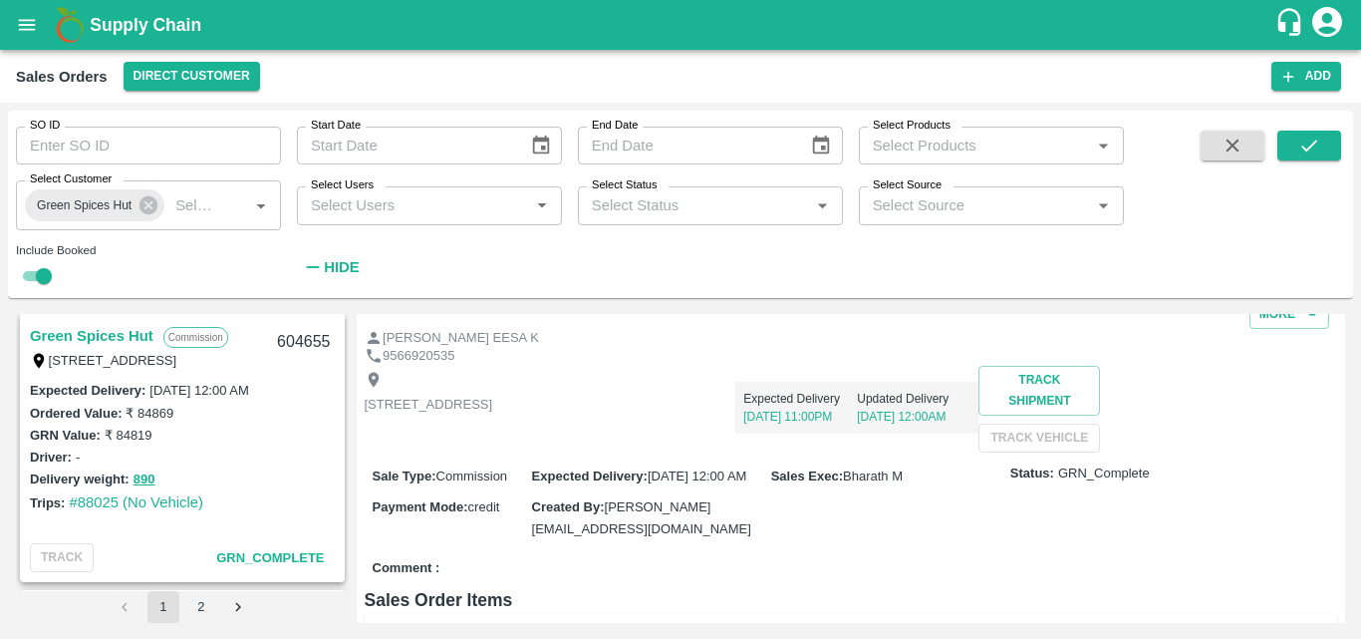
scroll to position [3605, 0]
click at [108, 325] on link "Green Spices Hut" at bounding box center [92, 338] width 124 height 26
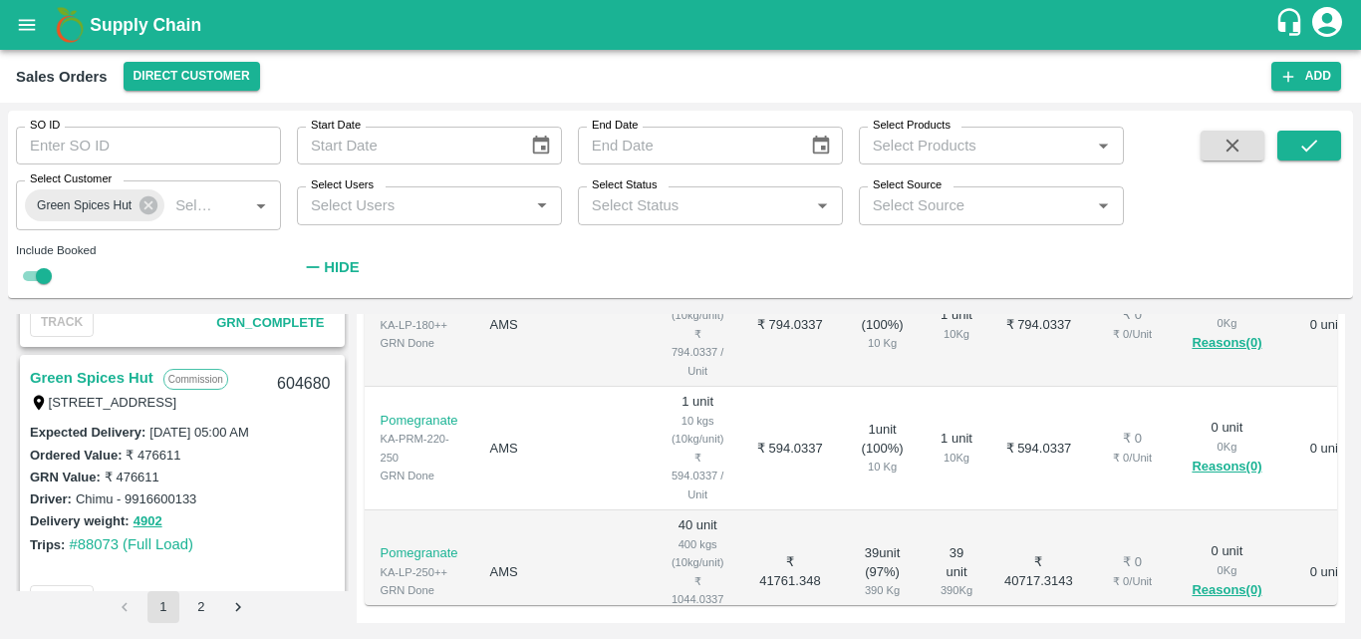
scroll to position [3287, 0]
click at [116, 376] on link "Green Spices Hut" at bounding box center [92, 379] width 124 height 26
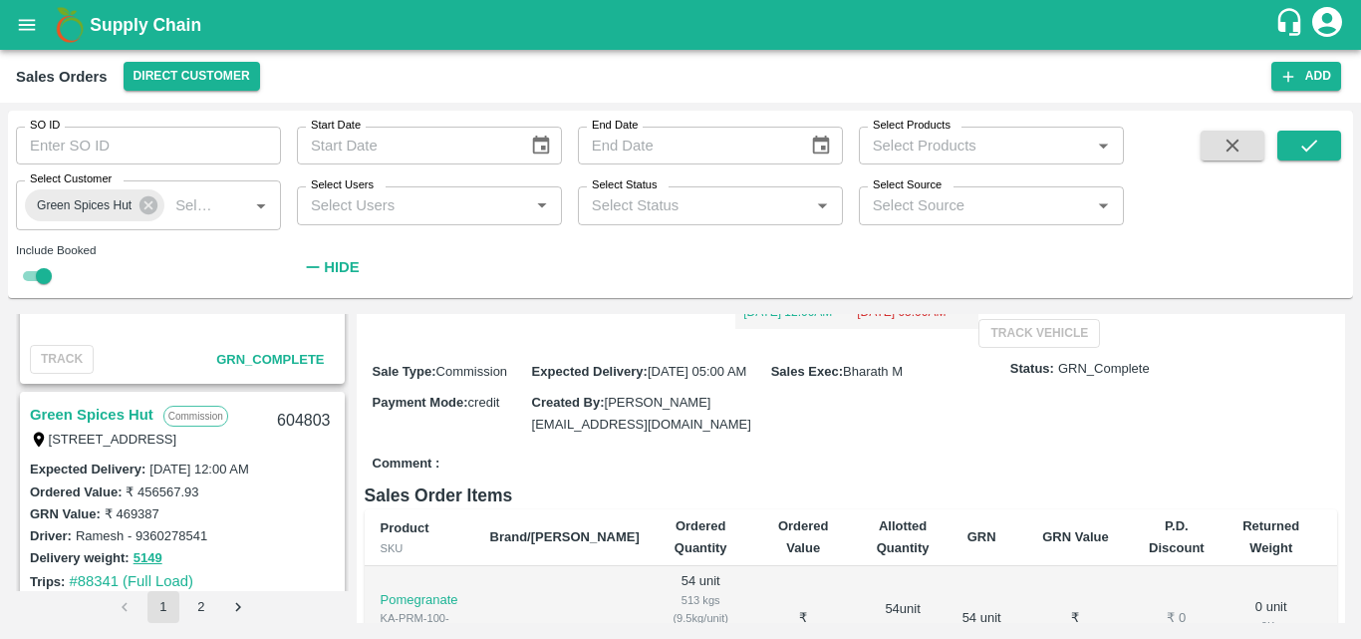
scroll to position [2964, 0]
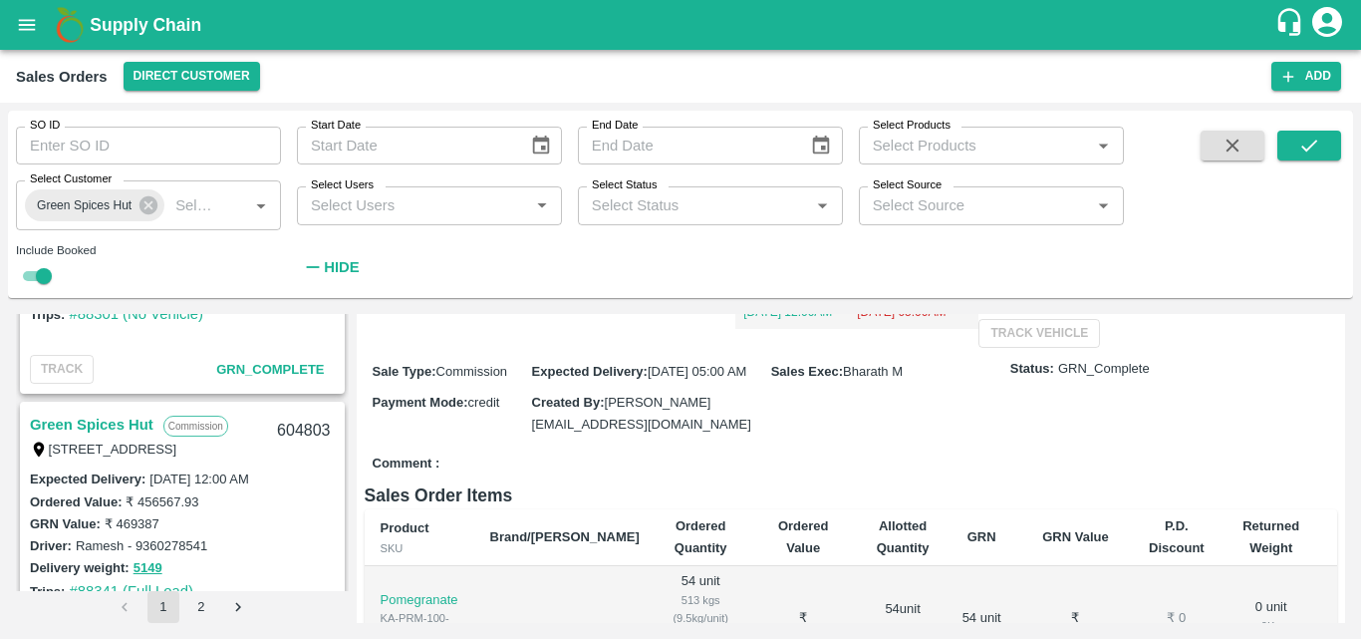
click at [122, 418] on link "Green Spices Hut" at bounding box center [92, 425] width 124 height 26
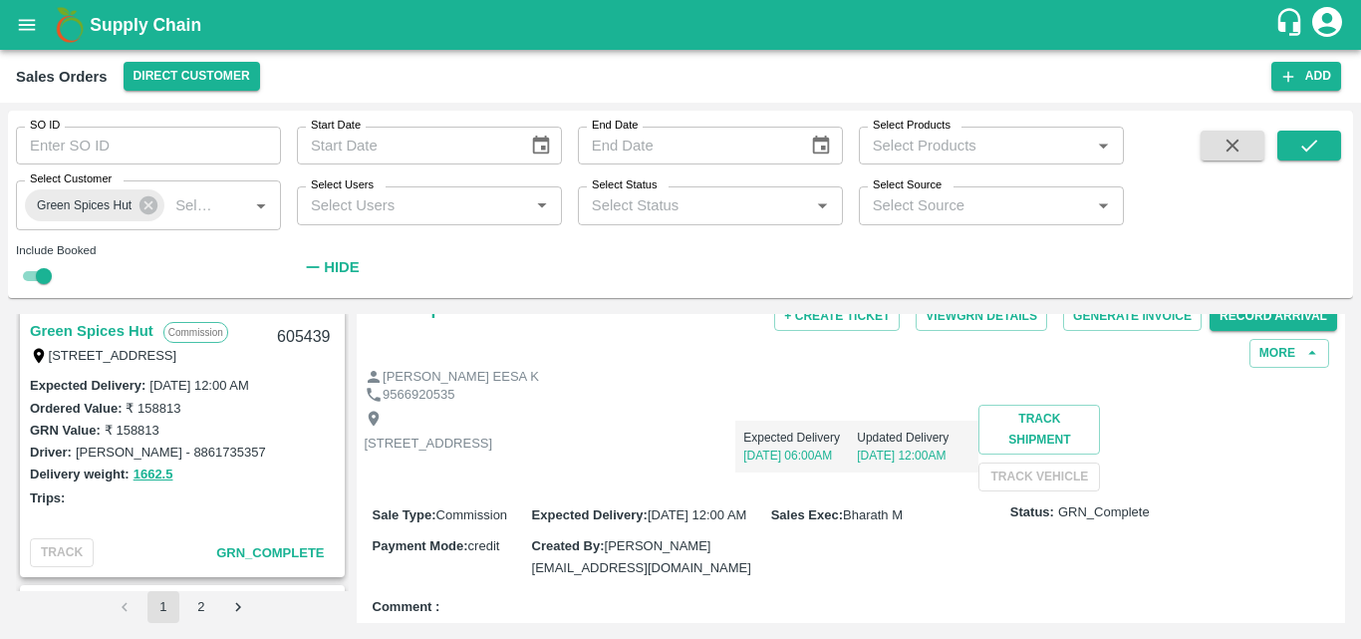
scroll to position [840, 0]
click at [133, 331] on link "Green Spices Hut" at bounding box center [92, 332] width 124 height 26
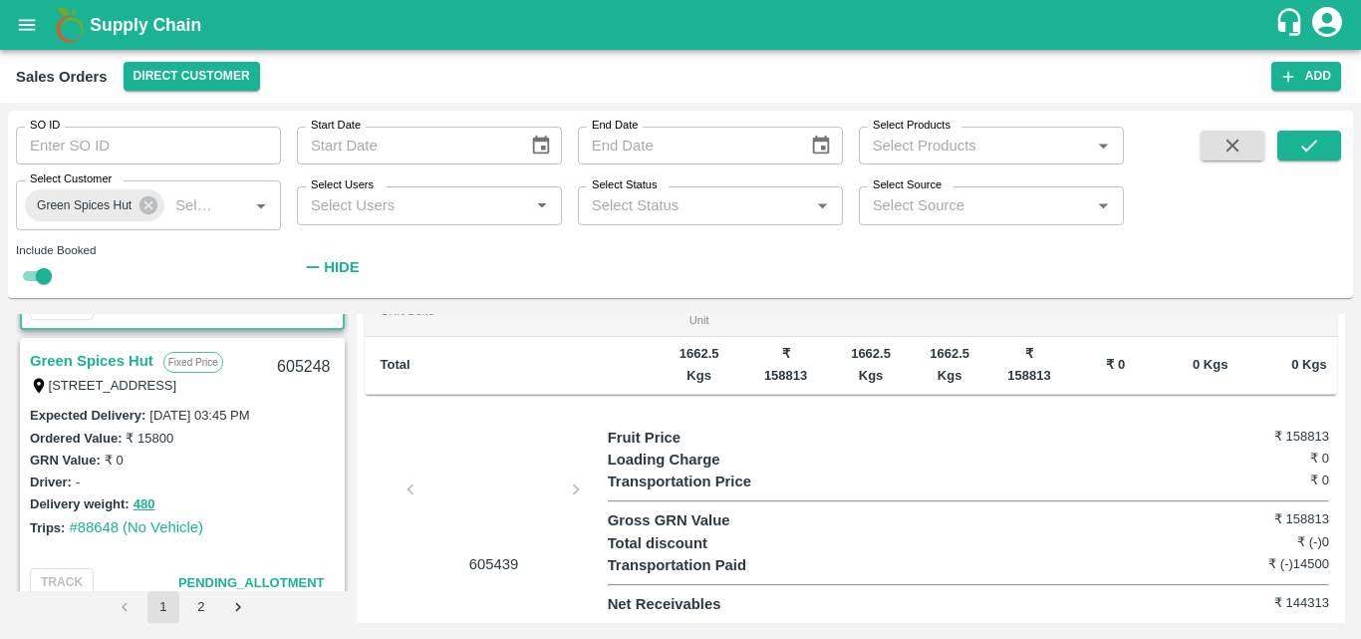
scroll to position [1089, 0]
click at [103, 361] on link "Green Spices Hut" at bounding box center [92, 360] width 124 height 26
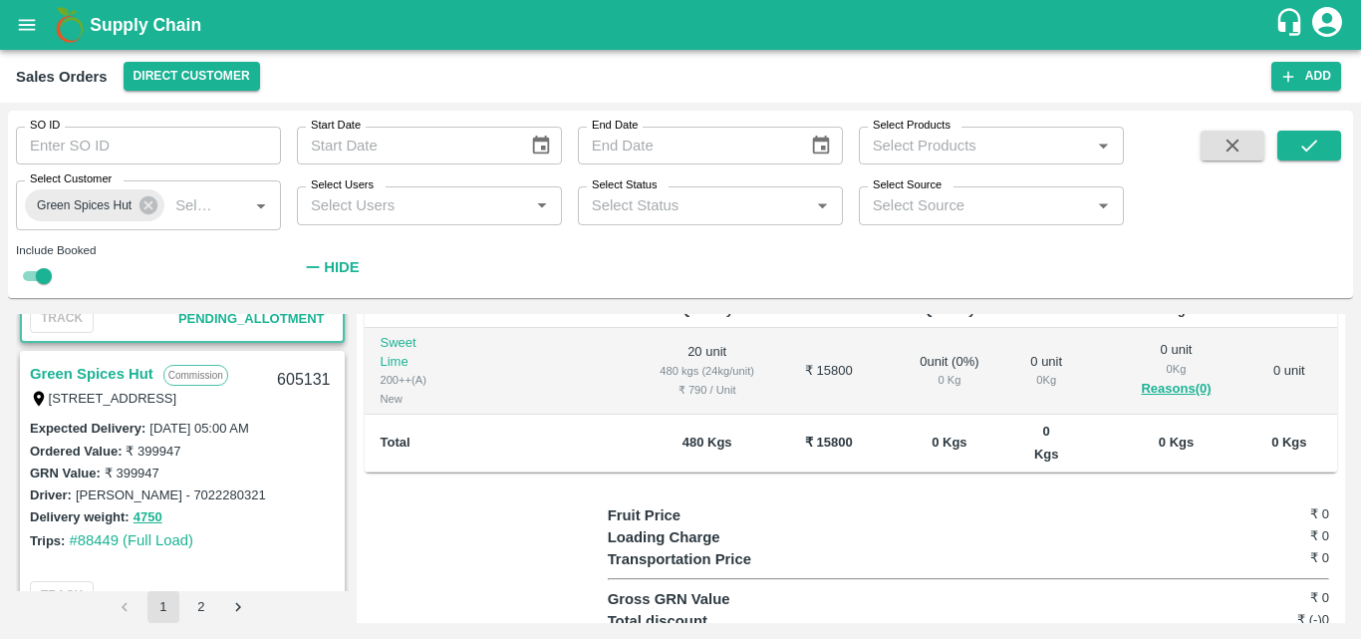
scroll to position [1353, 0]
click at [115, 365] on link "Green Spices Hut" at bounding box center [92, 373] width 124 height 26
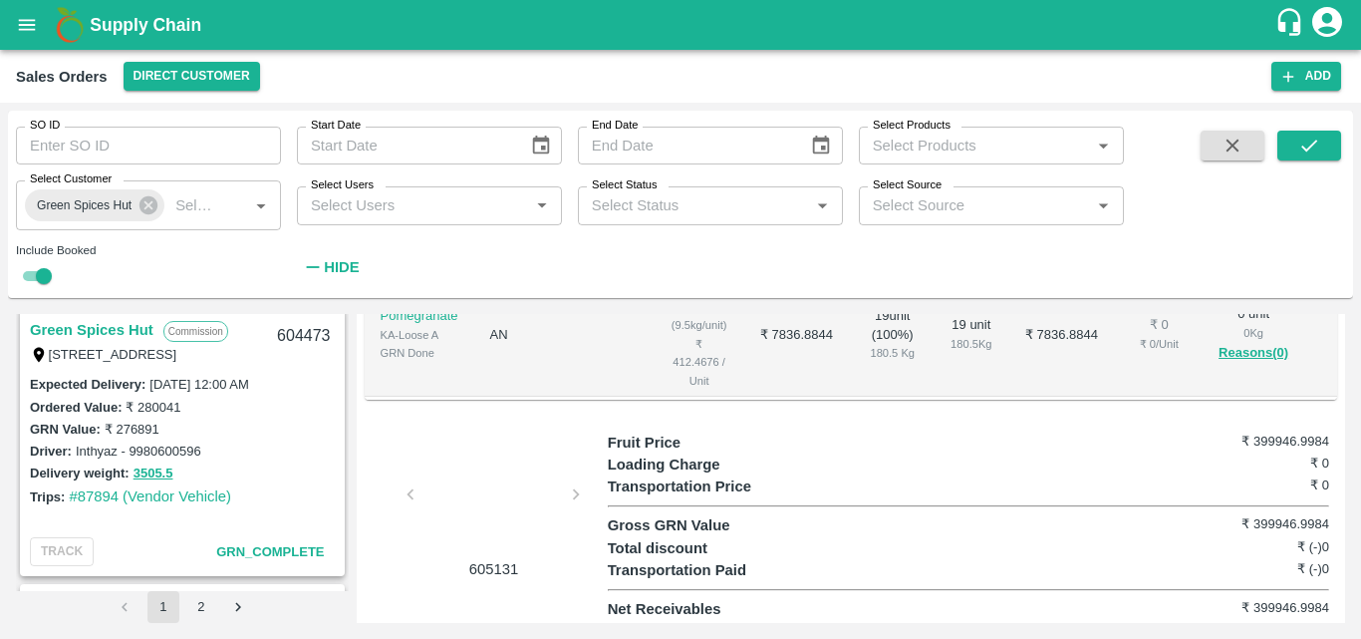
scroll to position [4168, 0]
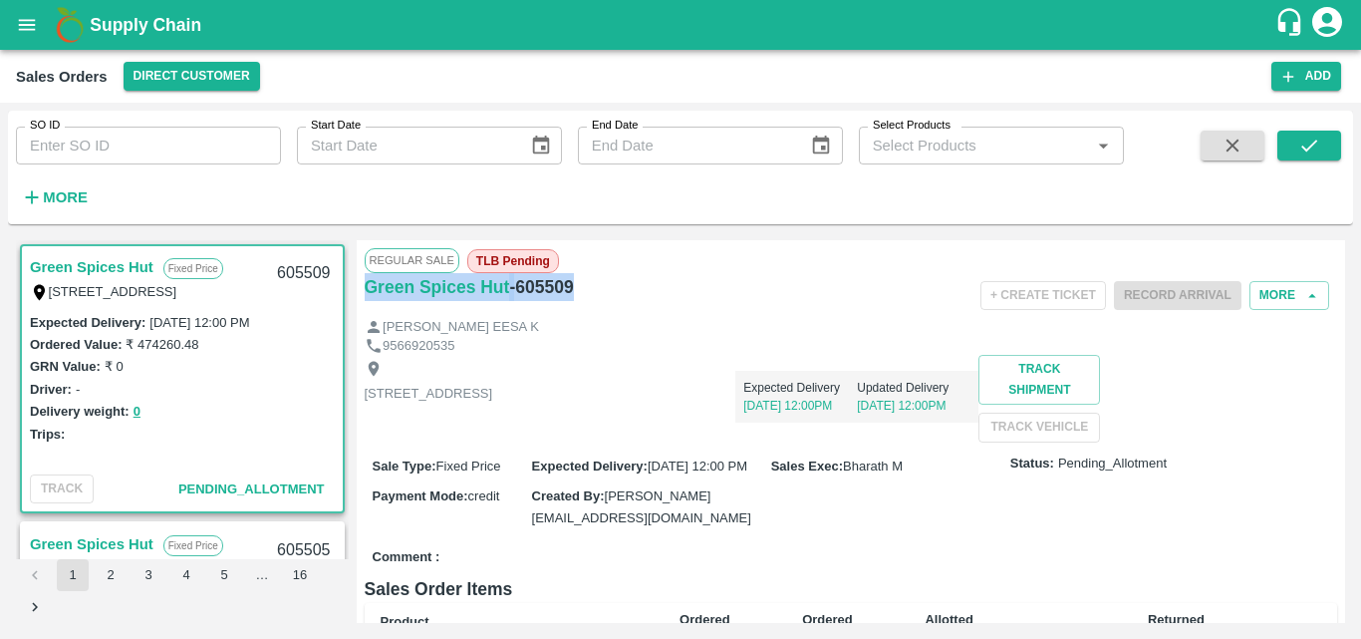
scroll to position [126, 0]
